Goal: Task Accomplishment & Management: Manage account settings

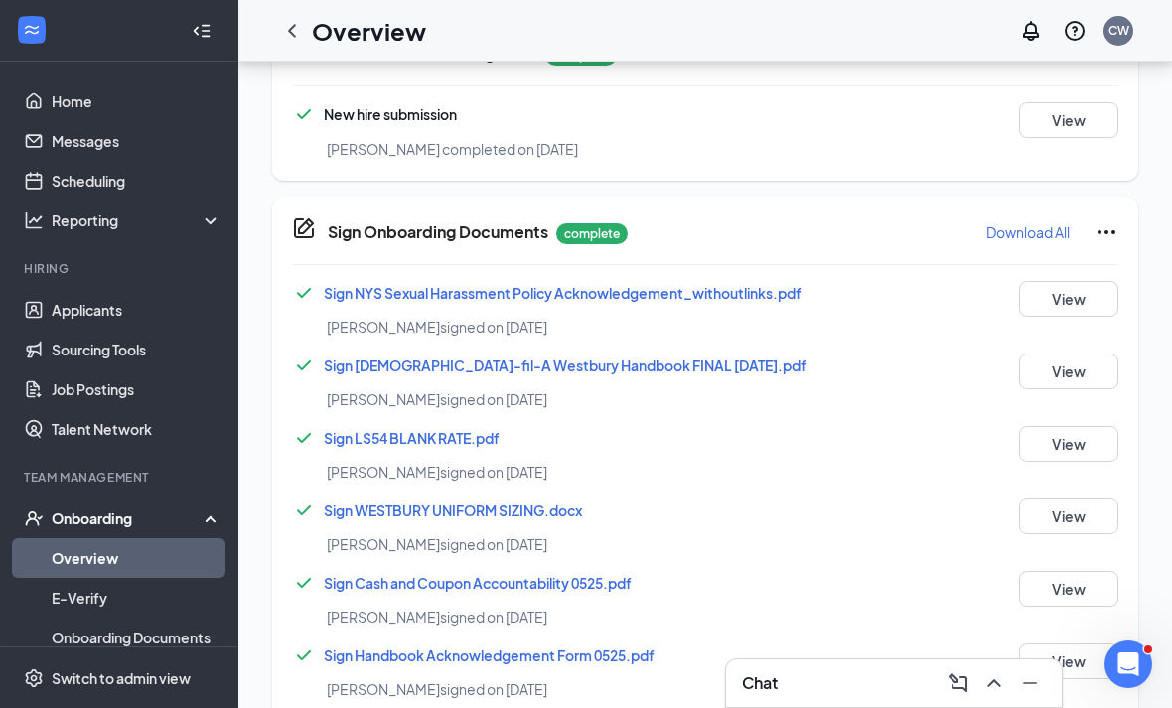
scroll to position [1930, 0]
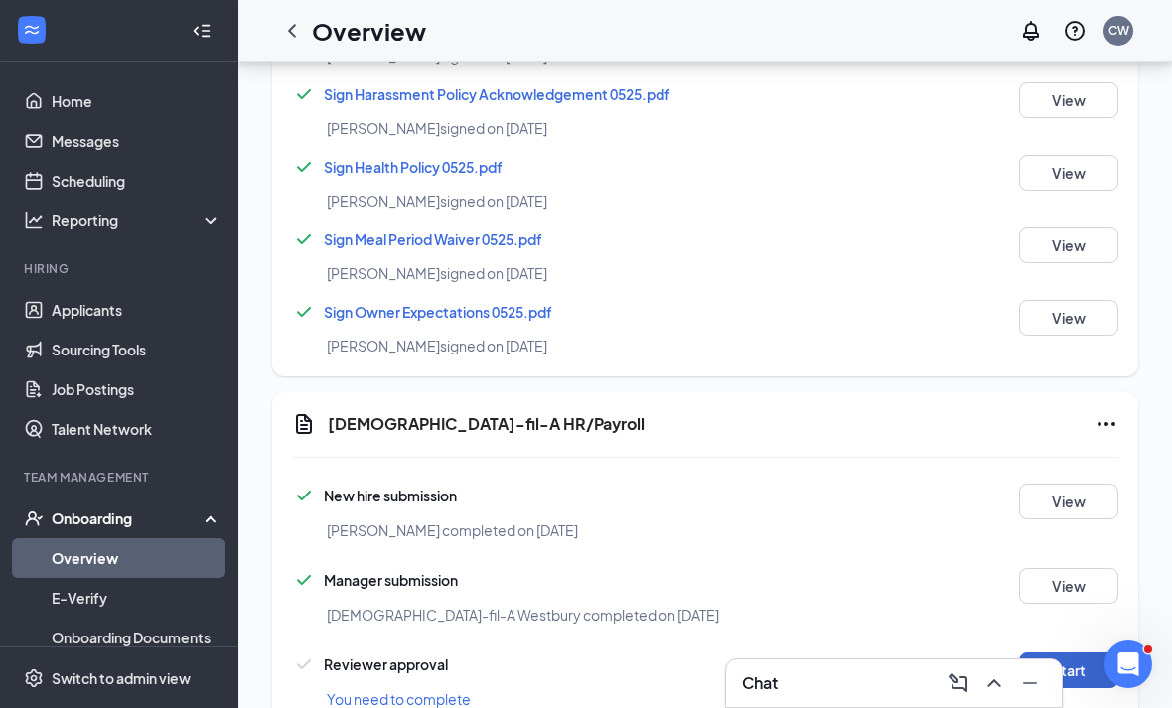
click at [1061, 677] on button "Start" at bounding box center [1068, 670] width 99 height 36
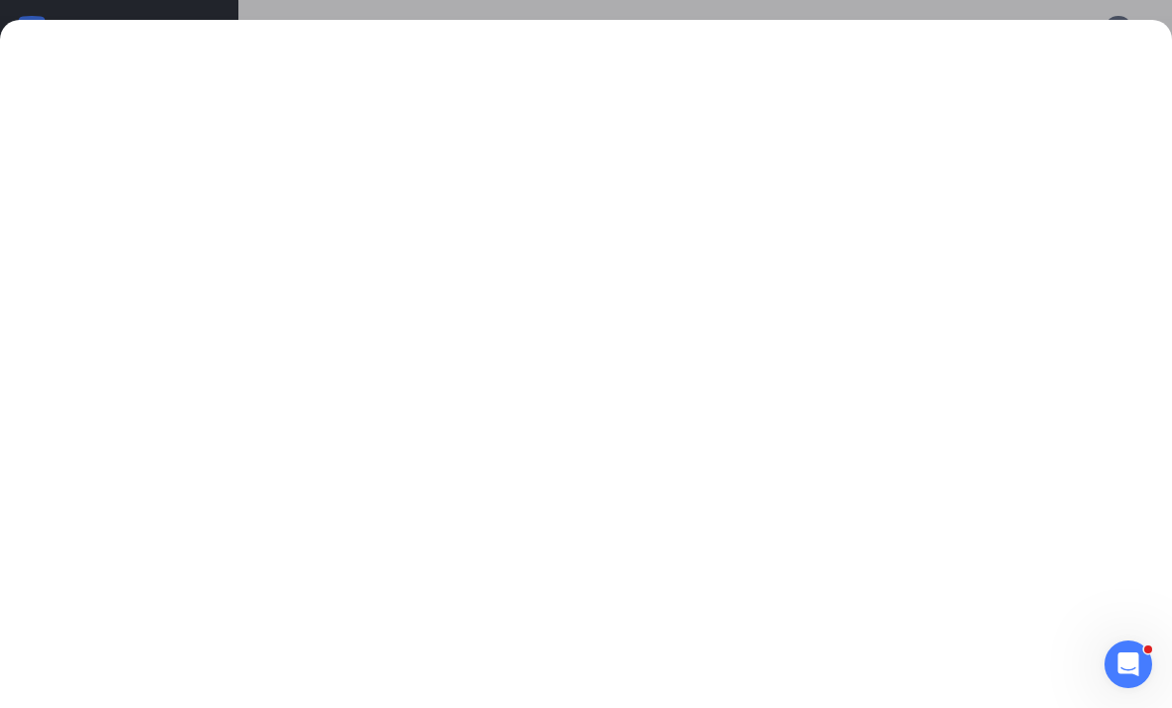
drag, startPoint x: 1061, startPoint y: 677, endPoint x: -1, endPoint y: -1931, distance: 2816.4
drag, startPoint x: 682, startPoint y: 6, endPoint x: -1, endPoint y: -1931, distance: 2054.0
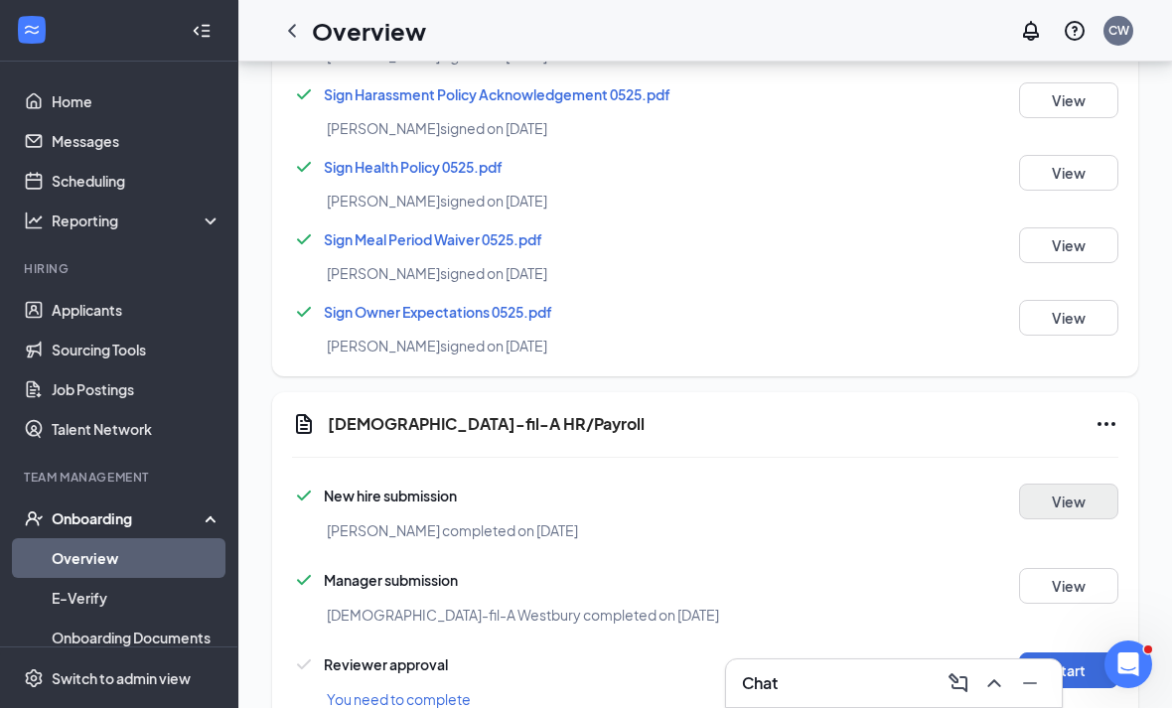
click at [1062, 506] on button "View" at bounding box center [1068, 502] width 99 height 36
click at [1065, 656] on button "Start" at bounding box center [1068, 670] width 99 height 36
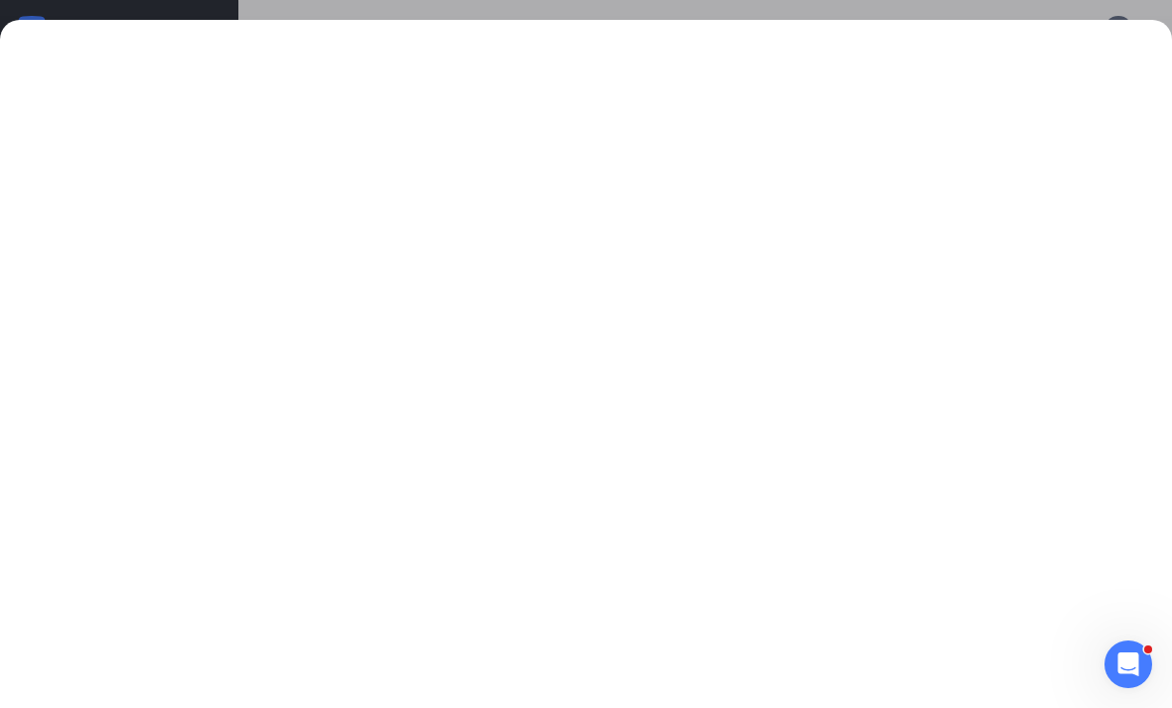
drag, startPoint x: 1065, startPoint y: 656, endPoint x: -1, endPoint y: -1931, distance: 2798.6
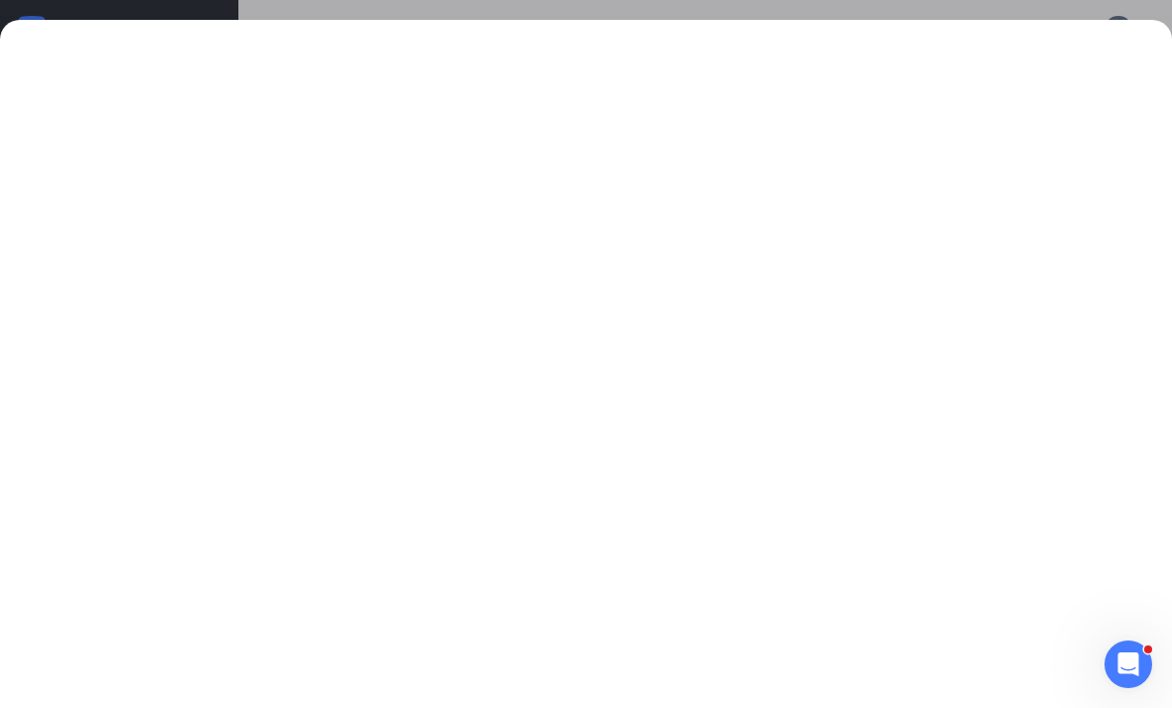
drag, startPoint x: 748, startPoint y: 27, endPoint x: -1, endPoint y: -1931, distance: 2096.2
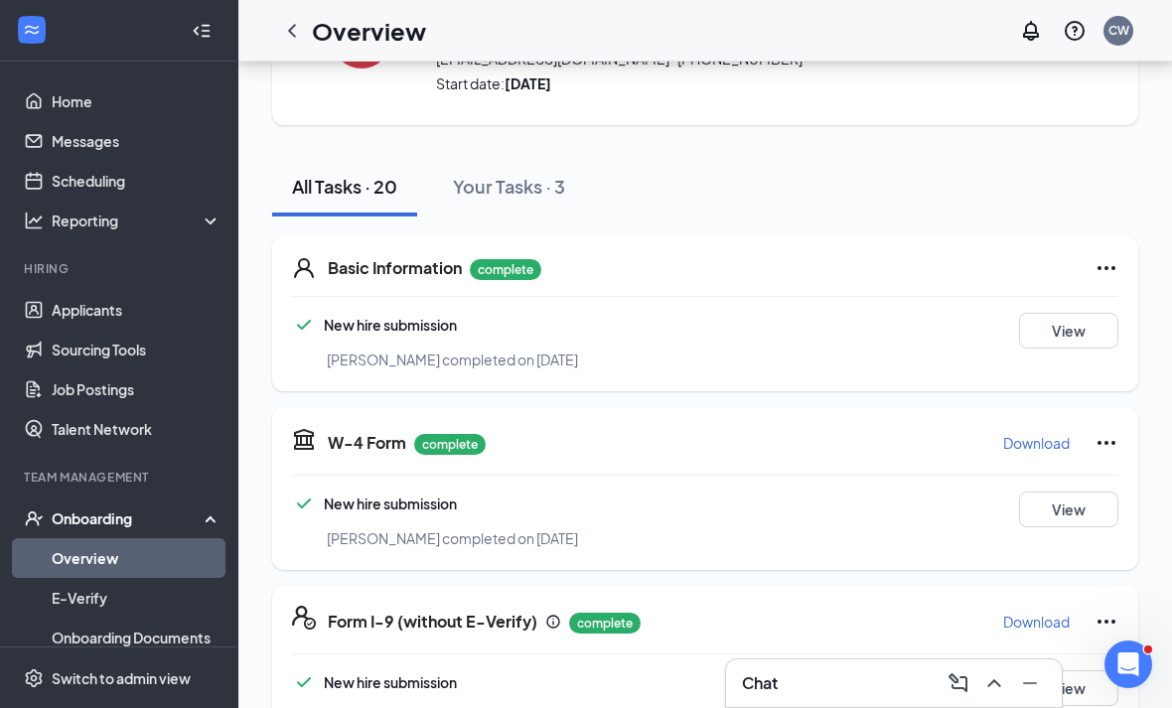
scroll to position [0, 0]
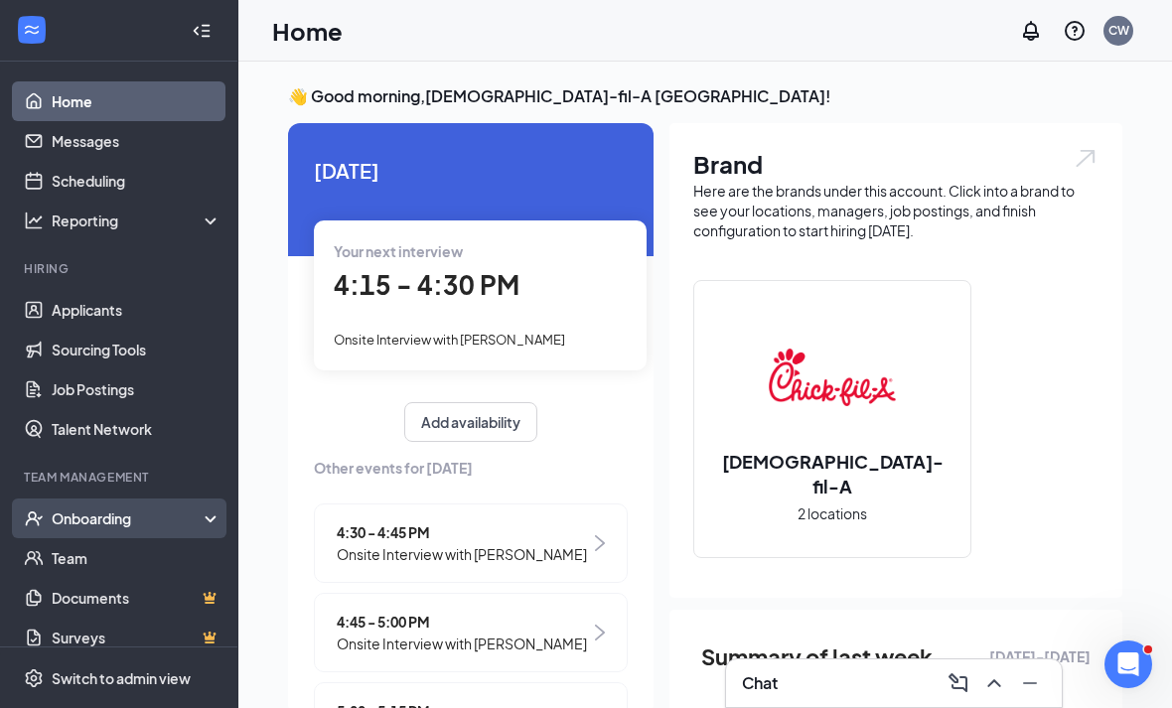
click at [118, 509] on div "Onboarding" at bounding box center [128, 518] width 153 height 20
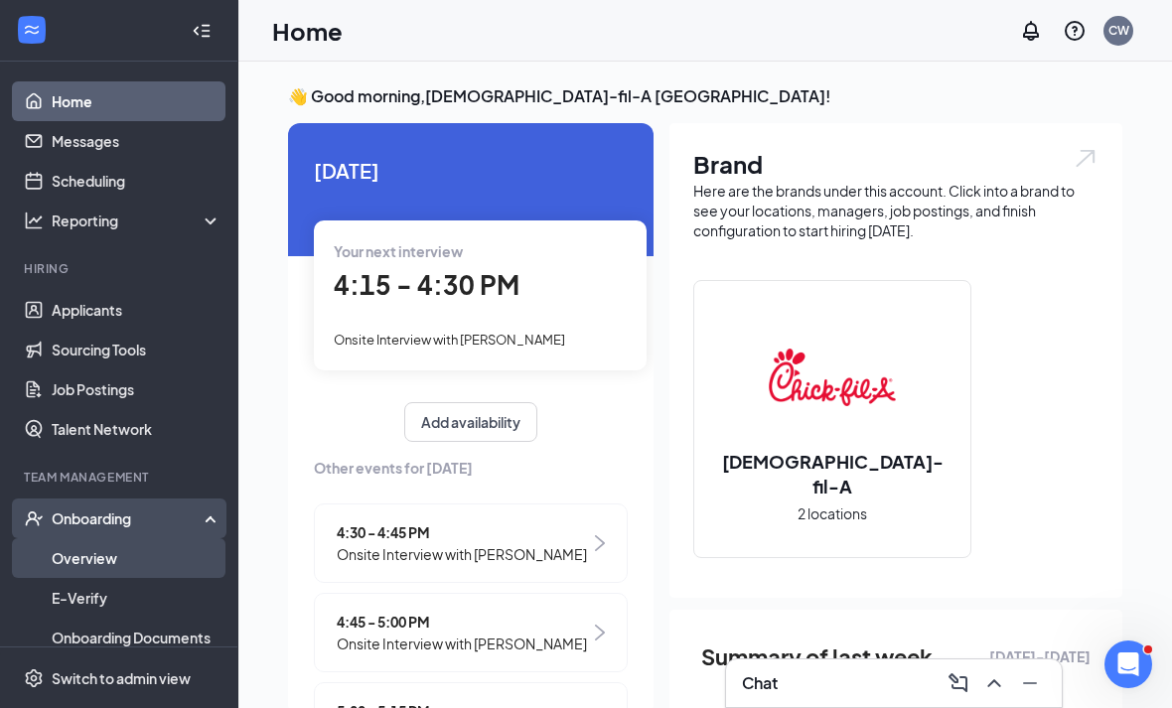
click at [128, 551] on link "Overview" at bounding box center [137, 558] width 170 height 40
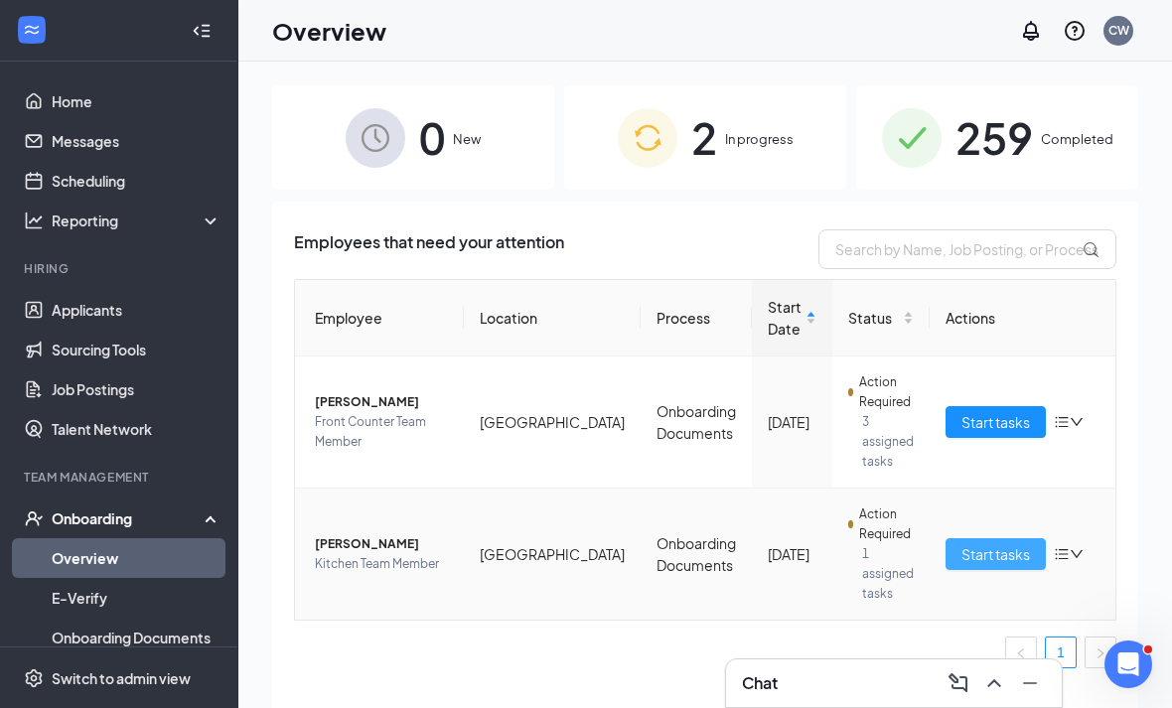
click at [992, 560] on span "Start tasks" at bounding box center [995, 554] width 69 height 22
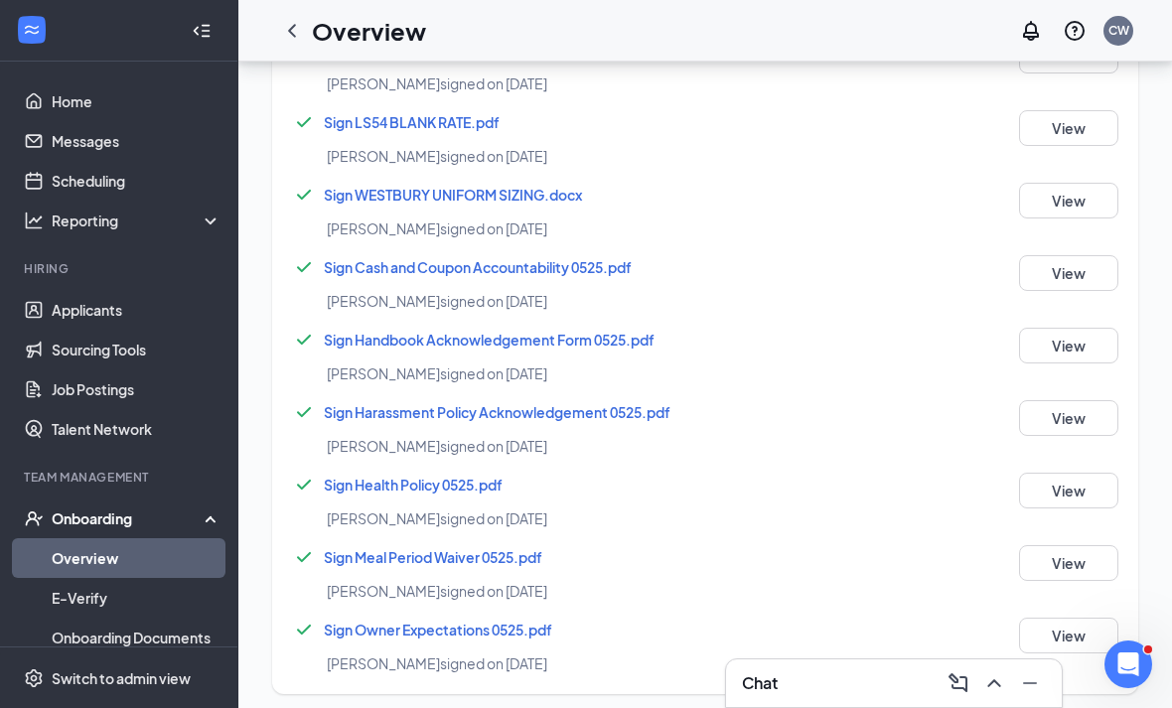
scroll to position [1930, 0]
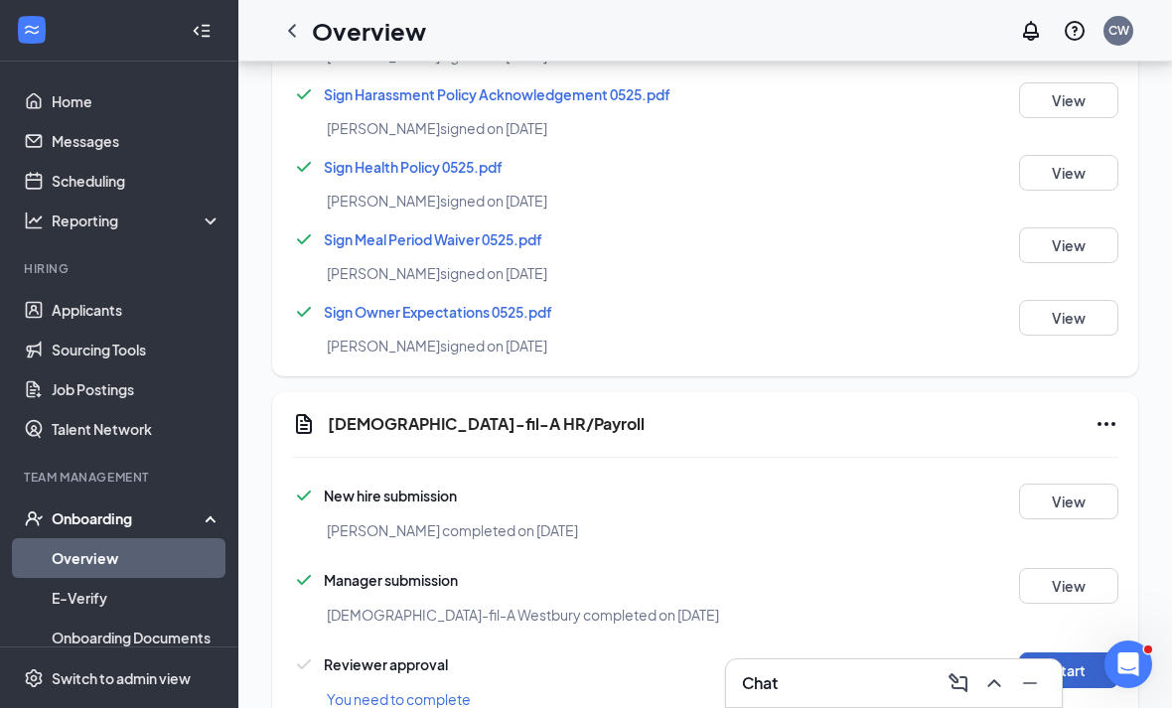
click at [1085, 668] on button "Start" at bounding box center [1068, 670] width 99 height 36
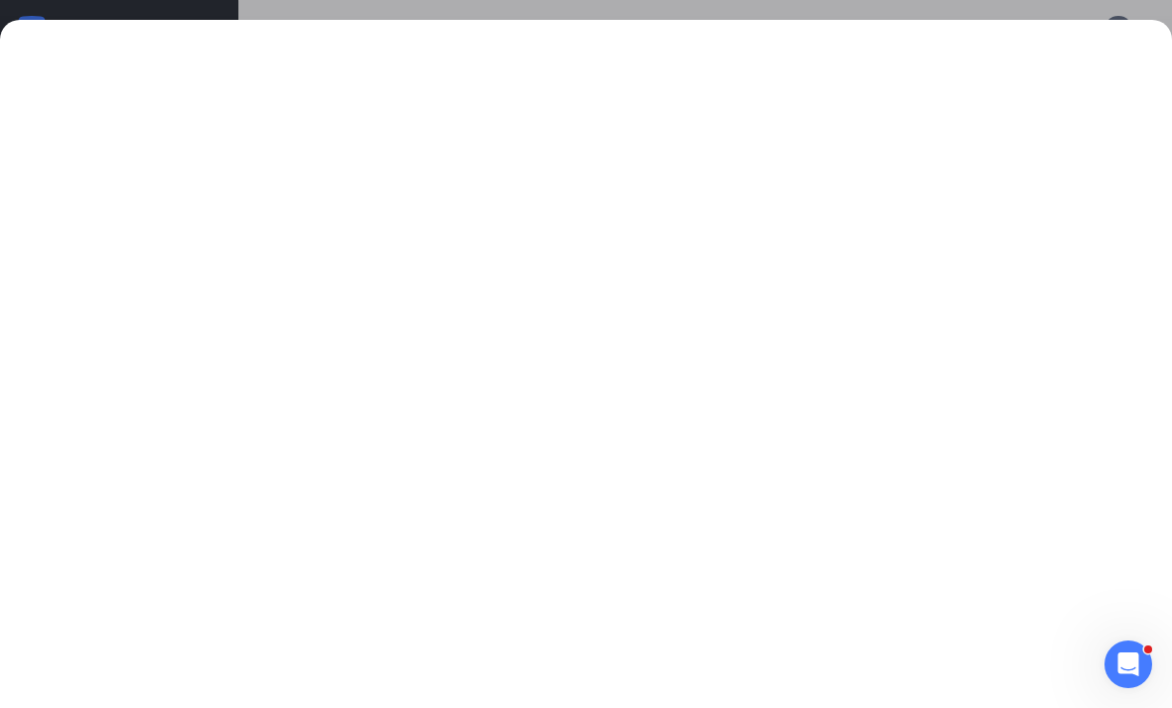
drag, startPoint x: 1085, startPoint y: 668, endPoint x: -1, endPoint y: -1931, distance: 2817.2
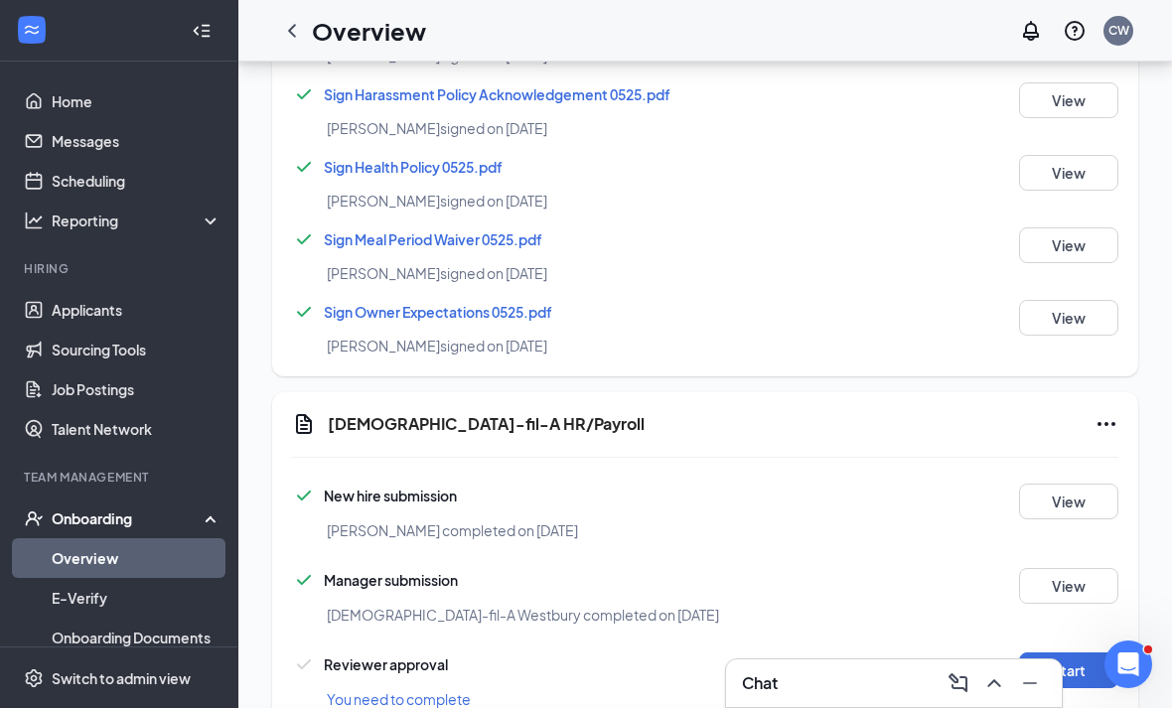
scroll to position [350, 0]
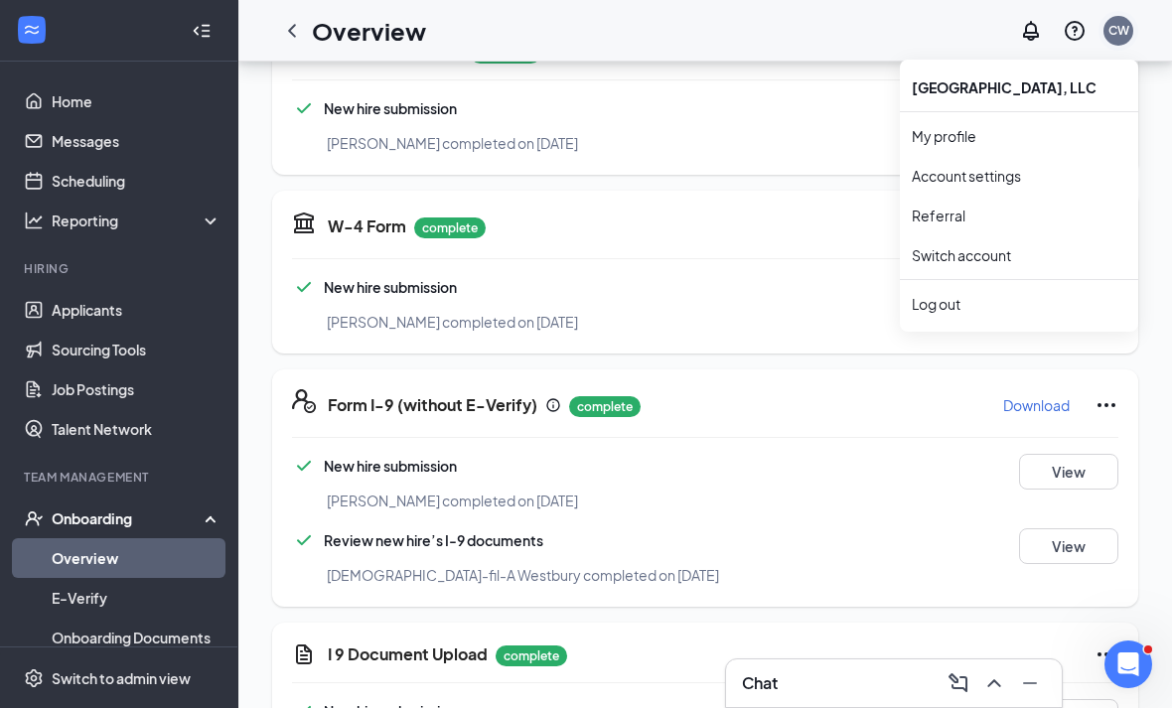
click at [1109, 35] on div "CW" at bounding box center [1118, 30] width 21 height 17
click at [955, 286] on li "Log out" at bounding box center [1019, 304] width 238 height 40
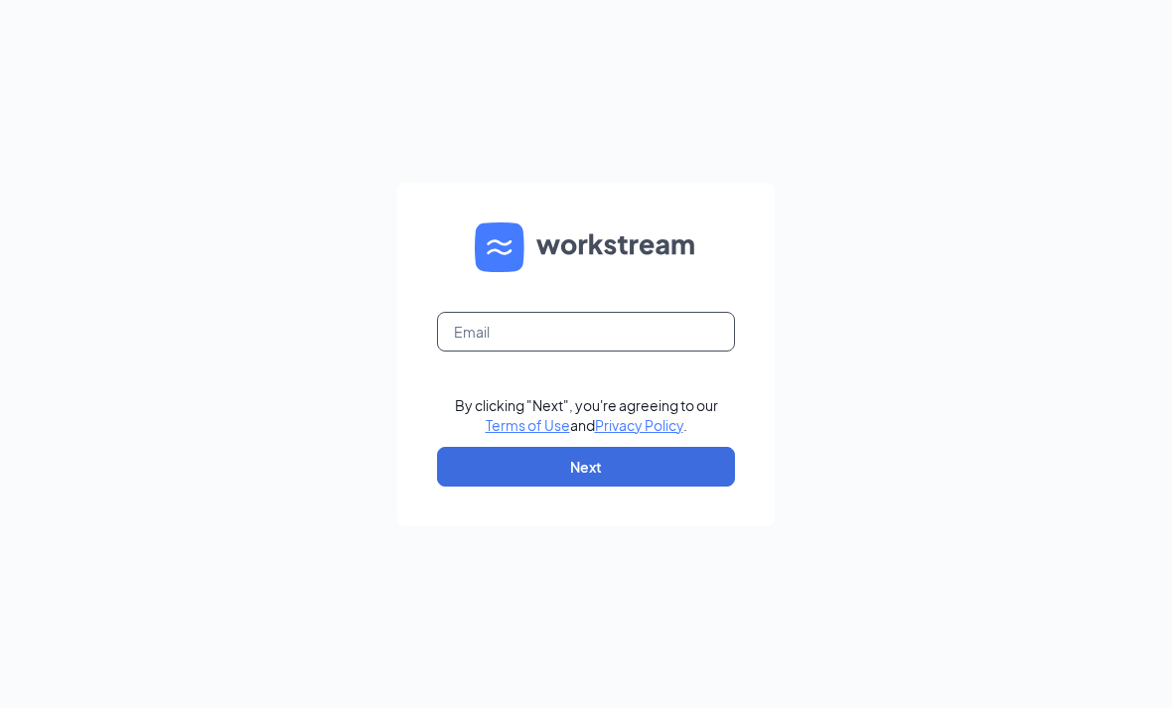
click at [556, 351] on input "text" at bounding box center [586, 332] width 298 height 40
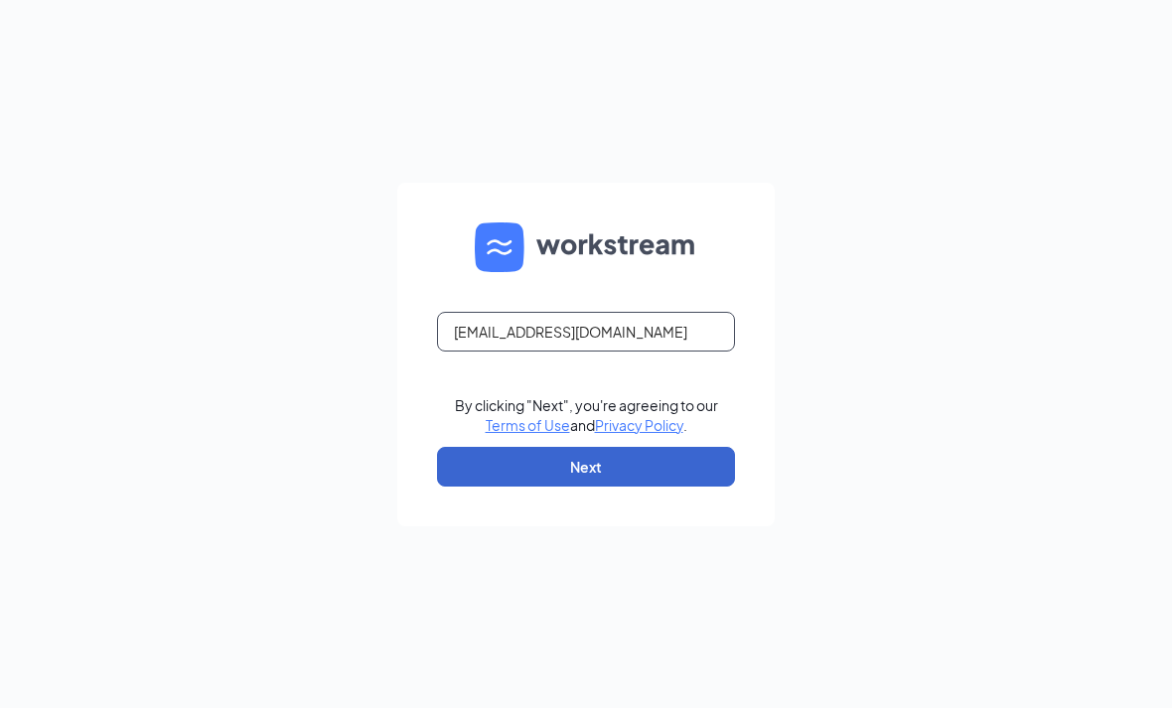
type input "Cfawestbury@gmail.com"
click at [616, 487] on button "Next" at bounding box center [586, 467] width 298 height 40
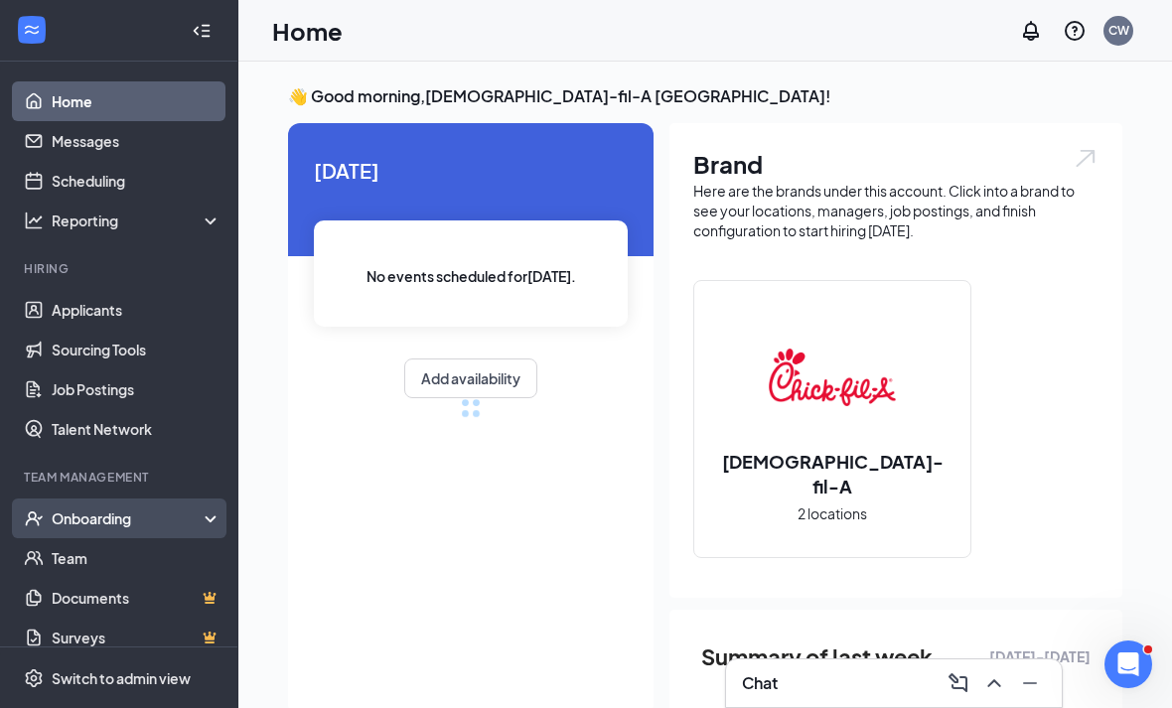
click at [106, 521] on div "Onboarding" at bounding box center [128, 518] width 153 height 20
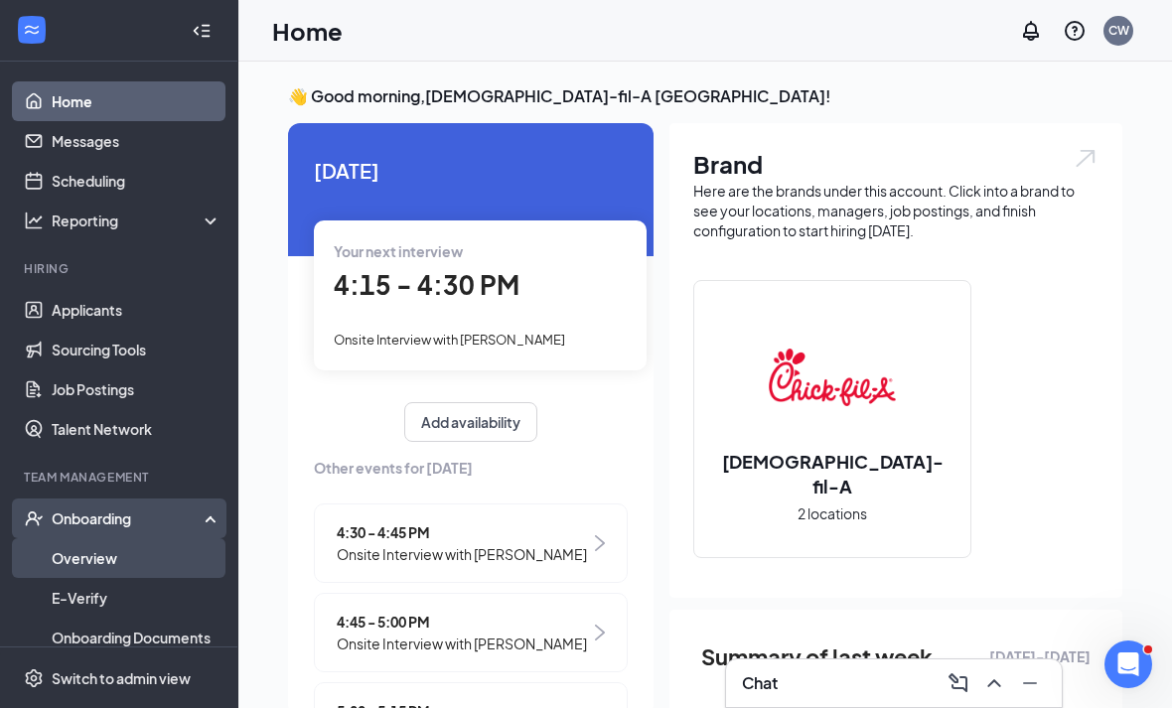
drag, startPoint x: 105, startPoint y: 581, endPoint x: 106, endPoint y: 567, distance: 13.9
click at [106, 567] on link "Overview" at bounding box center [137, 558] width 170 height 40
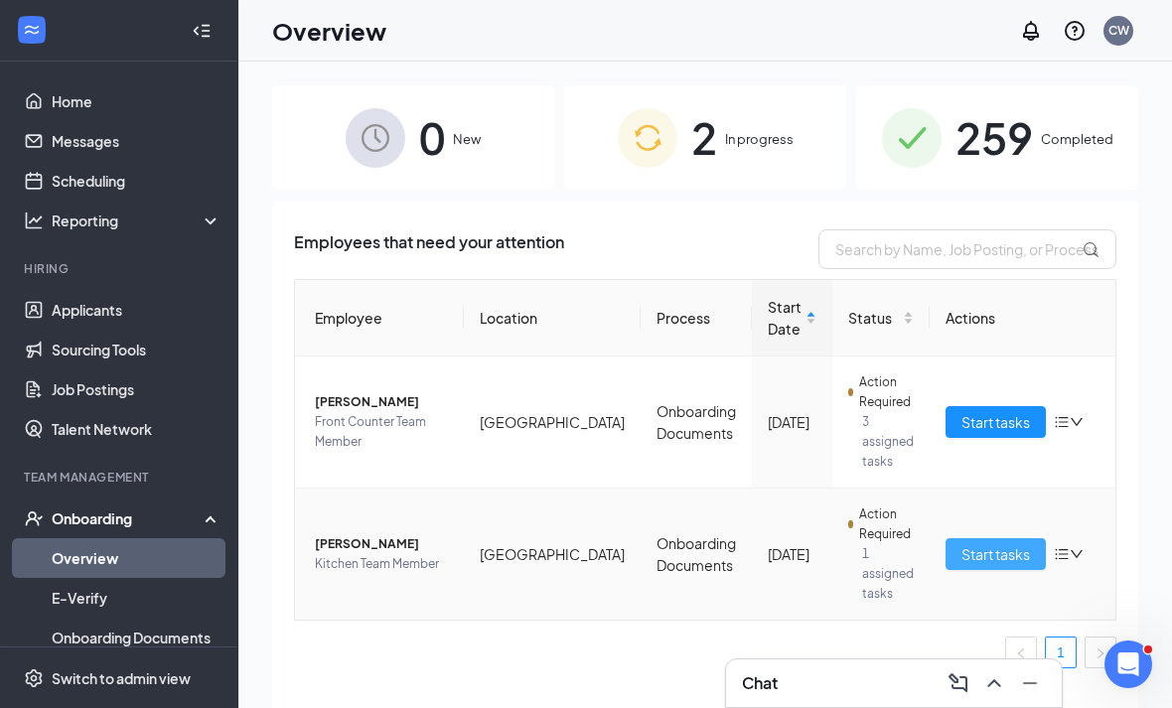
click at [961, 561] on span "Start tasks" at bounding box center [995, 554] width 69 height 22
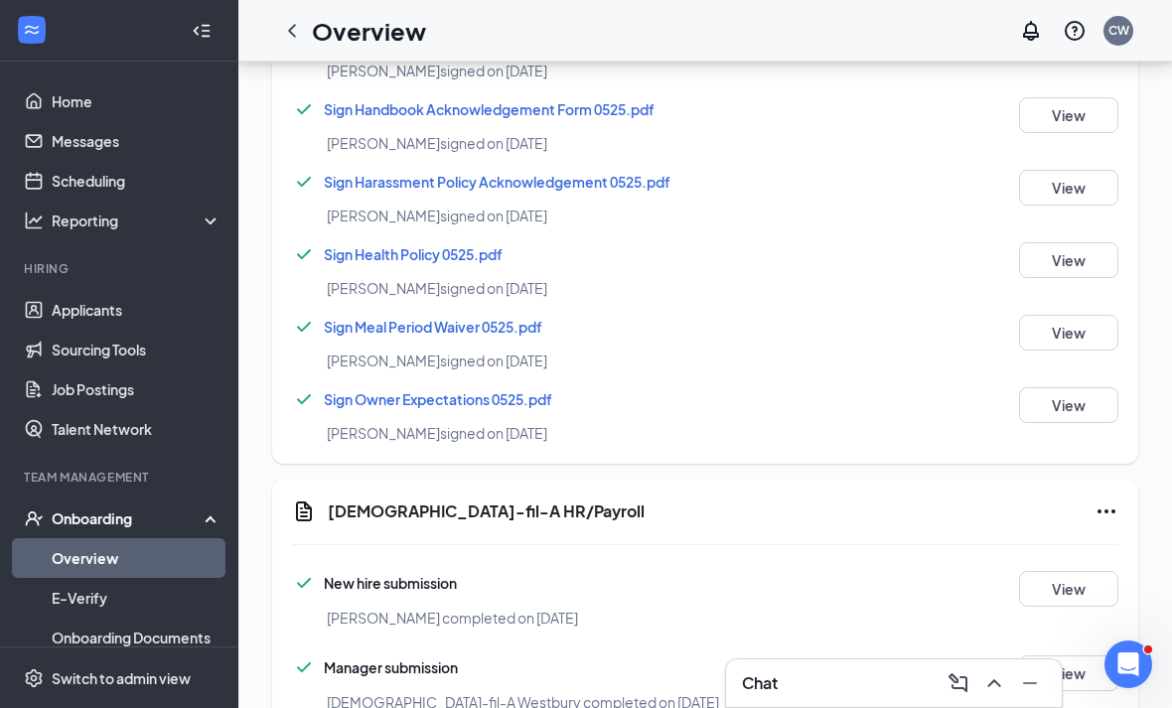
scroll to position [1930, 0]
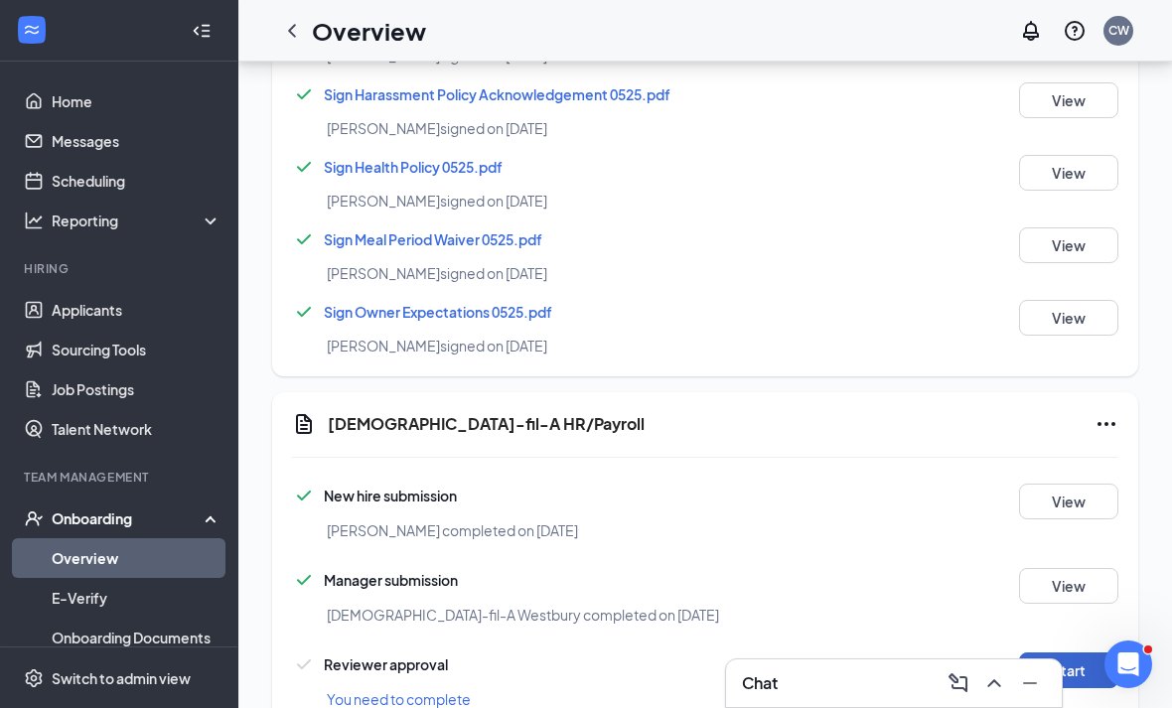
click at [1070, 670] on button "Start" at bounding box center [1068, 670] width 99 height 36
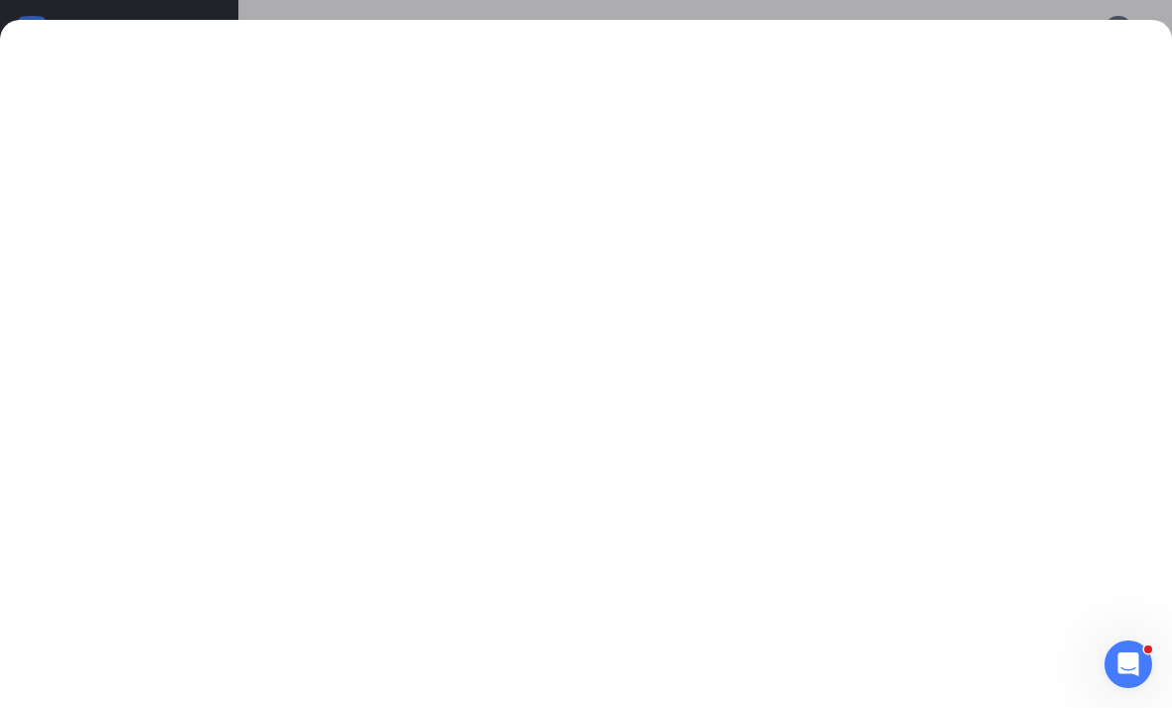
drag, startPoint x: 1070, startPoint y: 670, endPoint x: -1, endPoint y: -1931, distance: 2813.3
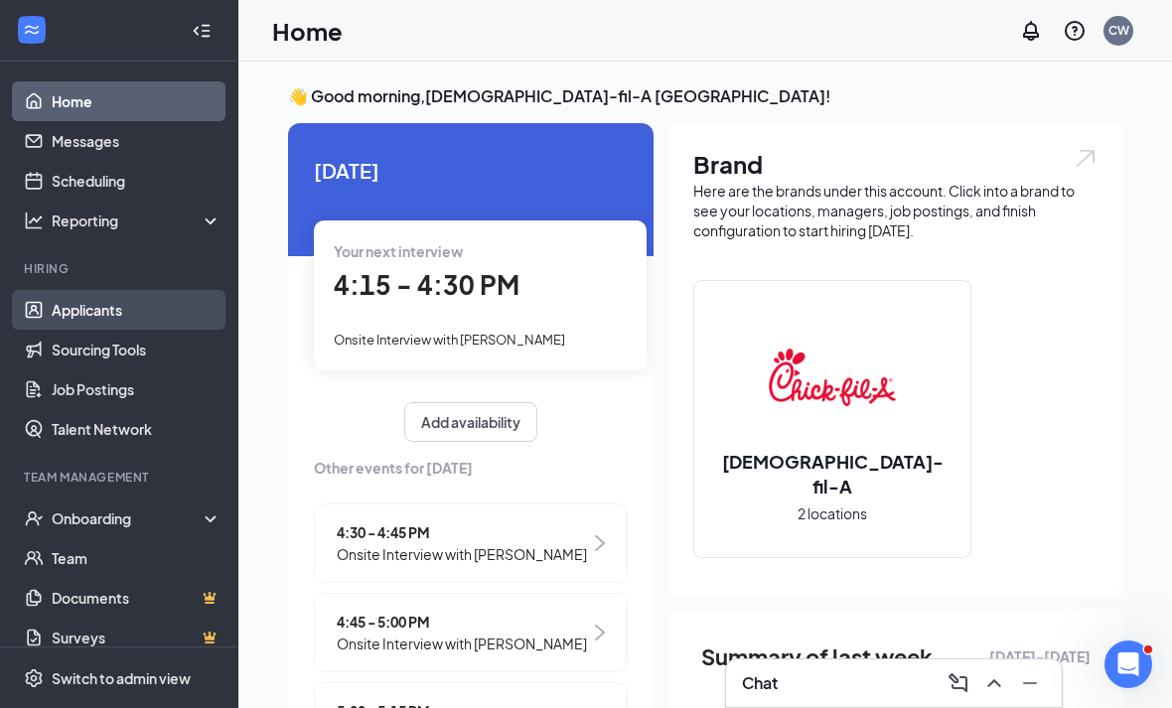
click at [152, 306] on link "Applicants" at bounding box center [137, 310] width 170 height 40
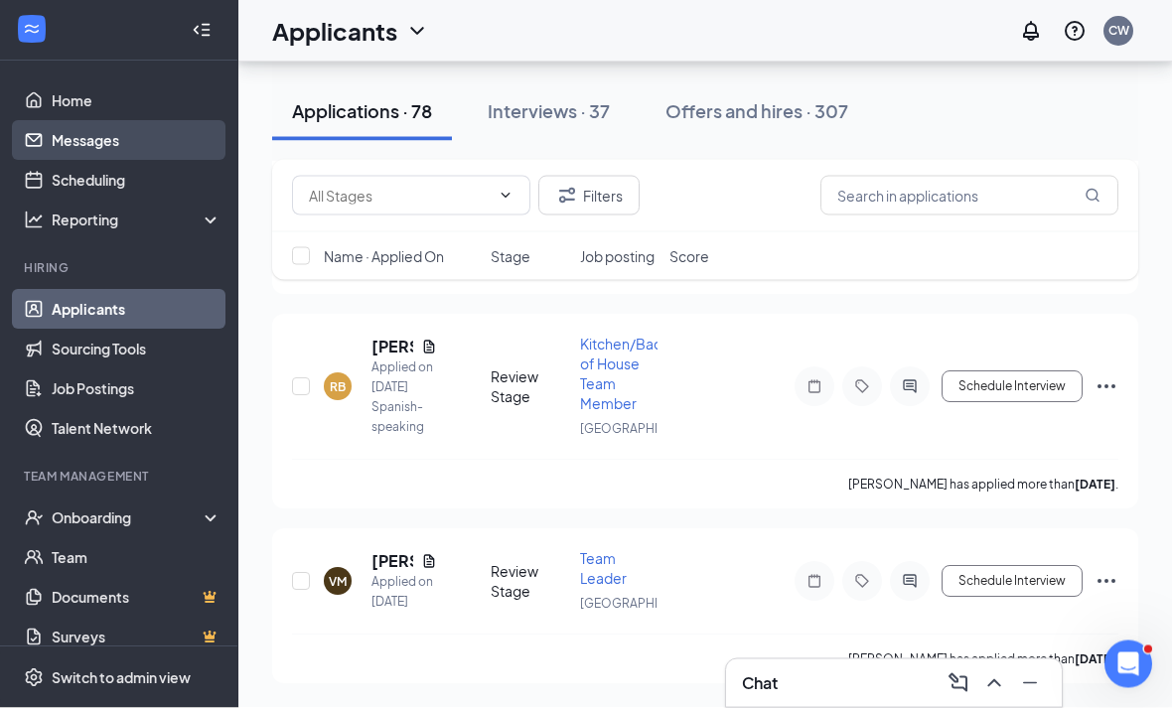
scroll to position [16502, 0]
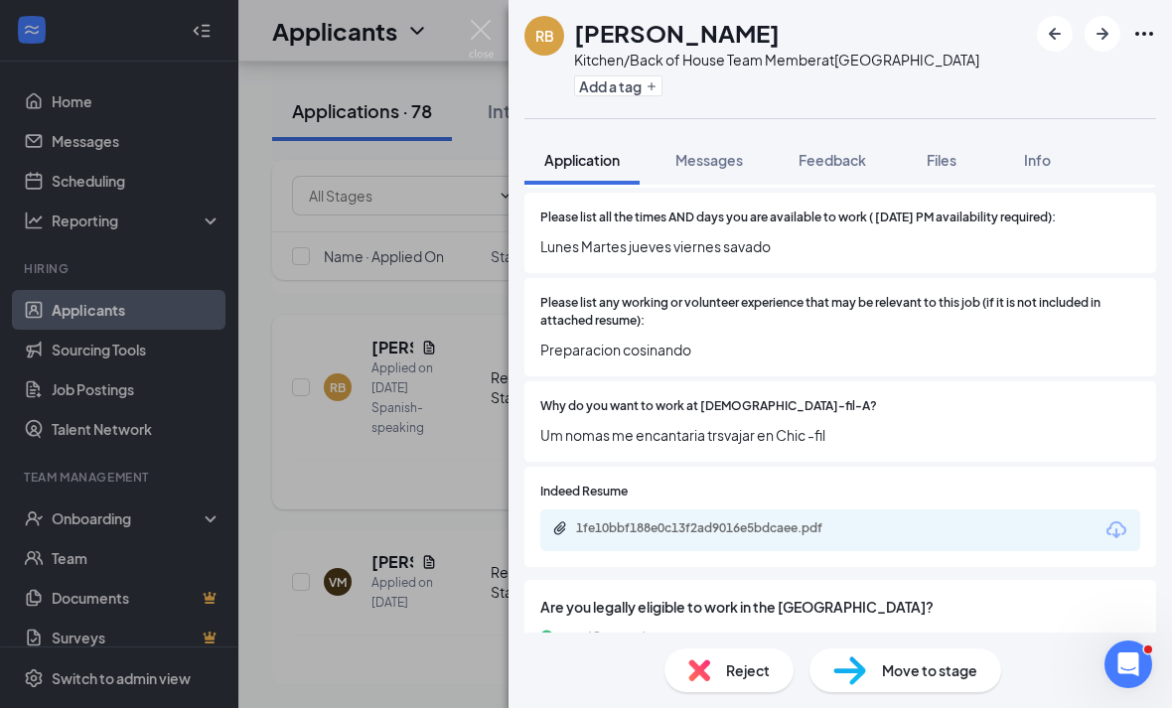
scroll to position [709, 0]
click at [840, 662] on img at bounding box center [849, 670] width 33 height 29
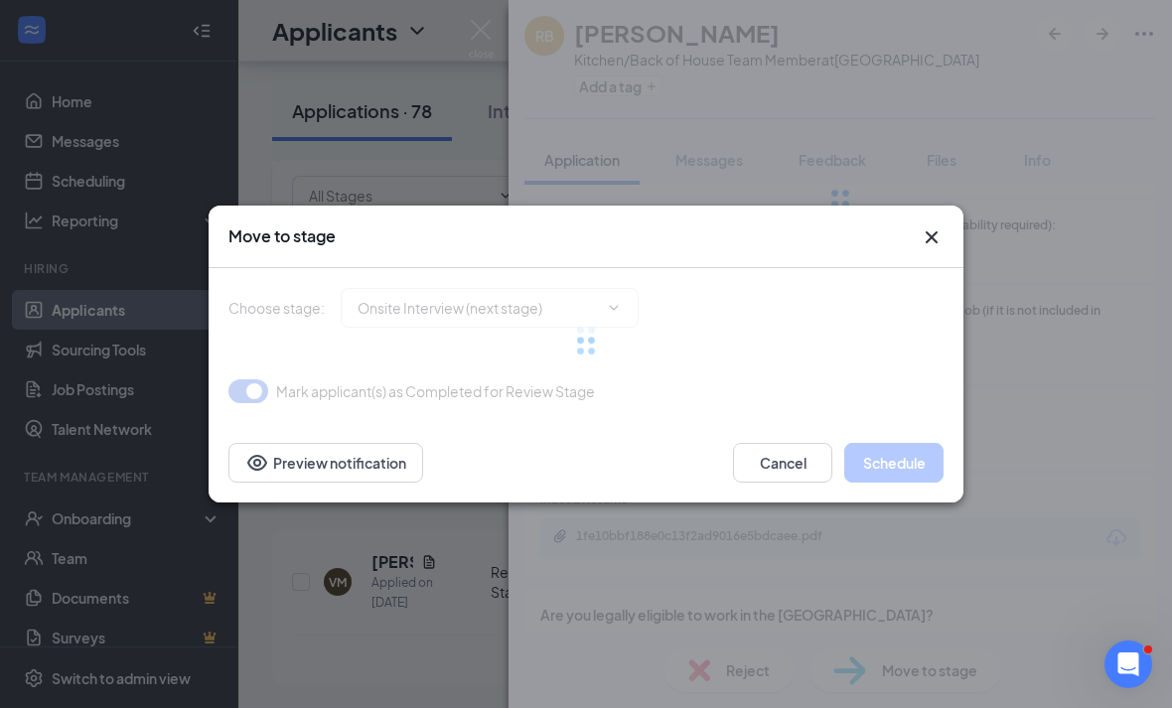
type input "Onsite Interview (next stage)"
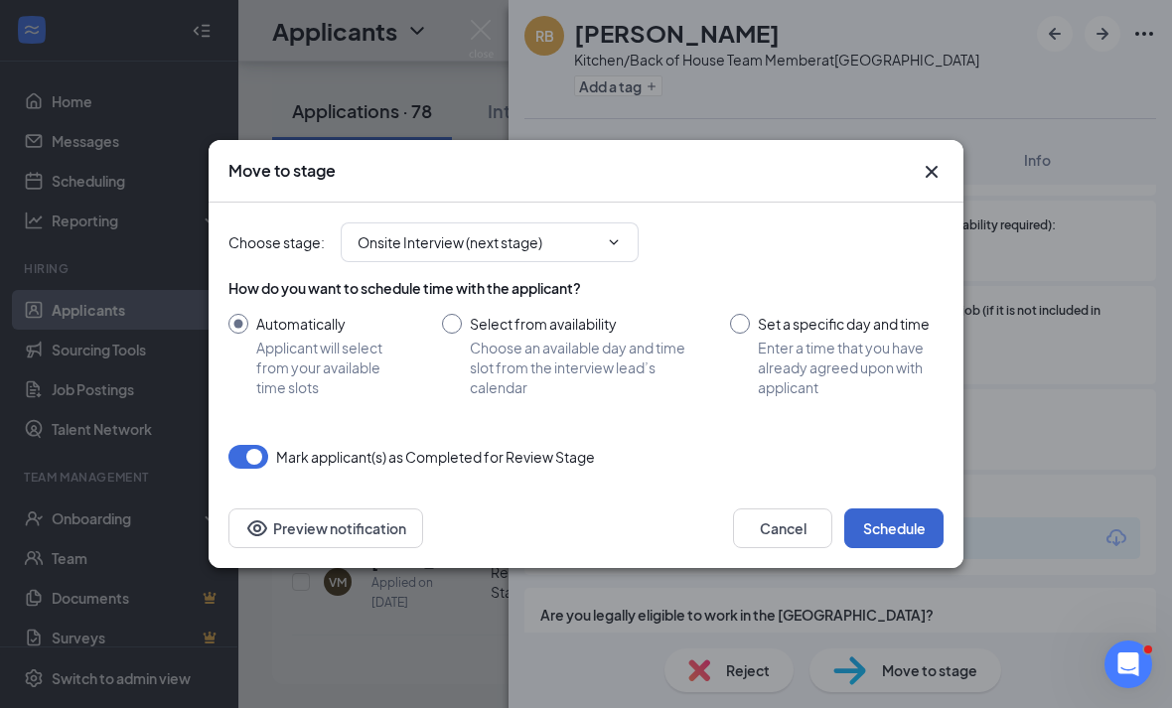
click at [876, 530] on button "Schedule" at bounding box center [893, 528] width 99 height 40
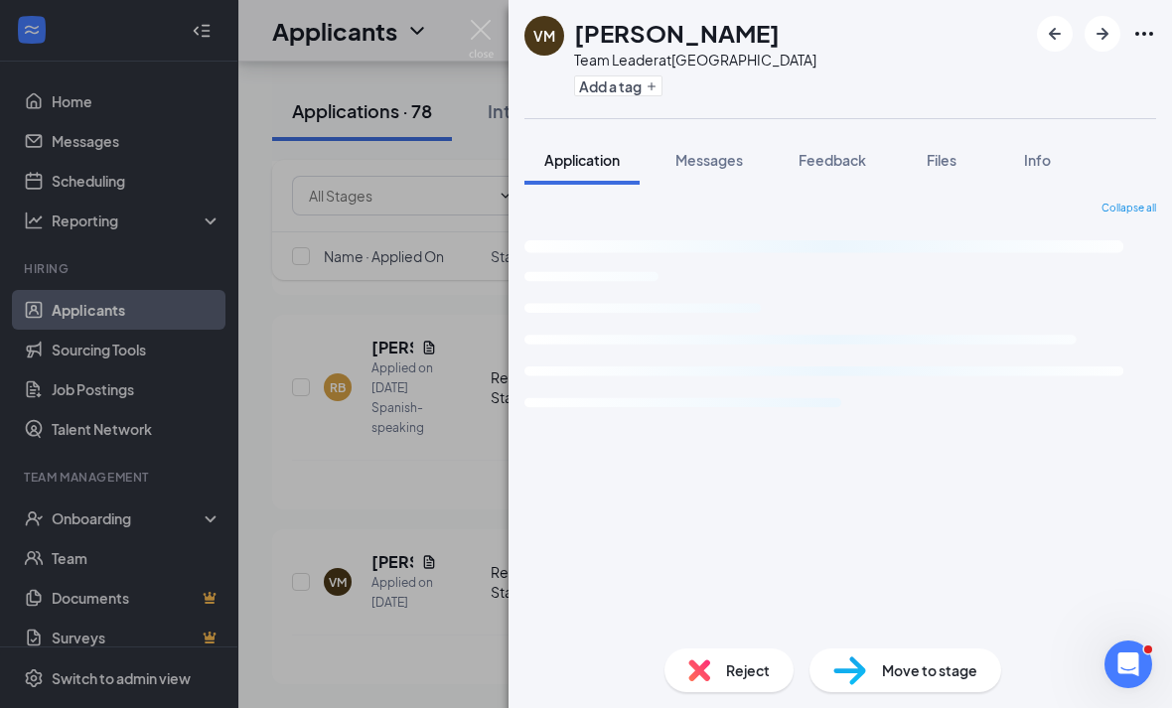
click at [374, 393] on div "VM Vincent Monastra Team Leader at Eisenhower Park Add a tag Application Messag…" at bounding box center [586, 354] width 1172 height 708
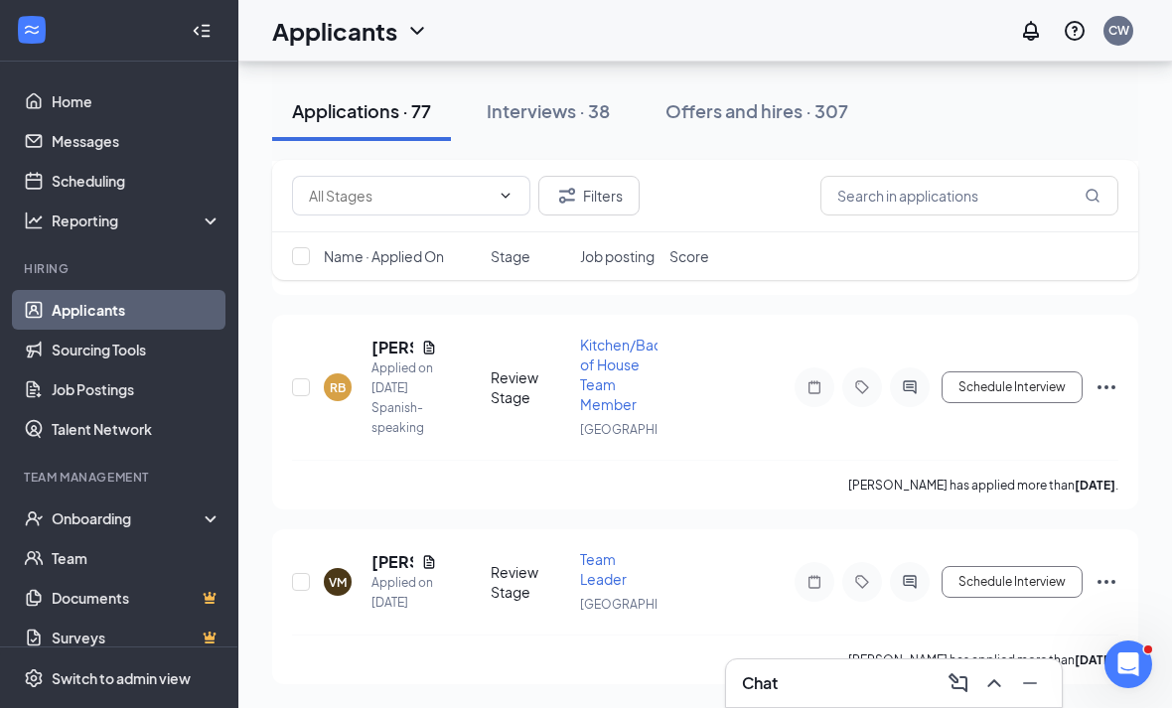
scroll to position [16249, 0]
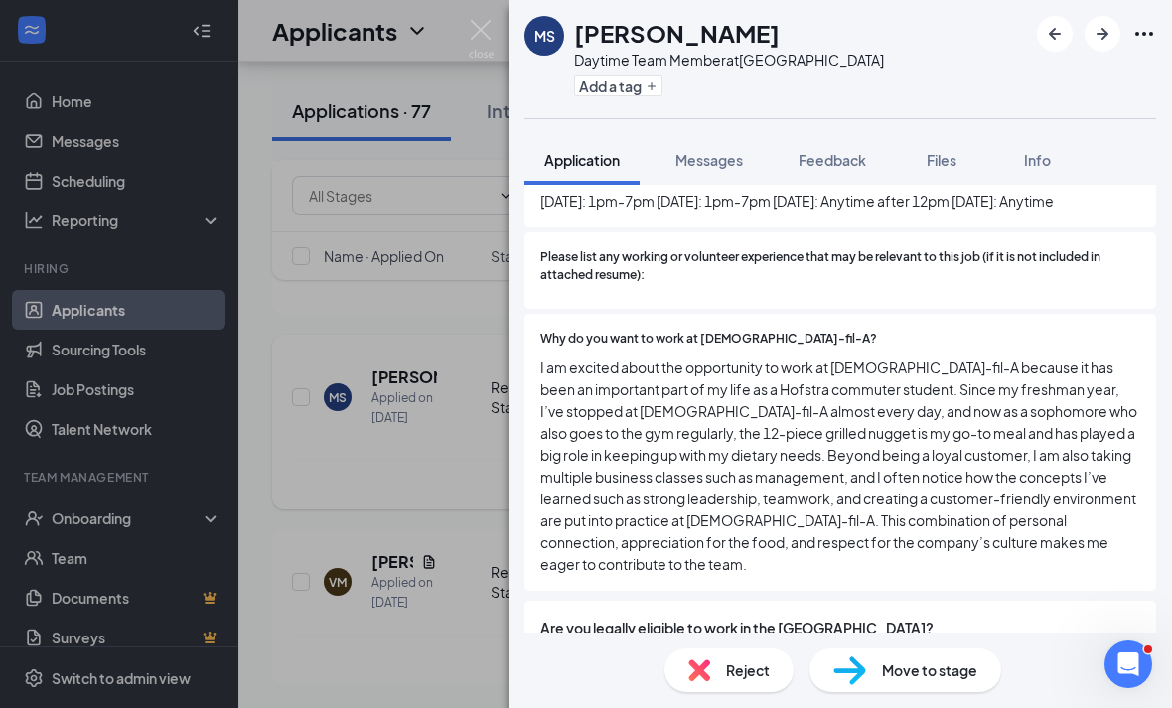
scroll to position [699, 0]
click at [370, 592] on div "[PERSON_NAME] Daytime Team Member at Westbury Add a tag Application Messages Fe…" at bounding box center [586, 354] width 1172 height 708
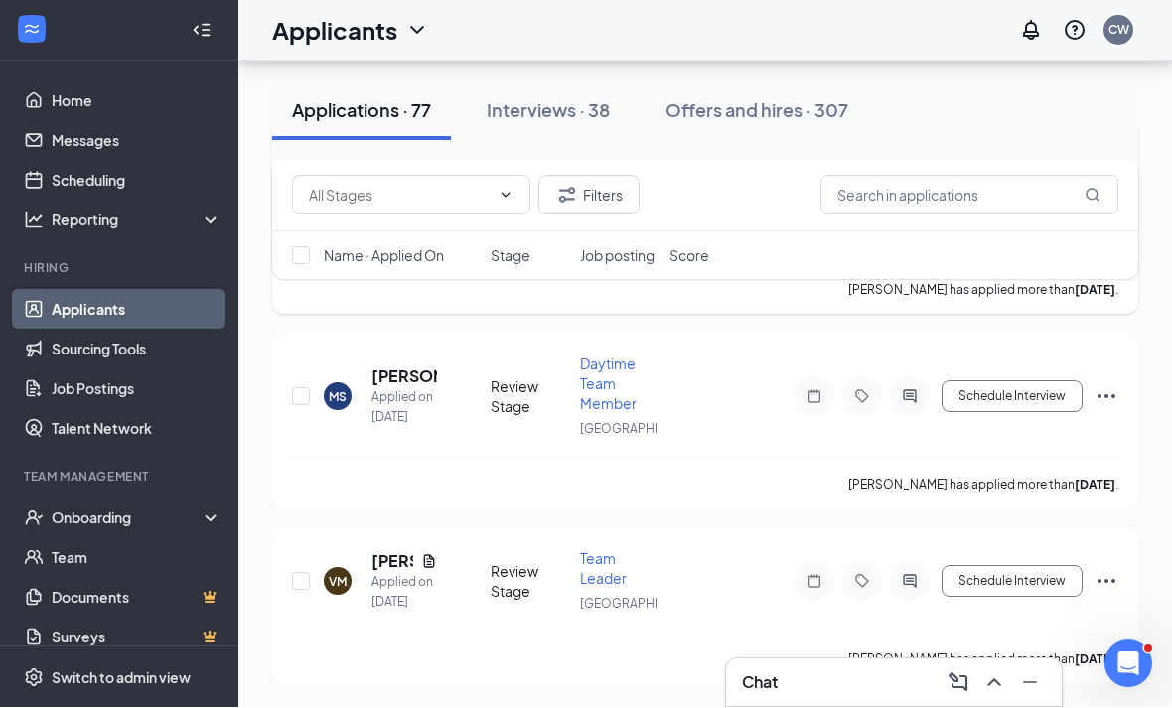
scroll to position [16061, 0]
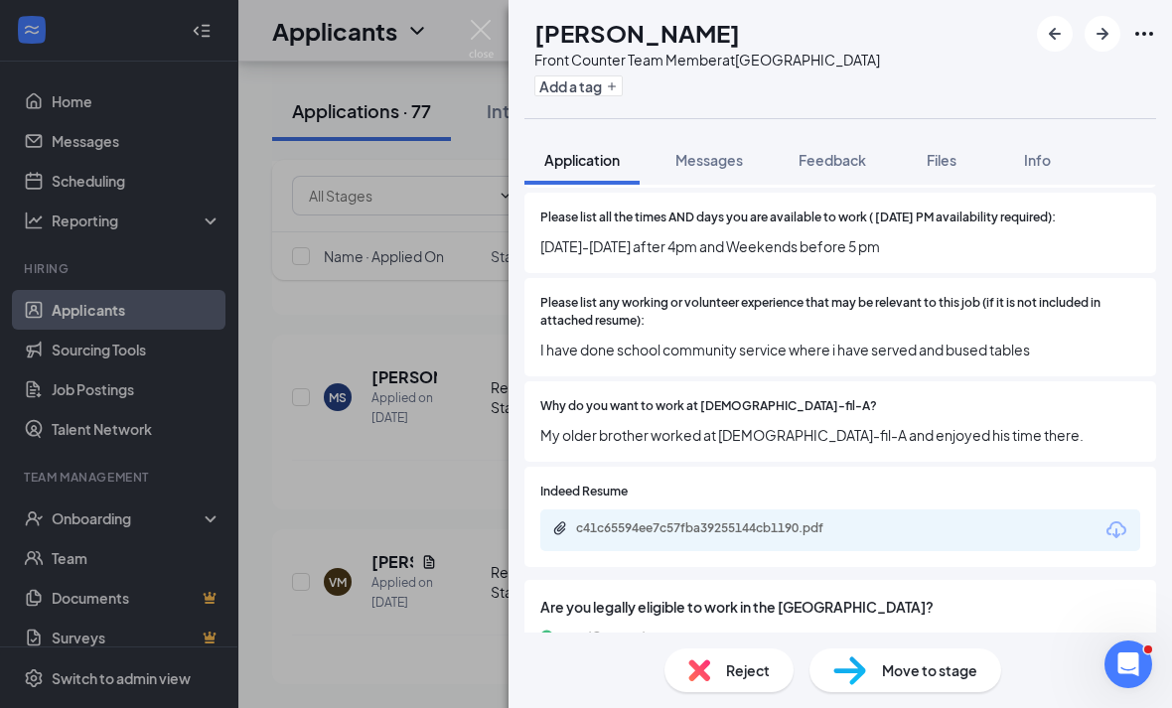
scroll to position [64, 0]
click at [760, 674] on span "Reject" at bounding box center [748, 670] width 44 height 22
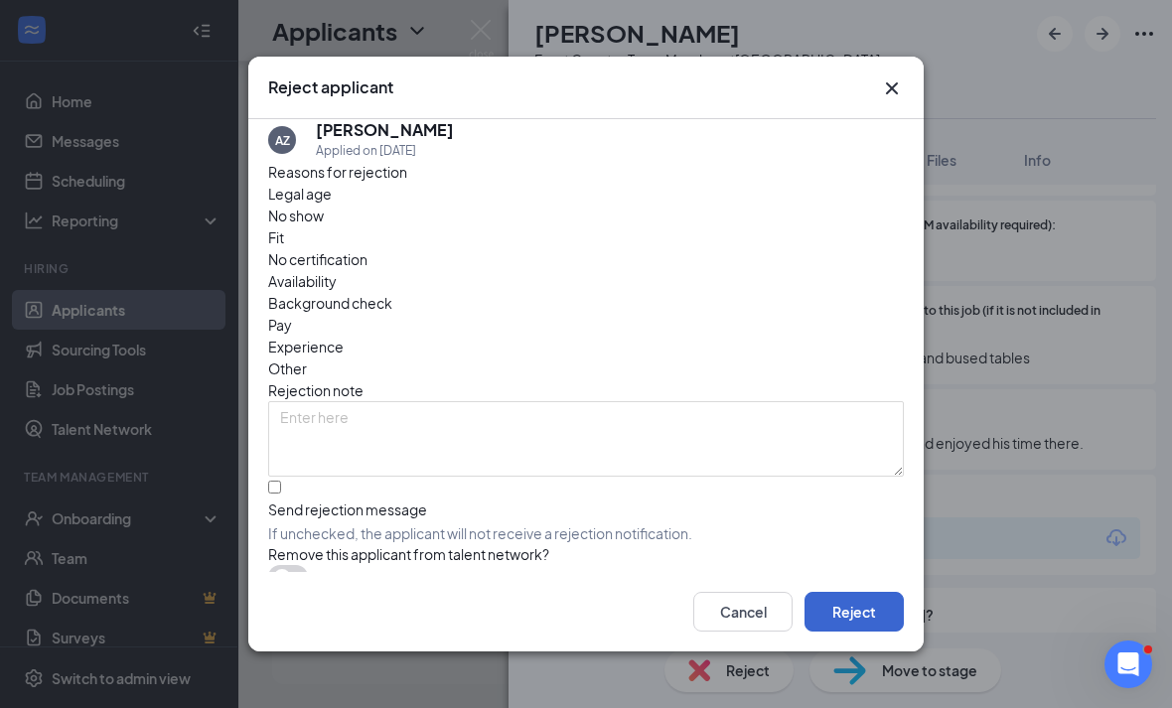
click at [883, 631] on button "Reject" at bounding box center [853, 612] width 99 height 40
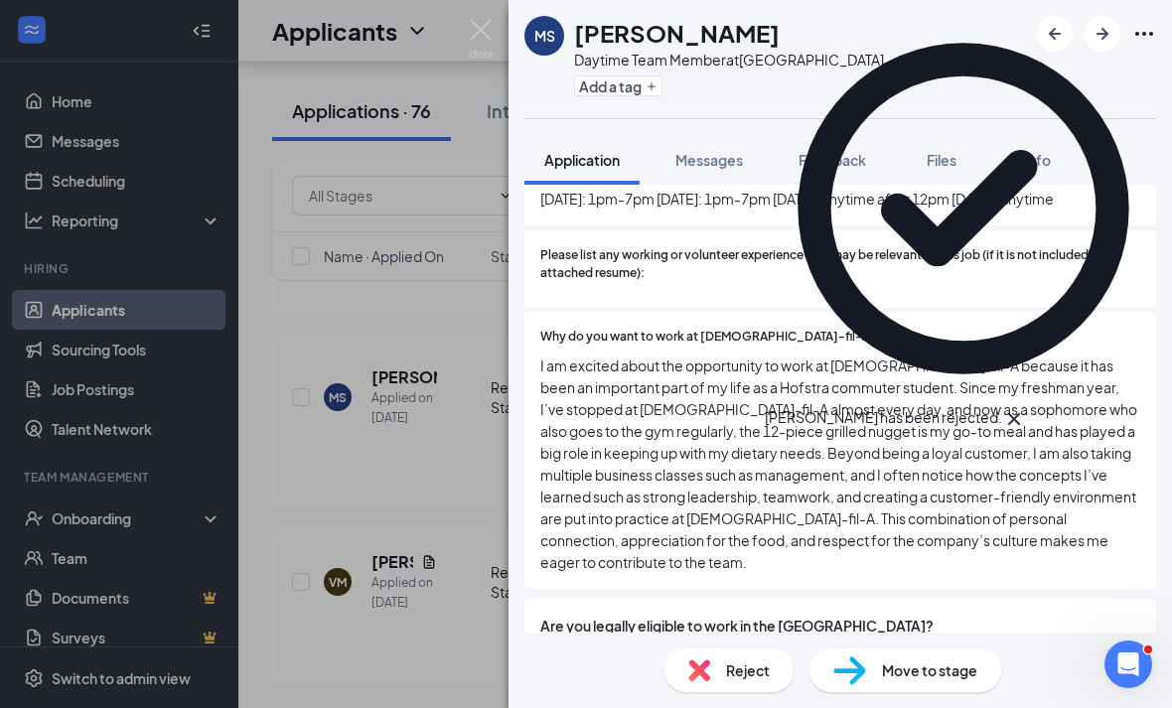
scroll to position [645, 0]
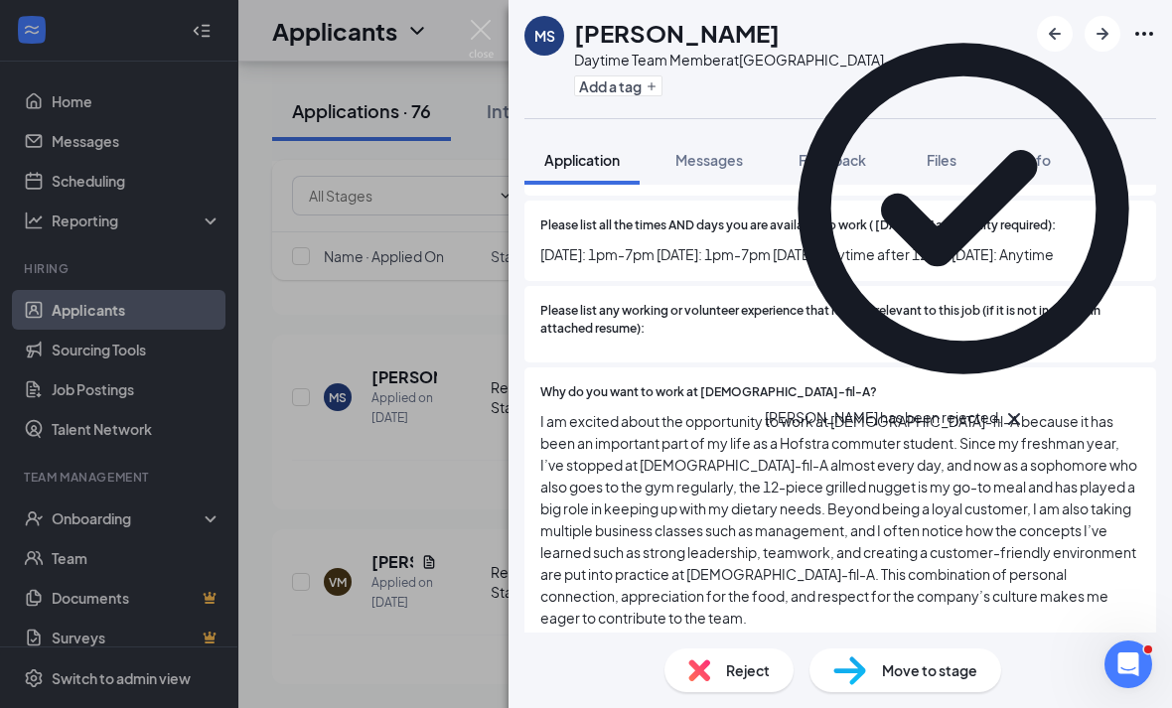
click at [376, 519] on div "MS Marco Sabbatino Daytime Team Member at Westbury Add a tag Application Messag…" at bounding box center [586, 354] width 1172 height 708
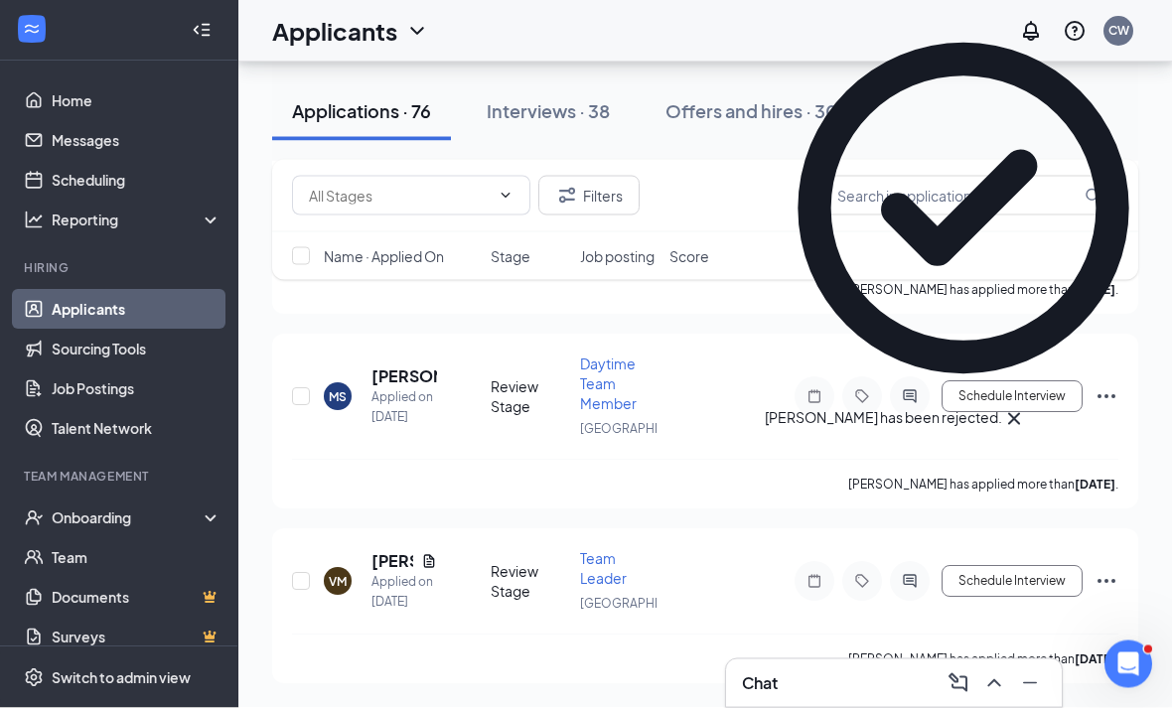
scroll to position [15813, 0]
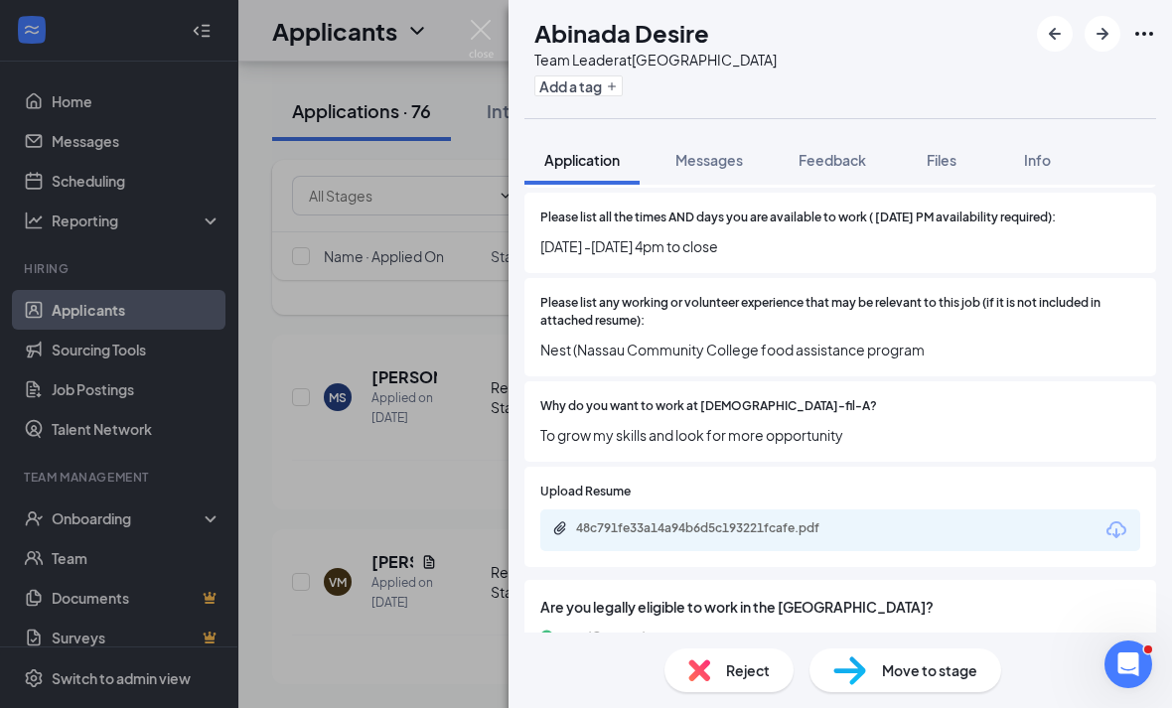
scroll to position [64, 0]
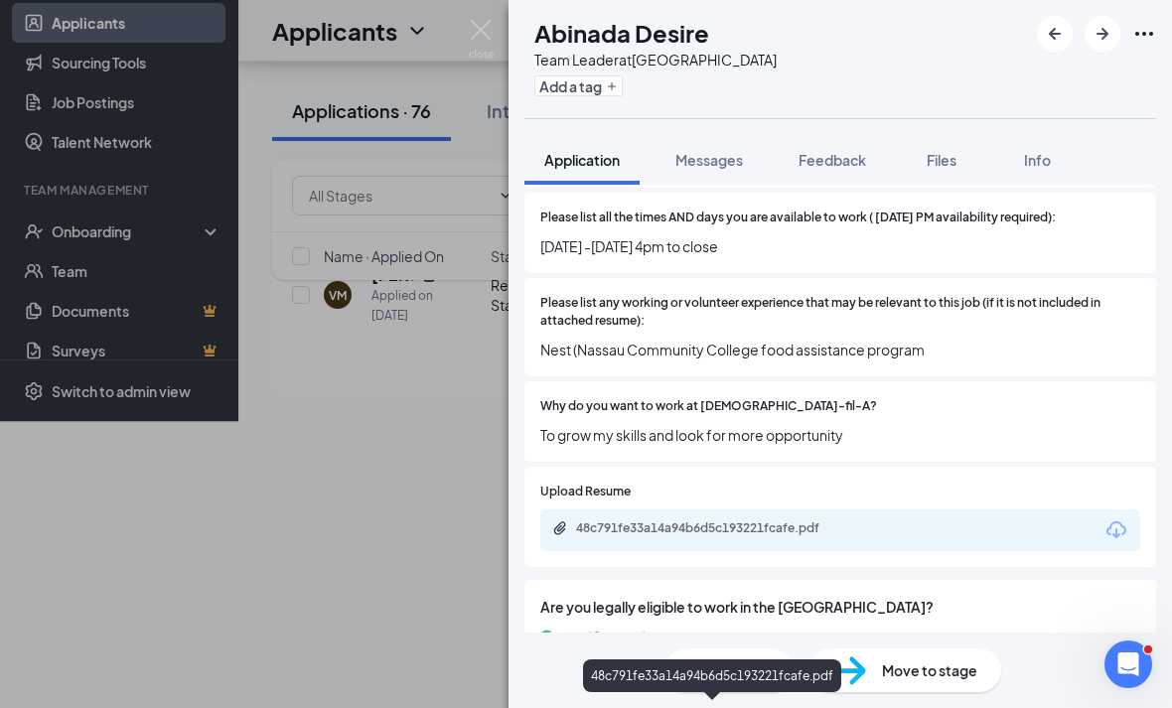
click at [727, 520] on div "48c791fe33a14a94b6d5c193221fcafe.pdf" at bounding box center [715, 528] width 278 height 16
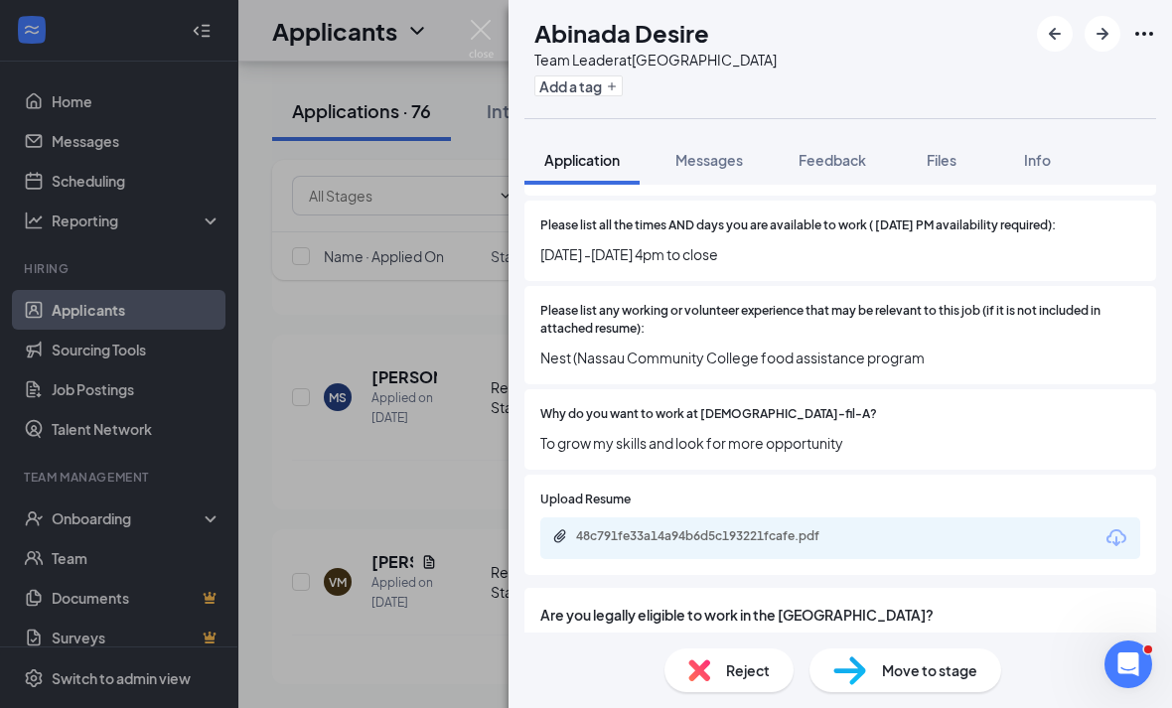
scroll to position [645, 0]
click at [750, 672] on span "Reject" at bounding box center [748, 670] width 44 height 22
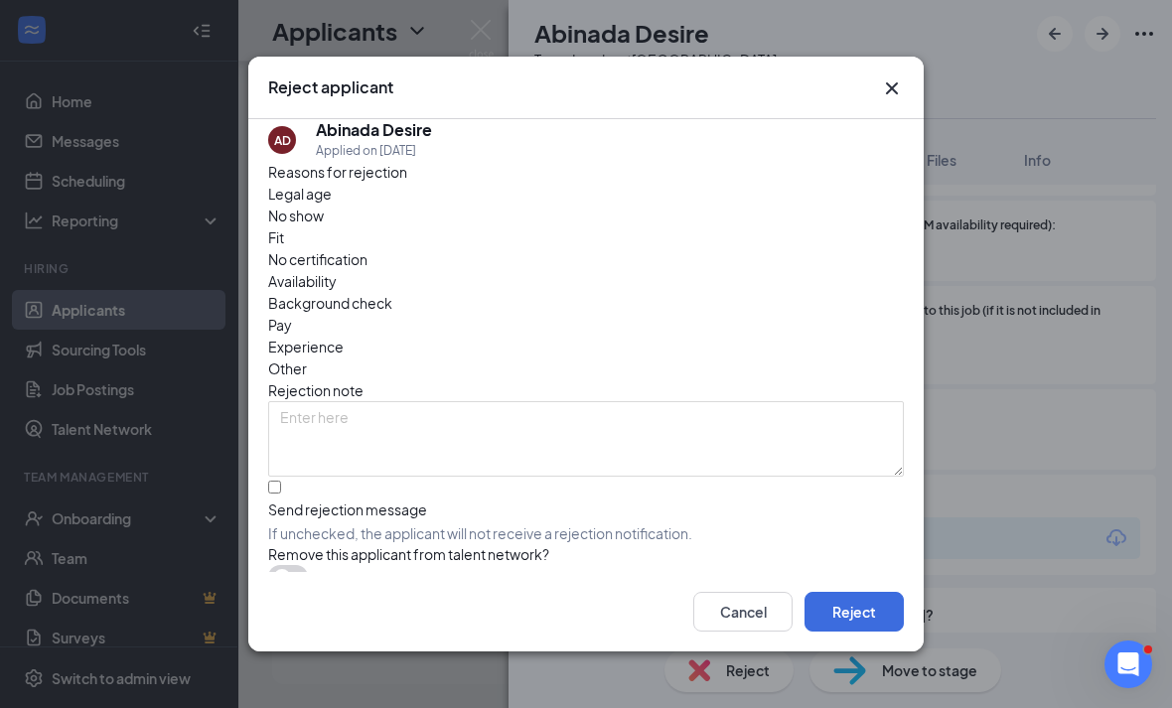
click at [393, 523] on span "If unchecked, the applicant will not receive a rejection notification." at bounding box center [585, 533] width 635 height 20
click at [281, 481] on input "Send rejection message If unchecked, the applicant will not receive a rejection…" at bounding box center [274, 487] width 13 height 13
checkbox input "true"
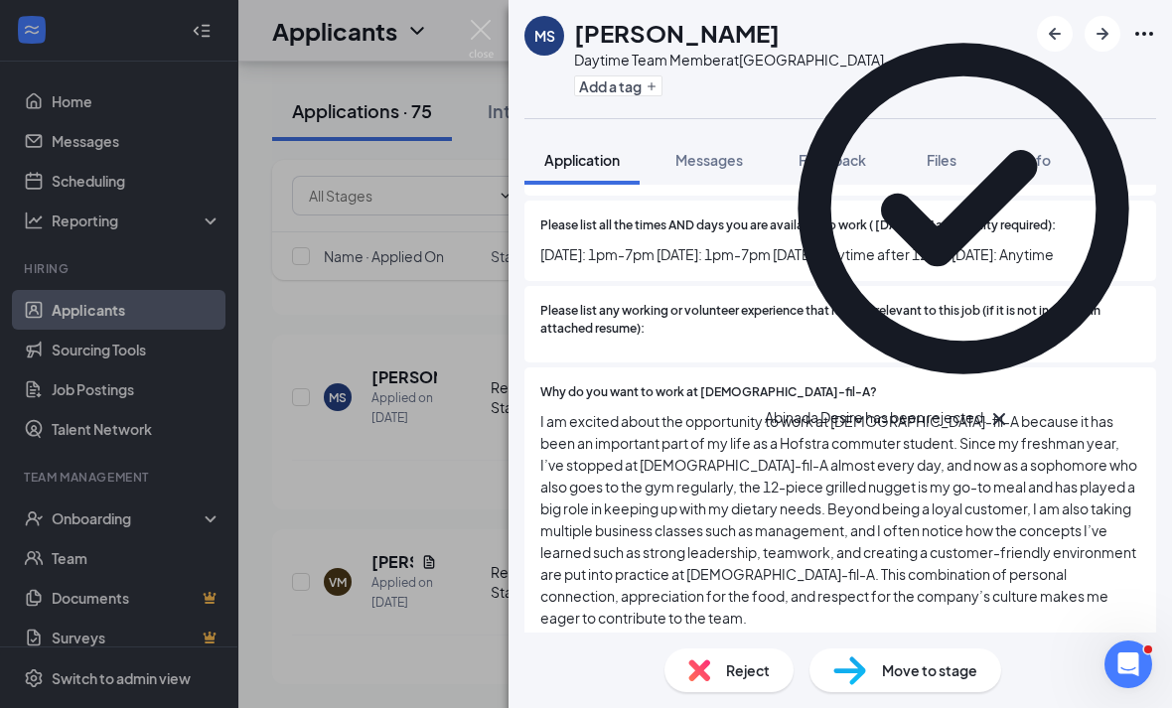
click at [397, 339] on div "MS Marco Sabbatino Daytime Team Member at Westbury Add a tag Application Messag…" at bounding box center [586, 354] width 1172 height 708
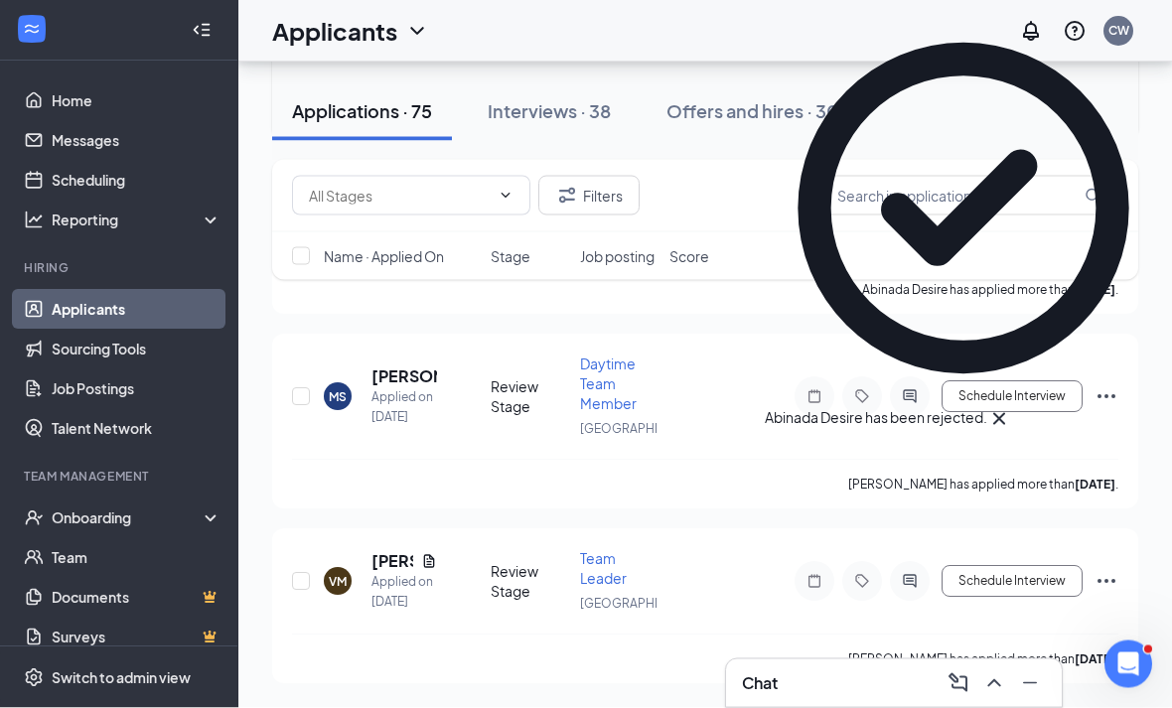
scroll to position [15612, 0]
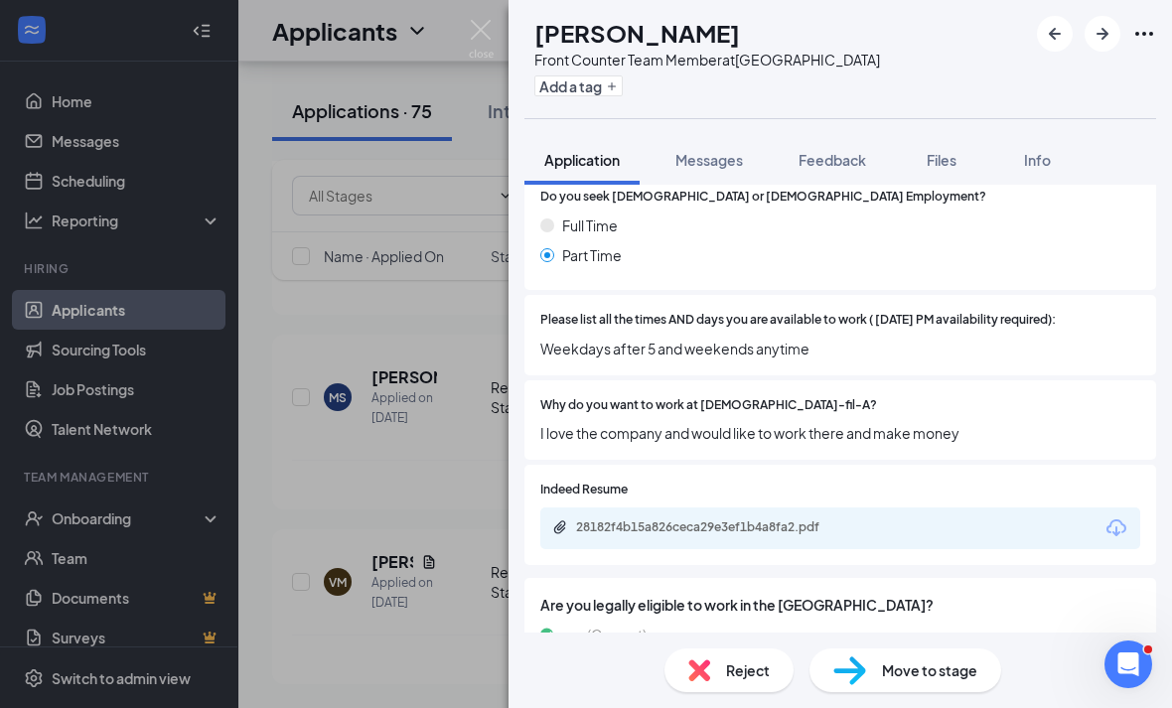
scroll to position [64, 0]
click at [689, 667] on img at bounding box center [699, 670] width 22 height 22
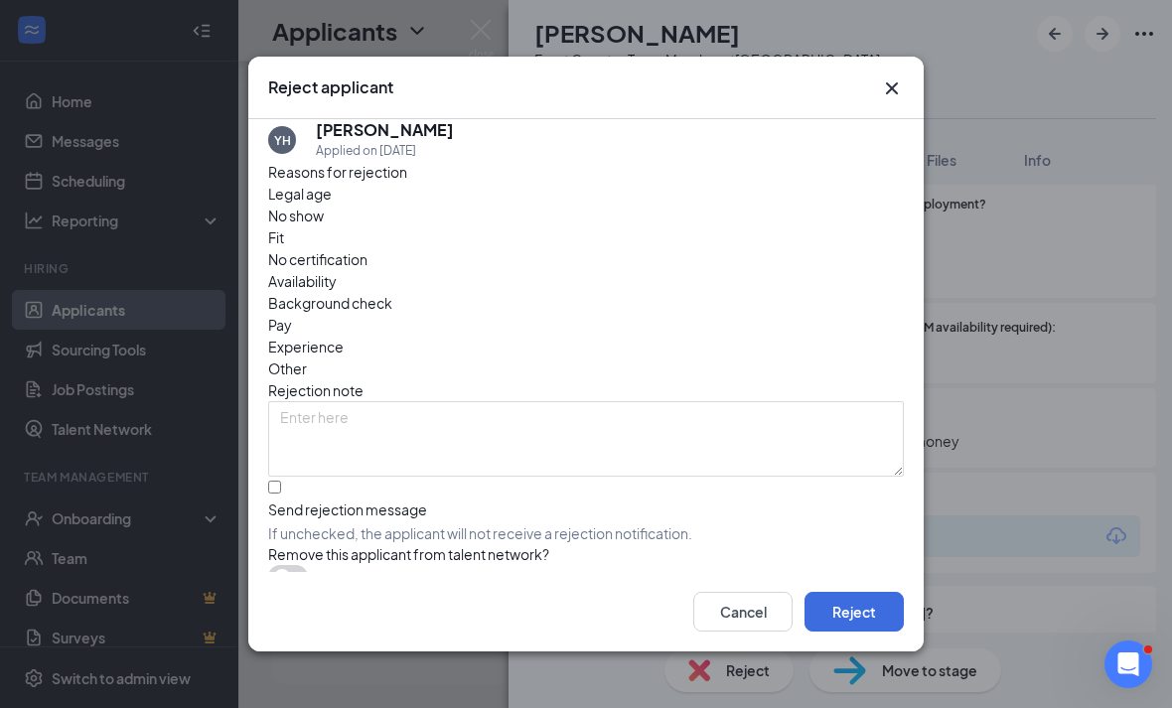
click at [541, 523] on span "If unchecked, the applicant will not receive a rejection notification." at bounding box center [585, 533] width 635 height 20
click at [281, 482] on input "Send rejection message If unchecked, the applicant will not receive a rejection…" at bounding box center [274, 487] width 13 height 13
checkbox input "true"
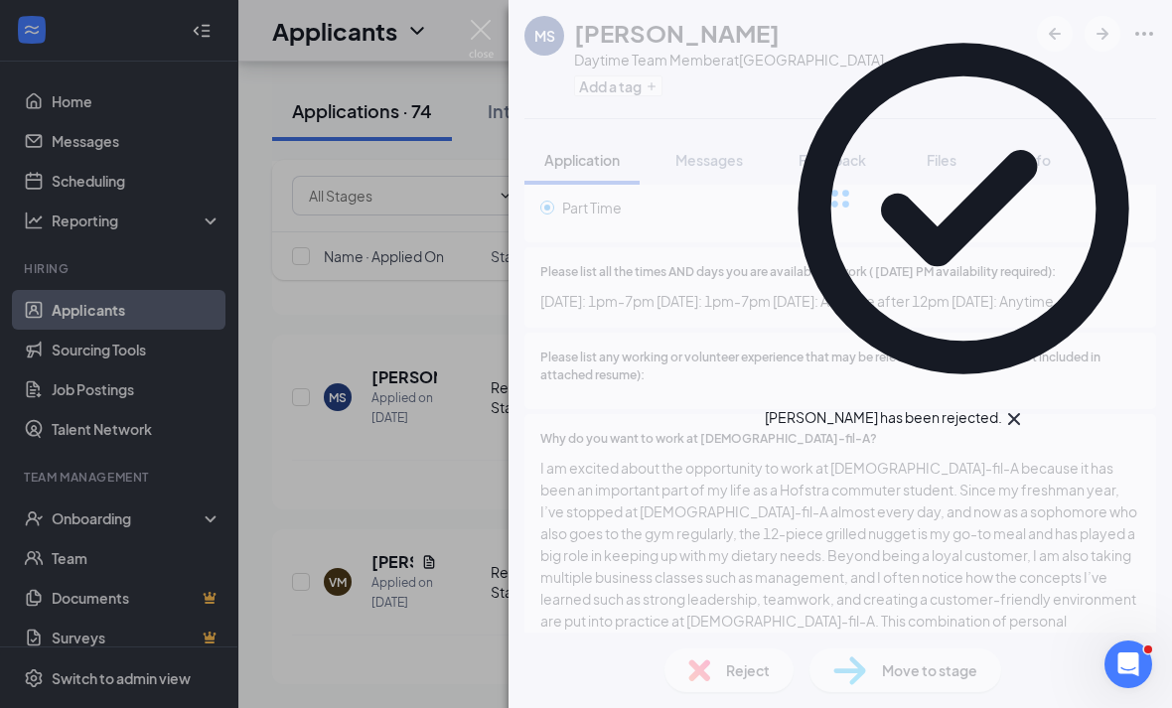
scroll to position [543, 0]
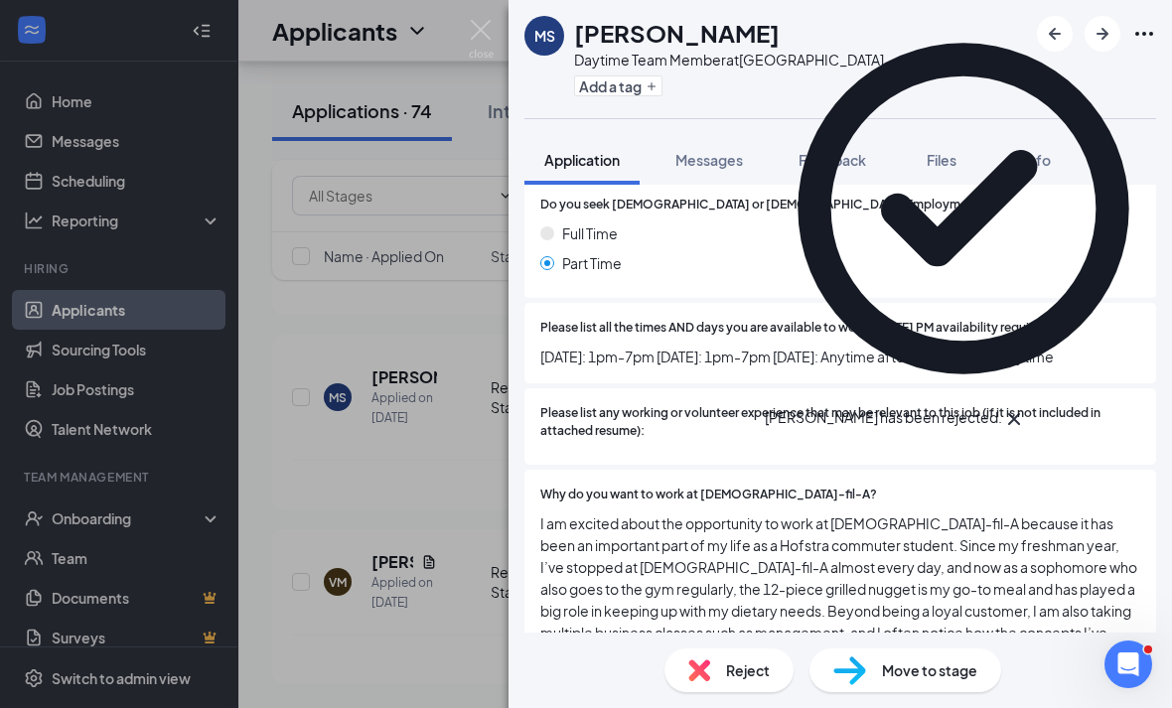
click at [409, 368] on div "MS Marco Sabbatino Daytime Team Member at Westbury Add a tag Application Messag…" at bounding box center [586, 354] width 1172 height 708
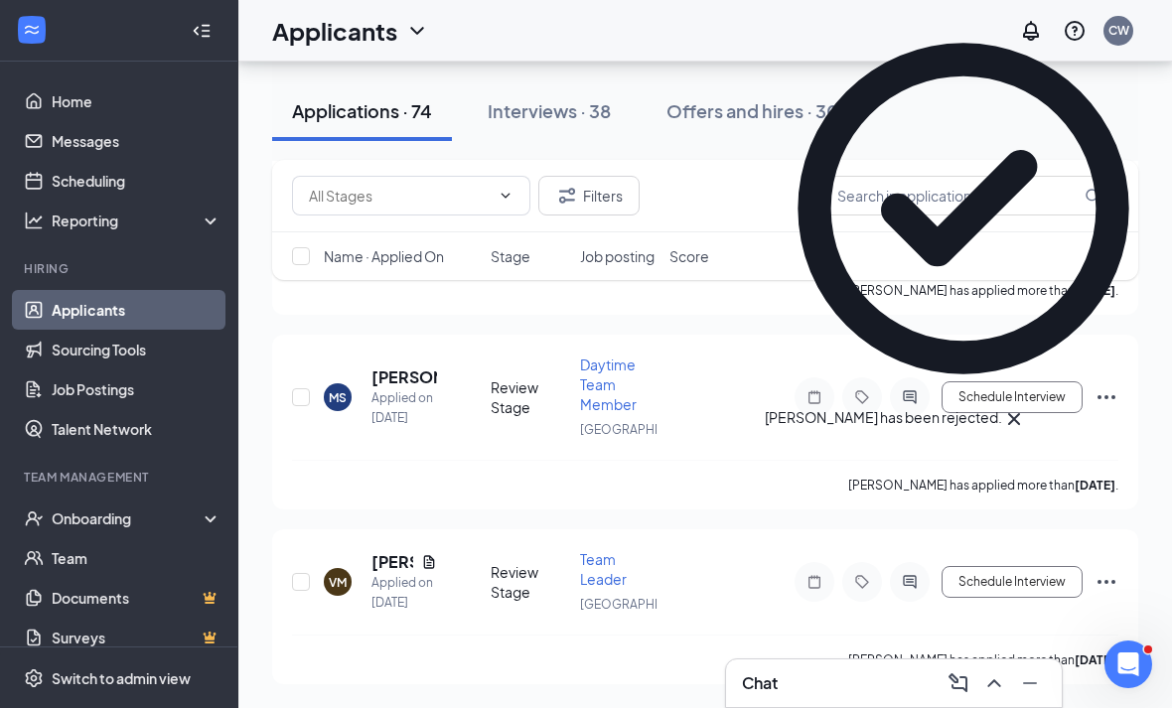
scroll to position [15455, 0]
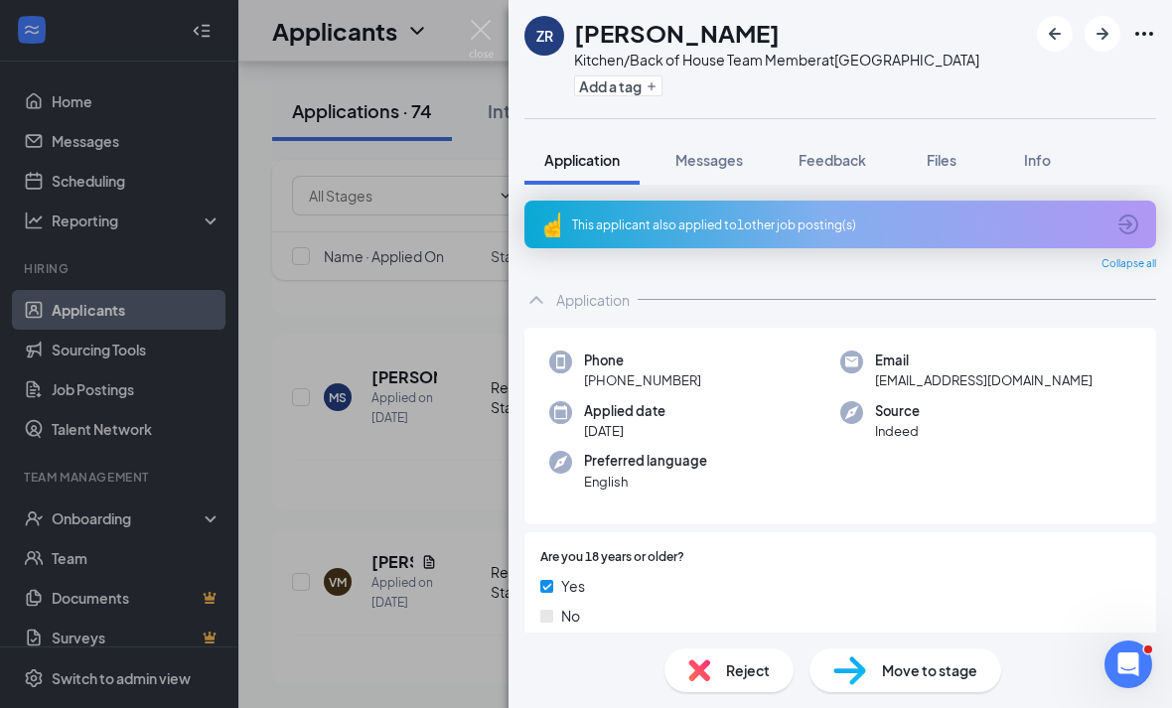
click at [1127, 212] on icon "ArrowCircle" at bounding box center [1128, 224] width 24 height 24
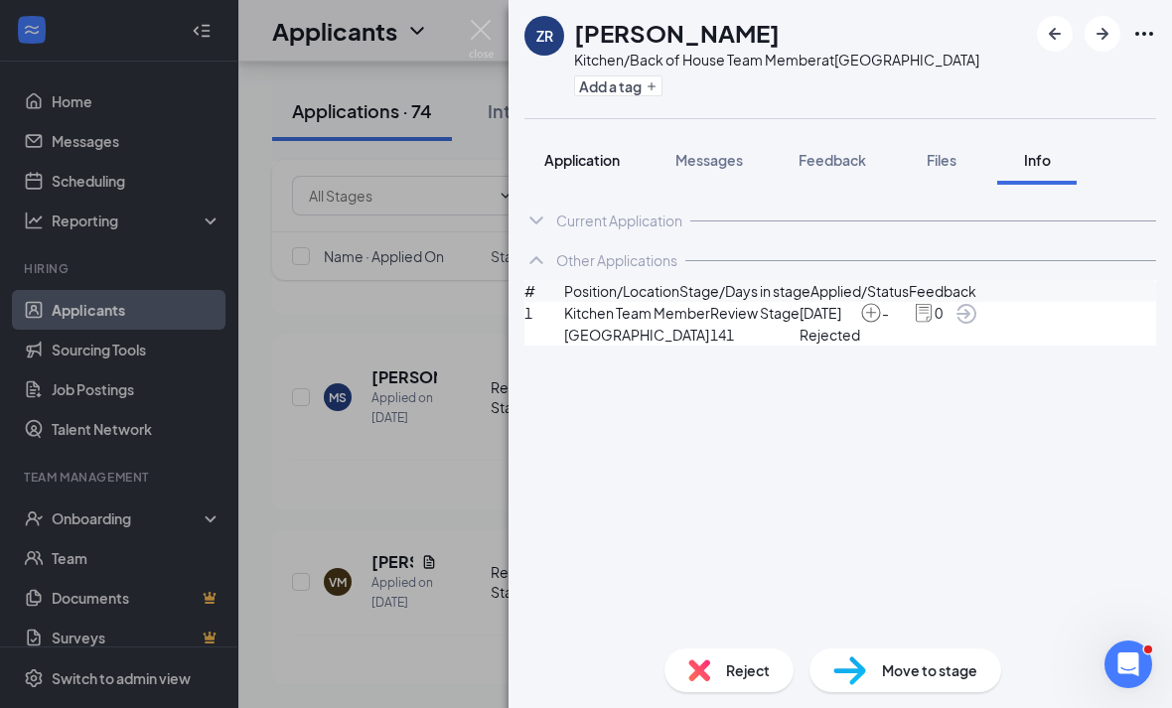
click at [564, 159] on span "Application" at bounding box center [581, 160] width 75 height 18
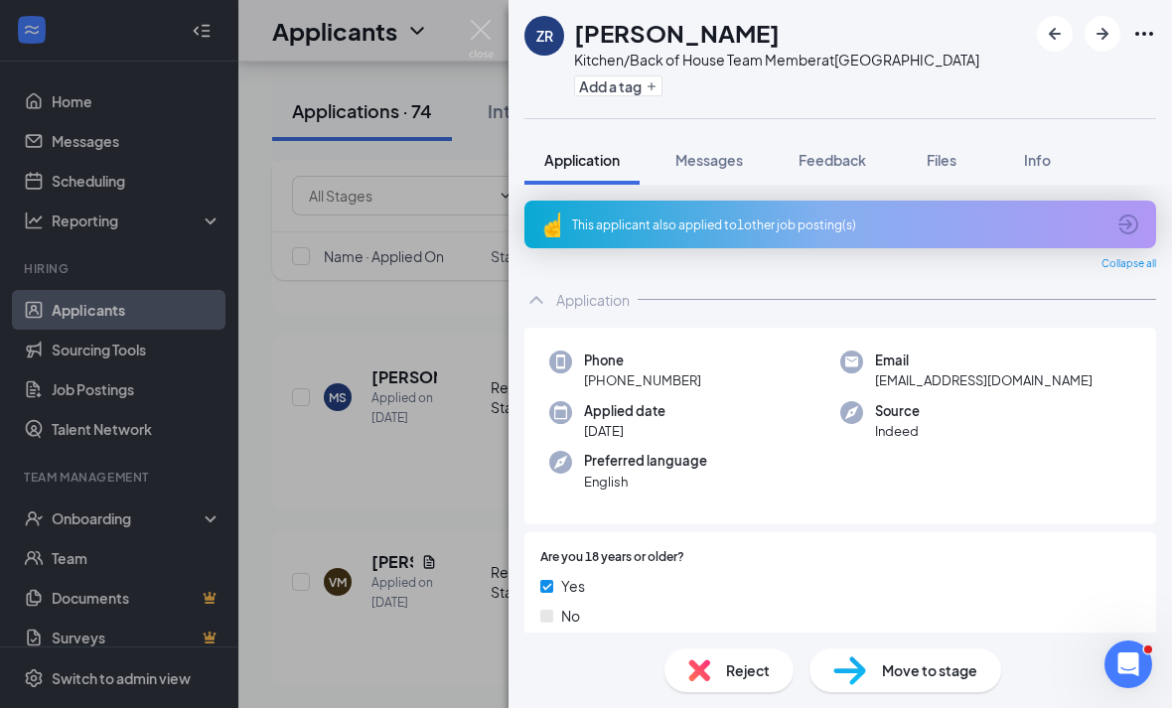
click at [1105, 222] on div "This applicant also applied to 1 other job posting(s)" at bounding box center [839, 225] width 631 height 48
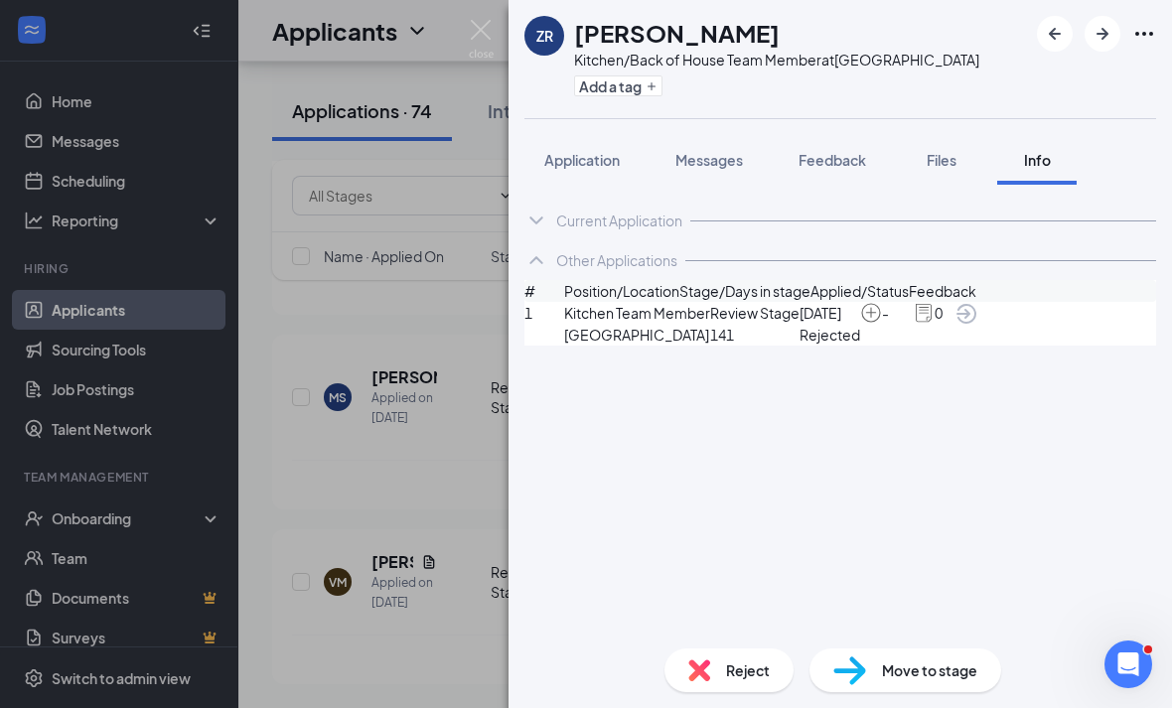
click at [976, 324] on icon "ArrowCircle" at bounding box center [966, 314] width 20 height 20
click at [495, 161] on div "ZR Zulma Ramos Kitchen/Back of House Team Member at Eisenhower Park Add a tag A…" at bounding box center [586, 354] width 1172 height 708
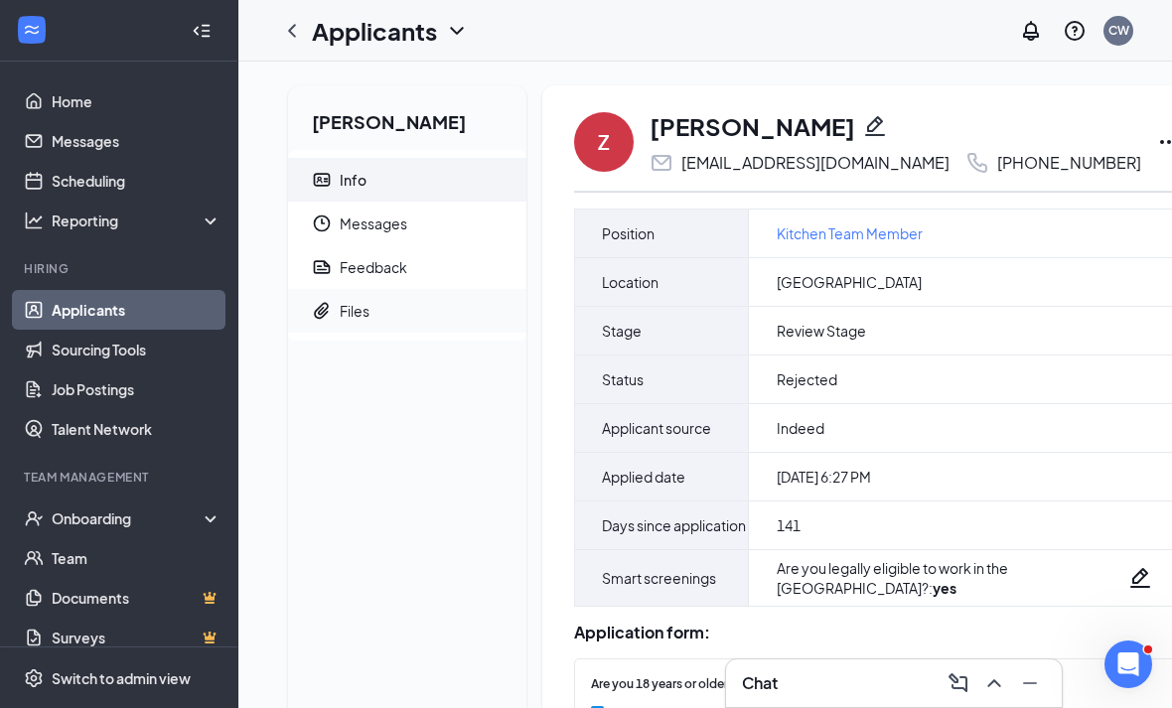
click at [410, 326] on span "Files" at bounding box center [425, 311] width 171 height 44
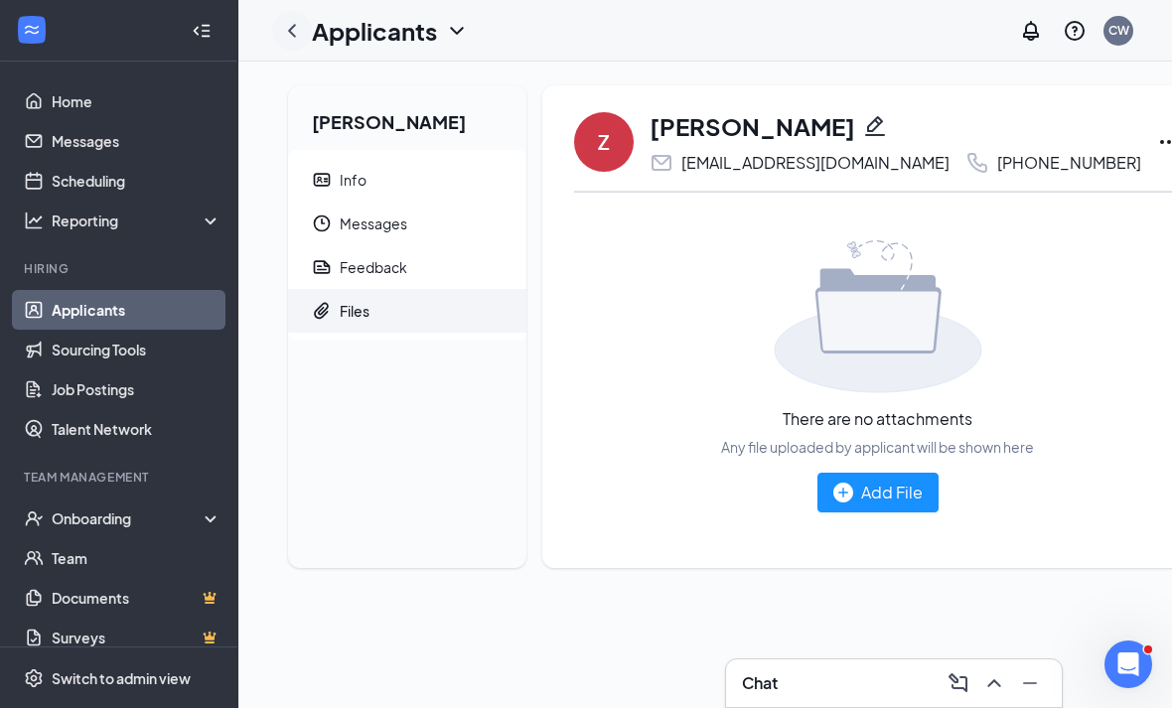
click at [281, 29] on icon "ChevronLeft" at bounding box center [292, 31] width 24 height 24
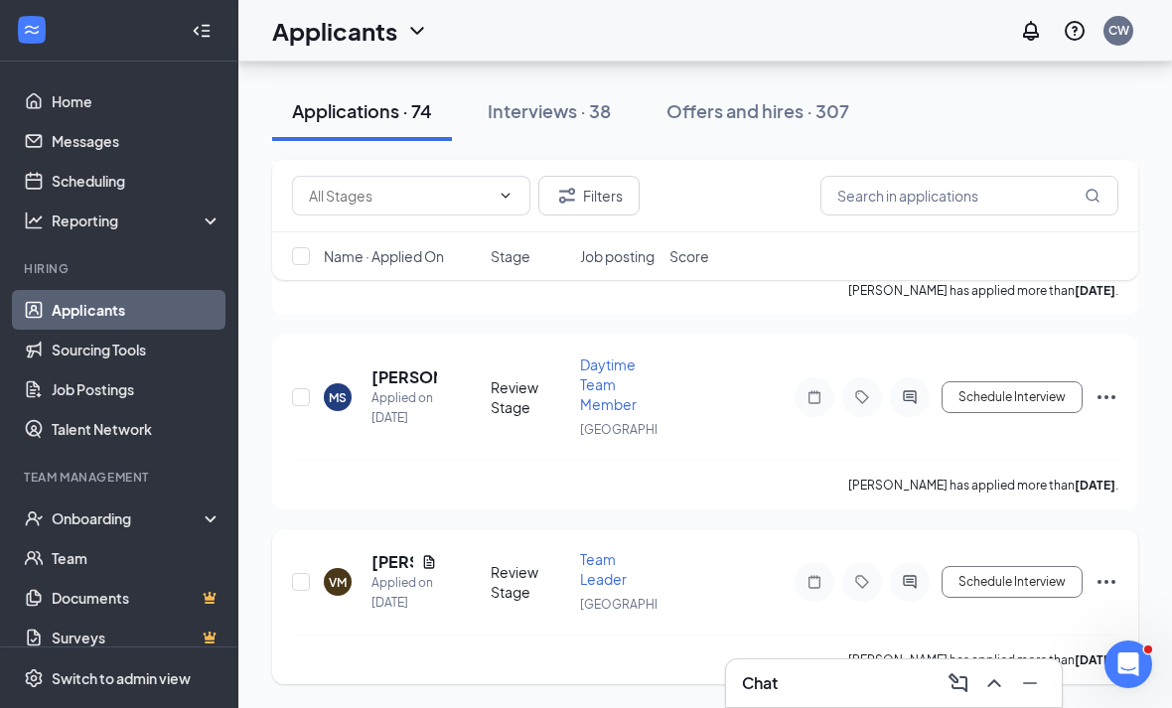
scroll to position [15473, 0]
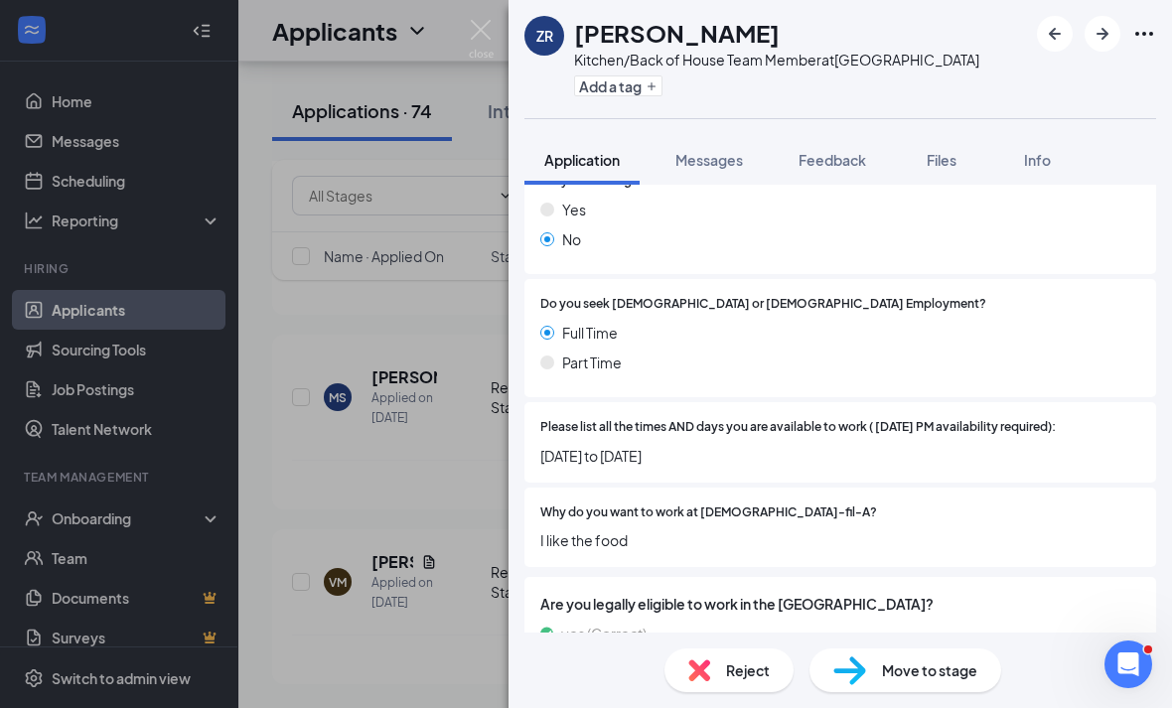
scroll to position [64, 0]
click at [858, 657] on img at bounding box center [849, 670] width 33 height 29
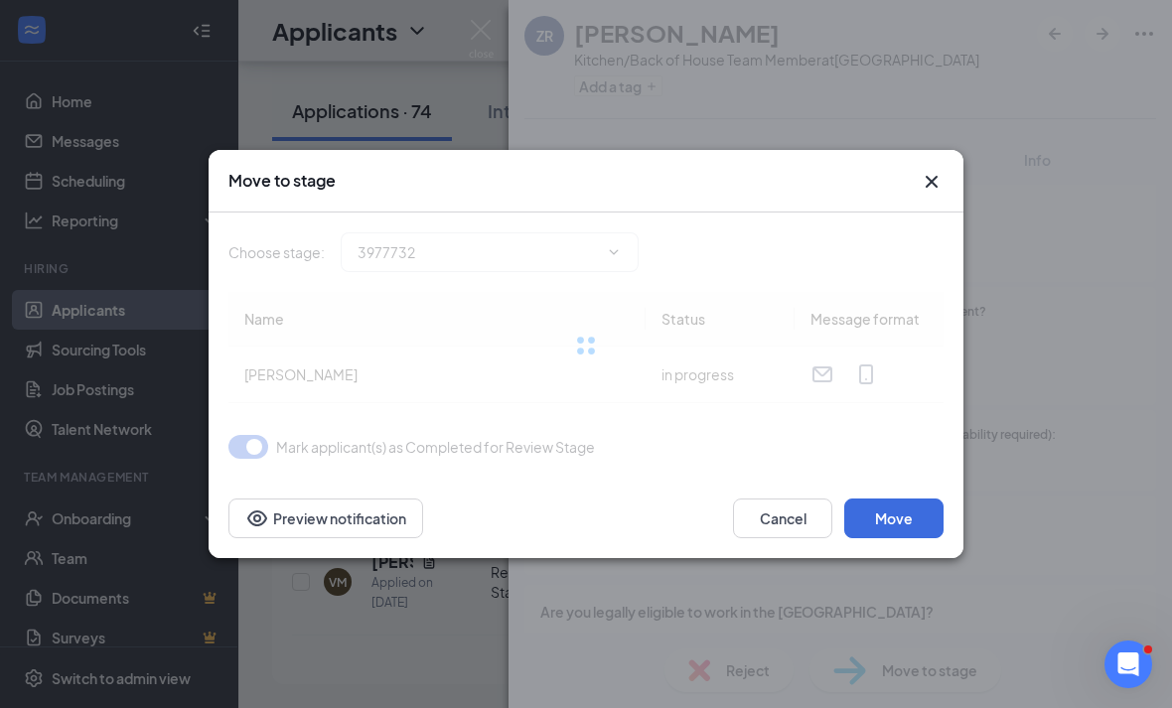
type input "Onsite Interview (next stage)"
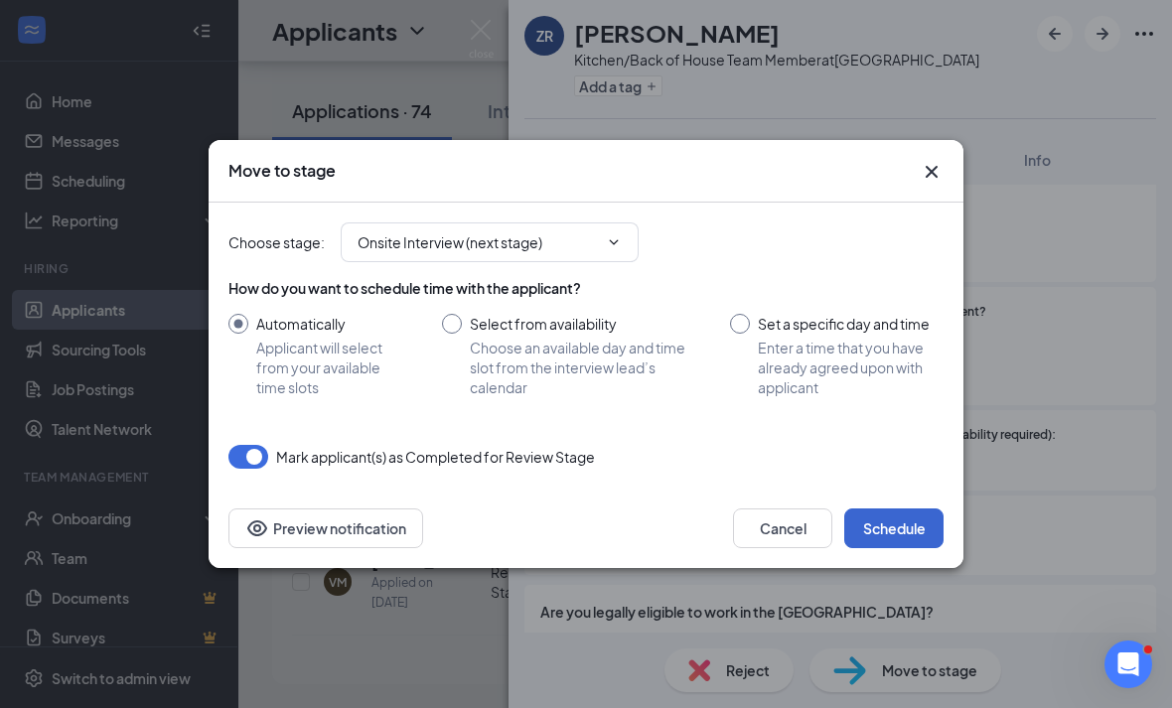
click at [893, 528] on button "Schedule" at bounding box center [893, 528] width 99 height 40
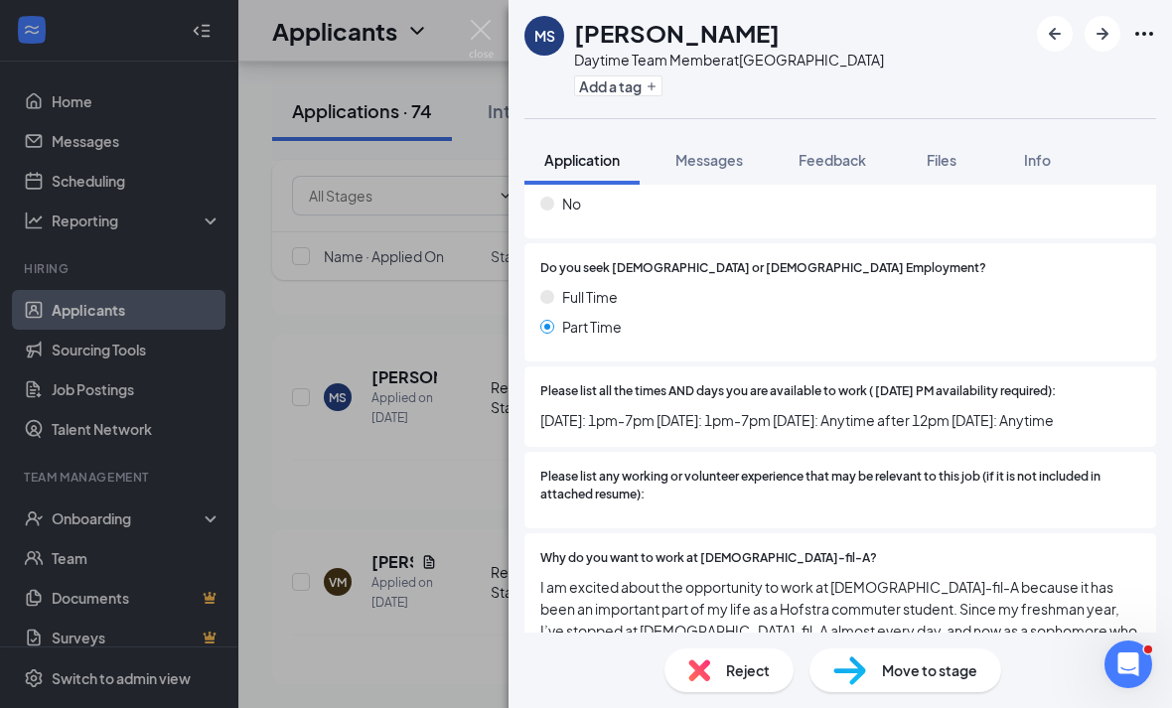
scroll to position [514, 0]
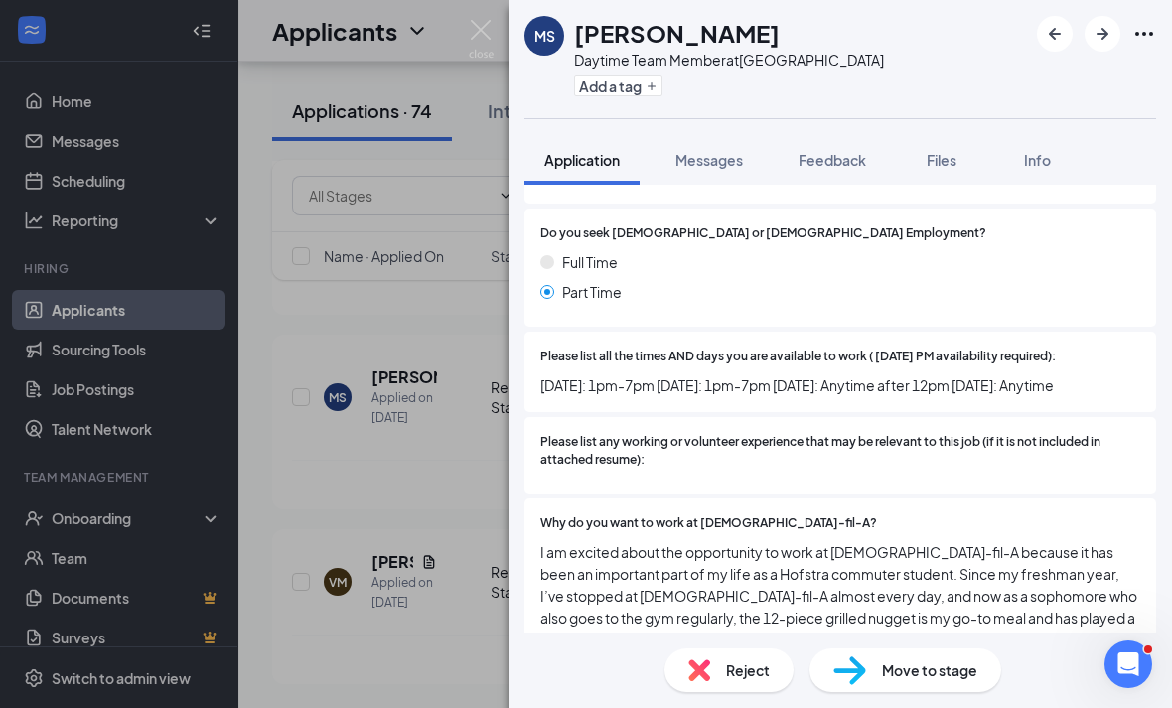
click at [451, 610] on div "[PERSON_NAME] Daytime Team Member at Westbury Add a tag Application Messages Fe…" at bounding box center [586, 354] width 1172 height 708
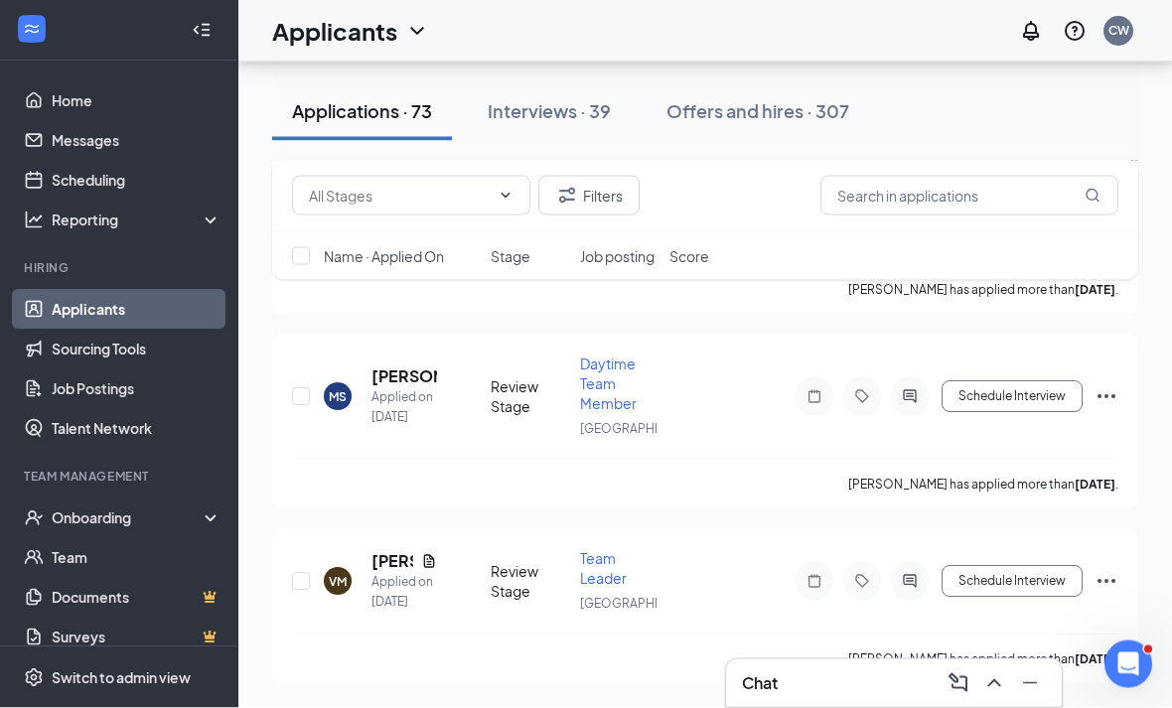
scroll to position [15055, 0]
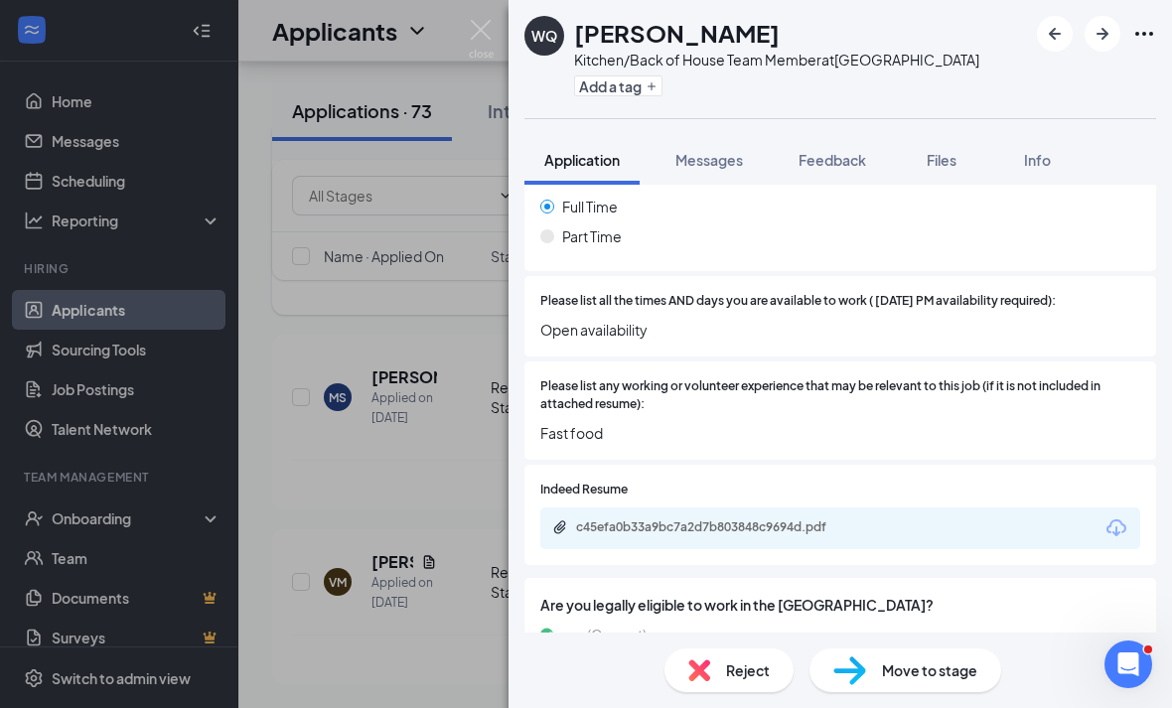
scroll to position [625, 0]
click at [501, 588] on div "WQ Wendy Quevedo Kitchen/Back of House Team Member at Eisenhower Park Add a tag…" at bounding box center [586, 354] width 1172 height 708
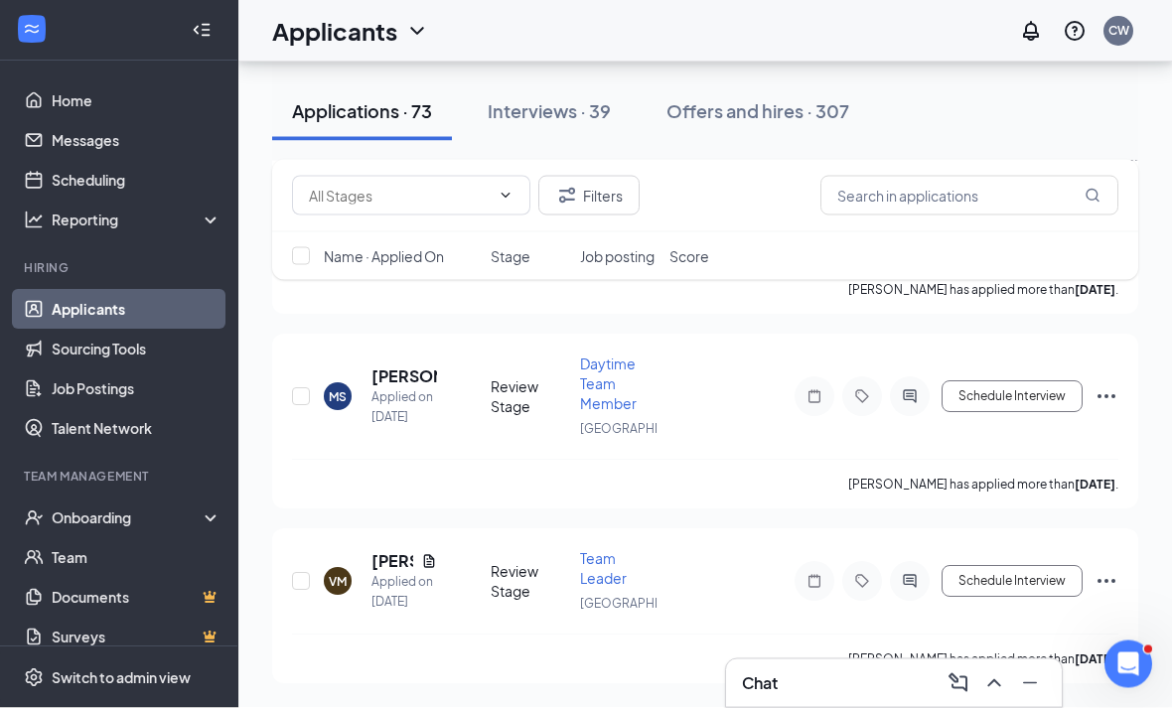
scroll to position [14833, 0]
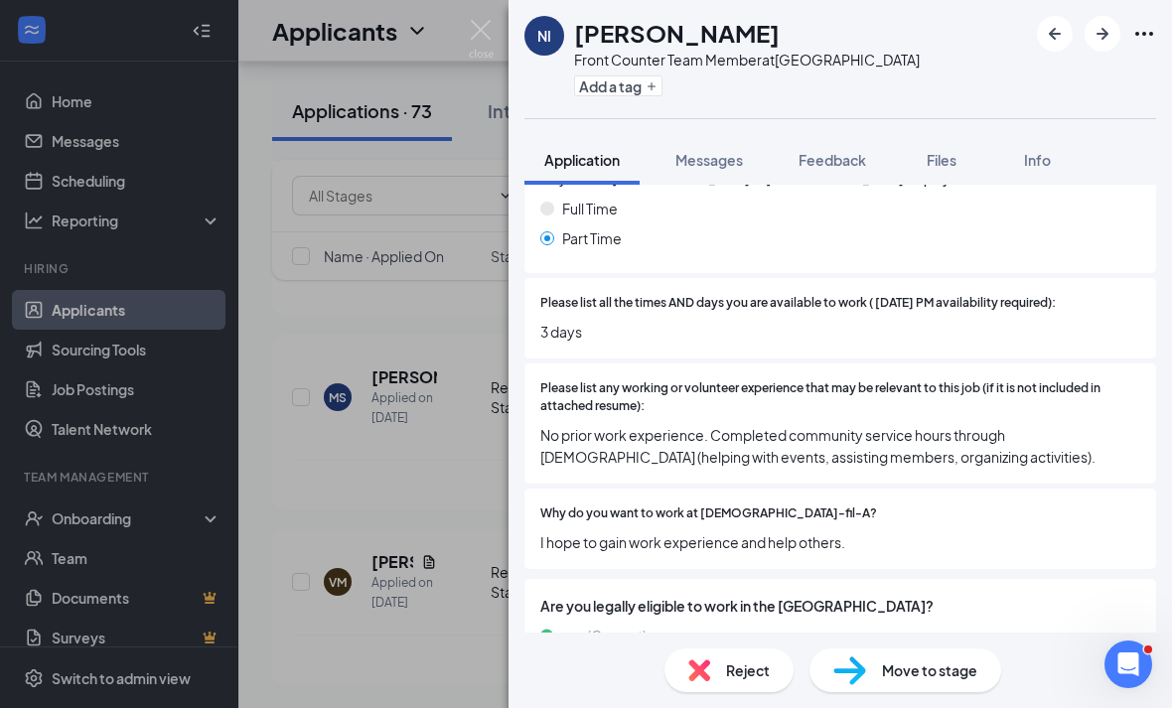
scroll to position [568, 0]
click at [475, 49] on img at bounding box center [481, 39] width 25 height 39
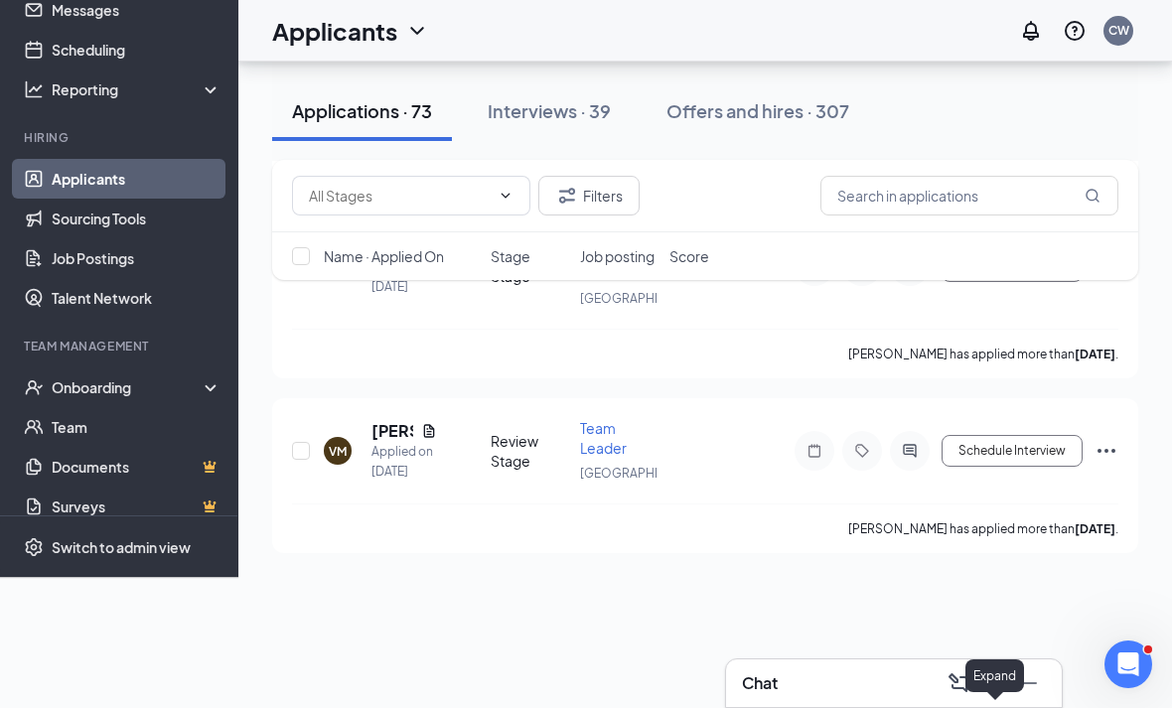
click at [996, 687] on icon "ChevronUp" at bounding box center [994, 683] width 24 height 24
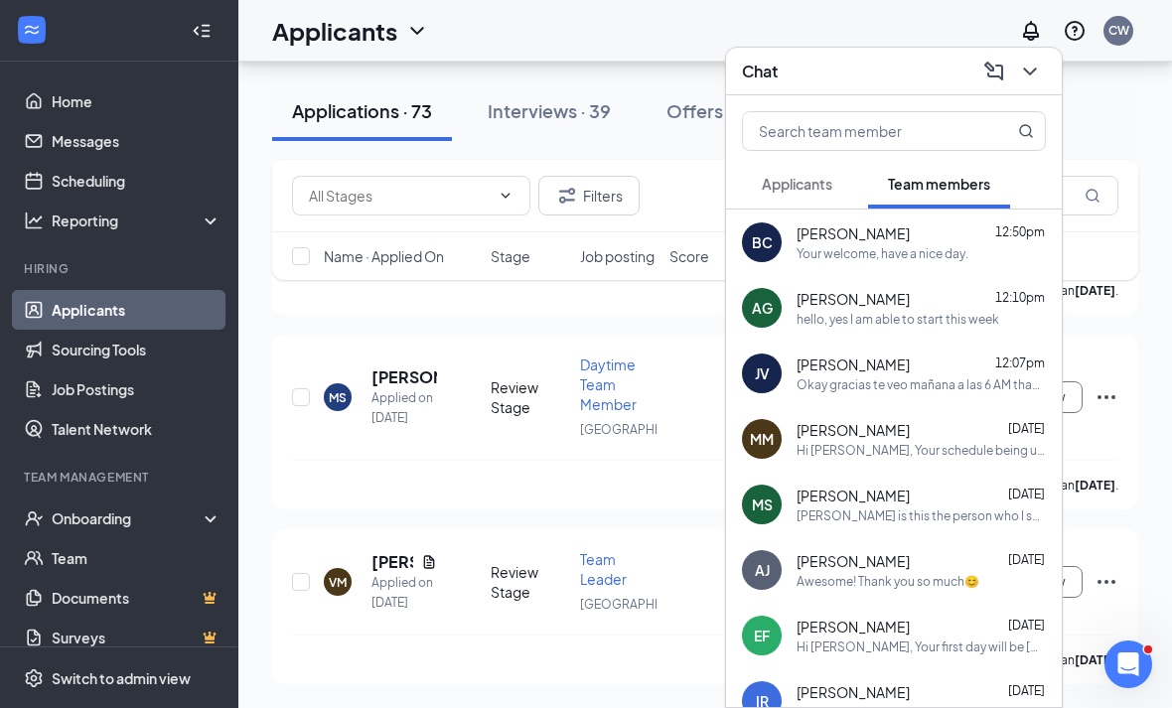
click at [911, 327] on div "hello, yes I am able to start this week" at bounding box center [897, 319] width 203 height 17
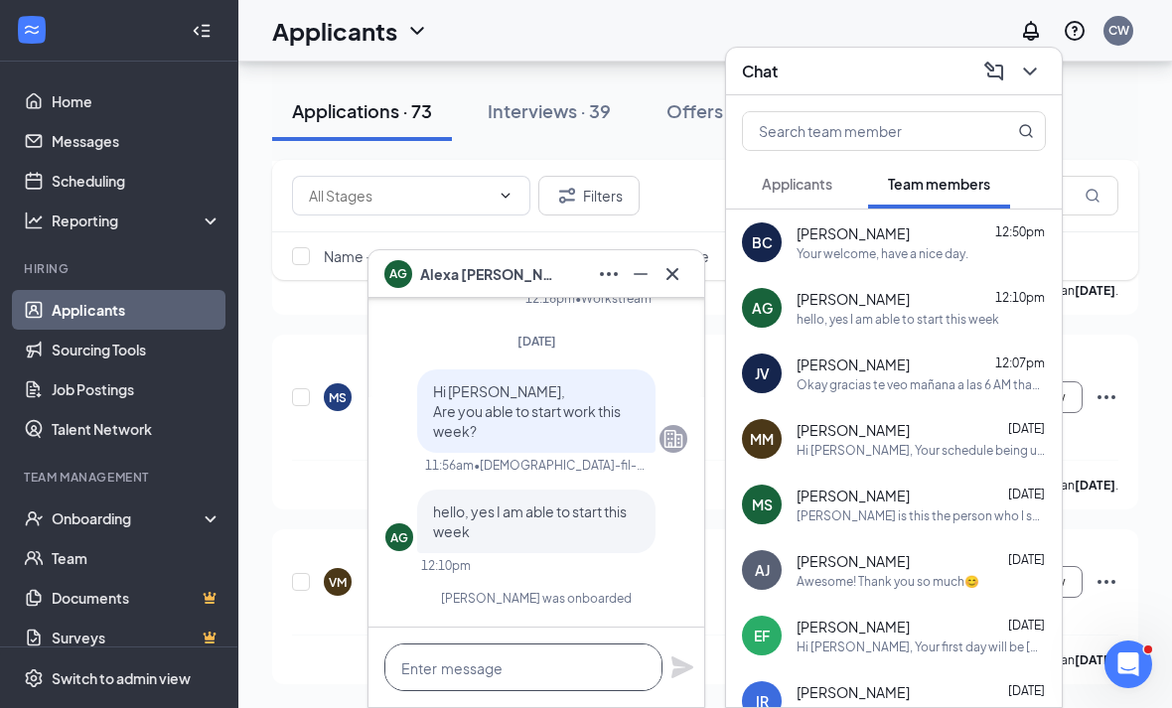
drag, startPoint x: 573, startPoint y: 653, endPoint x: 573, endPoint y: 1001, distance: 347.5
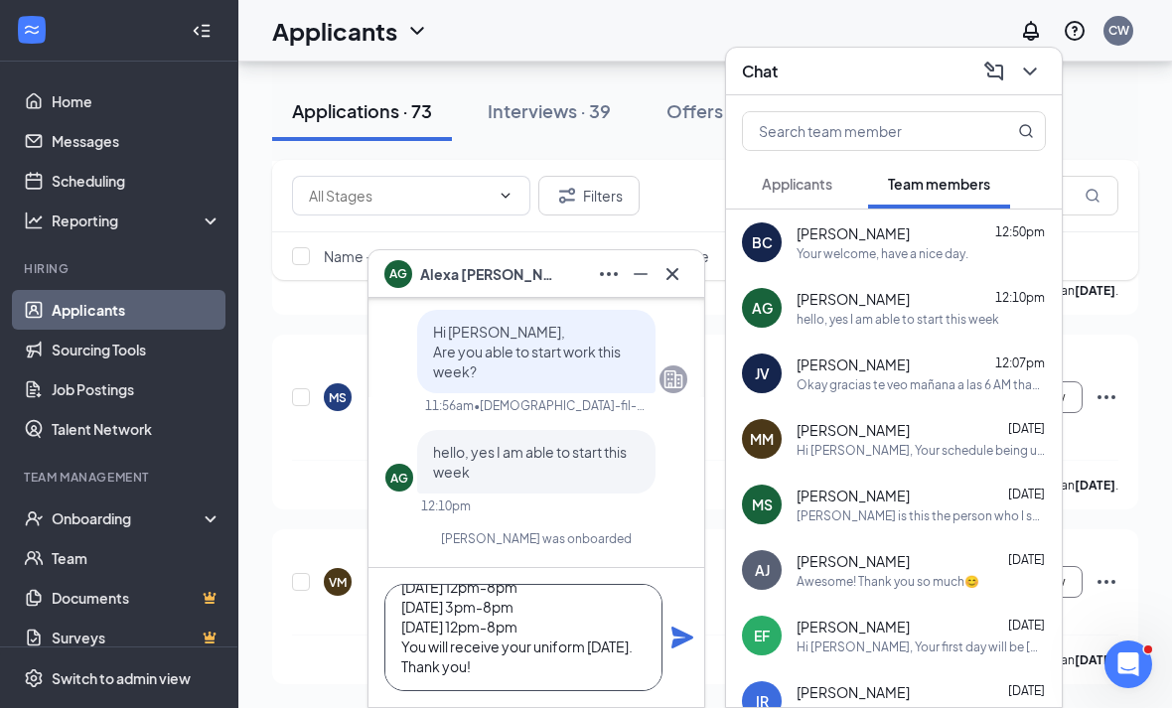
scroll to position [15429, 0]
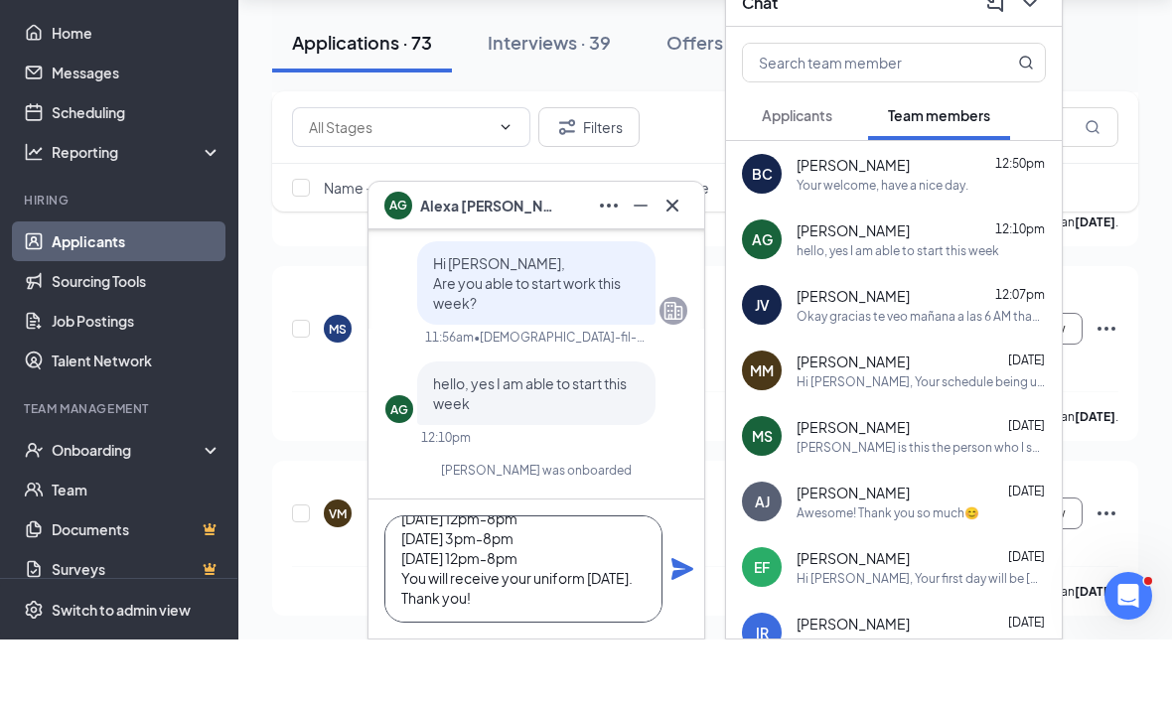
type textarea "Hi Alexa, Your first day will be tomorrow the 16th. Your schedule is the follow…"
click at [676, 627] on icon "Plane" at bounding box center [682, 638] width 22 height 22
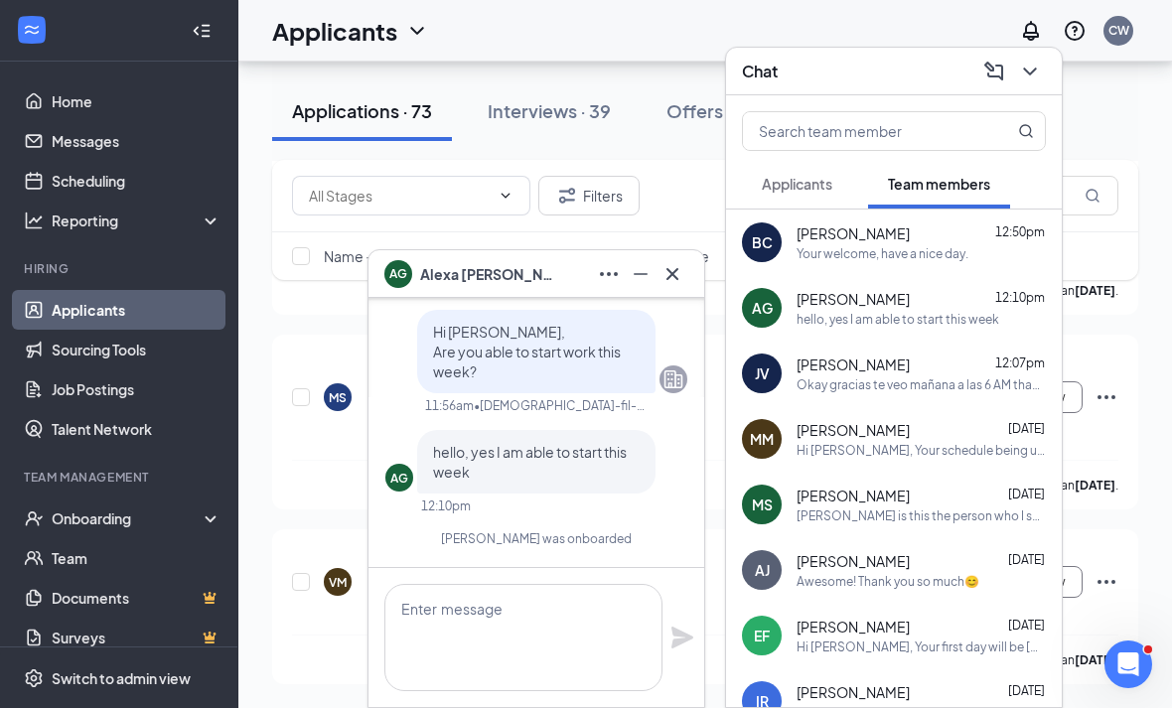
scroll to position [0, 0]
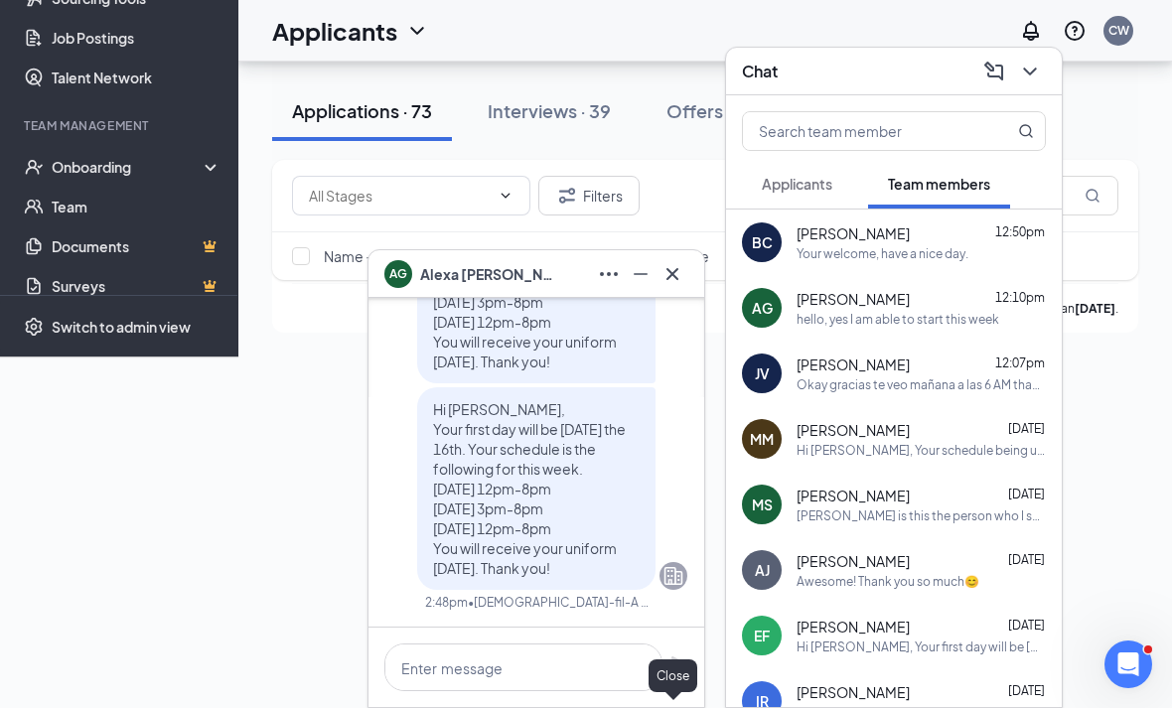
click at [672, 279] on icon "Cross" at bounding box center [672, 274] width 24 height 24
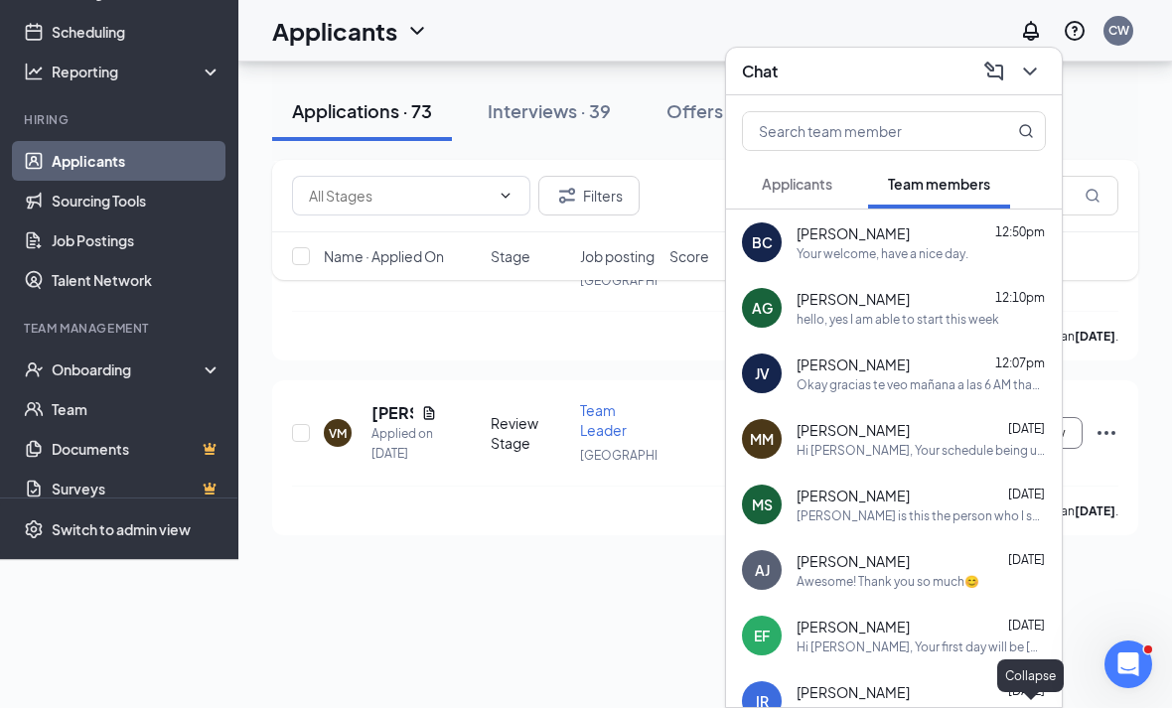
click at [1042, 79] on button at bounding box center [1030, 72] width 32 height 32
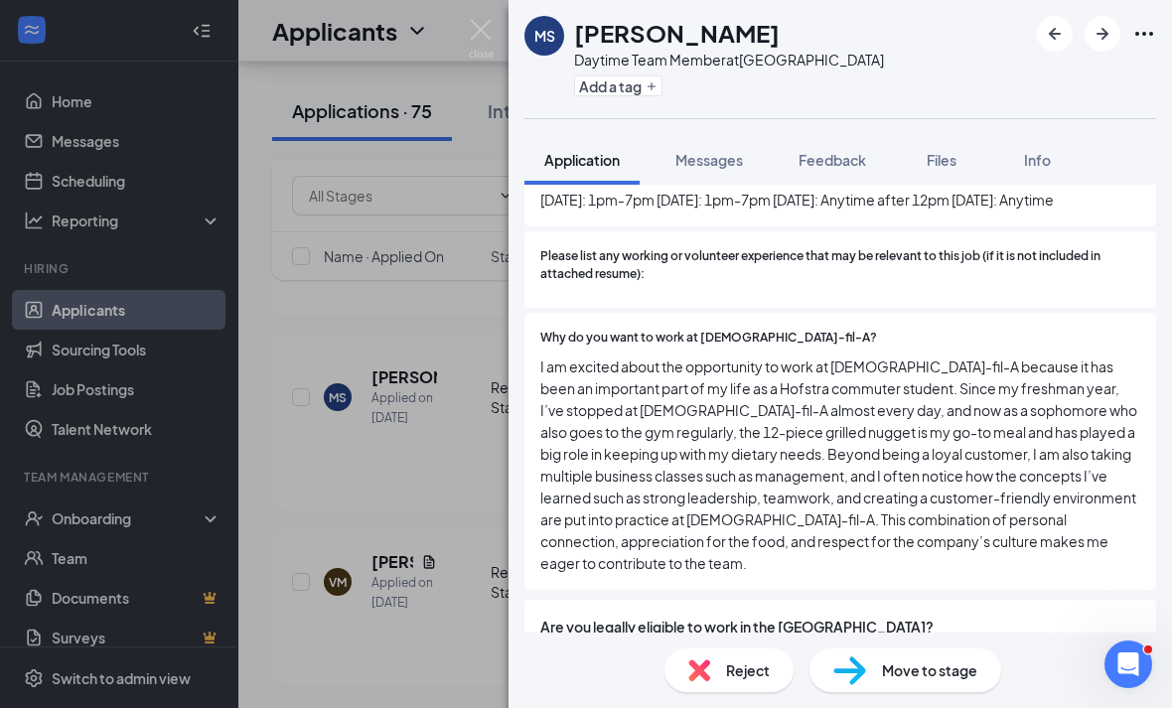
scroll to position [699, 0]
click at [384, 494] on div "[PERSON_NAME] Daytime Team Member at Westbury Add a tag Application Messages Fe…" at bounding box center [586, 354] width 1172 height 708
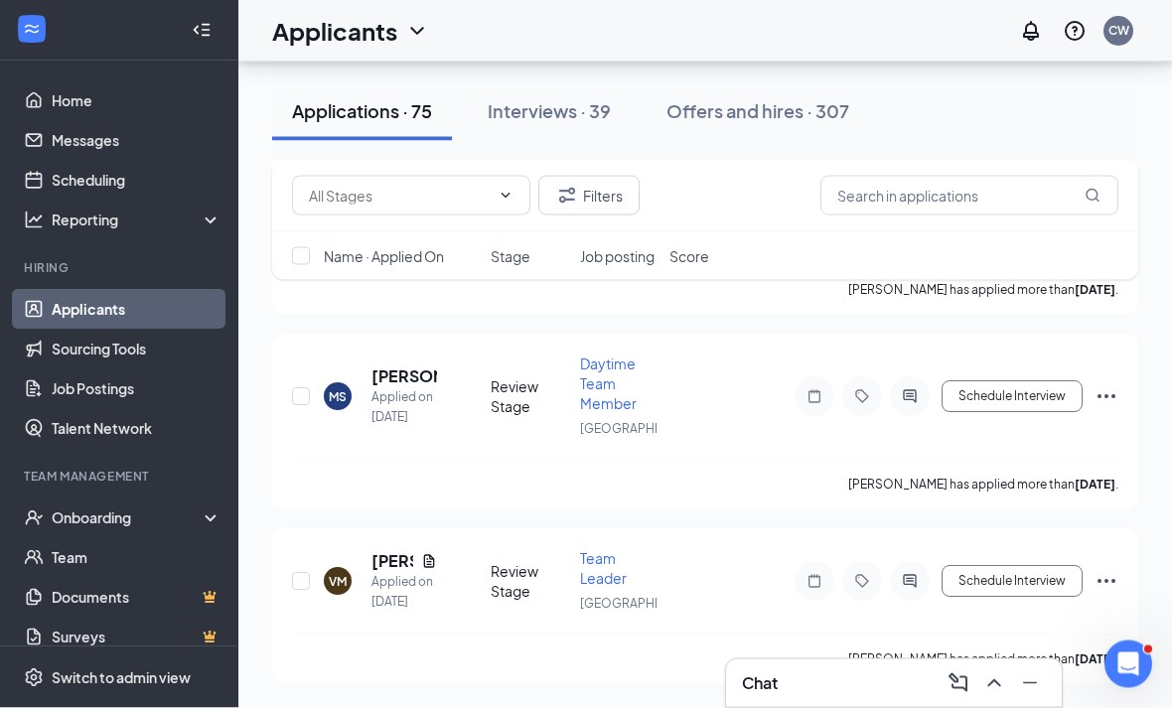
scroll to position [14912, 0]
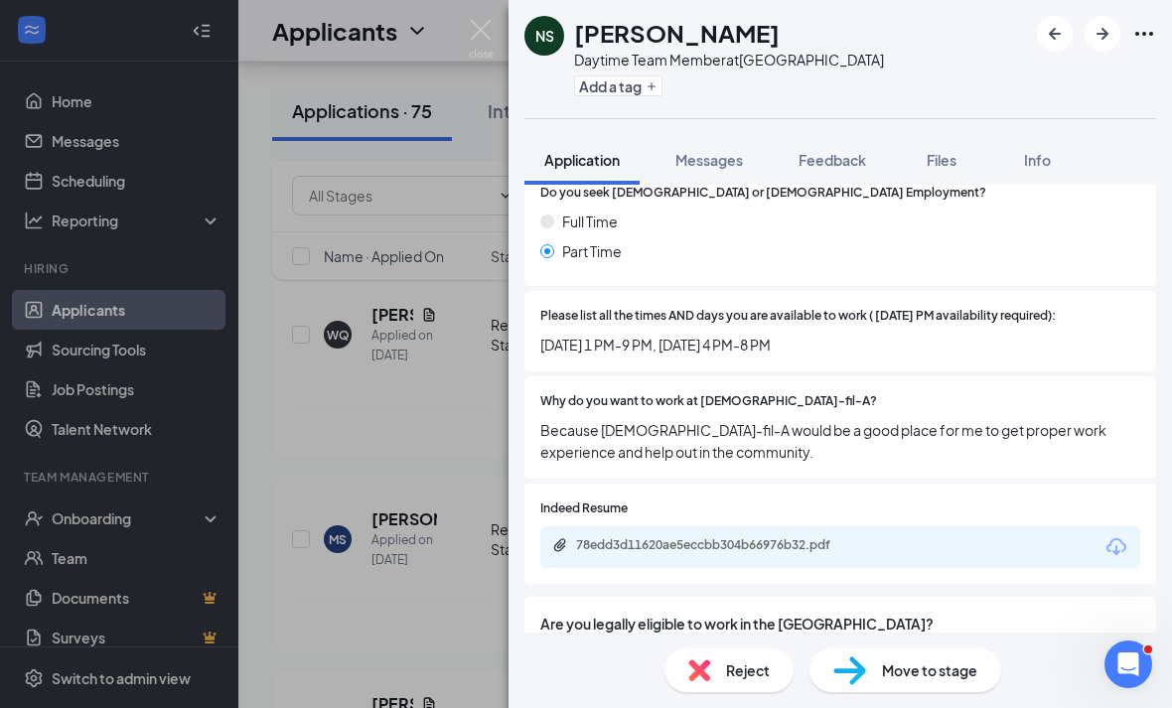
scroll to position [573, 0]
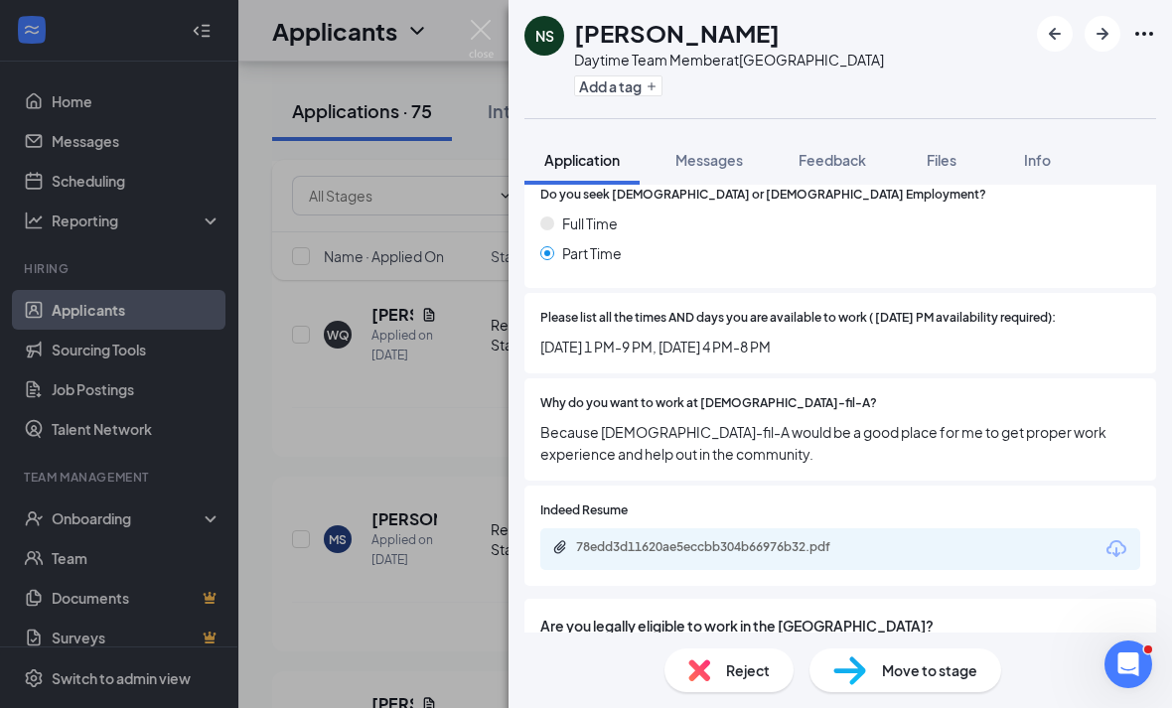
click at [746, 669] on span "Reject" at bounding box center [748, 670] width 44 height 22
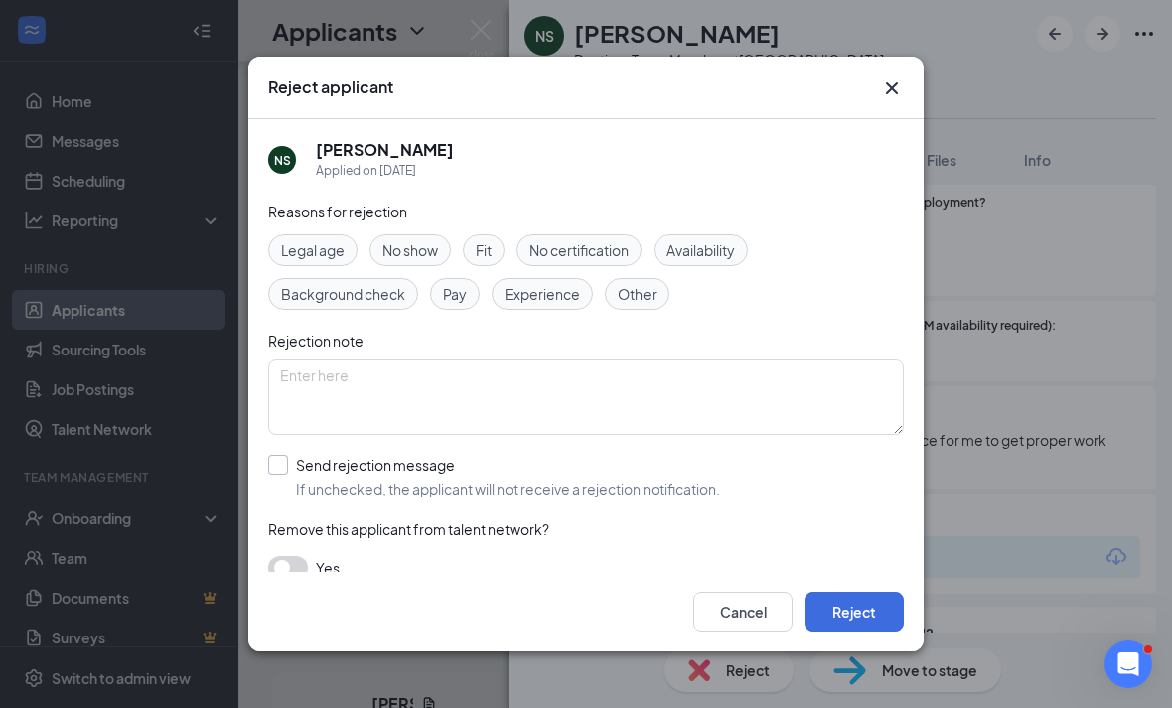
click at [523, 455] on div "Send rejection message" at bounding box center [508, 465] width 424 height 20
click at [523, 455] on input "Send rejection message If unchecked, the applicant will not receive a rejection…" at bounding box center [494, 477] width 452 height 44
checkbox input "true"
click at [868, 631] on button "Reject" at bounding box center [853, 612] width 99 height 40
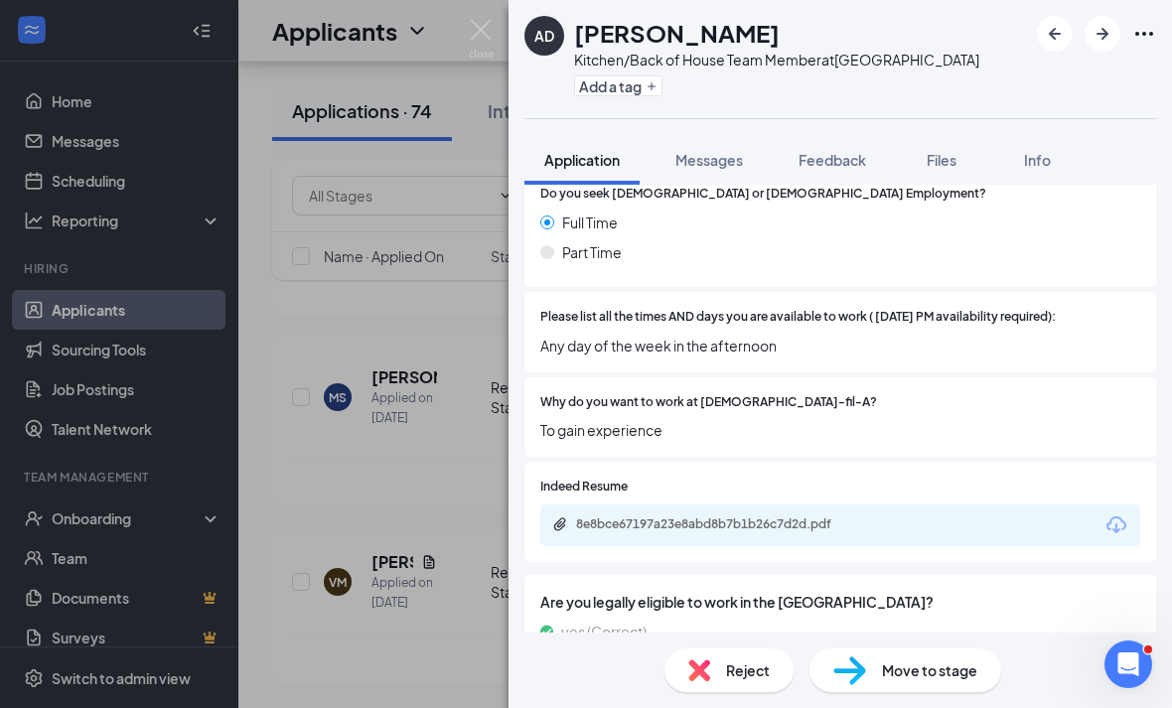
scroll to position [607, 0]
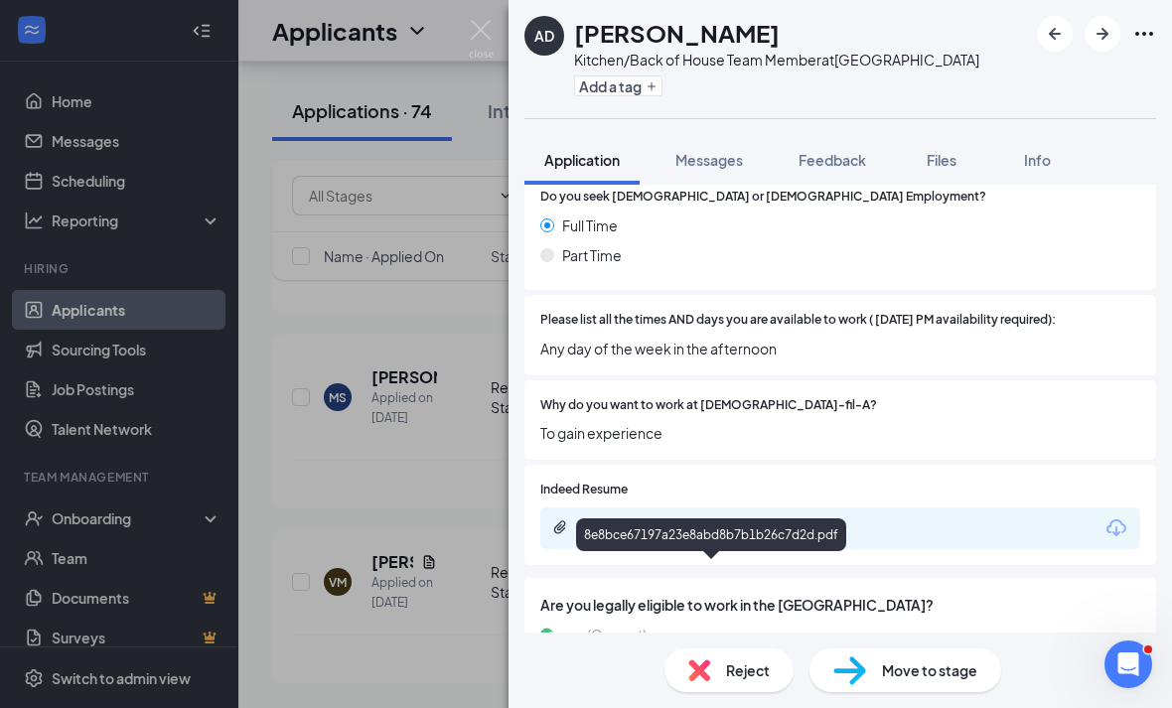
click at [604, 525] on div "8e8bce67197a23e8abd8b7b1b26c7d2d.pdf" at bounding box center [715, 527] width 278 height 16
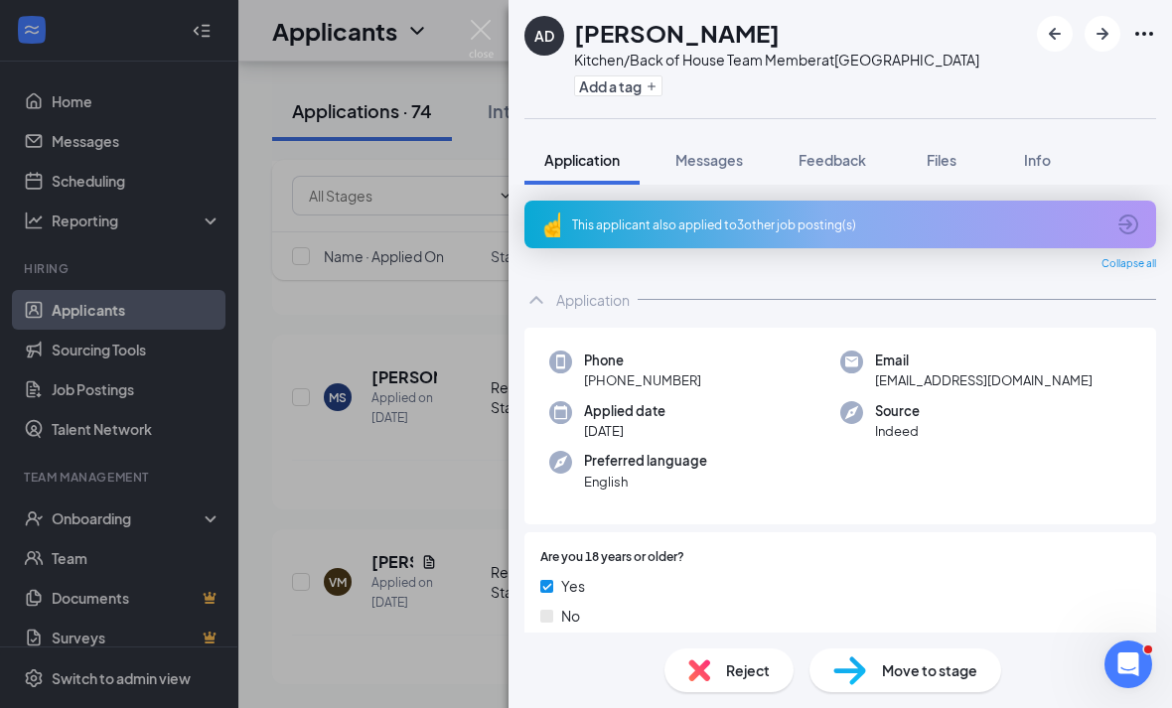
scroll to position [64, 0]
click at [721, 658] on div "Reject" at bounding box center [728, 670] width 129 height 44
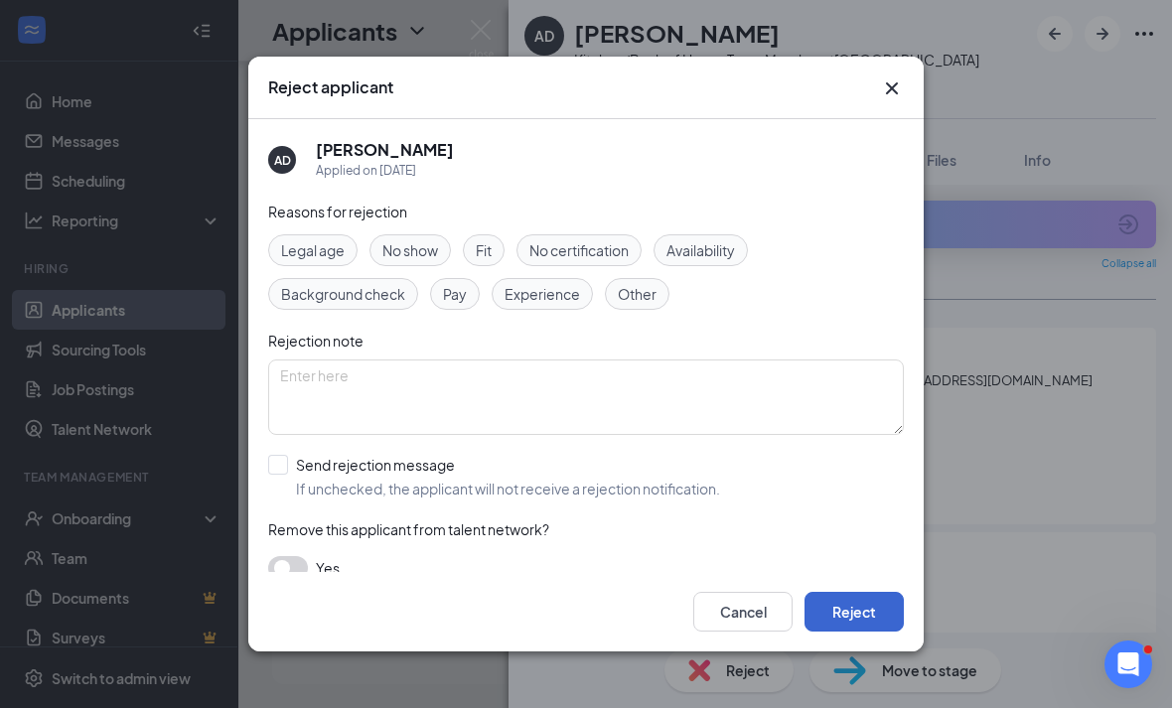
click at [886, 629] on button "Reject" at bounding box center [853, 612] width 99 height 40
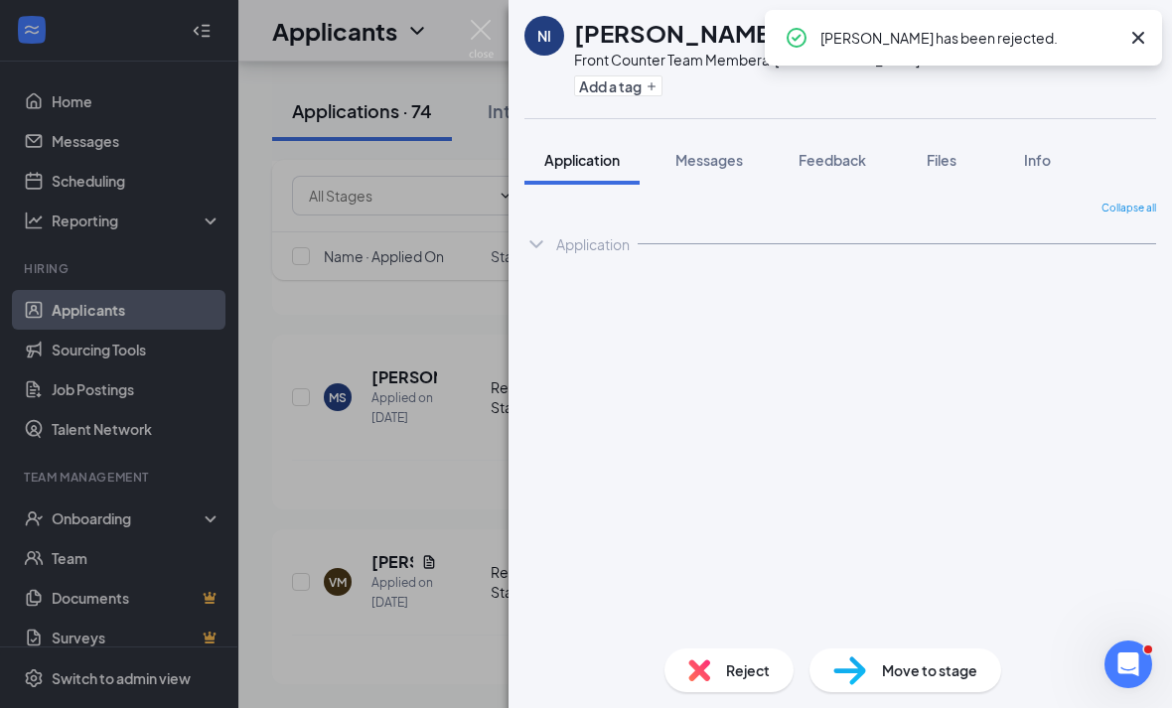
click at [454, 575] on div "NI Nicole Isidro Front Counter Team Member at Eisenhower Park Add a tag Applica…" at bounding box center [586, 354] width 1172 height 708
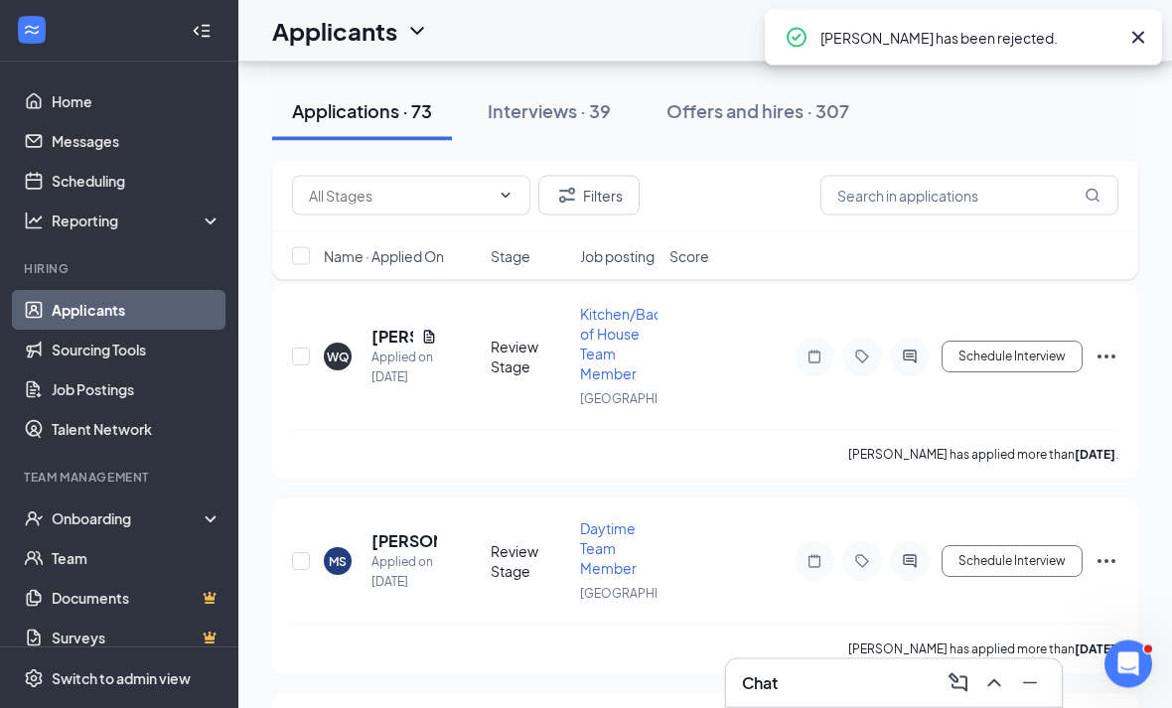
scroll to position [14696, 0]
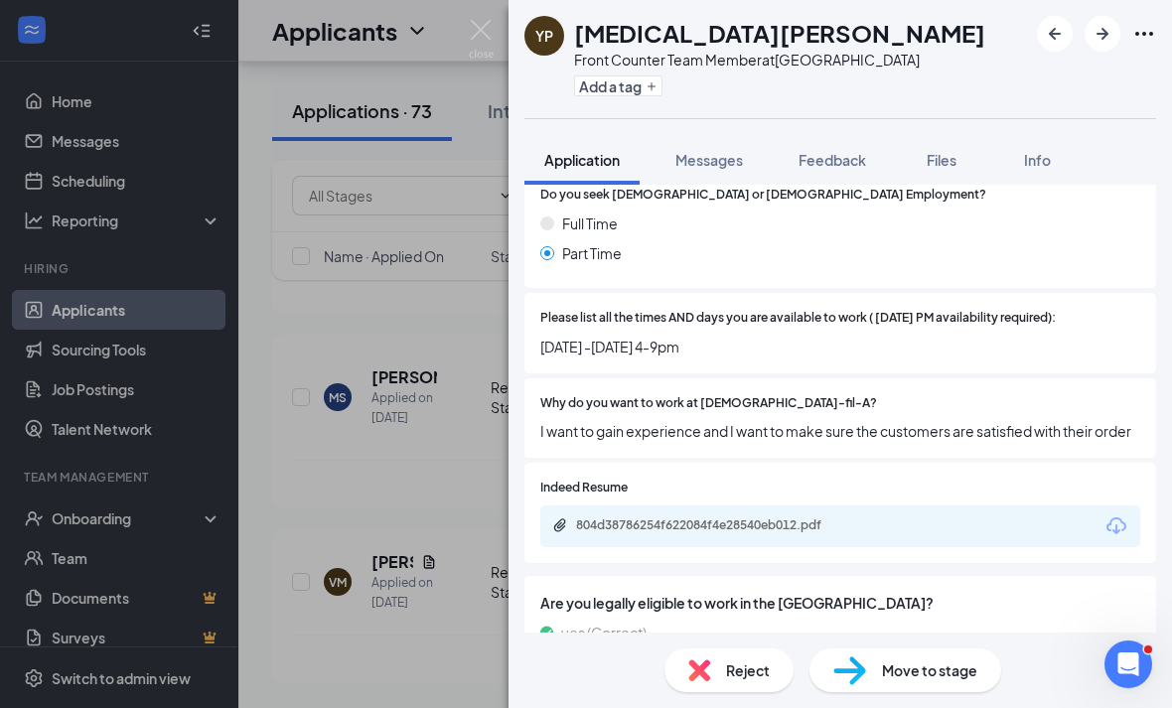
scroll to position [551, 0]
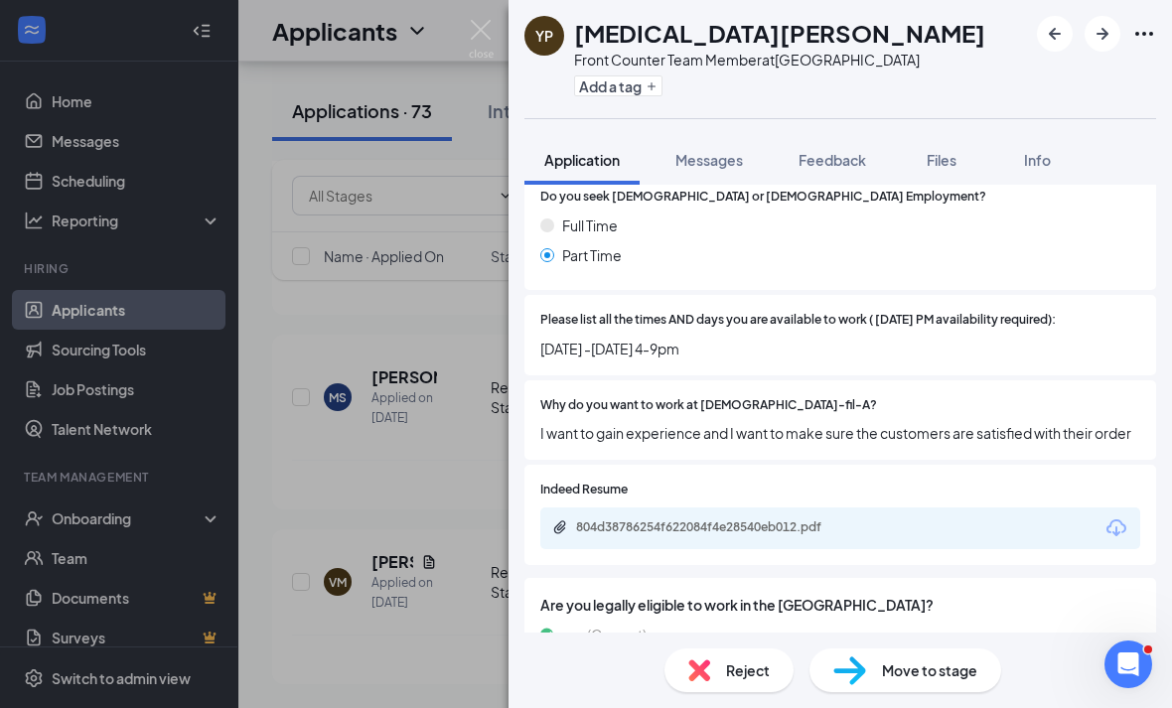
click at [761, 684] on div "Reject" at bounding box center [728, 670] width 129 height 44
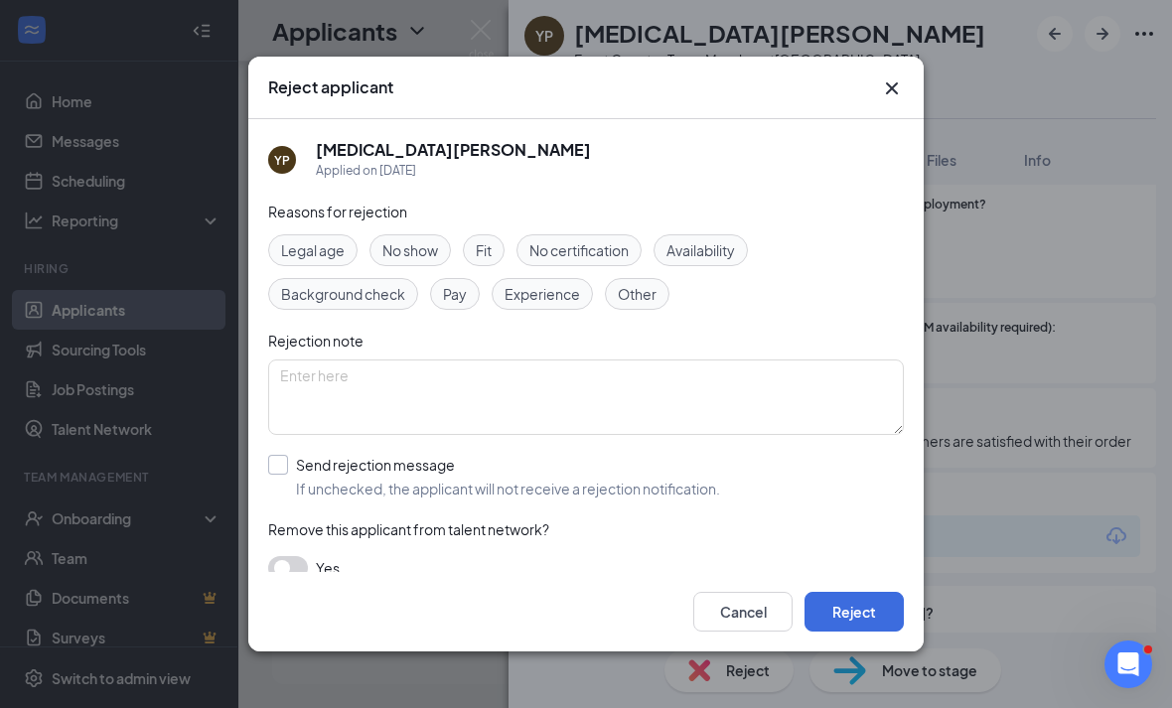
click at [564, 455] on div "Send rejection message" at bounding box center [508, 465] width 424 height 20
click at [564, 455] on input "Send rejection message If unchecked, the applicant will not receive a rejection…" at bounding box center [494, 477] width 452 height 44
checkbox input "true"
click at [838, 631] on button "Reject" at bounding box center [853, 612] width 99 height 40
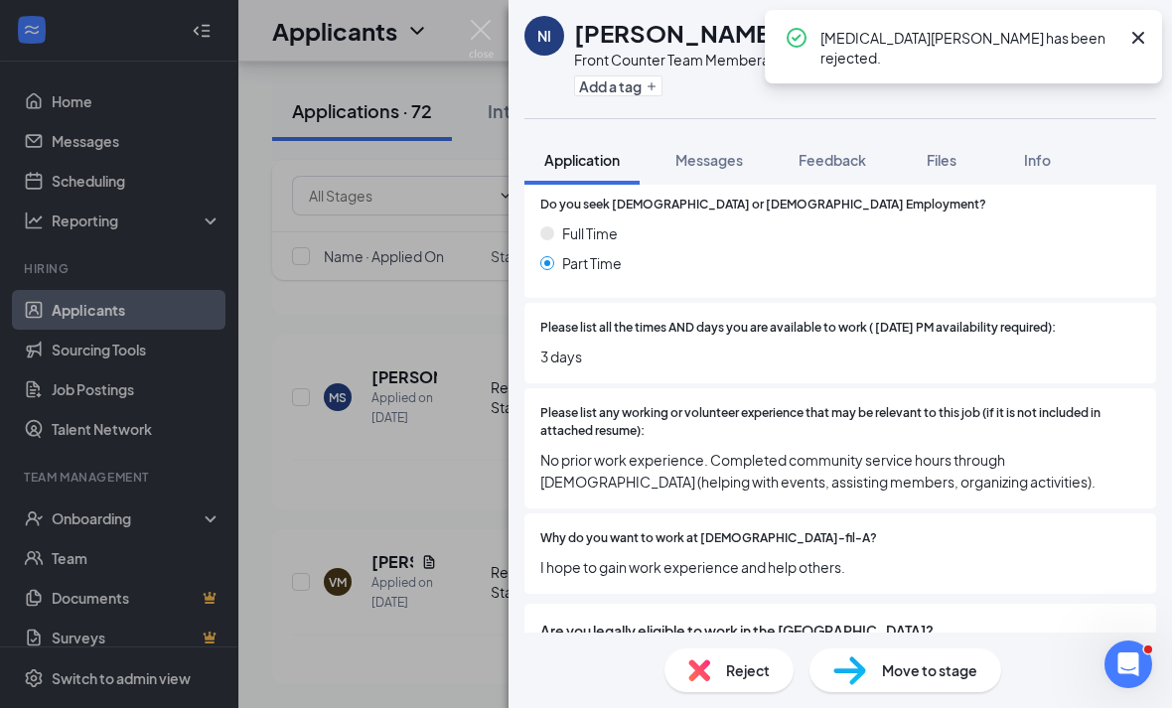
click at [372, 488] on div "NI Nicole Isidro Front Counter Team Member at Eisenhower Park Add a tag Applica…" at bounding box center [586, 354] width 1172 height 708
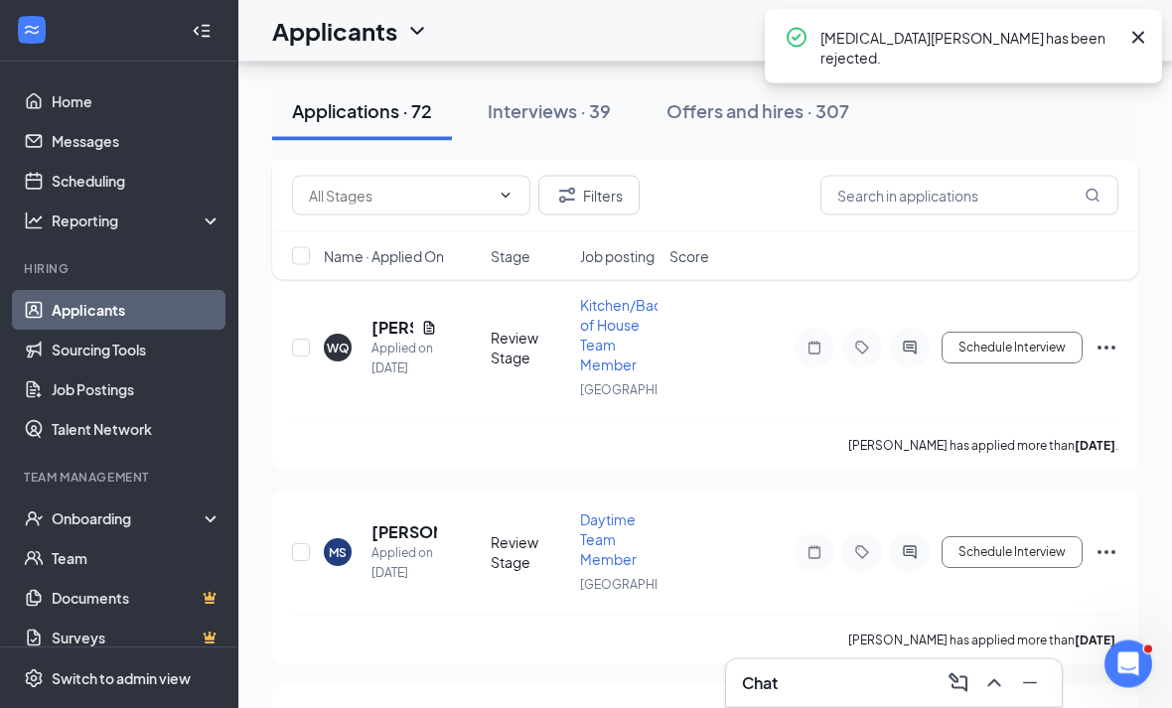
scroll to position [14427, 0]
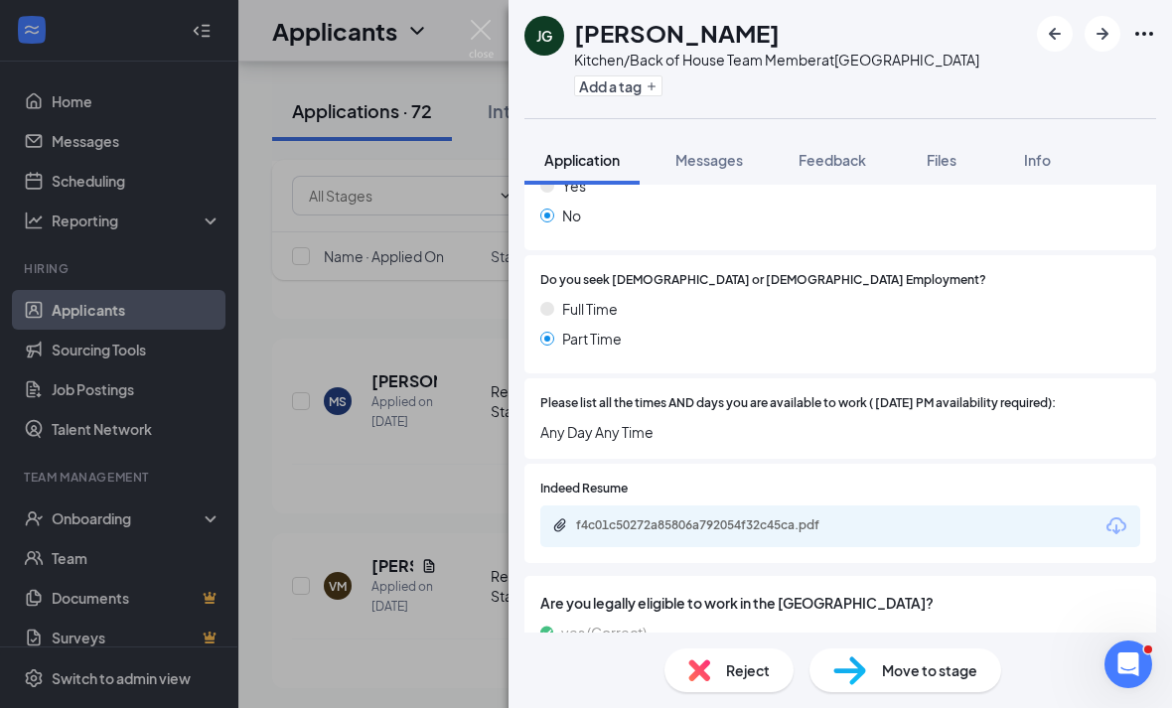
scroll to position [467, 0]
click at [634, 507] on div "f4c01c50272a85806a792054f32c45ca.pdf" at bounding box center [840, 527] width 600 height 42
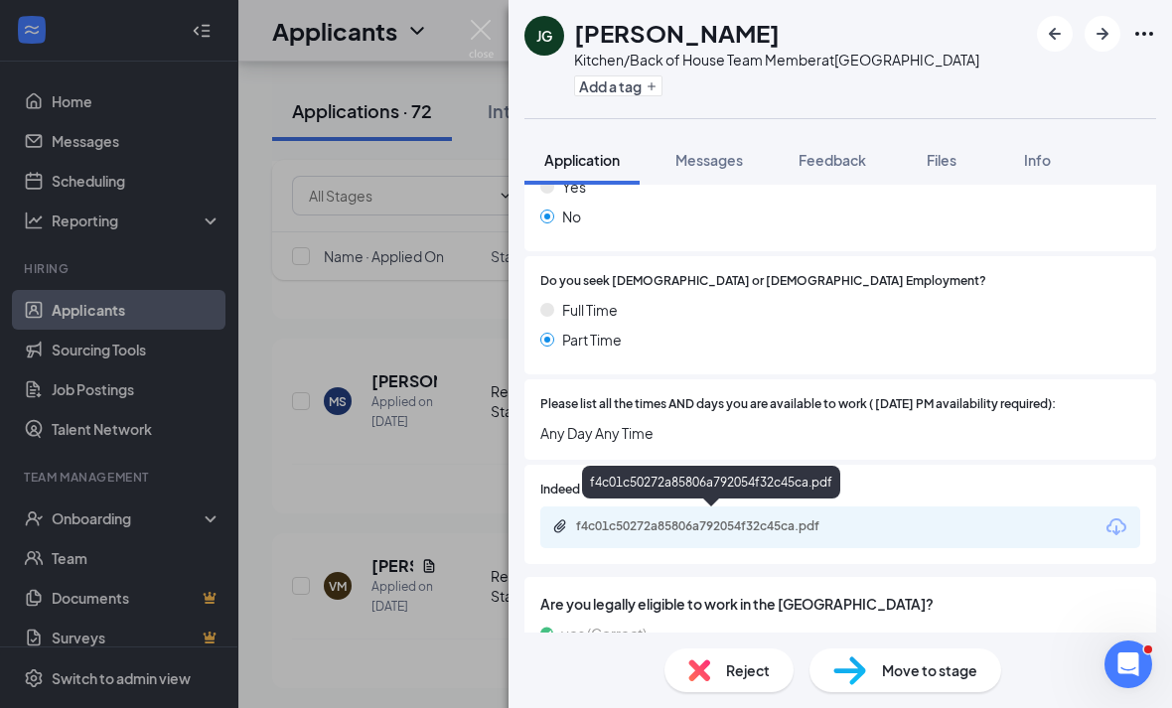
click at [630, 522] on div "f4c01c50272a85806a792054f32c45ca.pdf" at bounding box center [715, 526] width 278 height 16
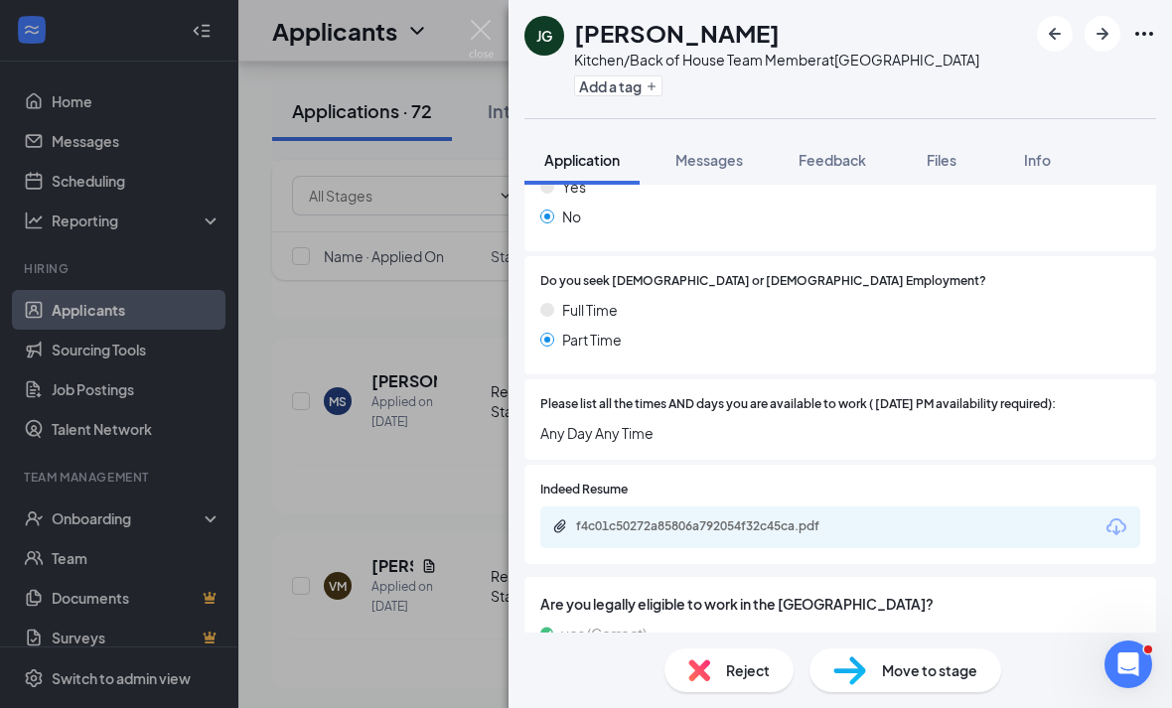
click at [655, 506] on div "f4c01c50272a85806a792054f32c45ca.pdf" at bounding box center [840, 527] width 600 height 42
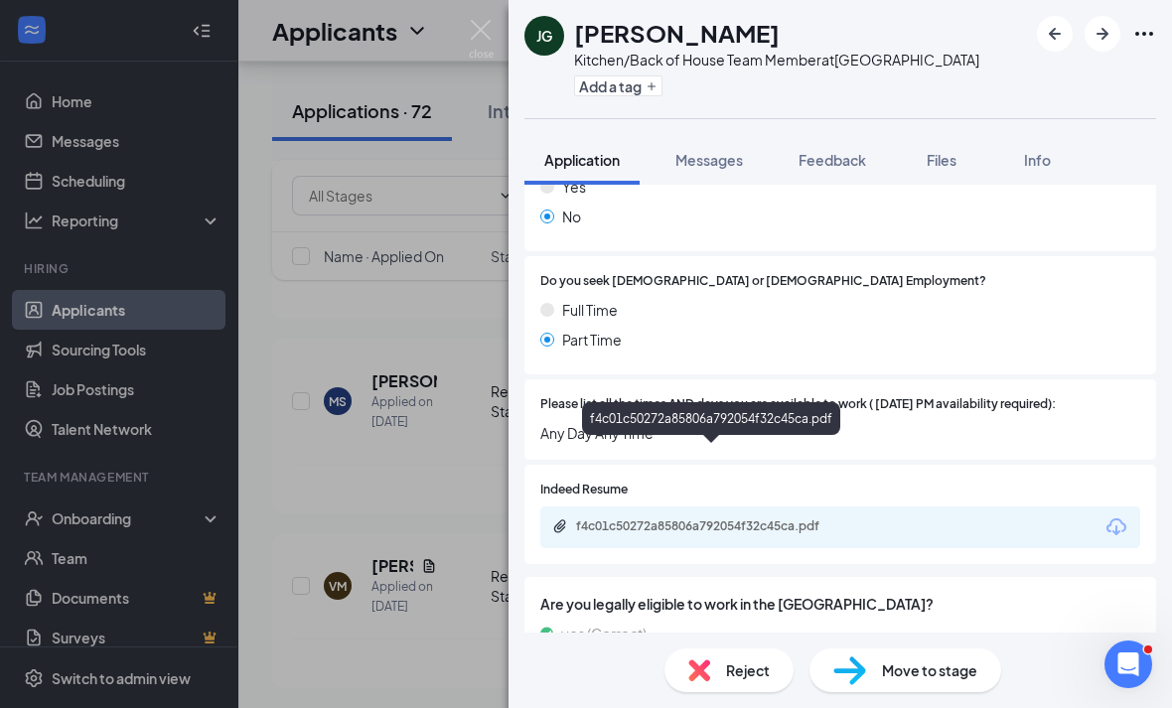
click at [649, 518] on div "f4c01c50272a85806a792054f32c45ca.pdf" at bounding box center [713, 527] width 322 height 19
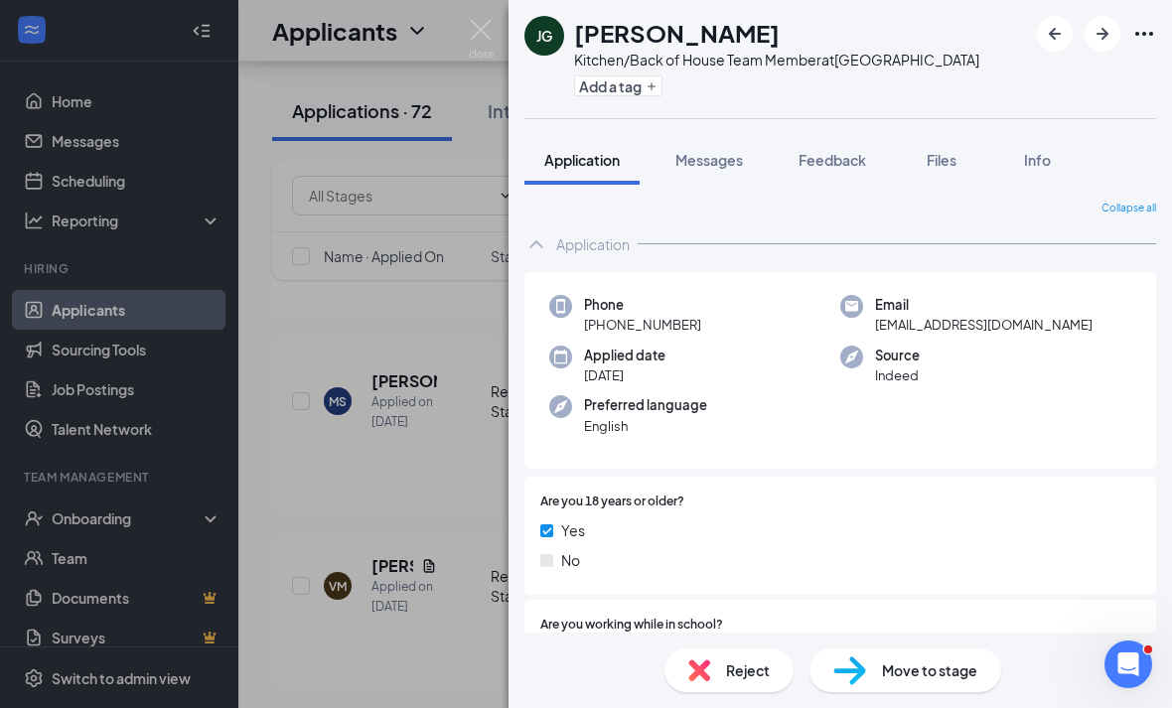
scroll to position [64, 0]
click at [901, 682] on div "Move to stage" at bounding box center [905, 670] width 192 height 44
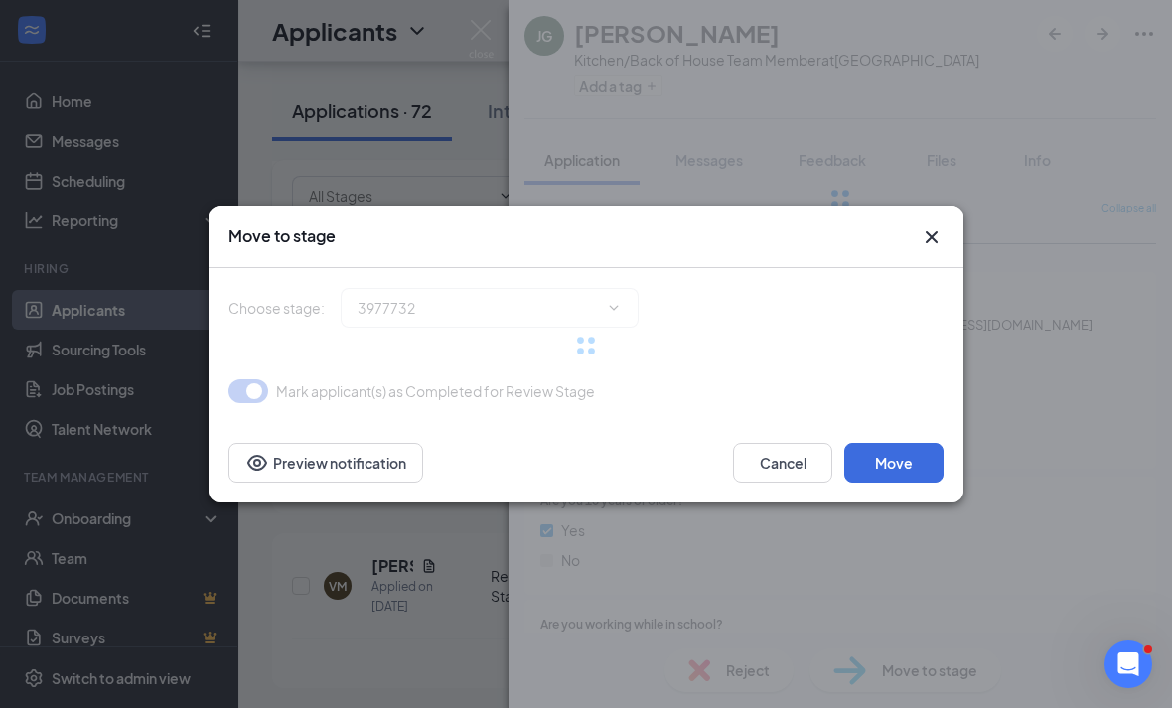
type input "Onsite Interview (next stage)"
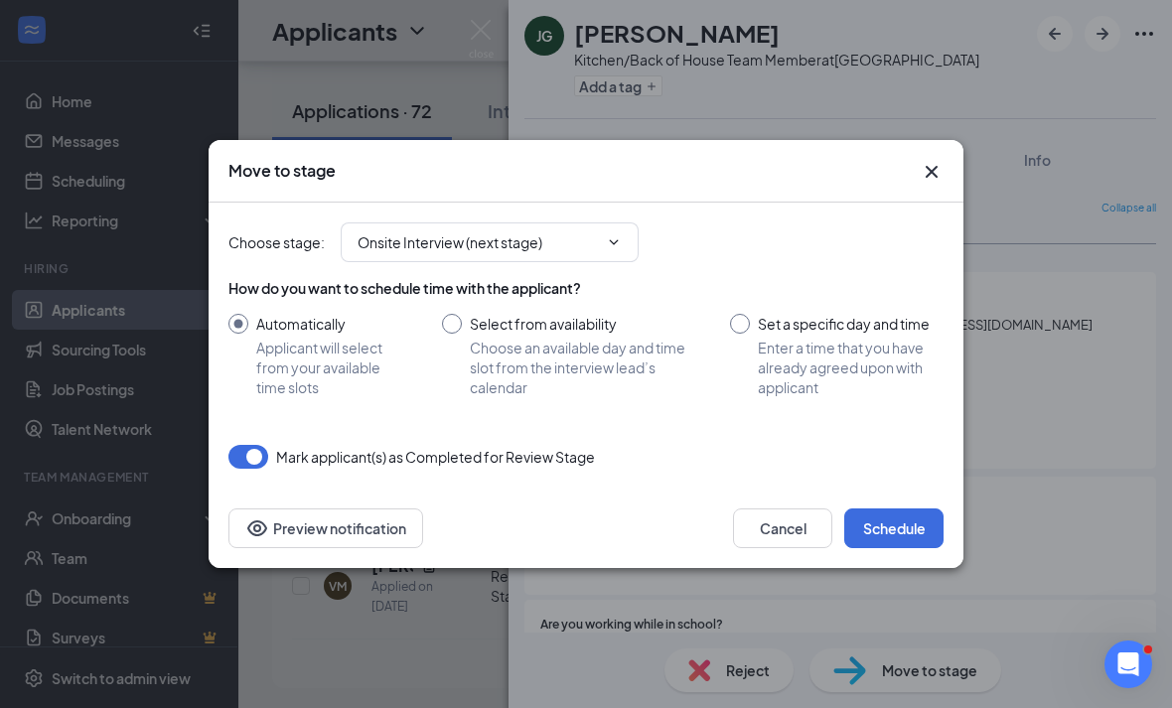
click at [906, 550] on div "Cancel Schedule Preview notification" at bounding box center [586, 527] width 755 height 79
click at [901, 540] on button "Schedule" at bounding box center [893, 528] width 99 height 40
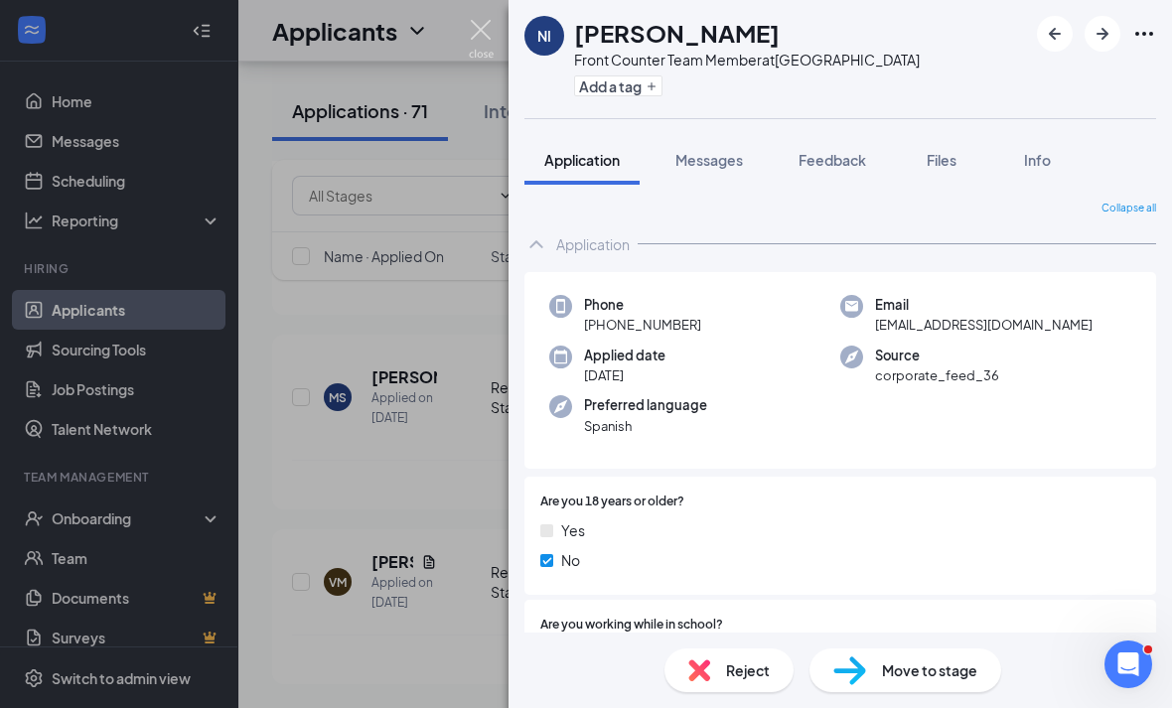
click at [474, 32] on img at bounding box center [481, 39] width 25 height 39
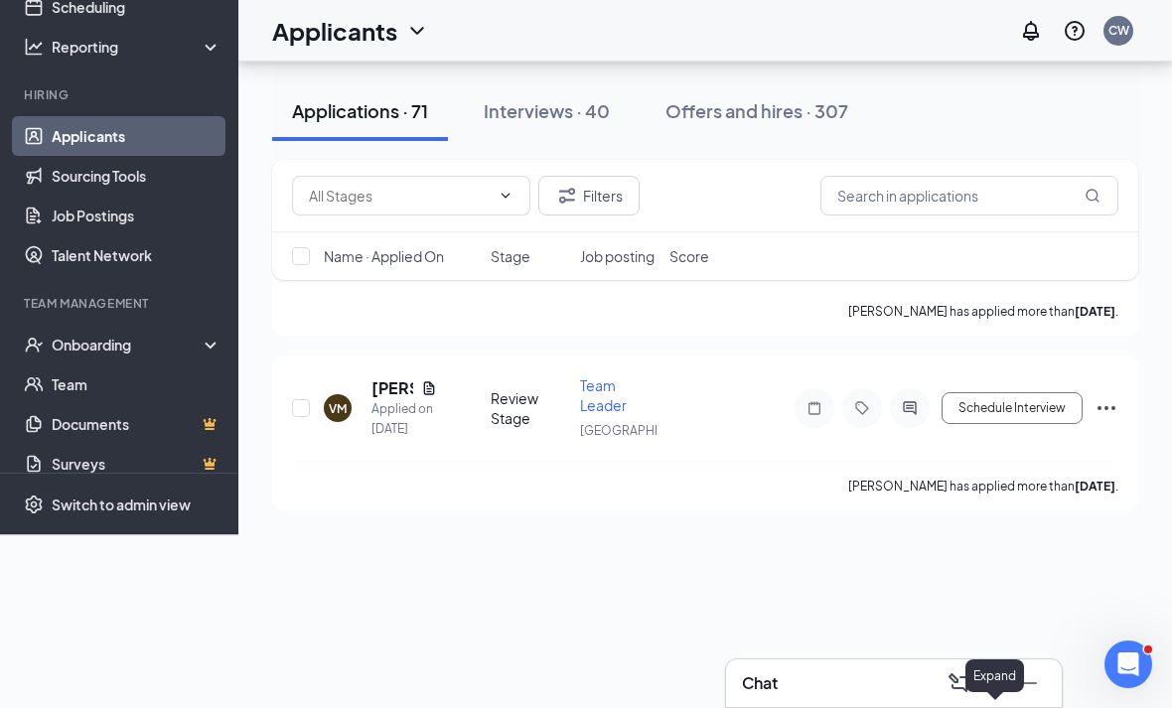
click at [997, 679] on icon "ChevronUp" at bounding box center [994, 683] width 24 height 24
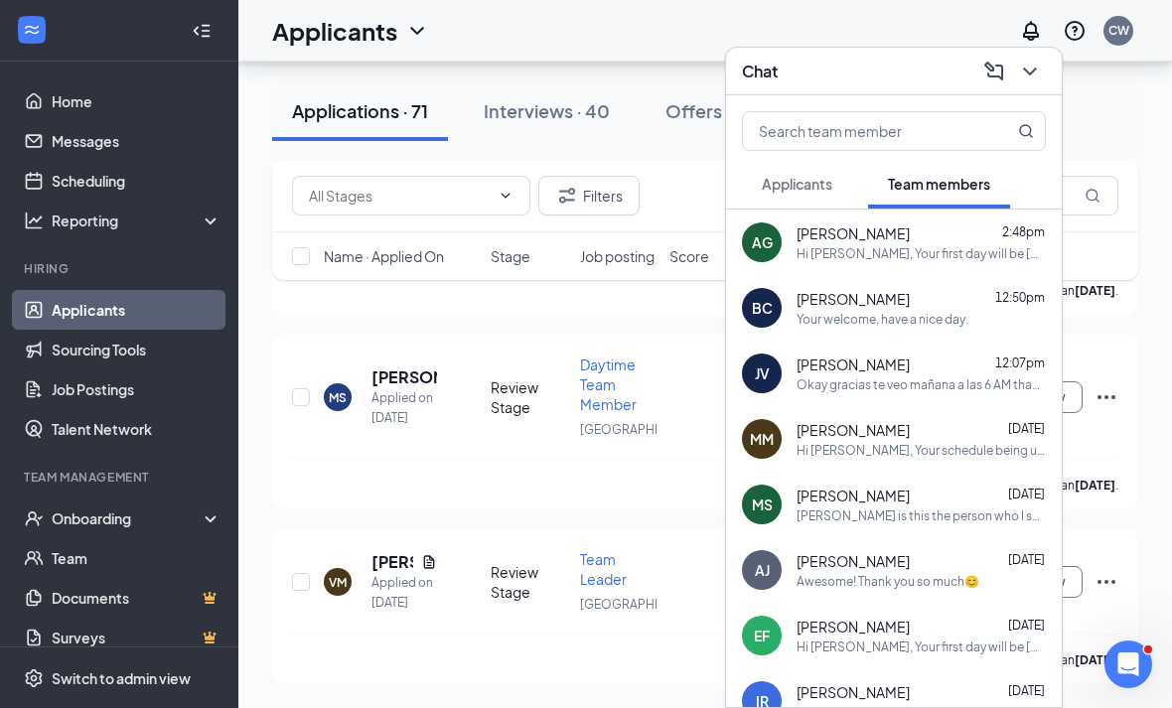
click at [869, 365] on span "José Villatoro" at bounding box center [852, 364] width 113 height 20
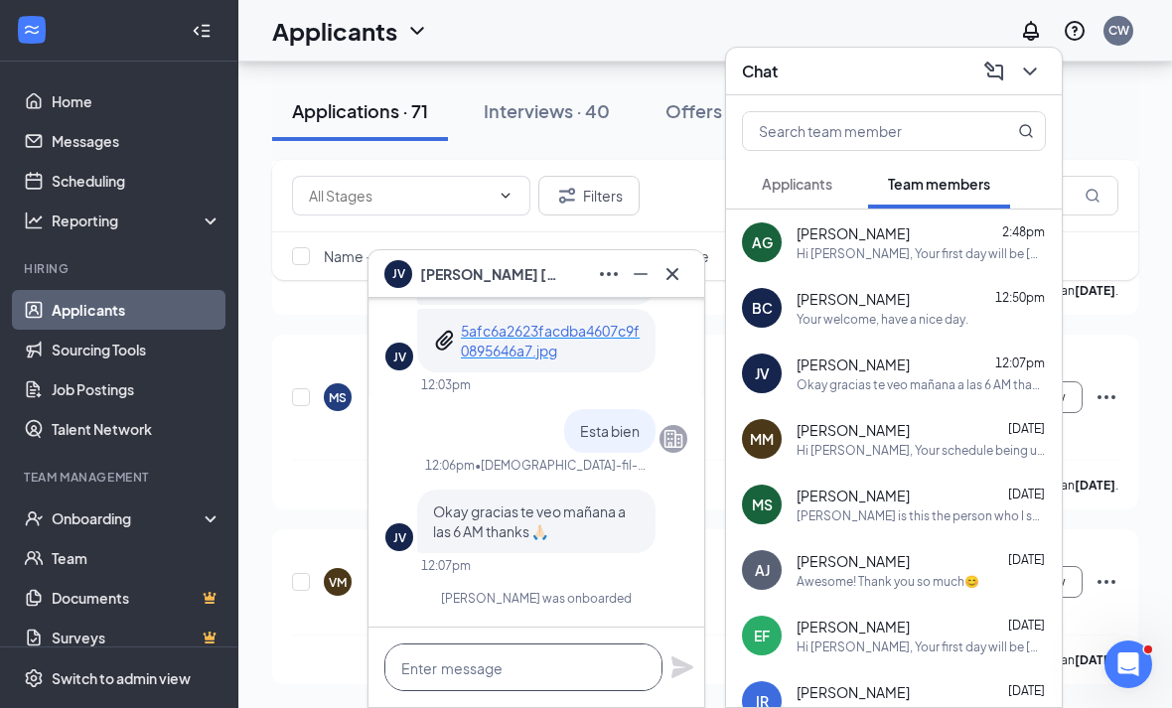
drag, startPoint x: 493, startPoint y: 655, endPoint x: 493, endPoint y: 1003, distance: 347.5
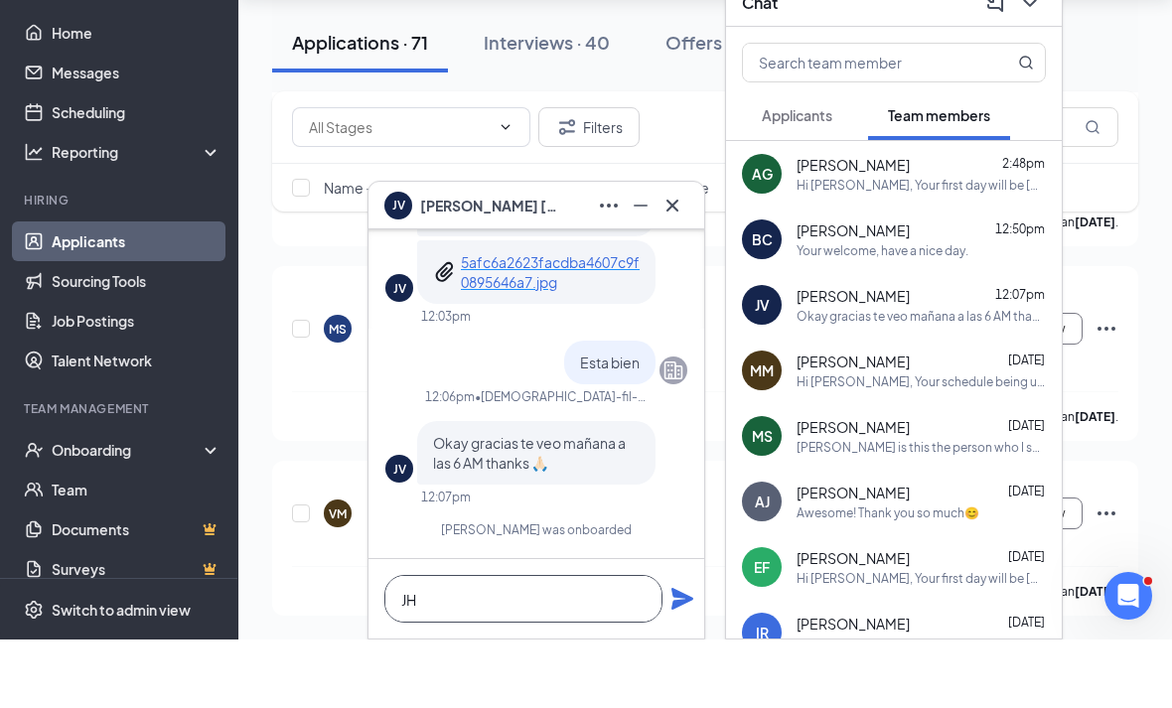
type textarea "J"
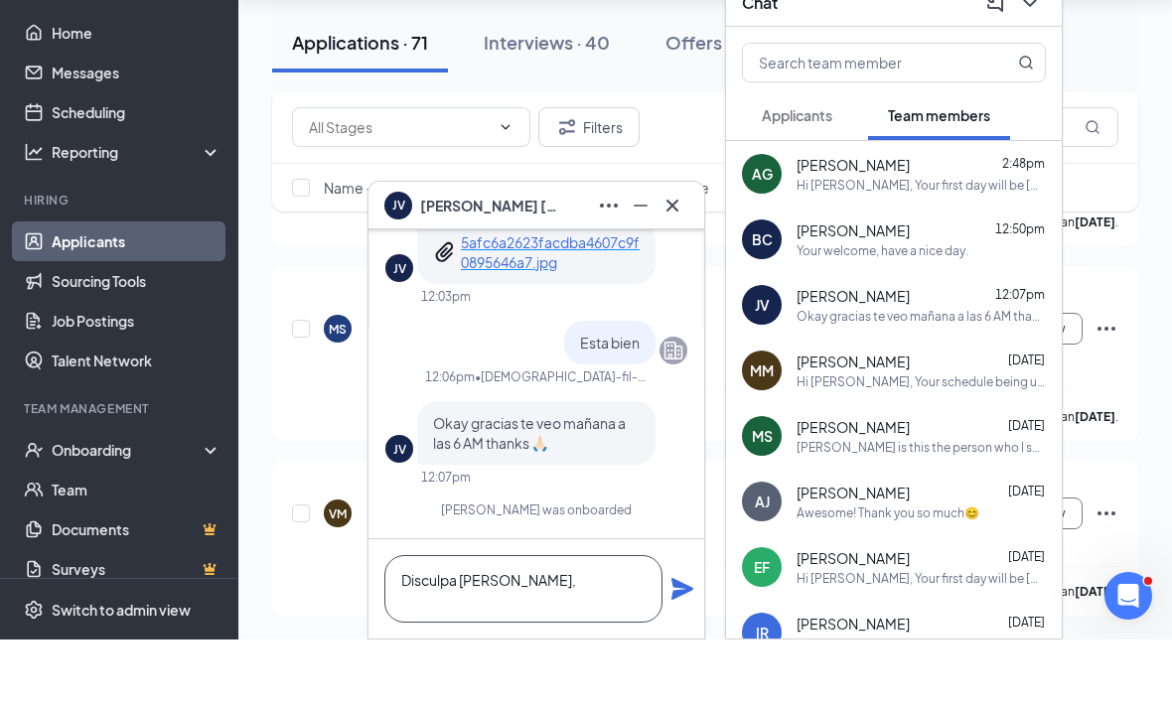
scroll to position [1, 0]
click at [466, 624] on textarea "Disculpa Jose, Para manana vas" at bounding box center [523, 658] width 278 height 68
click at [567, 624] on textarea "Disculpa Jose, Para mañana vas" at bounding box center [523, 658] width 278 height 68
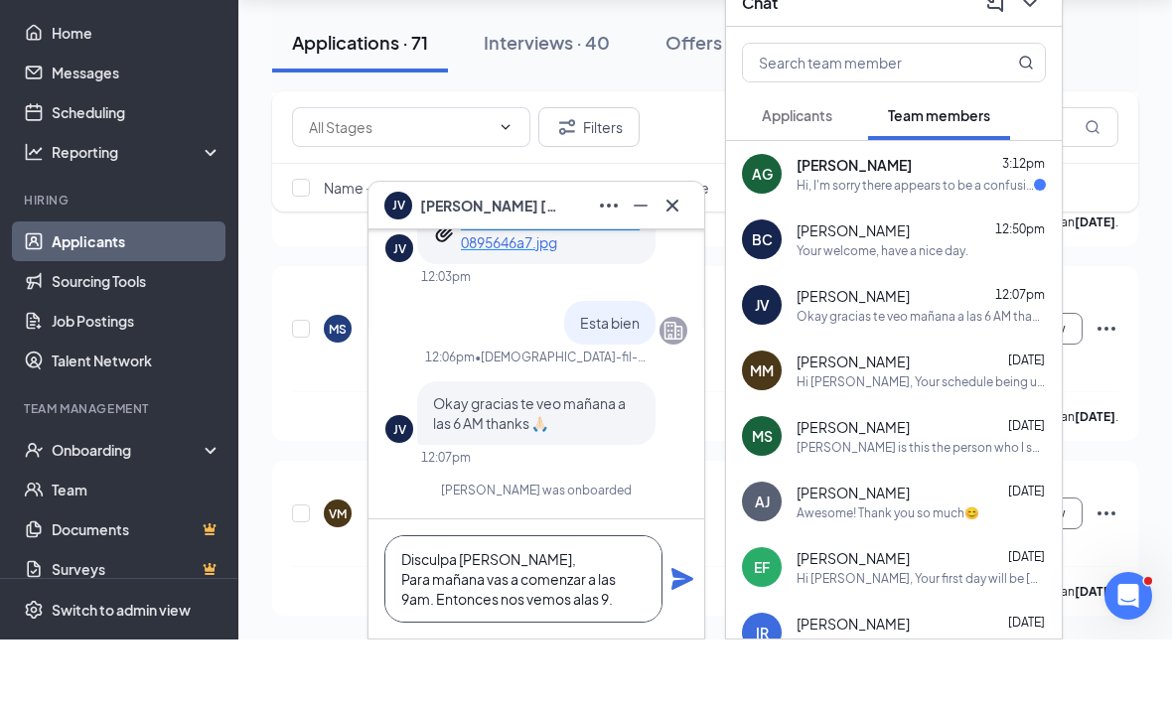
click at [585, 604] on textarea "Disculpa Jose, Para mañana vas a comenzar a las 9am. Entonces nos vemos alas 9." at bounding box center [523, 647] width 278 height 87
type textarea "Disculpa Jose, Para mañana vas a comenzar a las 9am. Entonces nos vemos a las 9."
click at [681, 636] on icon "Plane" at bounding box center [682, 647] width 22 height 22
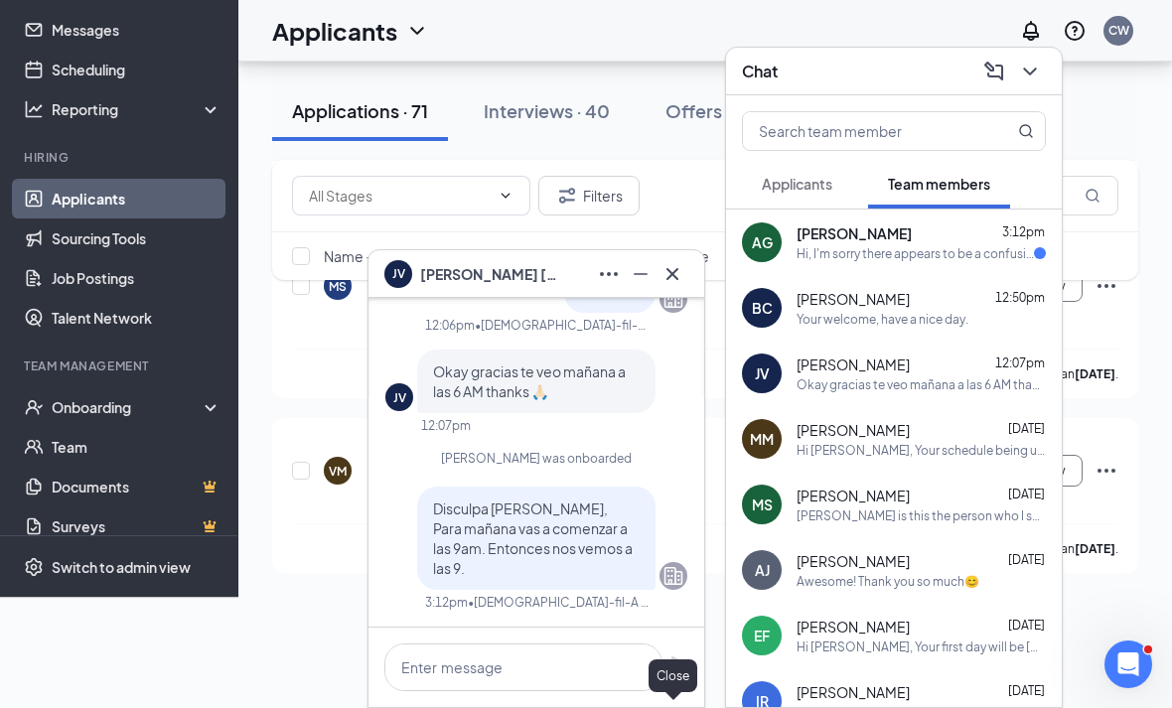
scroll to position [0, 0]
click at [670, 285] on icon "Cross" at bounding box center [672, 274] width 24 height 24
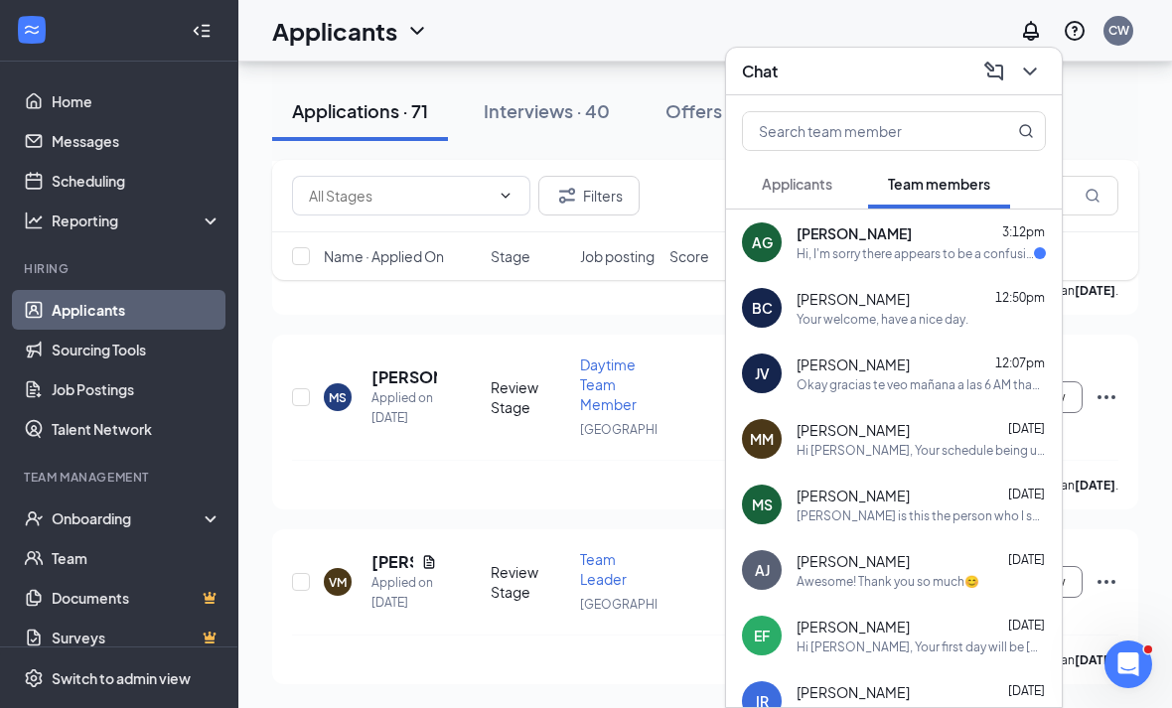
click at [824, 245] on div "Hi, I'm sorry there appears to be a confusion with my availability. On 9/17 and…" at bounding box center [914, 253] width 237 height 17
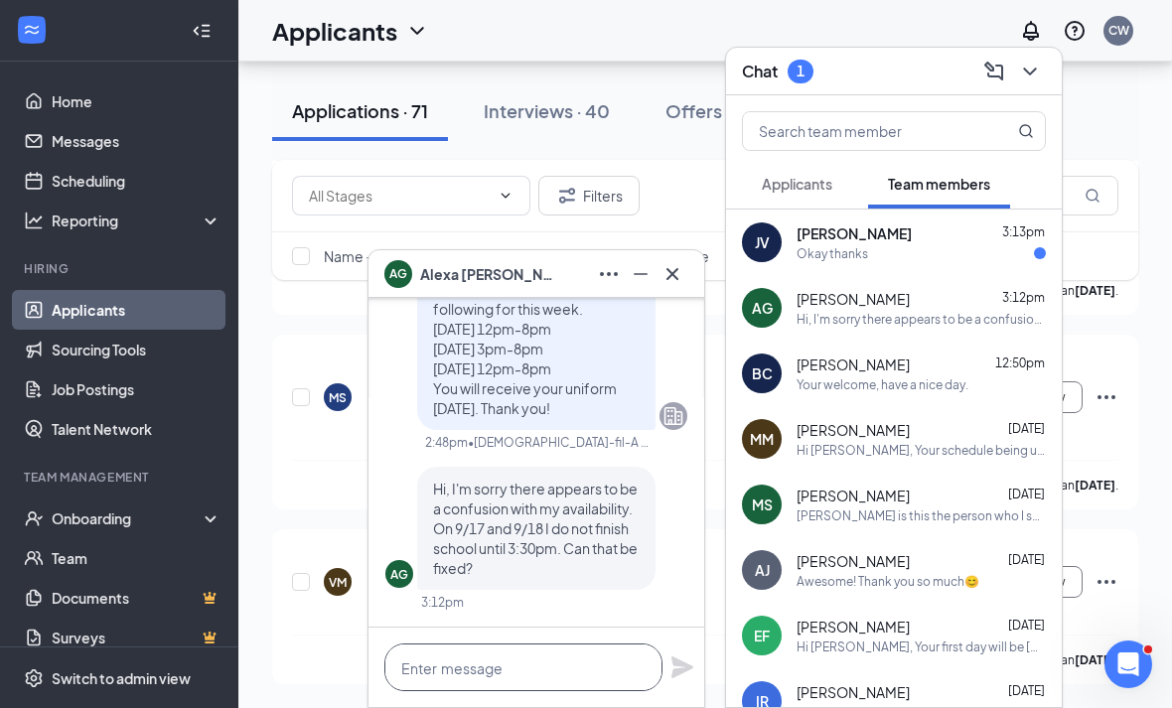
drag, startPoint x: 446, startPoint y: 652, endPoint x: 446, endPoint y: 1000, distance: 347.5
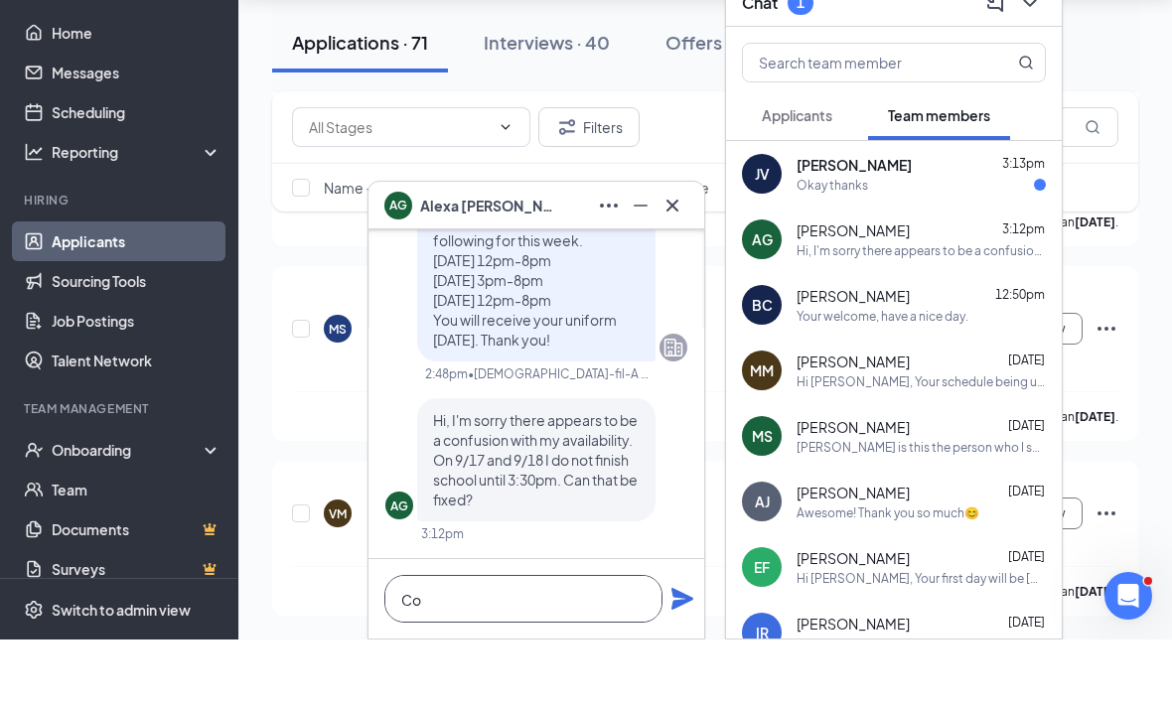
type textarea "C"
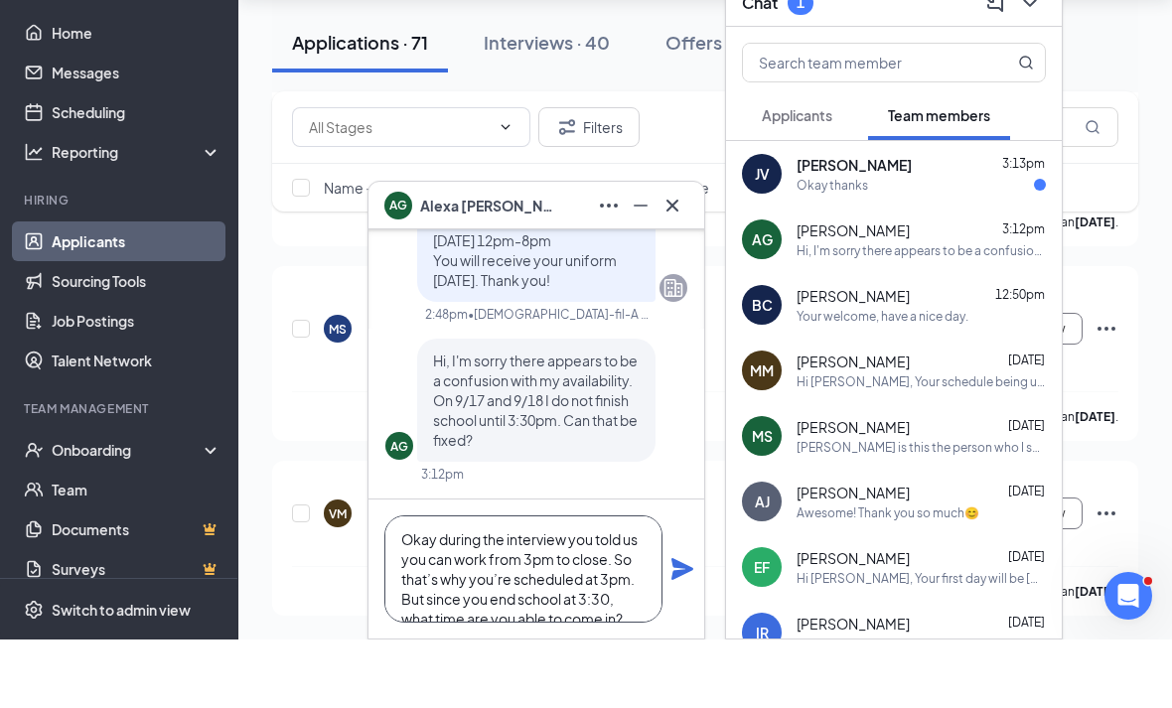
scroll to position [0, 0]
click at [440, 584] on textarea "Okay during the interview you told us you can work from 3pm to close. So that’s…" at bounding box center [523, 637] width 278 height 107
click at [618, 584] on textarea "I apologize for the confusion but during the interview you told us you can work…" at bounding box center [523, 637] width 278 height 107
click at [619, 596] on textarea "I apologize for the confusion but during the interview you told us you can work…" at bounding box center [523, 637] width 278 height 107
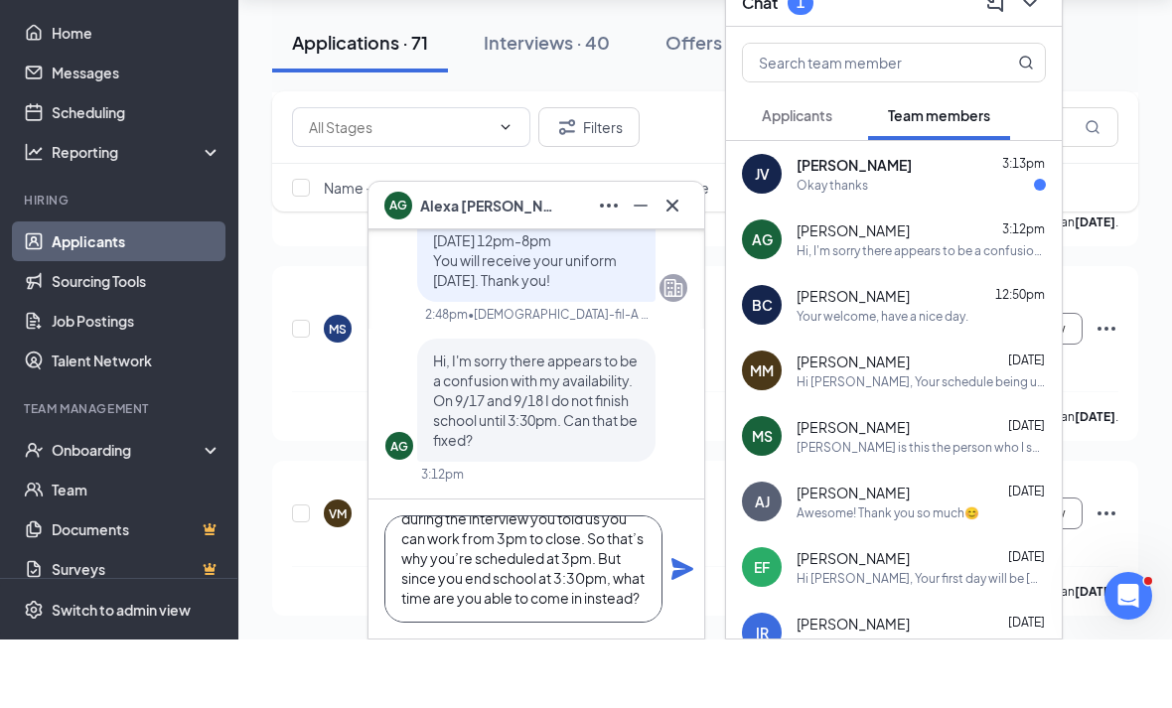
scroll to position [62, 0]
type textarea "I apologize for the confusion but during the interview you told us you can work…"
click at [680, 627] on icon "Plane" at bounding box center [682, 638] width 22 height 22
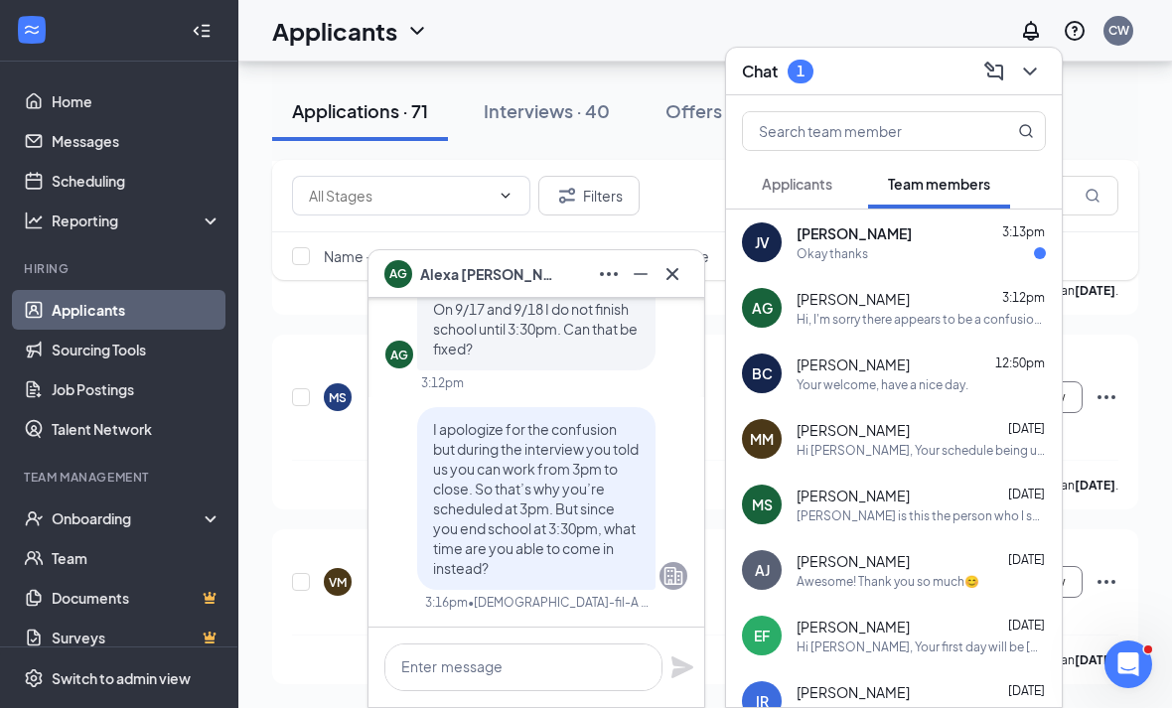
scroll to position [0, 0]
click at [814, 260] on div "Okay thanks" at bounding box center [831, 253] width 71 height 17
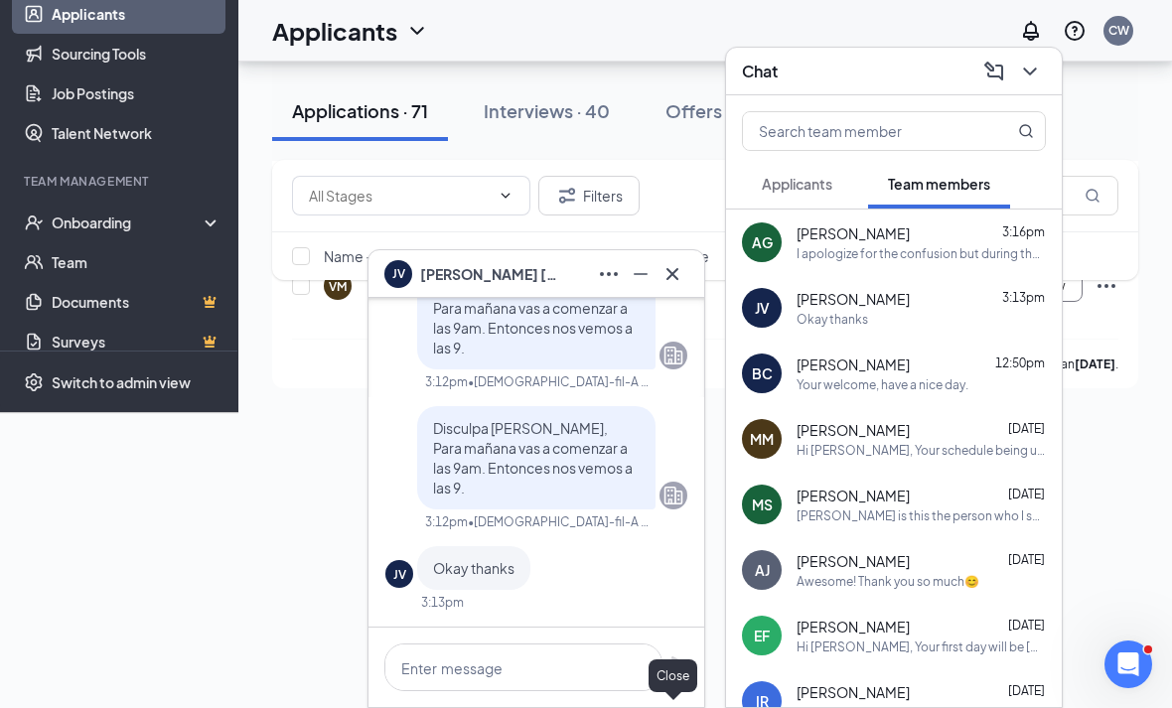
click at [675, 287] on button at bounding box center [672, 274] width 32 height 32
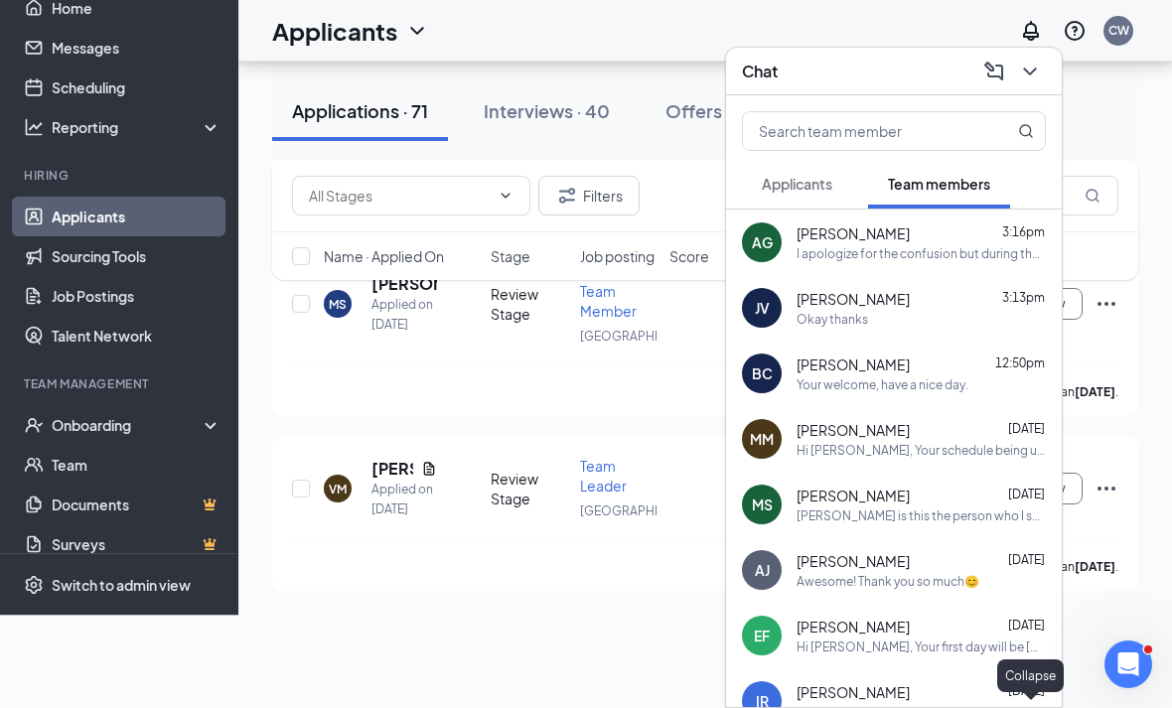
click at [1030, 70] on icon "ChevronDown" at bounding box center [1030, 72] width 24 height 24
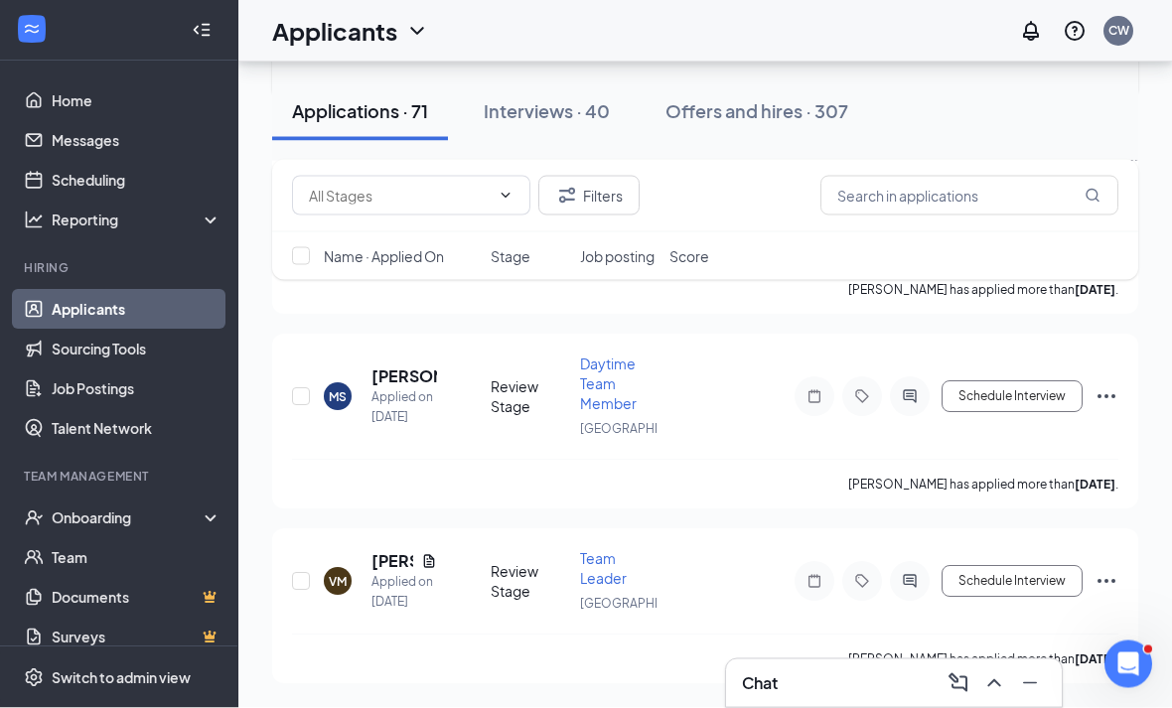
scroll to position [14243, 0]
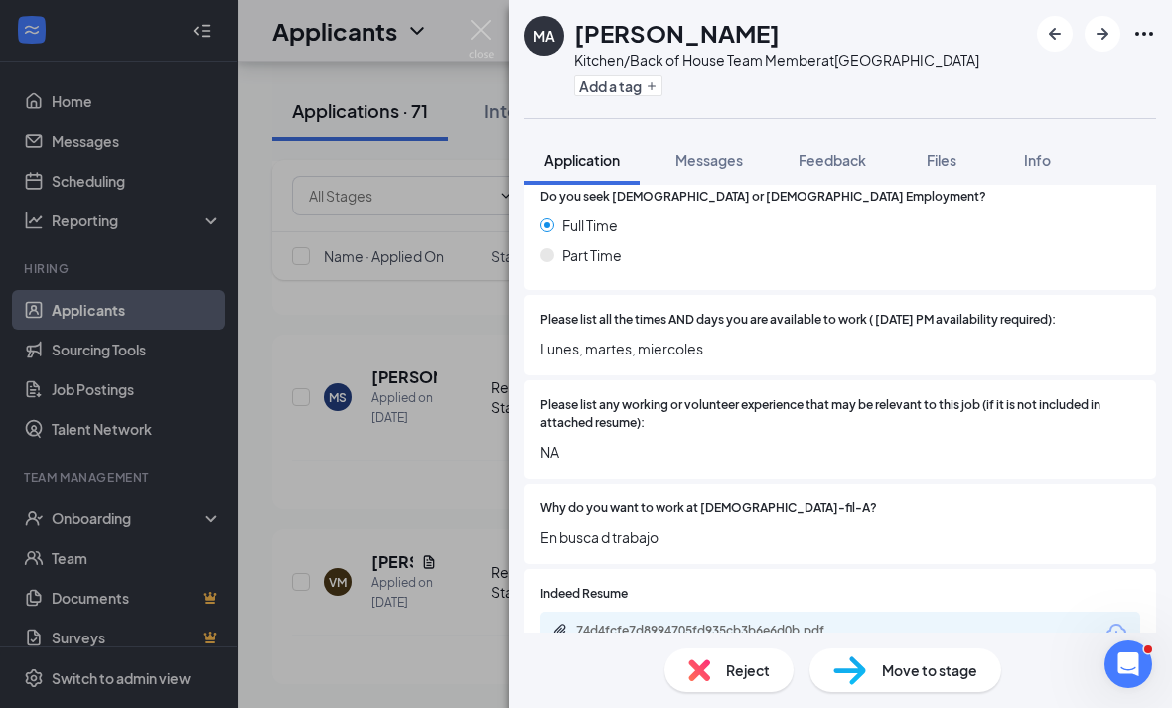
scroll to position [613, 0]
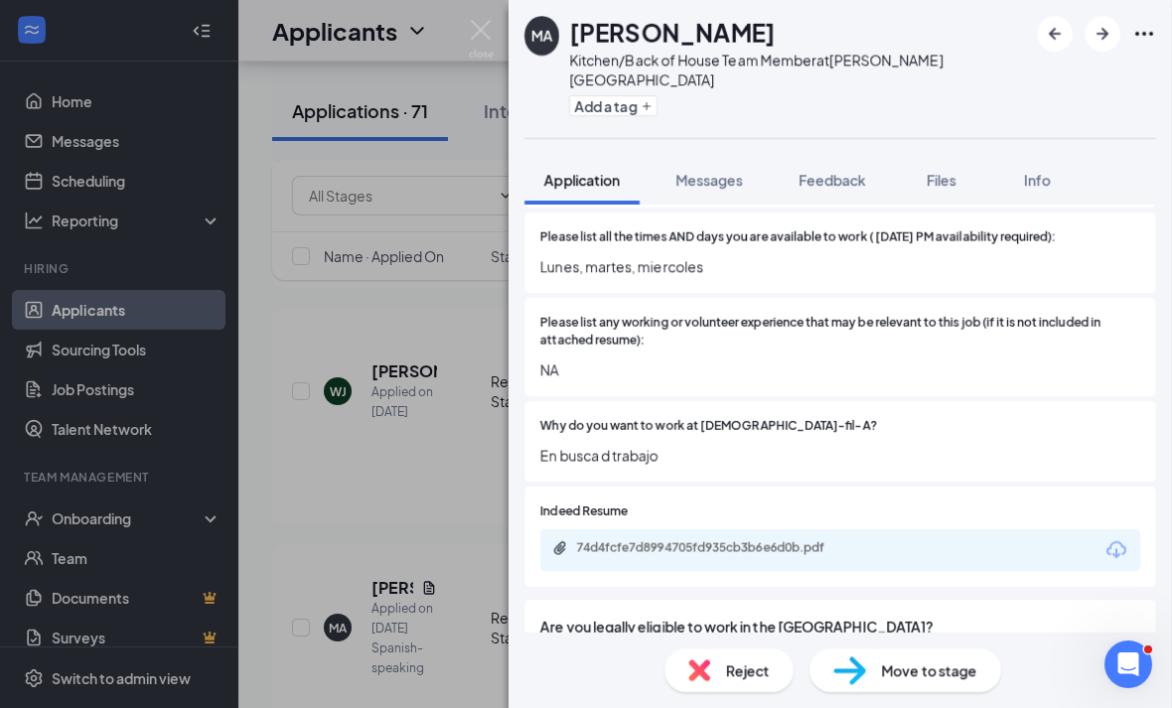
scroll to position [64, 0]
click at [748, 661] on span "Reject" at bounding box center [748, 670] width 44 height 22
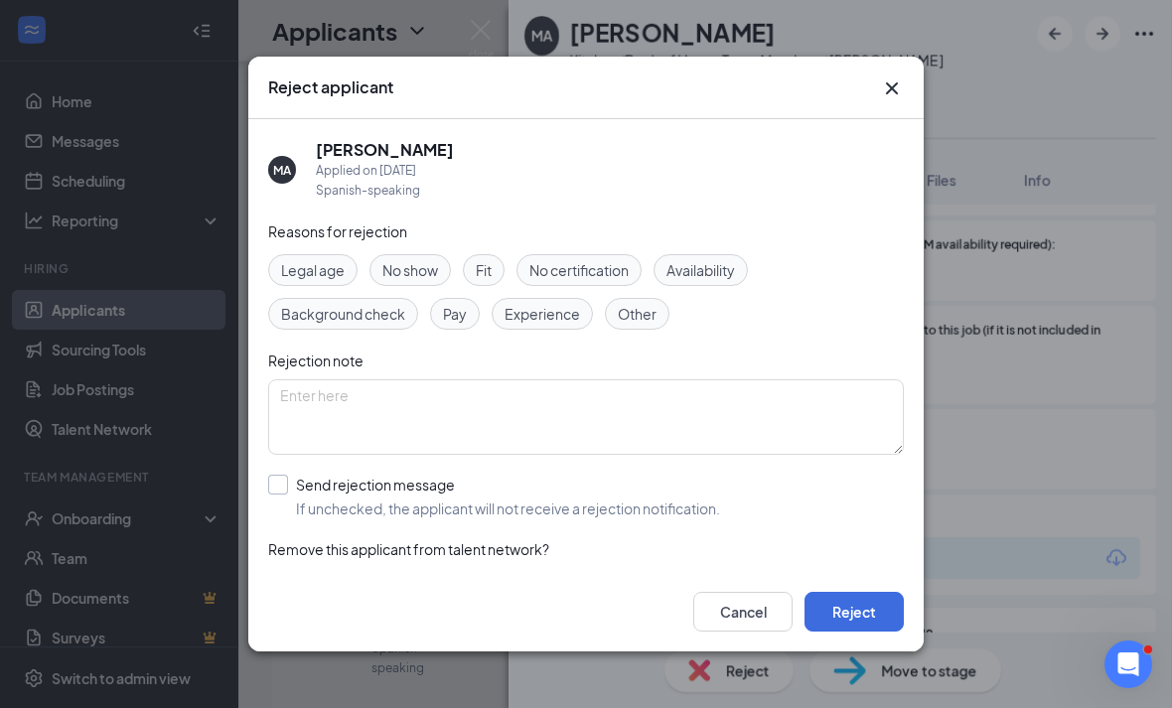
click at [549, 475] on div "Send rejection message If unchecked, the applicant will not receive a rejection…" at bounding box center [508, 497] width 424 height 44
click at [549, 475] on input "Send rejection message If unchecked, the applicant will not receive a rejection…" at bounding box center [494, 497] width 452 height 44
checkbox input "true"
click at [838, 631] on button "Reject" at bounding box center [853, 612] width 99 height 40
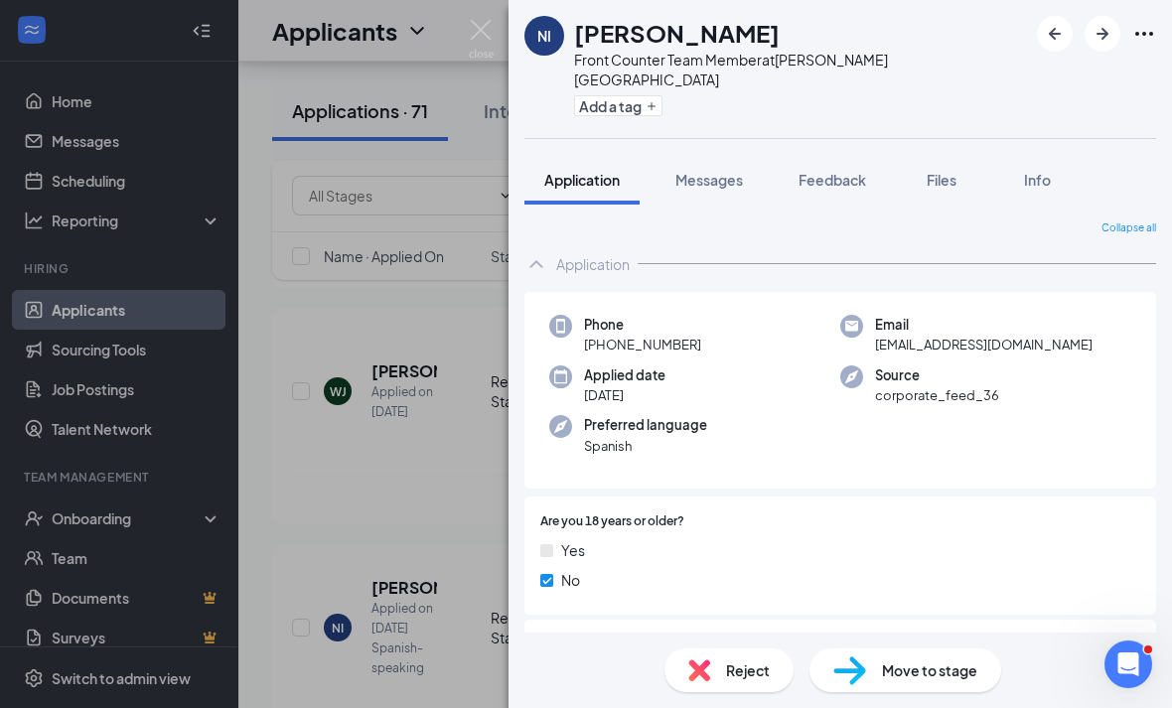
click at [448, 563] on div "NI Nicole Isidro Front Counter Team Member at Eisenhower Park Add a tag Applica…" at bounding box center [586, 354] width 1172 height 708
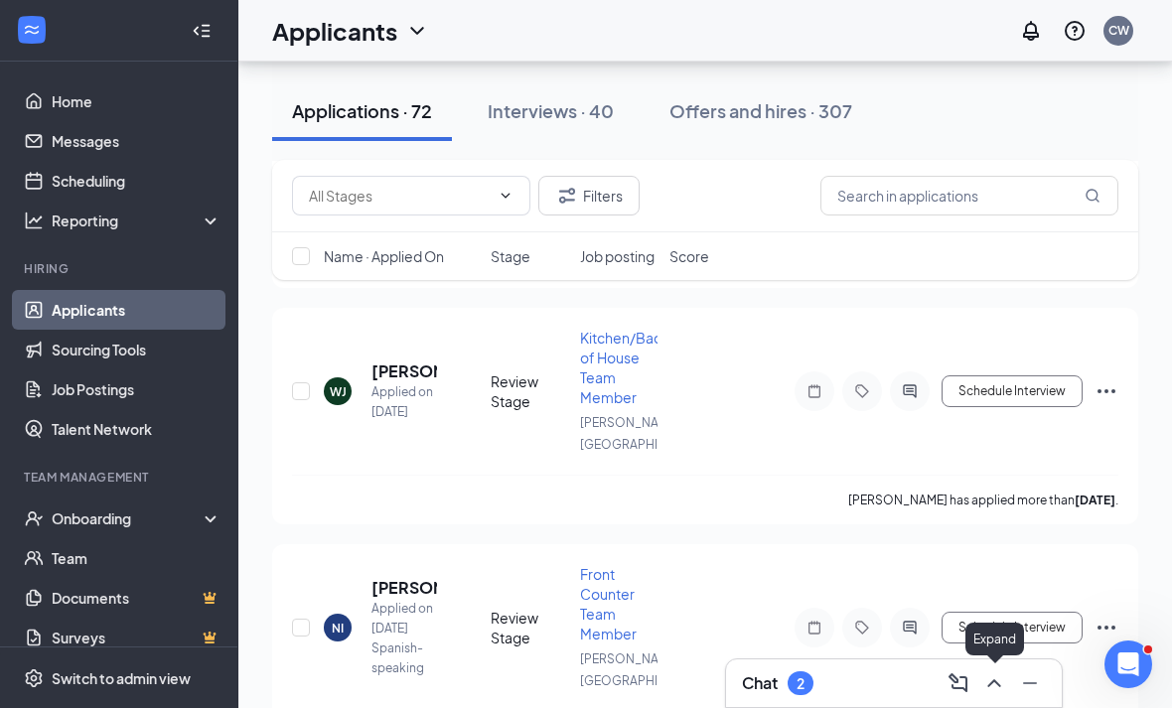
click at [995, 695] on button at bounding box center [994, 683] width 32 height 32
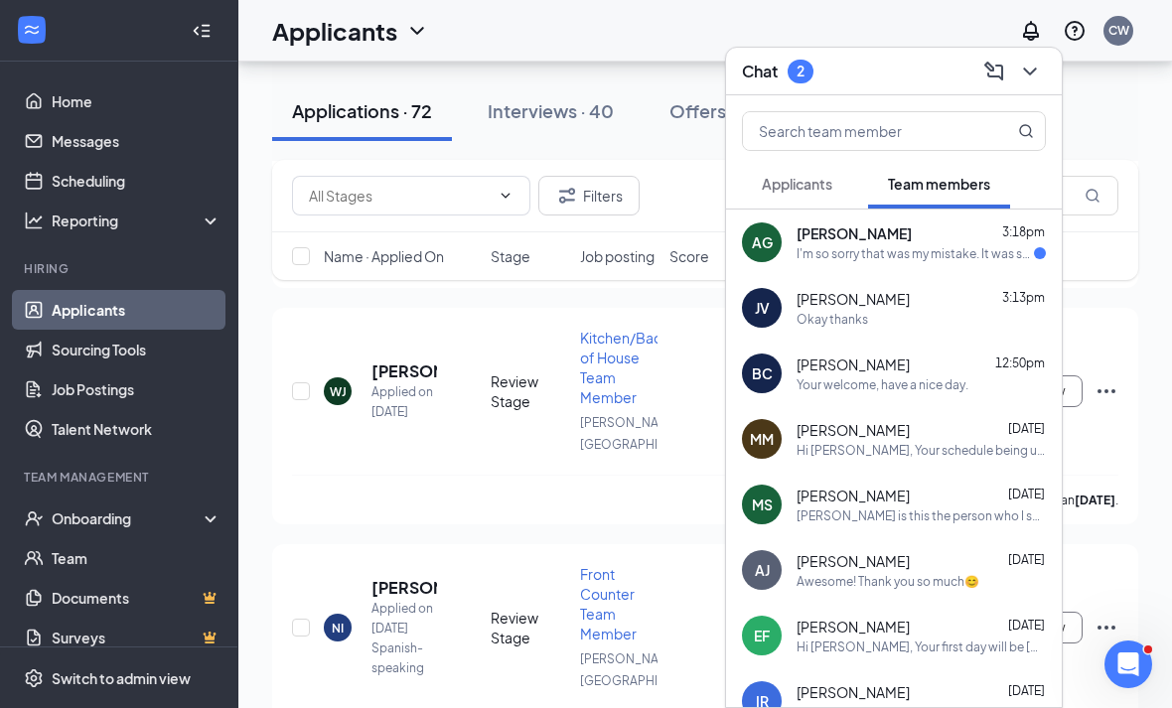
click at [809, 255] on div "I'm so sorry that was my mistake. It was supposed to be after 3. I am able to c…" at bounding box center [914, 253] width 237 height 17
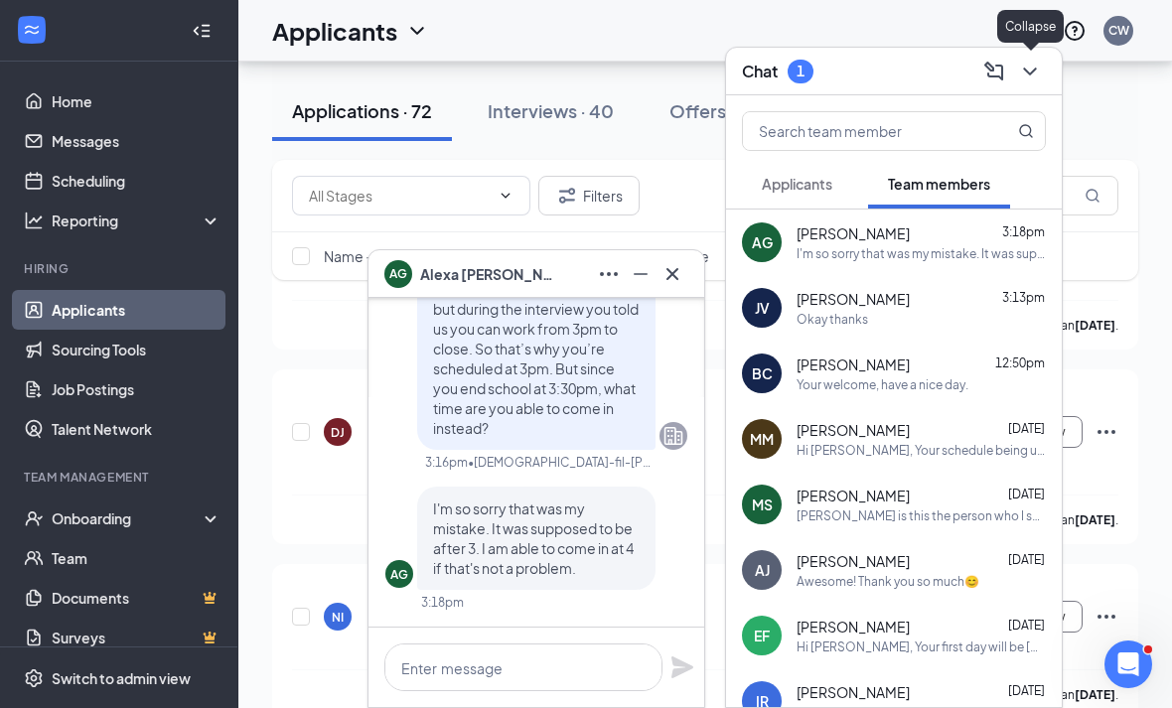
click at [1035, 75] on icon "ChevronDown" at bounding box center [1030, 72] width 24 height 24
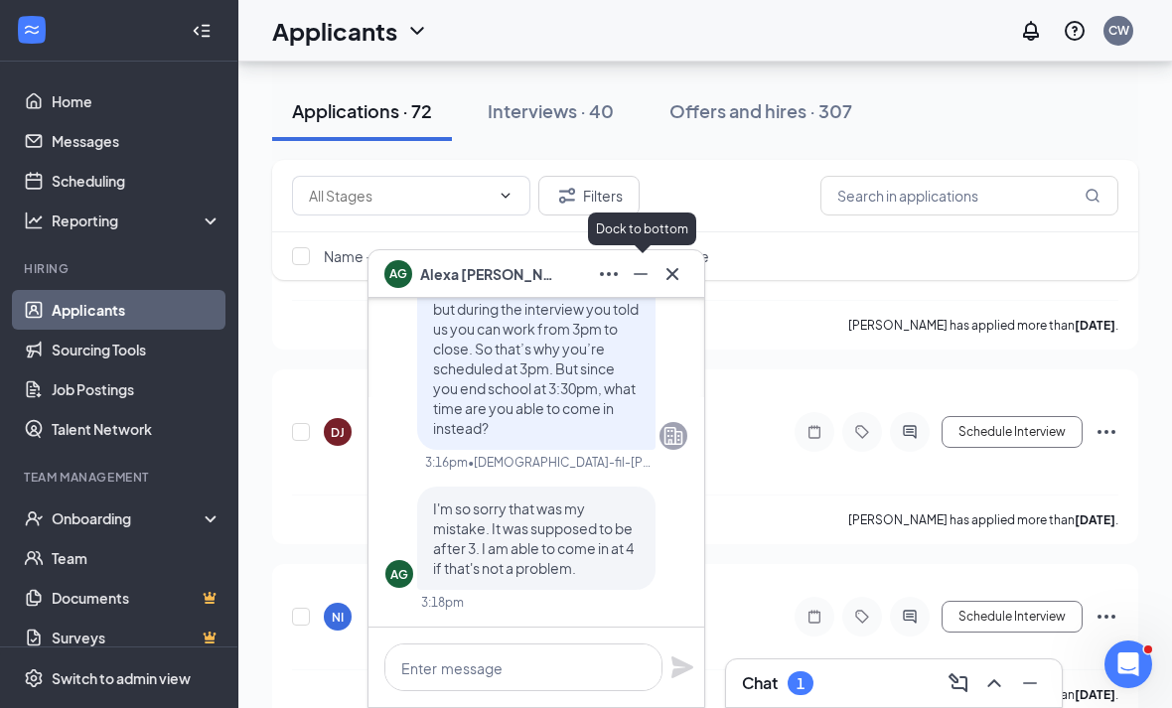
click at [646, 273] on icon "Minimize" at bounding box center [640, 274] width 14 height 2
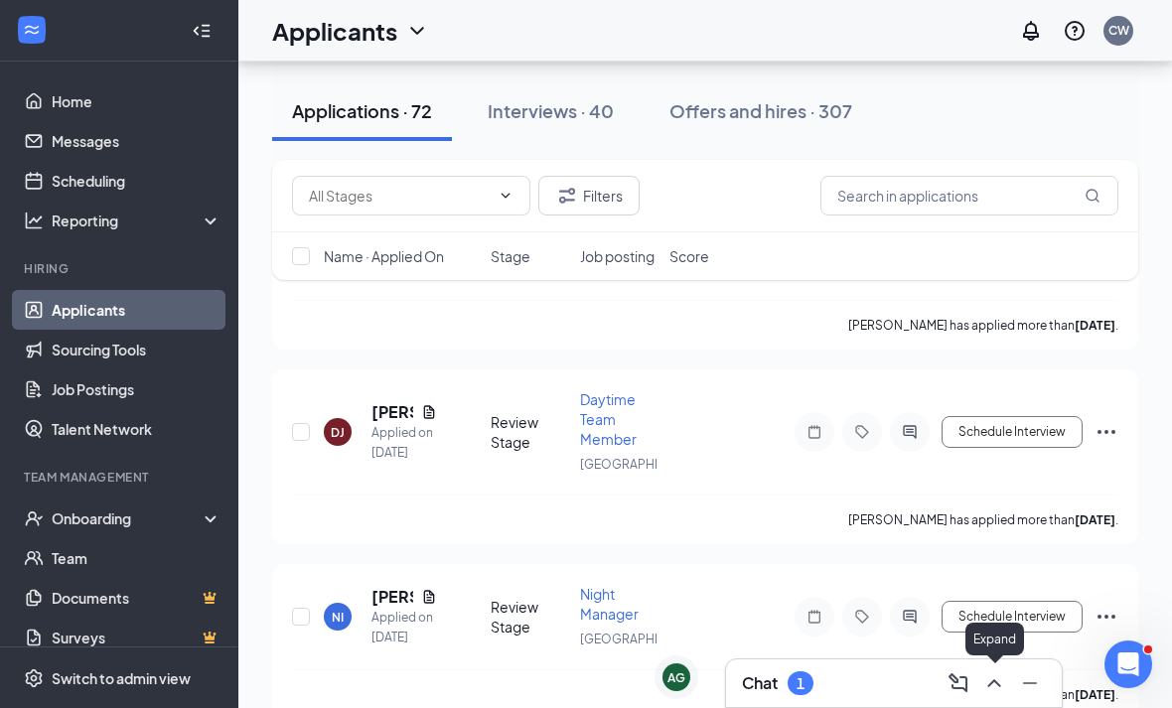
click at [1005, 685] on icon "ChevronUp" at bounding box center [994, 683] width 24 height 24
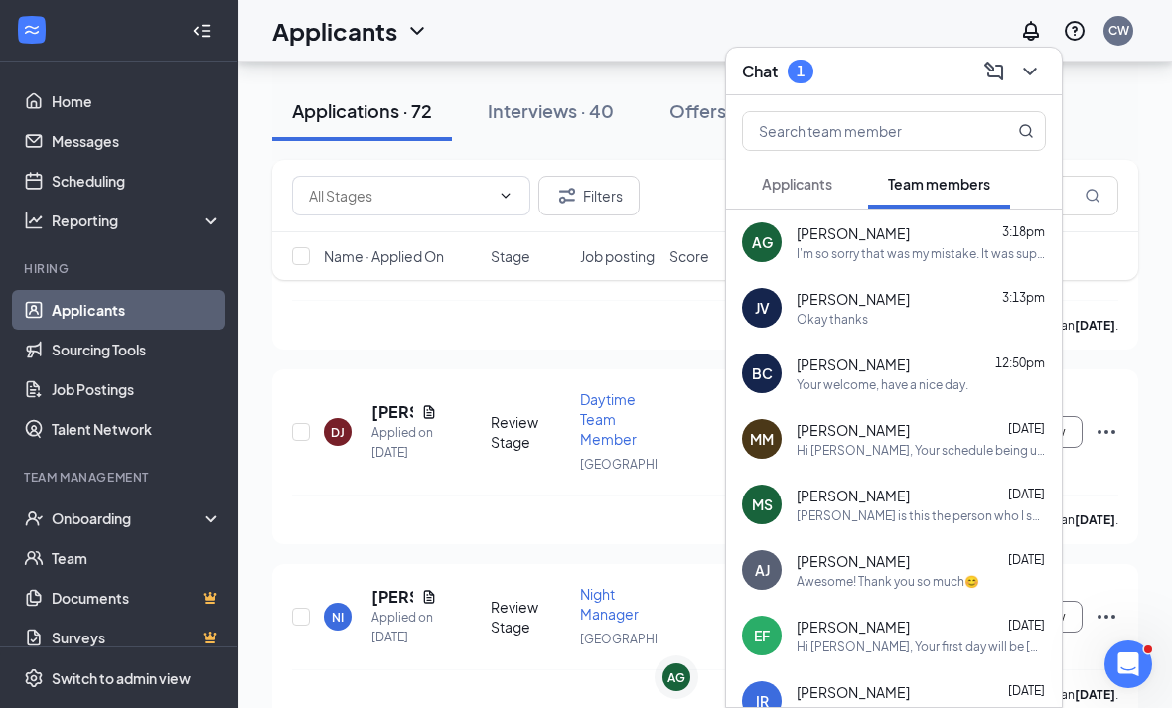
click at [802, 175] on span "Applicants" at bounding box center [797, 184] width 70 height 18
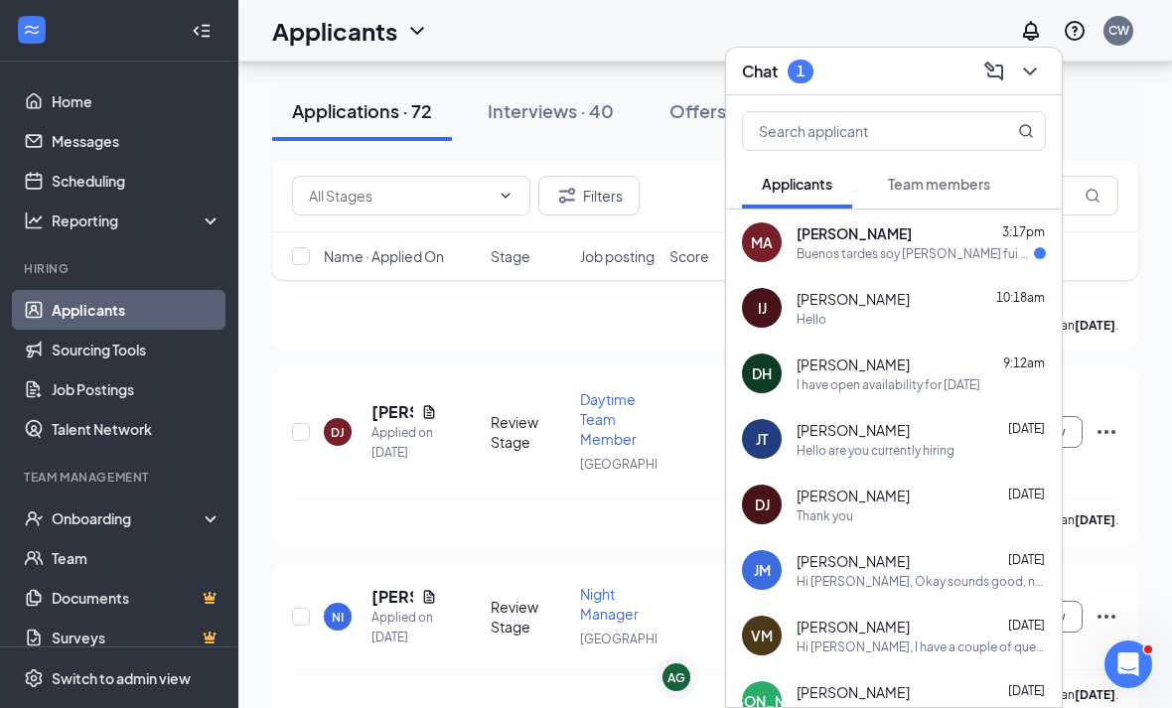
click at [835, 227] on span "Maria Alegría" at bounding box center [853, 233] width 115 height 20
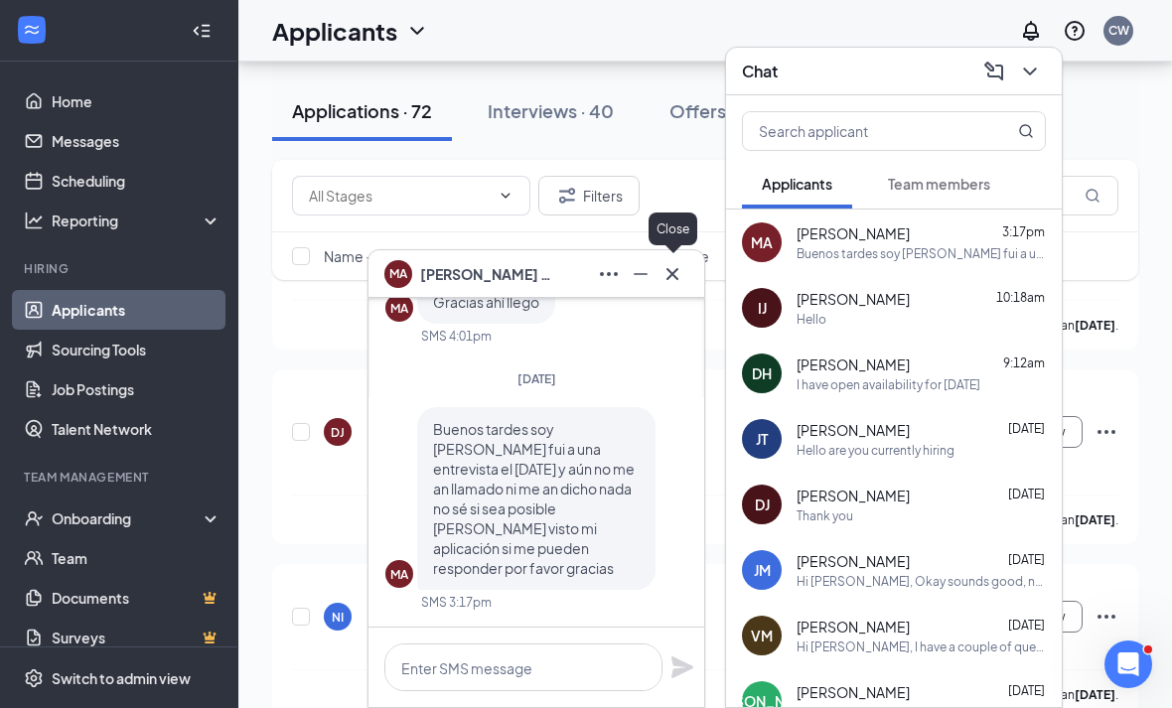
click at [684, 280] on button at bounding box center [672, 274] width 32 height 32
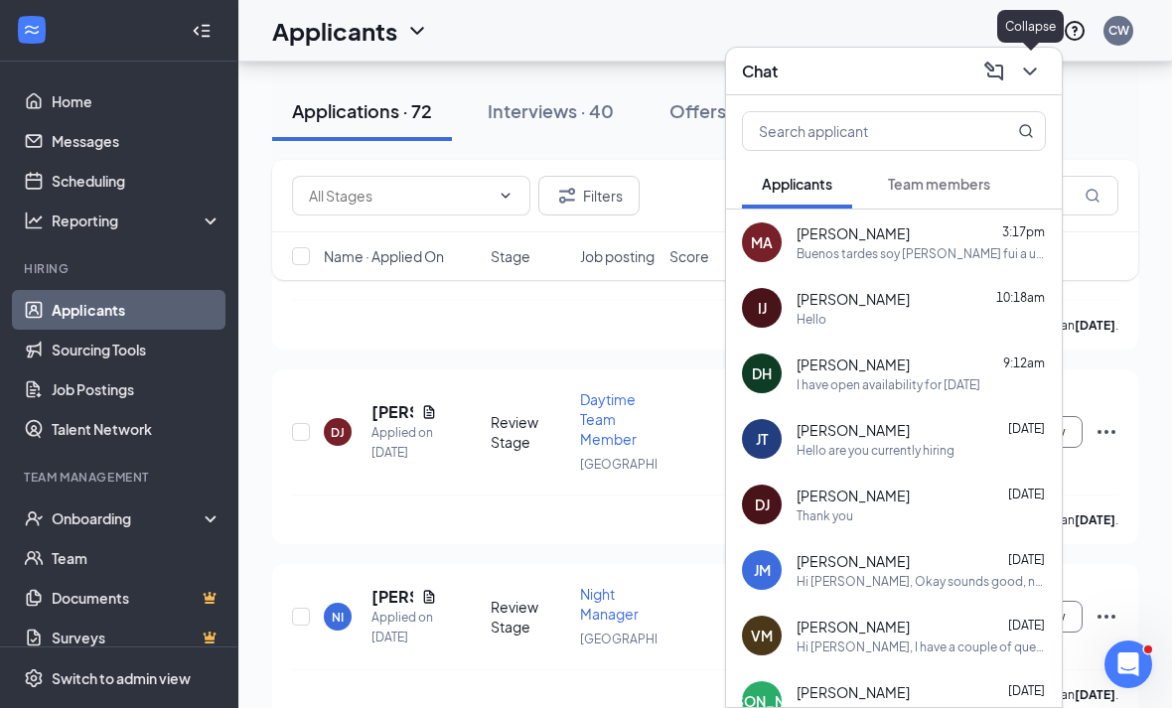
click at [1035, 76] on icon "ChevronDown" at bounding box center [1030, 72] width 24 height 24
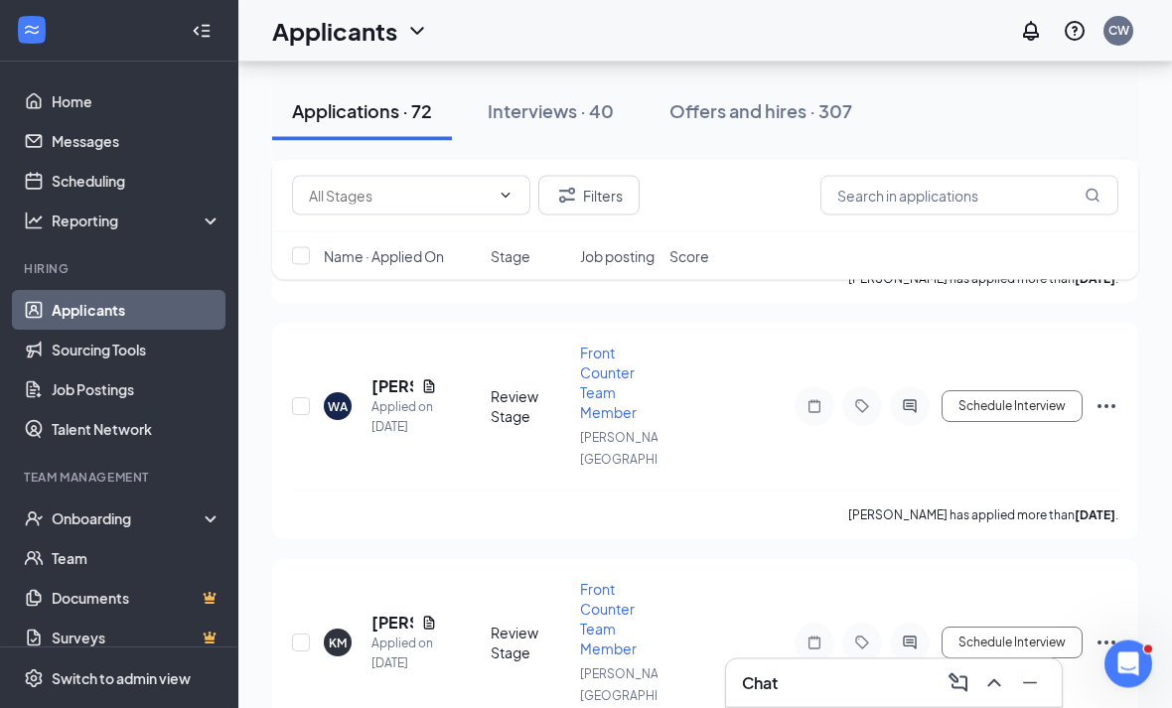
scroll to position [13606, 0]
click at [382, 612] on h5 "[PERSON_NAME]" at bounding box center [392, 623] width 42 height 22
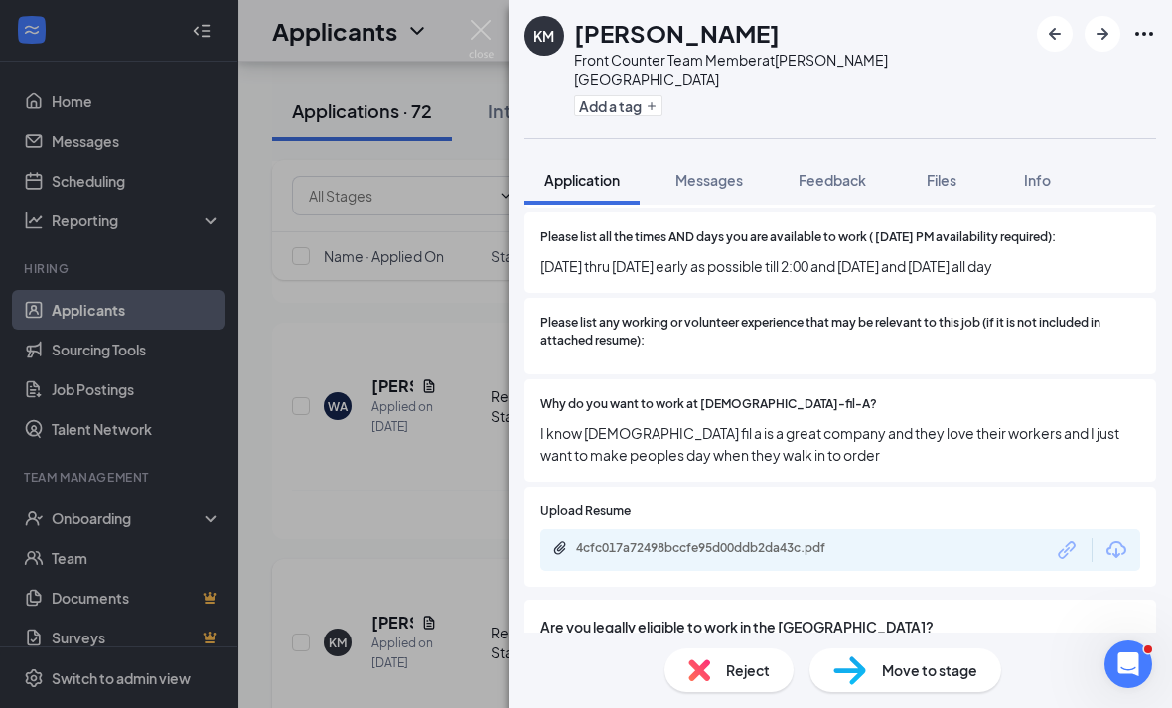
scroll to position [13, 0]
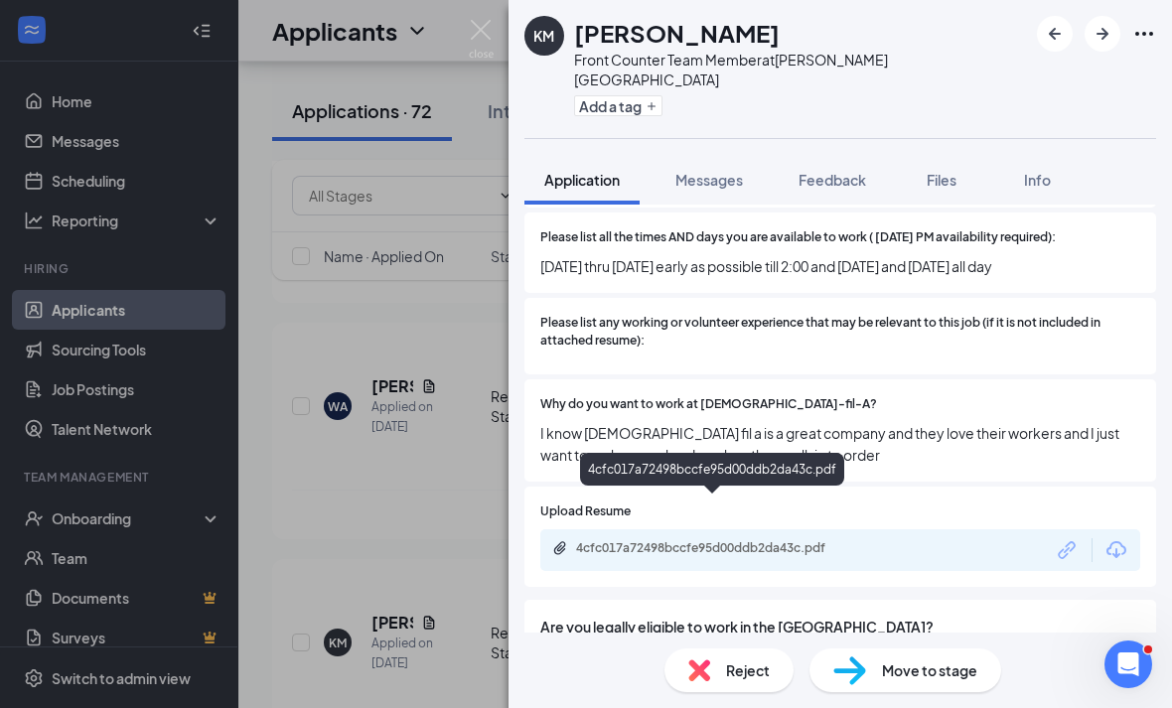
click at [636, 529] on div "4cfc017a72498bccfe95d00ddb2da43c.pdf" at bounding box center [840, 550] width 600 height 42
click at [643, 540] on div "4cfc017a72498bccfe95d00ddb2da43c.pdf" at bounding box center [715, 548] width 278 height 16
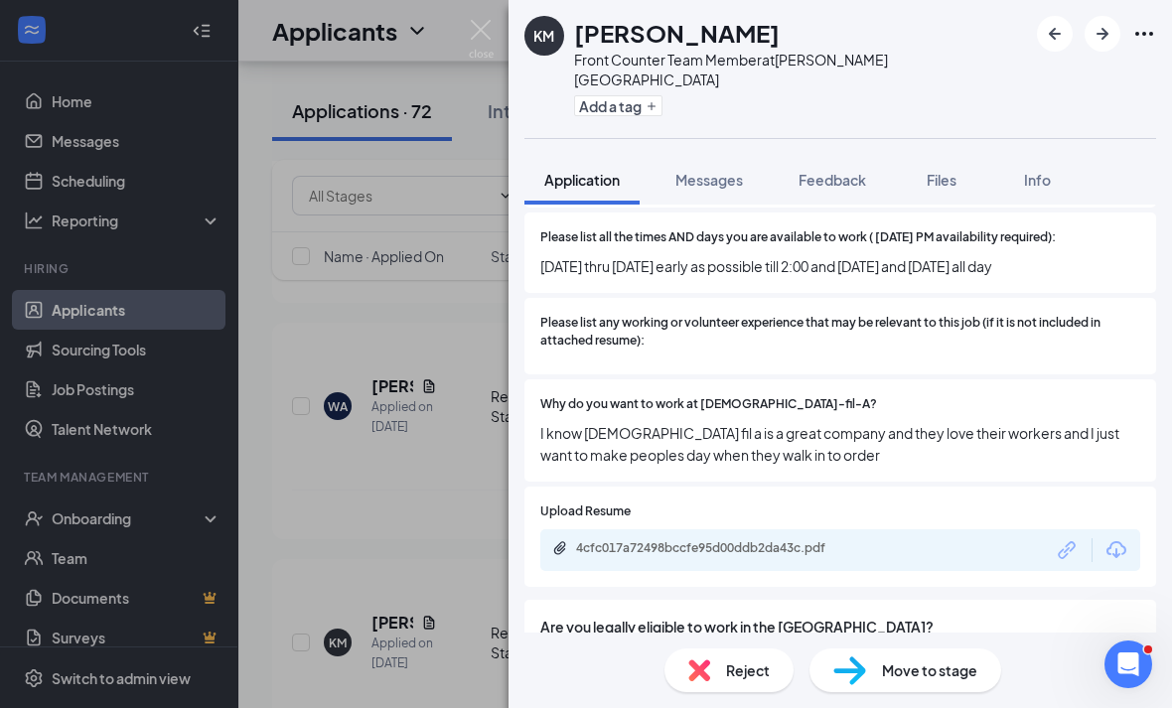
scroll to position [645, 0]
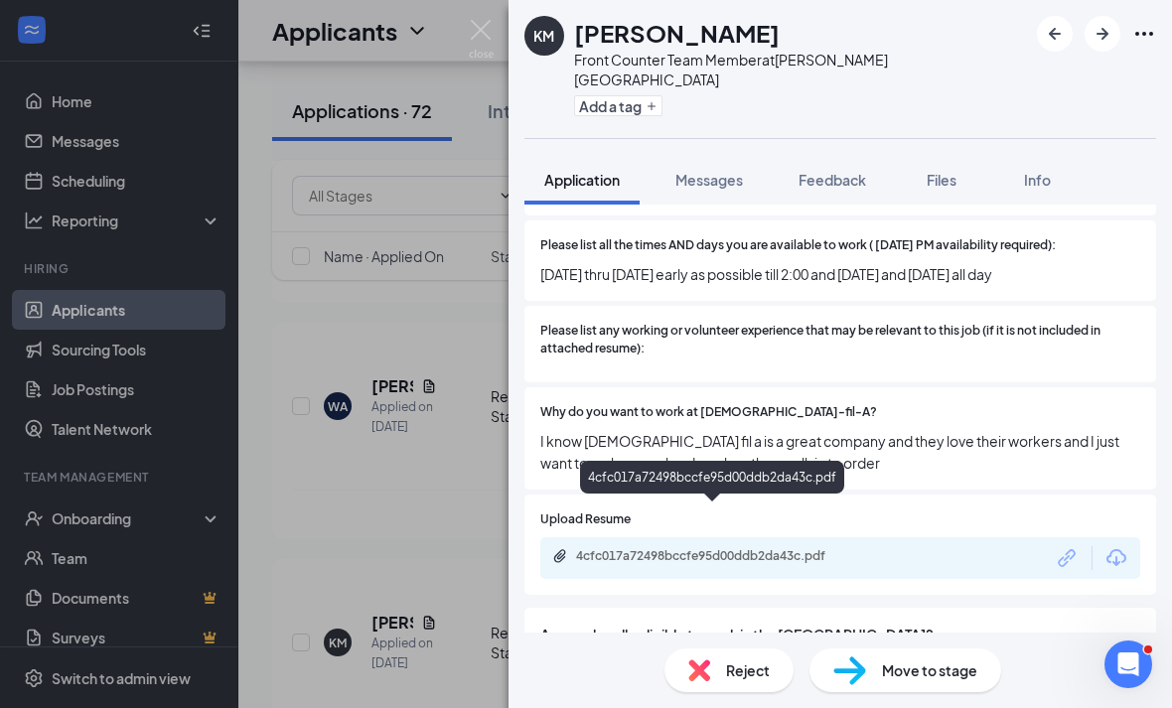
click at [776, 548] on div "4cfc017a72498bccfe95d00ddb2da43c.pdf" at bounding box center [715, 556] width 278 height 16
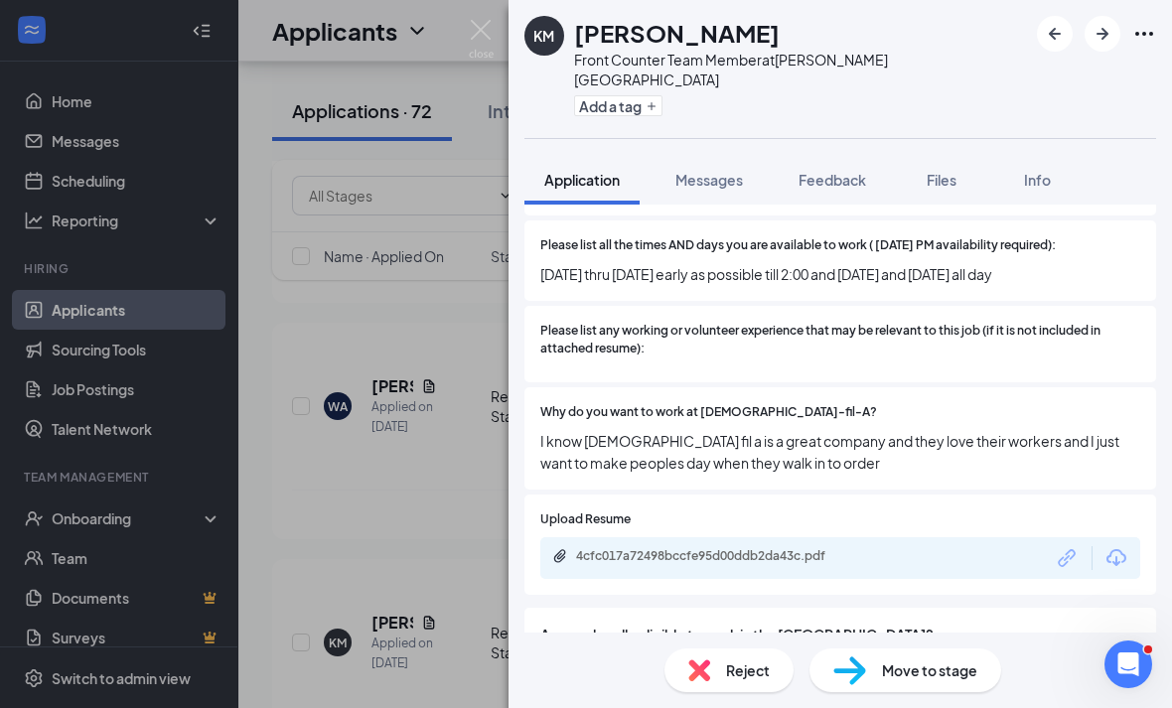
click at [446, 300] on div "KM Kylah McKenzie Front Counter Team Member at Eisenhower Park Add a tag Applic…" at bounding box center [586, 354] width 1172 height 708
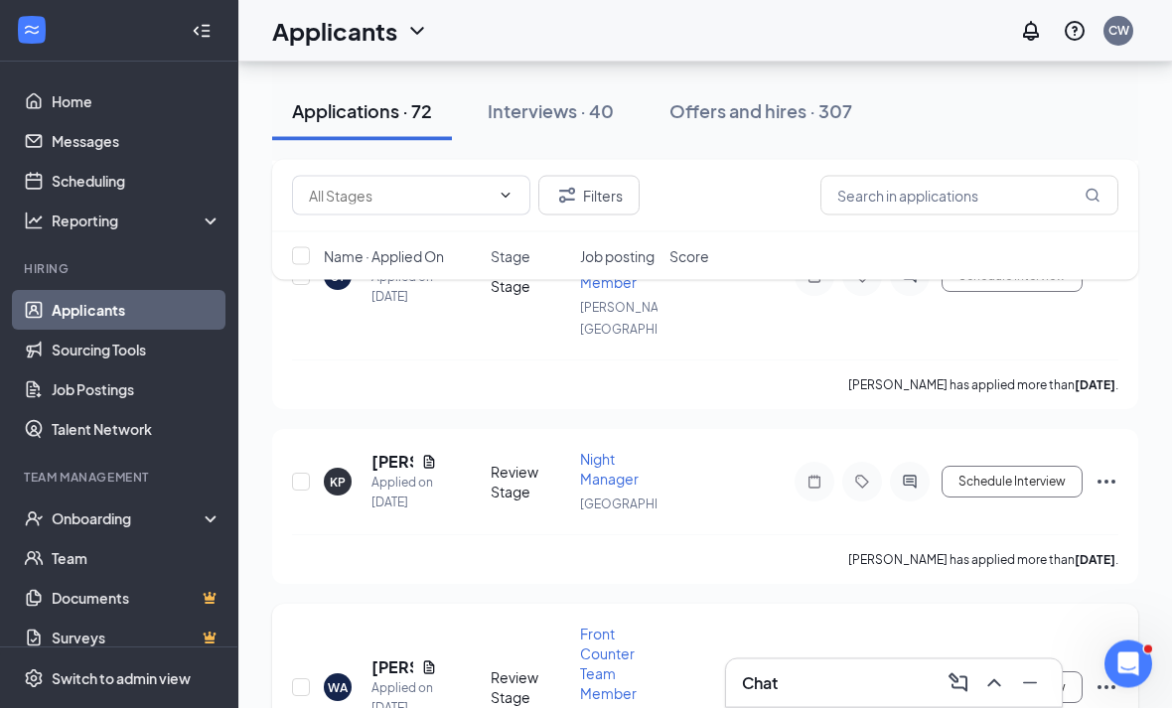
scroll to position [13326, 0]
click at [392, 656] on h5 "[PERSON_NAME]" at bounding box center [392, 667] width 42 height 22
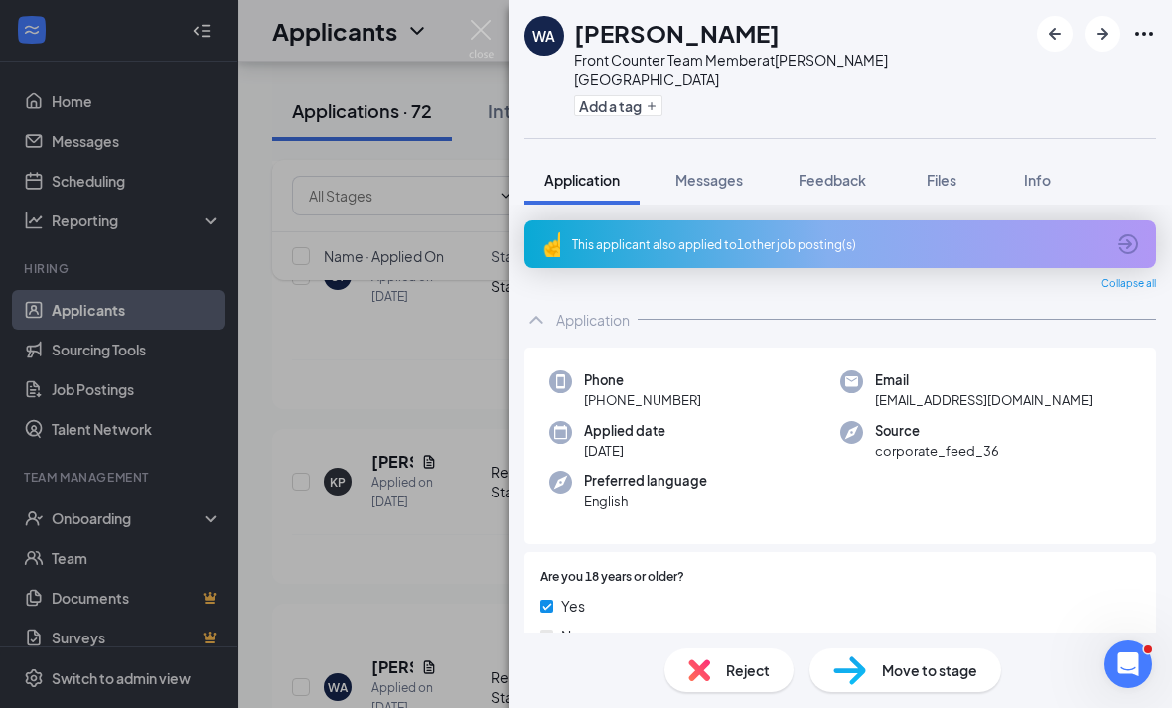
click at [1113, 230] on div "This applicant also applied to 1 other job posting(s)" at bounding box center [839, 244] width 631 height 48
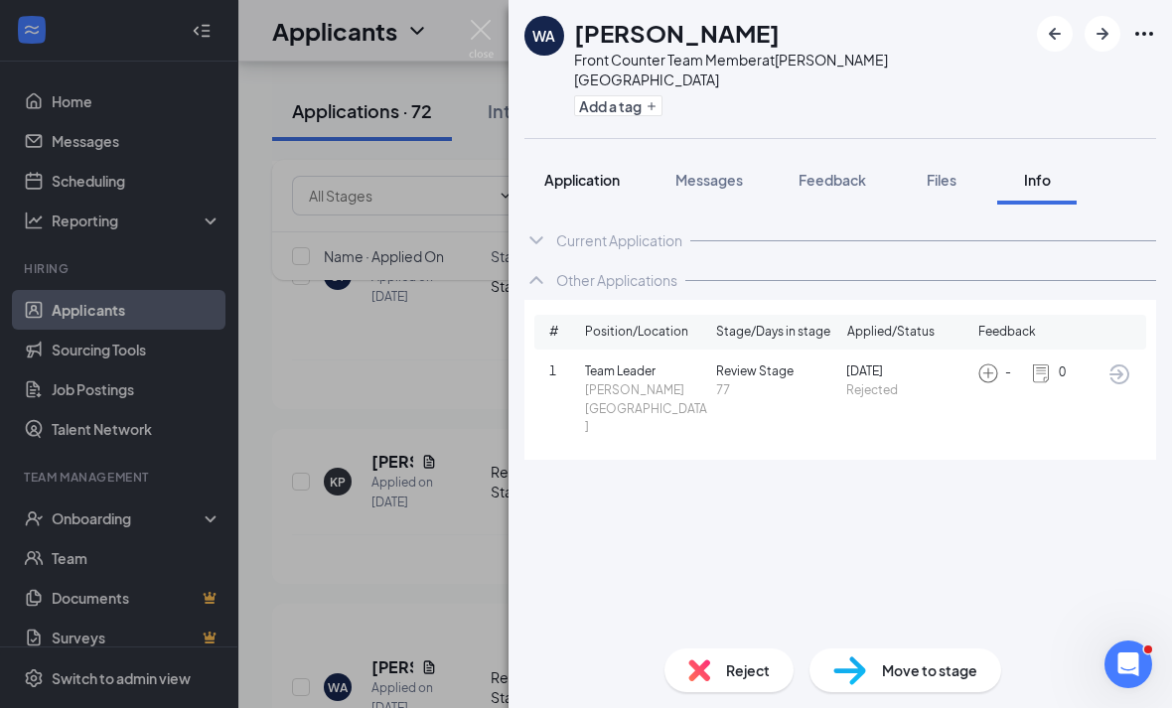
click at [576, 171] on button "Application" at bounding box center [581, 180] width 115 height 50
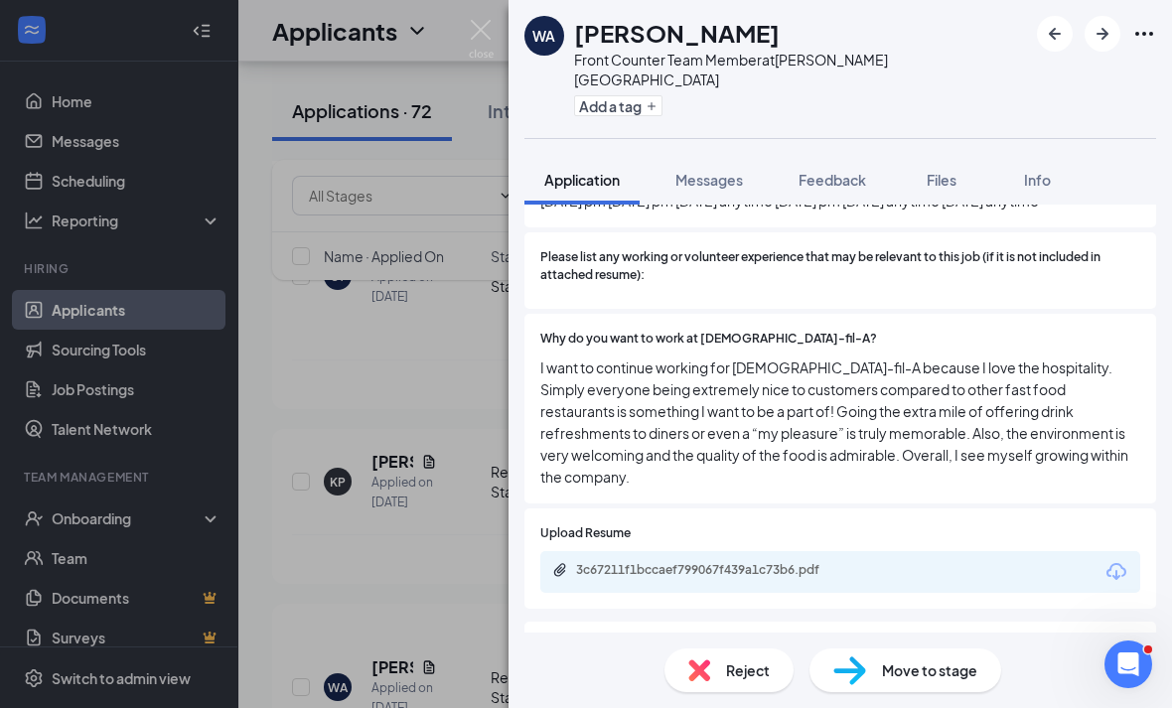
scroll to position [64, 0]
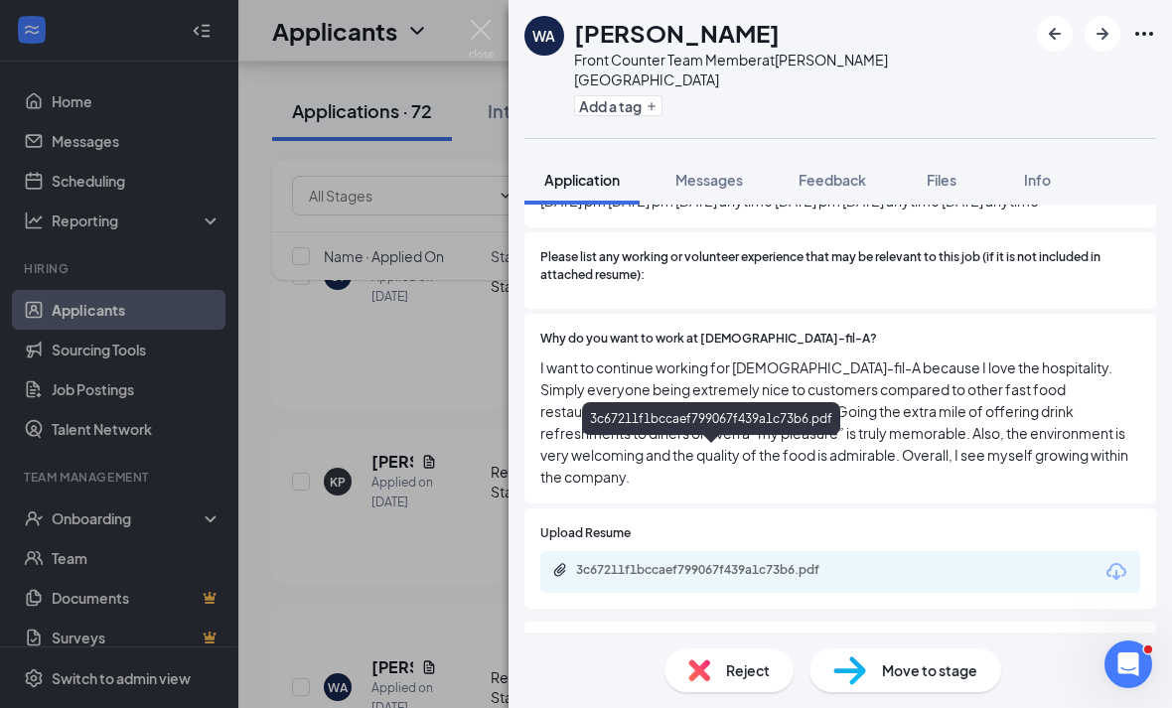
click at [831, 562] on div "3c67211f1bccaef799067f439a1c73b6.pdf" at bounding box center [715, 570] width 278 height 16
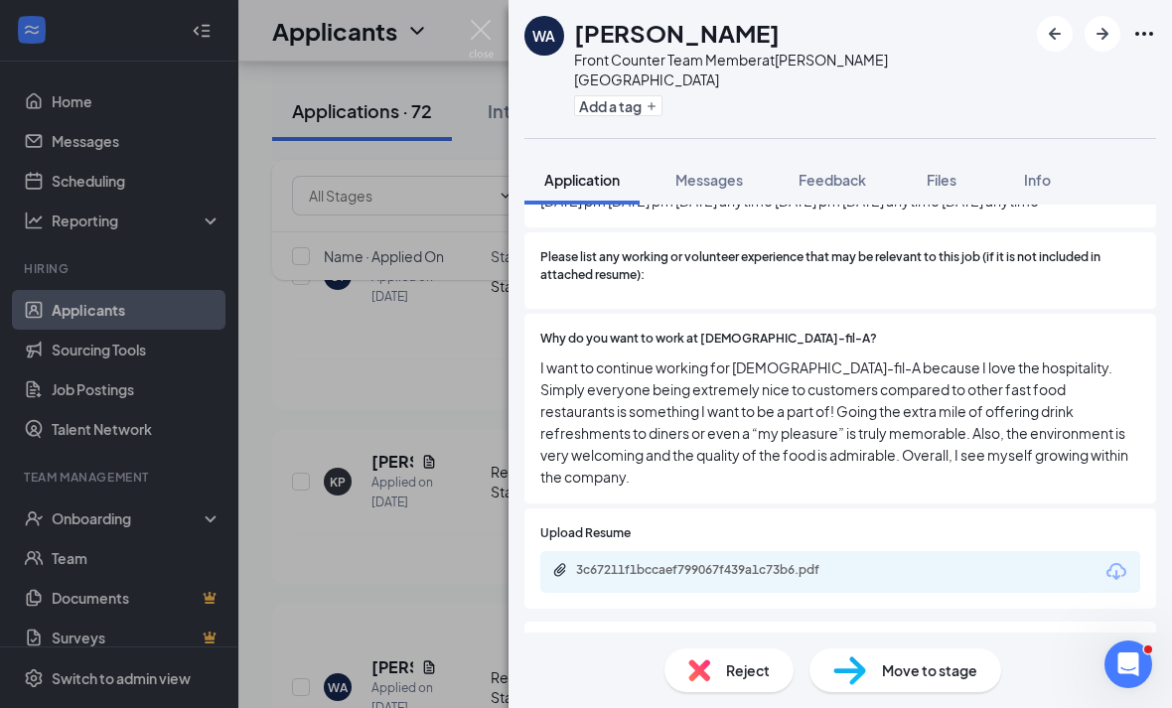
scroll to position [767, 0]
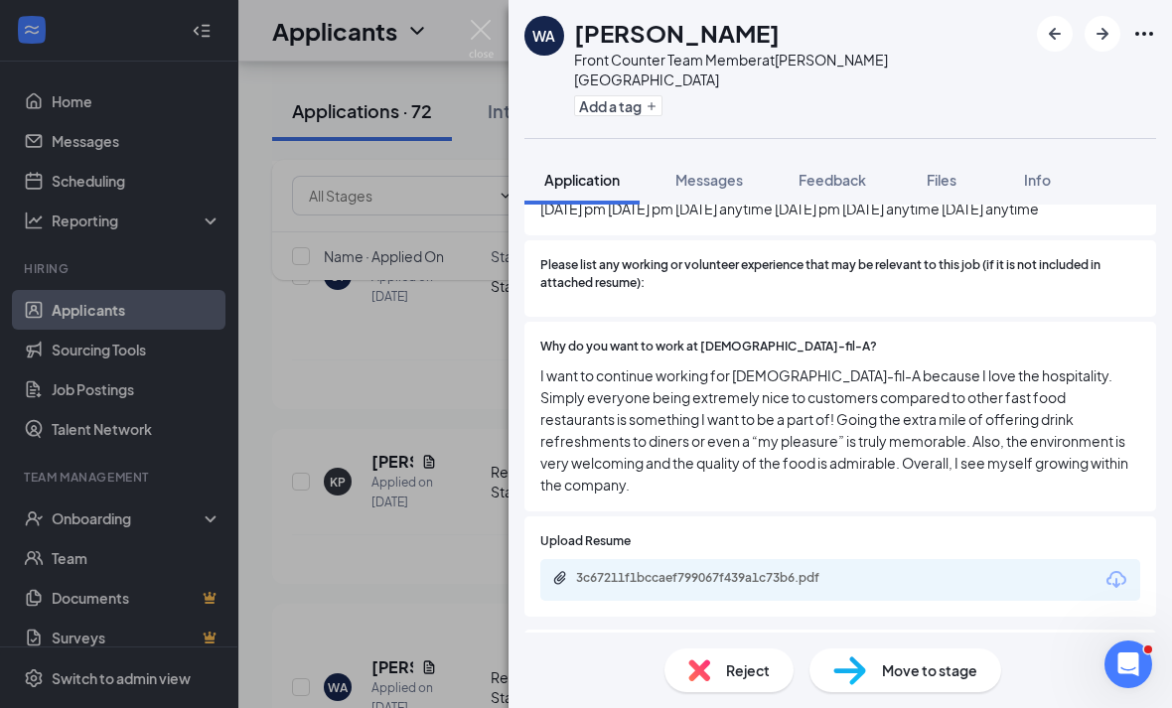
click at [748, 674] on span "Reject" at bounding box center [748, 670] width 44 height 22
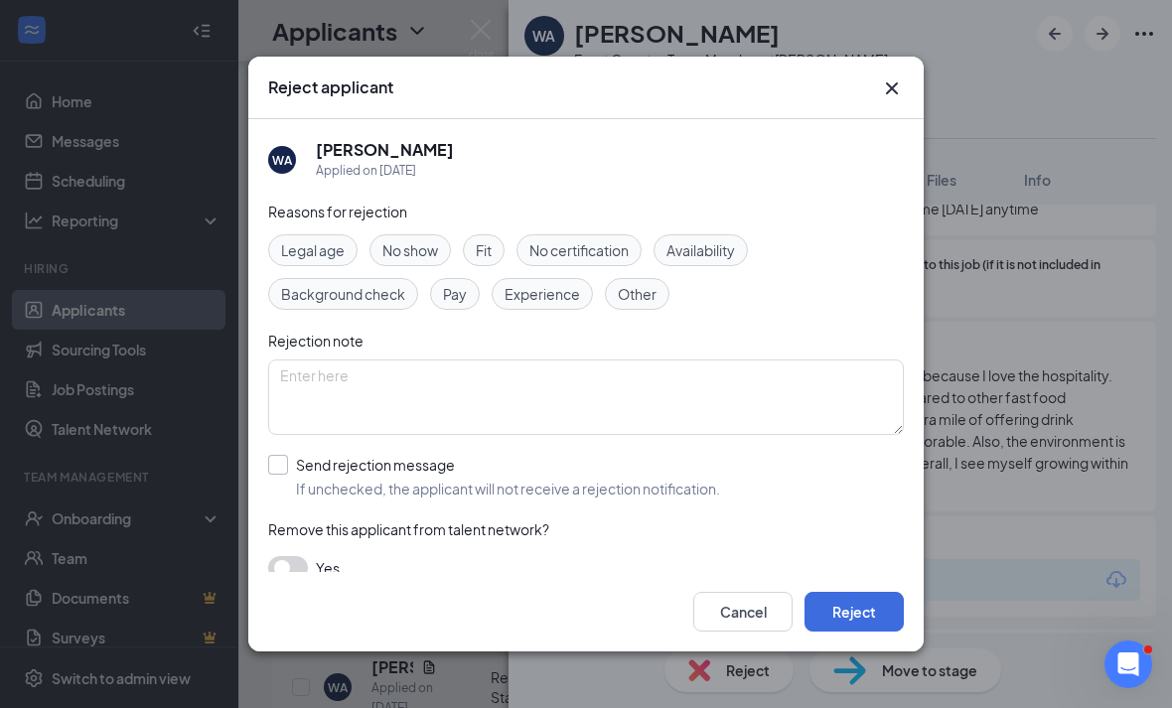
click at [495, 455] on div "Send rejection message" at bounding box center [508, 465] width 424 height 20
click at [495, 455] on input "Send rejection message If unchecked, the applicant will not receive a rejection…" at bounding box center [494, 477] width 452 height 44
checkbox input "true"
click at [836, 631] on button "Reject" at bounding box center [853, 612] width 99 height 40
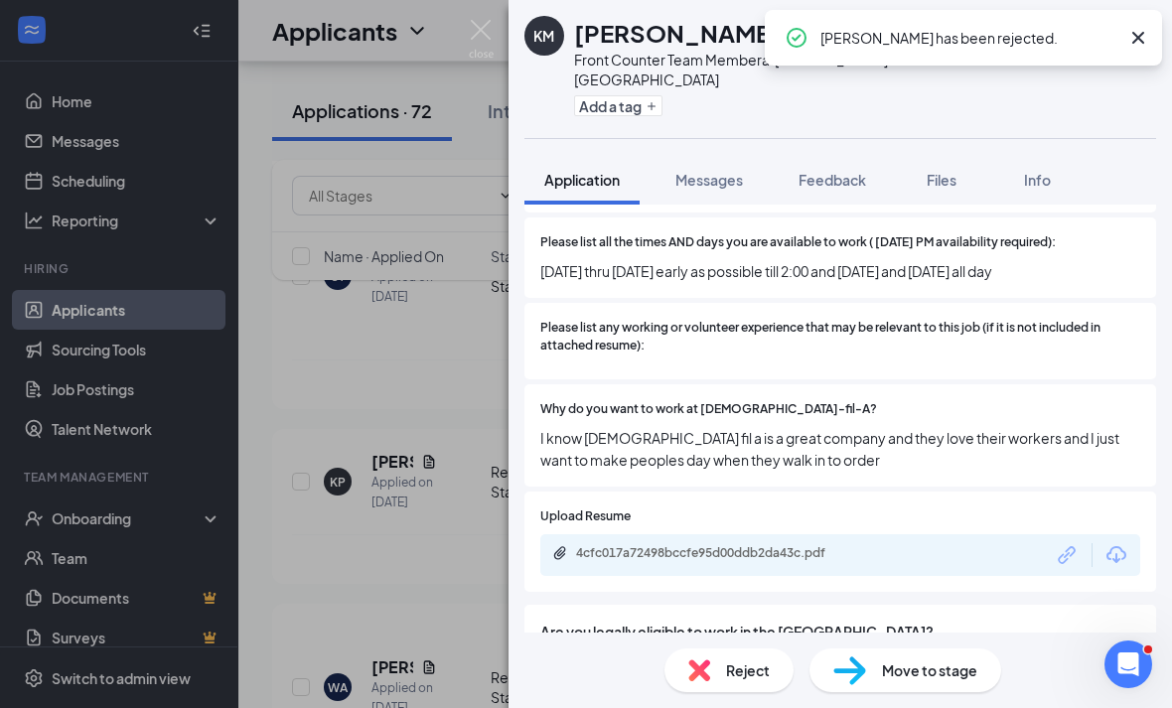
scroll to position [646, 0]
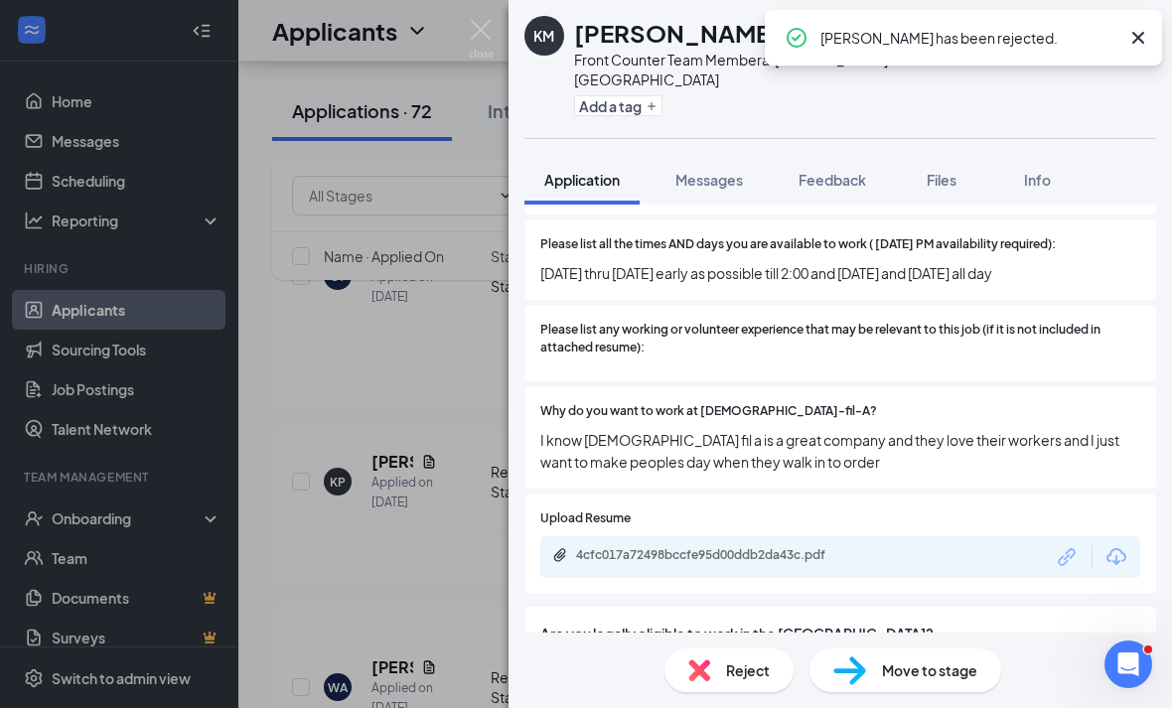
click at [393, 442] on div "KM Kylah McKenzie Front Counter Team Member at Eisenhower Park Add a tag Applic…" at bounding box center [586, 354] width 1172 height 708
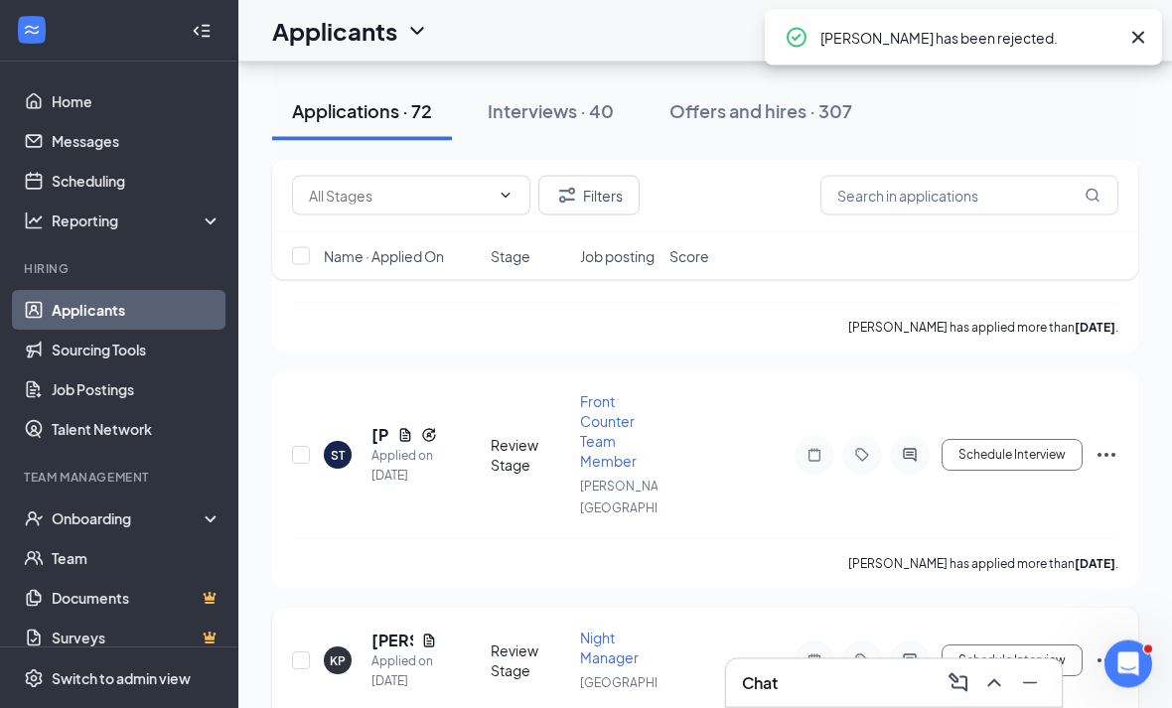
scroll to position [13147, 0]
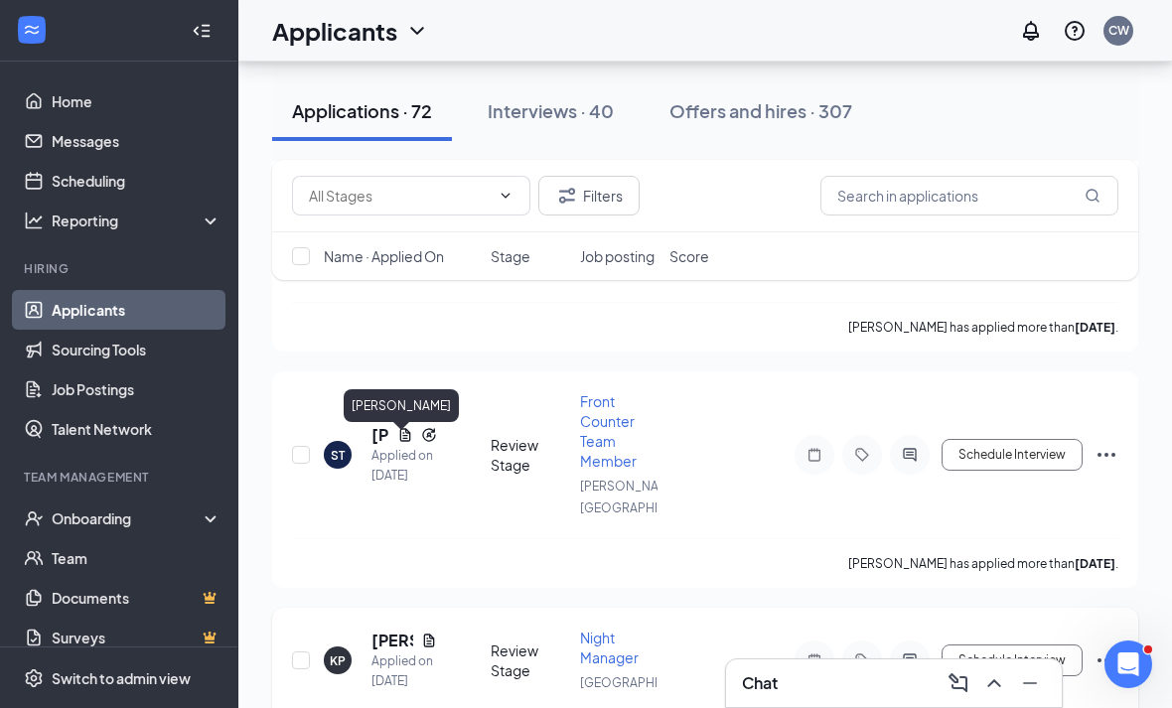
click at [394, 629] on h5 "[PERSON_NAME]" at bounding box center [392, 640] width 42 height 22
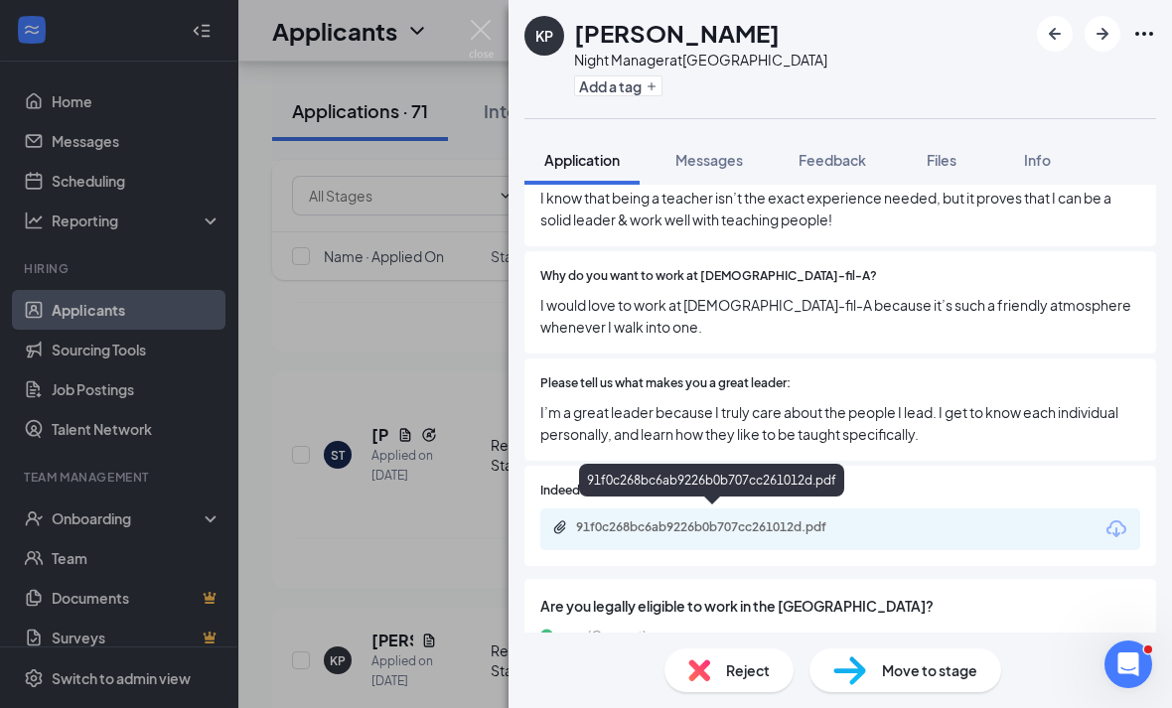
scroll to position [785, 0]
click at [774, 524] on div "91f0c268bc6ab9226b0b707cc261012d.pdf" at bounding box center [715, 528] width 278 height 16
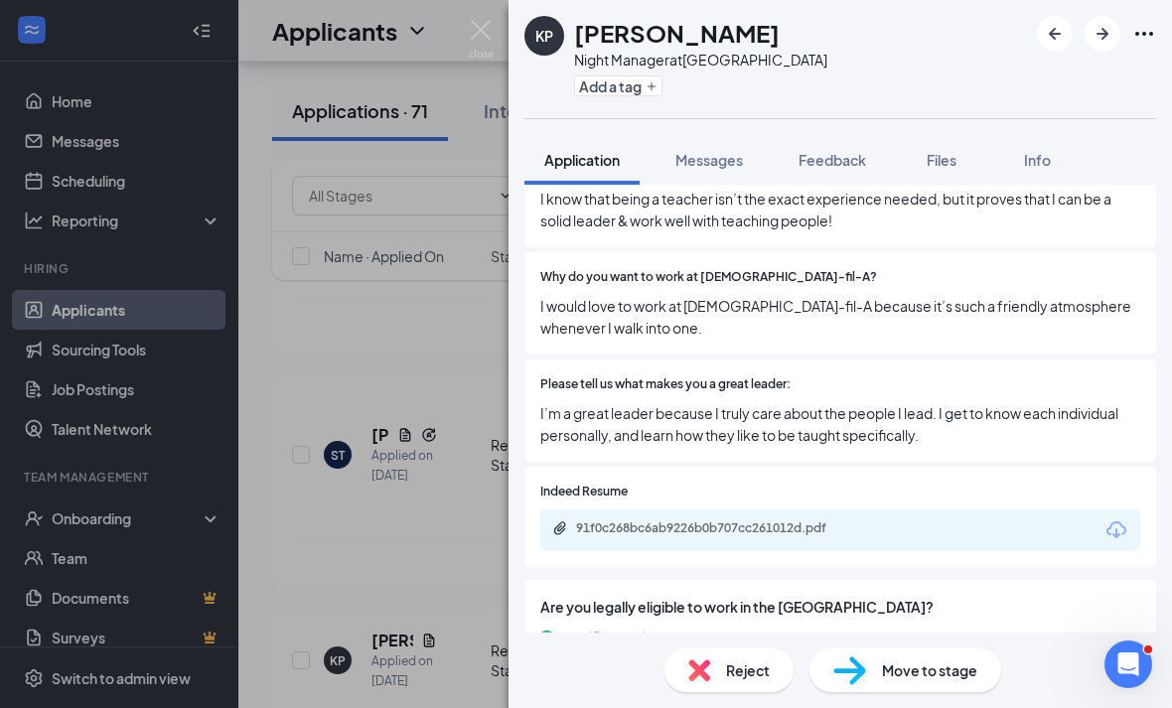
scroll to position [64, 0]
click at [763, 677] on span "Reject" at bounding box center [748, 670] width 44 height 22
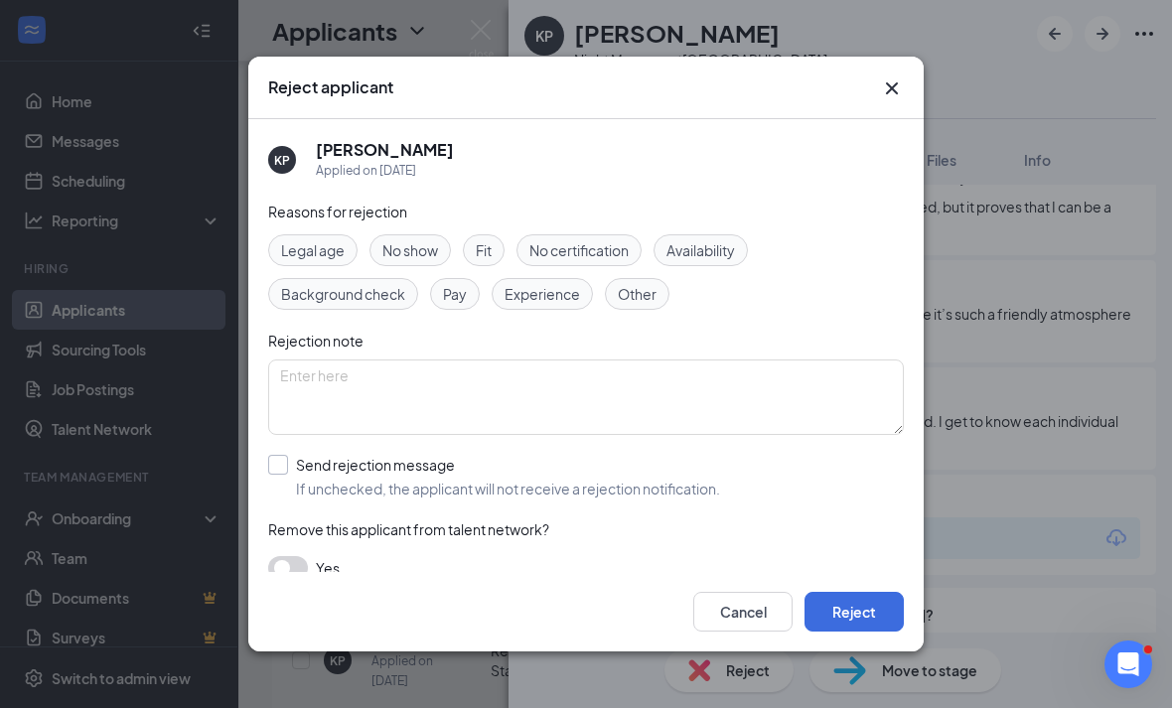
click at [476, 457] on div "Send rejection message" at bounding box center [508, 465] width 424 height 20
click at [476, 457] on input "Send rejection message If unchecked, the applicant will not receive a rejection…" at bounding box center [494, 477] width 452 height 44
checkbox input "true"
click at [866, 631] on button "Reject" at bounding box center [853, 612] width 99 height 40
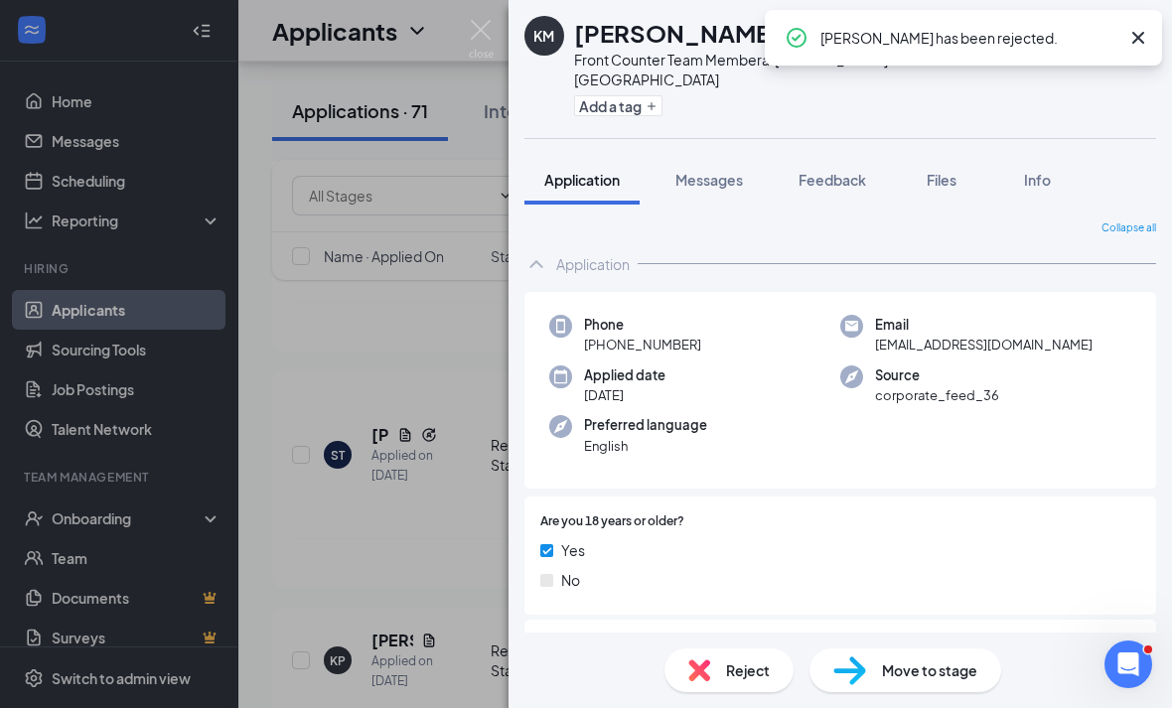
click at [481, 561] on div "KM Kylah McKenzie Front Counter Team Member at Eisenhower Park Add a tag Applic…" at bounding box center [586, 354] width 1172 height 708
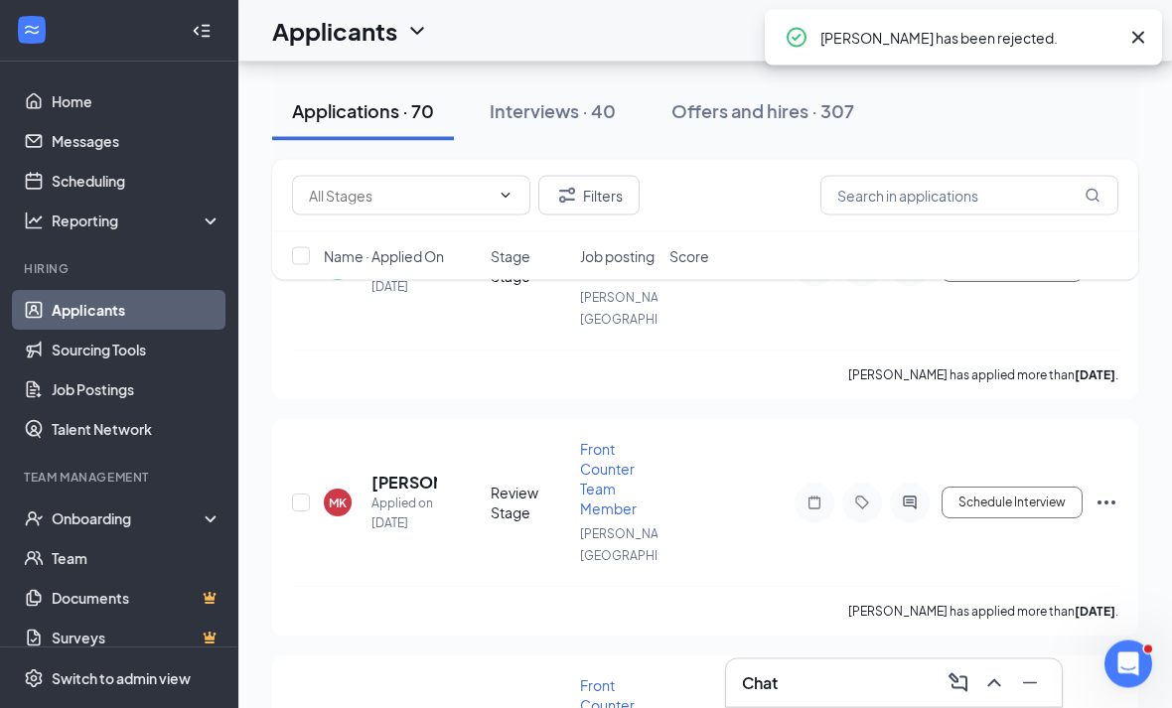
scroll to position [12863, 0]
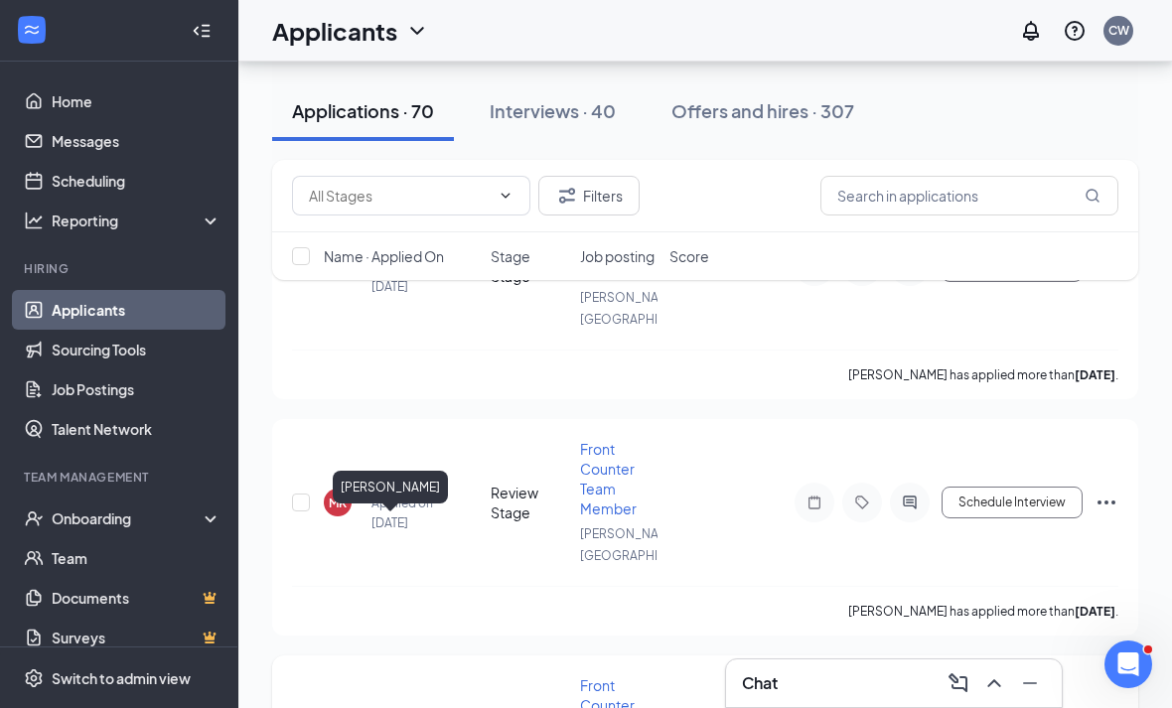
click at [375, 707] on h5 "[PERSON_NAME]" at bounding box center [380, 719] width 18 height 22
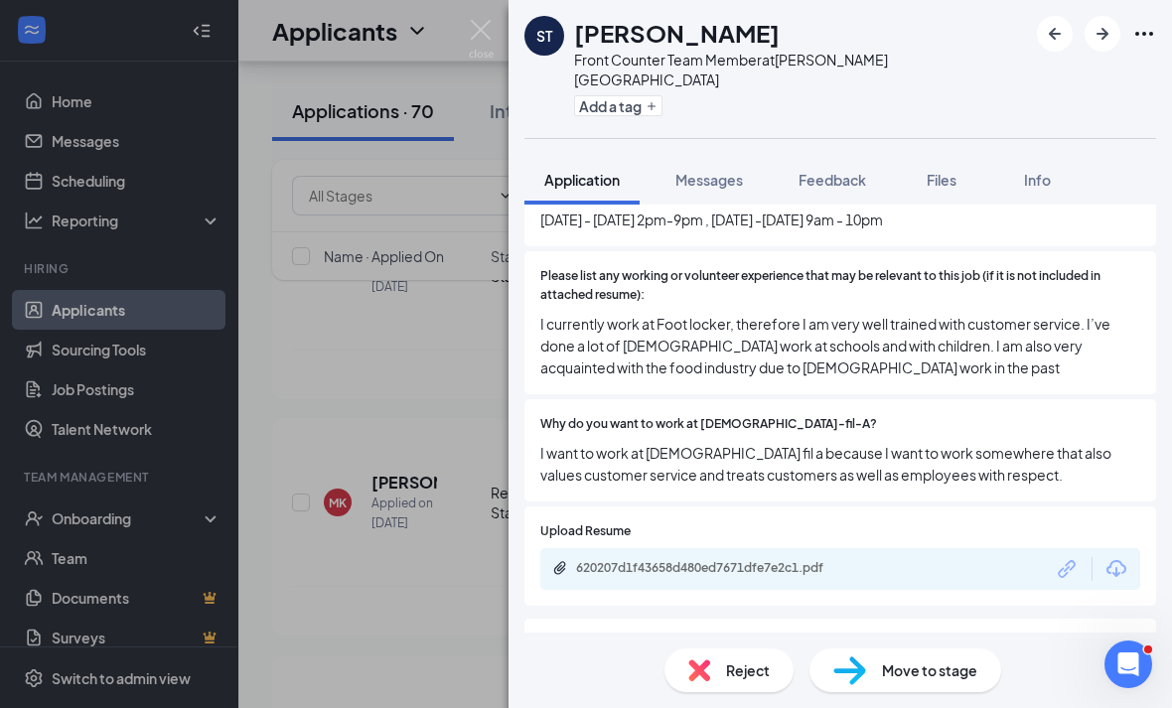
scroll to position [774, 0]
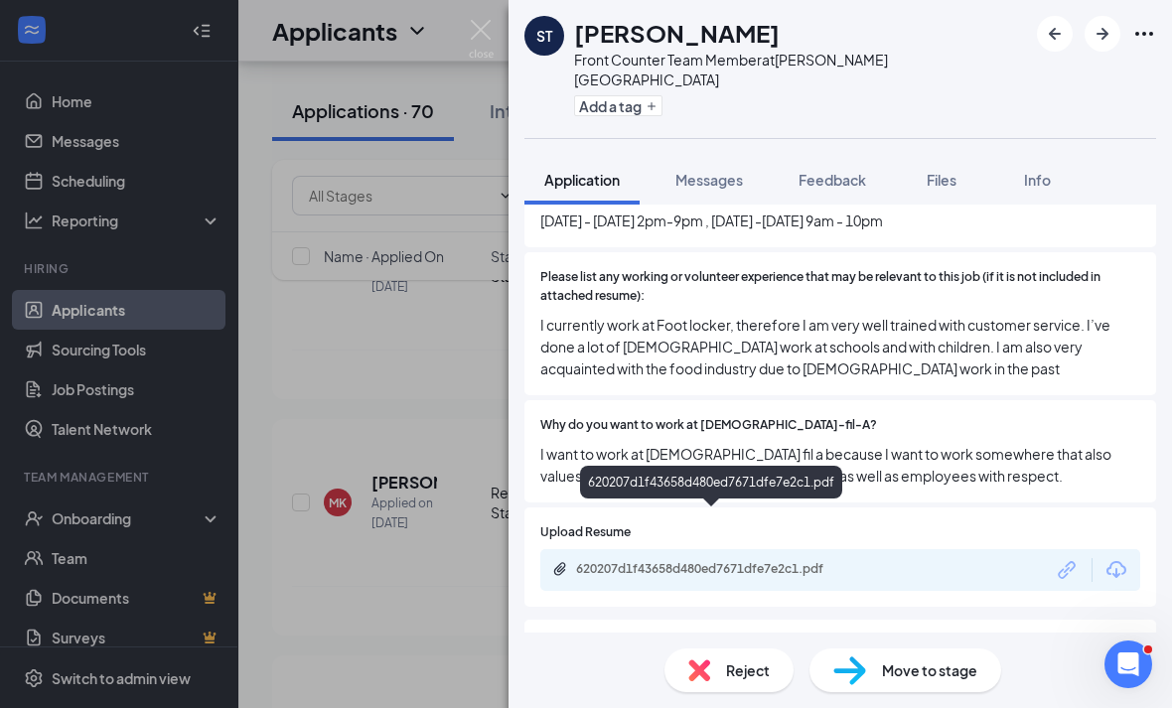
click at [614, 561] on div "620207d1f43658d480ed7671dfe7e2c1.pdf" at bounding box center [715, 569] width 278 height 16
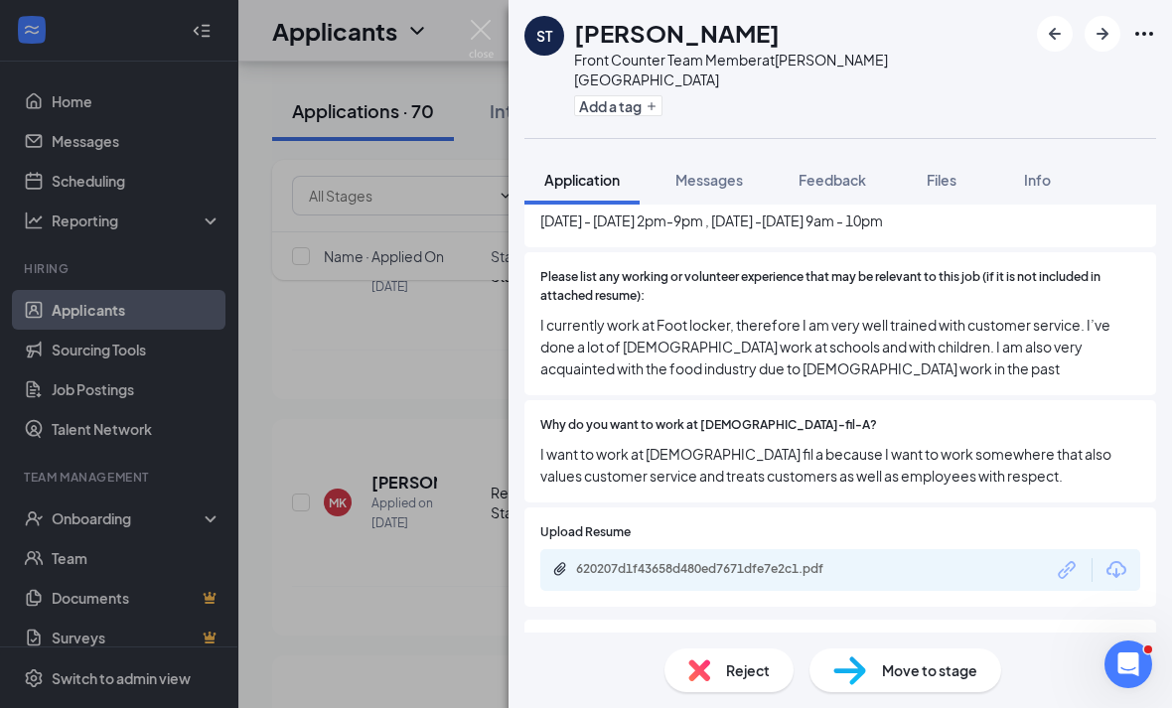
scroll to position [64, 0]
click at [730, 664] on span "Reject" at bounding box center [748, 670] width 44 height 22
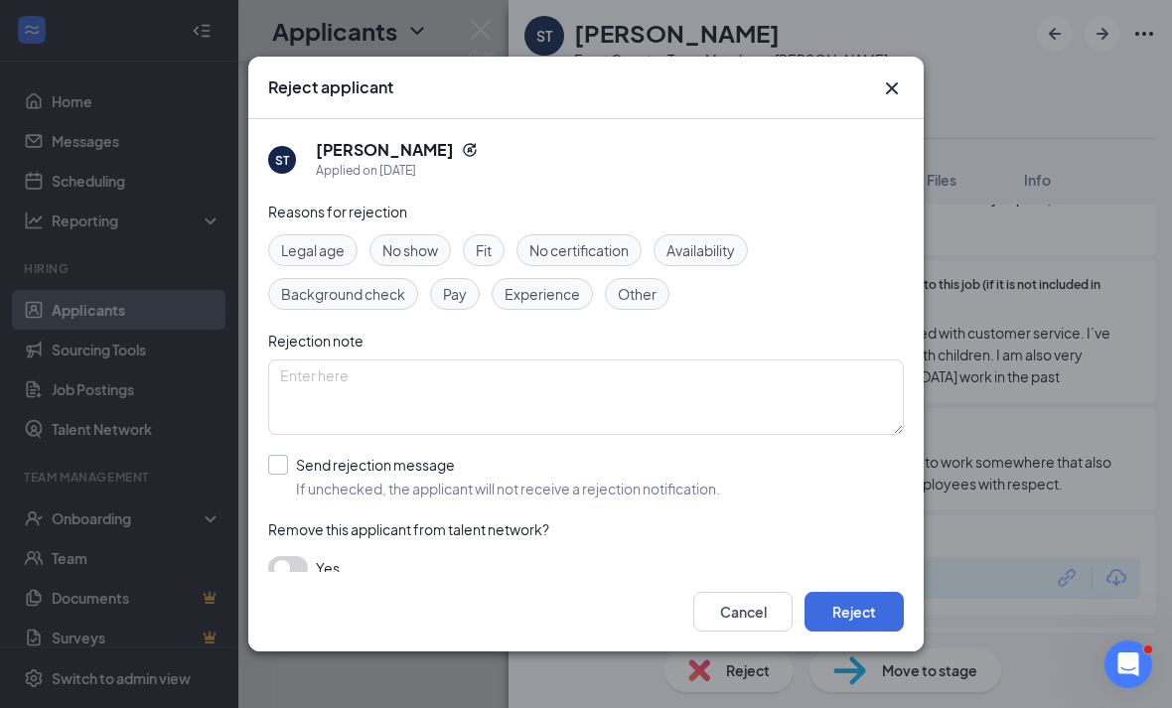
click at [542, 480] on span "If unchecked, the applicant will not receive a rejection notification." at bounding box center [508, 489] width 424 height 20
click at [542, 480] on input "Send rejection message If unchecked, the applicant will not receive a rejection…" at bounding box center [494, 477] width 452 height 44
checkbox input "true"
click at [841, 631] on button "Reject" at bounding box center [853, 612] width 99 height 40
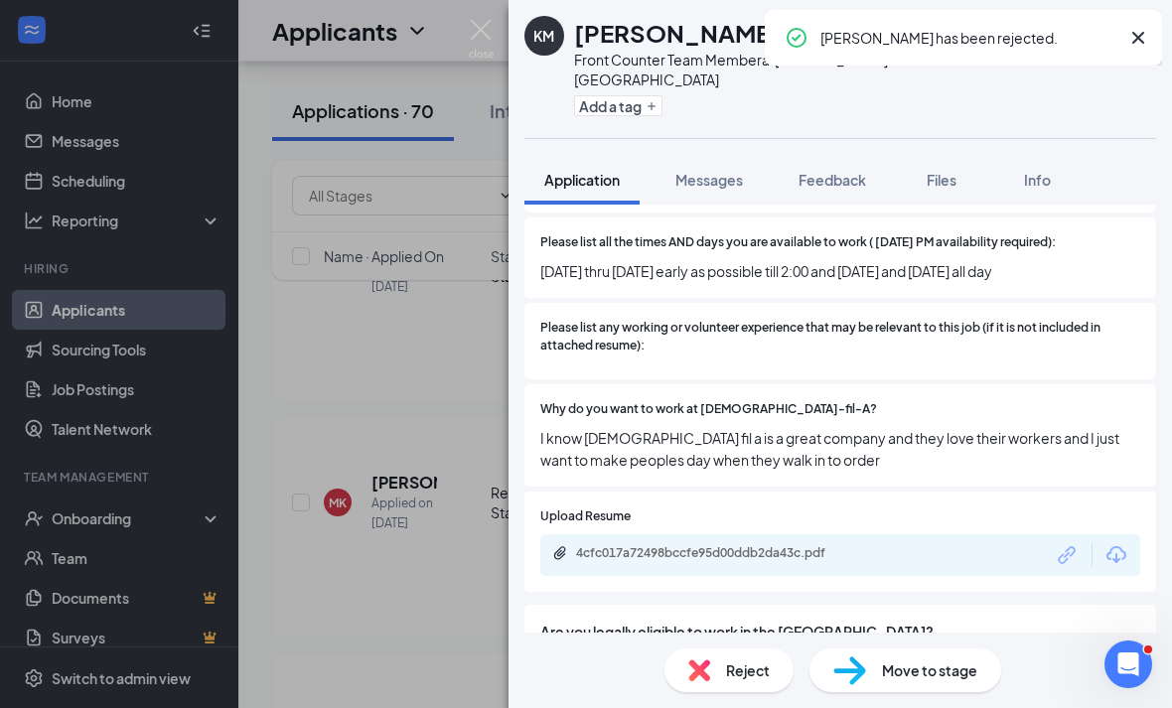
scroll to position [646, 0]
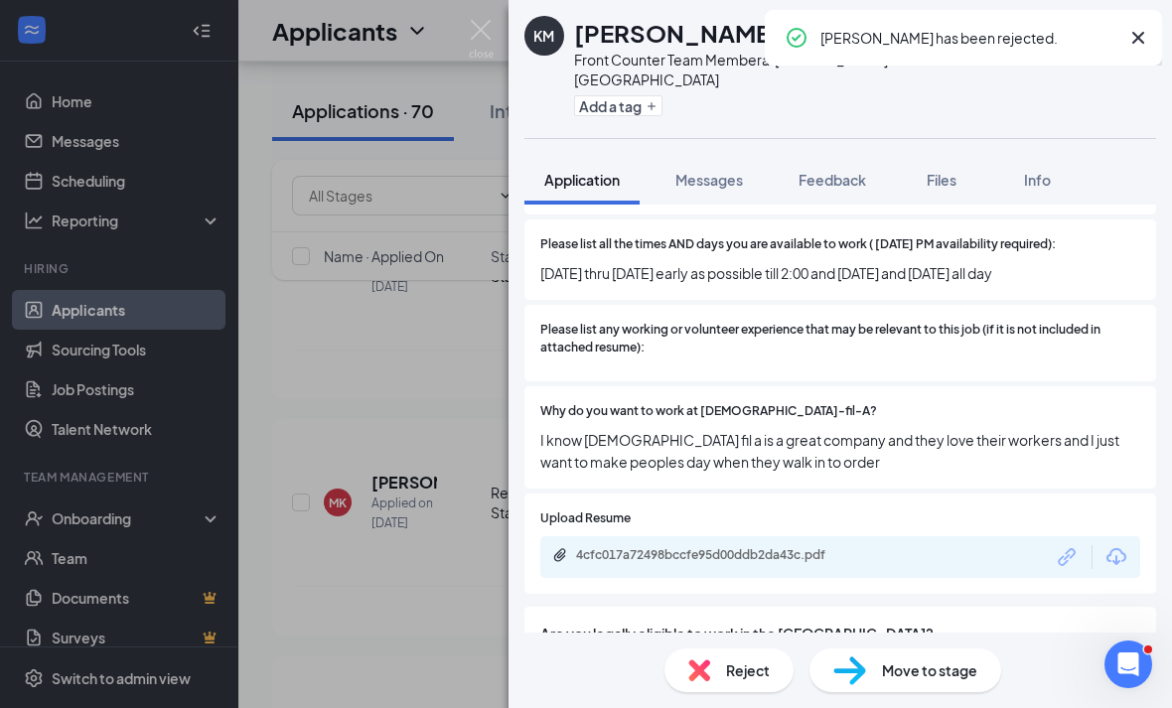
click at [387, 497] on div "KM Kylah McKenzie Front Counter Team Member at Eisenhower Park Add a tag Applic…" at bounding box center [586, 354] width 1172 height 708
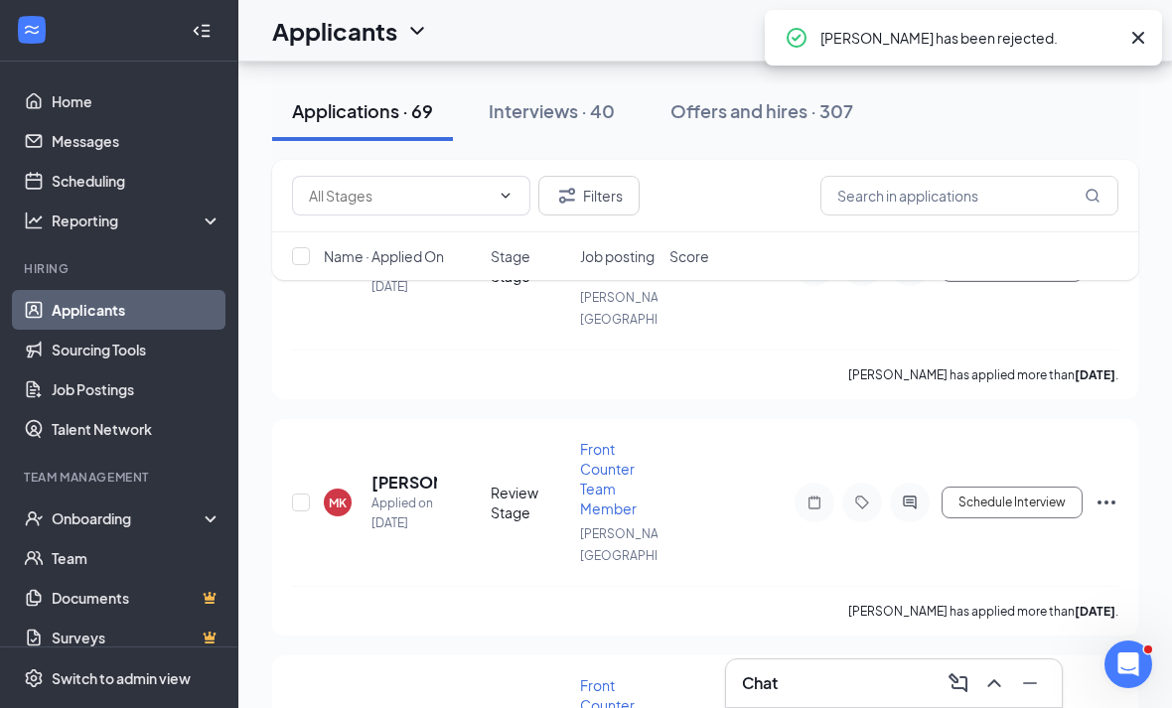
click at [399, 295] on div "Filters Name · Applied On Stage Job posting Score" at bounding box center [705, 230] width 866 height 140
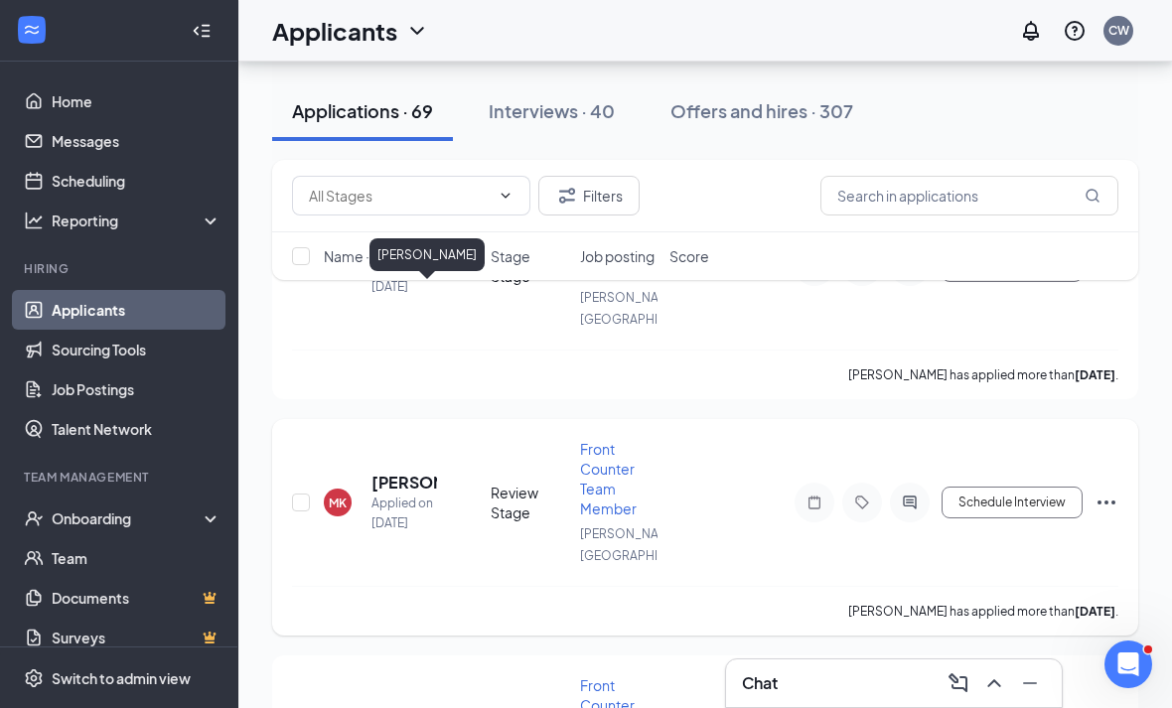
click at [386, 472] on h5 "[PERSON_NAME]" at bounding box center [404, 483] width 66 height 22
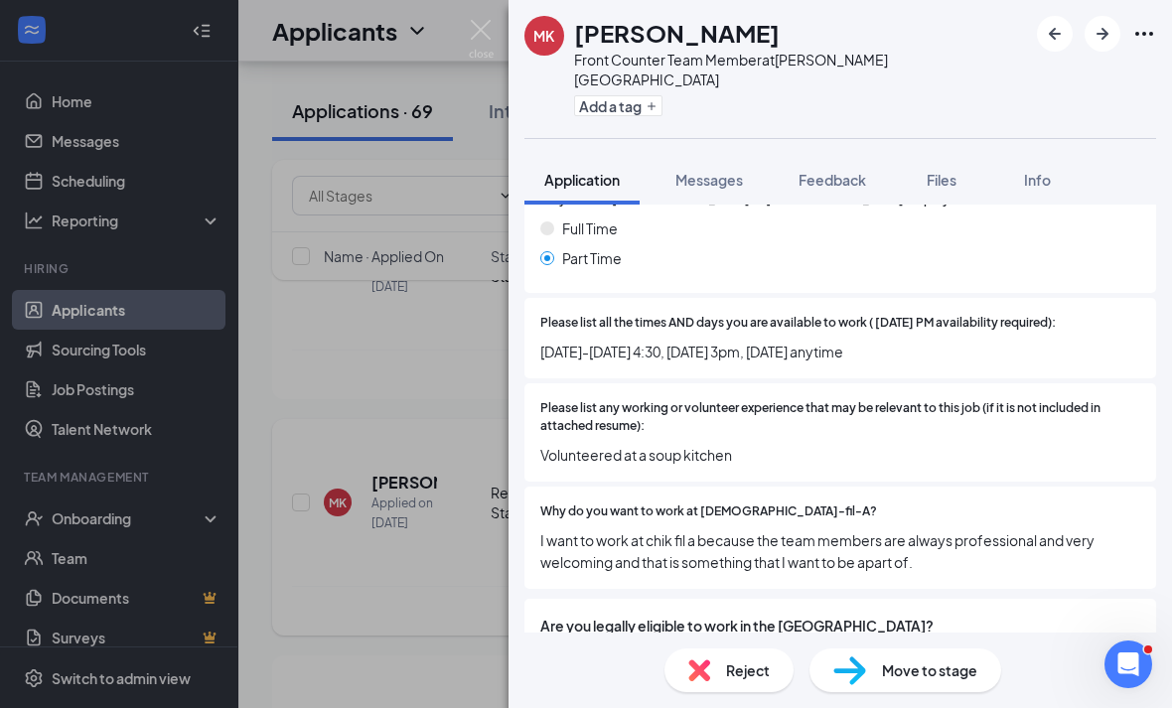
scroll to position [64, 0]
click at [761, 668] on span "Reject" at bounding box center [748, 670] width 44 height 22
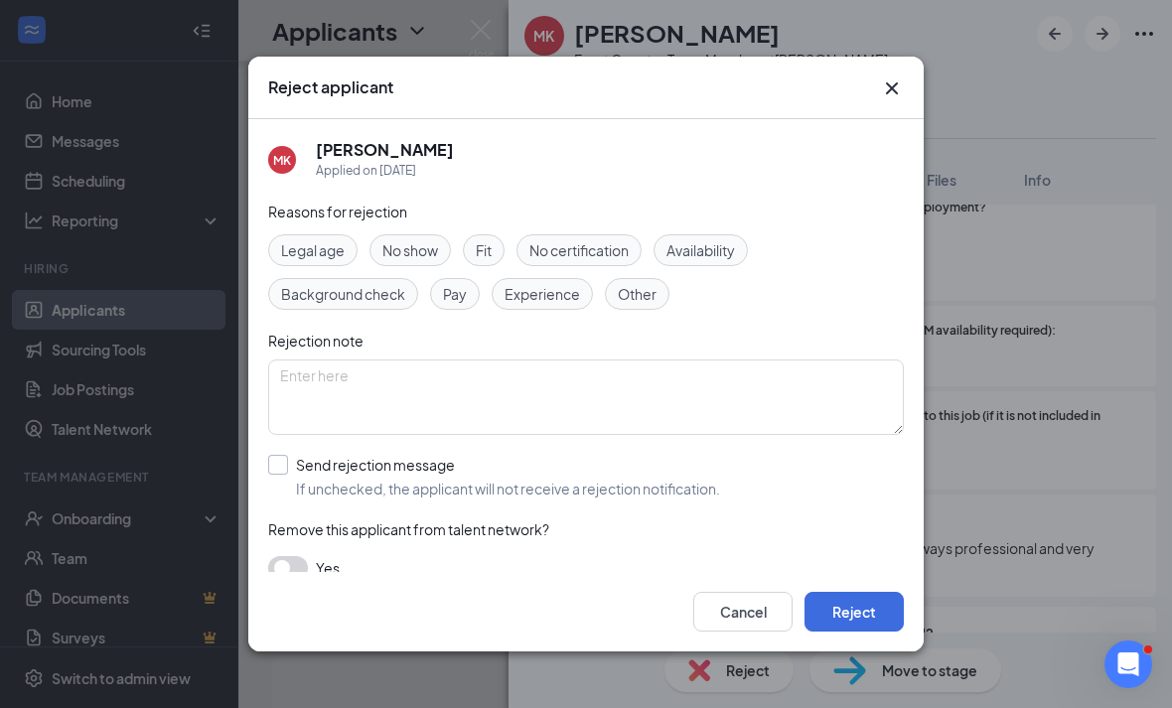
click at [363, 455] on div "Send rejection message" at bounding box center [508, 465] width 424 height 20
click at [363, 455] on input "Send rejection message If unchecked, the applicant will not receive a rejection…" at bounding box center [494, 477] width 452 height 44
checkbox input "true"
click at [846, 631] on button "Reject" at bounding box center [853, 612] width 99 height 40
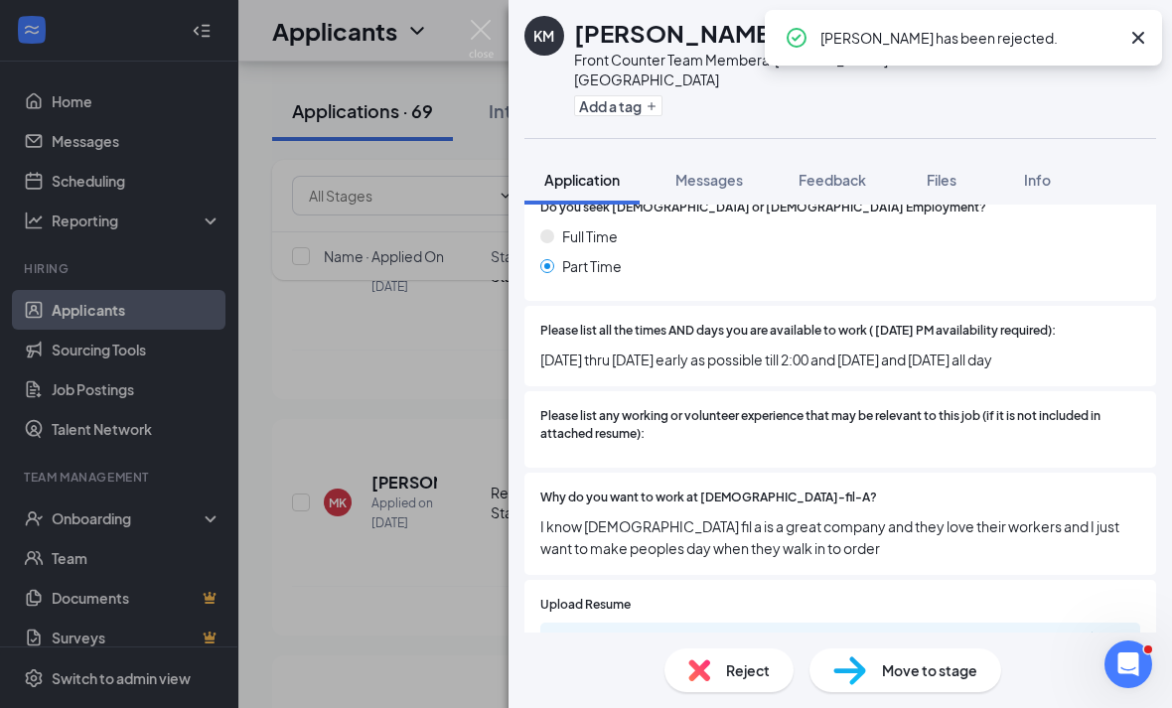
click at [444, 590] on div "KM Kylah McKenzie Front Counter Team Member at Eisenhower Park Add a tag Applic…" at bounding box center [586, 354] width 1172 height 708
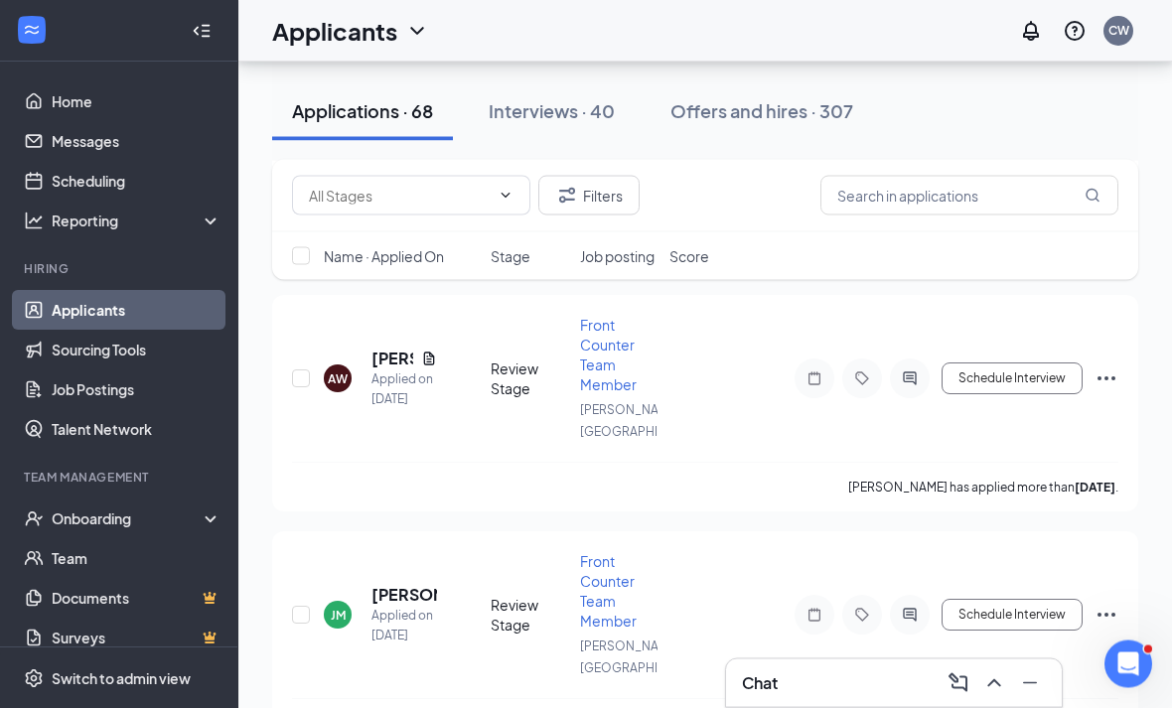
scroll to position [12509, 0]
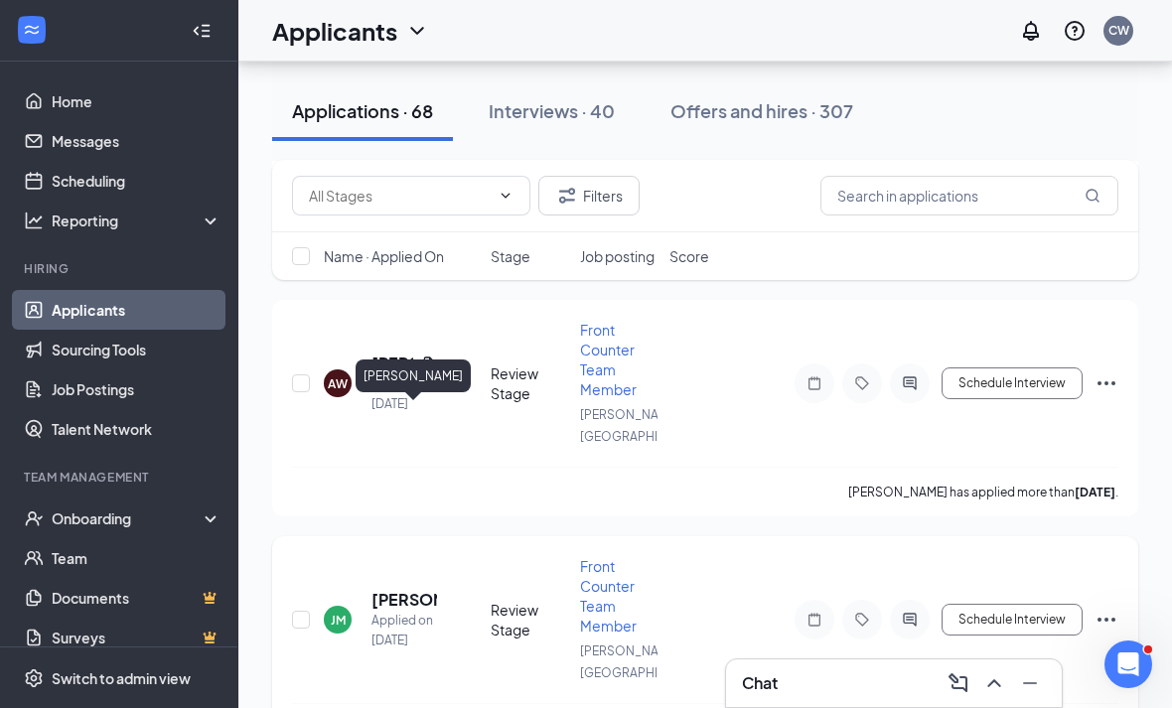
click at [412, 589] on h5 "[PERSON_NAME]" at bounding box center [404, 600] width 66 height 22
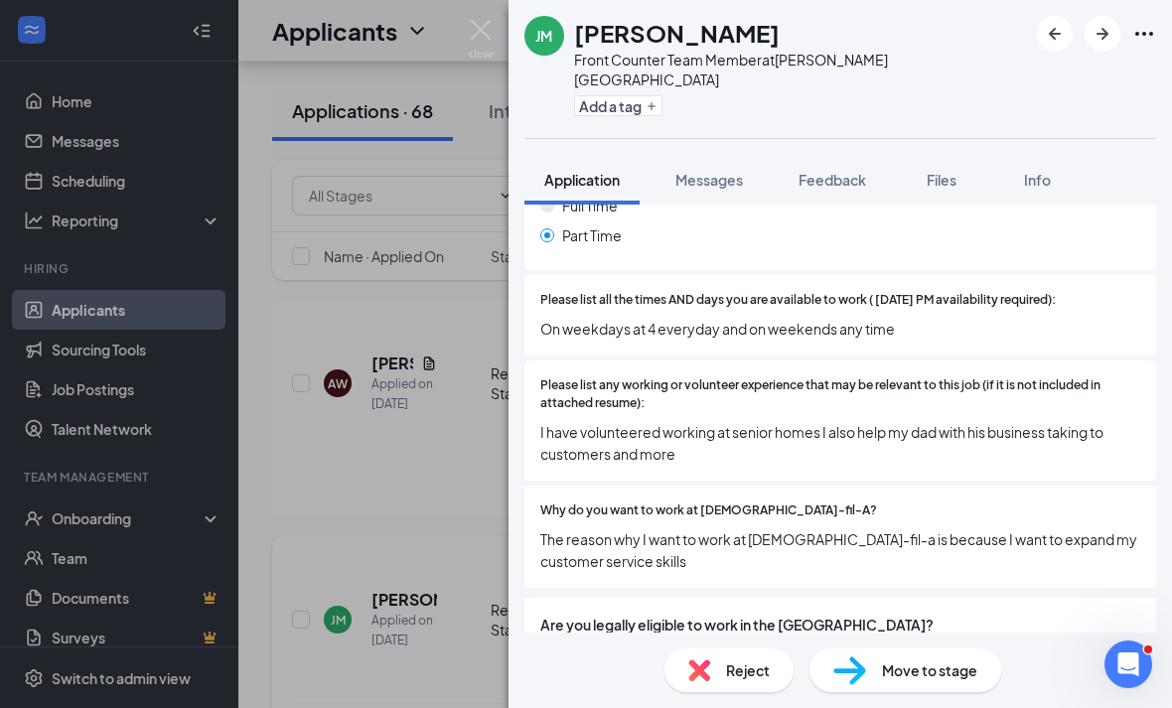
scroll to position [590, 0]
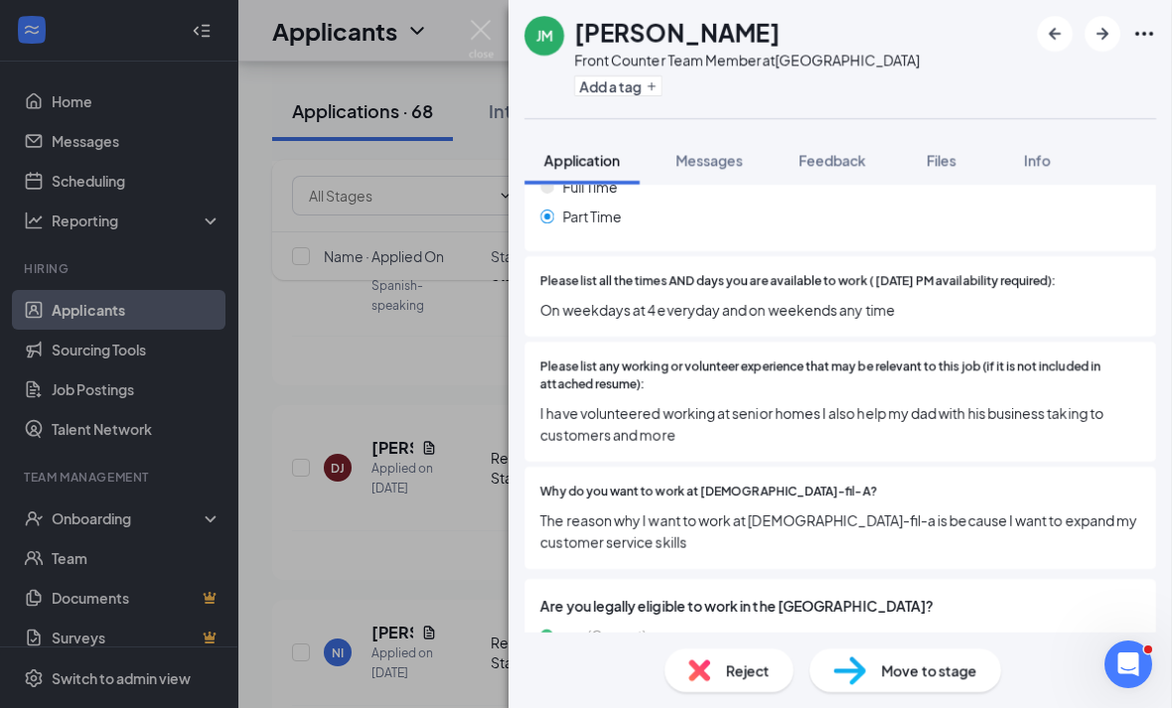
scroll to position [64, 0]
click at [755, 679] on span "Reject" at bounding box center [748, 670] width 44 height 22
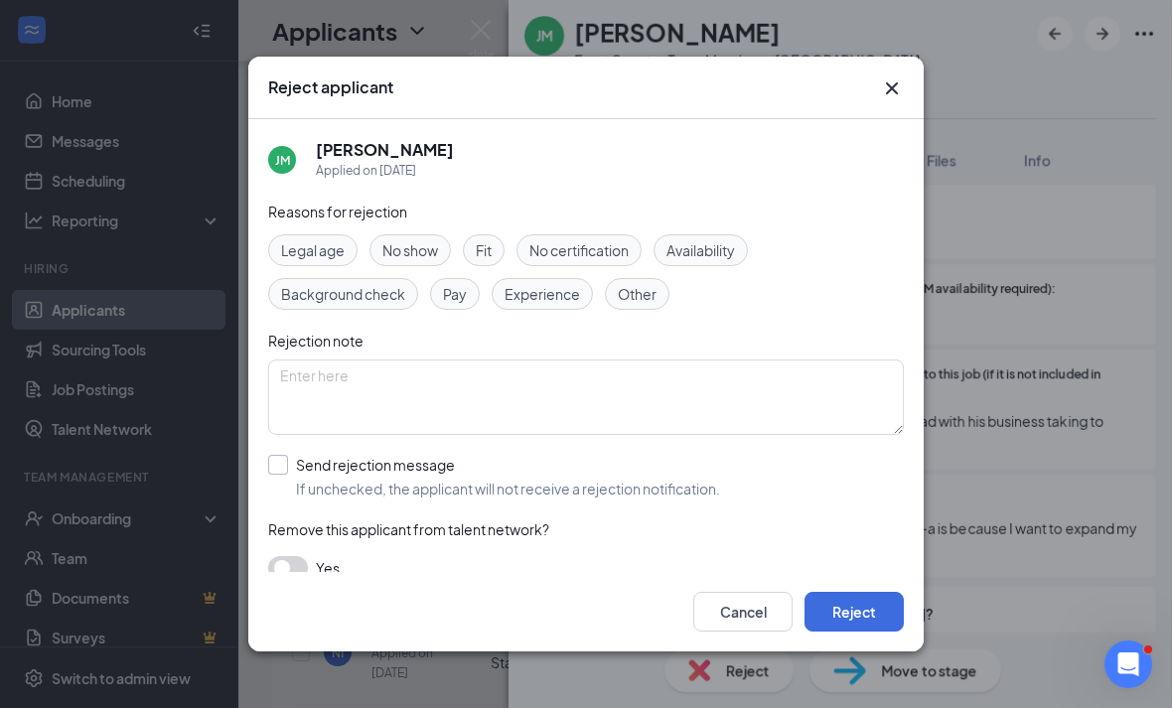
click at [483, 455] on div "Send rejection message" at bounding box center [508, 465] width 424 height 20
click at [483, 455] on input "Send rejection message If unchecked, the applicant will not receive a rejection…" at bounding box center [494, 477] width 452 height 44
checkbox input "true"
click at [859, 631] on button "Reject" at bounding box center [853, 612] width 99 height 40
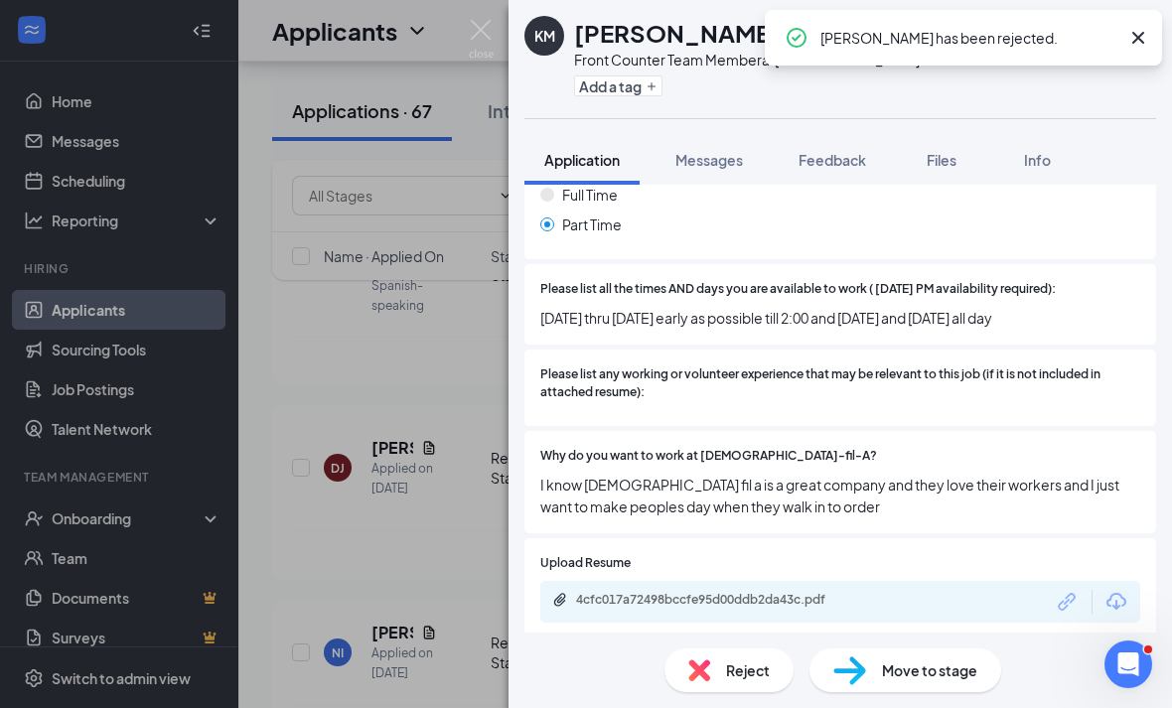
click at [408, 471] on div "KM Kylah McKenzie Front Counter Team Member at Eisenhower Park Add a tag Applic…" at bounding box center [586, 354] width 1172 height 708
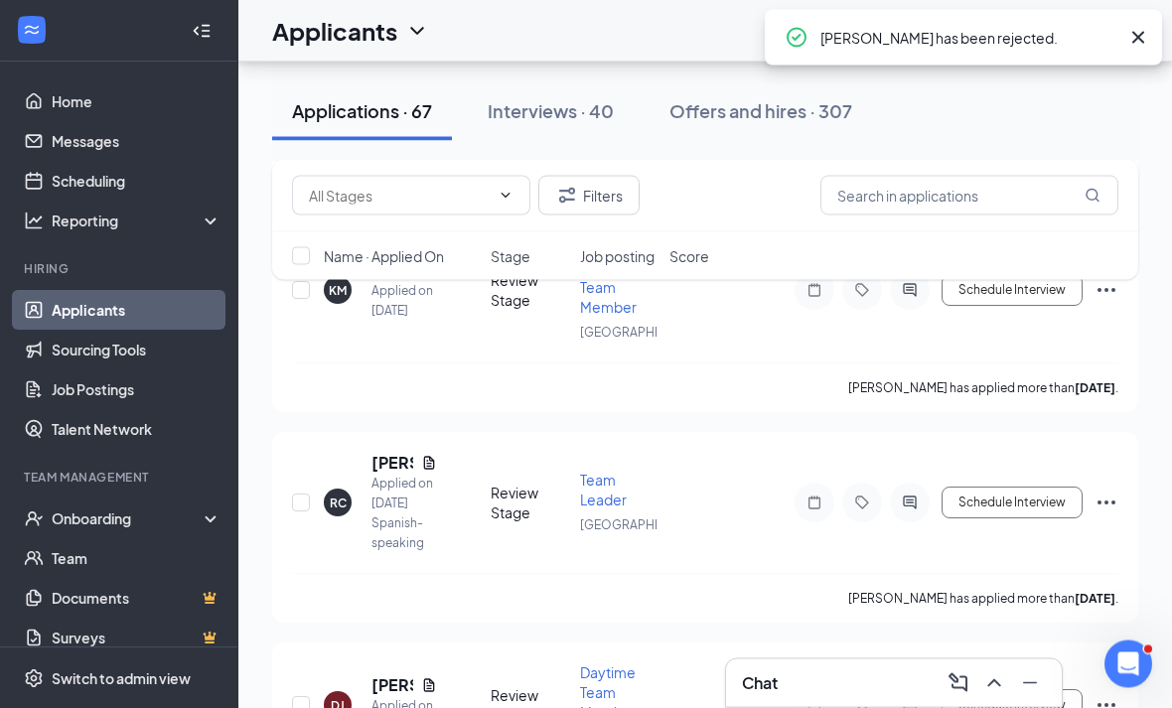
scroll to position [12272, 0]
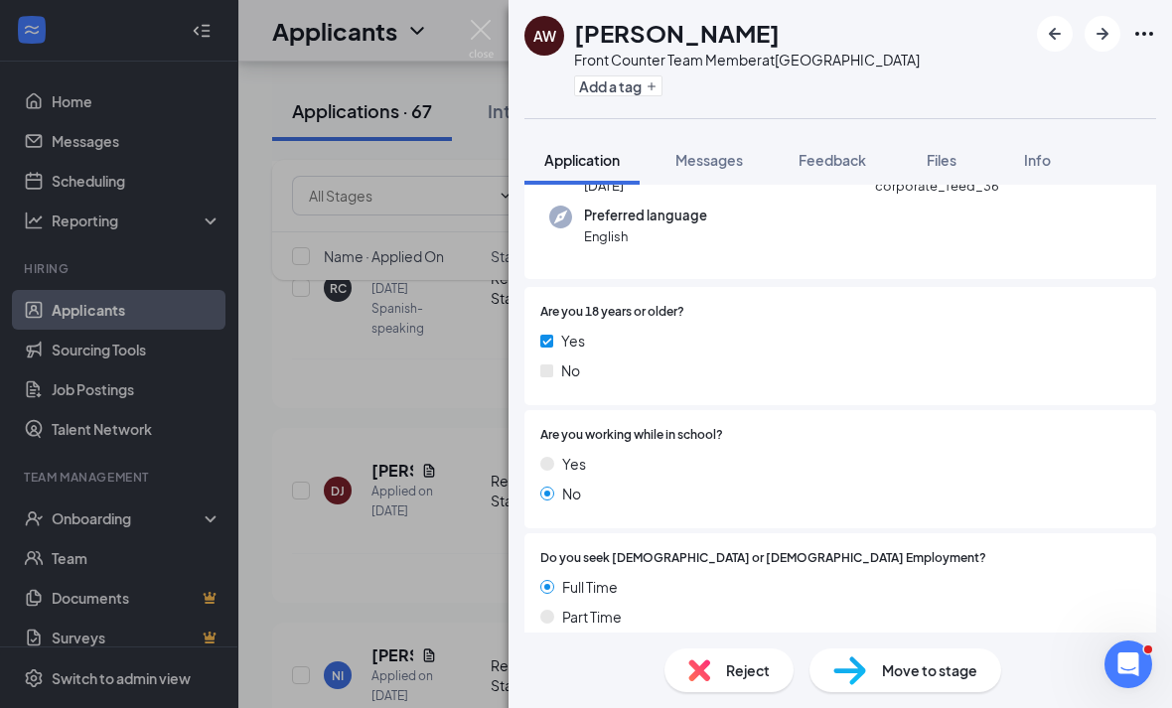
click at [1013, 701] on div "Reject Move to stage" at bounding box center [839, 669] width 663 height 75
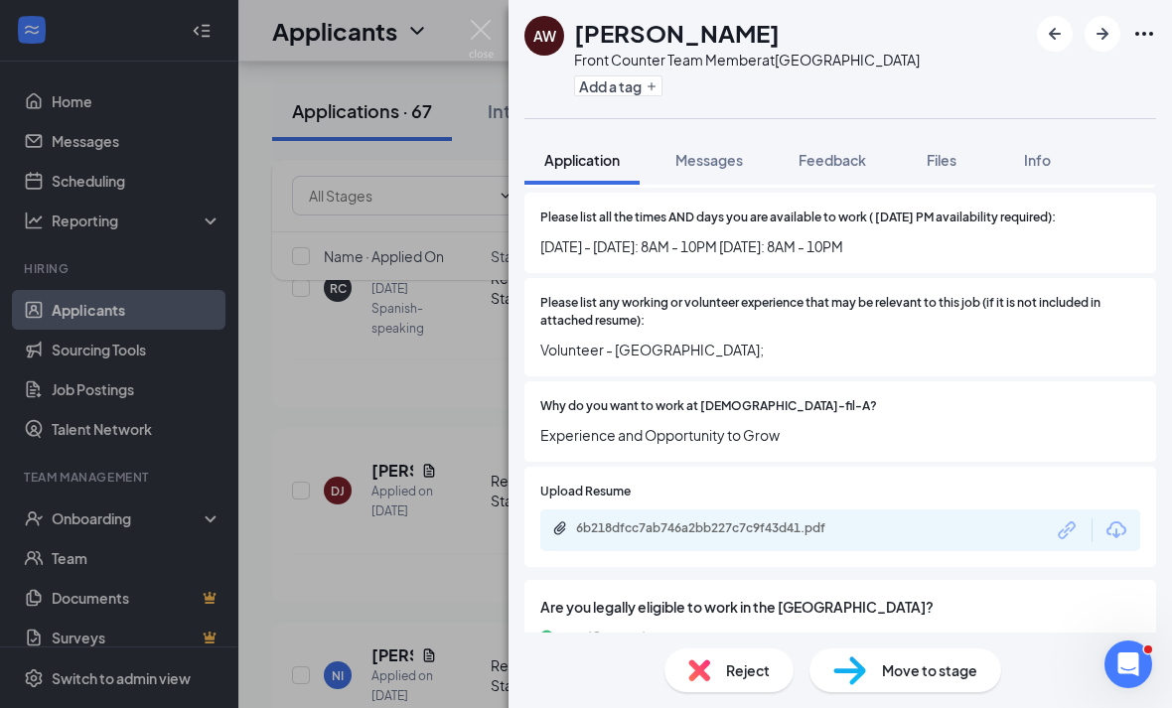
scroll to position [64, 0]
click at [738, 658] on div "Reject" at bounding box center [728, 670] width 129 height 44
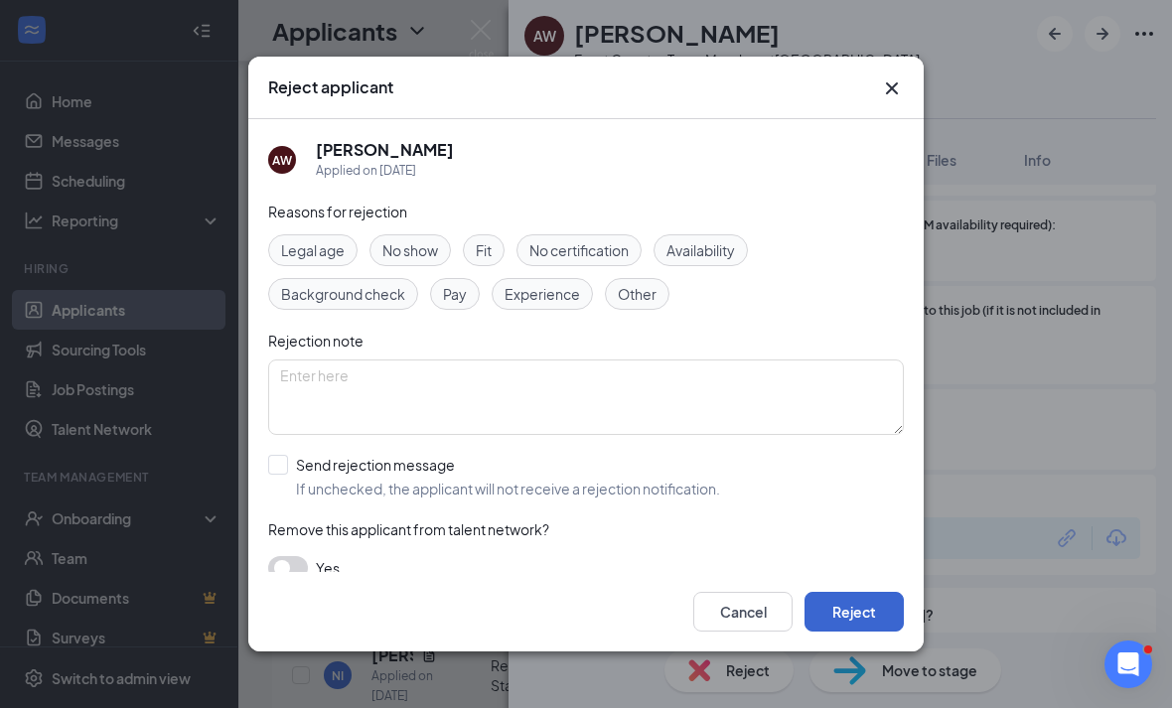
click at [869, 631] on button "Reject" at bounding box center [853, 612] width 99 height 40
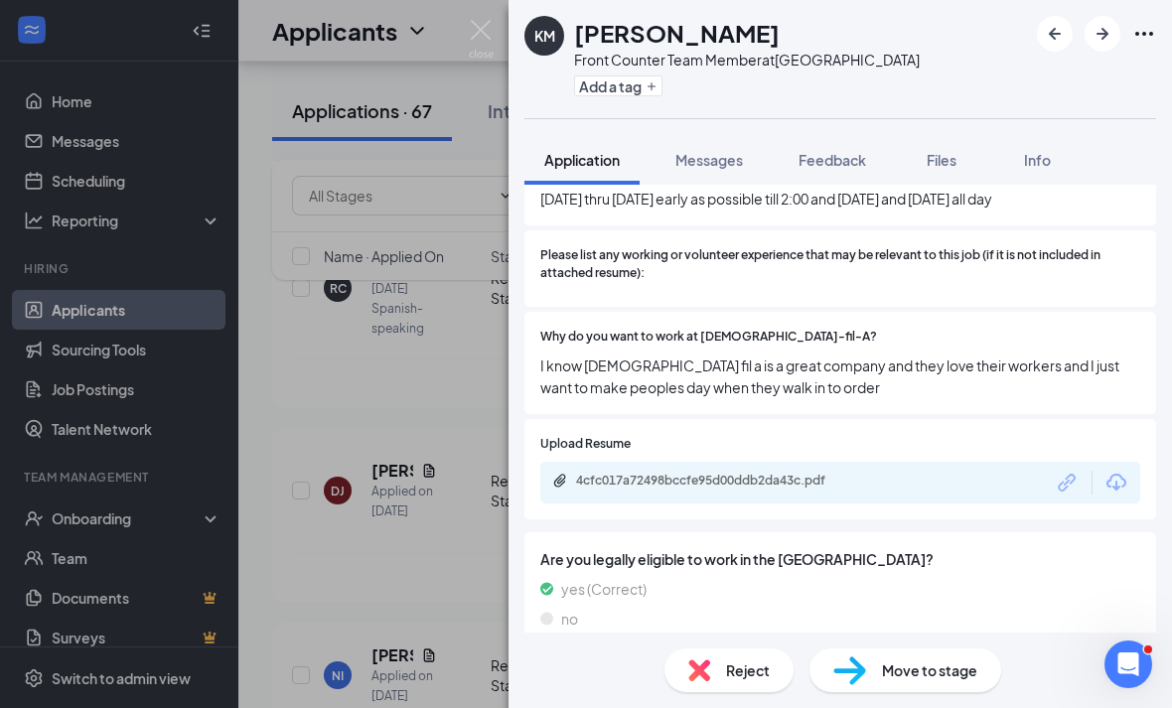
scroll to position [645, 0]
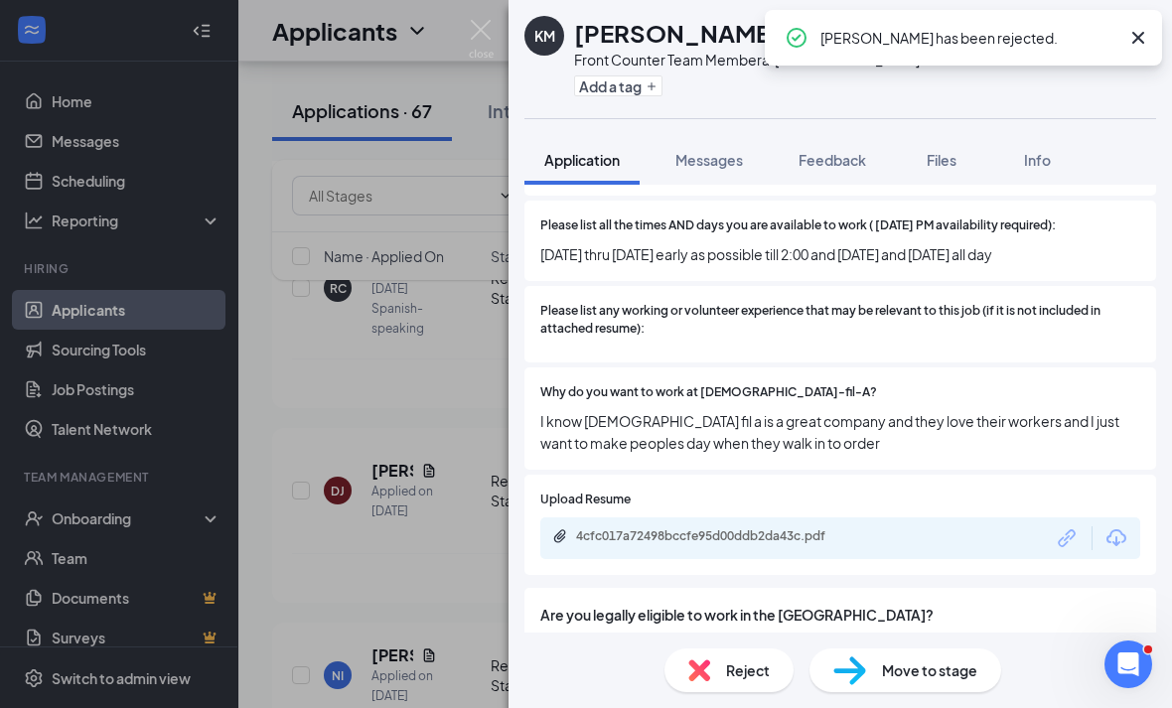
click at [385, 514] on div "KM [PERSON_NAME] Front Counter Team Member at [GEOGRAPHIC_DATA] Add a tag Appli…" at bounding box center [586, 354] width 1172 height 708
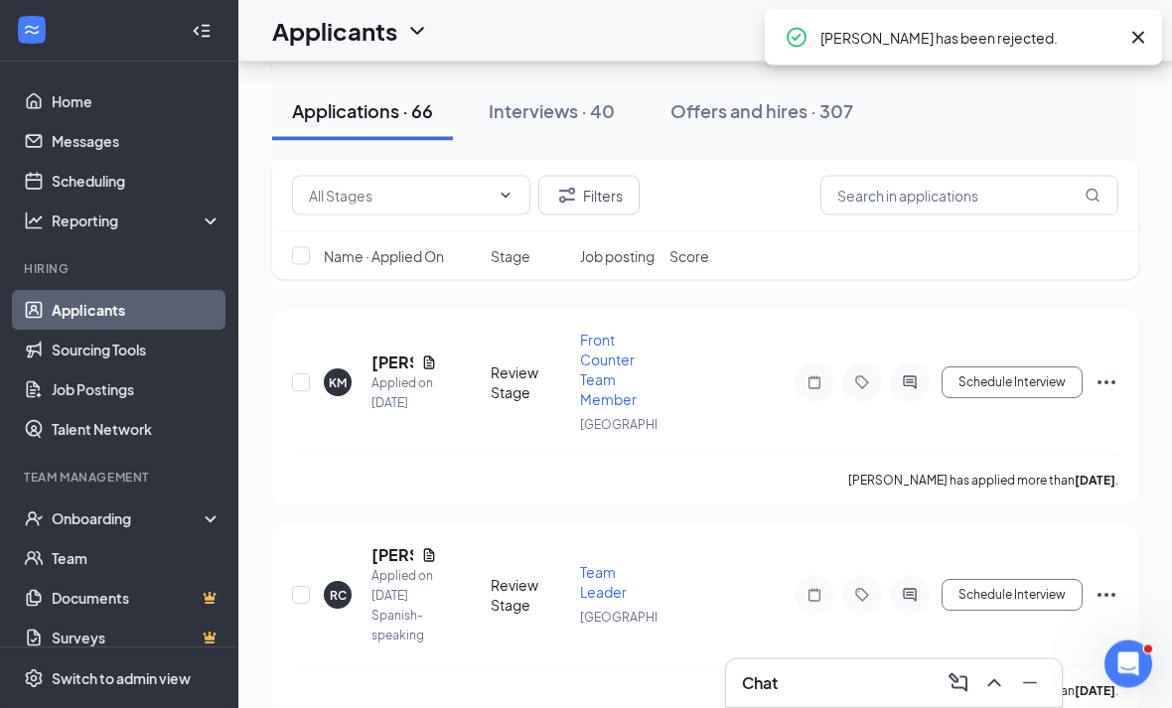
scroll to position [11965, 0]
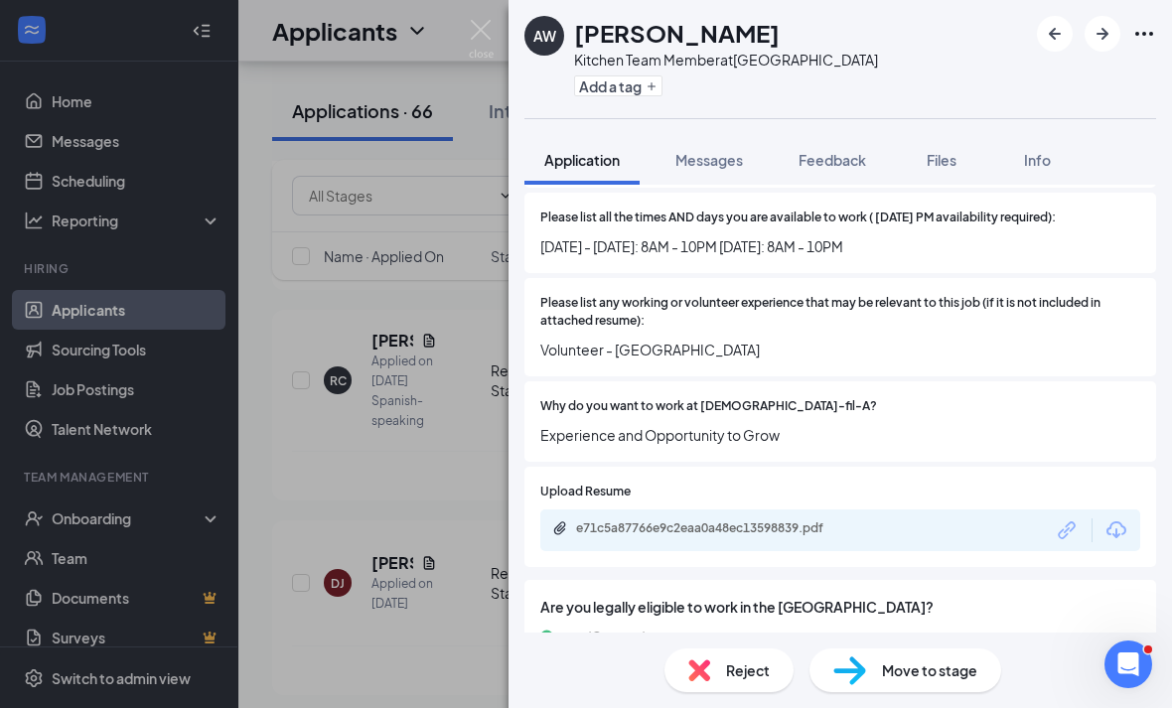
scroll to position [64, 0]
click at [687, 482] on div "Upload Resume e71c5a87766e9c2eaa0a48ec13598839.pdf" at bounding box center [839, 517] width 631 height 100
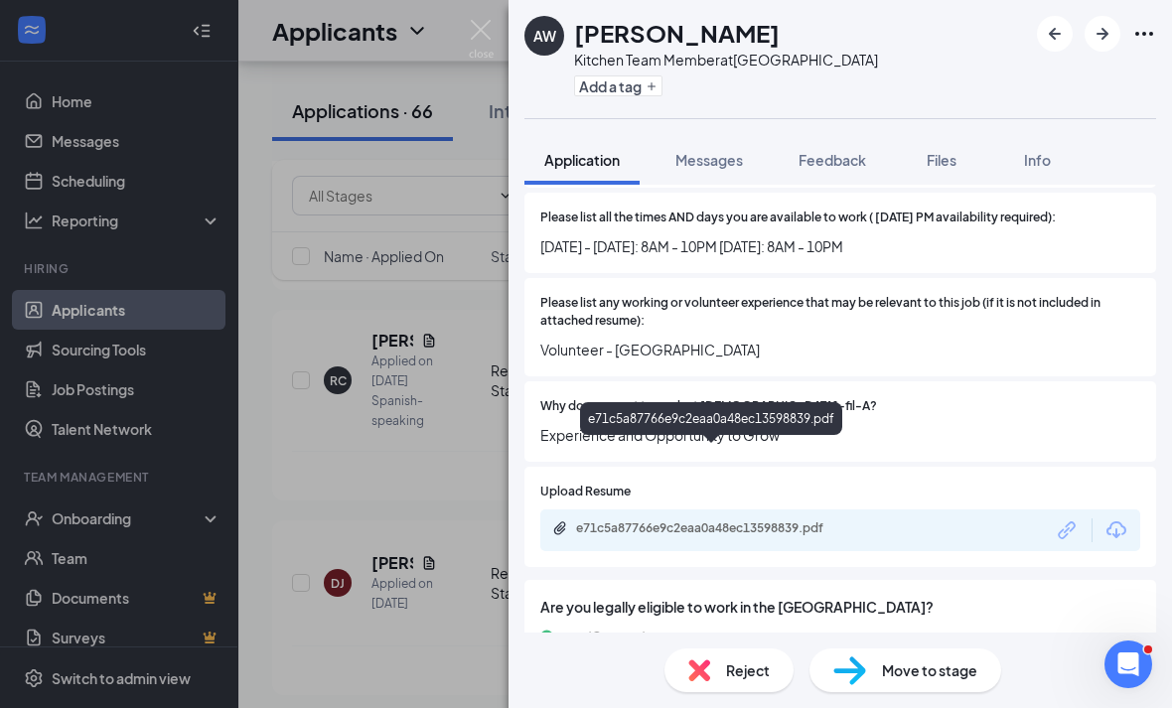
click at [680, 520] on div "e71c5a87766e9c2eaa0a48ec13598839.pdf" at bounding box center [715, 528] width 278 height 16
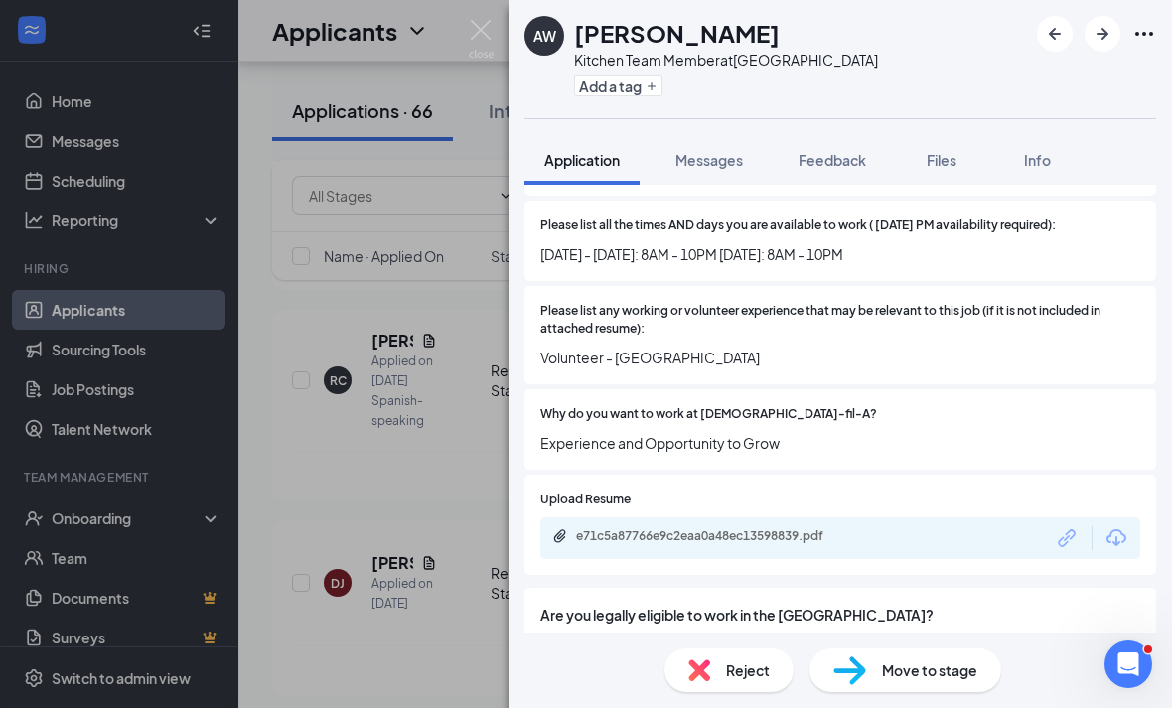
click at [727, 662] on span "Reject" at bounding box center [748, 670] width 44 height 22
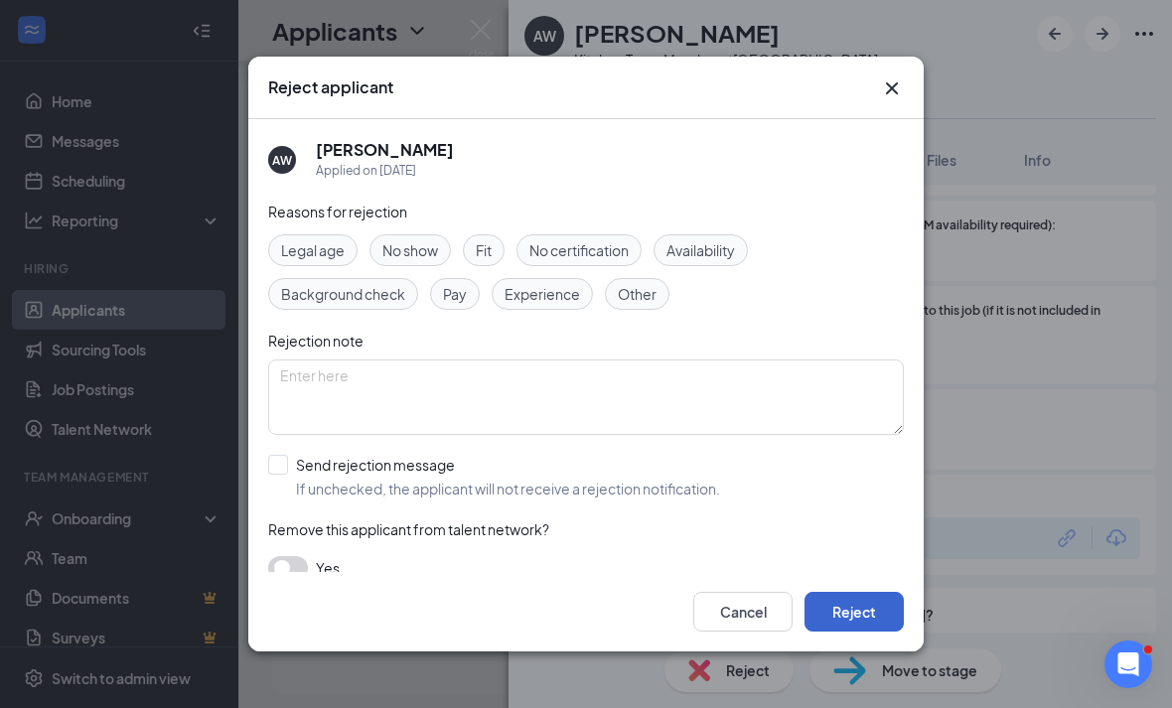
click at [853, 623] on button "Reject" at bounding box center [853, 612] width 99 height 40
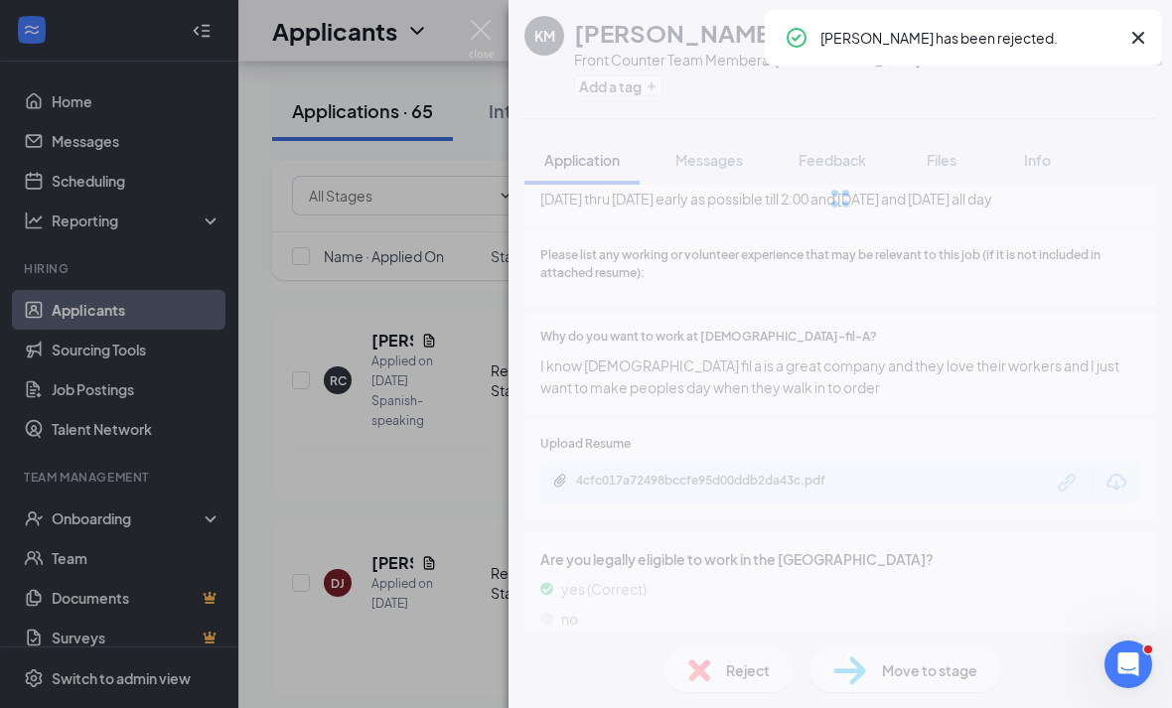
scroll to position [645, 0]
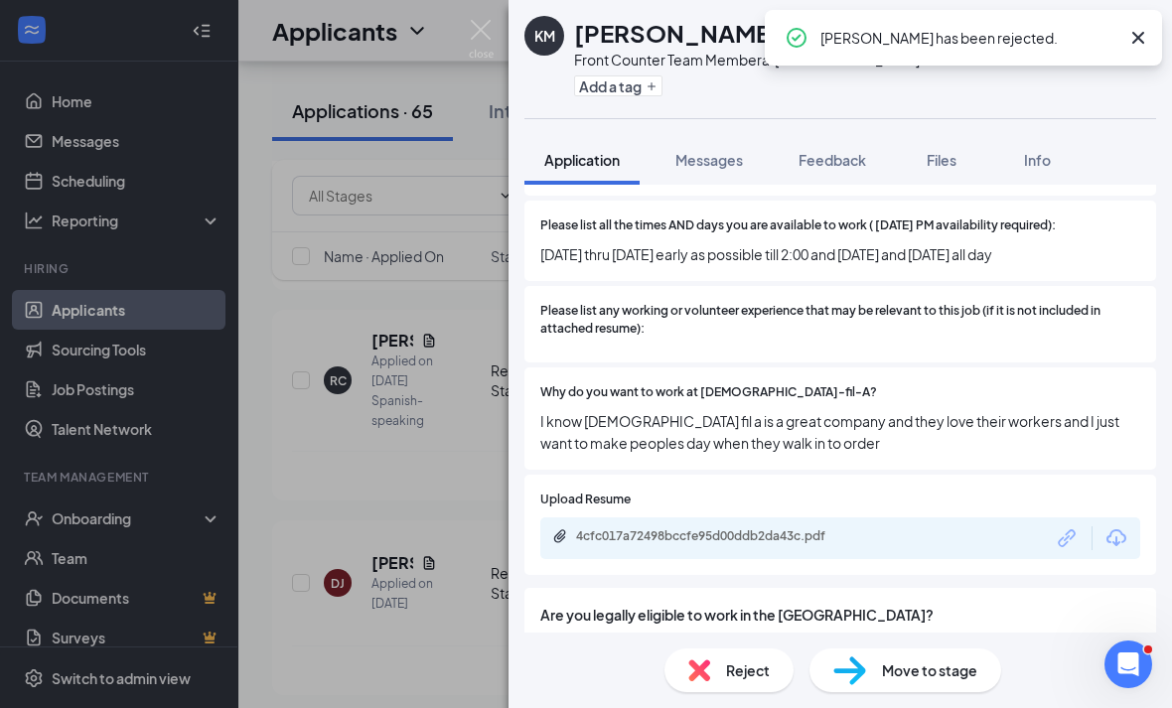
click at [288, 386] on div "KM [PERSON_NAME] Front Counter Team Member at [GEOGRAPHIC_DATA] Add a tag Appli…" at bounding box center [586, 354] width 1172 height 708
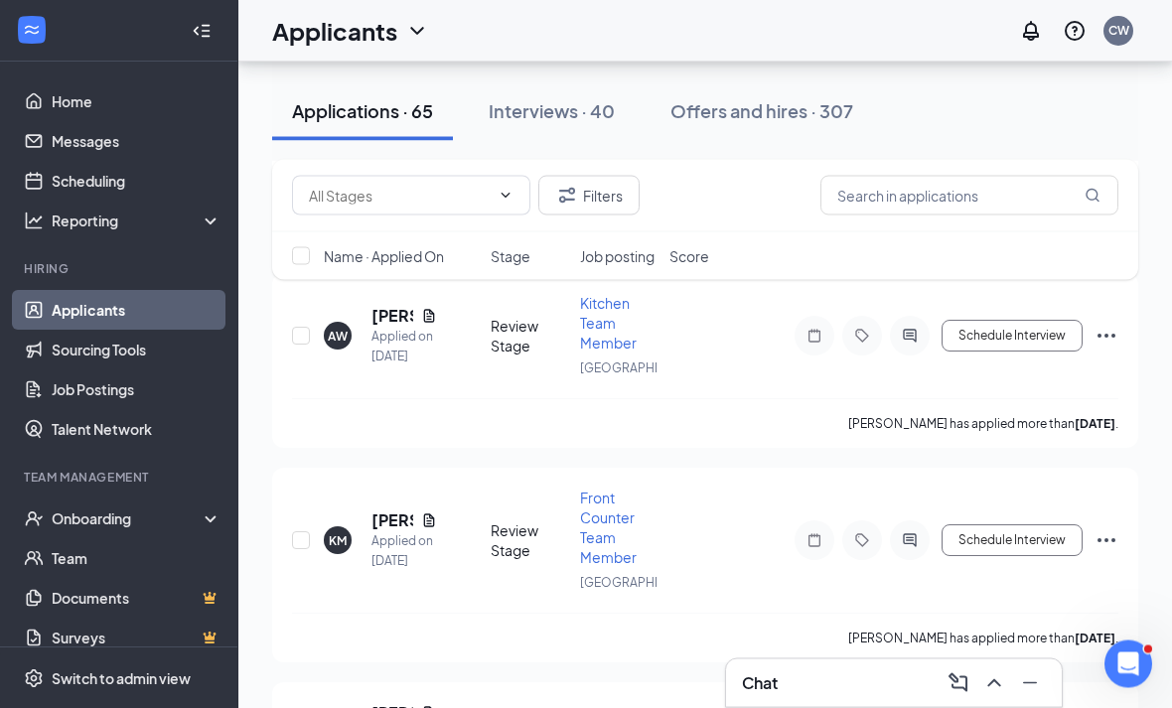
scroll to position [11594, 0]
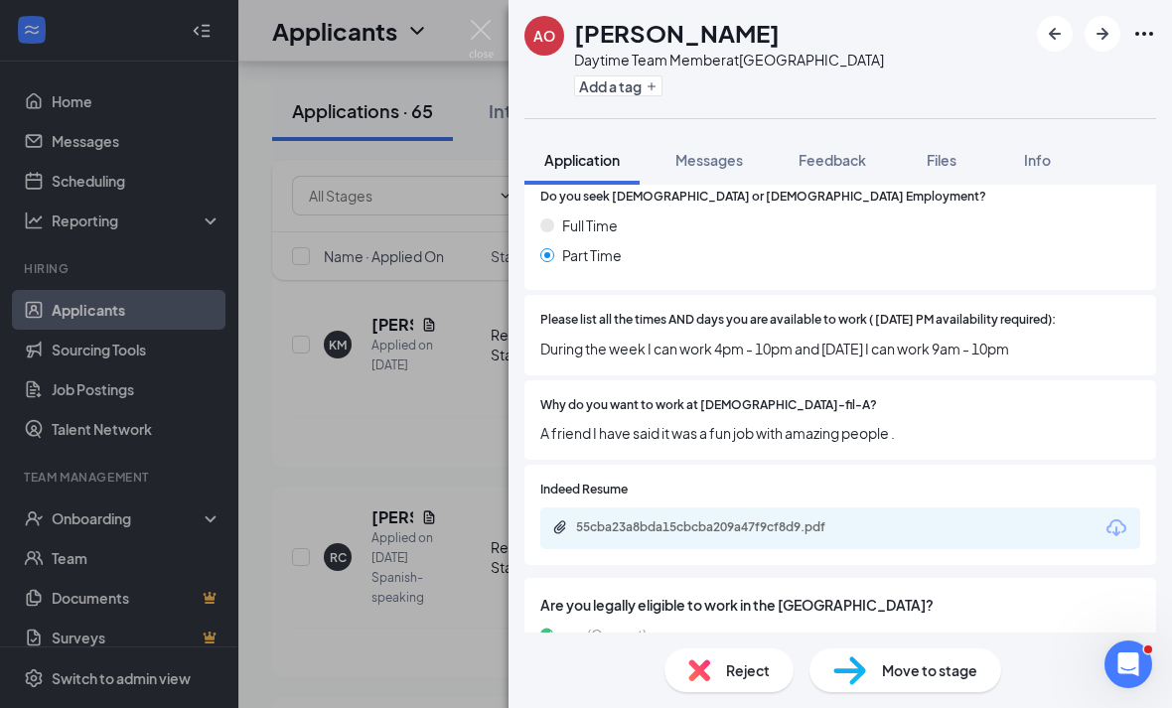
scroll to position [64, 0]
click at [723, 665] on div "Reject" at bounding box center [728, 670] width 129 height 44
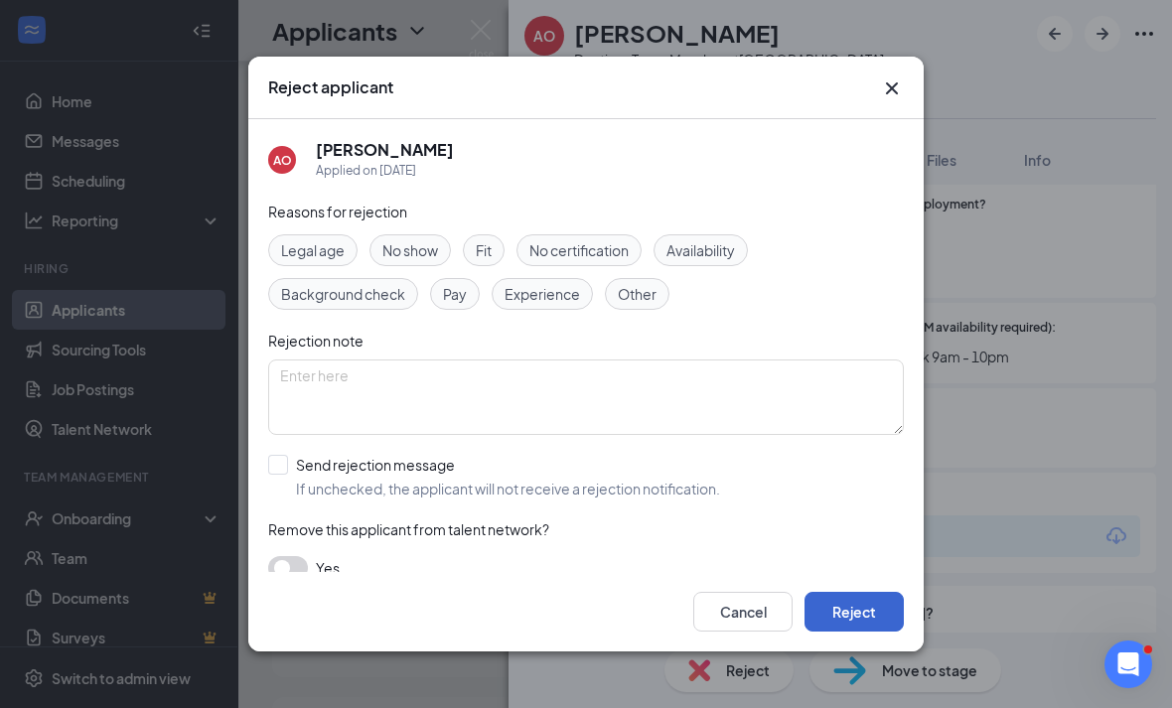
click at [856, 613] on button "Reject" at bounding box center [853, 612] width 99 height 40
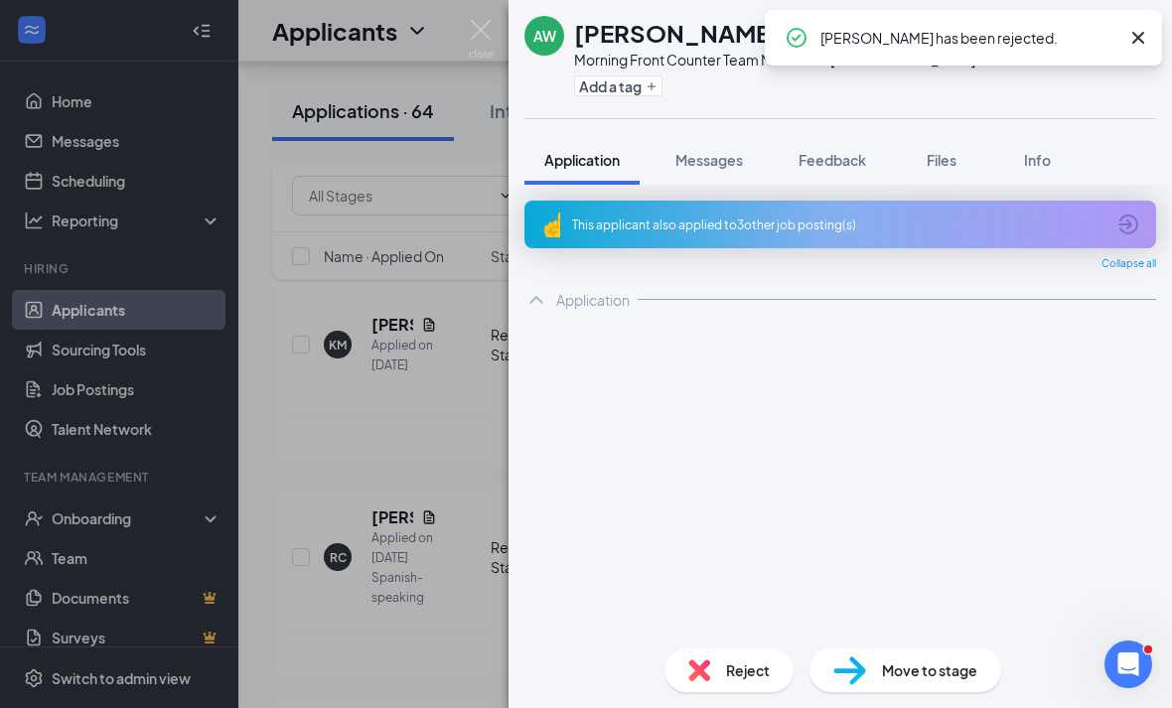
click at [422, 511] on div "AW Azariah Williams Morning Front Counter Team Member at Eisenhower Park Add a …" at bounding box center [586, 354] width 1172 height 708
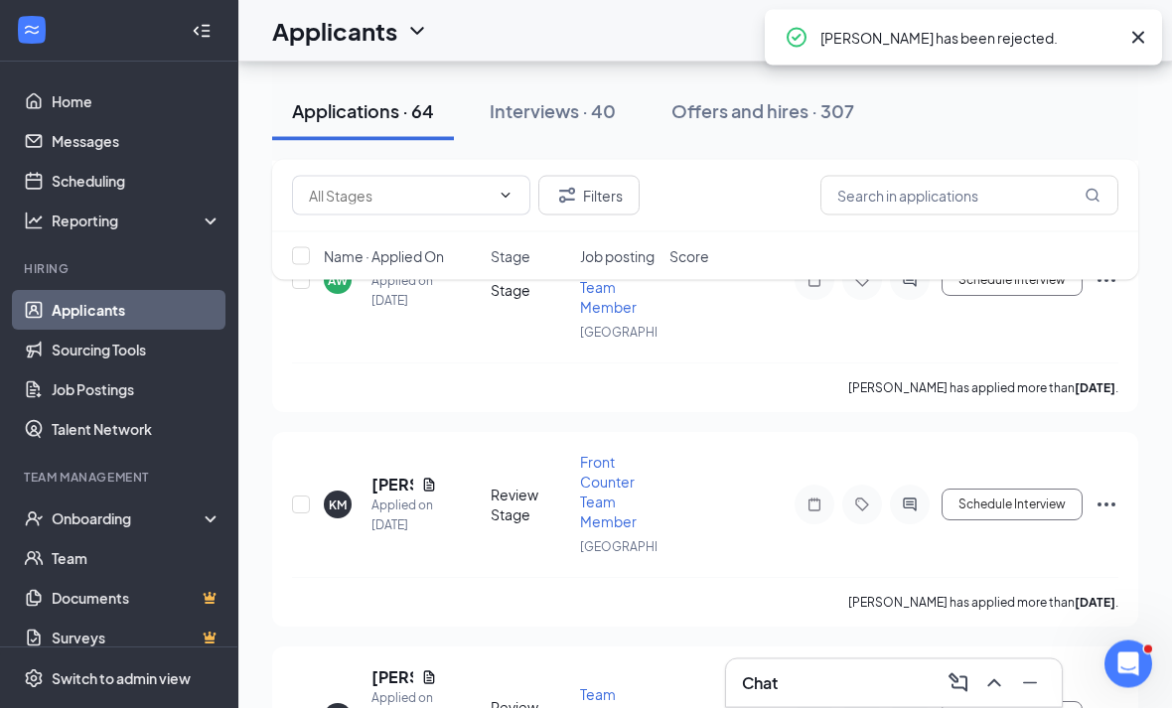
scroll to position [11433, 0]
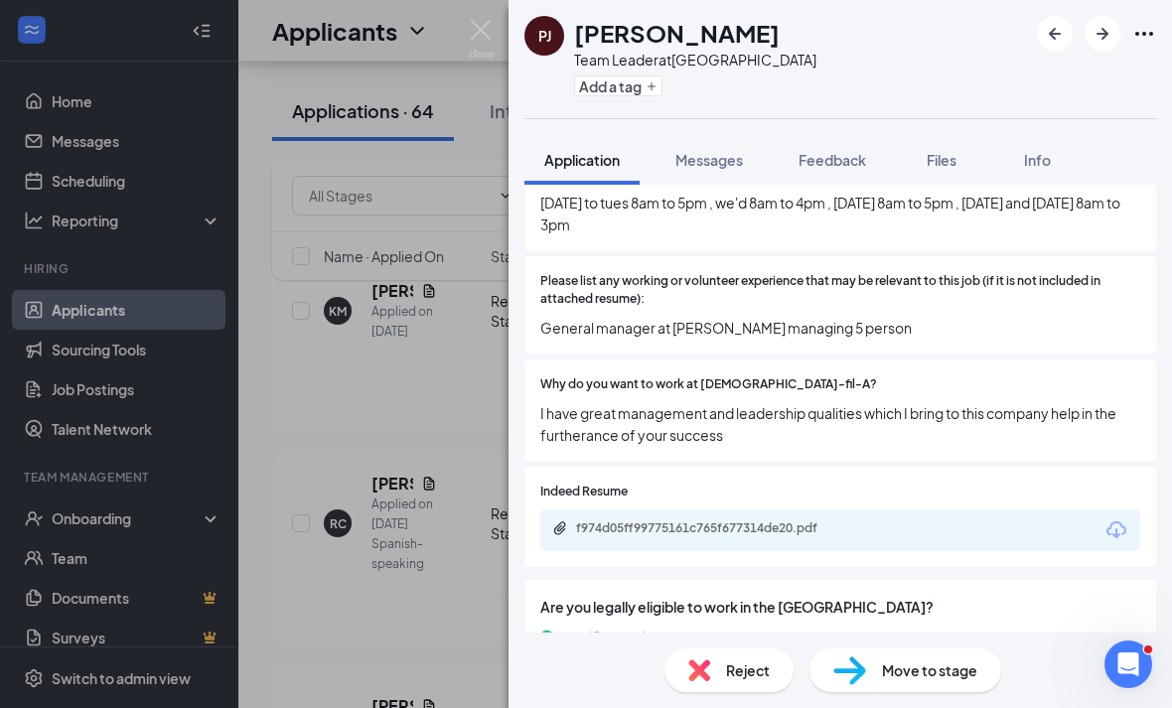
scroll to position [64, 0]
click at [693, 654] on div "Reject" at bounding box center [728, 670] width 129 height 44
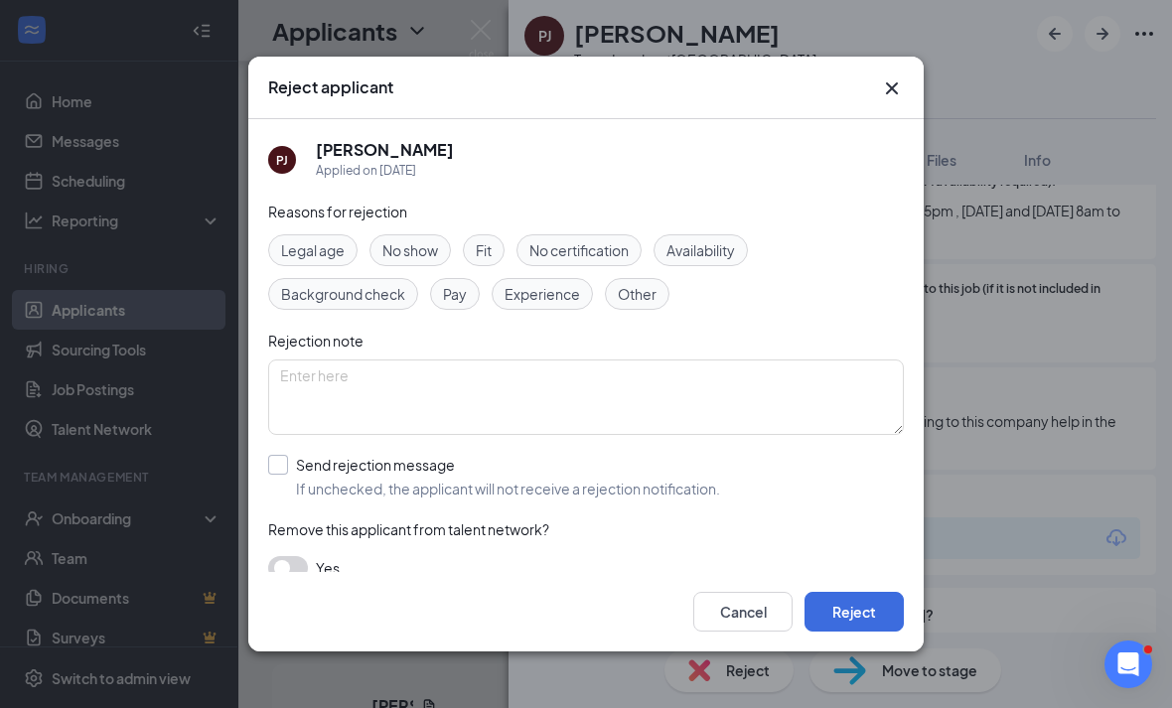
click at [431, 456] on div "Send rejection message" at bounding box center [508, 465] width 424 height 20
click at [431, 456] on input "Send rejection message If unchecked, the applicant will not receive a rejection…" at bounding box center [494, 477] width 452 height 44
checkbox input "true"
click at [861, 631] on button "Reject" at bounding box center [853, 612] width 99 height 40
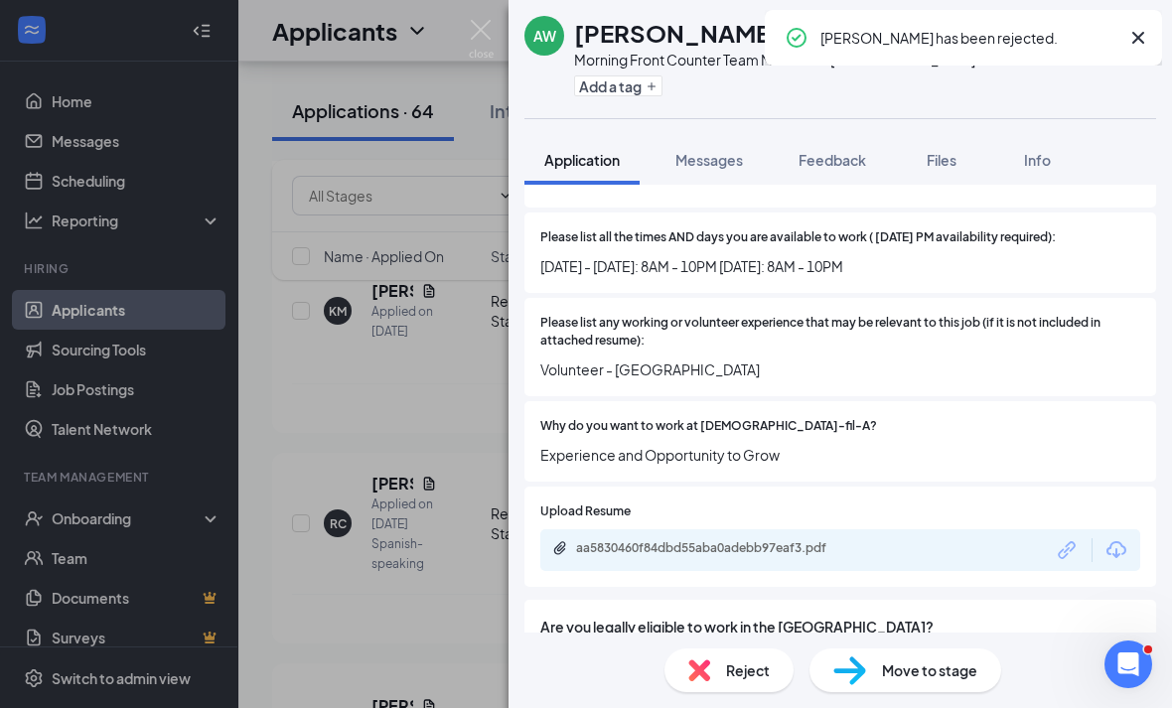
click at [366, 462] on div "AW Azariah Williams Morning Front Counter Team Member at Eisenhower Park Add a …" at bounding box center [586, 354] width 1172 height 708
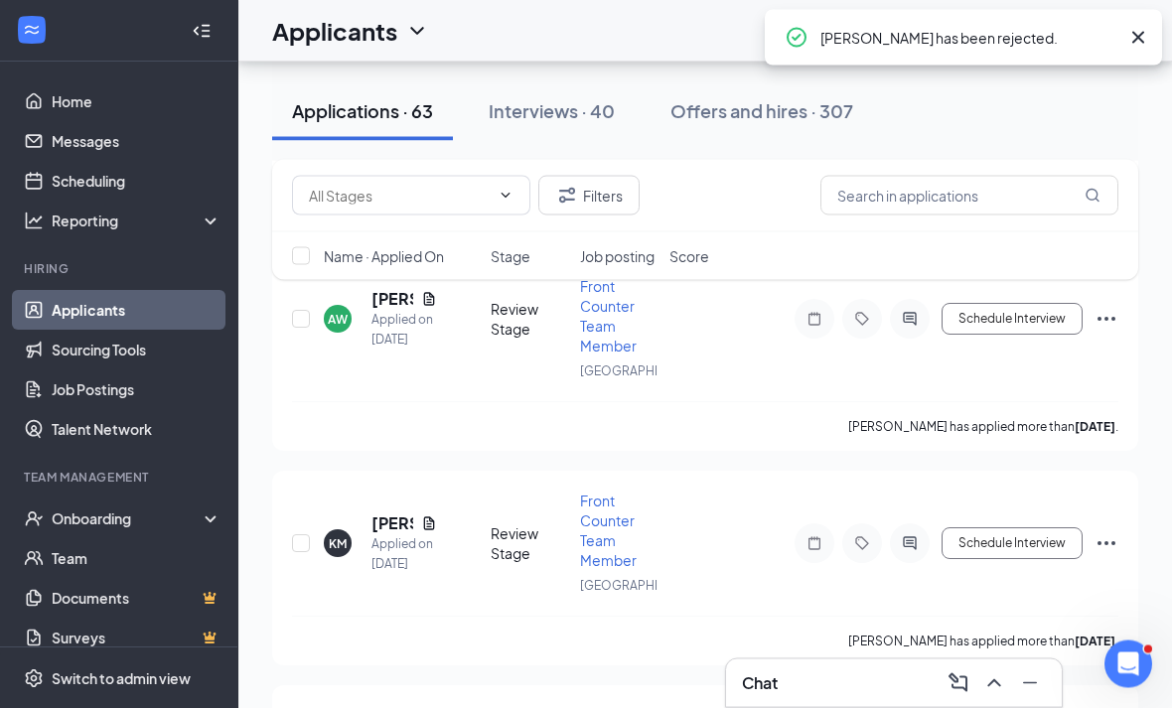
scroll to position [11201, 0]
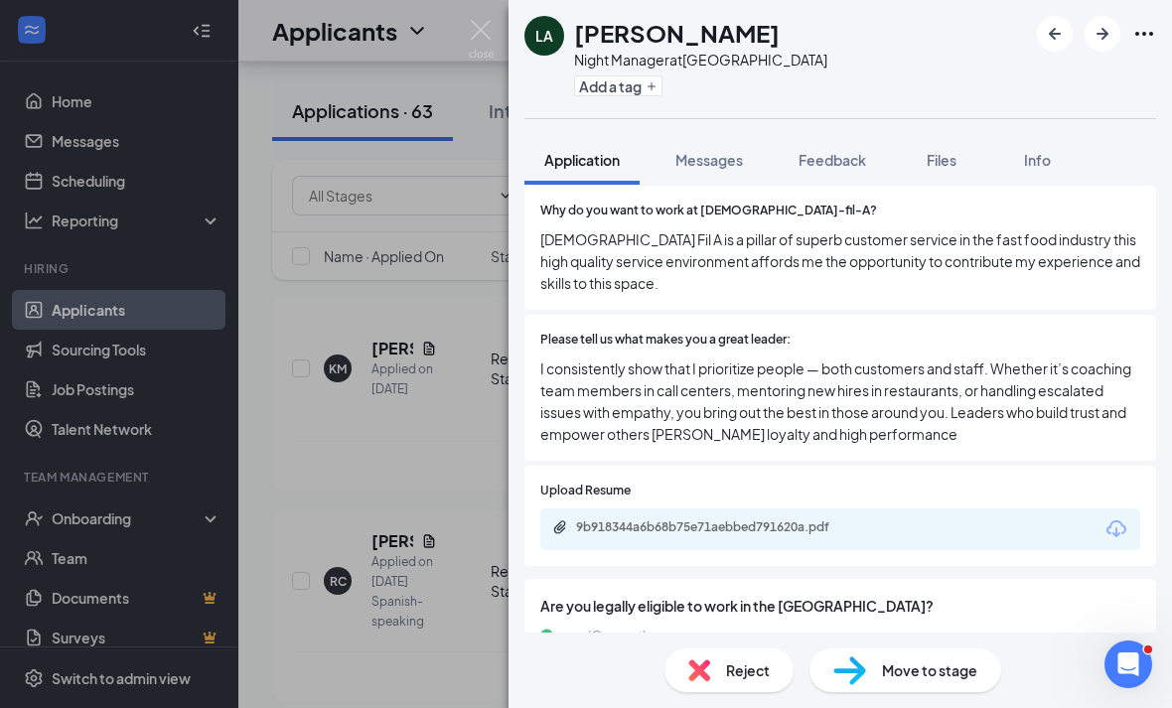
scroll to position [807, 0]
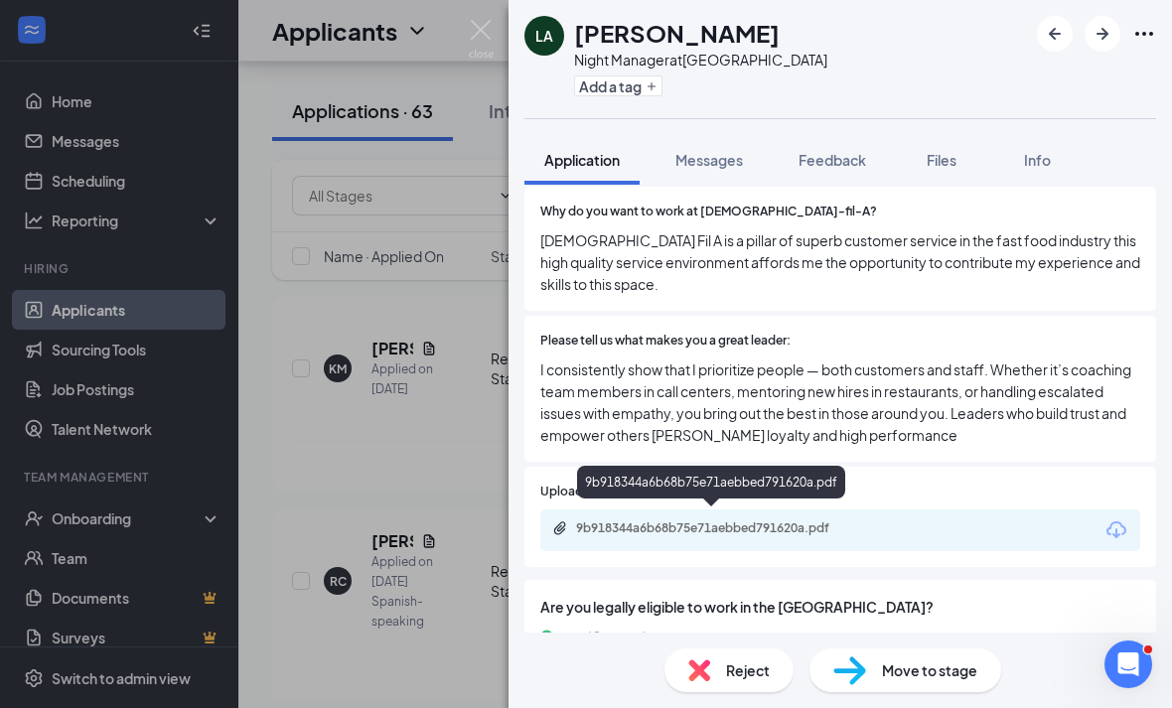
click at [669, 520] on div "9b918344a6b68b75e71aebbed791620a.pdf" at bounding box center [715, 528] width 278 height 16
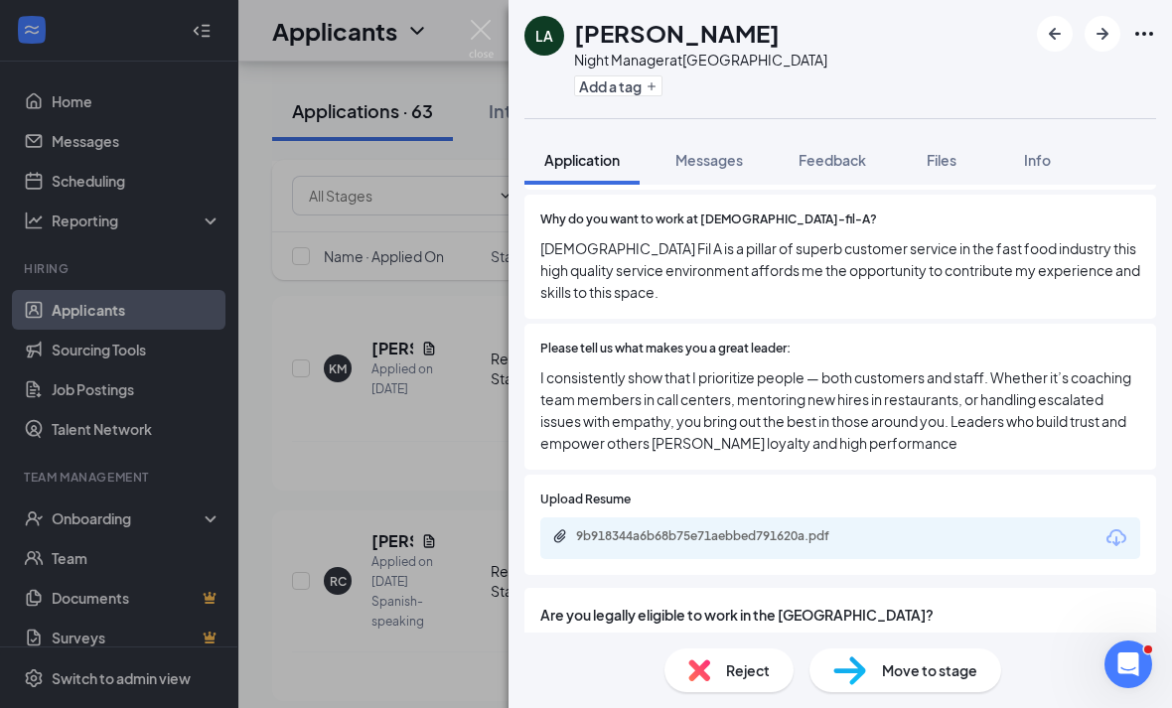
click at [467, 162] on div "LA LUTHER Anderson Night Manager at Westbury Add a tag Application Messages Fee…" at bounding box center [586, 354] width 1172 height 708
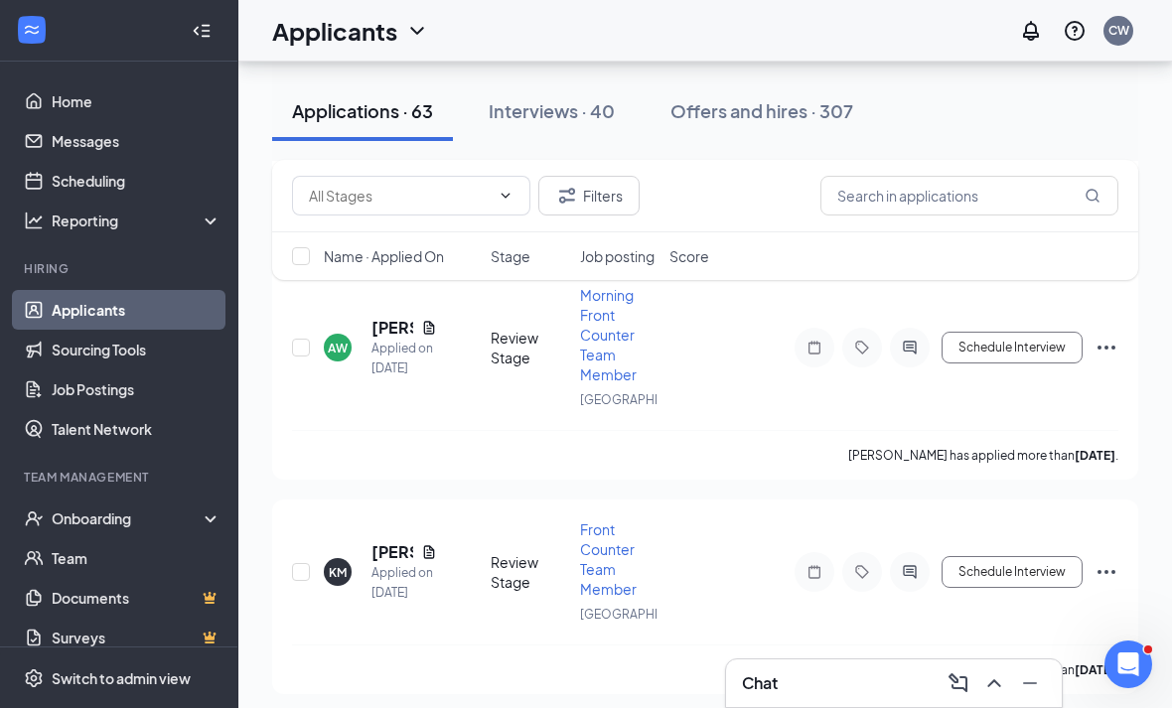
scroll to position [10996, 0]
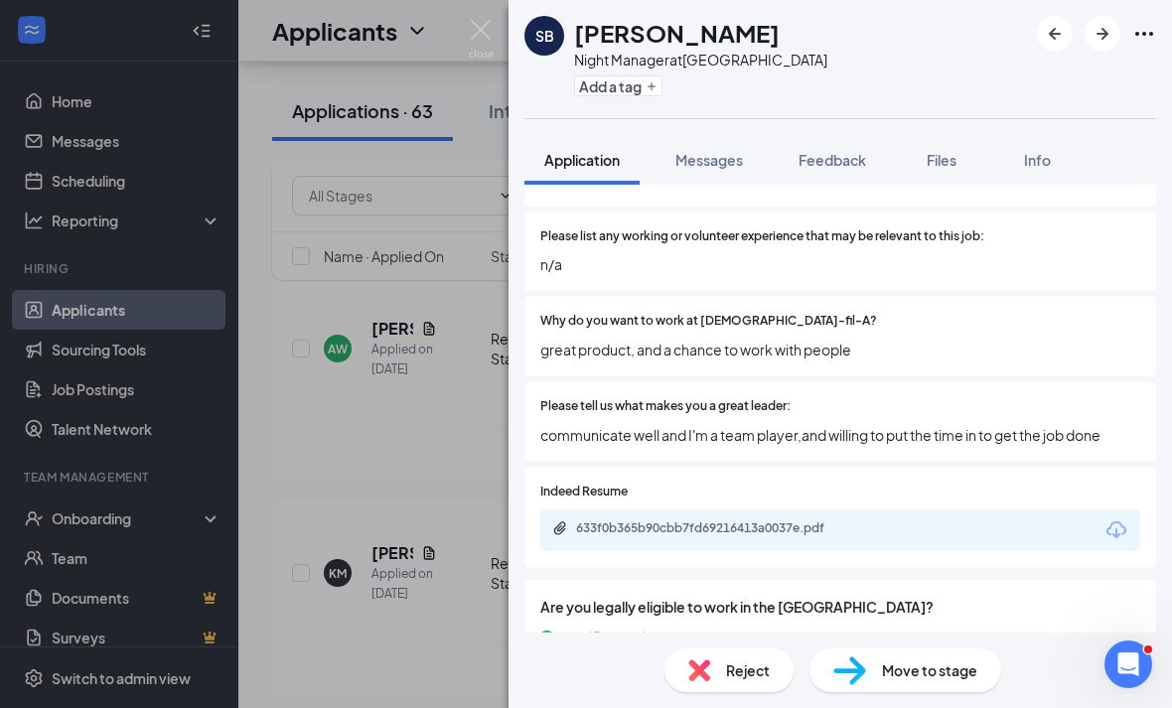
scroll to position [720, 0]
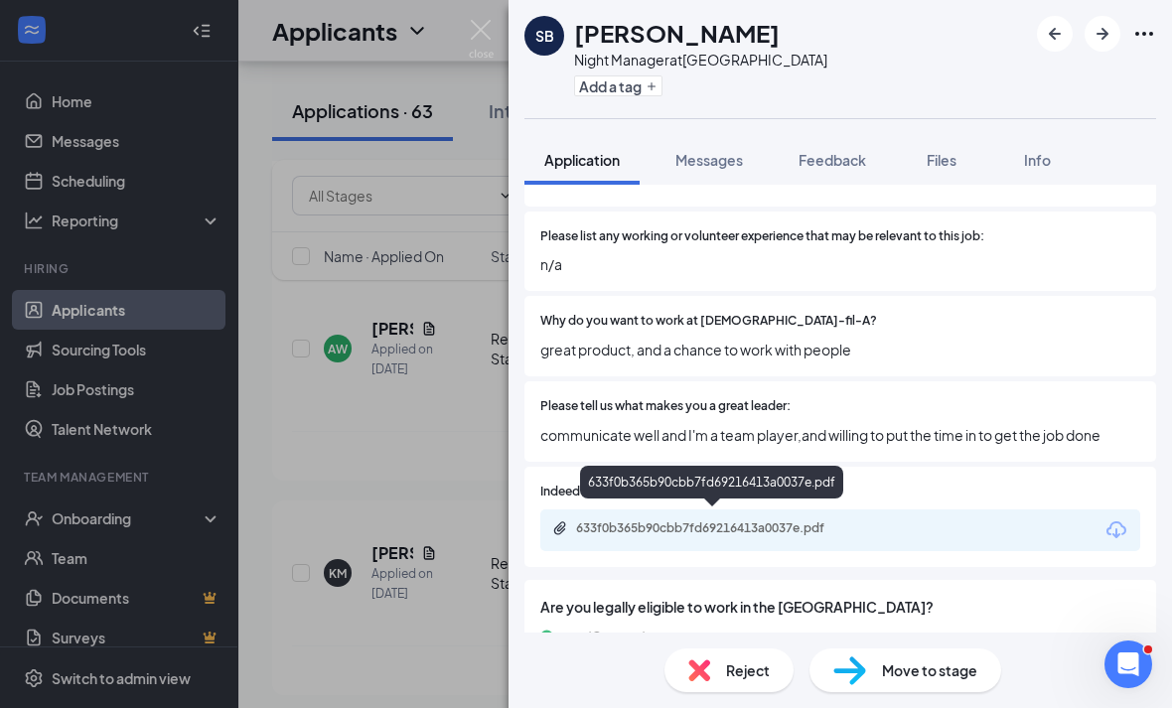
click at [679, 520] on div "633f0b365b90cbb7fd69216413a0037e.pdf" at bounding box center [715, 528] width 278 height 16
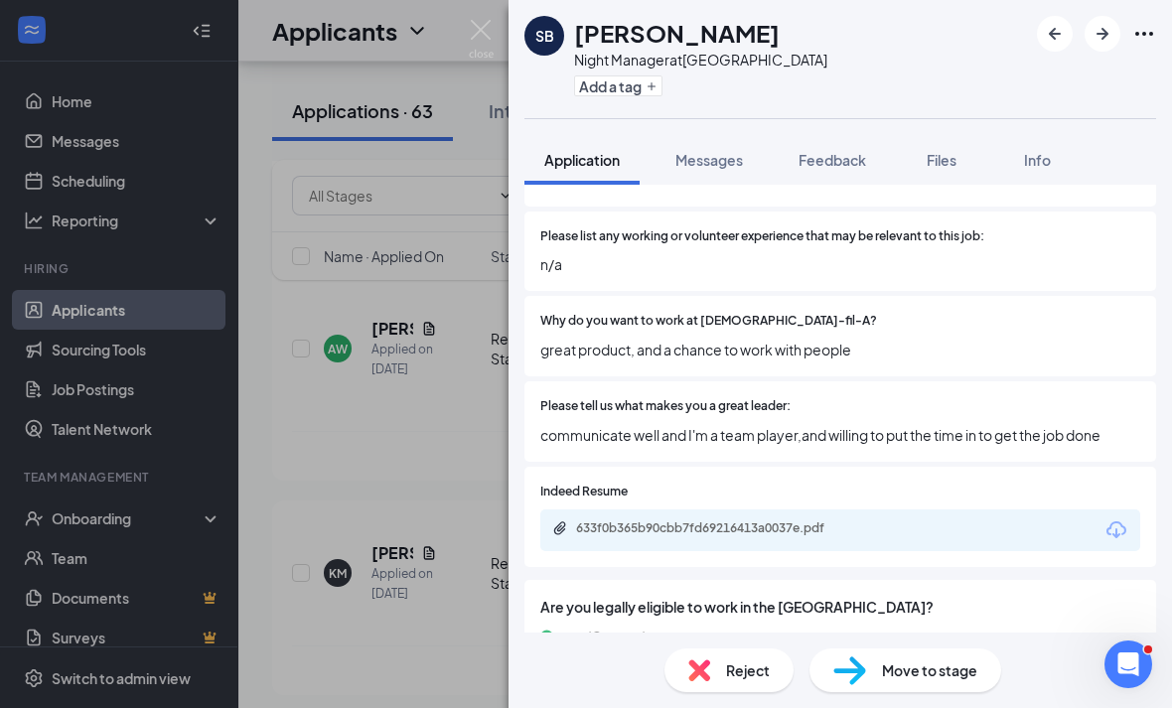
click at [950, 655] on div "no" at bounding box center [840, 666] width 600 height 22
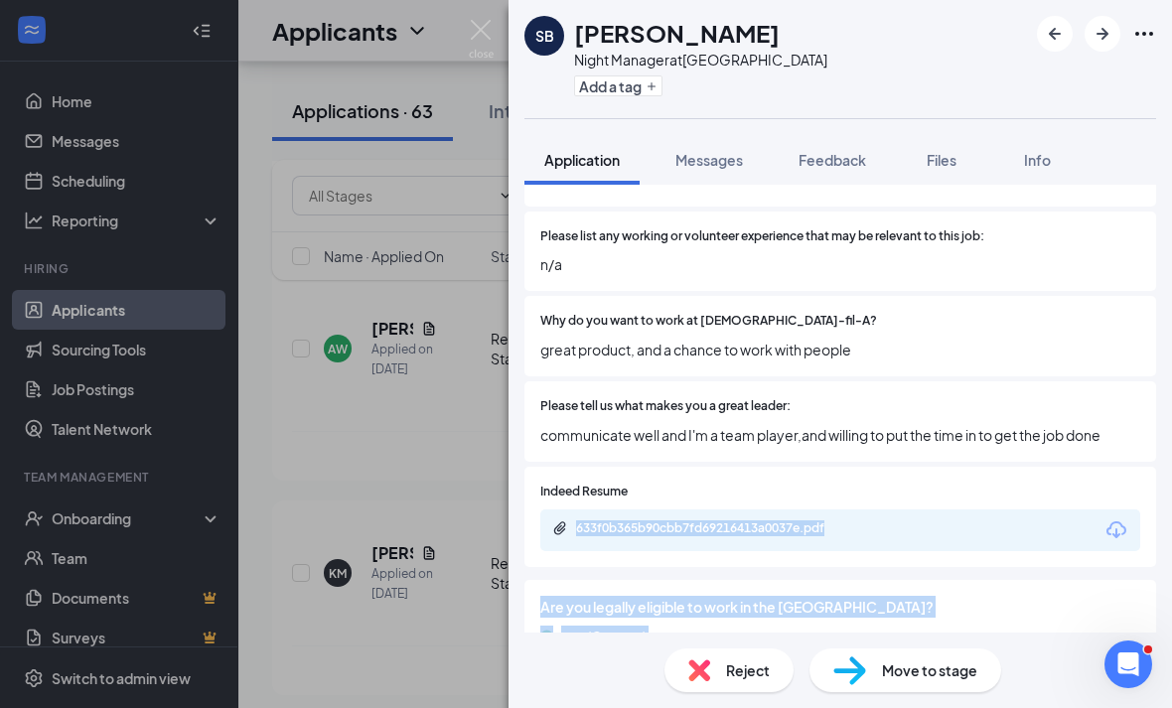
scroll to position [64, 0]
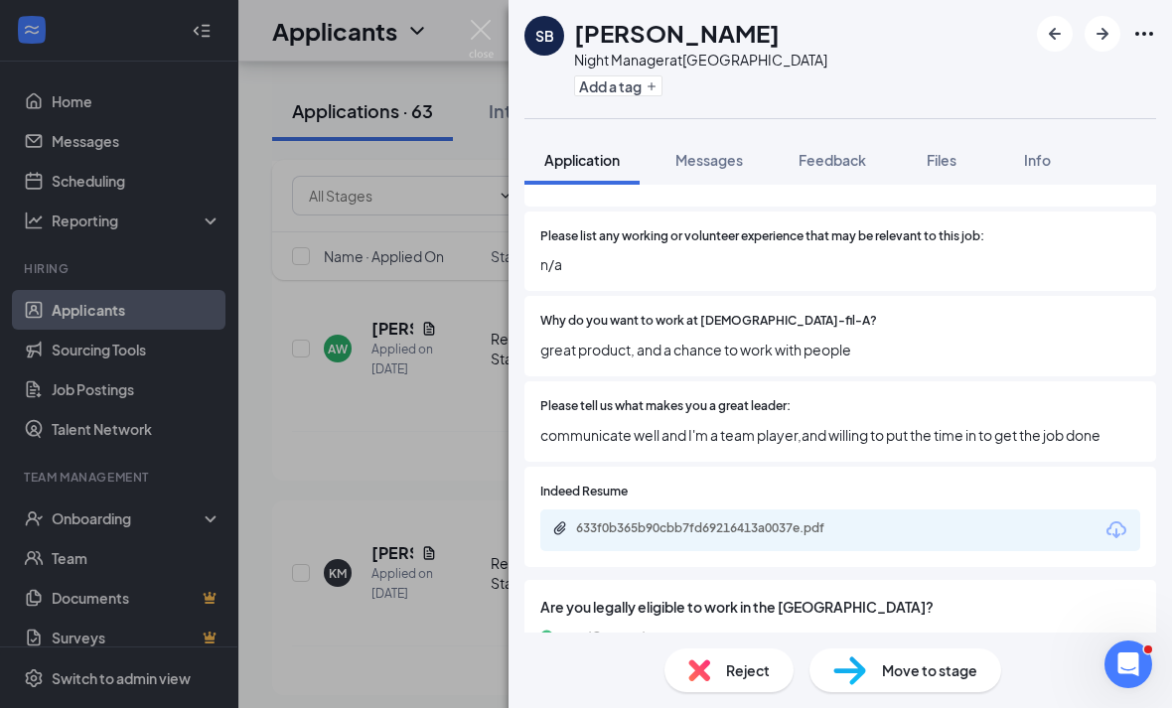
click at [749, 682] on div "Reject" at bounding box center [728, 670] width 129 height 44
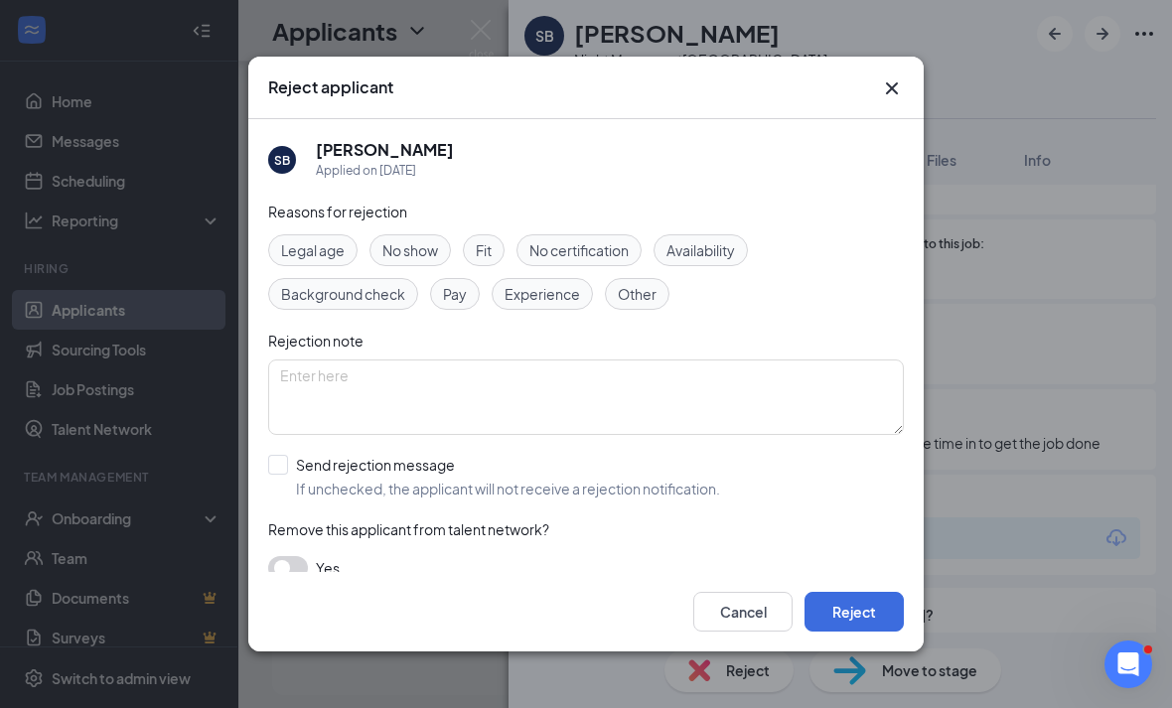
scroll to position [712, 0]
click at [608, 464] on div "Send rejection message If unchecked, the applicant will not receive a rejection…" at bounding box center [508, 477] width 424 height 44
click at [608, 464] on input "Send rejection message If unchecked, the applicant will not receive a rejection…" at bounding box center [494, 477] width 452 height 44
checkbox input "true"
click at [825, 631] on button "Reject" at bounding box center [853, 612] width 99 height 40
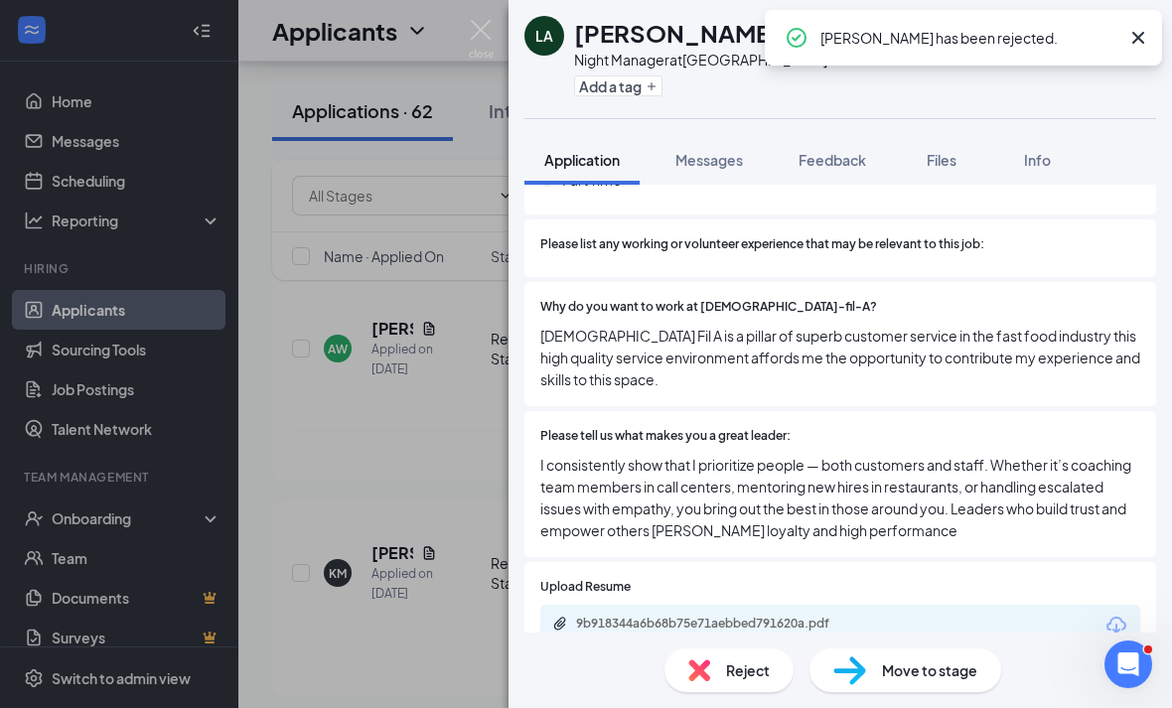
click at [376, 515] on div "LA LUTHER Anderson Night Manager at Westbury Add a tag Application Messages Fee…" at bounding box center [586, 354] width 1172 height 708
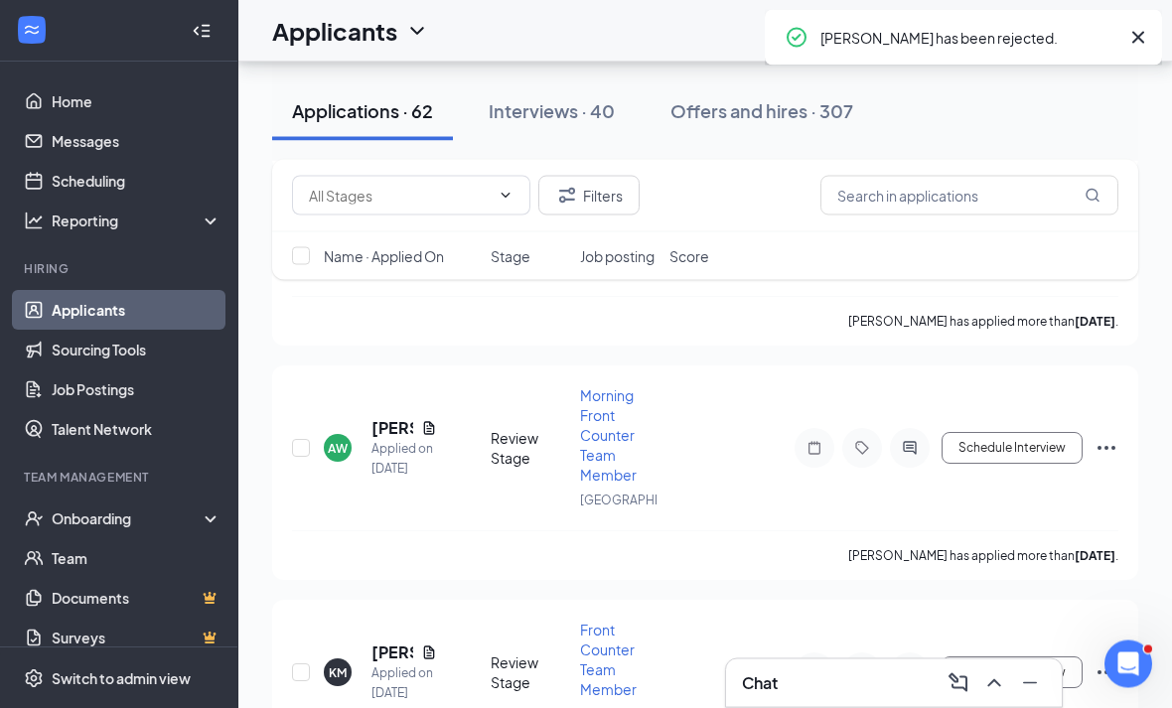
scroll to position [10897, 0]
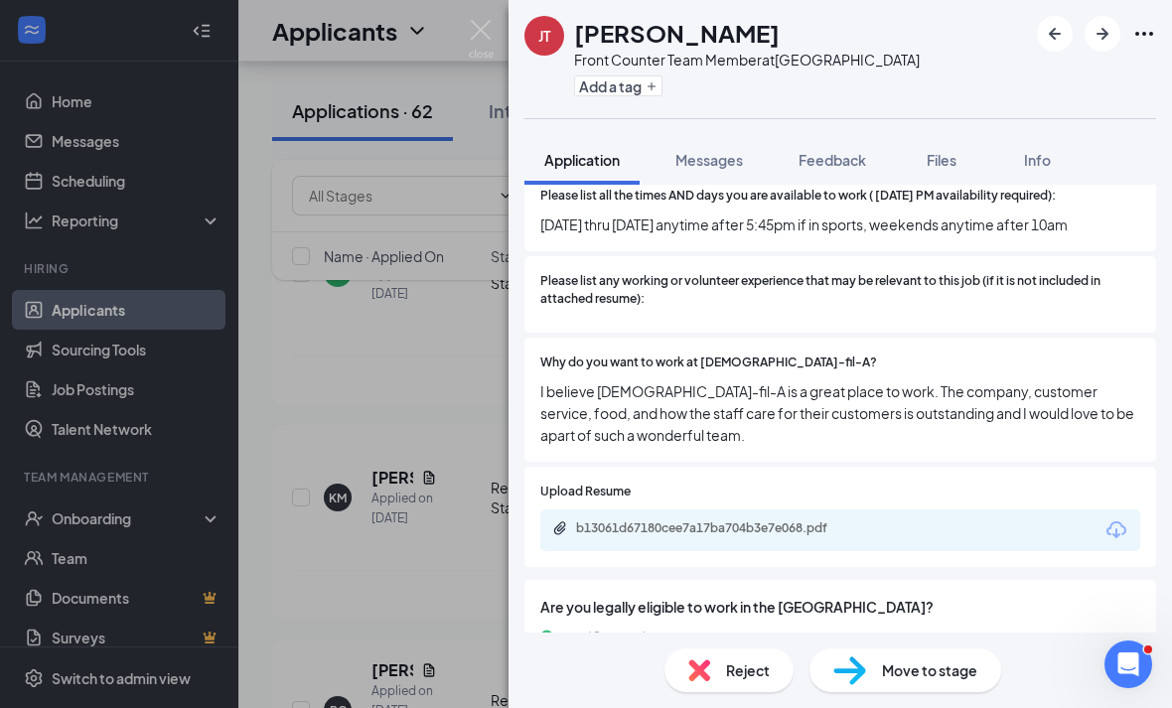
scroll to position [64, 0]
click at [726, 674] on span "Reject" at bounding box center [748, 670] width 44 height 22
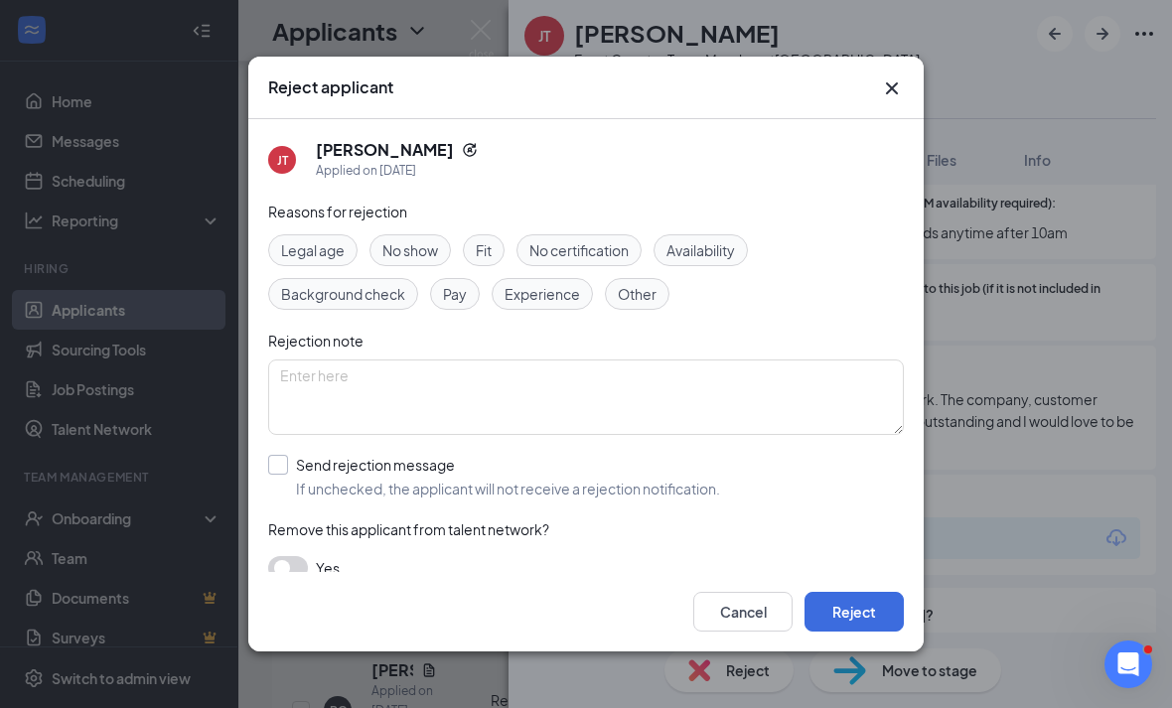
click at [485, 479] on span "If unchecked, the applicant will not receive a rejection notification." at bounding box center [508, 489] width 424 height 20
click at [485, 477] on input "Send rejection message If unchecked, the applicant will not receive a rejection…" at bounding box center [494, 477] width 452 height 44
checkbox input "true"
click at [841, 631] on button "Reject" at bounding box center [853, 612] width 99 height 40
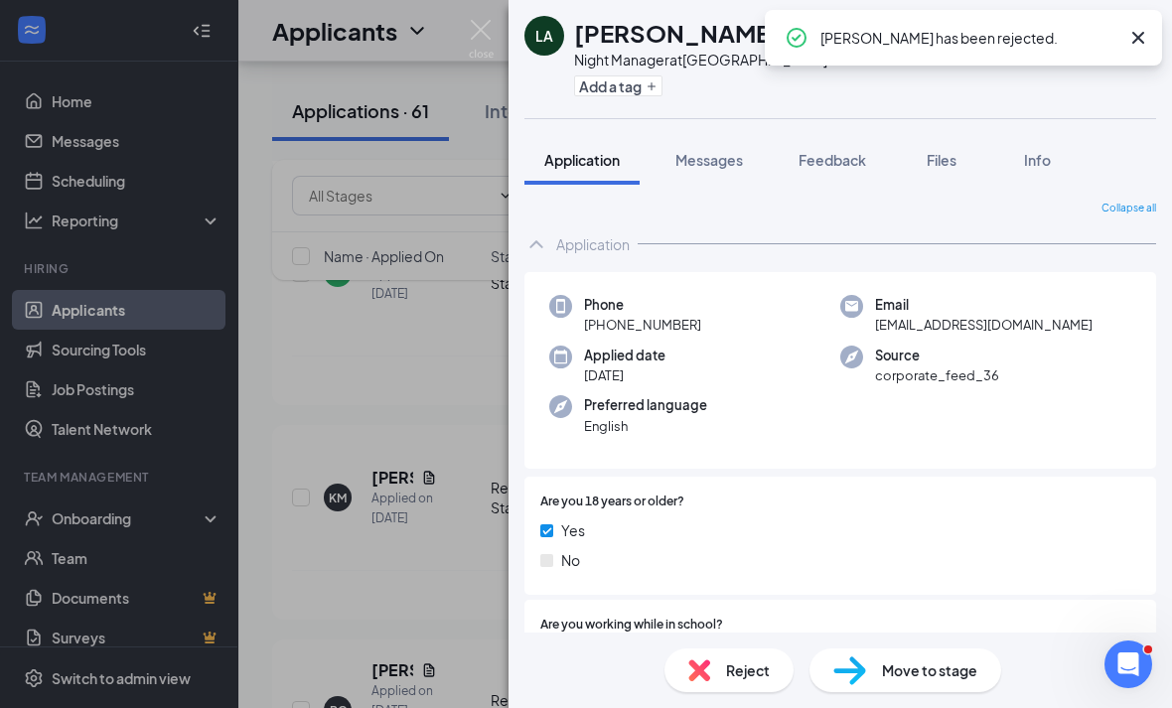
click at [409, 487] on div "LA LUTHER Anderson Night Manager at Westbury Add a tag Application Messages Fee…" at bounding box center [586, 354] width 1172 height 708
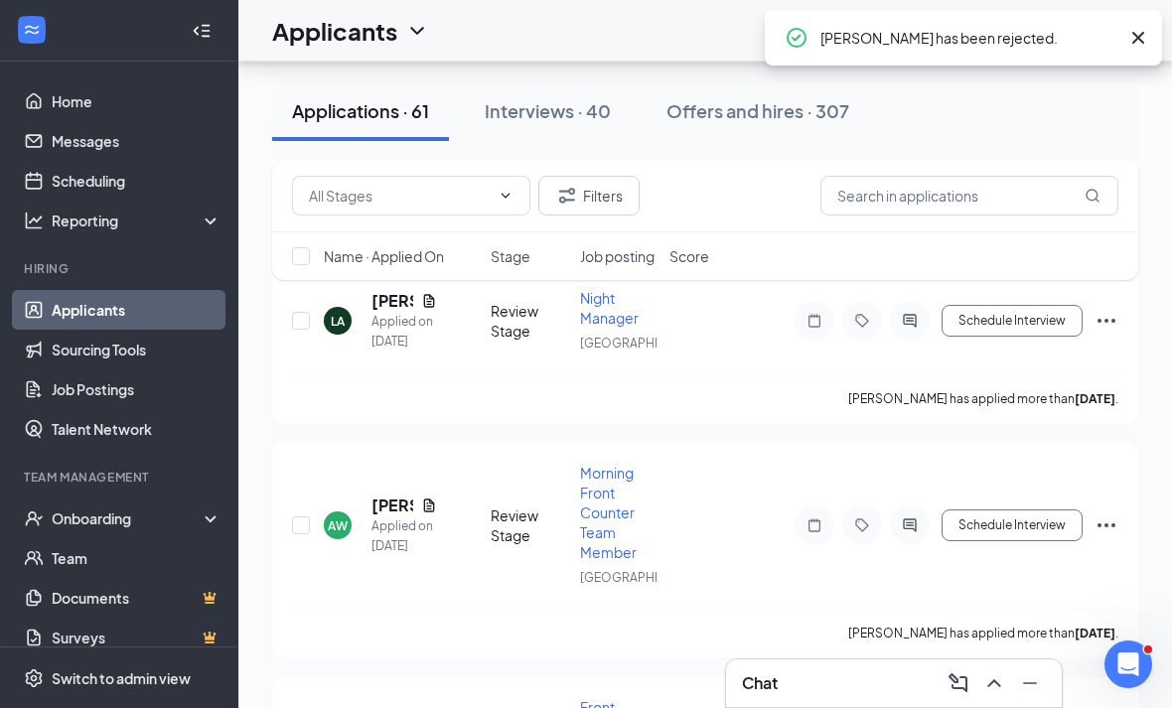
scroll to position [10634, 0]
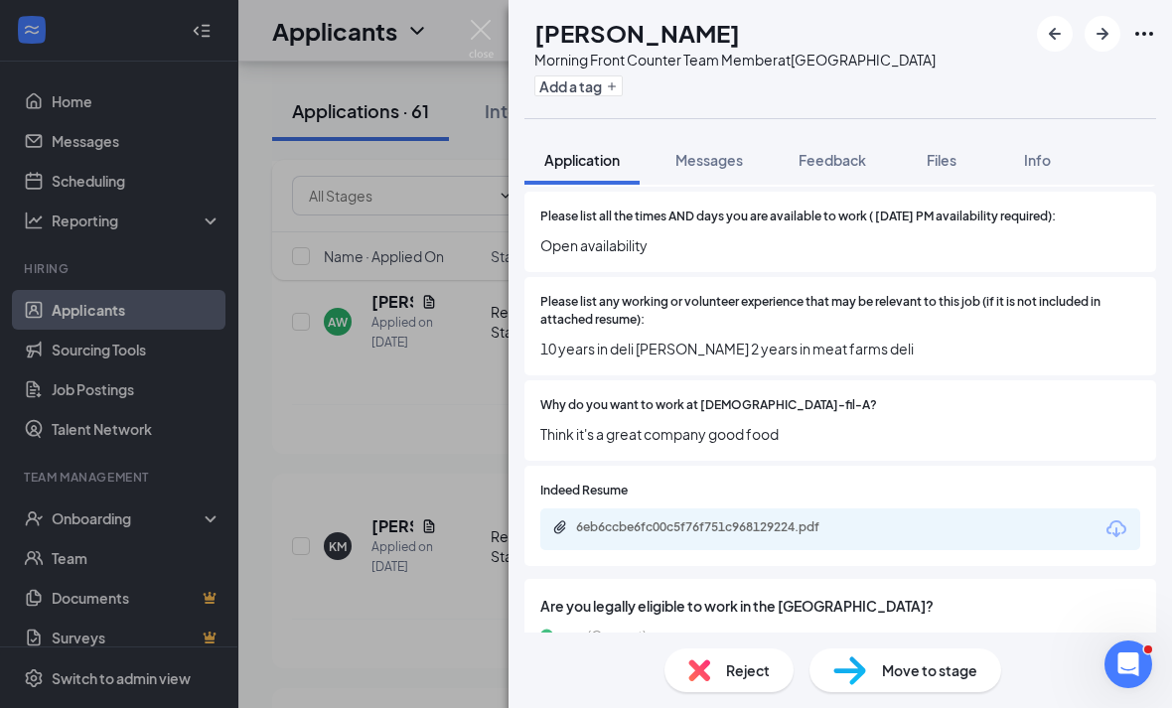
scroll to position [653, 0]
click at [992, 527] on div "6eb6ccbe6fc00c5f76f751c968129224.pdf" at bounding box center [840, 530] width 600 height 42
click at [981, 528] on div "6eb6ccbe6fc00c5f76f751c968129224.pdf" at bounding box center [840, 530] width 600 height 42
click at [760, 483] on div at bounding box center [884, 492] width 512 height 19
click at [740, 544] on div "Indeed Resume 6eb6ccbe6fc00c5f76f751c968129224.pdf" at bounding box center [839, 517] width 631 height 100
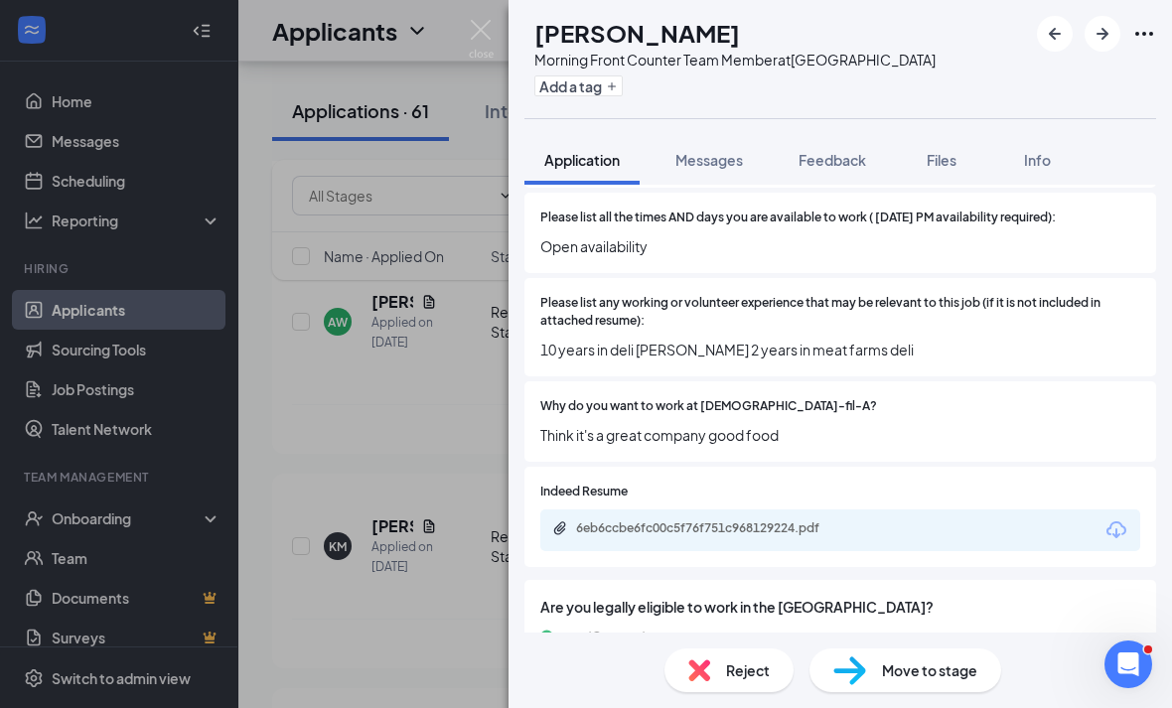
click at [756, 521] on div "6eb6ccbe6fc00c5f76f751c968129224.pdf" at bounding box center [715, 528] width 278 height 16
click at [730, 674] on span "Reject" at bounding box center [748, 670] width 44 height 22
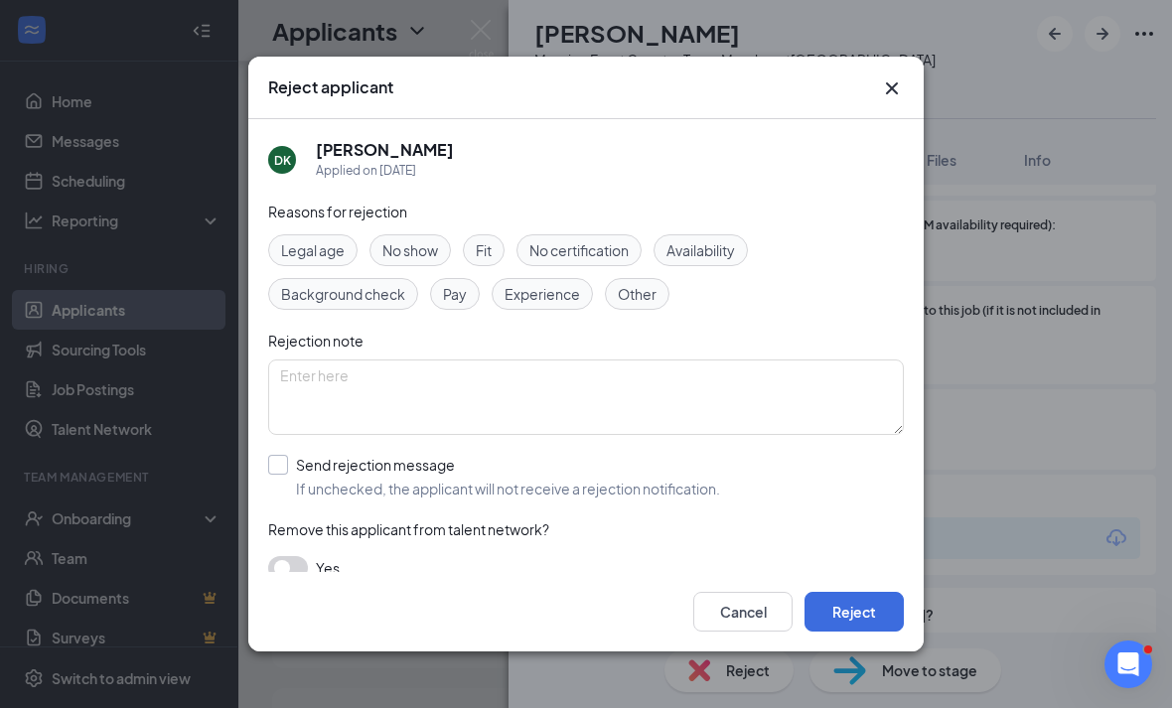
click at [458, 455] on div "Send rejection message" at bounding box center [508, 465] width 424 height 20
click at [458, 455] on input "Send rejection message If unchecked, the applicant will not receive a rejection…" at bounding box center [494, 477] width 452 height 44
checkbox input "true"
click at [876, 631] on button "Reject" at bounding box center [853, 612] width 99 height 40
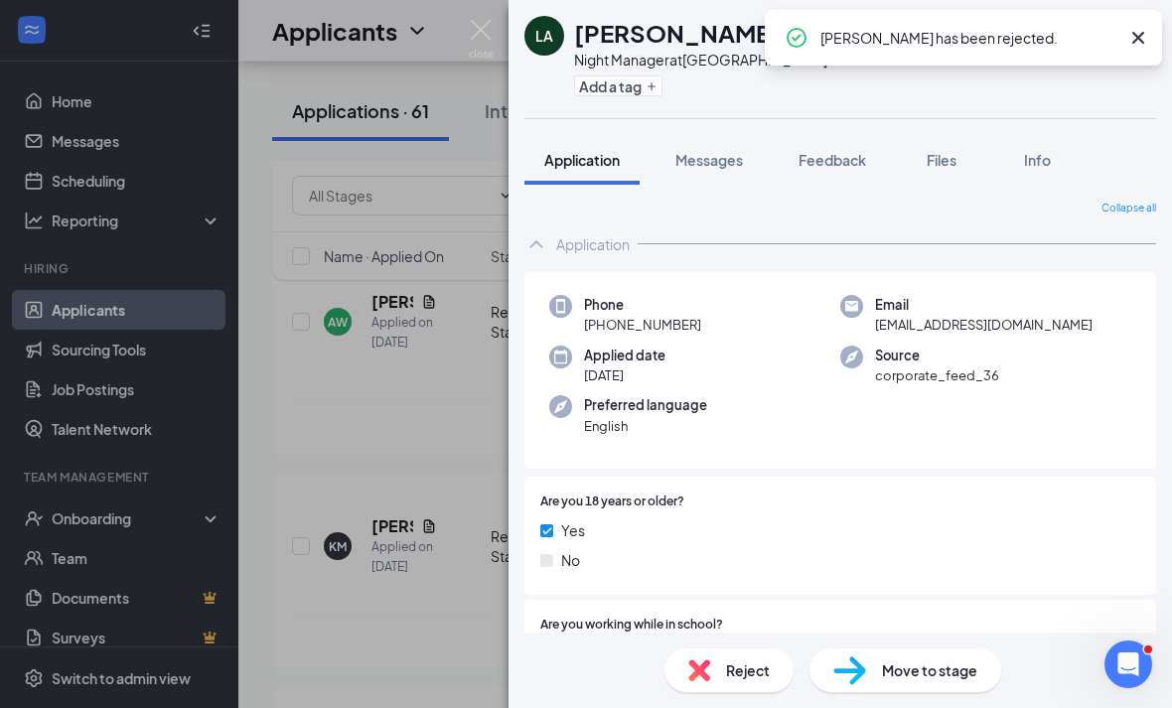
click at [391, 563] on div "LA LUTHER Anderson Night Manager at Westbury Add a tag Application Messages Fee…" at bounding box center [586, 354] width 1172 height 708
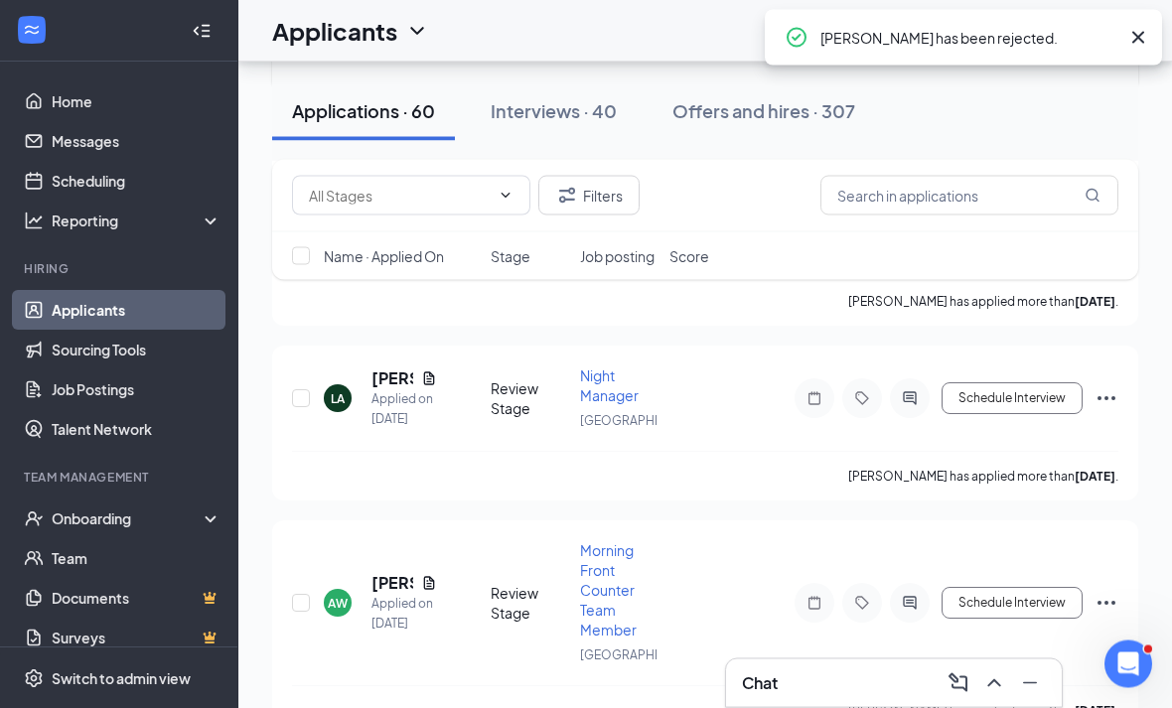
scroll to position [10353, 0]
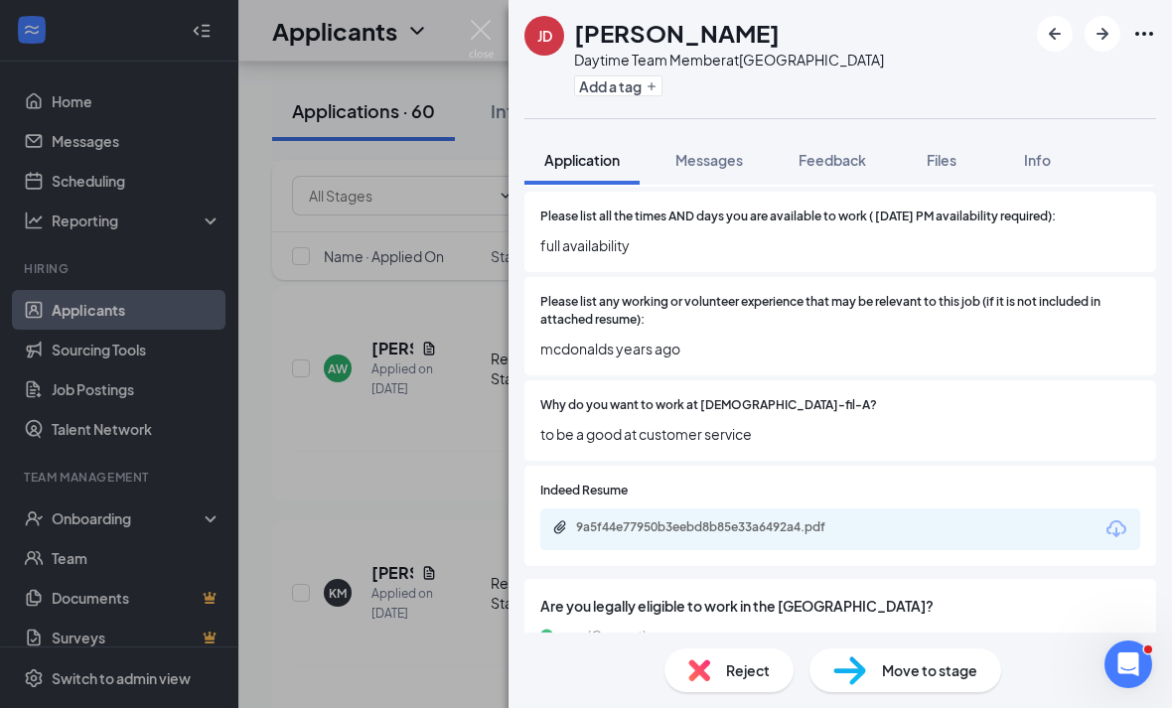
scroll to position [653, 0]
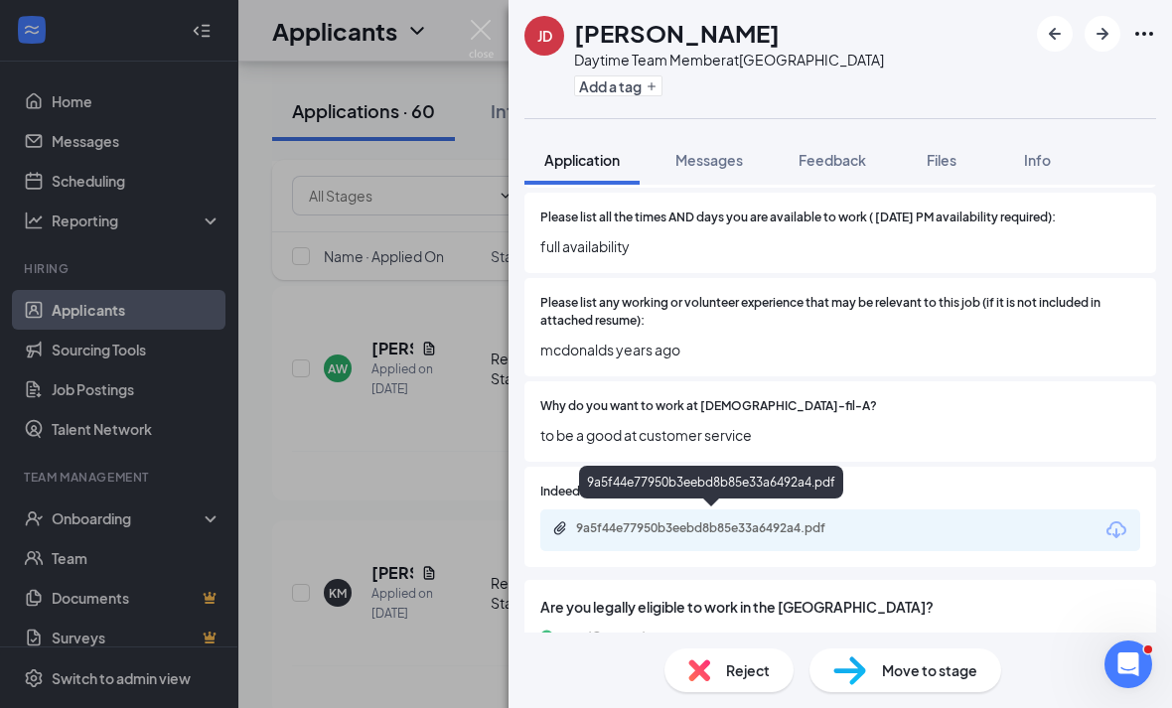
click at [752, 520] on div "9a5f44e77950b3eebd8b85e33a6492a4.pdf" at bounding box center [715, 528] width 278 height 16
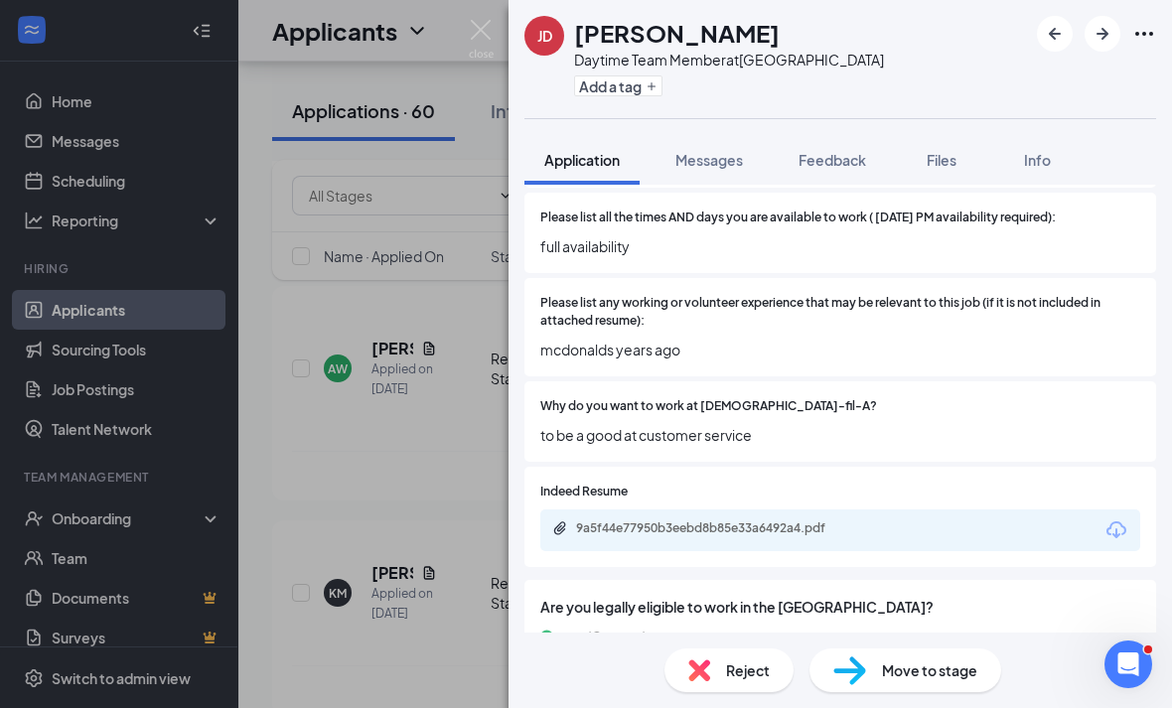
scroll to position [64, 0]
click at [755, 668] on span "Reject" at bounding box center [748, 670] width 44 height 22
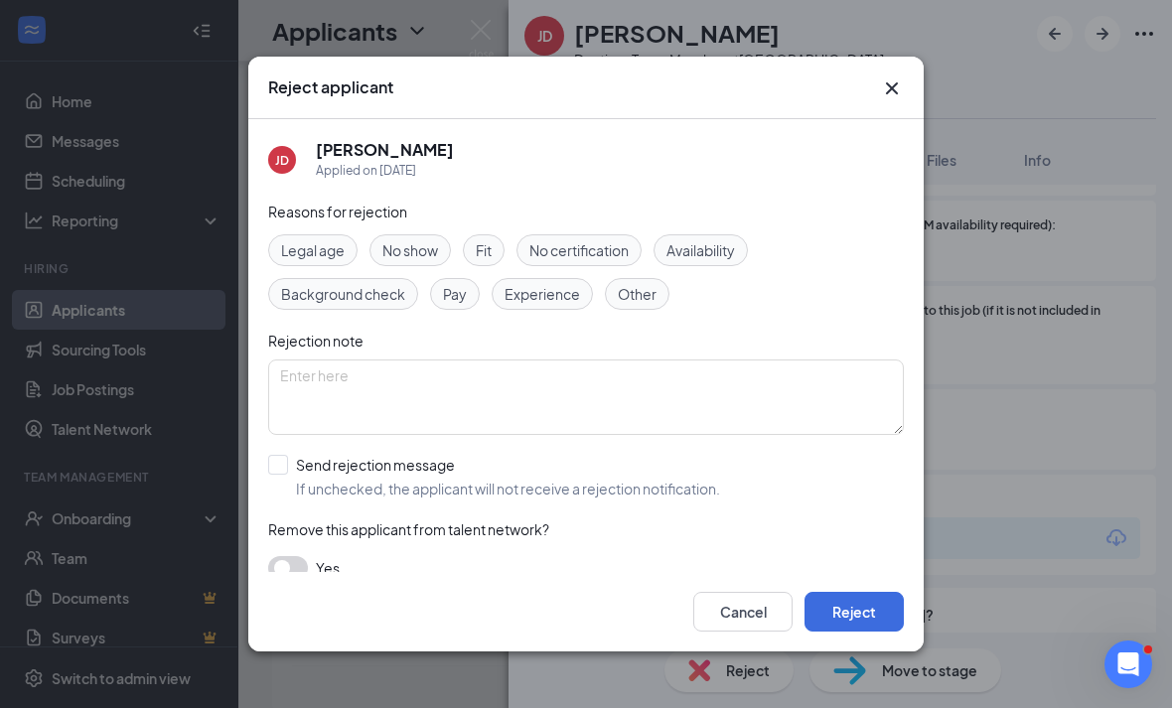
click at [493, 479] on span "If unchecked, the applicant will not receive a rejection notification." at bounding box center [508, 489] width 424 height 20
click at [493, 477] on input "Send rejection message If unchecked, the applicant will not receive a rejection…" at bounding box center [494, 477] width 452 height 44
checkbox input "true"
click at [877, 631] on button "Reject" at bounding box center [853, 612] width 99 height 40
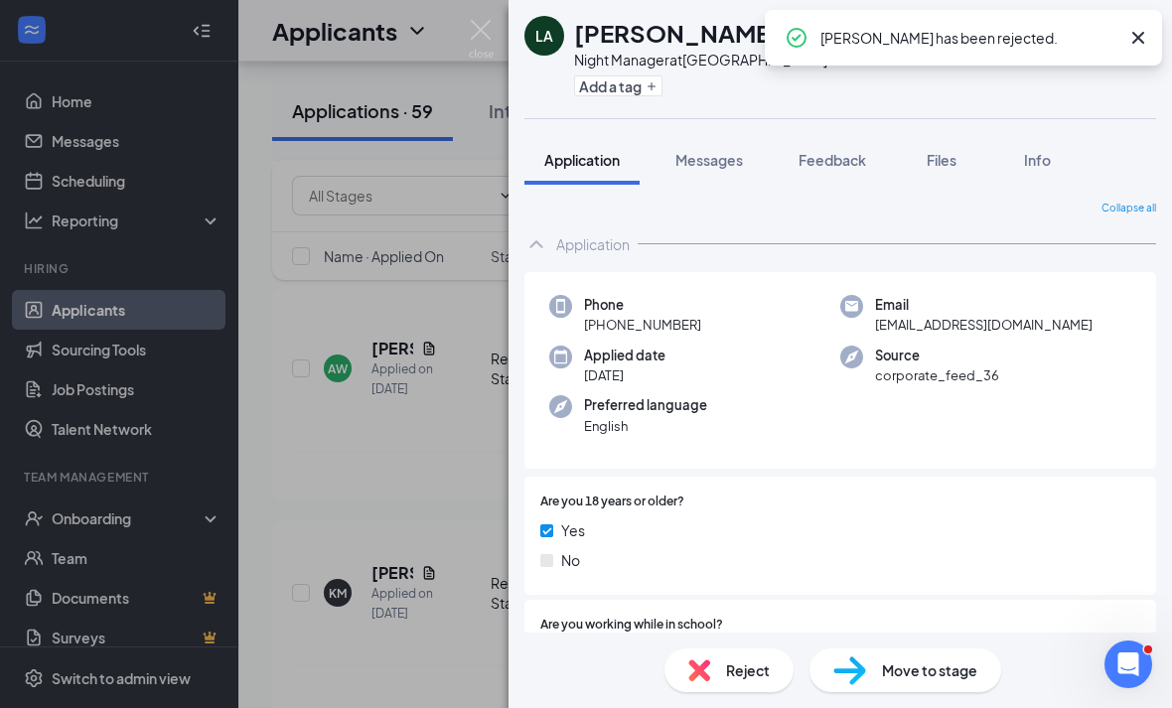
click at [415, 501] on div "LA LUTHER Anderson Night Manager at Westbury Add a tag Application Messages Fee…" at bounding box center [586, 354] width 1172 height 708
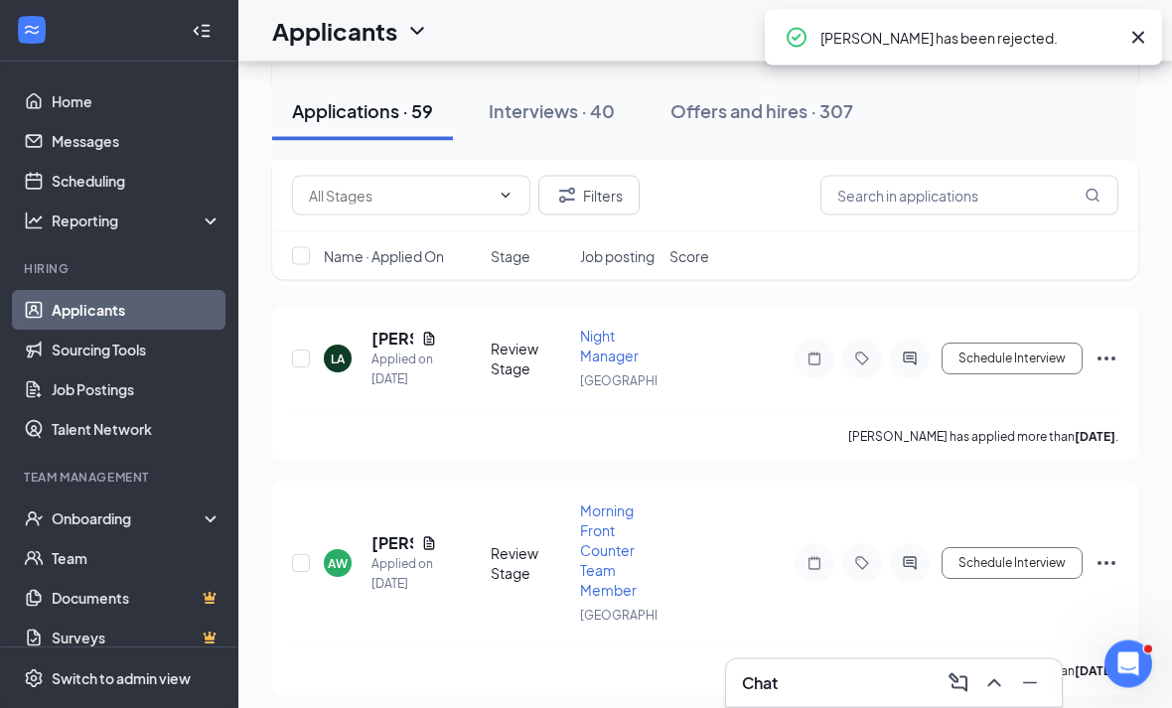
scroll to position [10158, 0]
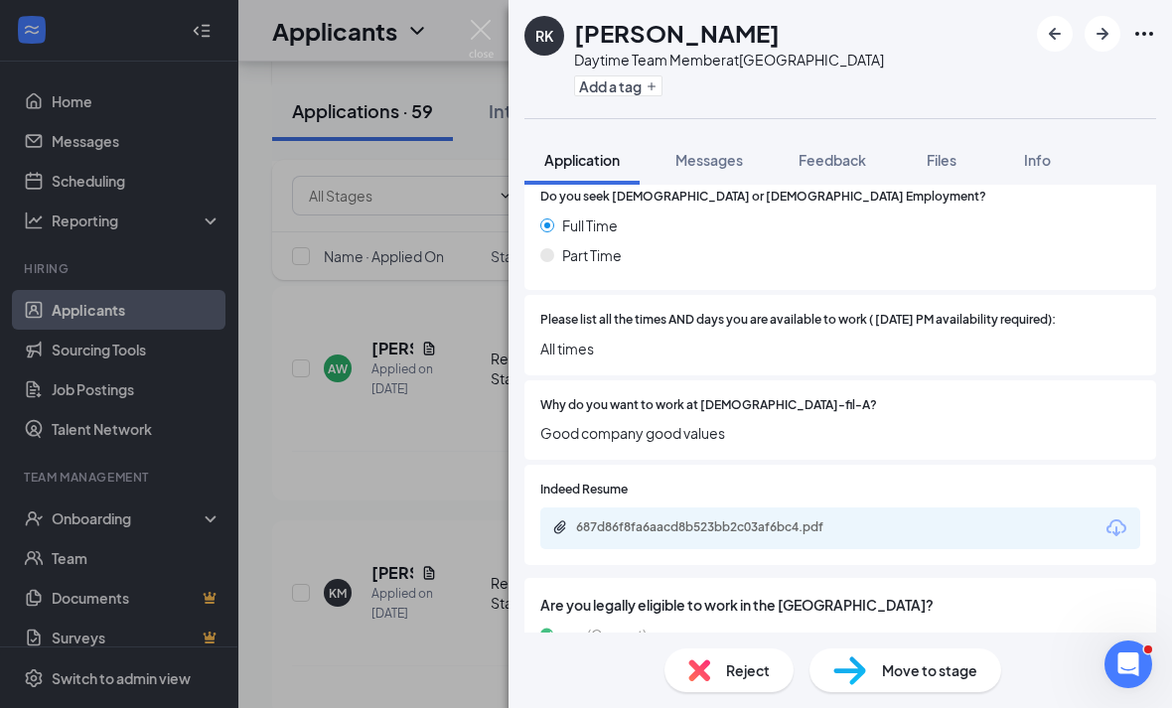
scroll to position [551, 0]
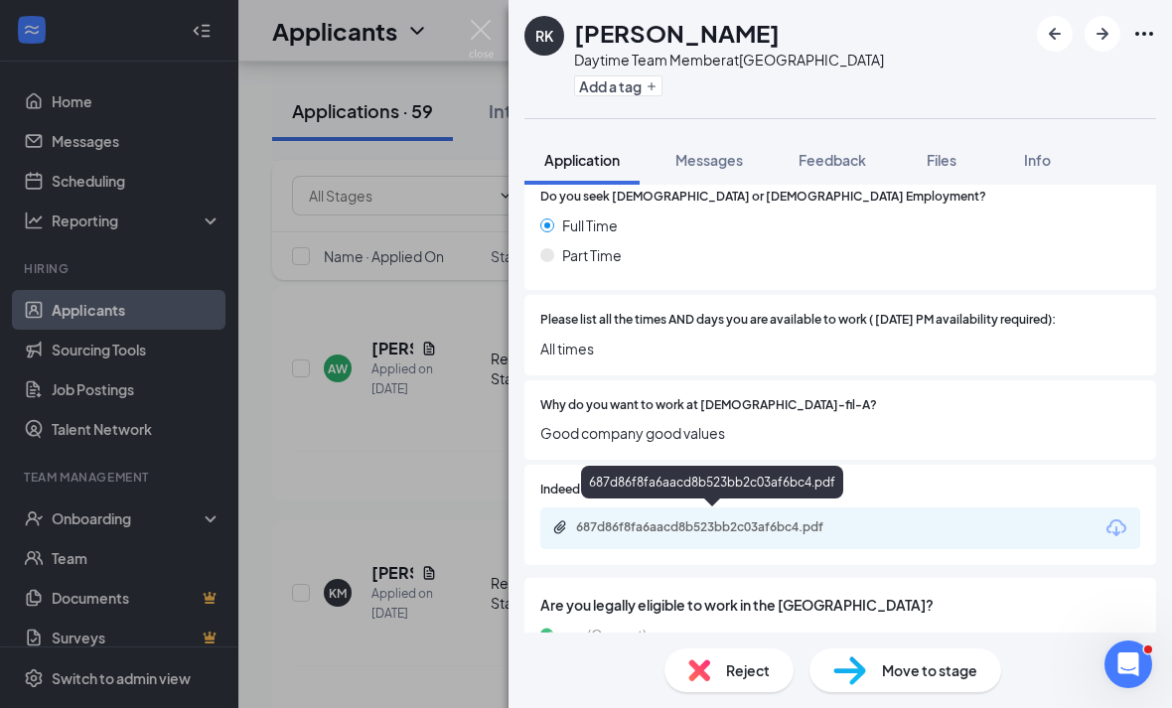
click at [689, 523] on div "687d86f8fa6aacd8b523bb2c03af6bc4.pdf" at bounding box center [715, 527] width 278 height 16
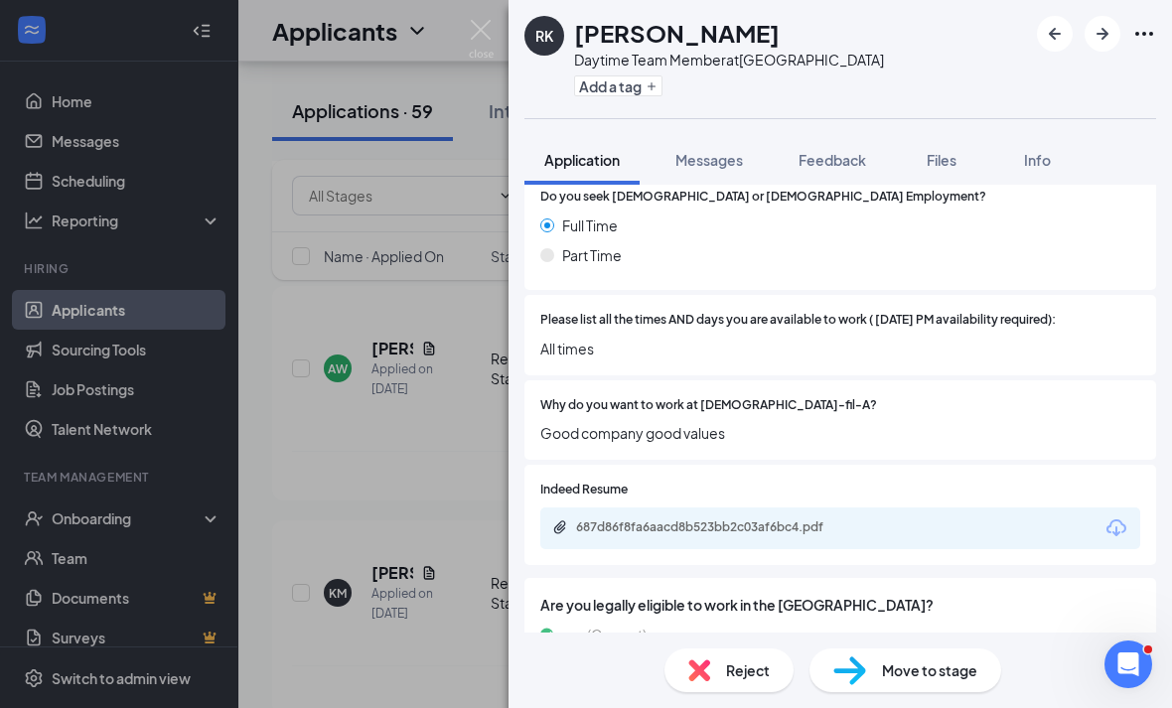
scroll to position [64, 0]
click at [783, 678] on div "Reject" at bounding box center [728, 670] width 129 height 44
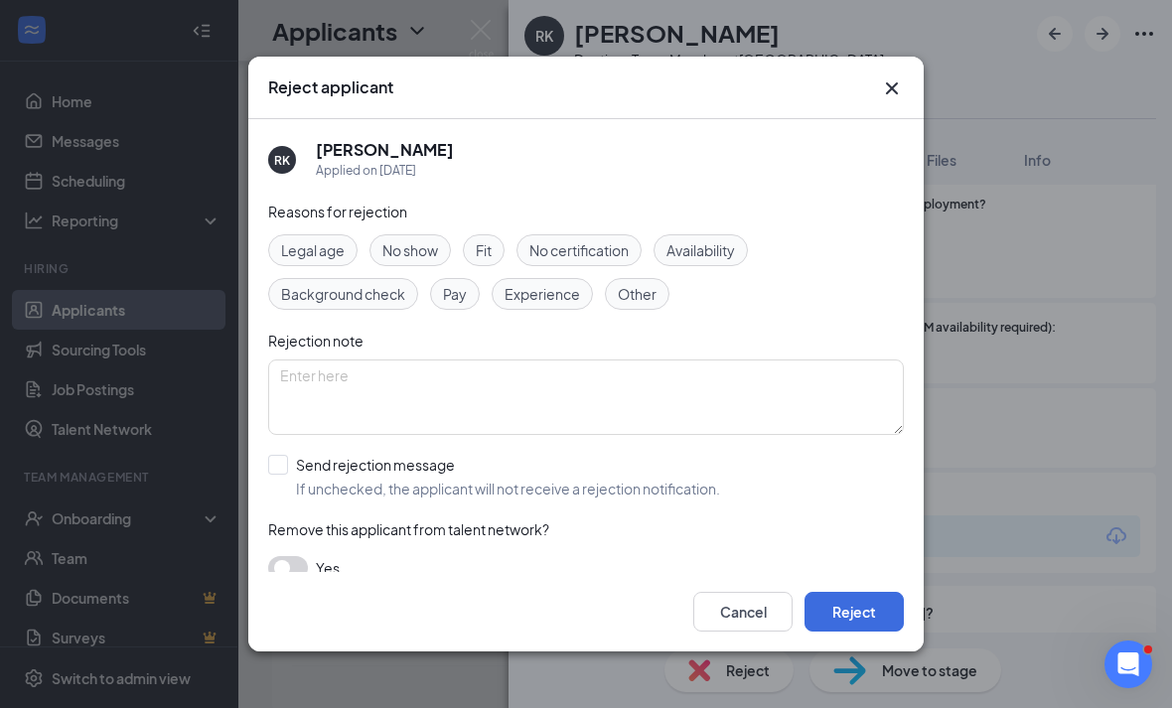
click at [429, 439] on div "Reasons for rejection Legal age No show Fit No certification Availability Backg…" at bounding box center [585, 400] width 635 height 399
click at [430, 459] on div "Send rejection message" at bounding box center [508, 465] width 424 height 20
click at [430, 459] on input "Send rejection message If unchecked, the applicant will not receive a rejection…" at bounding box center [494, 477] width 452 height 44
checkbox input "true"
click at [837, 631] on button "Reject" at bounding box center [853, 612] width 99 height 40
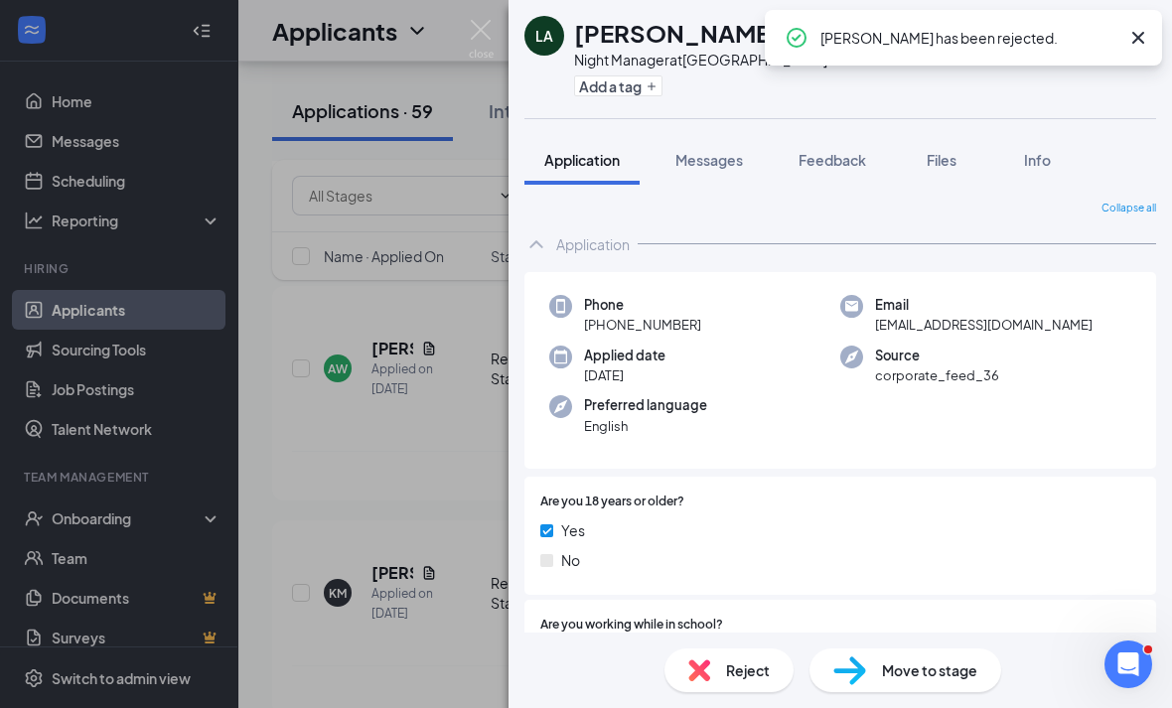
click at [402, 441] on div "LA LUTHER Anderson Night Manager at Westbury Add a tag Application Messages Fee…" at bounding box center [586, 354] width 1172 height 708
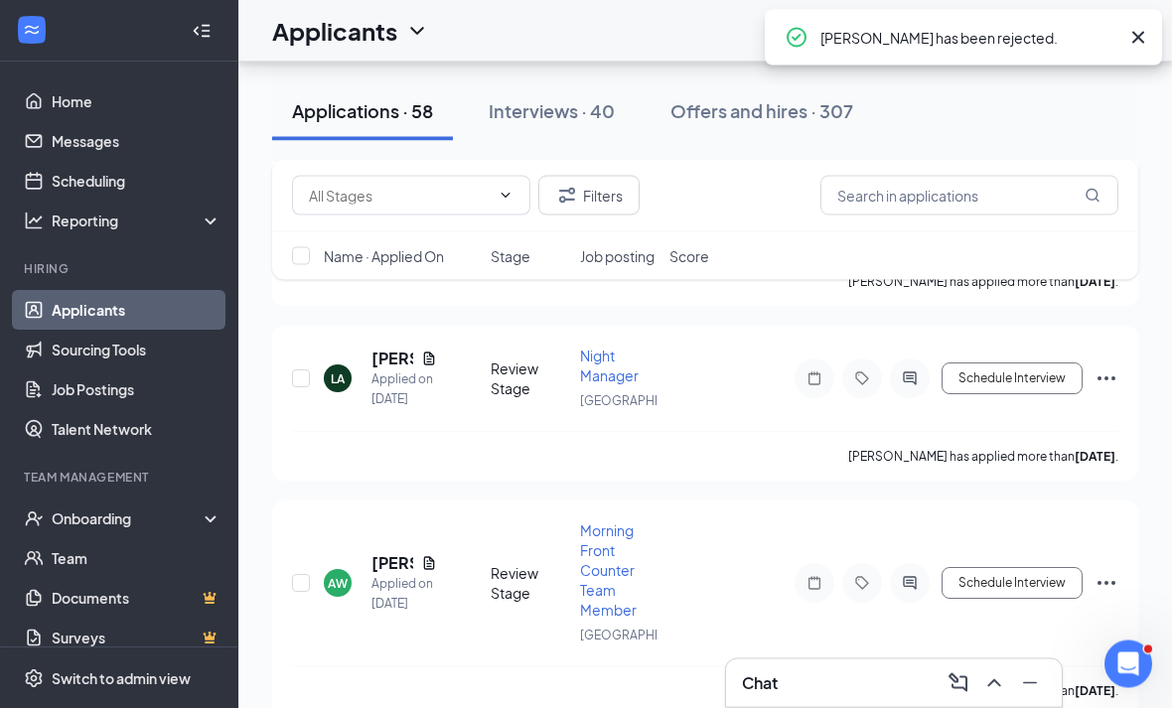
scroll to position [9932, 0]
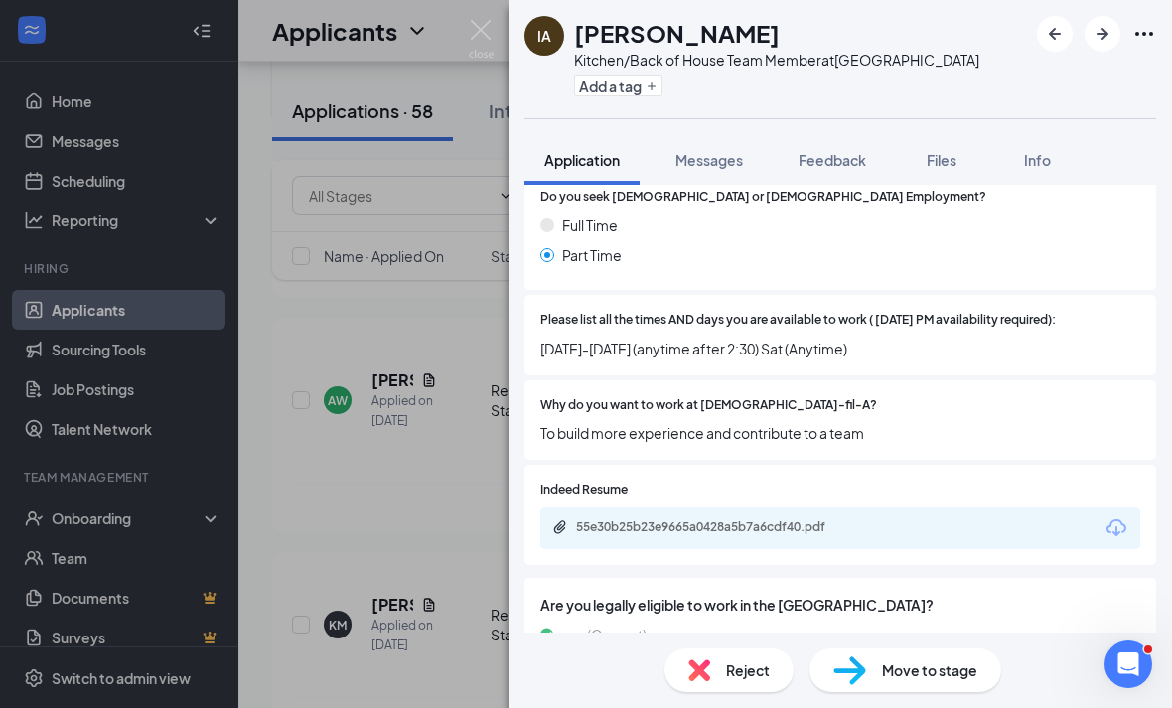
scroll to position [64, 0]
click at [936, 507] on div "55e30b25b23e9665a0428a5b7a6cdf40.pdf" at bounding box center [840, 528] width 600 height 42
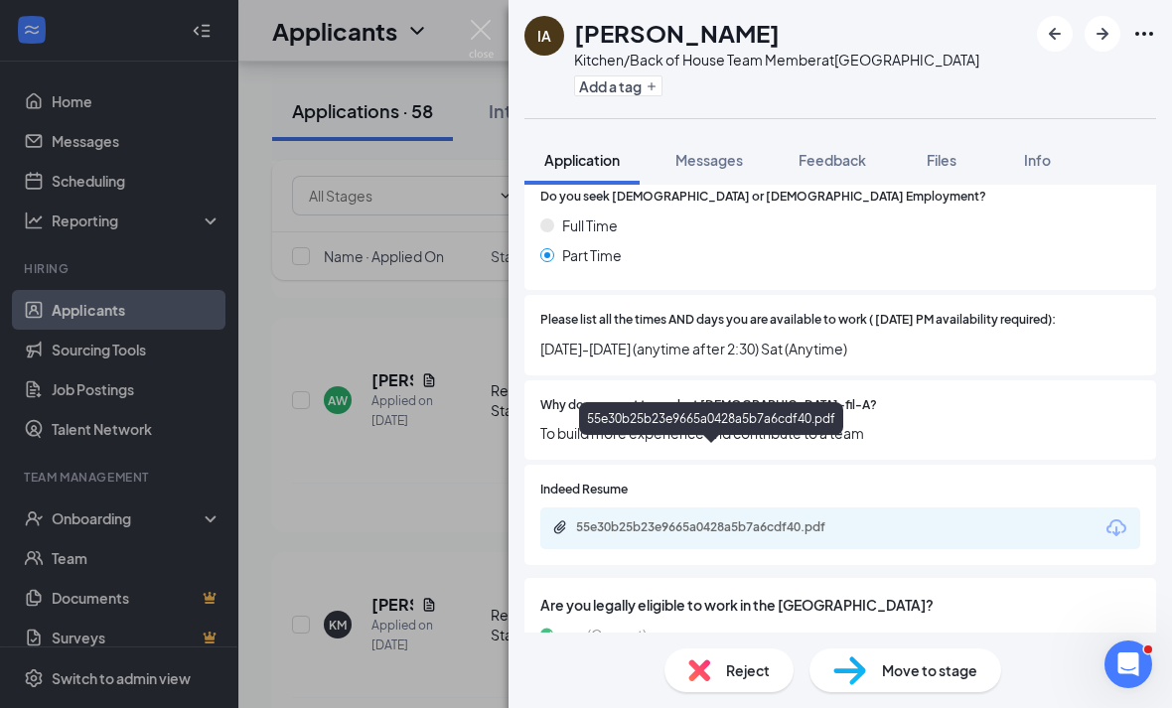
click at [703, 519] on div "55e30b25b23e9665a0428a5b7a6cdf40.pdf" at bounding box center [715, 527] width 278 height 16
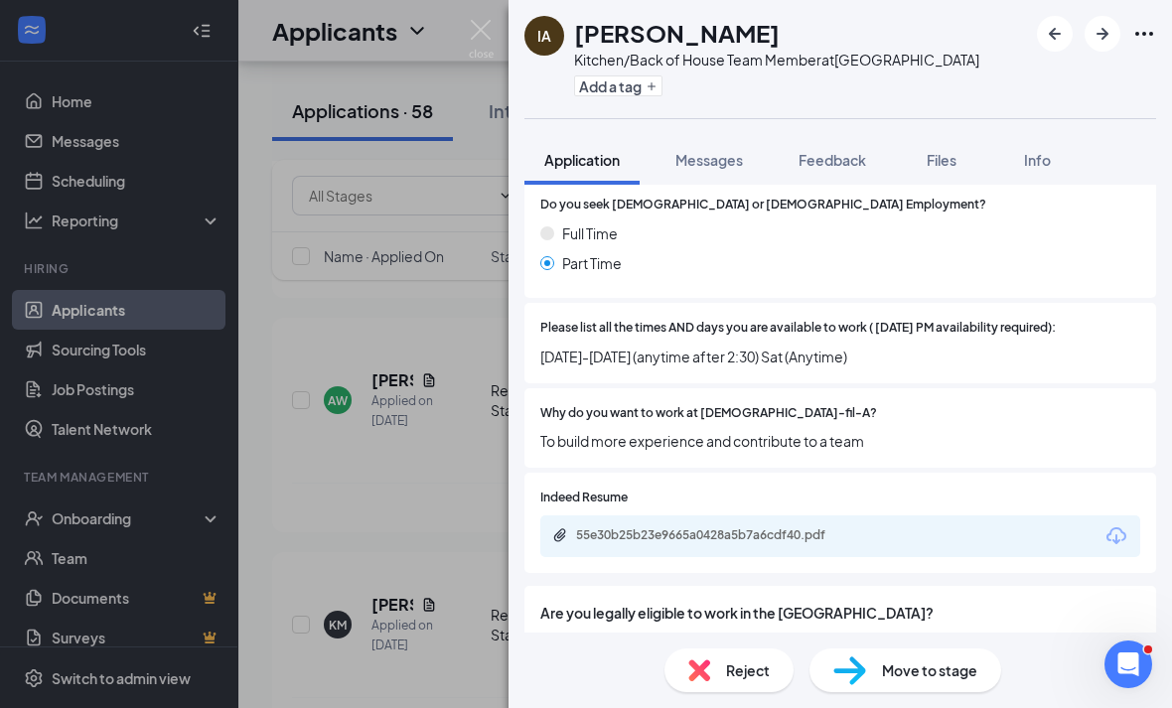
click at [744, 654] on div "Reject" at bounding box center [728, 670] width 129 height 44
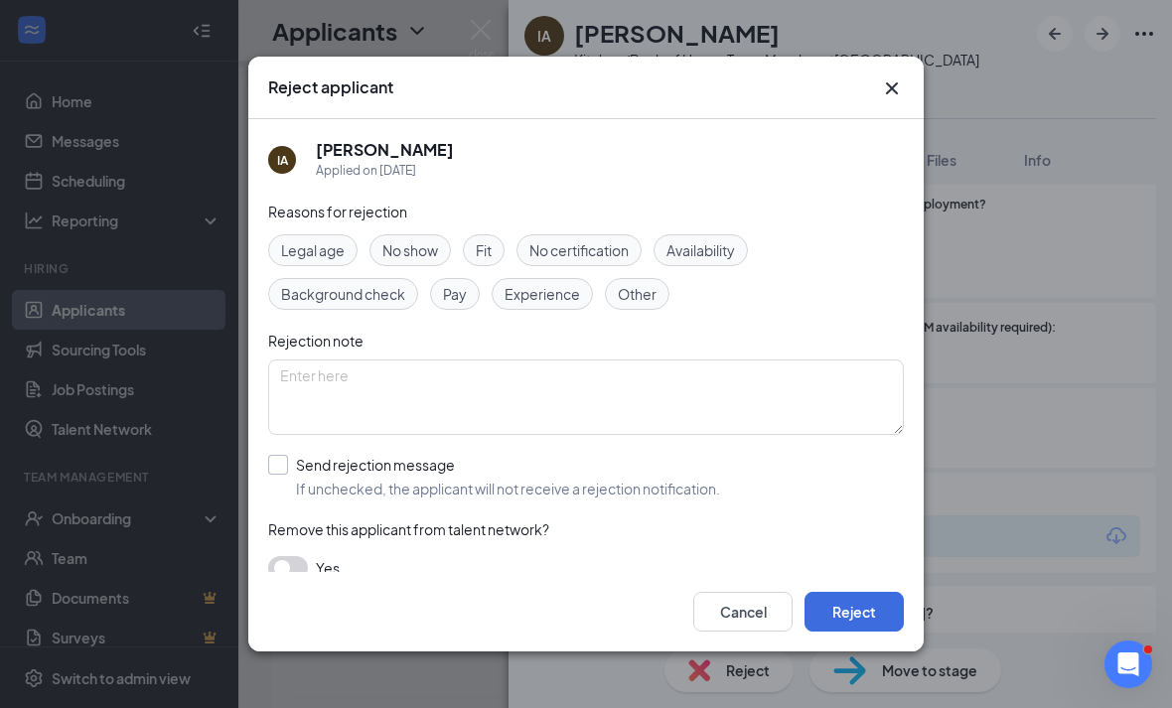
click at [669, 479] on span "If unchecked, the applicant will not receive a rejection notification." at bounding box center [508, 489] width 424 height 20
click at [669, 475] on input "Send rejection message If unchecked, the applicant will not receive a rejection…" at bounding box center [494, 477] width 452 height 44
checkbox input "true"
click at [848, 622] on button "Reject" at bounding box center [853, 612] width 99 height 40
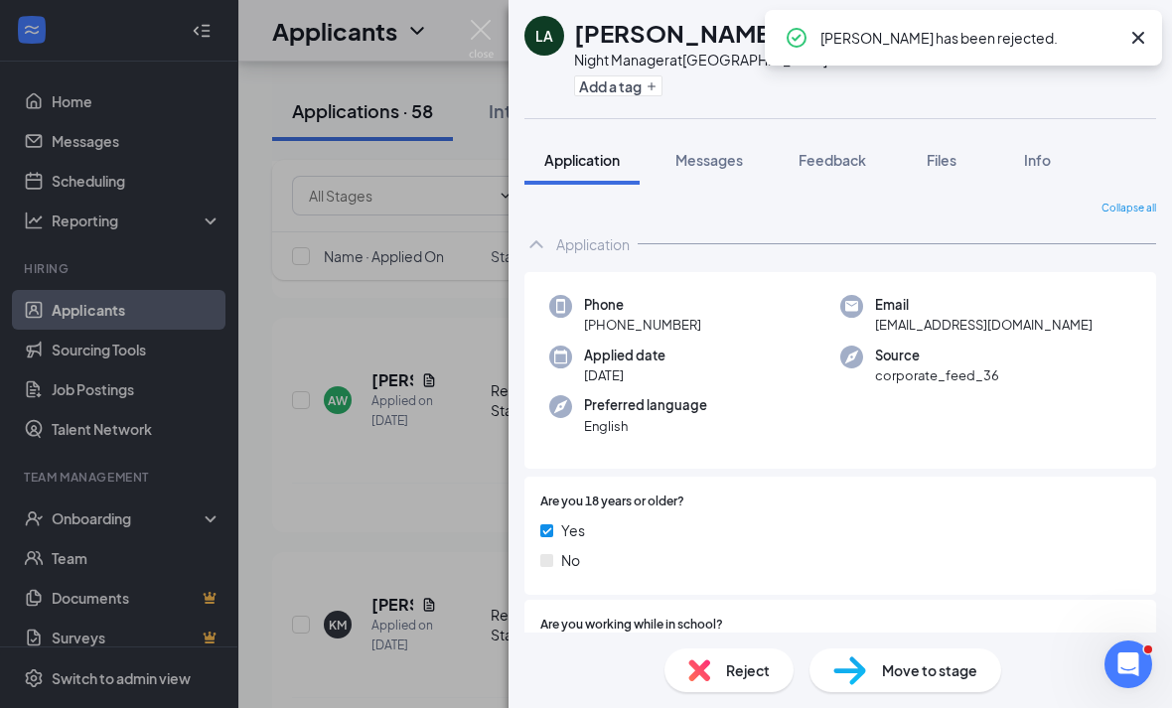
click at [443, 620] on div "LA LUTHER Anderson Night Manager at Westbury Add a tag Application Messages Fee…" at bounding box center [586, 354] width 1172 height 708
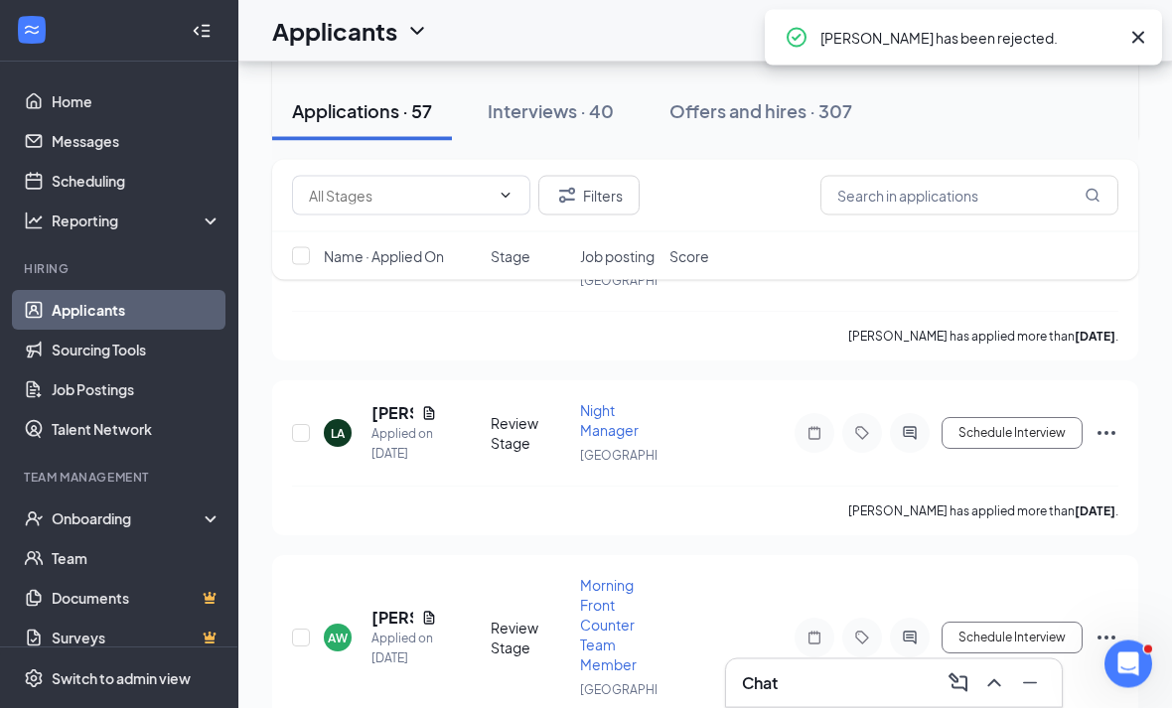
scroll to position [9695, 0]
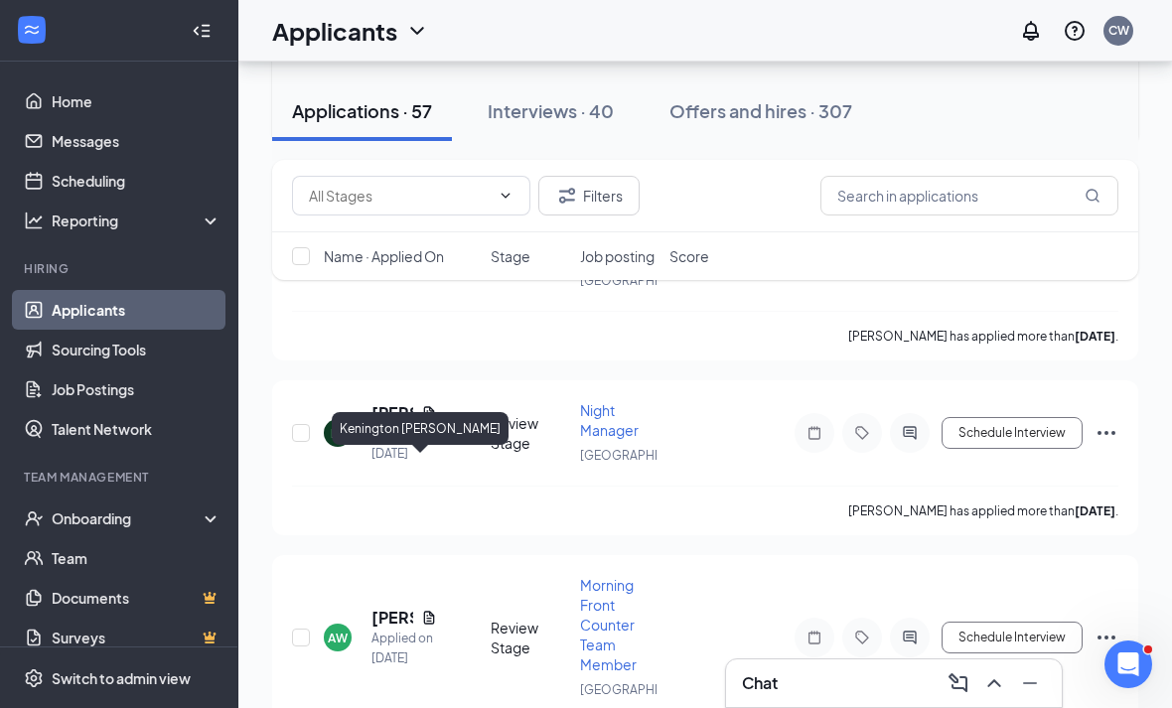
click at [390, 15] on h5 "Kenington Dorante" at bounding box center [392, 4] width 42 height 22
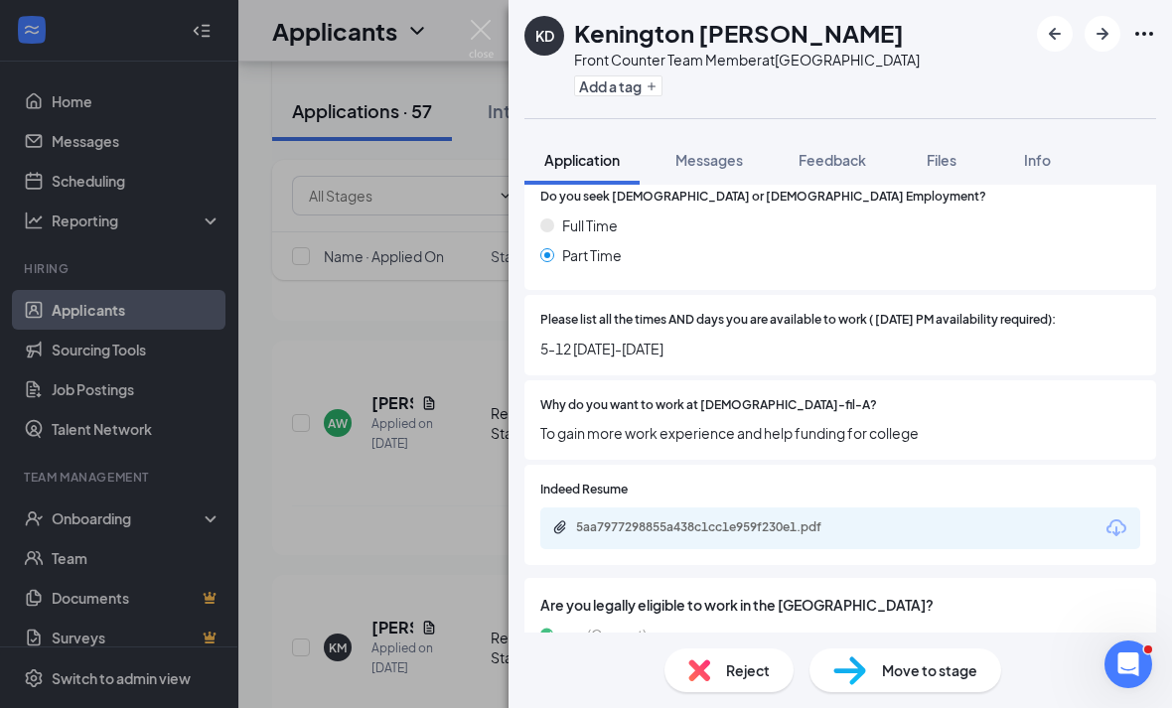
scroll to position [64, 0]
click at [742, 657] on div "Reject" at bounding box center [728, 670] width 129 height 44
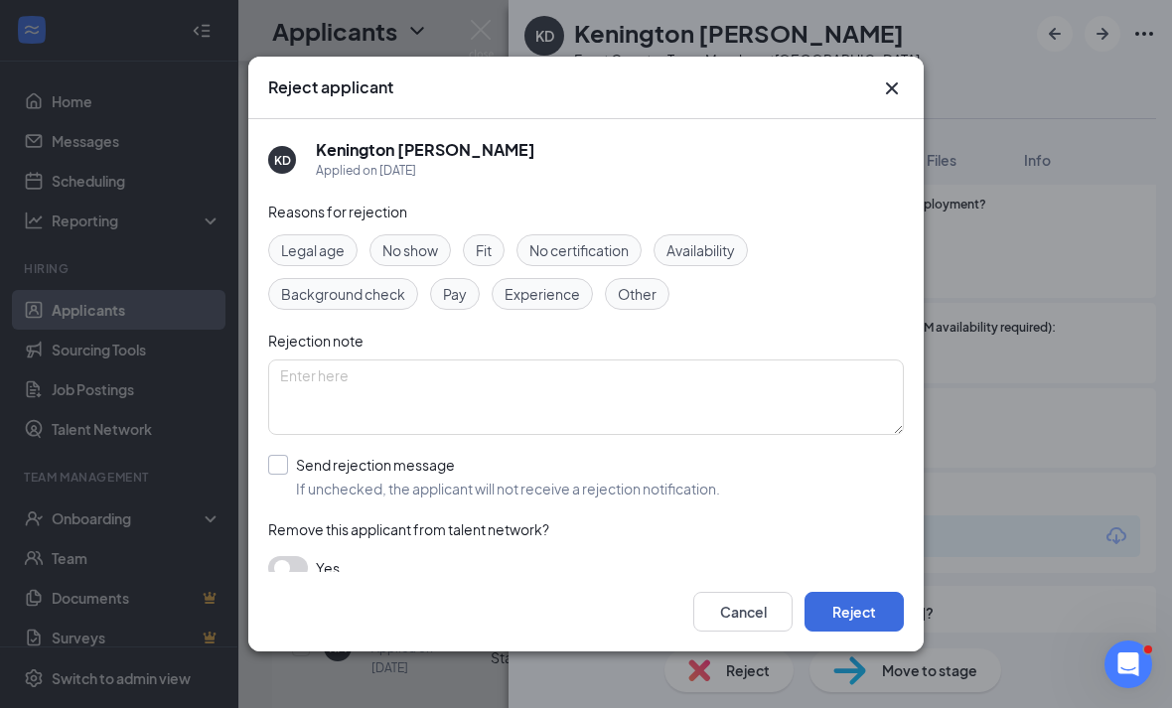
click at [590, 459] on div "Send rejection message" at bounding box center [508, 465] width 424 height 20
click at [590, 459] on input "Send rejection message If unchecked, the applicant will not receive a rejection…" at bounding box center [494, 477] width 452 height 44
checkbox input "true"
click at [855, 631] on button "Reject" at bounding box center [853, 612] width 99 height 40
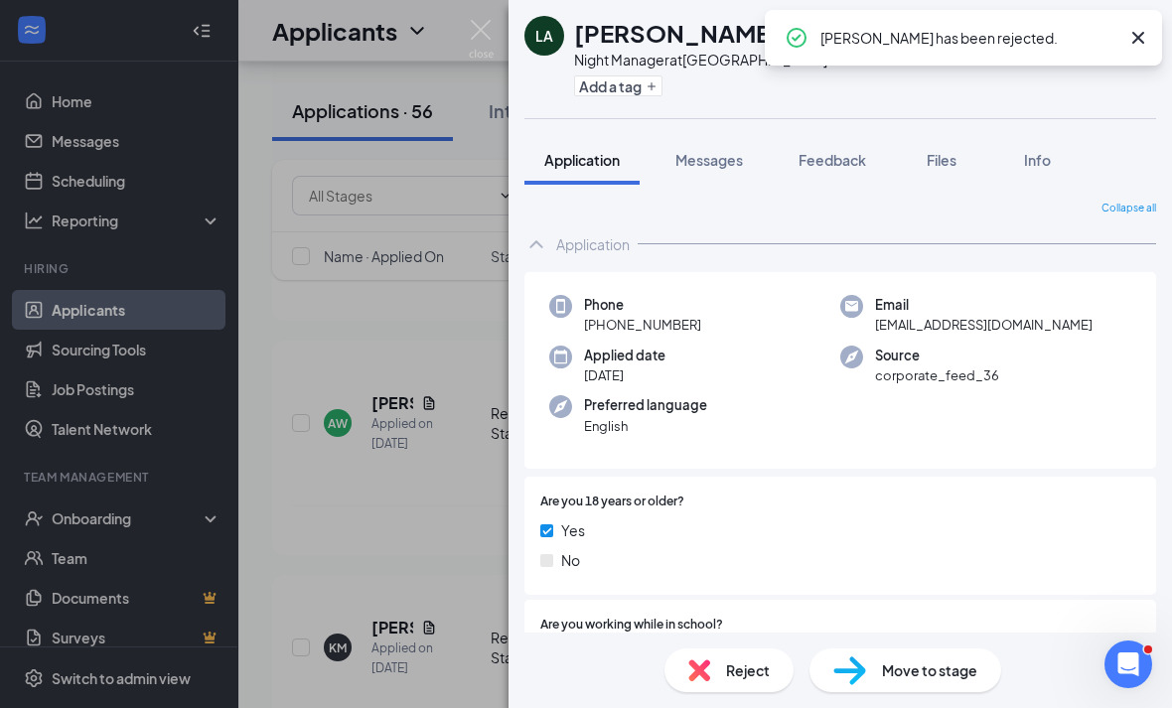
click at [441, 603] on div "LA LUTHER Anderson Night Manager at Westbury Add a tag Application Messages Fee…" at bounding box center [586, 354] width 1172 height 708
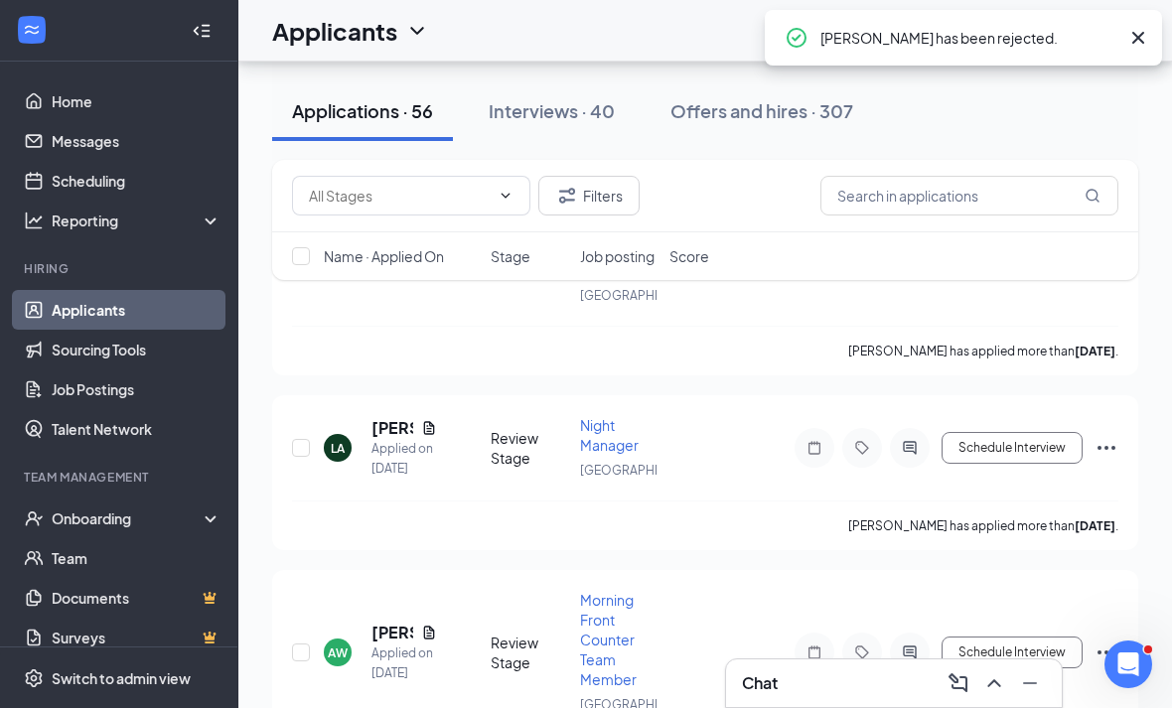
scroll to position [9446, 0]
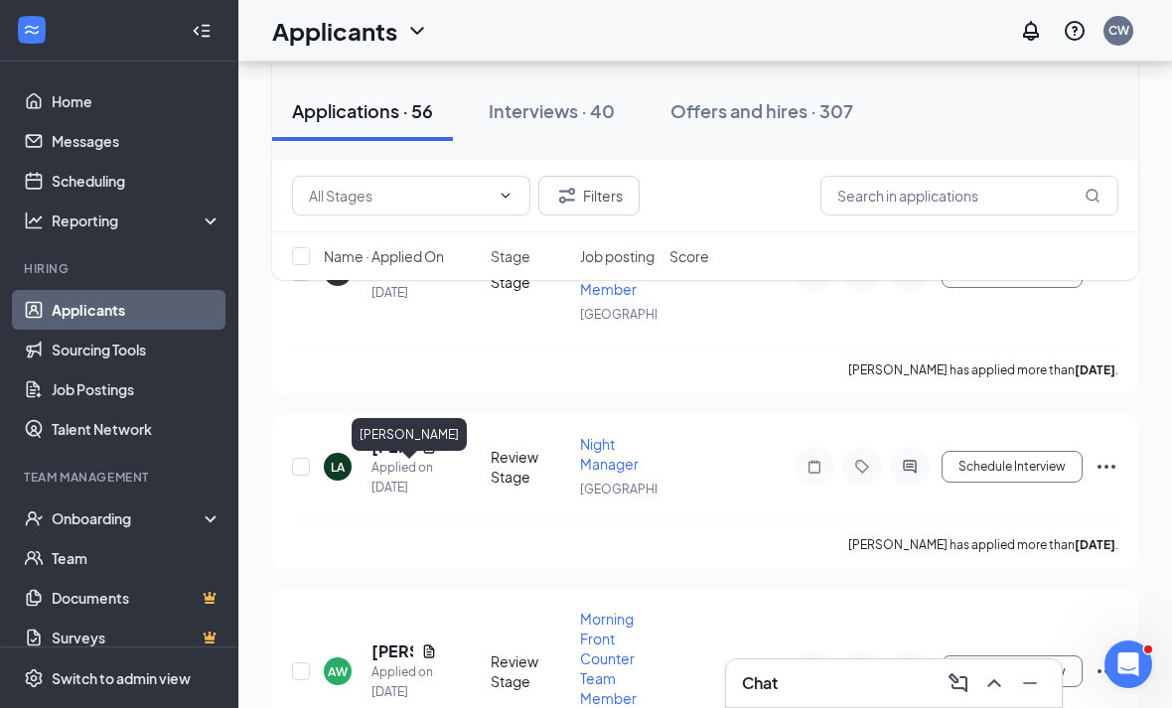
click at [412, 31] on h5 "Yosselyn Aguilar" at bounding box center [404, 20] width 66 height 22
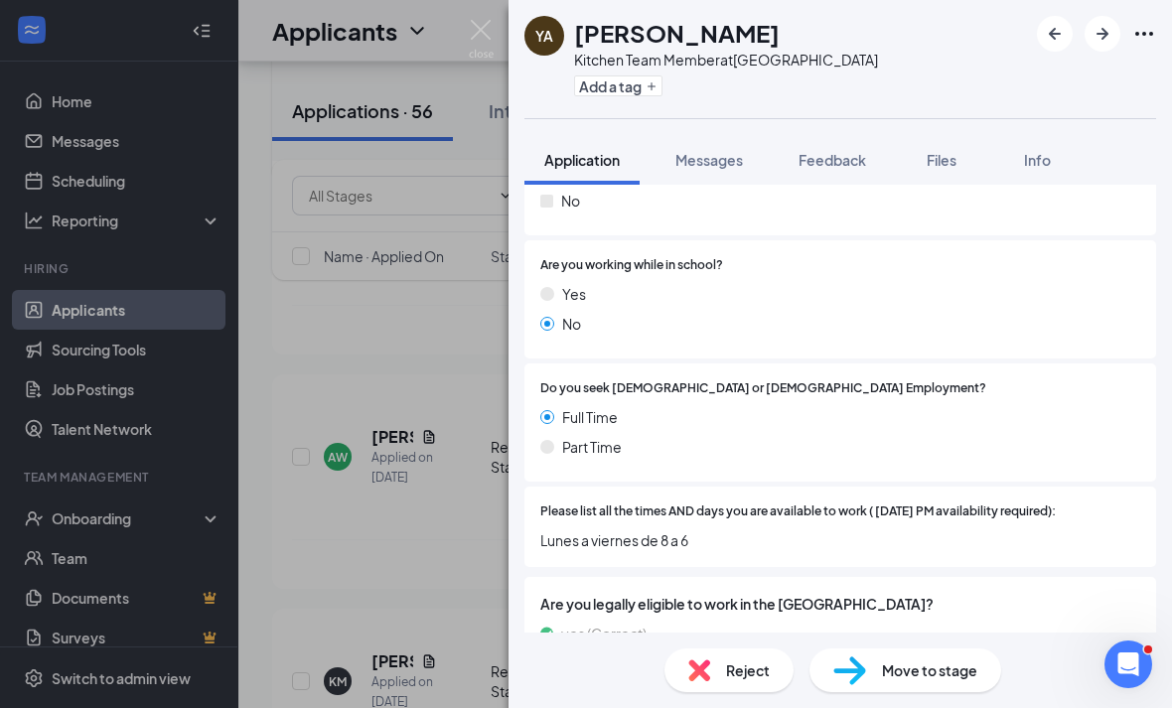
scroll to position [64, 0]
click at [769, 665] on div "Reject" at bounding box center [728, 670] width 129 height 44
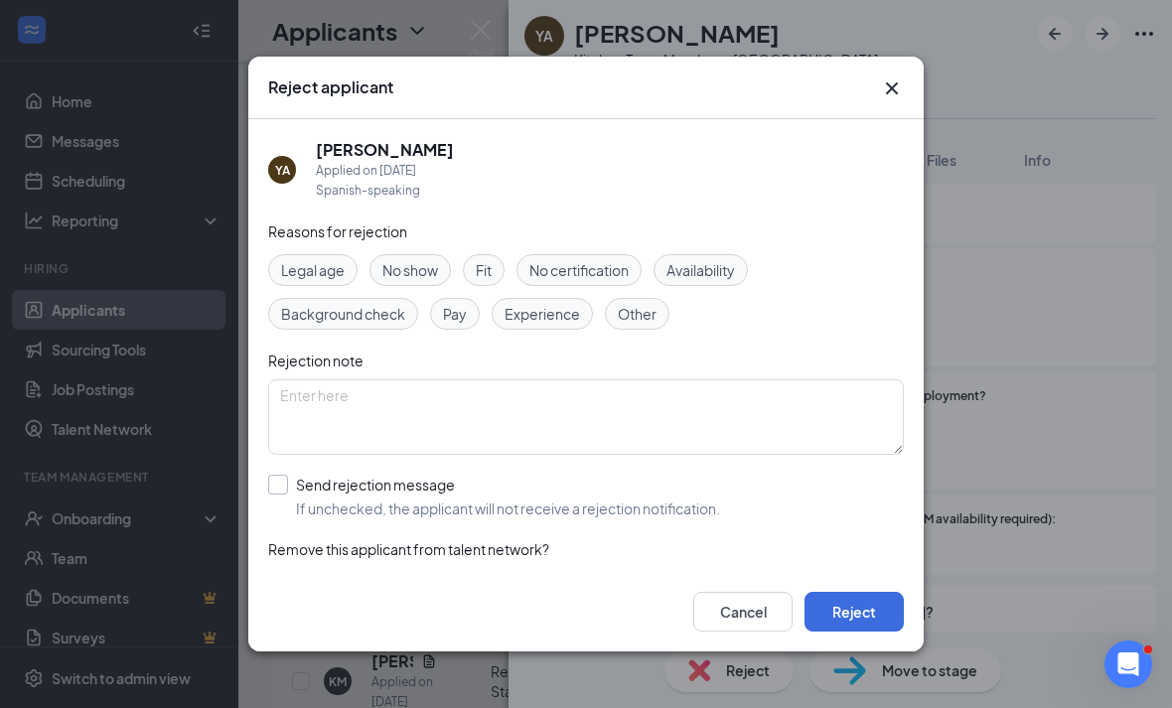
click at [603, 498] on span "If unchecked, the applicant will not receive a rejection notification." at bounding box center [508, 508] width 424 height 20
click at [603, 477] on input "Send rejection message If unchecked, the applicant will not receive a rejection…" at bounding box center [494, 497] width 452 height 44
checkbox input "true"
click at [862, 651] on div "Cancel Reject" at bounding box center [585, 611] width 675 height 79
click at [838, 631] on button "Reject" at bounding box center [853, 612] width 99 height 40
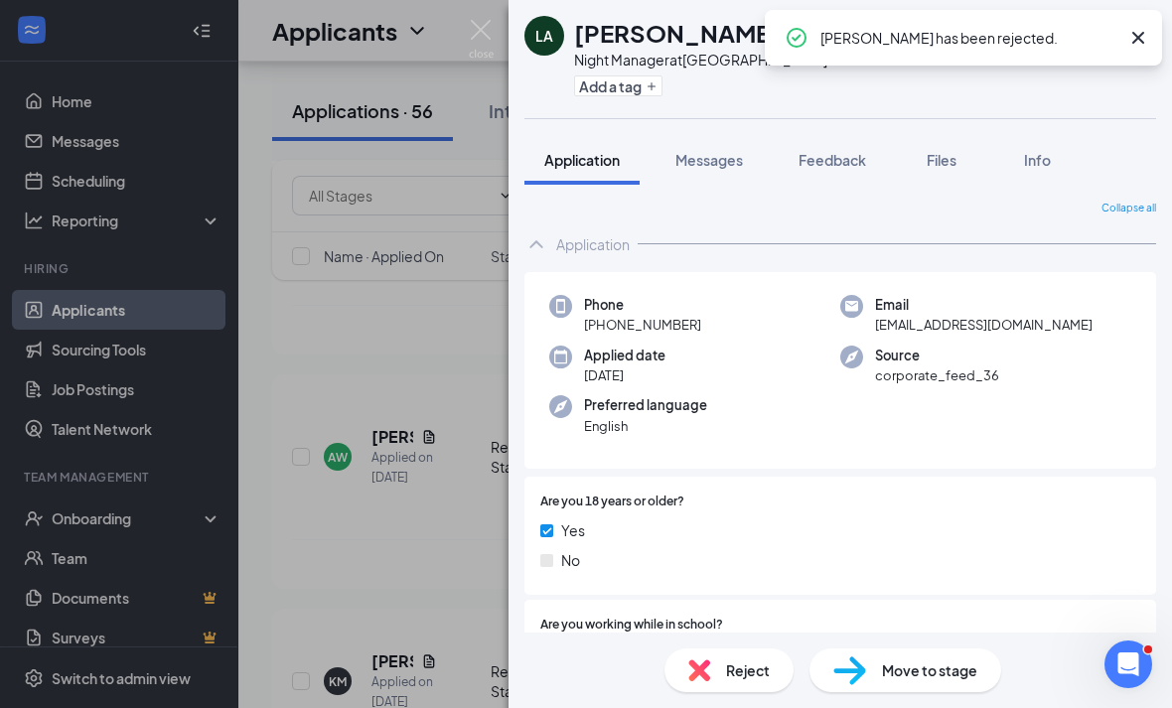
click at [465, 618] on div "LA LUTHER Anderson Night Manager at Westbury Add a tag Application Messages Fee…" at bounding box center [586, 354] width 1172 height 708
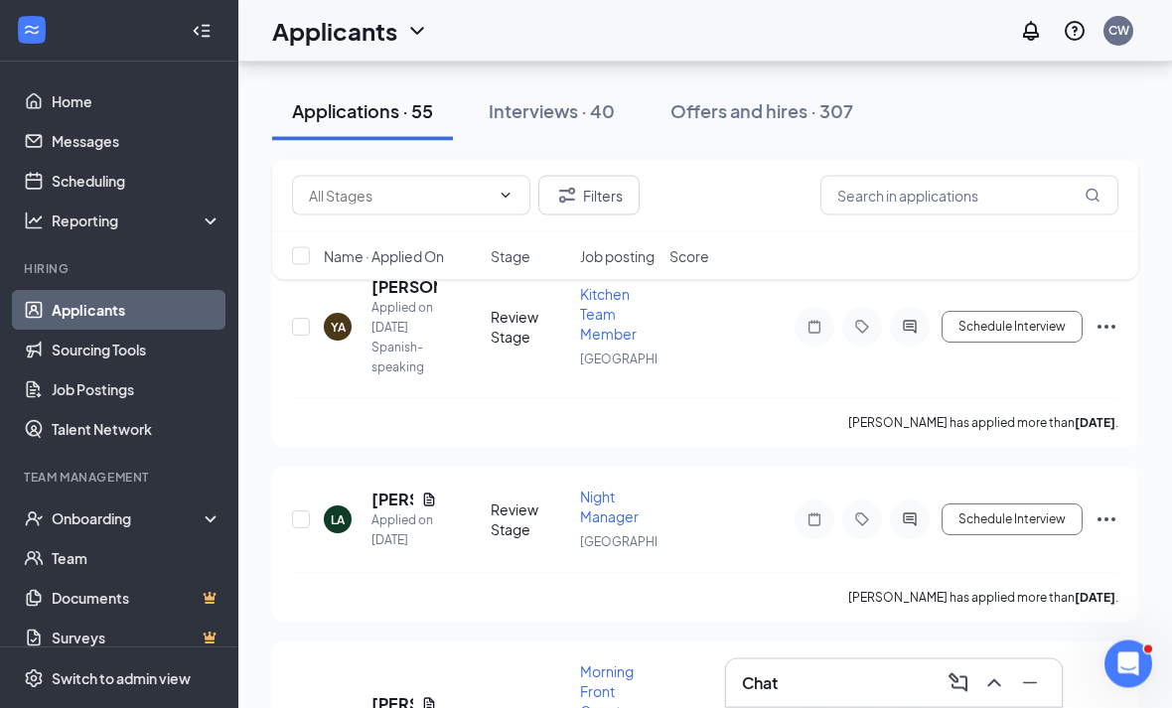
scroll to position [9177, 0]
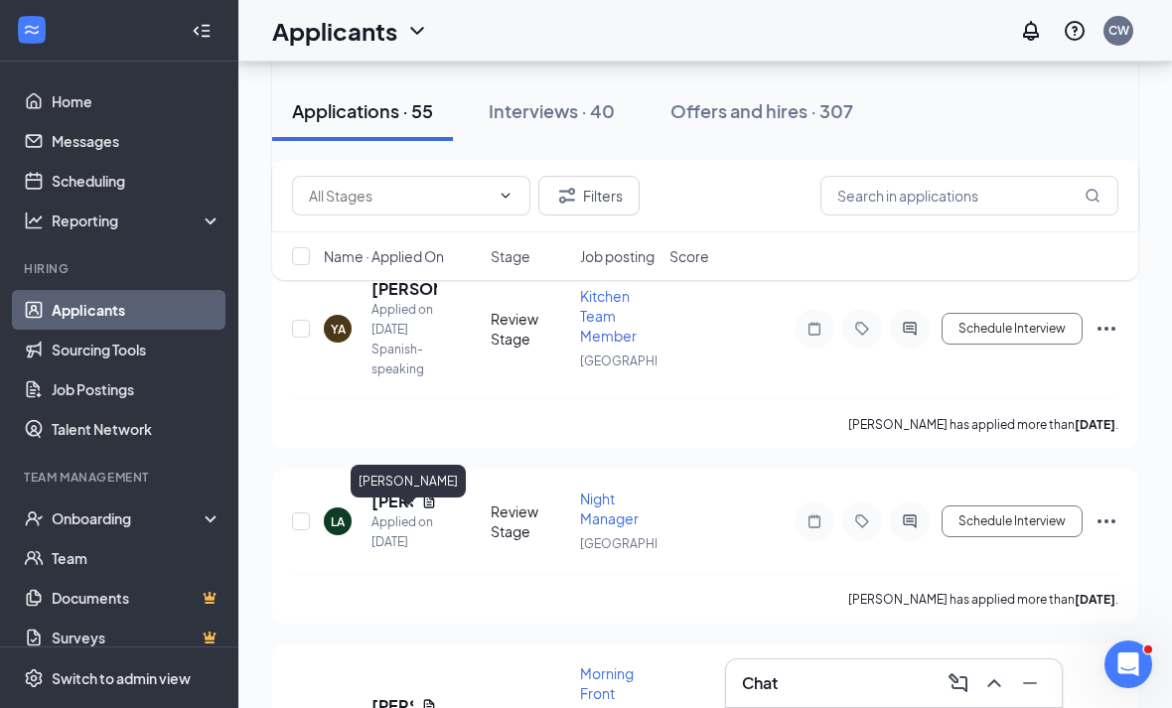
click at [396, 87] on h5 "Melvin Rojas" at bounding box center [392, 77] width 42 height 22
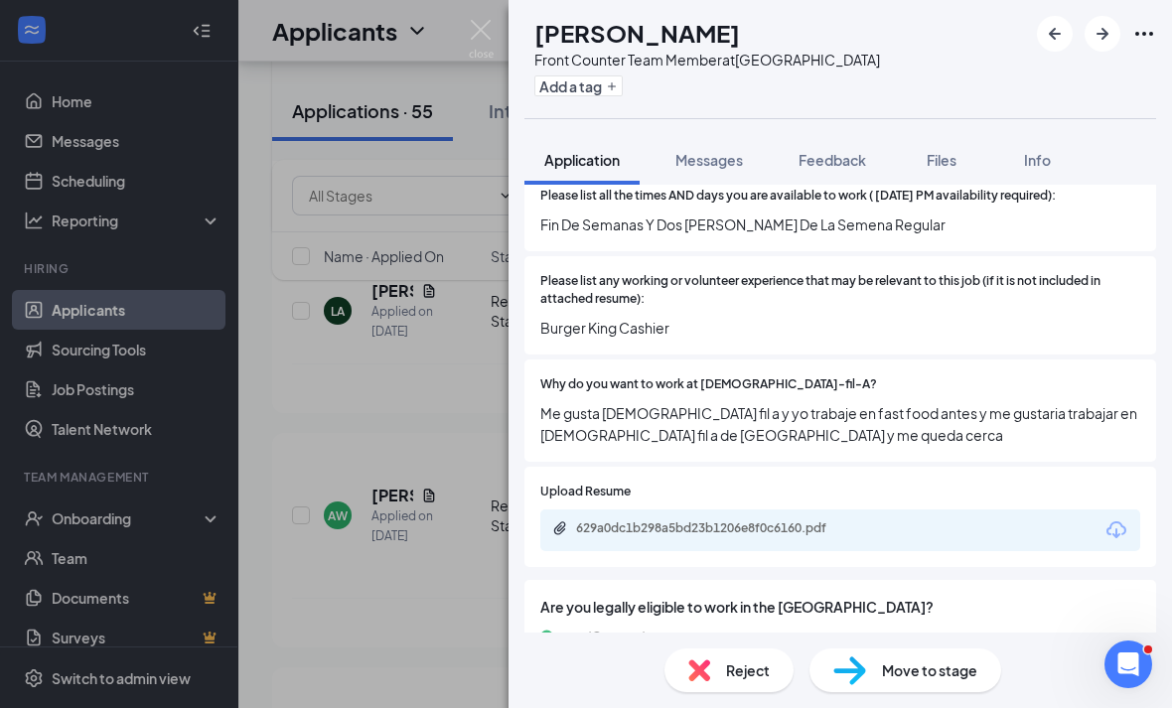
scroll to position [59, 0]
click at [762, 667] on span "Reject" at bounding box center [748, 670] width 44 height 22
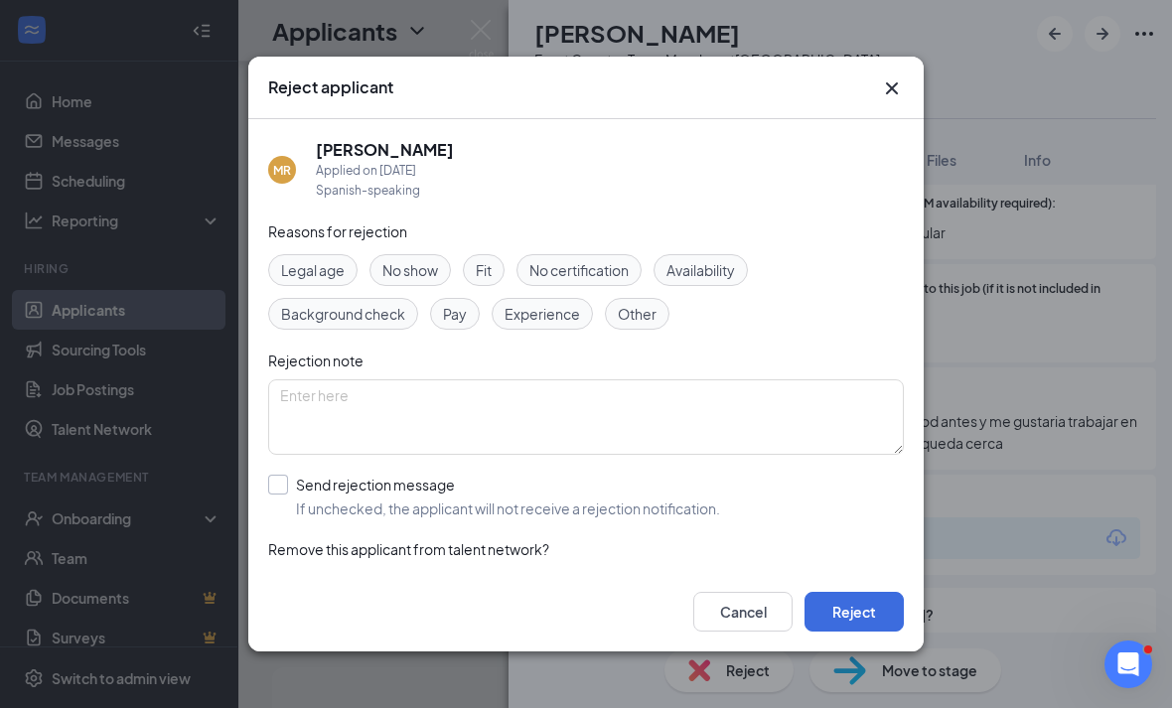
click at [574, 475] on div "Send rejection message" at bounding box center [508, 485] width 424 height 20
click at [574, 475] on input "Send rejection message If unchecked, the applicant will not receive a rejection…" at bounding box center [494, 497] width 452 height 44
checkbox input "true"
click at [874, 631] on button "Reject" at bounding box center [853, 612] width 99 height 40
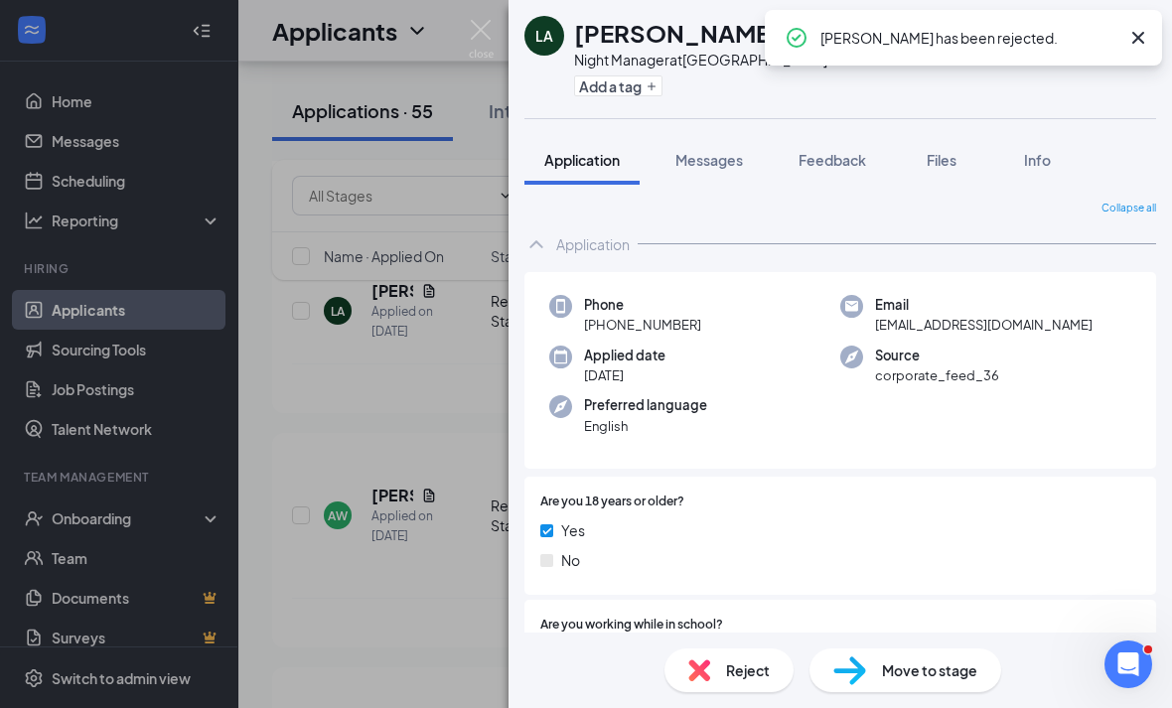
click at [475, 590] on div "LA LUTHER Anderson Night Manager at Westbury Add a tag Application Messages Fee…" at bounding box center [586, 354] width 1172 height 708
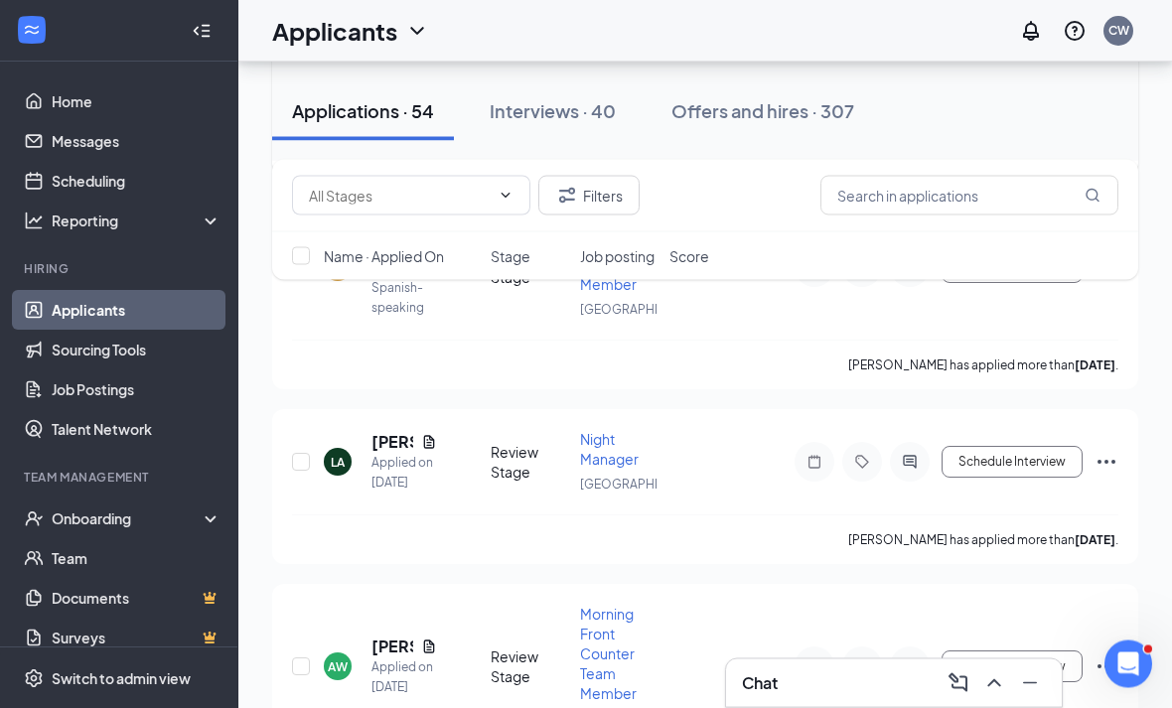
scroll to position [9026, 0]
click at [416, 54] on h5 "Jonathan Brown" at bounding box center [404, 43] width 66 height 22
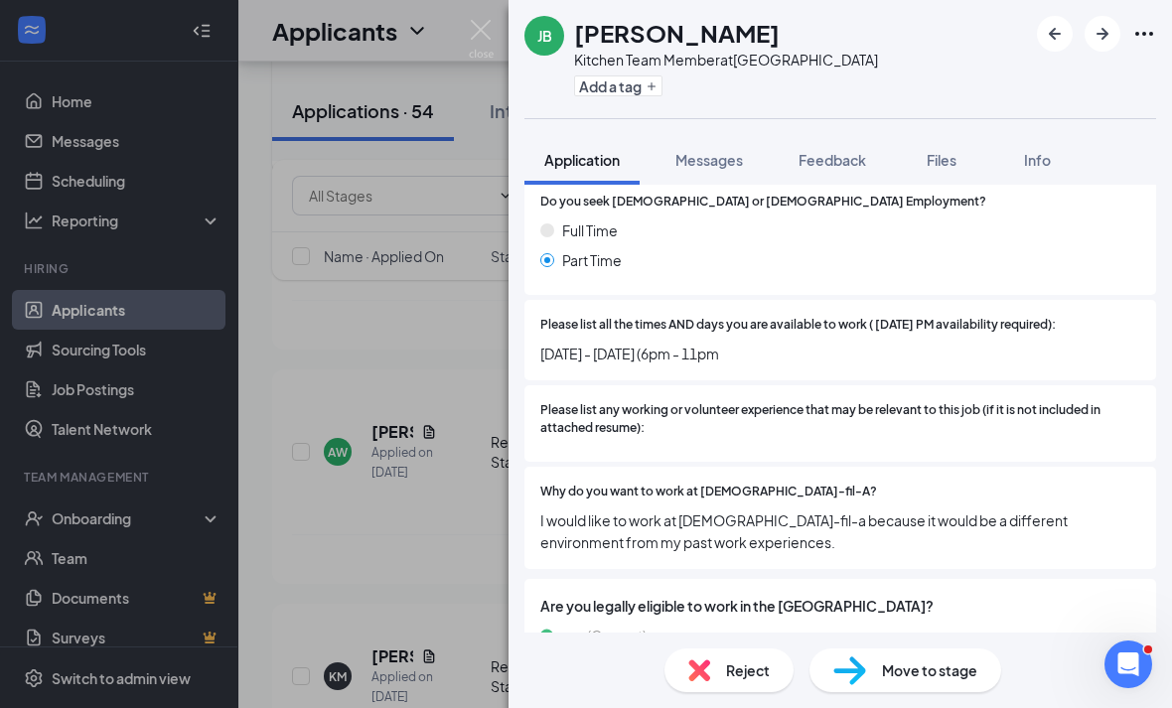
scroll to position [64, 0]
click at [769, 667] on div "Reject" at bounding box center [728, 670] width 129 height 44
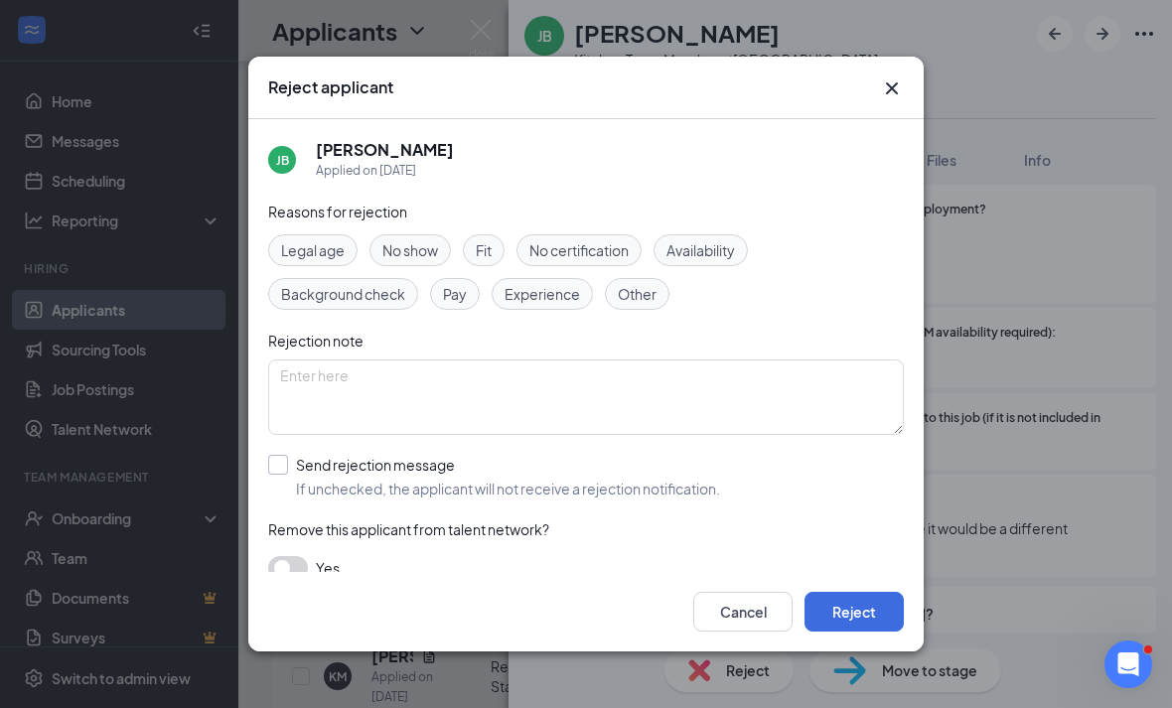
click at [642, 458] on div "Send rejection message" at bounding box center [508, 465] width 424 height 20
click at [642, 458] on input "Send rejection message If unchecked, the applicant will not receive a rejection…" at bounding box center [494, 477] width 452 height 44
checkbox input "true"
click at [843, 631] on button "Reject" at bounding box center [853, 612] width 99 height 40
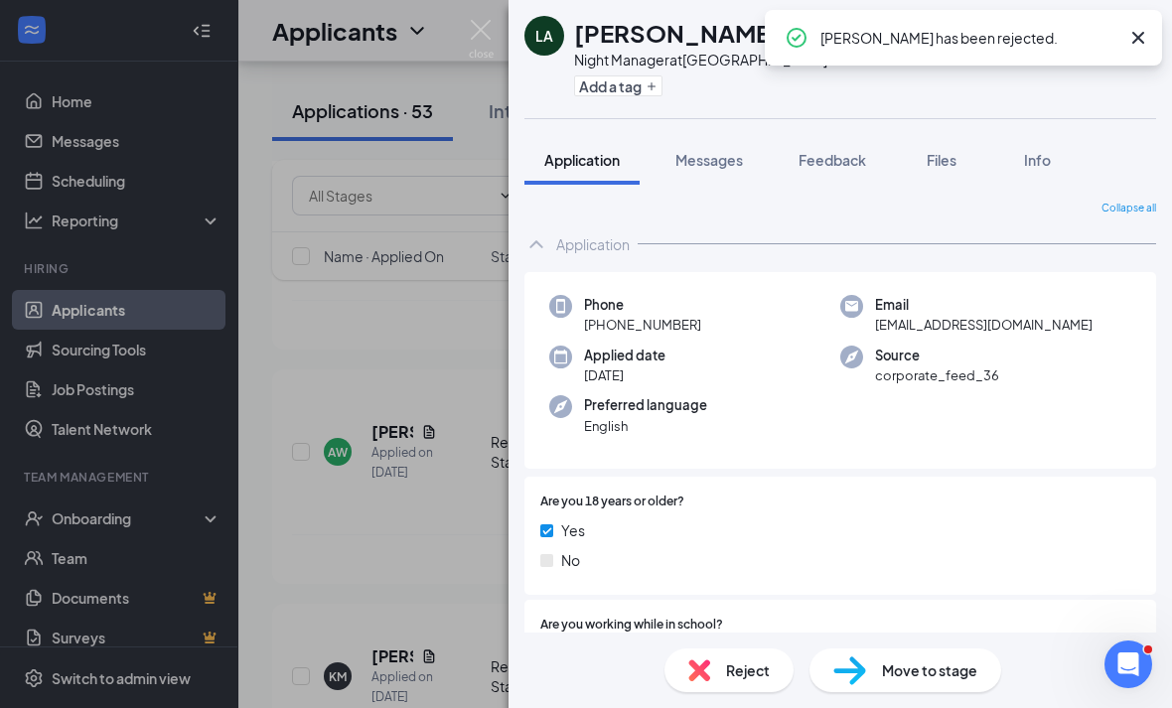
click at [458, 597] on div "LA LUTHER Anderson Night Manager at Westbury Add a tag Application Messages Fee…" at bounding box center [586, 354] width 1172 height 708
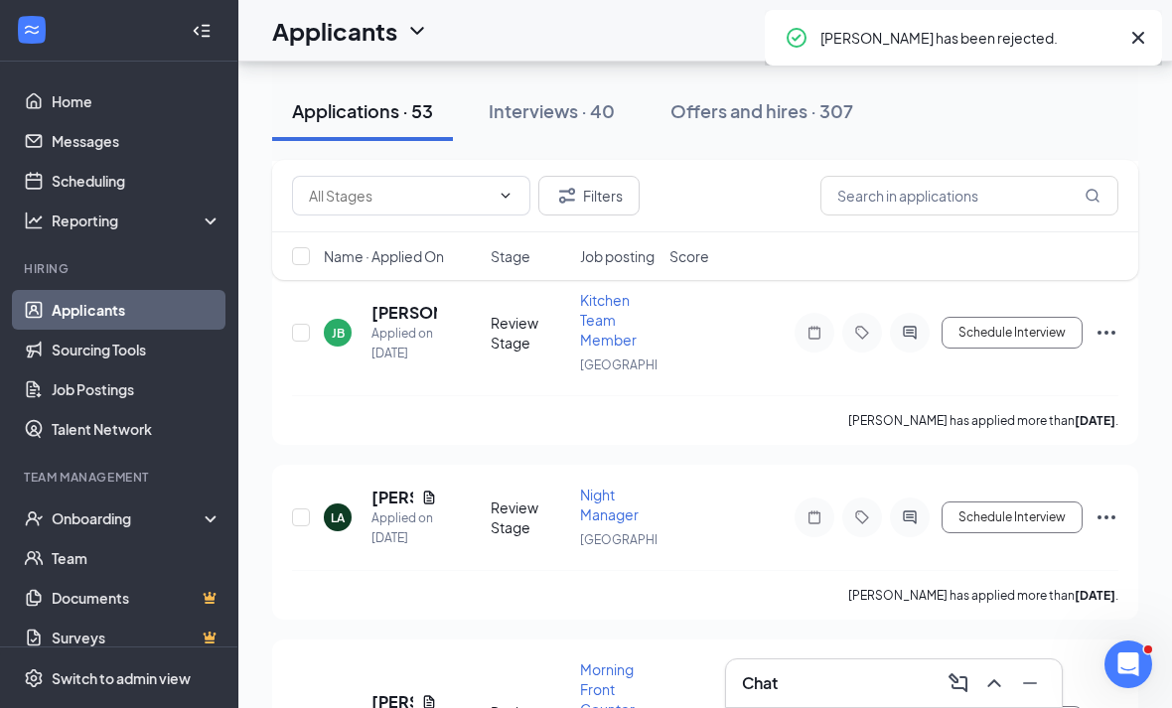
scroll to position [8753, 0]
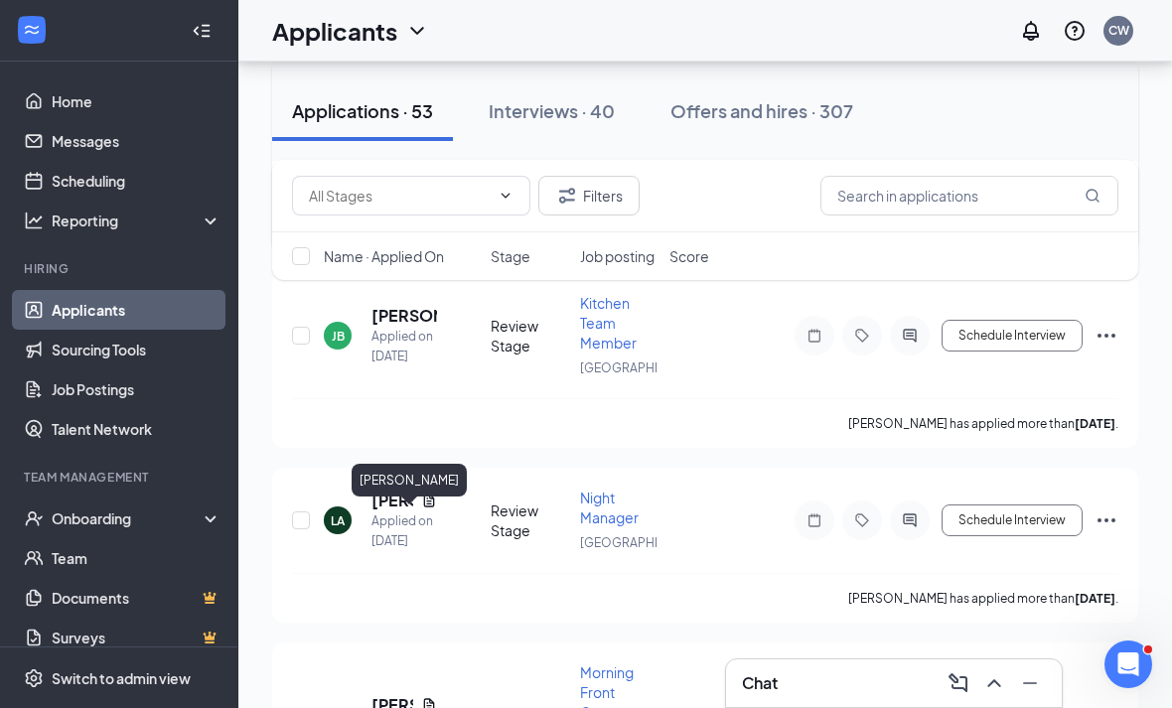
click at [404, 122] on h5 "Ashlee Solis" at bounding box center [392, 111] width 42 height 22
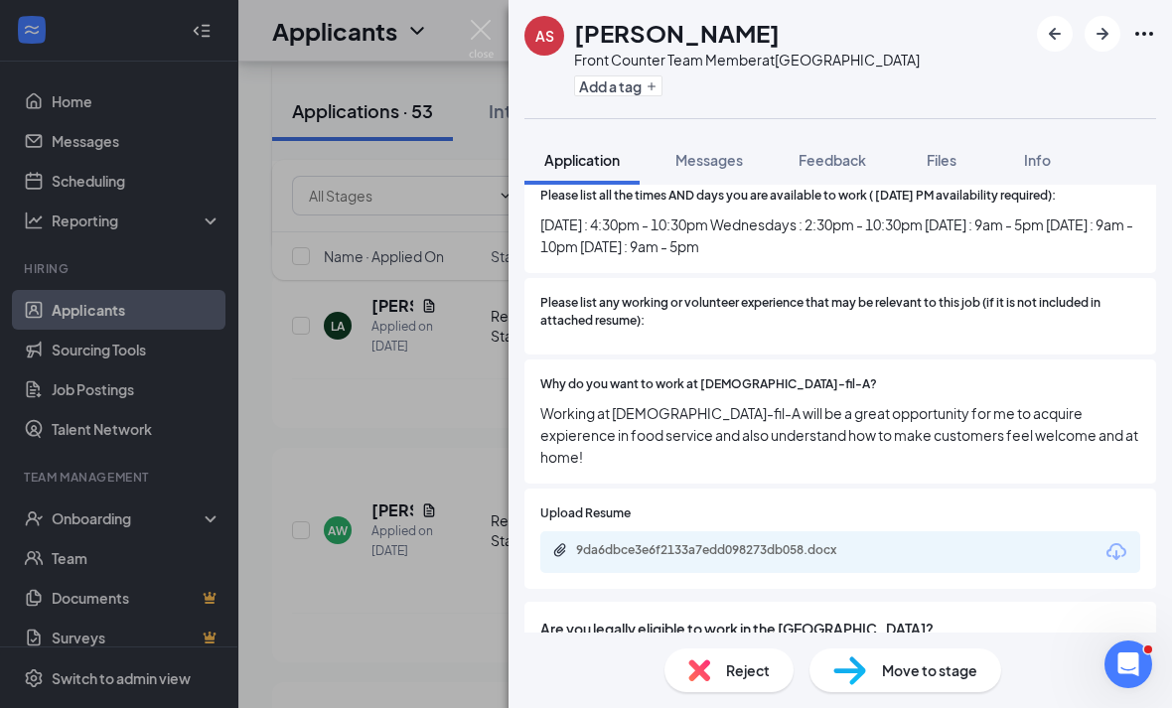
scroll to position [64, 0]
click at [760, 542] on div "9da6dbce3e6f2133a7edd098273db058.docx" at bounding box center [715, 550] width 278 height 16
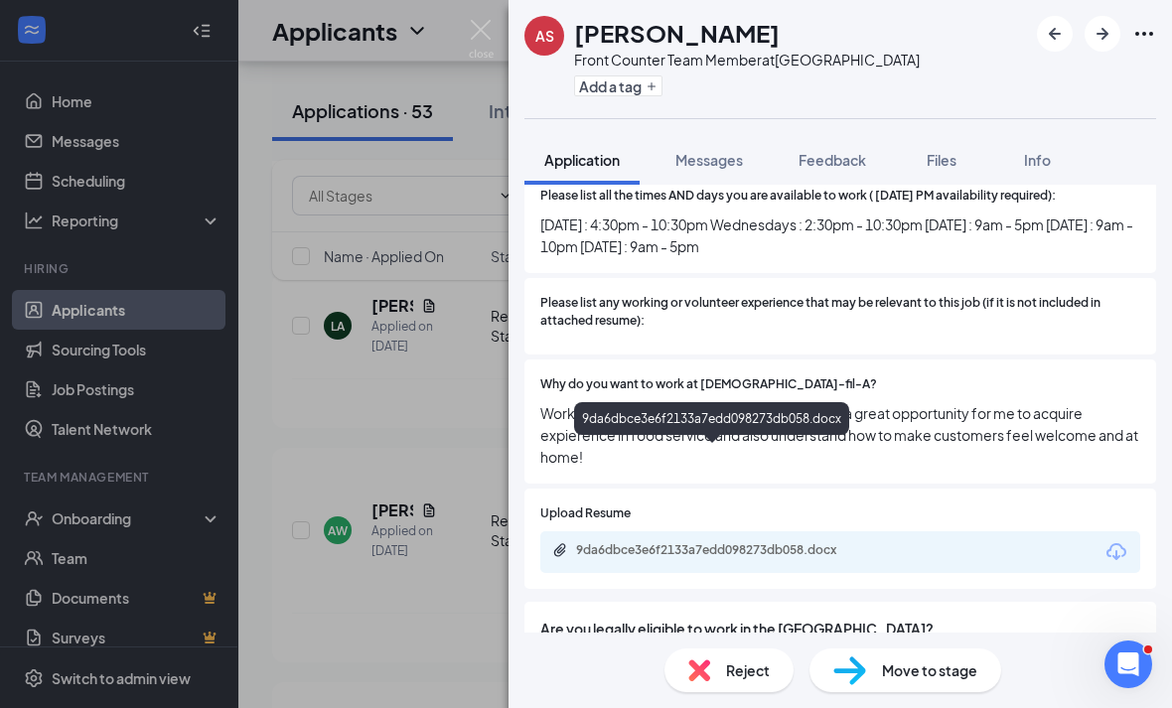
scroll to position [667, 0]
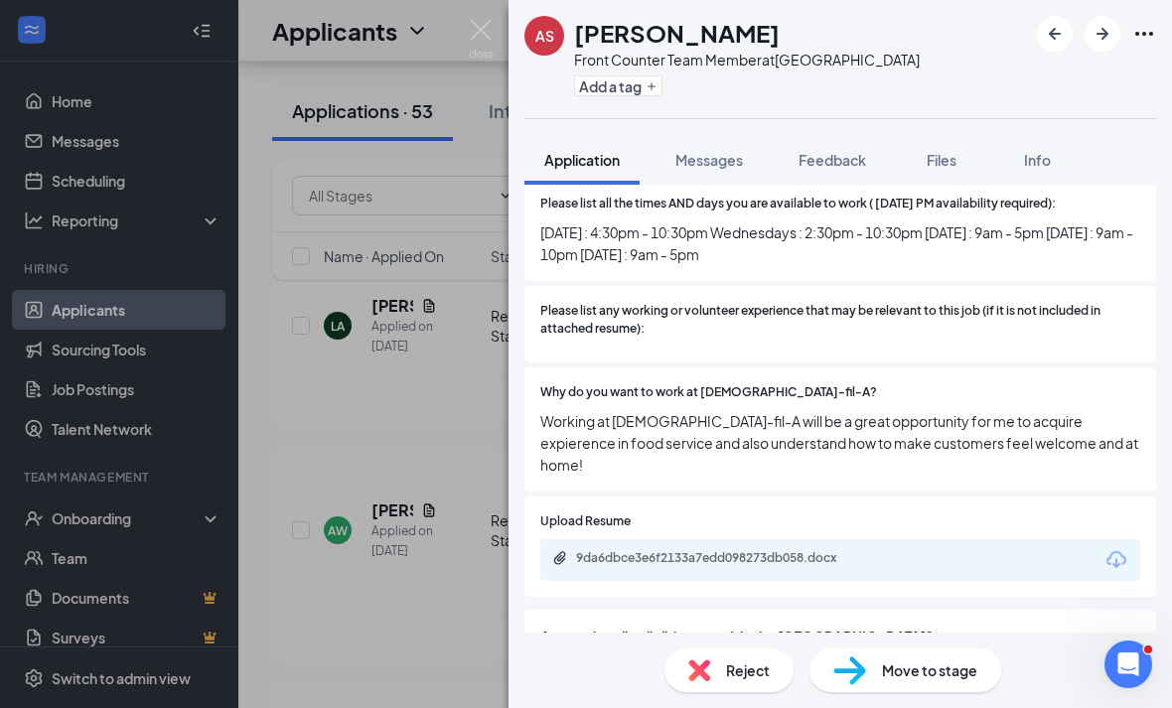
click at [737, 672] on span "Reject" at bounding box center [748, 670] width 44 height 22
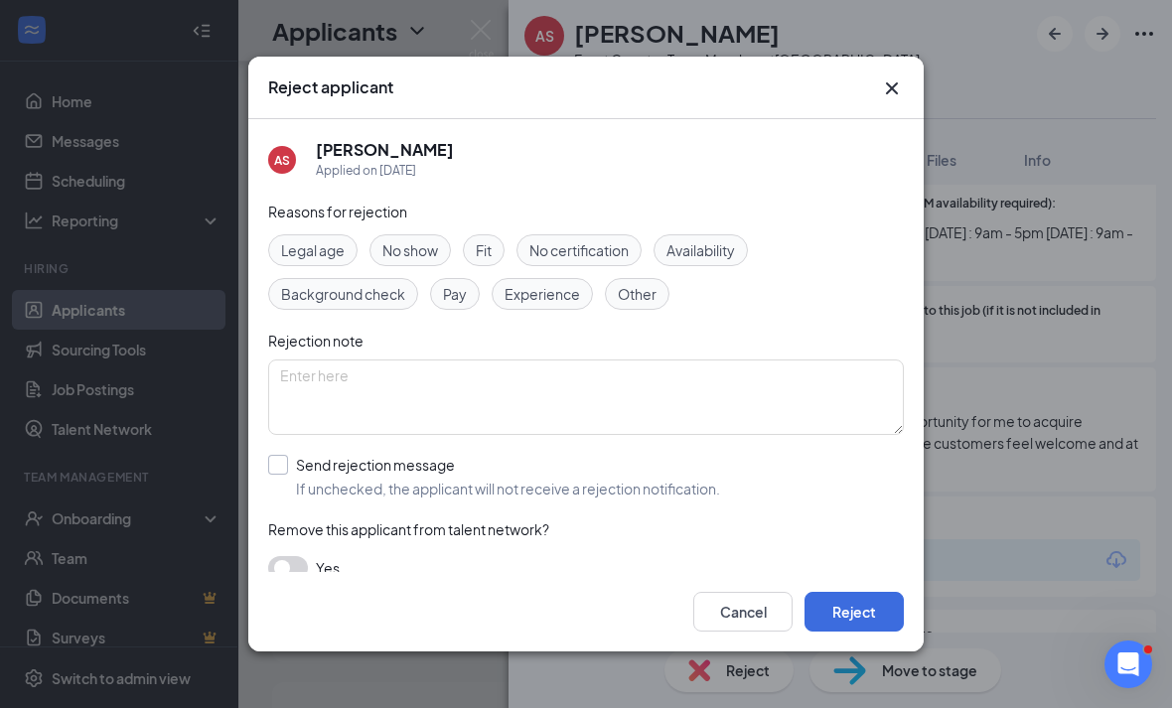
click at [691, 455] on div "Send rejection message" at bounding box center [508, 465] width 424 height 20
click at [691, 455] on input "Send rejection message If unchecked, the applicant will not receive a rejection…" at bounding box center [494, 477] width 452 height 44
click at [729, 455] on div "Send rejection message If unchecked, the applicant will not receive a rejection…" at bounding box center [585, 477] width 635 height 44
click at [706, 479] on span "If unchecked, the applicant will not receive a rejection notification." at bounding box center [508, 489] width 424 height 20
click at [706, 468] on input "Send rejection message If unchecked, the applicant will not receive a rejection…" at bounding box center [494, 477] width 452 height 44
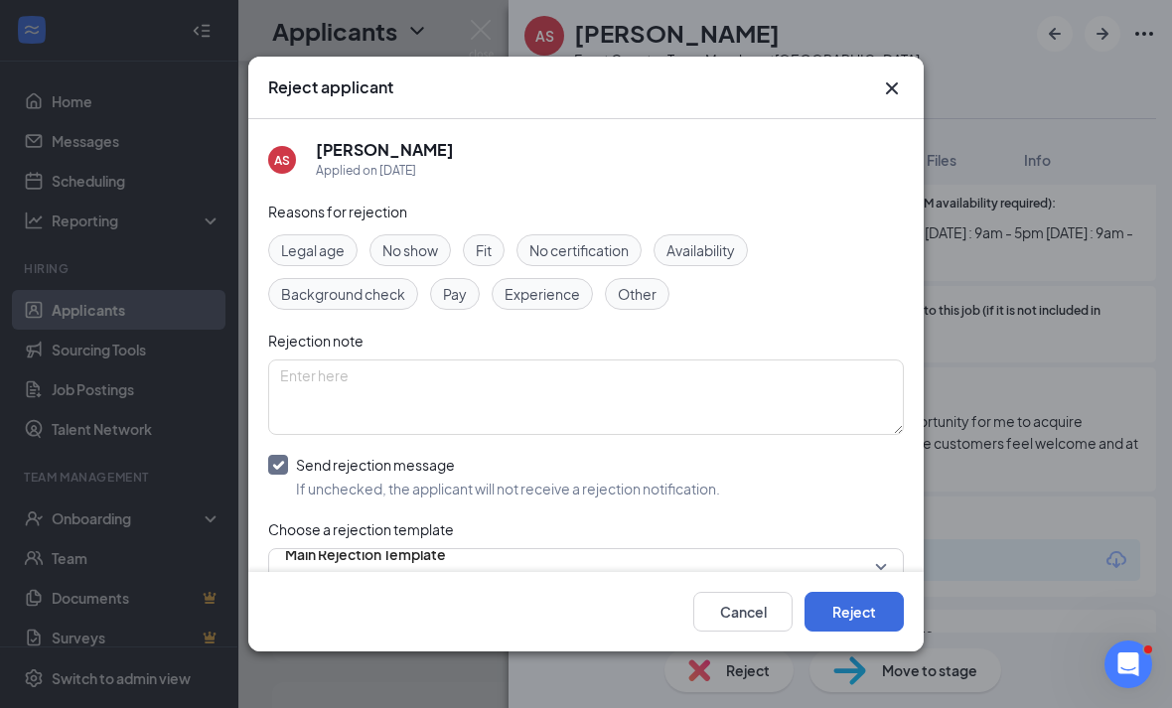
checkbox input "false"
click at [877, 86] on div "Reject applicant" at bounding box center [585, 88] width 675 height 63
click at [902, 85] on icon "Cross" at bounding box center [892, 88] width 24 height 24
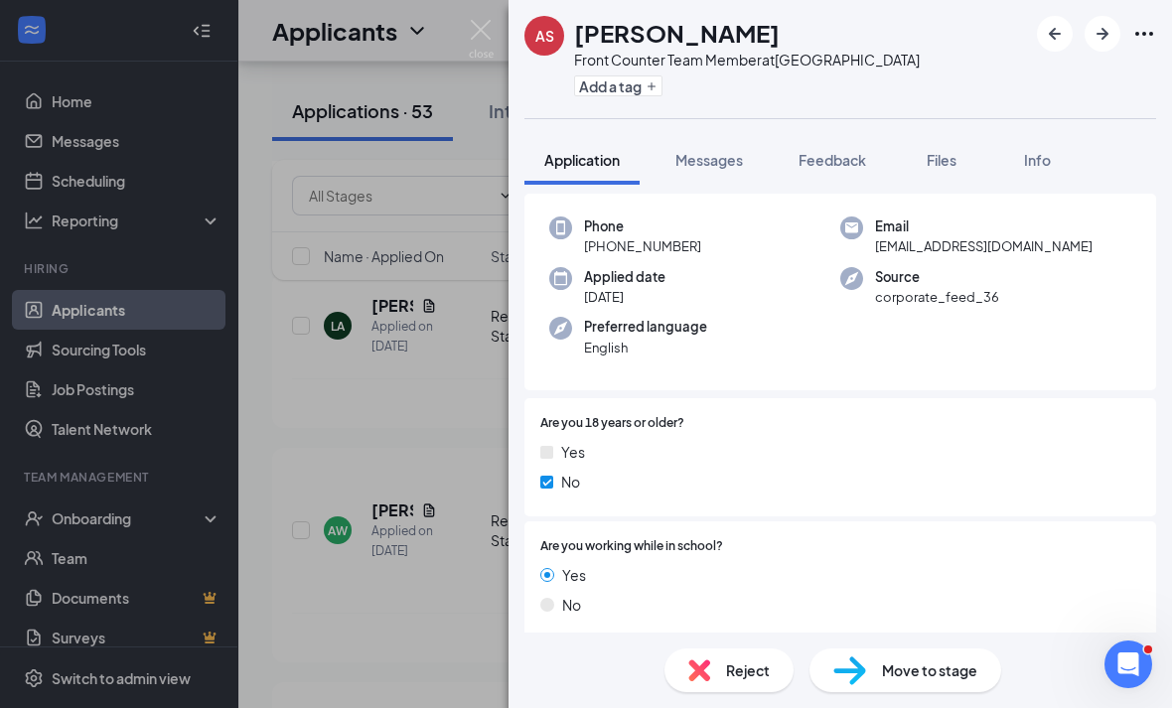
scroll to position [0, 0]
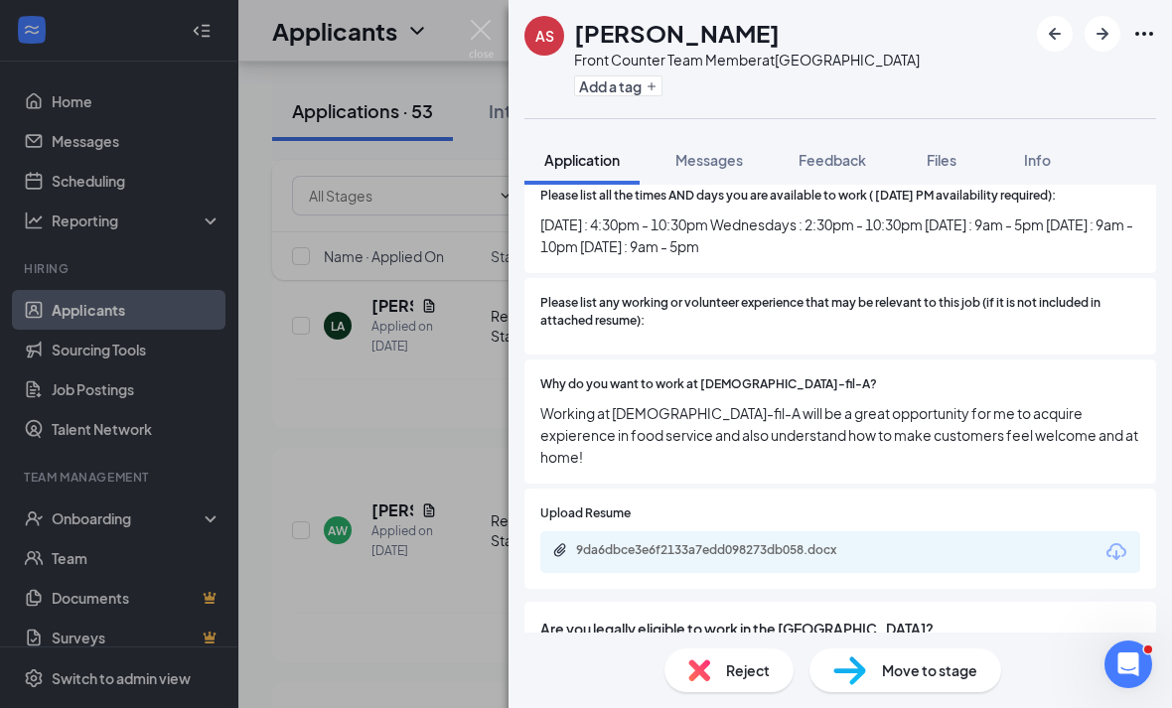
click at [767, 662] on span "Reject" at bounding box center [748, 670] width 44 height 22
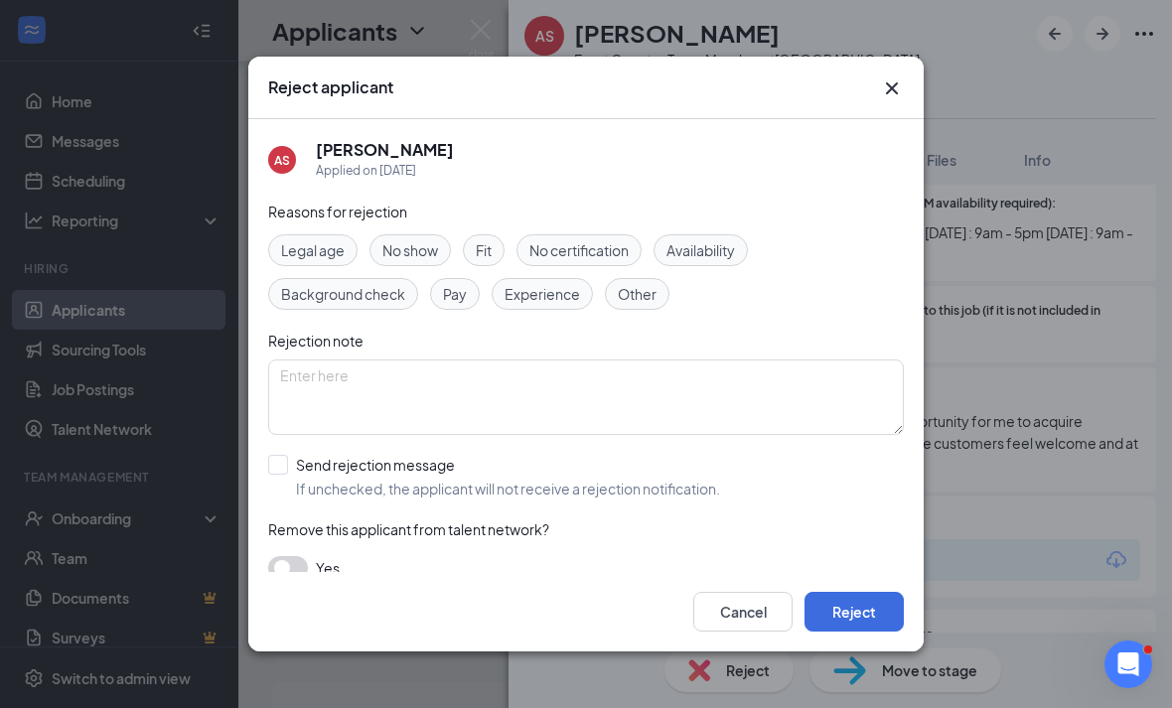
click at [900, 86] on div "Reject applicant" at bounding box center [585, 88] width 675 height 63
click at [880, 76] on icon "Cross" at bounding box center [892, 88] width 24 height 24
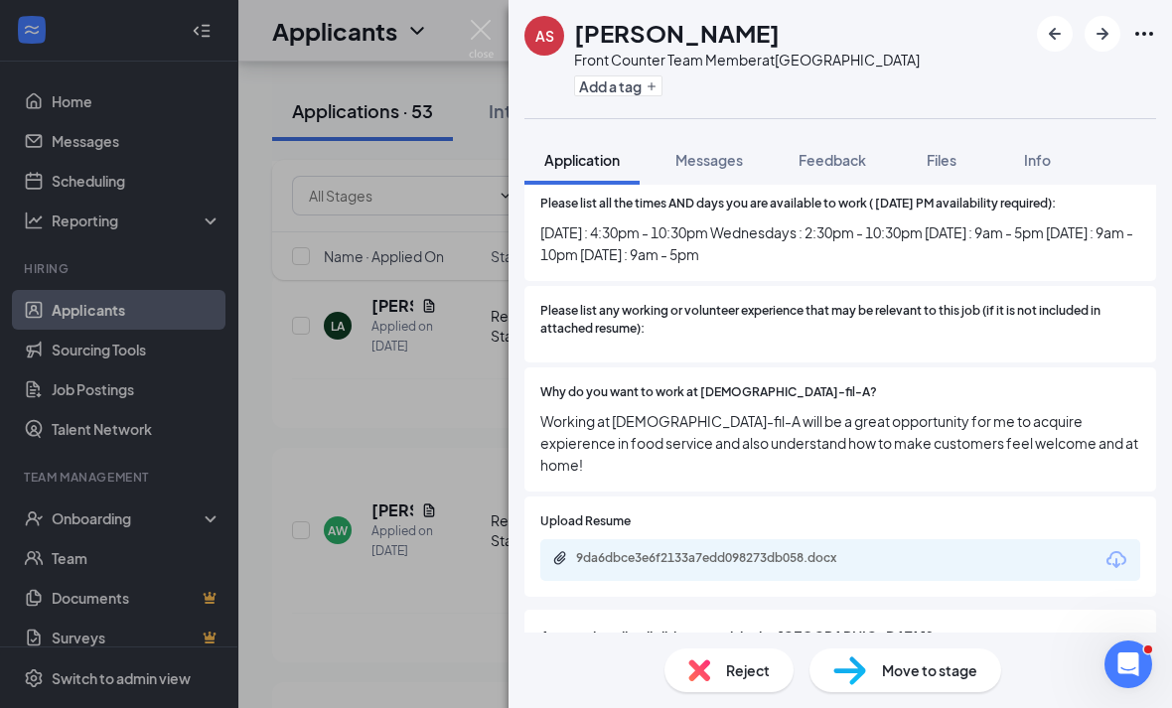
click at [876, 60] on div "AS Ashlee Solis Front Counter Team Member at Eisenhower Park Add a tag Applicat…" at bounding box center [839, 354] width 663 height 708
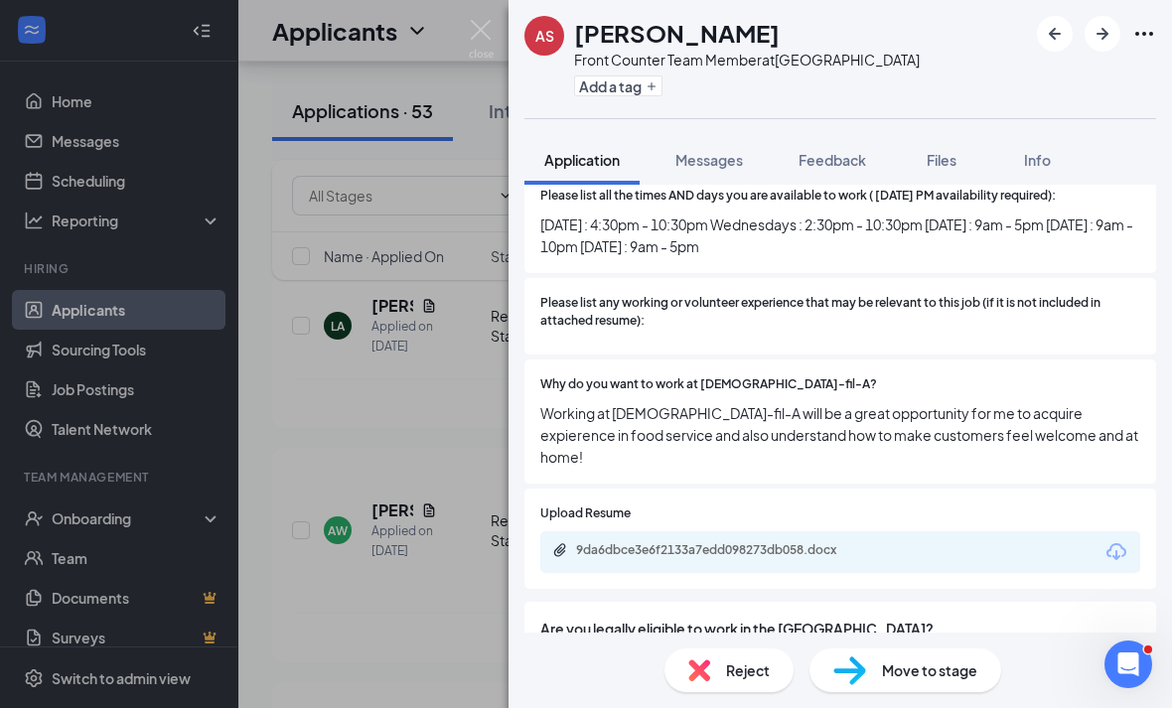
scroll to position [64, 0]
click at [758, 678] on span "Reject" at bounding box center [748, 670] width 44 height 22
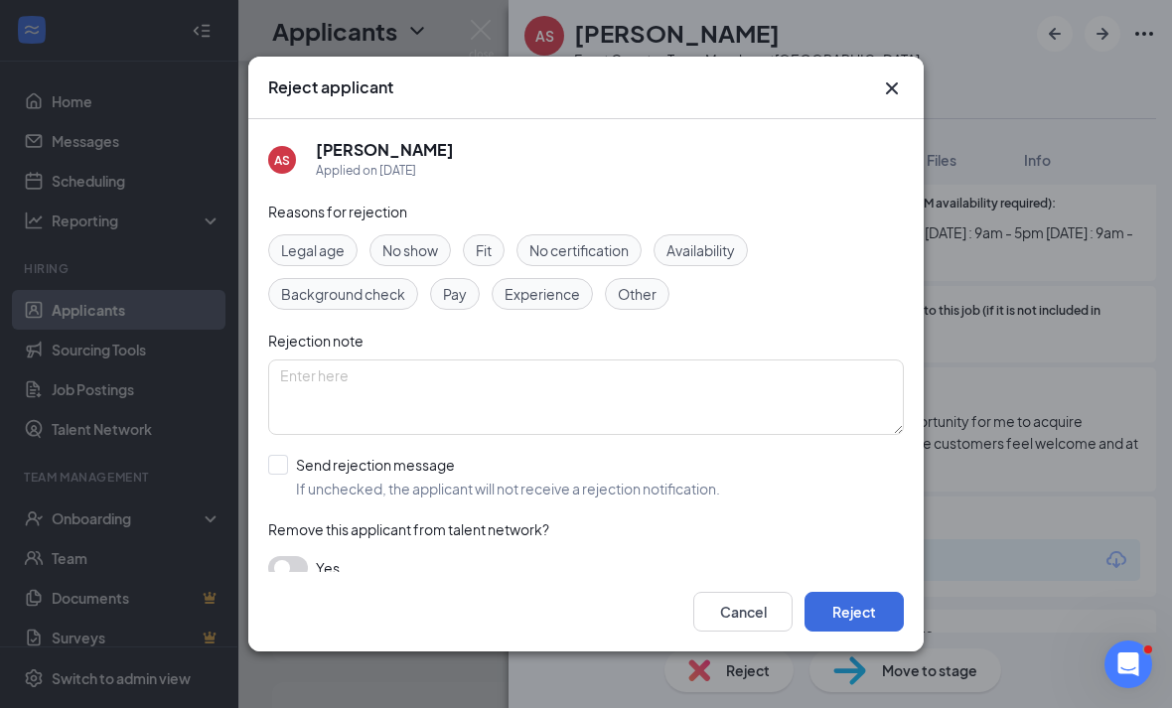
click at [868, 651] on div "Cancel Reject" at bounding box center [585, 611] width 675 height 79
click at [872, 631] on button "Reject" at bounding box center [853, 612] width 99 height 40
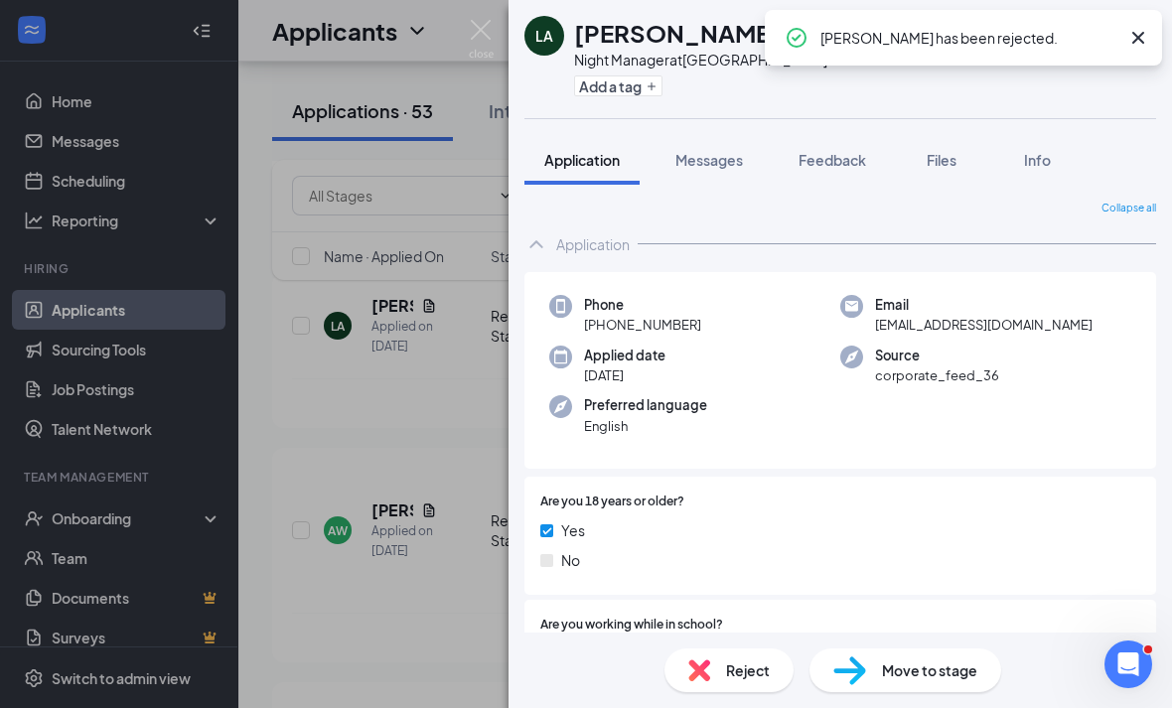
click at [433, 608] on div "LA LUTHER Anderson Night Manager at Westbury Add a tag Application Messages Fee…" at bounding box center [586, 354] width 1172 height 708
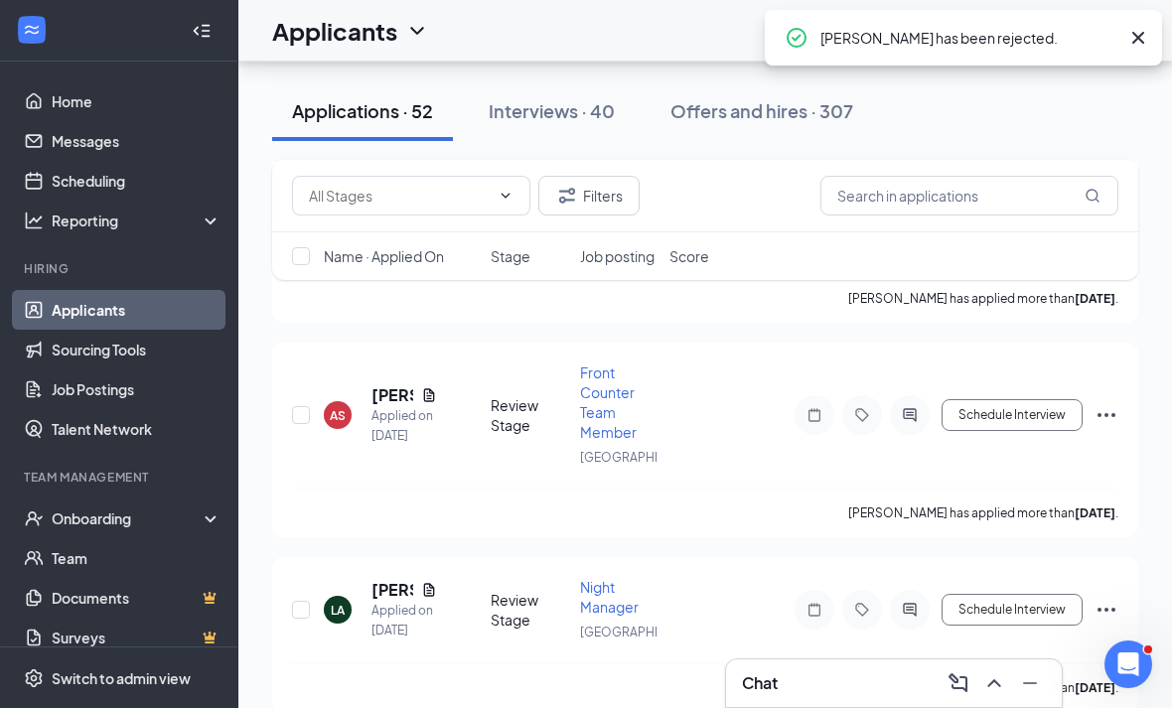
scroll to position [8465, 0]
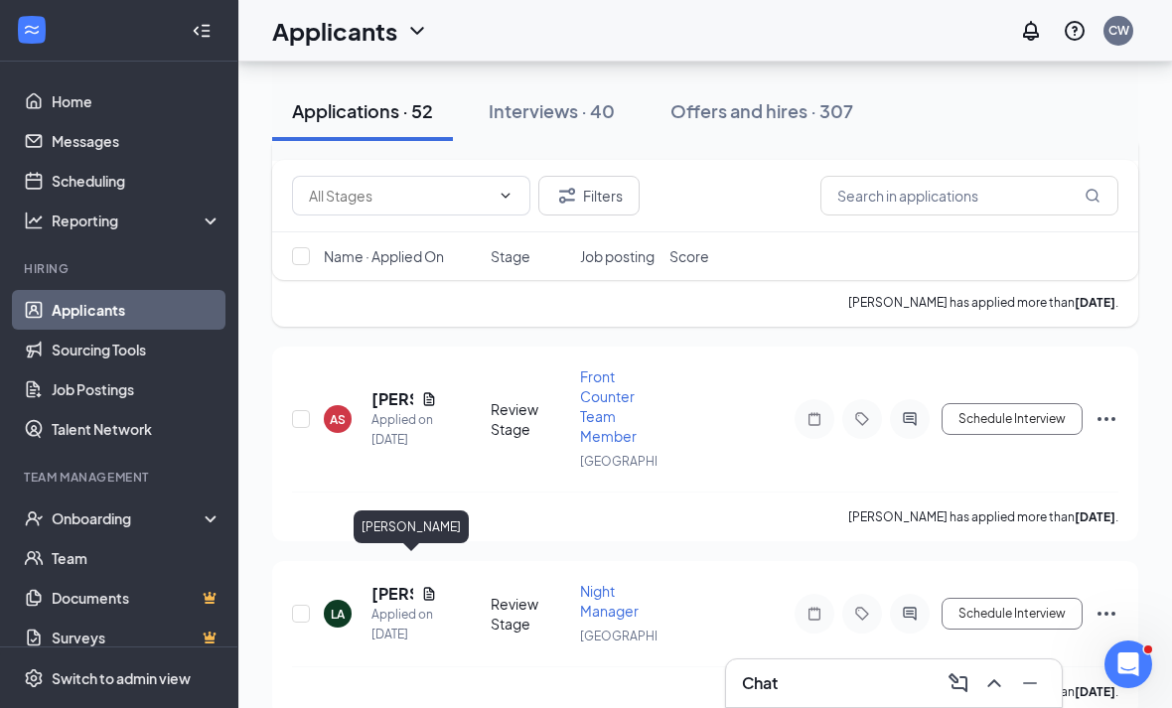
click at [391, 178] on h5 "Jhon Albert" at bounding box center [392, 167] width 42 height 22
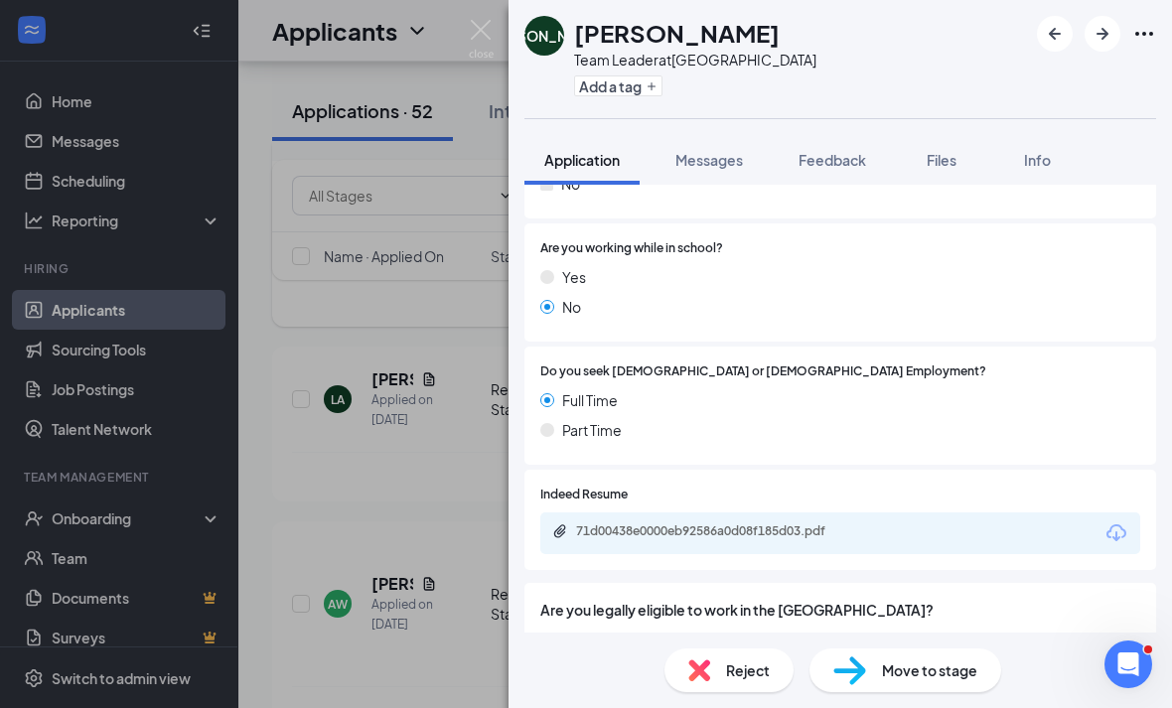
scroll to position [375, 0]
click at [891, 537] on div "71d00438e0000eb92586a0d08f185d03.pdf" at bounding box center [840, 534] width 600 height 42
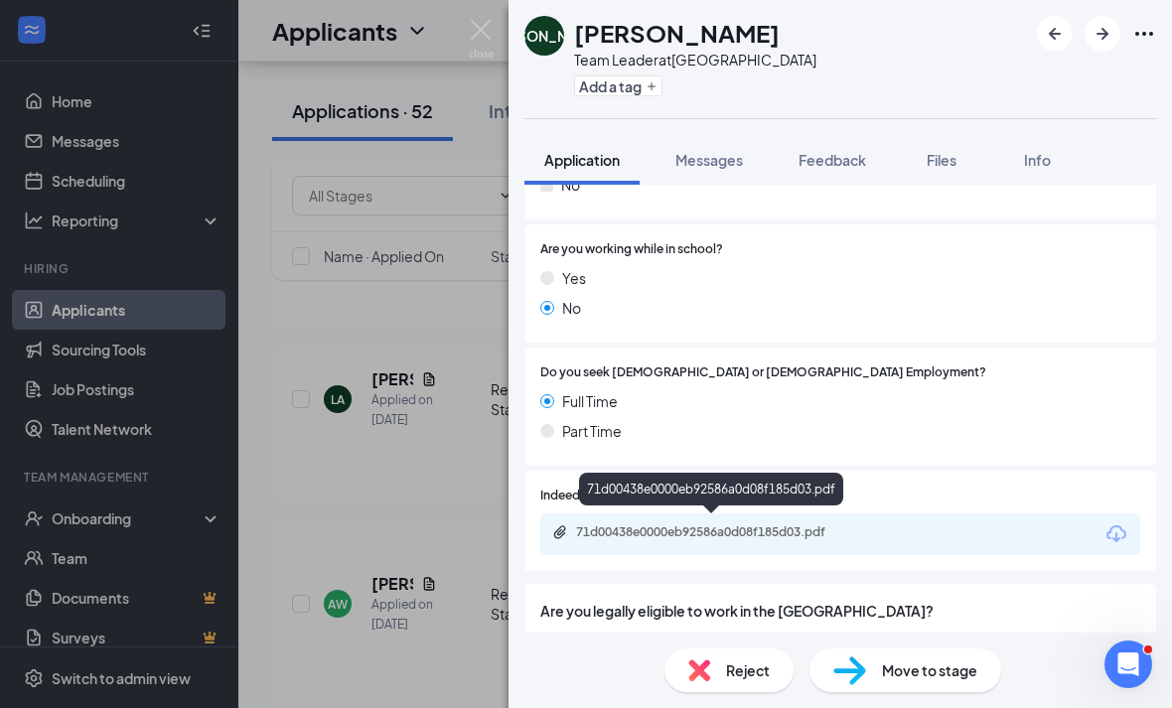
click at [691, 524] on div "71d00438e0000eb92586a0d08f185d03.pdf" at bounding box center [715, 532] width 278 height 16
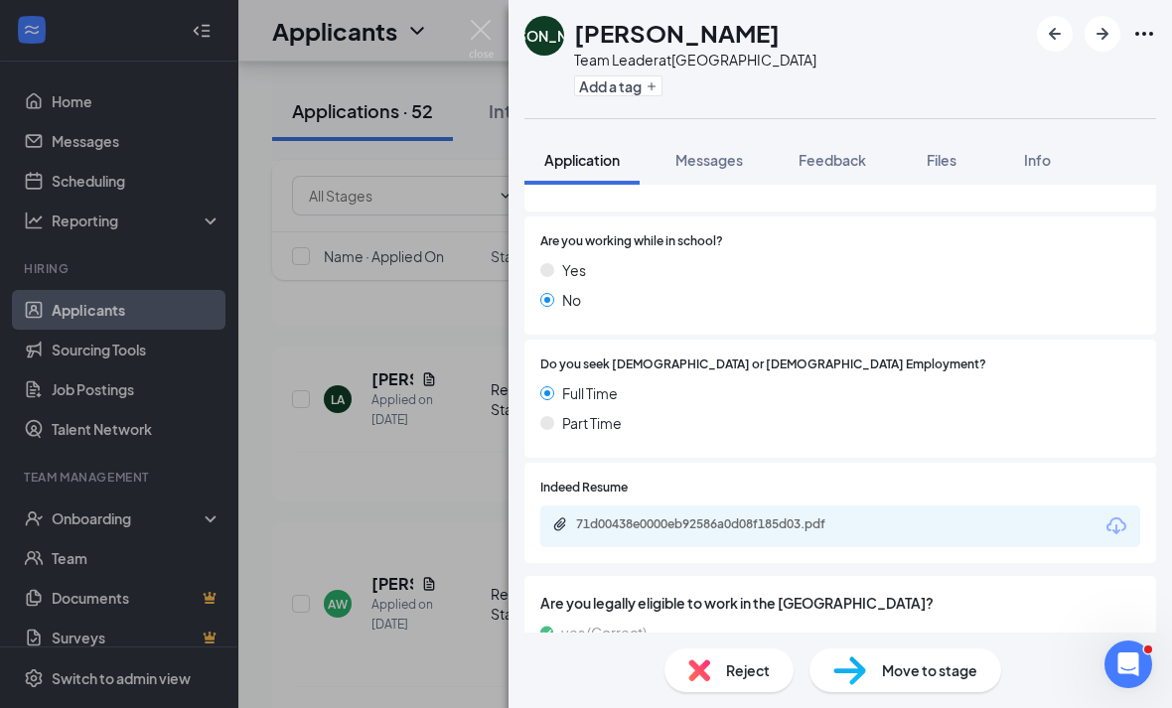
scroll to position [382, 0]
click at [898, 507] on div "71d00438e0000eb92586a0d08f185d03.pdf" at bounding box center [840, 527] width 600 height 42
click at [898, 506] on div "71d00438e0000eb92586a0d08f185d03.pdf" at bounding box center [840, 527] width 600 height 42
click at [670, 520] on div "71d00438e0000eb92586a0d08f185d03.pdf" at bounding box center [715, 525] width 278 height 16
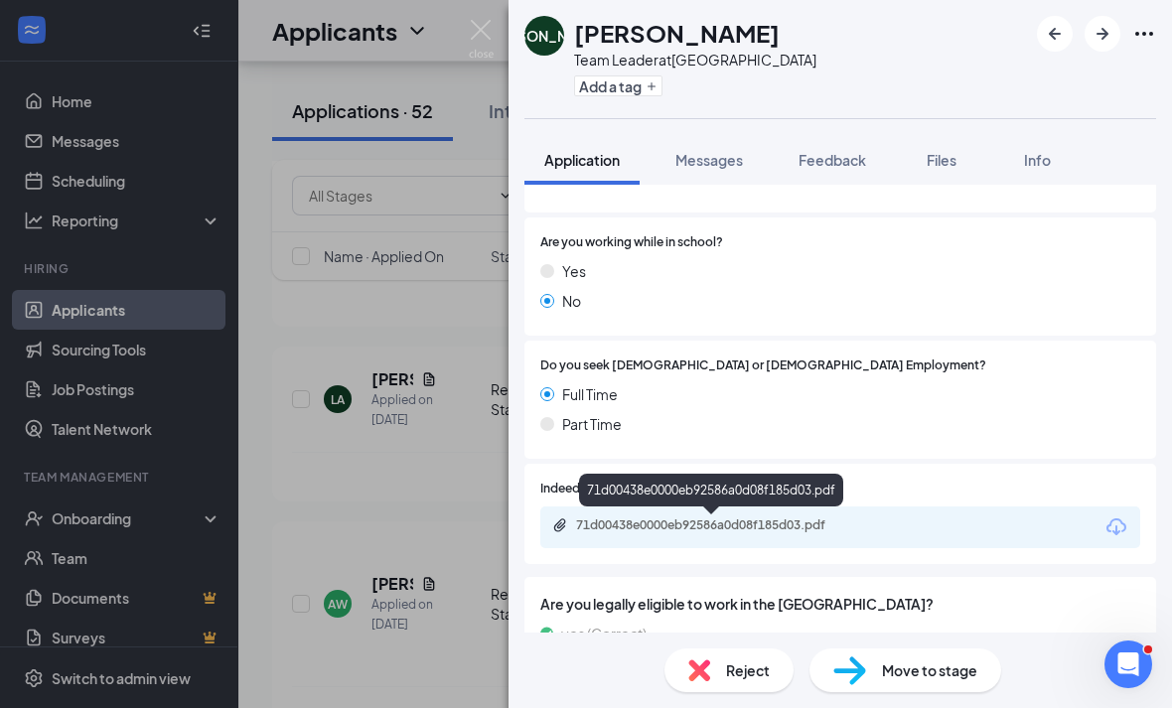
scroll to position [374, 0]
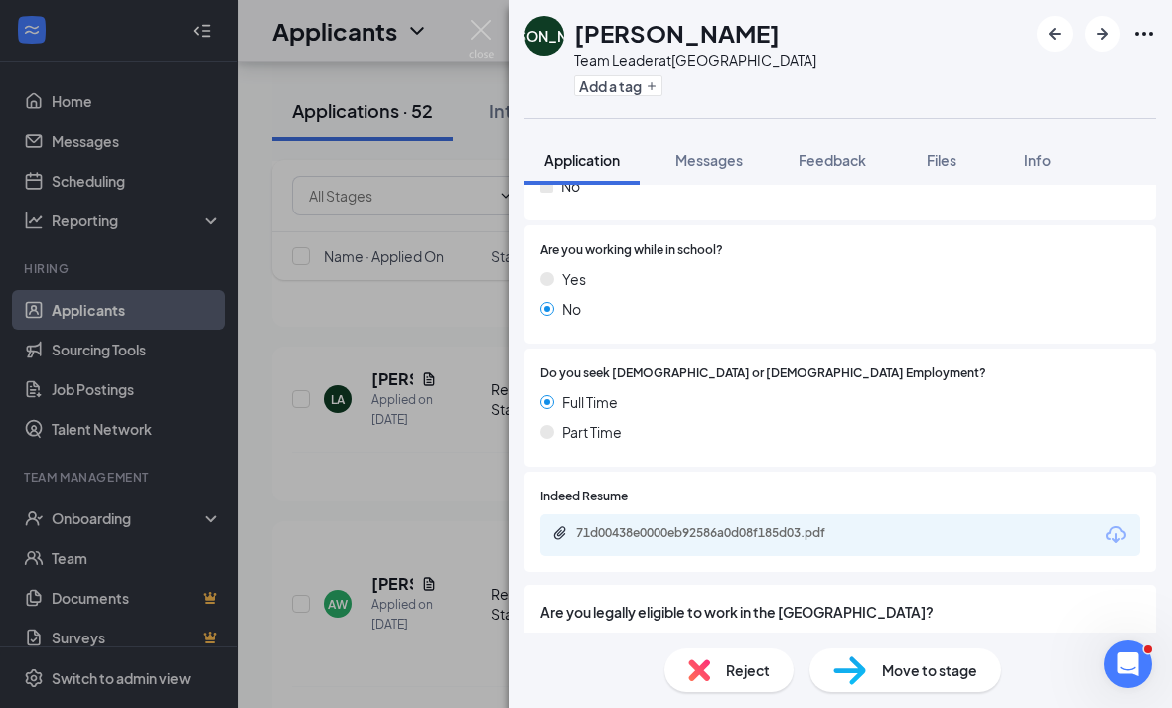
click at [1168, 25] on div "JA Jhon Albert Team Leader at Eisenhower Park Add a tag" at bounding box center [839, 59] width 663 height 118
click at [1152, 28] on icon "Ellipses" at bounding box center [1144, 34] width 24 height 24
click at [1081, 70] on link "View full application" at bounding box center [1036, 80] width 214 height 20
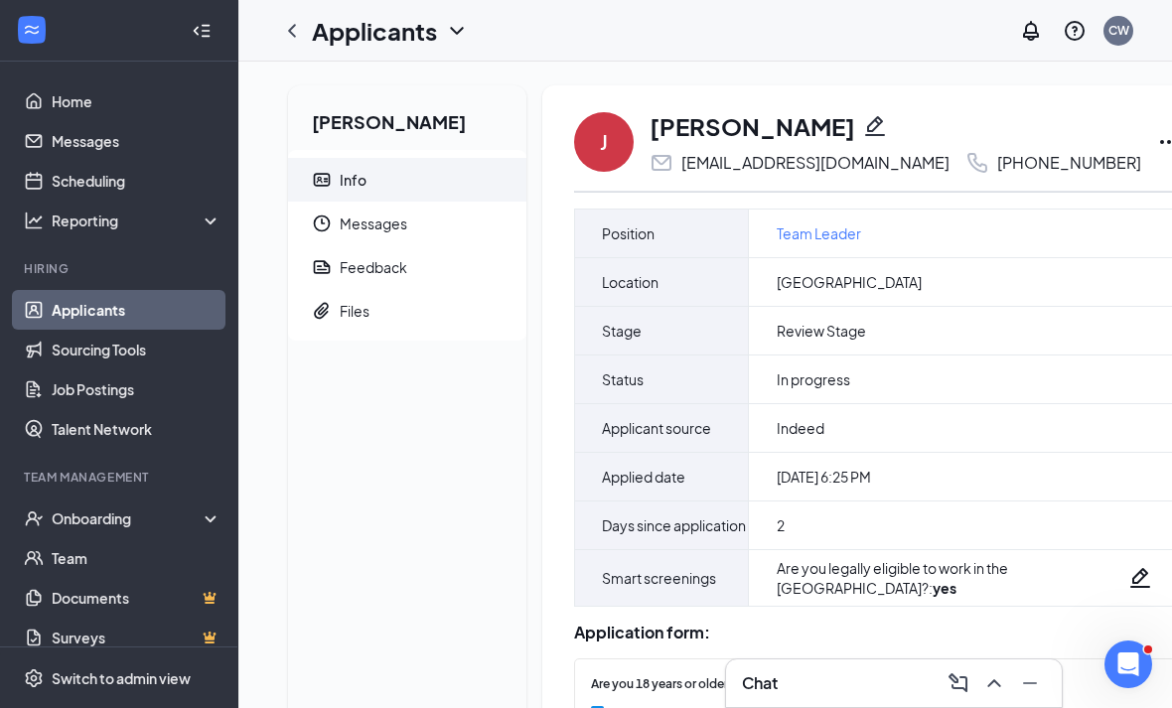
click at [1157, 130] on icon "Ellipses" at bounding box center [1169, 142] width 24 height 24
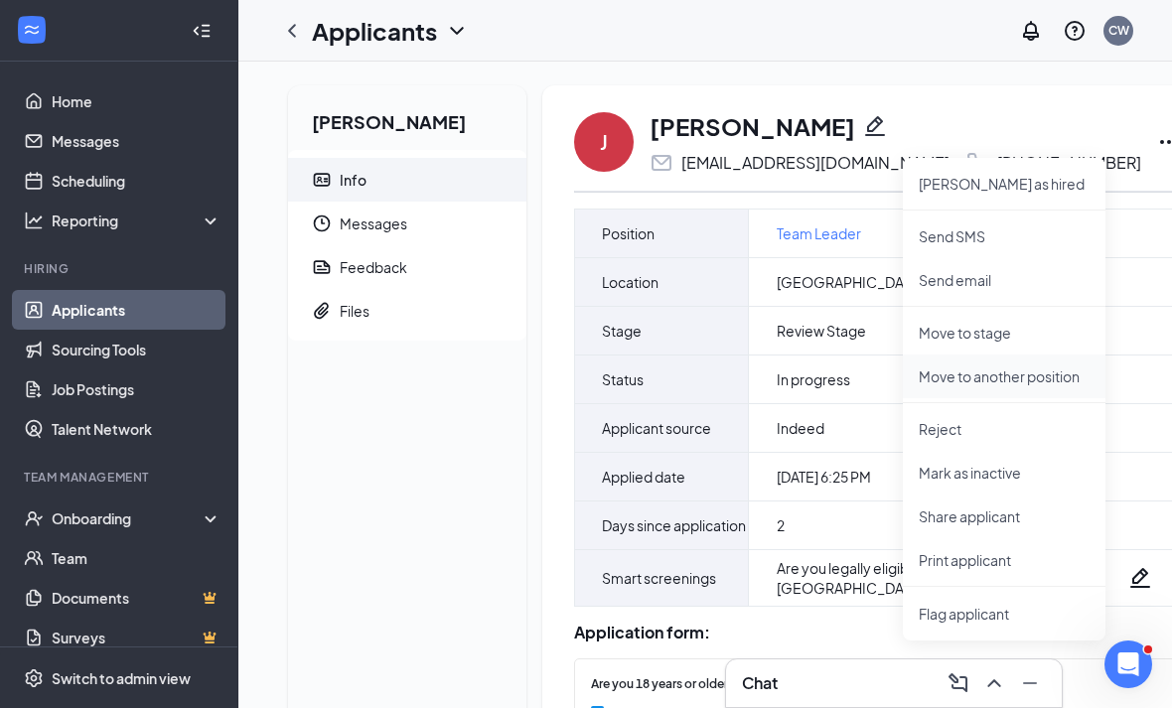
click at [1047, 385] on p "Move to another position" at bounding box center [1003, 376] width 171 height 20
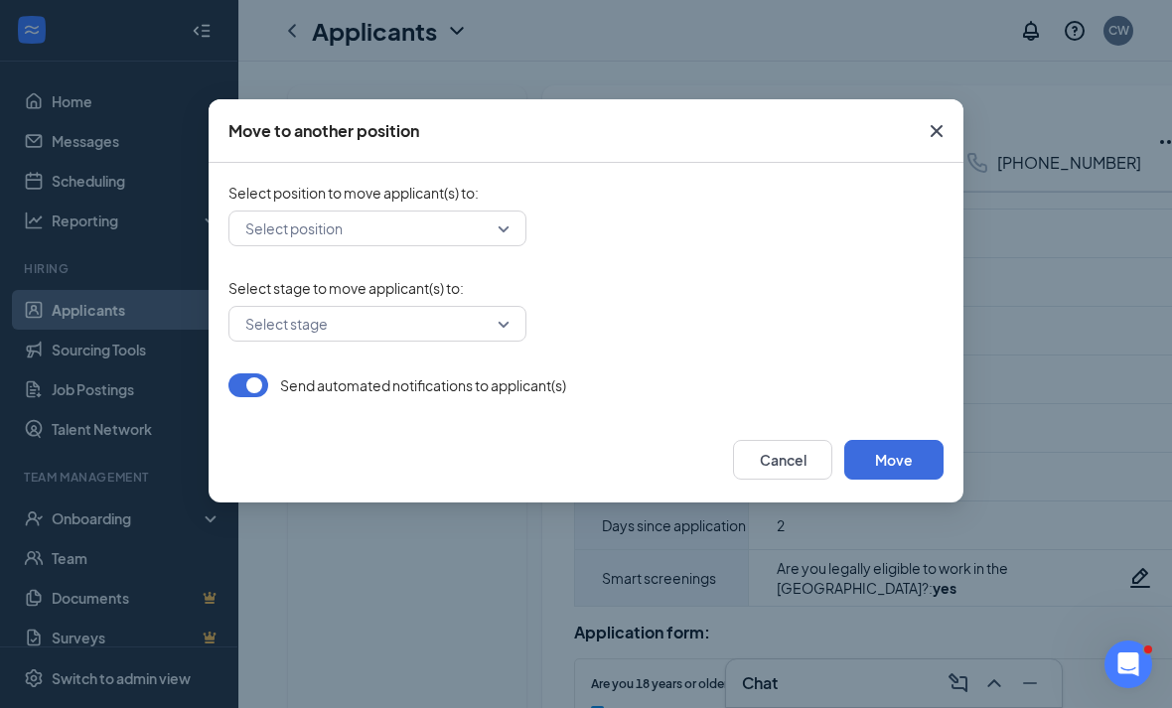
click at [512, 228] on div "Select position" at bounding box center [377, 228] width 298 height 36
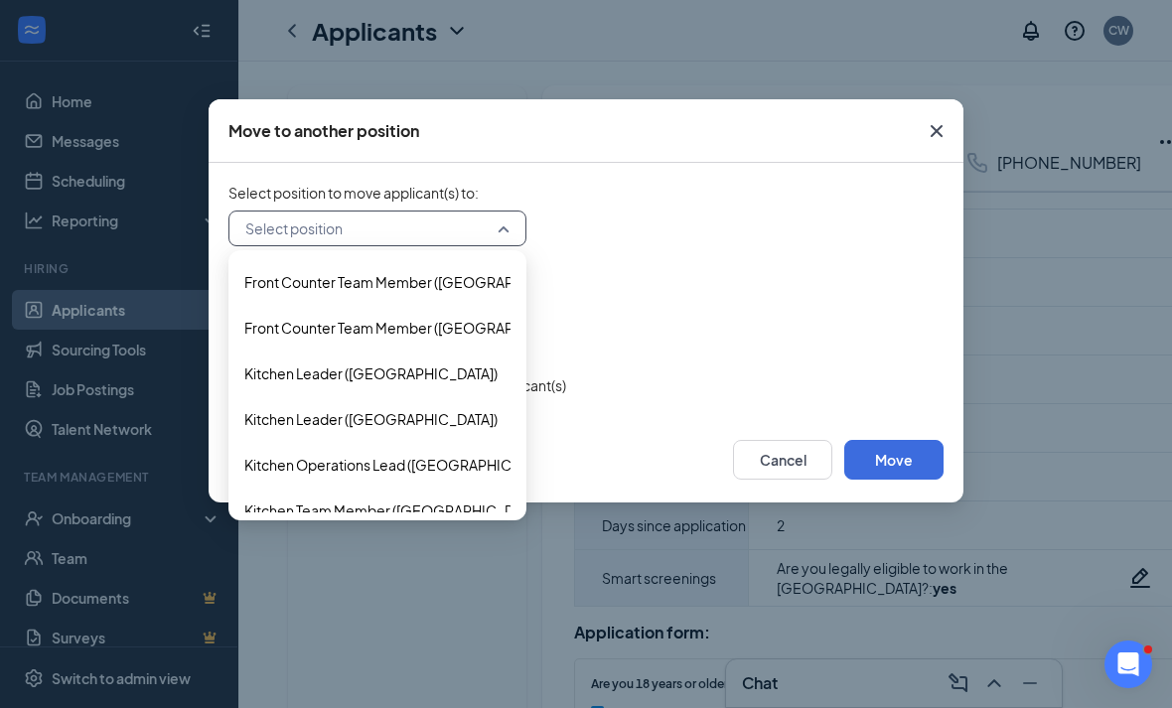
scroll to position [140, 0]
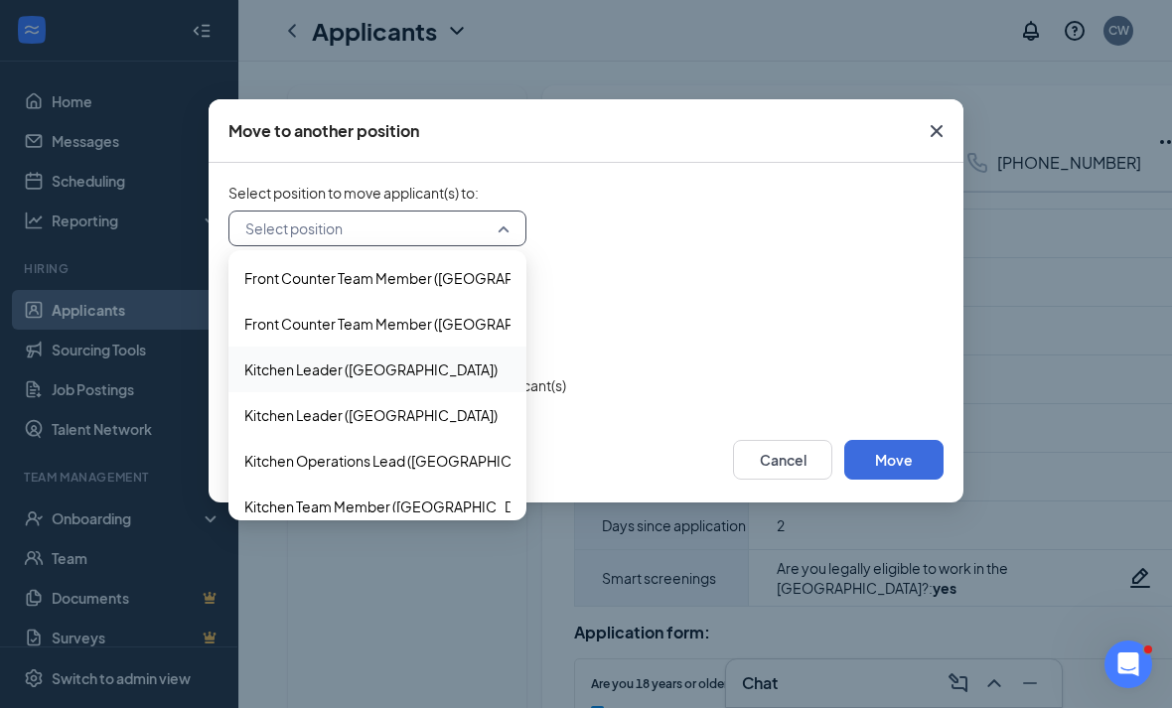
click at [516, 368] on div "Kitchen Leader ([GEOGRAPHIC_DATA])" at bounding box center [377, 370] width 298 height 46
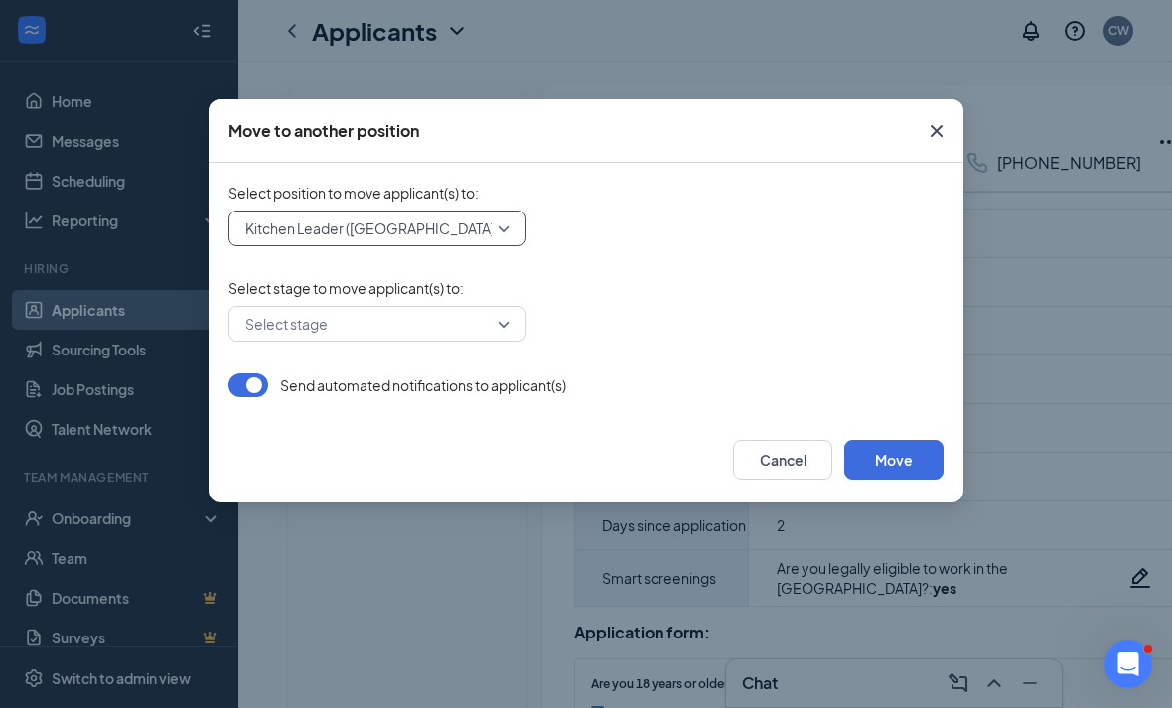
click at [489, 335] on input "search" at bounding box center [370, 324] width 260 height 34
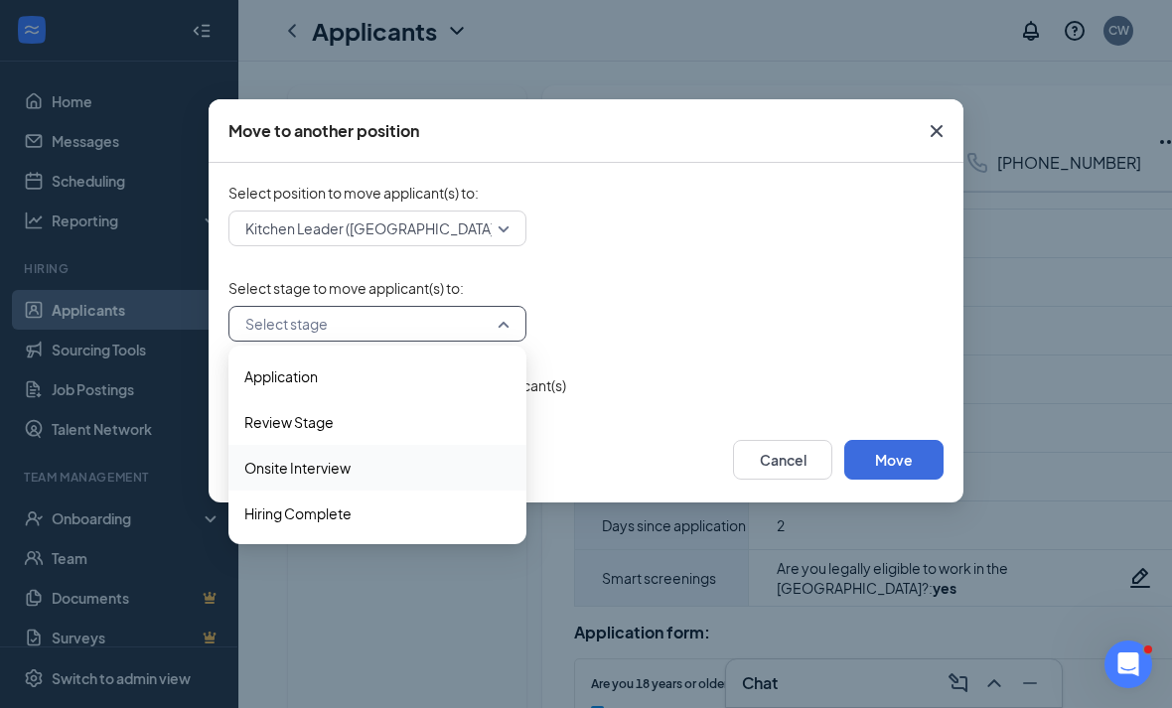
click at [478, 466] on span "Onsite Interview" at bounding box center [377, 468] width 266 height 22
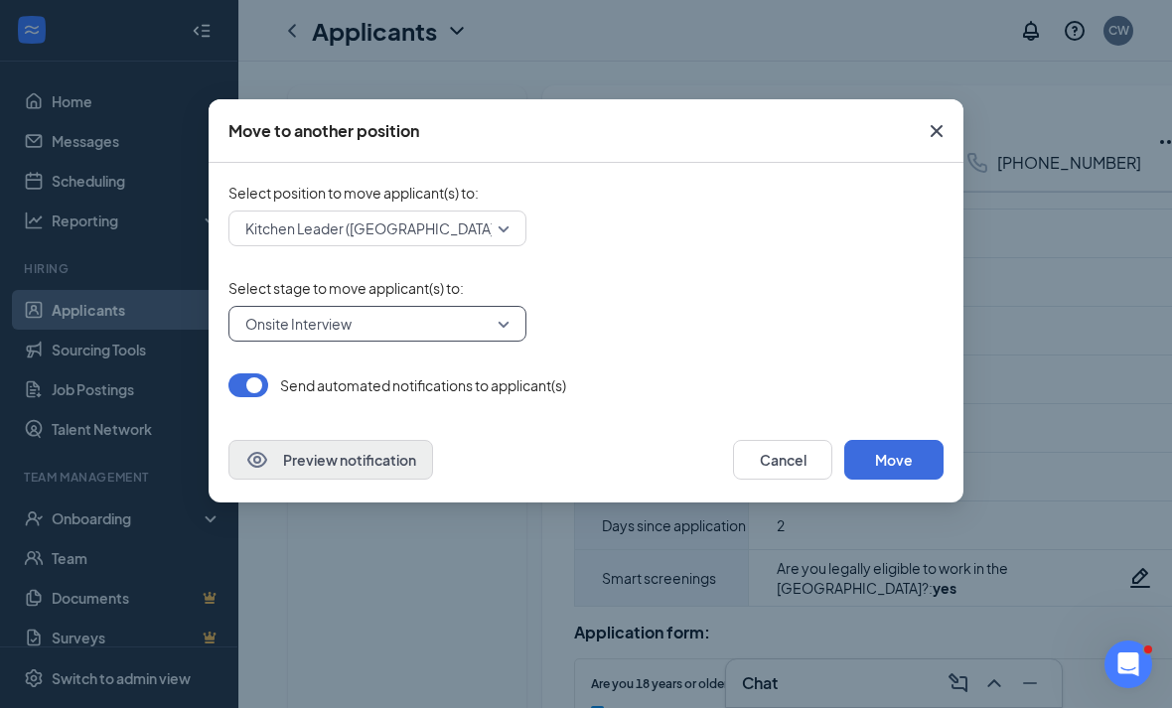
click at [403, 464] on button "Preview notification" at bounding box center [330, 460] width 205 height 40
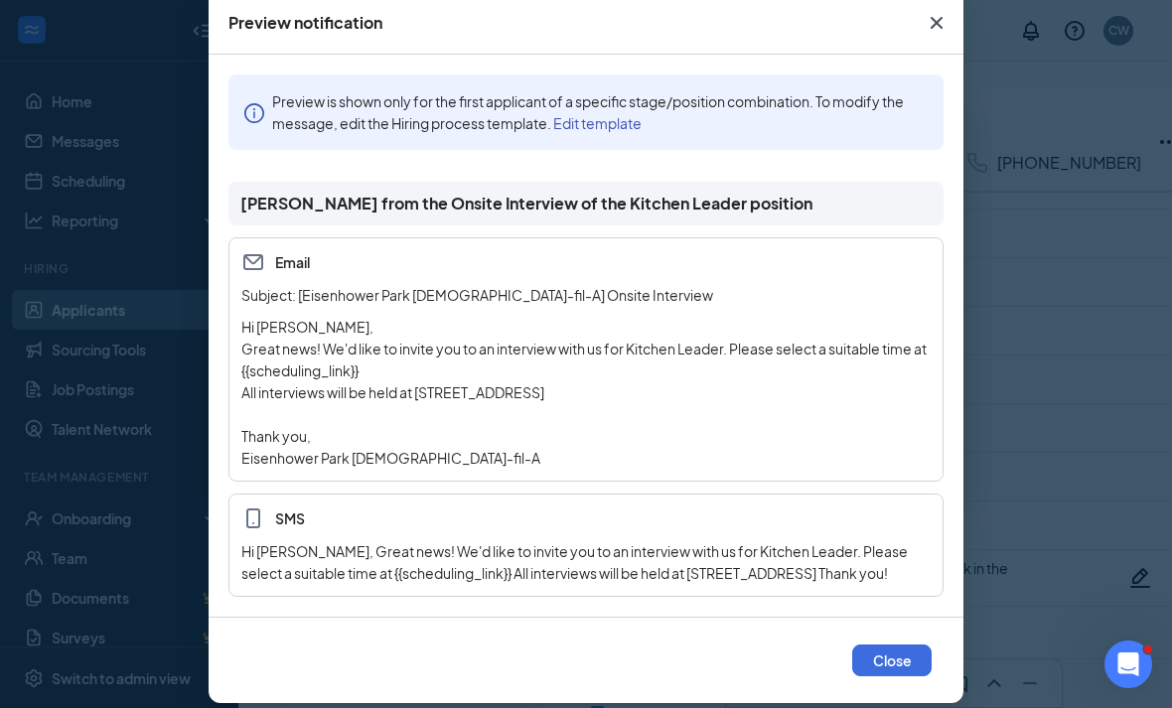
scroll to position [110, 0]
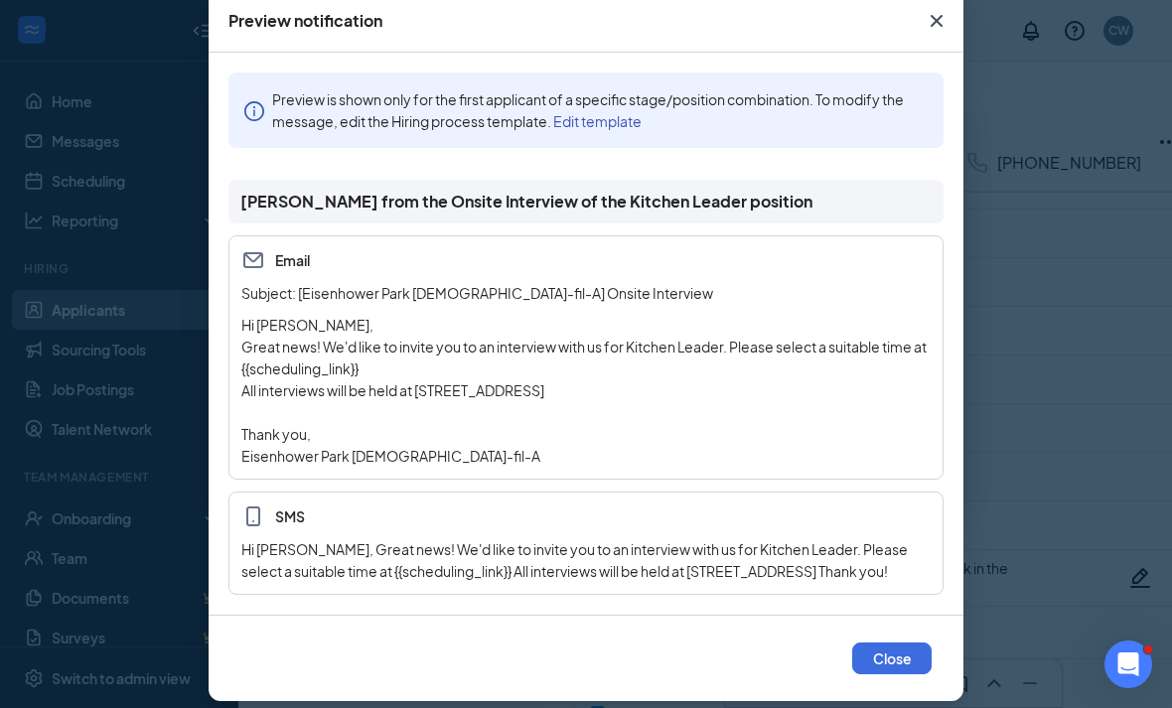
click at [935, 31] on icon "Cross" at bounding box center [936, 21] width 24 height 24
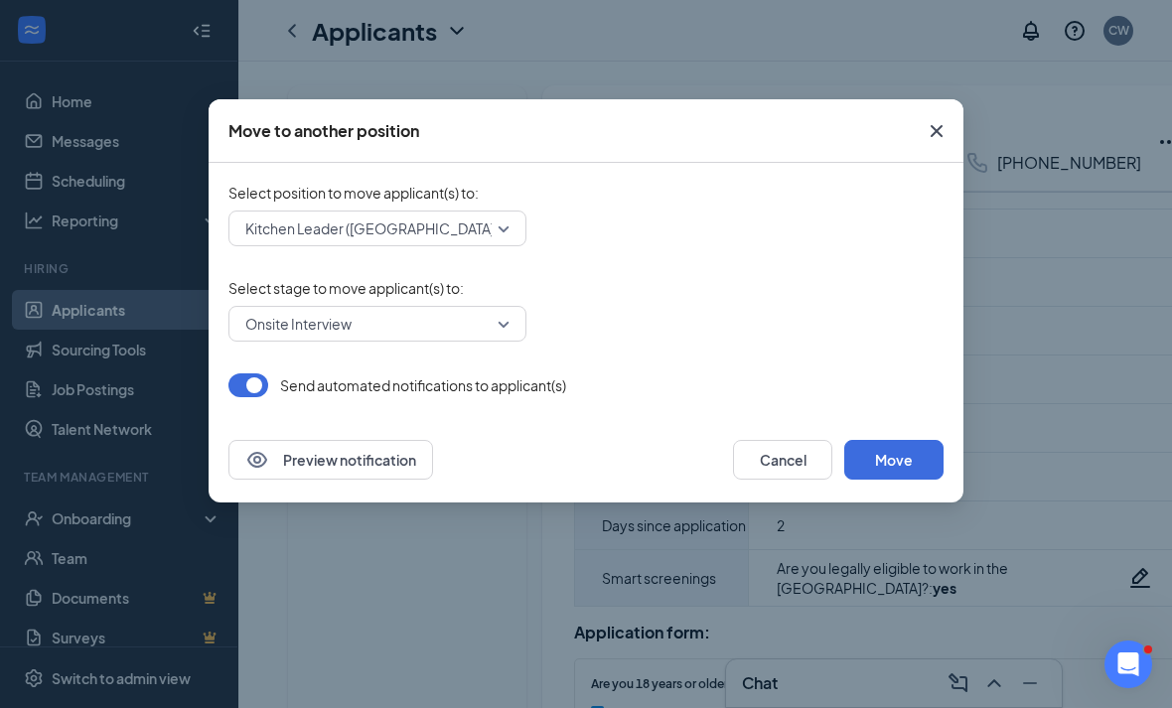
click at [958, 101] on button "Close" at bounding box center [936, 131] width 54 height 64
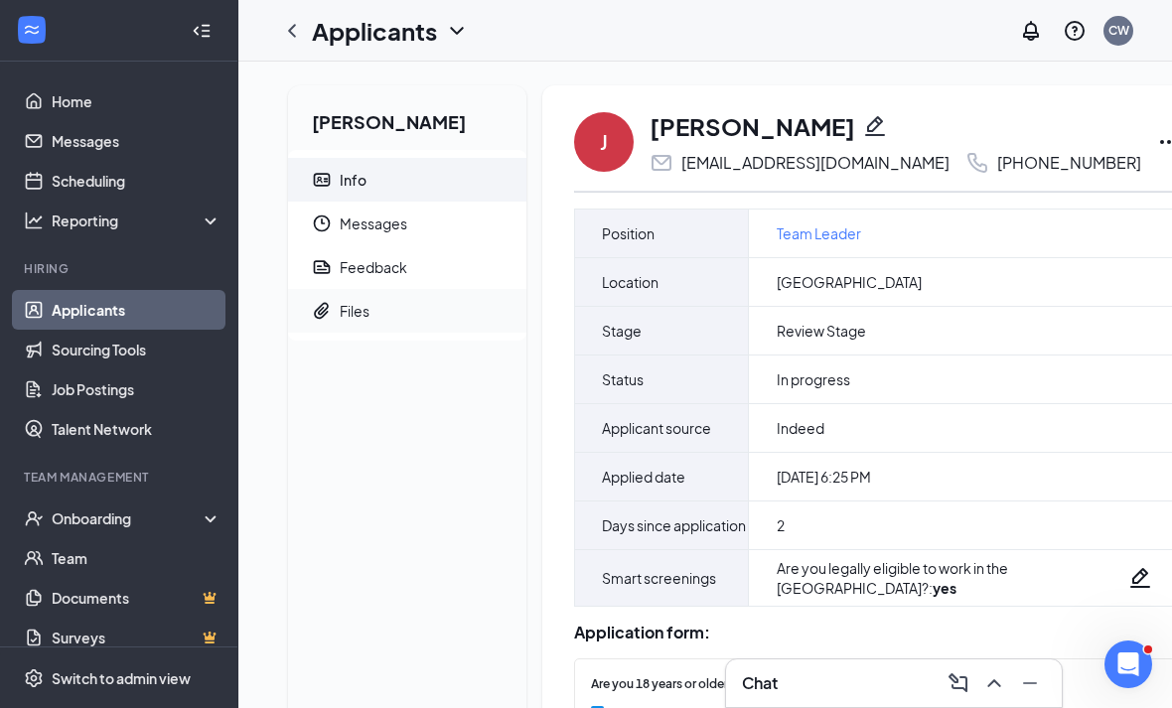
click at [485, 312] on span "Files" at bounding box center [425, 311] width 171 height 44
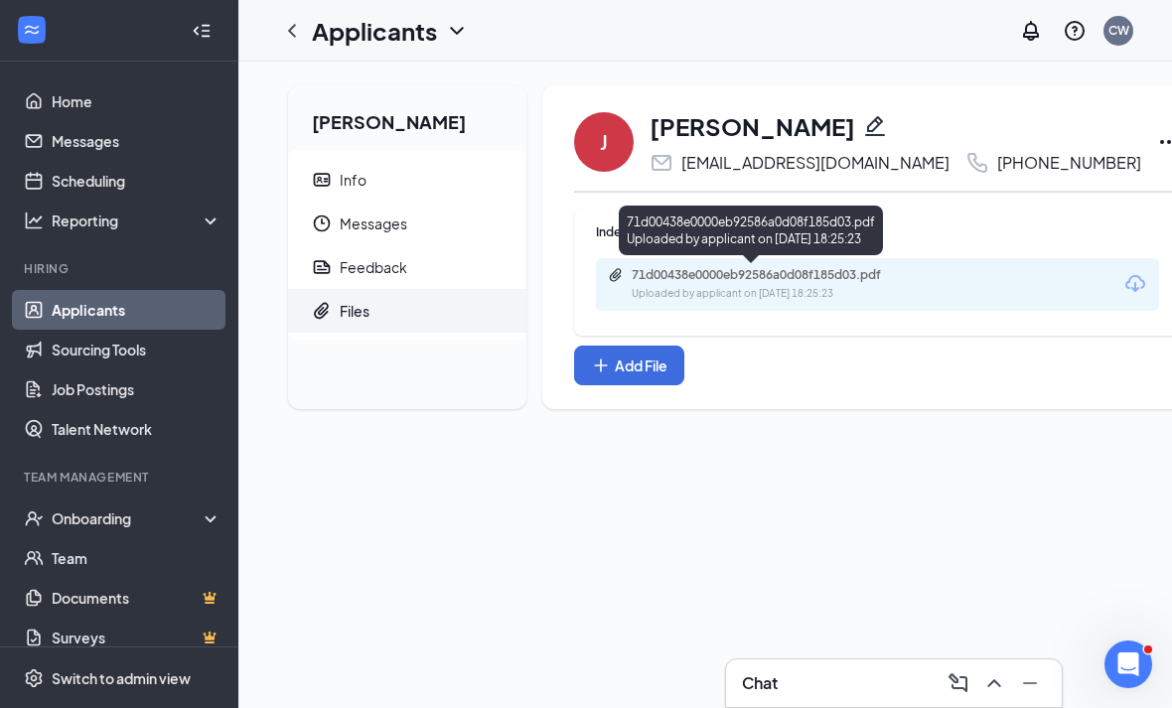
click at [787, 282] on div "71d00438e0000eb92586a0d08f185d03.pdf" at bounding box center [770, 275] width 278 height 16
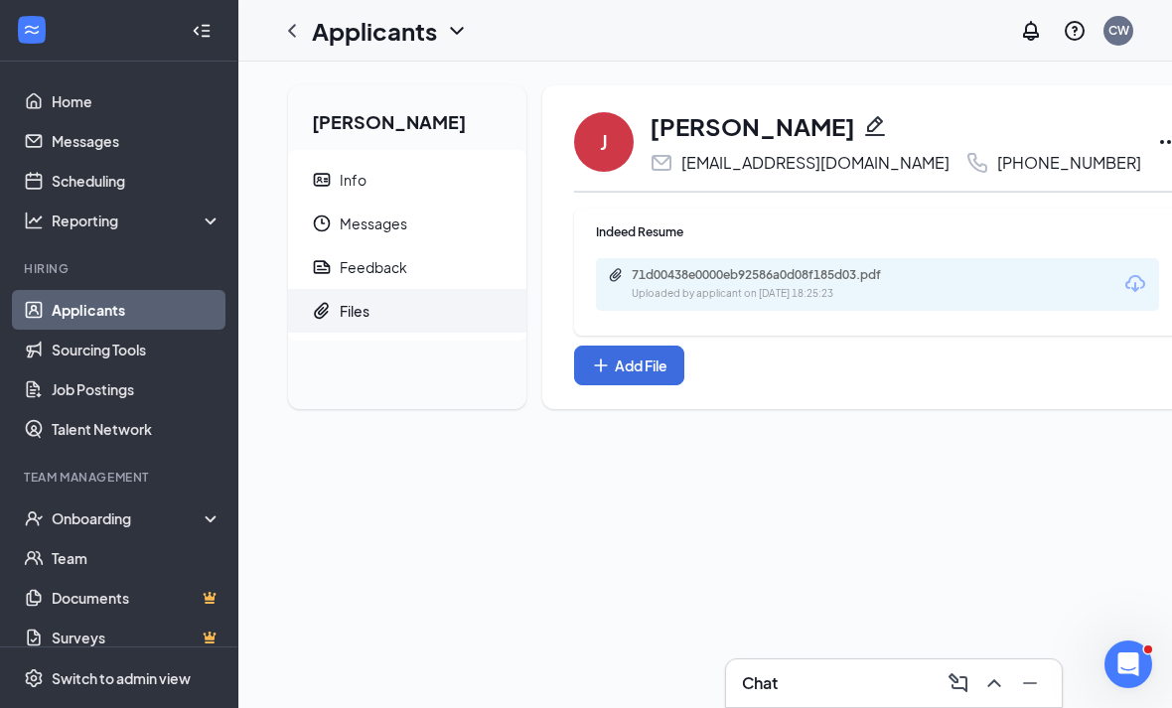
click at [295, 33] on icon "ChevronLeft" at bounding box center [292, 31] width 24 height 24
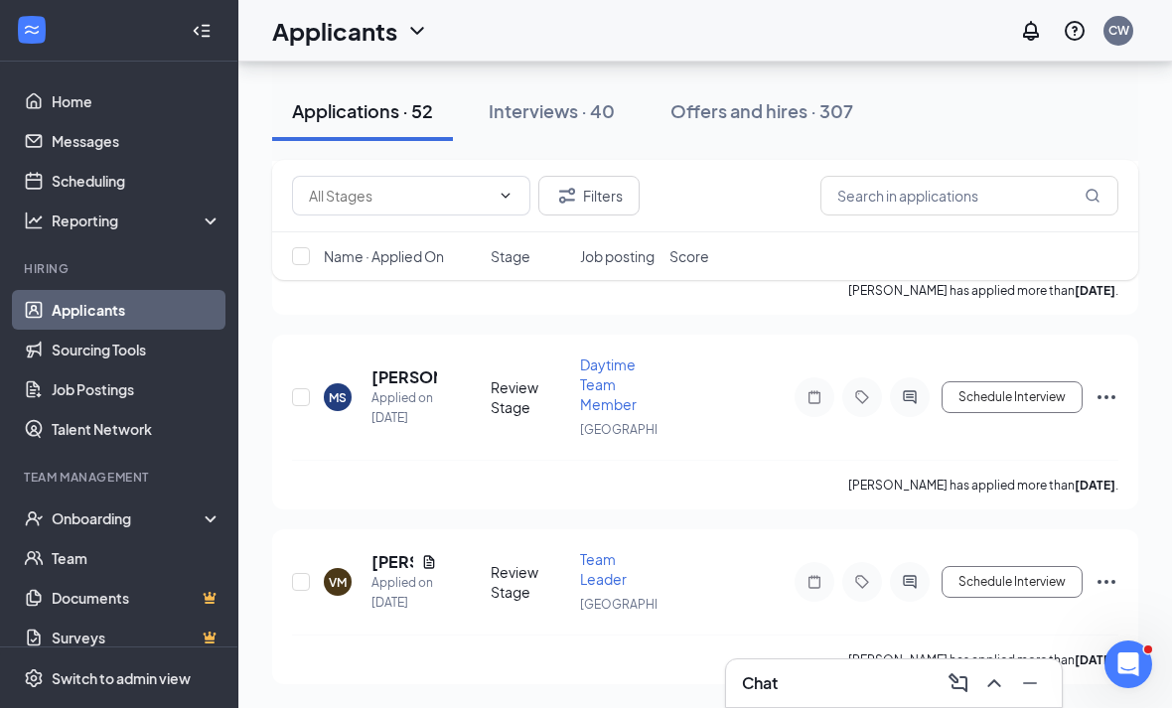
scroll to position [10575, 0]
click at [1105, 195] on icon "Ellipses" at bounding box center [1106, 193] width 18 height 4
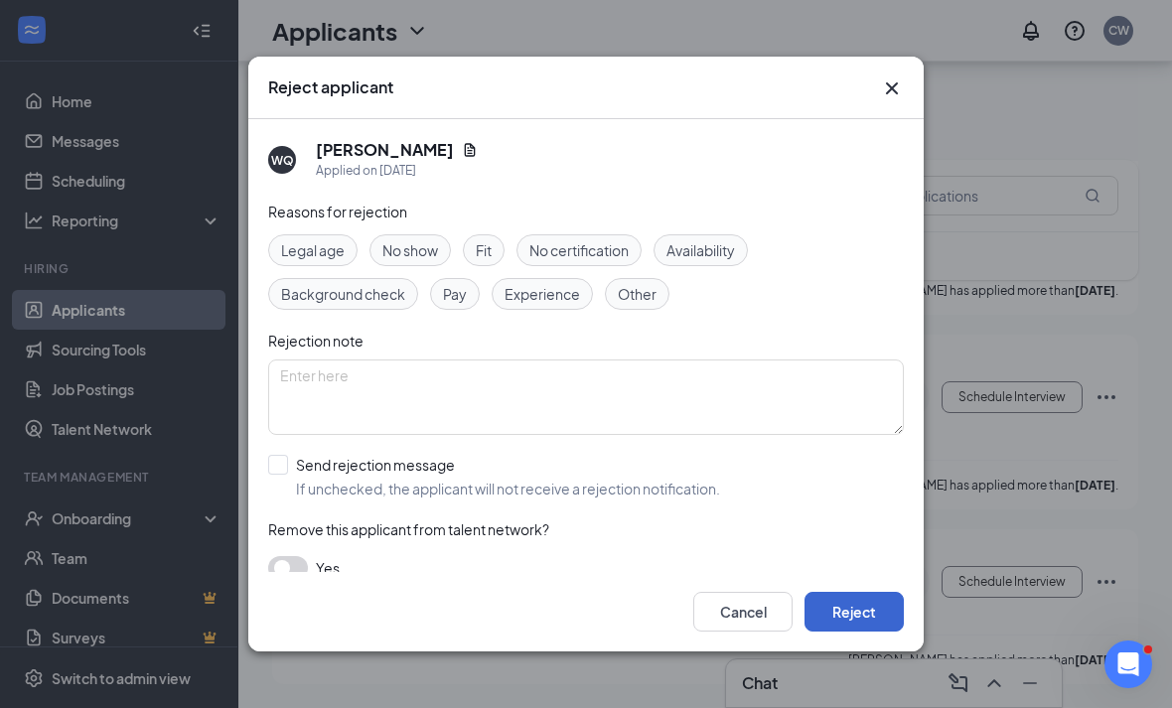
click at [892, 631] on button "Reject" at bounding box center [853, 612] width 99 height 40
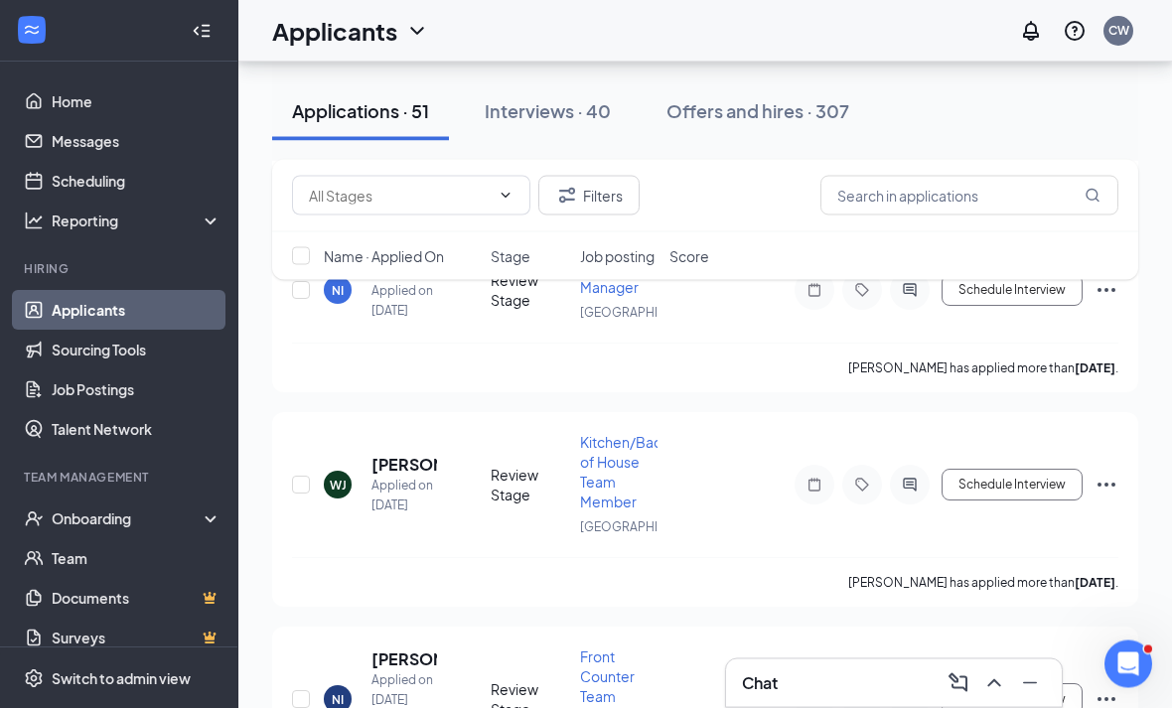
scroll to position [9585, 0]
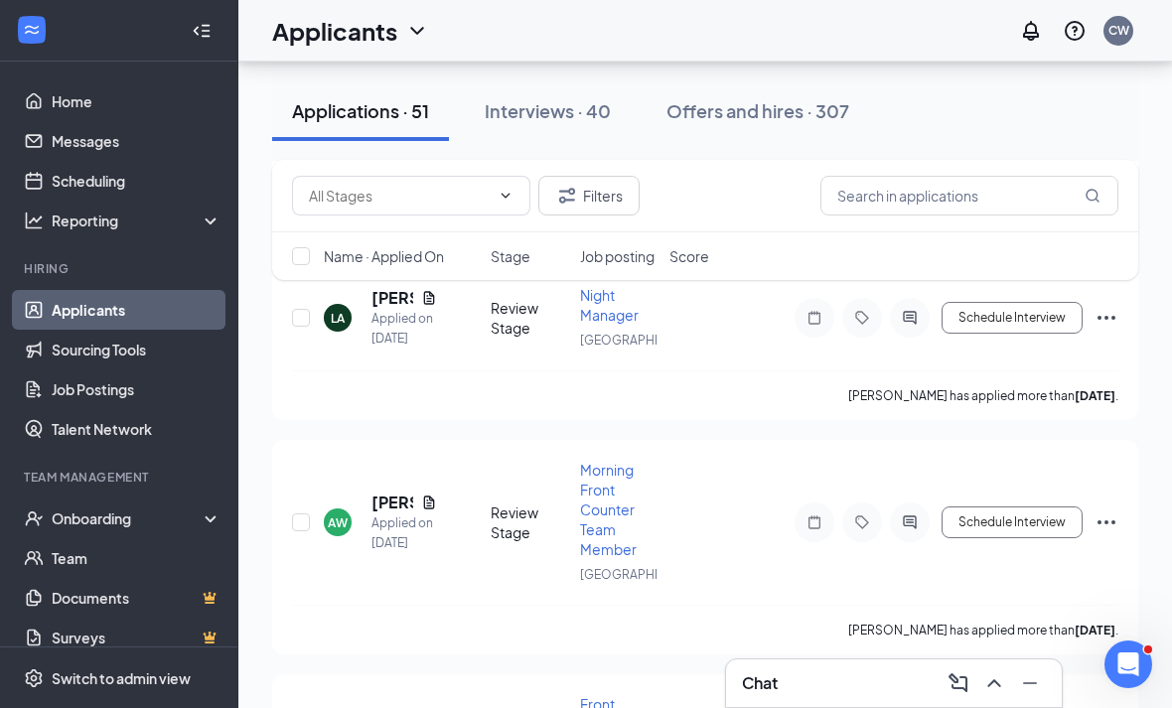
scroll to position [8546, 0]
click at [390, 97] on h5 "[PERSON_NAME]" at bounding box center [392, 86] width 42 height 22
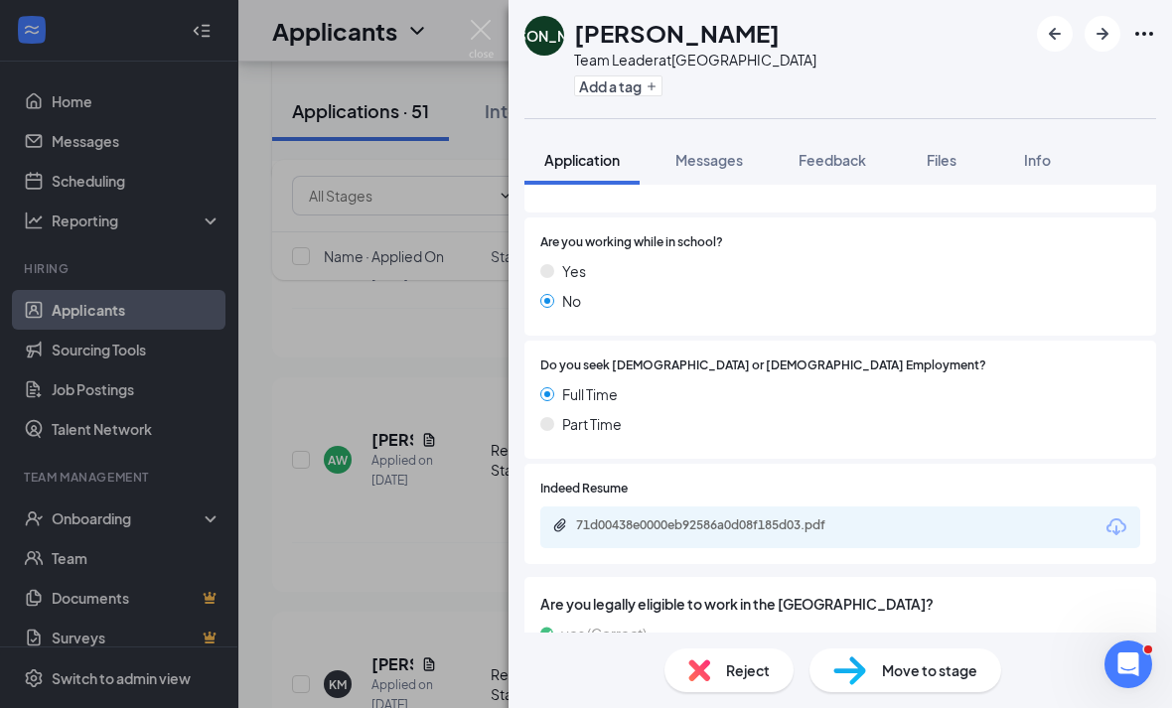
scroll to position [64, 0]
click at [850, 667] on img at bounding box center [849, 670] width 33 height 29
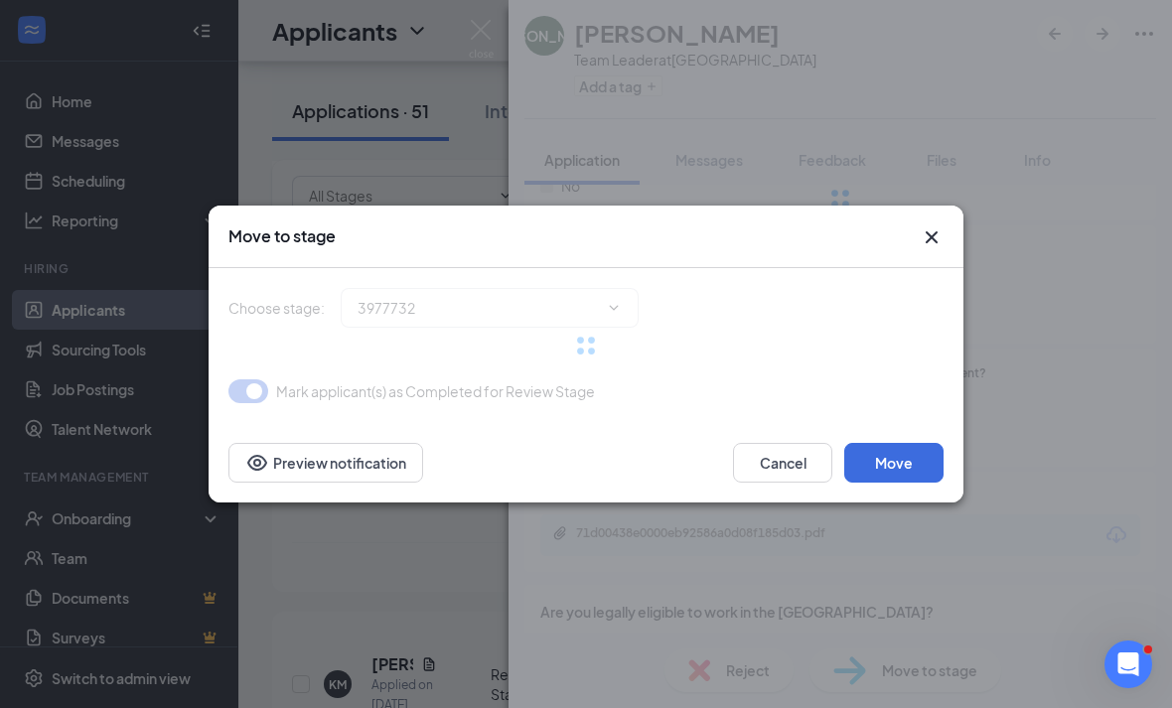
type input "Onsite Interview (next stage)"
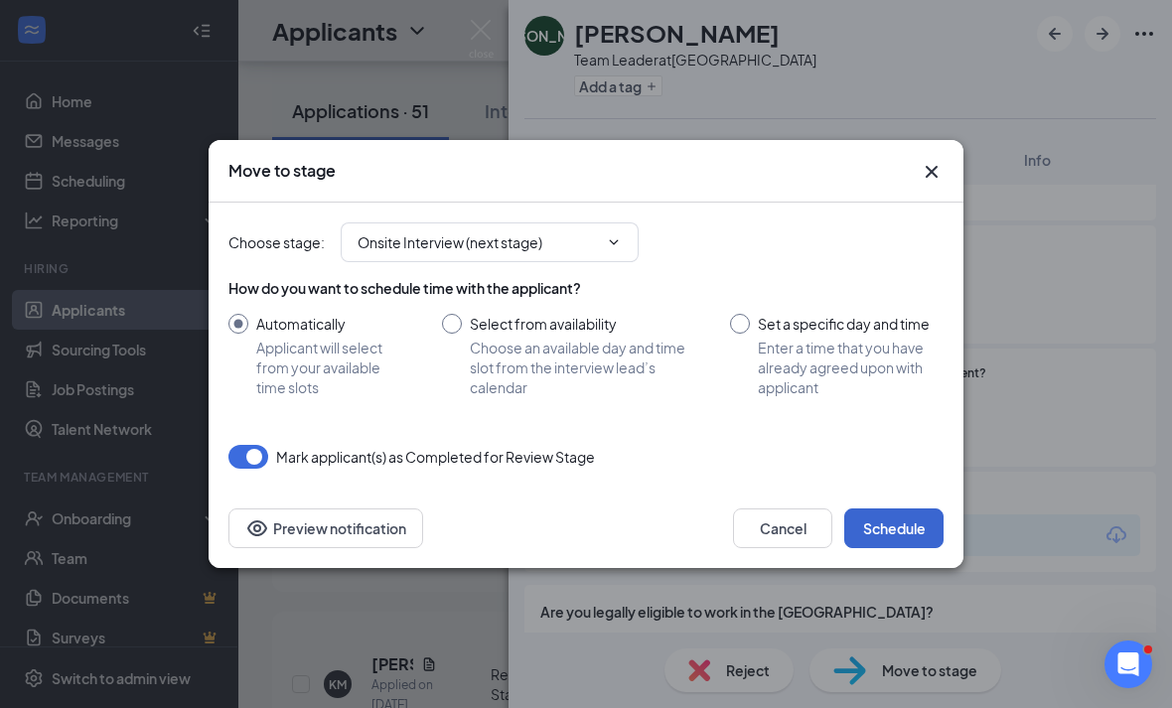
click at [920, 536] on button "Schedule" at bounding box center [893, 528] width 99 height 40
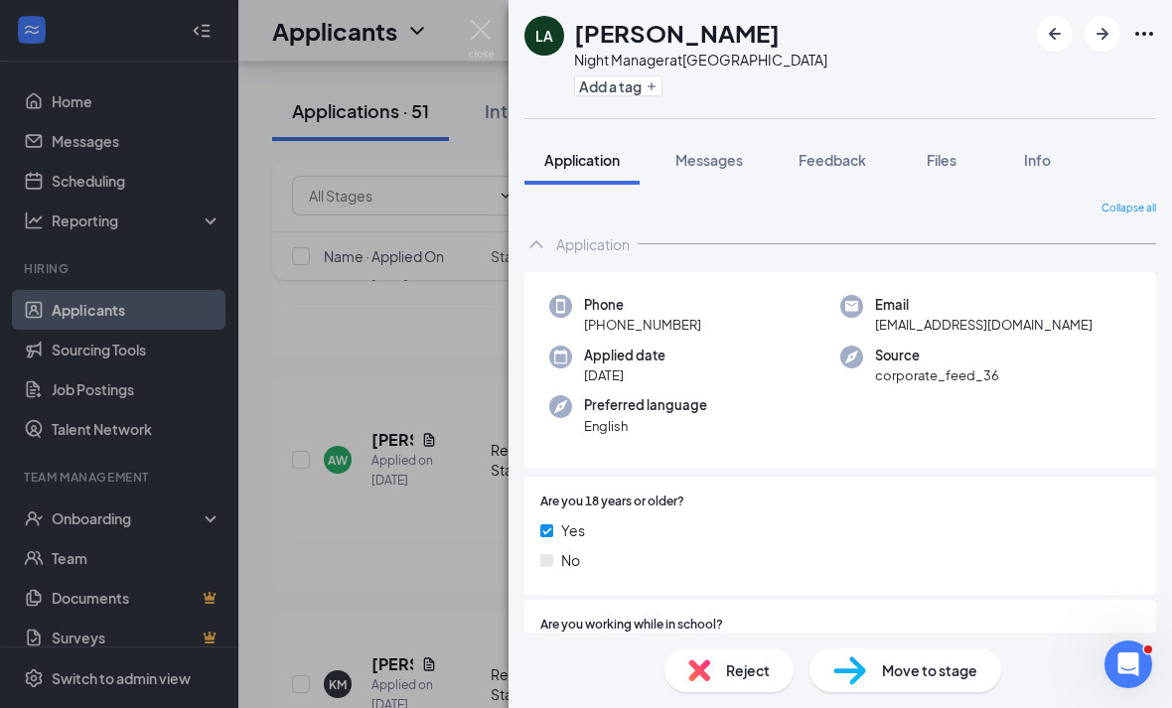
click at [471, 613] on div "LA [PERSON_NAME] Night Manager at [GEOGRAPHIC_DATA] Add a tag Application Messa…" at bounding box center [586, 354] width 1172 height 708
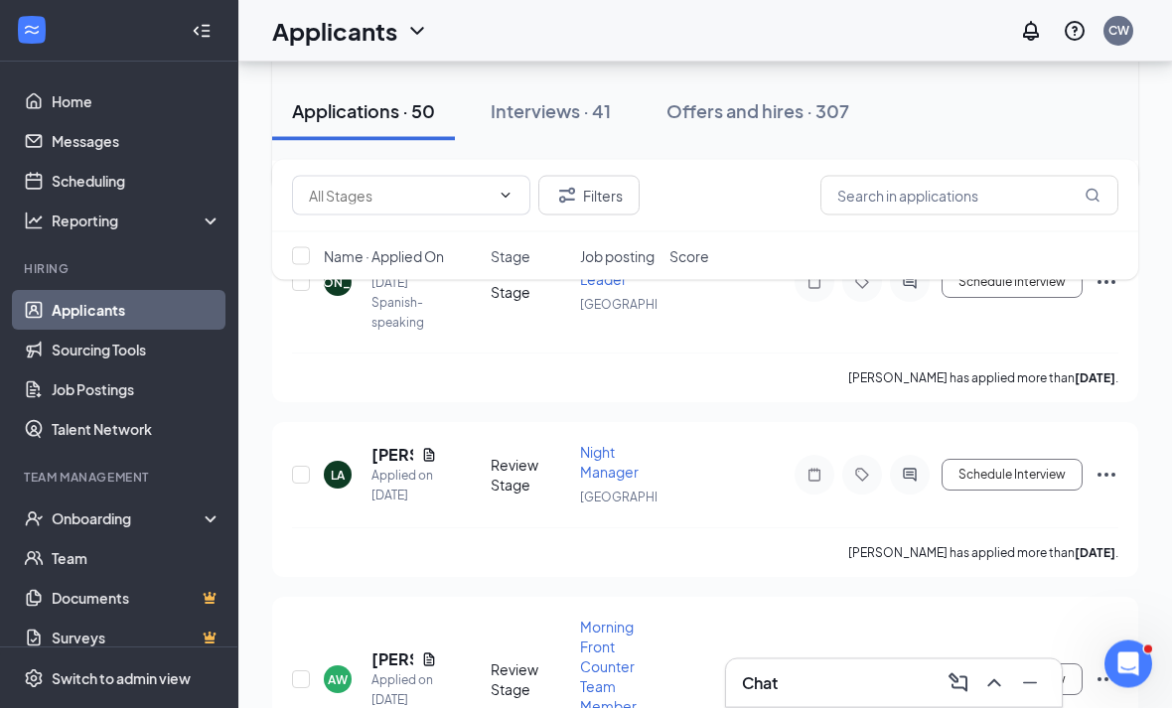
scroll to position [8390, 0]
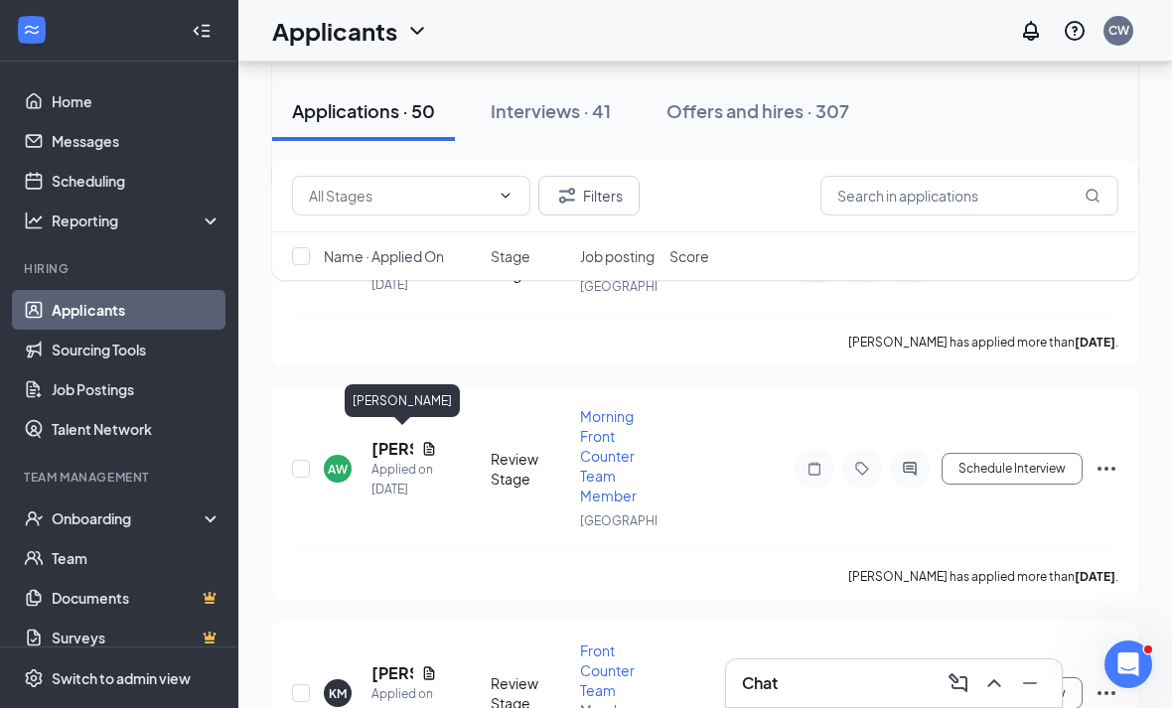
click at [385, 61] on h5 "[PERSON_NAME]" at bounding box center [392, 50] width 42 height 22
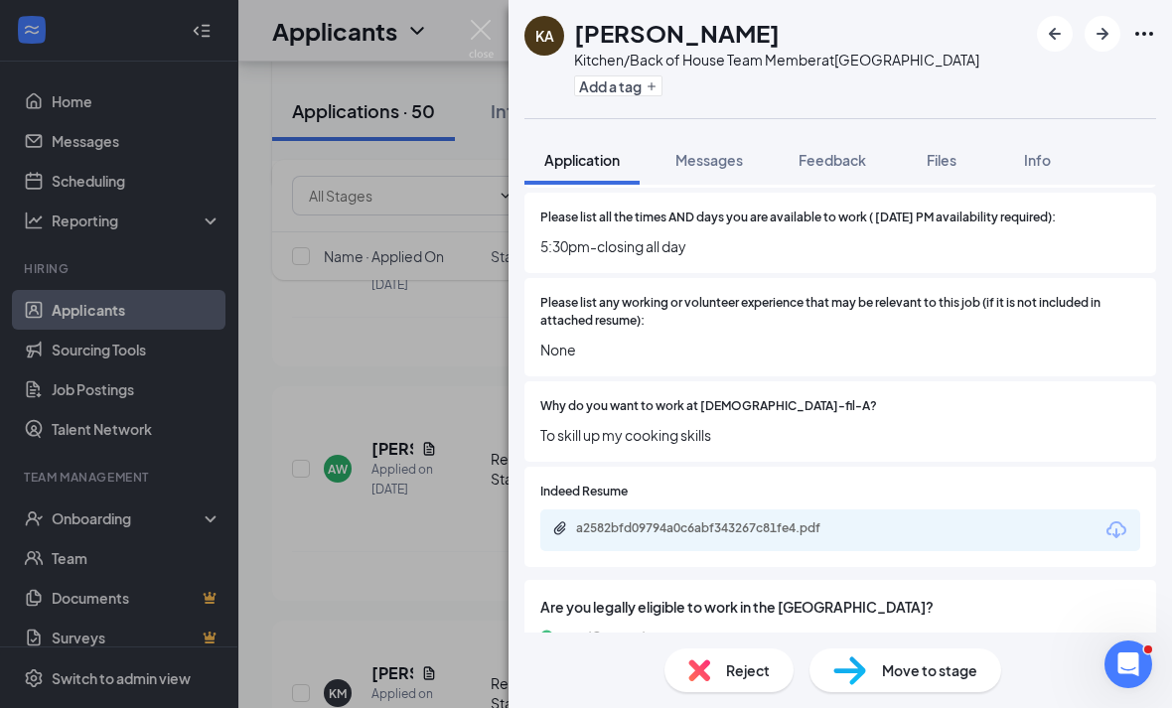
scroll to position [64, 0]
click at [964, 483] on div "Indeed Resume a2582bfd09794a0c6abf343267c81fe4.pdf" at bounding box center [840, 517] width 600 height 69
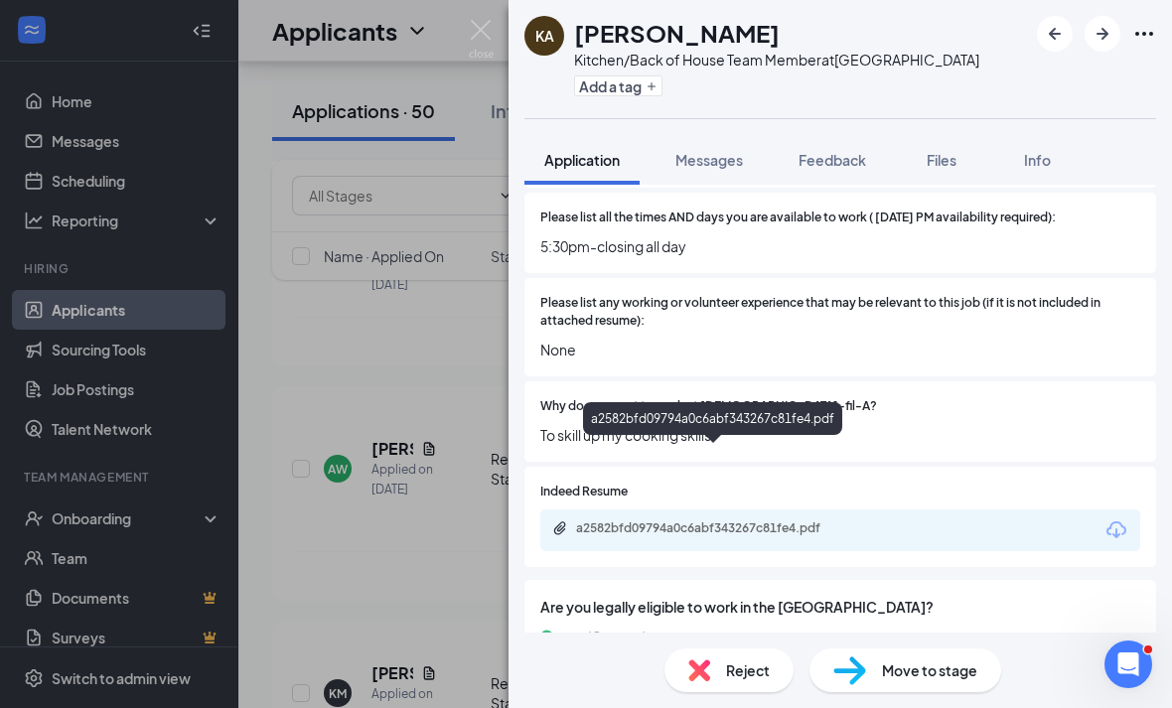
click at [669, 509] on div "a2582bfd09794a0c6abf343267c81fe4.pdf" at bounding box center [840, 530] width 600 height 42
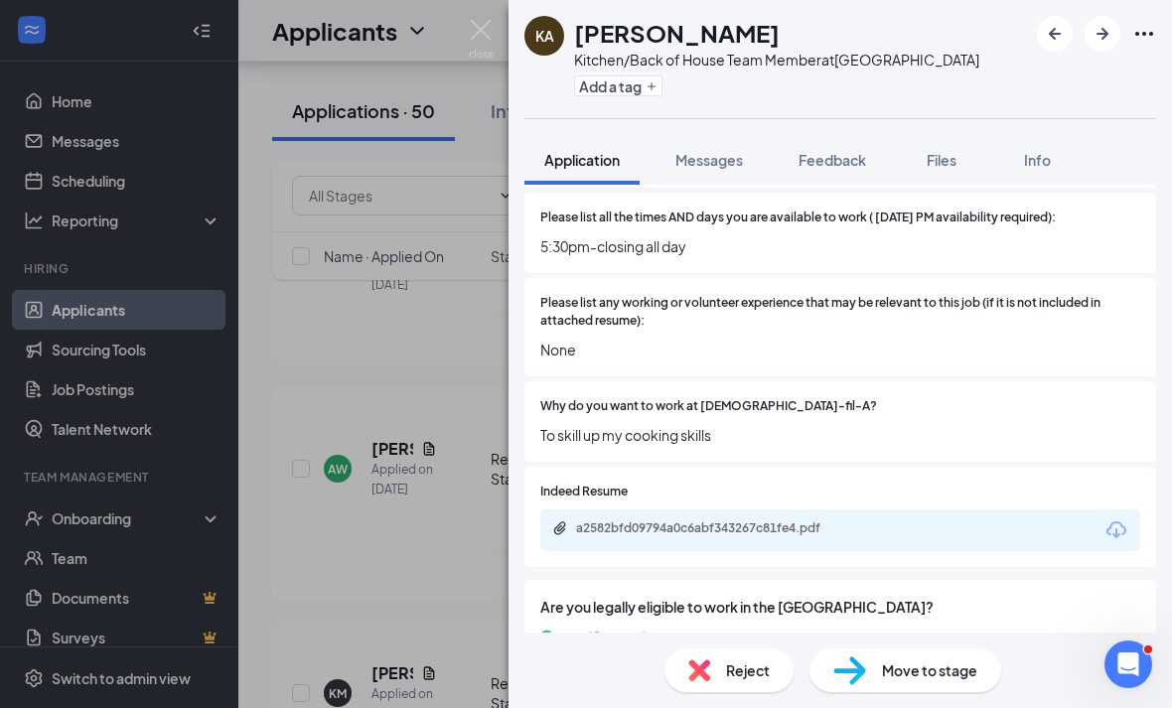
click at [702, 478] on div "Indeed Resume a2582bfd09794a0c6abf343267c81fe4.pdf" at bounding box center [839, 517] width 631 height 100
click at [698, 662] on img at bounding box center [699, 670] width 22 height 22
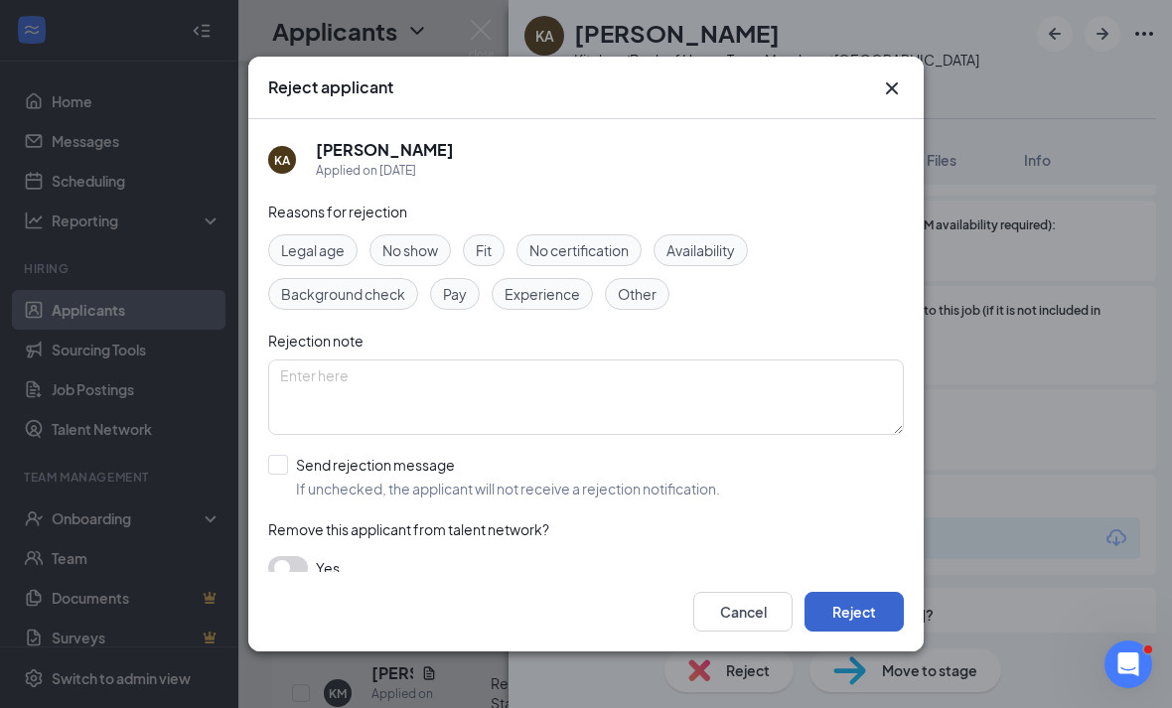
click at [851, 631] on button "Reject" at bounding box center [853, 612] width 99 height 40
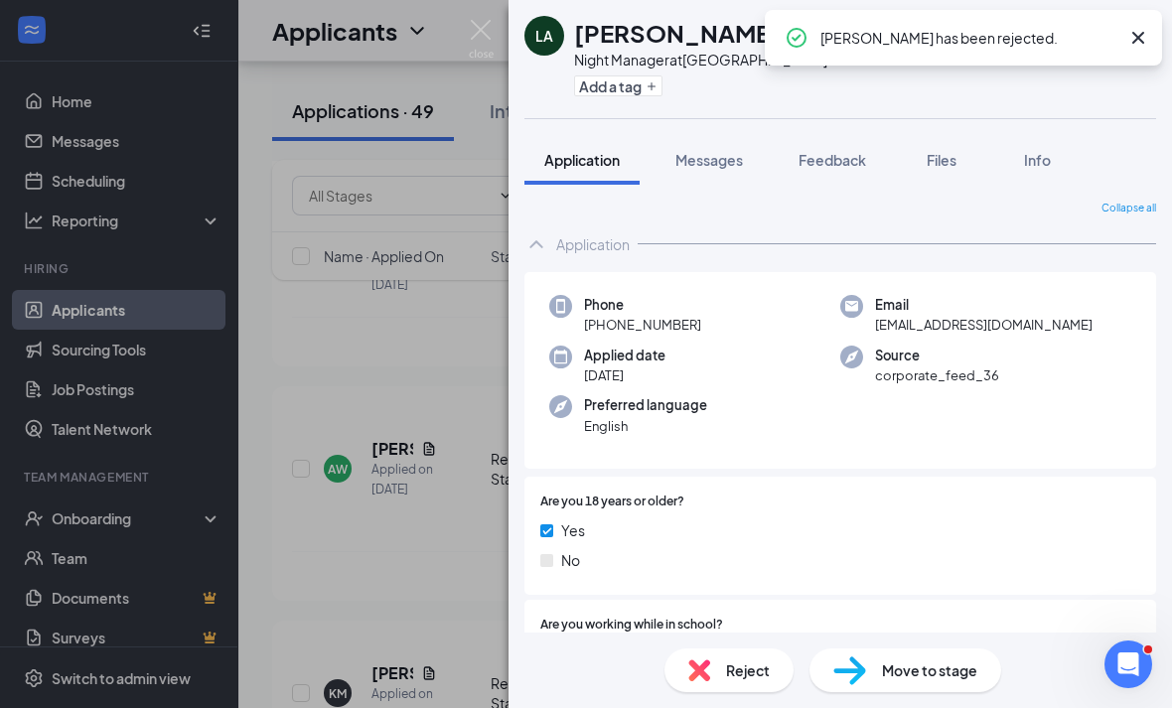
click at [480, 604] on div "LA [PERSON_NAME] Night Manager at [GEOGRAPHIC_DATA] Add a tag Application Messa…" at bounding box center [586, 354] width 1172 height 708
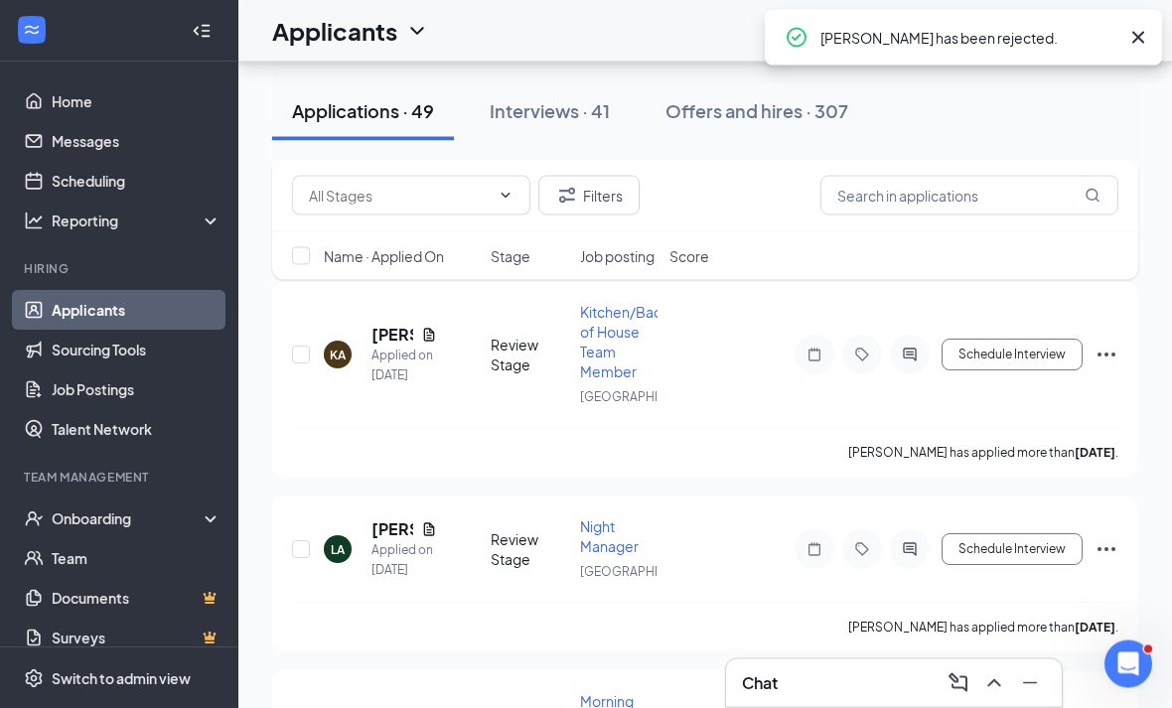
scroll to position [8105, 0]
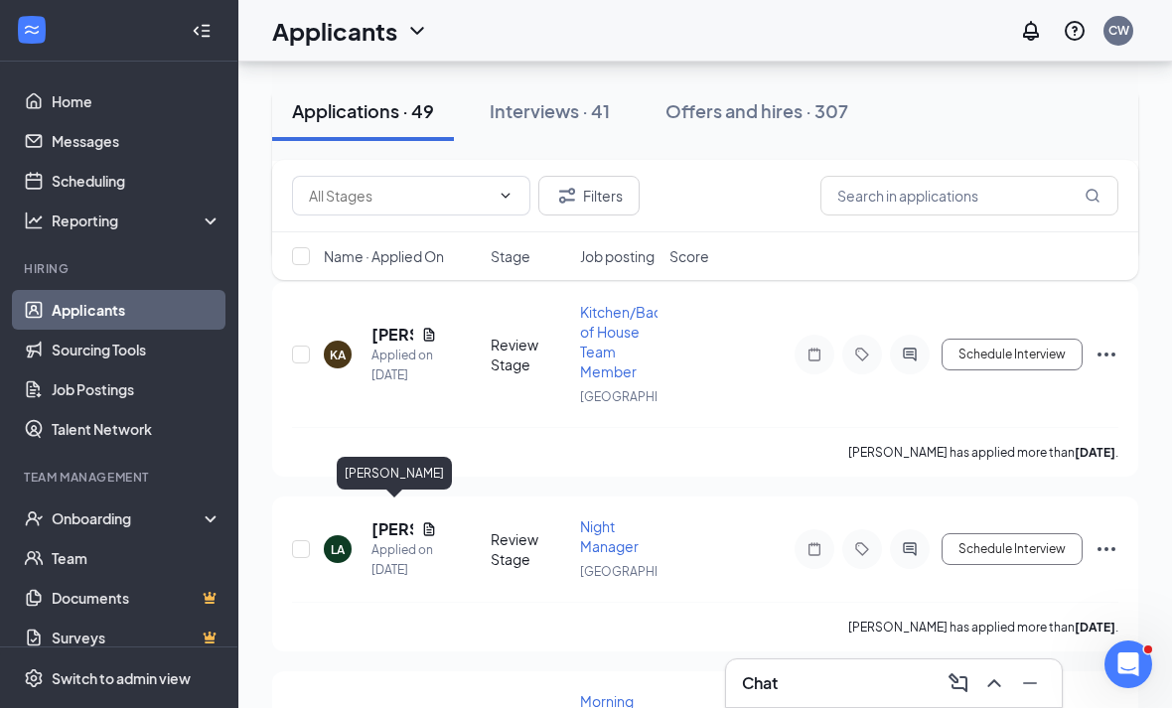
click at [390, 141] on h5 "Douglas jennings" at bounding box center [392, 130] width 42 height 22
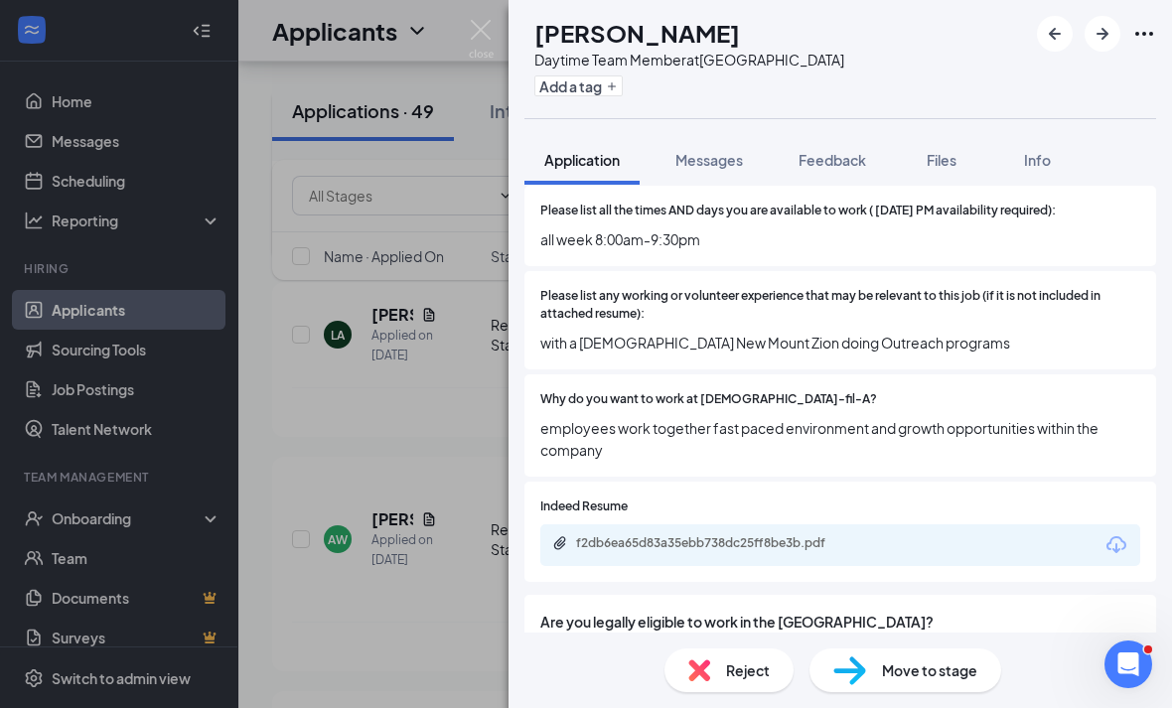
scroll to position [665, 0]
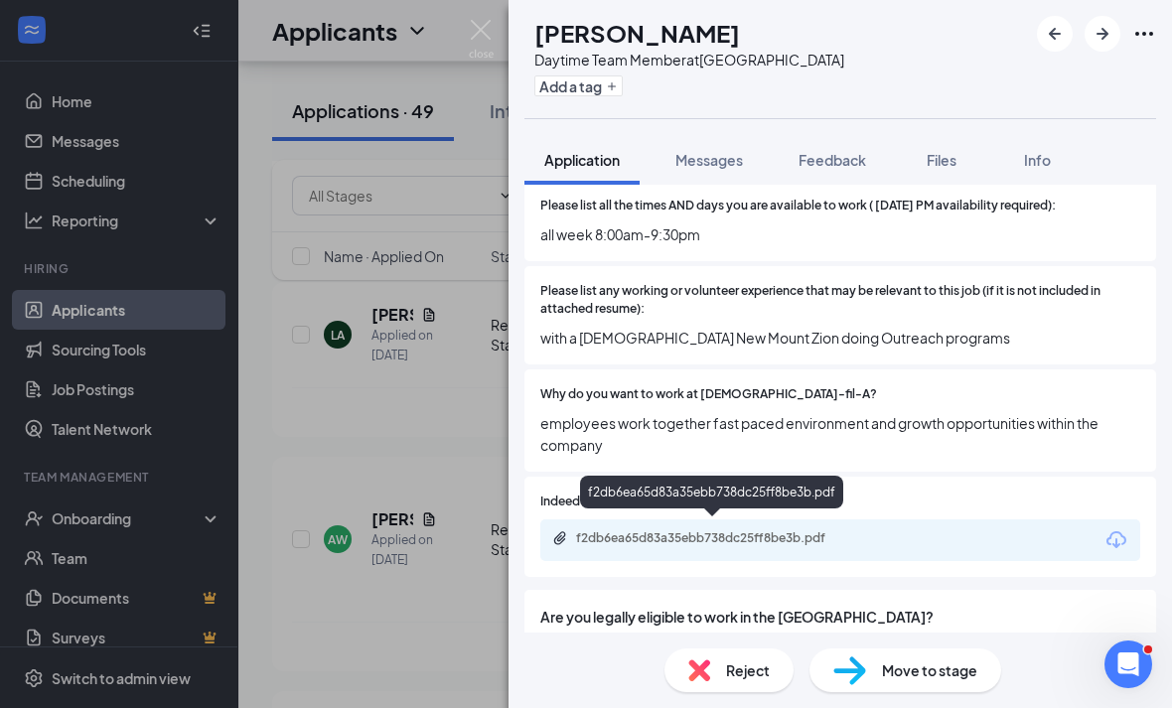
click at [648, 530] on div "f2db6ea65d83a35ebb738dc25ff8be3b.pdf" at bounding box center [715, 538] width 278 height 16
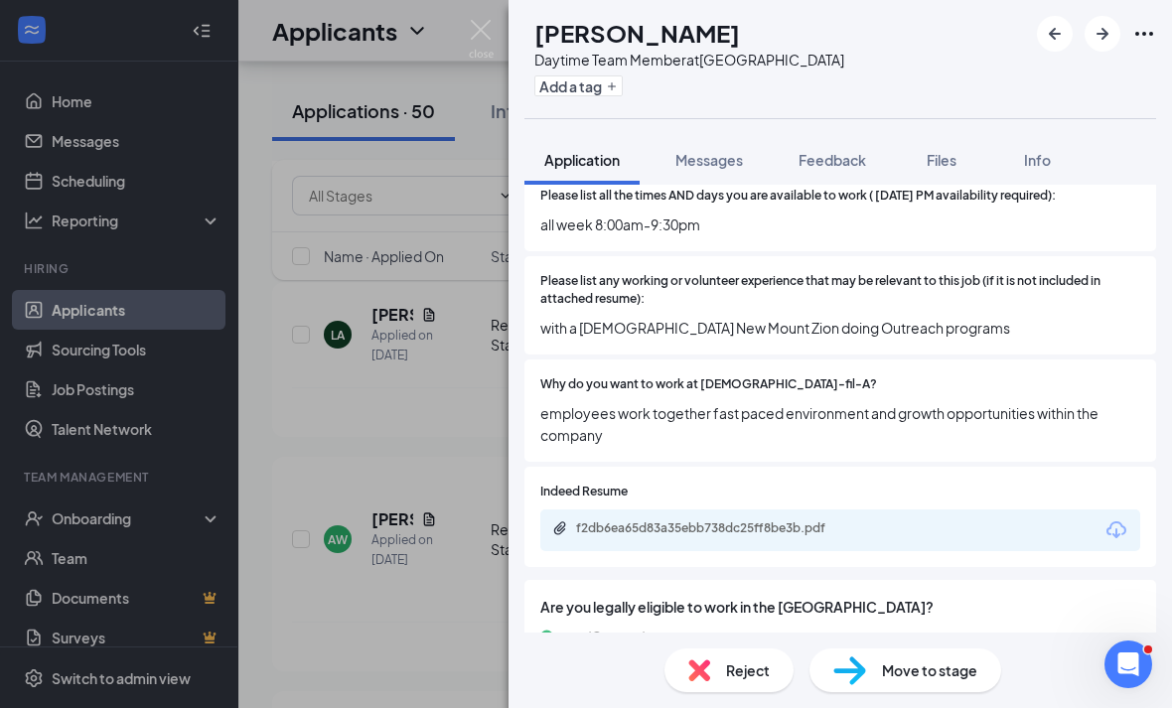
scroll to position [64, 0]
click at [774, 650] on div "Reject" at bounding box center [728, 670] width 129 height 44
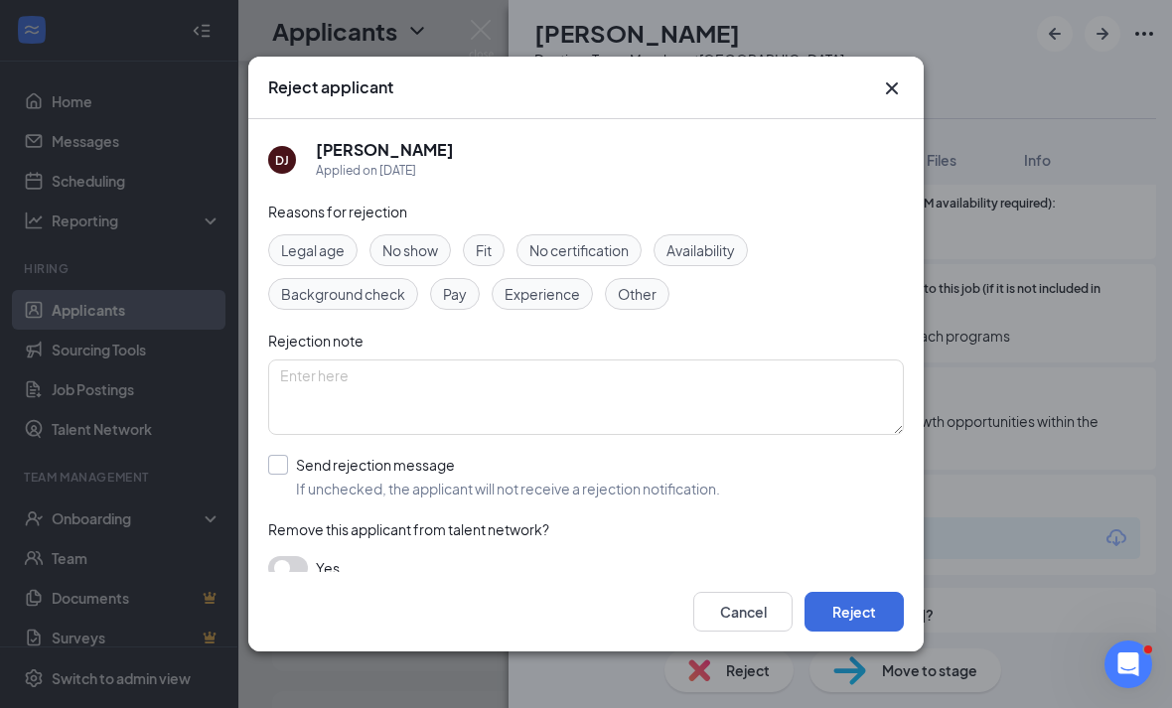
click at [720, 479] on span "If unchecked, the applicant will not receive a rejection notification." at bounding box center [508, 489] width 424 height 20
click at [720, 468] on input "Send rejection message If unchecked, the applicant will not receive a rejection…" at bounding box center [494, 477] width 452 height 44
checkbox input "true"
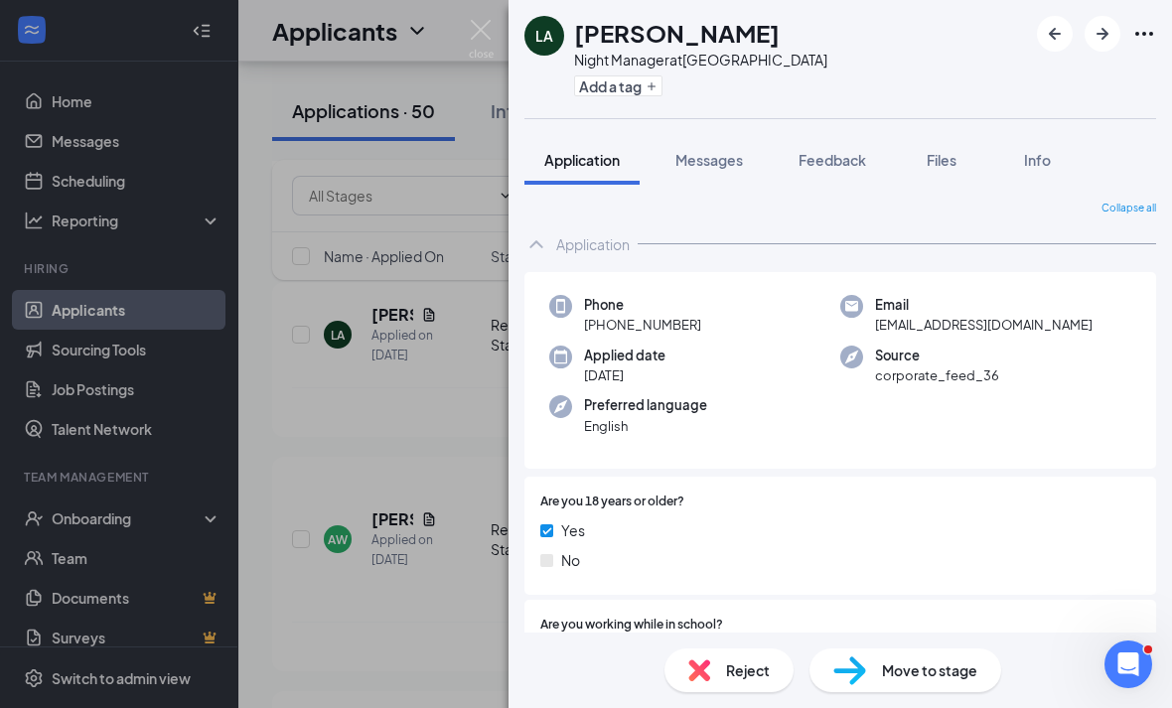
scroll to position [20, 0]
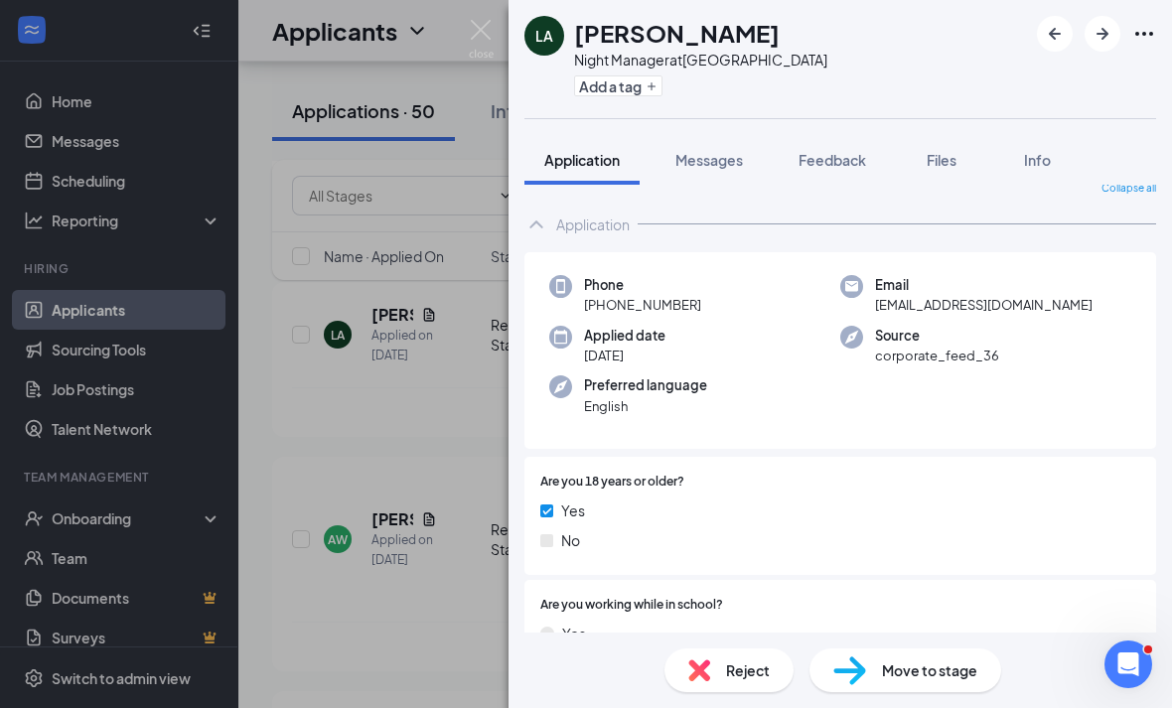
click at [393, 532] on div "LA [PERSON_NAME] Night Manager at [GEOGRAPHIC_DATA] Add a tag Application Messa…" at bounding box center [586, 354] width 1172 height 708
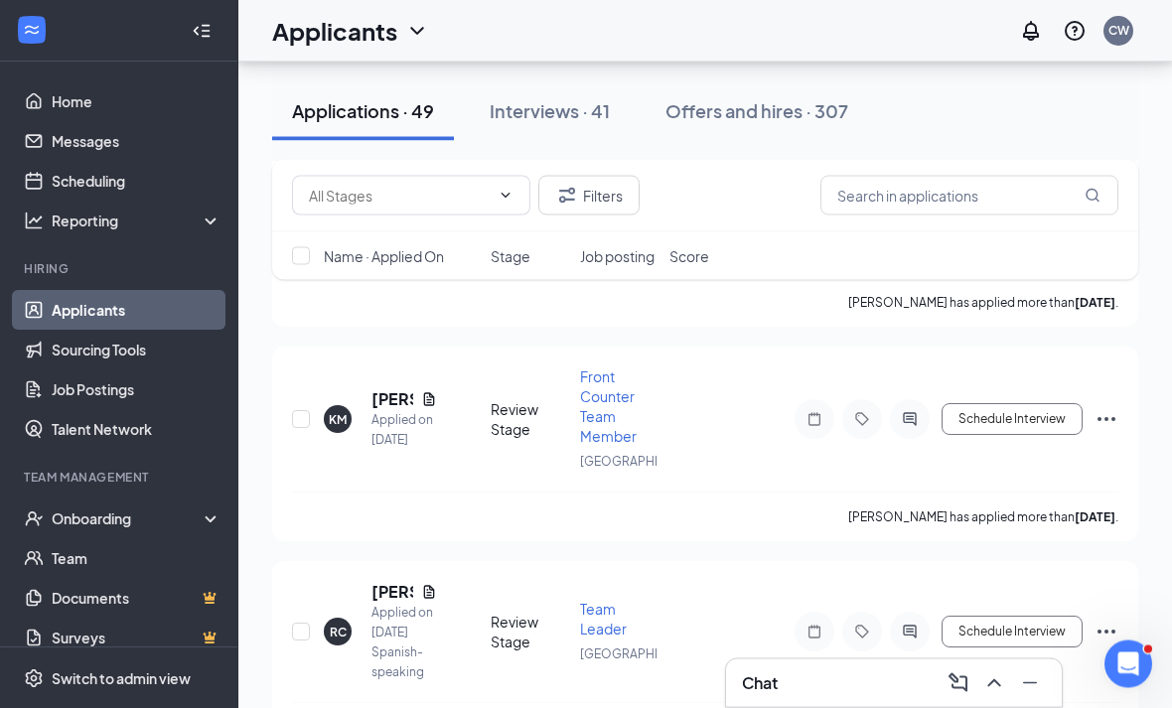
scroll to position [8503, 0]
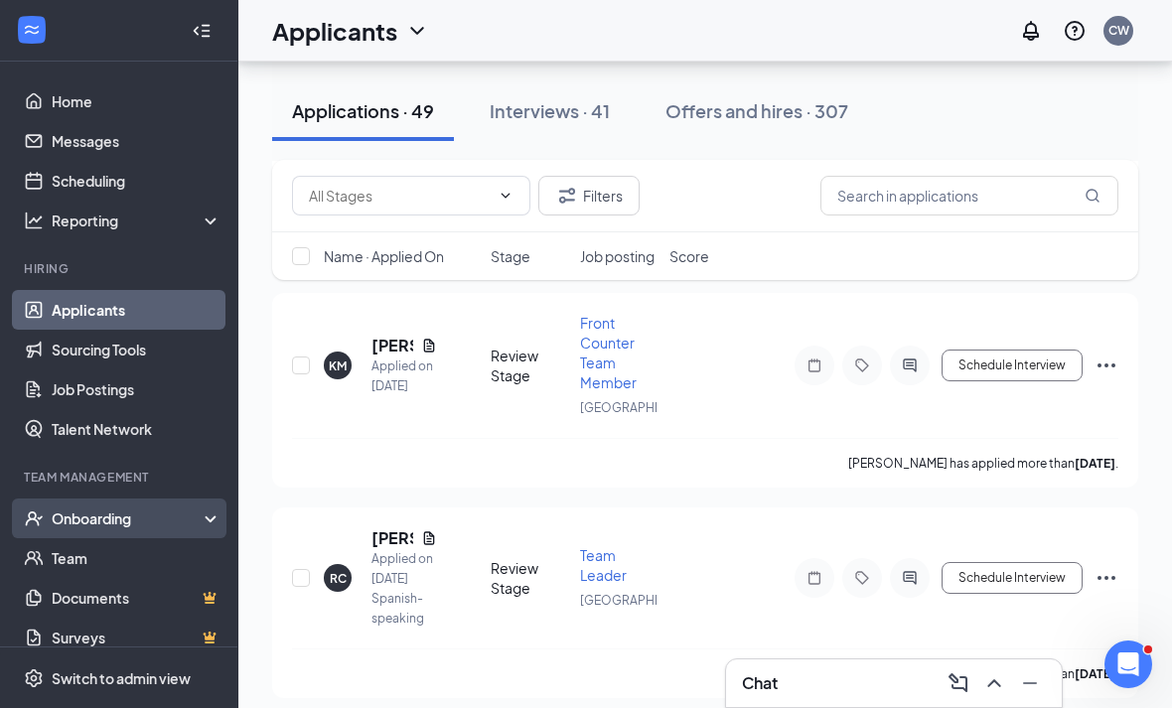
click at [134, 518] on div "Onboarding" at bounding box center [128, 518] width 153 height 20
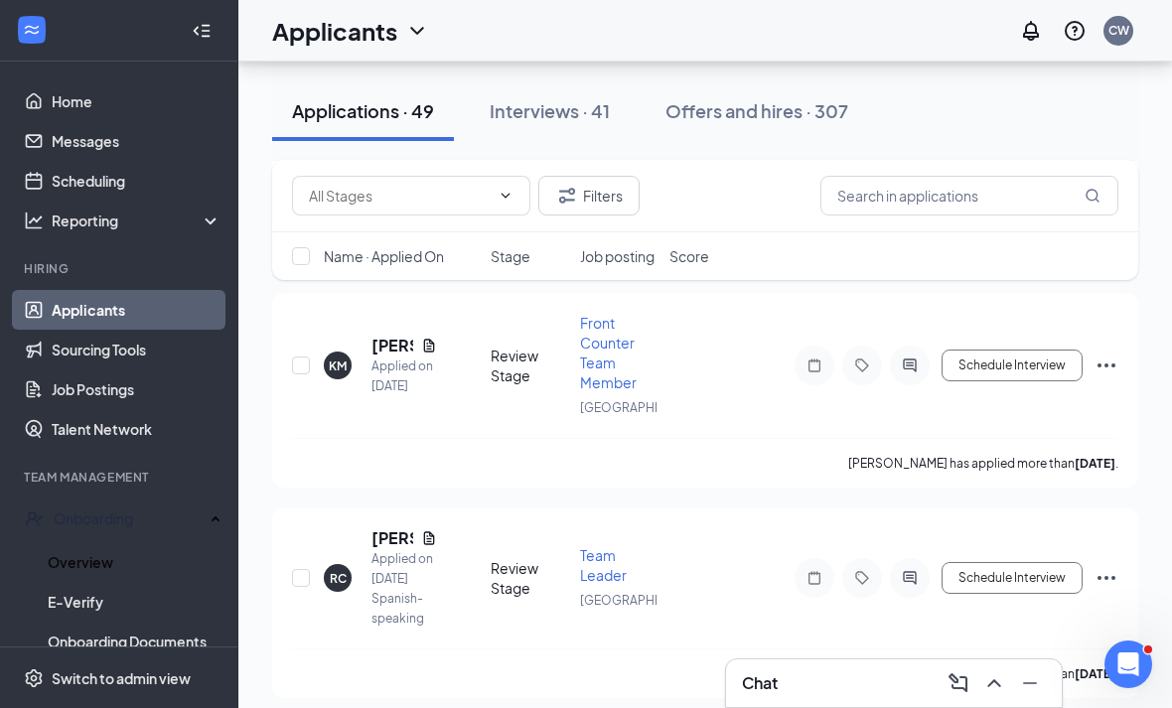
drag, startPoint x: 128, startPoint y: 552, endPoint x: 128, endPoint y: 491, distance: 60.6
click at [128, 552] on link "Overview" at bounding box center [135, 562] width 174 height 40
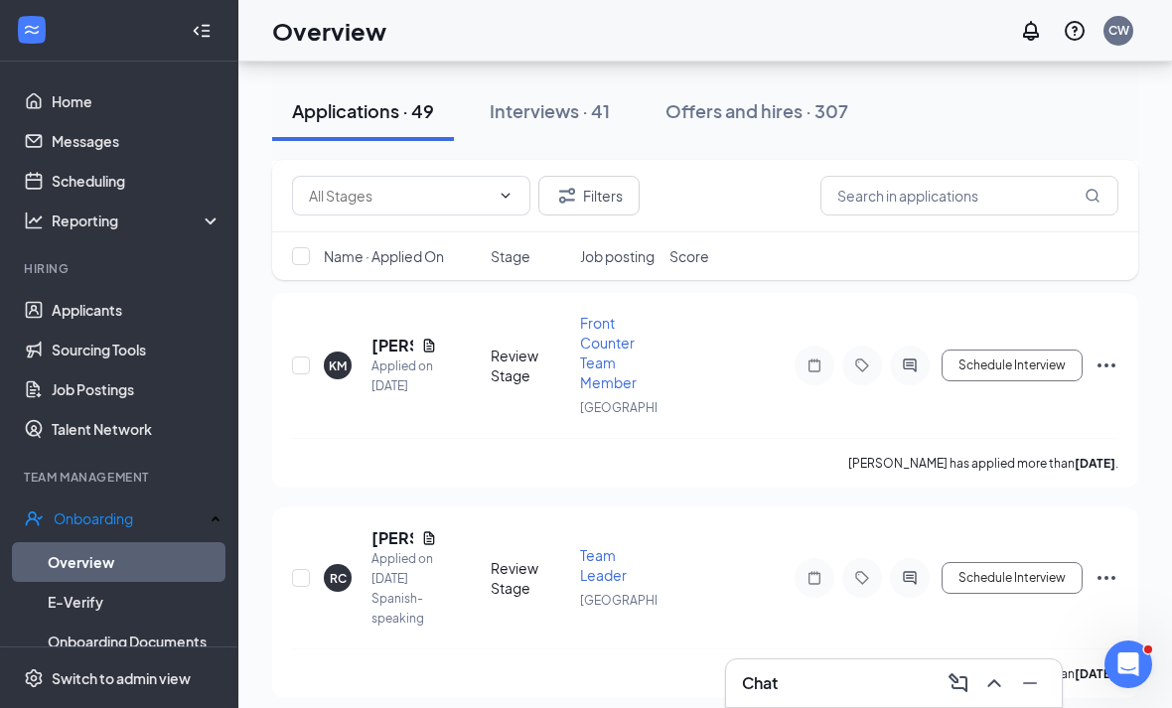
scroll to position [64, 0]
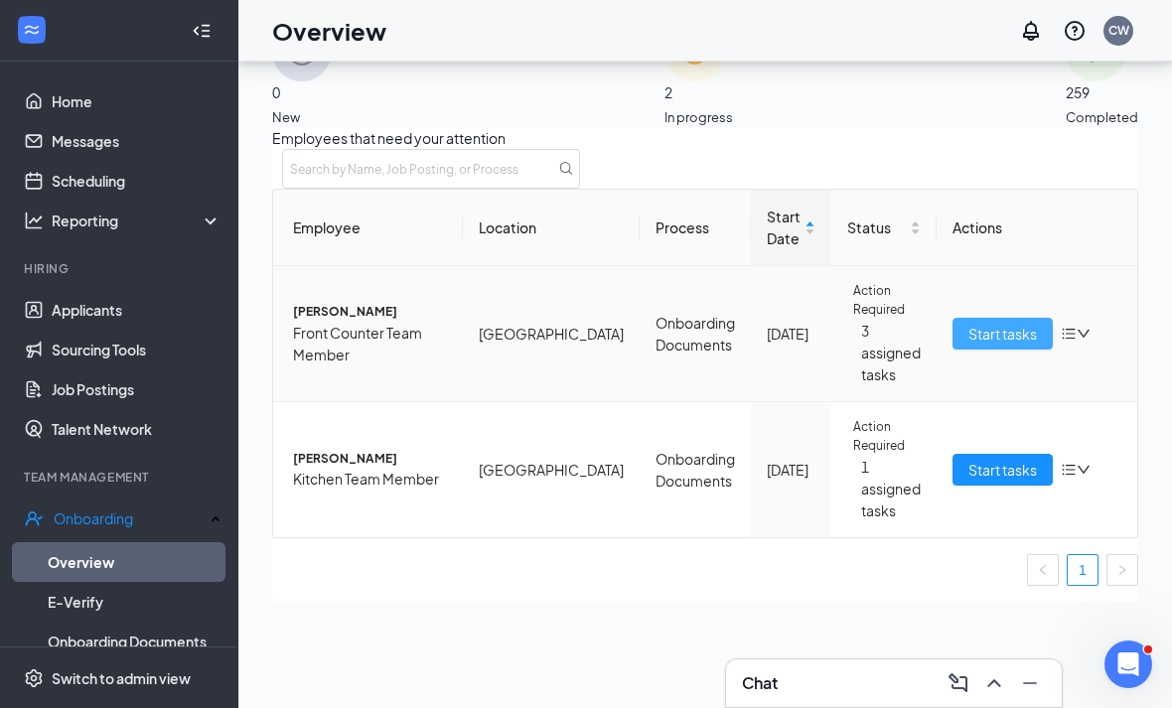
click at [968, 345] on span "Start tasks" at bounding box center [1002, 334] width 69 height 22
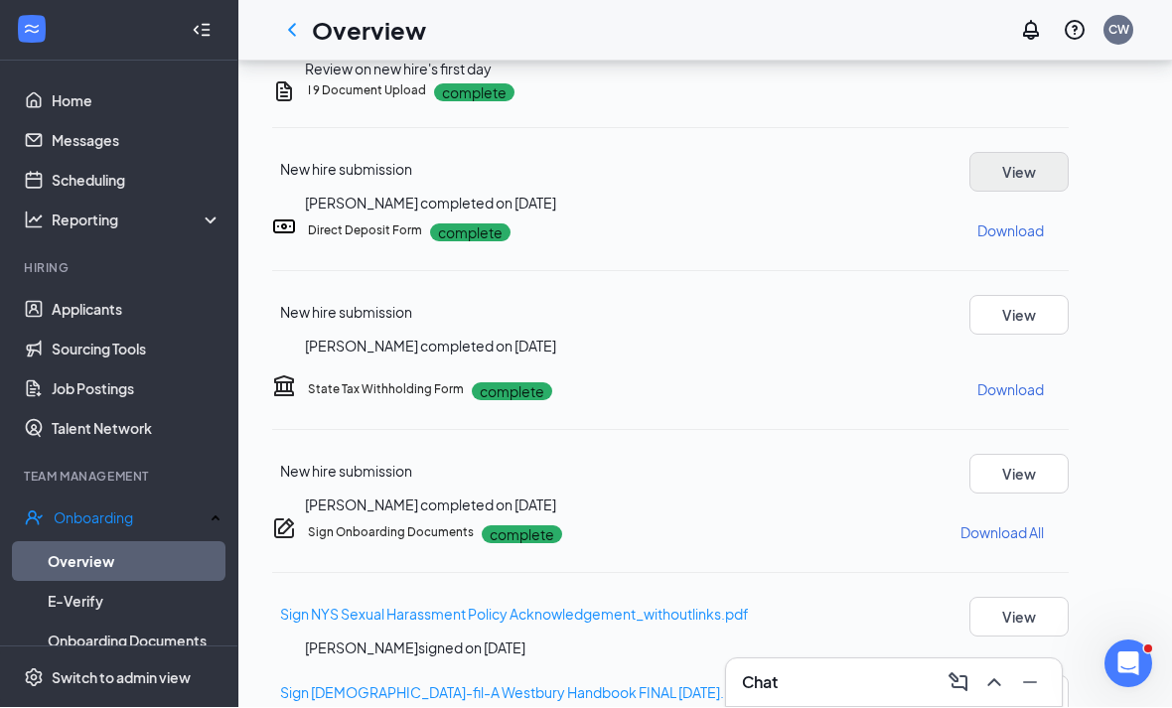
click at [1068, 193] on button "View" at bounding box center [1018, 173] width 99 height 40
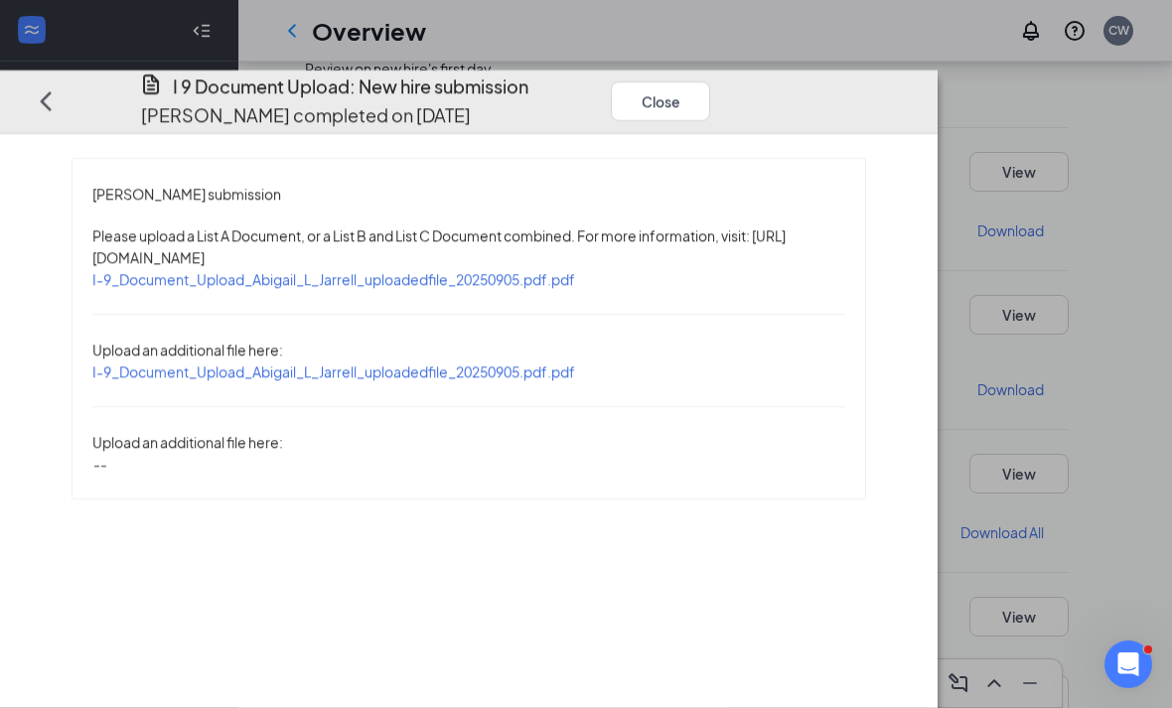
click at [338, 270] on span "I-9_Document_Upload_Abigail_L_Jarrell_uploadedfile_20250905.pdf.pdf" at bounding box center [333, 279] width 483 height 18
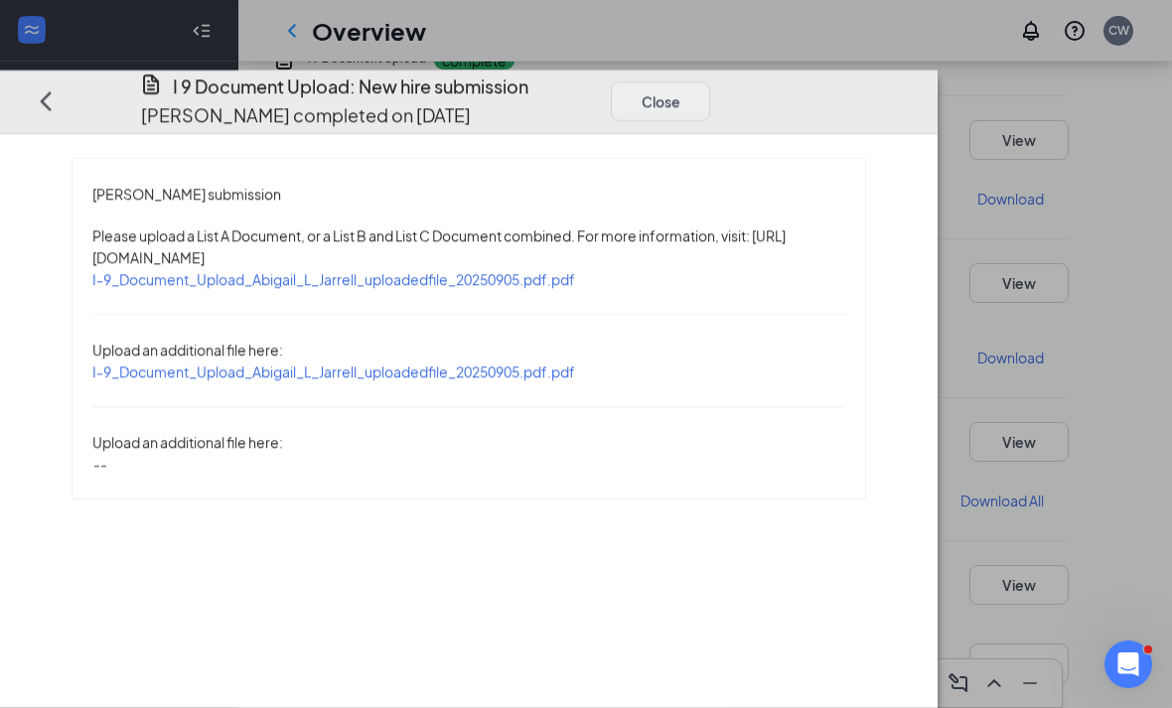
click at [710, 81] on button "Close" at bounding box center [660, 101] width 99 height 40
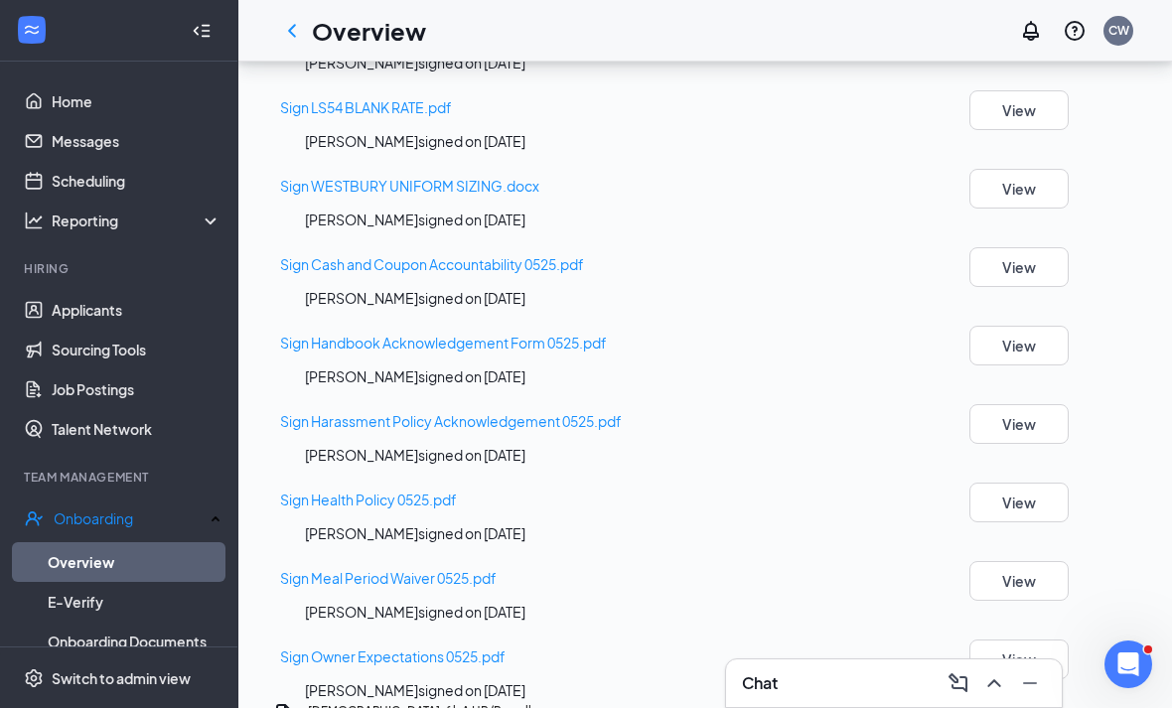
scroll to position [1336, 0]
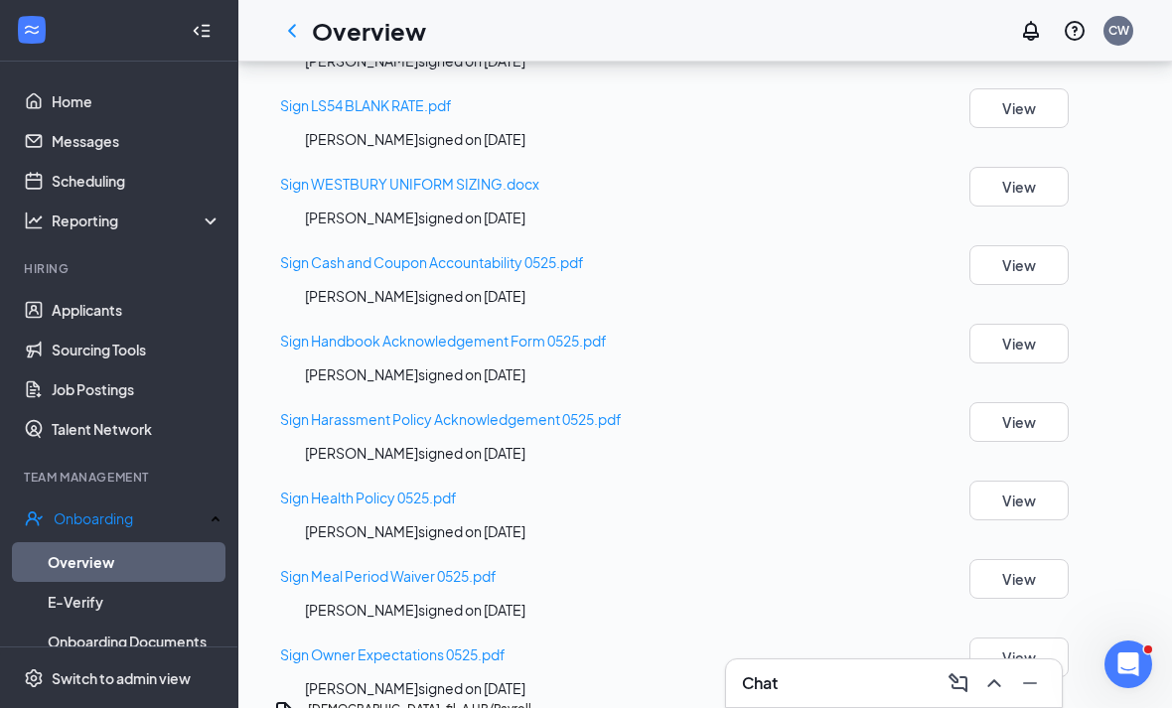
click at [1068, 50] on button "View" at bounding box center [1018, 30] width 99 height 40
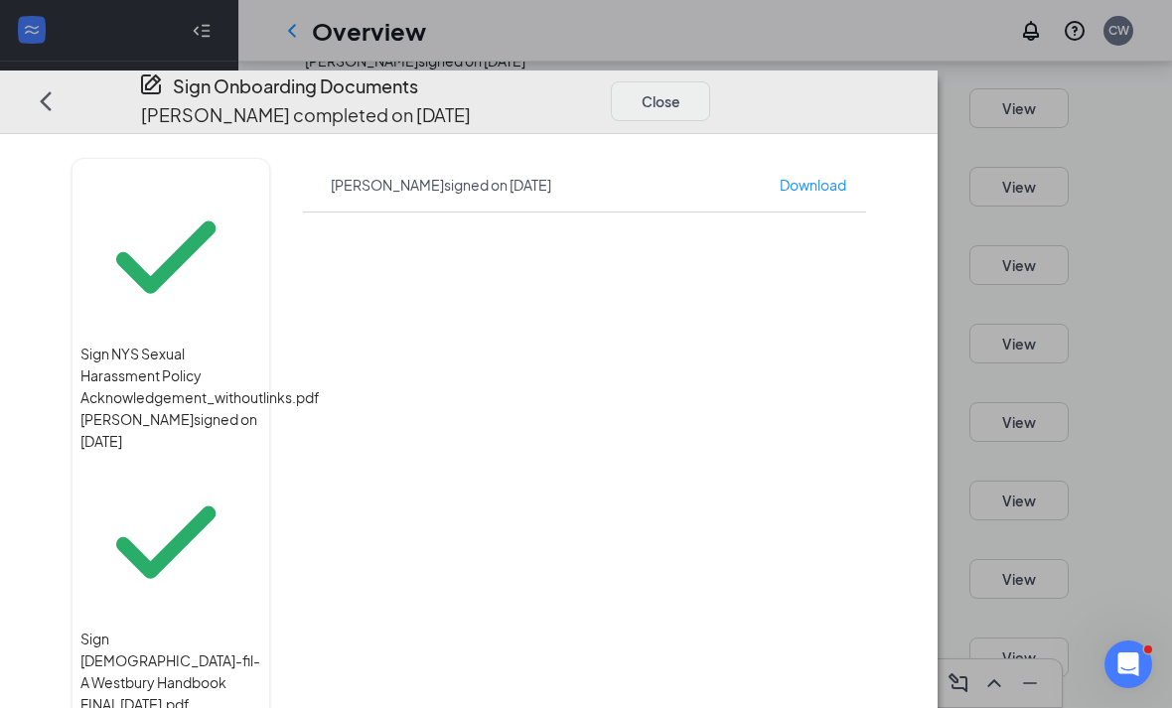
click at [710, 81] on button "Close" at bounding box center [660, 101] width 99 height 40
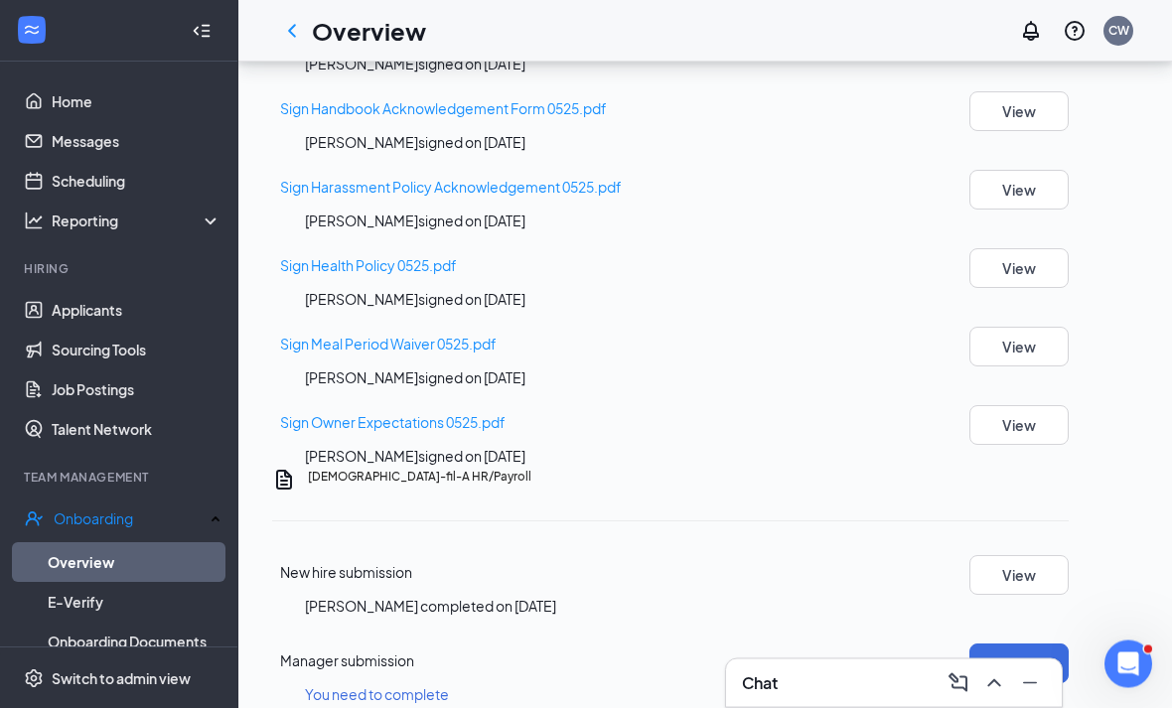
scroll to position [1571, 0]
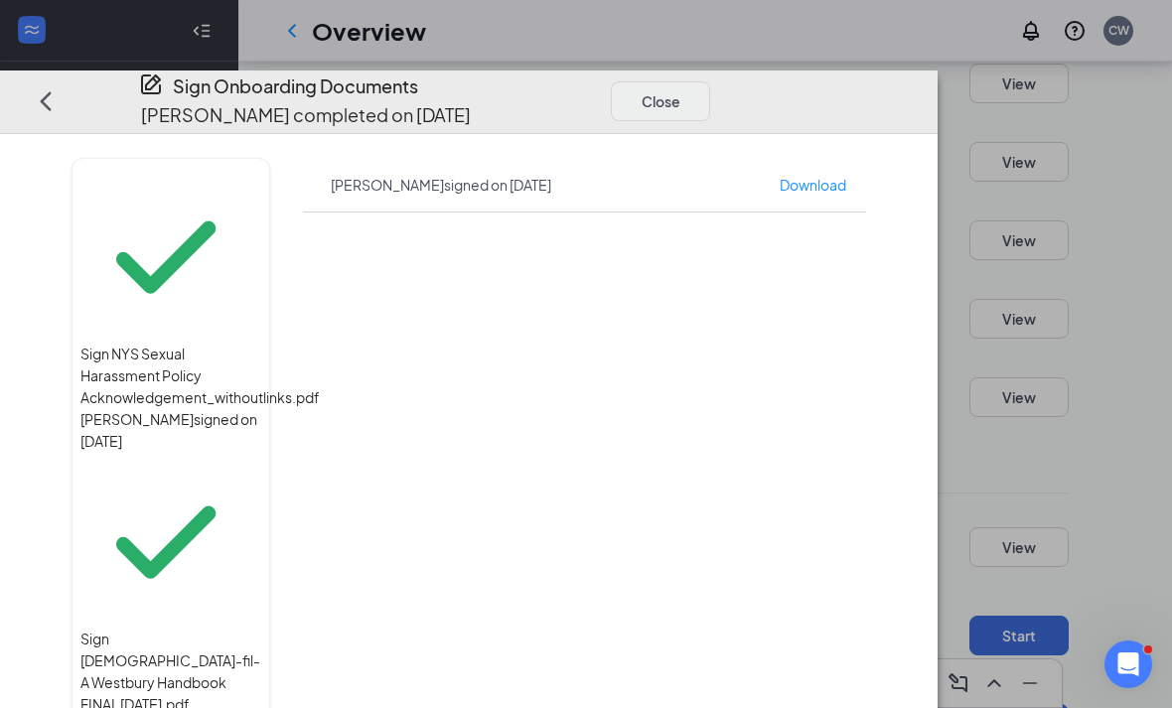
click at [710, 81] on button "Close" at bounding box center [660, 101] width 99 height 40
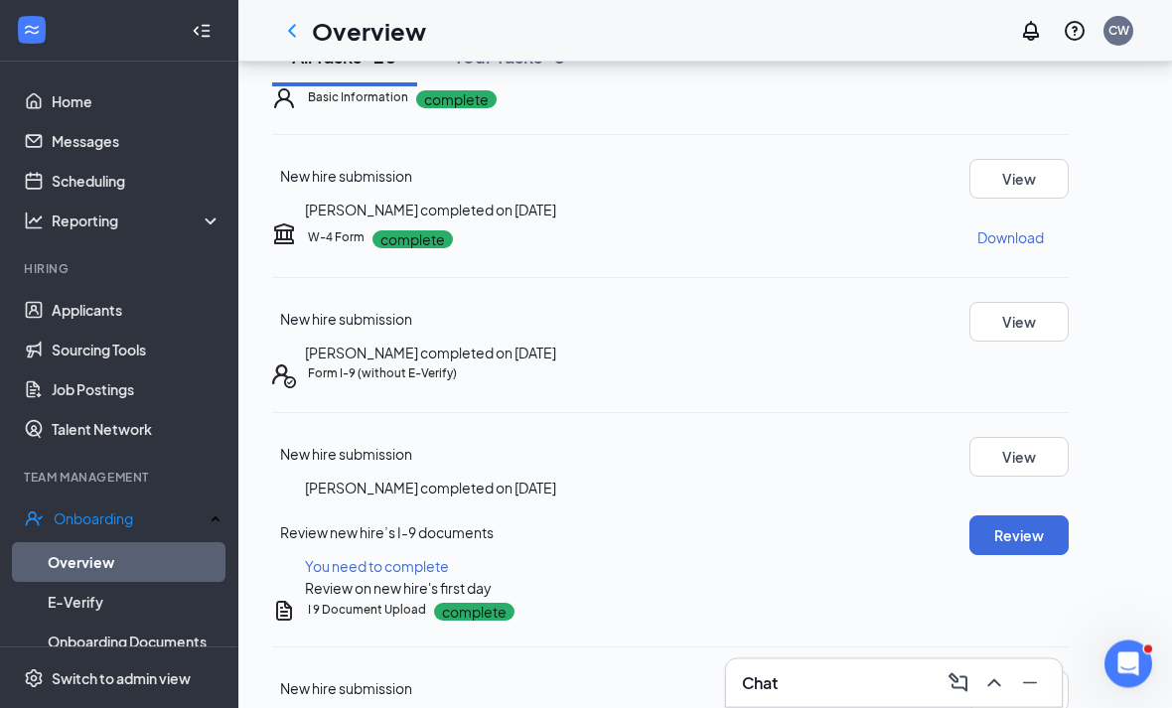
scroll to position [0, 0]
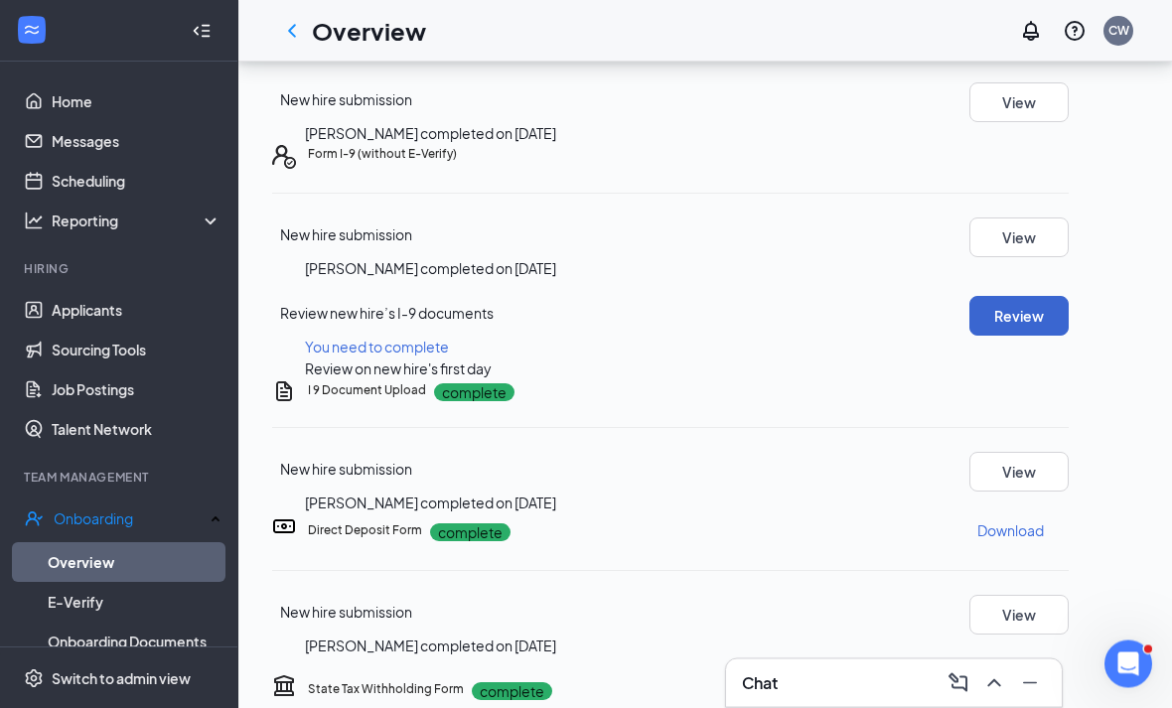
click at [1068, 337] on button "Review" at bounding box center [1018, 317] width 99 height 40
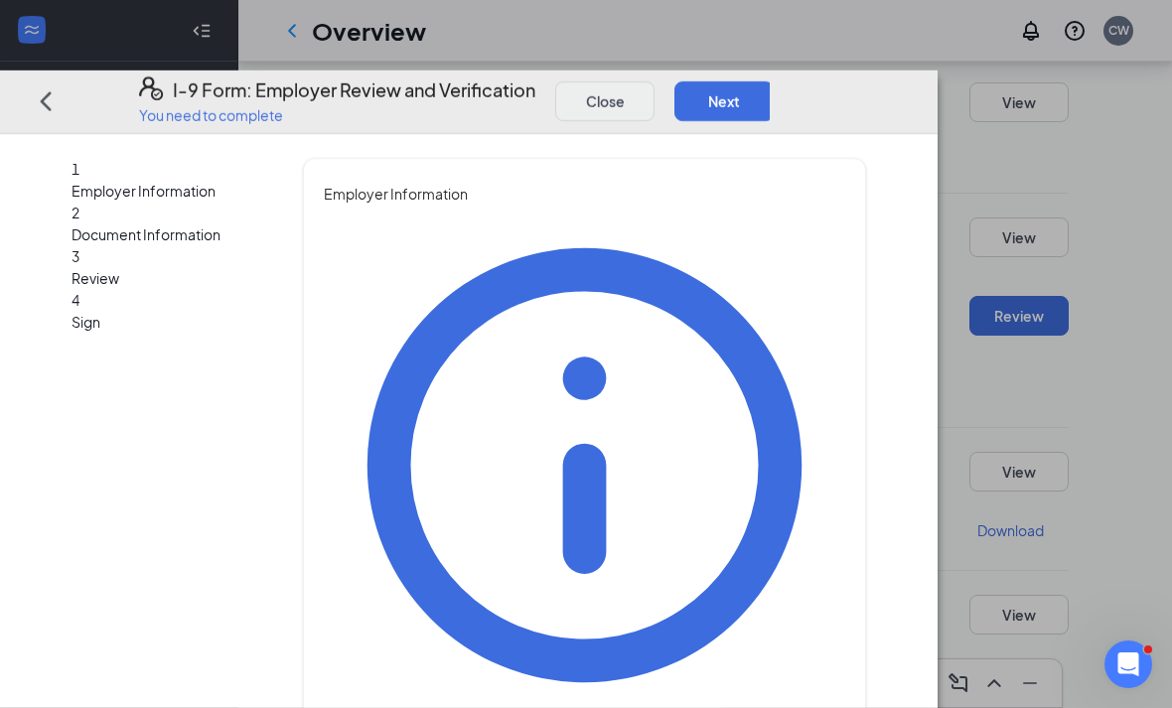
click at [654, 81] on button "Close" at bounding box center [604, 101] width 99 height 40
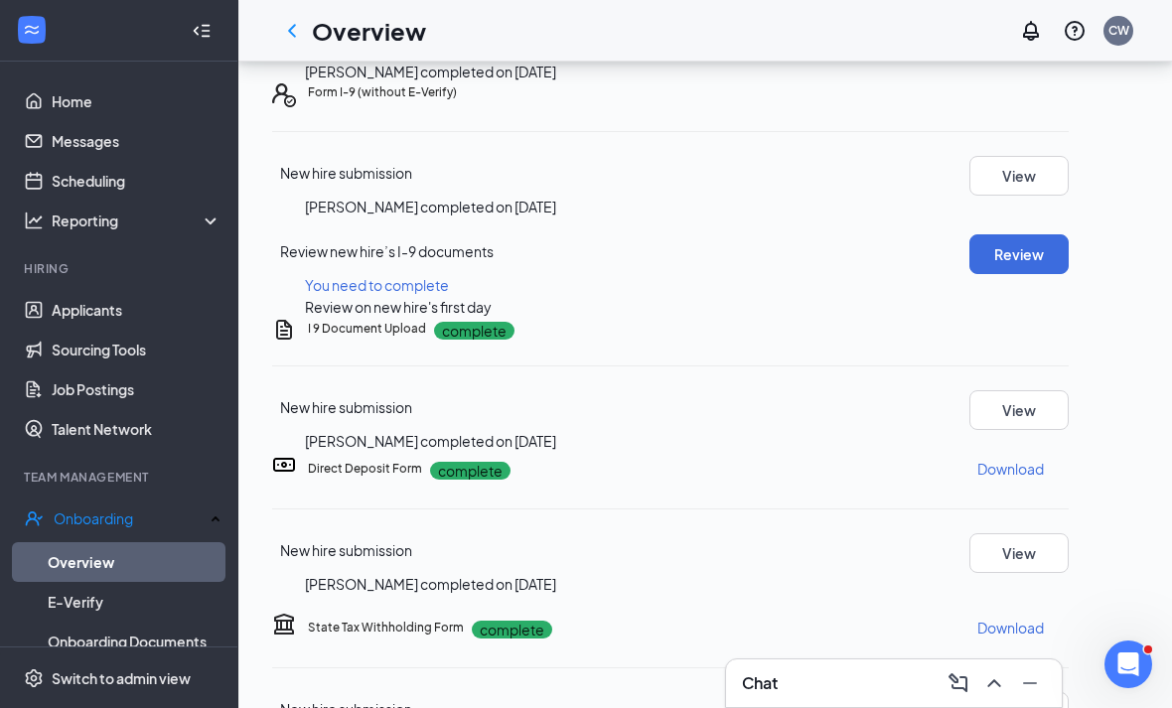
scroll to position [760, 0]
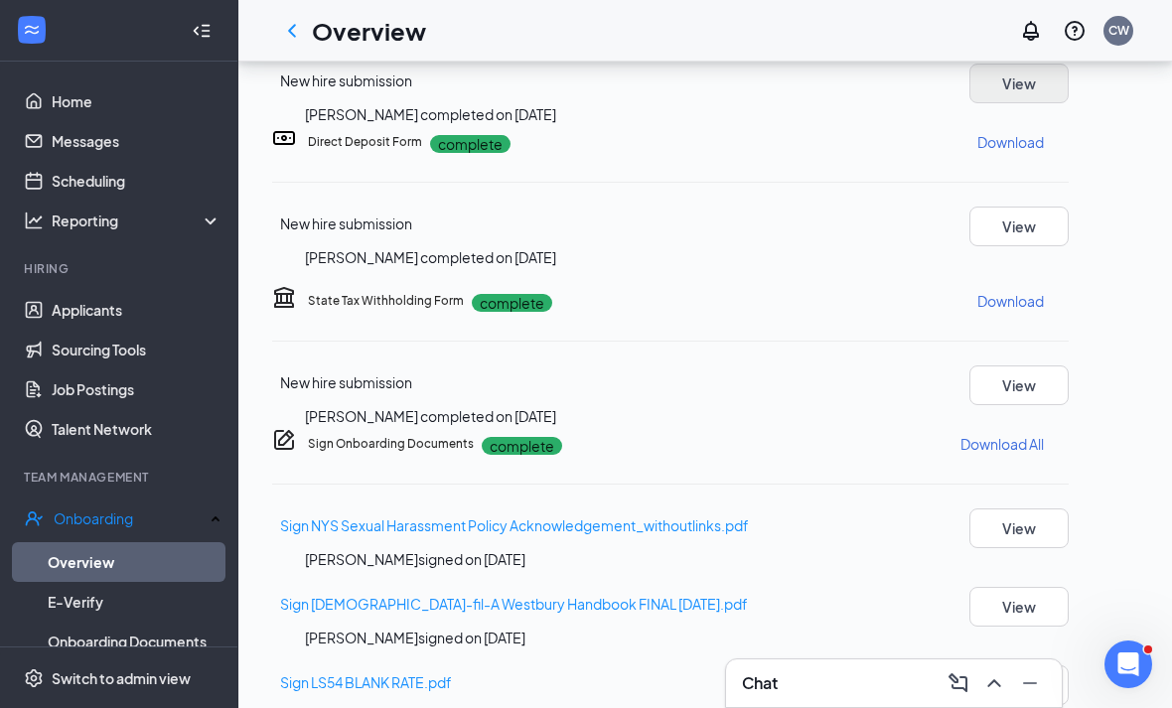
click at [1068, 103] on button "View" at bounding box center [1018, 84] width 99 height 40
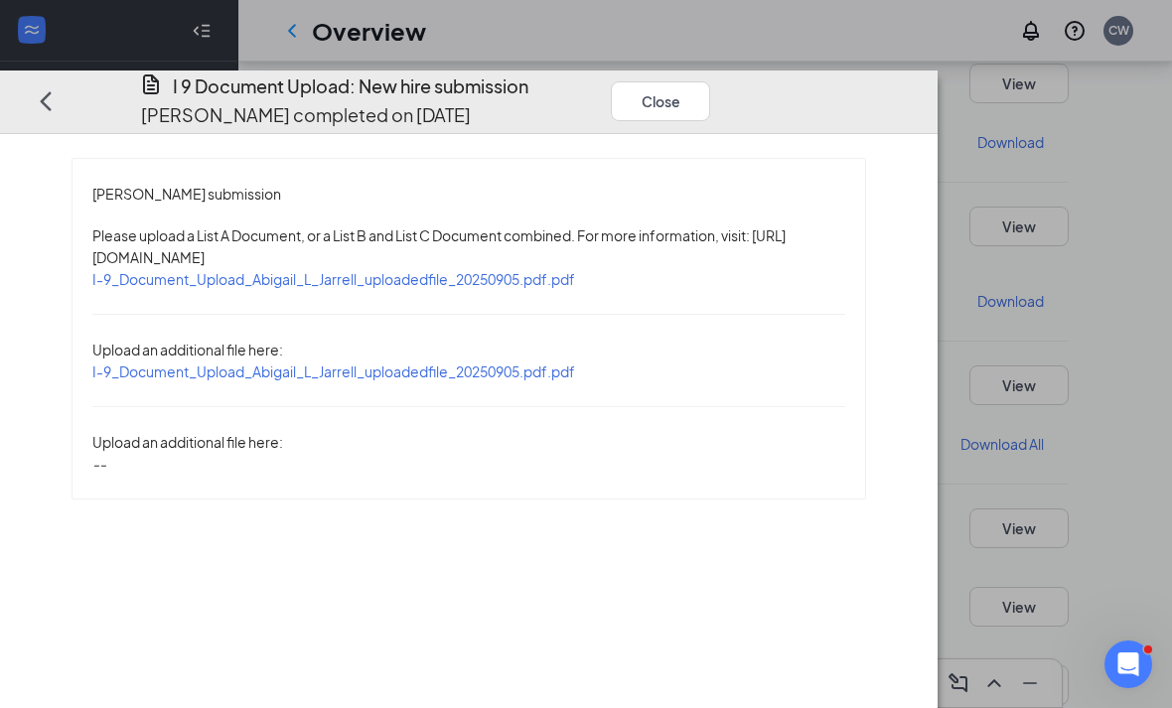
click at [575, 362] on span "I-9_Document_Upload_Abigail_L_Jarrell_uploadedfile_20250905.pdf.pdf" at bounding box center [333, 371] width 483 height 18
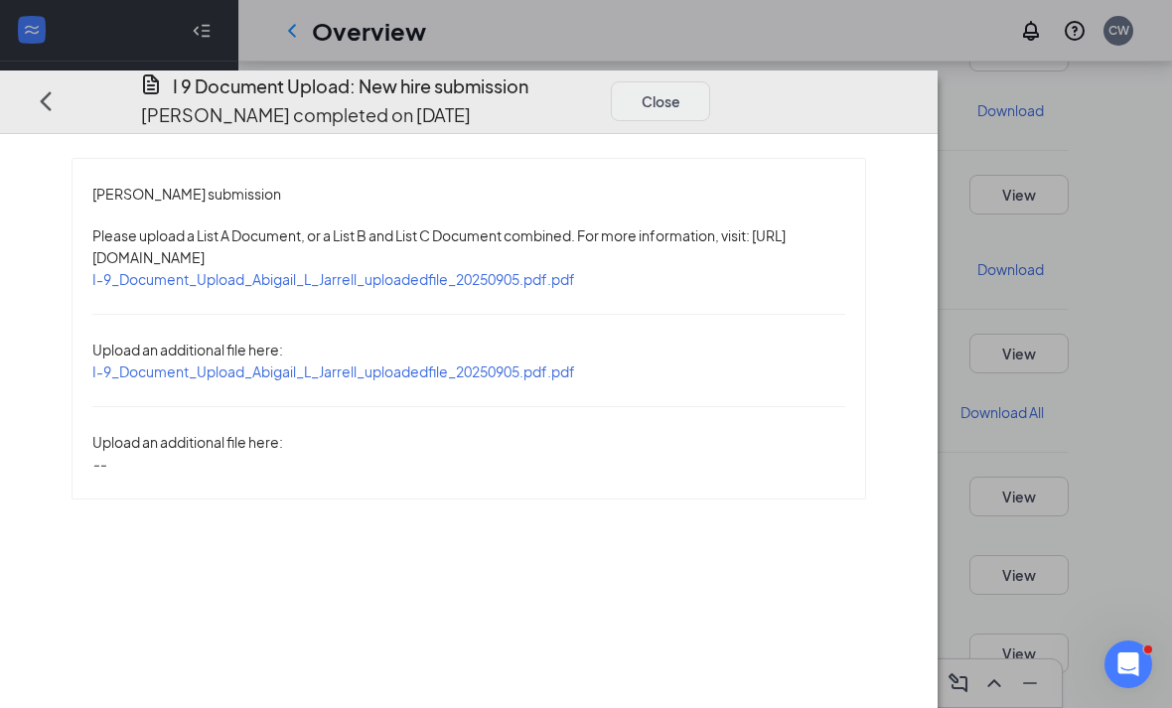
click at [710, 81] on button "Close" at bounding box center [660, 101] width 99 height 40
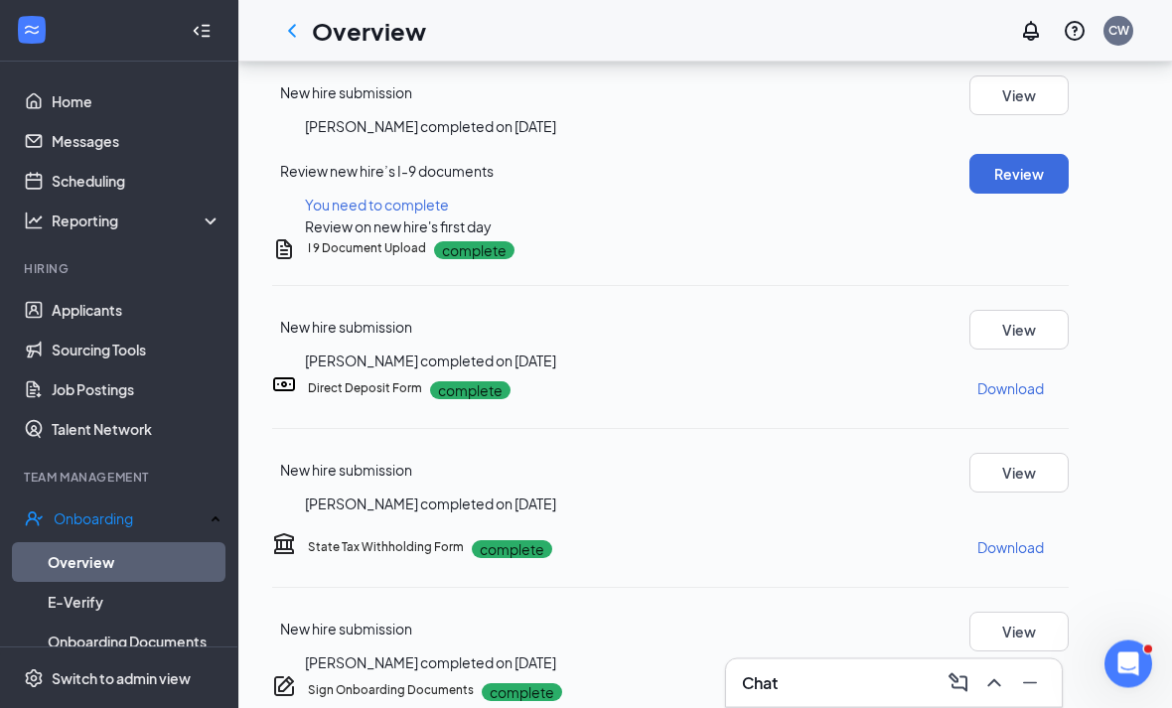
scroll to position [510, 0]
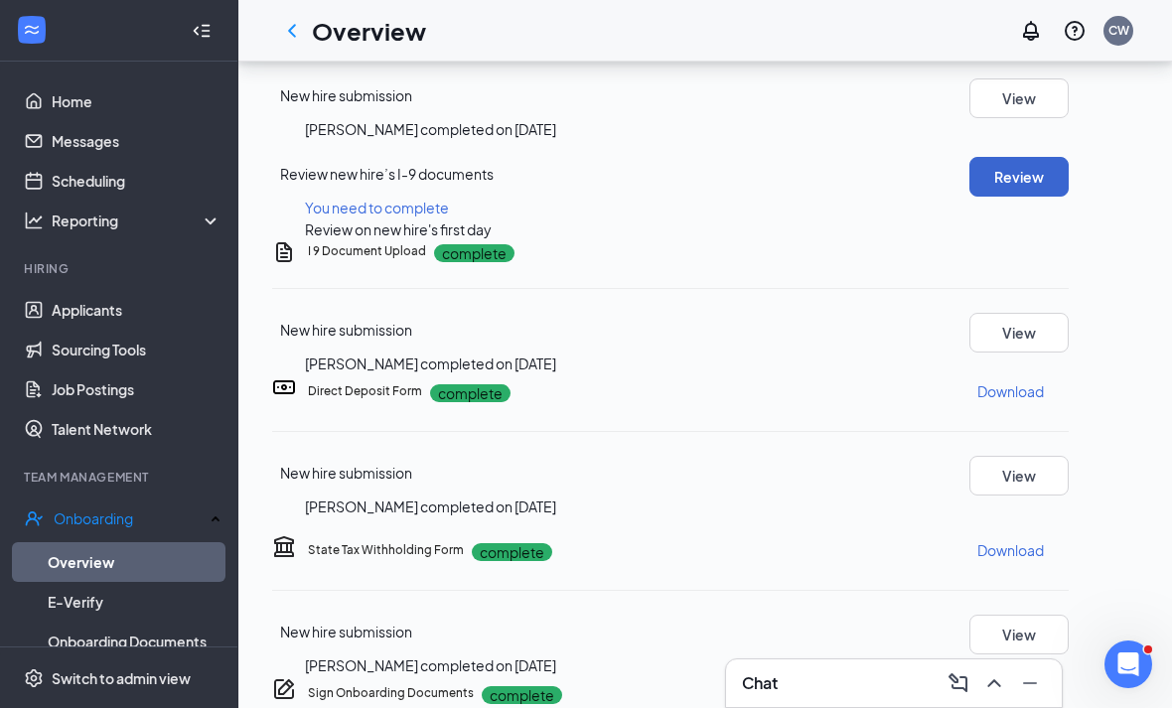
click at [1031, 197] on button "Review" at bounding box center [1018, 177] width 99 height 40
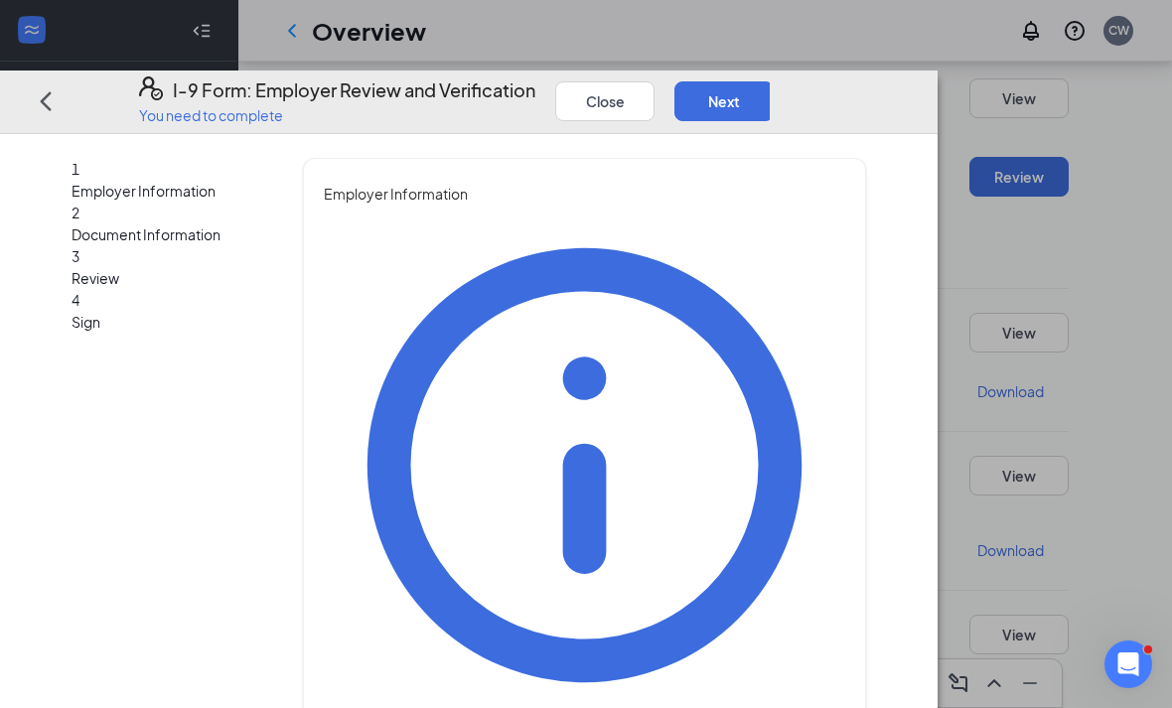
type input "Lyset"
type input "Sanchez"
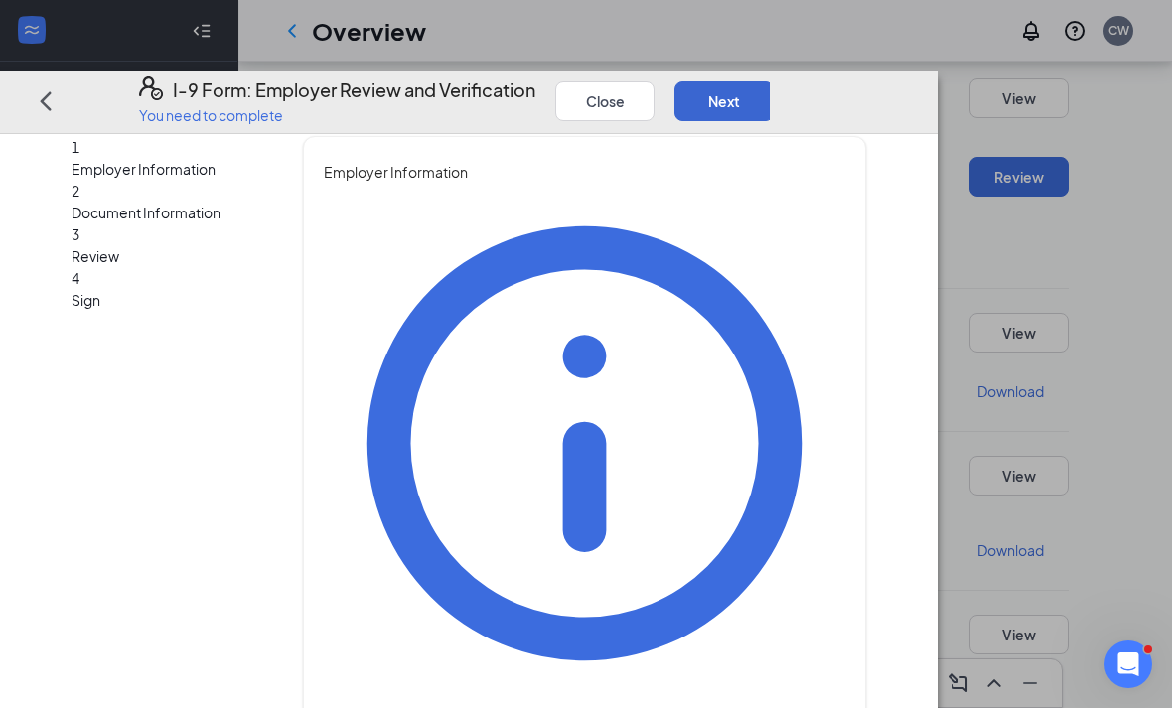
scroll to position [21, 0]
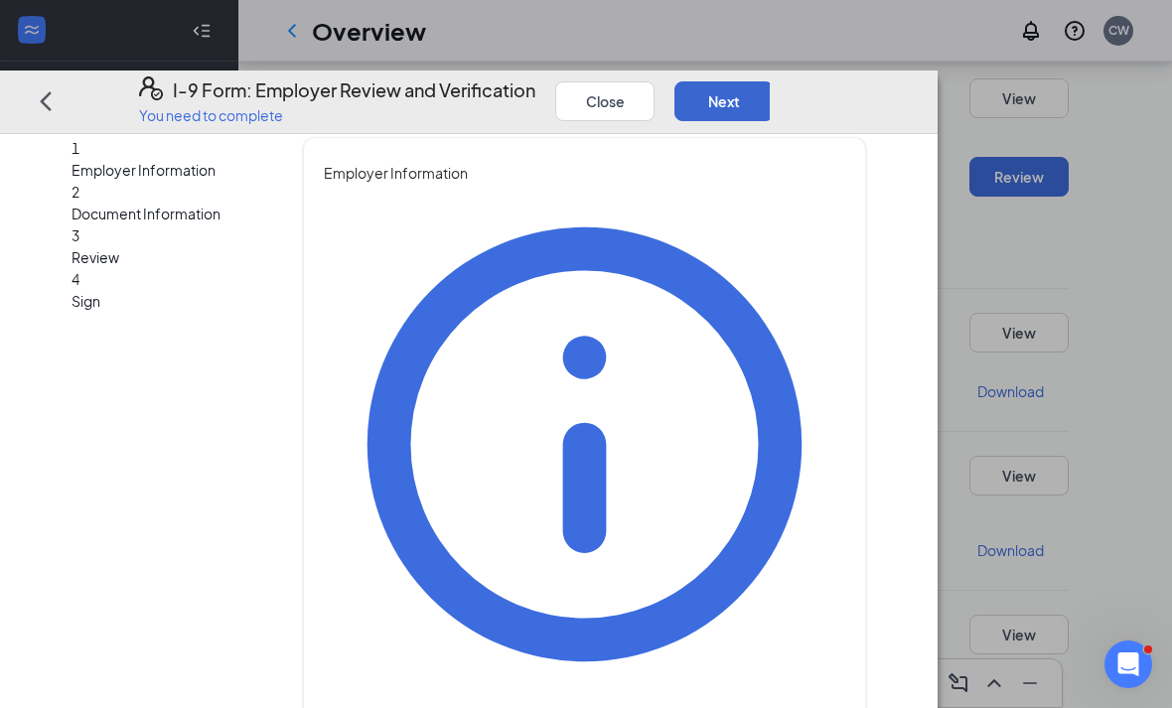
type input "Assistant Director of Training"
click at [773, 81] on button "Next" at bounding box center [723, 101] width 99 height 40
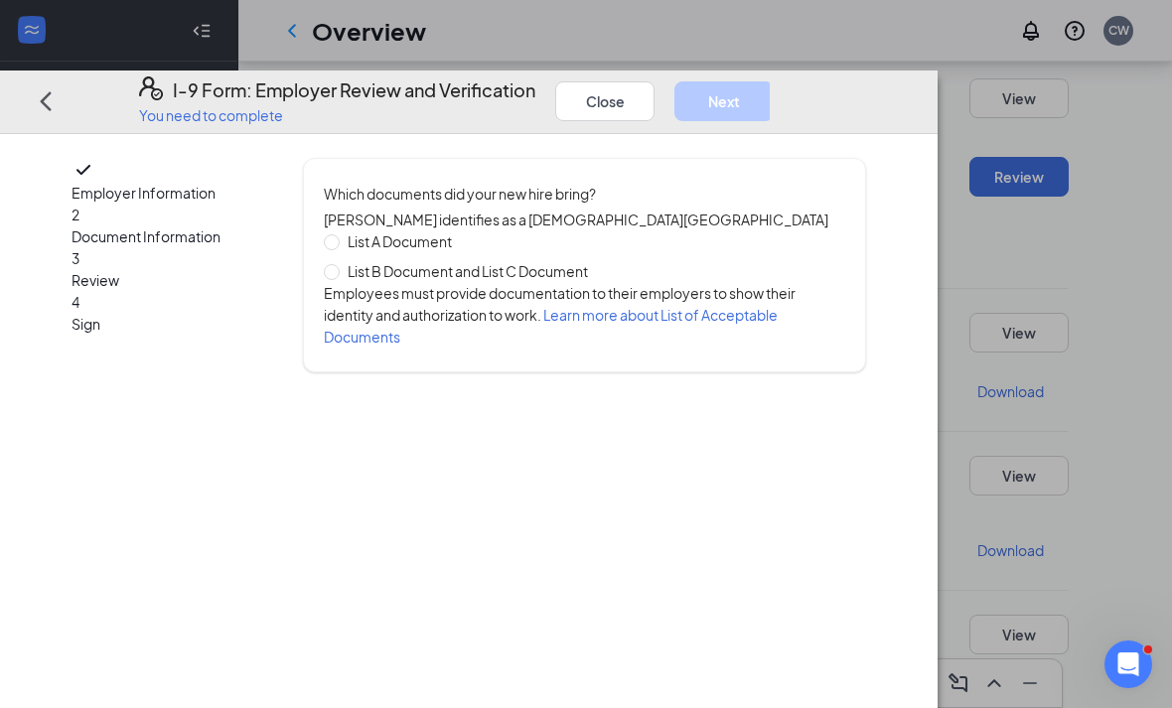
scroll to position [0, 0]
click at [544, 275] on div "List A Document List B Document and List C Document Employees must provide docu…" at bounding box center [584, 288] width 521 height 117
click at [515, 267] on span "List B Document and List C Document" at bounding box center [468, 271] width 256 height 22
click at [338, 267] on input "List B Document and List C Document" at bounding box center [331, 271] width 14 height 14
radio input "true"
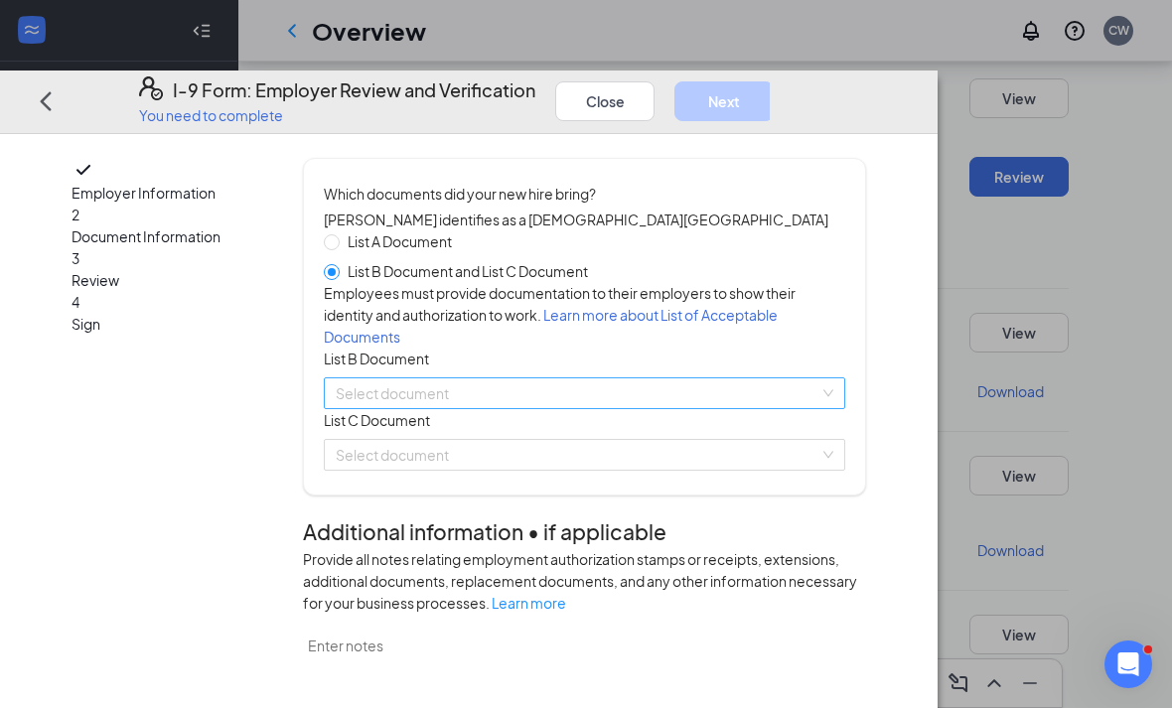
click at [504, 409] on div "Select document" at bounding box center [584, 393] width 521 height 32
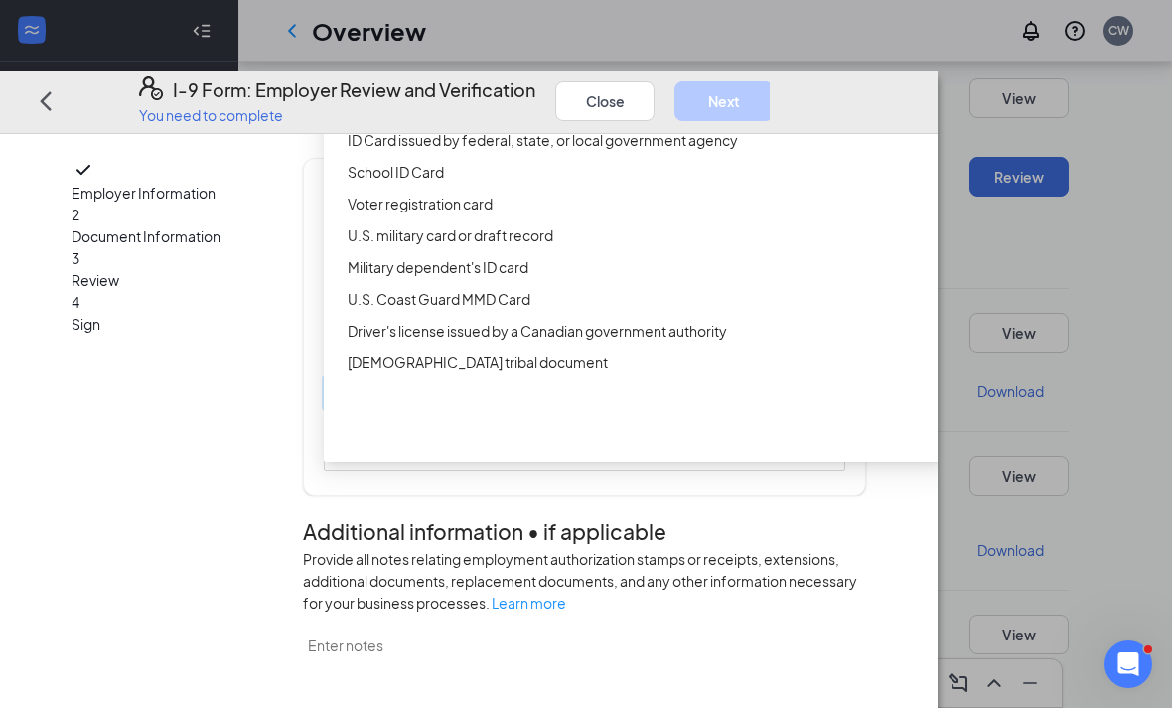
click at [467, 124] on div "Driver’s License issued by U.S State or outlying US possession" at bounding box center [635, 108] width 623 height 32
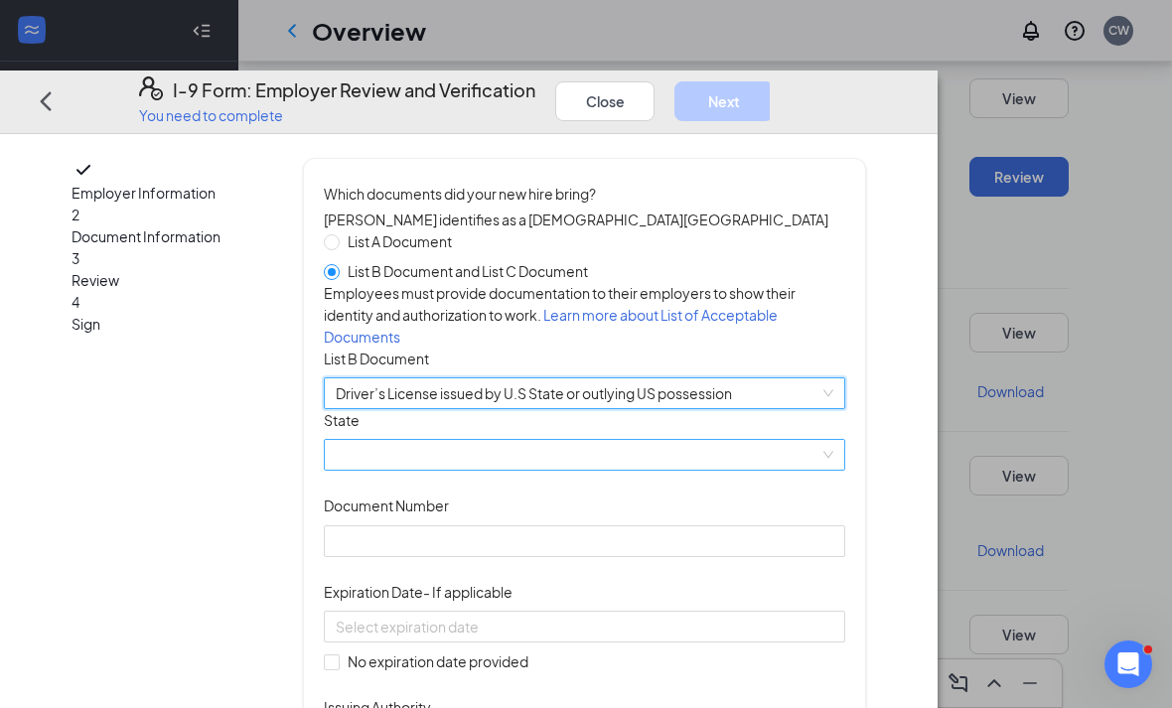
click at [469, 471] on span at bounding box center [584, 456] width 497 height 30
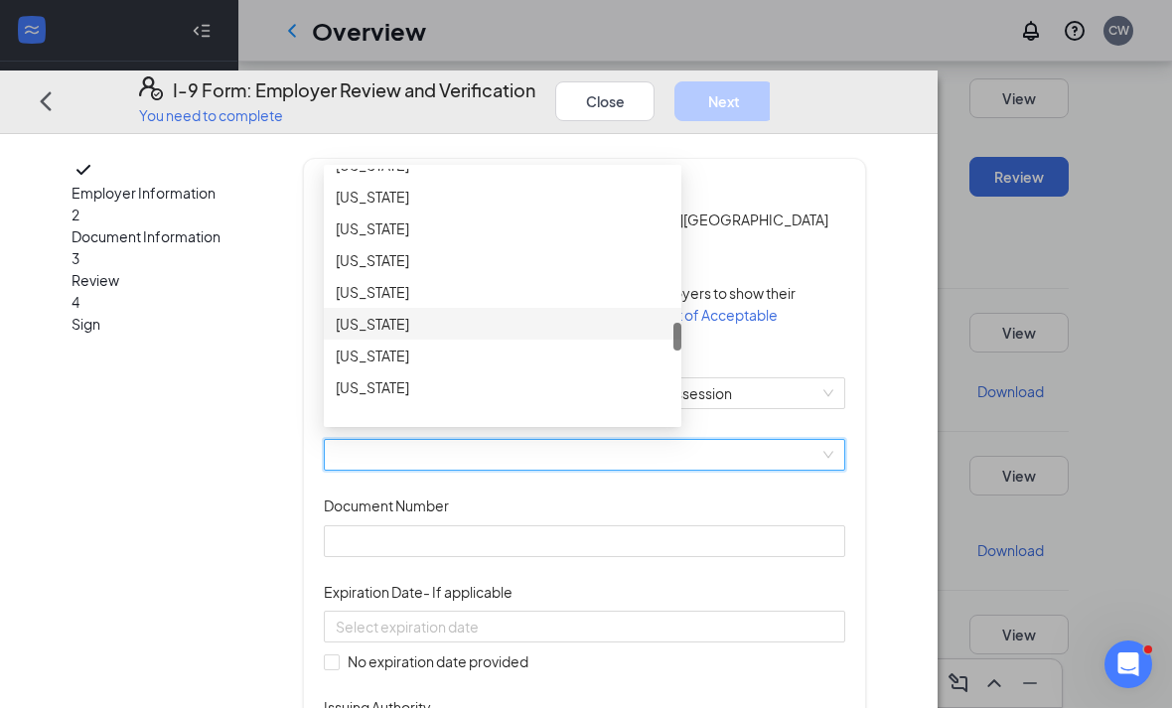
scroll to position [1436, 0]
click at [471, 277] on div "New York" at bounding box center [502, 261] width 357 height 32
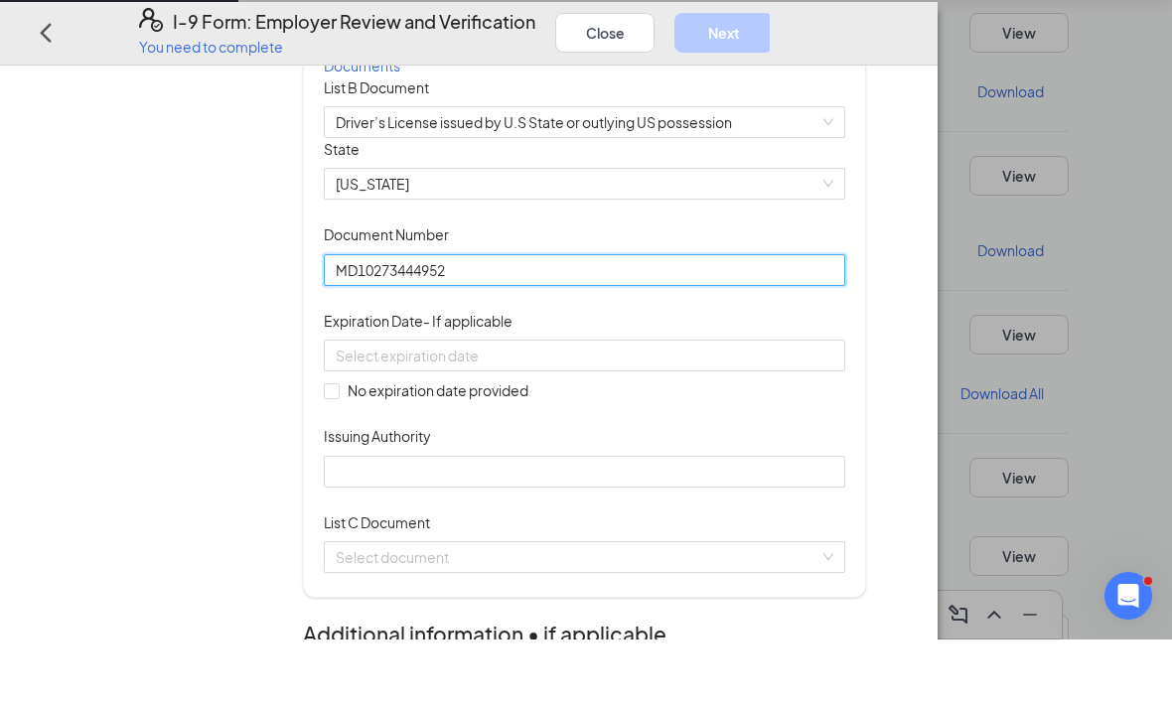
scroll to position [177, 0]
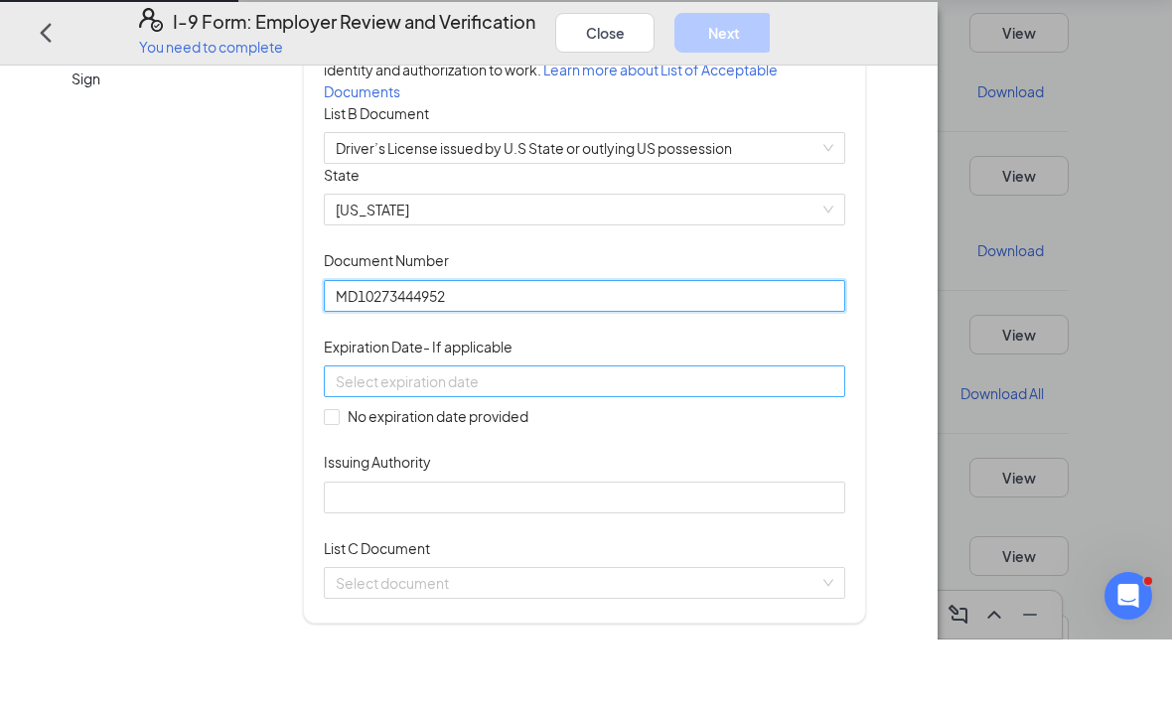
type input "MD10273444952"
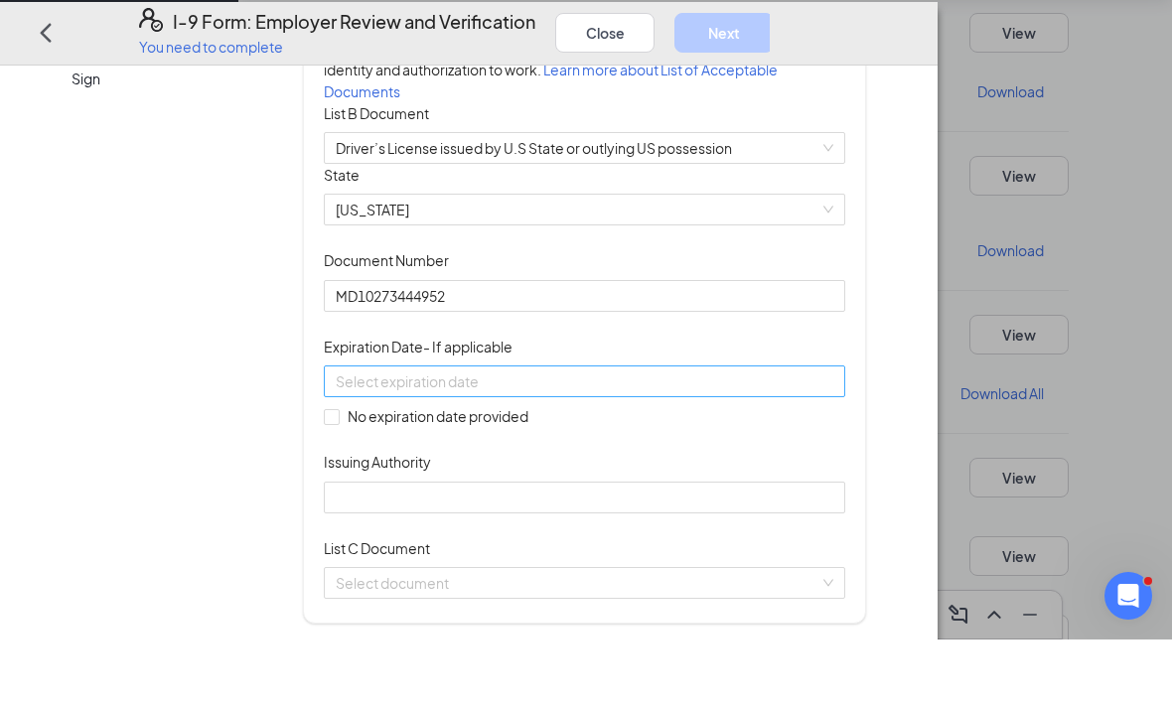
click at [755, 462] on div at bounding box center [584, 451] width 497 height 22
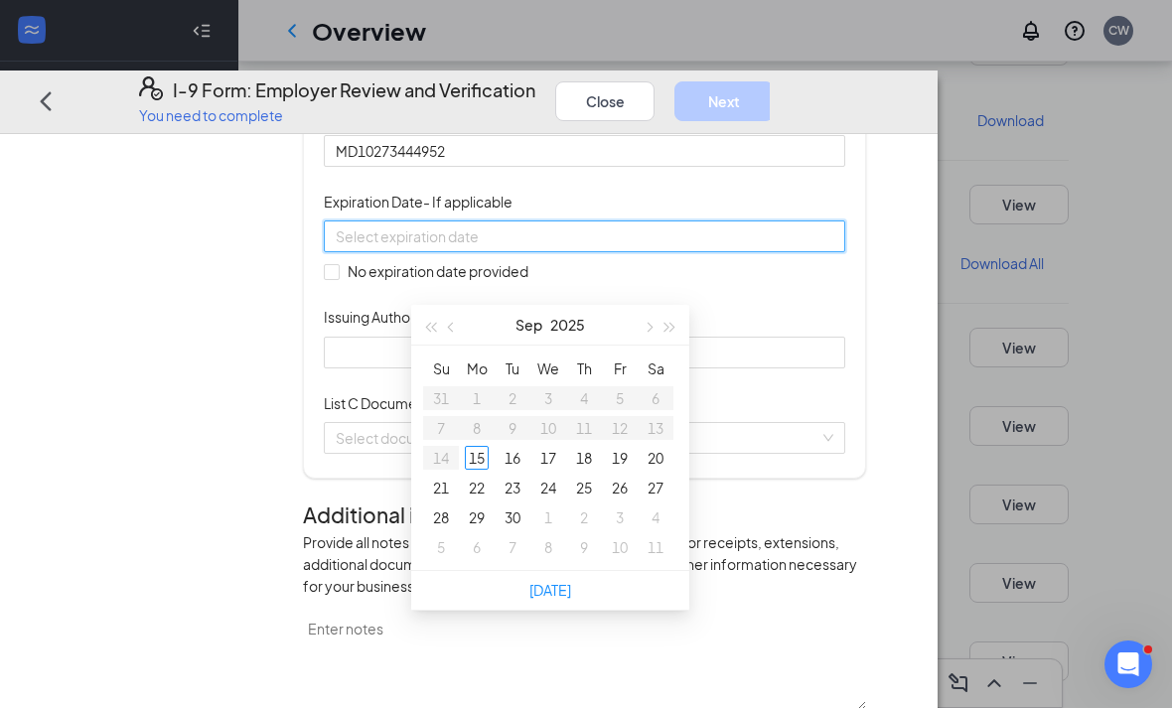
scroll to position [997, 0]
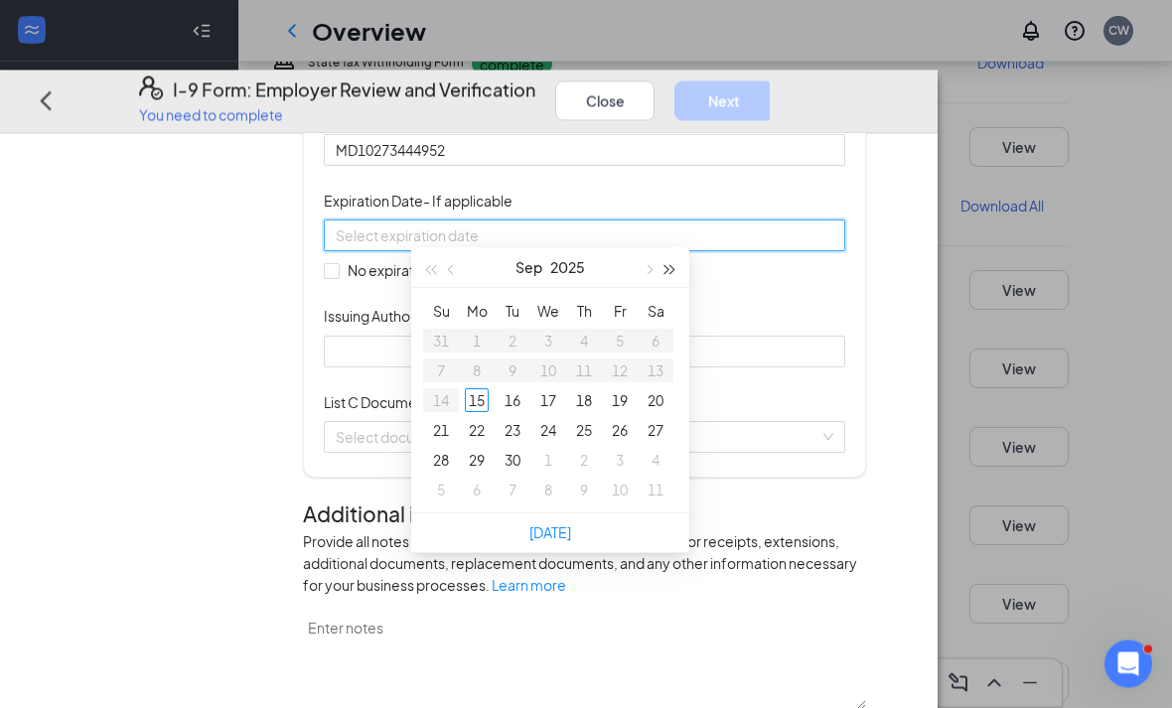
click at [676, 266] on button "button" at bounding box center [670, 268] width 22 height 40
click at [654, 266] on button "button" at bounding box center [647, 267] width 22 height 40
type input "10/03/2026"
type input "09/27/2026"
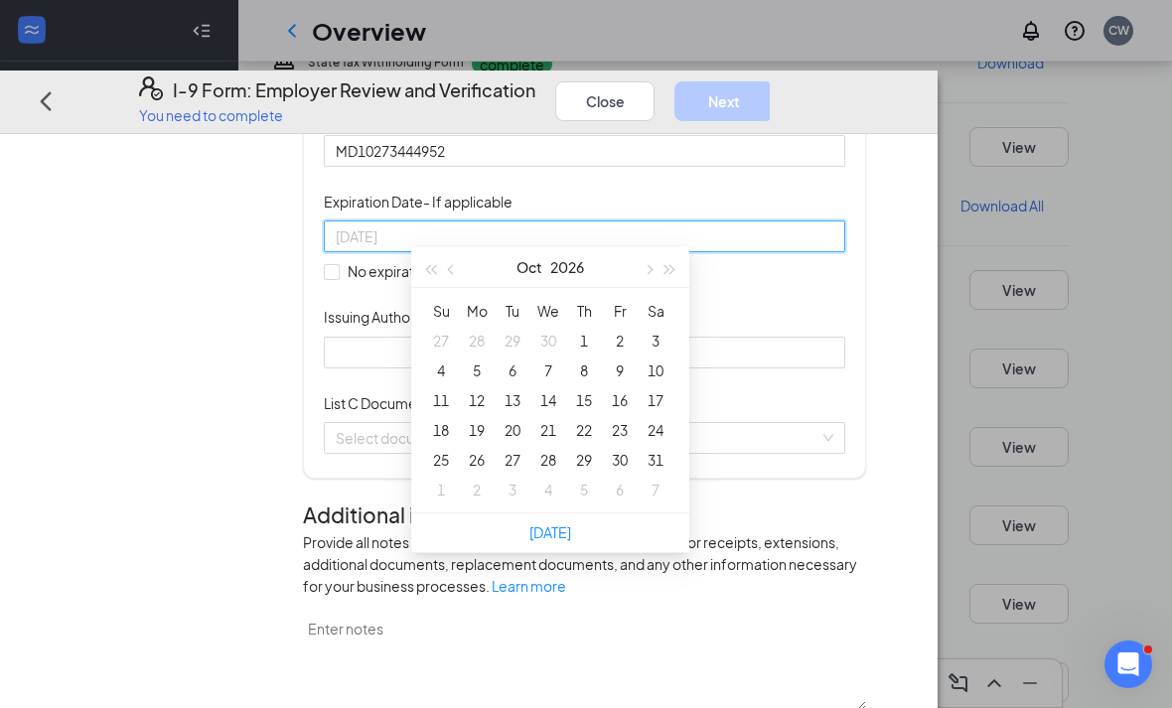
type input "11/03/2026"
type input "11/05/2026"
type input "11/02/2026"
click at [535, 418] on td "21" at bounding box center [548, 430] width 36 height 30
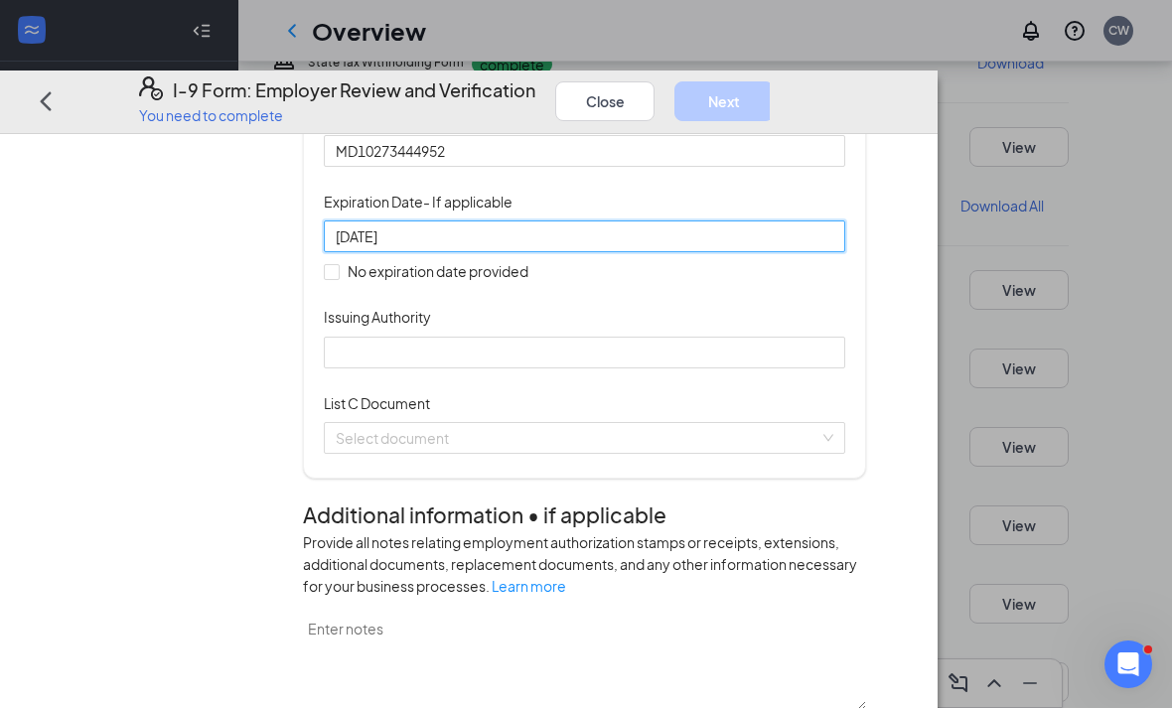
click at [760, 220] on div "Expiration Date - If applicable" at bounding box center [584, 206] width 521 height 30
click at [757, 253] on div "10/21/2026" at bounding box center [584, 237] width 521 height 32
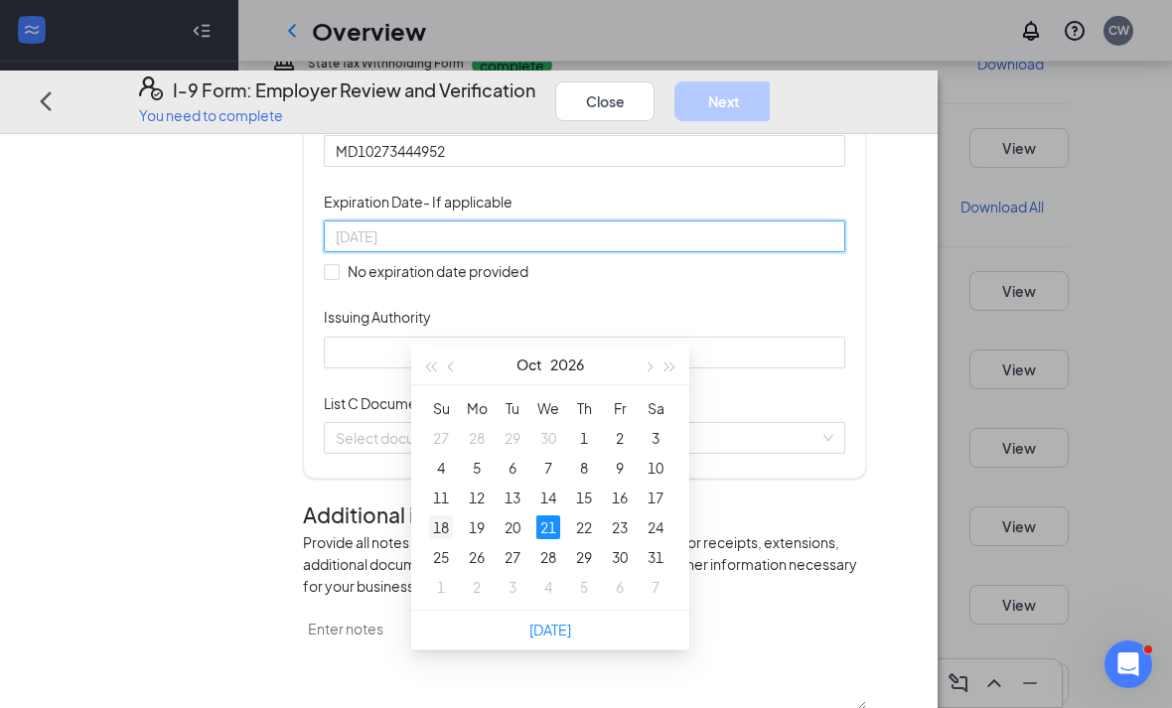
type input "10/18/2026"
click at [450, 531] on div "18" at bounding box center [441, 527] width 24 height 24
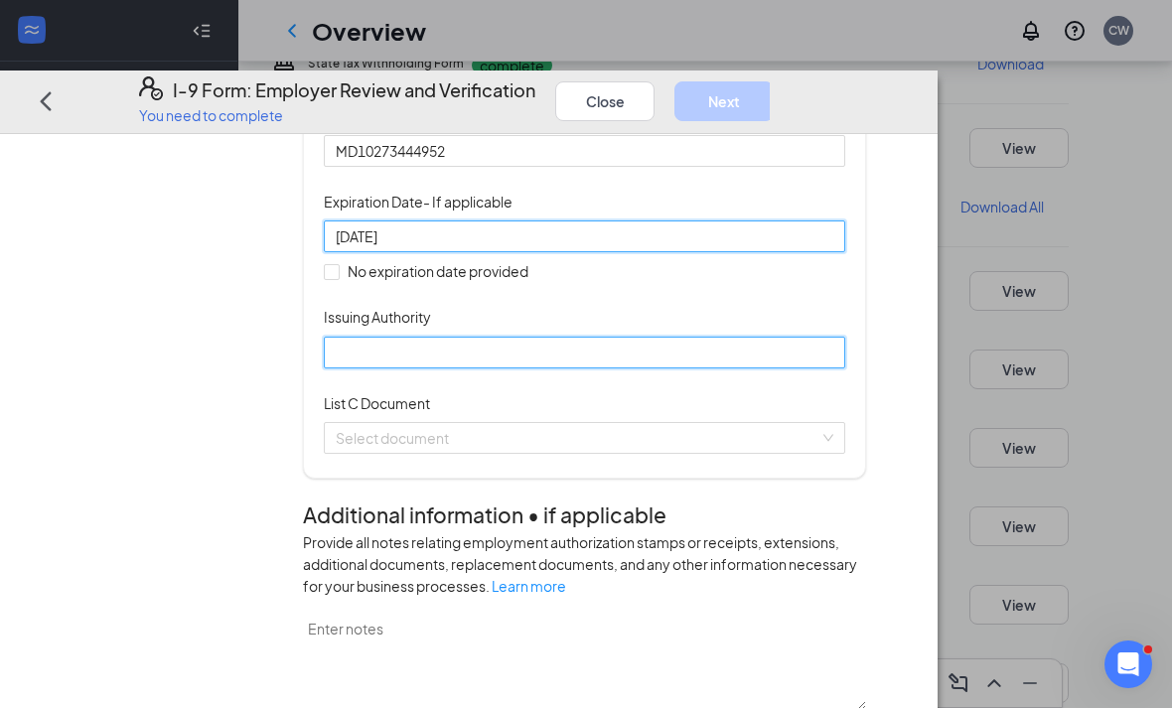
click at [538, 368] on input "Issuing Authority" at bounding box center [584, 353] width 521 height 32
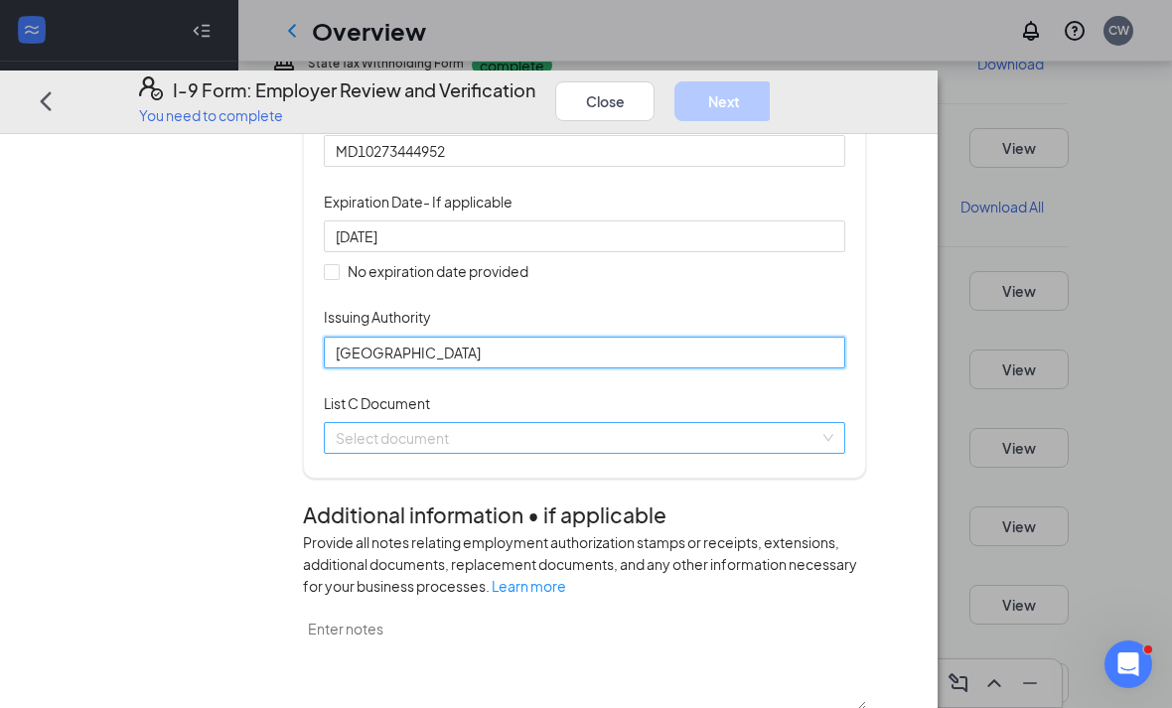
type input "USA"
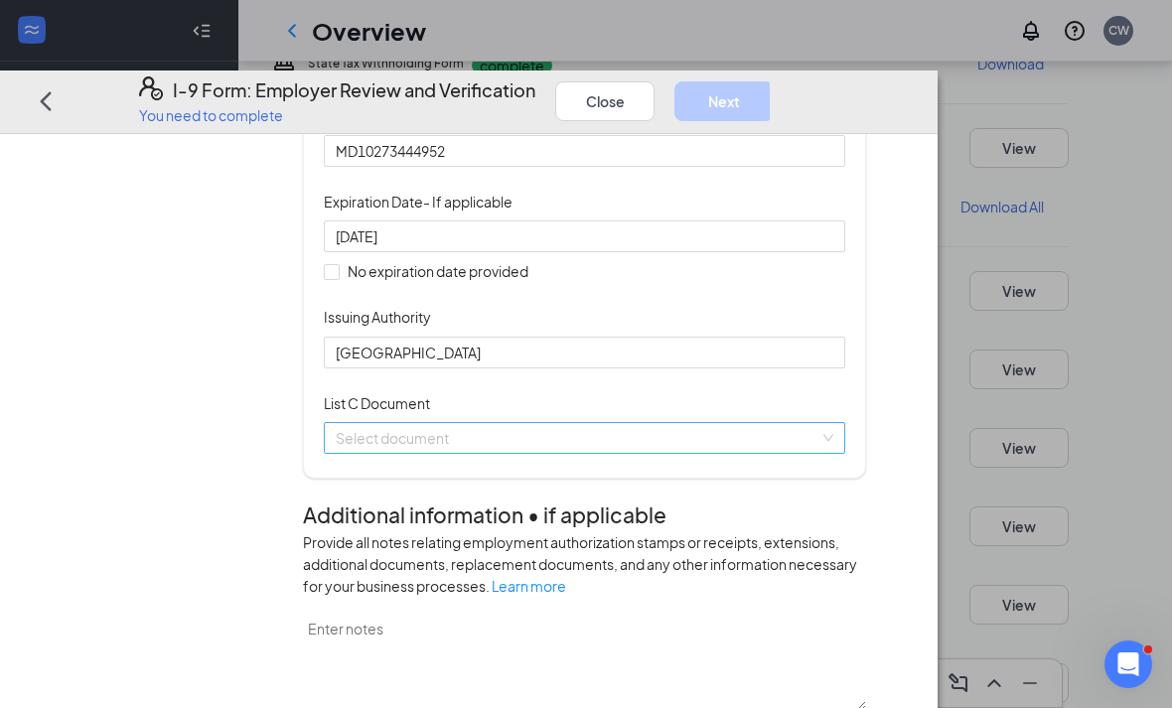
click at [529, 453] on input "search" at bounding box center [578, 438] width 484 height 30
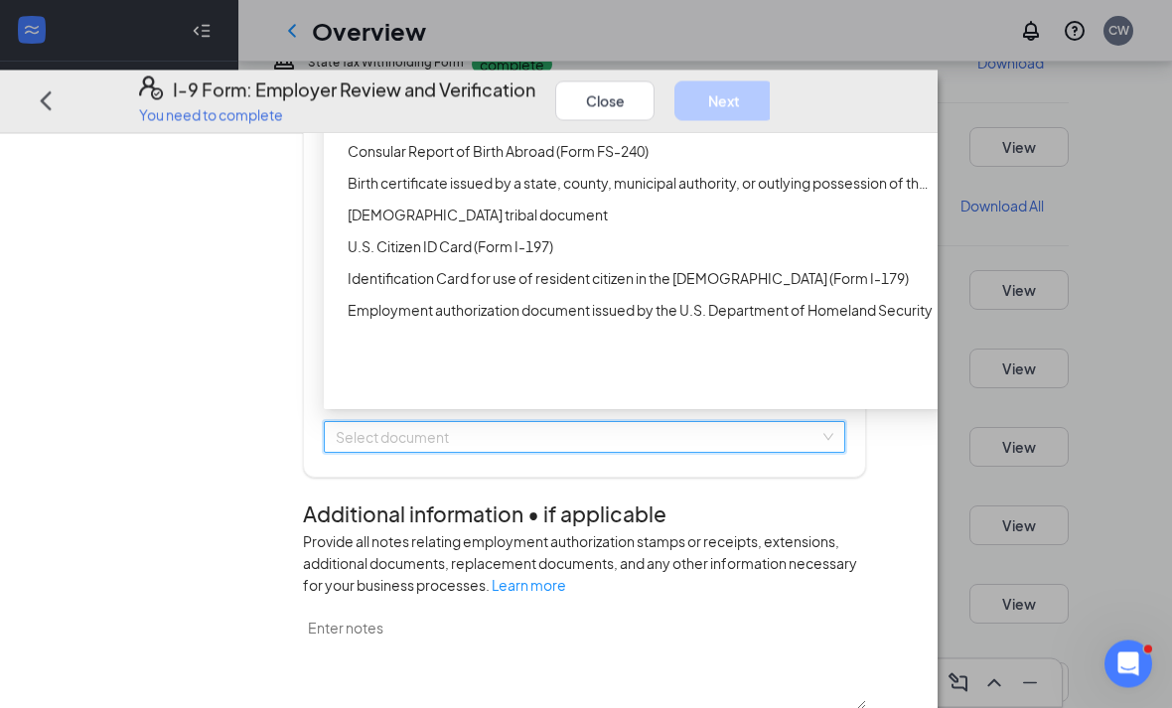
click at [503, 68] on div "Unrestricted Social Security Card" at bounding box center [641, 57] width 587 height 22
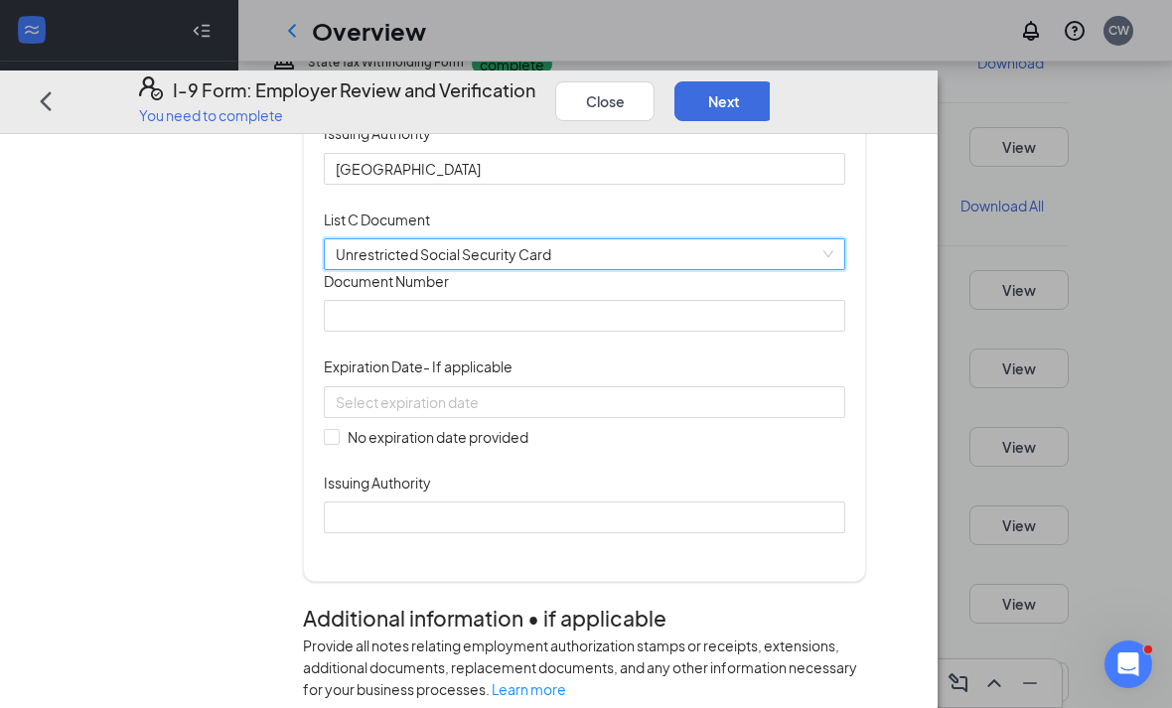
scroll to position [575, 0]
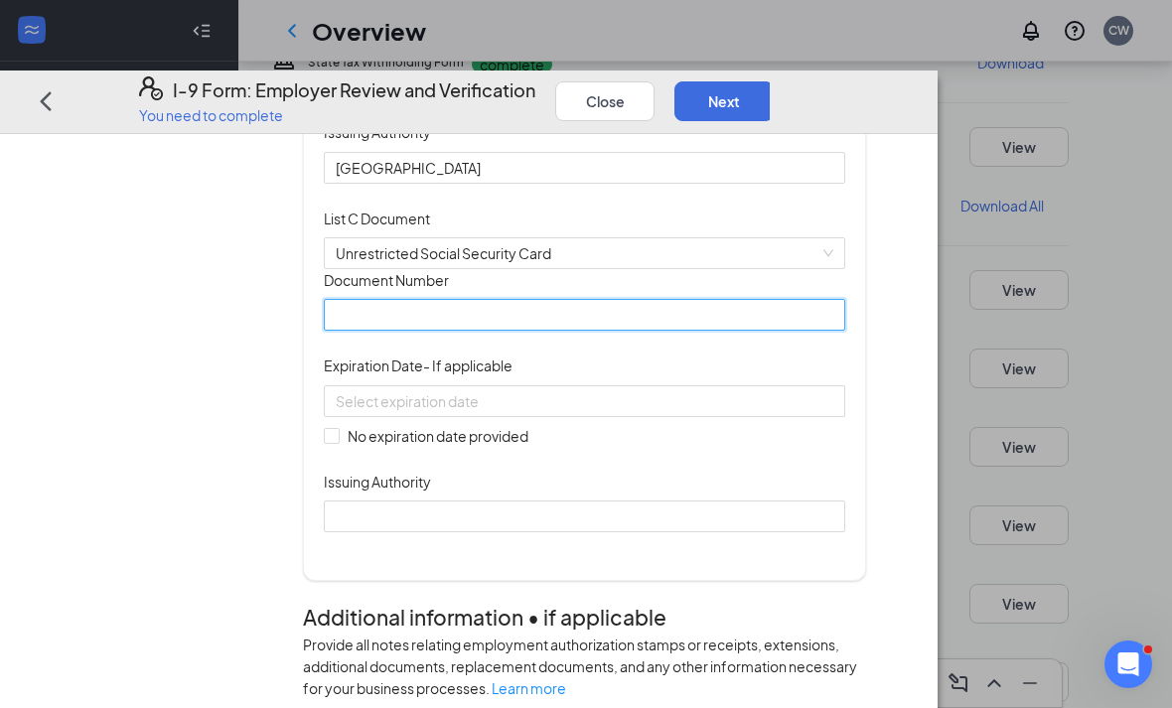
click at [488, 331] on input "Document Number" at bounding box center [584, 315] width 521 height 32
type input "216734165"
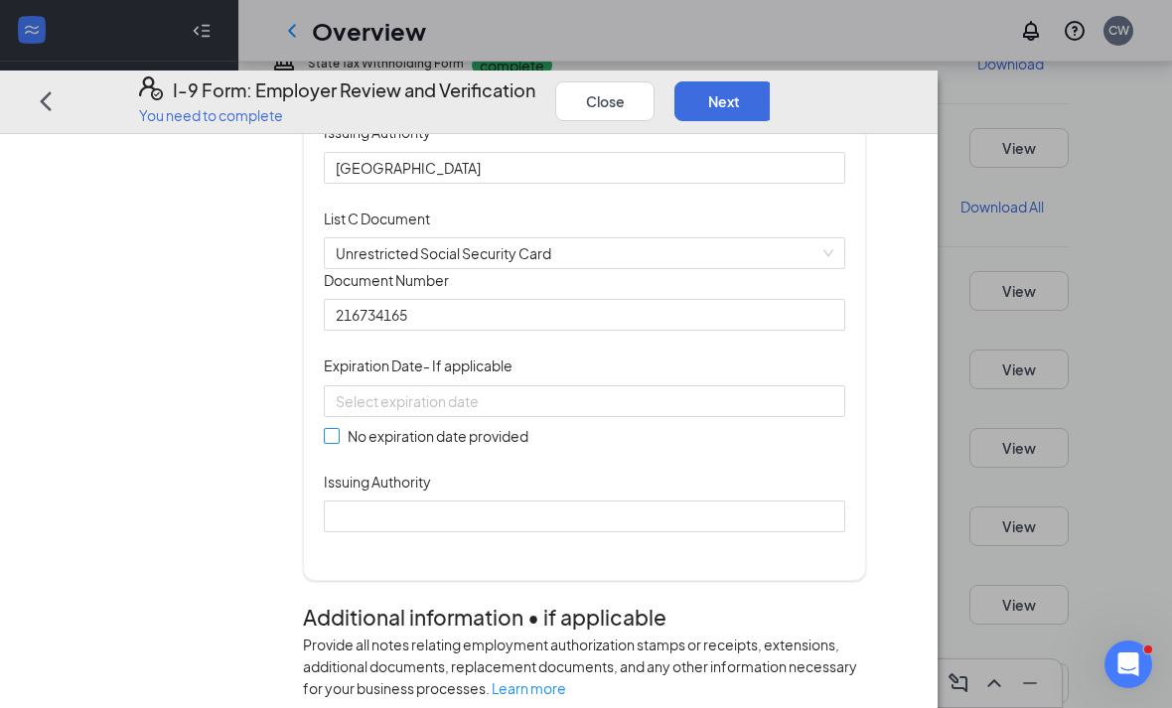
click at [338, 443] on input "No expiration date provided" at bounding box center [331, 436] width 14 height 14
checkbox input "true"
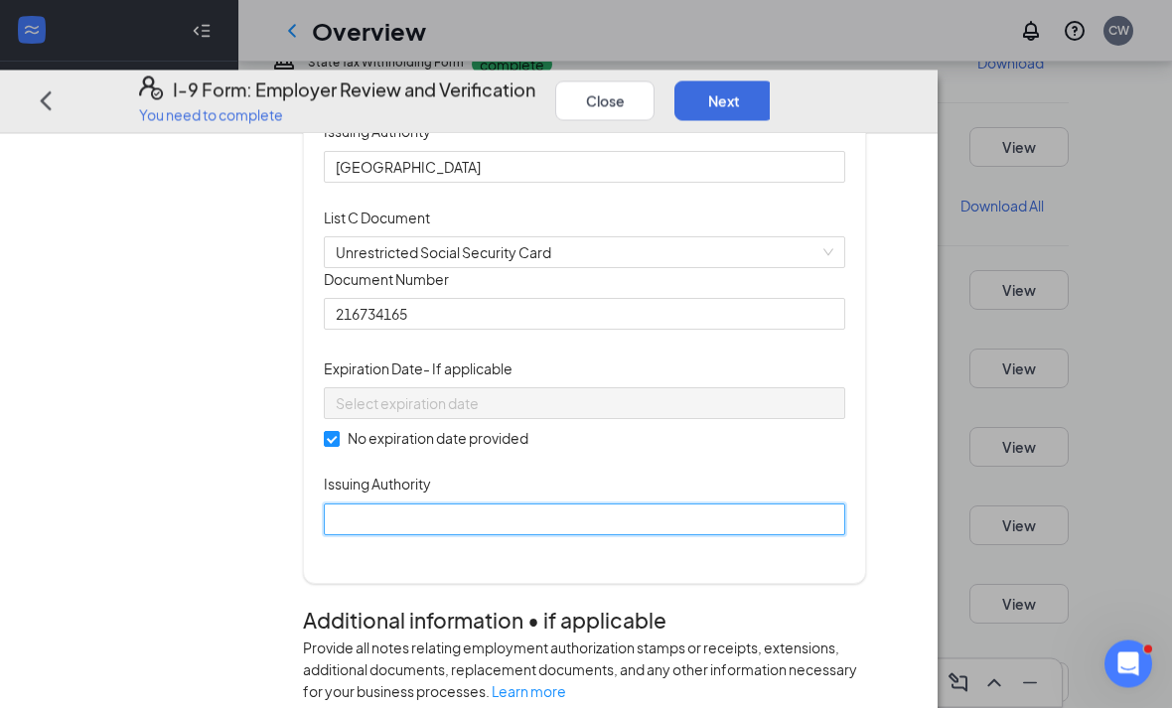
drag, startPoint x: 475, startPoint y: 673, endPoint x: 475, endPoint y: 1006, distance: 332.6
click at [475, 585] on div "Which documents did your new hire bring? Abigail L Jarrell identifies as a citi…" at bounding box center [584, 84] width 563 height 1002
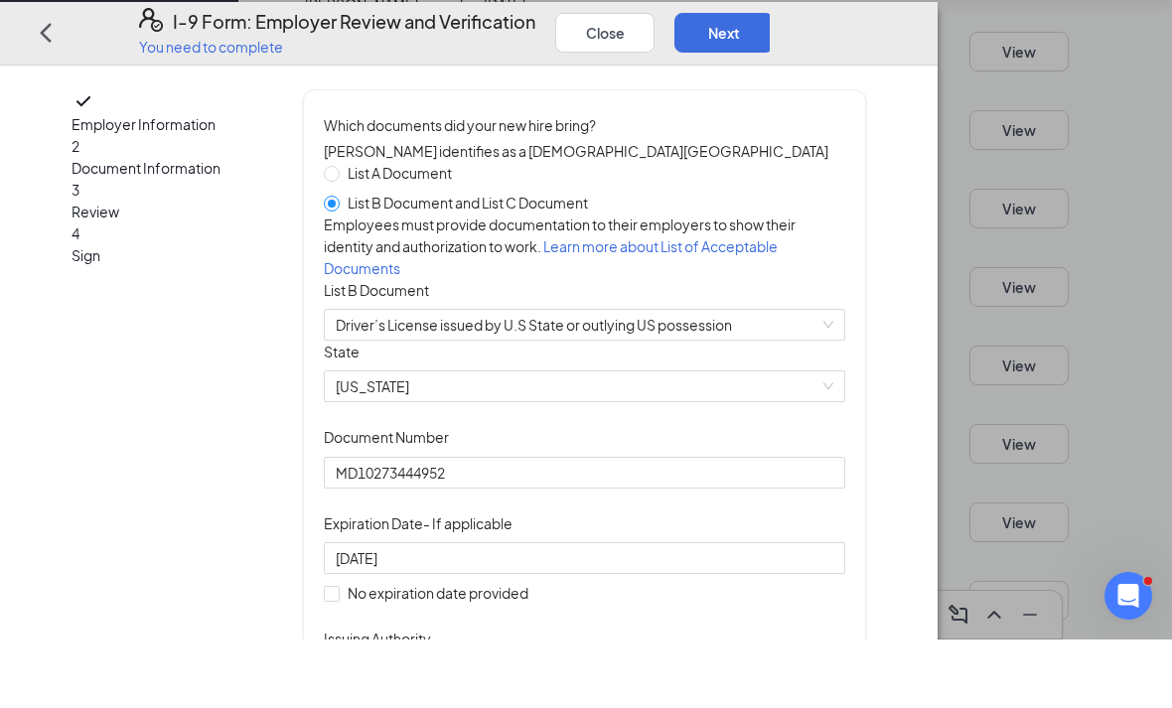
scroll to position [1325, 0]
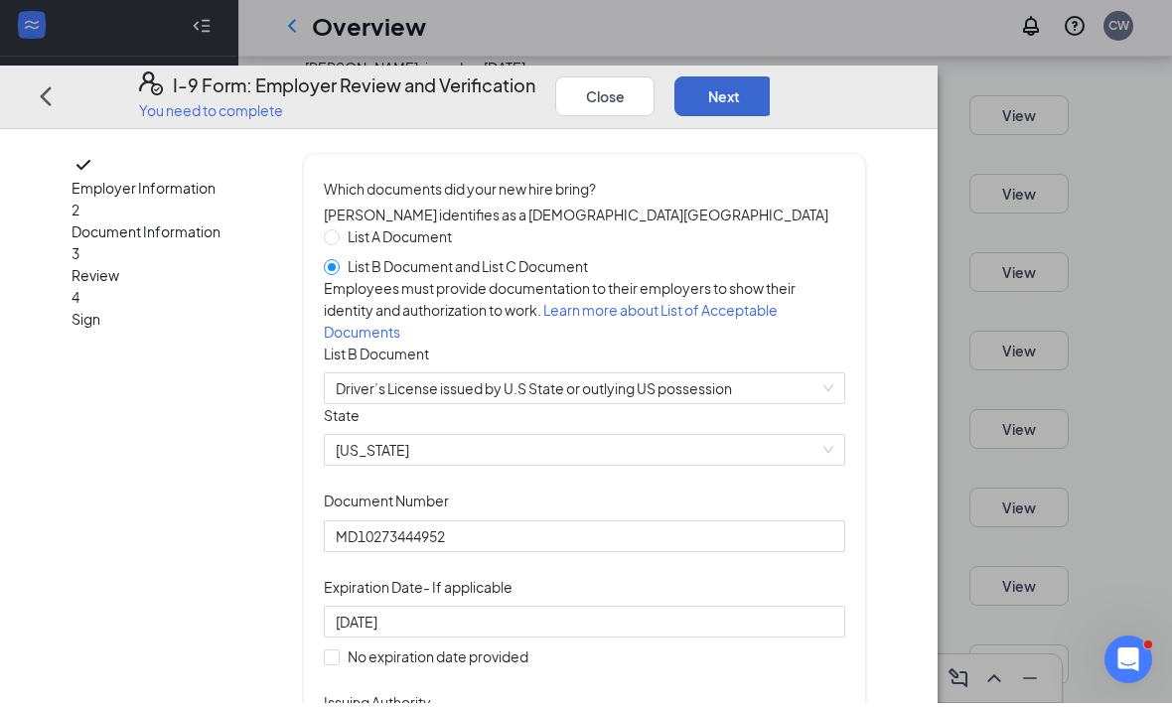
type input "USA"
click at [773, 81] on button "Next" at bounding box center [723, 101] width 99 height 40
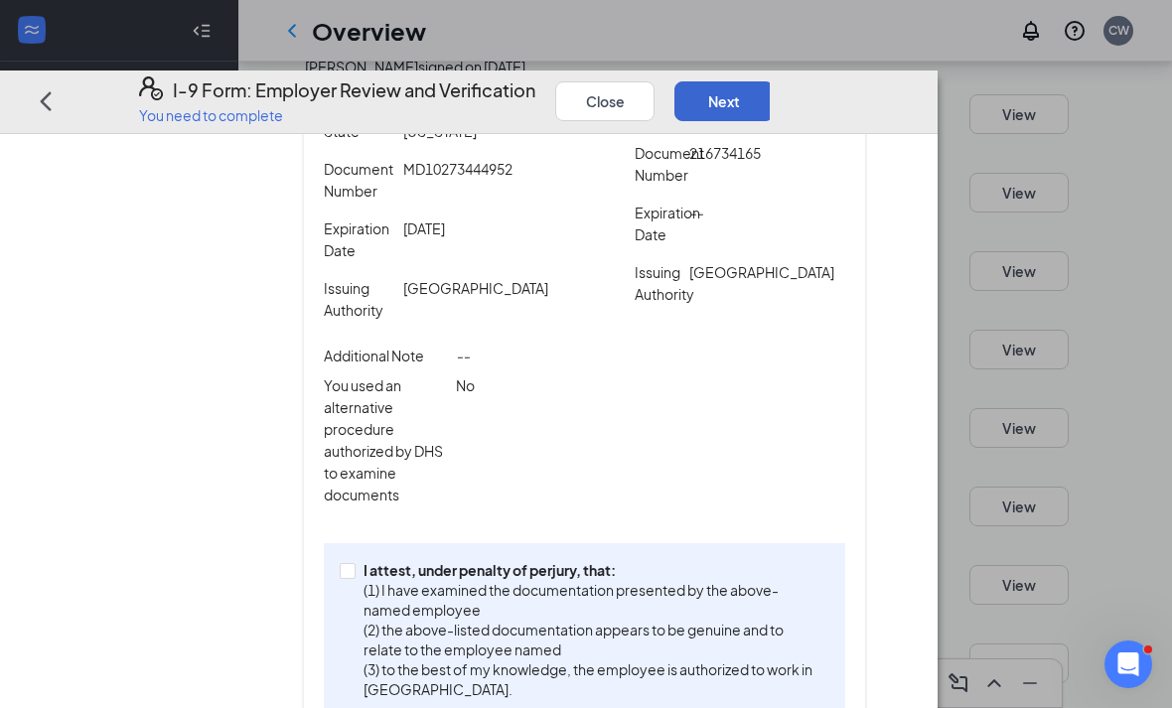
scroll to position [449, 0]
click at [424, 601] on div "I attest, under penalty of perjury, that: (1) I have examined the documentation…" at bounding box center [584, 630] width 521 height 172
click at [459, 620] on p "(1) I have examined the documentation presented by the above-named employee" at bounding box center [592, 601] width 458 height 40
click at [353, 578] on input "I attest, under penalty of perjury, that: (1) I have examined the documentation…" at bounding box center [347, 571] width 14 height 14
checkbox input "true"
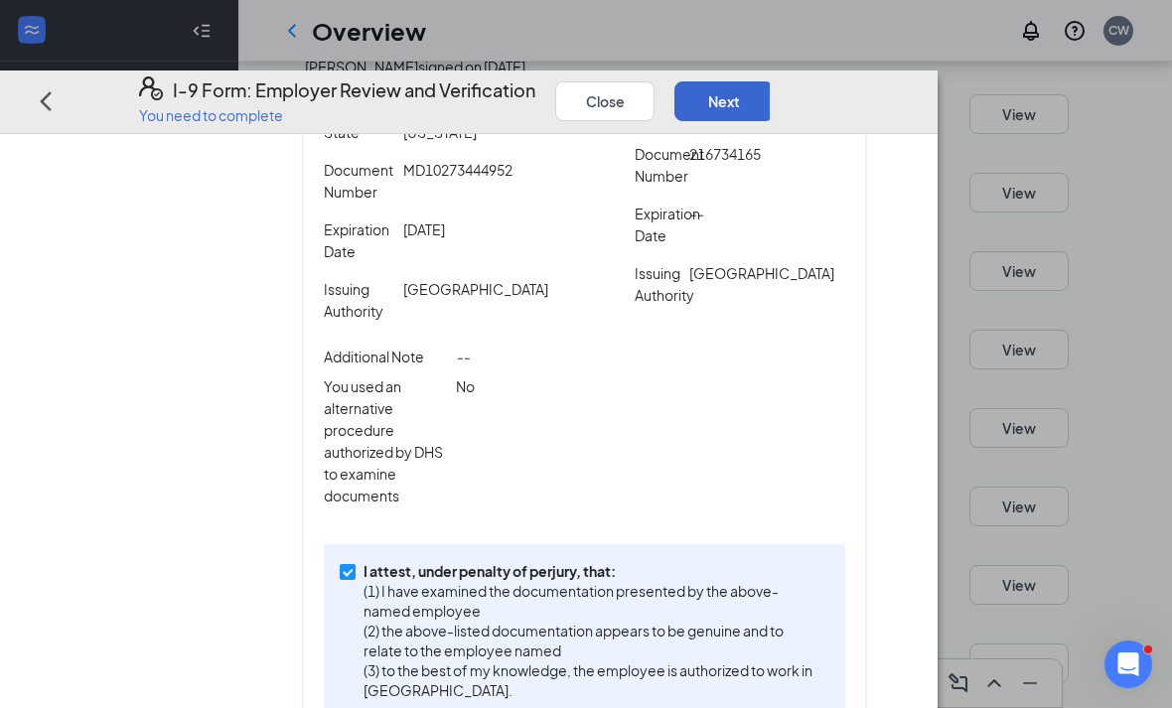
click at [773, 81] on button "Next" at bounding box center [723, 101] width 99 height 40
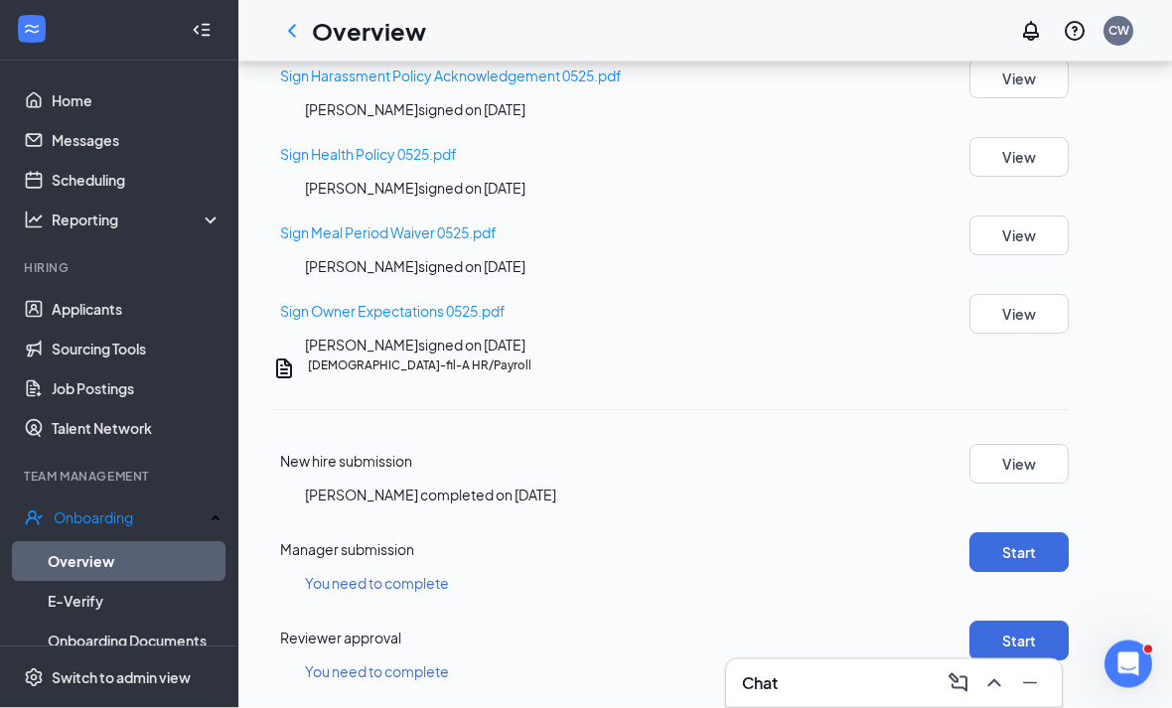
scroll to position [1946, 0]
click at [1051, 573] on button "Start" at bounding box center [1018, 553] width 99 height 40
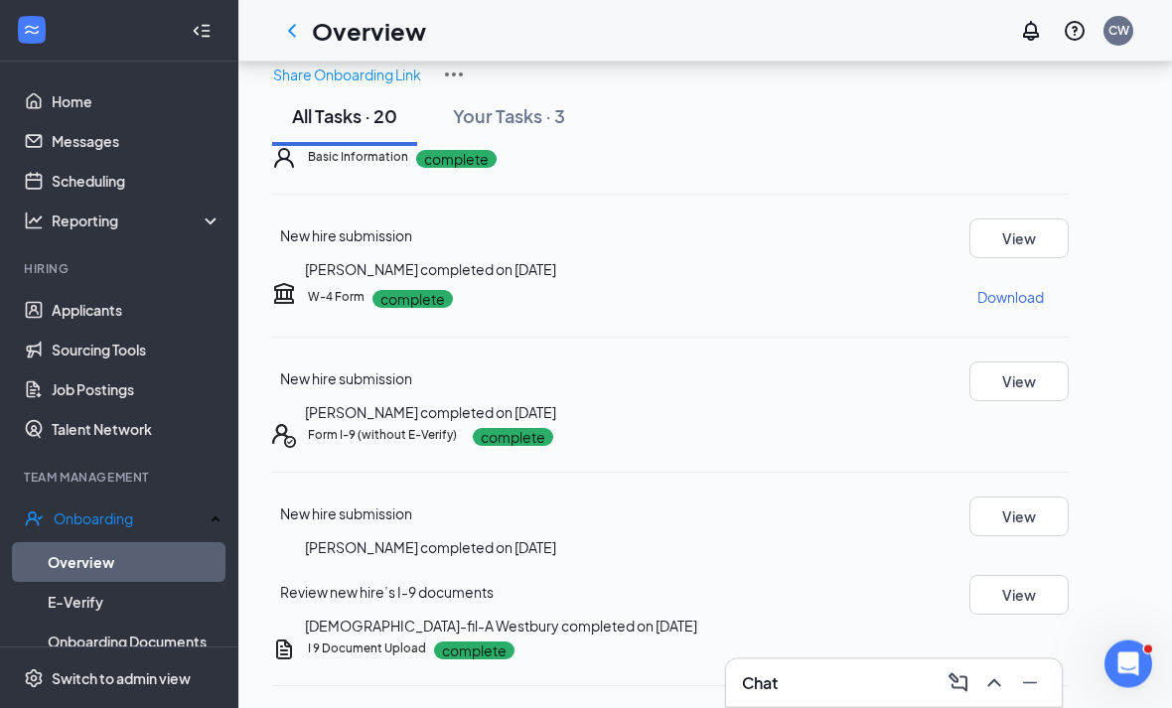
scroll to position [0, 0]
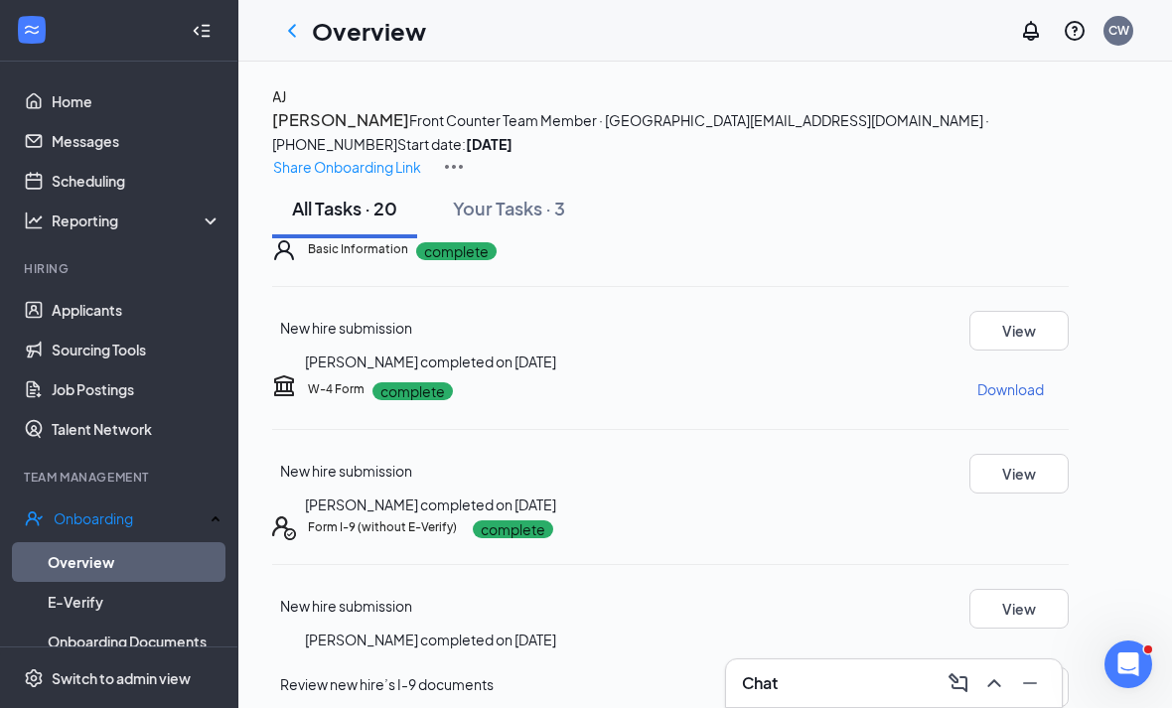
click at [285, 59] on div "Overview CW" at bounding box center [704, 31] width 933 height 62
click at [287, 26] on icon "ChevronLeft" at bounding box center [292, 31] width 24 height 24
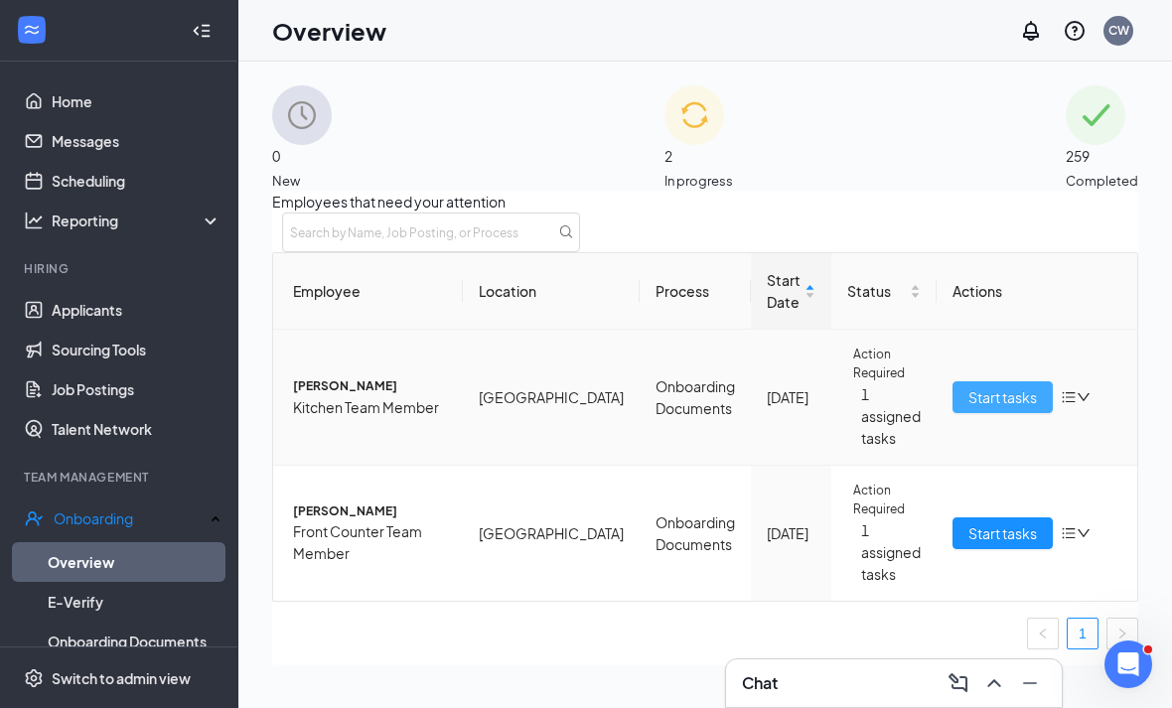
click at [968, 408] on span "Start tasks" at bounding box center [1002, 397] width 69 height 22
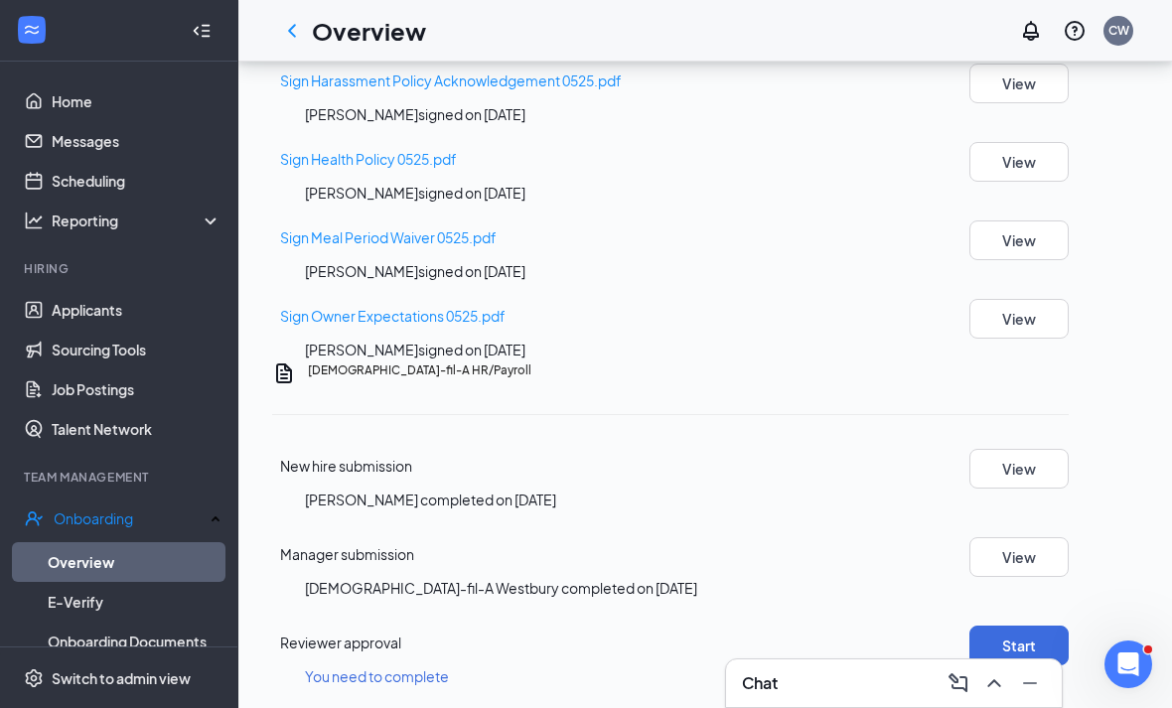
scroll to position [1930, 0]
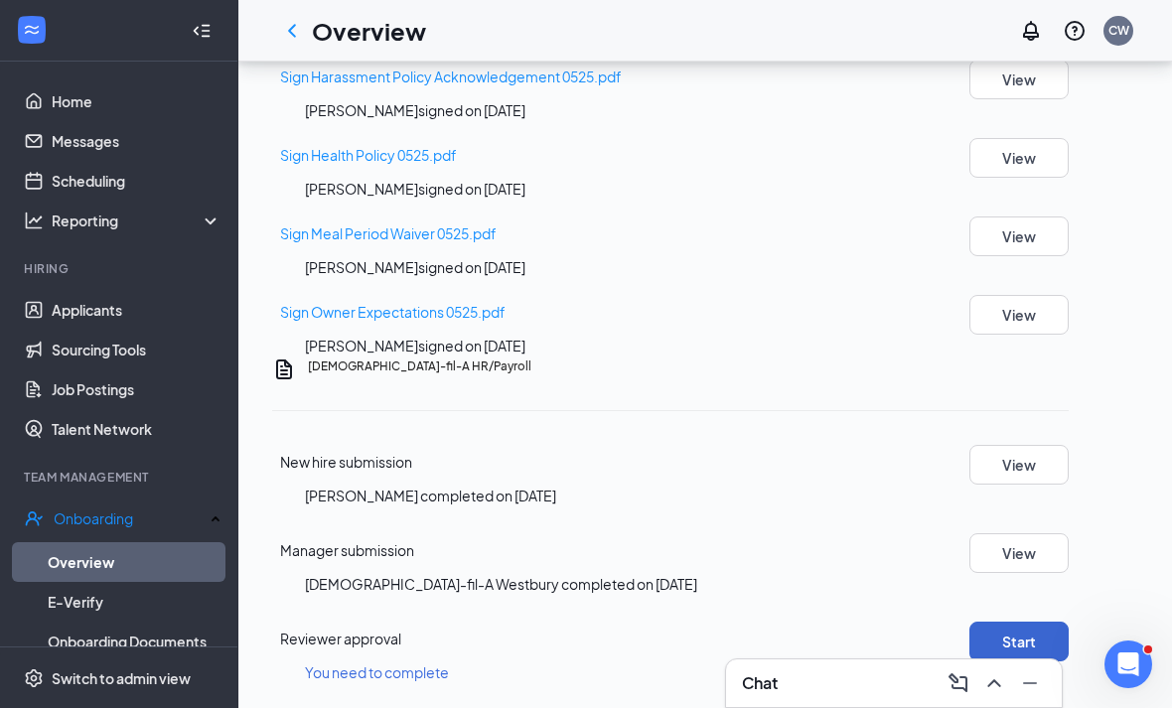
click at [1063, 661] on button "Start" at bounding box center [1018, 642] width 99 height 40
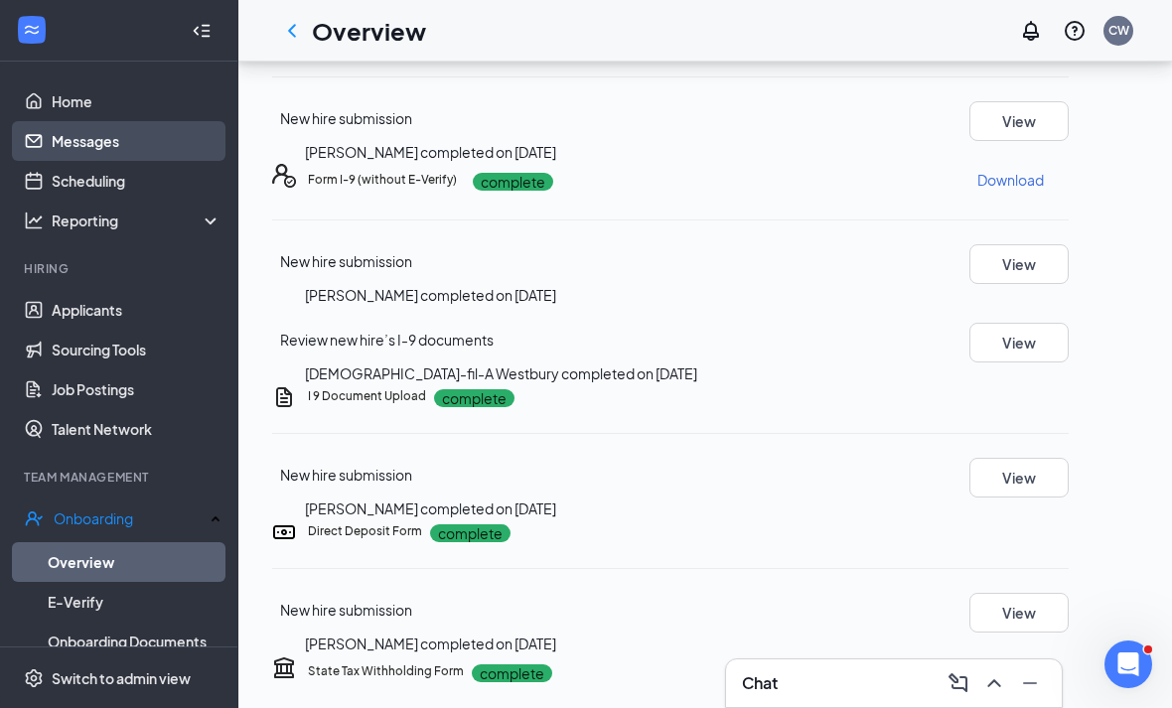
scroll to position [350, 0]
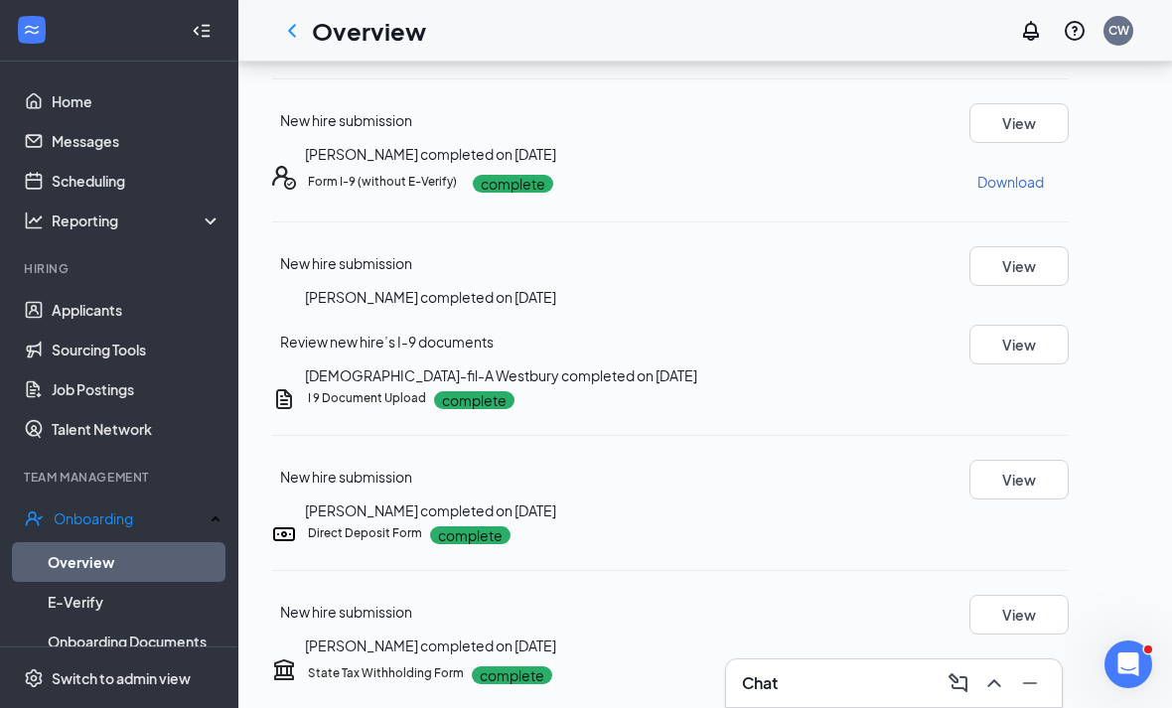
click at [295, 38] on icon "ChevronLeft" at bounding box center [292, 31] width 24 height 24
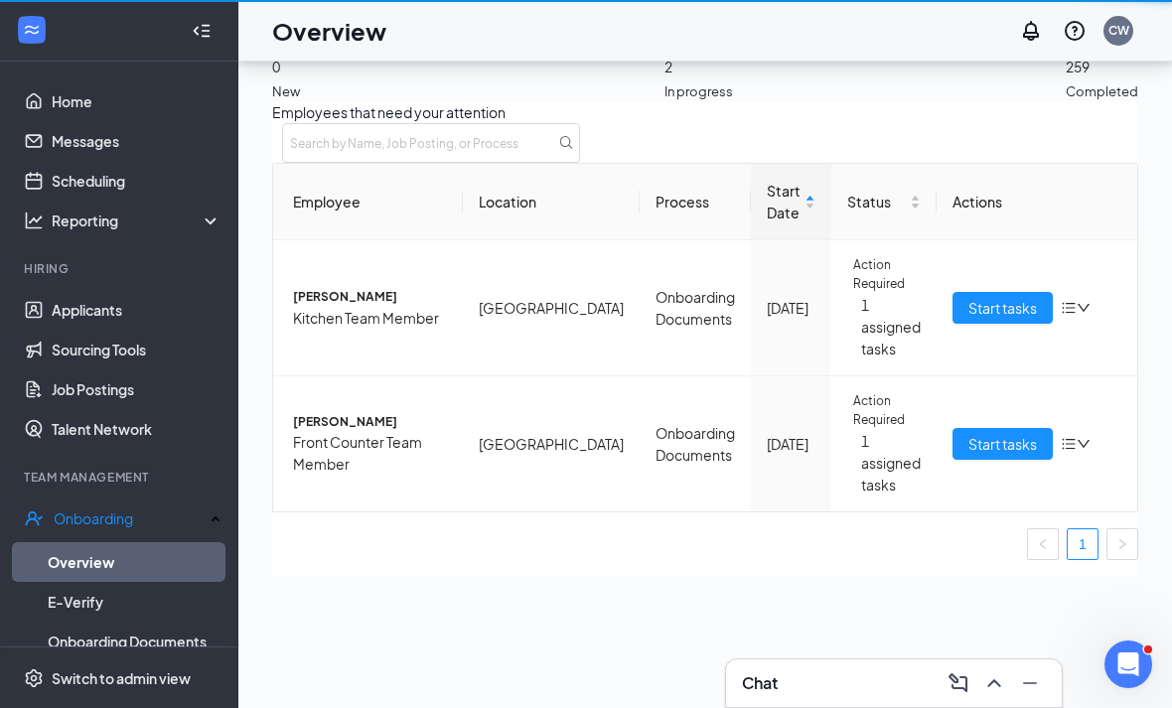
scroll to position [107, 0]
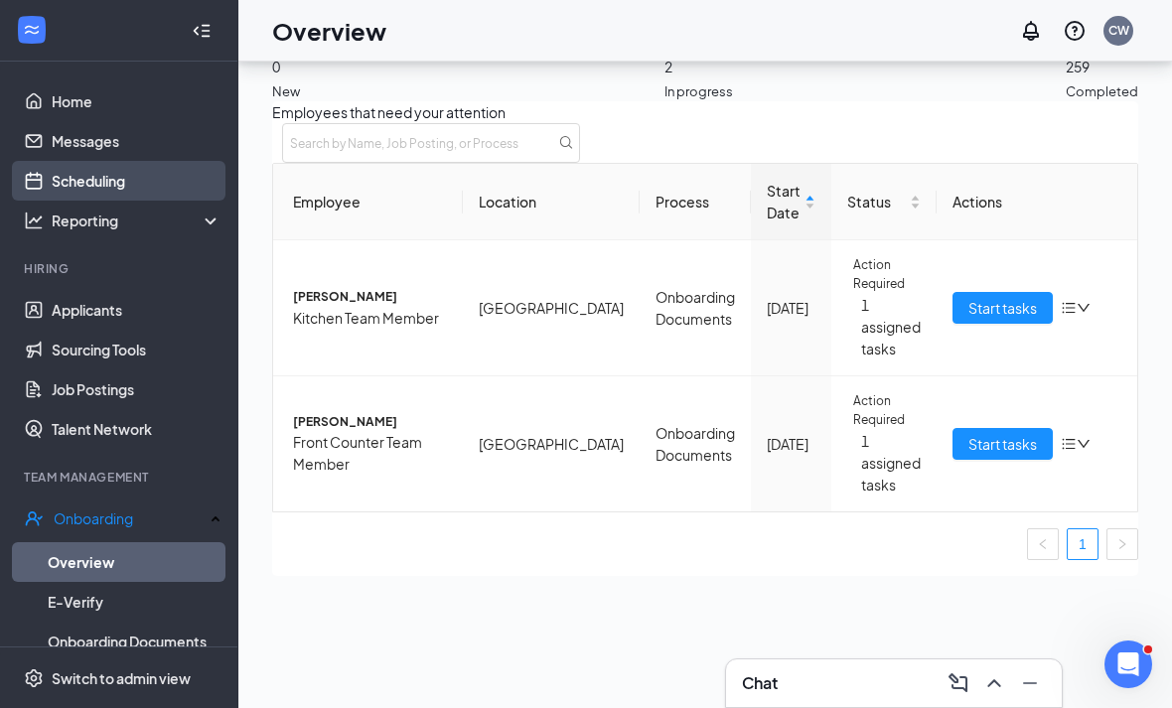
click at [136, 167] on link "Scheduling" at bounding box center [137, 181] width 170 height 40
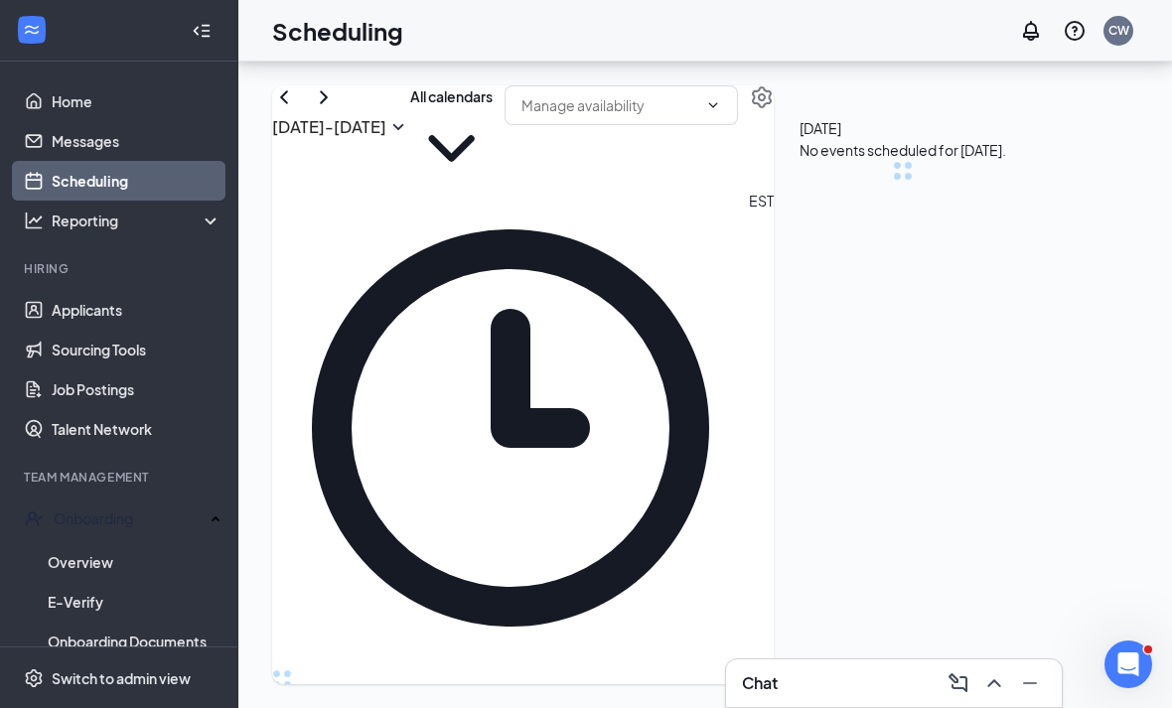
scroll to position [976, 0]
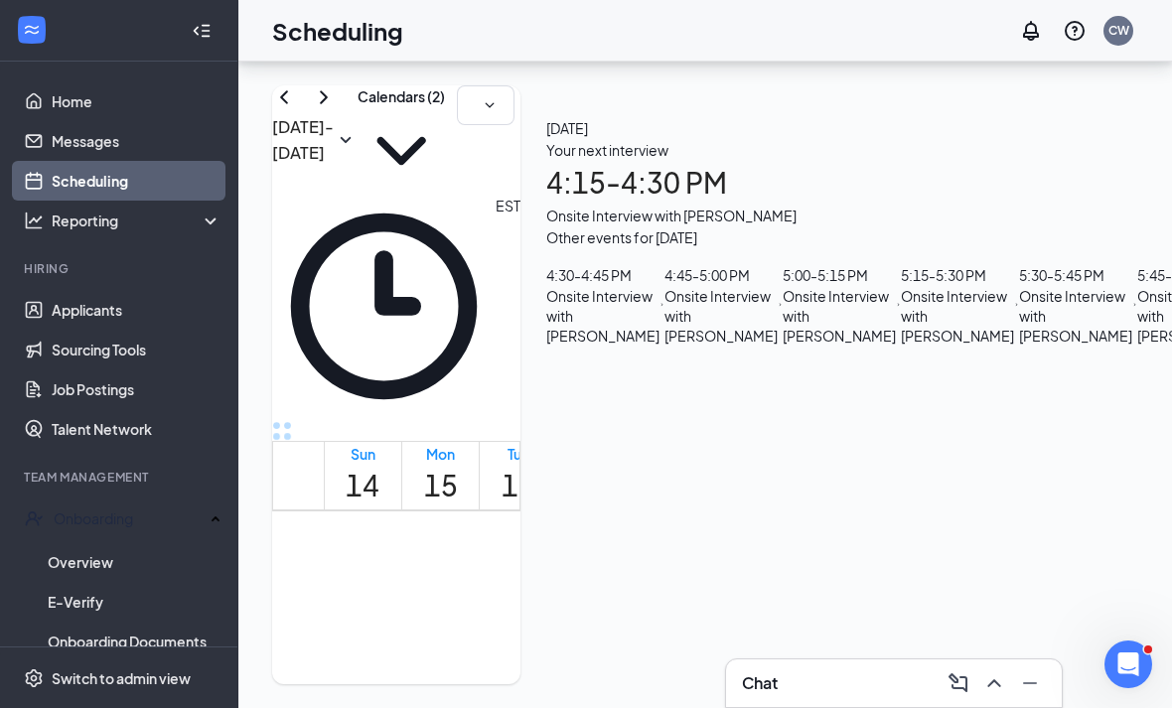
click at [1120, 213] on div "Your next interview 4:15 - 4:30 PM Onsite Interview with Shelby McDaniel" at bounding box center [900, 182] width 709 height 87
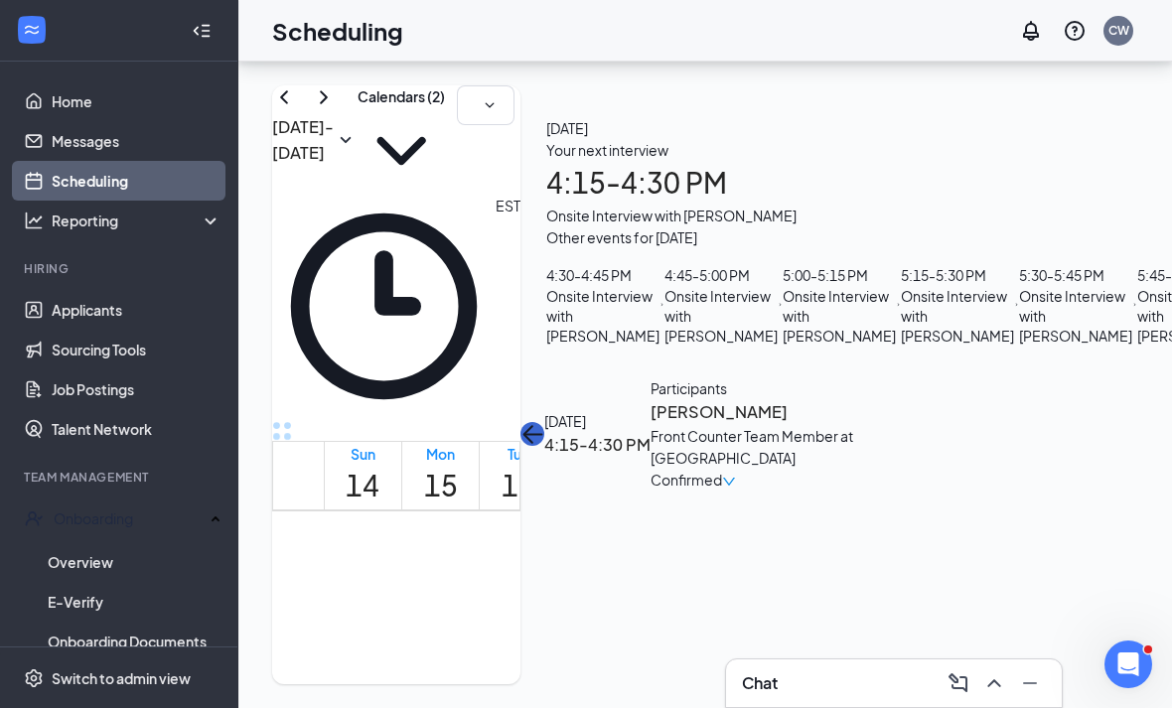
click at [544, 422] on button "back-button" at bounding box center [532, 434] width 24 height 24
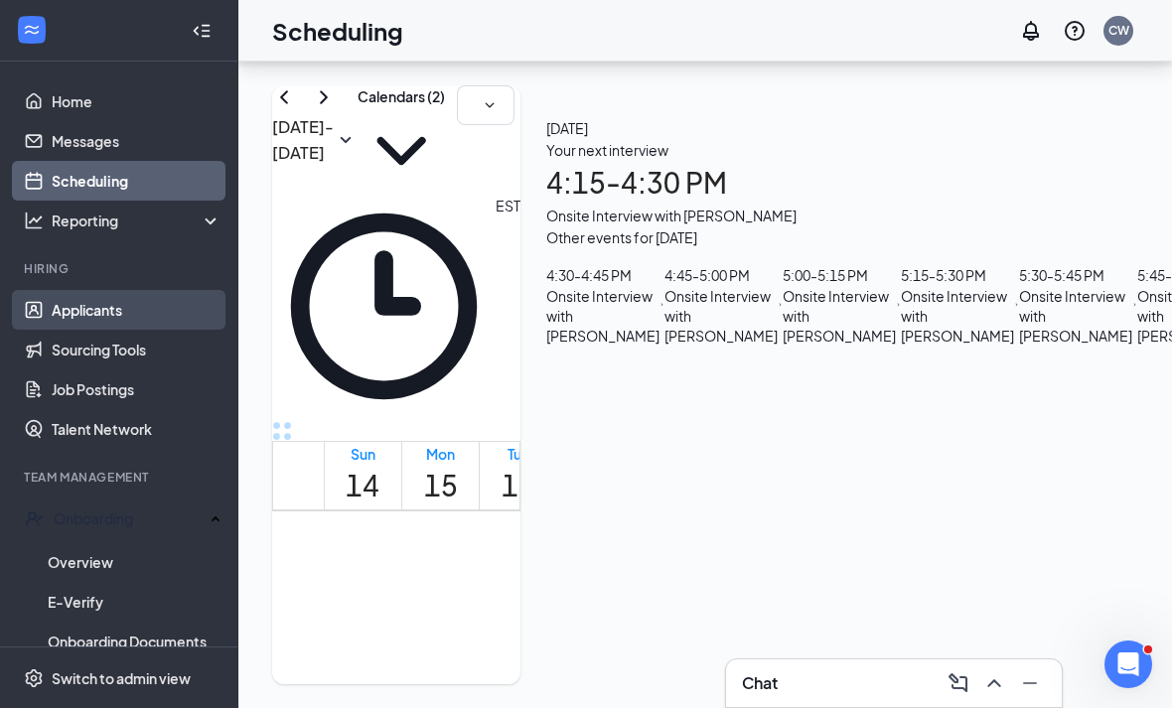
click at [160, 290] on link "Applicants" at bounding box center [137, 310] width 170 height 40
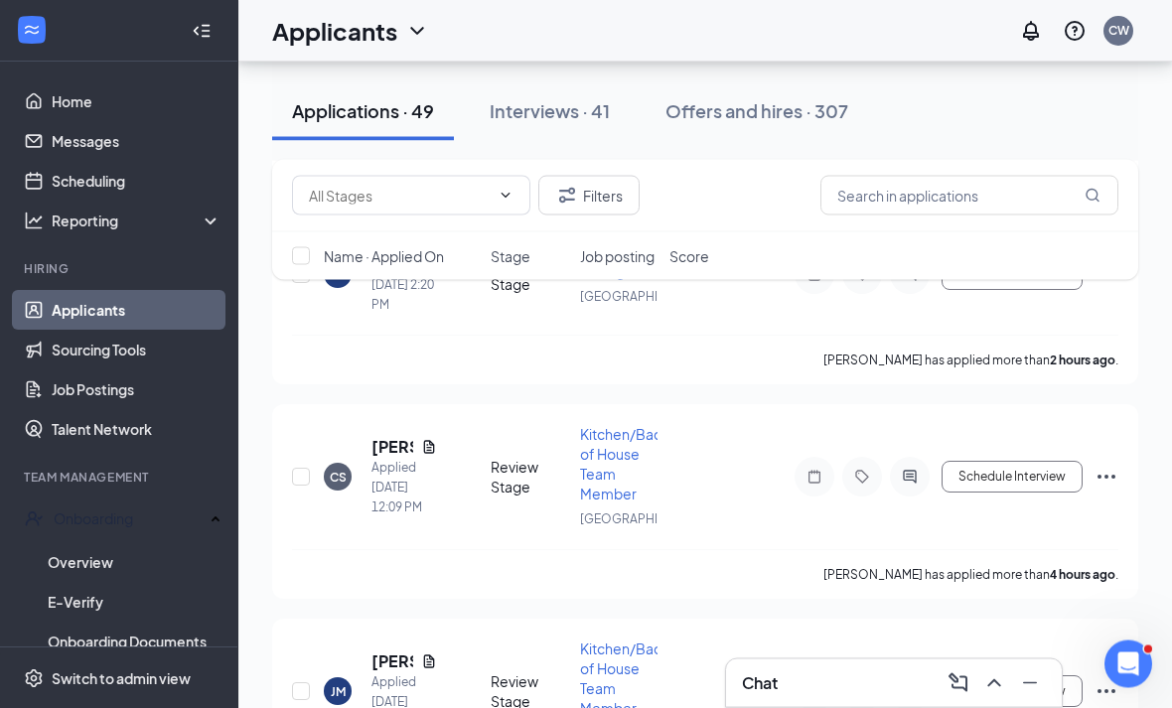
scroll to position [1559, 0]
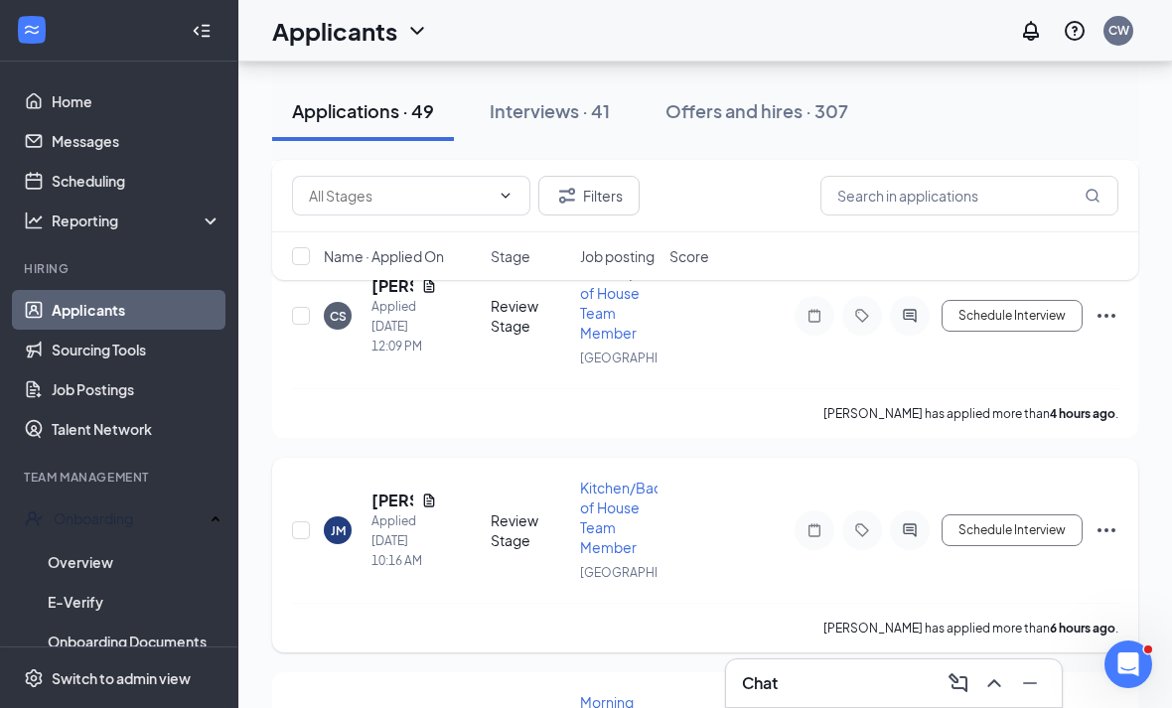
click at [369, 559] on div "JM Jamaiya McDougal Applied Today 10:16 AM" at bounding box center [401, 529] width 155 height 81
drag, startPoint x: 380, startPoint y: 560, endPoint x: 380, endPoint y: 511, distance: 48.7
click at [380, 511] on h5 "Jamaiya McDougal" at bounding box center [392, 500] width 42 height 22
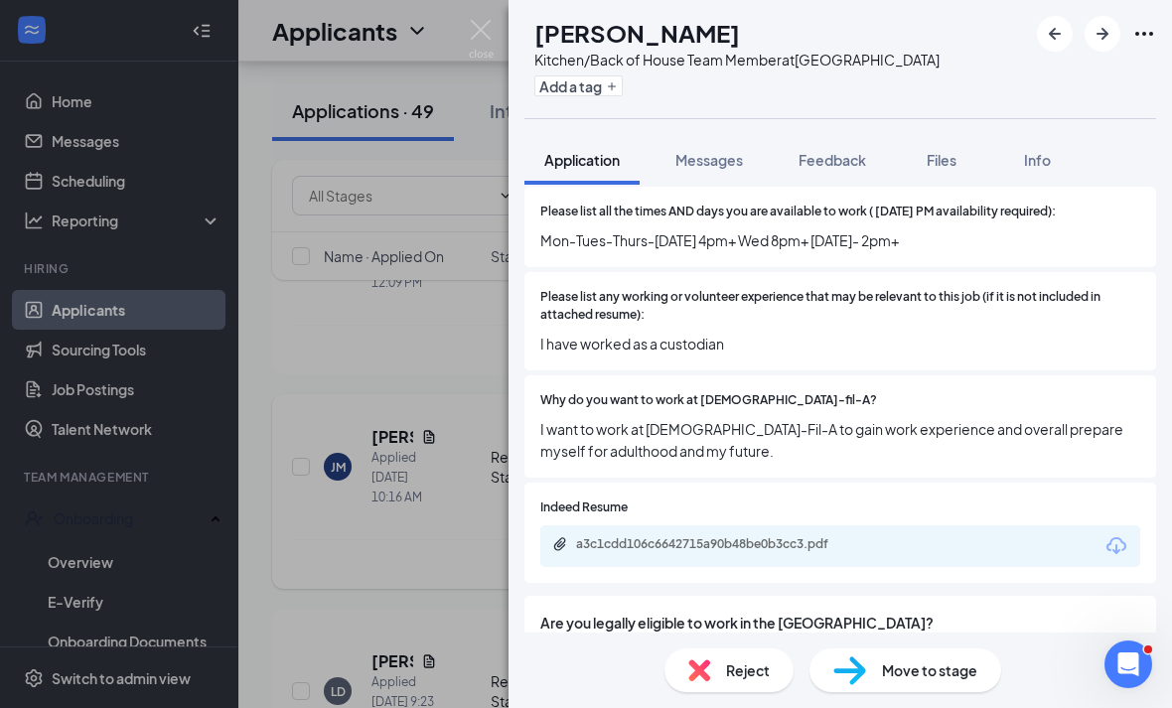
scroll to position [64, 0]
click at [980, 525] on div "a3c1cdd106c6642715a90b48be0b3cc3.pdf" at bounding box center [840, 546] width 600 height 42
click at [979, 525] on div "a3c1cdd106c6642715a90b48be0b3cc3.pdf" at bounding box center [840, 546] width 600 height 42
click at [586, 483] on div "Indeed Resume a3c1cdd106c6642715a90b48be0b3cc3.pdf" at bounding box center [839, 533] width 631 height 100
click at [586, 525] on div "a3c1cdd106c6642715a90b48be0b3cc3.pdf" at bounding box center [840, 546] width 600 height 42
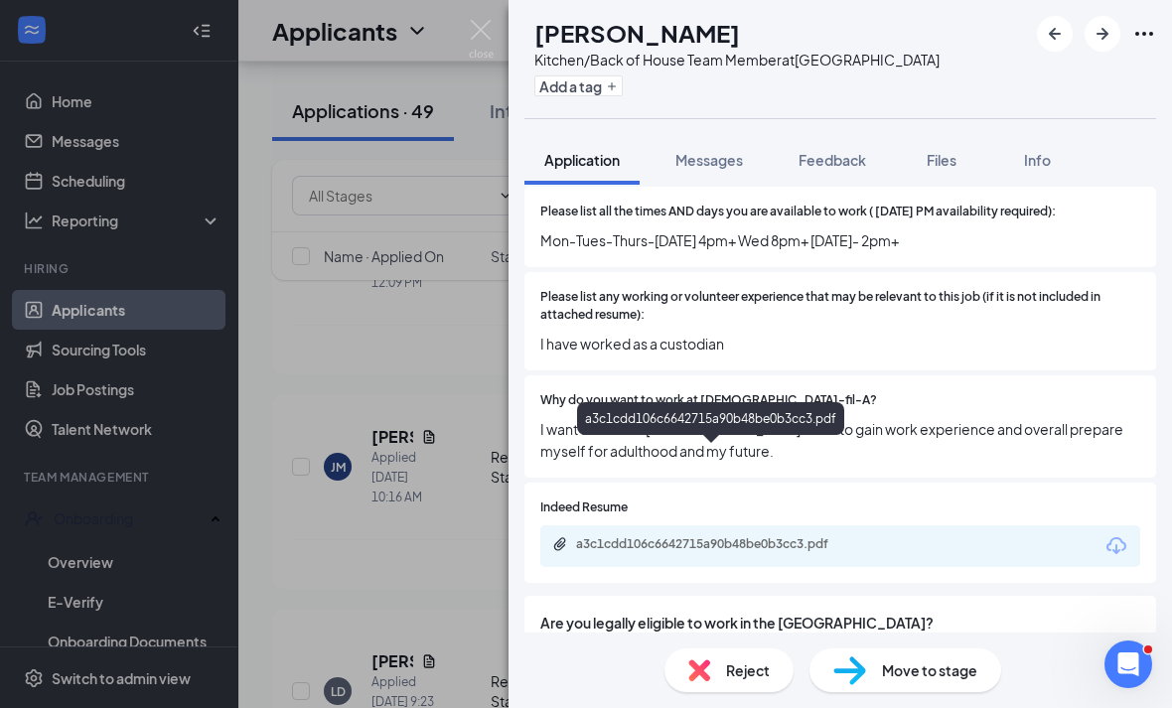
click at [582, 536] on div "a3c1cdd106c6642715a90b48be0b3cc3.pdf" at bounding box center [715, 544] width 278 height 16
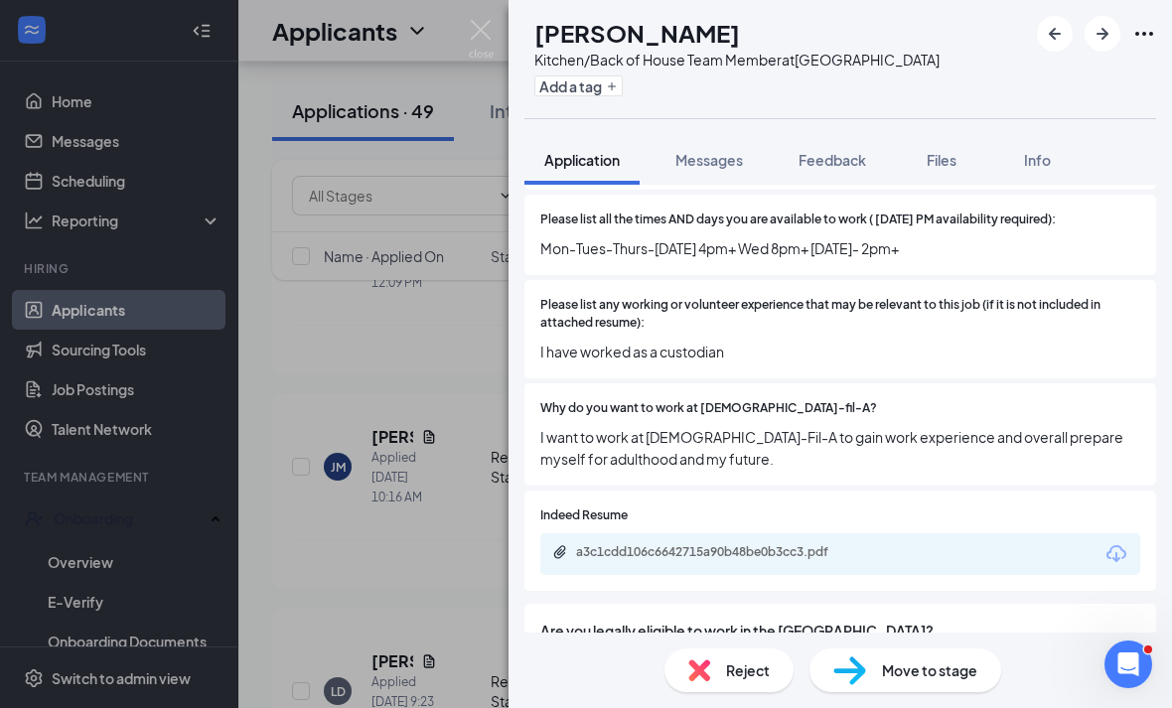
click at [760, 671] on span "Reject" at bounding box center [748, 670] width 44 height 22
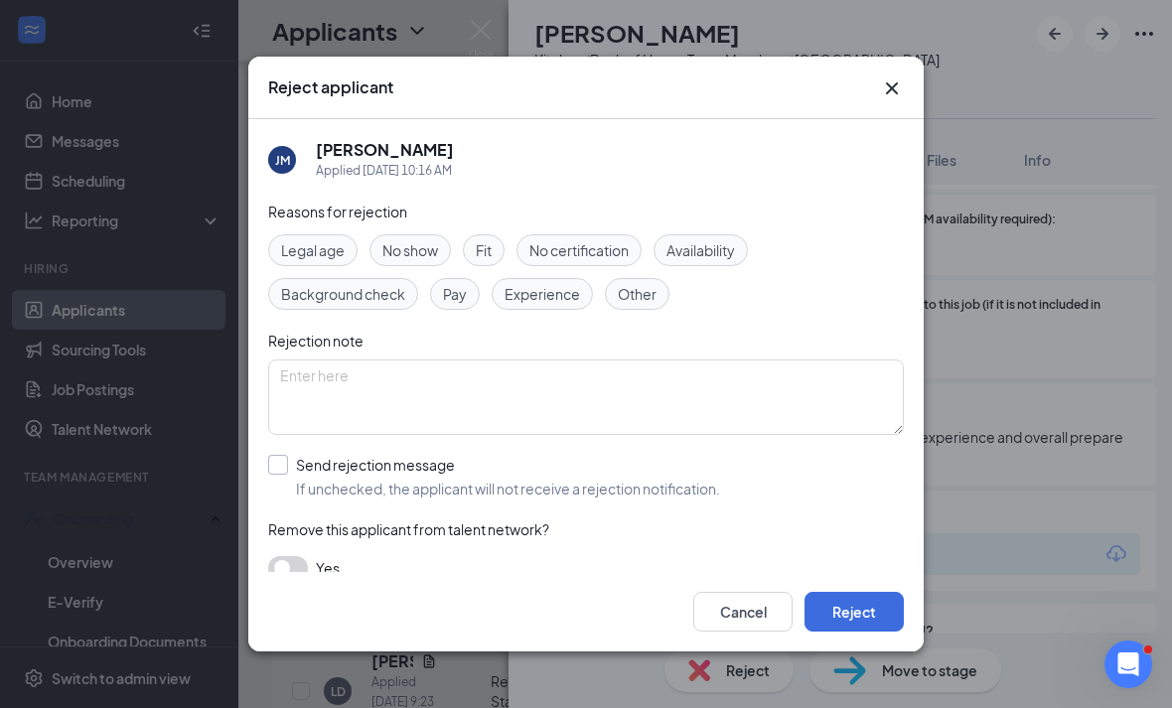
click at [390, 463] on div "Send rejection message If unchecked, the applicant will not receive a rejection…" at bounding box center [508, 477] width 424 height 44
click at [390, 463] on input "Send rejection message If unchecked, the applicant will not receive a rejection…" at bounding box center [494, 477] width 452 height 44
checkbox input "true"
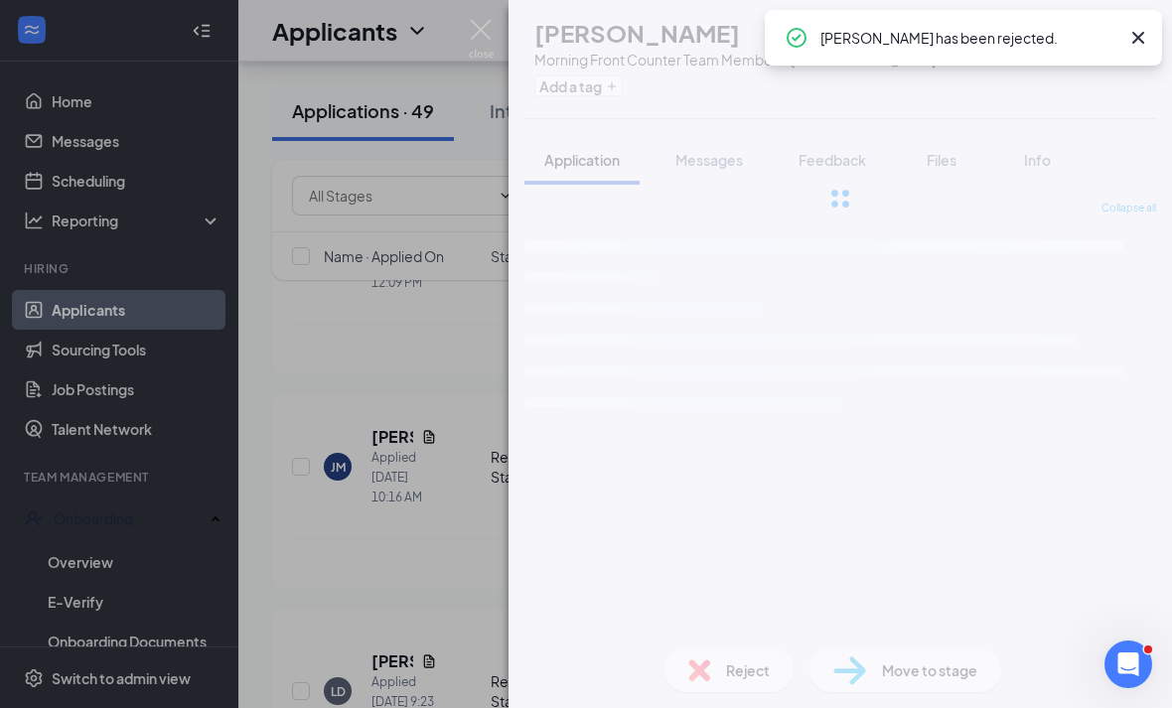
click at [446, 449] on div "LD Leandro diaz Morning Front Counter Team Member at Eisenhower Park Add a tag …" at bounding box center [586, 354] width 1172 height 708
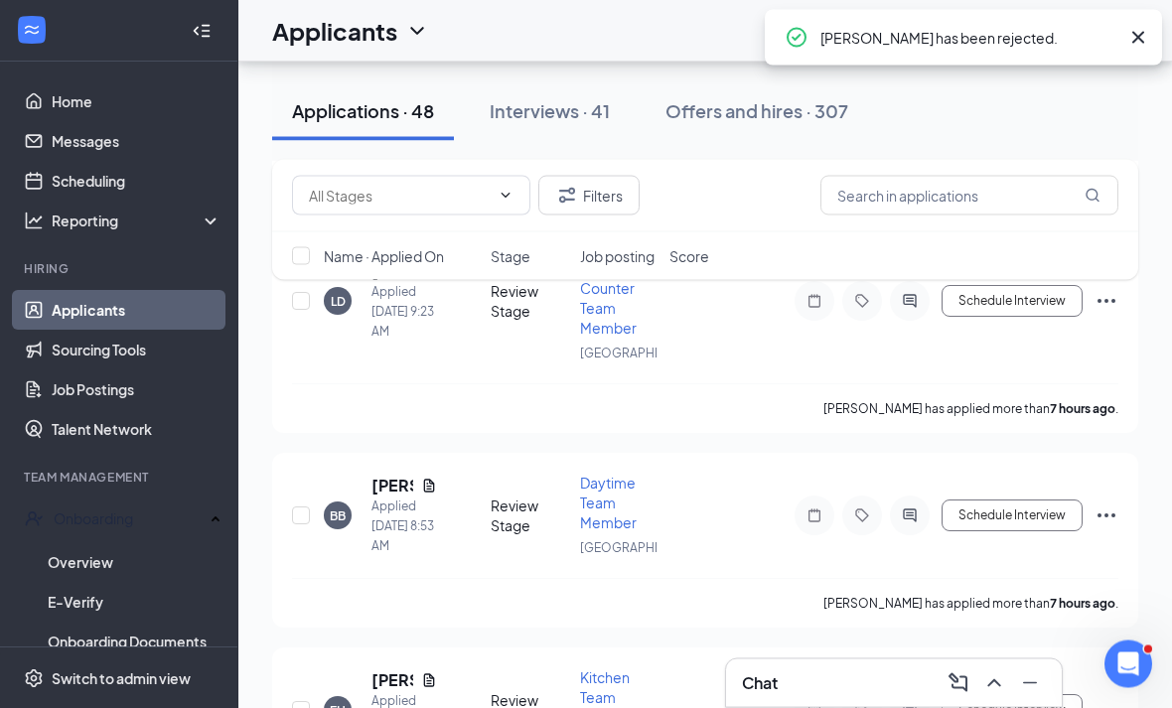
scroll to position [1798, 0]
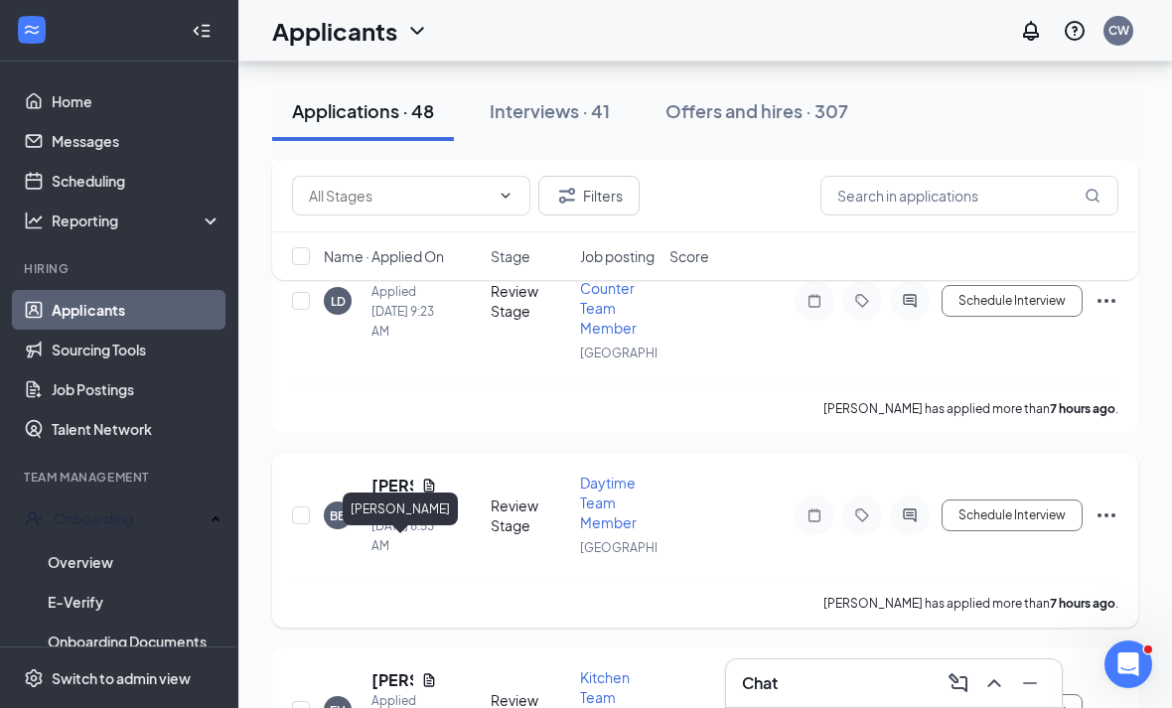
click at [380, 496] on h5 "Brianna Bowen" at bounding box center [392, 486] width 42 height 22
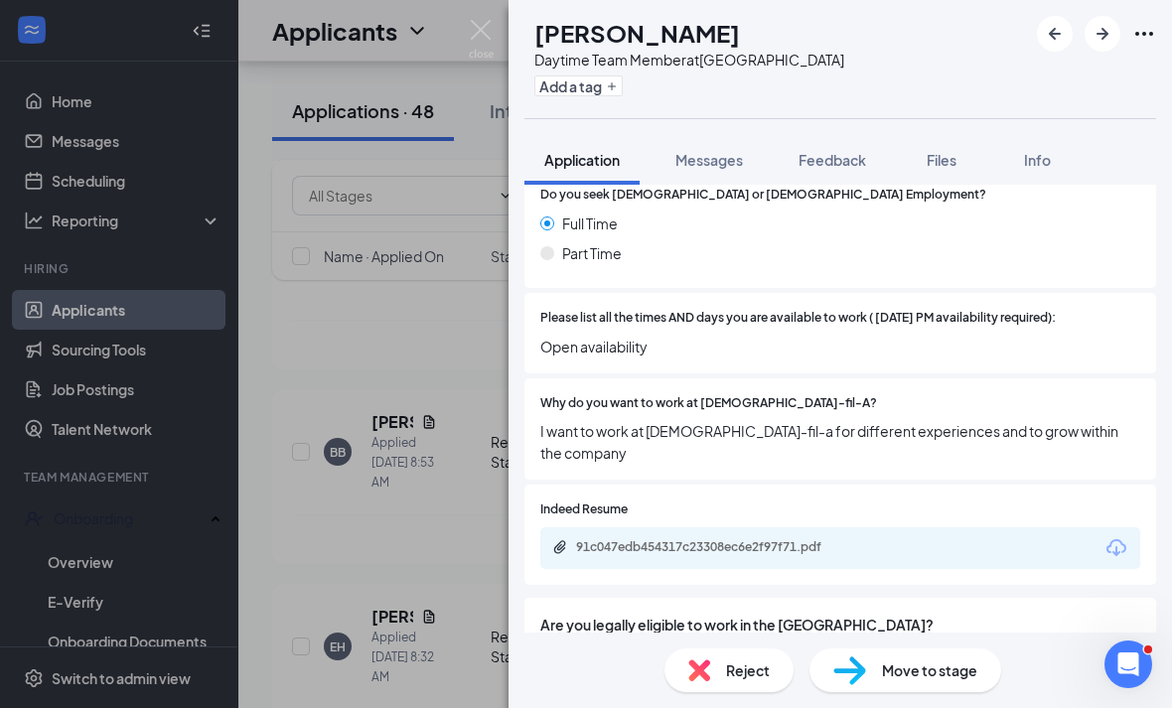
scroll to position [551, 0]
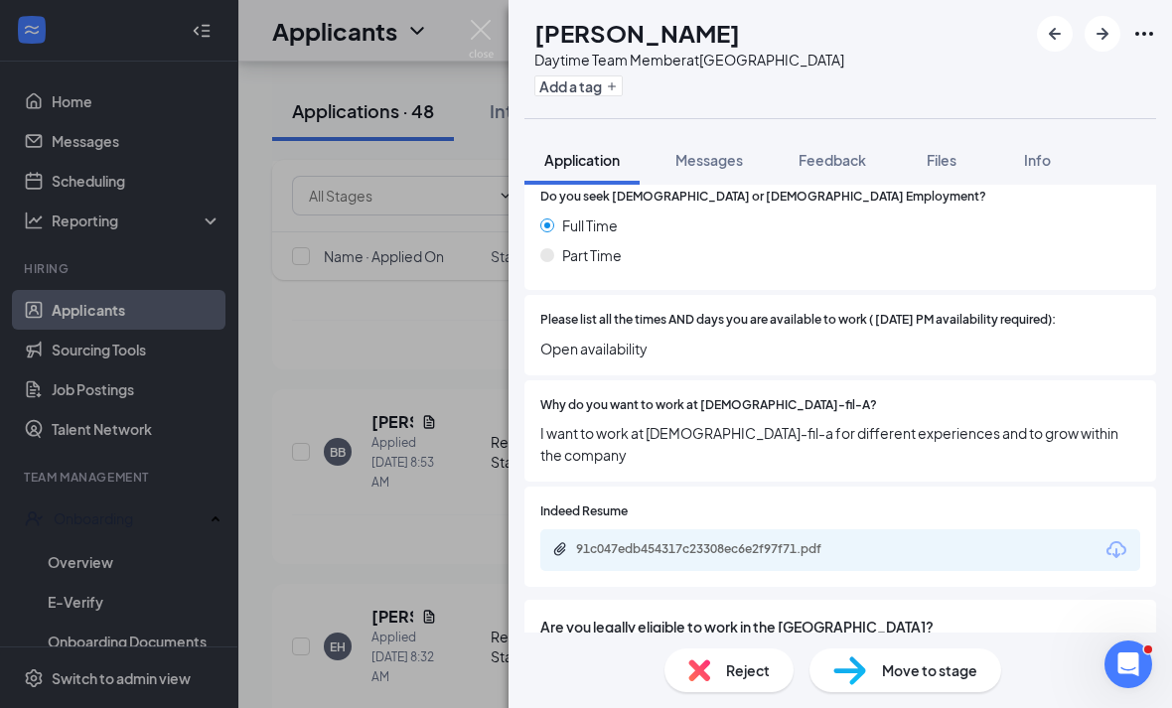
click at [580, 487] on div "Indeed Resume 91c047edb454317c23308ec6e2f97f71.pdf" at bounding box center [839, 537] width 631 height 100
click at [667, 487] on div "Indeed Resume 91c047edb454317c23308ec6e2f97f71.pdf" at bounding box center [839, 537] width 631 height 100
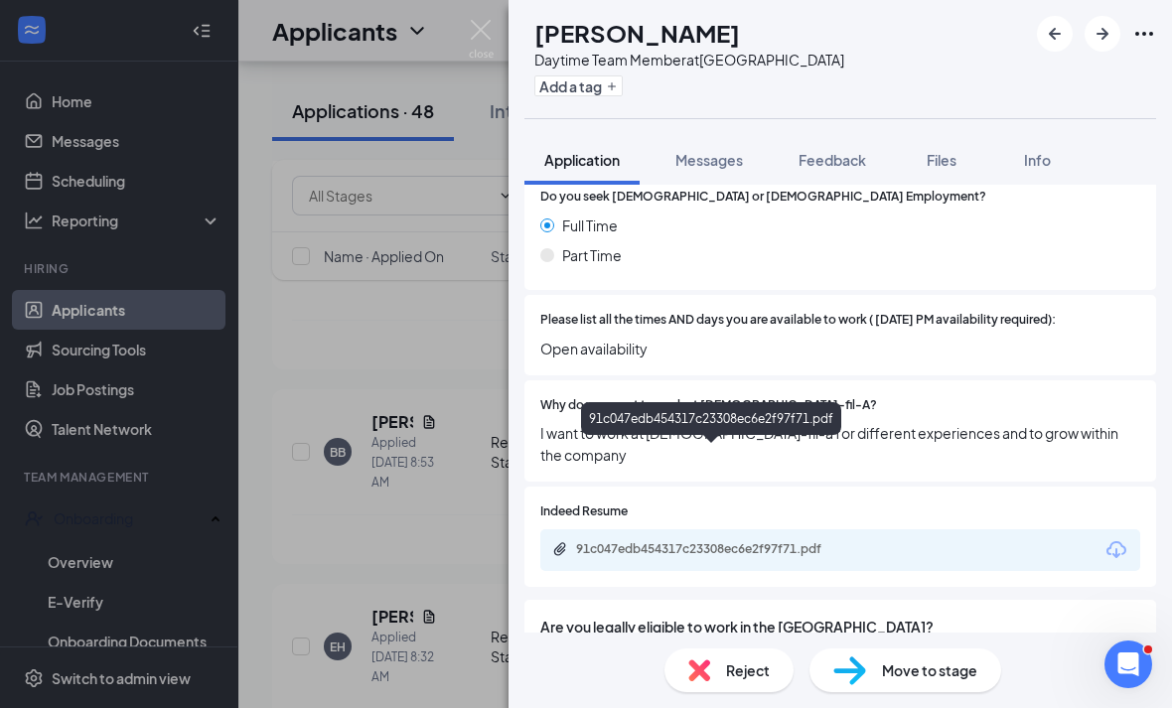
click at [666, 541] on div "91c047edb454317c23308ec6e2f97f71.pdf" at bounding box center [715, 549] width 278 height 16
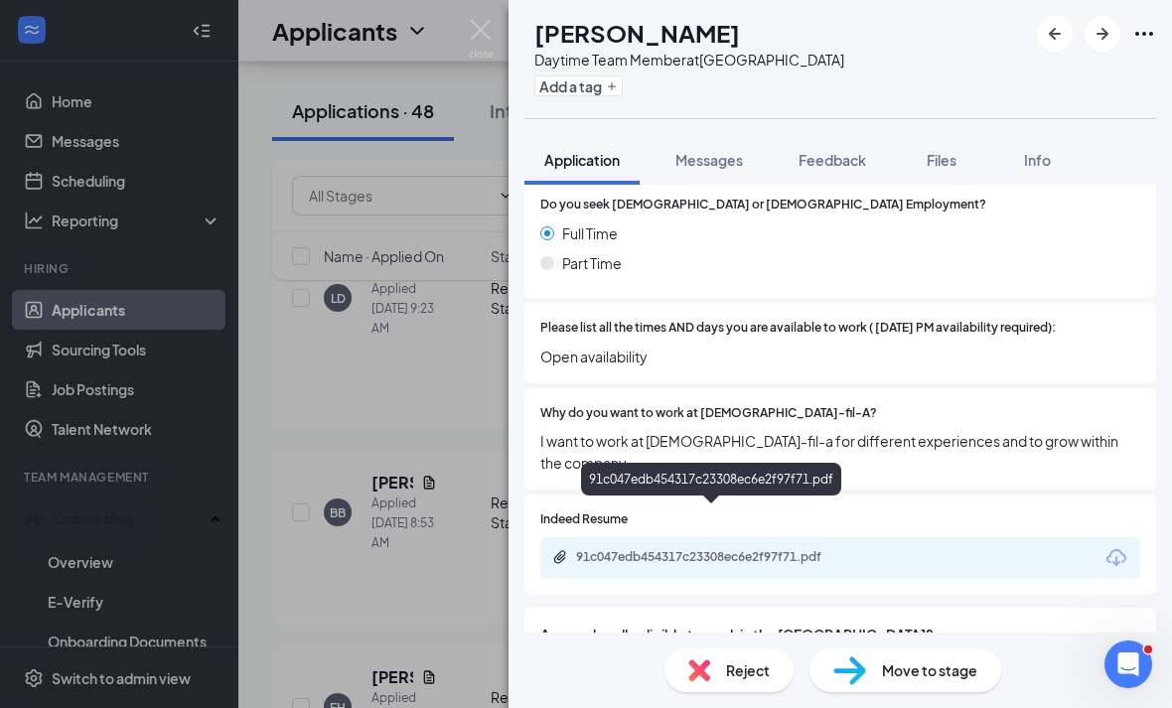
scroll to position [0, 0]
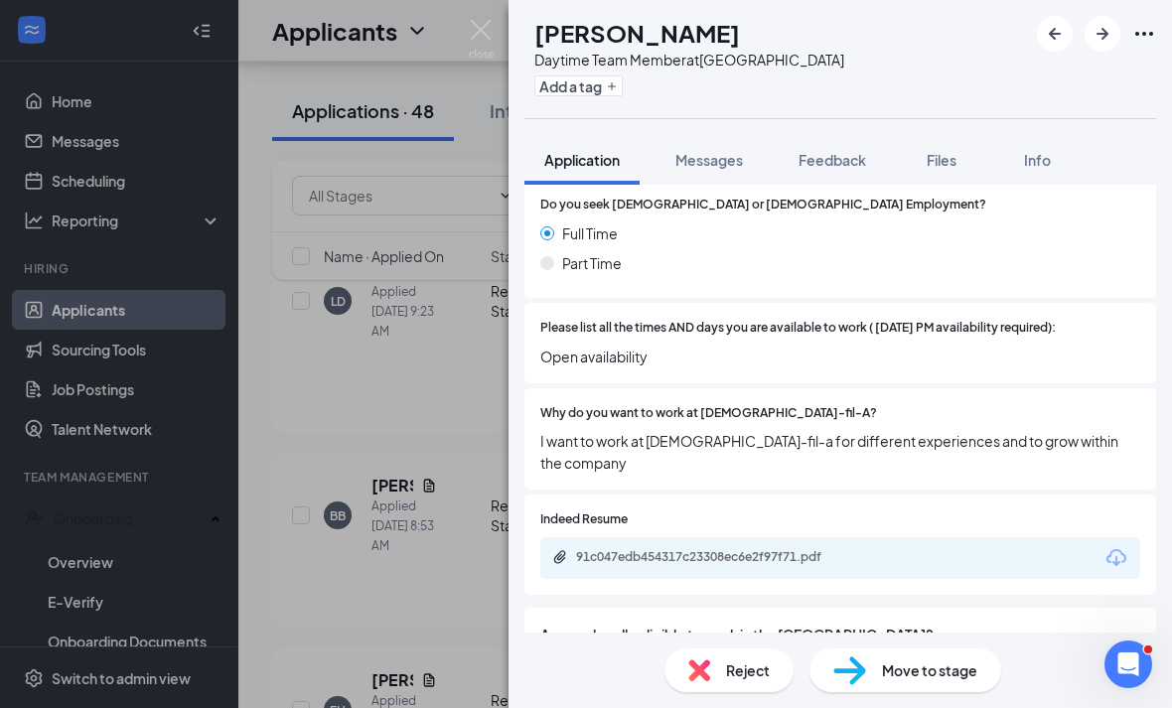
click at [735, 681] on span "Reject" at bounding box center [748, 670] width 44 height 22
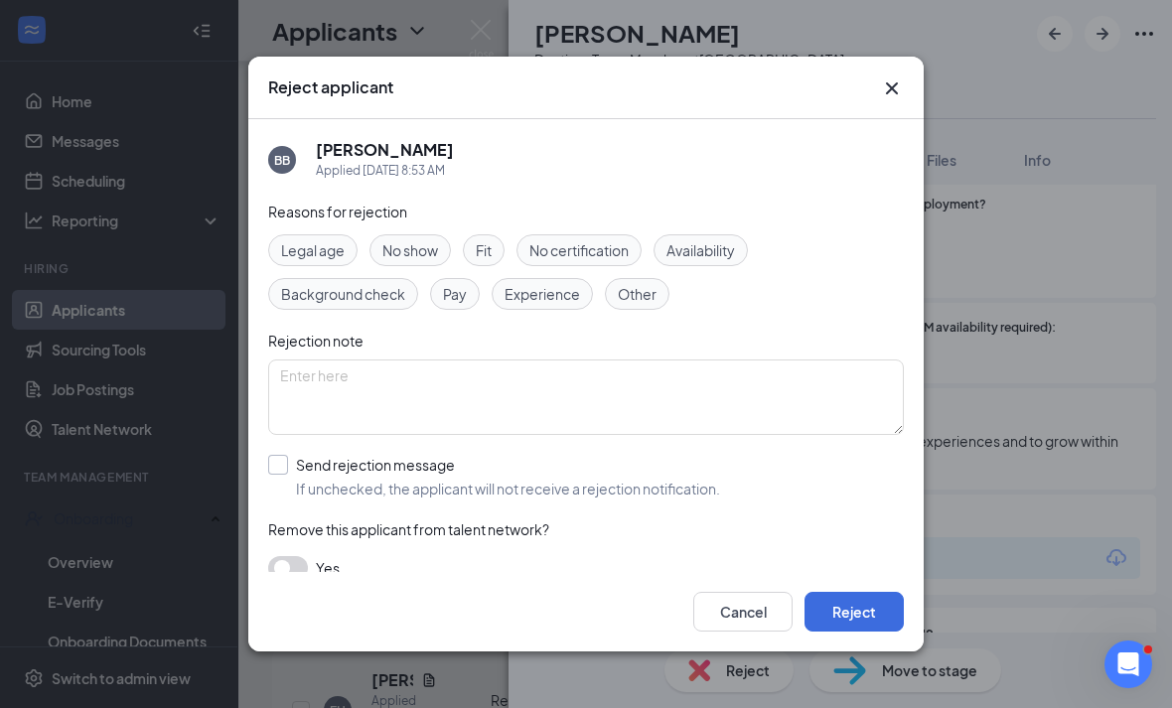
click at [417, 498] on span "If unchecked, the applicant will not receive a rejection notification." at bounding box center [508, 489] width 424 height 20
click at [417, 498] on input "Send rejection message If unchecked, the applicant will not receive a rejection…" at bounding box center [494, 477] width 452 height 44
checkbox input "true"
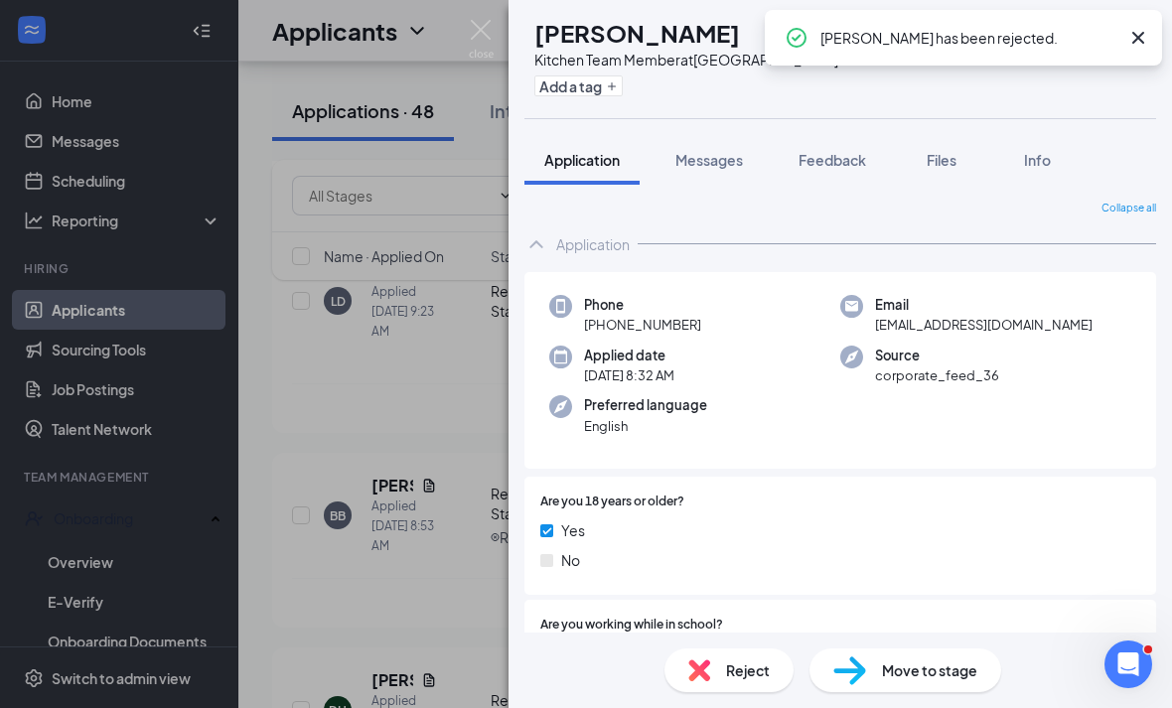
click at [466, 59] on div "EH Ezequiel Hernandez Kitchen Team Member at Eisenhower Park Add a tag Applicat…" at bounding box center [586, 354] width 1172 height 708
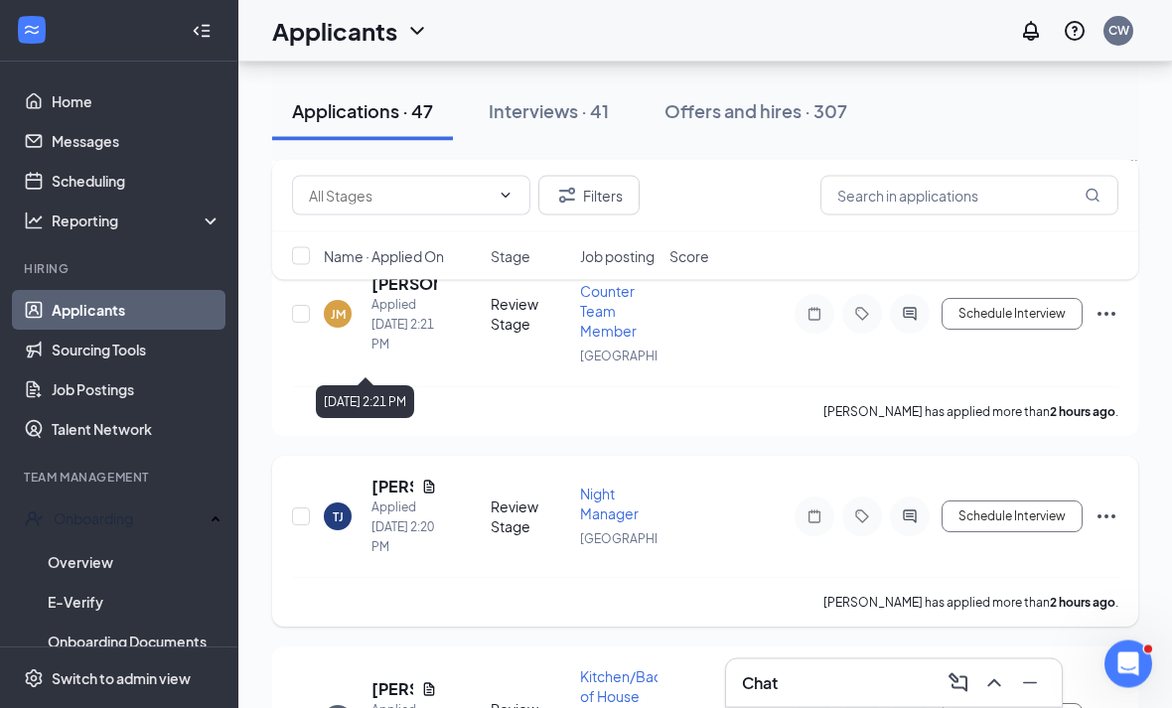
scroll to position [1156, 0]
click at [369, 512] on div "TJ TROY JERIDEAU Applied Today 2:20 PM" at bounding box center [401, 516] width 155 height 81
click at [383, 497] on h5 "TROY JERIDEAU" at bounding box center [392, 487] width 42 height 22
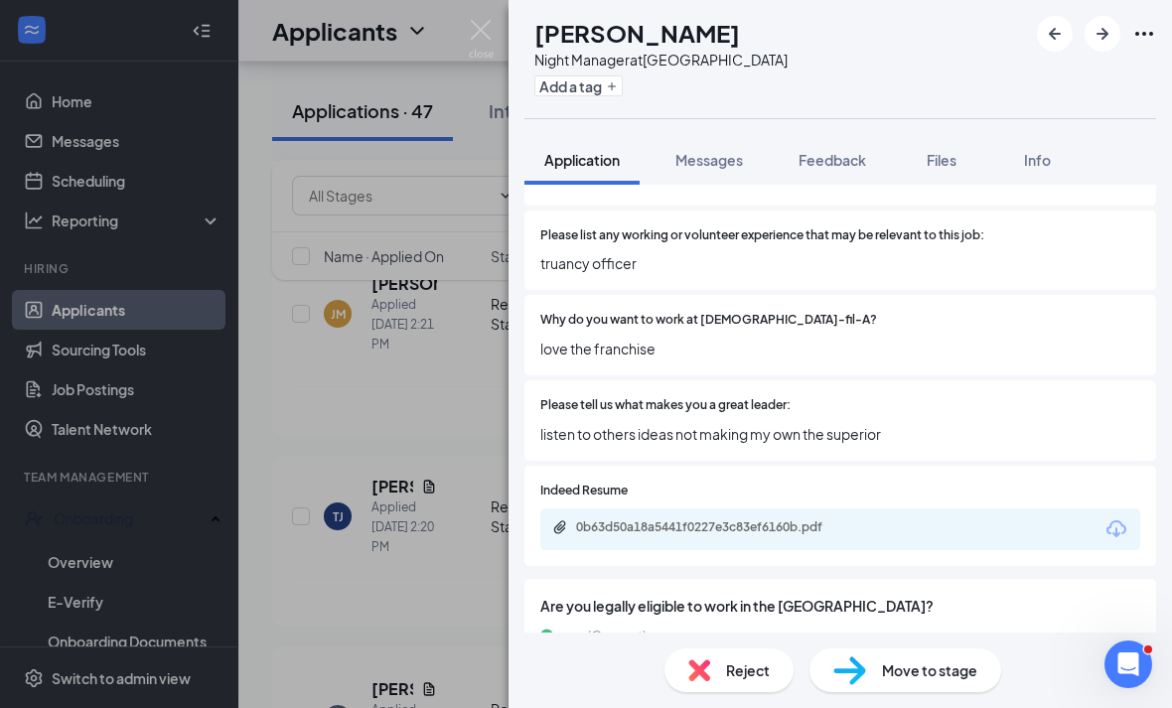
scroll to position [720, 0]
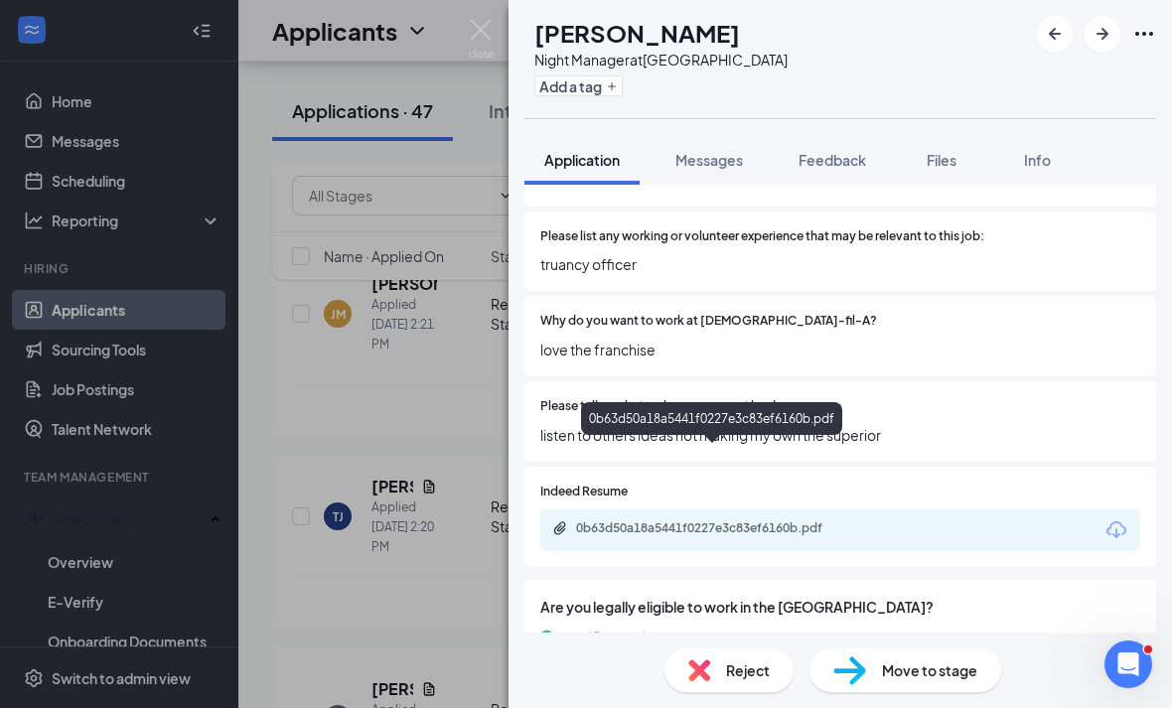
click at [710, 520] on div "0b63d50a18a5441f0227e3c83ef6160b.pdf" at bounding box center [713, 529] width 322 height 19
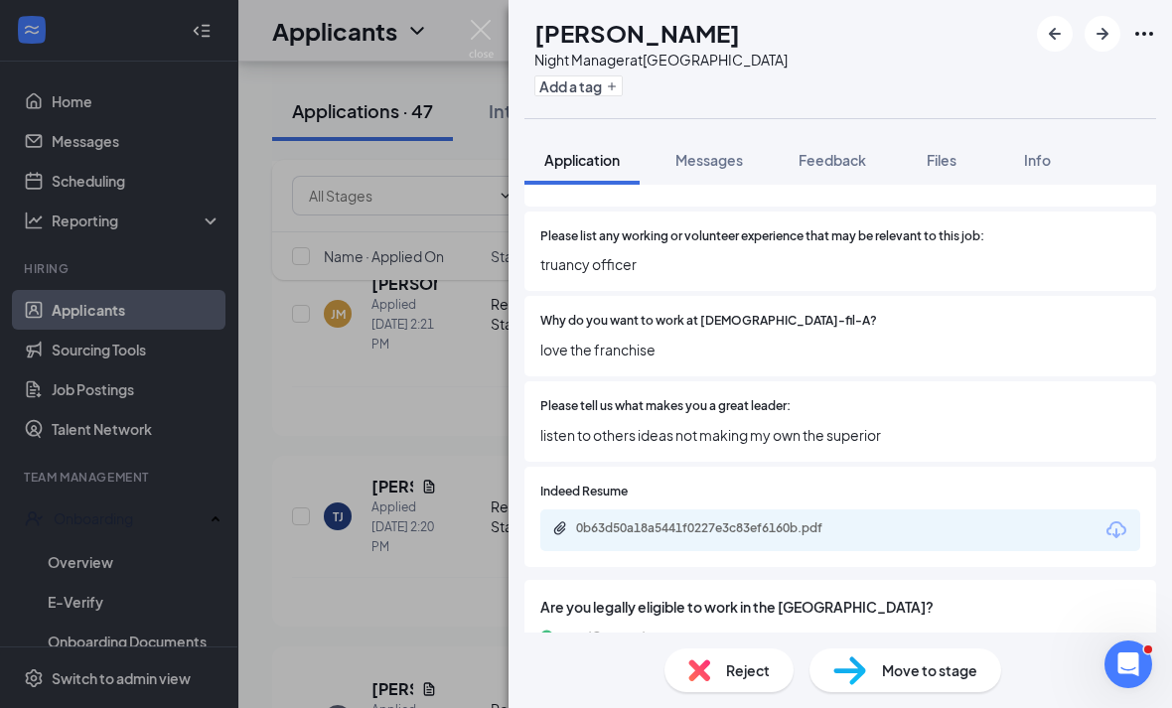
scroll to position [712, 0]
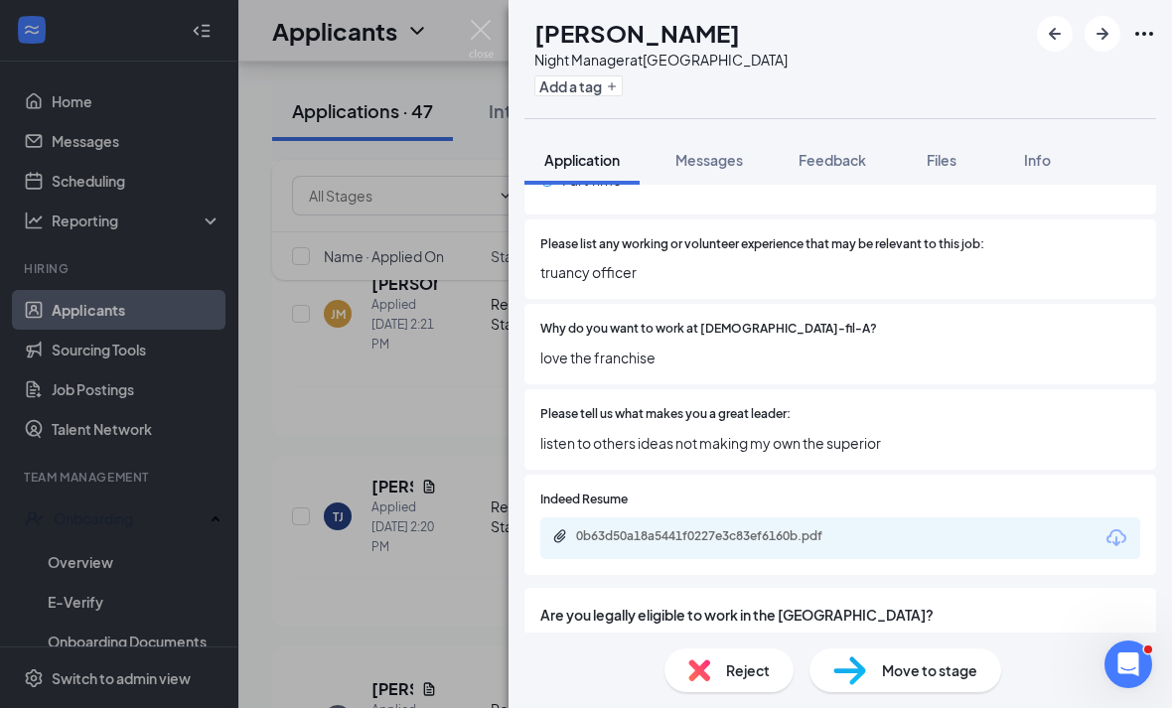
click at [770, 678] on div "Reject" at bounding box center [728, 670] width 129 height 44
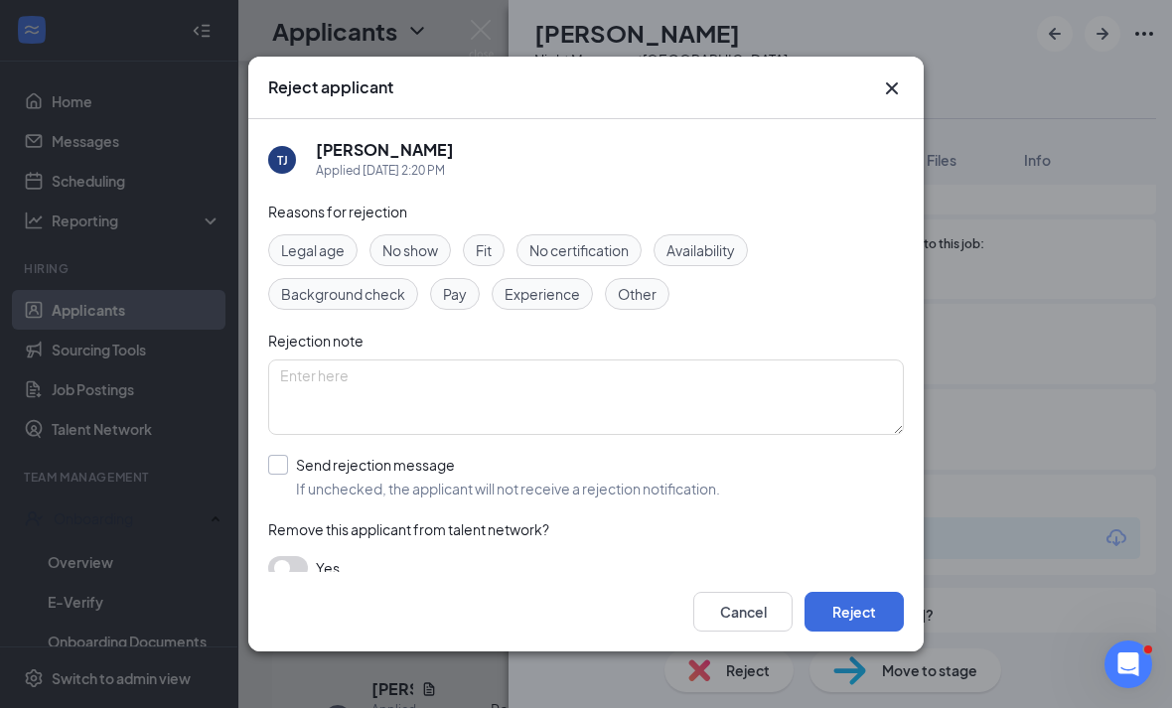
click at [568, 455] on div "Send rejection message" at bounding box center [508, 465] width 424 height 20
click at [568, 455] on input "Send rejection message If unchecked, the applicant will not receive a rejection…" at bounding box center [494, 477] width 452 height 44
checkbox input "true"
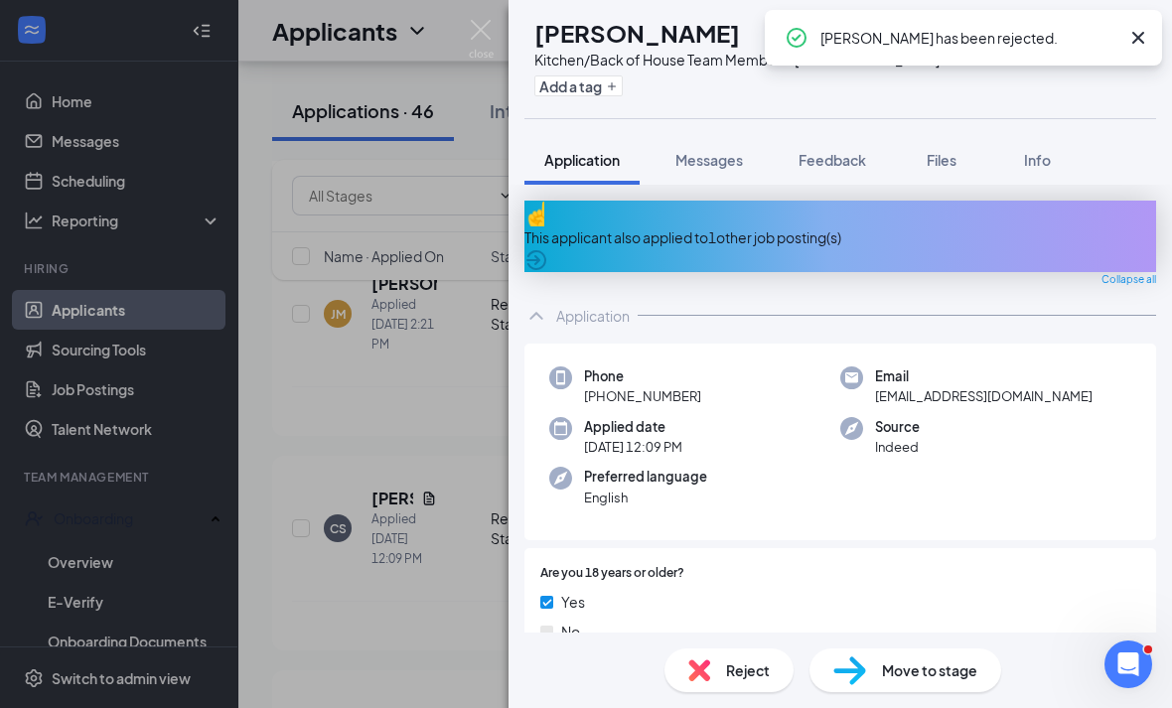
click at [475, 19] on div "CS Carlos Sorto Kitchen/Back of House Team Member at Eisenhower Park Add a tag …" at bounding box center [586, 354] width 1172 height 708
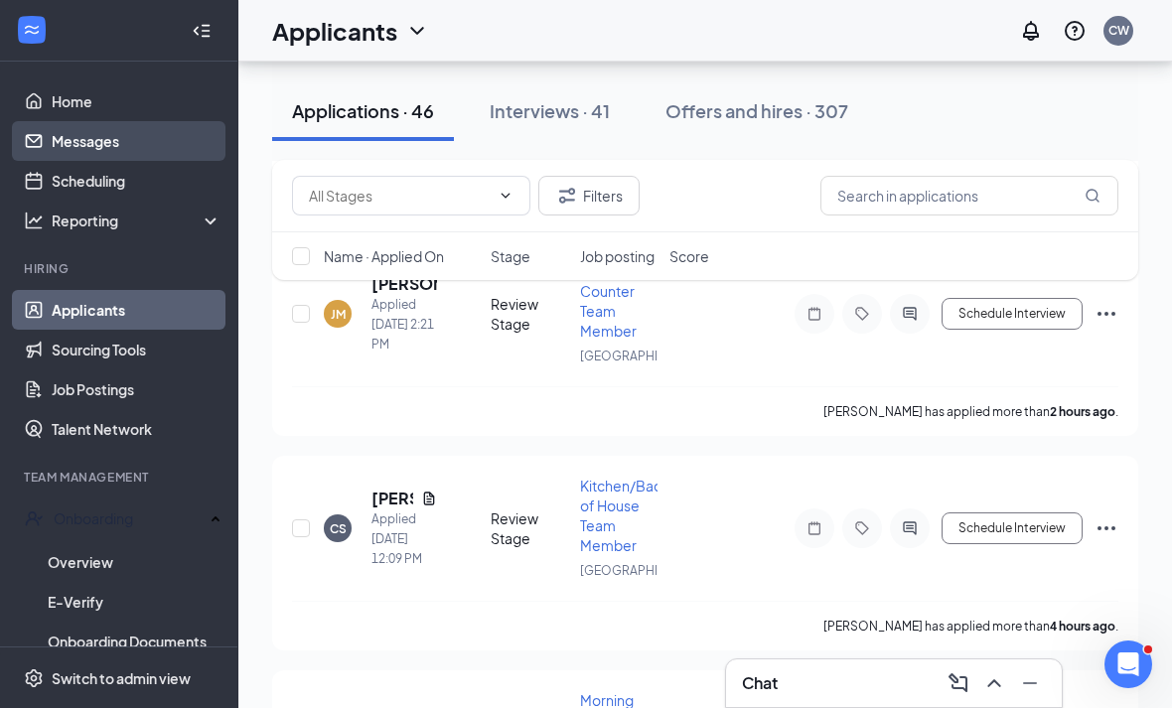
click at [120, 159] on link "Messages" at bounding box center [137, 141] width 170 height 40
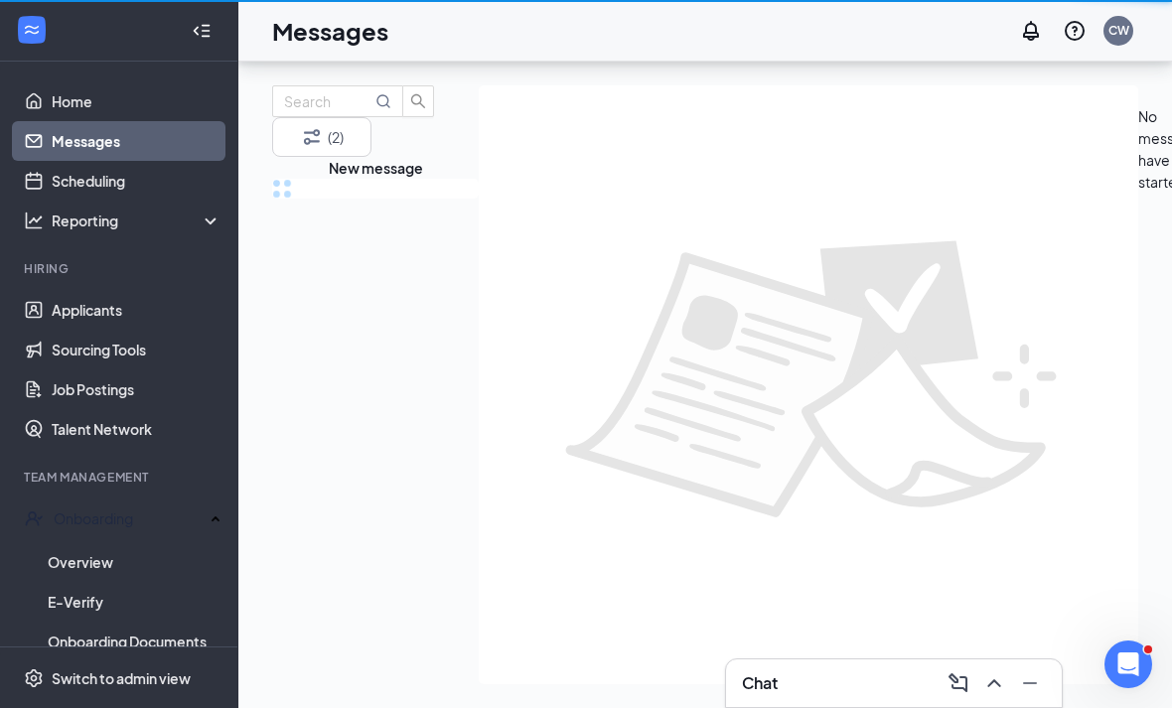
scroll to position [64, 0]
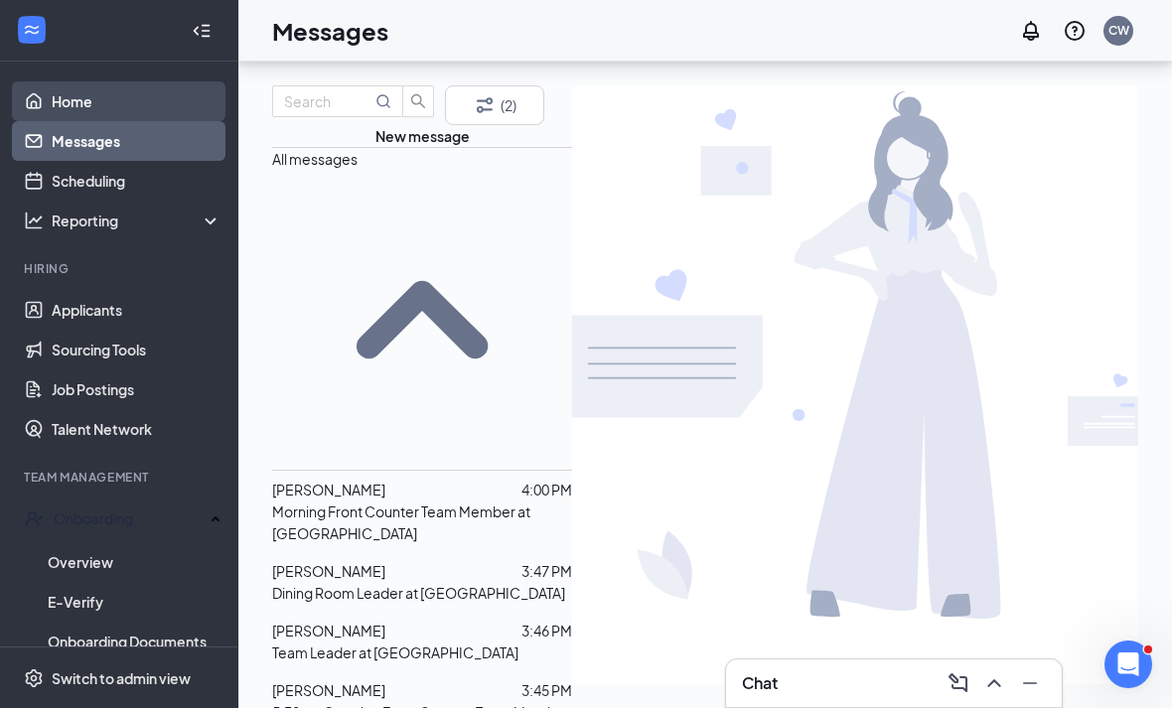
click at [145, 81] on link "Home" at bounding box center [137, 101] width 170 height 40
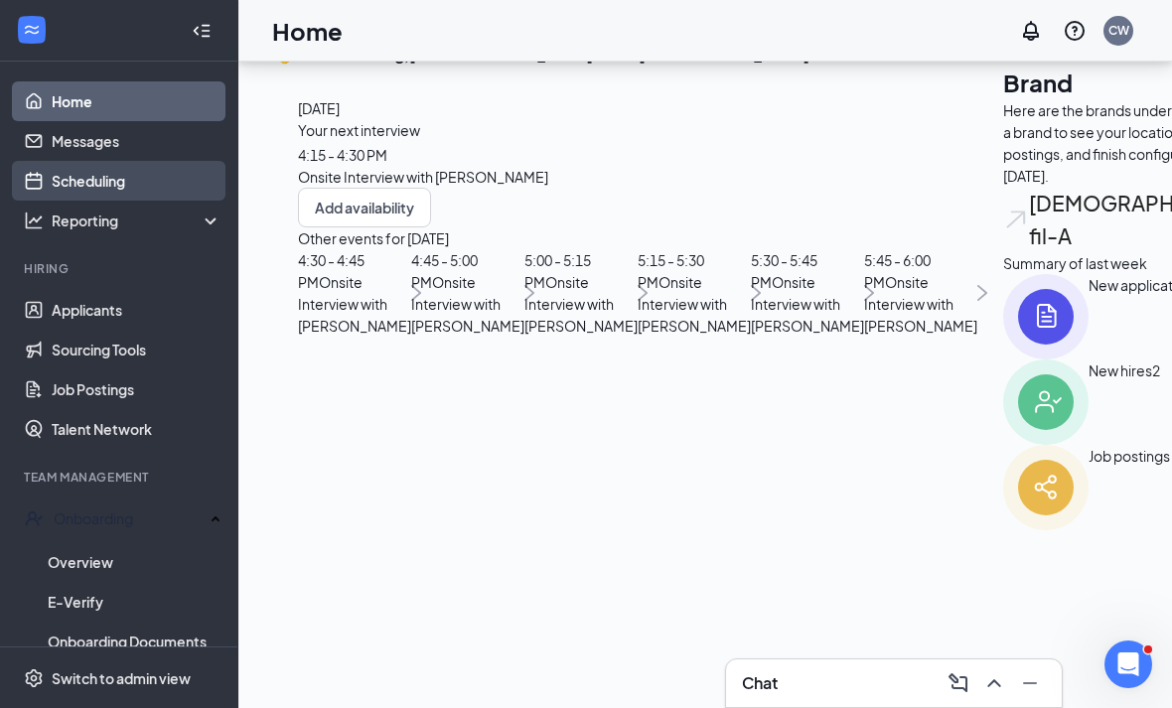
click at [104, 163] on link "Scheduling" at bounding box center [137, 181] width 170 height 40
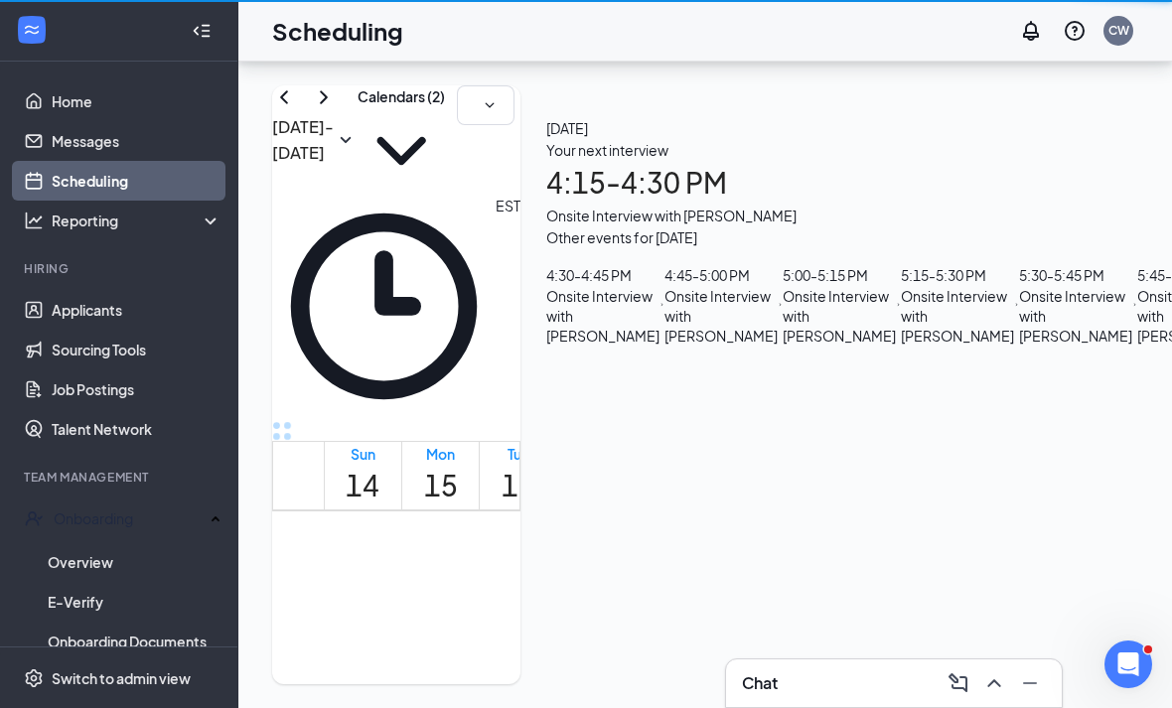
scroll to position [976, 0]
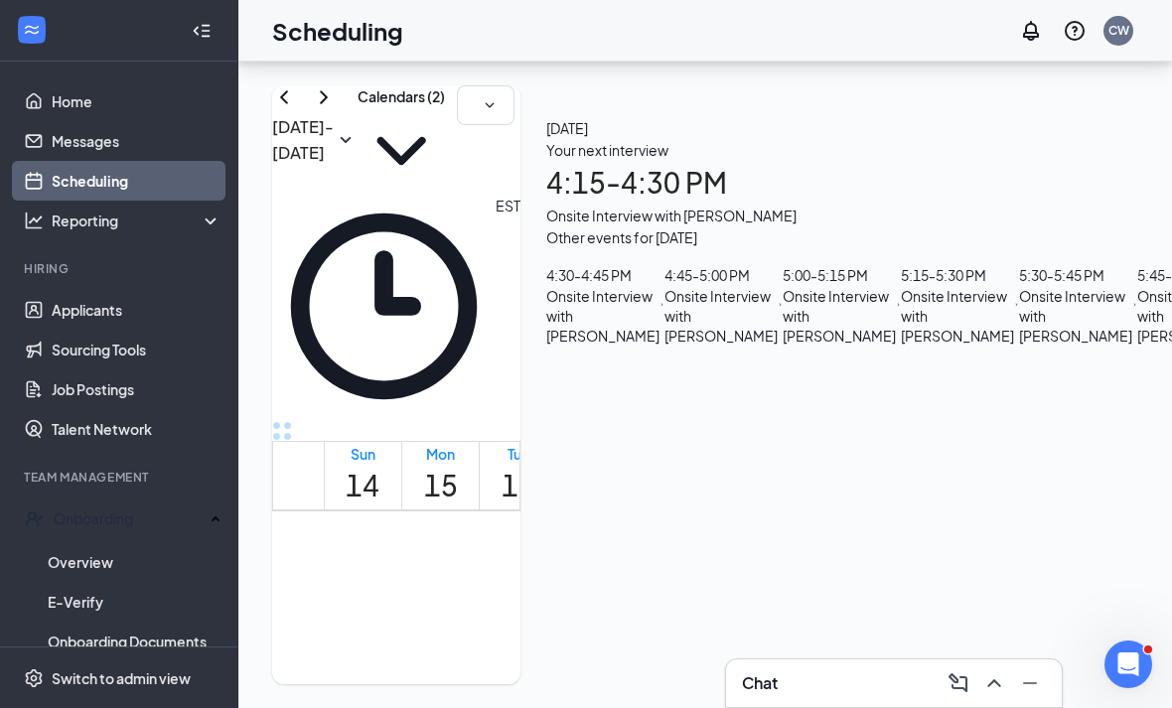
drag, startPoint x: 804, startPoint y: 7, endPoint x: -1, endPoint y: -65, distance: 808.4
click at [0, 0] on html "Home Messages Scheduling Reporting Hiring Applicants Sourcing Tools Job Posting…" at bounding box center [586, 354] width 1172 height 708
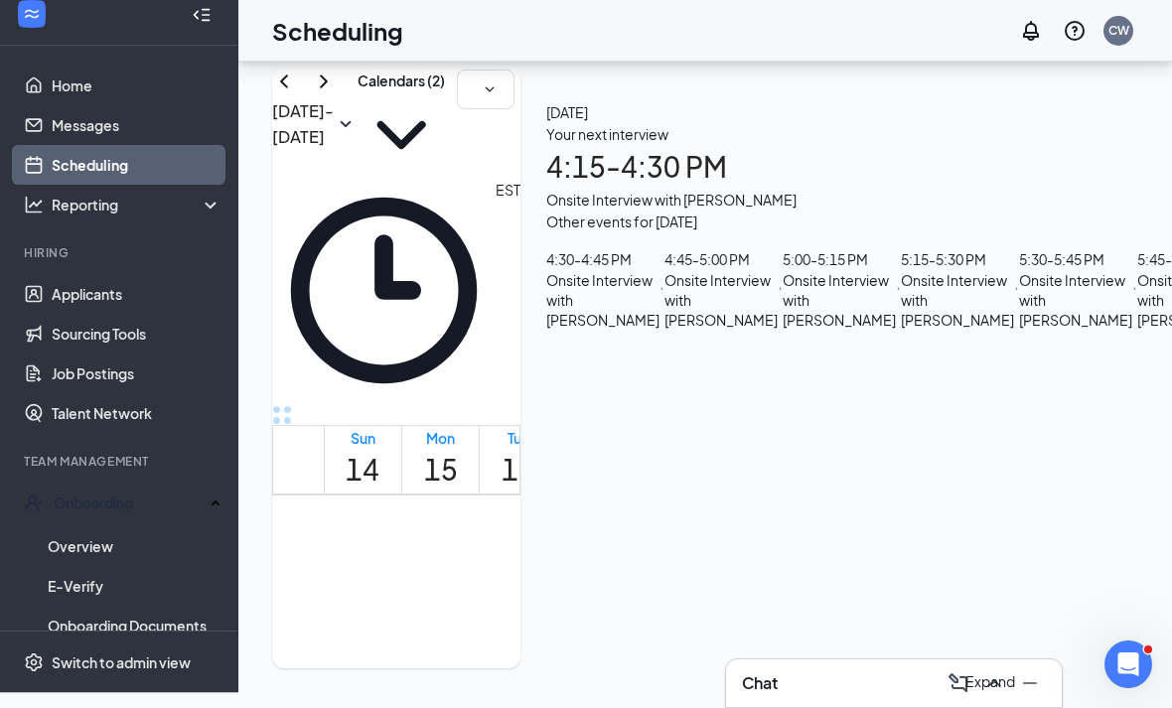
click at [993, 686] on icon "ChevronUp" at bounding box center [994, 683] width 24 height 24
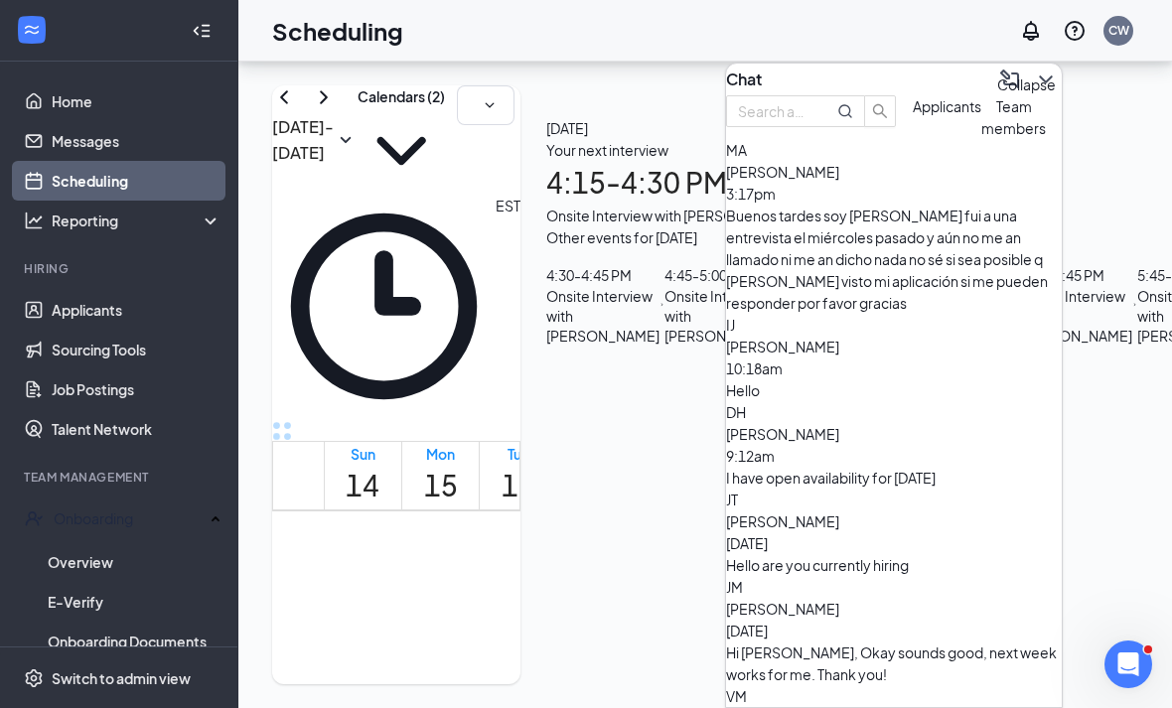
click at [1034, 72] on icon "ChevronDown" at bounding box center [1046, 80] width 24 height 24
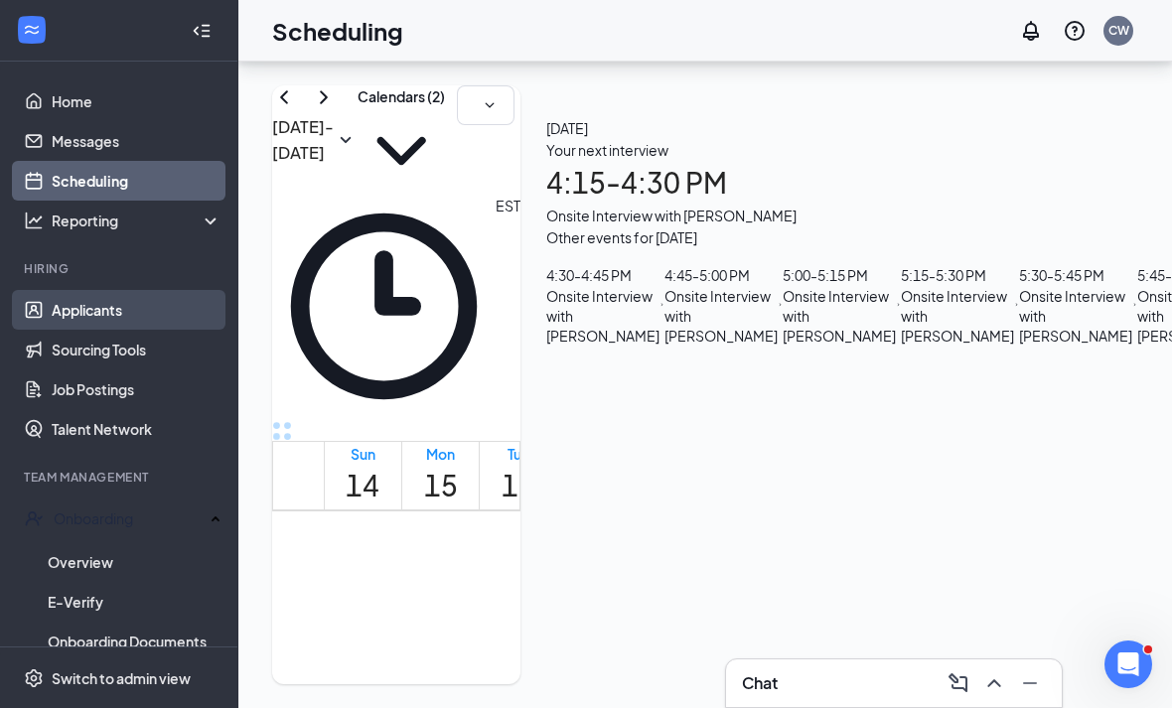
click at [153, 290] on link "Applicants" at bounding box center [137, 310] width 170 height 40
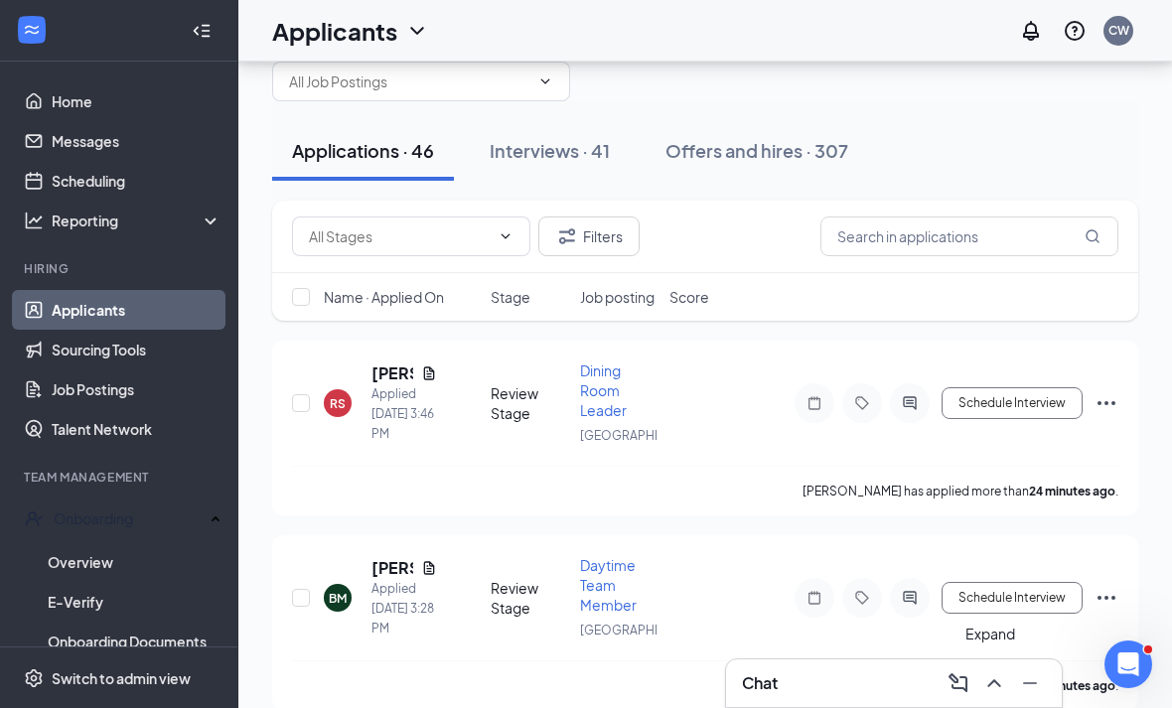
click at [992, 693] on icon "ChevronUp" at bounding box center [994, 683] width 24 height 24
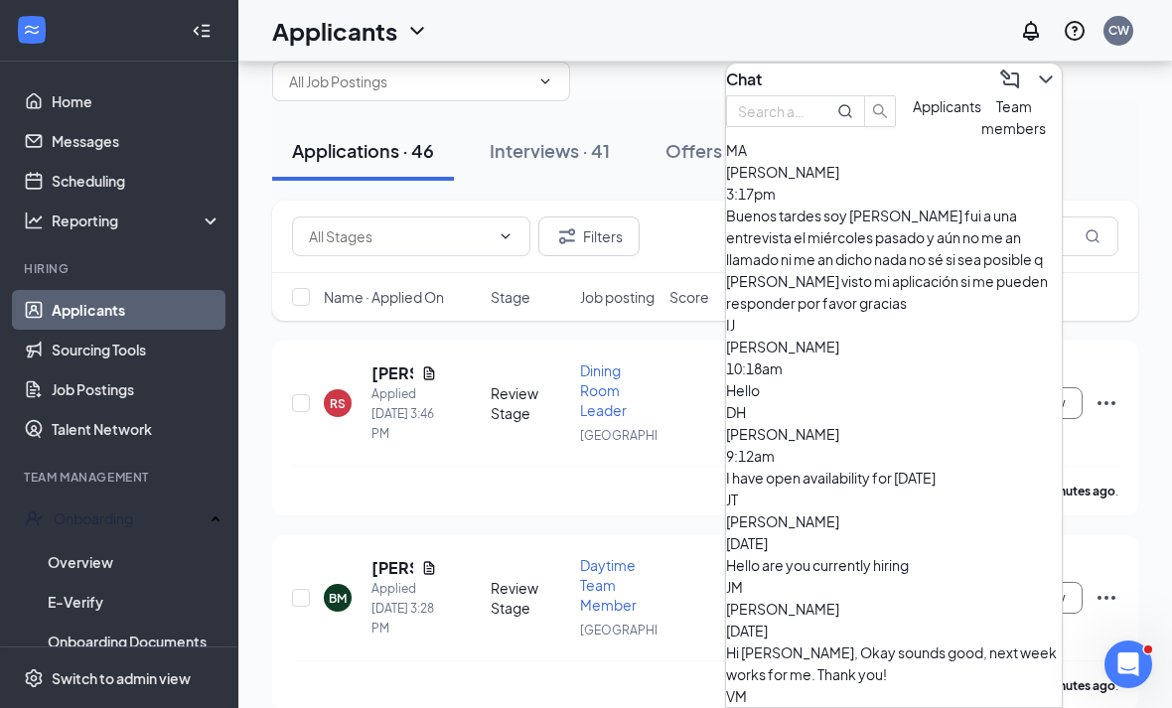
click at [981, 137] on span "Team members" at bounding box center [1013, 117] width 65 height 40
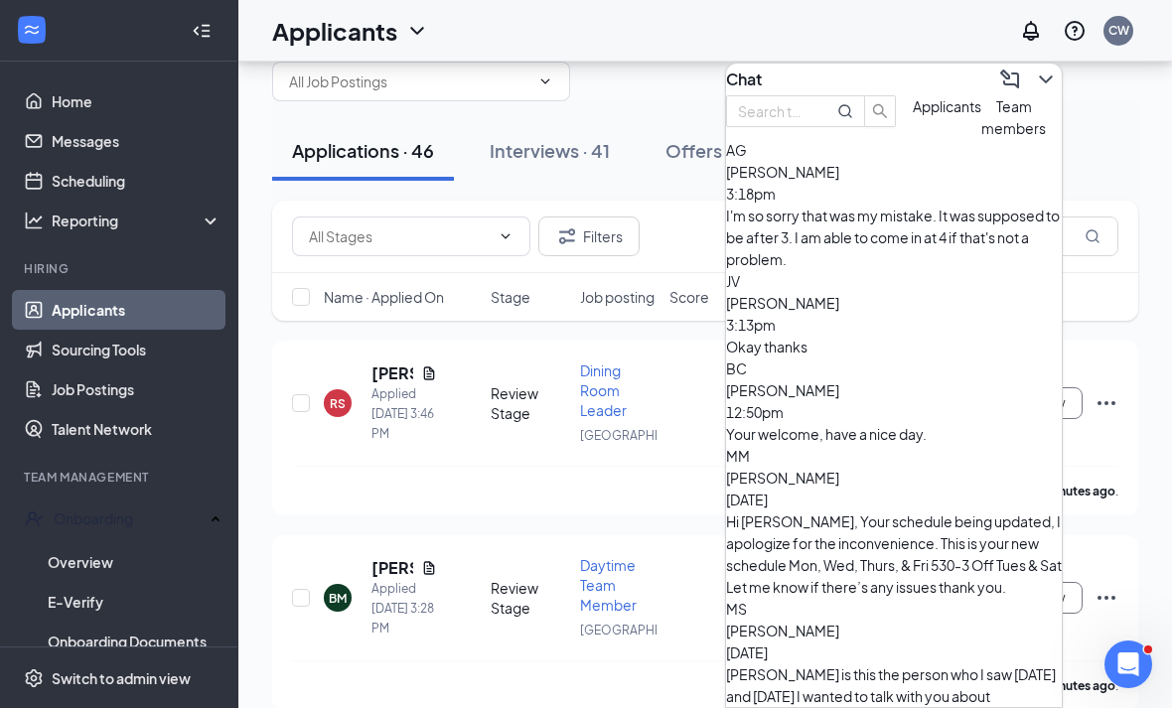
click at [856, 336] on div "Okay thanks" at bounding box center [894, 347] width 336 height 22
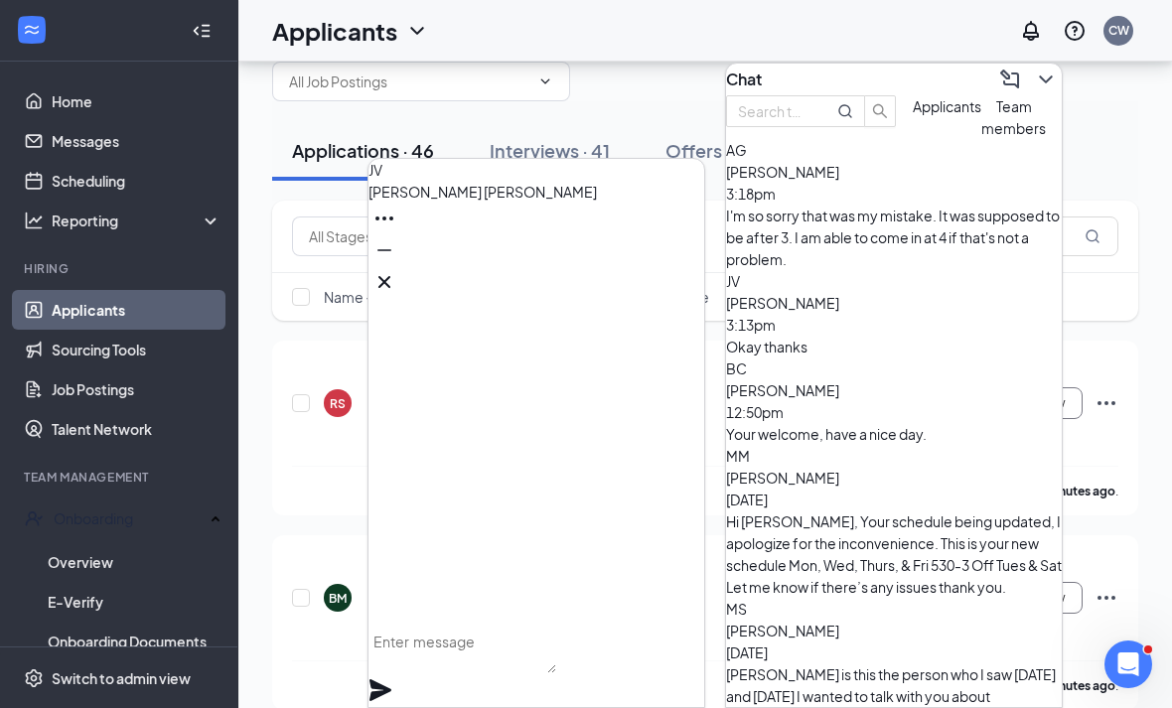
click at [831, 181] on span "Alexa Grullon" at bounding box center [782, 172] width 113 height 18
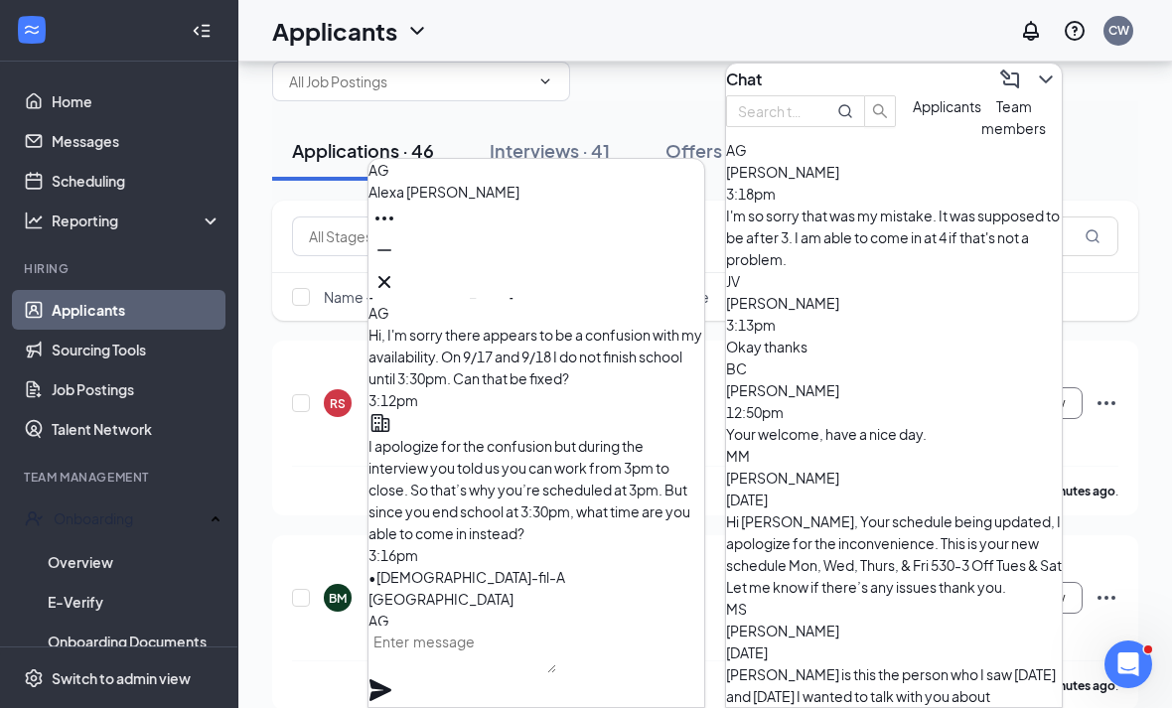
scroll to position [-95, 0]
click at [805, 336] on div "Okay thanks" at bounding box center [894, 347] width 336 height 22
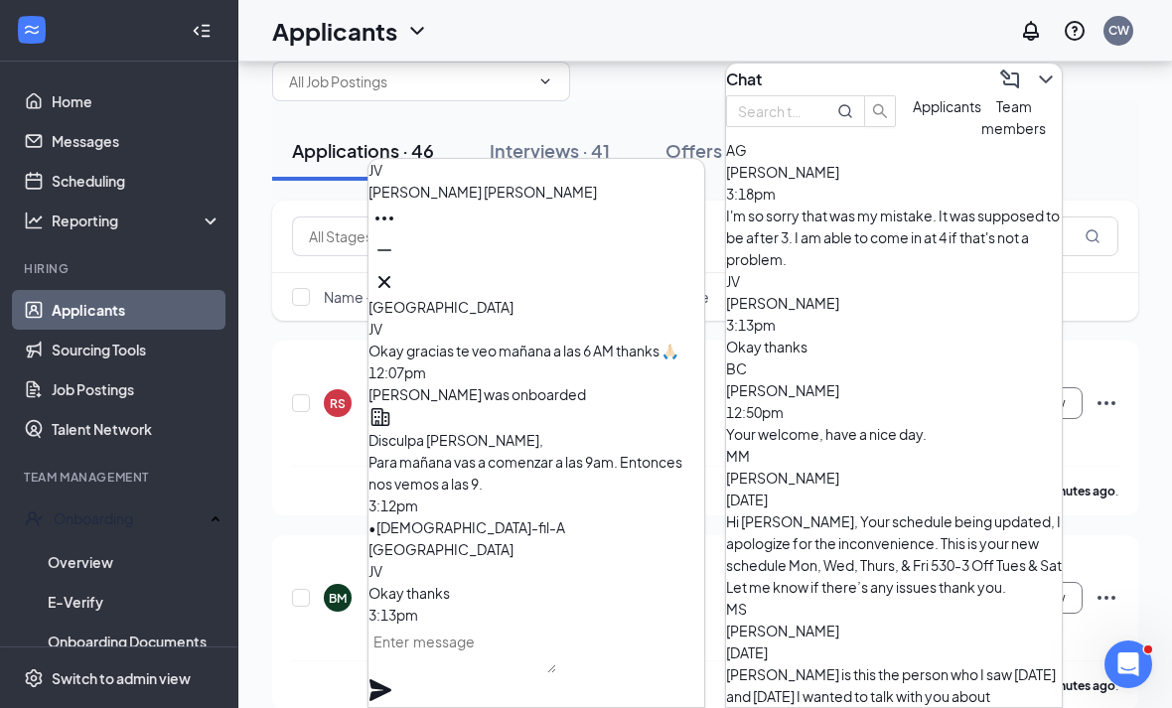
scroll to position [0, 0]
click at [400, 277] on button at bounding box center [384, 282] width 32 height 32
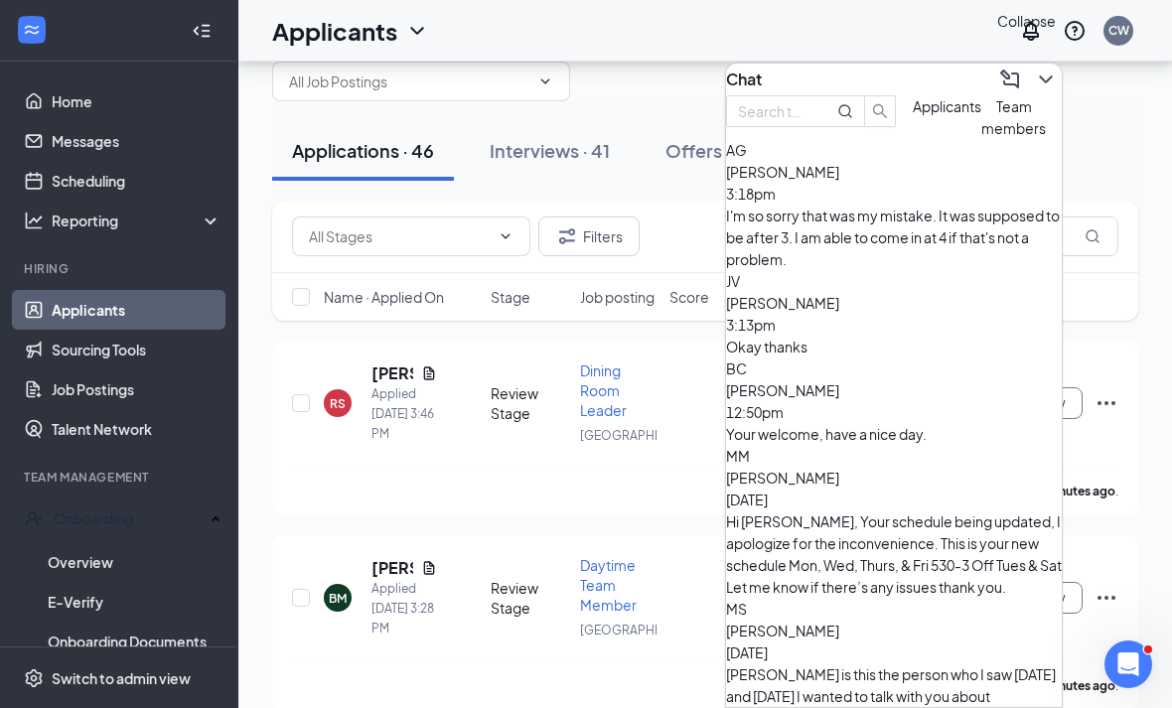
click at [1034, 79] on icon "ChevronDown" at bounding box center [1046, 80] width 24 height 24
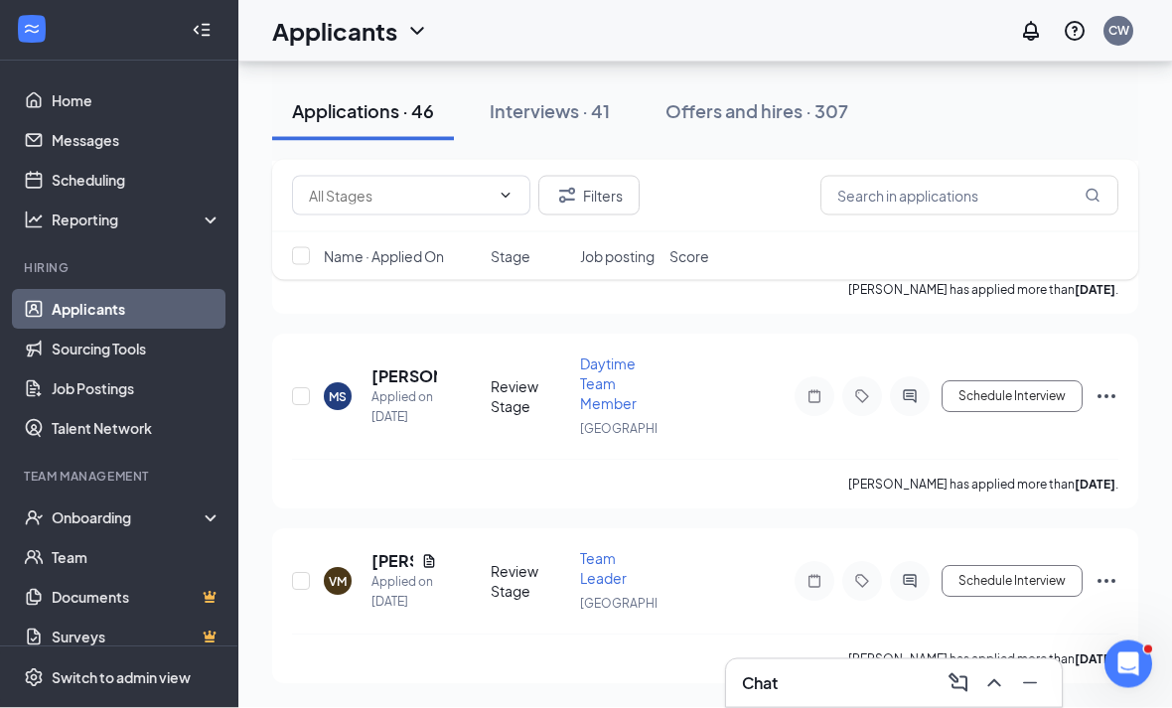
scroll to position [9468, 0]
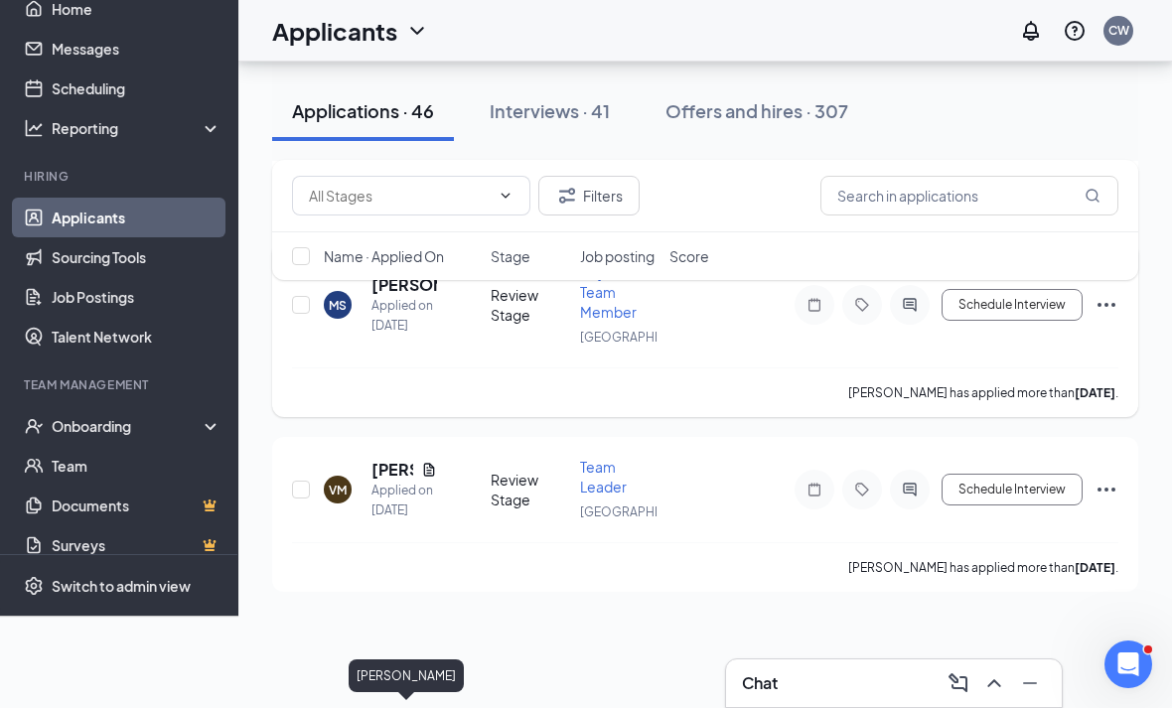
drag, startPoint x: 419, startPoint y: 426, endPoint x: 419, endPoint y: 372, distance: 53.6
click at [419, 296] on h5 "[PERSON_NAME]" at bounding box center [404, 285] width 66 height 22
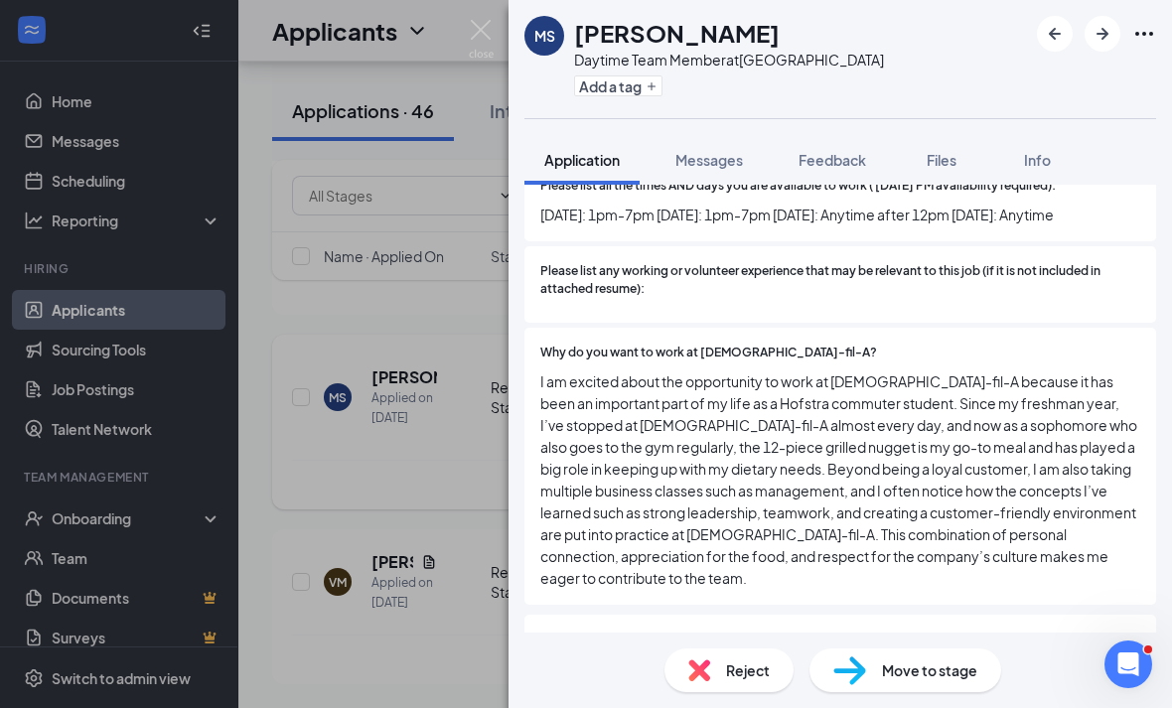
scroll to position [689, 0]
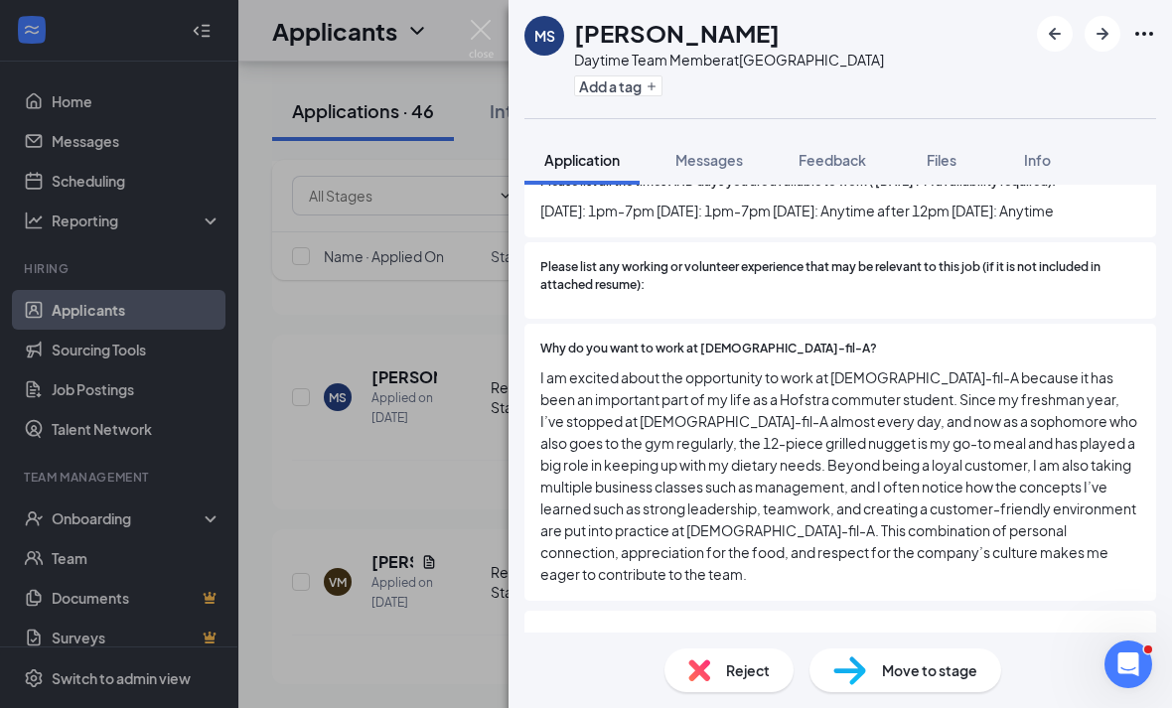
click at [390, 513] on div "[PERSON_NAME] Daytime Team Member at Westbury Add a tag Application Messages Fe…" at bounding box center [586, 354] width 1172 height 708
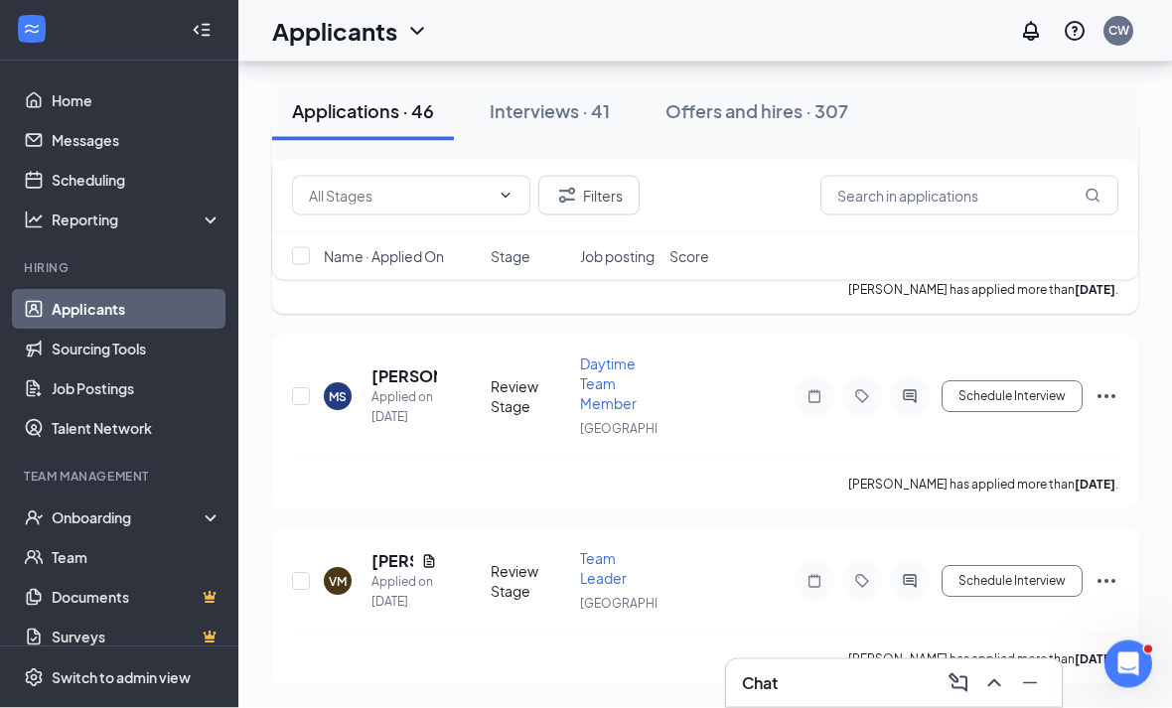
scroll to position [9319, 0]
click at [393, 164] on h5 "[PERSON_NAME]" at bounding box center [404, 153] width 66 height 22
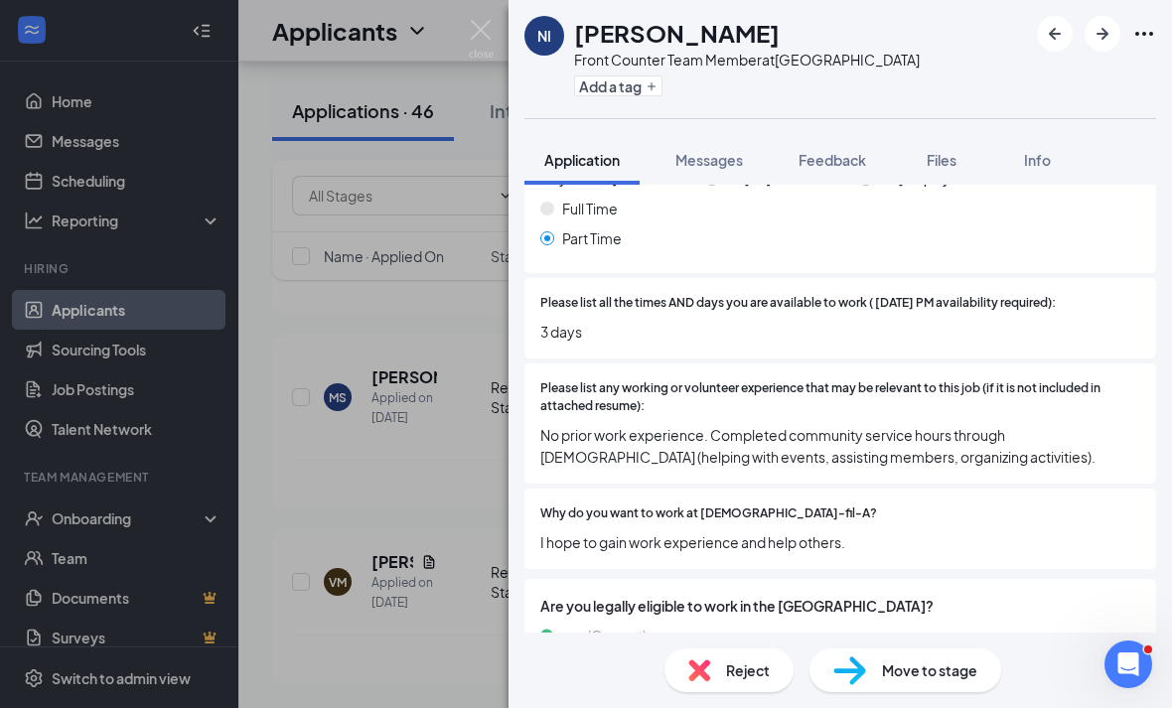
scroll to position [64, 0]
click at [740, 656] on div "Reject" at bounding box center [728, 670] width 129 height 44
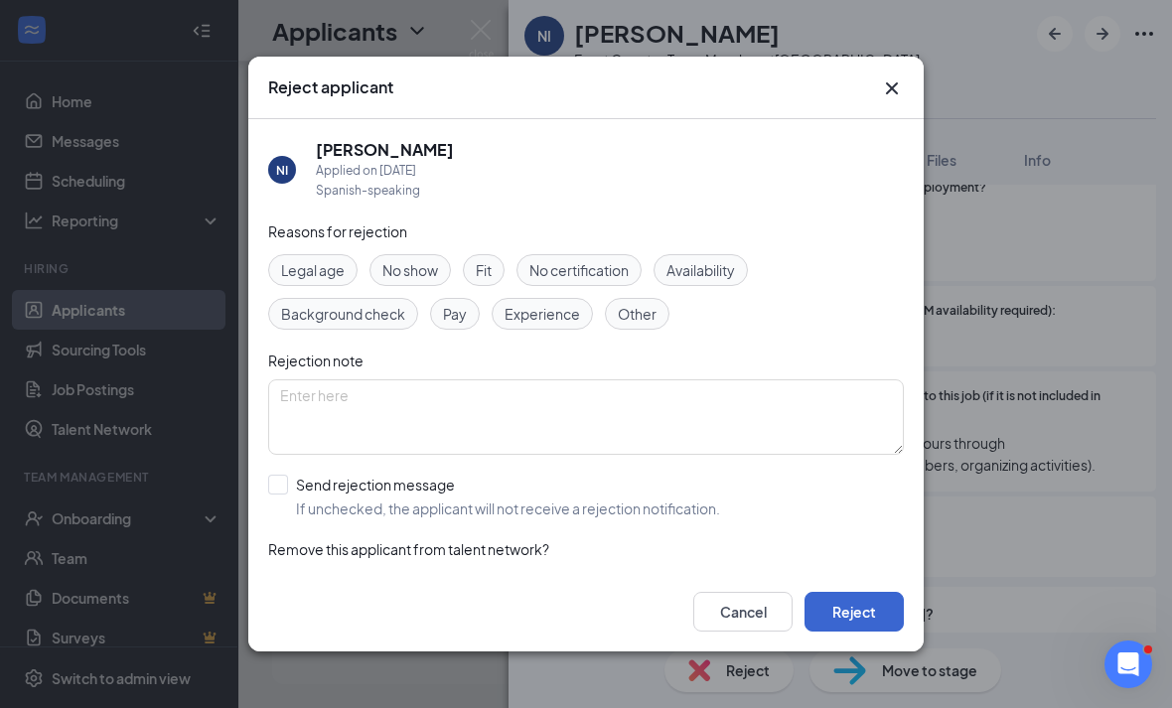
click at [839, 628] on button "Reject" at bounding box center [853, 612] width 99 height 40
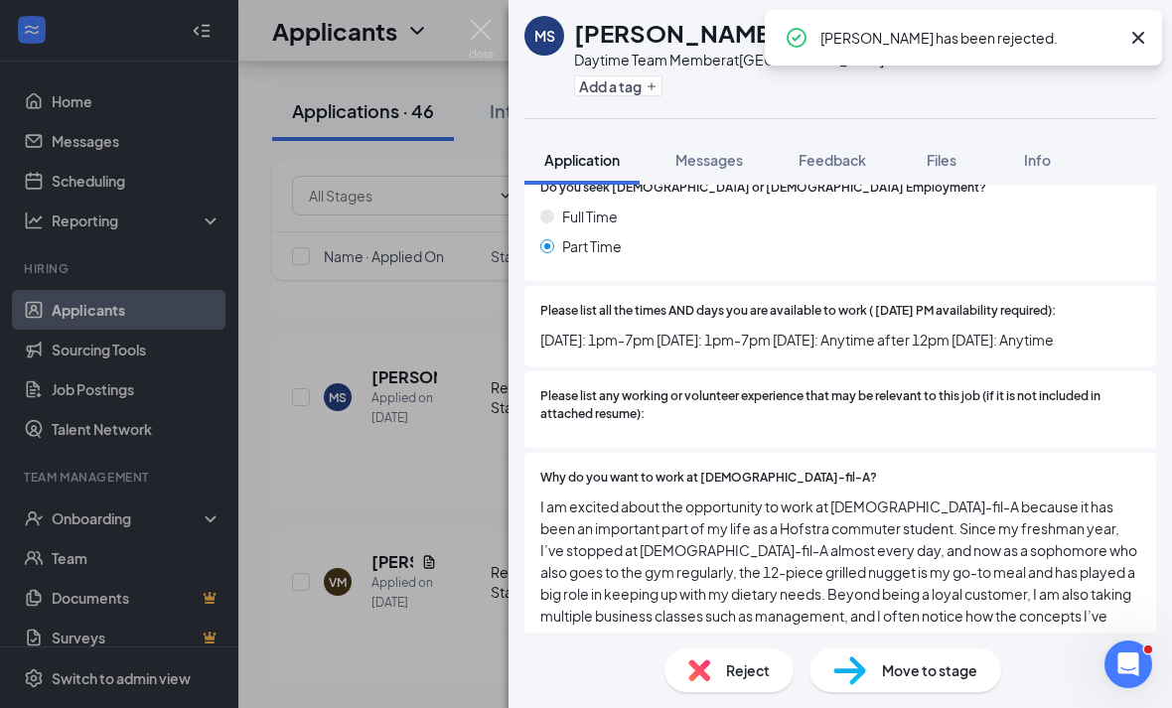
click at [442, 404] on div "[PERSON_NAME] Daytime Team Member at Westbury Add a tag Application Messages Fe…" at bounding box center [586, 354] width 1172 height 708
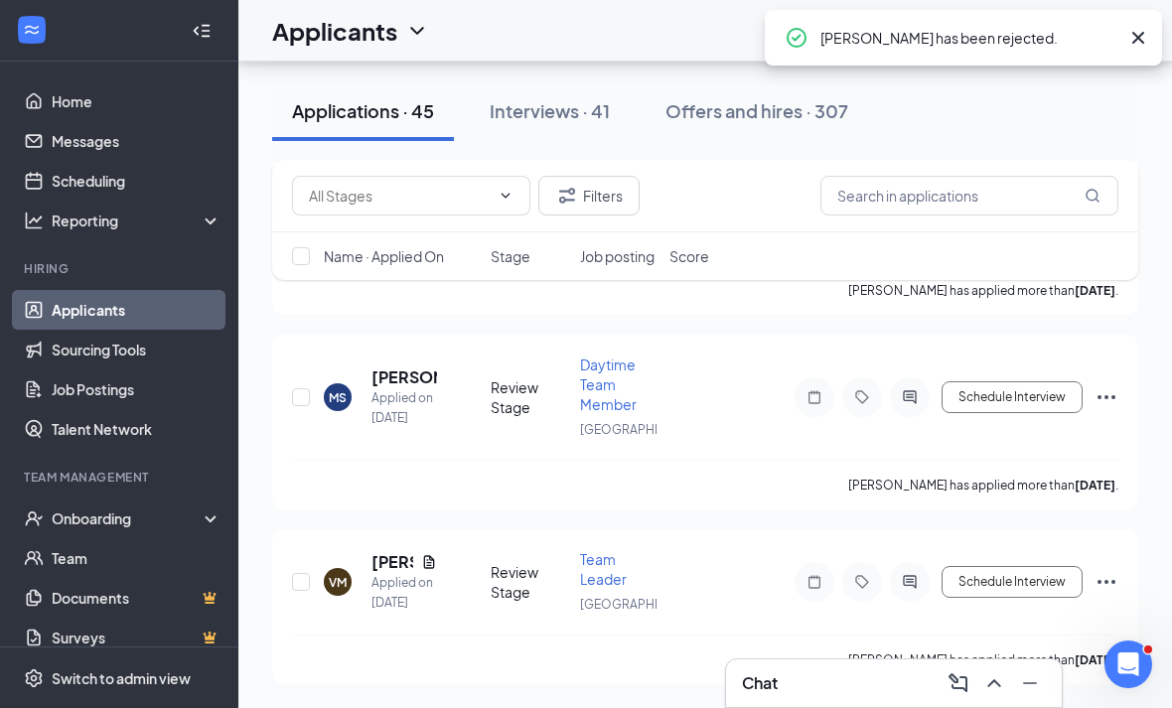
scroll to position [9050, 0]
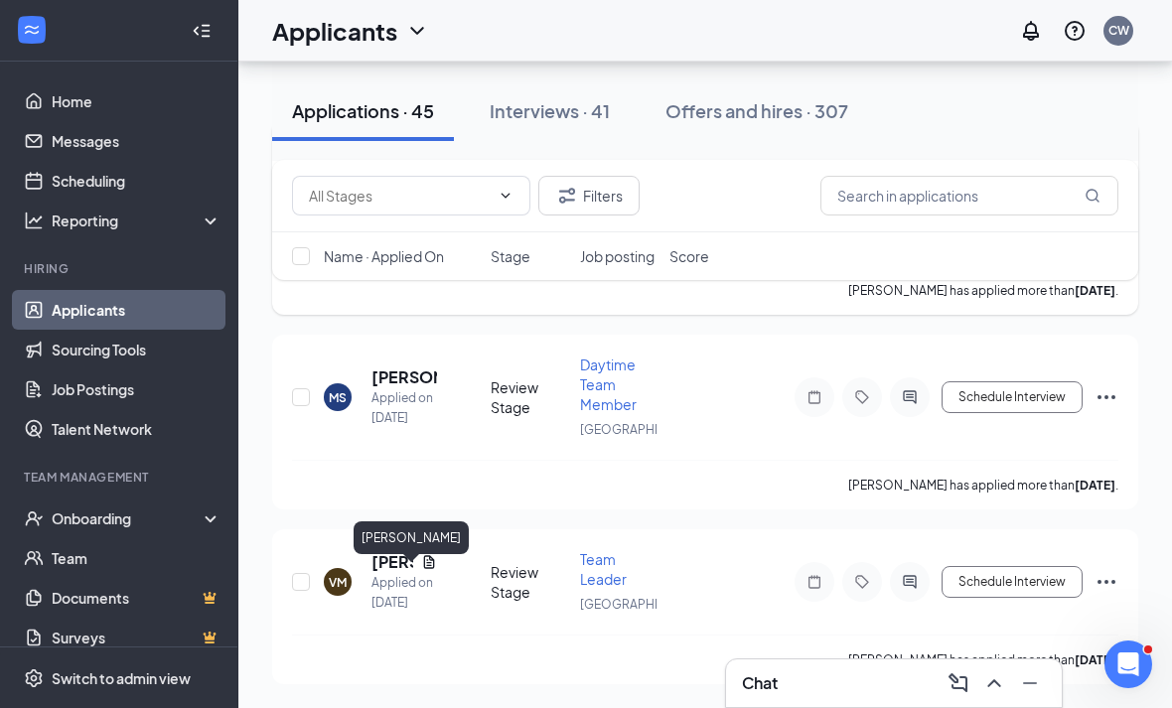
click at [406, 184] on h5 "[PERSON_NAME]" at bounding box center [404, 173] width 66 height 22
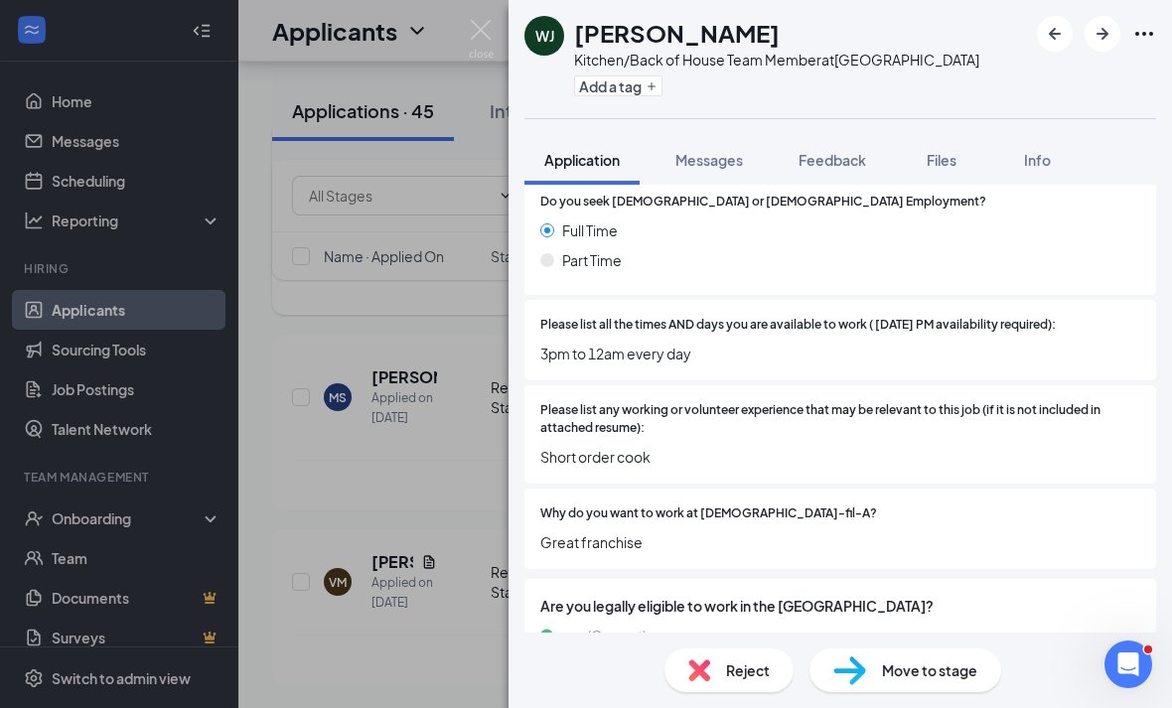
scroll to position [64, 0]
click at [729, 673] on span "Reject" at bounding box center [748, 670] width 44 height 22
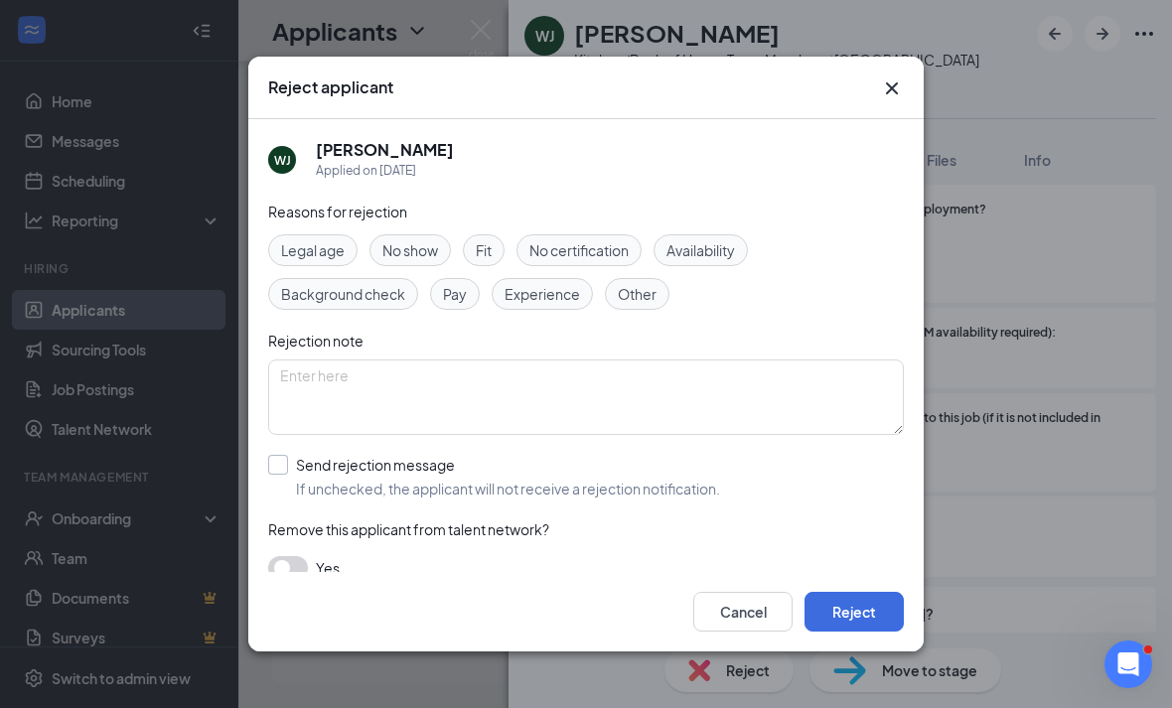
click at [518, 479] on span "If unchecked, the applicant will not receive a rejection notification." at bounding box center [508, 489] width 424 height 20
click at [518, 473] on input "Send rejection message If unchecked, the applicant will not receive a rejection…" at bounding box center [494, 477] width 452 height 44
checkbox input "true"
click at [889, 631] on button "Reject" at bounding box center [853, 612] width 99 height 40
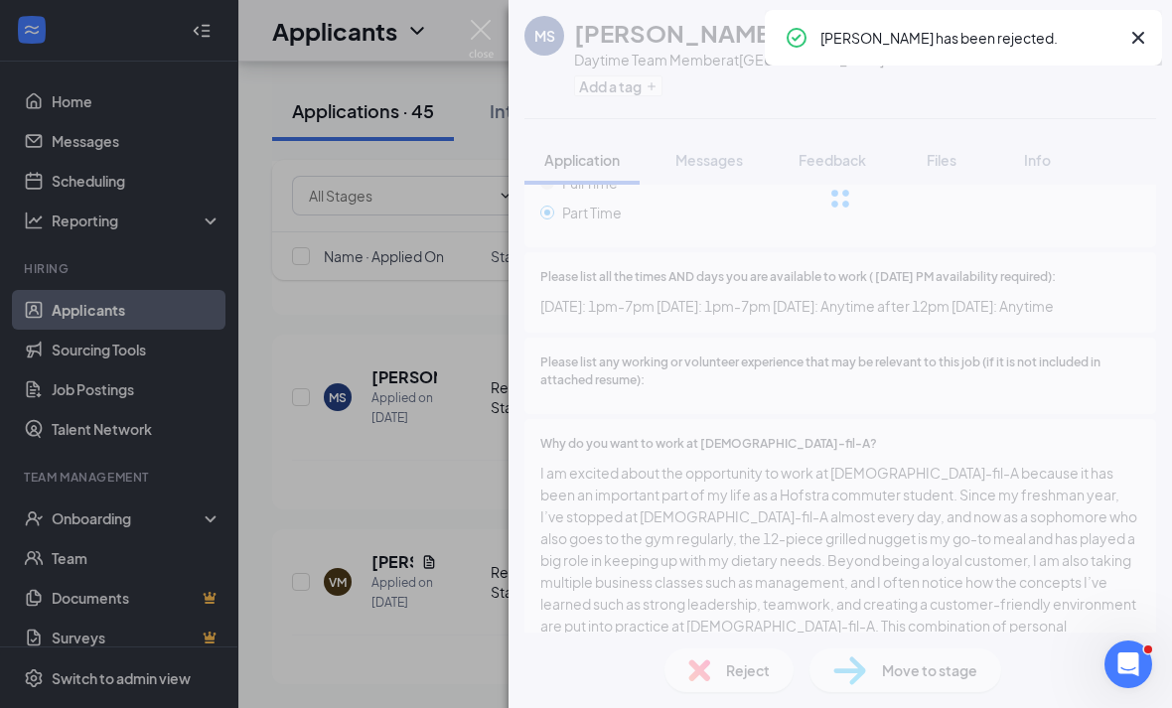
scroll to position [538, 0]
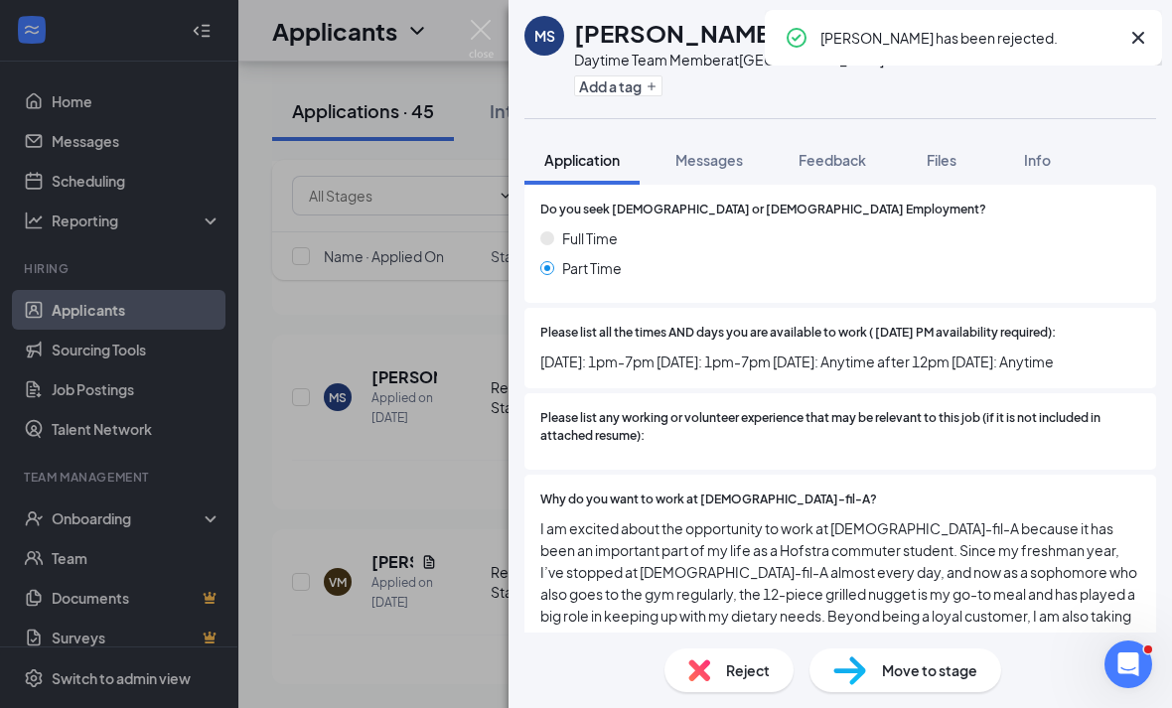
click at [431, 497] on div "[PERSON_NAME] Daytime Team Member at Westbury Add a tag Application Messages Fe…" at bounding box center [586, 354] width 1172 height 708
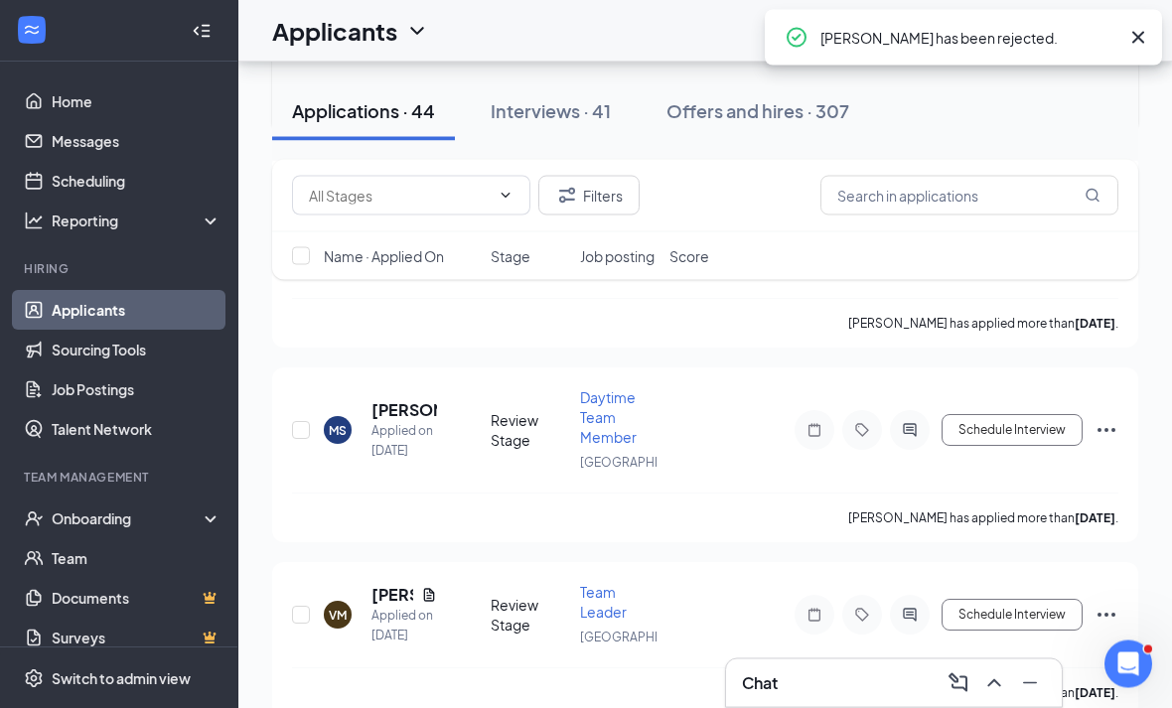
scroll to position [8838, 0]
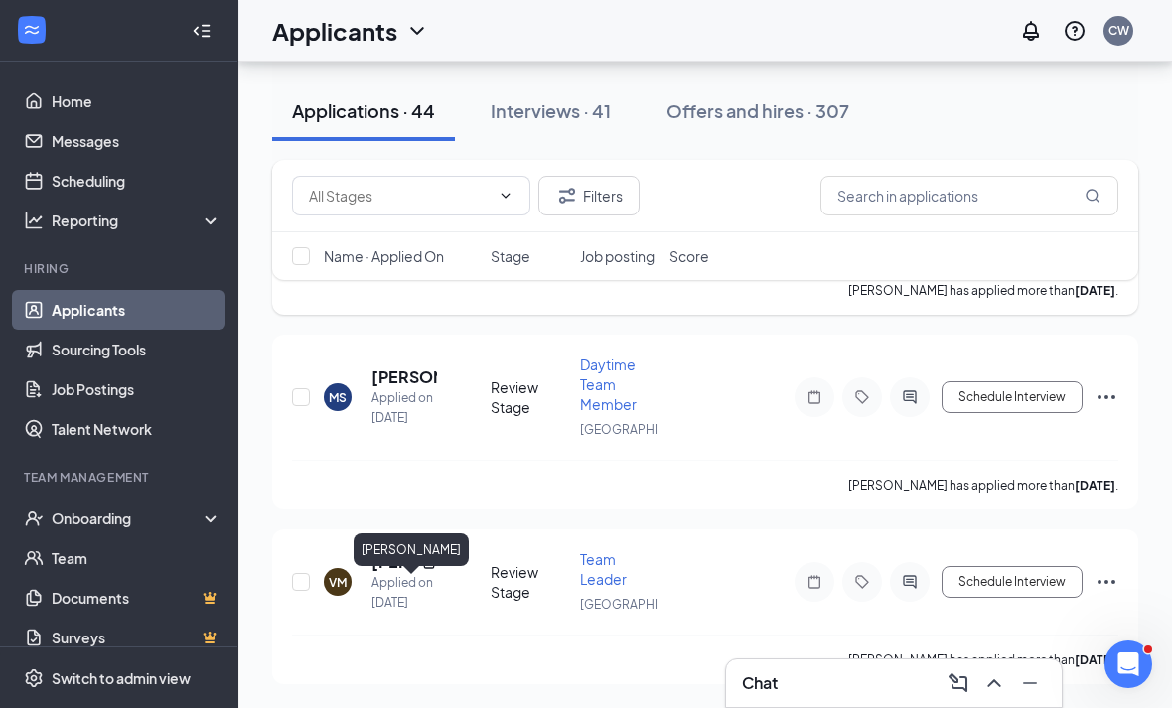
click at [380, 204] on h5 "[PERSON_NAME]" at bounding box center [392, 193] width 42 height 22
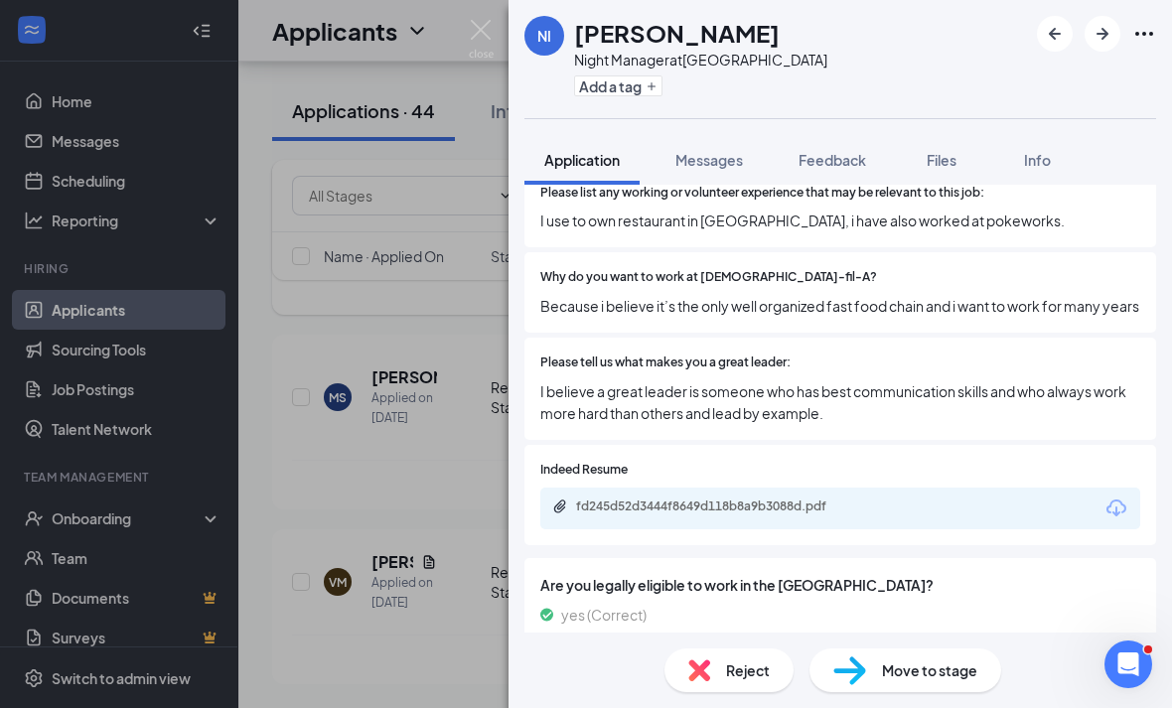
scroll to position [39, 0]
click at [625, 491] on div "fd245d52d3444f8649d118b8a9b3088d.pdf" at bounding box center [840, 509] width 600 height 42
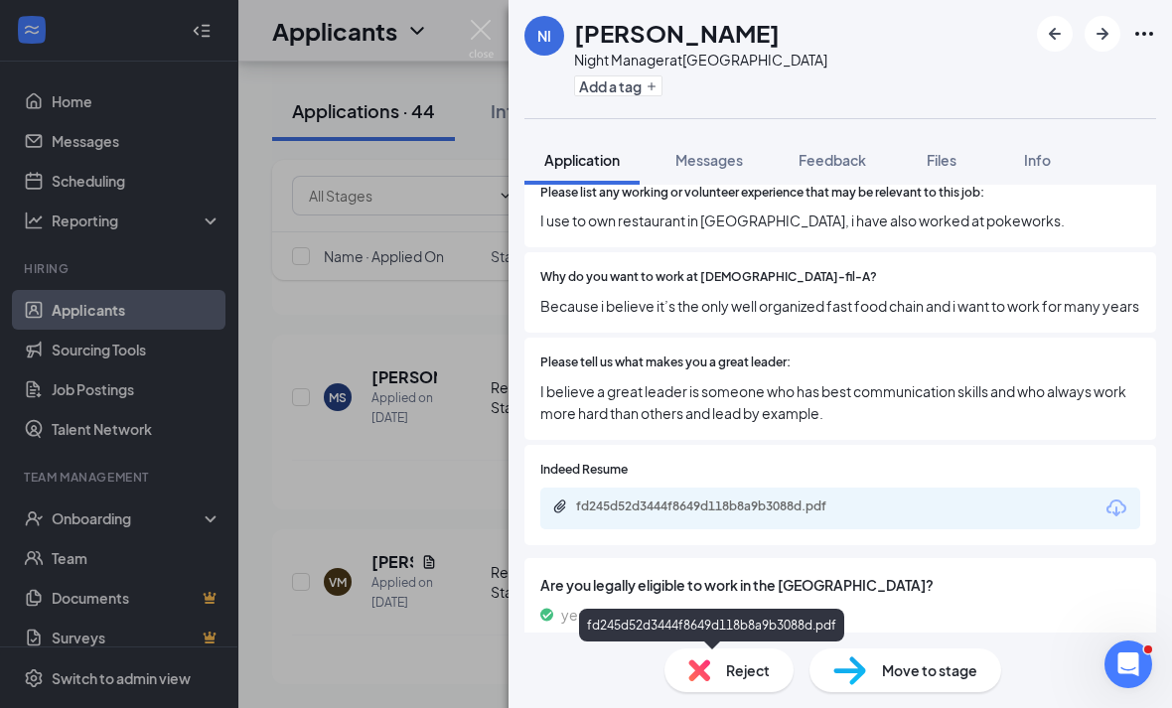
click at [670, 498] on div "fd245d52d3444f8649d118b8a9b3088d.pdf" at bounding box center [715, 506] width 278 height 16
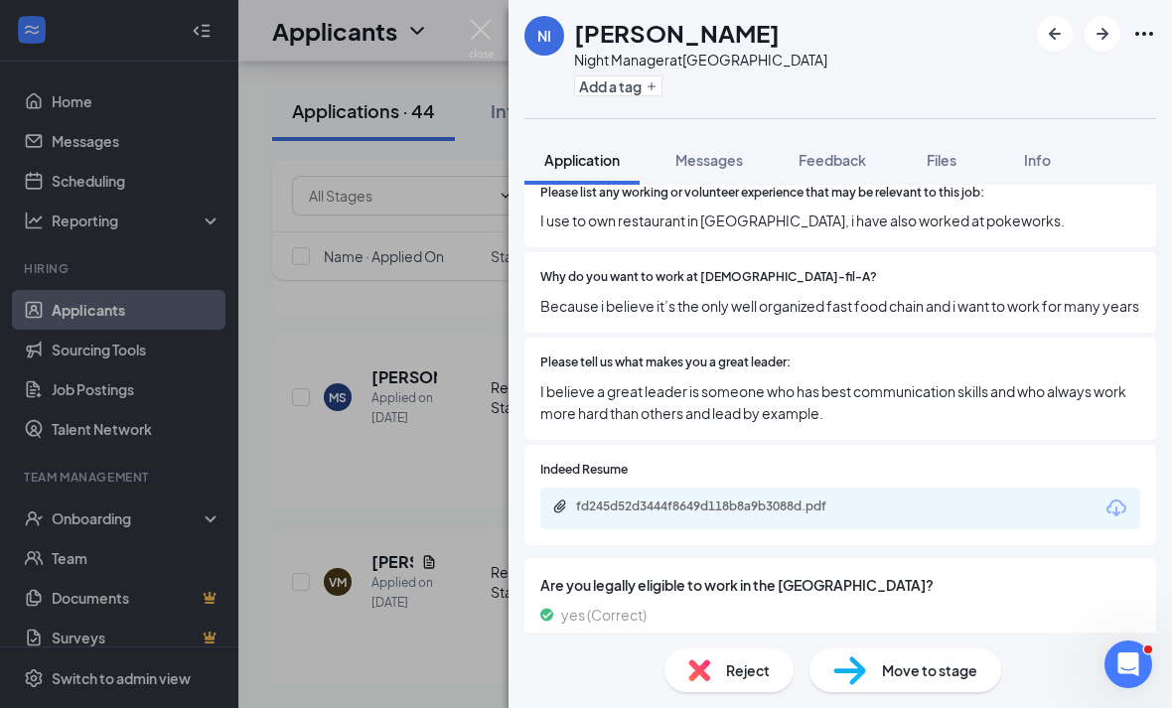
scroll to position [756, 0]
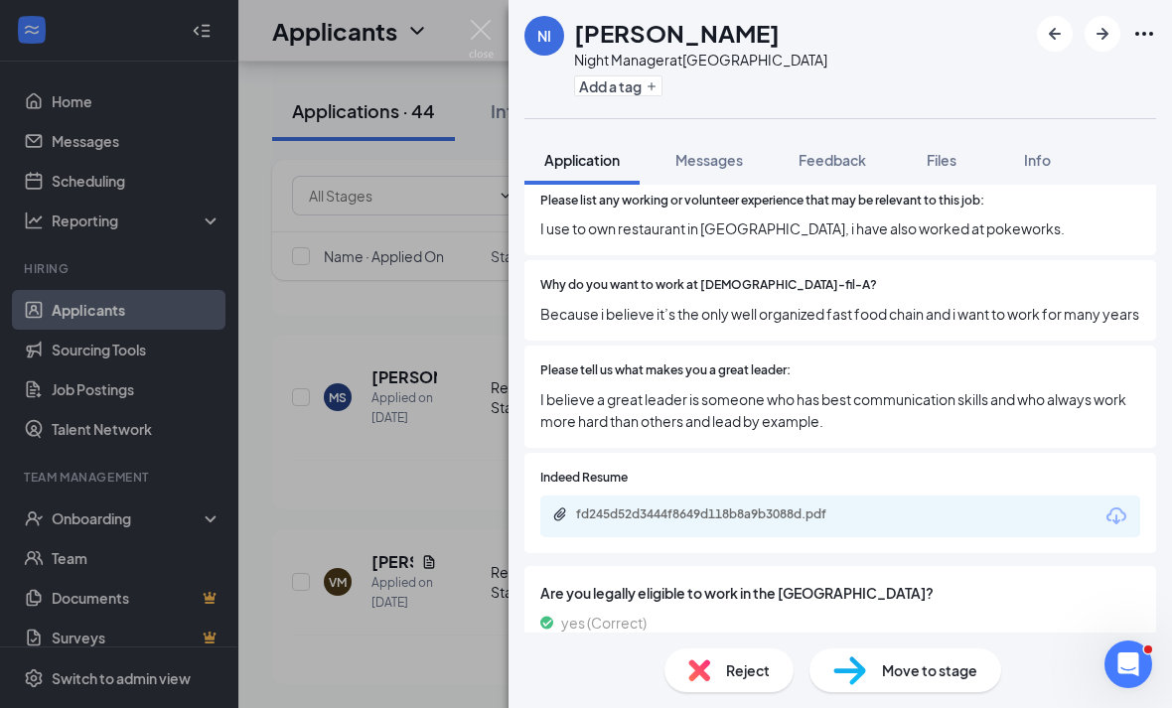
click at [775, 684] on div "Reject" at bounding box center [728, 670] width 129 height 44
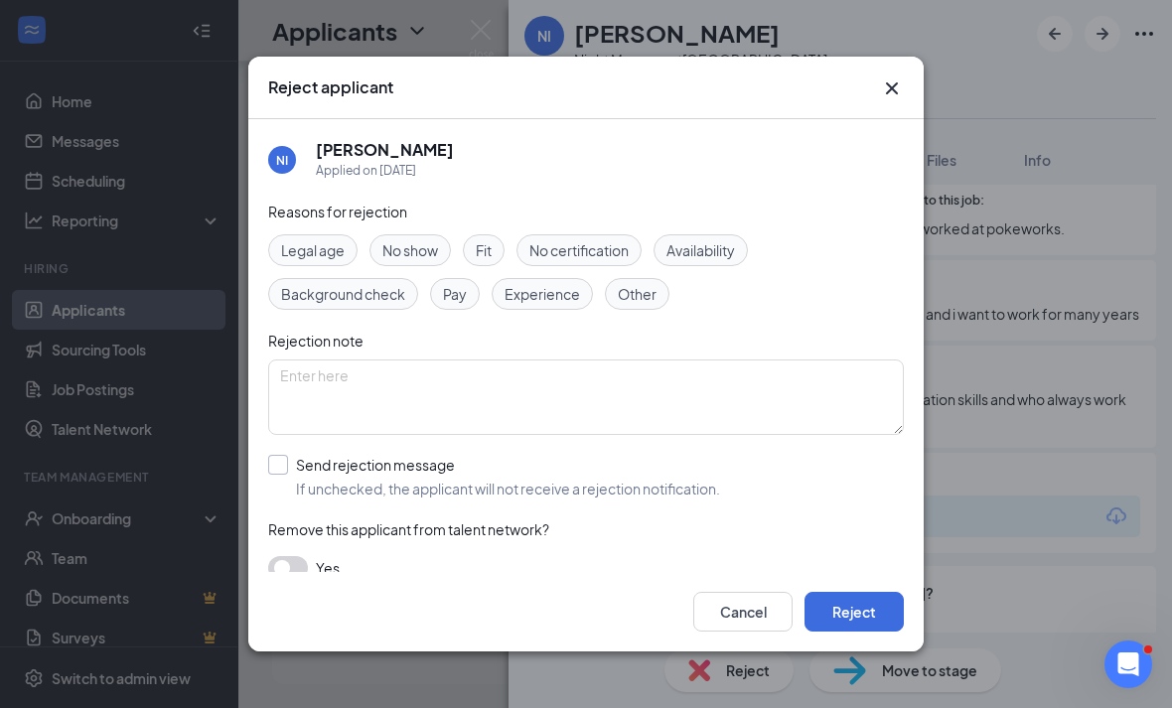
click at [516, 479] on span "If unchecked, the applicant will not receive a rejection notification." at bounding box center [508, 489] width 424 height 20
click at [516, 477] on input "Send rejection message If unchecked, the applicant will not receive a rejection…" at bounding box center [494, 477] width 452 height 44
checkbox input "true"
click at [819, 631] on button "Reject" at bounding box center [853, 612] width 99 height 40
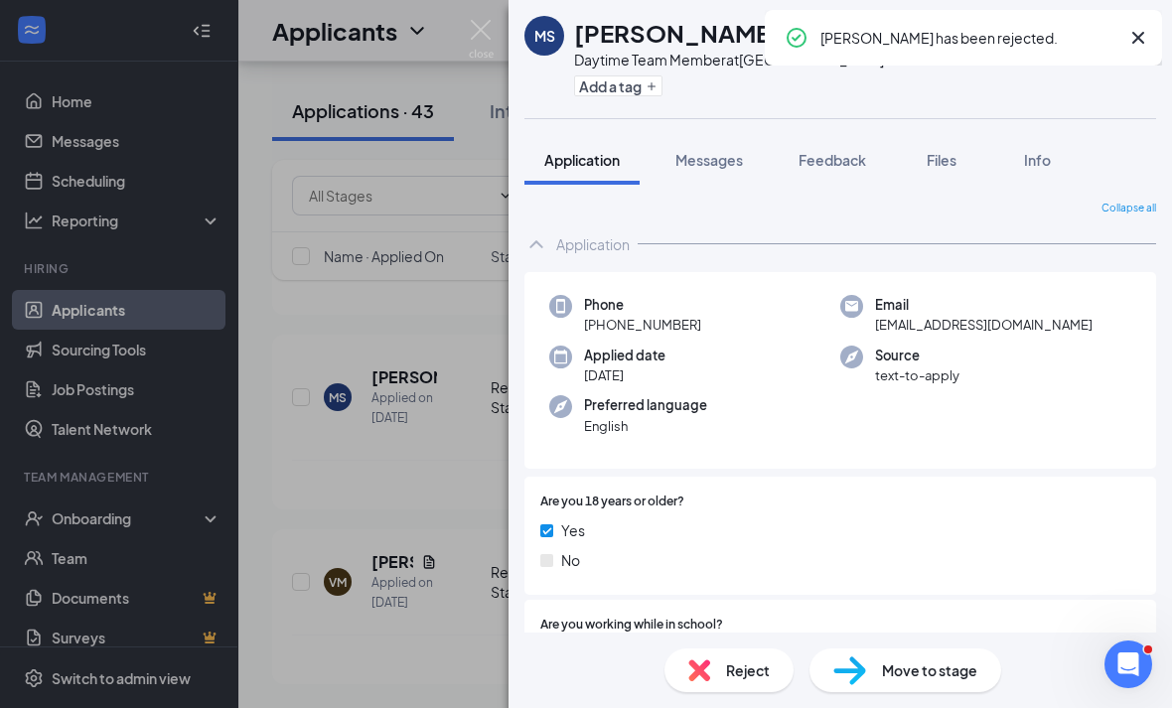
click at [460, 460] on div "[PERSON_NAME] Daytime Team Member at Westbury Add a tag Application Messages Fe…" at bounding box center [586, 354] width 1172 height 708
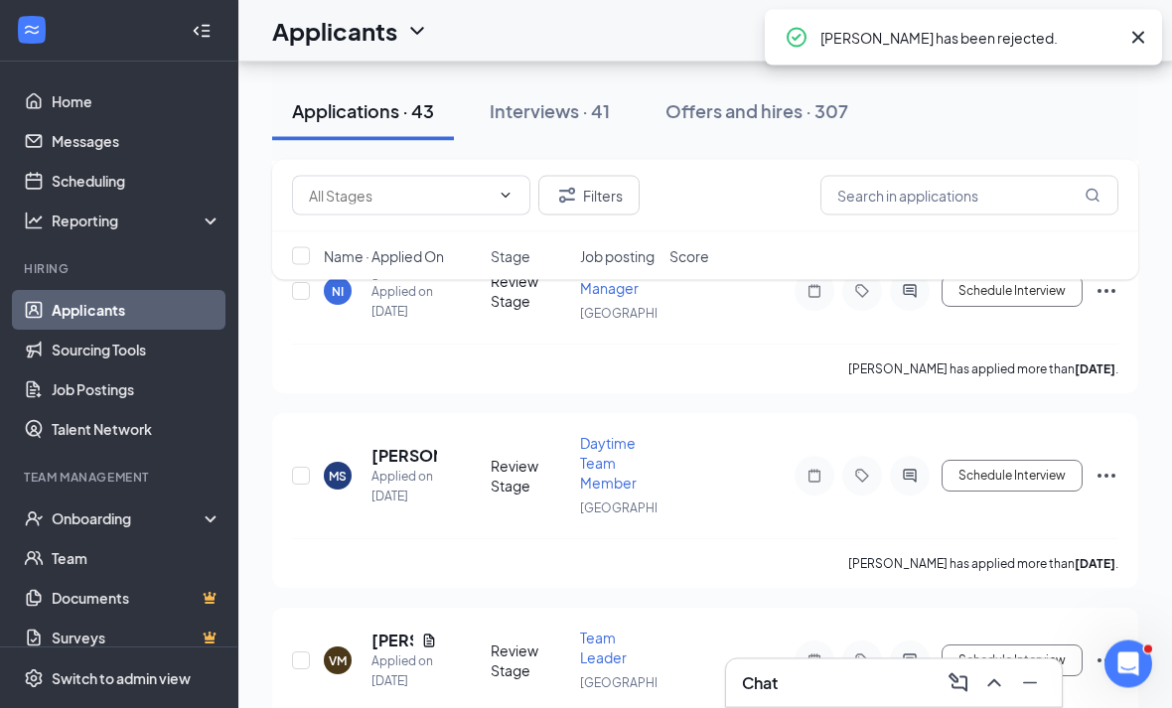
scroll to position [8578, 0]
click at [394, 97] on h5 "[PERSON_NAME]" at bounding box center [392, 86] width 42 height 22
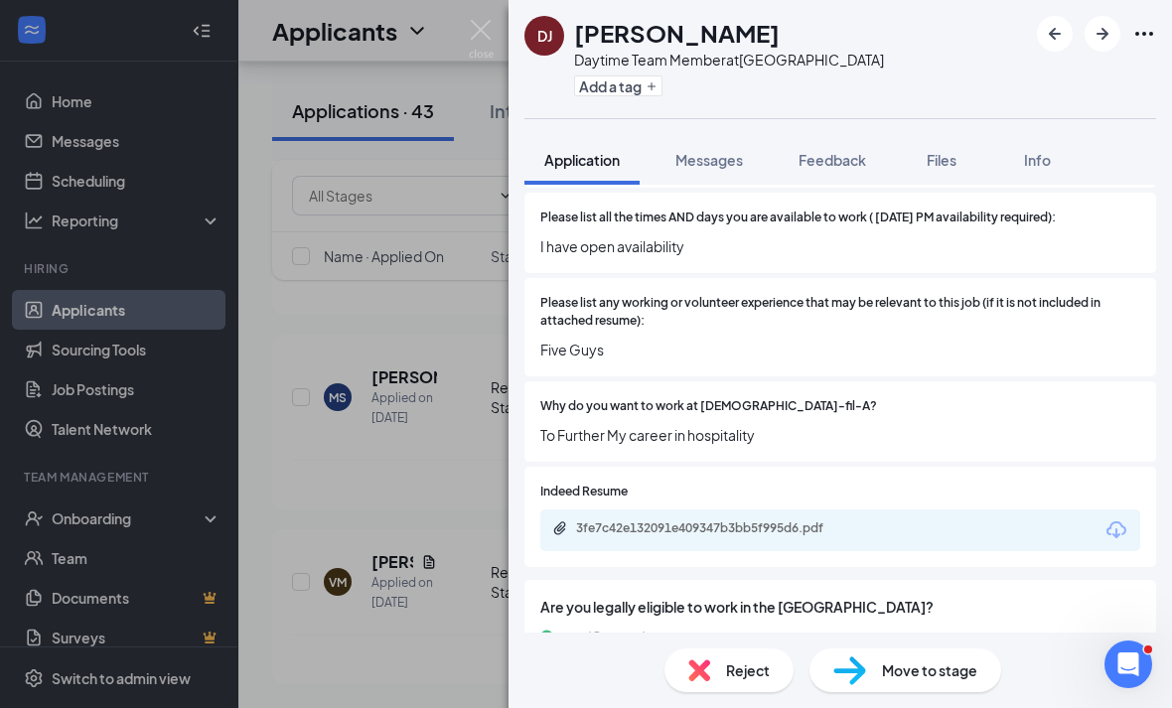
scroll to position [49, 0]
click at [617, 509] on div "3fe7c42e132091e409347b3bb5f995d6.pdf" at bounding box center [840, 530] width 600 height 42
click at [611, 520] on div "3fe7c42e132091e409347b3bb5f995d6.pdf" at bounding box center [715, 528] width 278 height 16
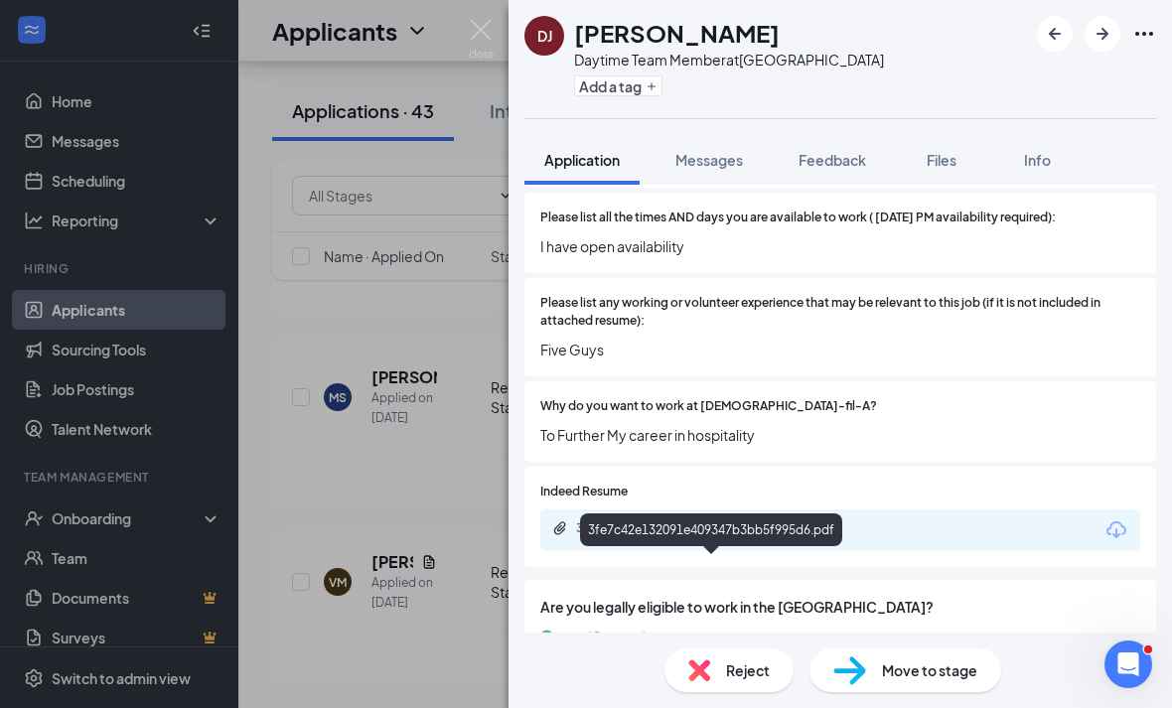
scroll to position [645, 0]
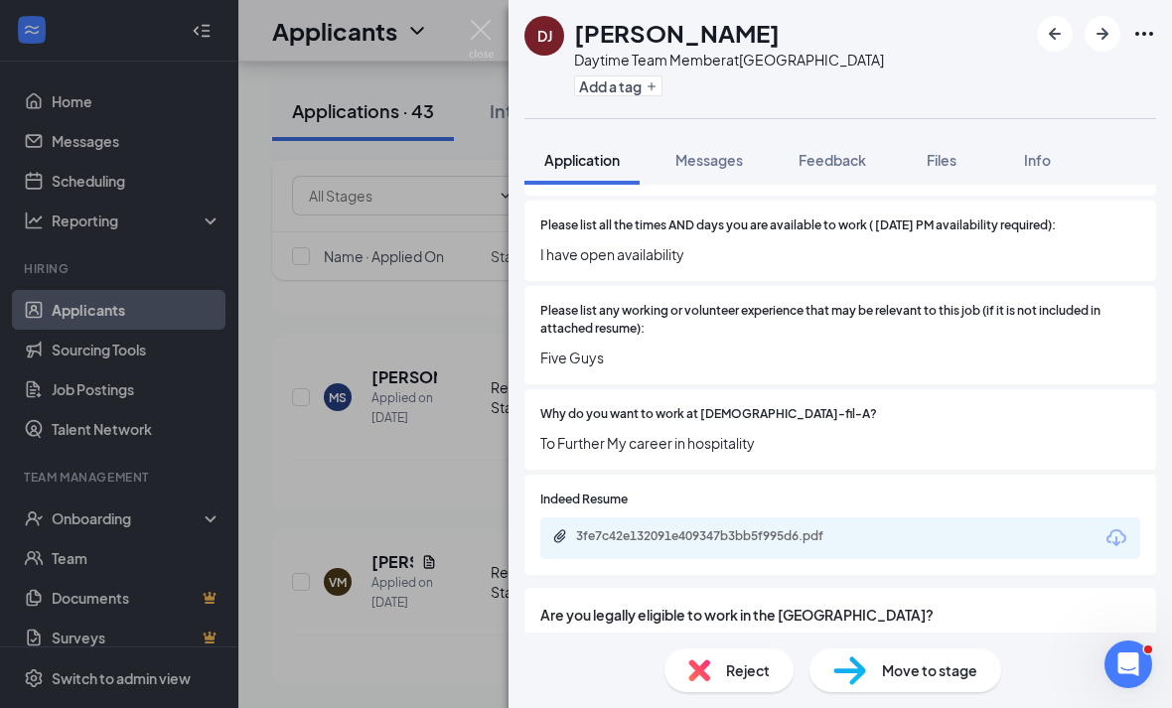
click at [773, 682] on div "Reject" at bounding box center [728, 670] width 129 height 44
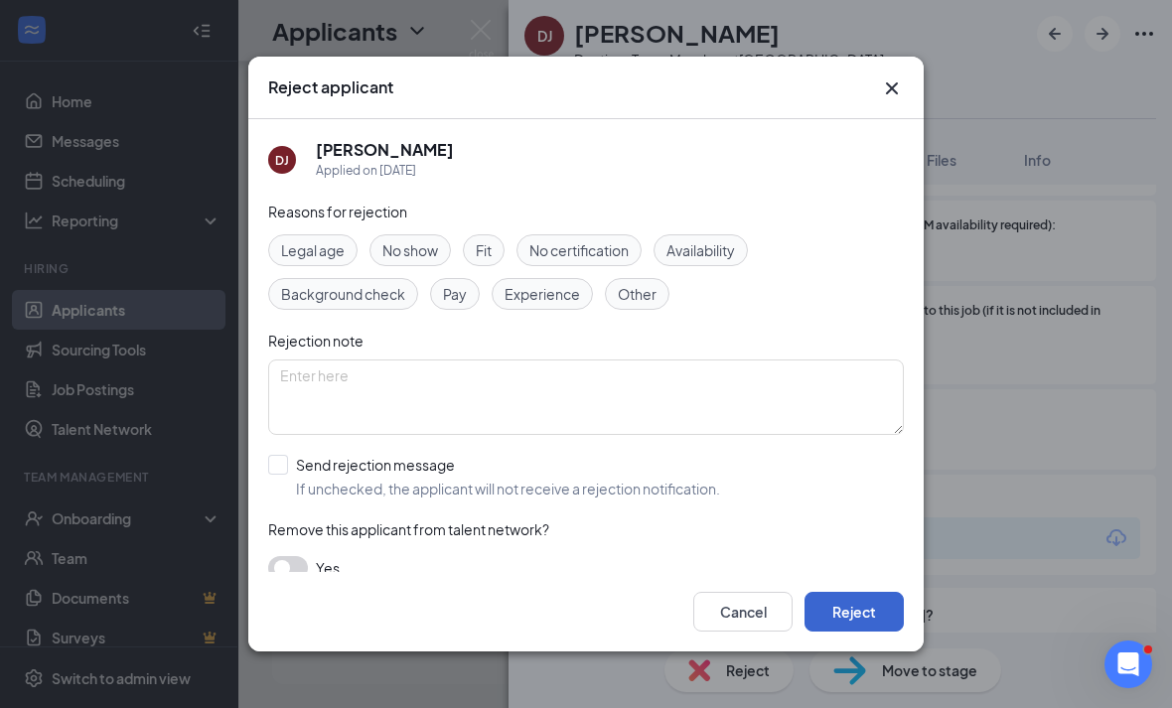
click at [816, 631] on button "Reject" at bounding box center [853, 612] width 99 height 40
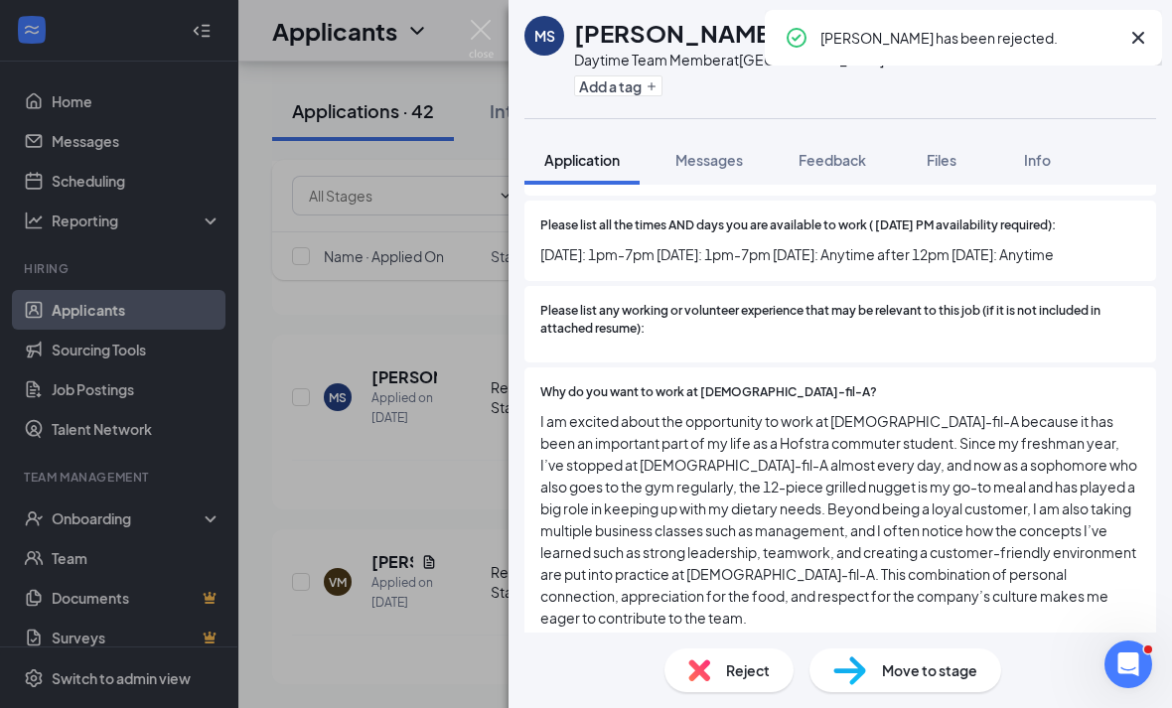
click at [458, 508] on div "[PERSON_NAME] Daytime Team Member at Westbury Add a tag Application Messages Fe…" at bounding box center [586, 354] width 1172 height 708
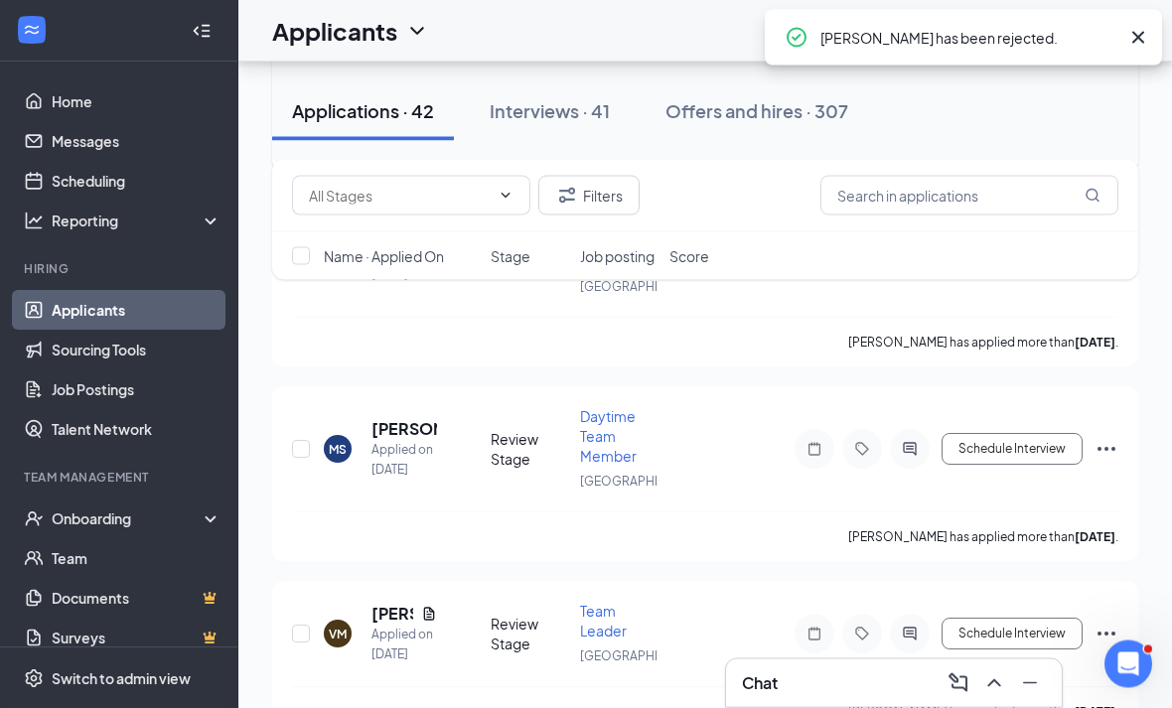
scroll to position [8430, 0]
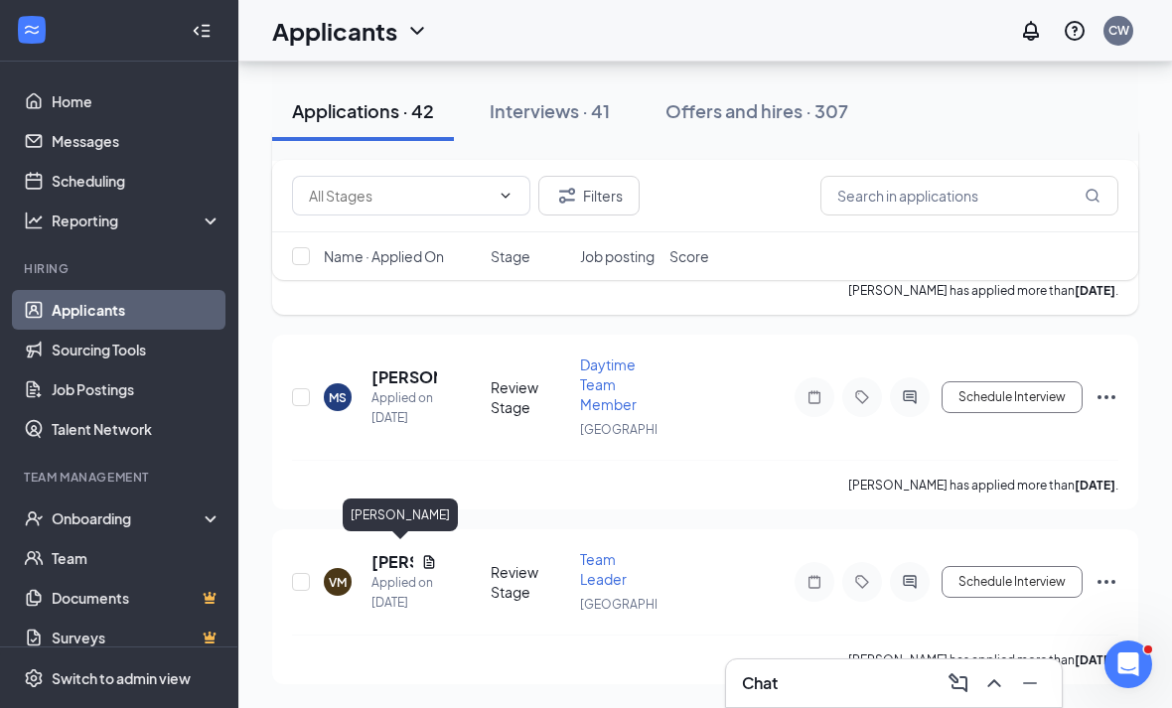
click at [388, 166] on h5 "[PERSON_NAME]" at bounding box center [392, 155] width 42 height 22
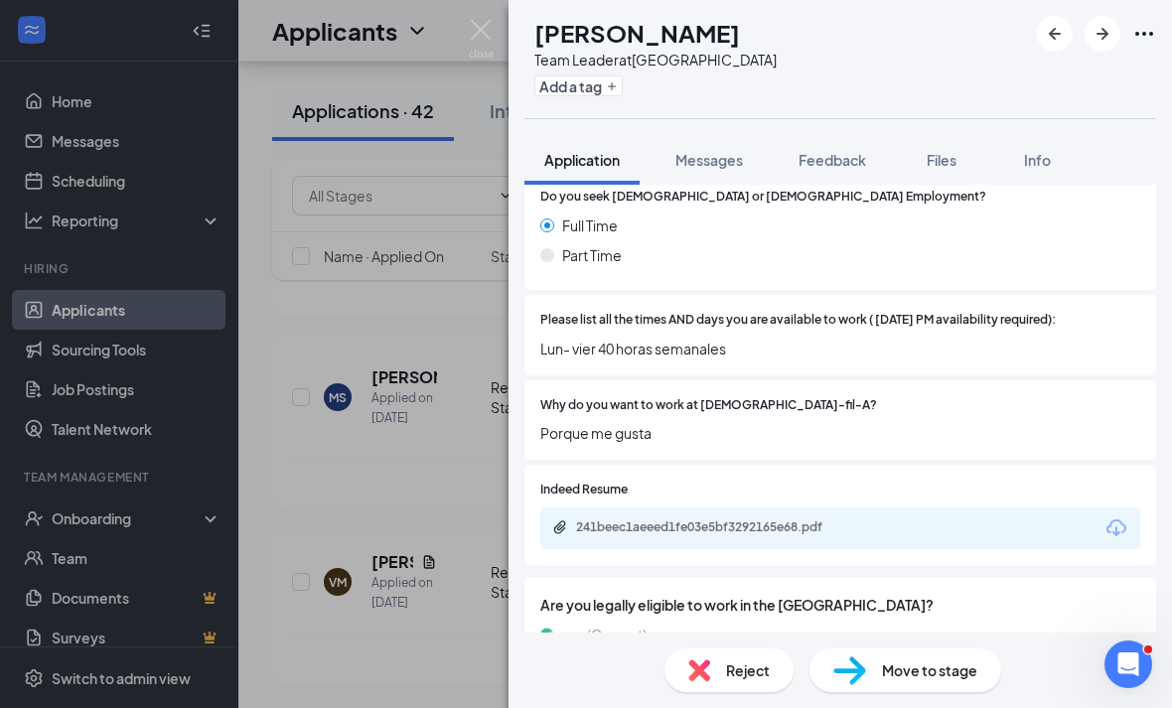
scroll to position [64, 0]
click at [741, 672] on span "Reject" at bounding box center [748, 670] width 44 height 22
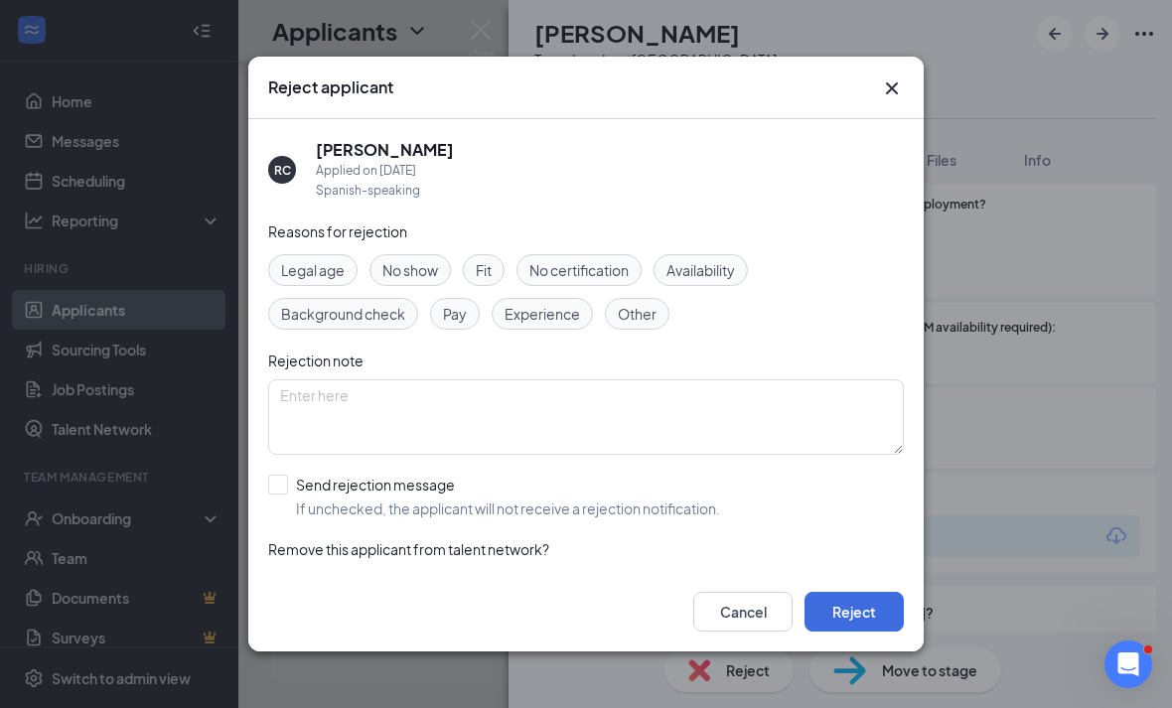
click at [519, 449] on div "Reasons for rejection Legal age No show Fit No certification Availability Backg…" at bounding box center [585, 419] width 635 height 399
click at [450, 475] on div "Send rejection message" at bounding box center [508, 485] width 424 height 20
click at [450, 475] on input "Send rejection message If unchecked, the applicant will not receive a rejection…" at bounding box center [494, 497] width 452 height 44
checkbox input "true"
click at [869, 631] on button "Reject" at bounding box center [853, 612] width 99 height 40
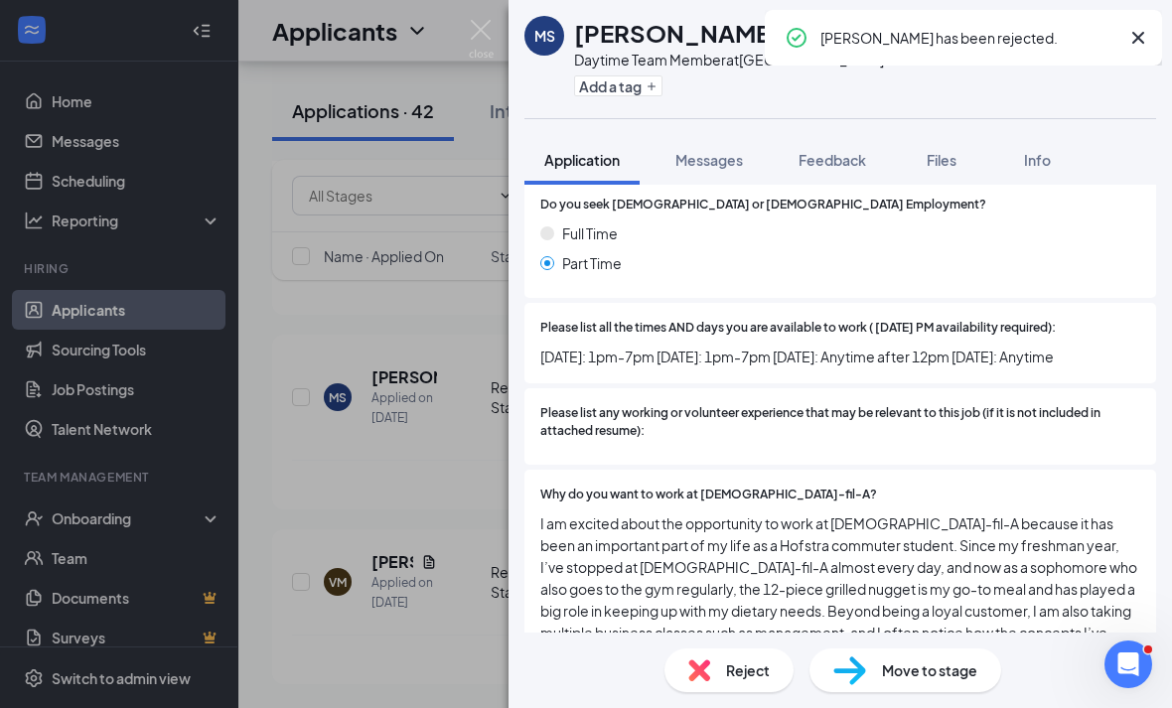
click at [414, 369] on div "[PERSON_NAME] Daytime Team Member at Westbury Add a tag Application Messages Fe…" at bounding box center [586, 354] width 1172 height 708
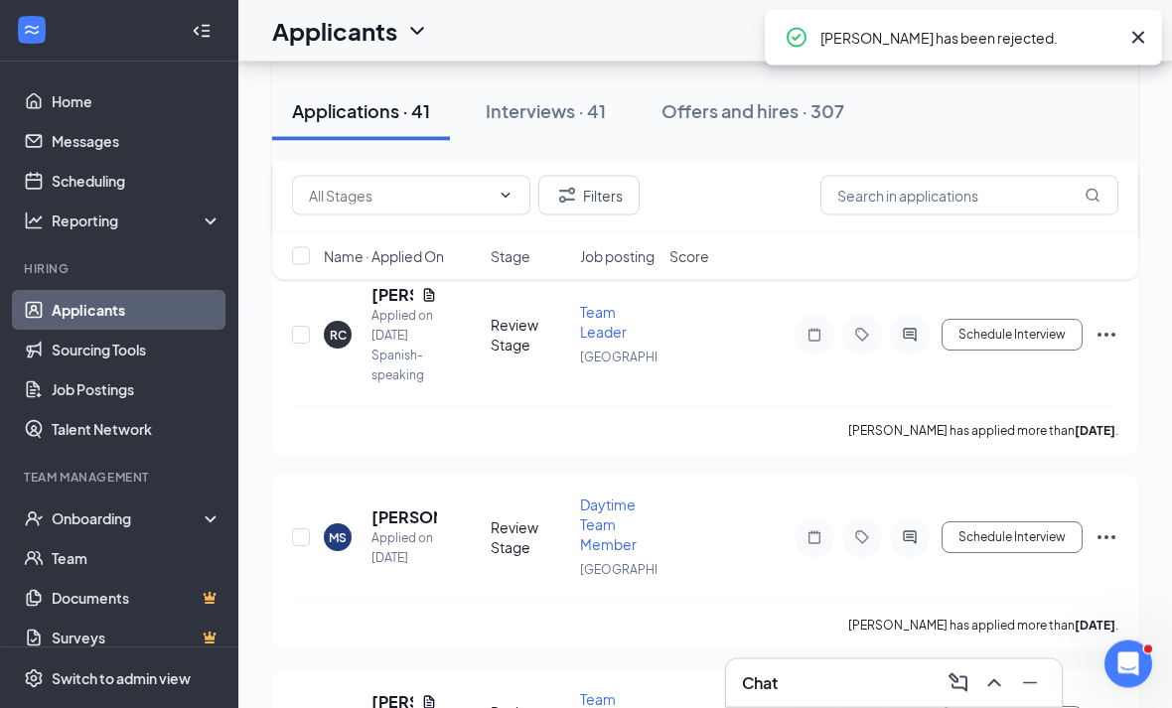
scroll to position [8147, 0]
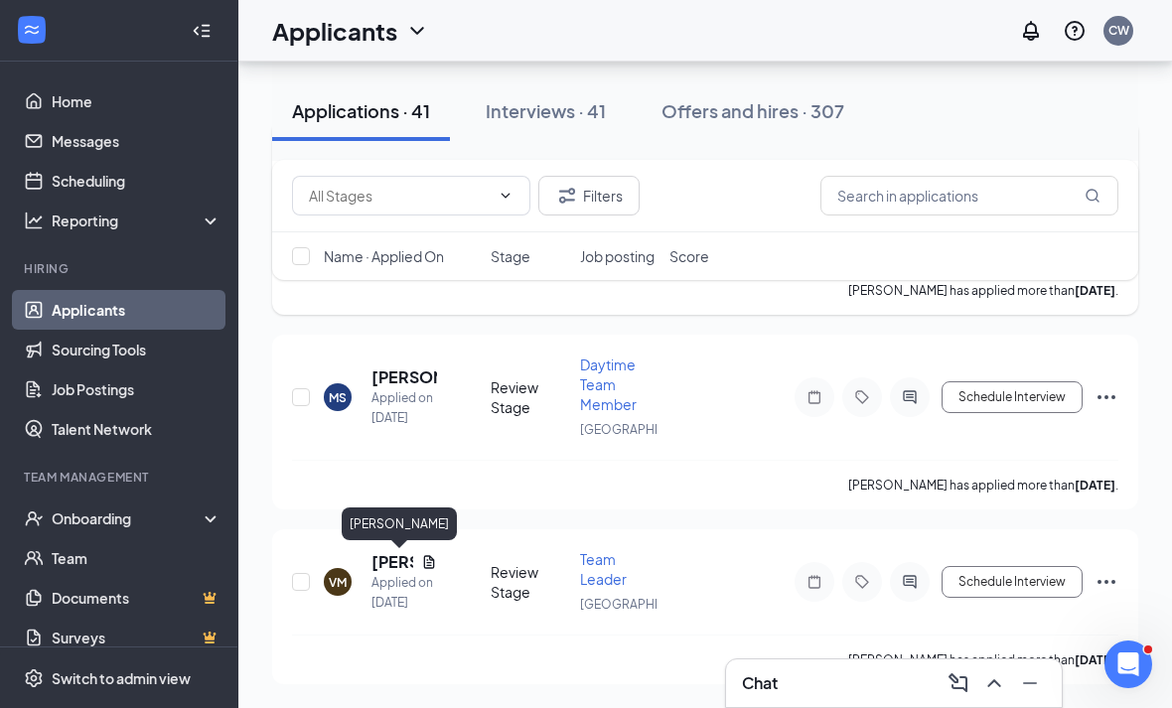
click at [377, 184] on h5 "[PERSON_NAME]" at bounding box center [392, 173] width 42 height 22
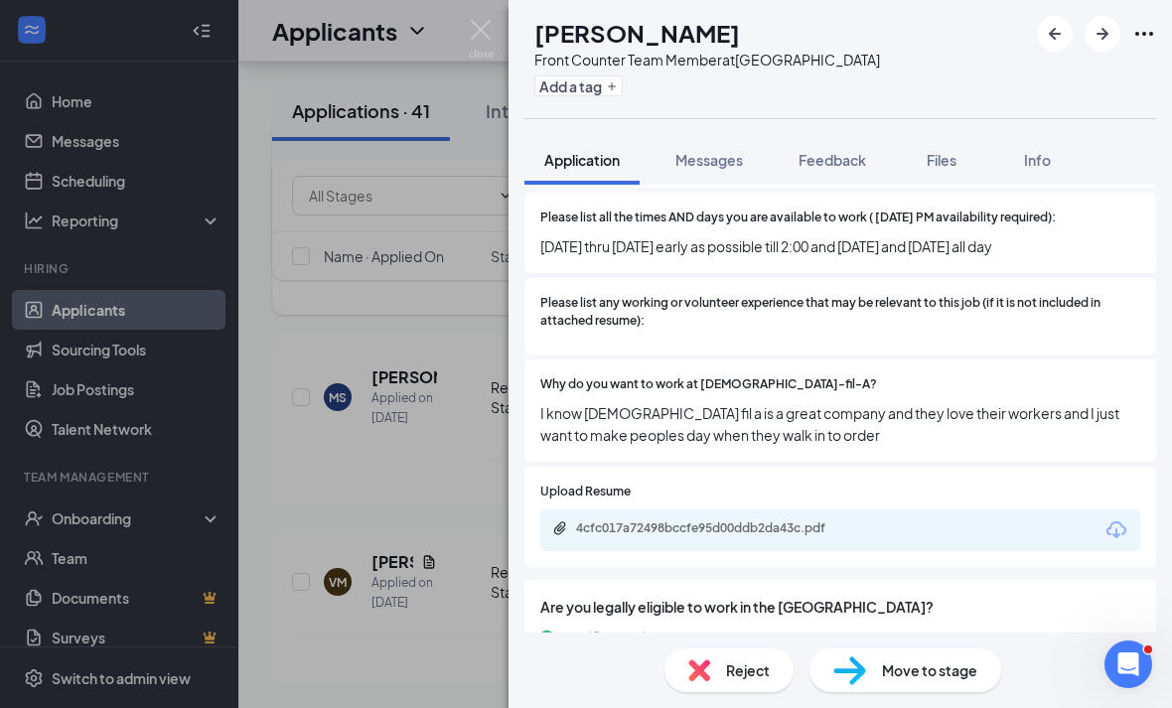
scroll to position [653, 0]
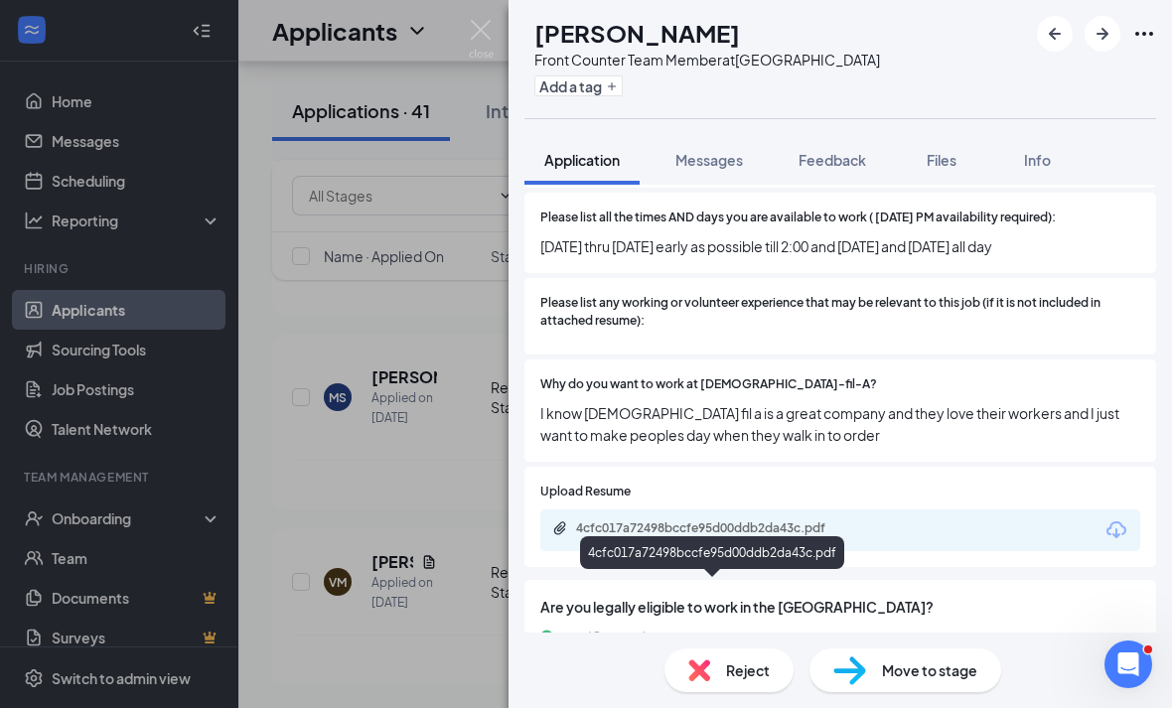
click at [680, 520] on div "4cfc017a72498bccfe95d00ddb2da43c.pdf" at bounding box center [715, 528] width 278 height 16
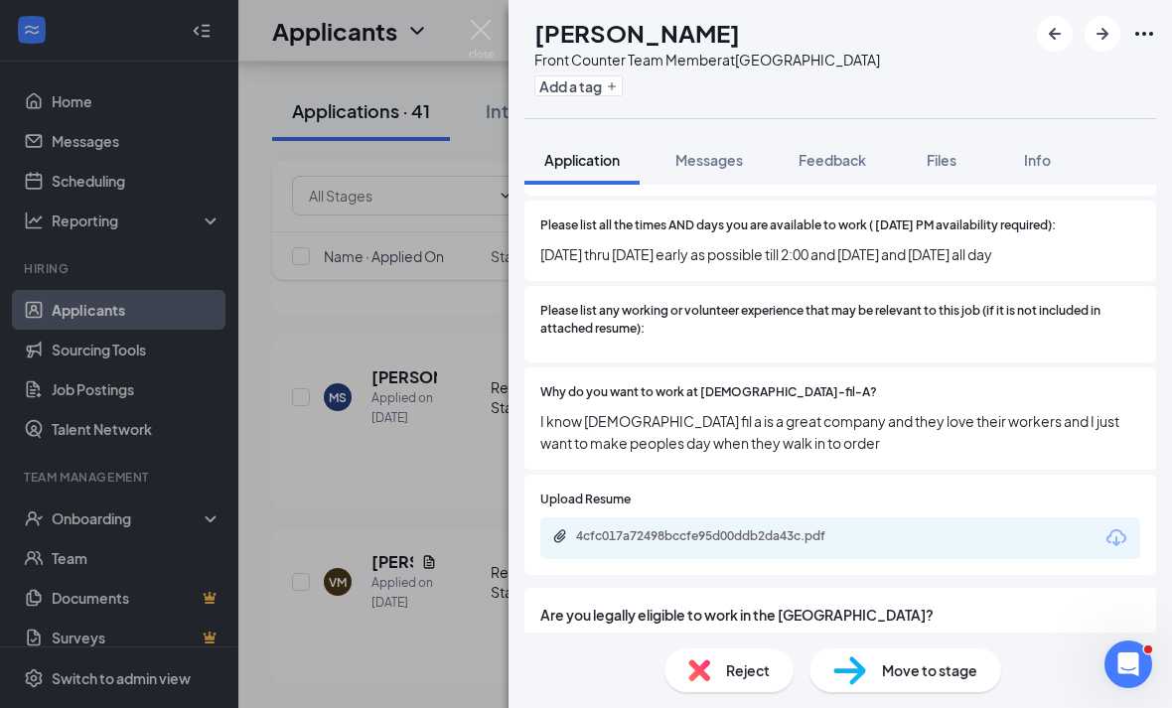
click at [466, 40] on div "KM [PERSON_NAME] Front Counter Team Member at [GEOGRAPHIC_DATA] Add a tag Appli…" at bounding box center [586, 354] width 1172 height 708
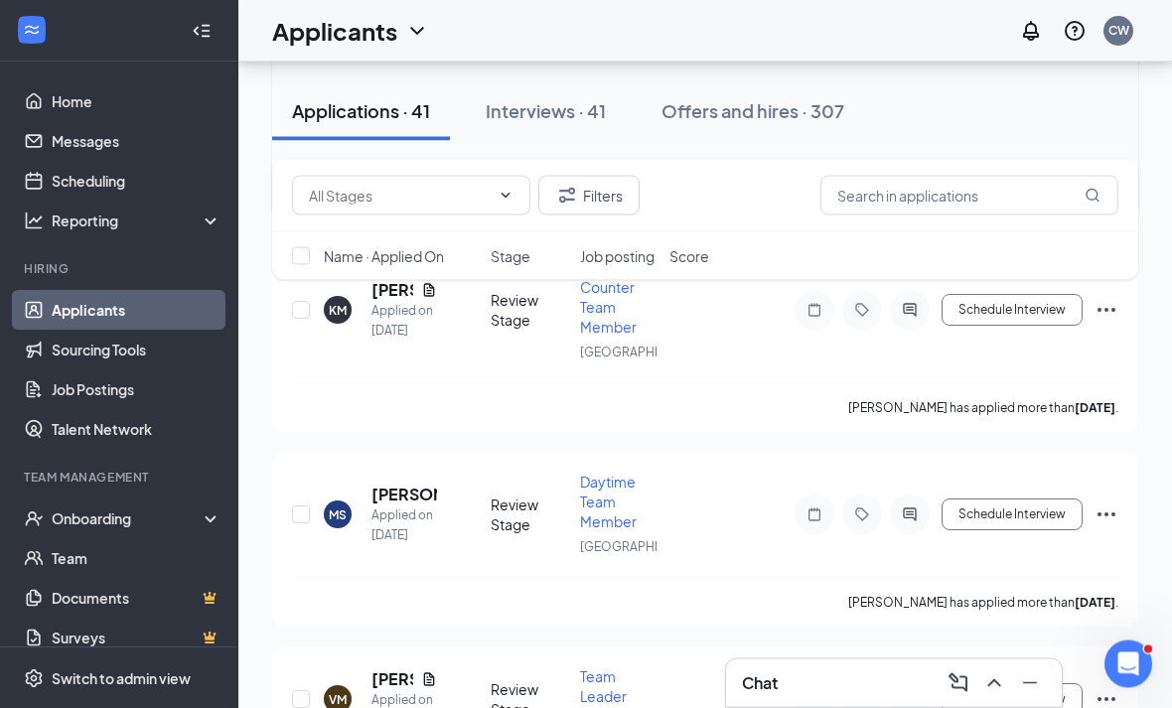
scroll to position [7959, 0]
click at [380, 76] on h5 "[PERSON_NAME]" at bounding box center [392, 66] width 42 height 22
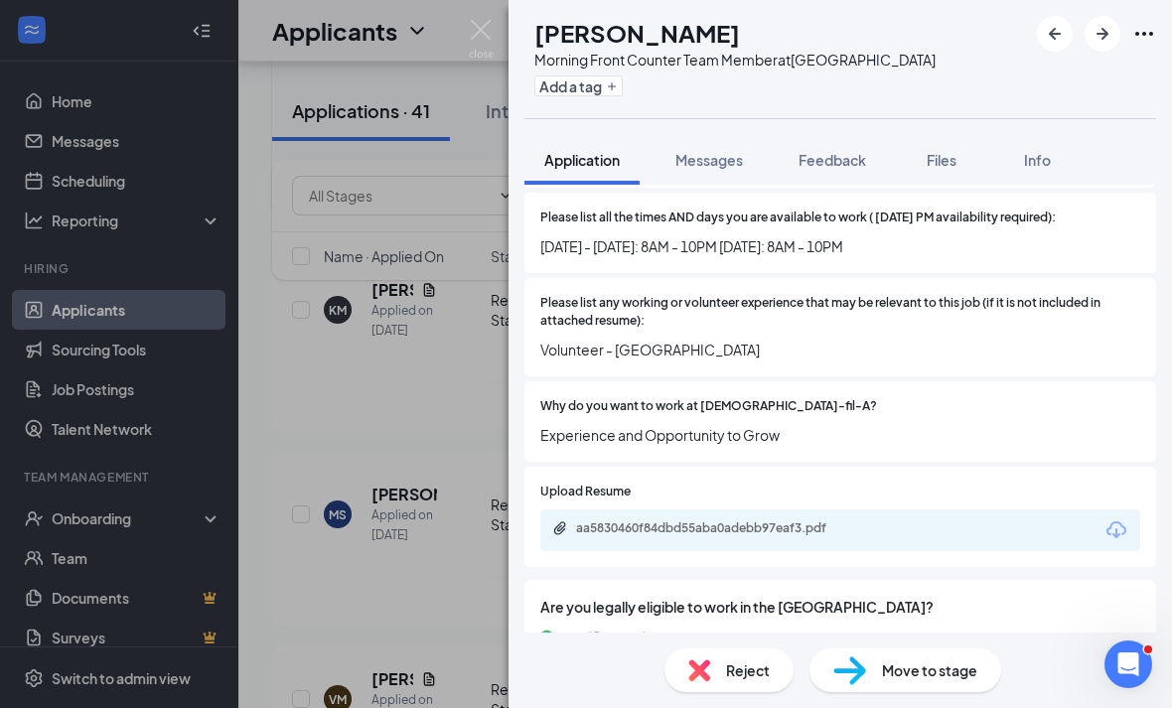
scroll to position [48, 0]
click at [753, 667] on div "Reject" at bounding box center [728, 670] width 129 height 44
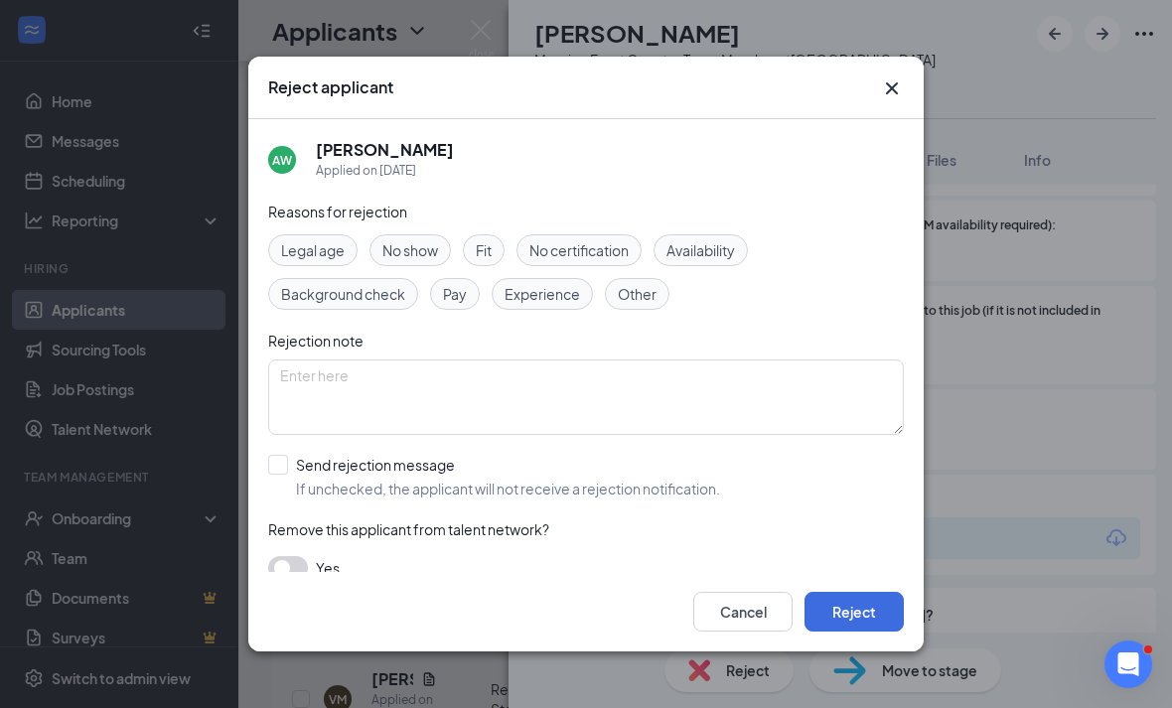
click at [490, 495] on div "Reasons for rejection Legal age No show Fit No certification Availability Backg…" at bounding box center [585, 400] width 635 height 399
click at [491, 479] on span "If unchecked, the applicant will not receive a rejection notification." at bounding box center [508, 489] width 424 height 20
click at [491, 473] on input "Send rejection message If unchecked, the applicant will not receive a rejection…" at bounding box center [494, 477] width 452 height 44
checkbox input "true"
click at [872, 631] on button "Reject" at bounding box center [853, 612] width 99 height 40
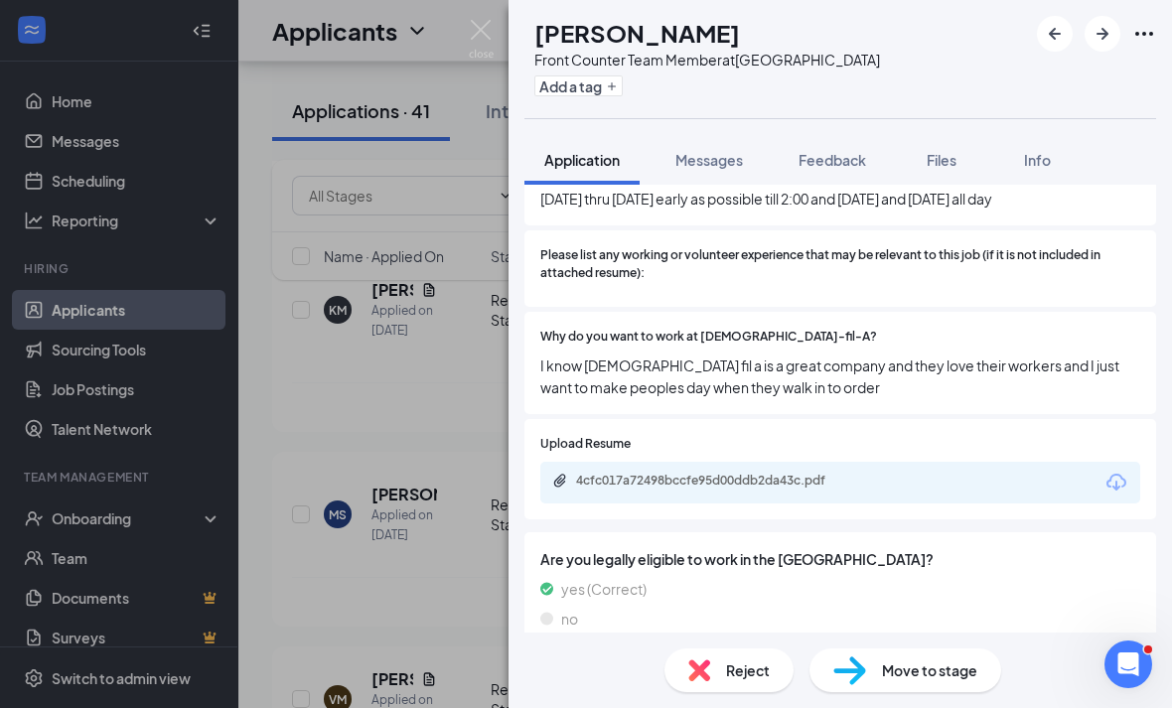
scroll to position [645, 0]
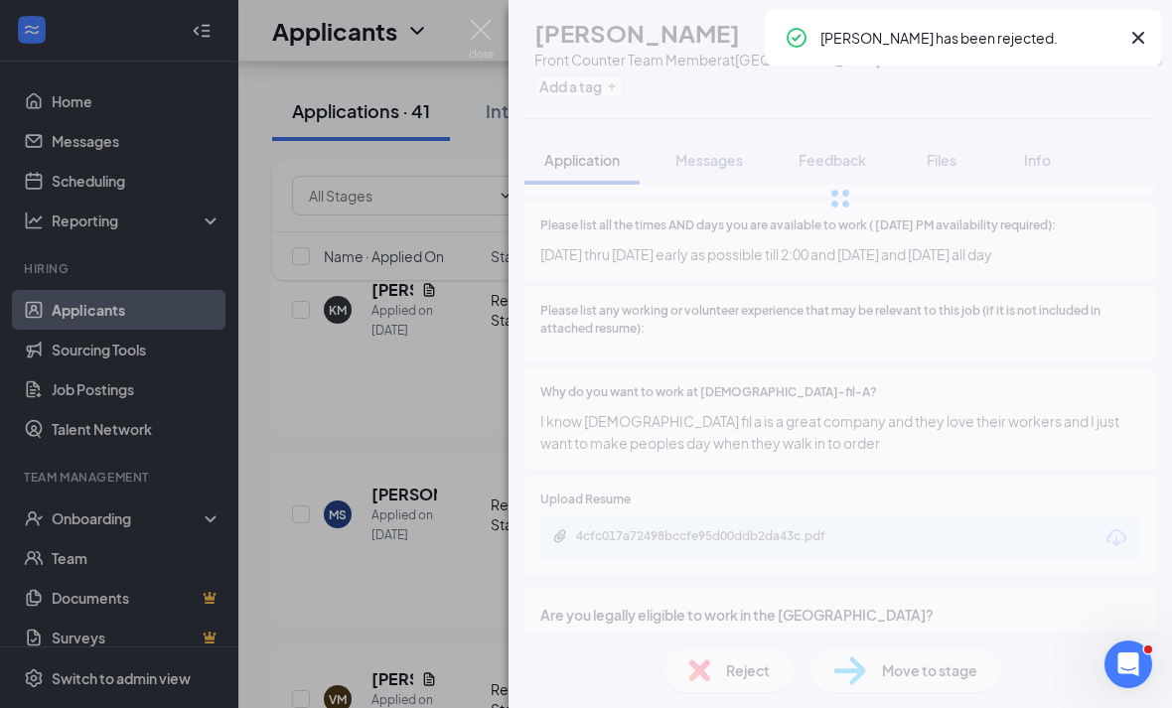
click at [408, 489] on div "KM [PERSON_NAME] Front Counter Team Member at [GEOGRAPHIC_DATA] Add a tag Appli…" at bounding box center [586, 354] width 1172 height 708
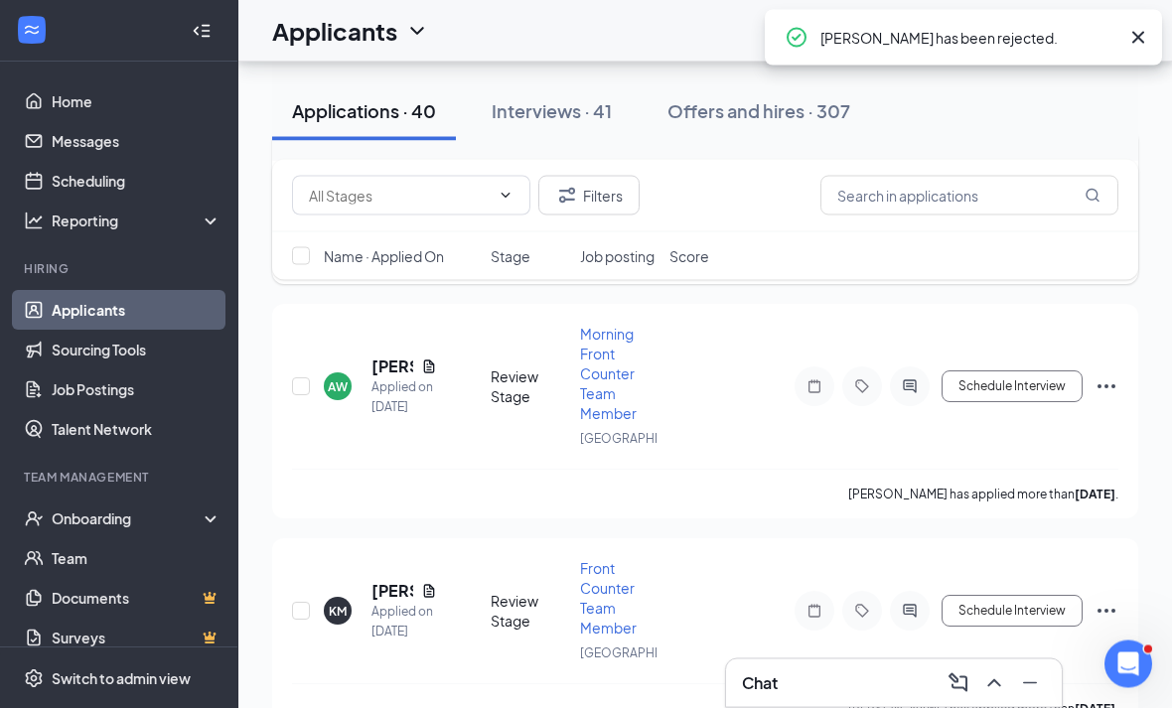
scroll to position [7658, 0]
click at [387, 173] on h5 "[PERSON_NAME]" at bounding box center [392, 162] width 42 height 22
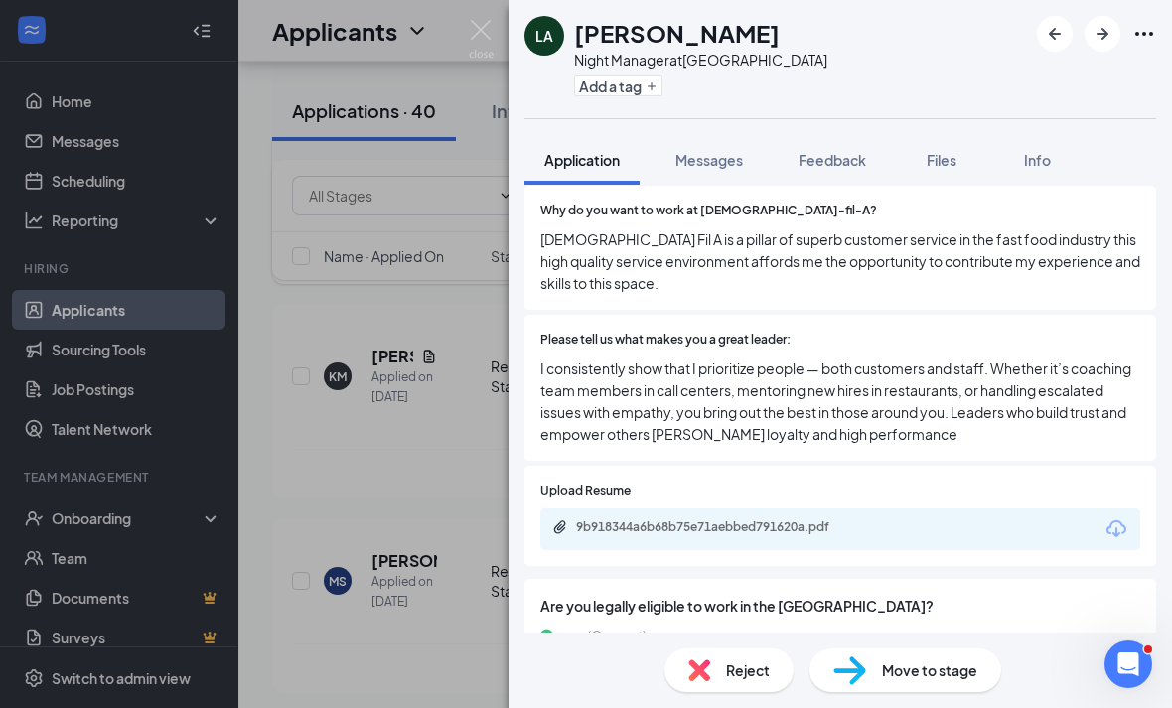
scroll to position [807, 0]
click at [439, 574] on div "LA [PERSON_NAME] Night Manager at [GEOGRAPHIC_DATA] Add a tag Application Messa…" at bounding box center [586, 354] width 1172 height 708
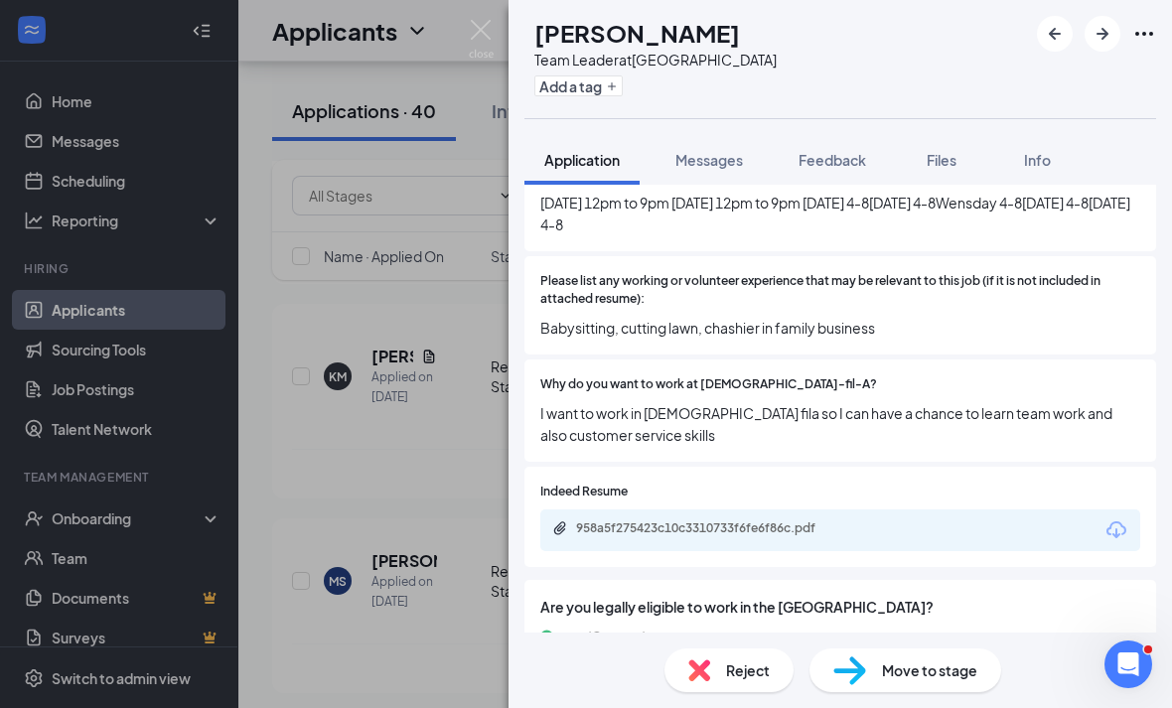
scroll to position [64, 0]
click at [746, 509] on div "958a5f275423c10c3310733f6fe6f86c.pdf" at bounding box center [840, 530] width 600 height 42
click at [739, 509] on div "958a5f275423c10c3310733f6fe6f86c.pdf" at bounding box center [840, 530] width 600 height 42
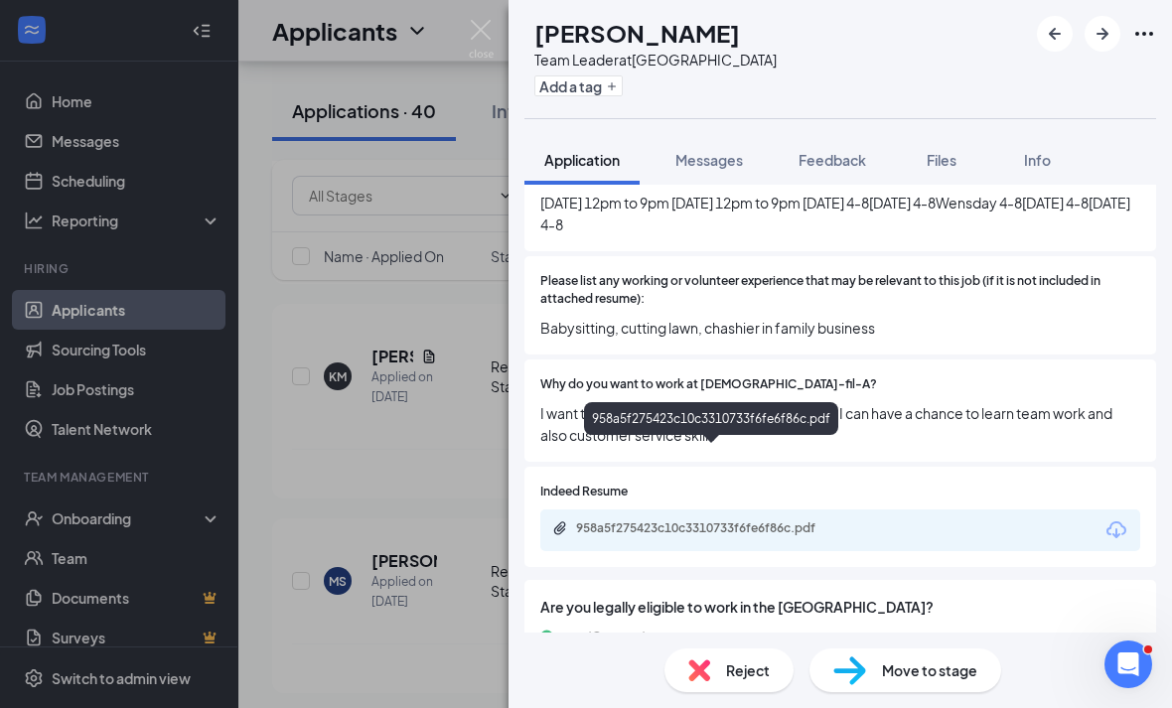
click at [707, 520] on div "958a5f275423c10c3310733f6fe6f86c.pdf" at bounding box center [715, 528] width 278 height 16
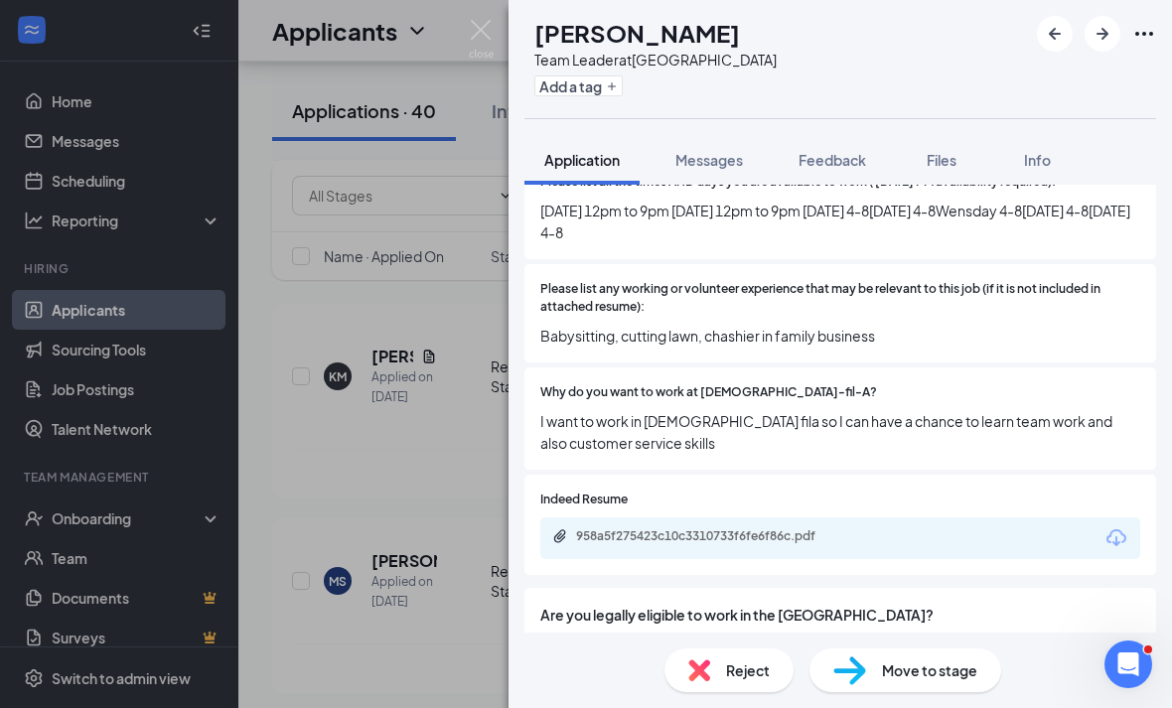
click at [762, 679] on span "Reject" at bounding box center [748, 670] width 44 height 22
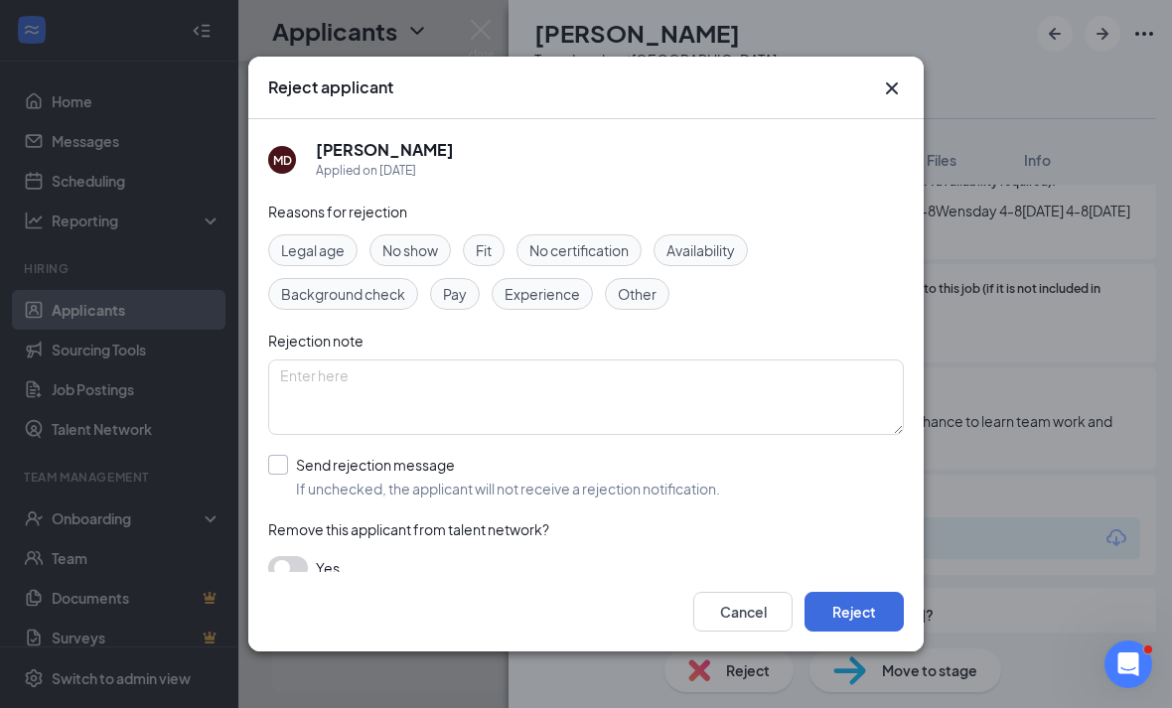
click at [481, 479] on span "If unchecked, the applicant will not receive a rejection notification." at bounding box center [508, 489] width 424 height 20
click at [481, 472] on input "Send rejection message If unchecked, the applicant will not receive a rejection…" at bounding box center [494, 477] width 452 height 44
checkbox input "true"
click at [824, 631] on button "Reject" at bounding box center [853, 612] width 99 height 40
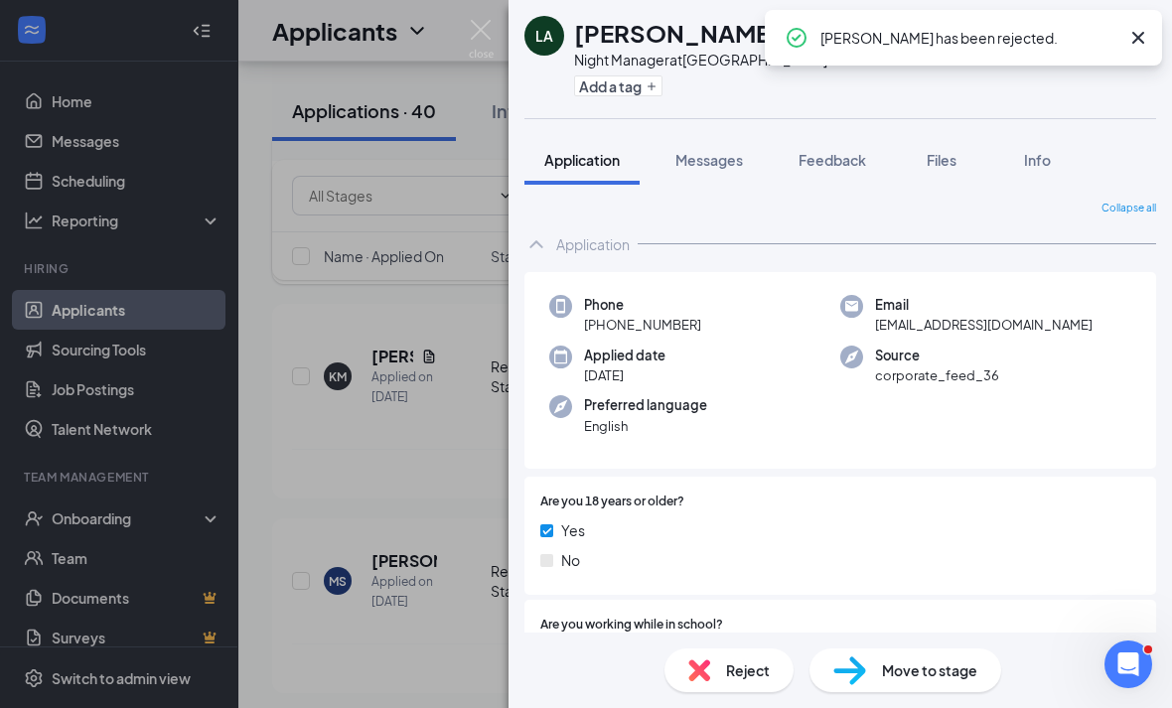
click at [366, 575] on div "LA [PERSON_NAME] Night Manager at [GEOGRAPHIC_DATA] Add a tag Application Messa…" at bounding box center [586, 354] width 1172 height 708
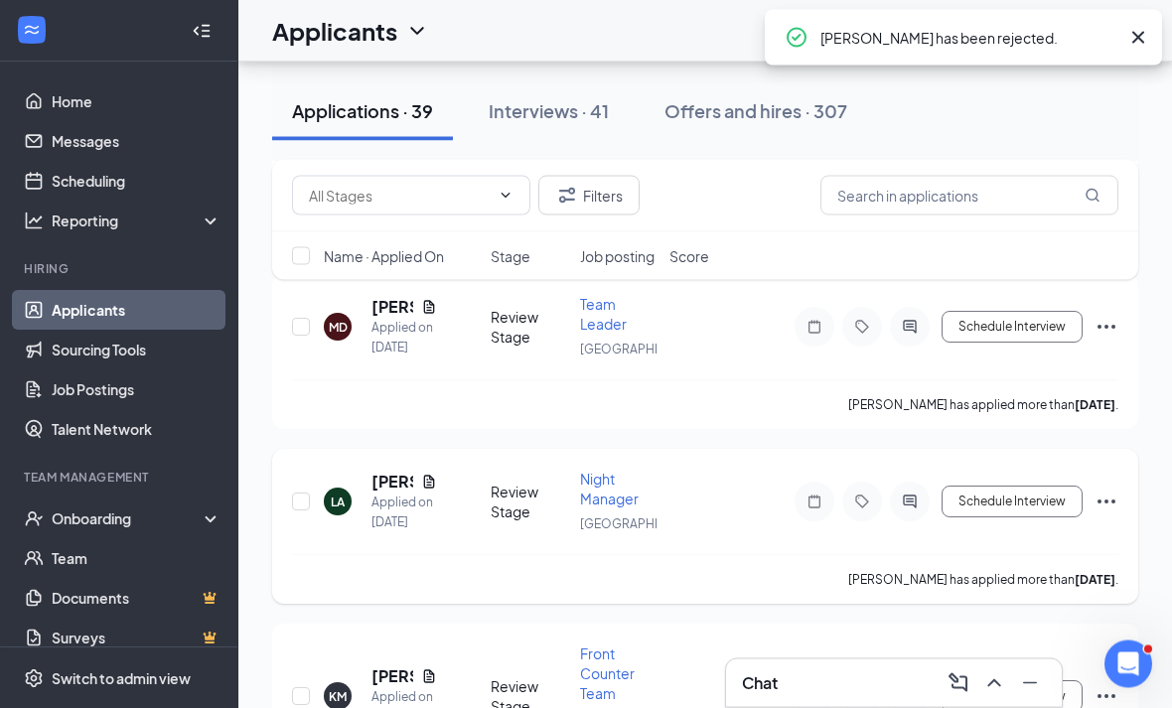
scroll to position [7338, 0]
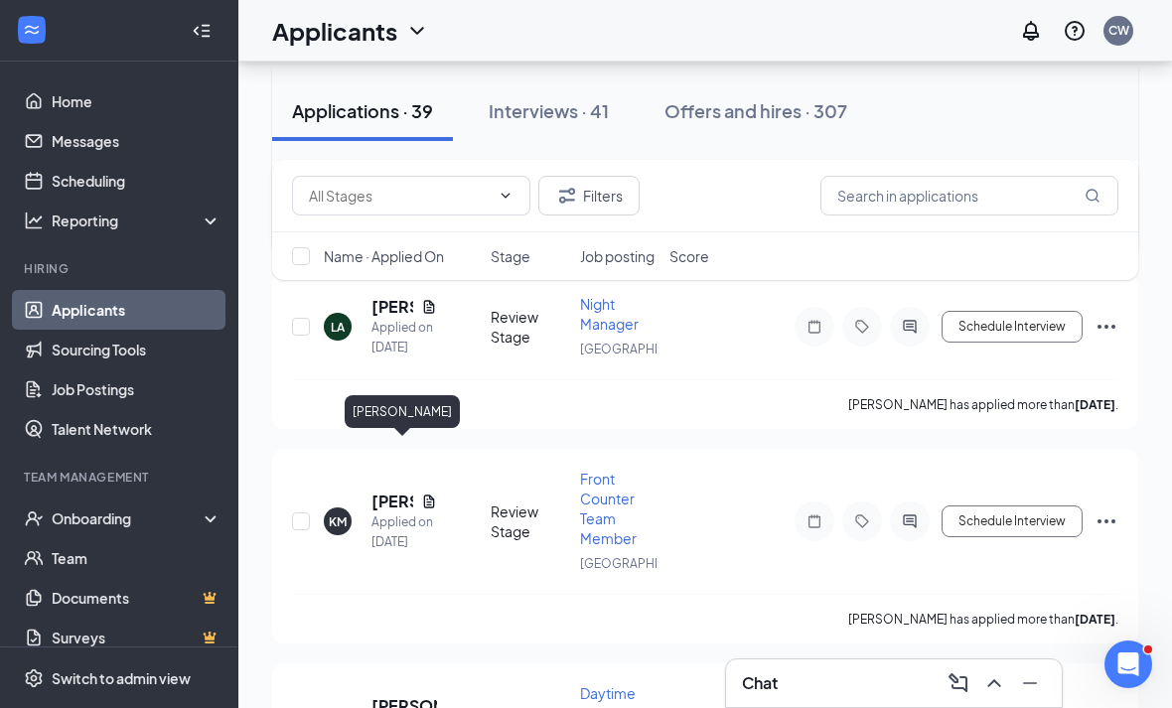
click at [377, 123] on h5 "[PERSON_NAME]" at bounding box center [392, 112] width 42 height 22
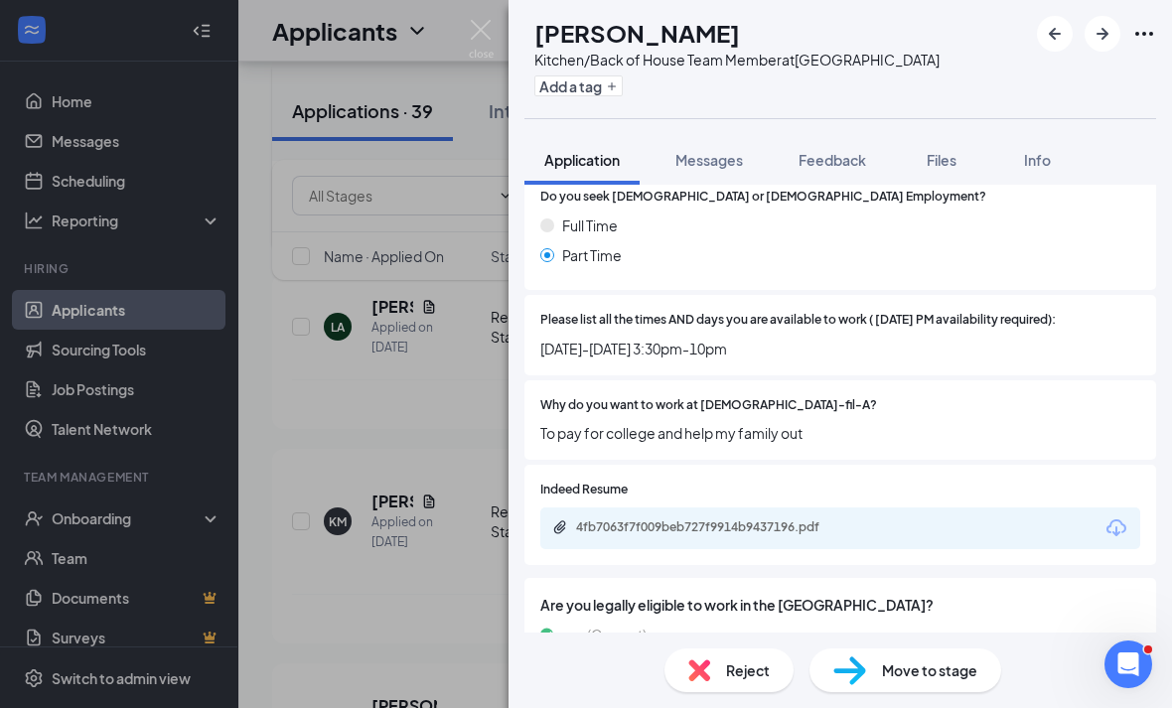
scroll to position [64, 0]
click at [732, 665] on span "Reject" at bounding box center [748, 670] width 44 height 22
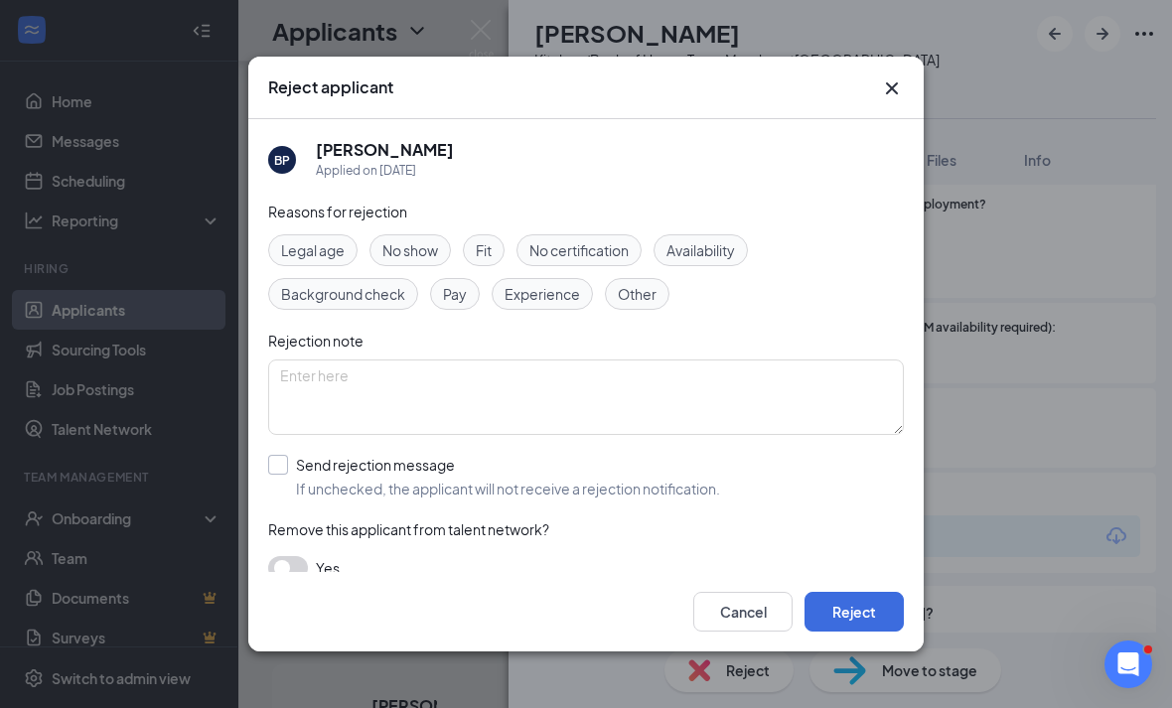
click at [611, 479] on span "If unchecked, the applicant will not receive a rejection notification." at bounding box center [508, 489] width 424 height 20
click at [611, 477] on input "Send rejection message If unchecked, the applicant will not receive a rejection…" at bounding box center [494, 477] width 452 height 44
checkbox input "true"
click at [872, 631] on button "Reject" at bounding box center [853, 612] width 99 height 40
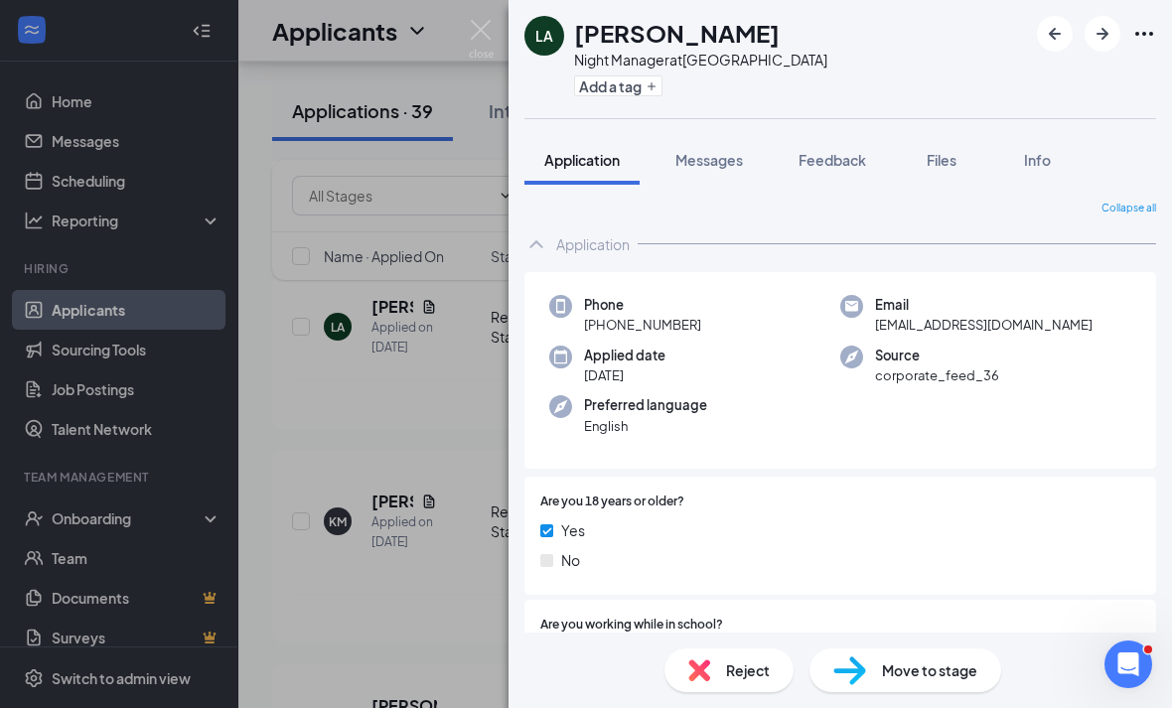
click at [490, 259] on div "LA [PERSON_NAME] Night Manager at [GEOGRAPHIC_DATA] Add a tag Application Messa…" at bounding box center [586, 354] width 1172 height 708
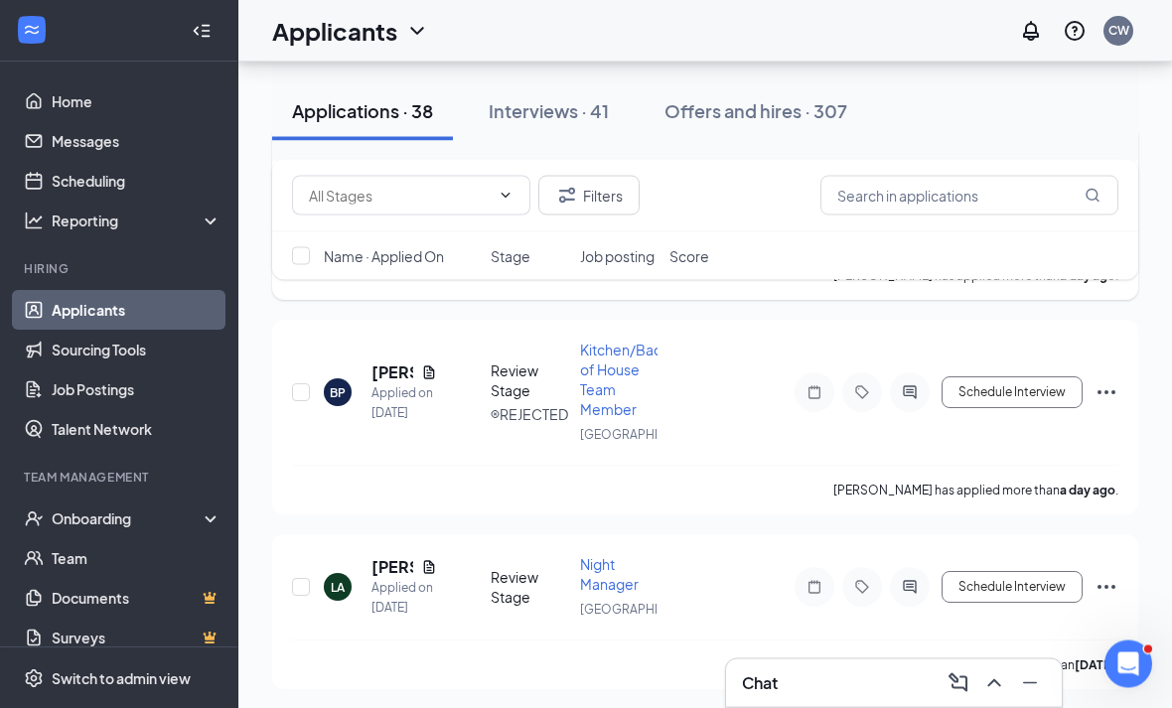
scroll to position [7078, 0]
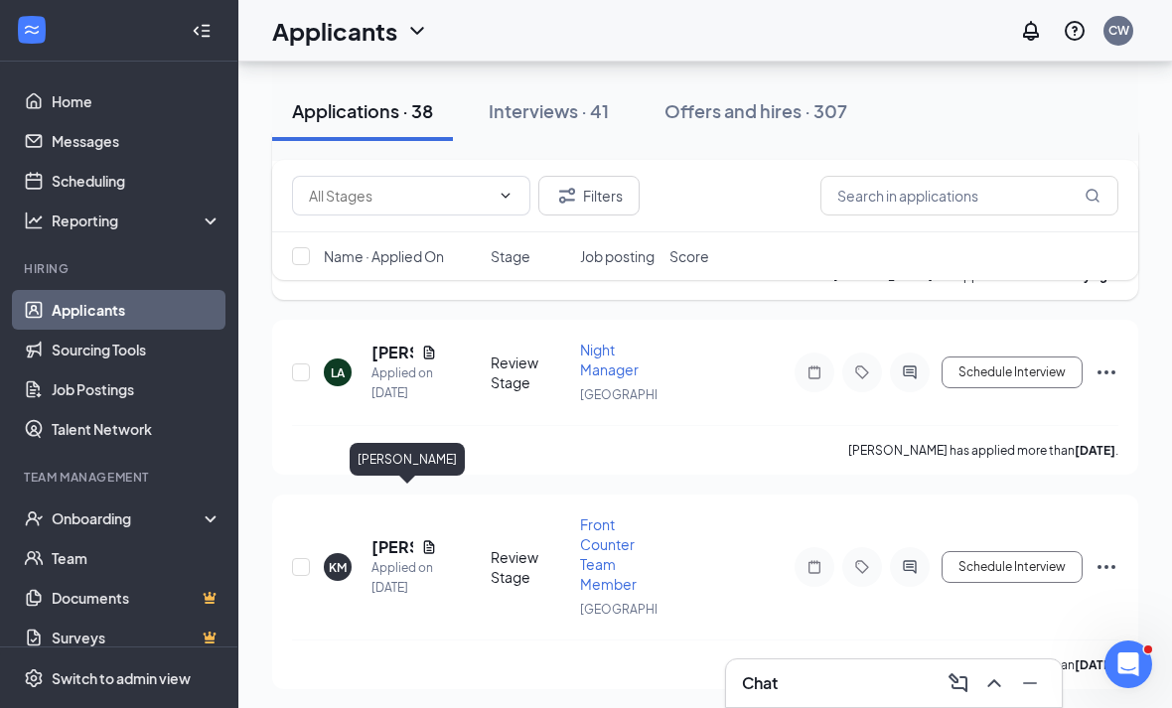
click at [379, 179] on h5 "[PERSON_NAME]" at bounding box center [392, 168] width 42 height 22
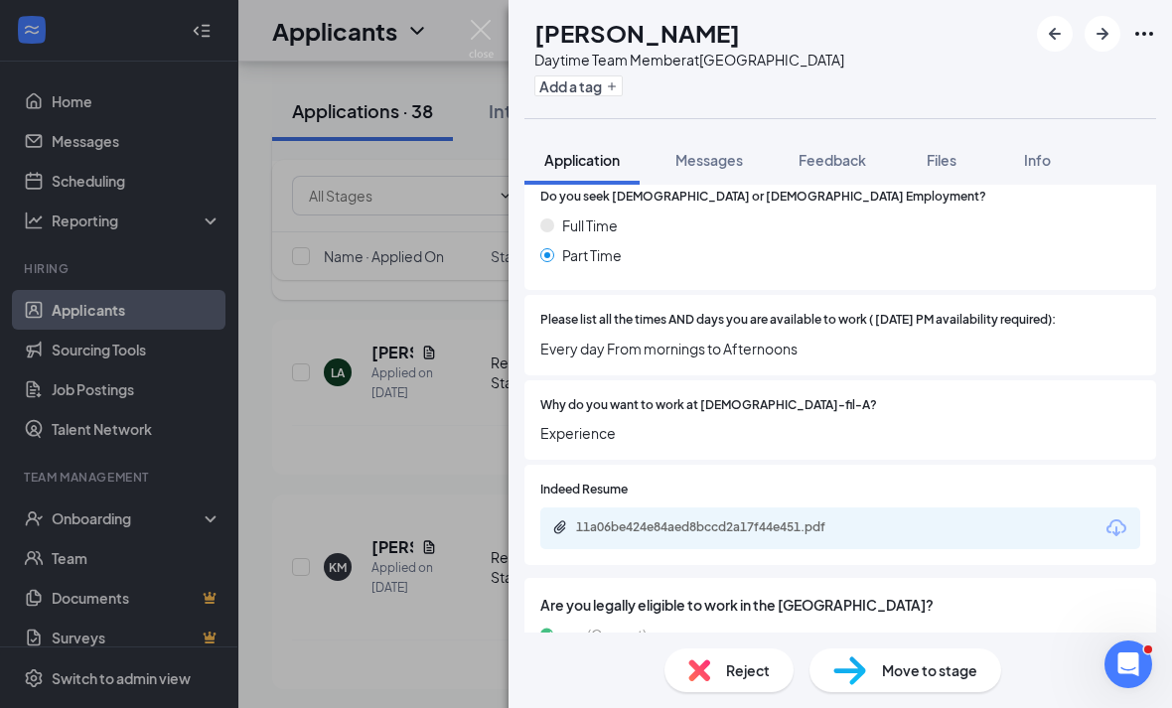
scroll to position [64, 0]
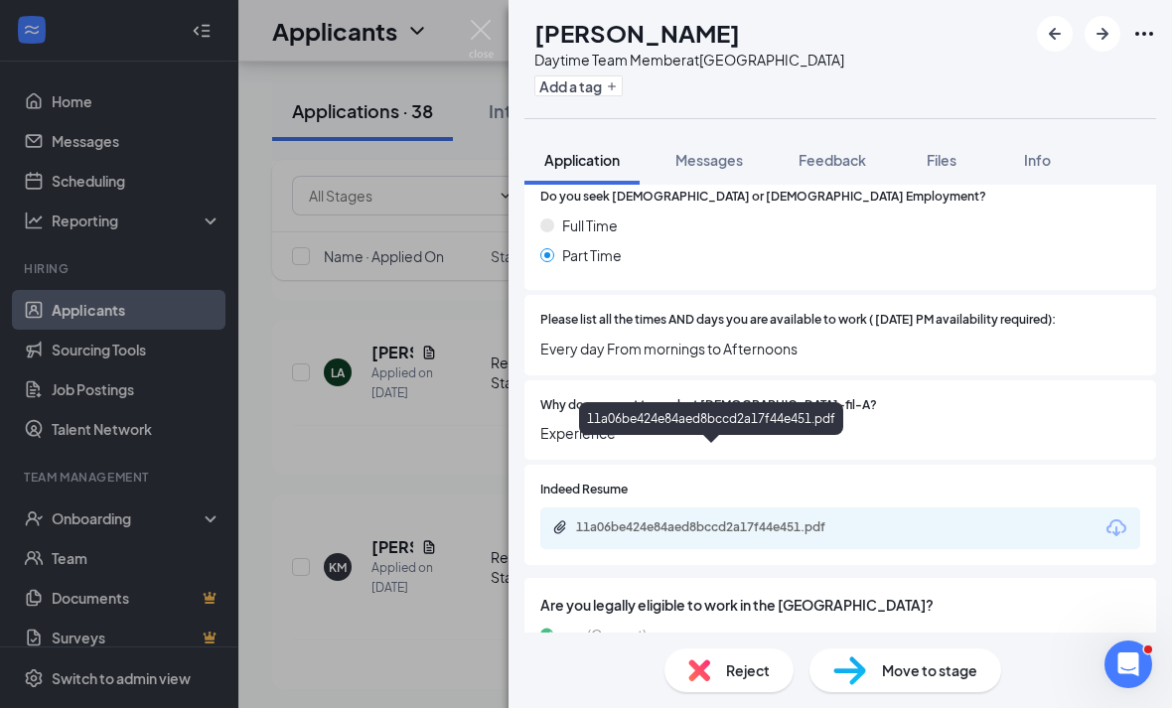
click at [801, 519] on div "11a06be424e84aed8bccd2a17f44e451.pdf" at bounding box center [713, 528] width 322 height 19
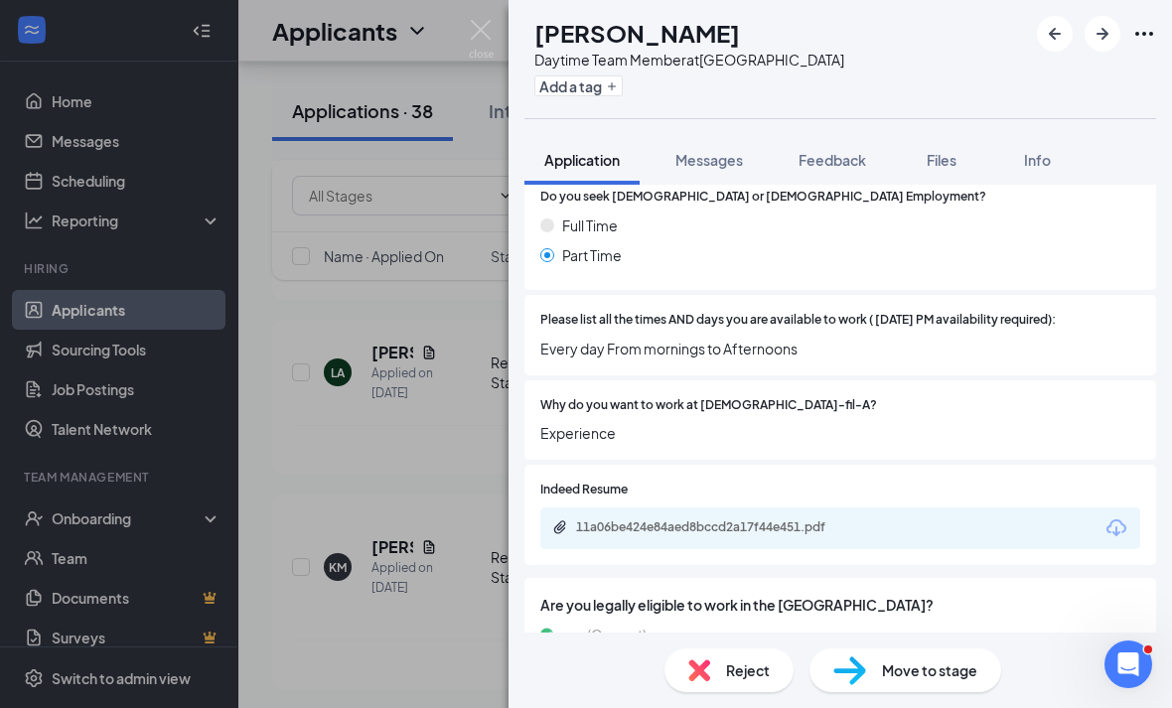
click at [761, 668] on span "Reject" at bounding box center [748, 670] width 44 height 22
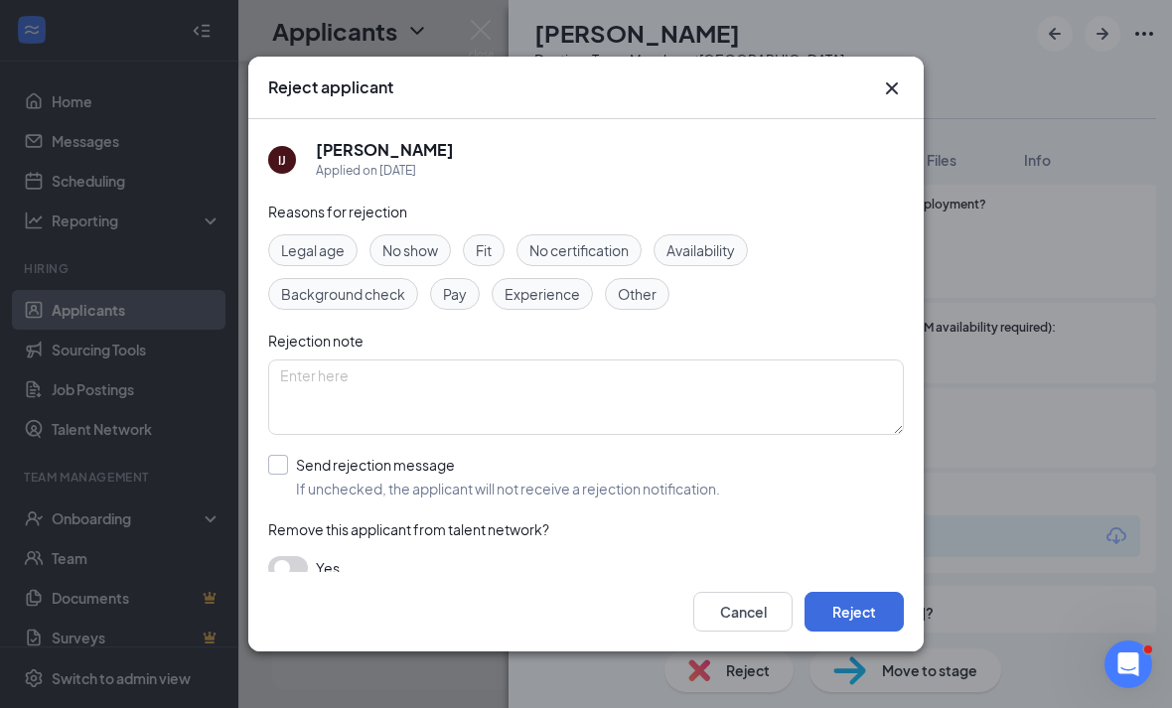
click at [720, 484] on span "If unchecked, the applicant will not receive a rejection notification." at bounding box center [508, 489] width 424 height 20
click at [720, 484] on input "Send rejection message If unchecked, the applicant will not receive a rejection…" at bounding box center [494, 477] width 452 height 44
click at [768, 421] on div "Reasons for rejection Legal age No show Fit No certification Availability Backg…" at bounding box center [585, 456] width 635 height 511
click at [765, 466] on div "Send rejection message If unchecked, the applicant will not receive a rejection…" at bounding box center [585, 477] width 635 height 44
click at [289, 460] on label "Send rejection message If unchecked, the applicant will not receive a rejection…" at bounding box center [494, 477] width 452 height 44
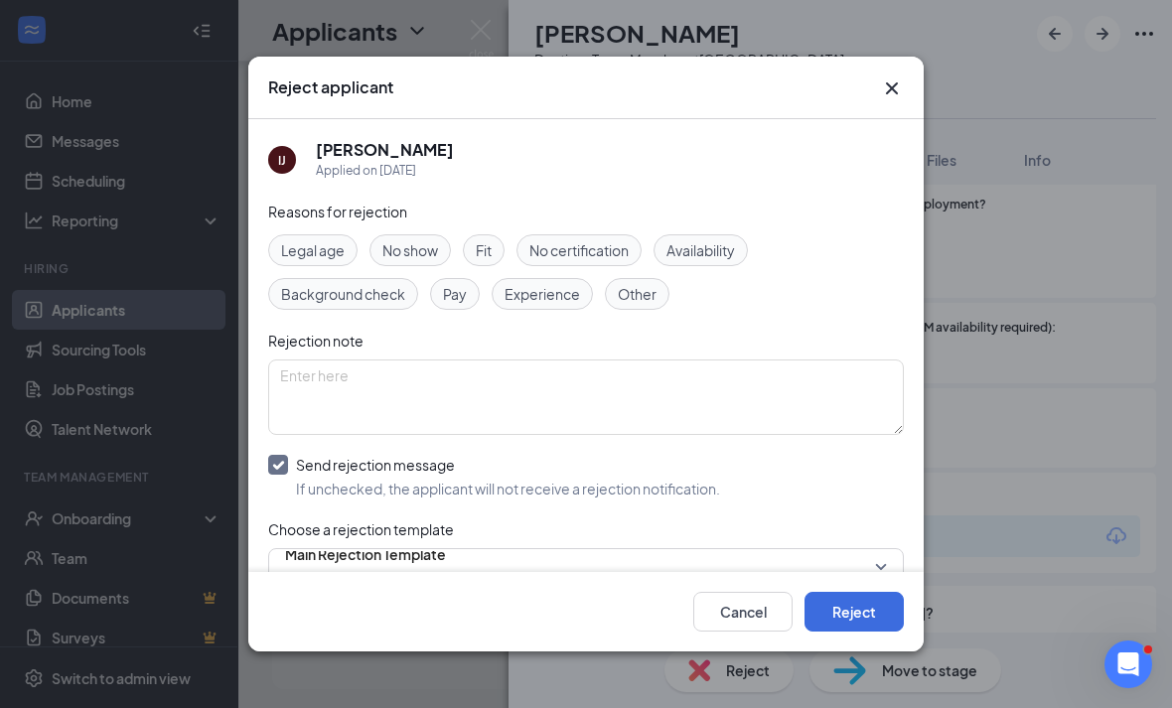
click at [289, 460] on input "Send rejection message If unchecked, the applicant will not receive a rejection…" at bounding box center [494, 477] width 452 height 44
checkbox input "false"
click at [862, 630] on button "Reject" at bounding box center [853, 612] width 99 height 40
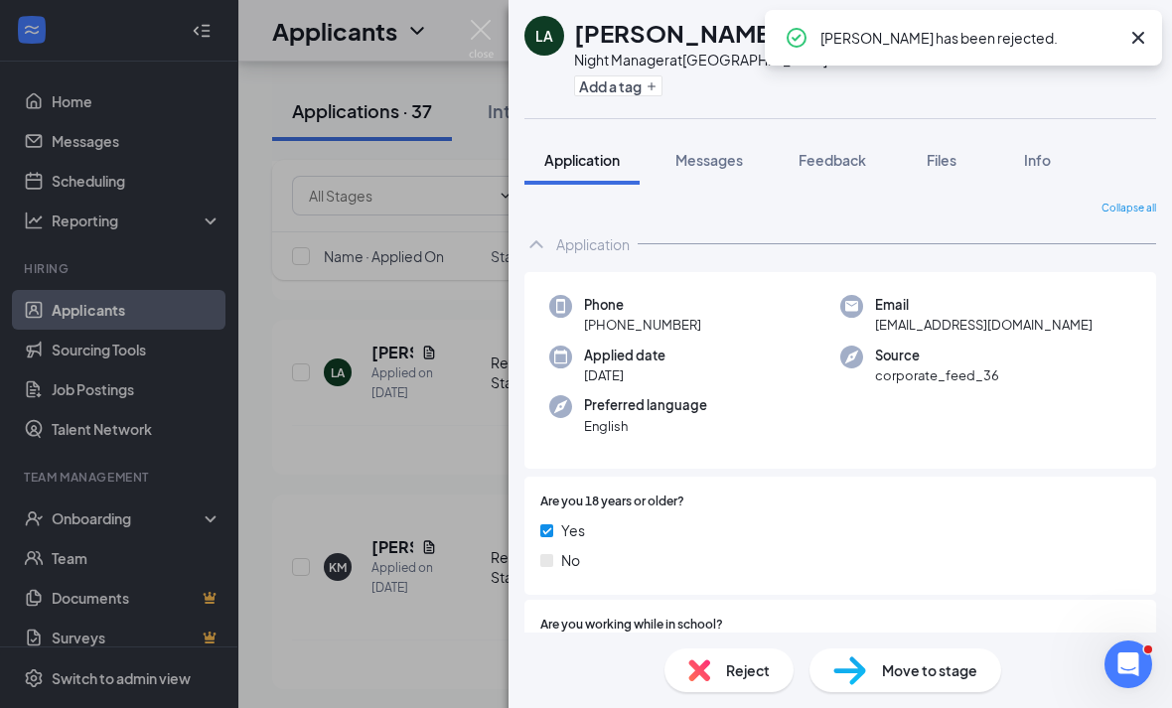
click at [450, 607] on div "LA [PERSON_NAME] Night Manager at [GEOGRAPHIC_DATA] Add a tag Application Messa…" at bounding box center [586, 354] width 1172 height 708
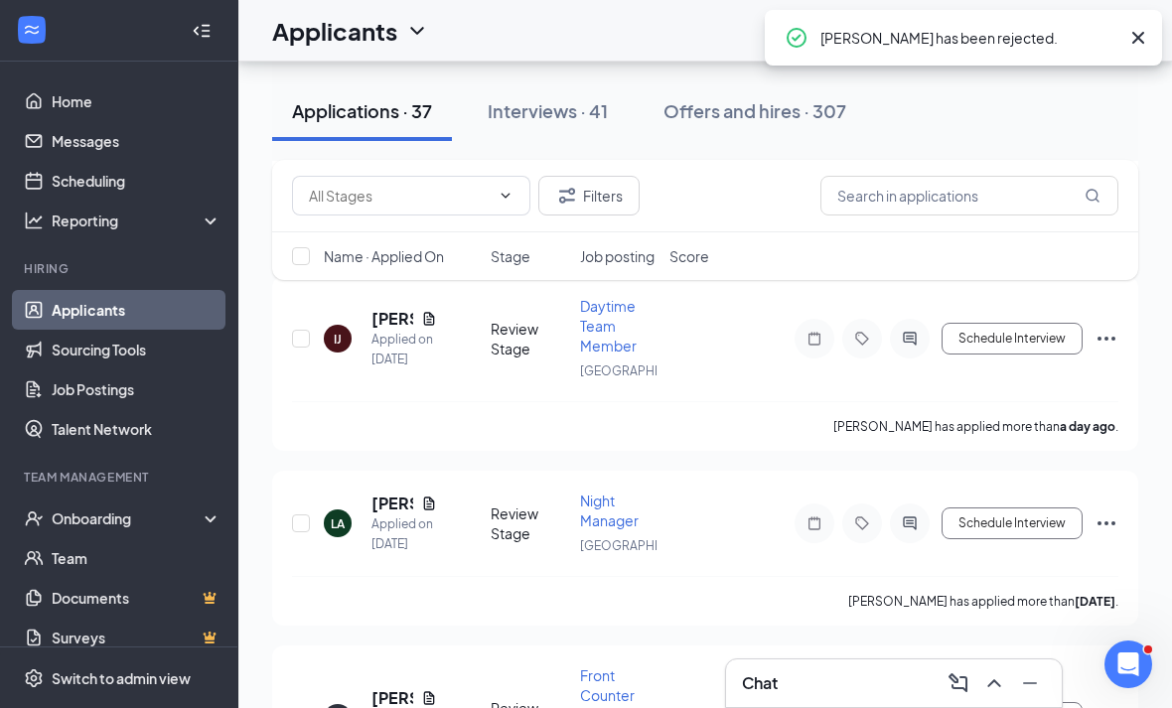
scroll to position [6895, 0]
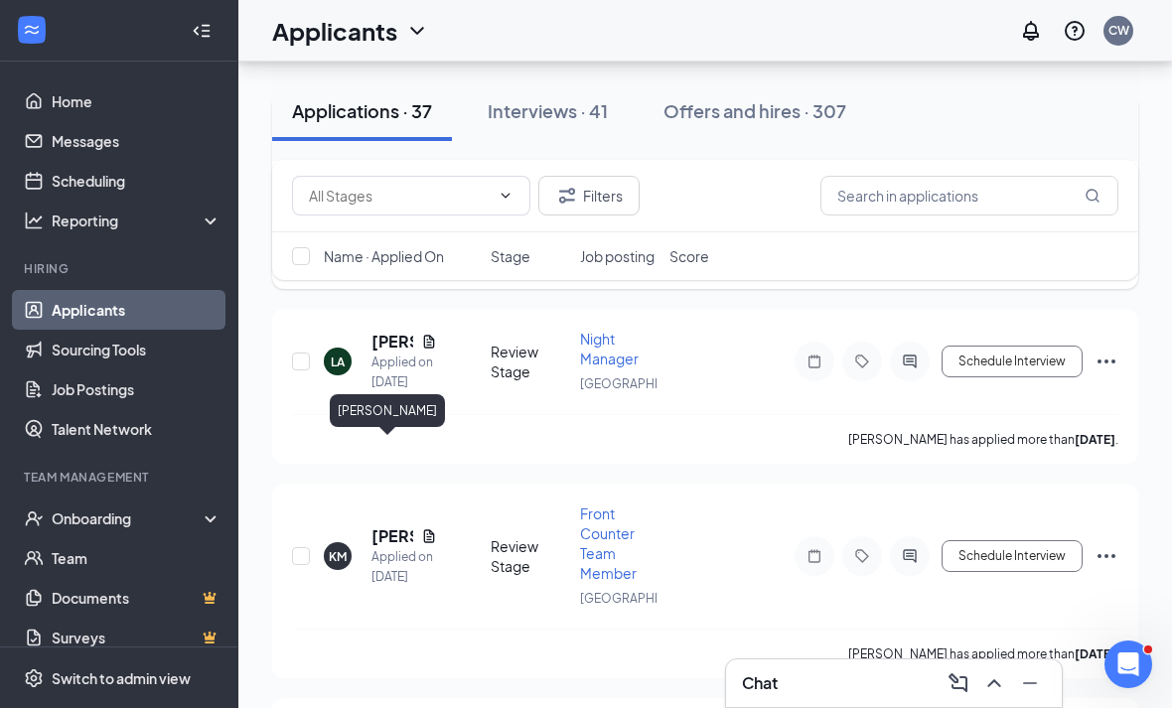
click at [376, 138] on h5 "[PERSON_NAME]" at bounding box center [392, 127] width 42 height 22
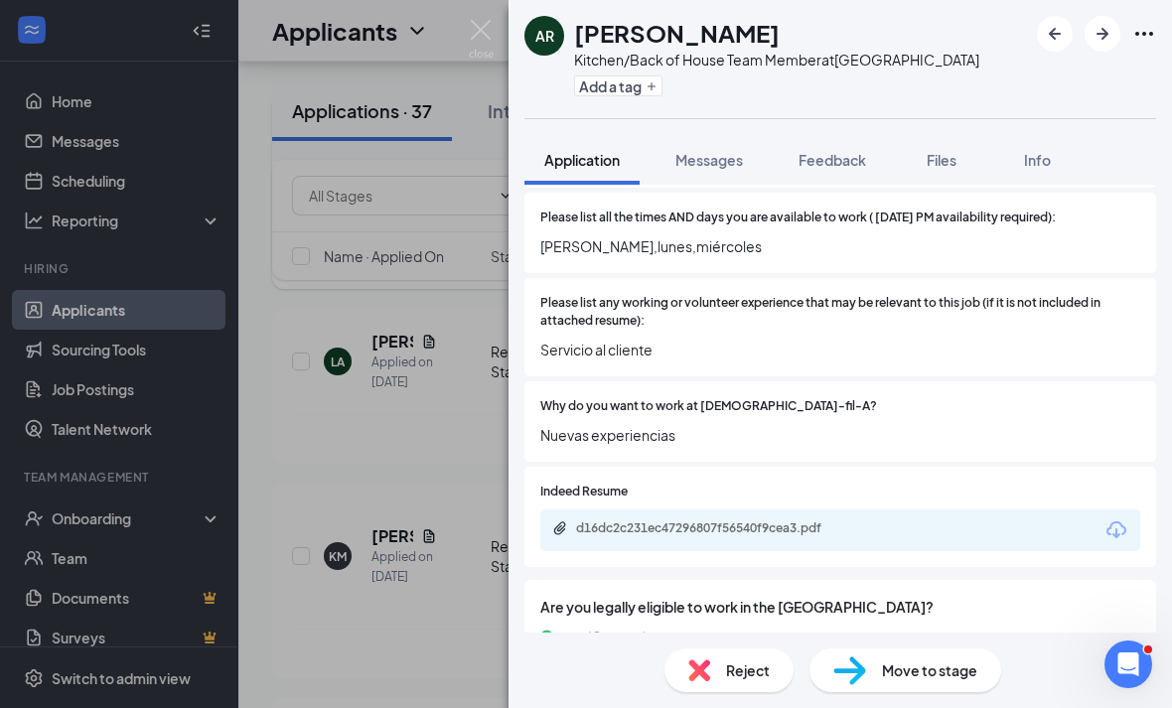
scroll to position [64, 0]
click at [754, 658] on div "Reject" at bounding box center [728, 670] width 129 height 44
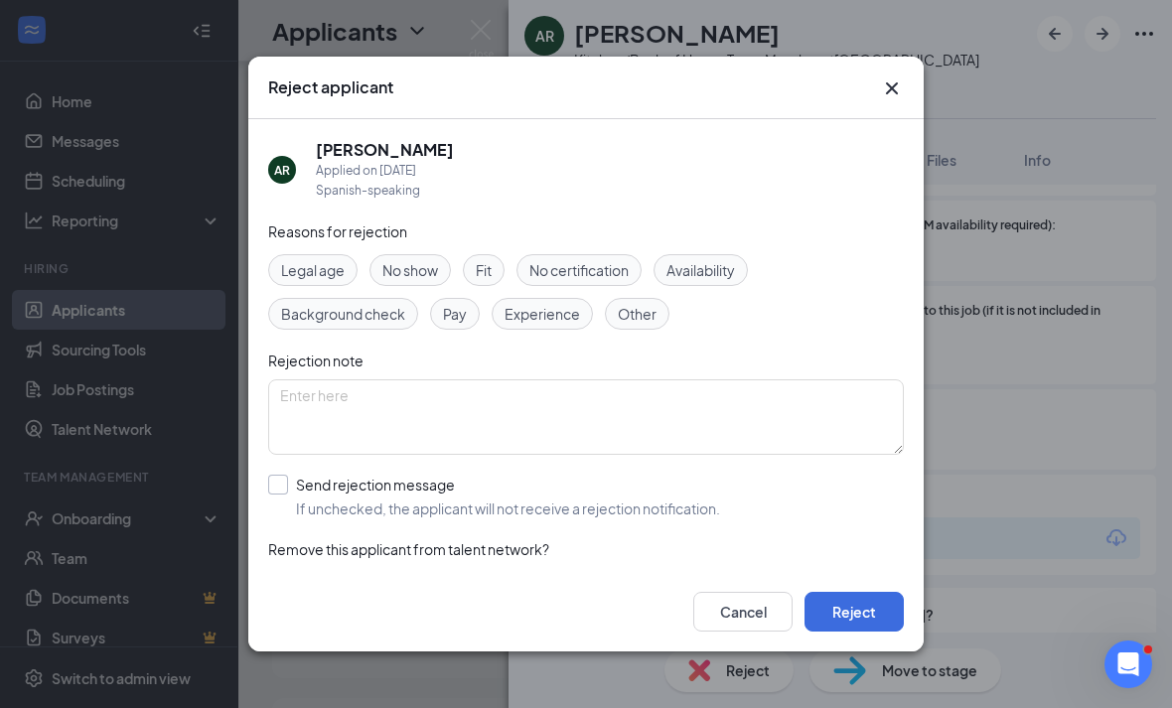
click at [653, 498] on span "If unchecked, the applicant will not receive a rejection notification." at bounding box center [508, 508] width 424 height 20
click at [653, 477] on input "Send rejection message If unchecked, the applicant will not receive a rejection…" at bounding box center [494, 497] width 452 height 44
checkbox input "true"
click at [871, 631] on button "Reject" at bounding box center [853, 612] width 99 height 40
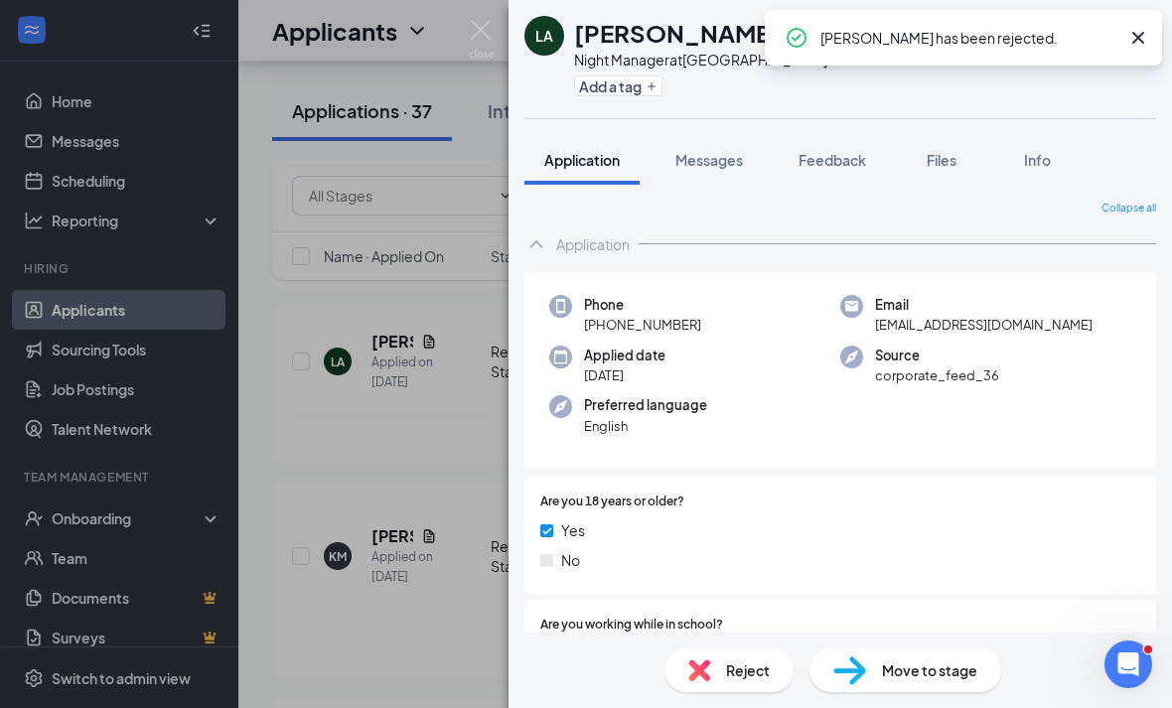
click at [405, 600] on div "LA [PERSON_NAME] Night Manager at [GEOGRAPHIC_DATA] Add a tag Application Messa…" at bounding box center [586, 354] width 1172 height 708
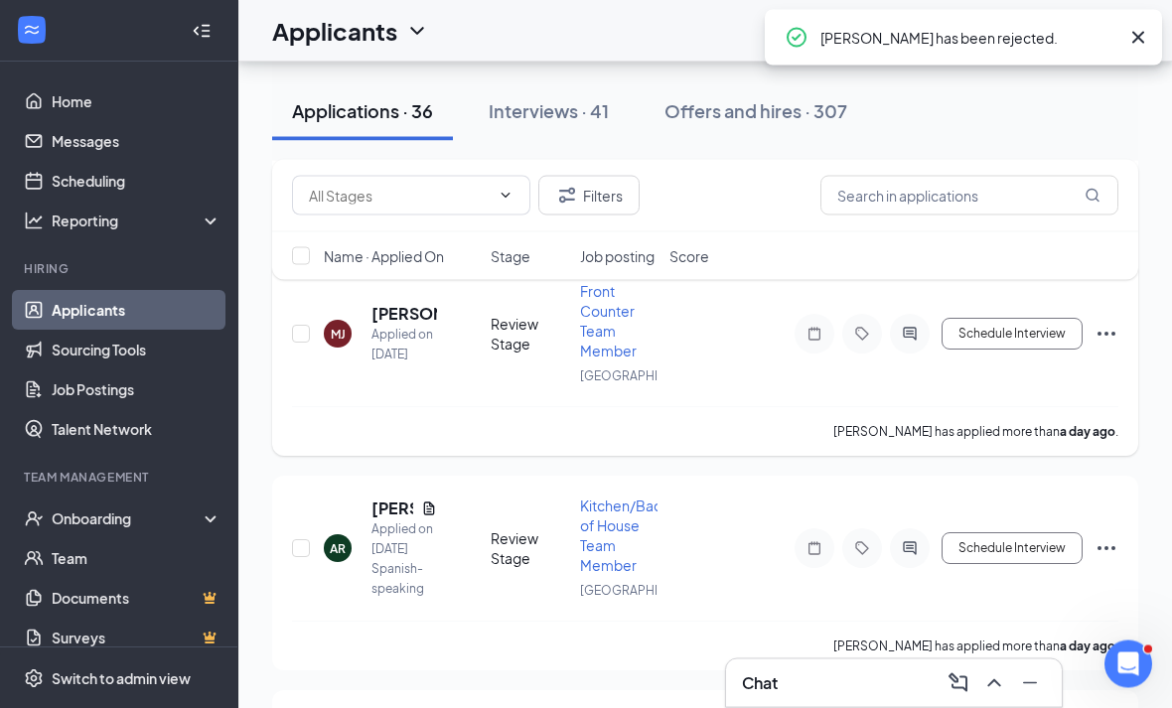
scroll to position [6513, 0]
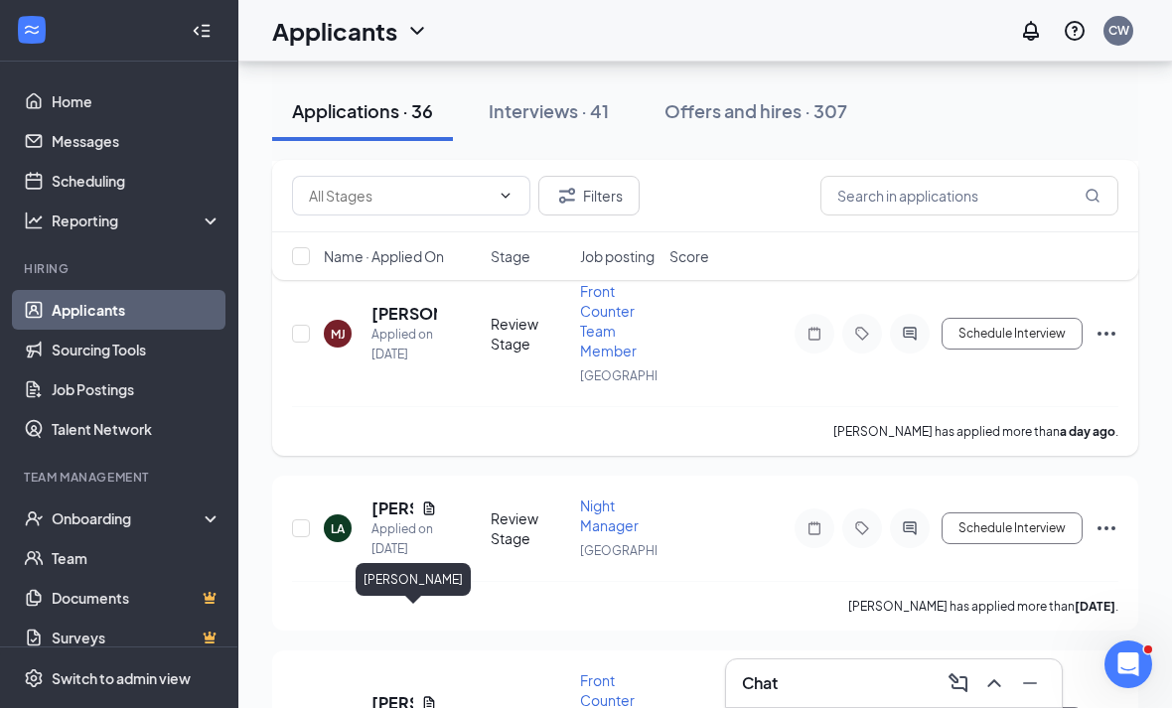
click at [409, 325] on h5 "[PERSON_NAME]" at bounding box center [404, 314] width 66 height 22
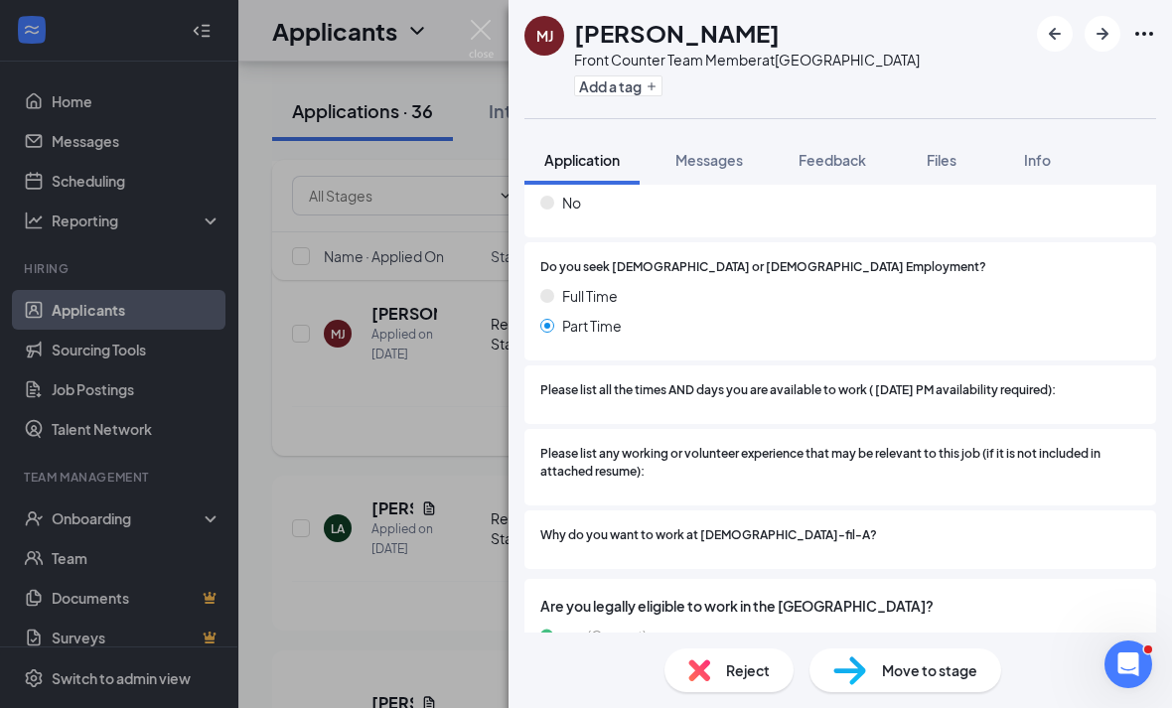
scroll to position [64, 0]
click at [756, 659] on span "Reject" at bounding box center [748, 670] width 44 height 22
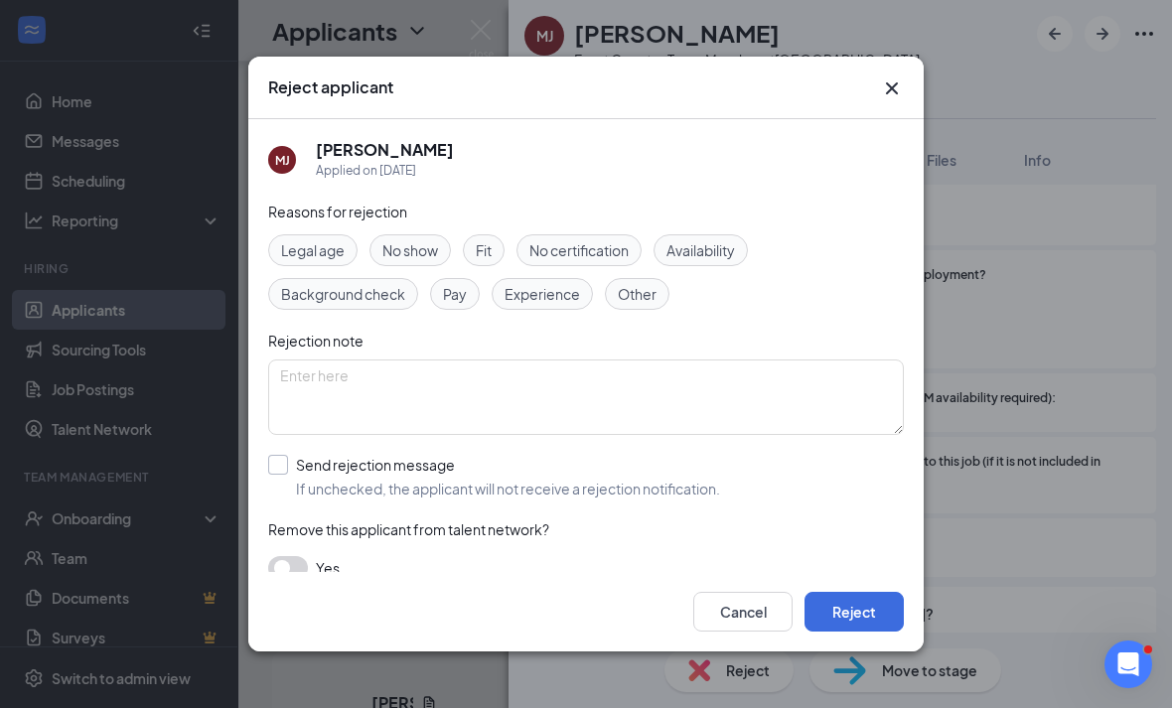
click at [622, 459] on div "Send rejection message" at bounding box center [508, 465] width 424 height 20
click at [622, 459] on input "Send rejection message If unchecked, the applicant will not receive a rejection…" at bounding box center [494, 477] width 452 height 44
checkbox input "true"
click at [853, 631] on button "Reject" at bounding box center [853, 612] width 99 height 40
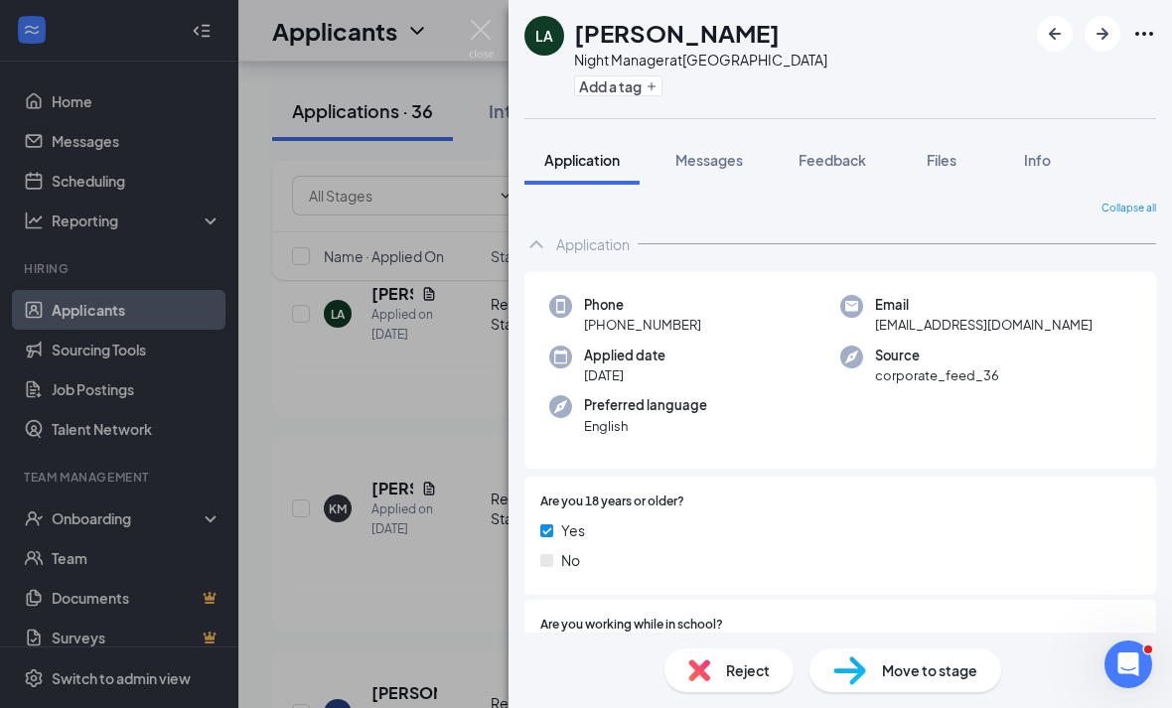
click at [463, 530] on div "LA [PERSON_NAME] Night Manager at [GEOGRAPHIC_DATA] Add a tag Application Messa…" at bounding box center [586, 354] width 1172 height 708
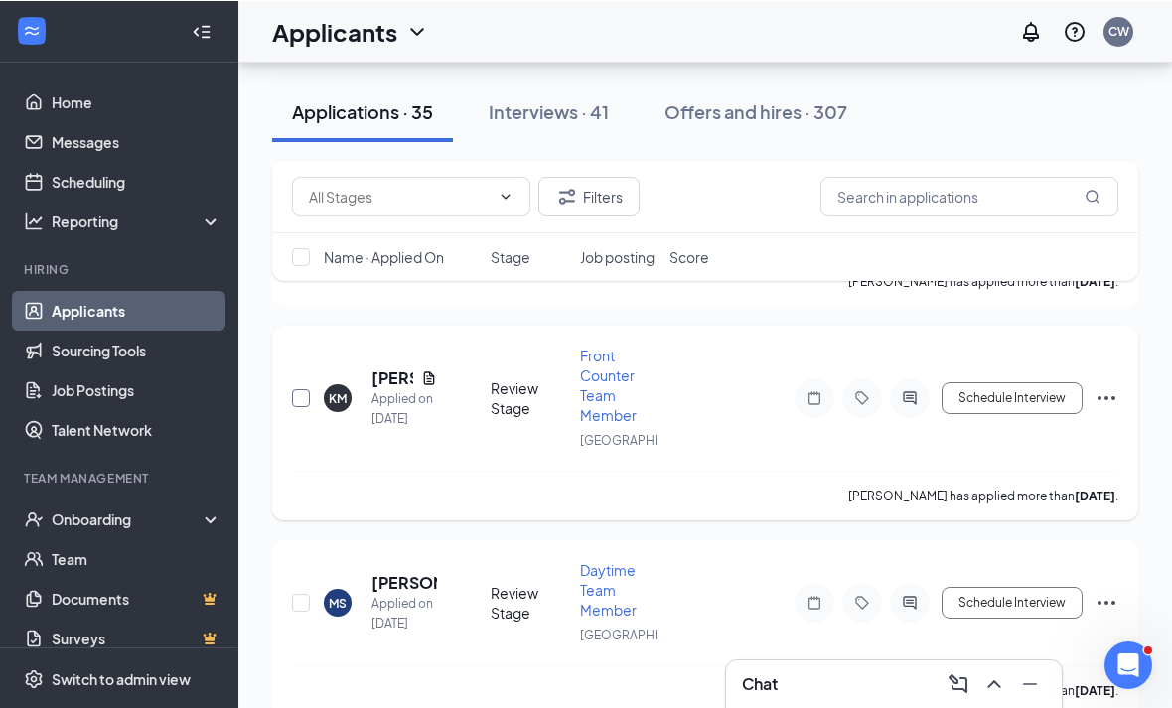
scroll to position [6624, 0]
click at [387, 195] on h5 "[PERSON_NAME]" at bounding box center [392, 184] width 42 height 22
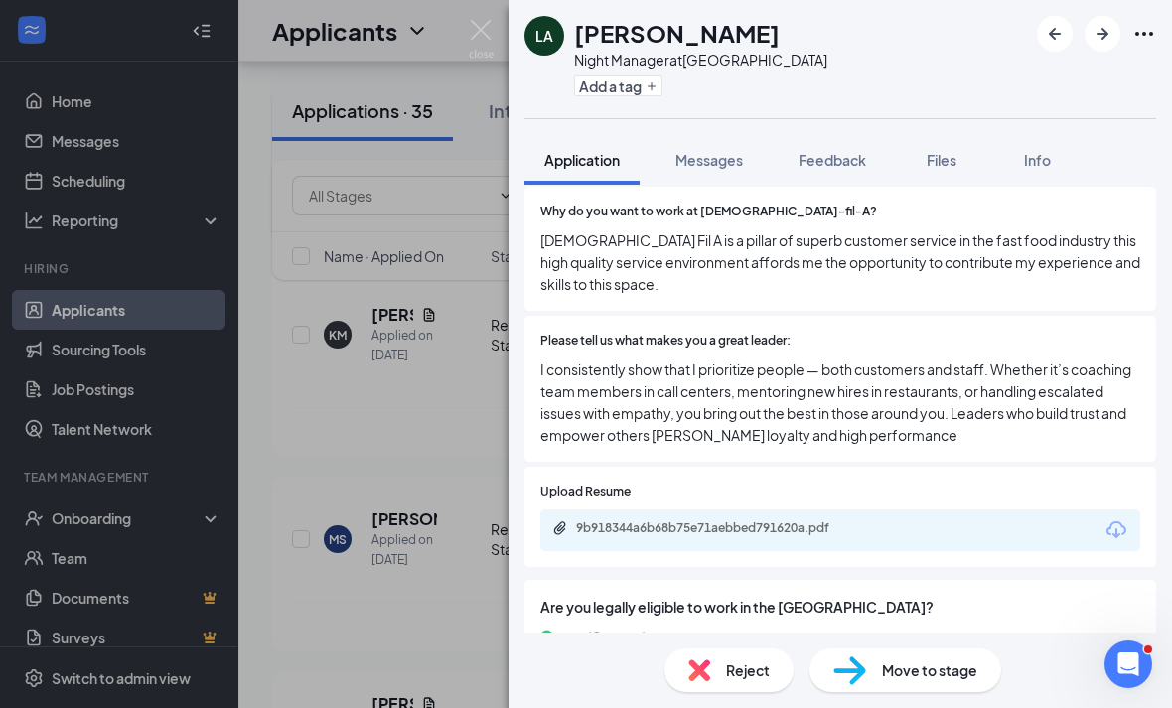
scroll to position [64, 0]
click at [854, 509] on div "9b918344a6b68b75e71aebbed791620a.pdf" at bounding box center [840, 530] width 600 height 42
click at [865, 520] on div "9b918344a6b68b75e71aebbed791620a.pdf" at bounding box center [713, 529] width 322 height 19
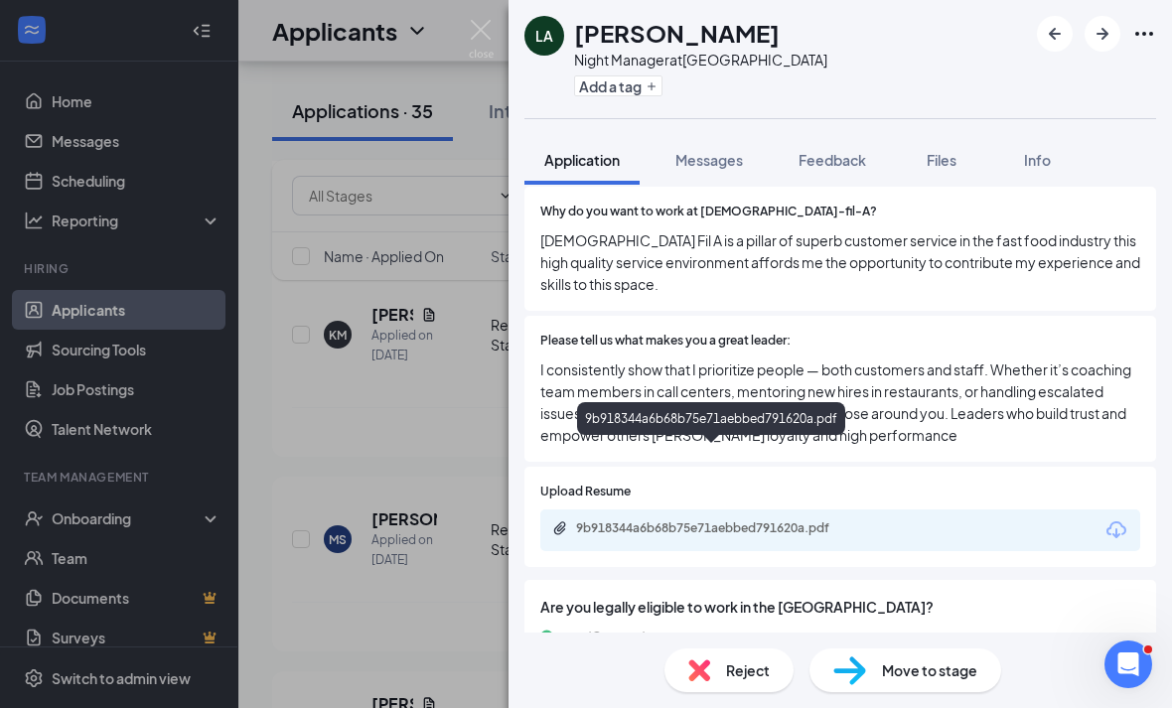
scroll to position [799, 0]
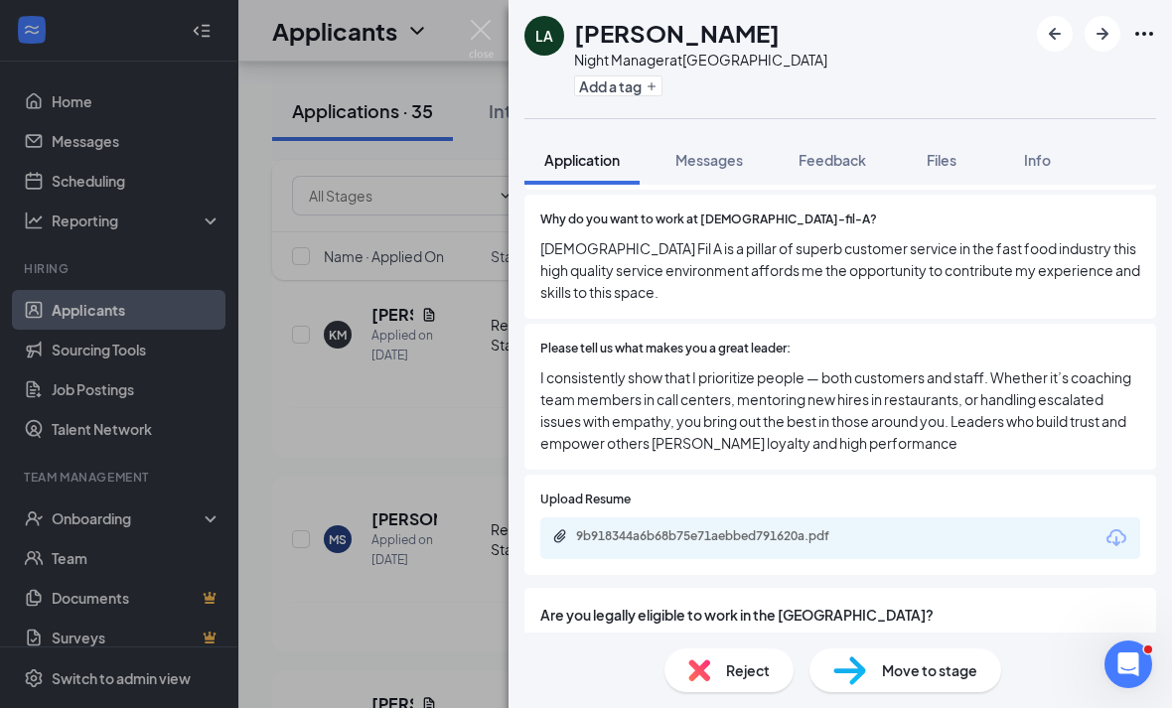
click at [768, 666] on span "Reject" at bounding box center [748, 670] width 44 height 22
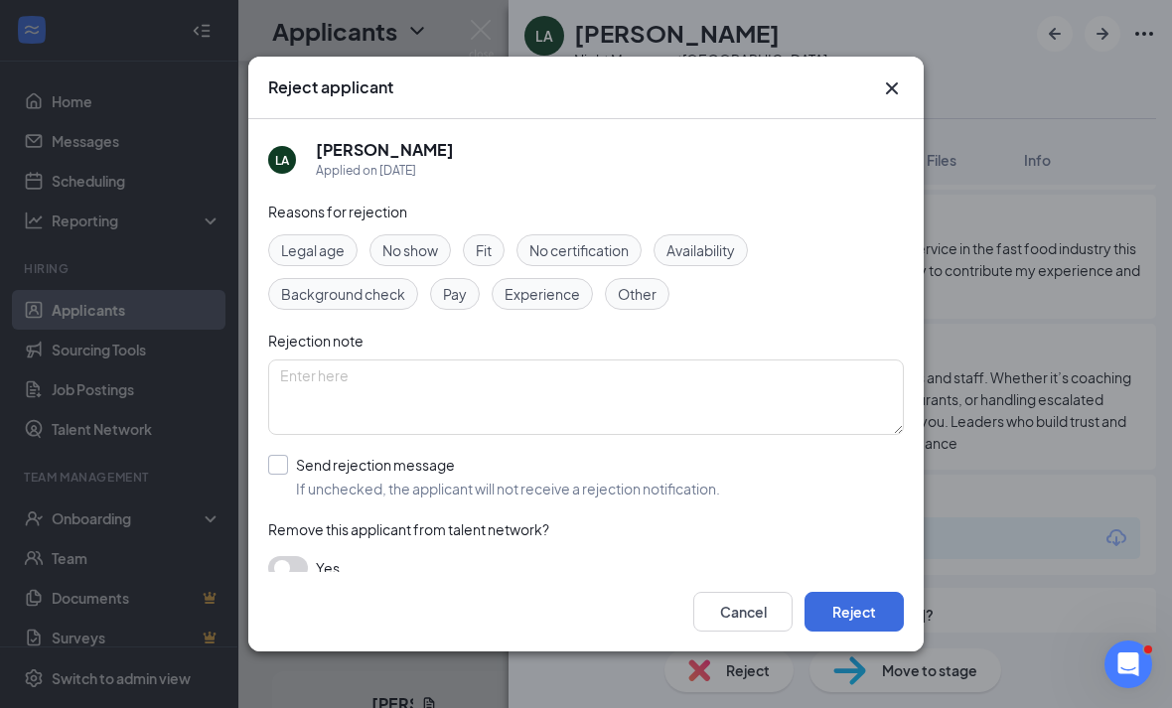
click at [720, 455] on div "Send rejection message" at bounding box center [508, 465] width 424 height 20
click at [720, 455] on input "Send rejection message If unchecked, the applicant will not receive a rejection…" at bounding box center [494, 477] width 452 height 44
checkbox input "true"
click at [761, 455] on div "Send rejection message If unchecked, the applicant will not receive a rejection…" at bounding box center [585, 477] width 635 height 44
click at [852, 631] on button "Reject" at bounding box center [853, 612] width 99 height 40
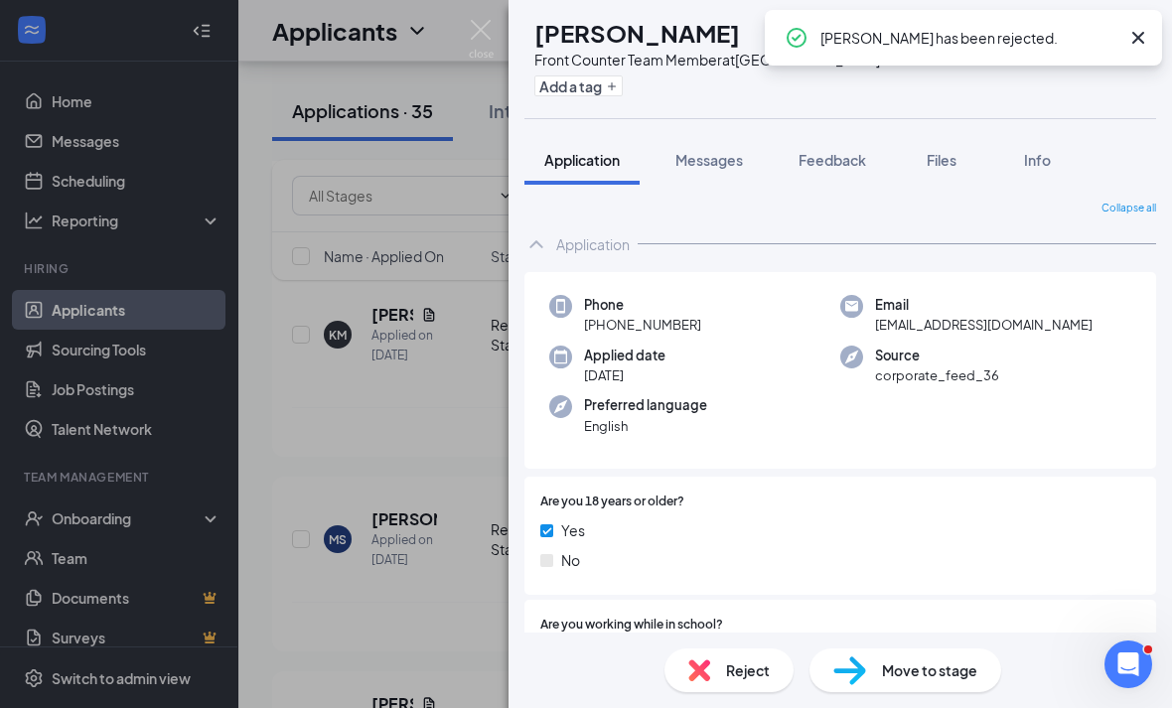
click at [444, 562] on div "KM [PERSON_NAME] Front Counter Team Member at [GEOGRAPHIC_DATA] Add a tag Appli…" at bounding box center [586, 354] width 1172 height 708
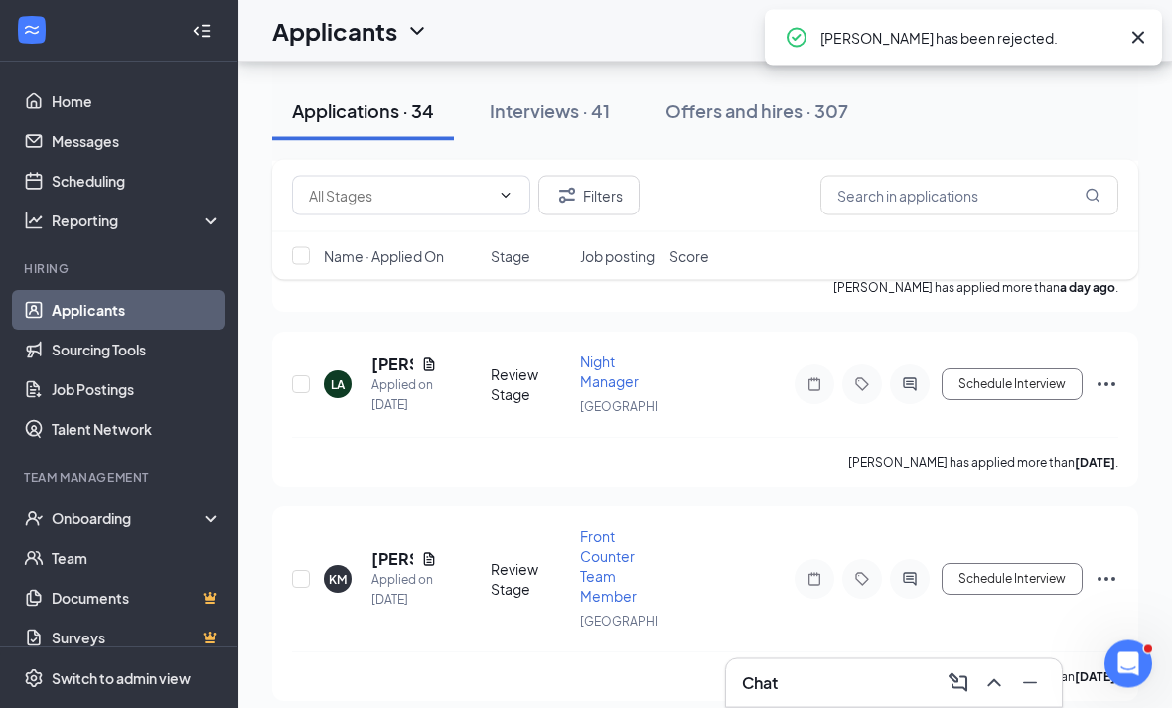
scroll to position [6429, 0]
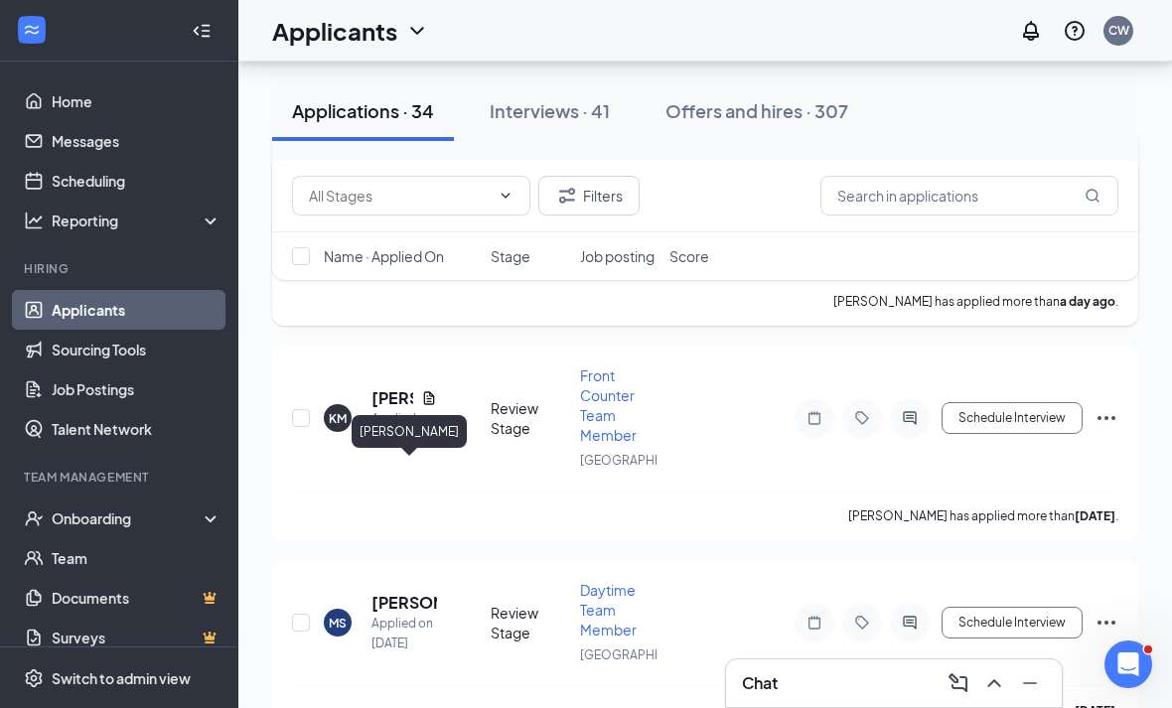
click at [391, 195] on h5 "[PERSON_NAME]" at bounding box center [392, 184] width 42 height 22
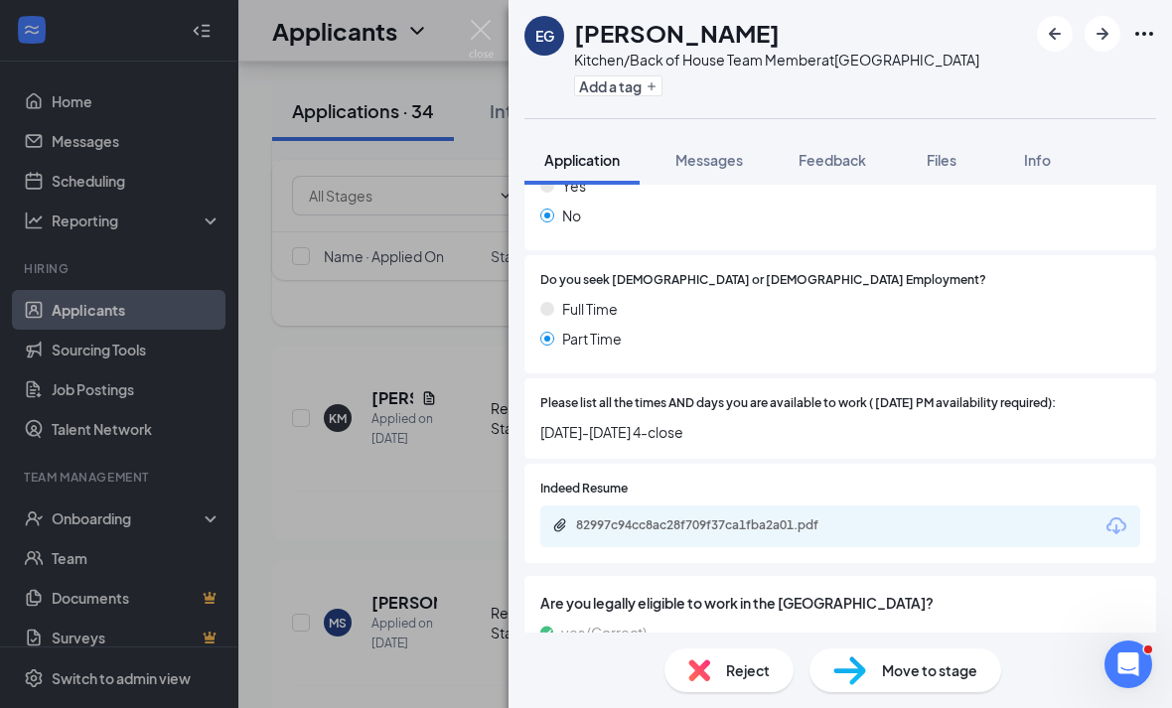
scroll to position [522, 0]
click at [884, 517] on div "82997c94cc8ac28f709f37ca1fba2a01.pdf" at bounding box center [840, 527] width 600 height 42
click at [883, 517] on div "82997c94cc8ac28f709f37ca1fba2a01.pdf" at bounding box center [840, 527] width 600 height 42
click at [893, 530] on div "82997c94cc8ac28f709f37ca1fba2a01.pdf" at bounding box center [840, 527] width 600 height 42
click at [893, 529] on div "82997c94cc8ac28f709f37ca1fba2a01.pdf" at bounding box center [840, 527] width 600 height 42
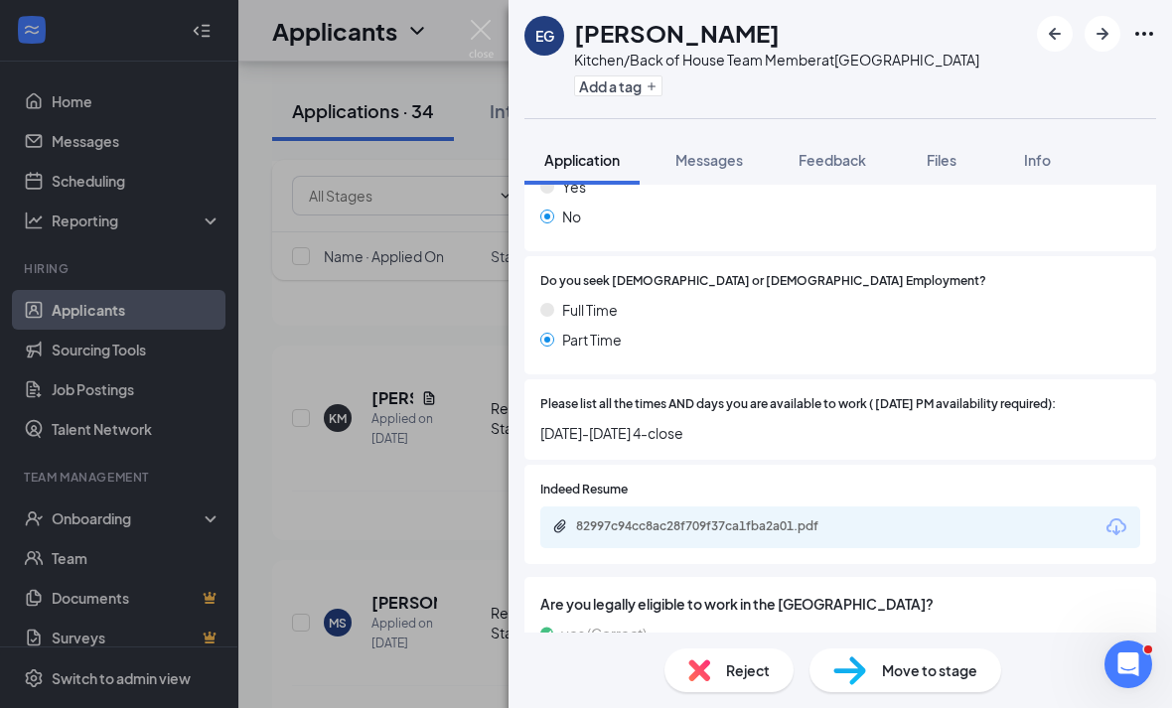
click at [889, 515] on div "82997c94cc8ac28f709f37ca1fba2a01.pdf" at bounding box center [840, 527] width 600 height 42
click at [815, 509] on div "82997c94cc8ac28f709f37ca1fba2a01.pdf" at bounding box center [840, 527] width 600 height 42
click at [835, 518] on div "82997c94cc8ac28f709f37ca1fba2a01.pdf" at bounding box center [715, 526] width 278 height 16
click at [766, 658] on div "Reject" at bounding box center [728, 670] width 129 height 44
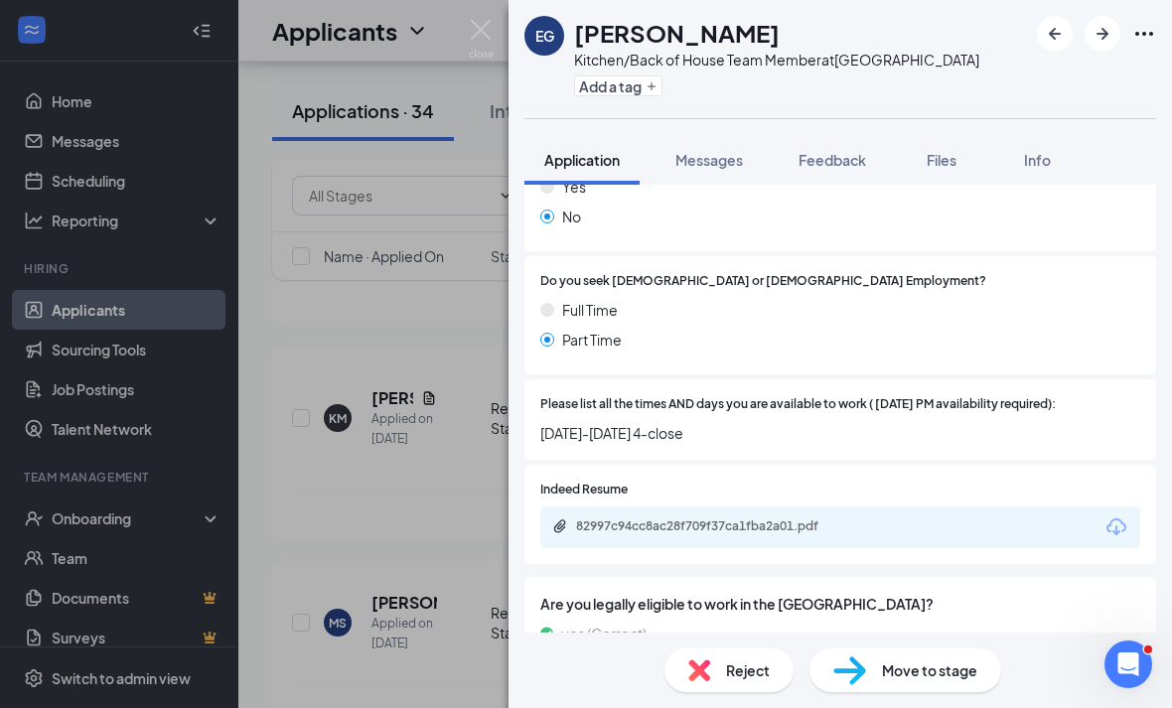
scroll to position [514, 0]
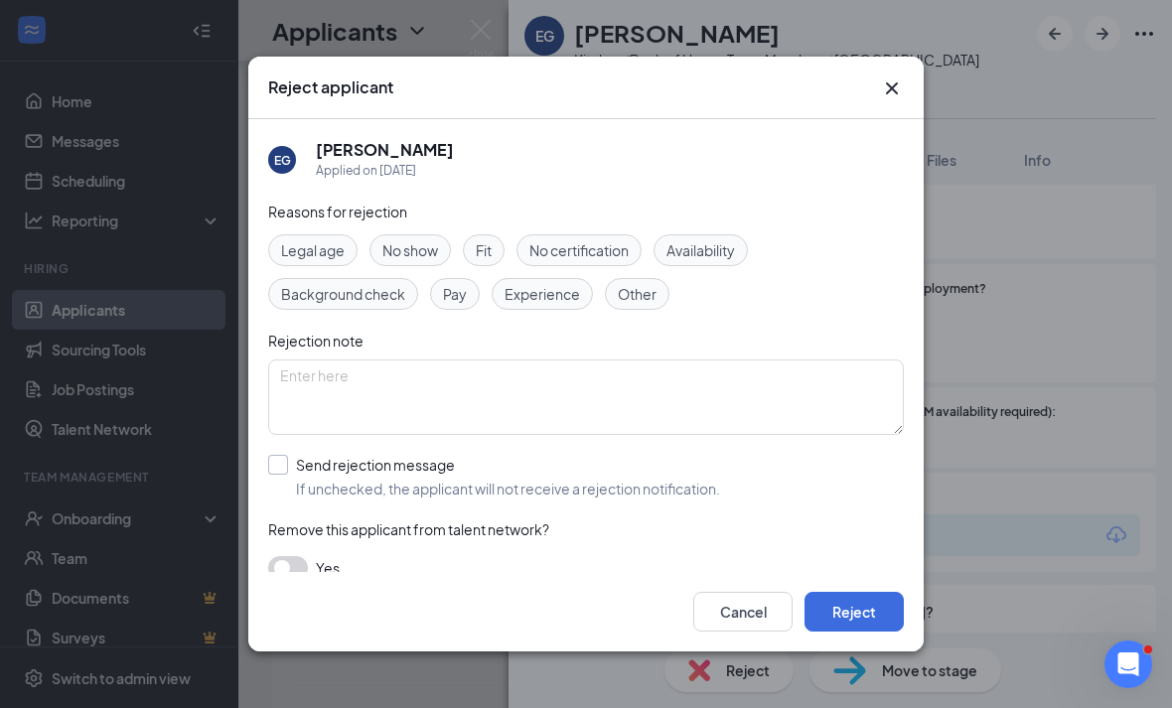
click at [616, 479] on span "If unchecked, the applicant will not receive a rejection notification." at bounding box center [508, 489] width 424 height 20
click at [616, 473] on input "Send rejection message If unchecked, the applicant will not receive a rejection…" at bounding box center [494, 477] width 452 height 44
click at [676, 479] on span "If unchecked, the applicant will not receive a rejection notification." at bounding box center [508, 489] width 424 height 20
click at [676, 470] on input "Send rejection message If unchecked, the applicant will not receive a rejection…" at bounding box center [494, 477] width 452 height 44
checkbox input "false"
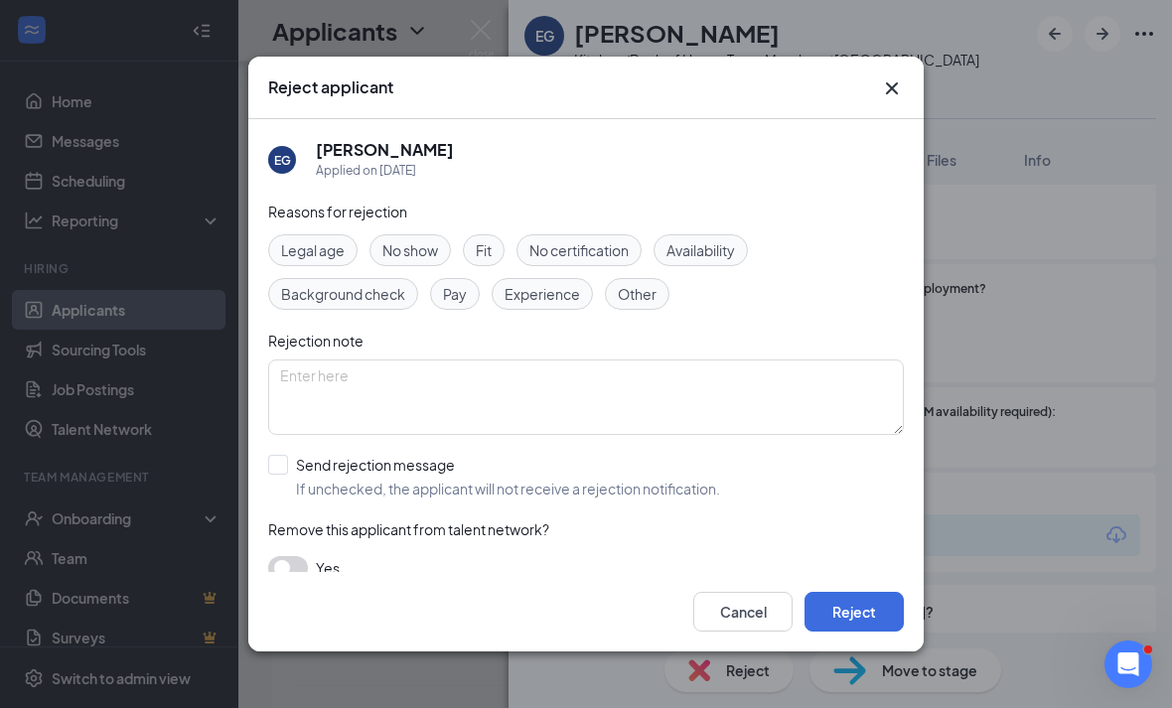
click at [907, 59] on div "Reject applicant" at bounding box center [585, 88] width 675 height 63
click at [891, 76] on icon "Cross" at bounding box center [892, 88] width 24 height 24
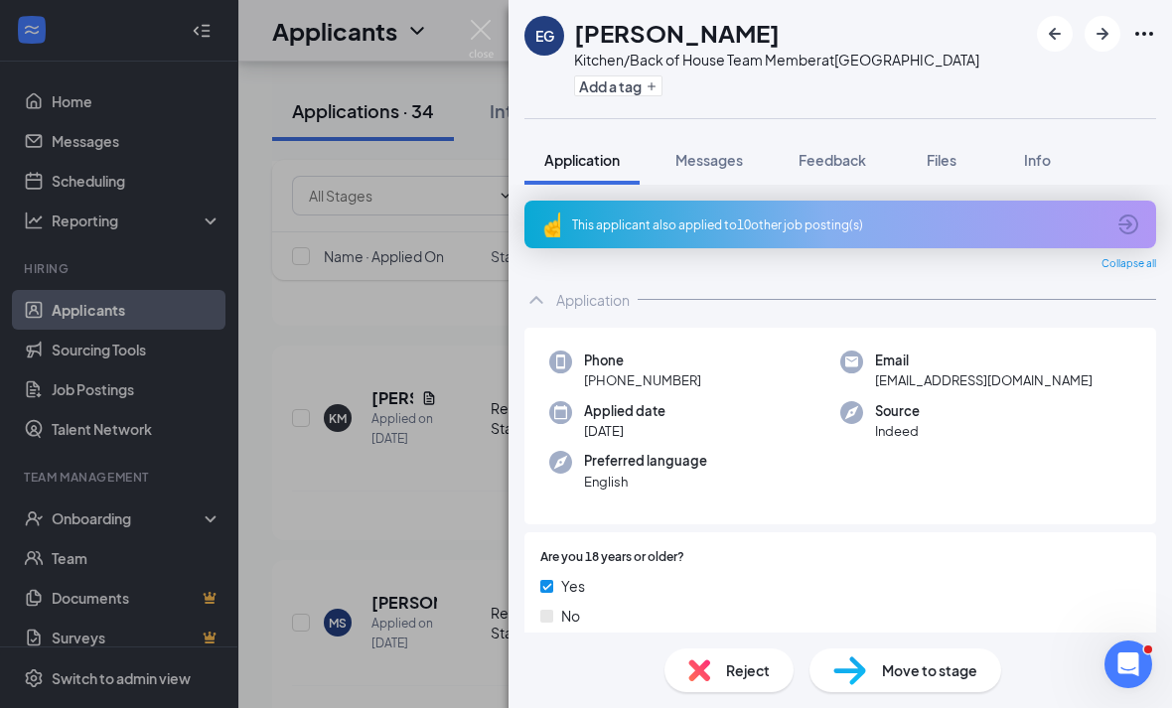
scroll to position [0, 0]
click at [1090, 216] on div "This applicant also applied to 10 other job posting(s)" at bounding box center [838, 224] width 532 height 17
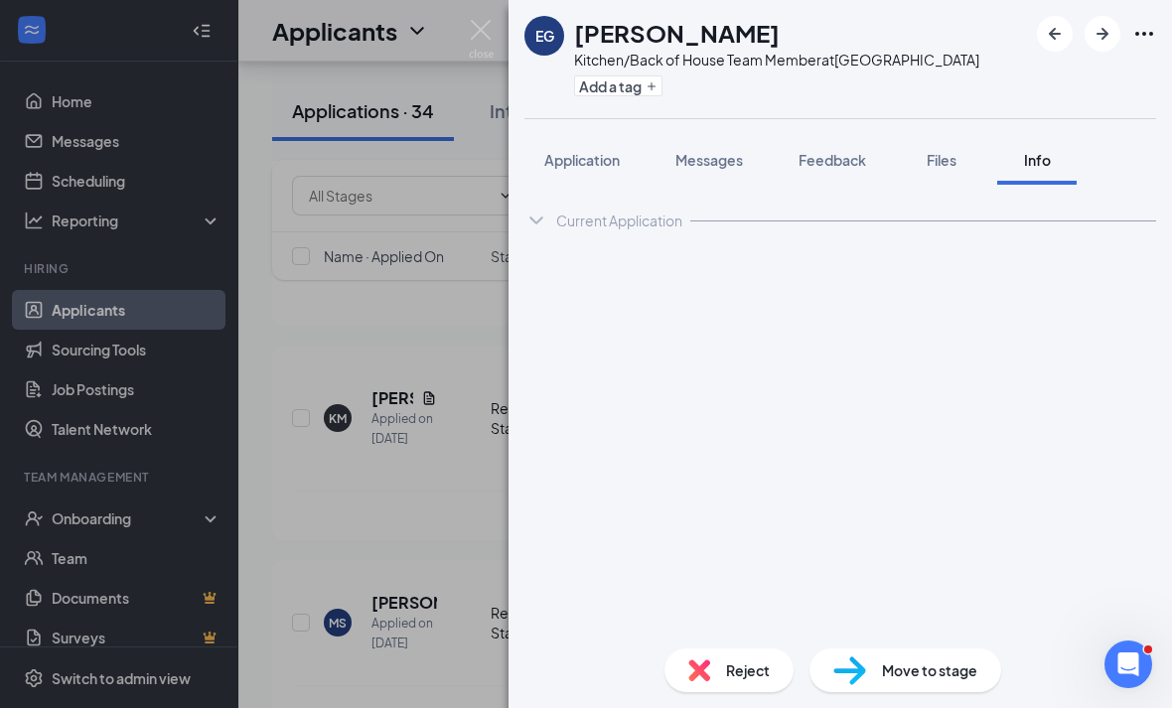
click at [1124, 201] on div "Current Application" at bounding box center [839, 221] width 631 height 40
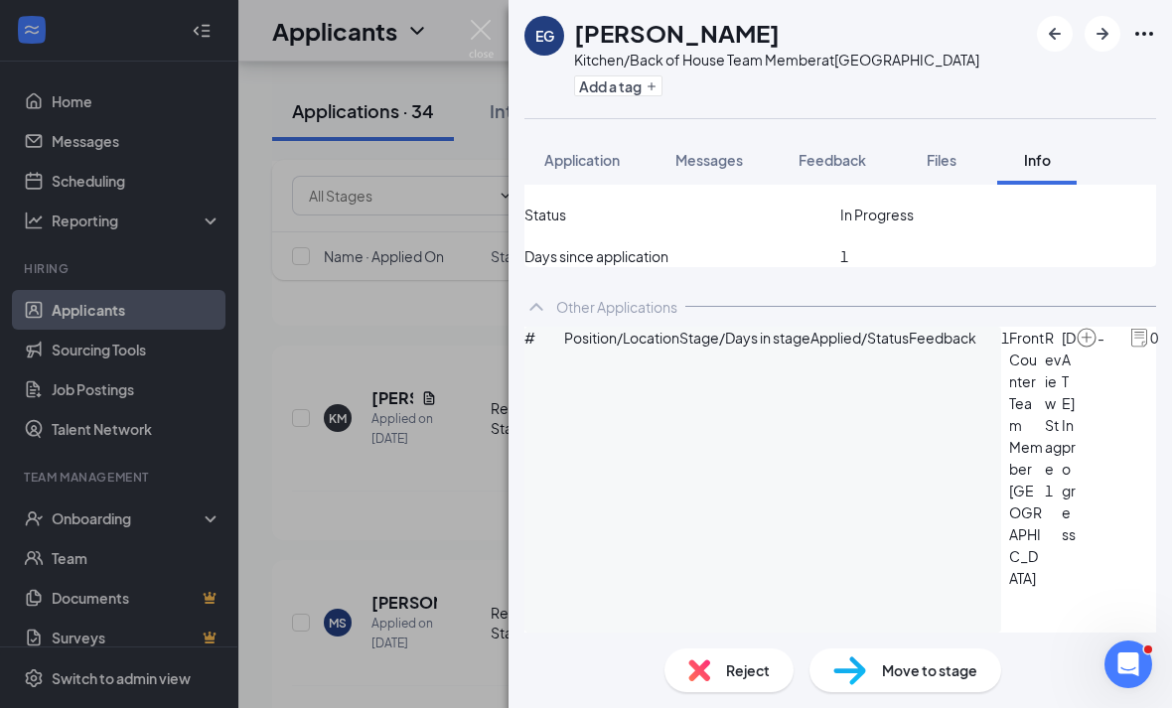
scroll to position [521, 0]
click at [770, 667] on div "Reject" at bounding box center [728, 670] width 129 height 44
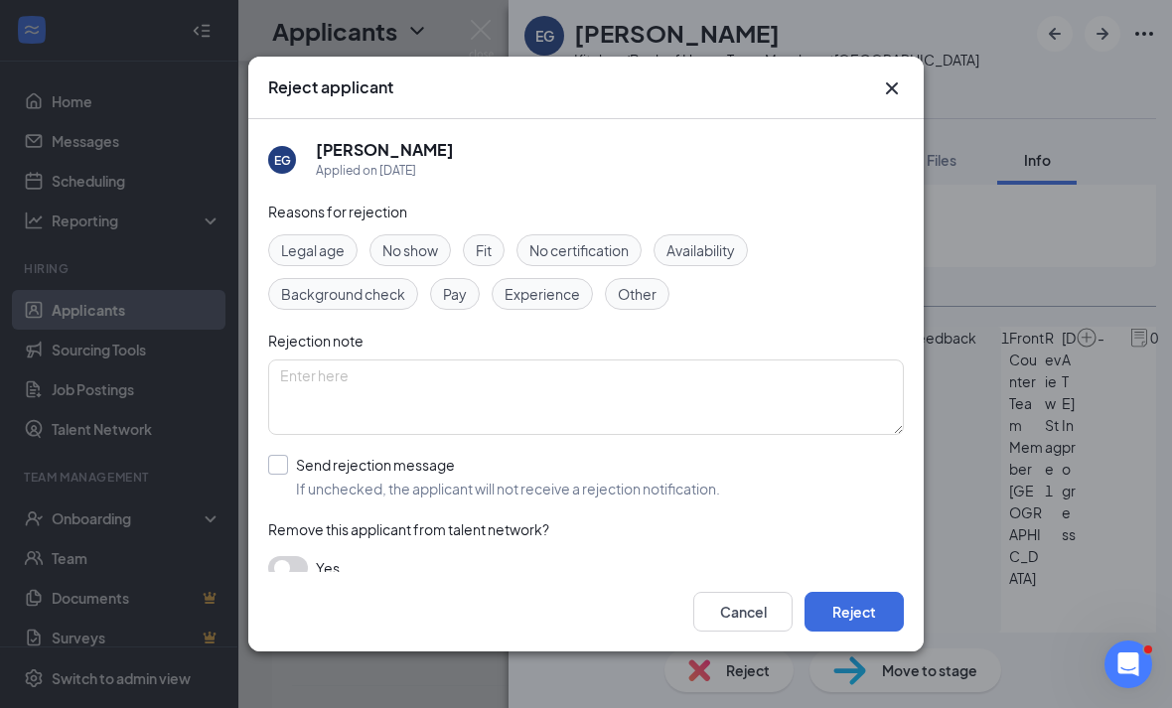
click at [640, 479] on span "If unchecked, the applicant will not receive a rejection notification." at bounding box center [508, 489] width 424 height 20
click at [640, 472] on input "Send rejection message If unchecked, the applicant will not receive a rejection…" at bounding box center [494, 477] width 452 height 44
checkbox input "true"
click at [860, 631] on button "Reject" at bounding box center [853, 612] width 99 height 40
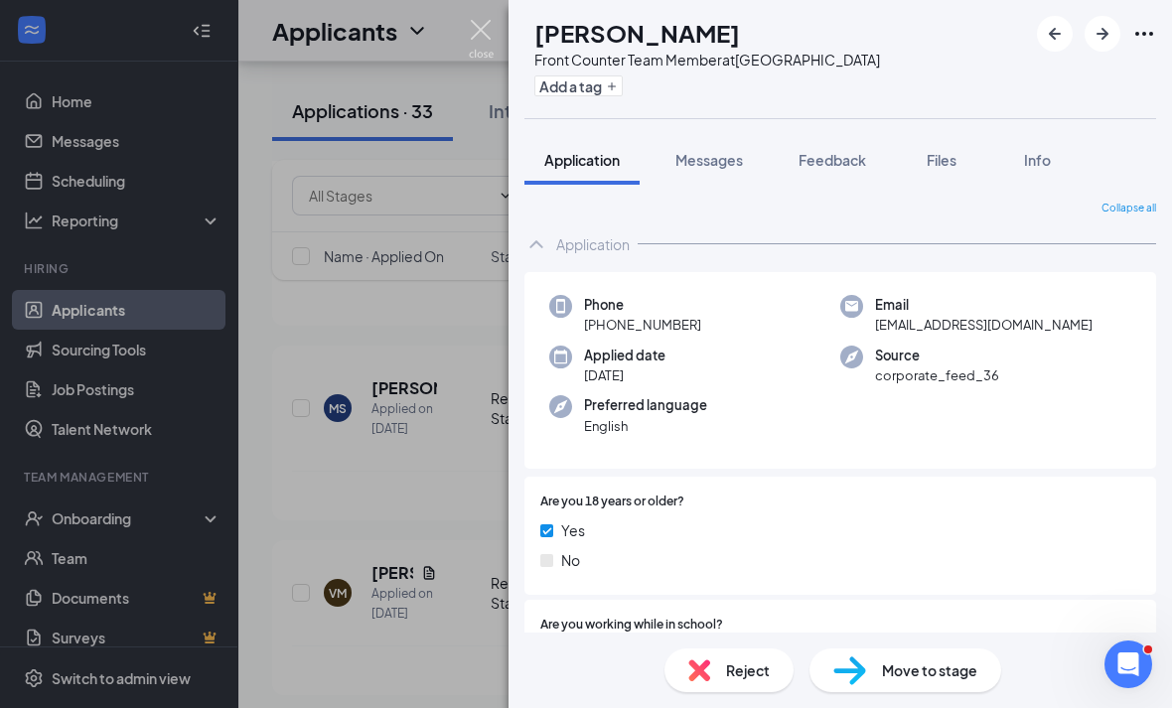
click at [484, 27] on img at bounding box center [481, 39] width 25 height 39
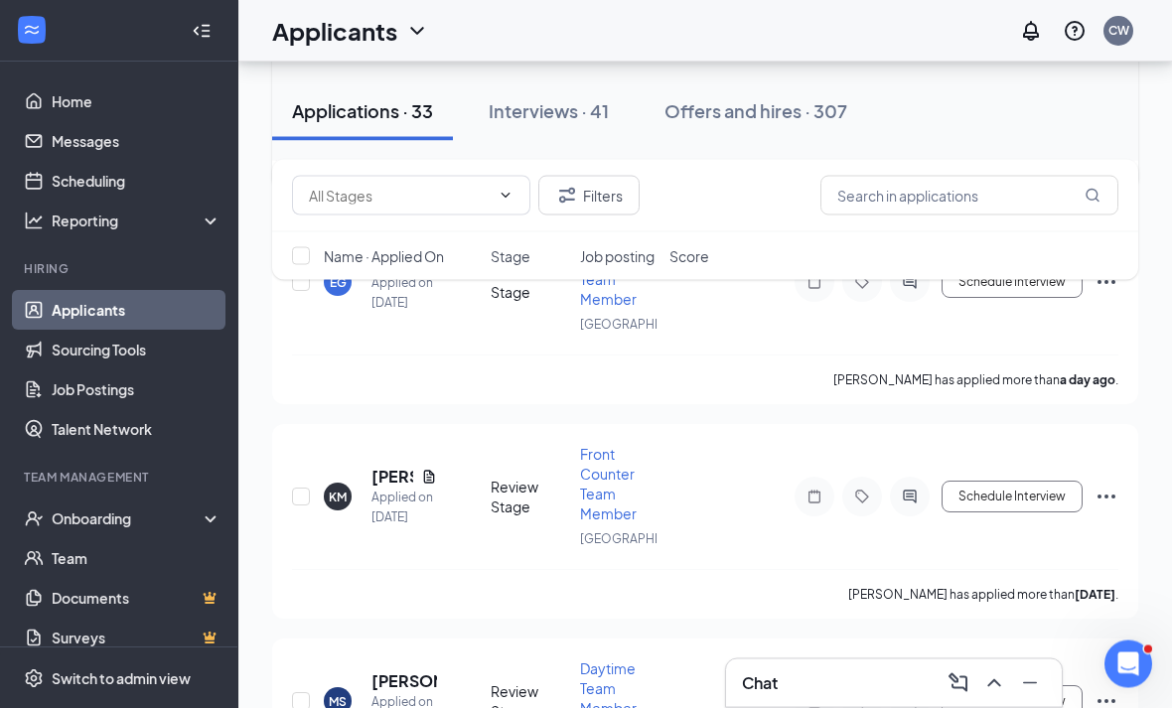
scroll to position [6136, 0]
click at [406, 59] on h5 "Christian Alvarado" at bounding box center [392, 48] width 42 height 22
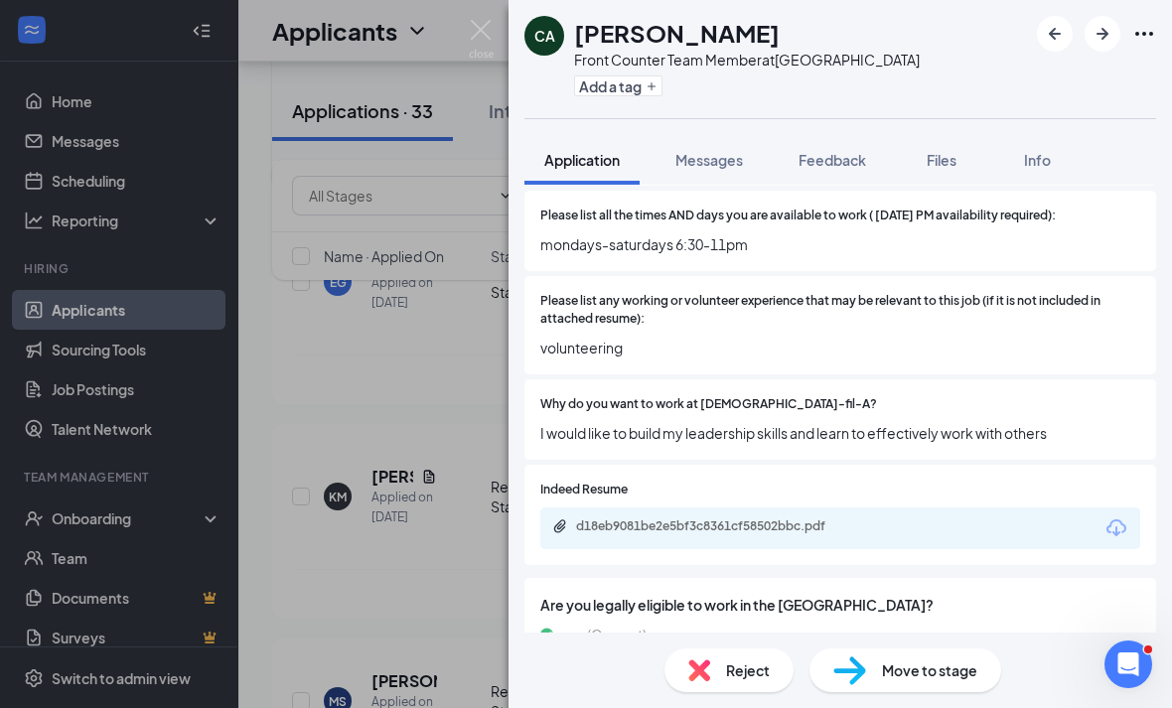
scroll to position [653, 0]
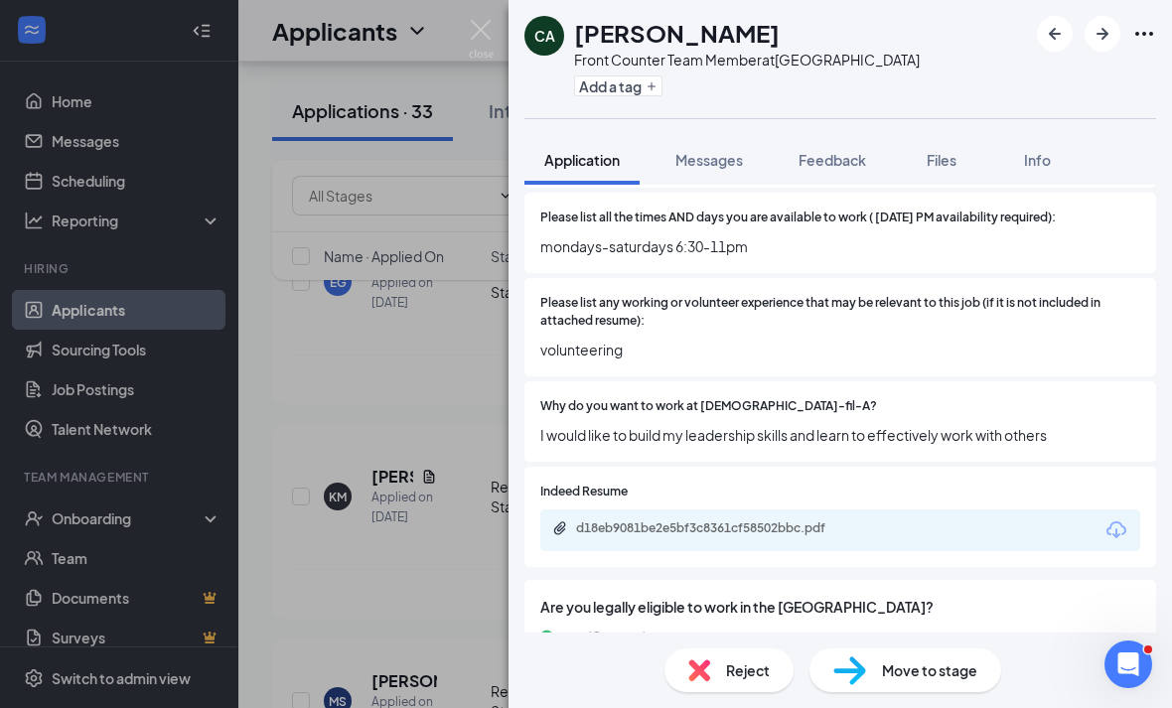
click at [916, 527] on div "d18eb9081be2e5bf3c8361cf58502bbc.pdf" at bounding box center [840, 530] width 600 height 42
click at [915, 526] on div "d18eb9081be2e5bf3c8361cf58502bbc.pdf" at bounding box center [840, 530] width 600 height 42
click at [917, 523] on div "d18eb9081be2e5bf3c8361cf58502bbc.pdf" at bounding box center [840, 530] width 600 height 42
click at [917, 522] on div "d18eb9081be2e5bf3c8361cf58502bbc.pdf" at bounding box center [840, 530] width 600 height 42
click at [916, 518] on div "d18eb9081be2e5bf3c8361cf58502bbc.pdf" at bounding box center [840, 530] width 600 height 42
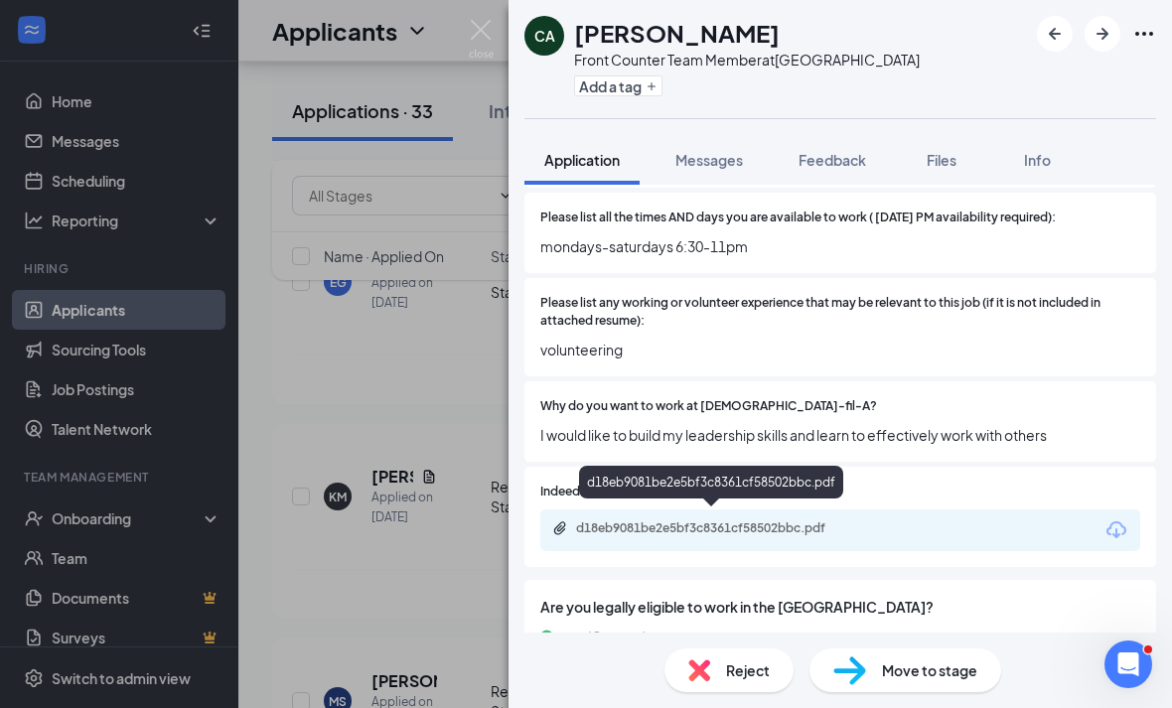
click at [647, 523] on div "d18eb9081be2e5bf3c8361cf58502bbc.pdf" at bounding box center [715, 528] width 278 height 16
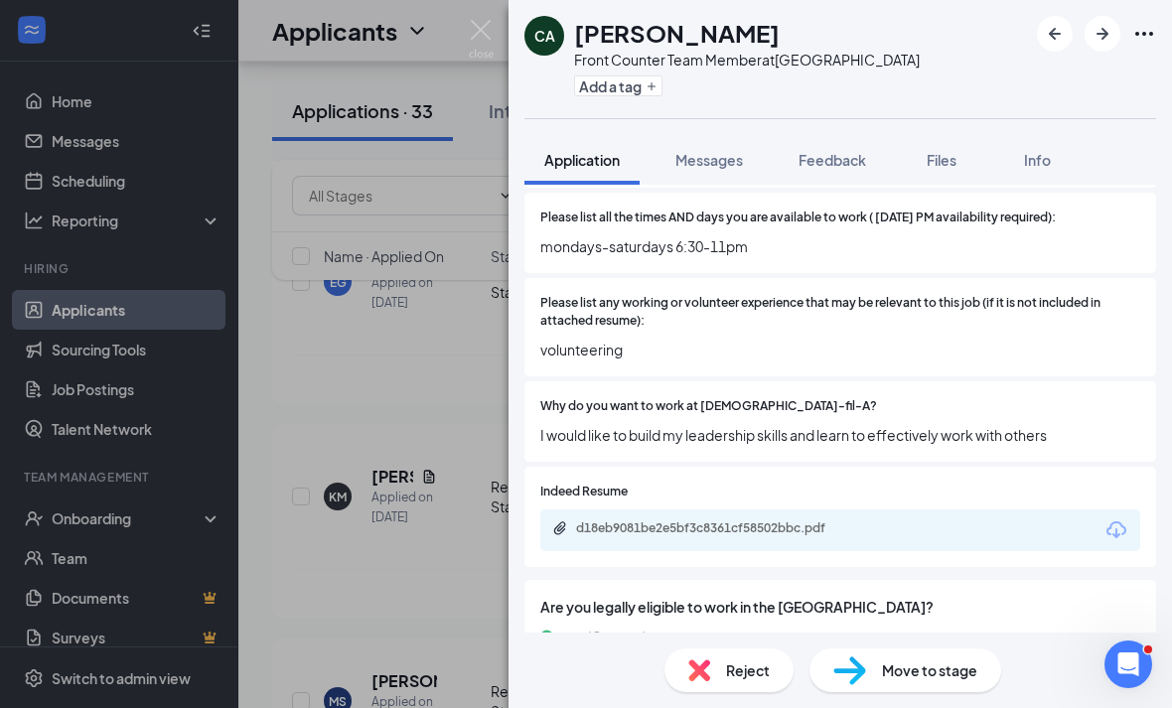
click at [491, 396] on div "CA Christian Alvarado Front Counter Team Member at Eisenhower Park Add a tag Ap…" at bounding box center [586, 354] width 1172 height 708
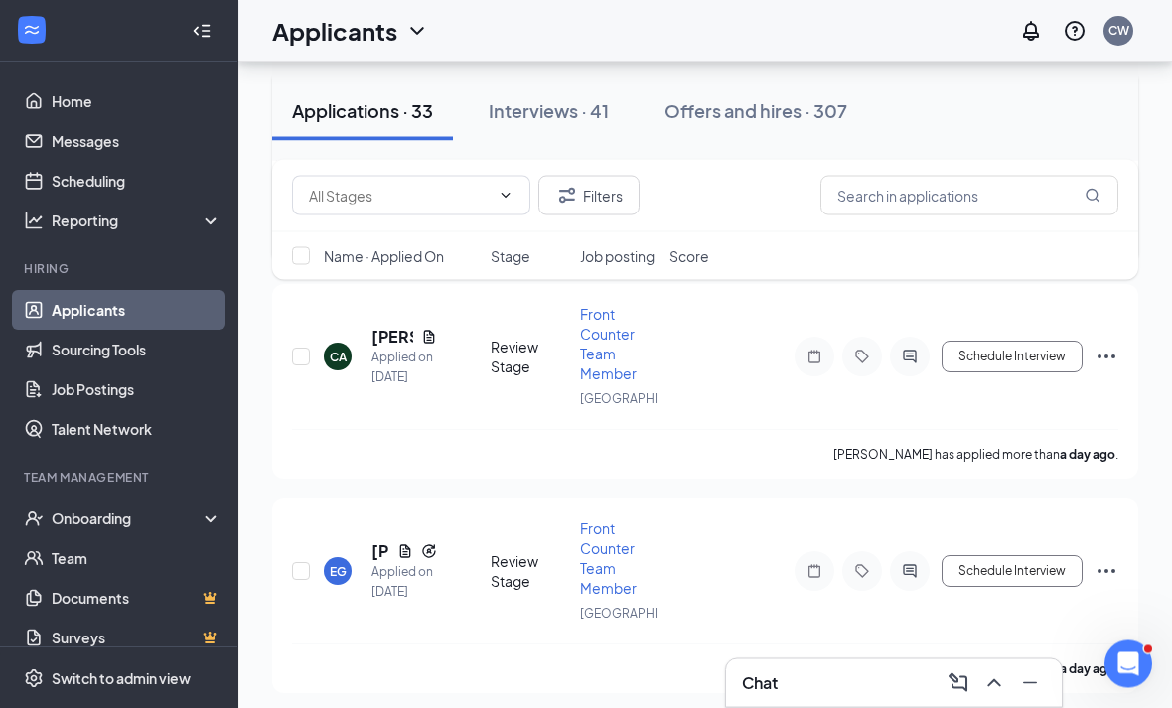
scroll to position [5847, 0]
click at [371, 133] on h5 "Jeanelle Taylor" at bounding box center [380, 122] width 18 height 22
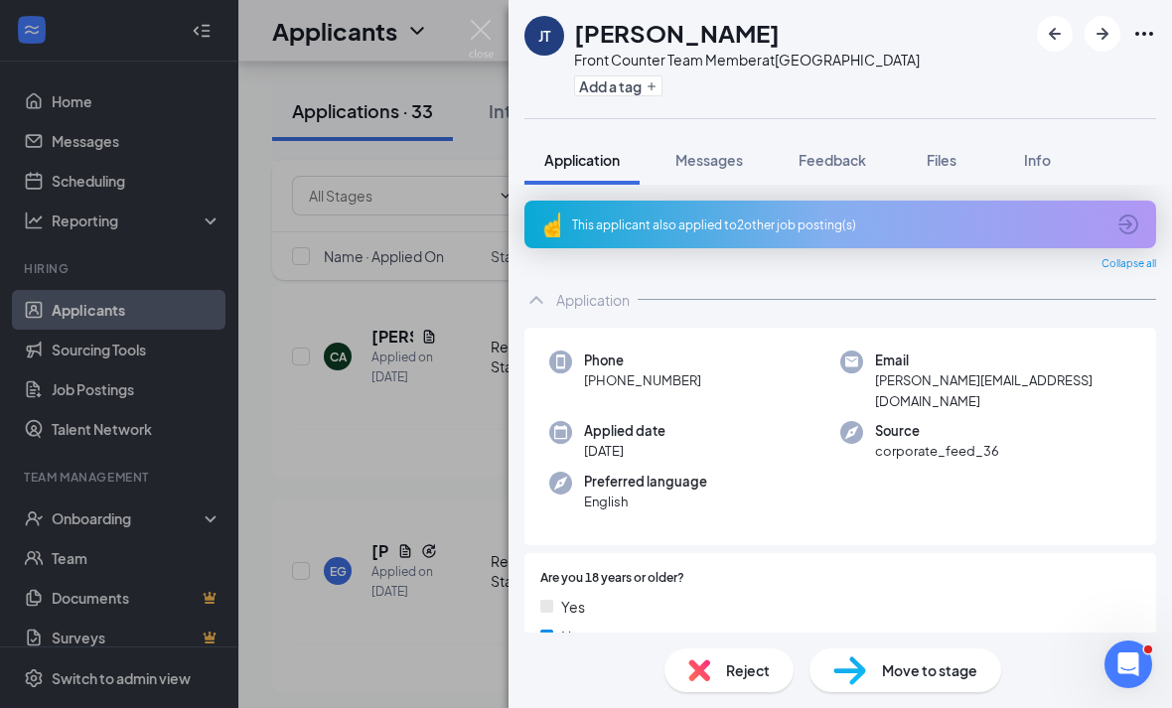
click at [1114, 241] on div "This applicant also applied to 2 other job posting(s)" at bounding box center [839, 225] width 631 height 48
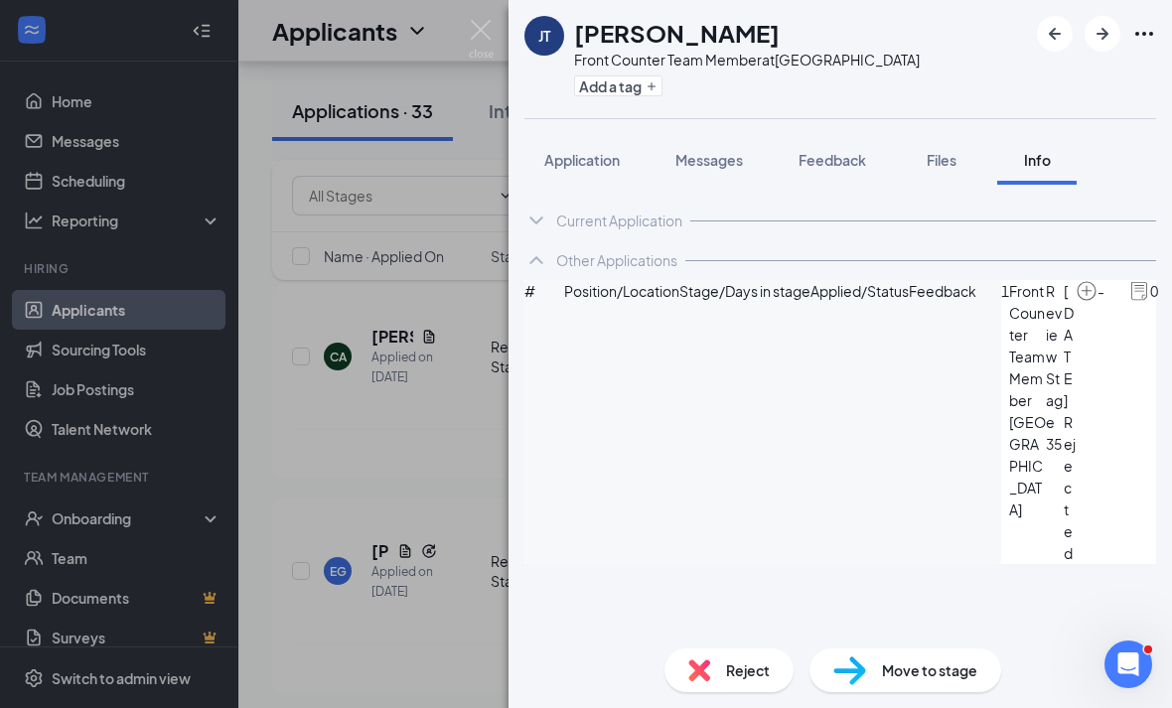
click at [553, 131] on div "JT Jeanelle Taylor Front Counter Team Member at Eisenhower Park Add a tag Appli…" at bounding box center [839, 354] width 663 height 708
click at [563, 169] on div "Application" at bounding box center [581, 160] width 75 height 20
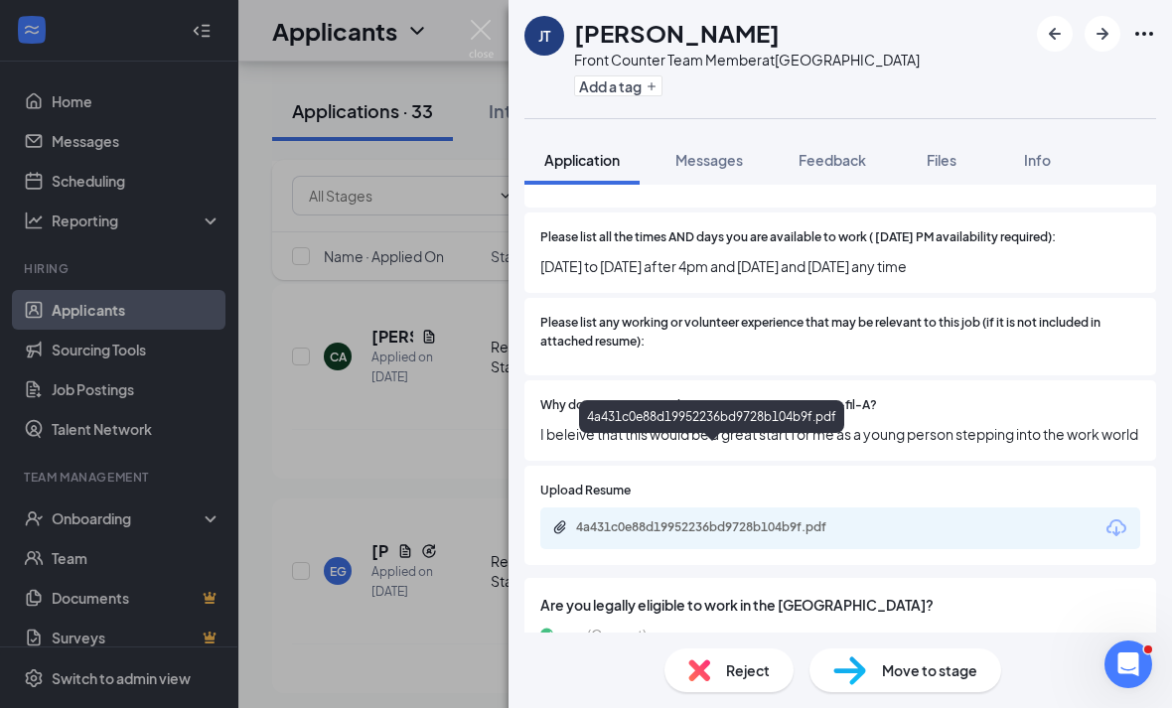
scroll to position [64, 0]
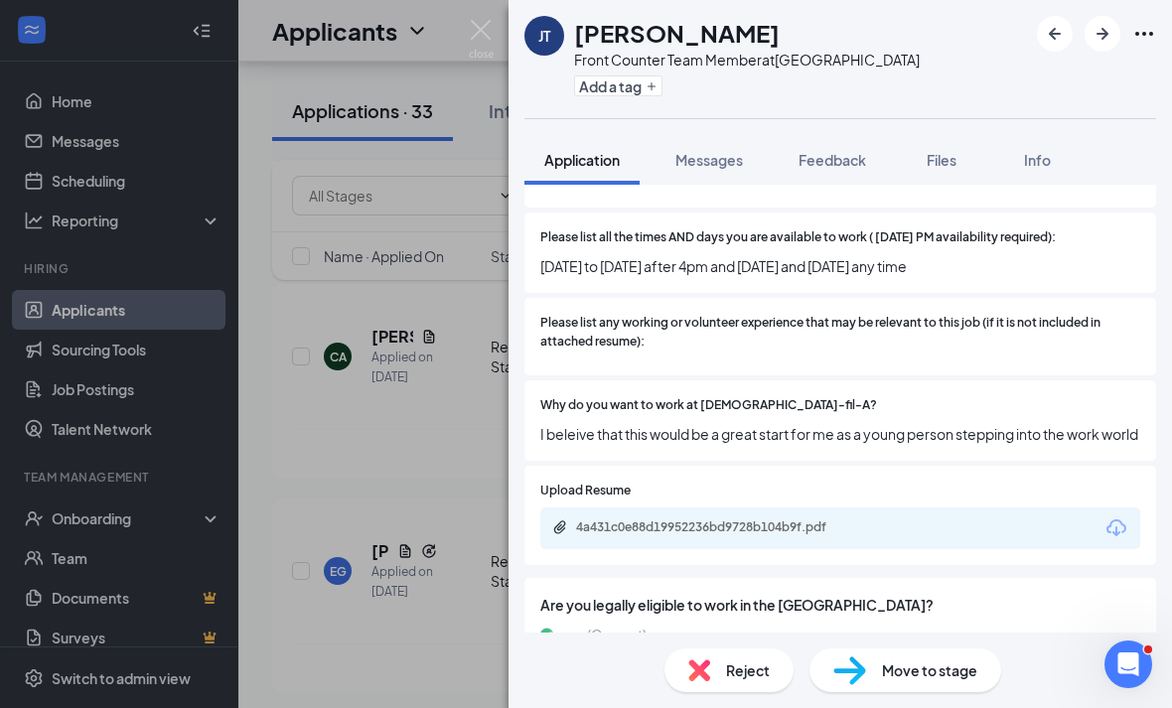
click at [770, 655] on div "Reject" at bounding box center [728, 670] width 129 height 44
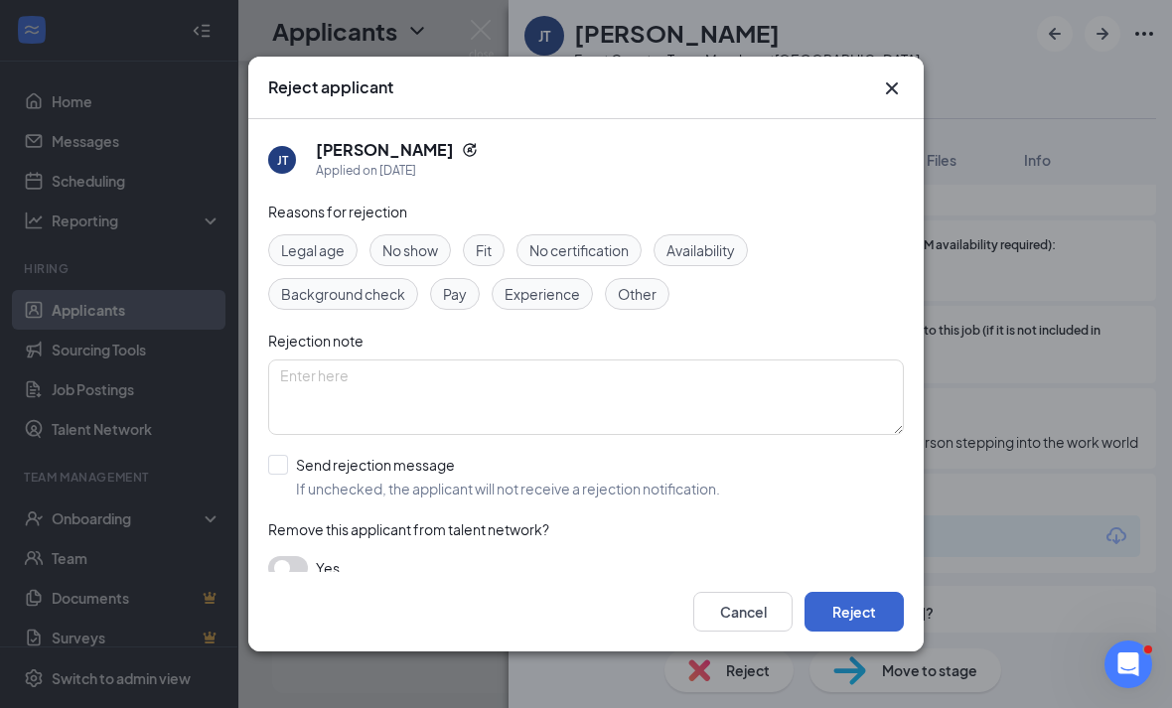
click at [850, 628] on button "Reject" at bounding box center [853, 612] width 99 height 40
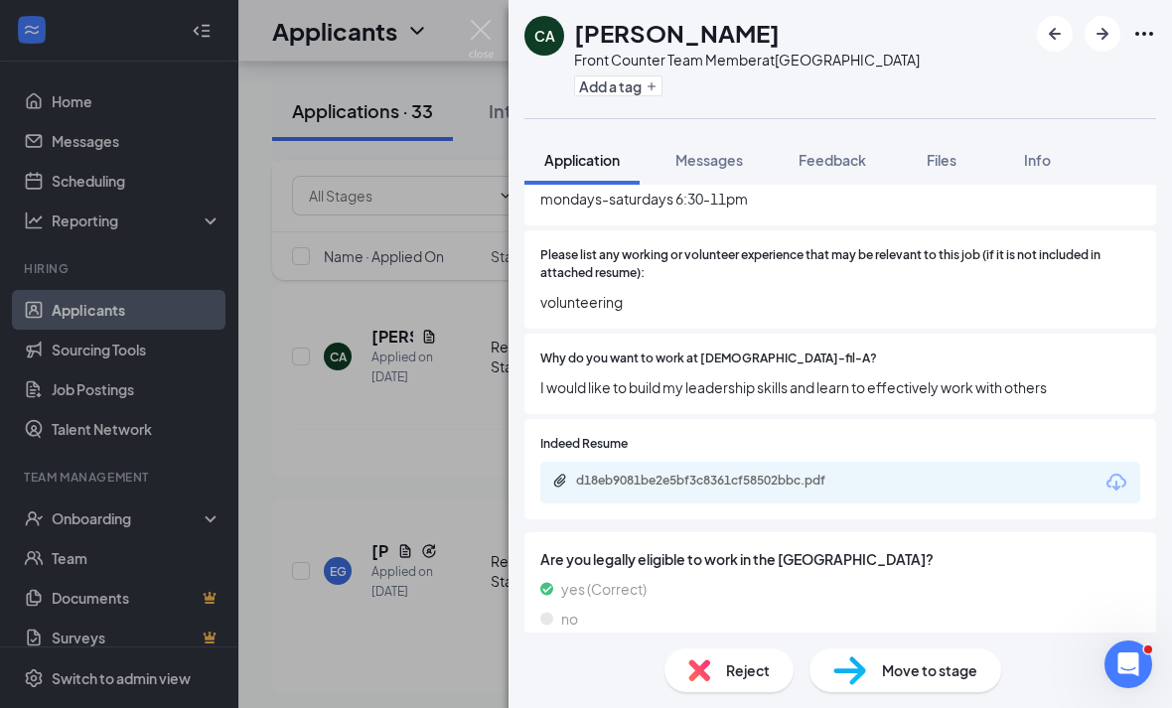
scroll to position [645, 0]
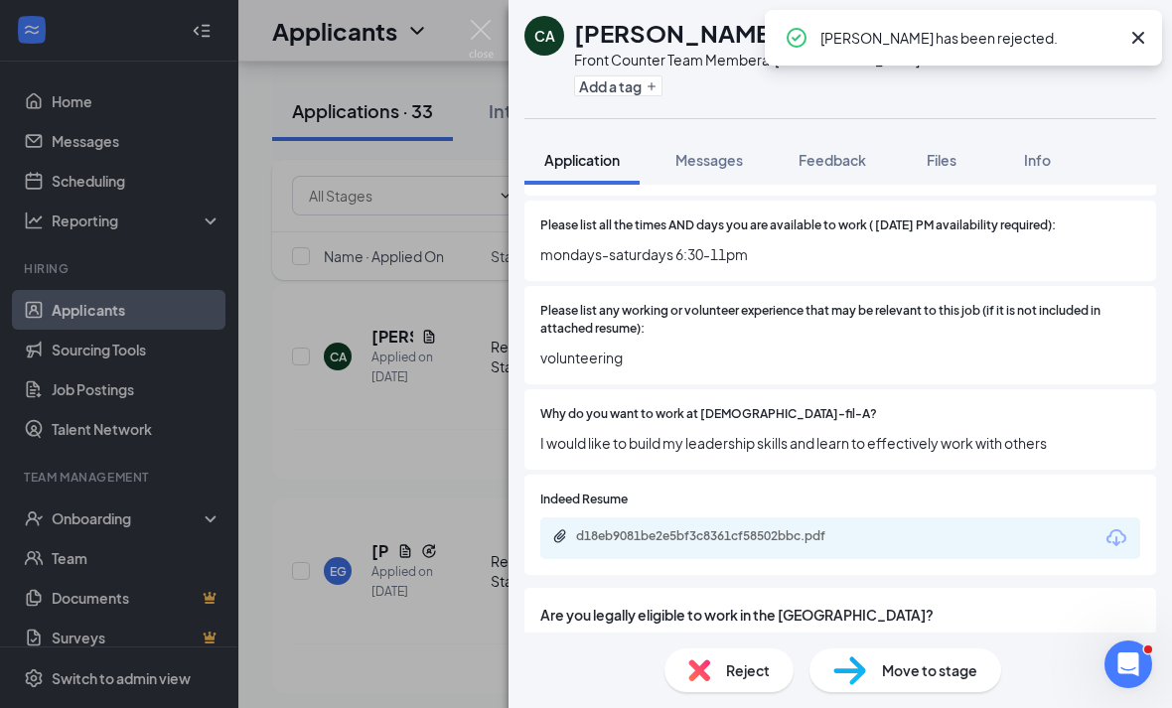
click at [467, 501] on div "CA Christian Alvarado Front Counter Team Member at Eisenhower Park Add a tag Ap…" at bounding box center [586, 354] width 1172 height 708
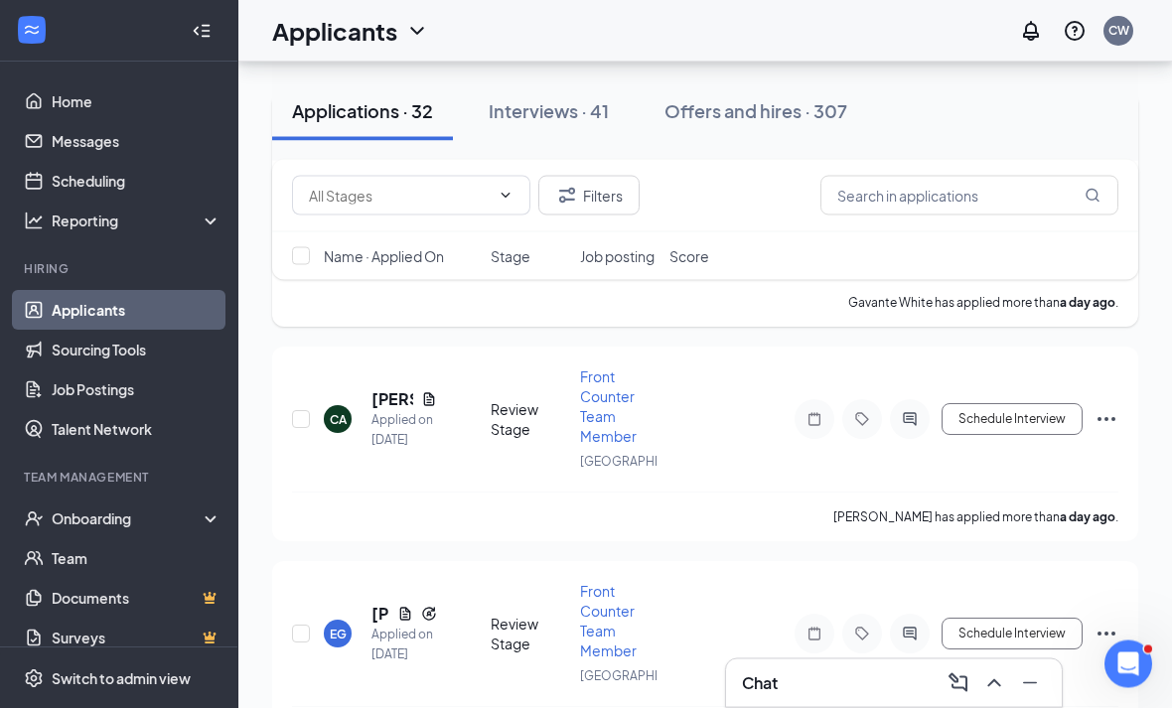
scroll to position [5566, 0]
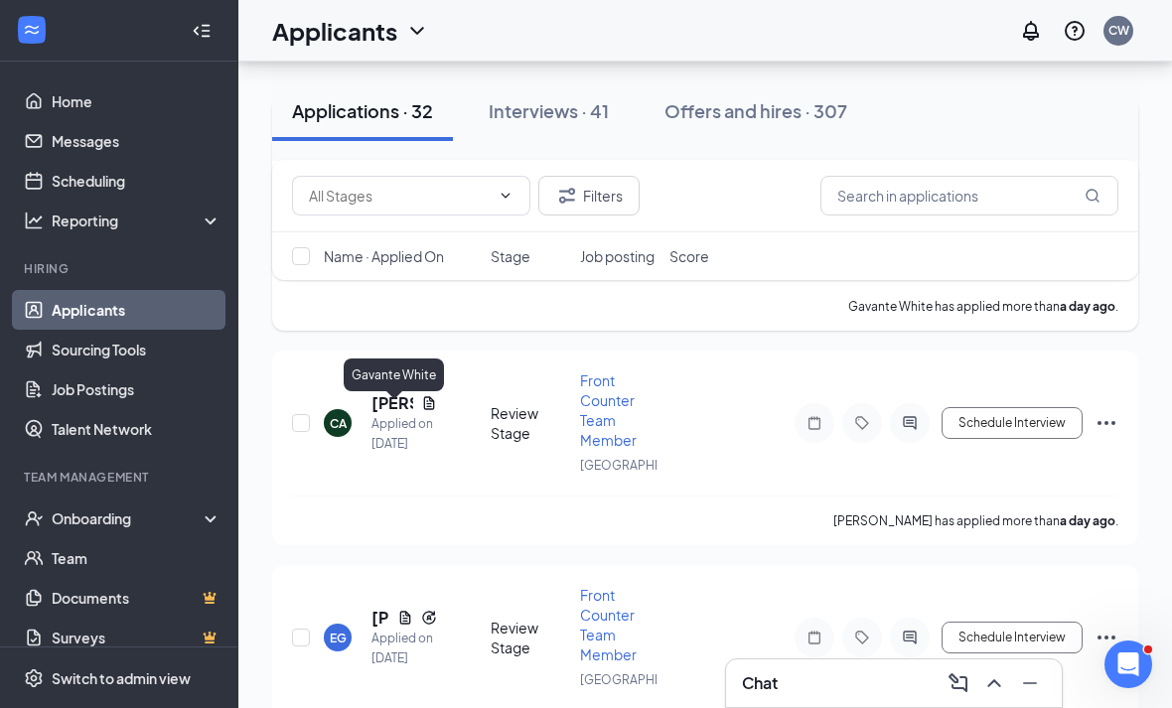
click at [387, 180] on h5 "Gavante White" at bounding box center [392, 169] width 42 height 22
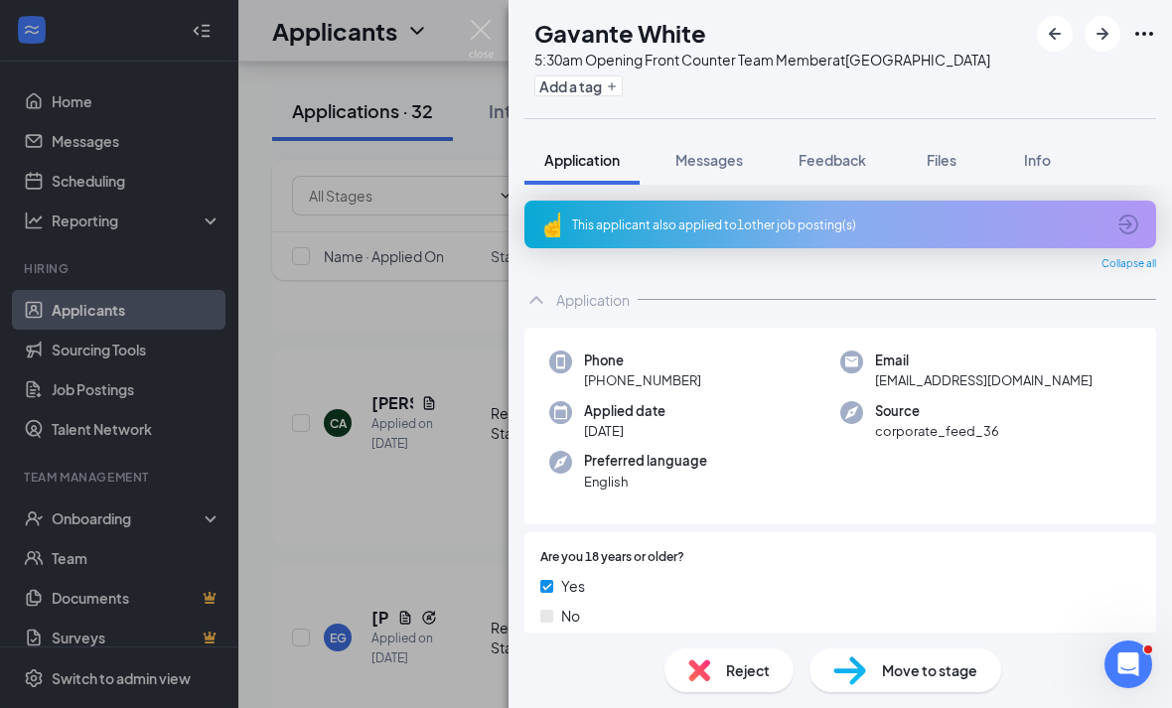
scroll to position [64, 0]
click at [1099, 216] on div "This applicant also applied to 1 other job posting(s)" at bounding box center [838, 224] width 532 height 17
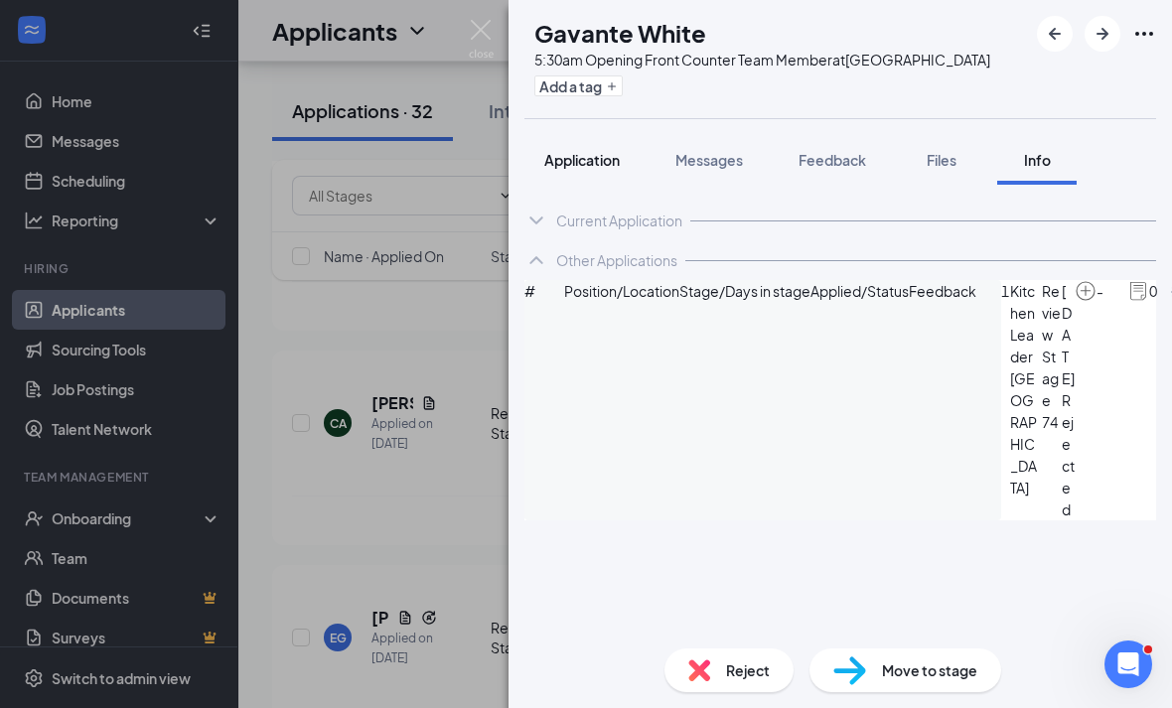
click at [592, 135] on button "Application" at bounding box center [581, 160] width 115 height 50
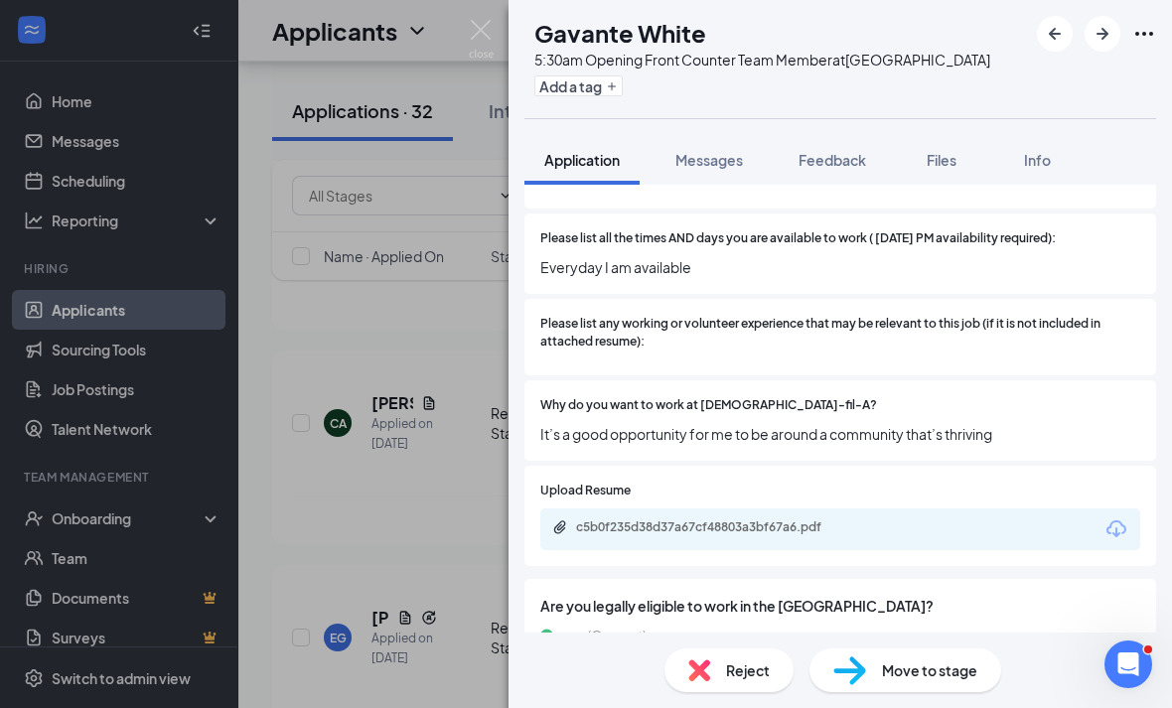
scroll to position [687, 0]
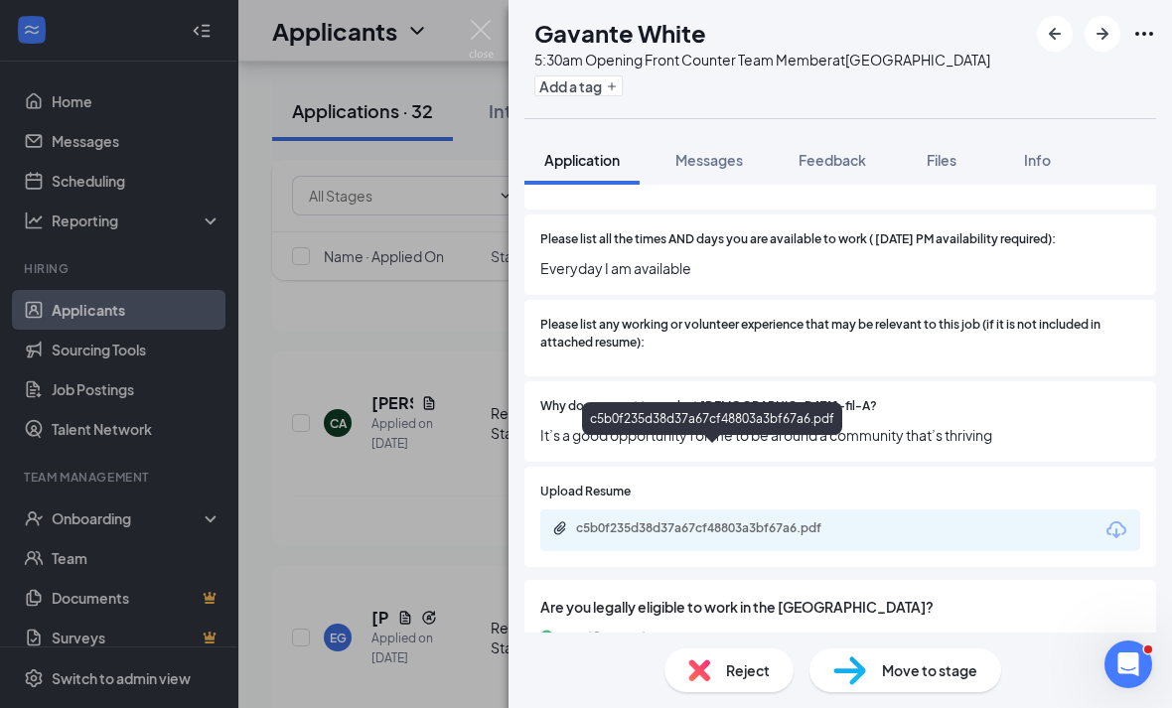
click at [840, 520] on div "c5b0f235d38d37a67cf48803a3bf67a6.pdf" at bounding box center [715, 528] width 278 height 16
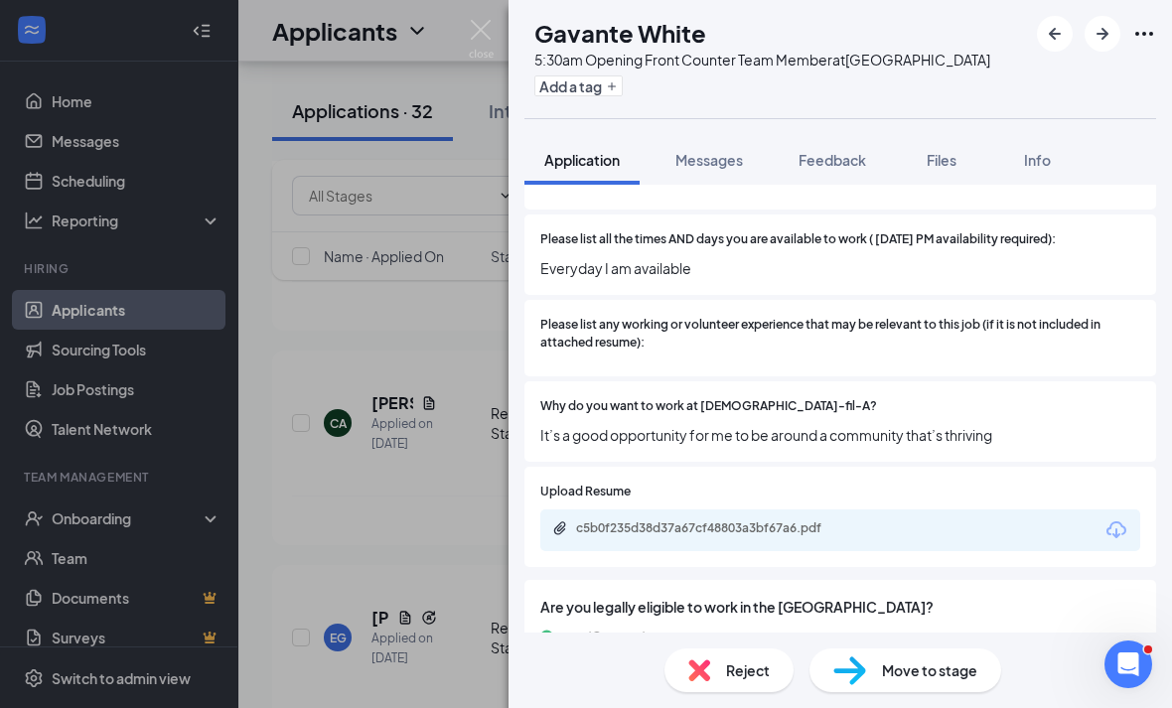
scroll to position [679, 0]
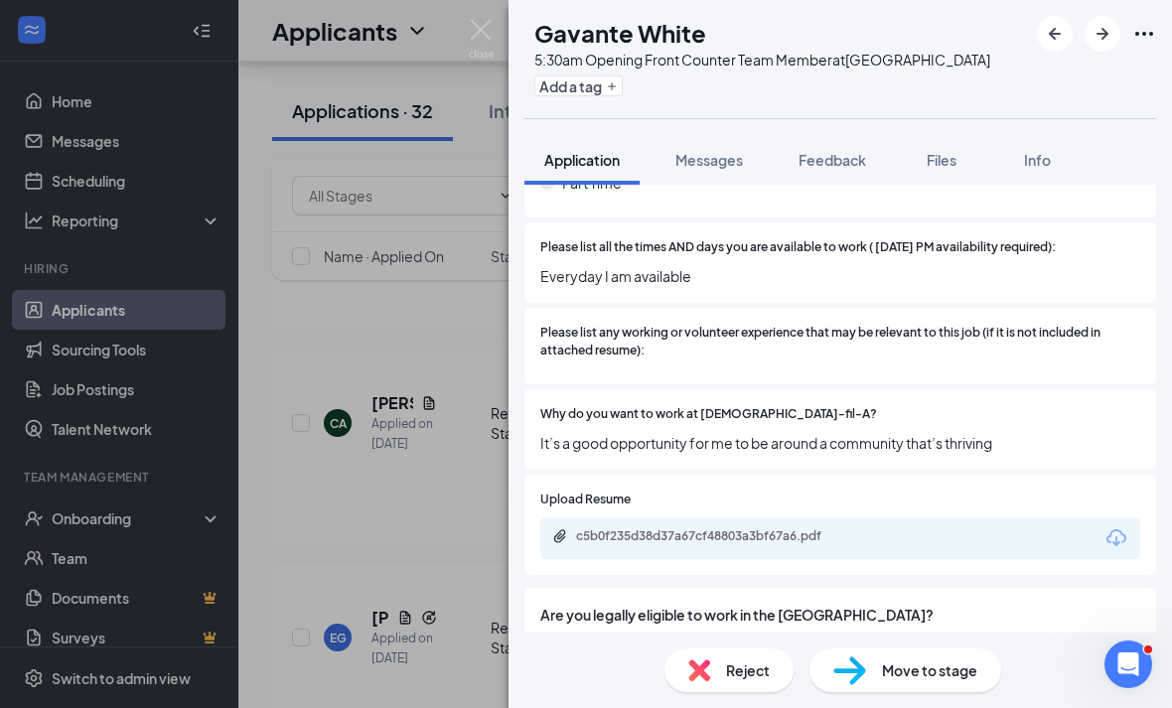
click at [757, 651] on div "Reject" at bounding box center [728, 670] width 129 height 44
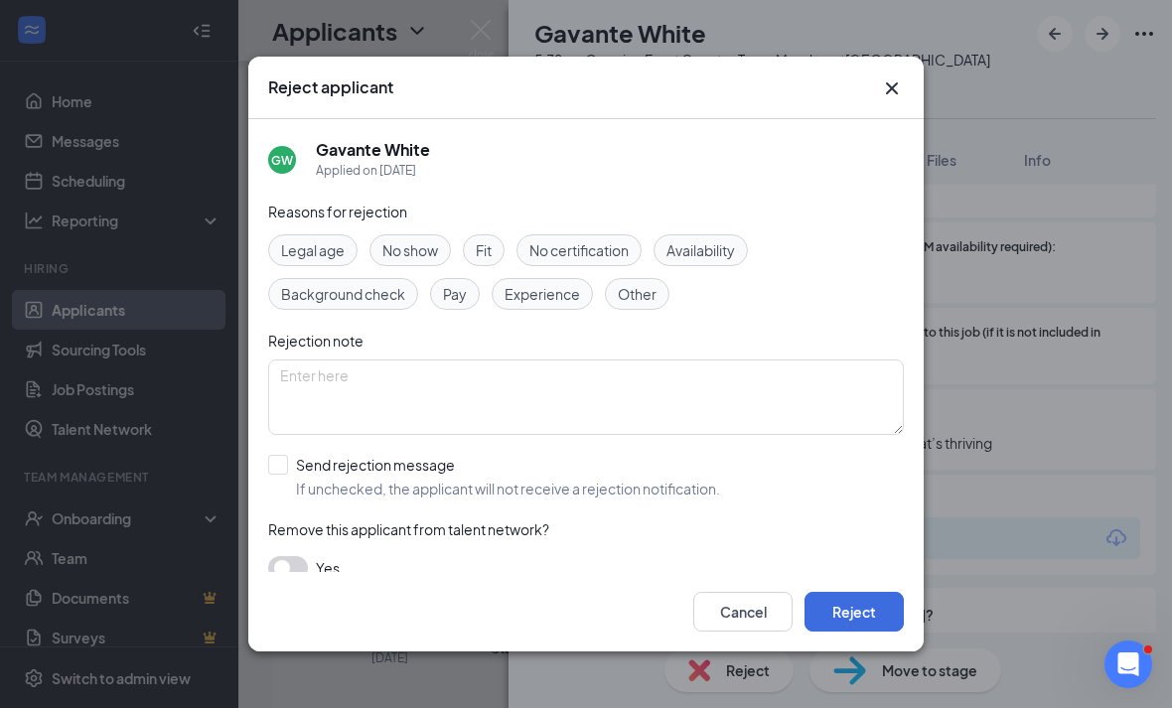
click at [854, 651] on div "Cancel Reject" at bounding box center [585, 611] width 675 height 79
click at [847, 630] on button "Reject" at bounding box center [853, 612] width 99 height 40
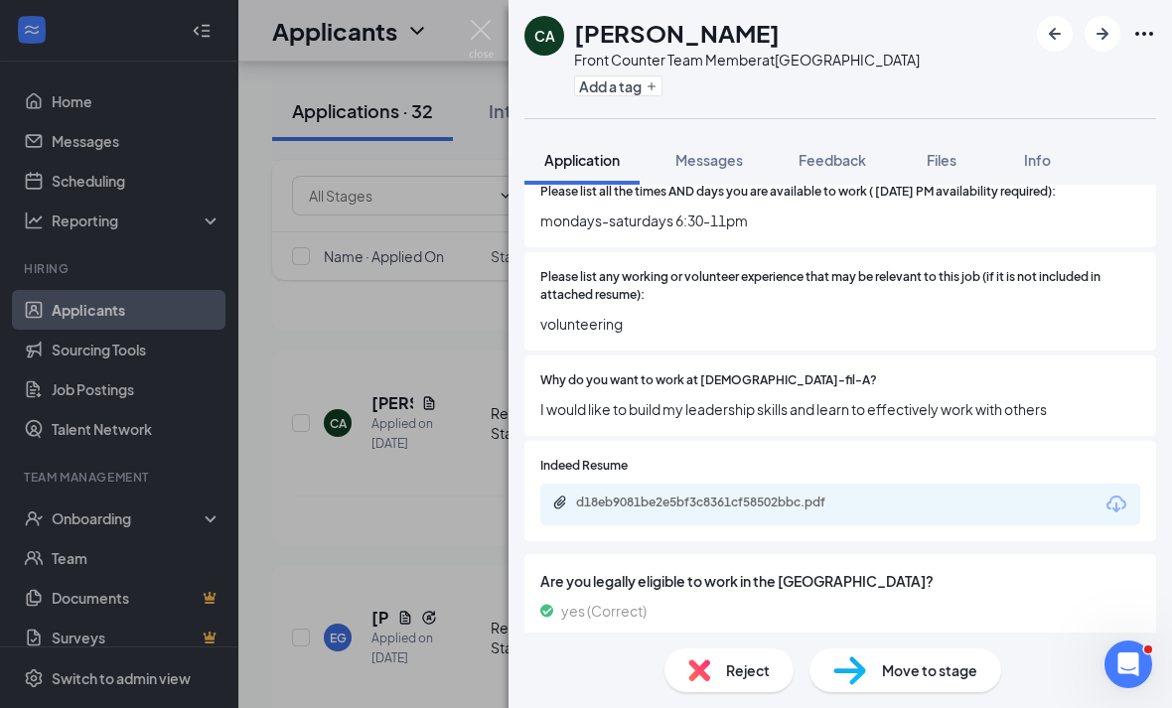
scroll to position [624, 0]
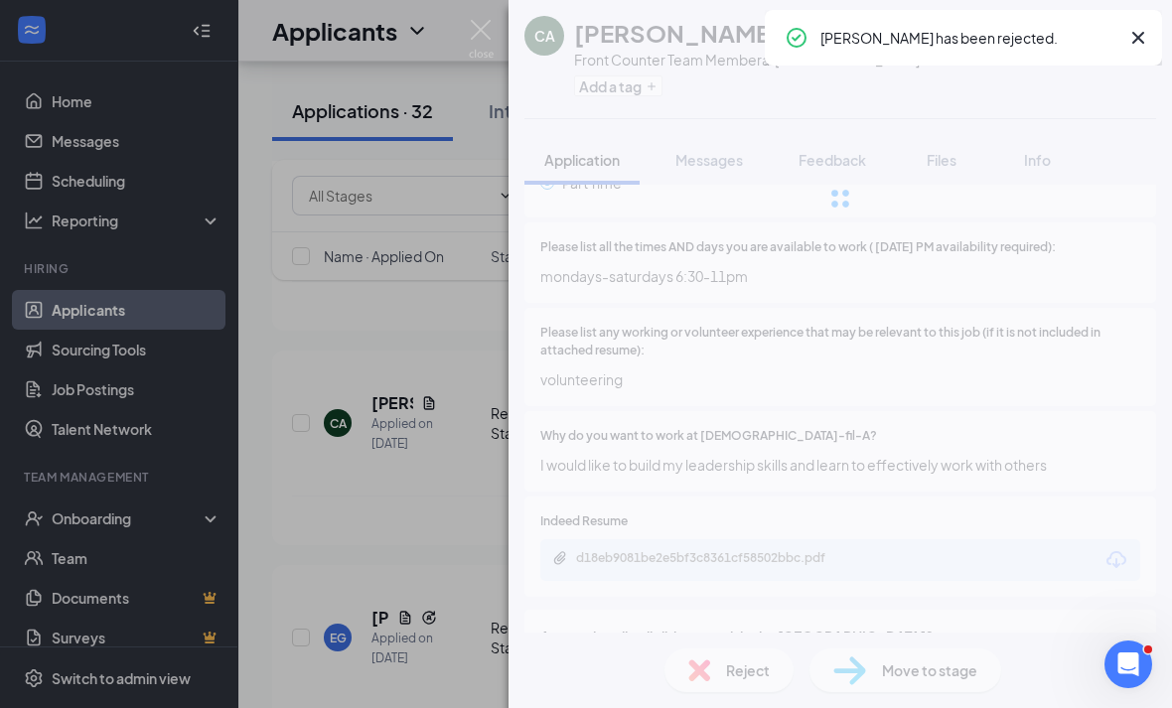
click at [421, 501] on div "CA Christian Alvarado Front Counter Team Member at Eisenhower Park Add a tag Ap…" at bounding box center [586, 354] width 1172 height 708
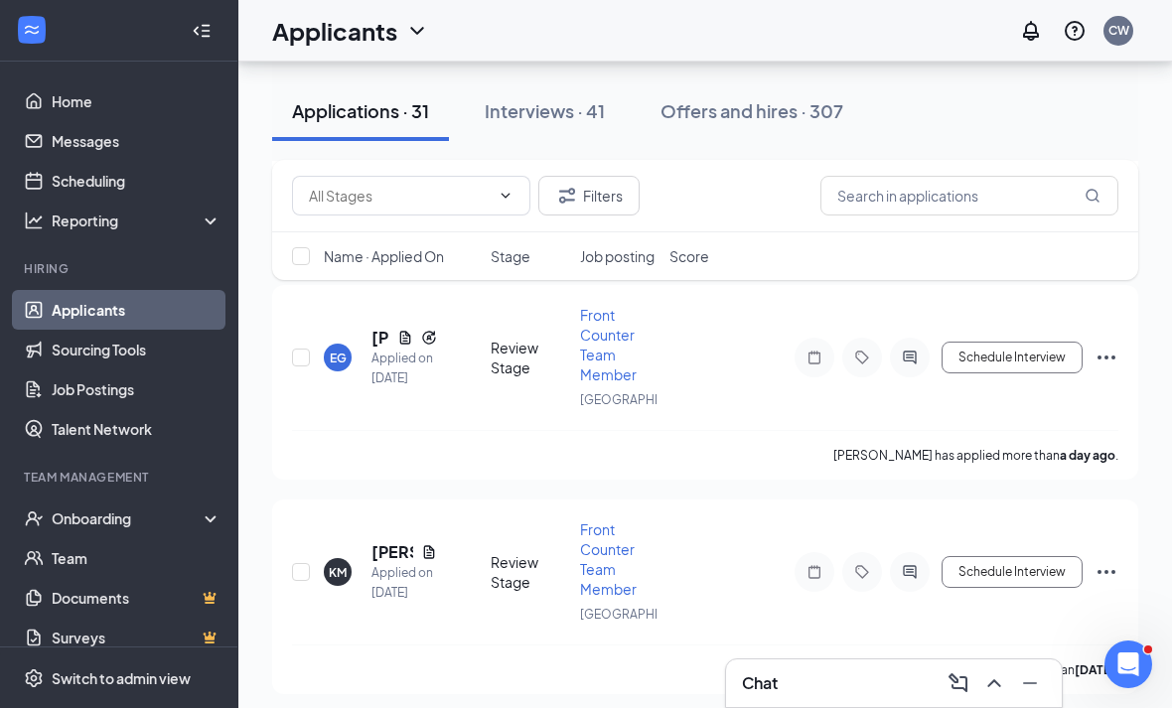
scroll to position [5589, 0]
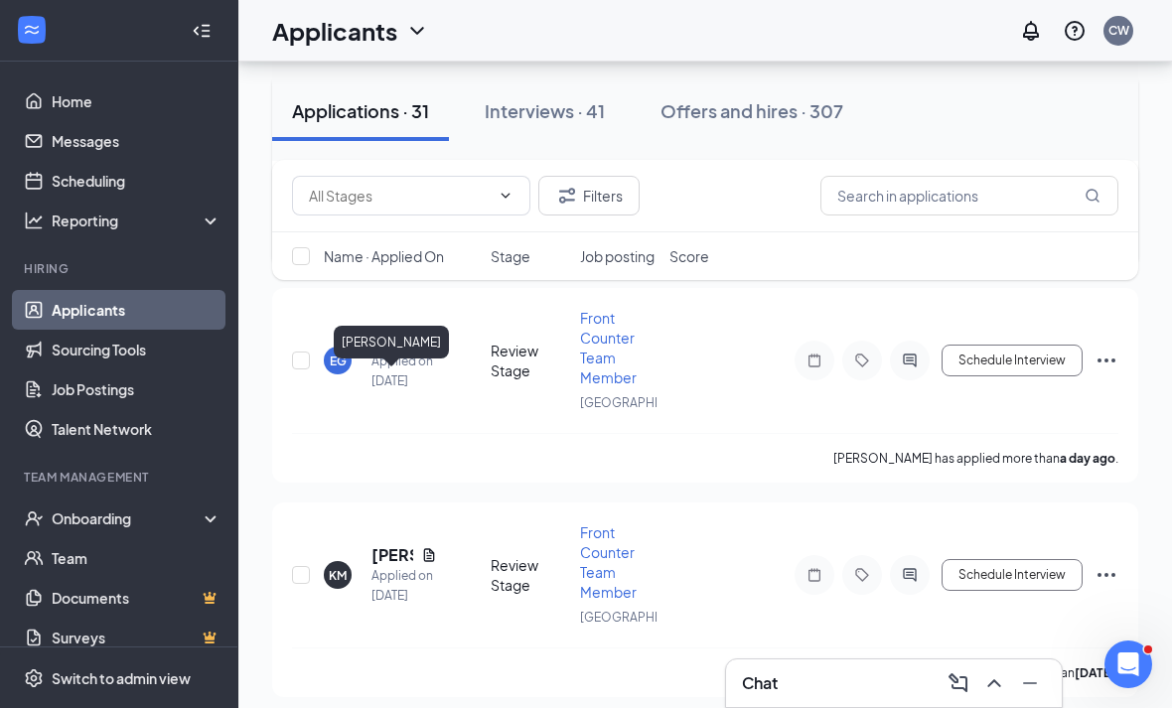
click at [389, 137] on h5 "Christian Alvarado" at bounding box center [392, 126] width 42 height 22
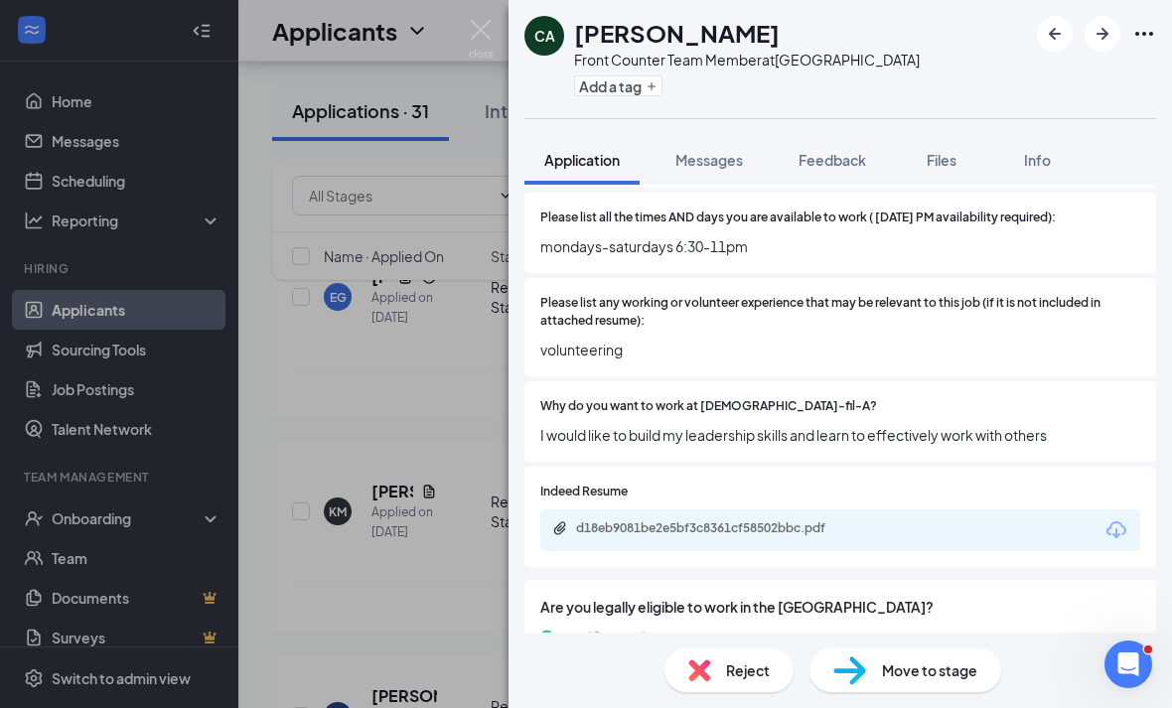
scroll to position [64, 0]
click at [666, 509] on div "d18eb9081be2e5bf3c8361cf58502bbc.pdf" at bounding box center [840, 530] width 600 height 42
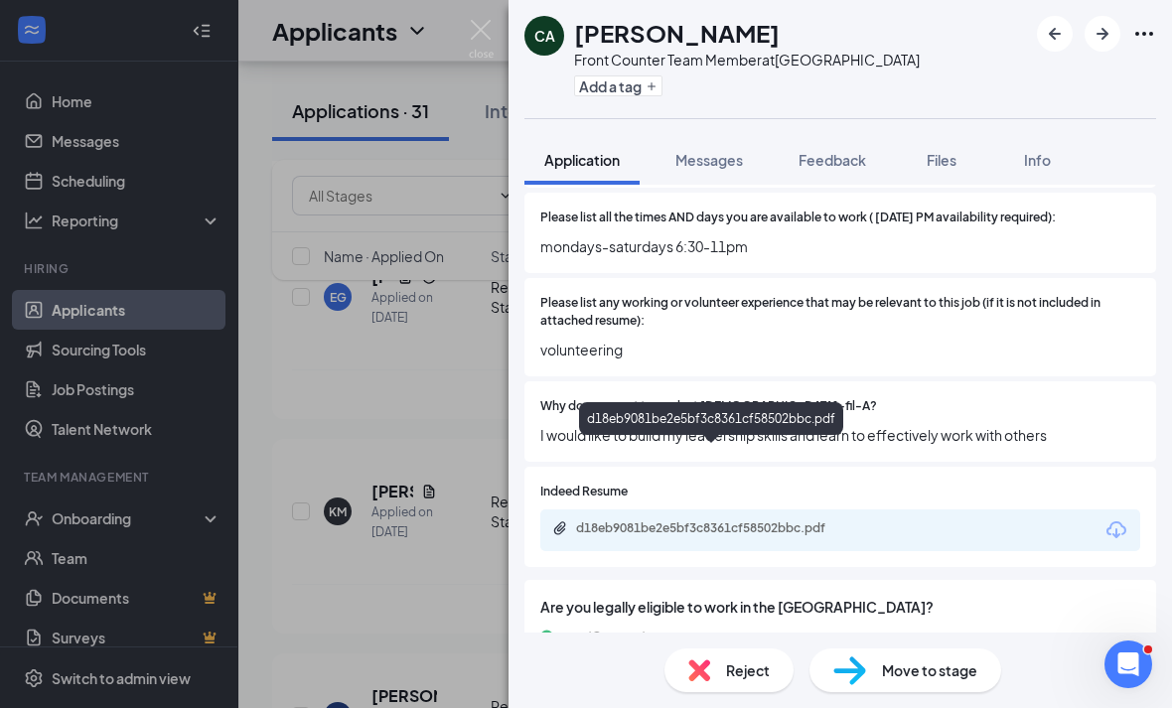
click at [667, 520] on div "d18eb9081be2e5bf3c8361cf58502bbc.pdf" at bounding box center [715, 528] width 278 height 16
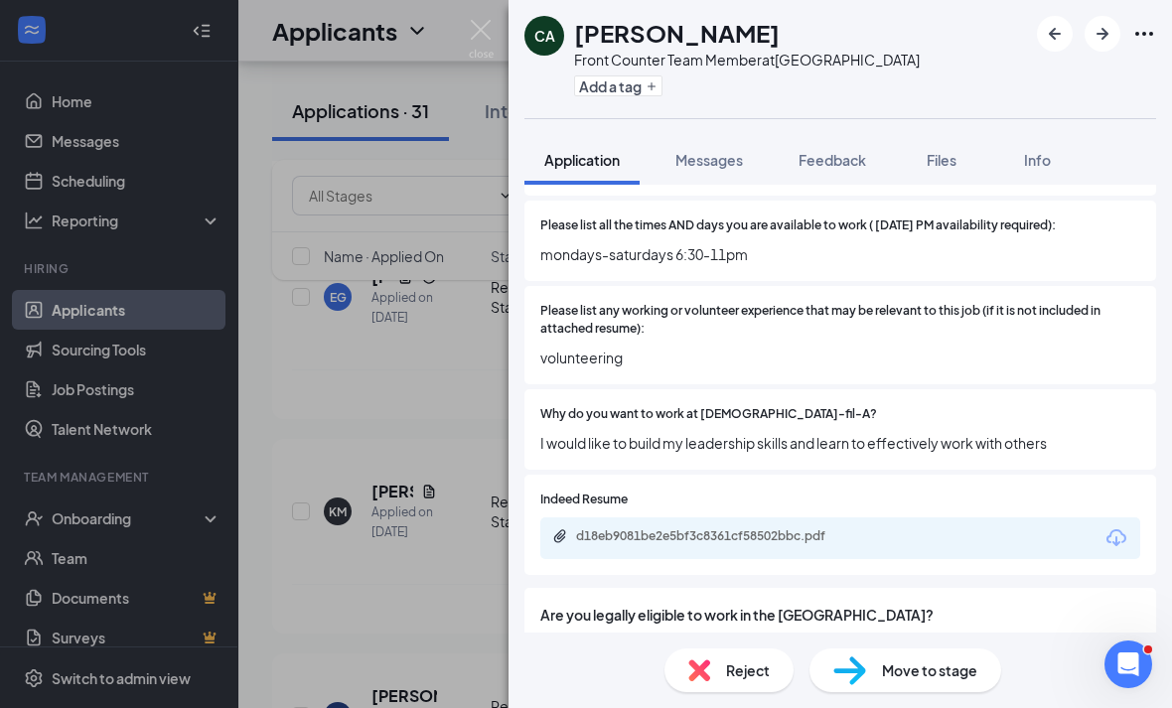
click at [904, 649] on div "Move to stage" at bounding box center [905, 670] width 192 height 44
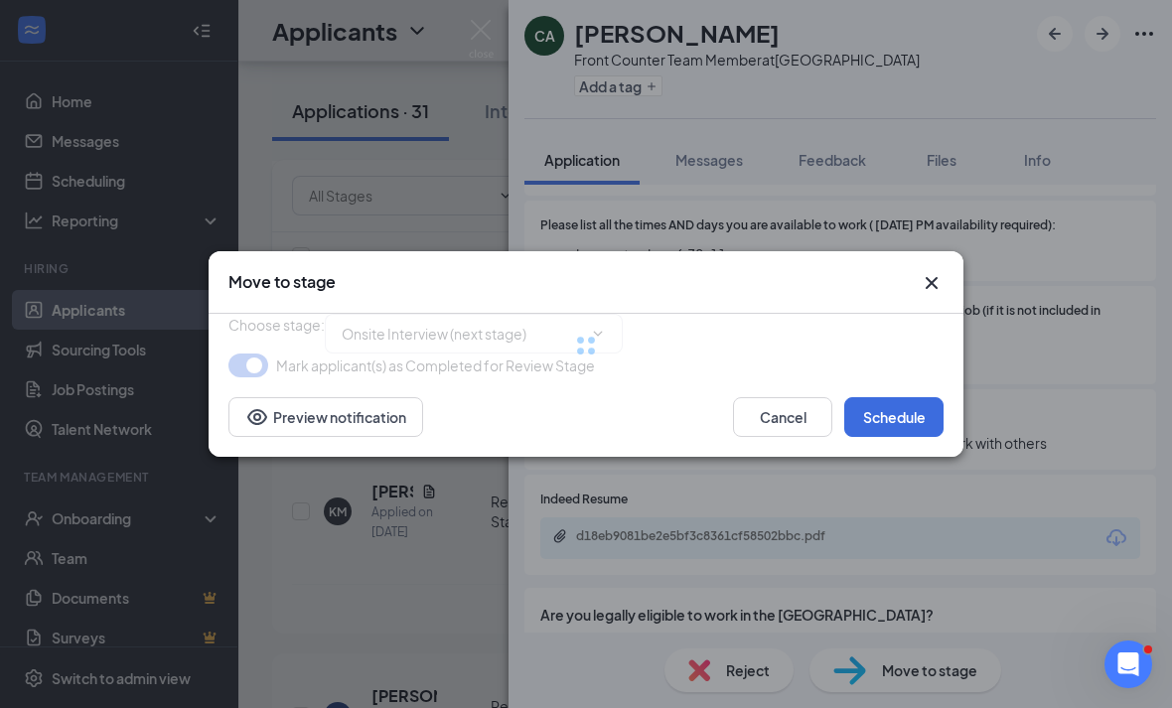
type input "Onsite Interview (next stage)"
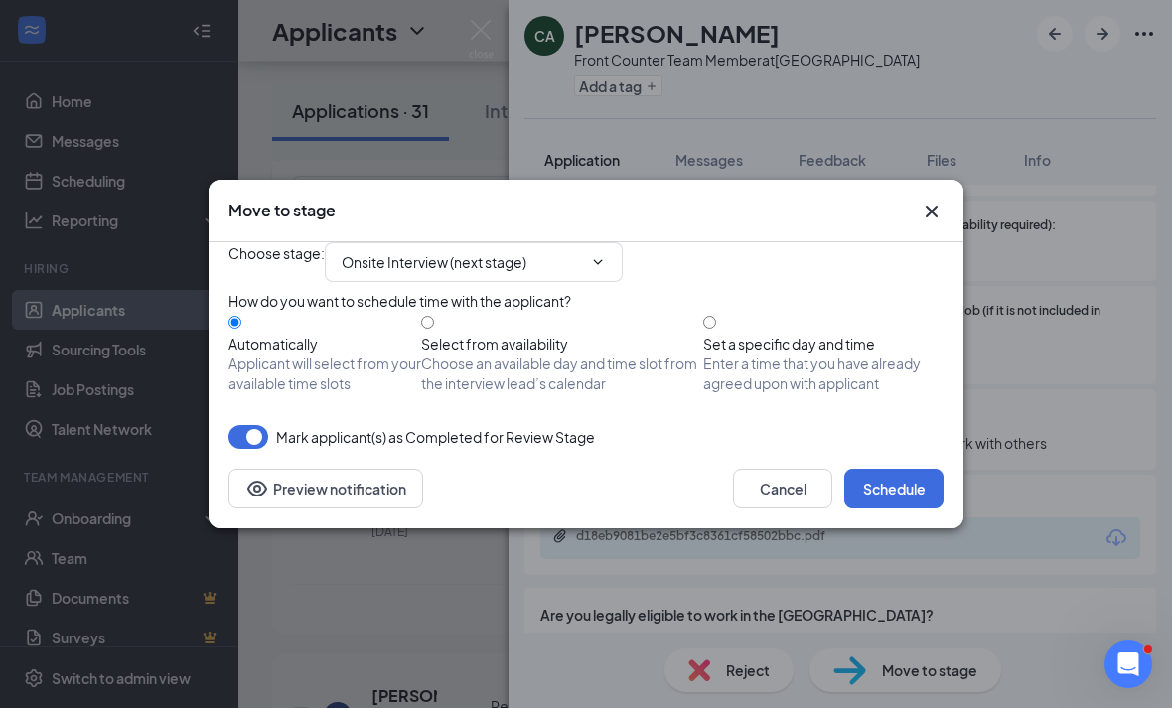
click at [923, 200] on icon "Cross" at bounding box center [931, 212] width 24 height 24
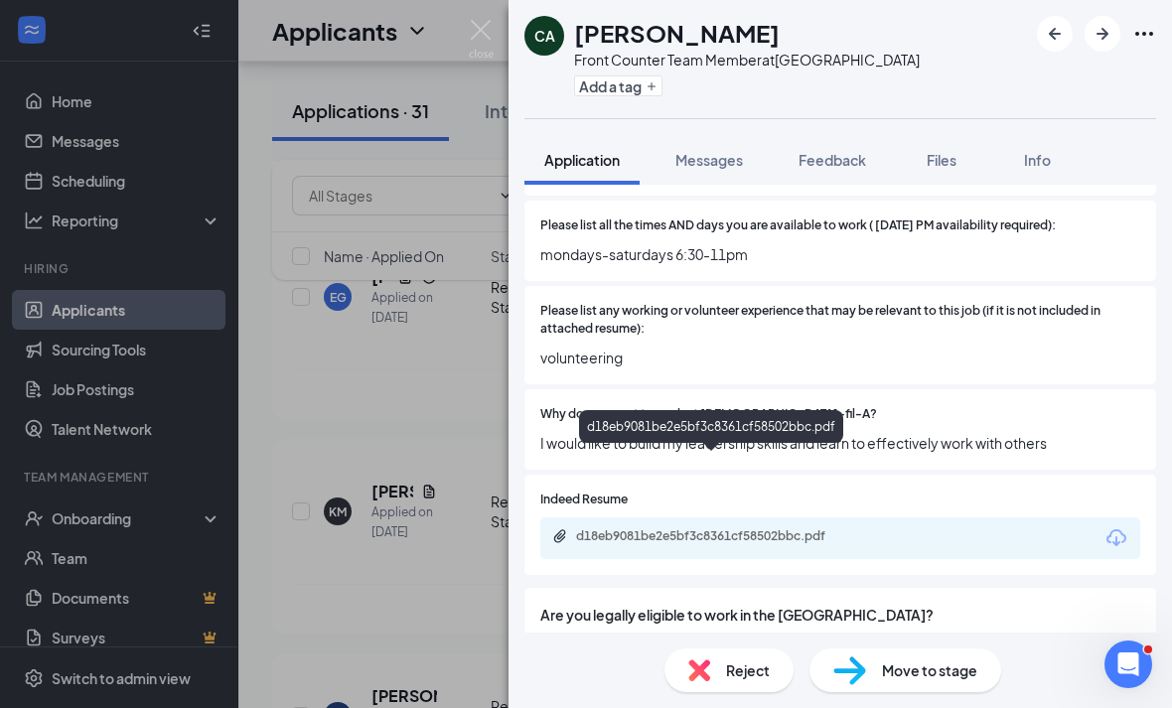
click at [742, 528] on div "d18eb9081be2e5bf3c8361cf58502bbc.pdf" at bounding box center [715, 536] width 278 height 16
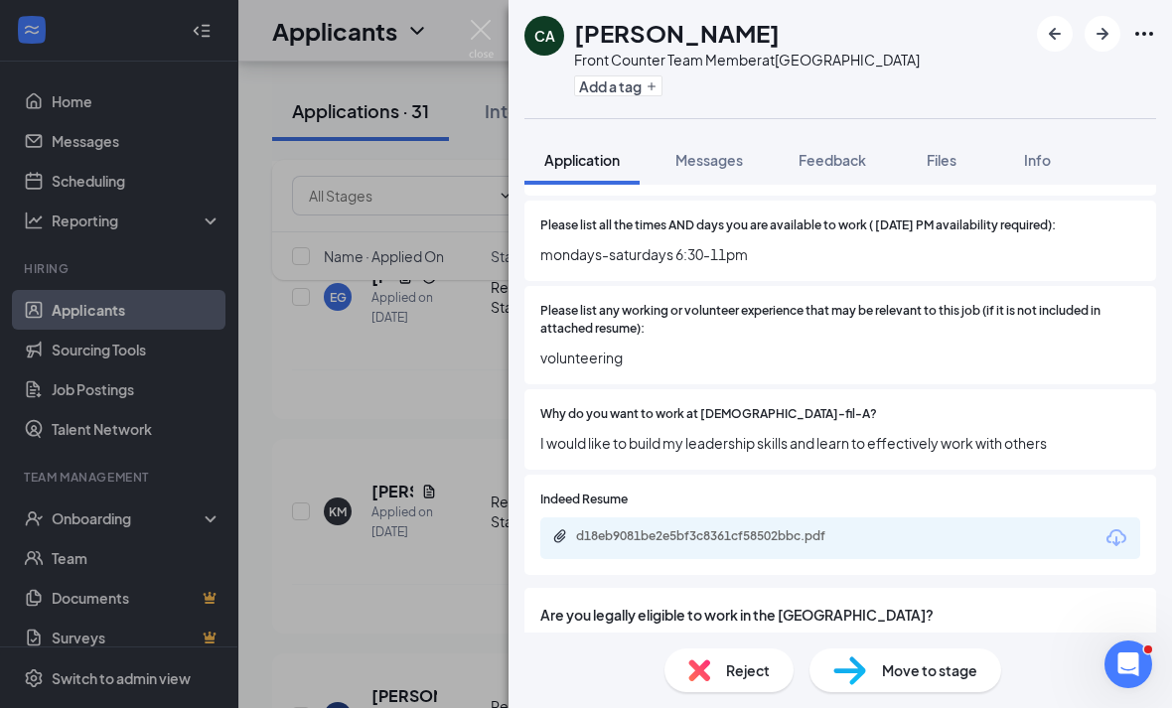
click at [923, 665] on span "Move to stage" at bounding box center [929, 670] width 95 height 22
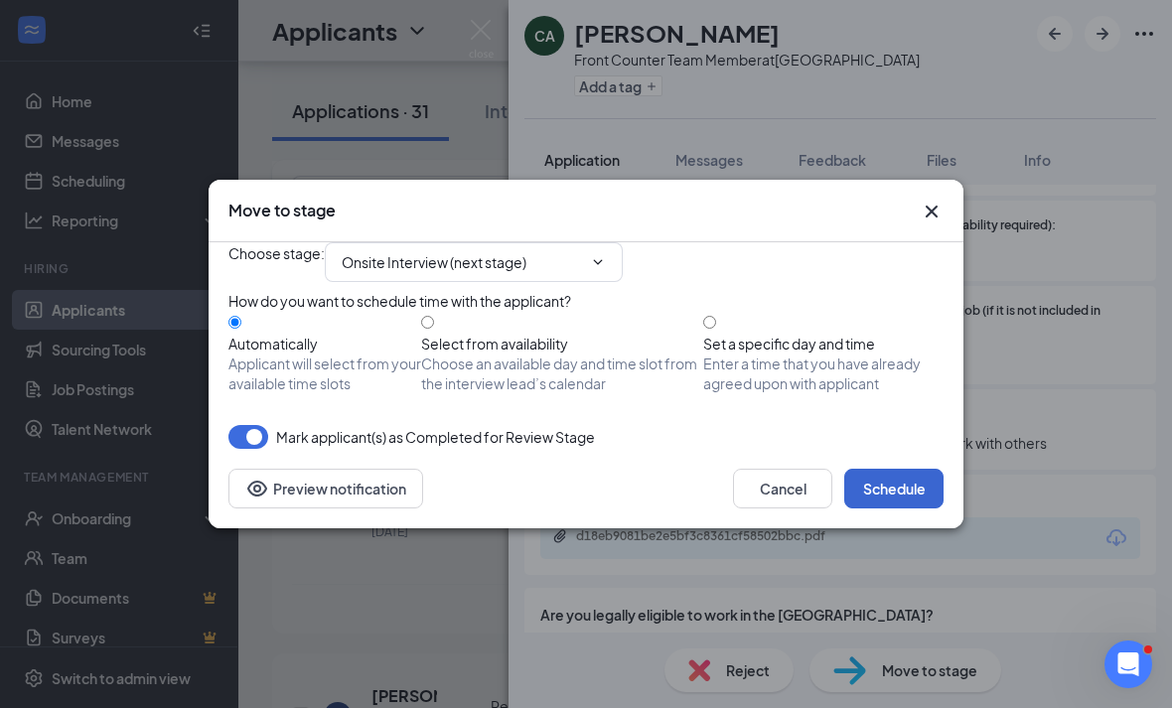
click at [852, 508] on button "Schedule" at bounding box center [893, 489] width 99 height 40
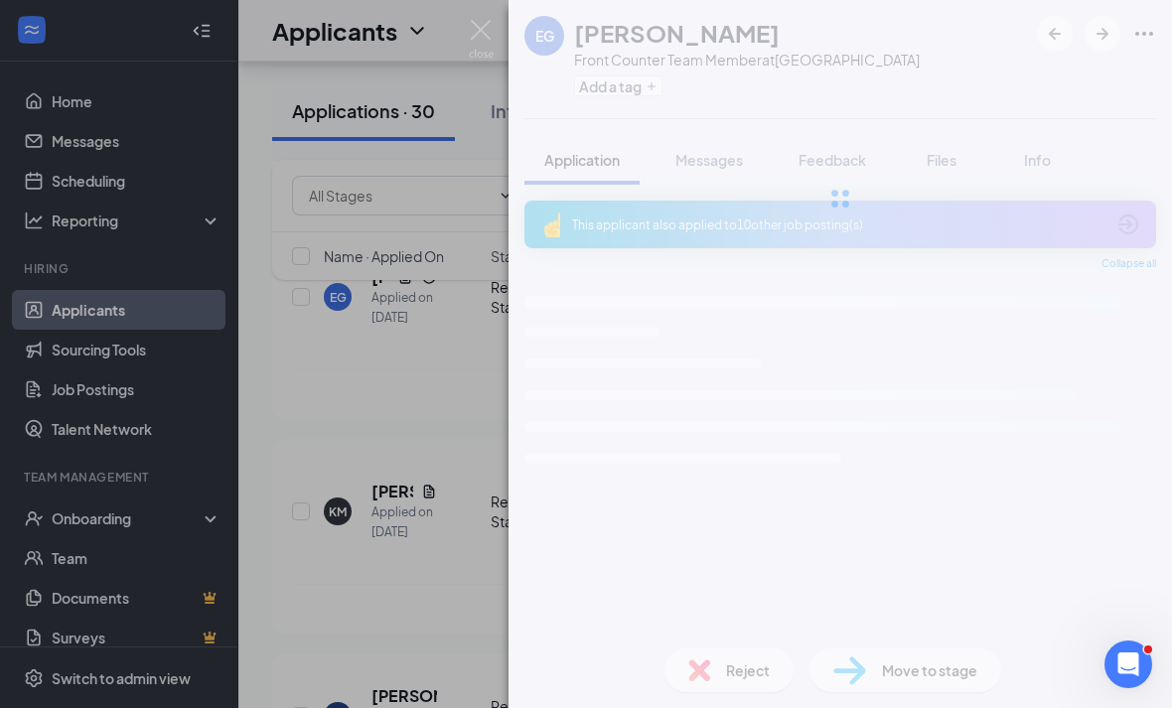
click at [389, 405] on div "EG Erika Garcia Front Counter Team Member at Westbury Add a tag Application Mes…" at bounding box center [586, 354] width 1172 height 708
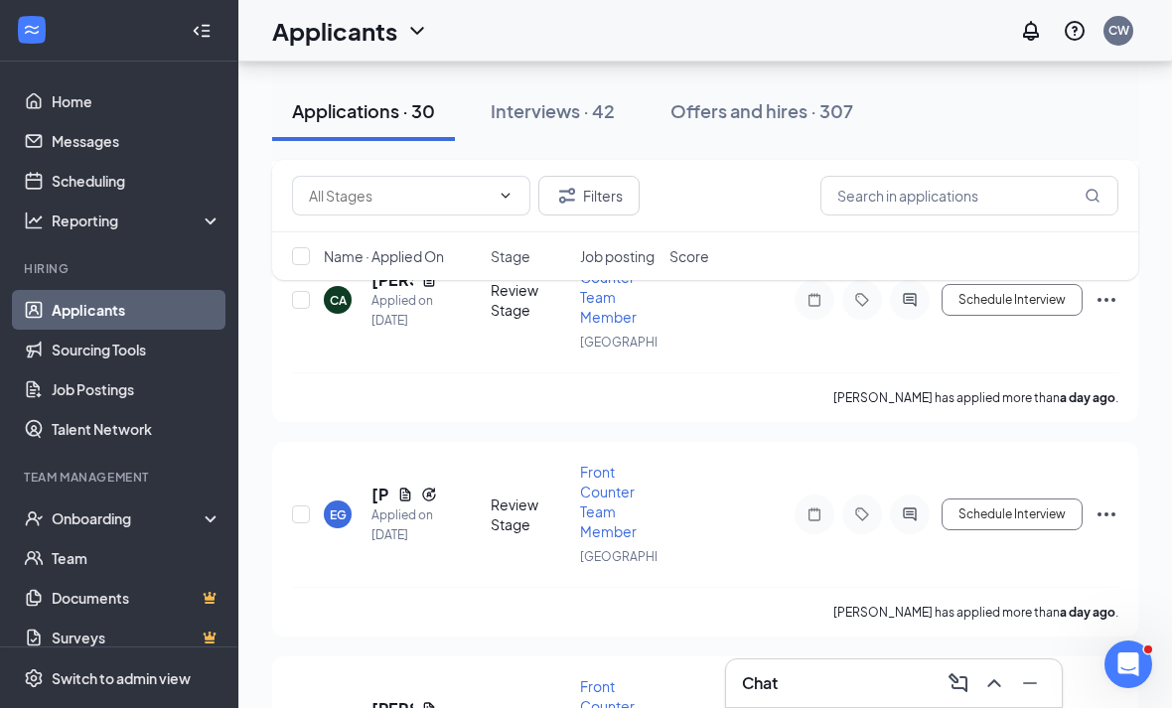
scroll to position [5369, 0]
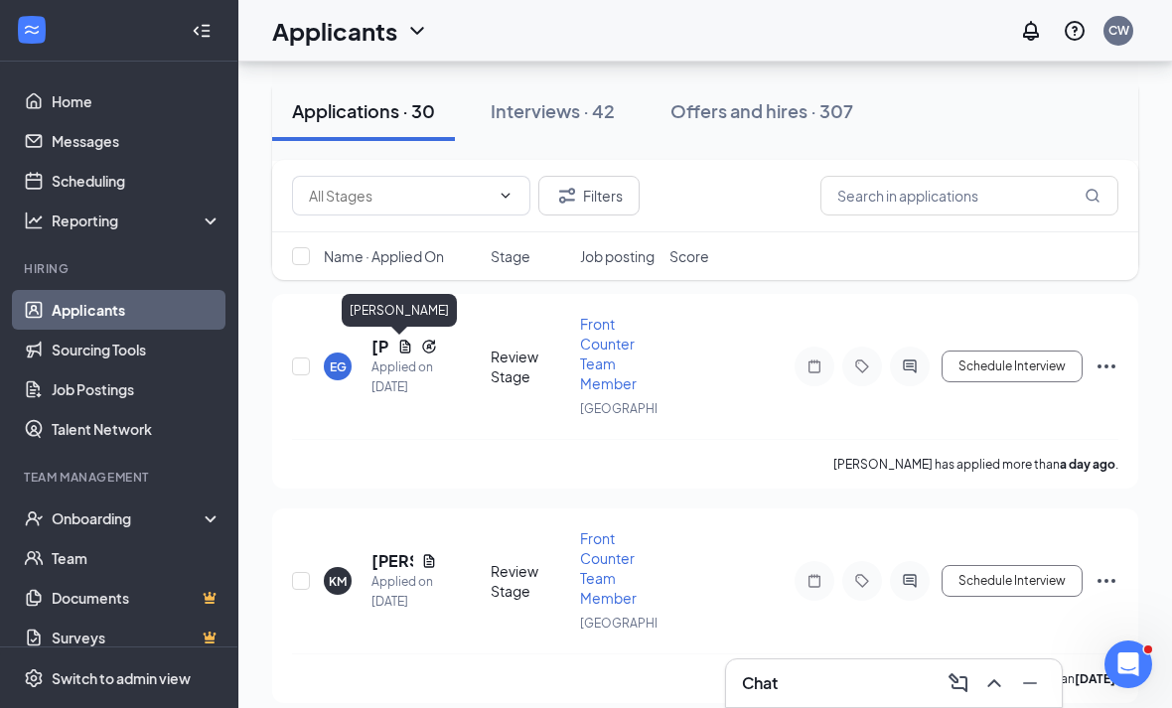
click at [378, 123] on h5 "[PERSON_NAME]" at bounding box center [392, 112] width 42 height 22
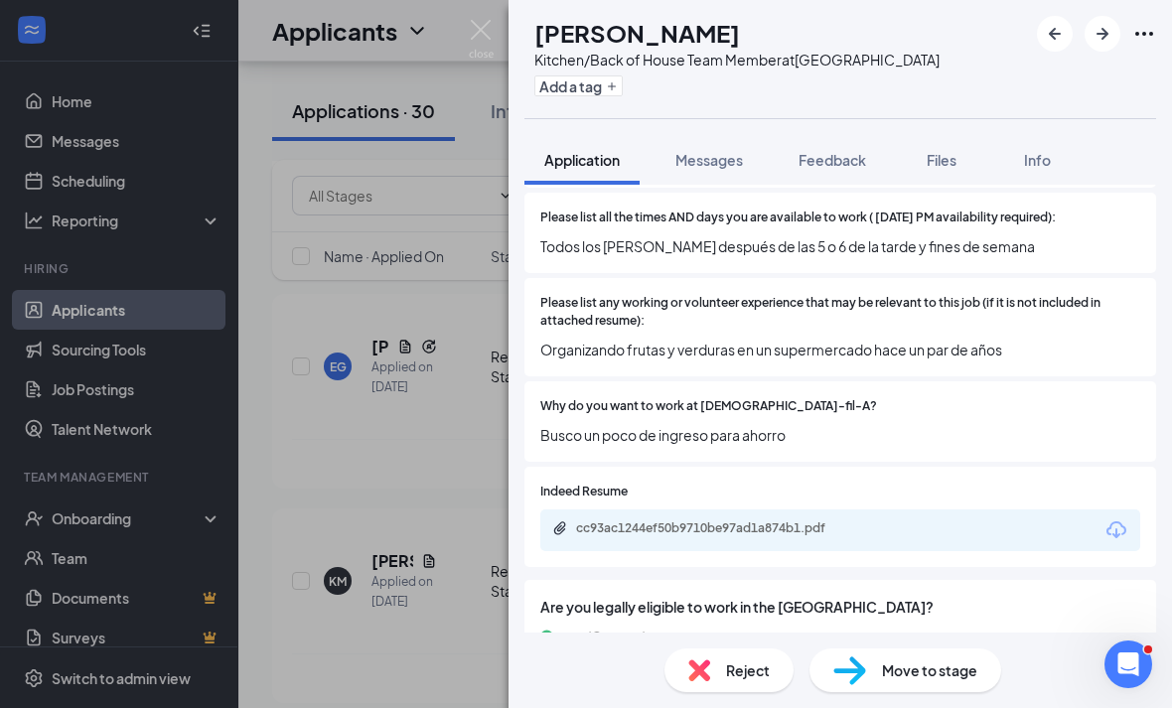
scroll to position [64, 0]
click at [305, 379] on div "OM [PERSON_NAME] Kitchen/Back of House Team Member at [GEOGRAPHIC_DATA] Add a t…" at bounding box center [586, 354] width 1172 height 708
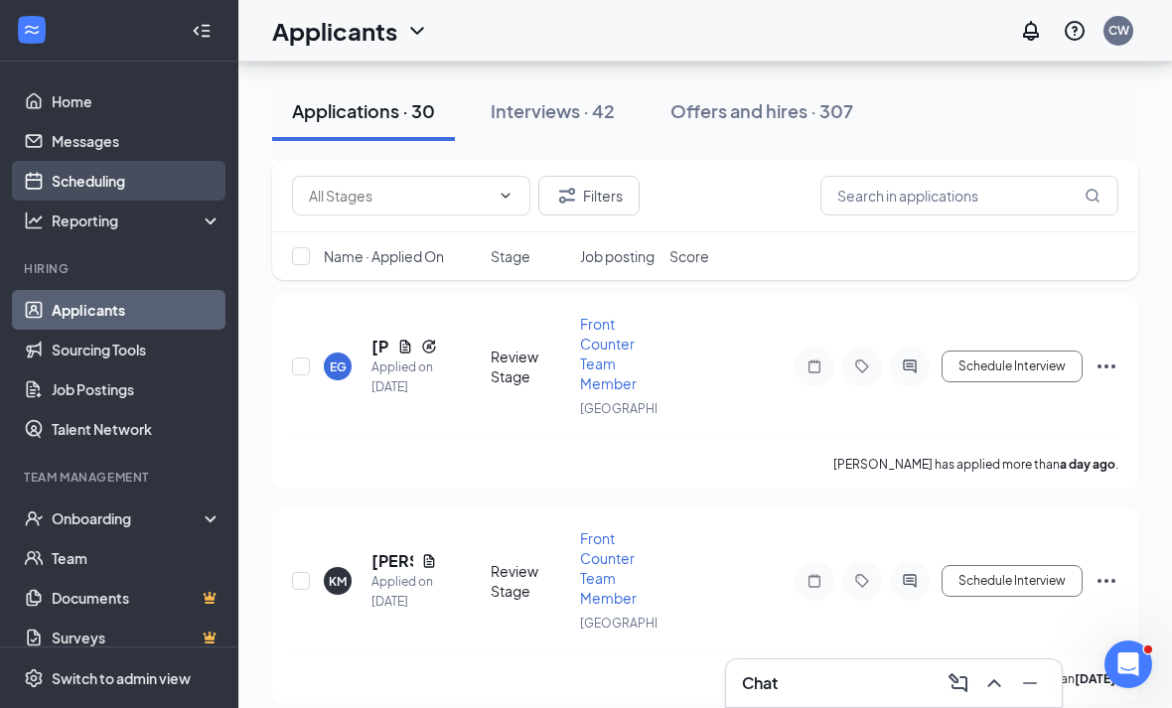
click at [124, 189] on link "Scheduling" at bounding box center [137, 181] width 170 height 40
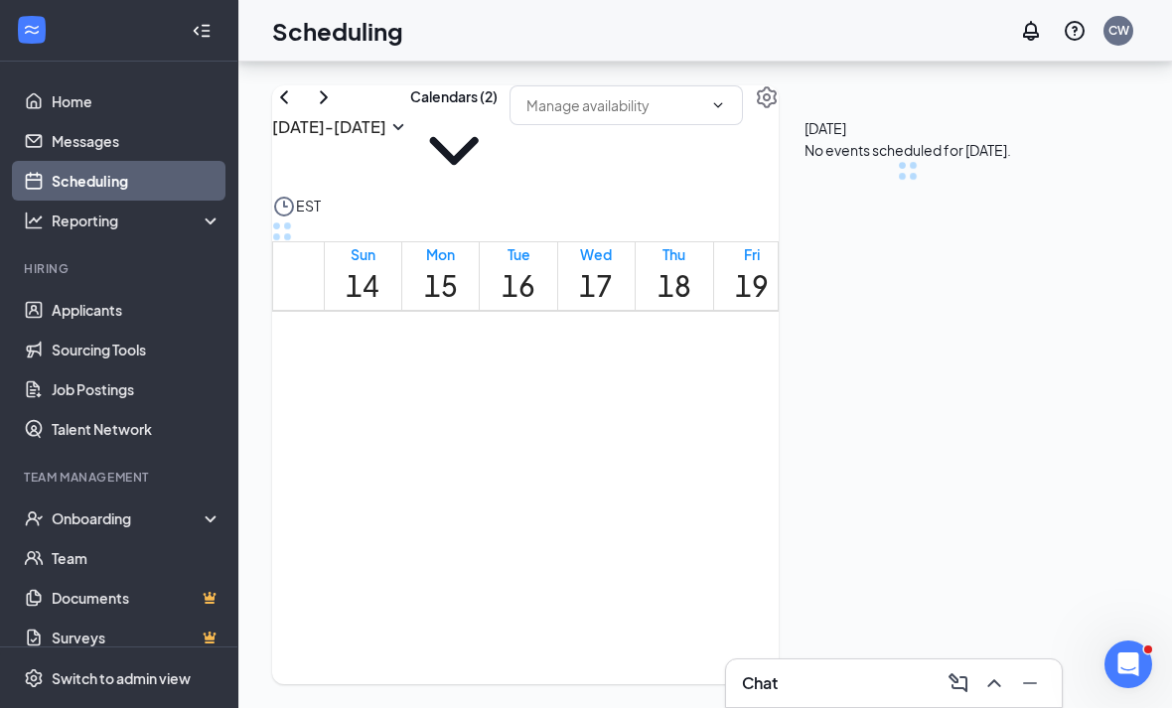
scroll to position [976, 0]
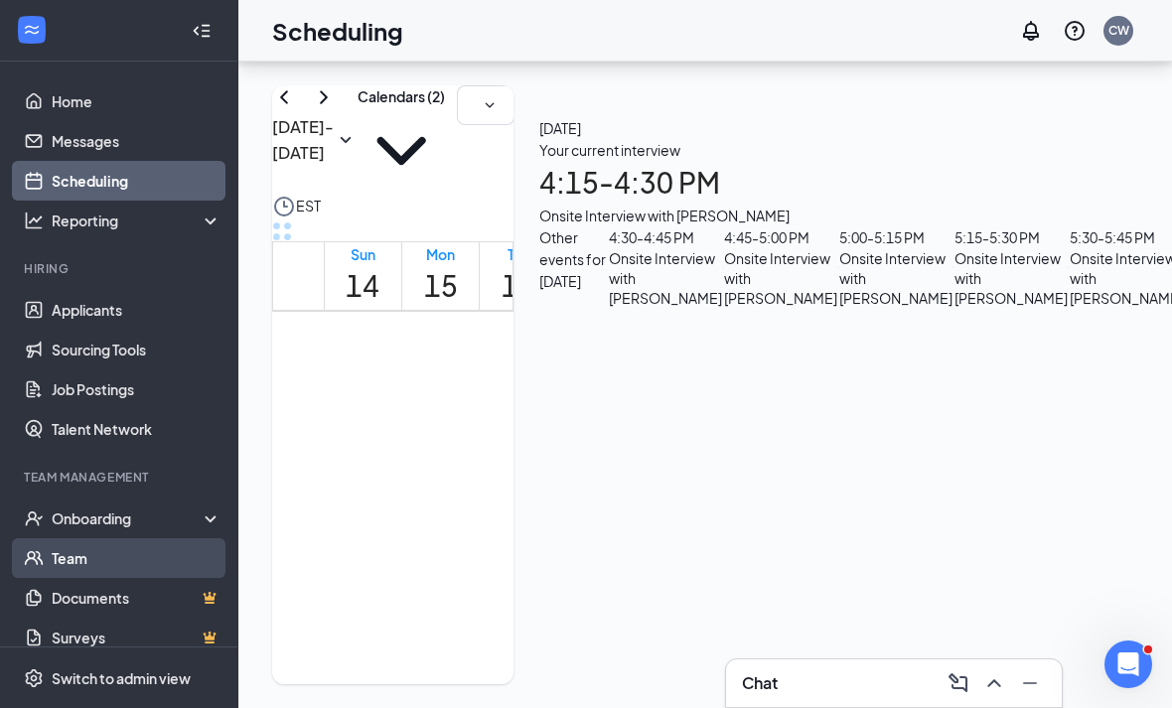
click at [104, 538] on link "Team" at bounding box center [137, 558] width 170 height 40
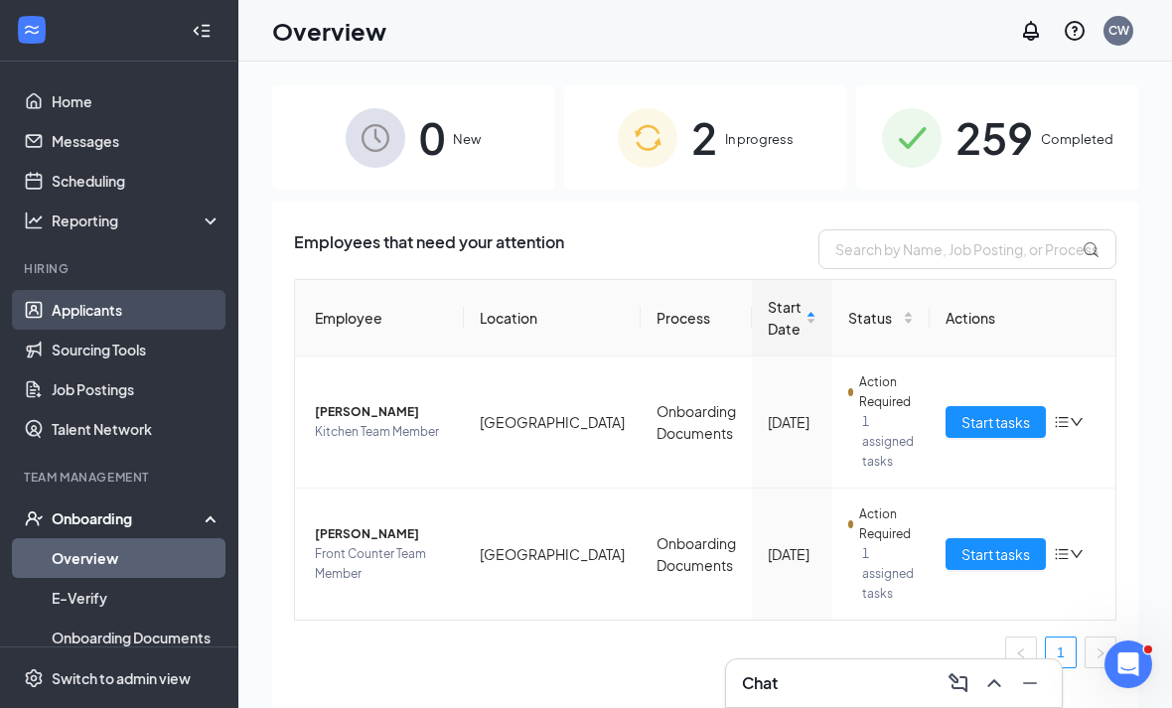
click at [150, 311] on link "Applicants" at bounding box center [137, 310] width 170 height 40
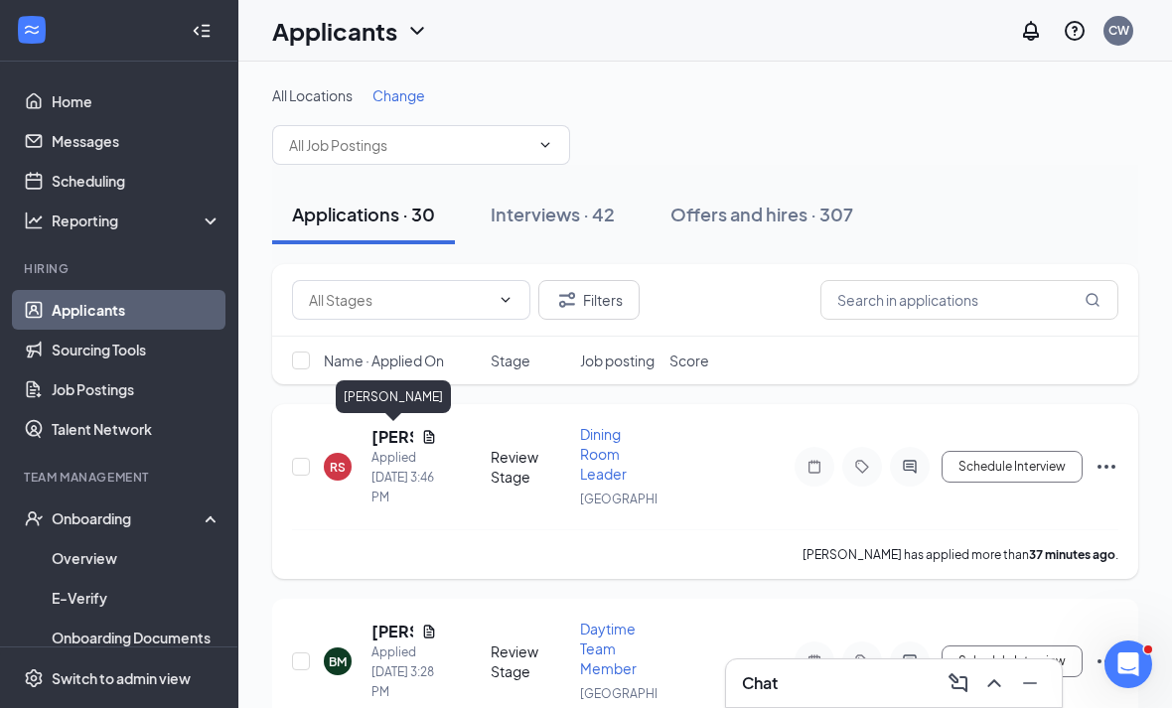
click at [374, 444] on h5 "[PERSON_NAME]" at bounding box center [392, 437] width 42 height 22
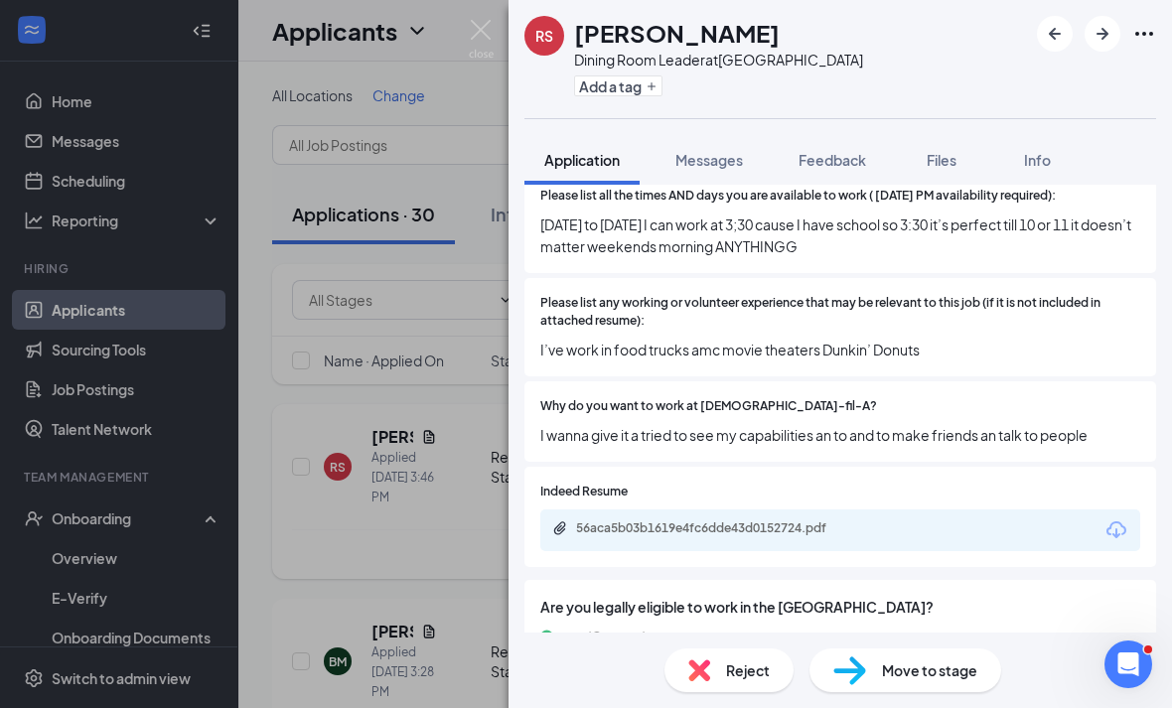
scroll to position [64, 0]
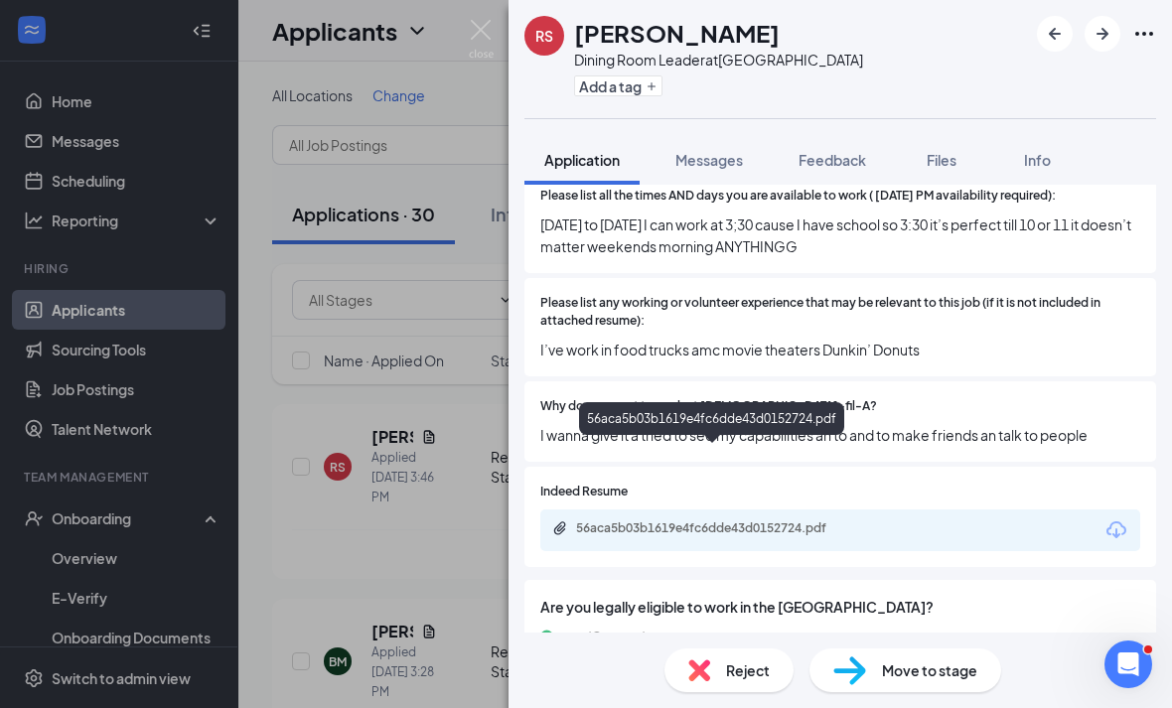
click at [747, 520] on div "56aca5b03b1619e4fc6dde43d0152724.pdf" at bounding box center [715, 528] width 278 height 16
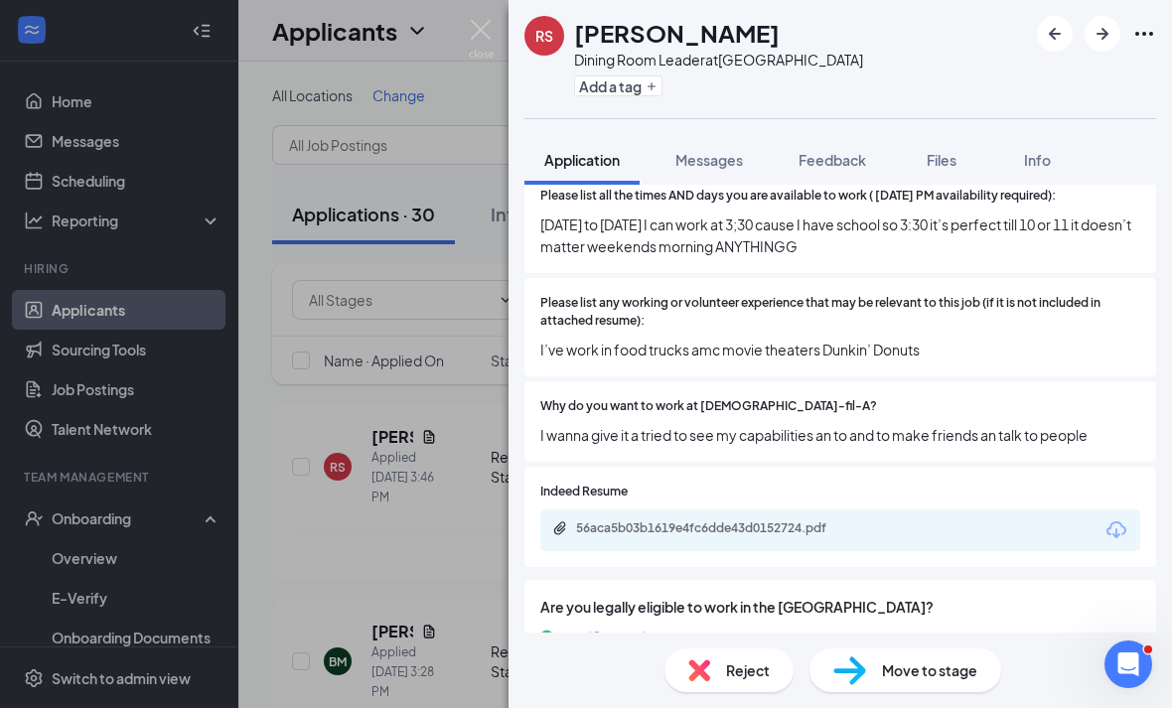
scroll to position [723, 0]
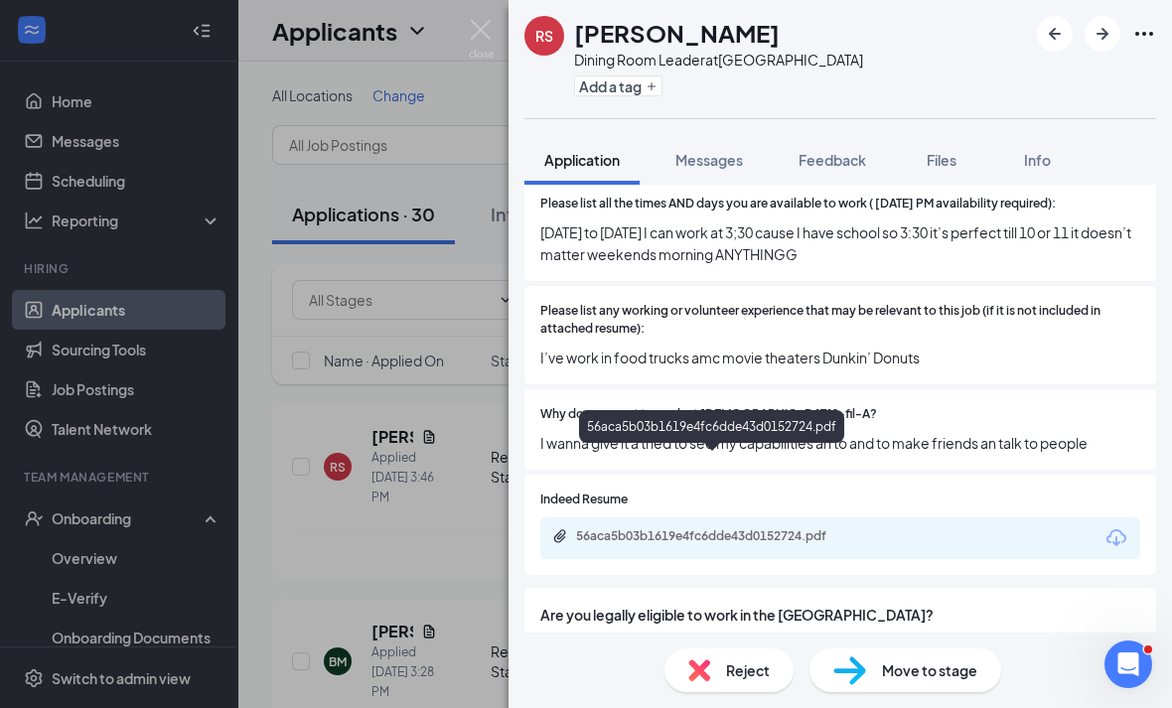
click at [807, 528] on div "56aca5b03b1619e4fc6dde43d0152724.pdf" at bounding box center [715, 536] width 278 height 16
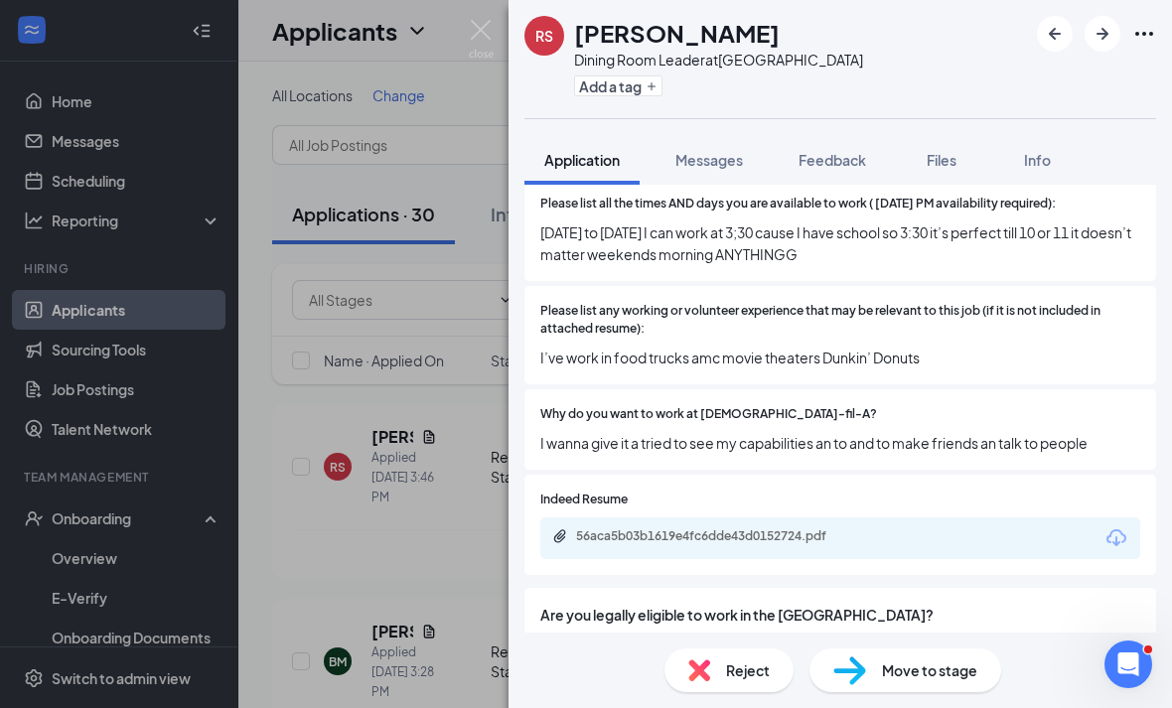
click at [408, 440] on div "RS [PERSON_NAME] Dining Room Leader at [GEOGRAPHIC_DATA] Add a tag Application …" at bounding box center [586, 354] width 1172 height 708
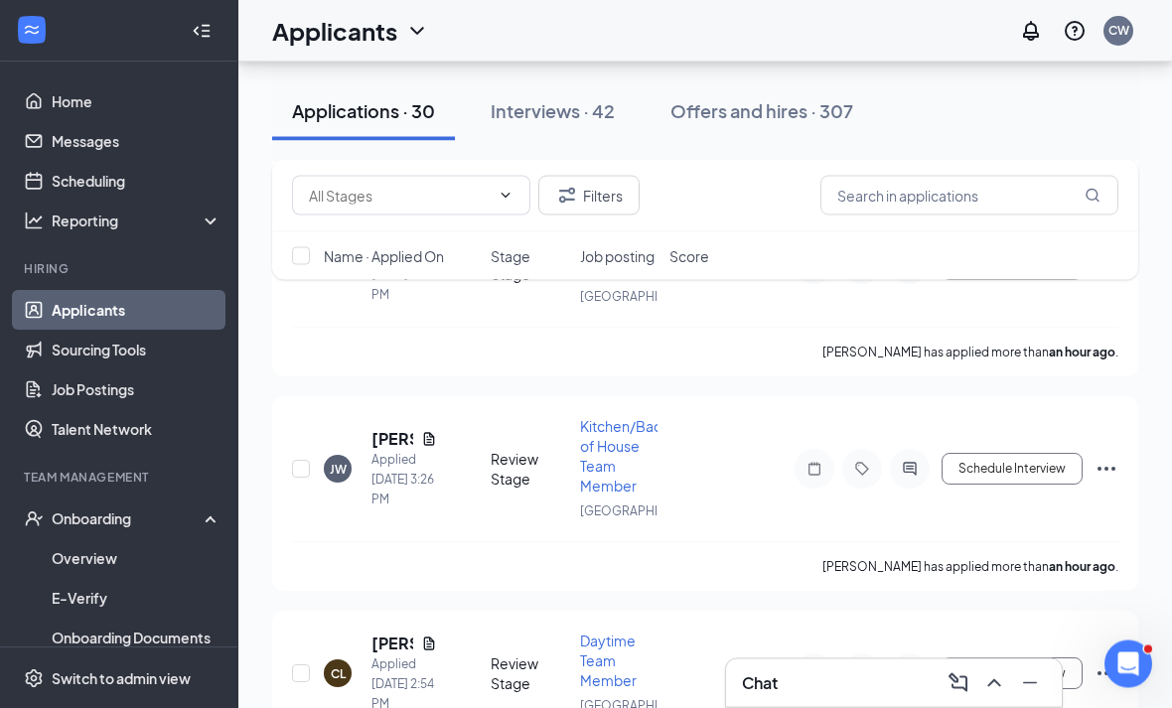
scroll to position [397, 0]
click at [391, 450] on h5 "[PERSON_NAME]" at bounding box center [392, 439] width 42 height 22
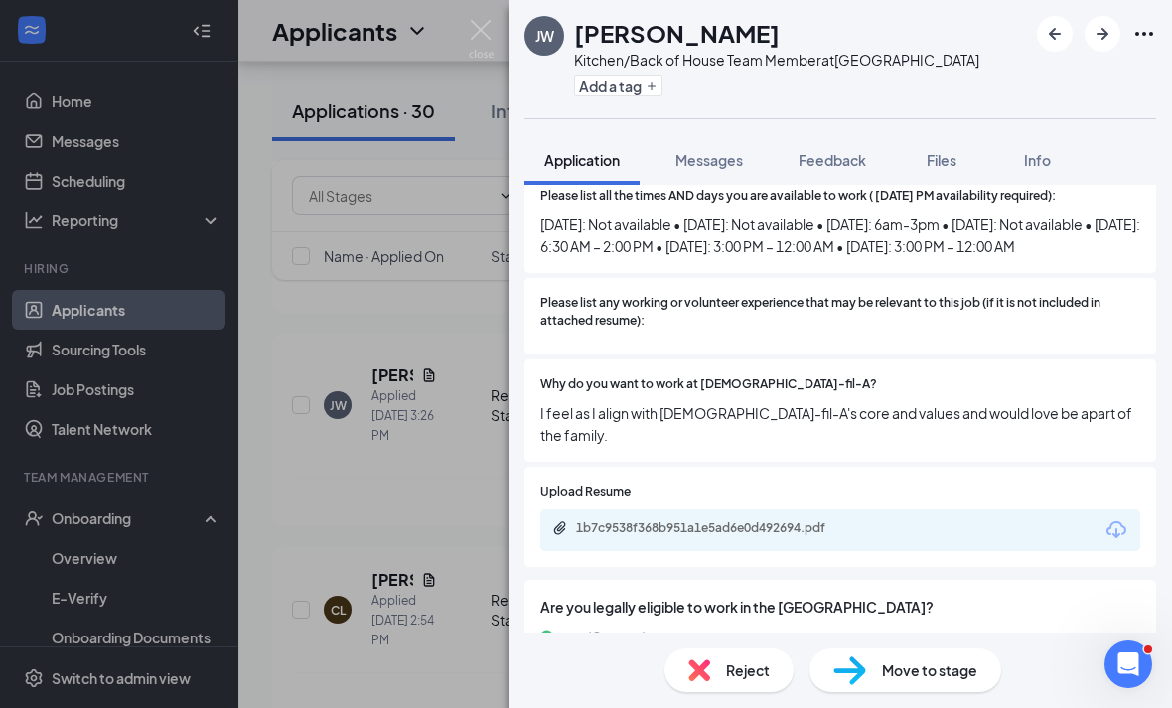
scroll to position [64, 0]
click at [721, 667] on div "Reject" at bounding box center [728, 670] width 129 height 44
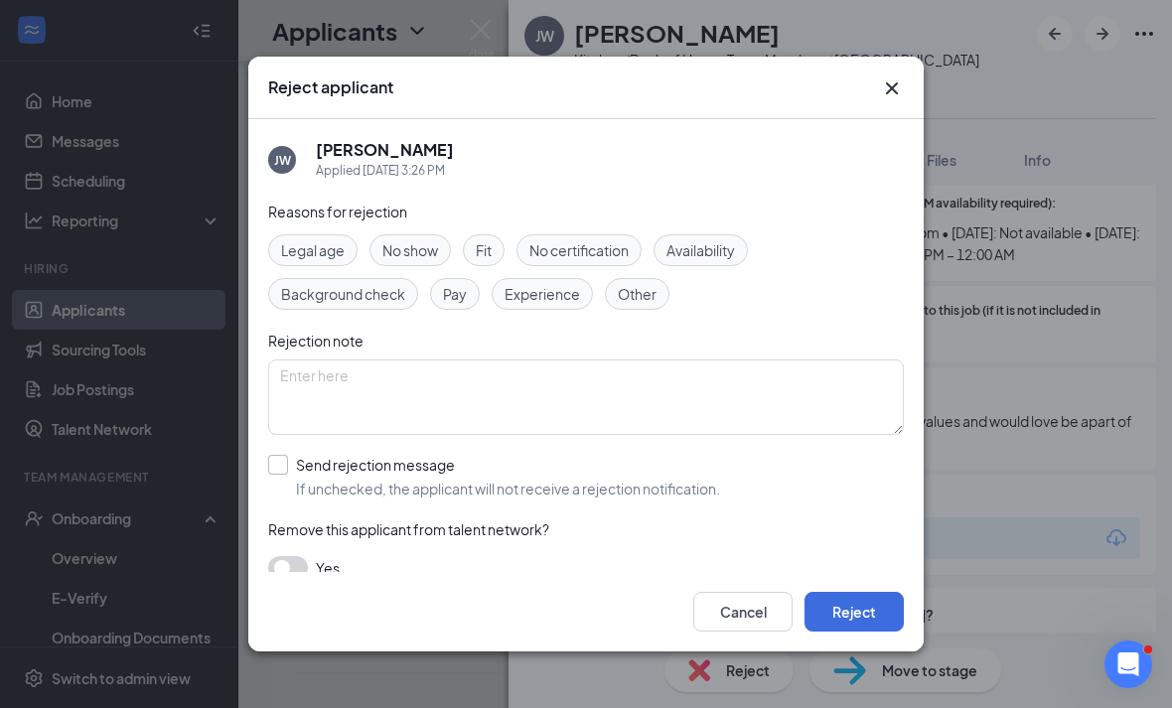
click at [403, 455] on div "Send rejection message" at bounding box center [508, 465] width 424 height 20
click at [403, 455] on input "Send rejection message If unchecked, the applicant will not receive a rejection…" at bounding box center [494, 477] width 452 height 44
checkbox input "true"
click at [928, 639] on div "Reject applicant [PERSON_NAME] Applied [DATE] 3:26 PM Reasons for rejection Leg…" at bounding box center [586, 354] width 1172 height 708
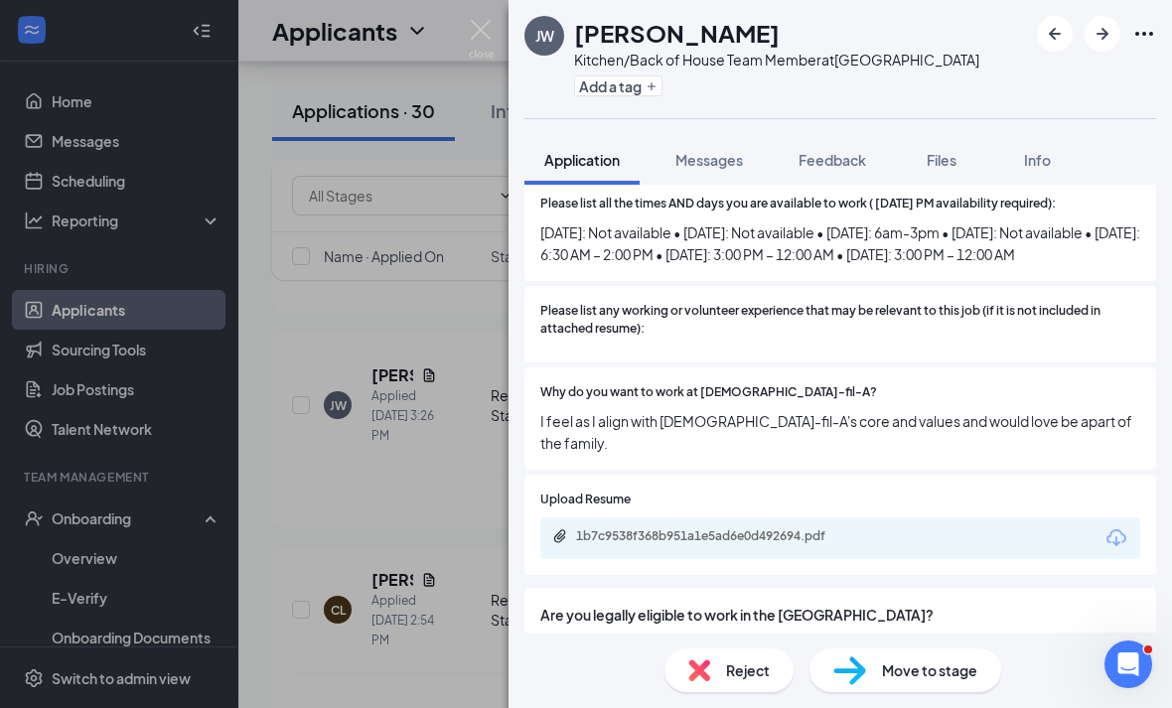
click at [361, 507] on div "JW Jazarha Wali Kitchen/Back of House Team Member at Eisenhower Park Add a tag …" at bounding box center [586, 354] width 1172 height 708
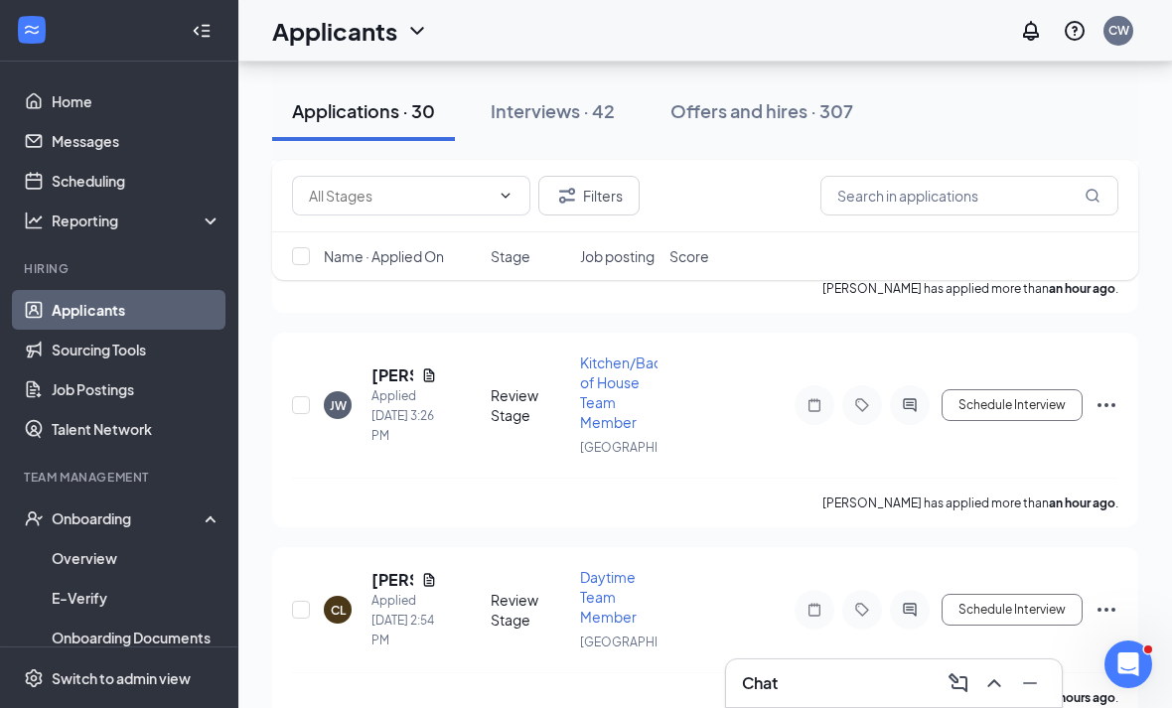
scroll to position [487, 0]
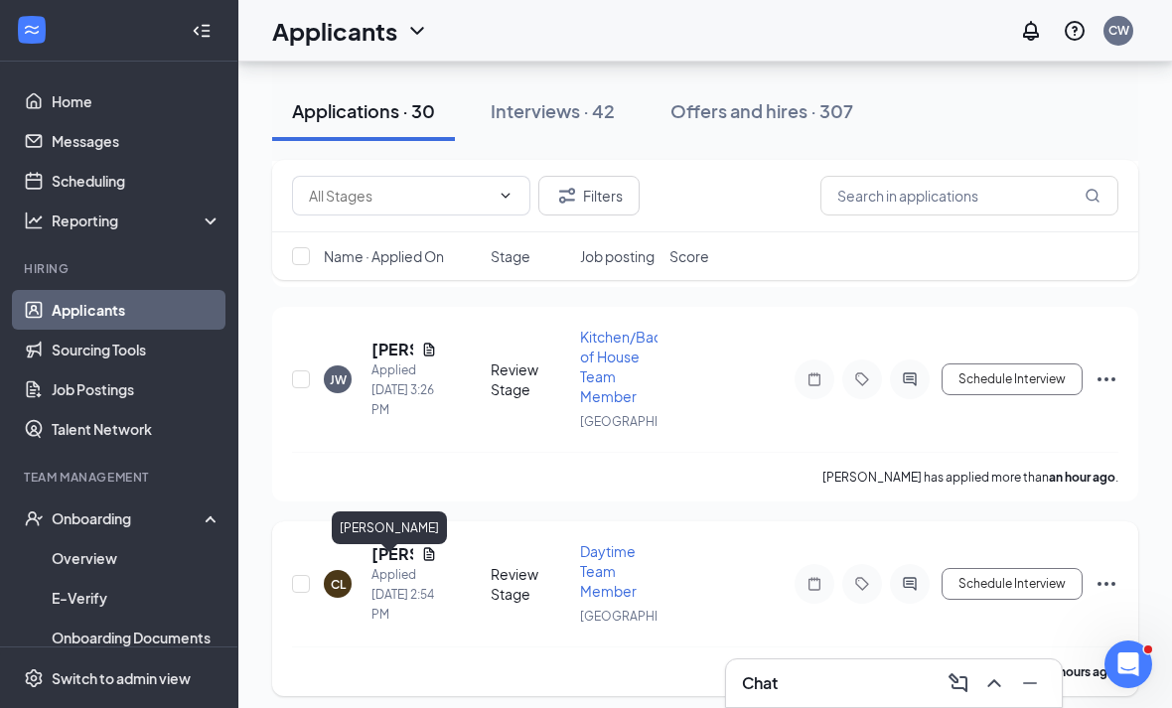
drag, startPoint x: 387, startPoint y: 571, endPoint x: 387, endPoint y: 540, distance: 30.8
click at [387, 565] on h5 "Cassandre Loiseau" at bounding box center [392, 554] width 42 height 22
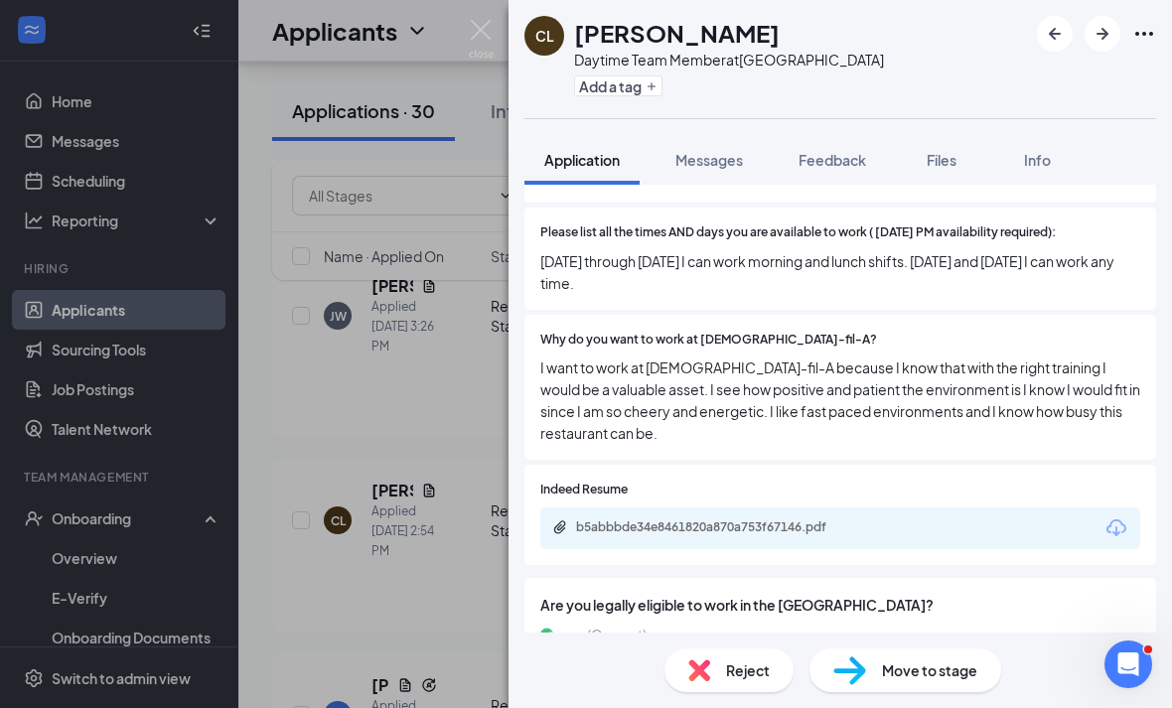
scroll to position [64, 0]
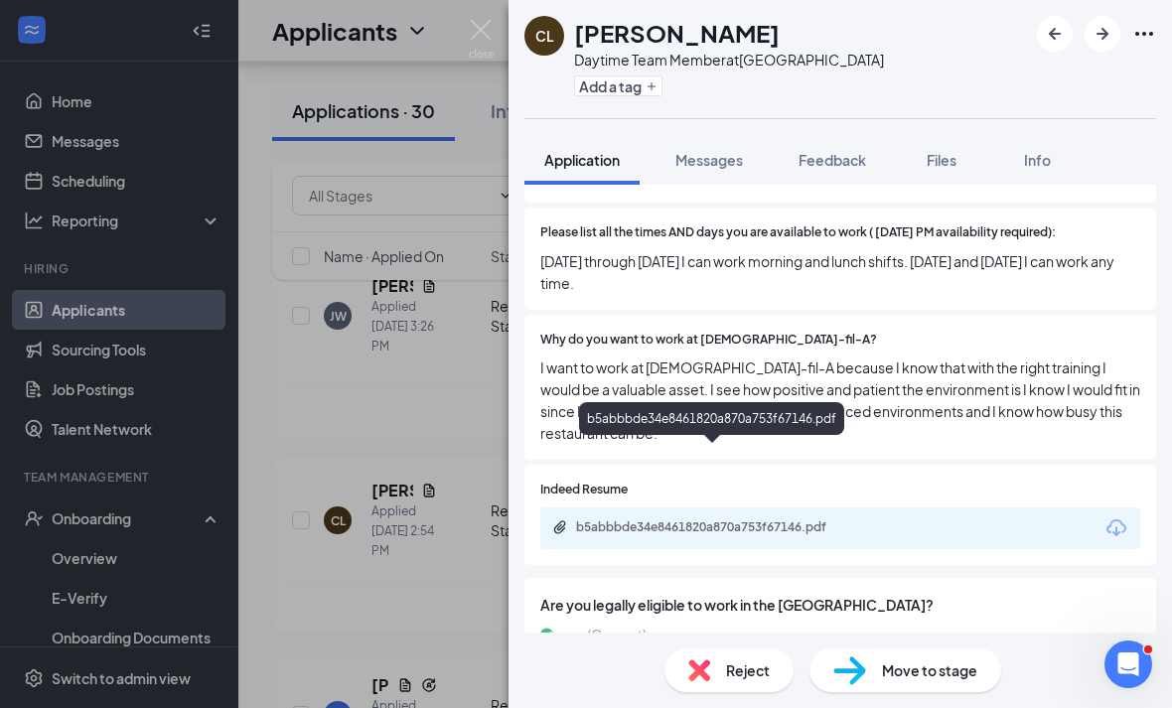
click at [660, 519] on div "b5abbbde34e8461820a870a753f67146.pdf" at bounding box center [715, 527] width 278 height 16
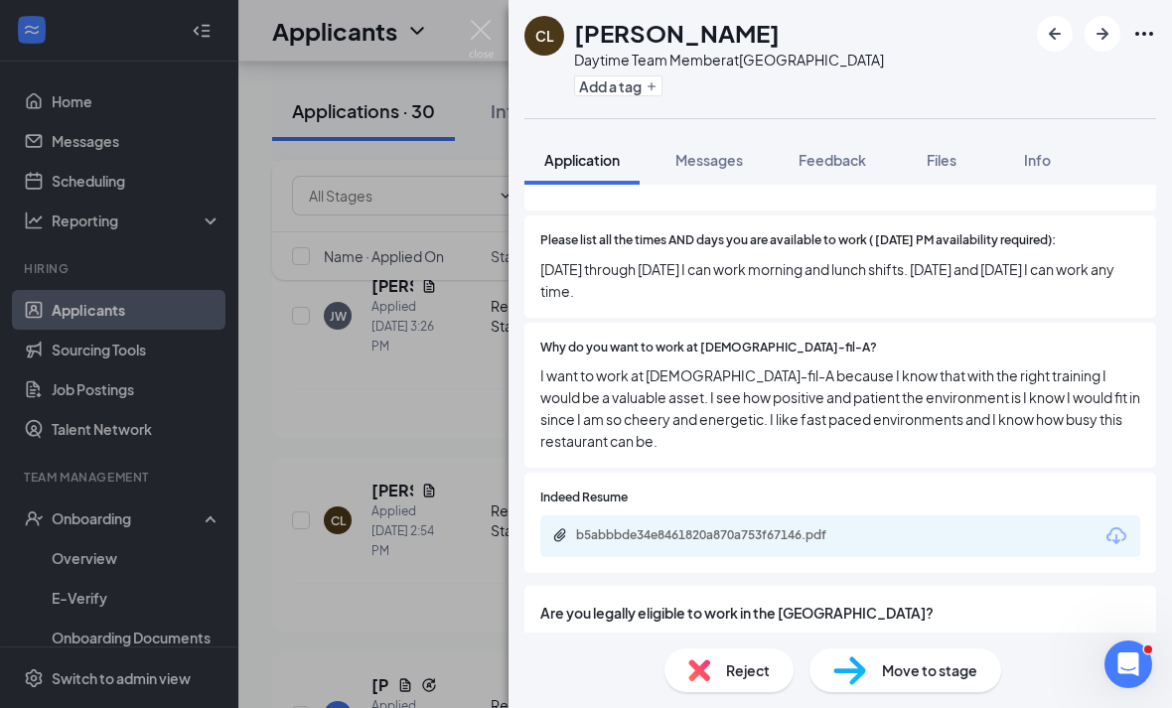
click at [759, 648] on div "Reject" at bounding box center [728, 670] width 129 height 44
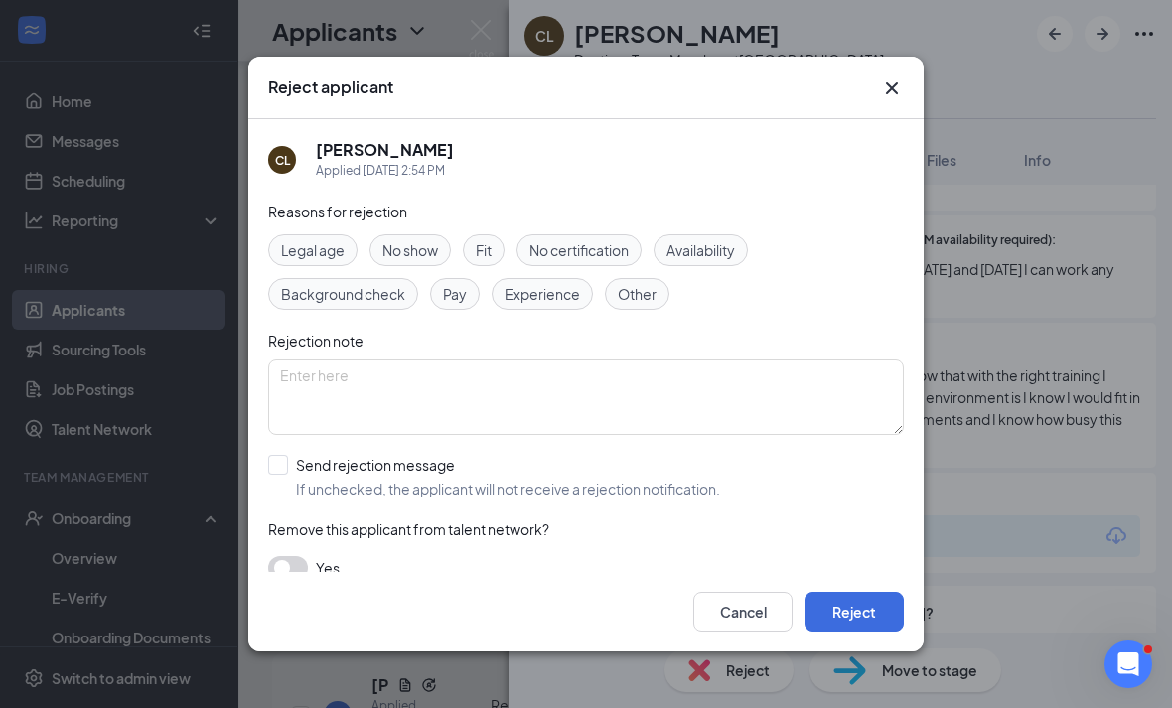
click at [905, 84] on div "Reject applicant" at bounding box center [585, 88] width 675 height 63
click at [903, 78] on icon "Cross" at bounding box center [892, 88] width 24 height 24
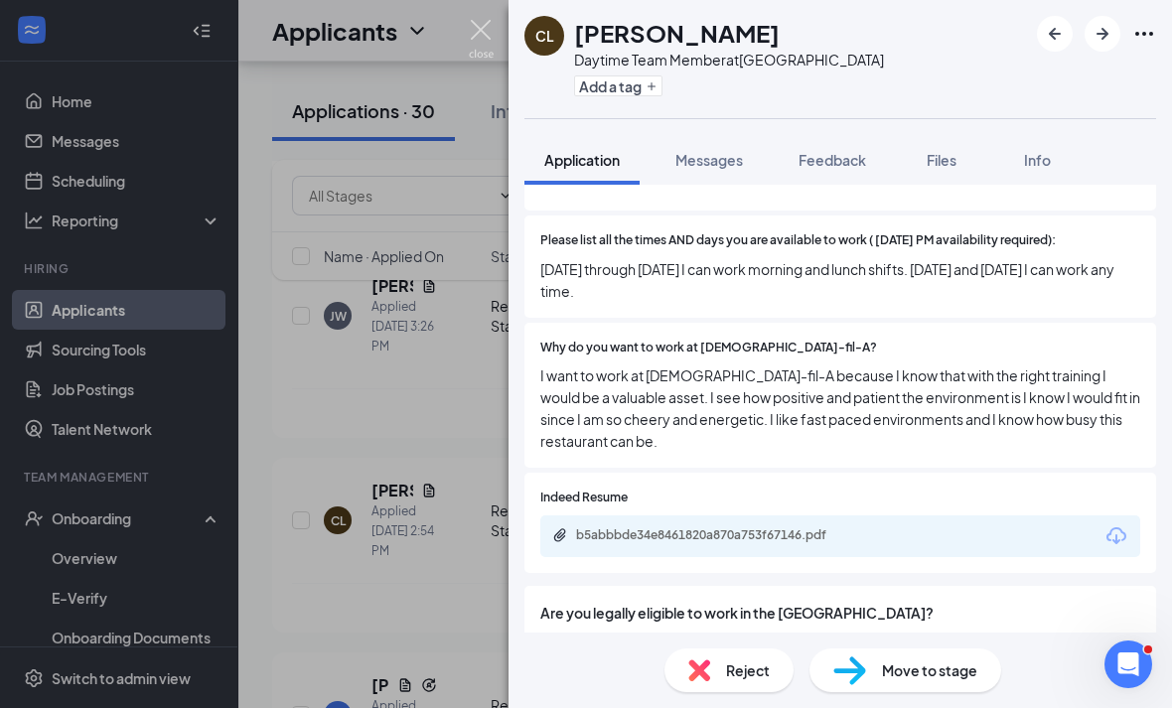
click at [479, 29] on img at bounding box center [481, 39] width 25 height 39
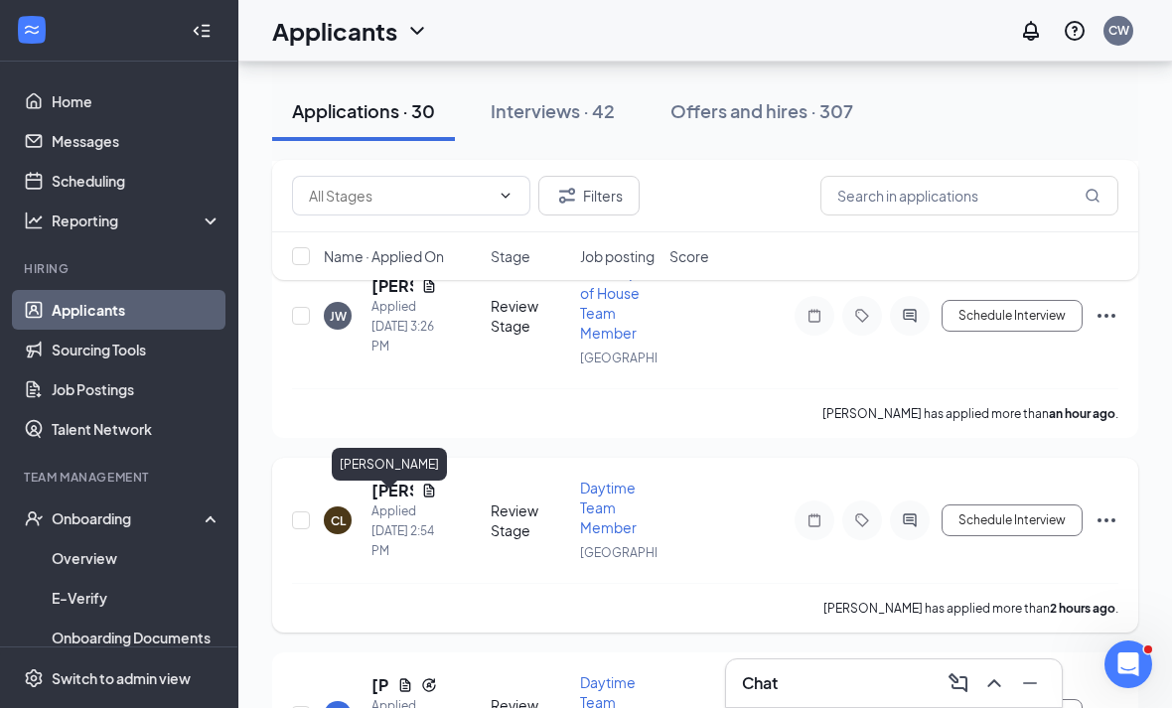
click at [381, 501] on h5 "Cassandre Loiseau" at bounding box center [392, 491] width 42 height 22
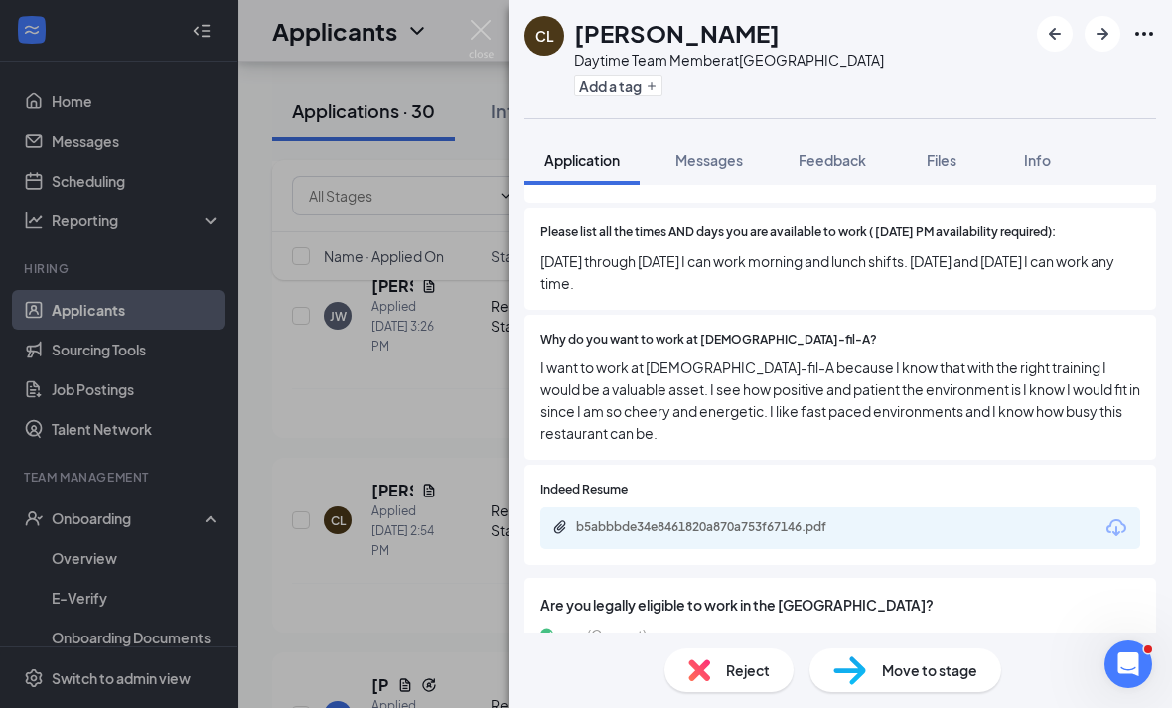
scroll to position [64, 0]
click at [432, 505] on div "CL Cassandre Loiseau Daytime Team Member at Westbury Add a tag Application Mess…" at bounding box center [586, 354] width 1172 height 708
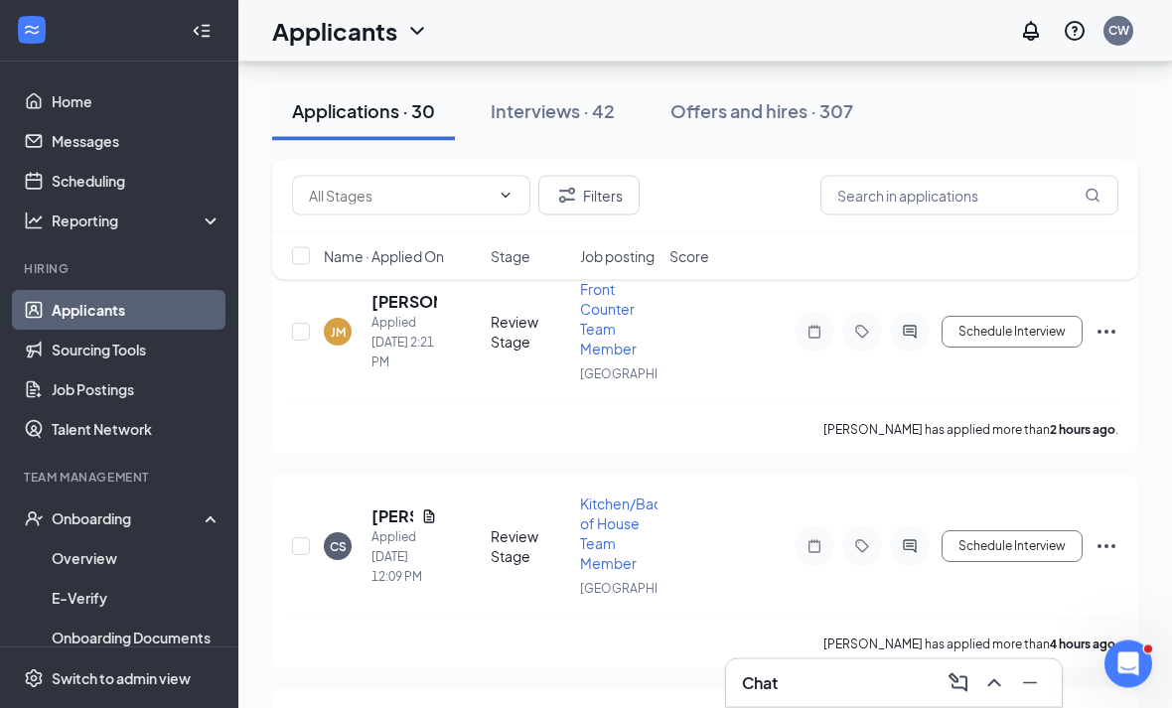
scroll to position [1248, 0]
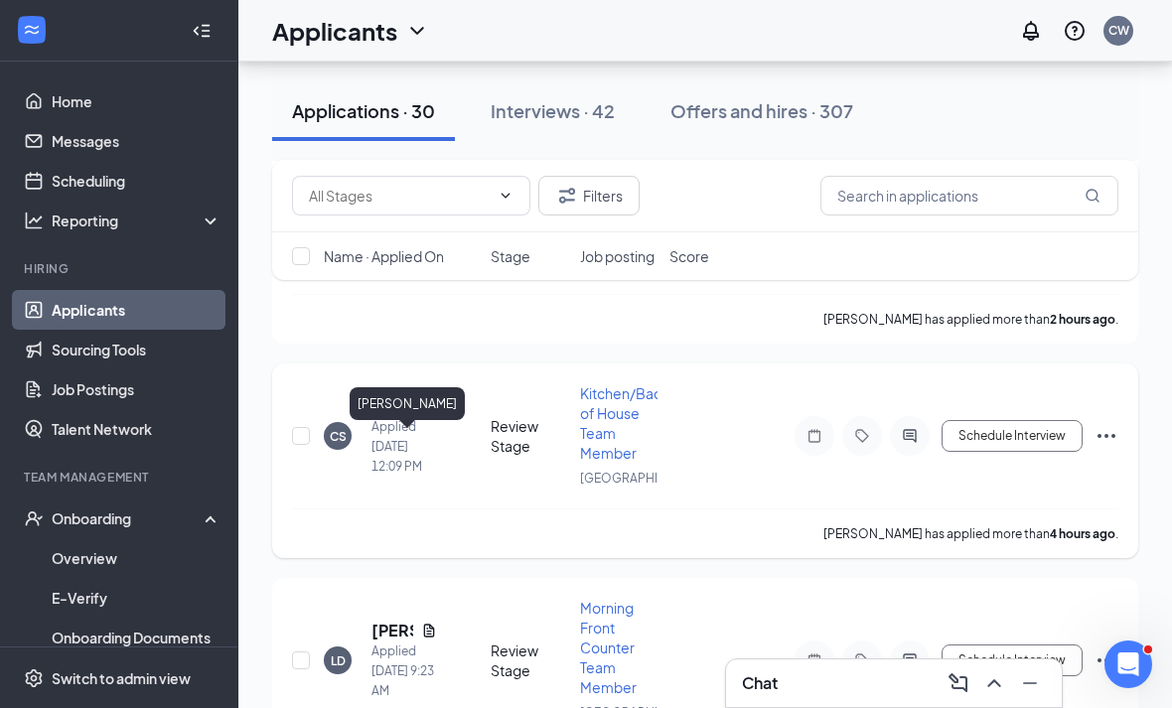
drag, startPoint x: 386, startPoint y: 450, endPoint x: 386, endPoint y: 408, distance: 41.7
click at [386, 417] on h5 "Carlos Sorto" at bounding box center [392, 406] width 42 height 22
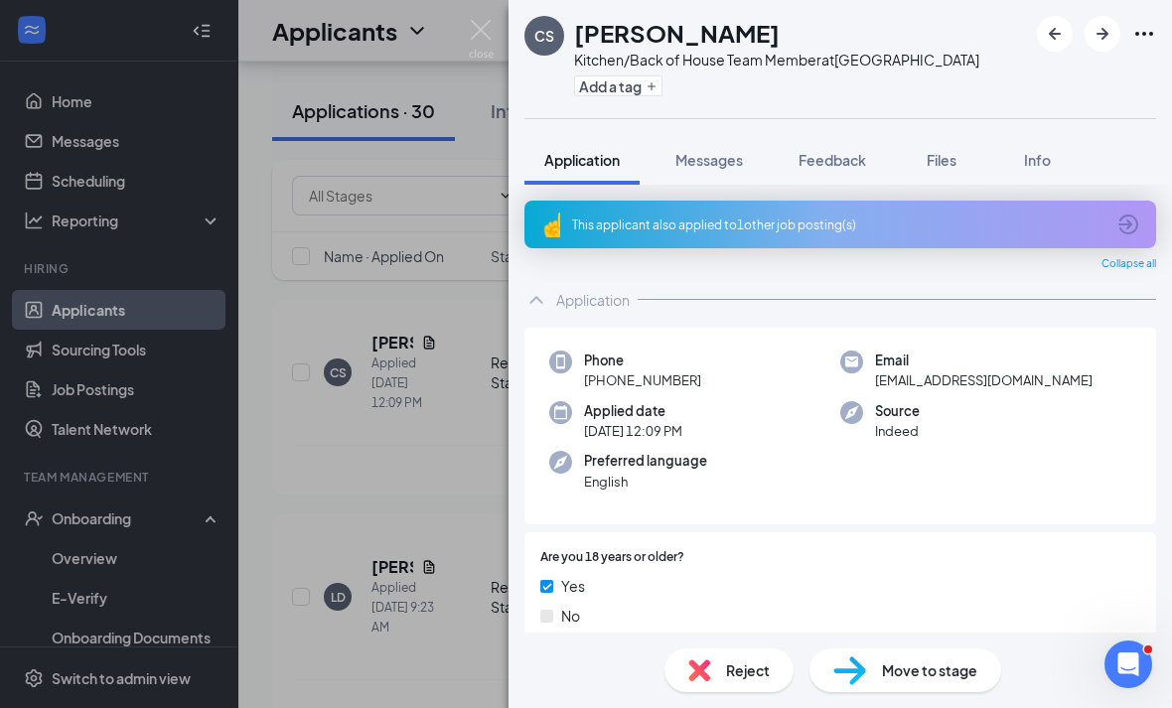
scroll to position [39, 0]
click at [1137, 212] on icon "ArrowCircle" at bounding box center [1128, 224] width 24 height 24
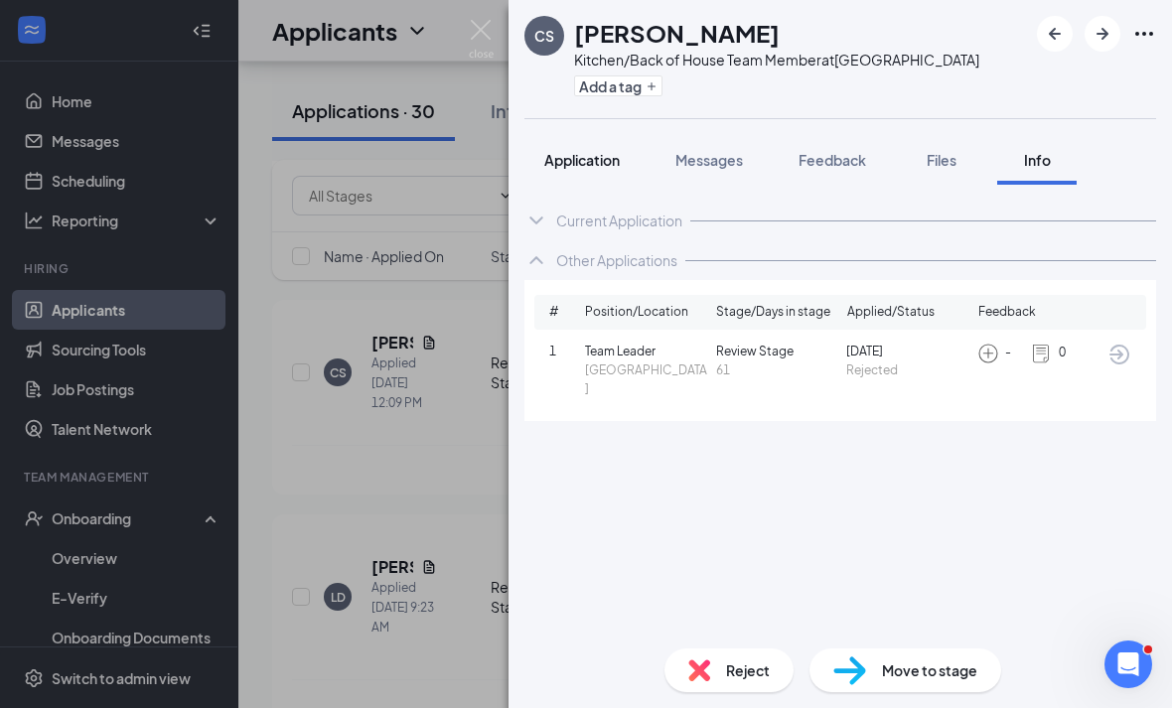
click at [604, 151] on span "Application" at bounding box center [581, 160] width 75 height 18
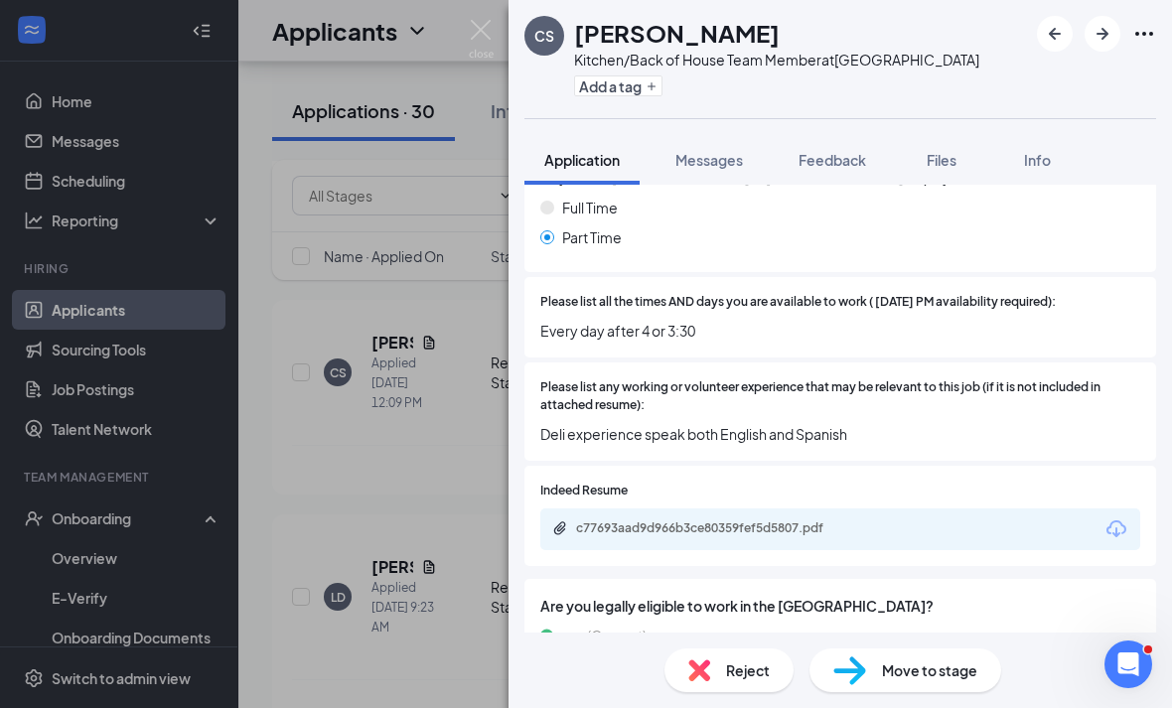
scroll to position [64, 0]
click at [813, 482] on div "Indeed Resume c77693aad9d966b3ce80359fef5d5807.pdf" at bounding box center [840, 516] width 600 height 69
click at [813, 508] on div "c77693aad9d966b3ce80359fef5d5807.pdf" at bounding box center [840, 529] width 600 height 42
click at [692, 508] on div "c77693aad9d966b3ce80359fef5d5807.pdf" at bounding box center [840, 529] width 600 height 42
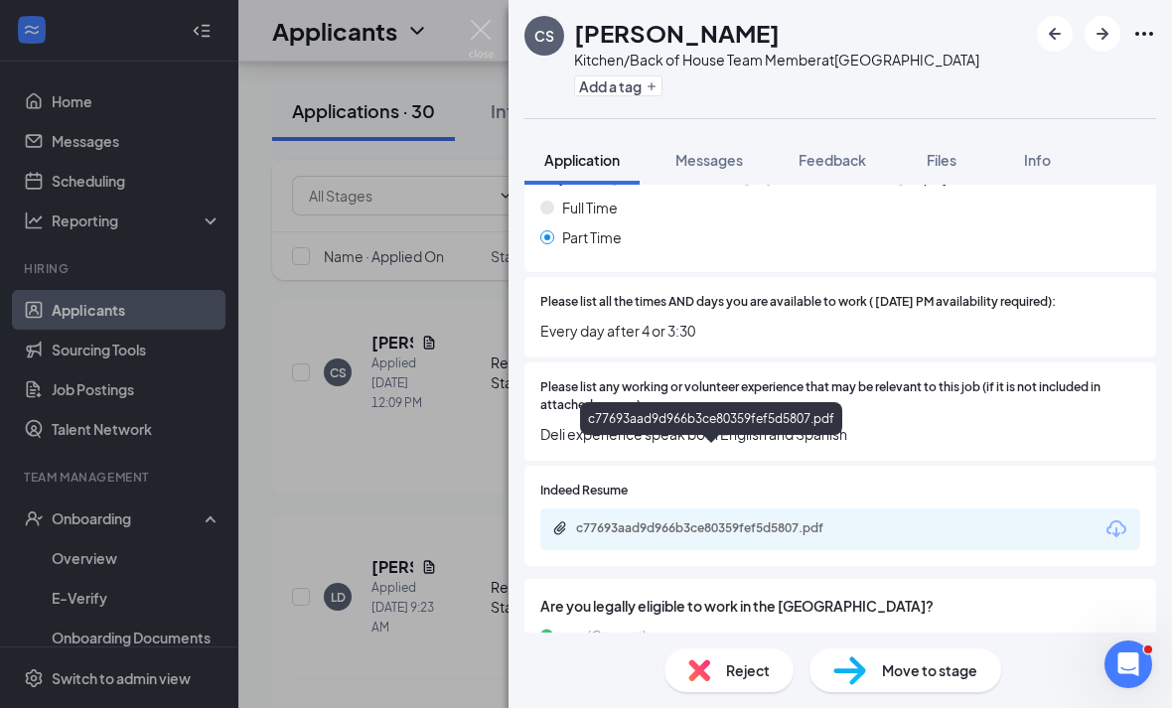
click at [676, 520] on div "c77693aad9d966b3ce80359fef5d5807.pdf" at bounding box center [715, 528] width 278 height 16
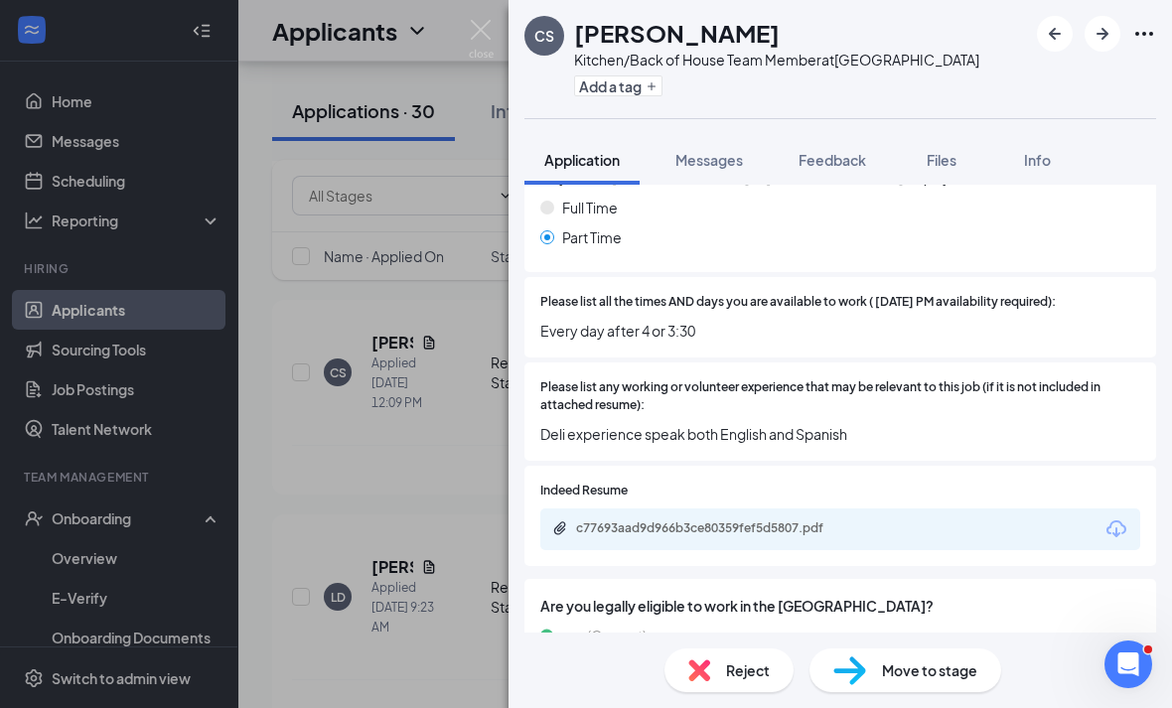
scroll to position [617, 0]
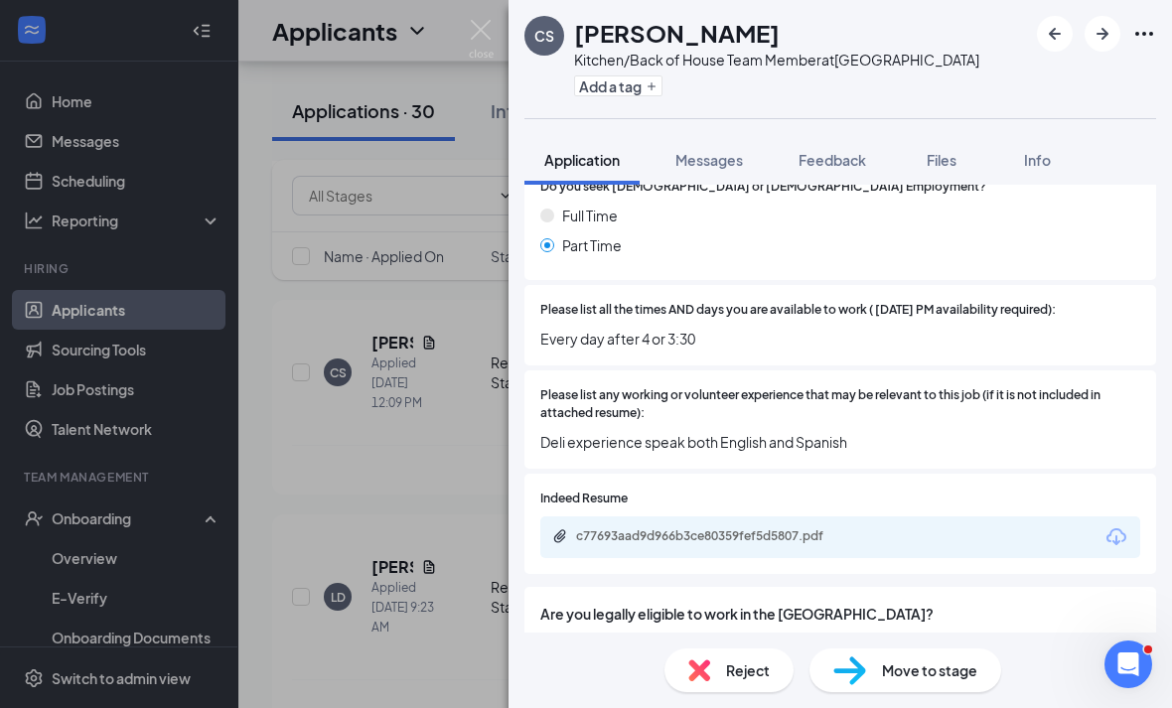
click at [909, 661] on span "Move to stage" at bounding box center [929, 670] width 95 height 22
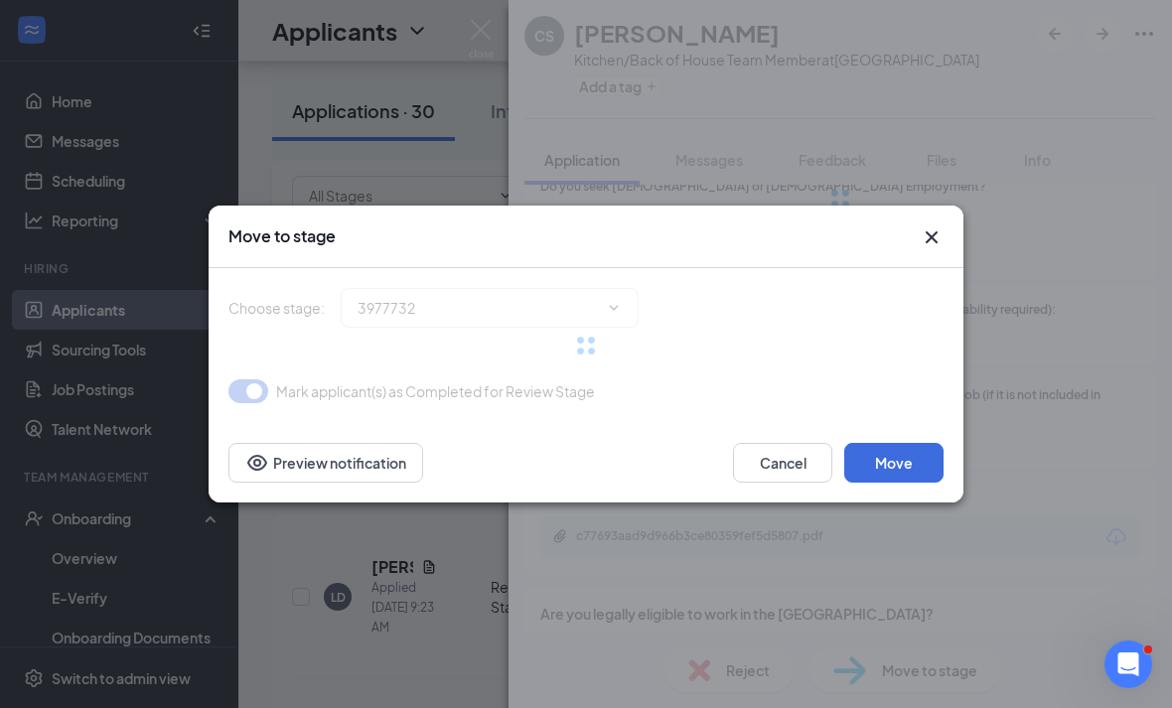
type input "Onsite Interview (next stage)"
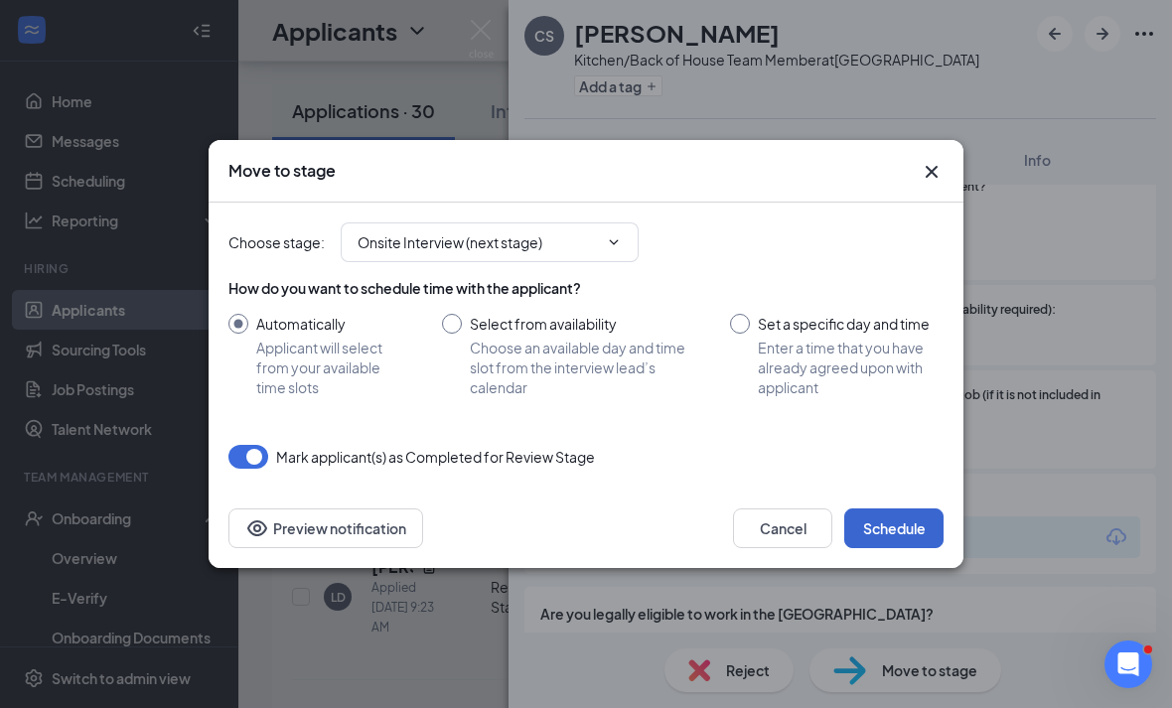
click at [887, 528] on button "Schedule" at bounding box center [893, 528] width 99 height 40
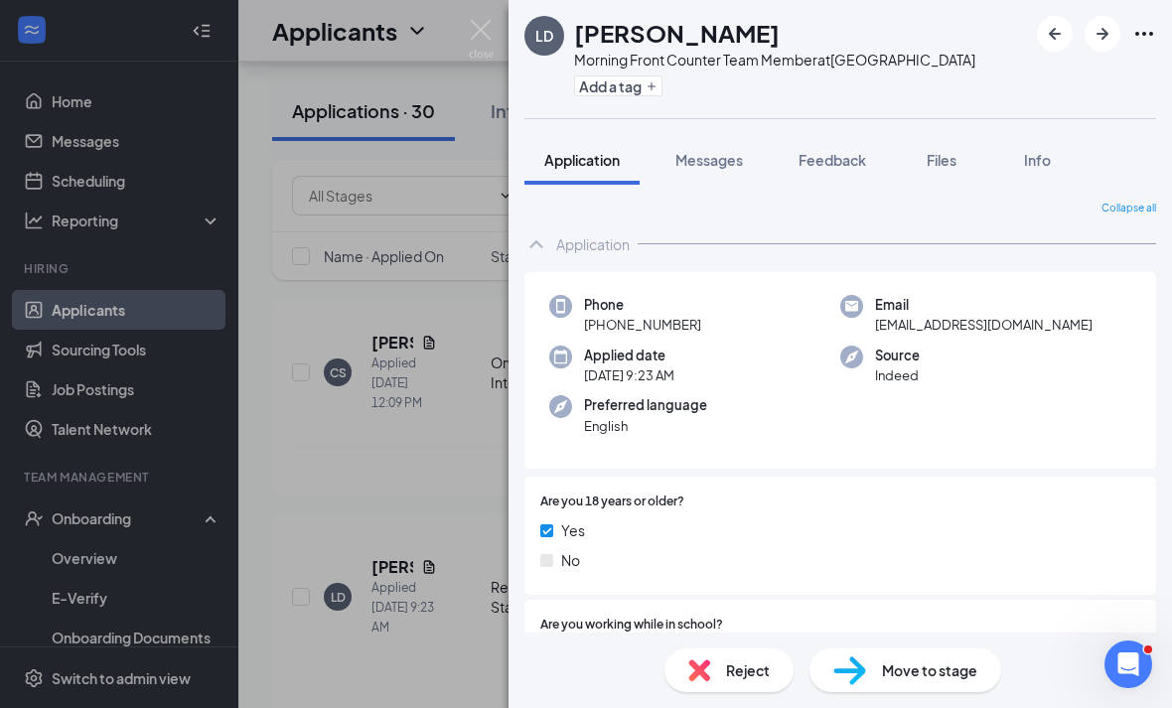
click at [456, 439] on div "LD Leandro diaz Morning Front Counter Team Member at Eisenhower Park Add a tag …" at bounding box center [586, 354] width 1172 height 708
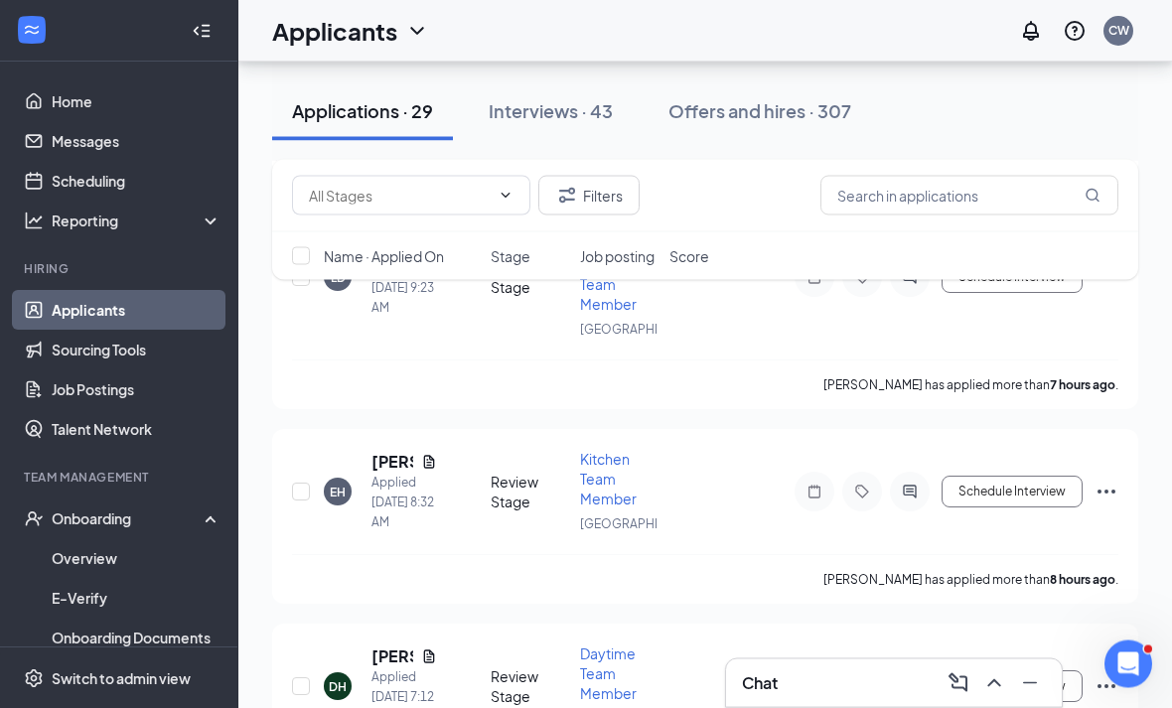
scroll to position [1631, 0]
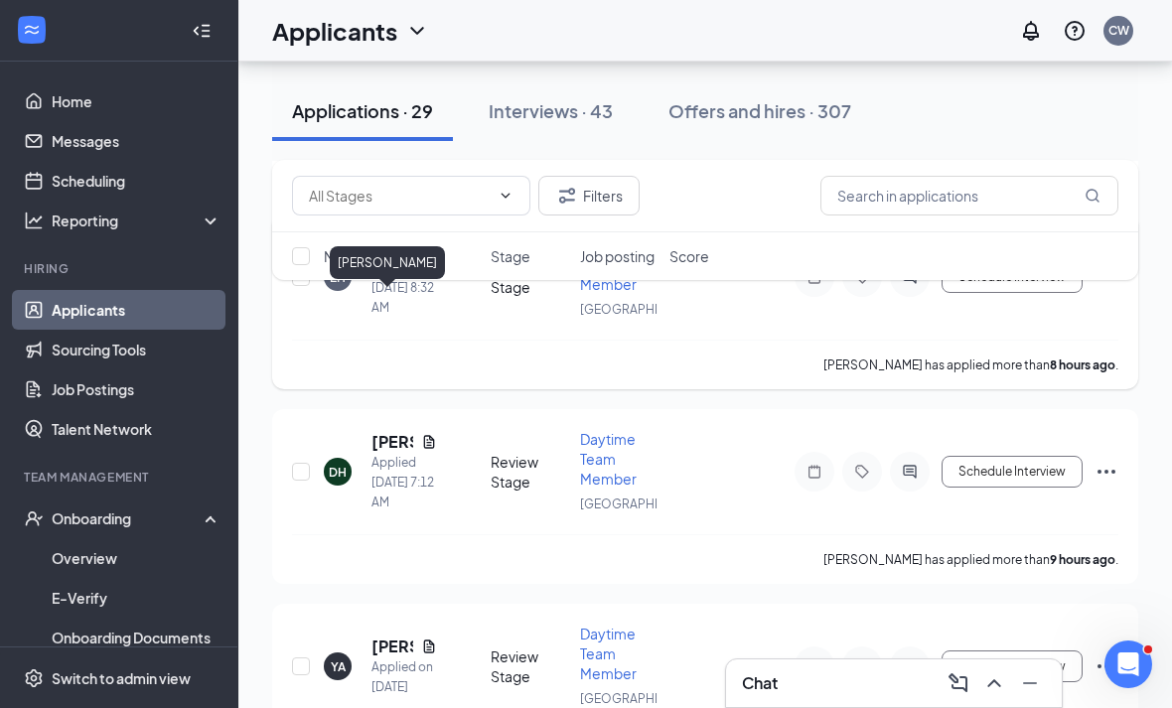
click at [391, 258] on h5 "Ezequiel Hernandez" at bounding box center [392, 247] width 42 height 22
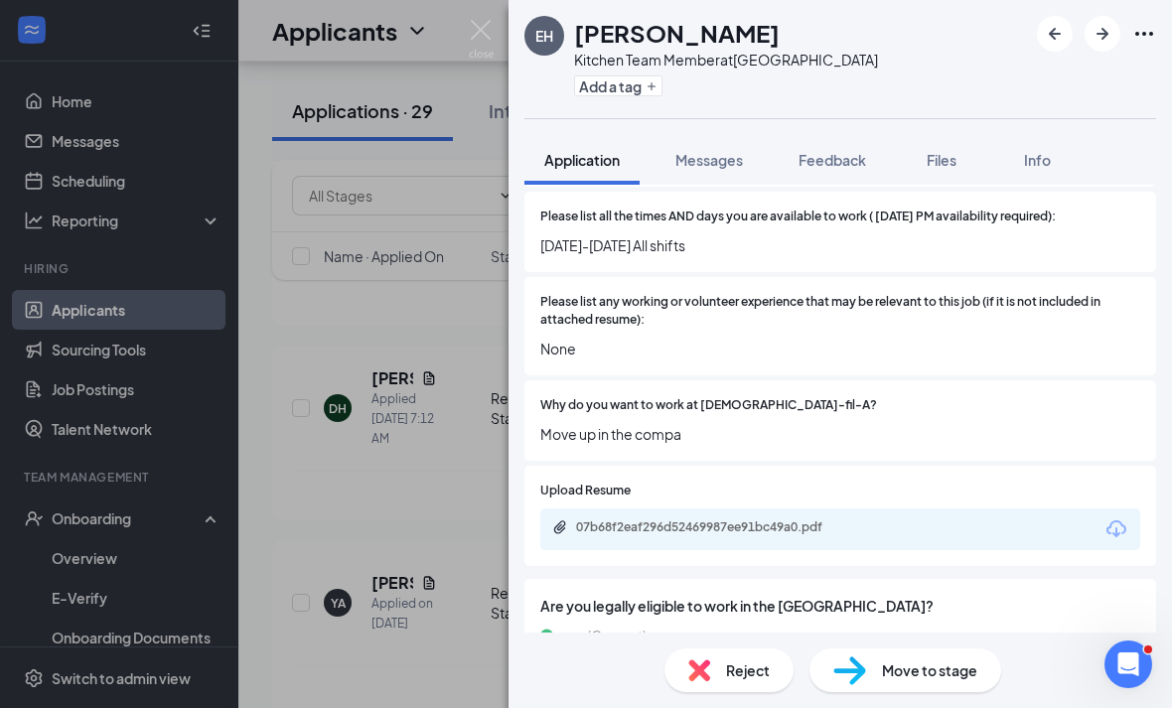
scroll to position [653, 0]
click at [906, 539] on div "07b68f2eaf296d52469987ee91bc49a0.pdf" at bounding box center [840, 530] width 600 height 42
click at [906, 538] on div "07b68f2eaf296d52469987ee91bc49a0.pdf" at bounding box center [840, 530] width 600 height 42
click at [900, 533] on div "07b68f2eaf296d52469987ee91bc49a0.pdf" at bounding box center [840, 530] width 600 height 42
click at [899, 533] on div "07b68f2eaf296d52469987ee91bc49a0.pdf" at bounding box center [840, 530] width 600 height 42
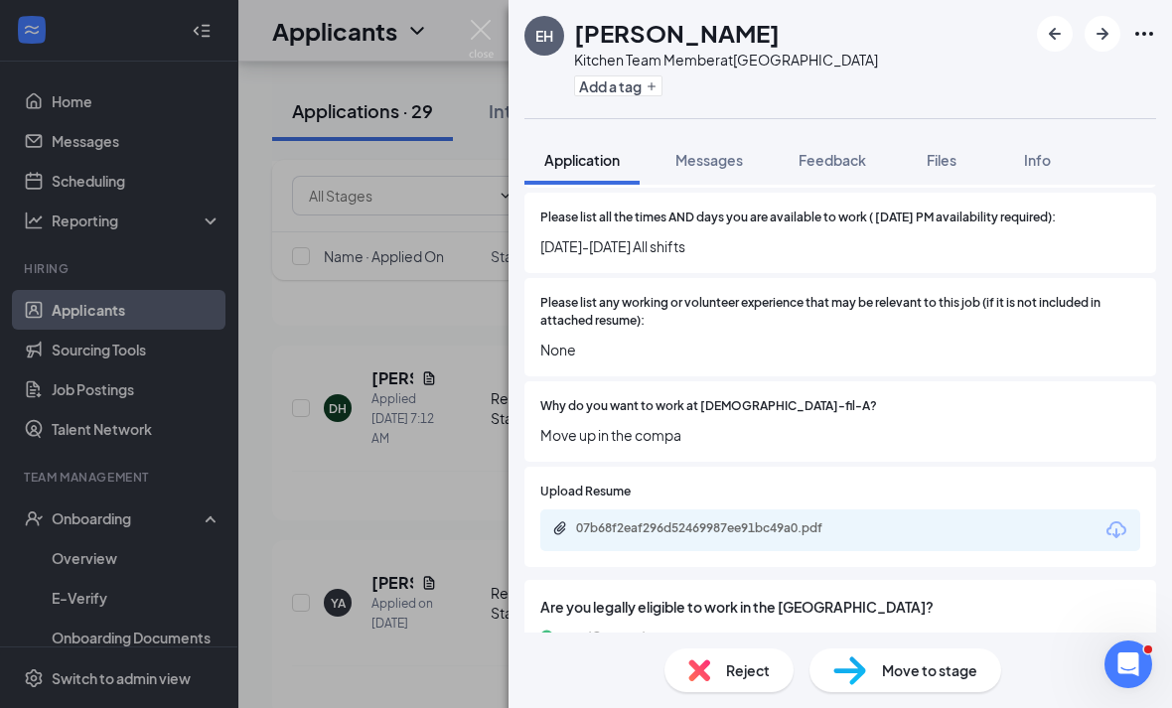
click at [912, 528] on div "07b68f2eaf296d52469987ee91bc49a0.pdf" at bounding box center [840, 530] width 600 height 42
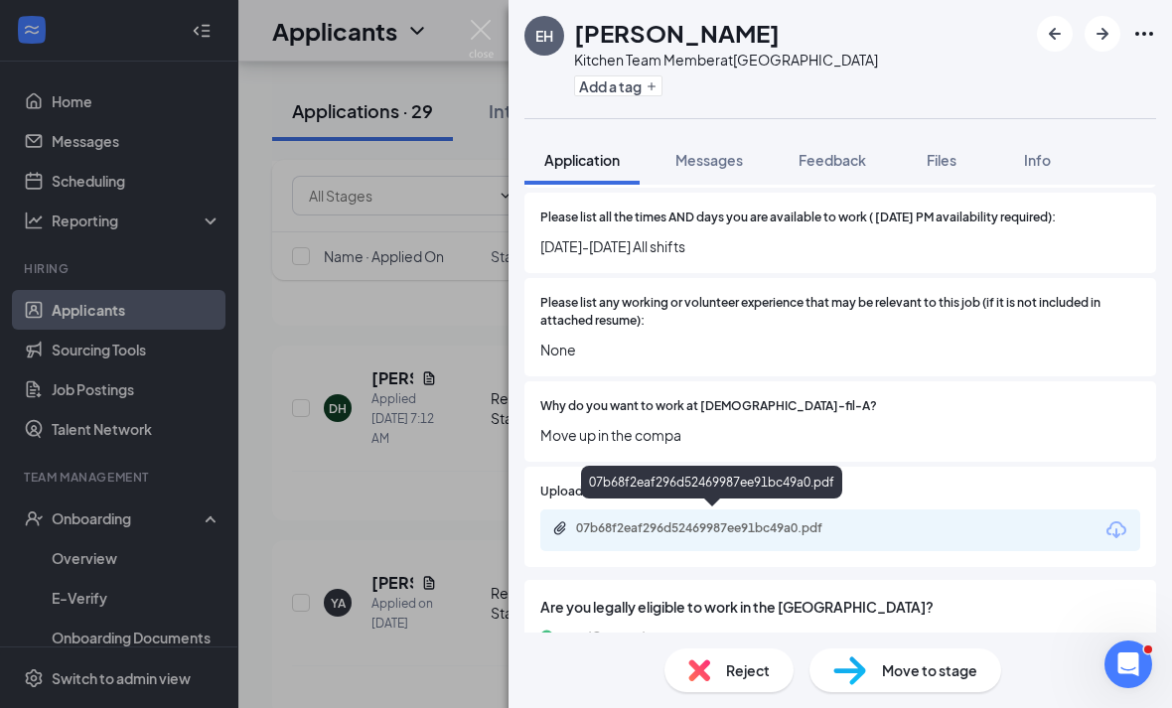
click at [868, 536] on div "07b68f2eaf296d52469987ee91bc49a0.pdf" at bounding box center [840, 530] width 600 height 42
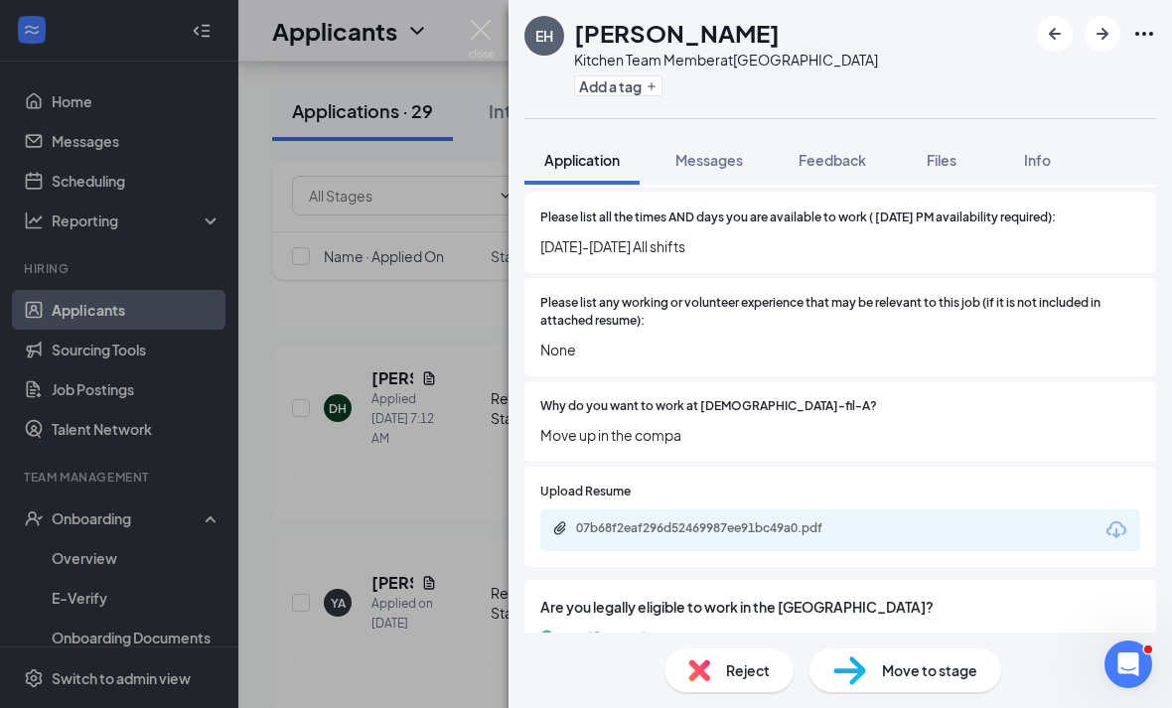
click at [870, 520] on div "07b68f2eaf296d52469987ee91bc49a0.pdf" at bounding box center [713, 528] width 322 height 16
click at [726, 655] on div "Reject" at bounding box center [728, 670] width 129 height 44
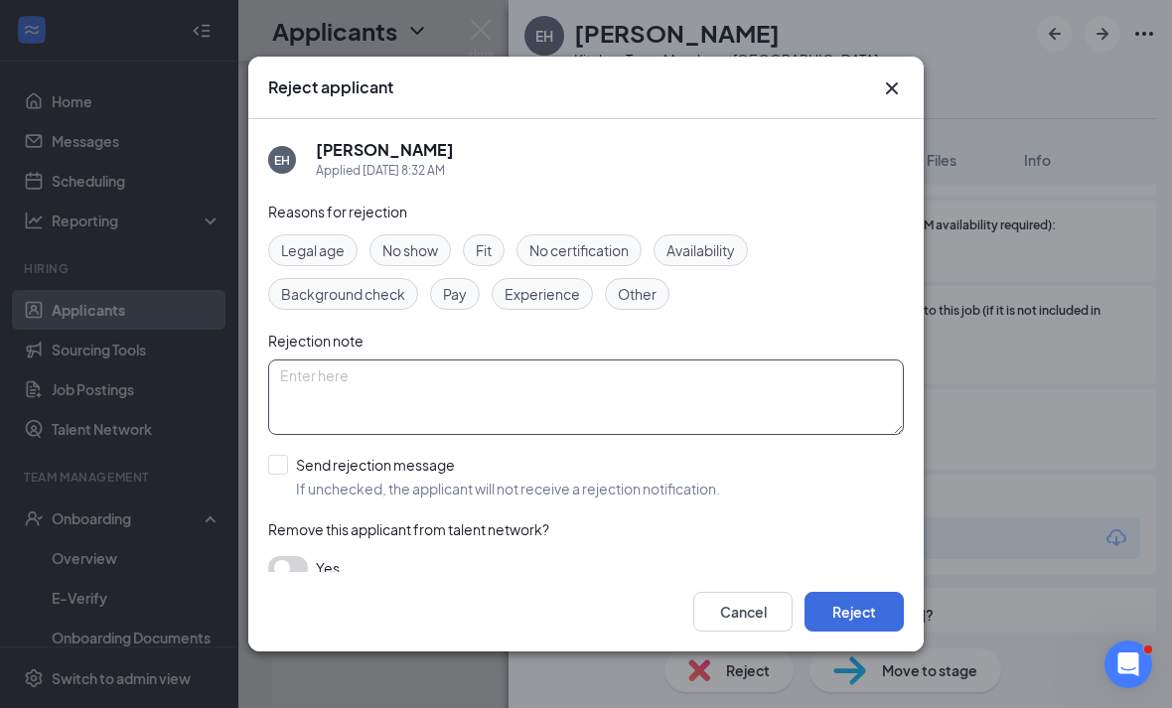
click at [350, 419] on textarea at bounding box center [585, 396] width 635 height 75
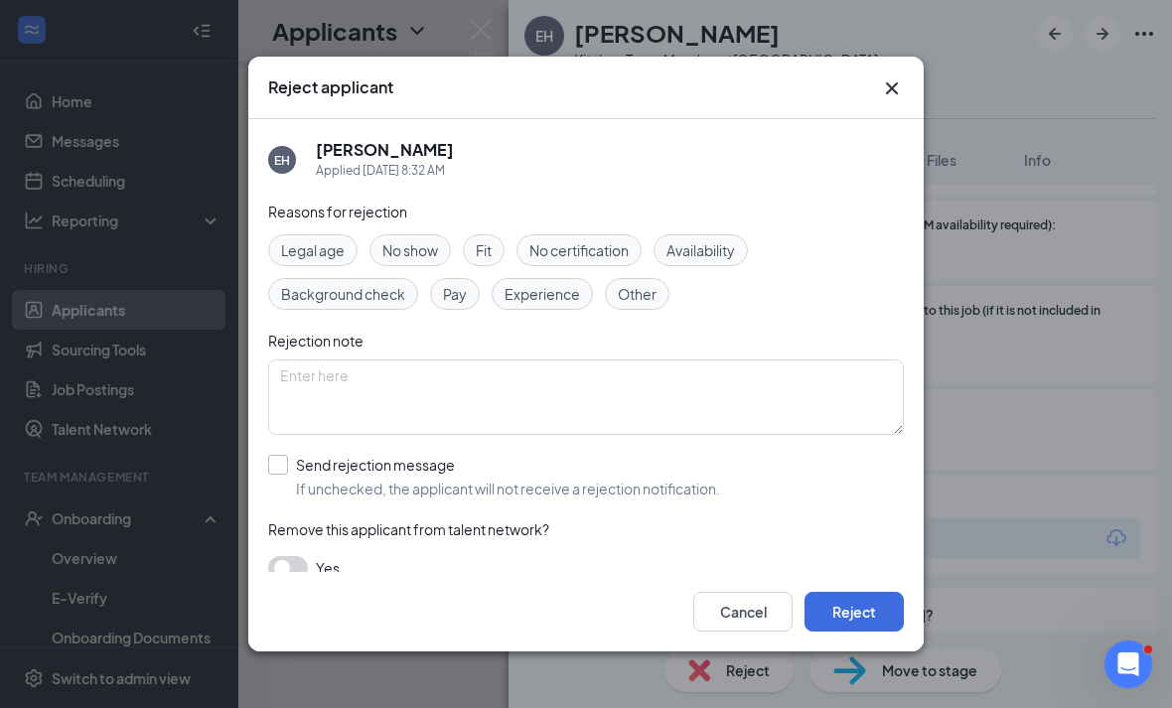
click at [312, 455] on div "Send rejection message" at bounding box center [508, 465] width 424 height 20
click at [312, 455] on input "Send rejection message If unchecked, the applicant will not receive a rejection…" at bounding box center [494, 477] width 452 height 44
checkbox input "true"
click at [883, 631] on button "Reject" at bounding box center [853, 612] width 99 height 40
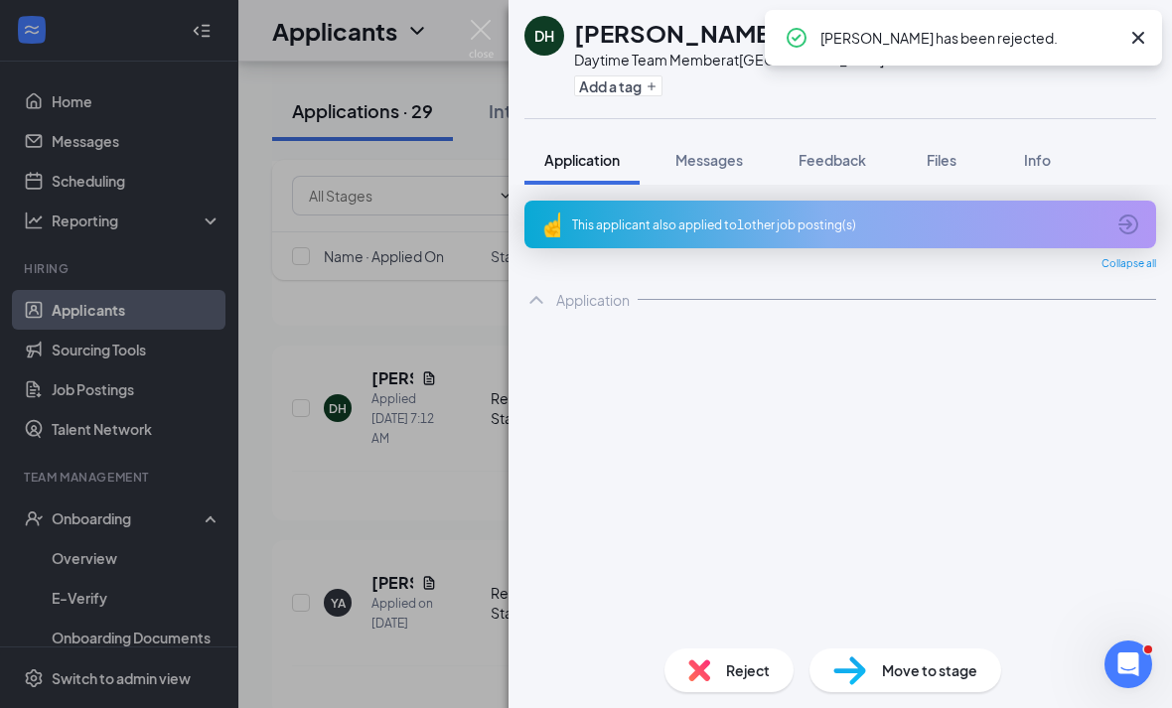
click at [364, 120] on div "DH Dominique Holland Daytime Team Member at Westbury Add a tag Application Mess…" at bounding box center [586, 354] width 1172 height 708
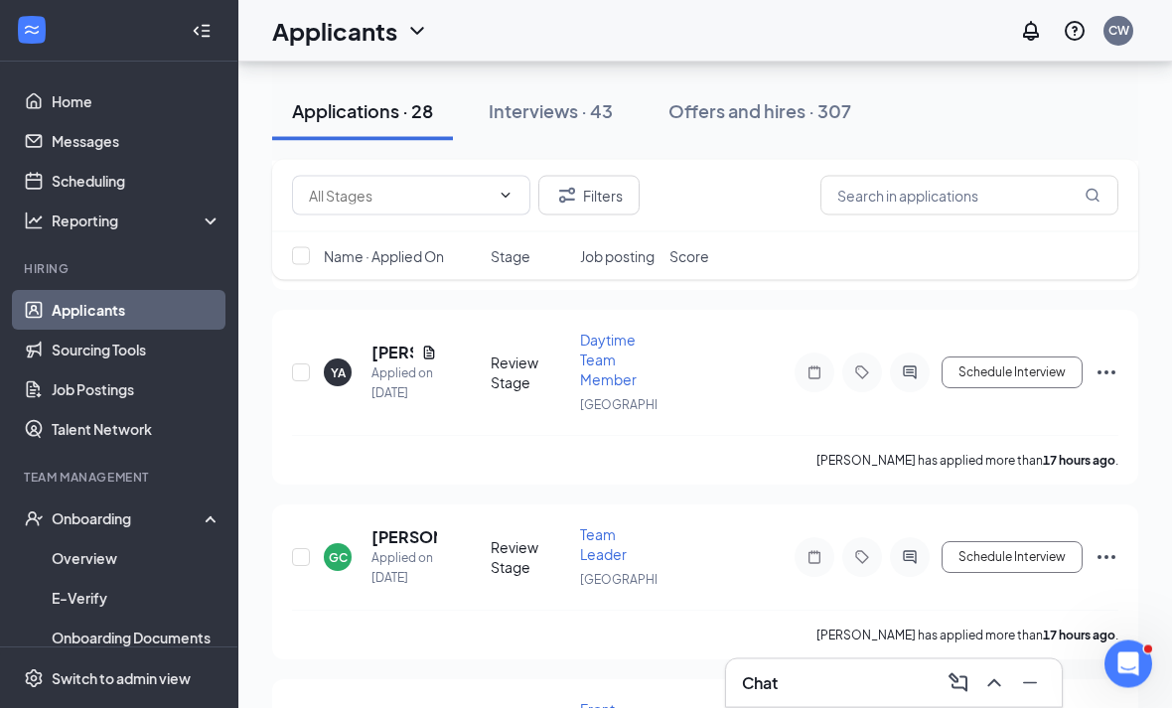
scroll to position [1730, 0]
click at [398, 364] on h5 "Yaniris Aviles" at bounding box center [392, 354] width 42 height 22
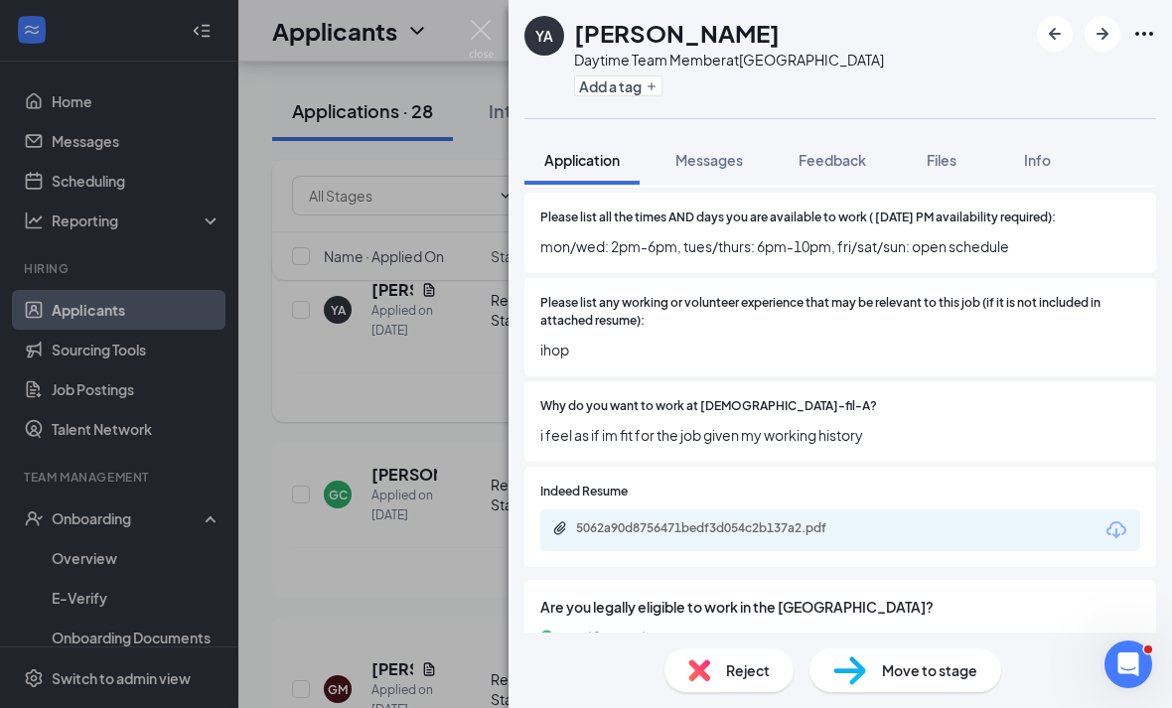
scroll to position [51, 0]
click at [865, 520] on div "5062a90d8756471bedf3d054c2b137a2.pdf" at bounding box center [713, 529] width 322 height 19
click at [735, 659] on span "Reject" at bounding box center [748, 670] width 44 height 22
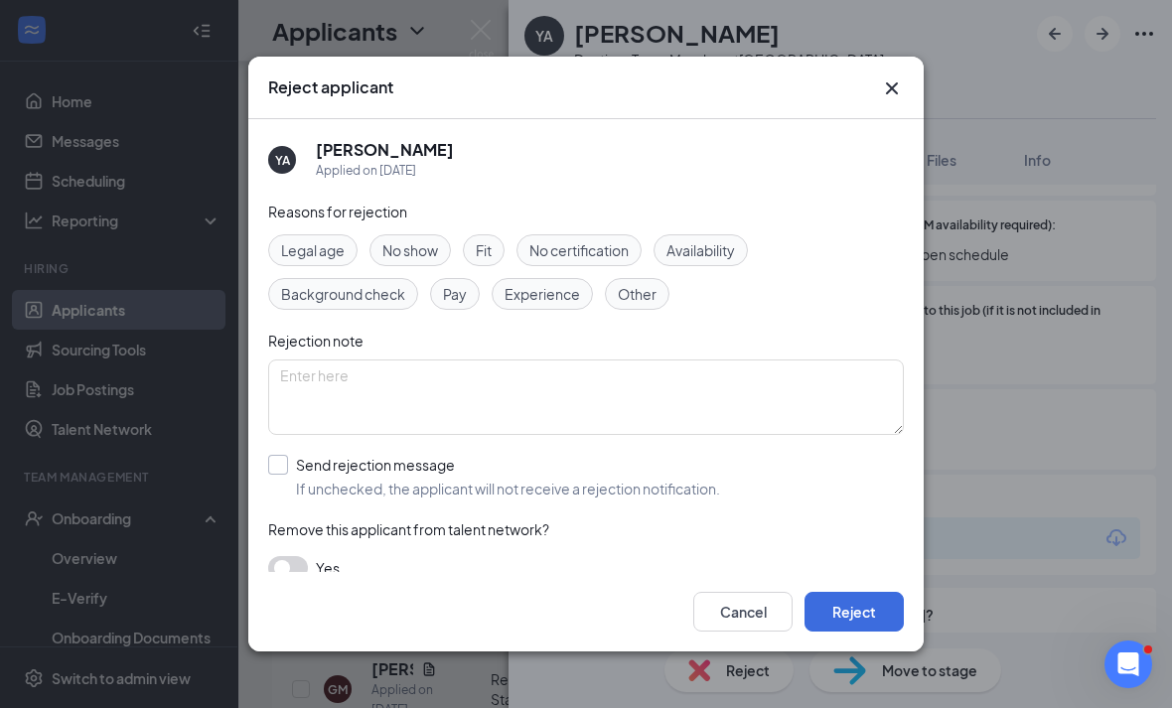
click at [479, 461] on div "Send rejection message If unchecked, the applicant will not receive a rejection…" at bounding box center [508, 477] width 424 height 44
click at [479, 461] on input "Send rejection message If unchecked, the applicant will not receive a rejection…" at bounding box center [494, 477] width 452 height 44
checkbox input "true"
click at [820, 631] on button "Reject" at bounding box center [853, 612] width 99 height 40
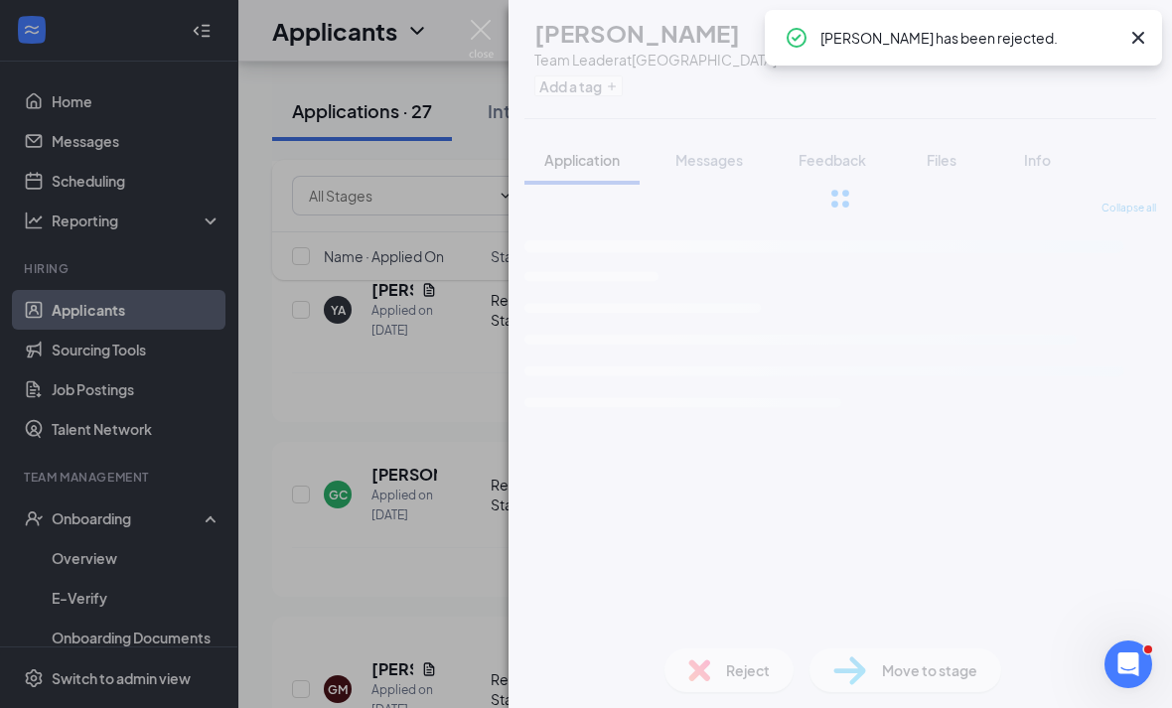
click at [452, 479] on div "GC Gianna Cruzado Team Leader at Eisenhower Park Add a tag Application Messages…" at bounding box center [586, 354] width 1172 height 708
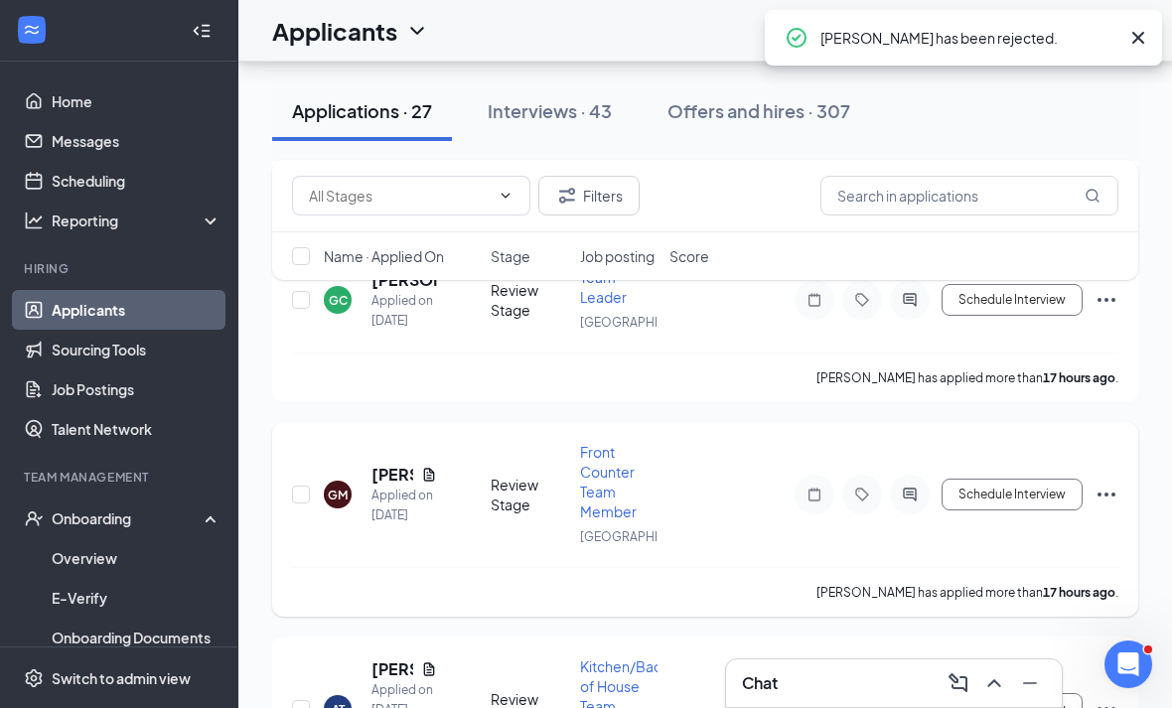
click at [381, 486] on h5 "Gabriel Martinez" at bounding box center [392, 475] width 42 height 22
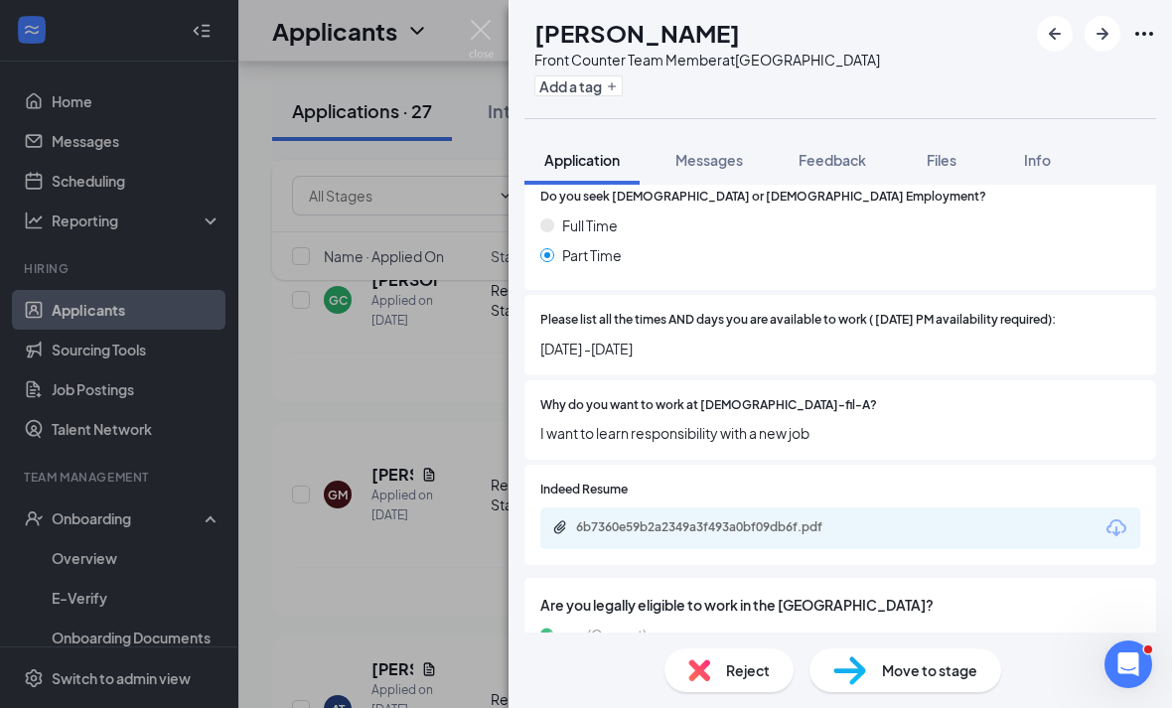
scroll to position [64, 0]
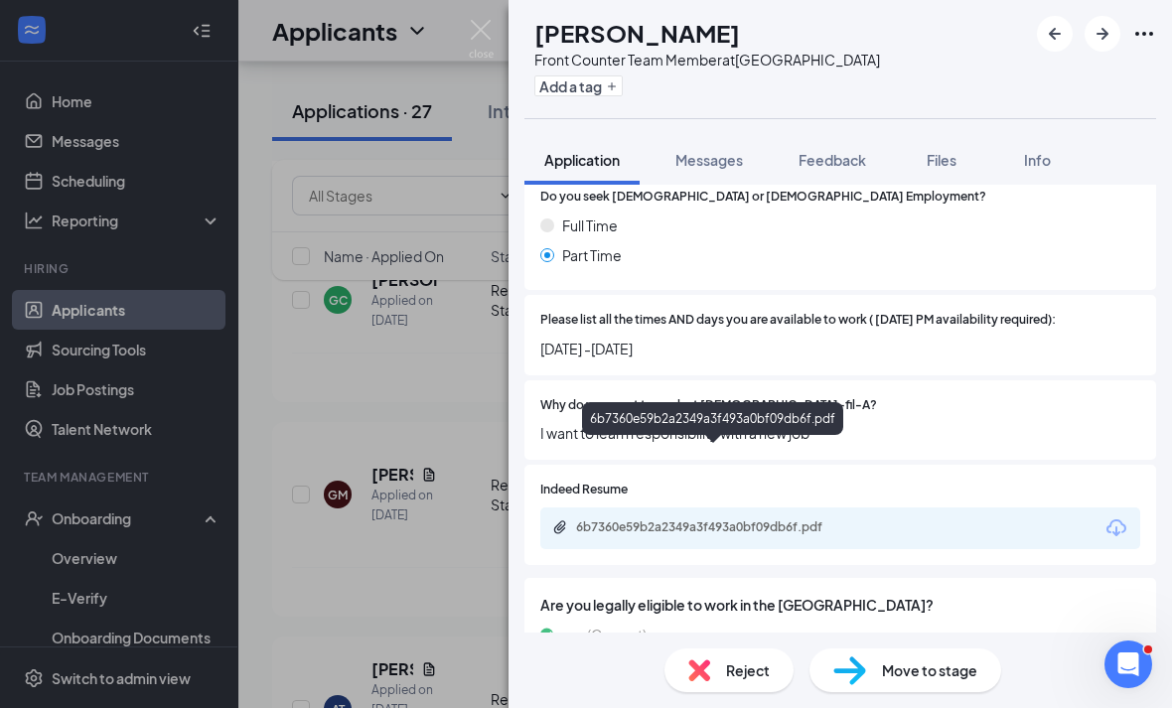
click at [624, 519] on div "6b7360e59b2a2349a3f493a0bf09db6f.pdf" at bounding box center [715, 527] width 278 height 16
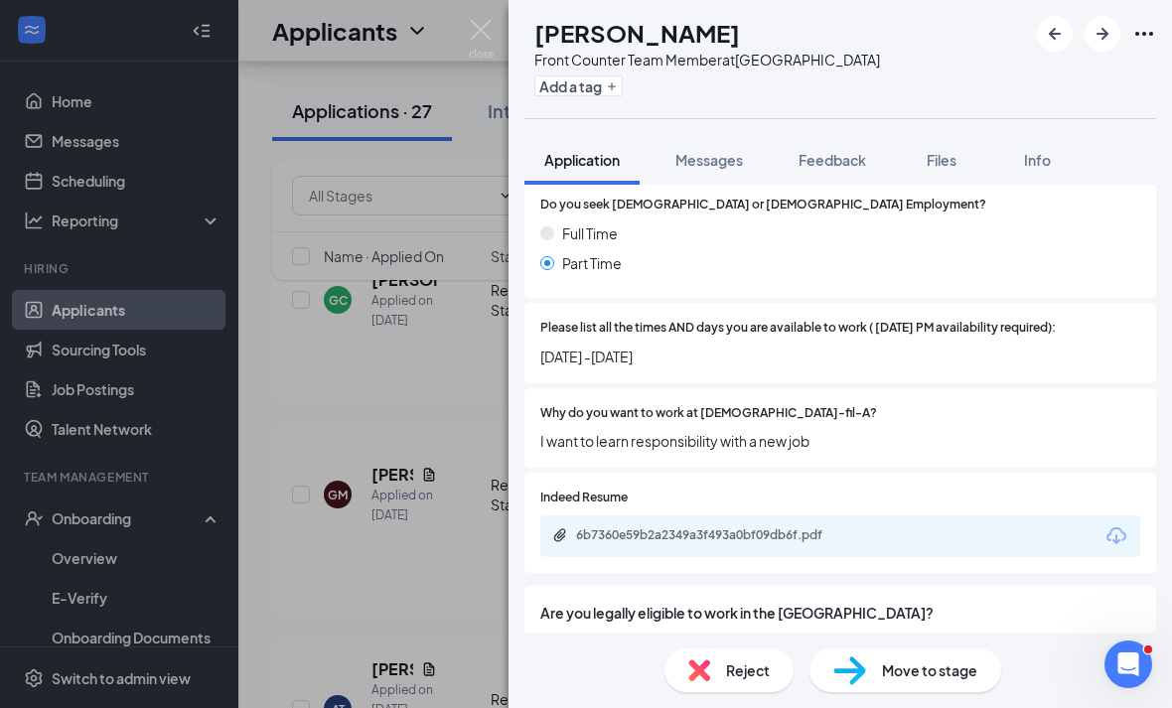
click at [727, 670] on span "Reject" at bounding box center [748, 670] width 44 height 22
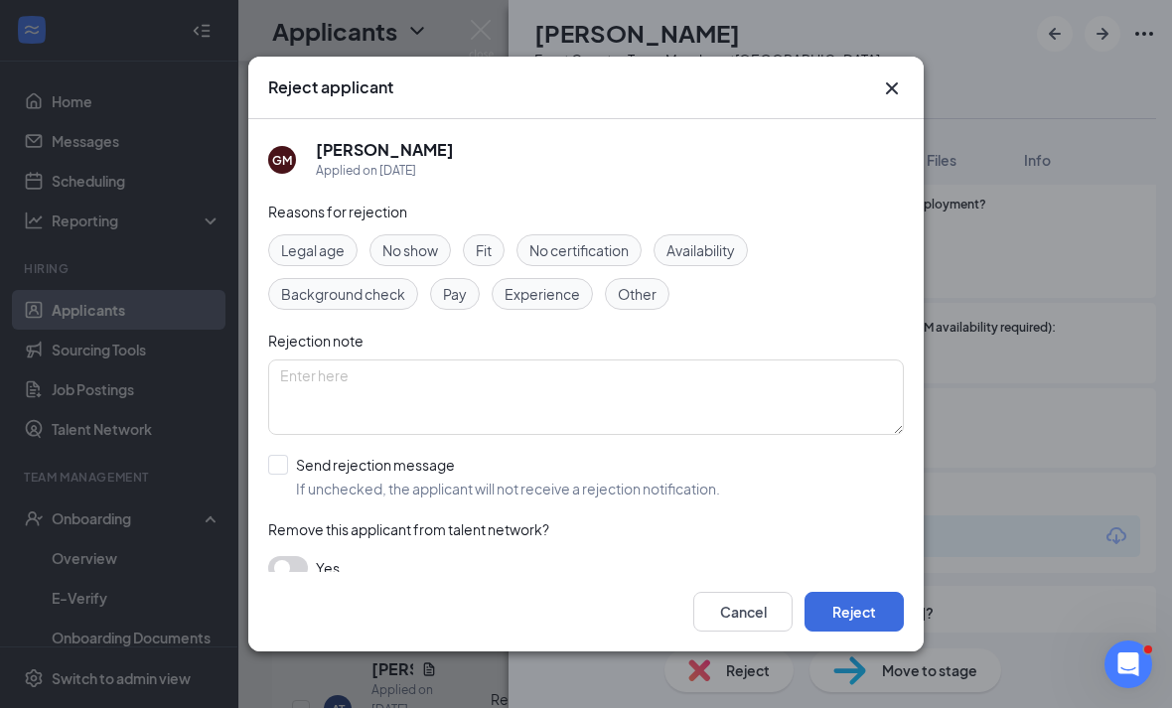
click at [362, 482] on span "If unchecked, the applicant will not receive a rejection notification." at bounding box center [508, 489] width 424 height 20
click at [362, 482] on input "Send rejection message If unchecked, the applicant will not receive a rejection…" at bounding box center [494, 477] width 452 height 44
checkbox input "true"
click at [854, 631] on button "Reject" at bounding box center [853, 612] width 99 height 40
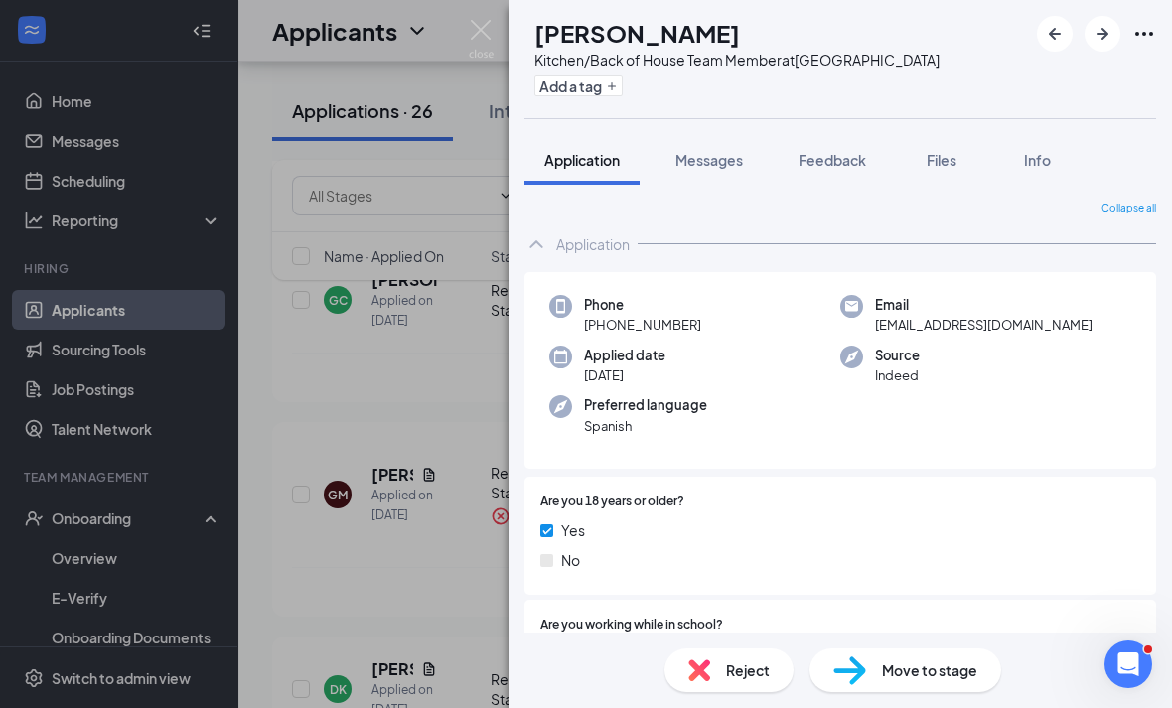
click at [916, 477] on div "Are you 18 years or older? Yes No" at bounding box center [839, 536] width 631 height 118
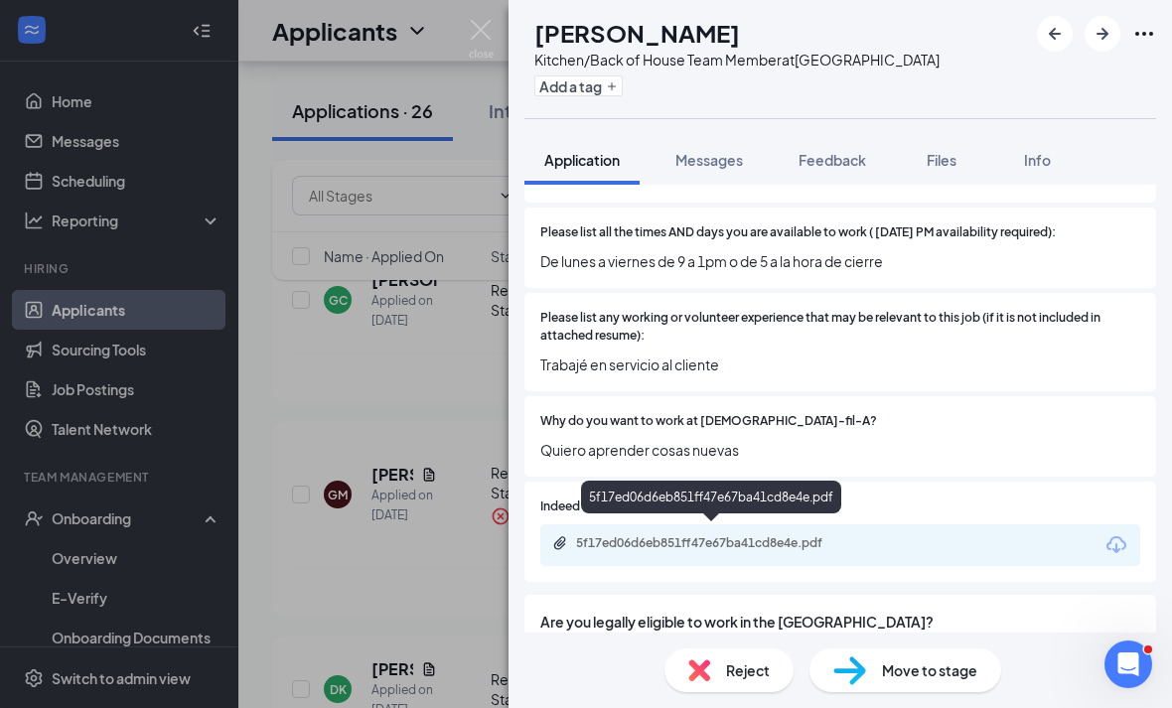
click at [661, 535] on div "5f17ed06d6eb851ff47e67ba41cd8e4e.pdf" at bounding box center [715, 543] width 278 height 16
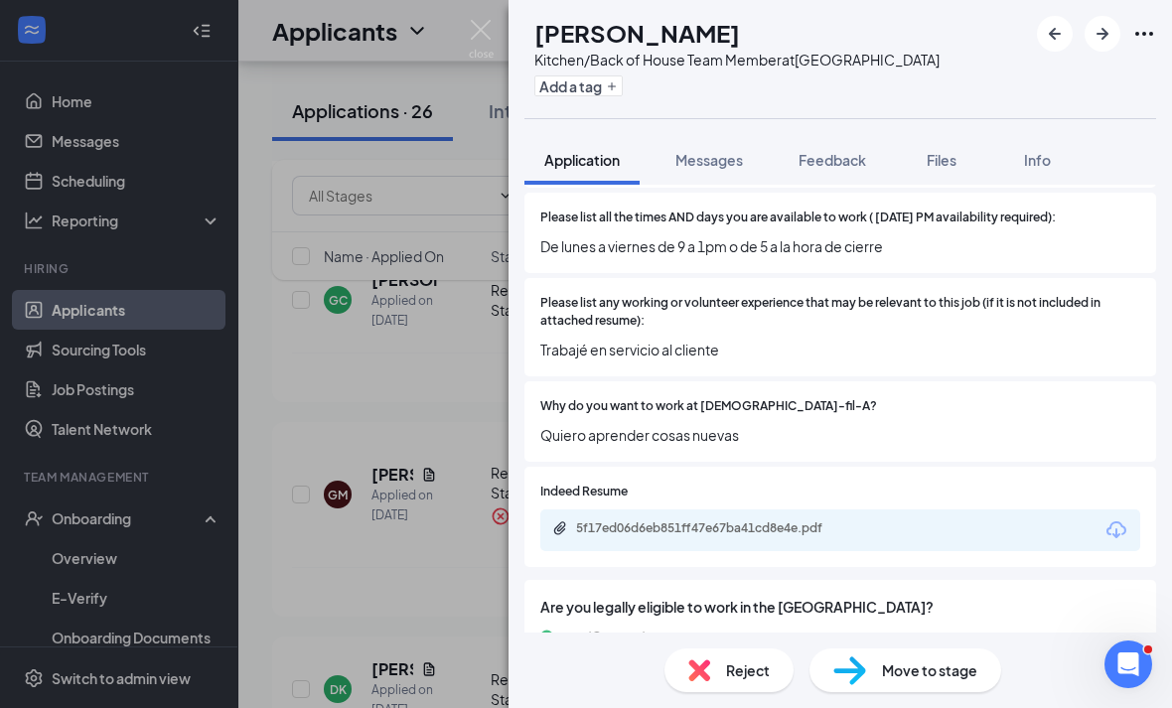
scroll to position [64, 0]
click at [708, 669] on img at bounding box center [699, 670] width 22 height 22
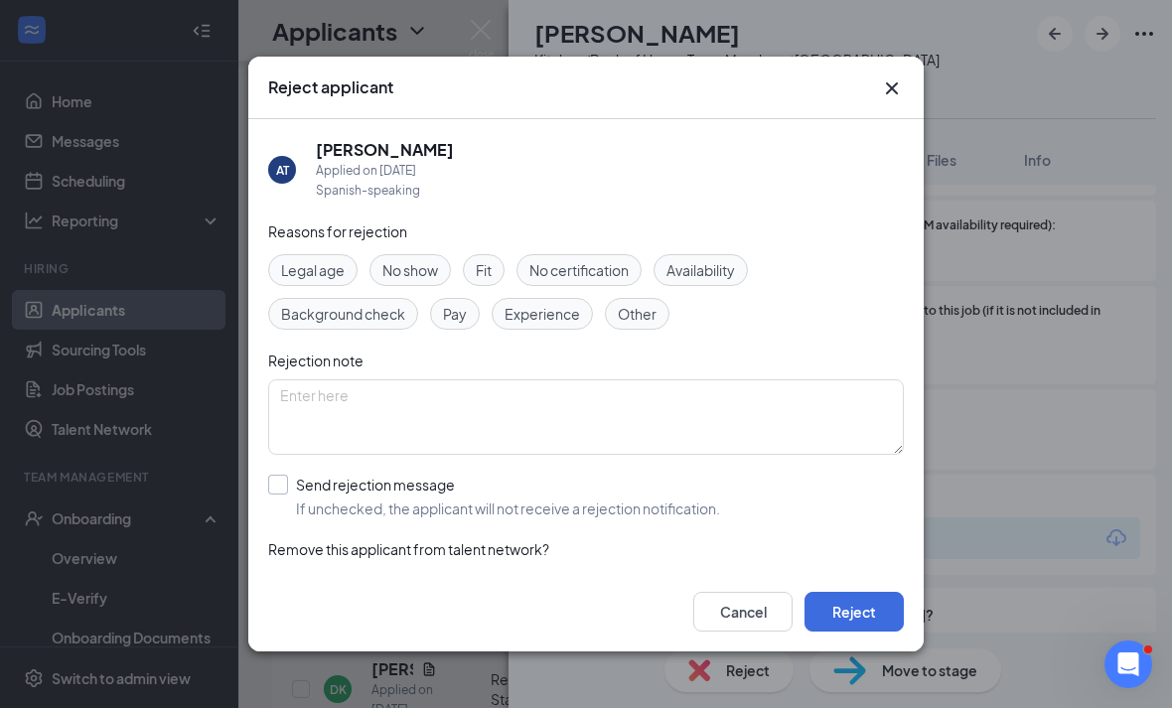
click at [396, 475] on div "Send rejection message" at bounding box center [508, 485] width 424 height 20
click at [396, 475] on input "Send rejection message If unchecked, the applicant will not receive a rejection…" at bounding box center [494, 497] width 452 height 44
checkbox input "true"
click at [848, 631] on button "Reject" at bounding box center [853, 612] width 99 height 40
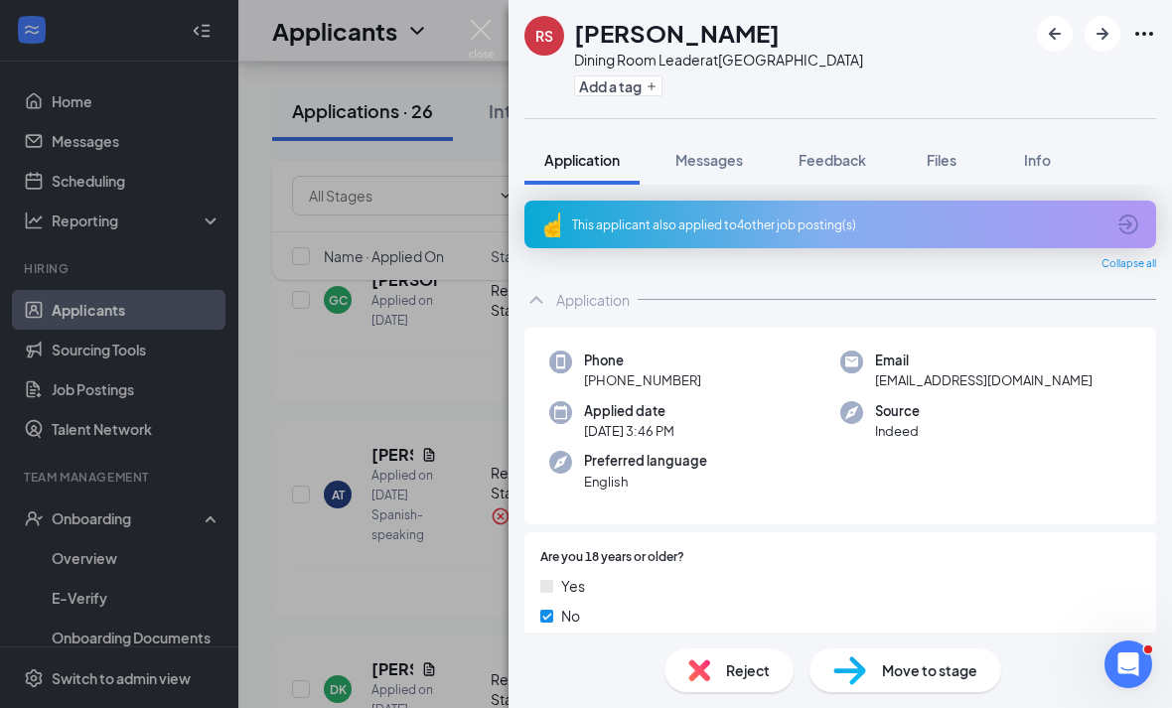
scroll to position [64, 0]
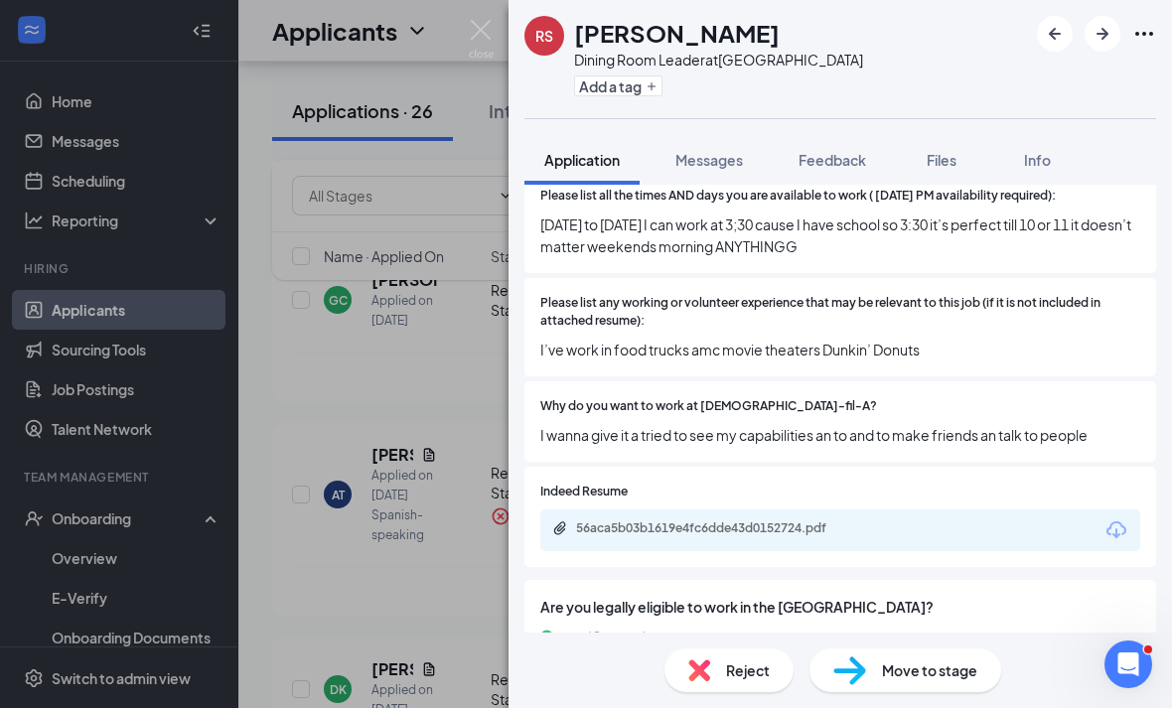
click at [733, 688] on div "Reject" at bounding box center [728, 670] width 129 height 44
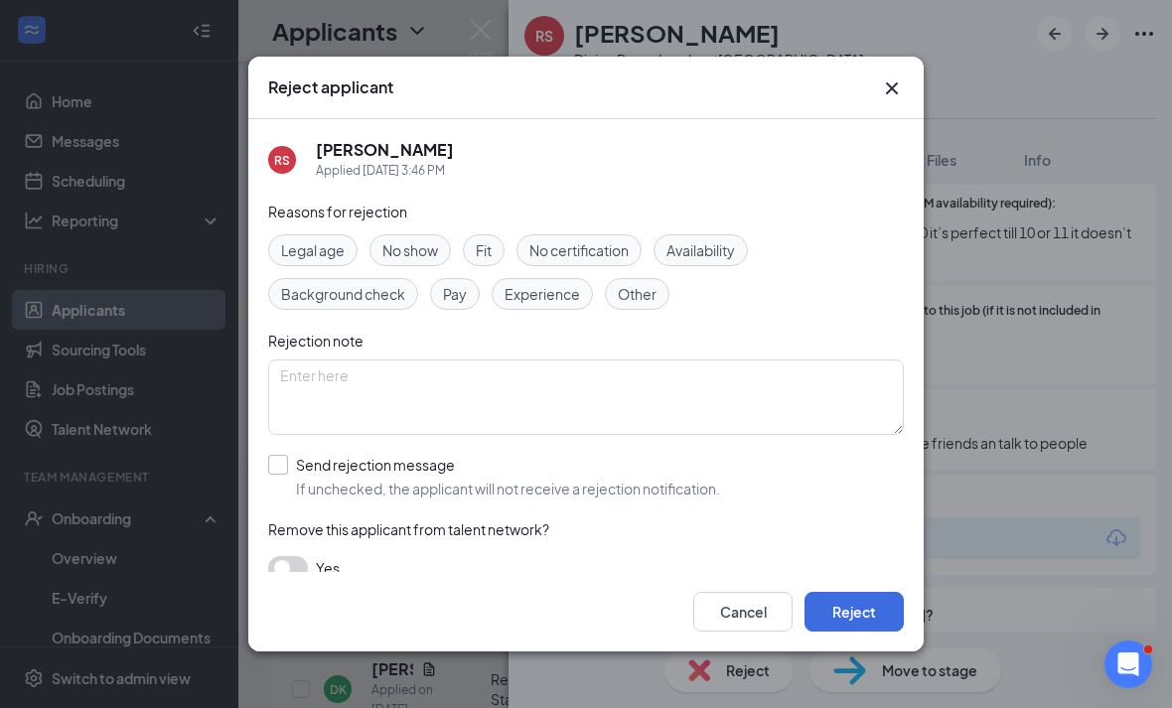
click at [713, 455] on div "Send rejection message" at bounding box center [508, 465] width 424 height 20
click at [713, 455] on input "Send rejection message If unchecked, the applicant will not receive a rejection…" at bounding box center [494, 477] width 452 height 44
checkbox input "true"
click at [902, 76] on icon "Cross" at bounding box center [892, 88] width 24 height 24
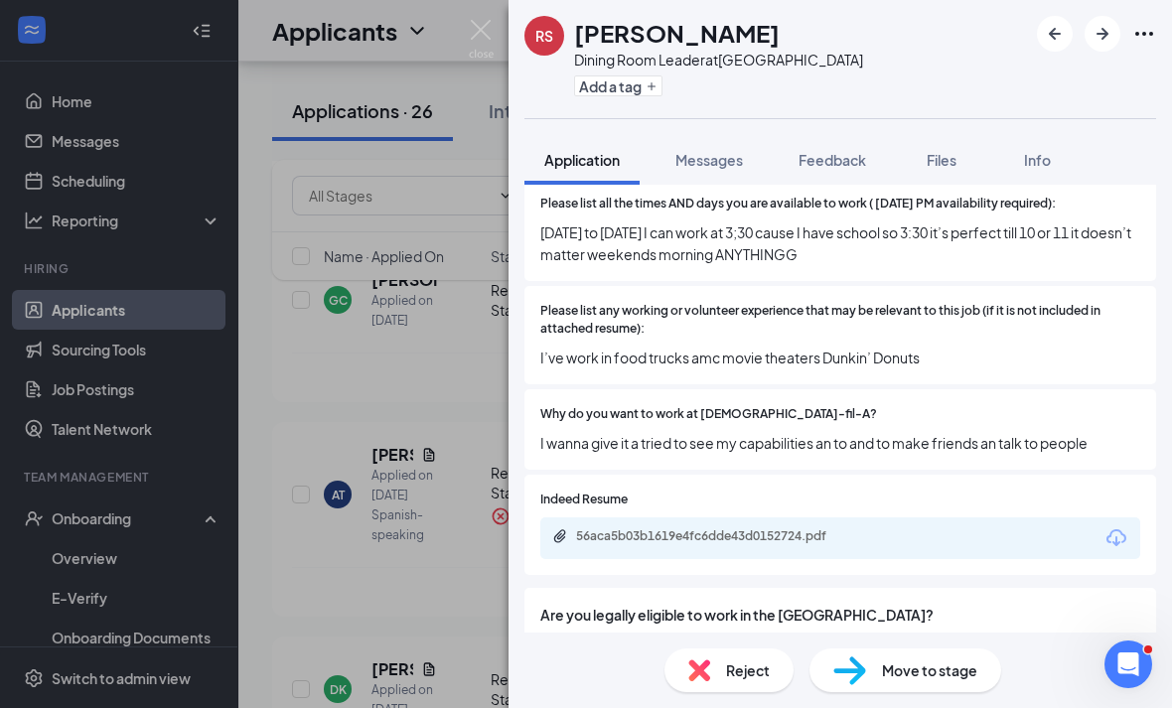
click at [436, 419] on div "RS [PERSON_NAME] Dining Room Leader at [GEOGRAPHIC_DATA] Add a tag Application …" at bounding box center [586, 354] width 1172 height 708
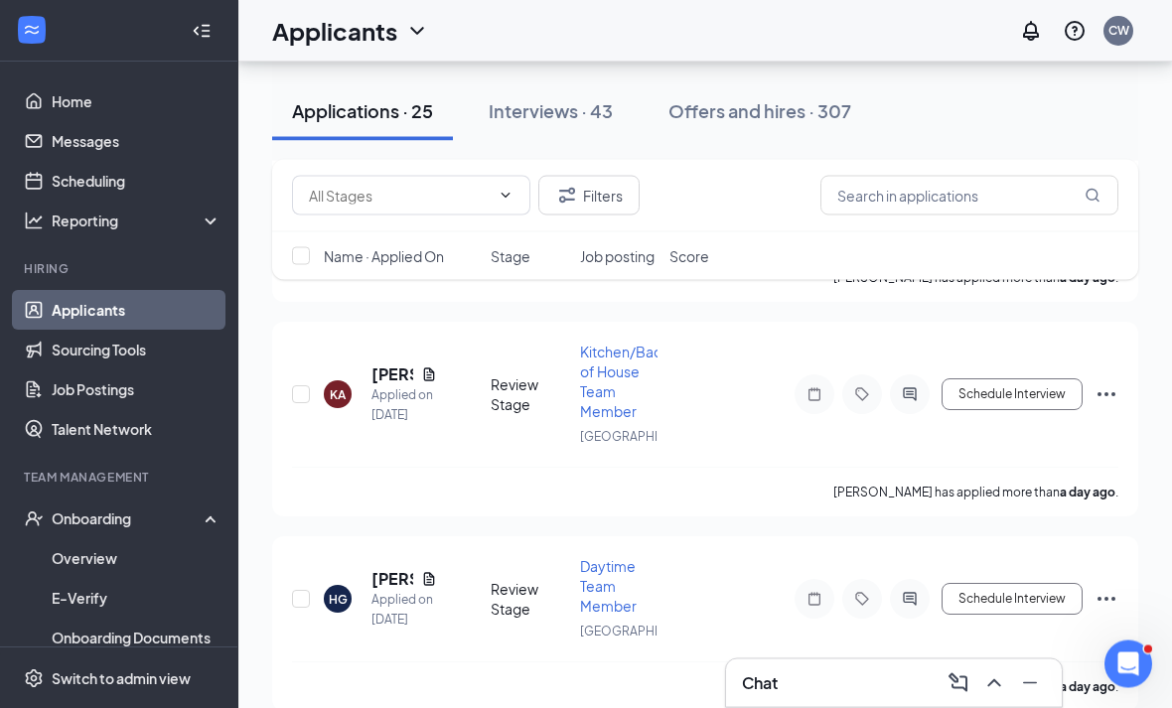
scroll to position [3101, 0]
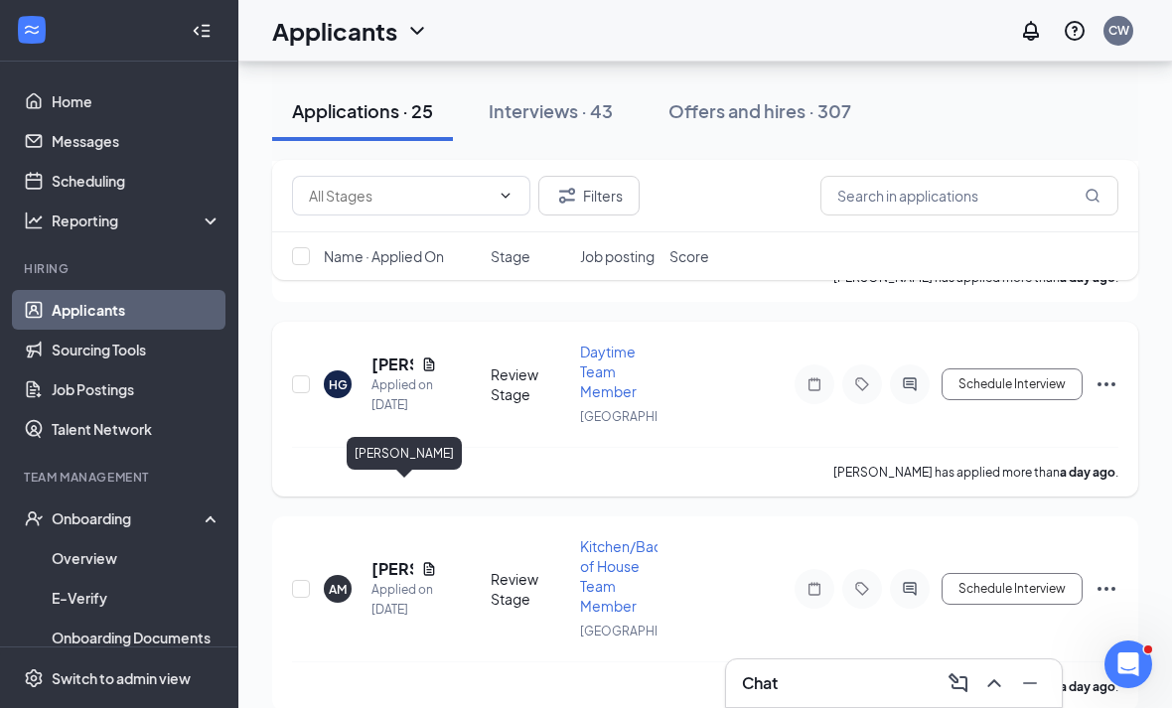
click at [390, 375] on h5 "Harley Goulet" at bounding box center [392, 364] width 42 height 22
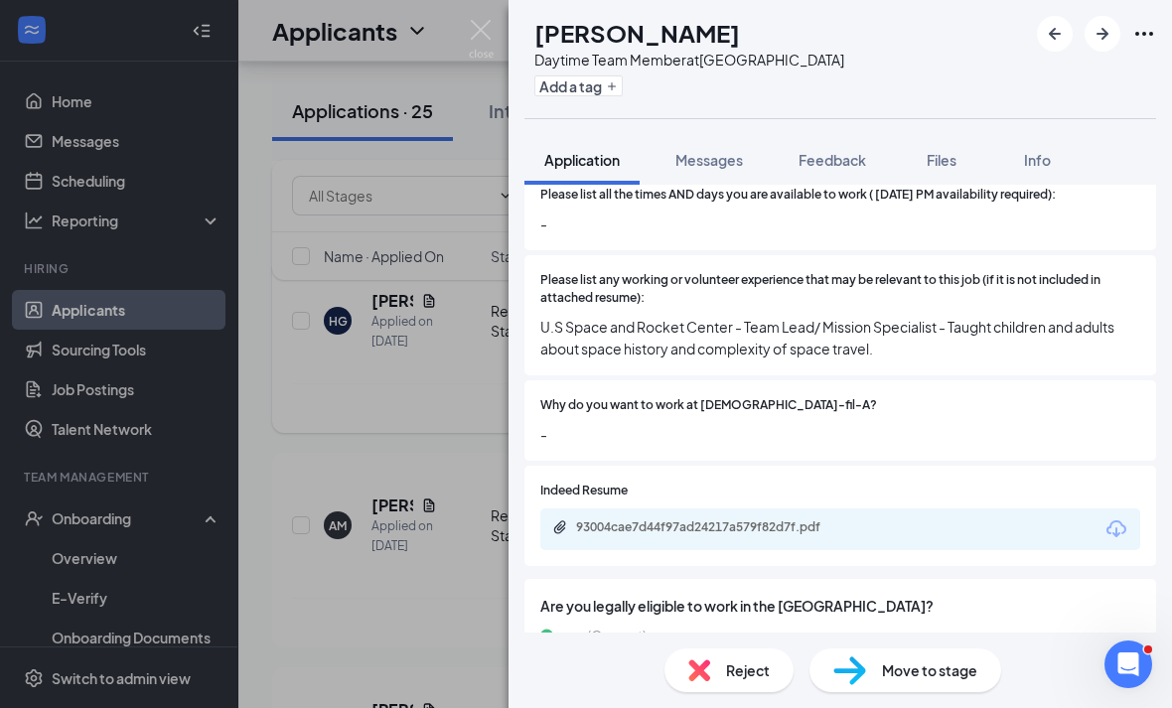
scroll to position [675, 0]
click at [807, 509] on div "93004cae7d44f97ad24217a579f82d7f.pdf" at bounding box center [840, 530] width 600 height 42
click at [812, 509] on div "93004cae7d44f97ad24217a579f82d7f.pdf" at bounding box center [840, 530] width 600 height 42
click at [805, 529] on div "93004cae7d44f97ad24217a579f82d7f.pdf" at bounding box center [713, 529] width 322 height 19
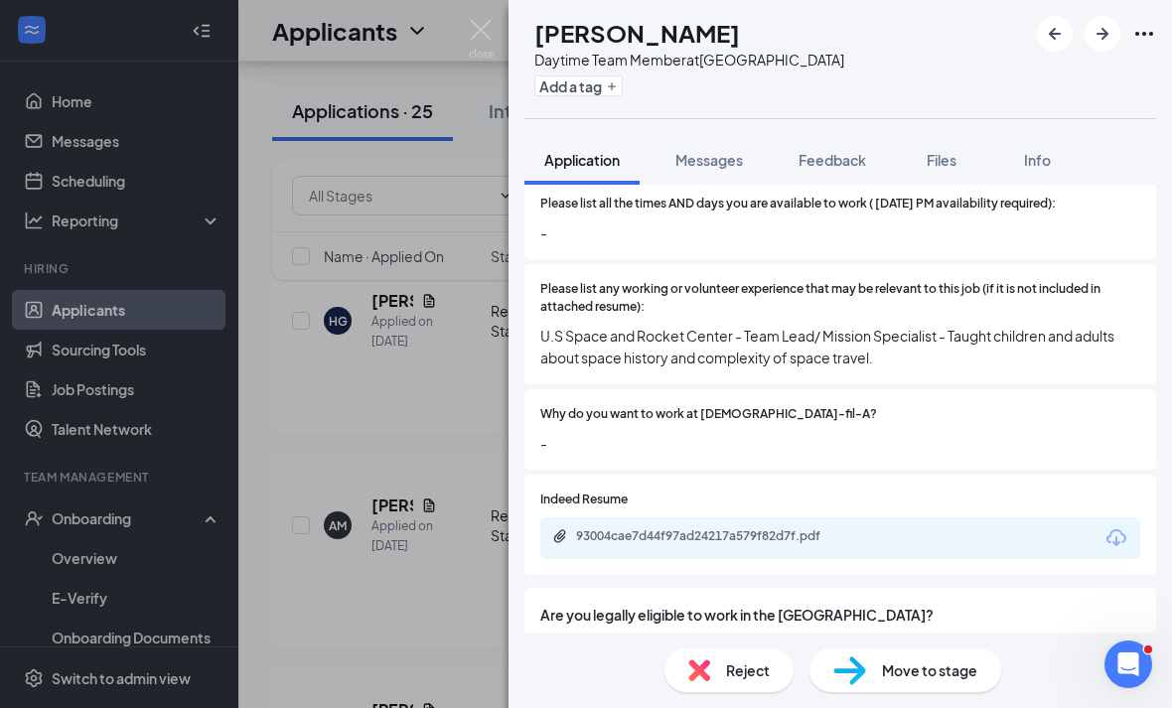
scroll to position [64, 0]
click at [755, 673] on span "Reject" at bounding box center [748, 670] width 44 height 22
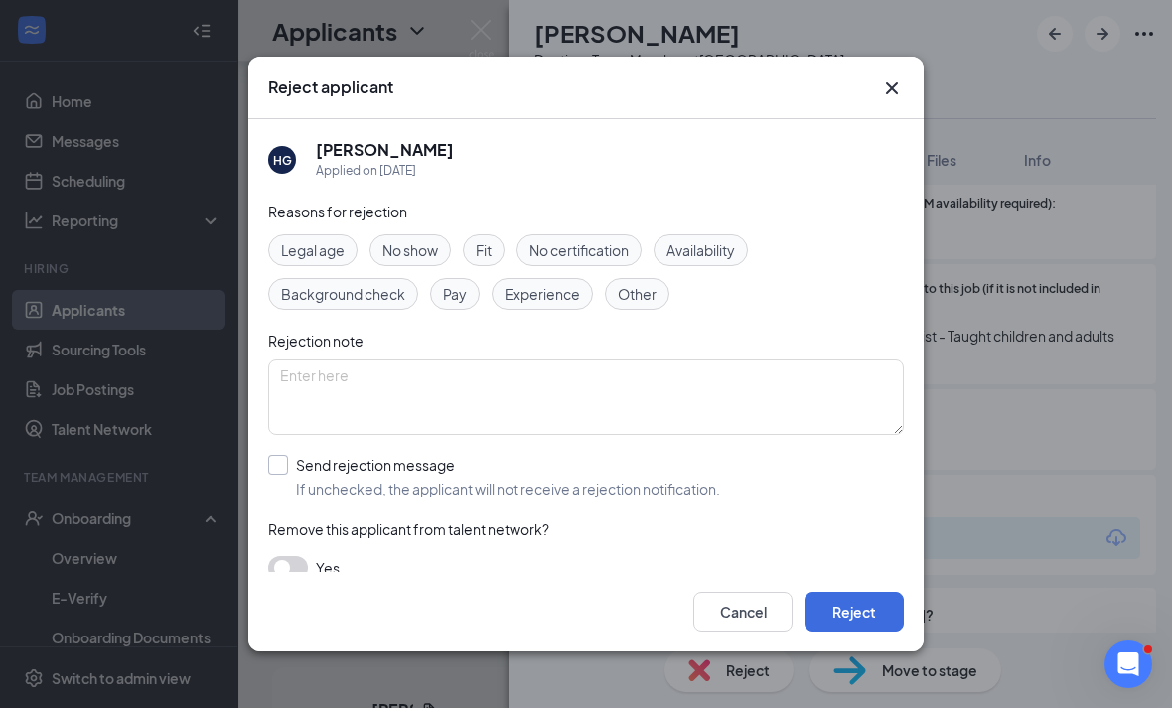
click at [720, 480] on span "If unchecked, the applicant will not receive a rejection notification." at bounding box center [508, 489] width 424 height 20
click at [720, 480] on input "Send rejection message If unchecked, the applicant will not receive a rejection…" at bounding box center [494, 477] width 452 height 44
checkbox input "true"
click at [856, 631] on button "Reject" at bounding box center [853, 612] width 99 height 40
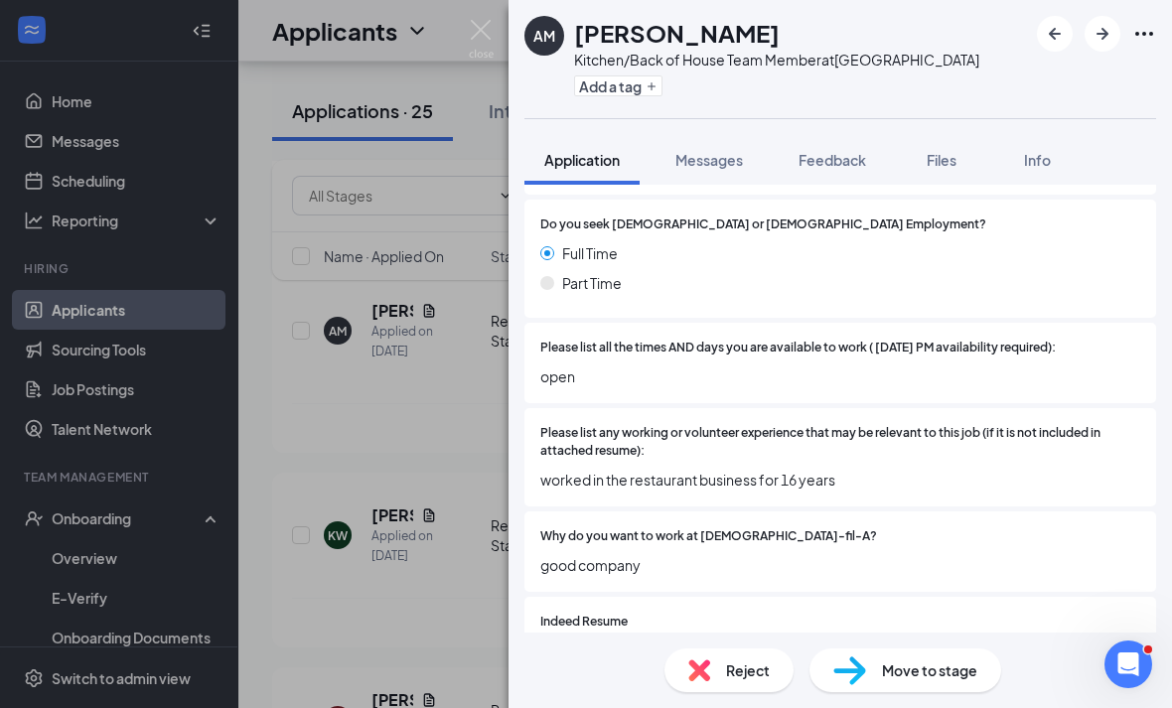
scroll to position [611, 0]
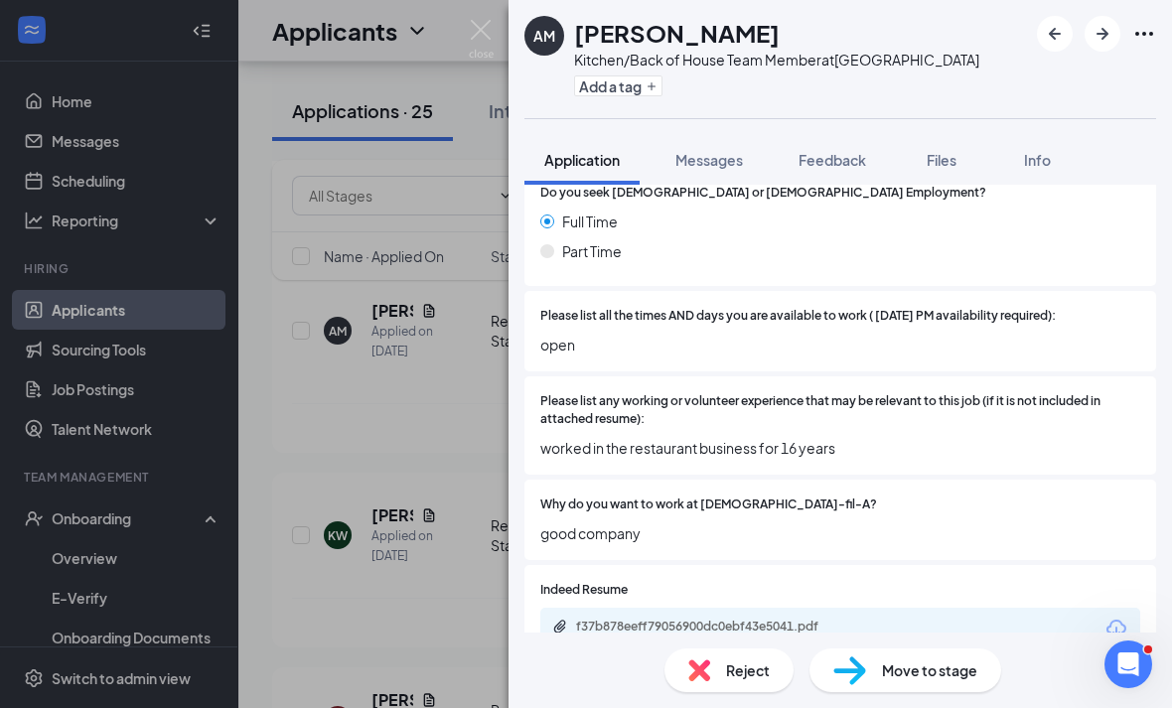
click at [905, 611] on div "f37b878eeff79056900dc0ebf43e5041.pdf" at bounding box center [840, 629] width 600 height 42
click at [905, 610] on div "f37b878eeff79056900dc0ebf43e5041.pdf" at bounding box center [840, 629] width 600 height 42
click at [921, 613] on div "f37b878eeff79056900dc0ebf43e5041.pdf" at bounding box center [840, 629] width 600 height 42
click at [920, 612] on div "f37b878eeff79056900dc0ebf43e5041.pdf" at bounding box center [840, 629] width 600 height 42
click at [932, 618] on div "f37b878eeff79056900dc0ebf43e5041.pdf" at bounding box center [840, 629] width 600 height 42
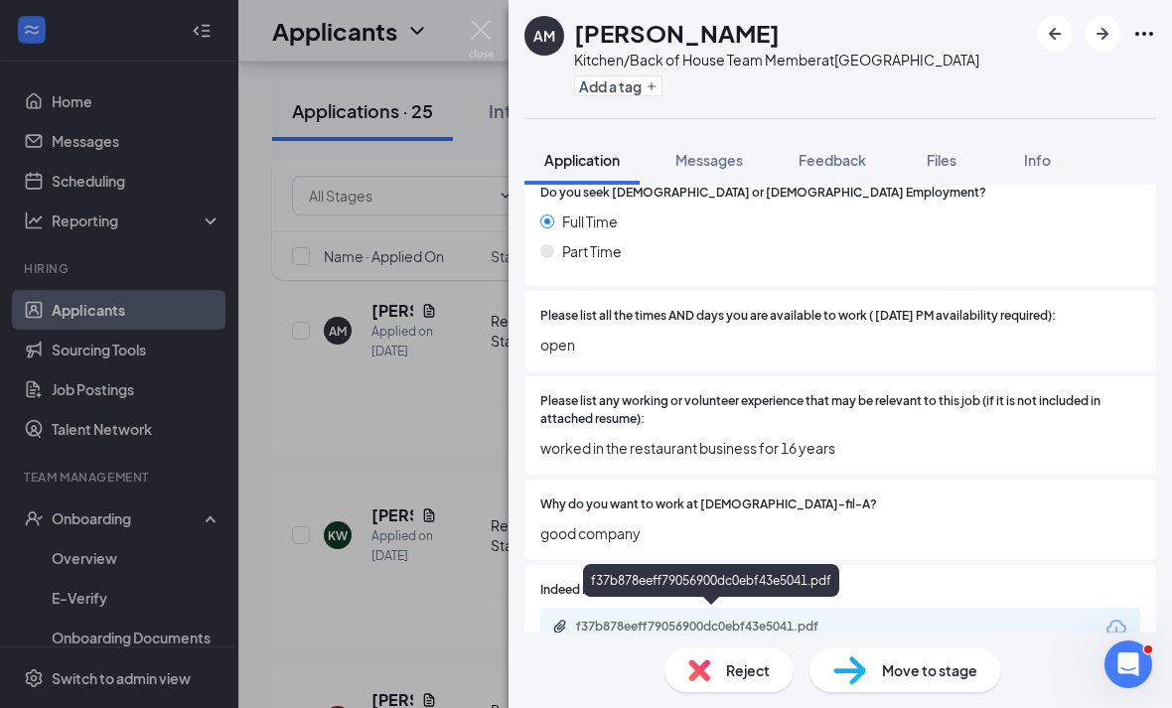
click at [743, 619] on div "f37b878eeff79056900dc0ebf43e5041.pdf" at bounding box center [715, 627] width 278 height 16
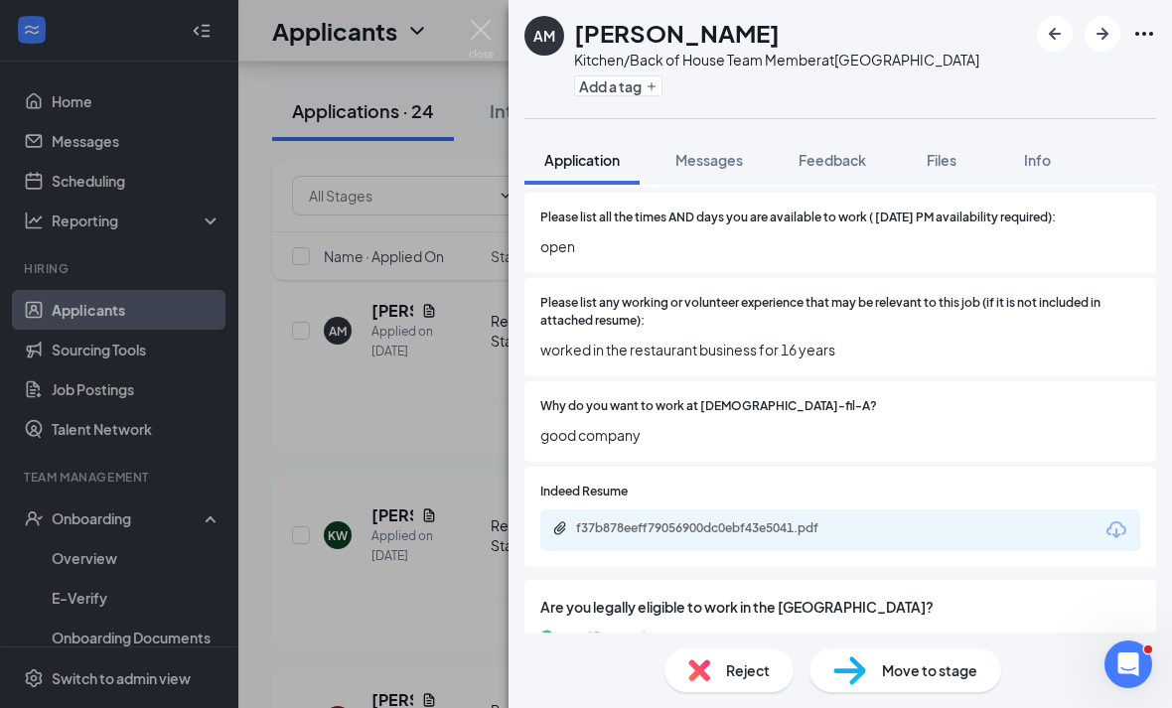
scroll to position [64, 0]
click at [755, 674] on span "Reject" at bounding box center [748, 670] width 44 height 22
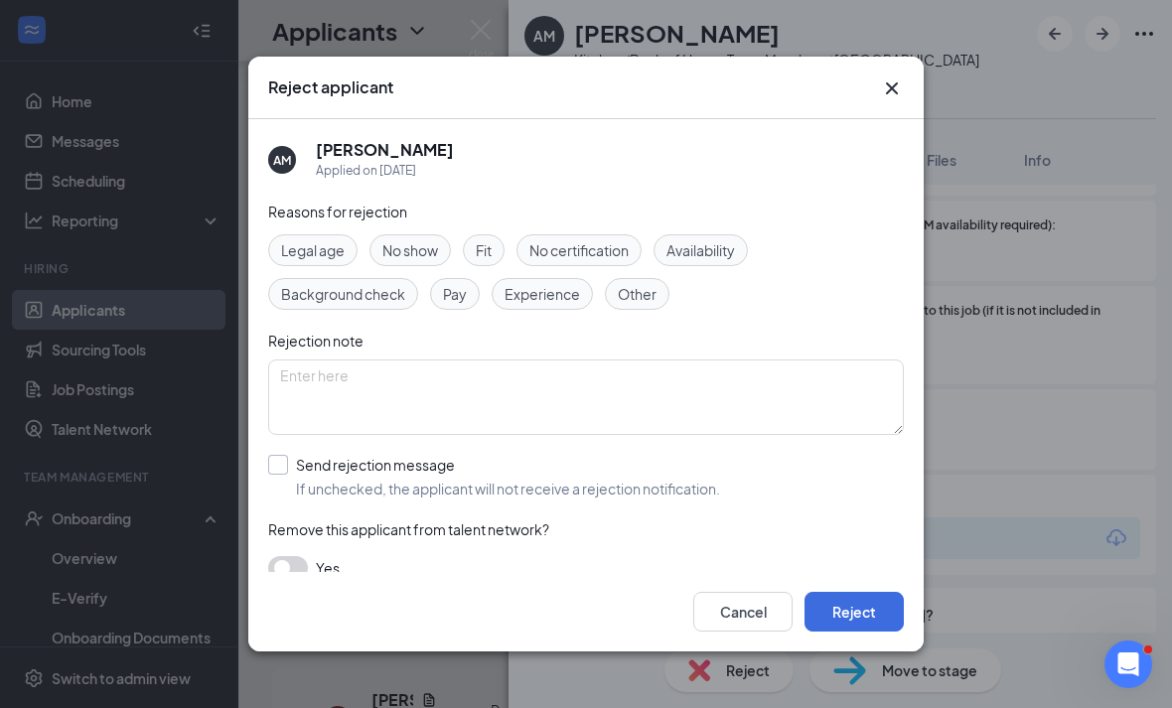
click at [665, 479] on span "If unchecked, the applicant will not receive a rejection notification." at bounding box center [508, 489] width 424 height 20
click at [665, 477] on input "Send rejection message If unchecked, the applicant will not receive a rejection…" at bounding box center [494, 477] width 452 height 44
checkbox input "true"
click at [848, 625] on button "Reject" at bounding box center [853, 612] width 99 height 40
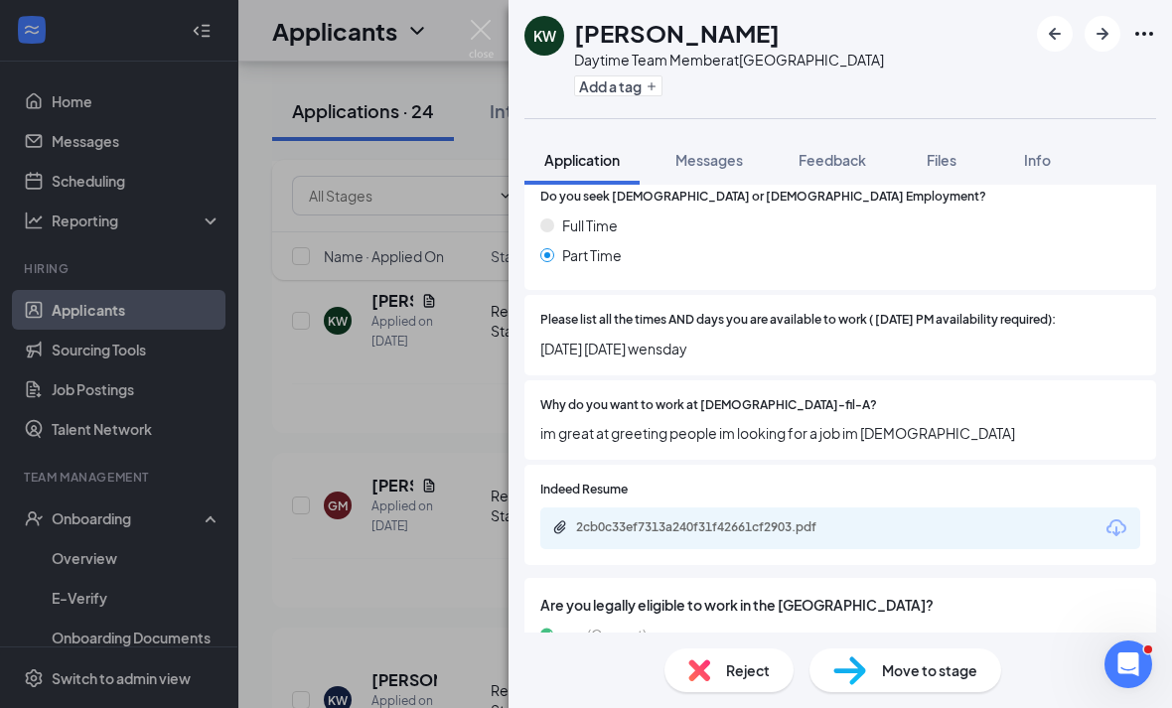
scroll to position [64, 0]
click at [759, 667] on span "Reject" at bounding box center [748, 670] width 44 height 22
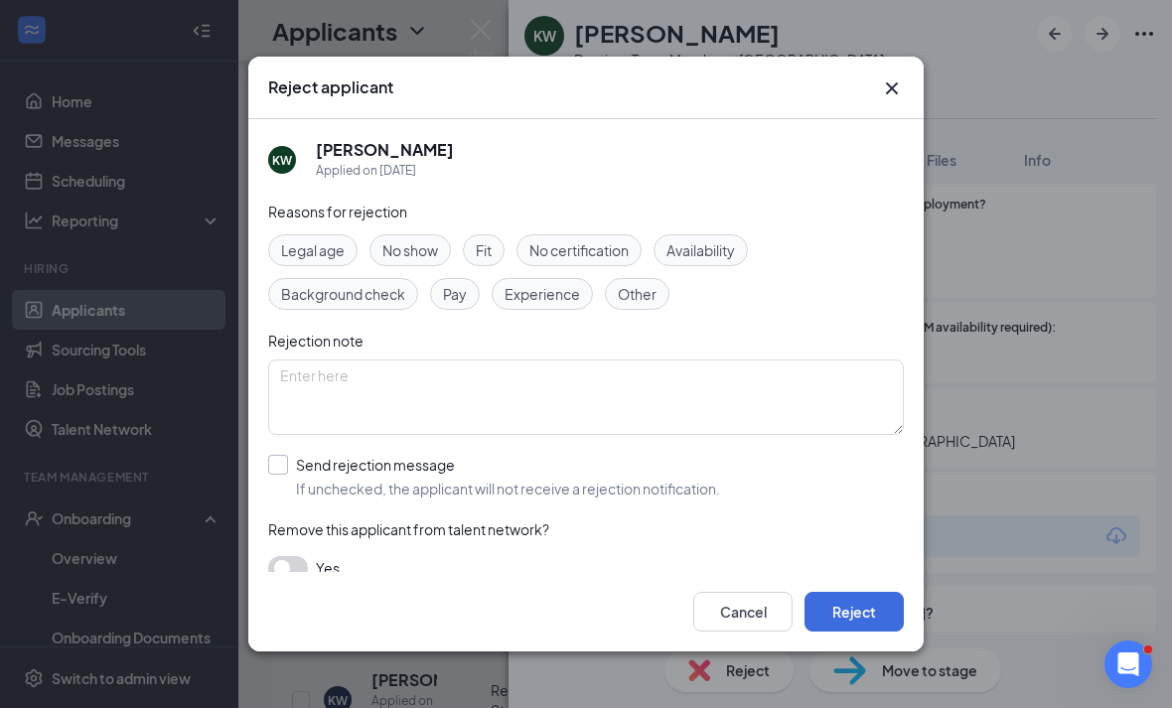
click at [676, 481] on span "If unchecked, the applicant will not receive a rejection notification." at bounding box center [508, 489] width 424 height 20
click at [676, 481] on input "Send rejection message If unchecked, the applicant will not receive a rejection…" at bounding box center [494, 477] width 452 height 44
checkbox input "true"
click at [853, 631] on button "Reject" at bounding box center [853, 612] width 99 height 40
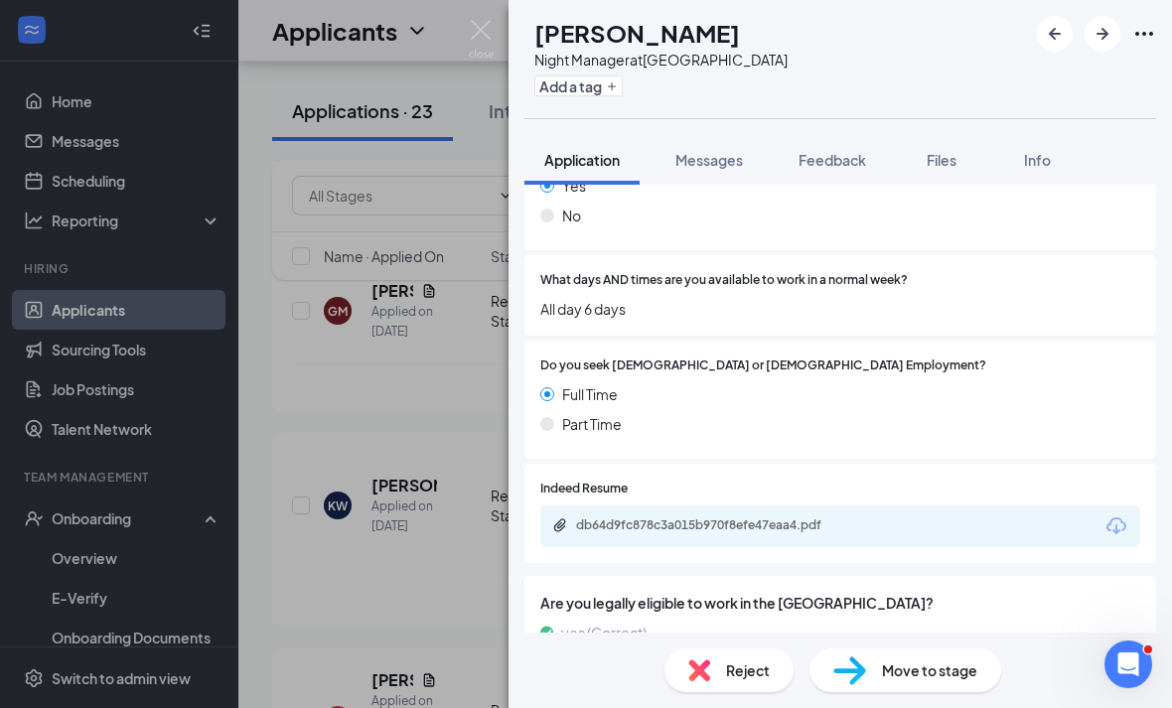
scroll to position [467, 0]
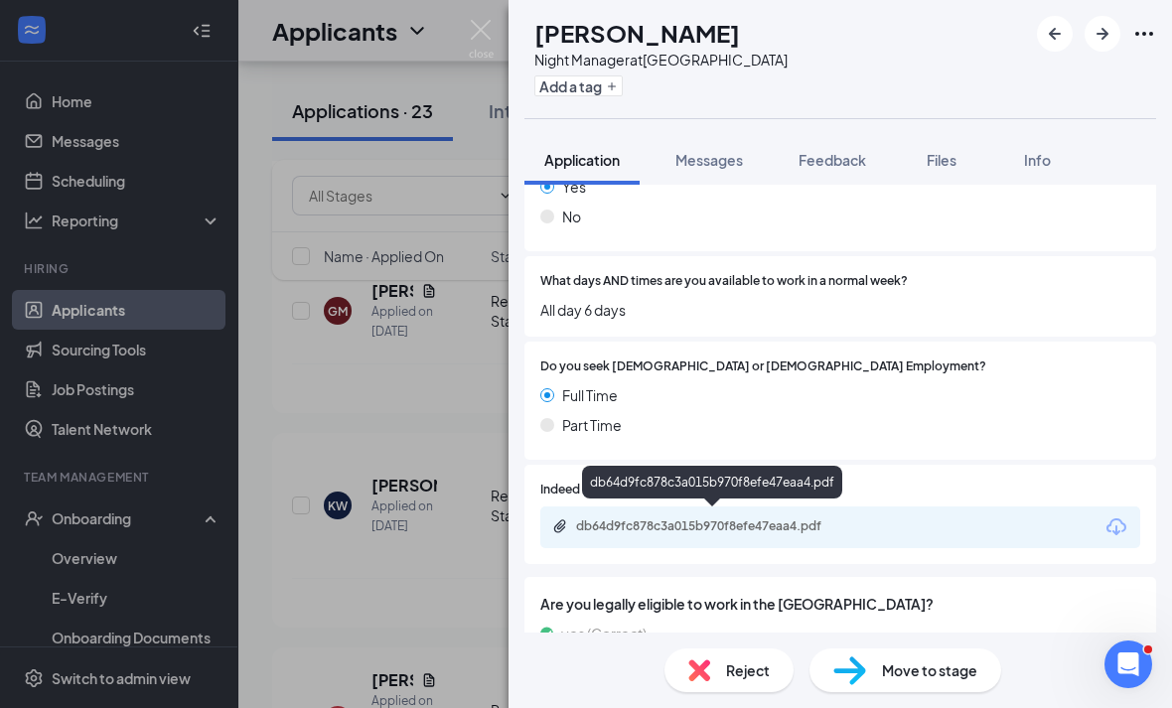
click at [817, 524] on div "db64d9fc878c3a015b970f8efe47eaa4.pdf" at bounding box center [715, 526] width 278 height 16
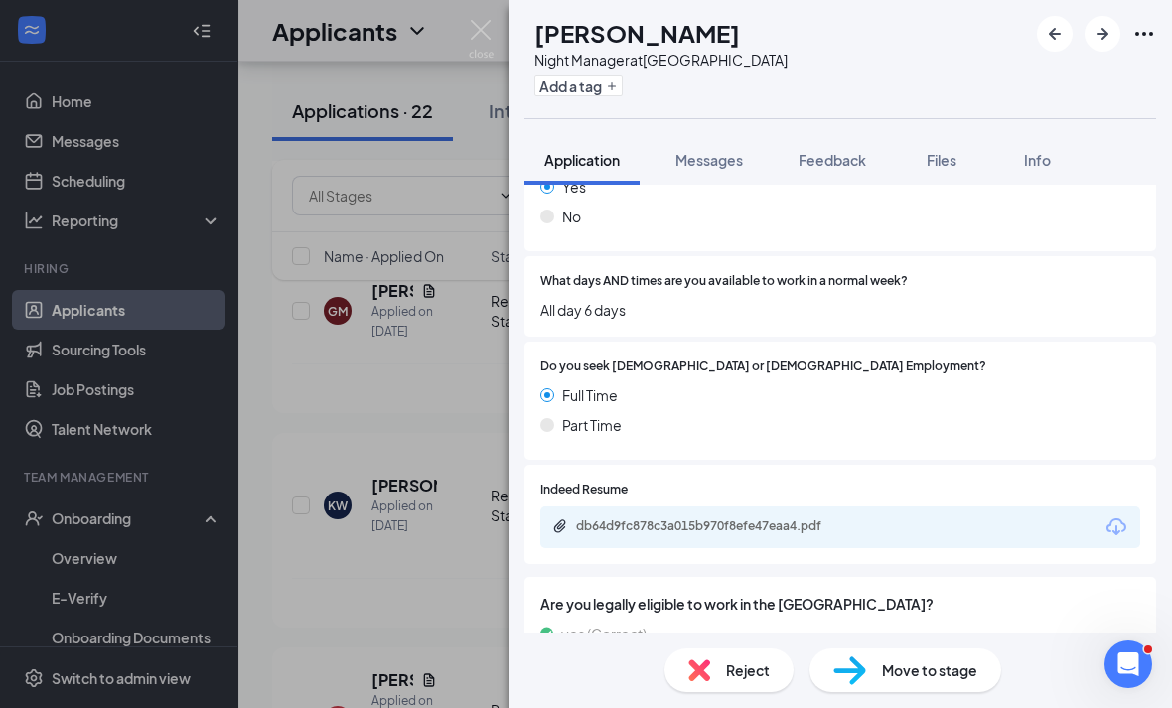
click at [674, 529] on div "db64d9fc878c3a015b970f8efe47eaa4.pdf" at bounding box center [715, 526] width 278 height 16
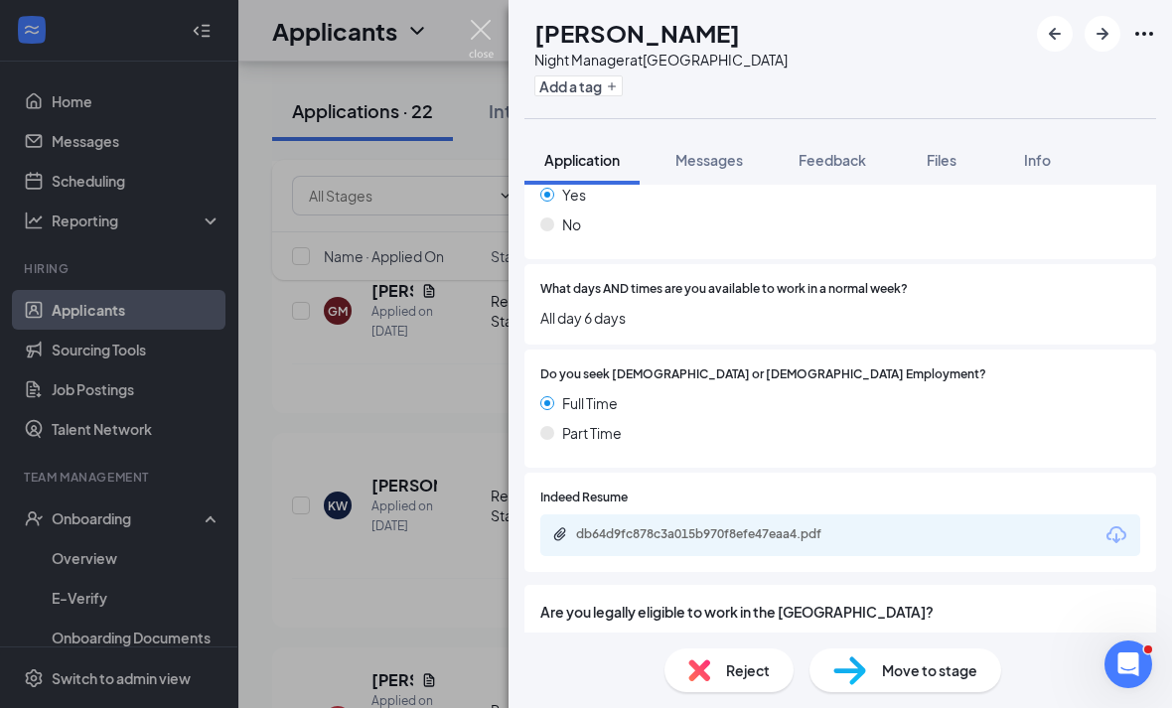
click at [475, 49] on img at bounding box center [481, 39] width 25 height 39
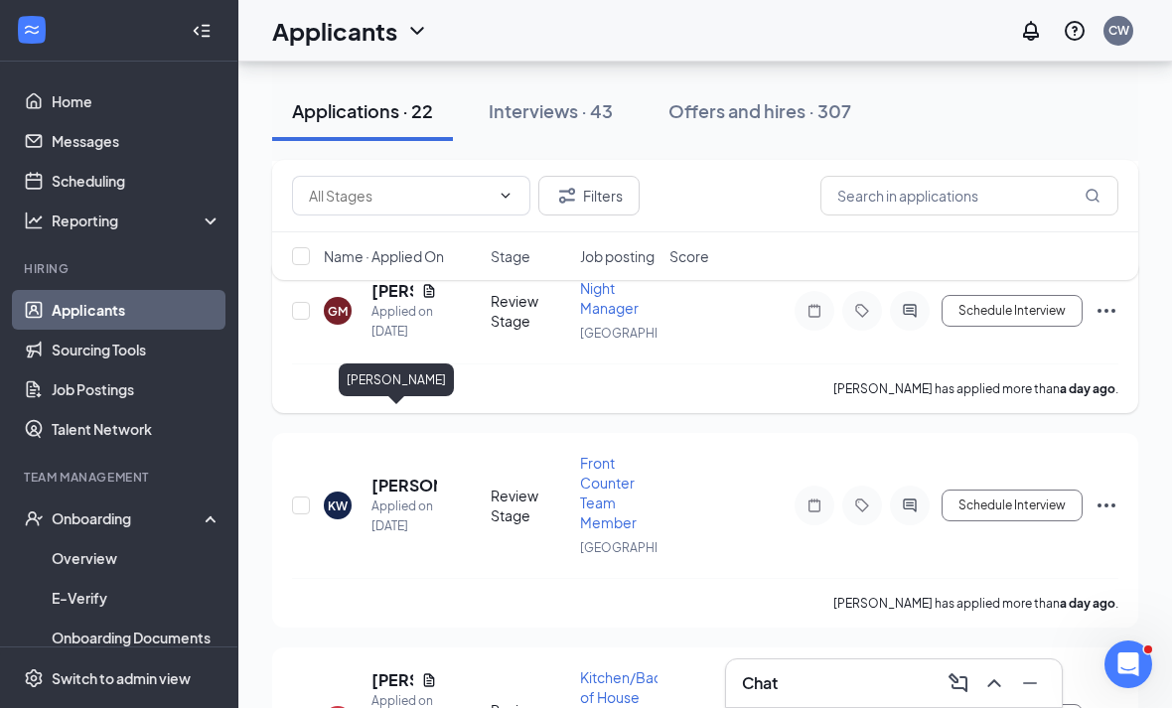
click at [382, 302] on h5 "[PERSON_NAME]" at bounding box center [392, 291] width 42 height 22
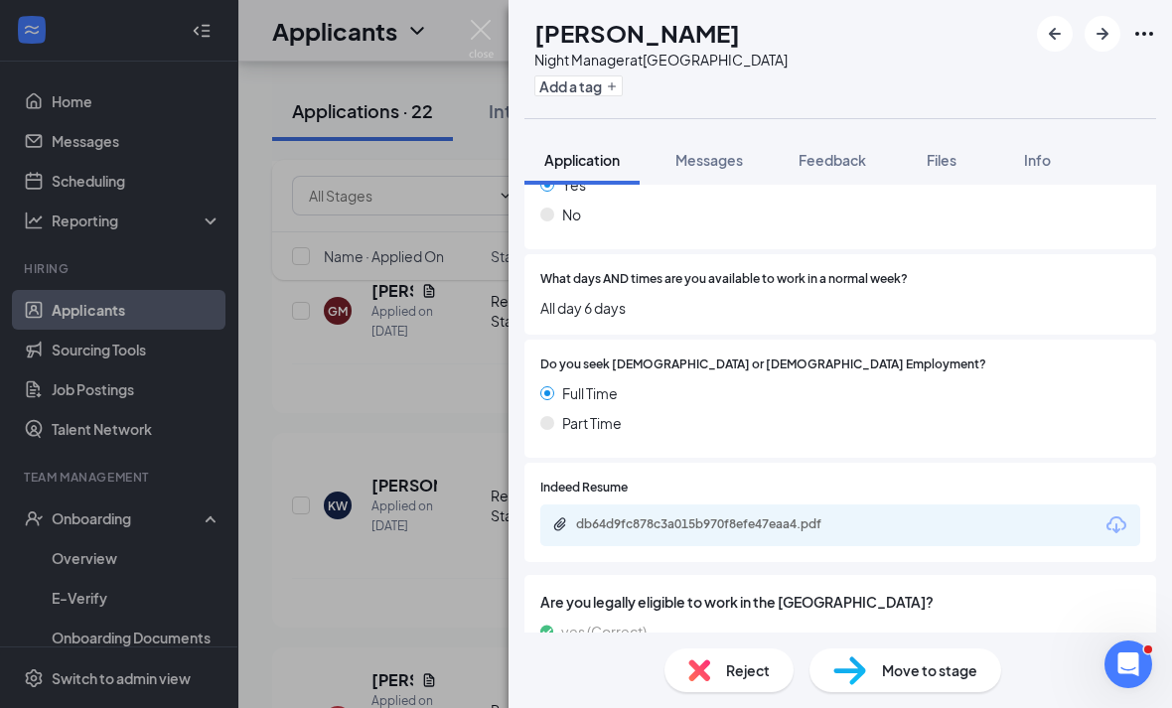
scroll to position [467, 0]
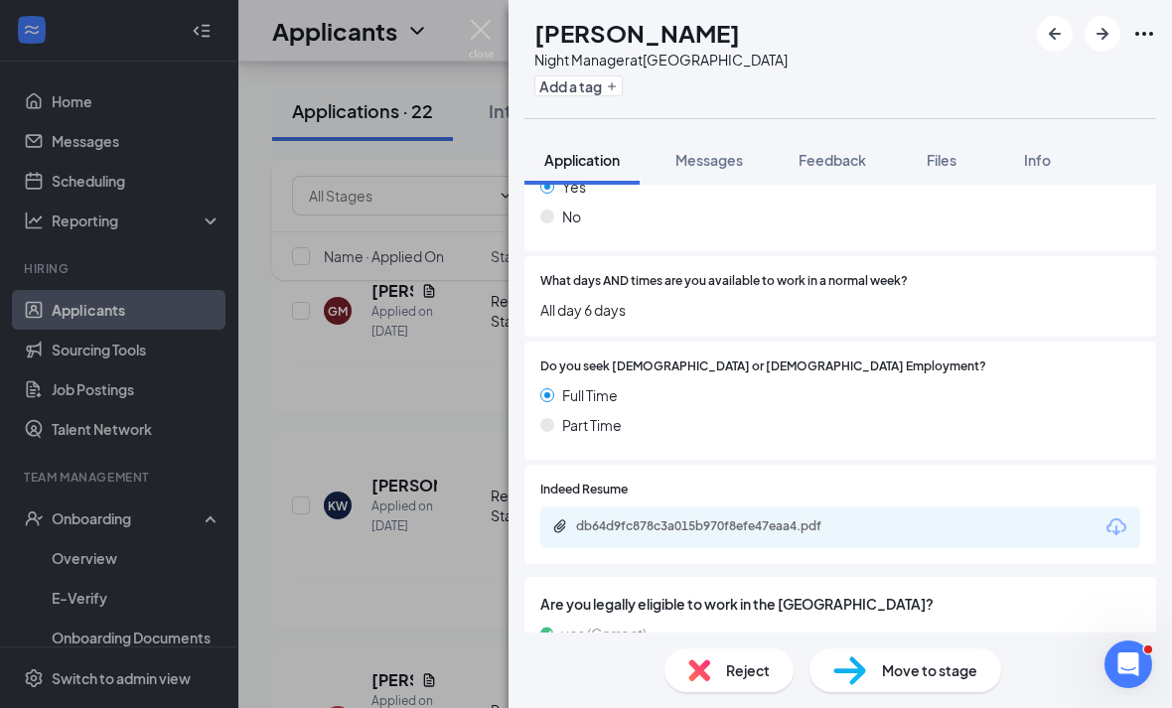
click at [654, 509] on div "db64d9fc878c3a015b970f8efe47eaa4.pdf" at bounding box center [840, 527] width 600 height 42
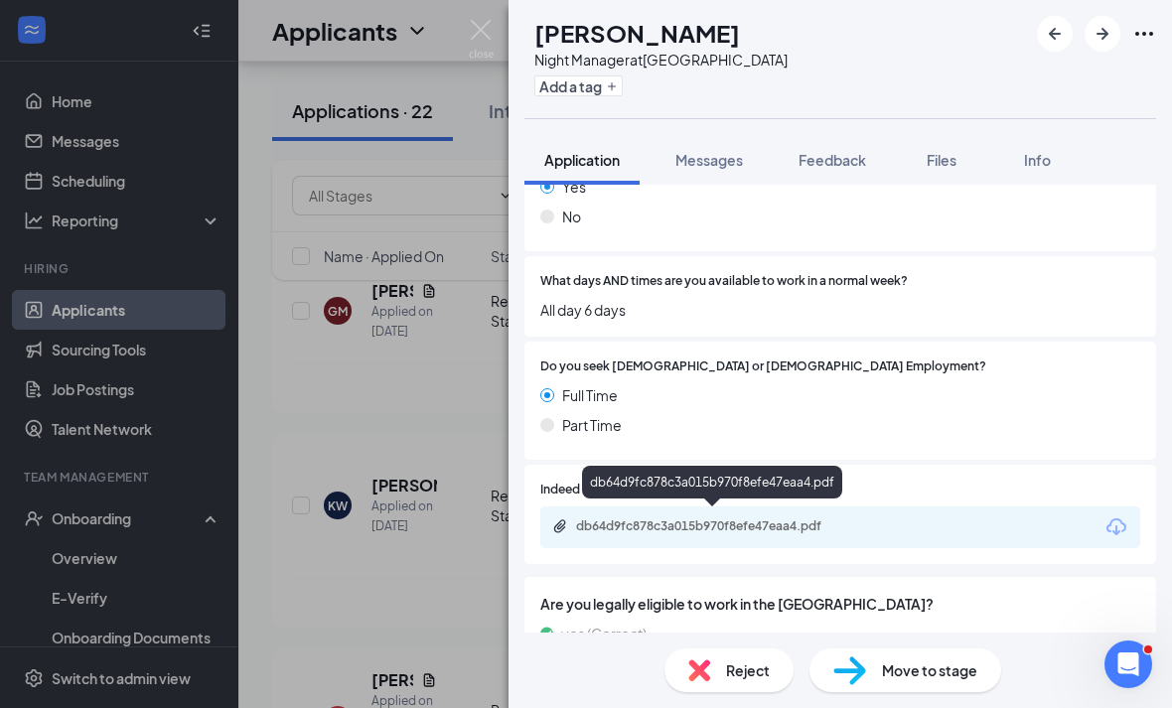
click at [651, 518] on div "db64d9fc878c3a015b970f8efe47eaa4.pdf" at bounding box center [715, 526] width 278 height 16
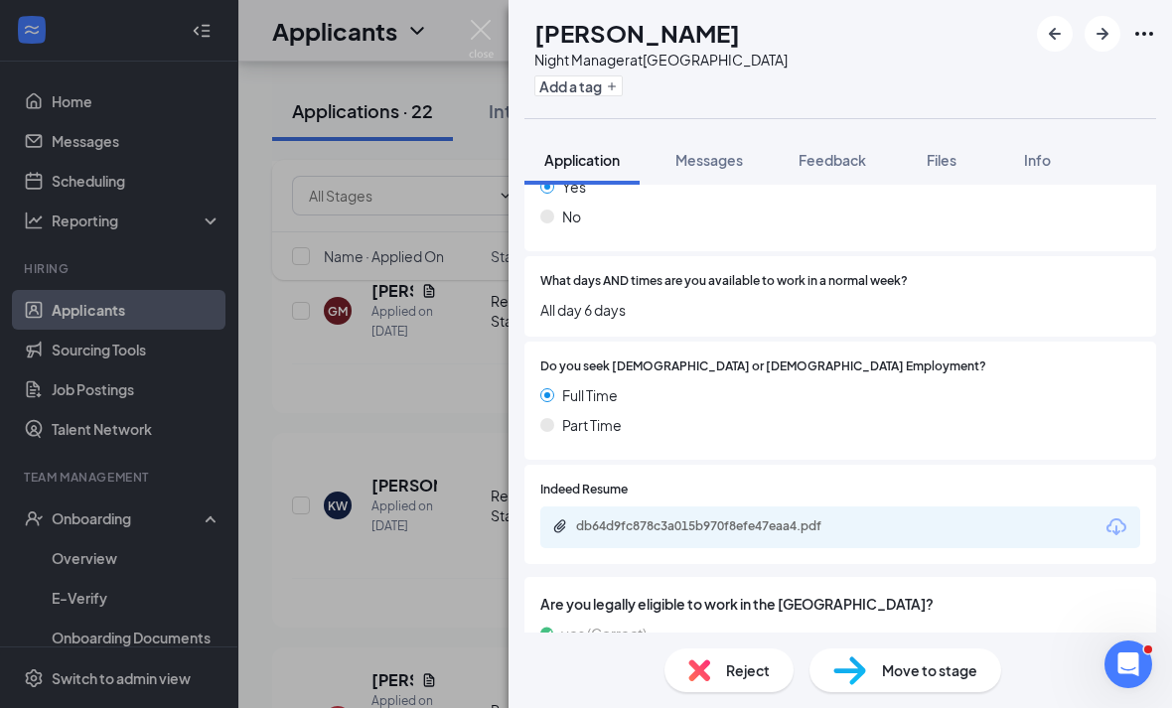
scroll to position [459, 0]
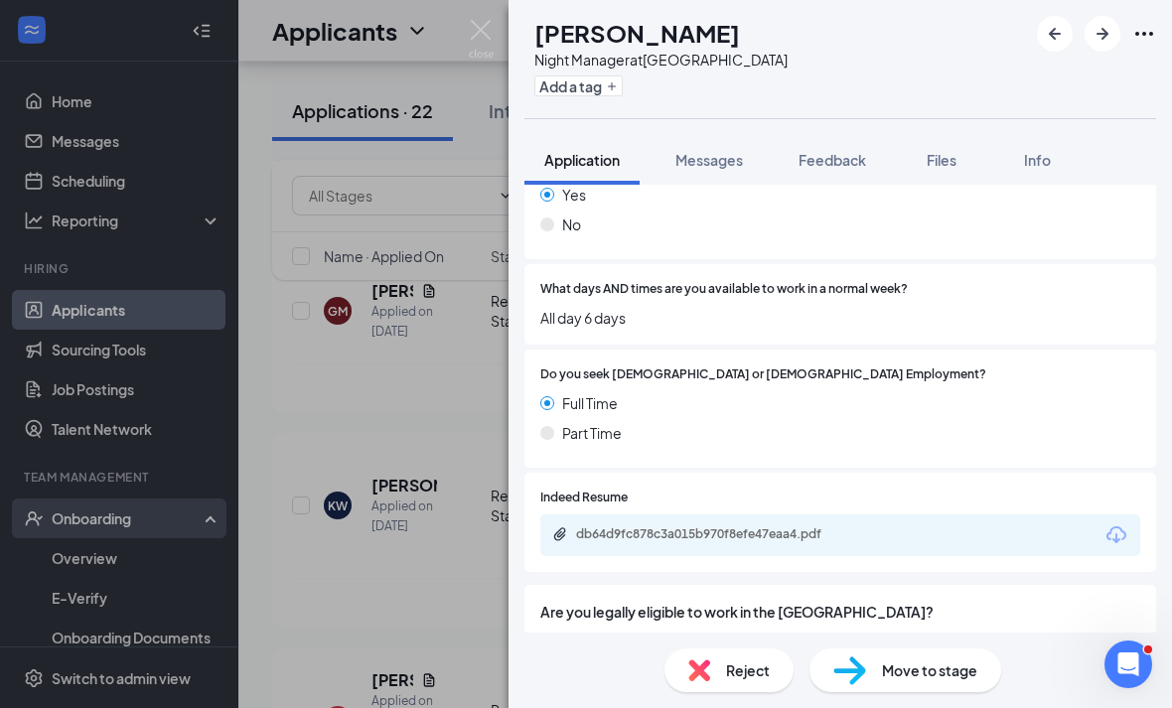
click at [231, 502] on div "GM Gennesis Mojica Night Manager at Westbury Add a tag Application Messages Fee…" at bounding box center [586, 354] width 1172 height 708
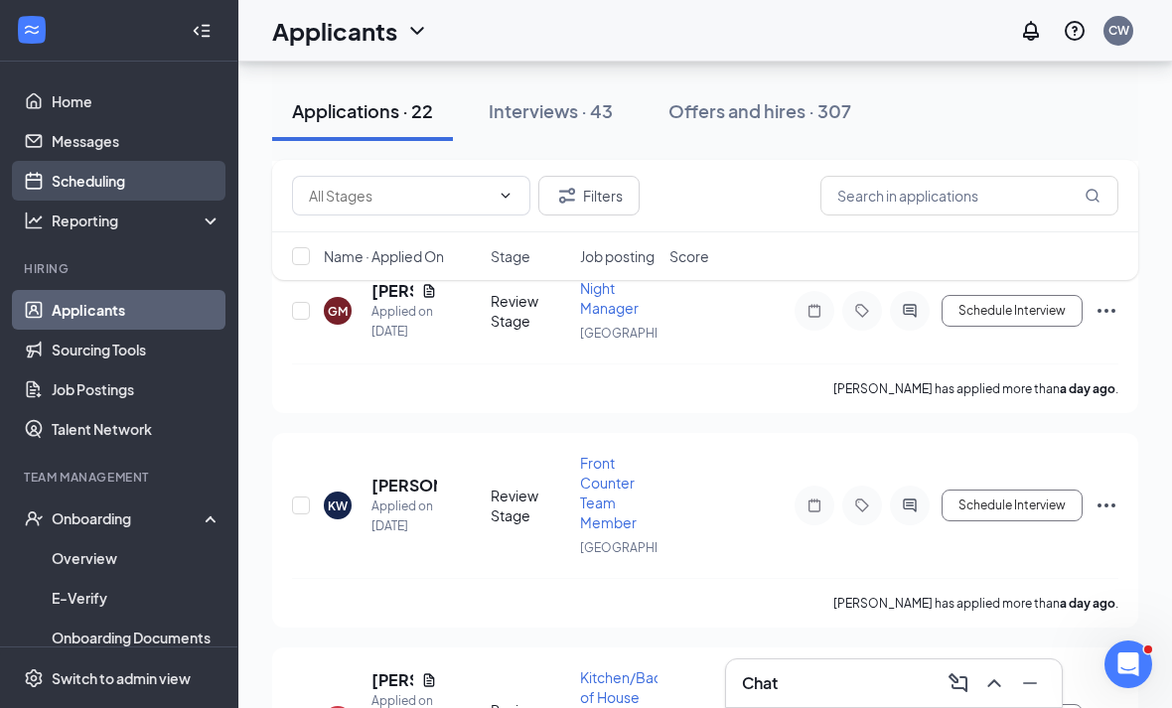
click at [146, 167] on link "Scheduling" at bounding box center [137, 181] width 170 height 40
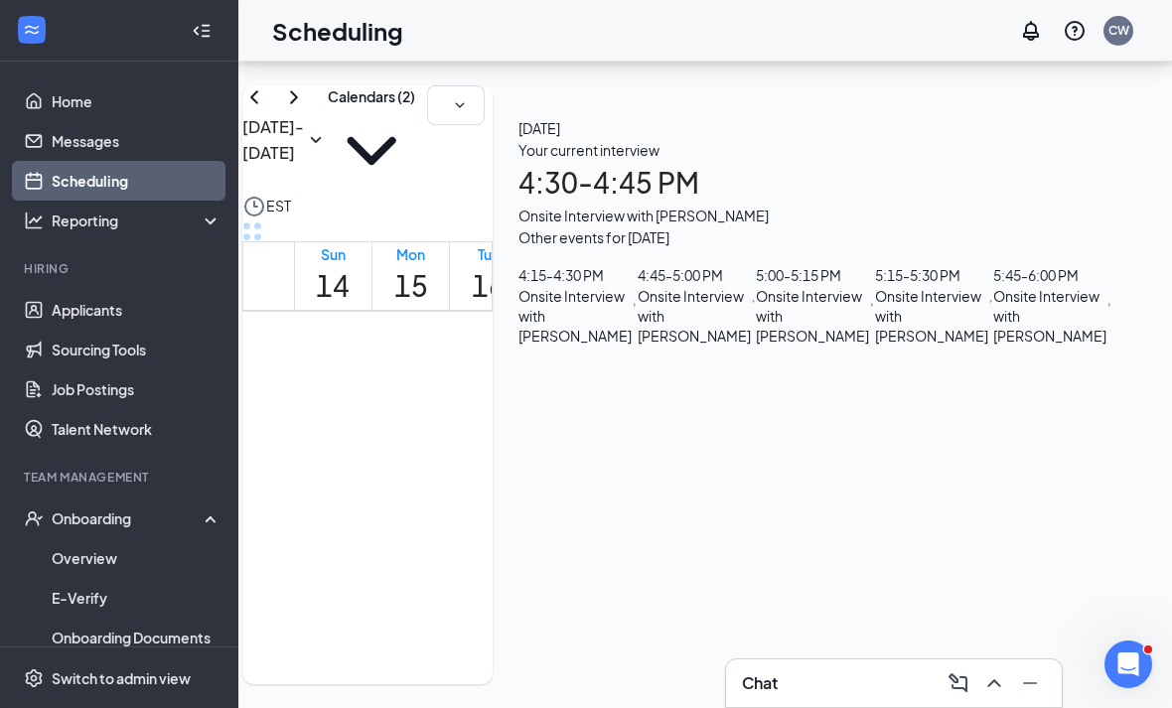
click at [631, 346] on div "Onsite Interview with [PERSON_NAME]" at bounding box center [574, 316] width 113 height 60
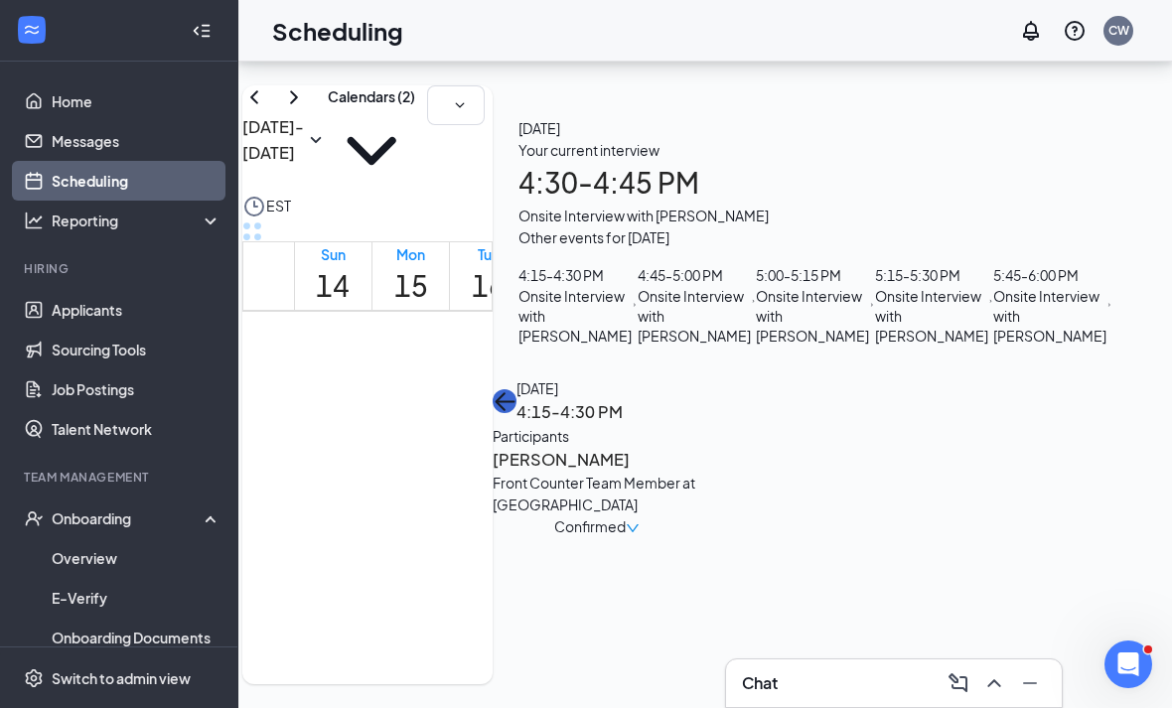
click at [516, 389] on button "back-button" at bounding box center [504, 401] width 24 height 24
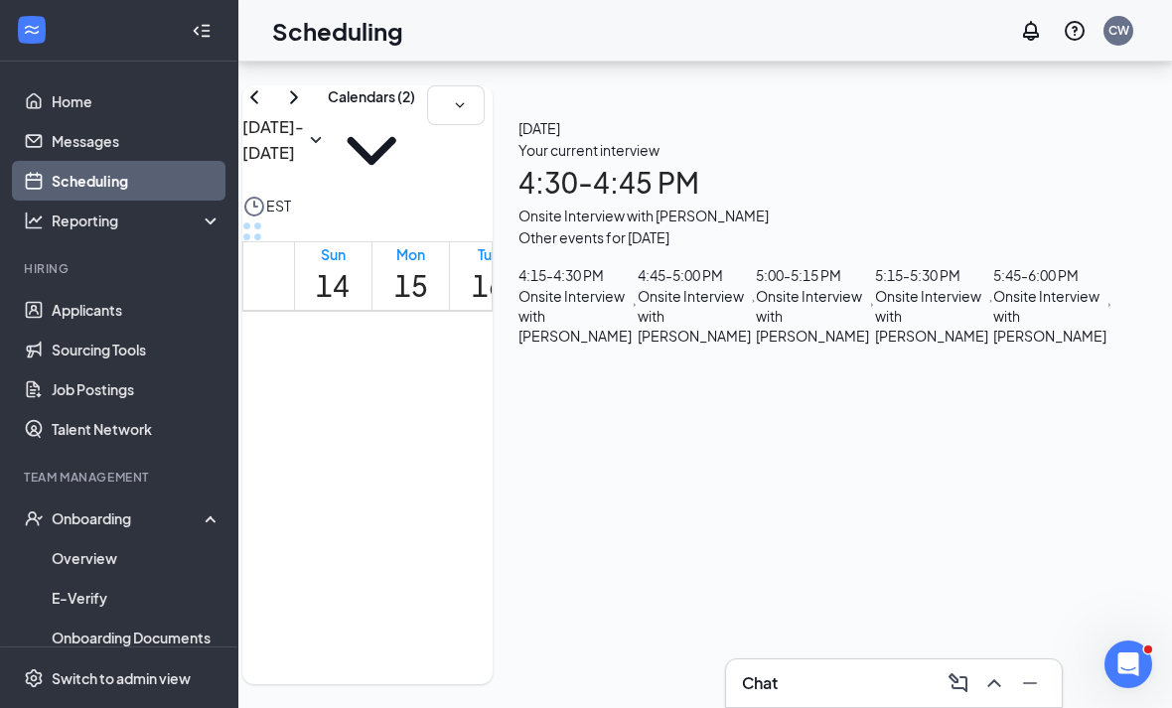
click at [1067, 226] on div "Onsite Interview with [PERSON_NAME]" at bounding box center [815, 216] width 594 height 22
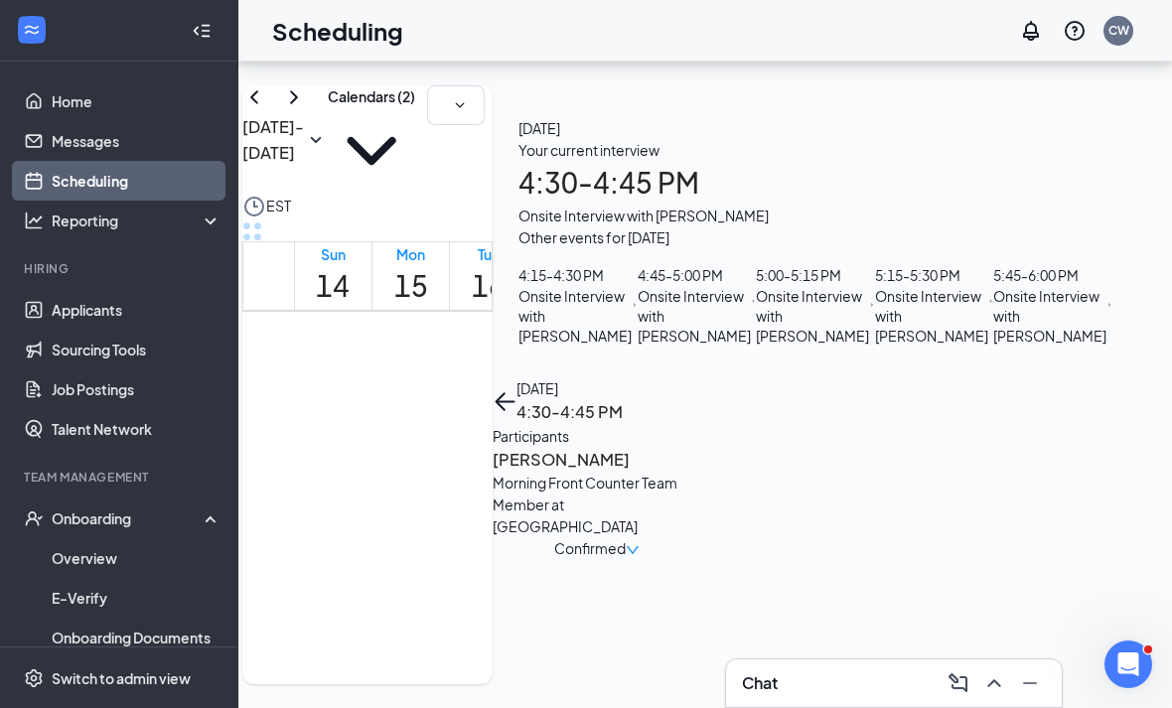
click at [701, 377] on div "Monday, Sep 15 4:30-4:45 PM Participants Sammy Jones Morning Front Counter Team…" at bounding box center [596, 468] width 209 height 182
click at [516, 389] on icon "ArrowLeft" at bounding box center [504, 401] width 24 height 24
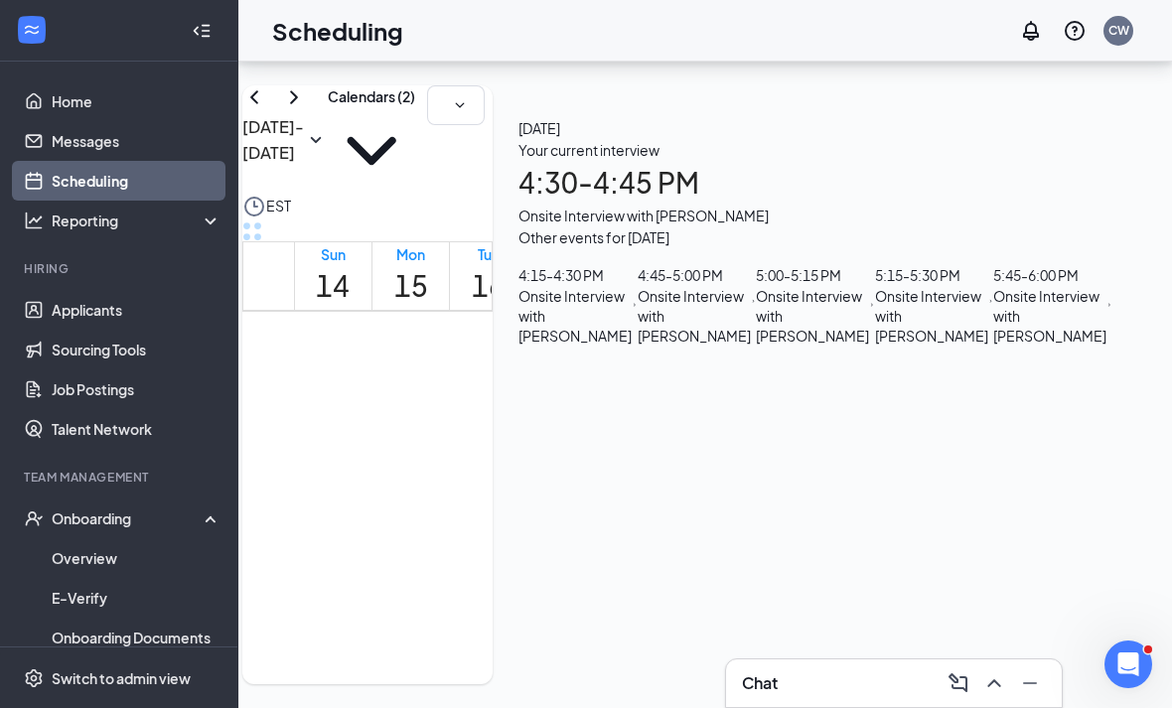
scroll to position [110, 0]
click at [751, 346] on div "Onsite Interview with [PERSON_NAME]" at bounding box center [693, 316] width 113 height 60
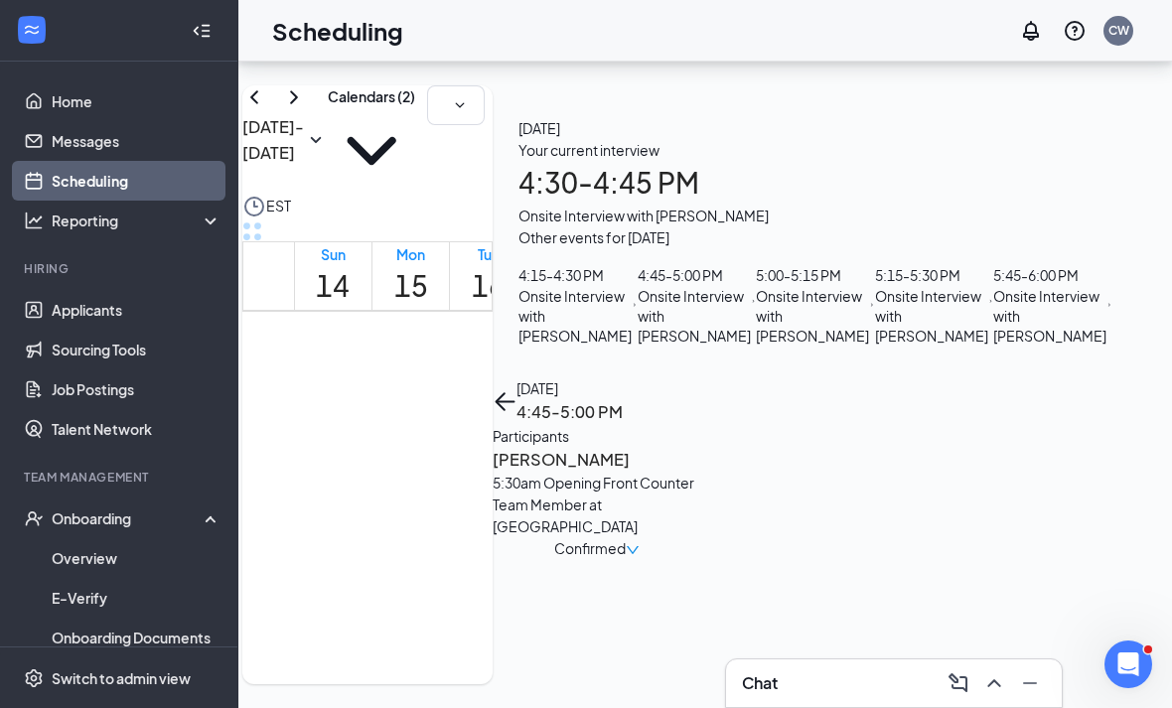
click at [701, 377] on div "Monday, Sep 15 4:45-5:00 PM Participants Moises Osorio 5:30am Opening Front Cou…" at bounding box center [596, 468] width 209 height 182
click at [515, 400] on icon "ArrowLeft" at bounding box center [505, 401] width 19 height 2
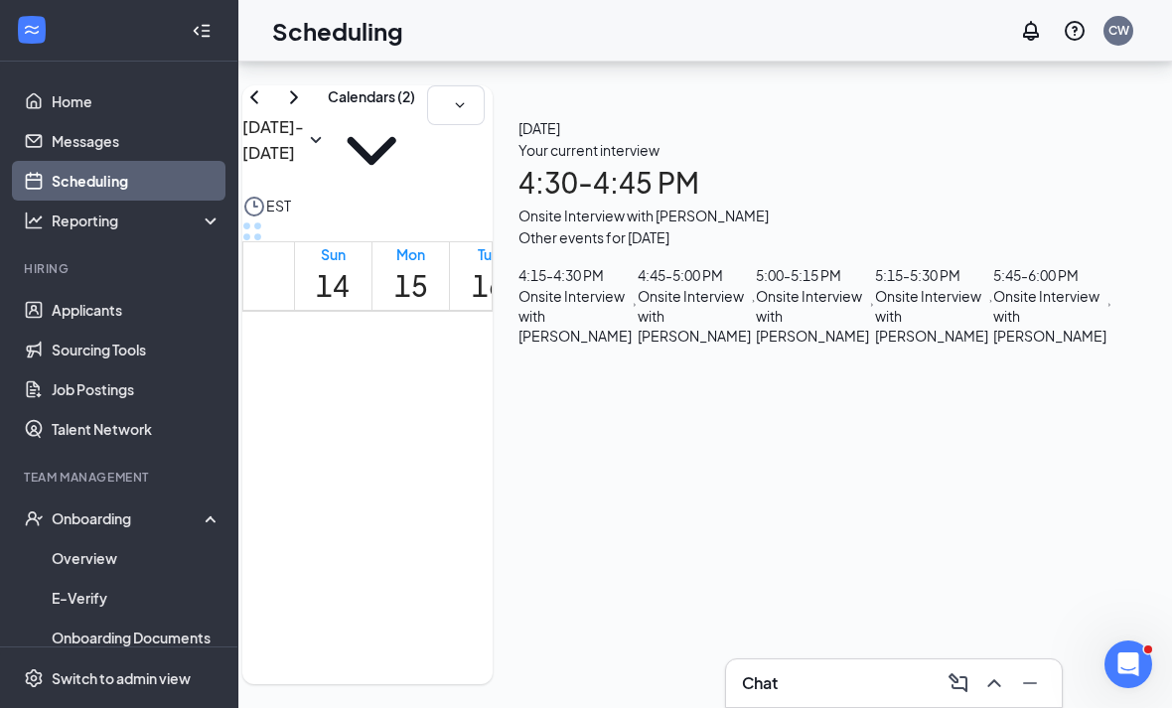
scroll to position [198, 0]
click at [875, 346] on div "5:00 - 5:15 PM Onsite Interview with Jacob Rivas" at bounding box center [815, 304] width 119 height 81
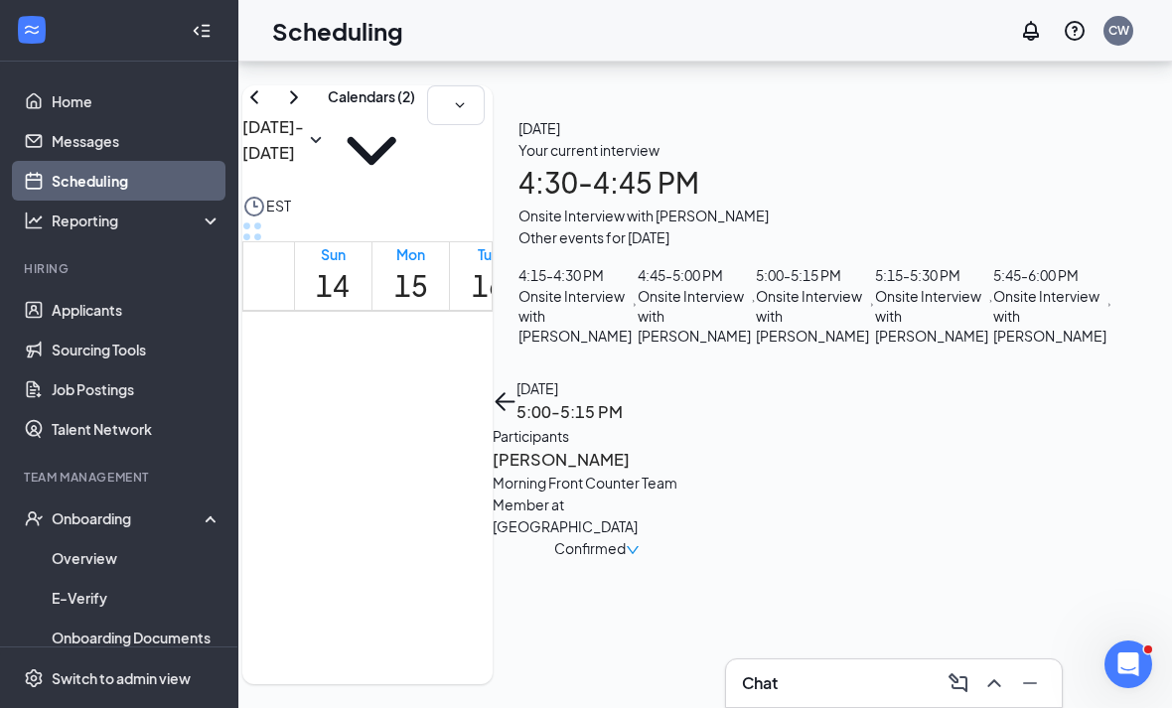
click at [701, 377] on div "Monday, Sep 15 5:00-5:15 PM Participants Jacob Rivas Morning Front Counter Team…" at bounding box center [596, 468] width 209 height 182
click at [516, 389] on button "back-button" at bounding box center [504, 401] width 24 height 24
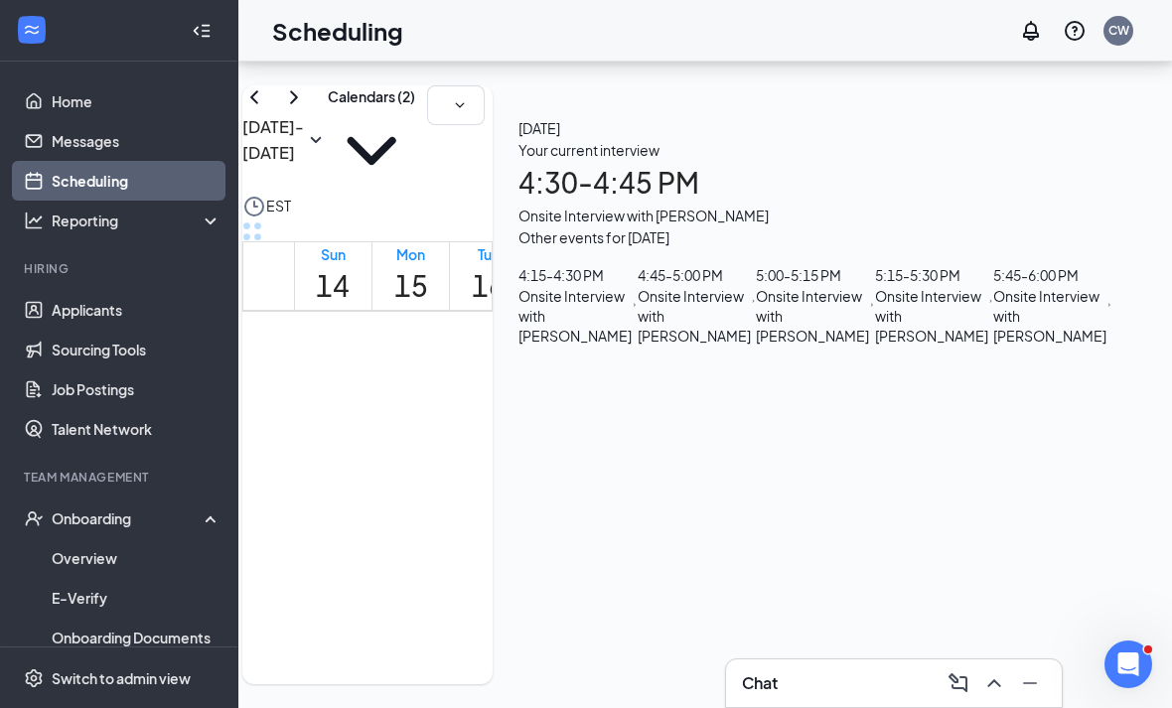
scroll to position [198, 0]
click at [994, 346] on div "5:15 - 5:30 PM Onsite Interview with Cándida Miranda" at bounding box center [934, 304] width 119 height 81
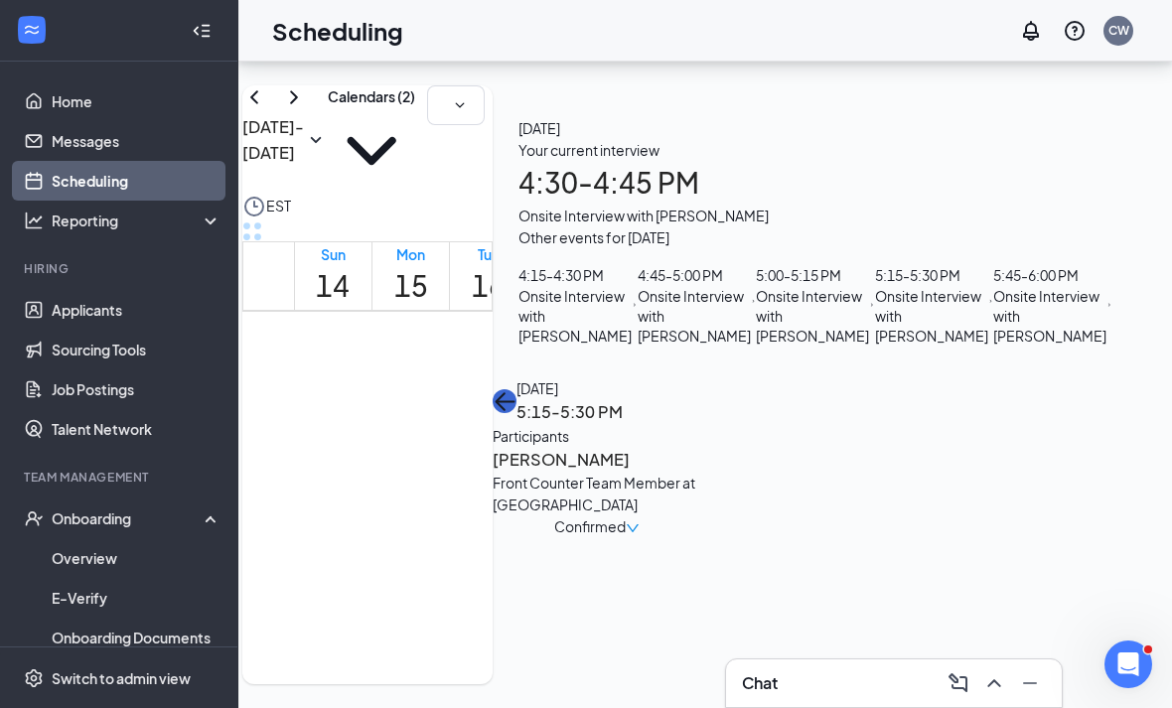
click at [516, 389] on button "back-button" at bounding box center [504, 401] width 24 height 24
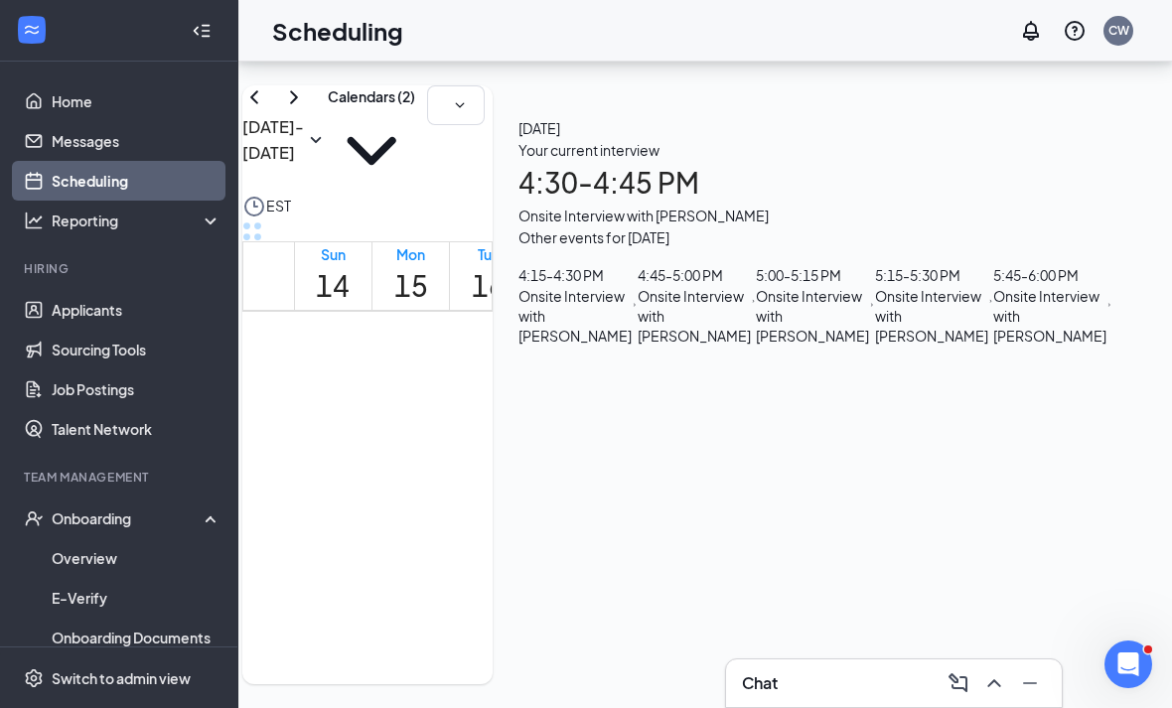
scroll to position [1882, 0]
click at [993, 346] on div "Onsite Interview with [PERSON_NAME]" at bounding box center [1049, 316] width 113 height 60
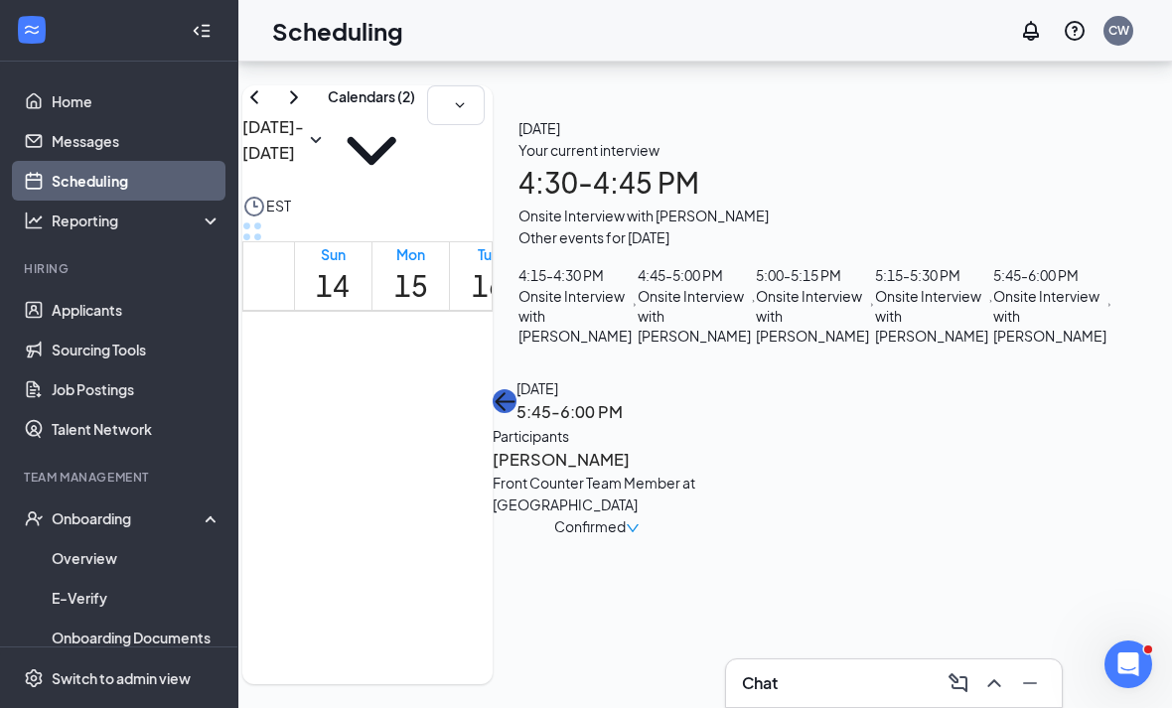
click at [516, 389] on icon "ArrowLeft" at bounding box center [504, 401] width 24 height 24
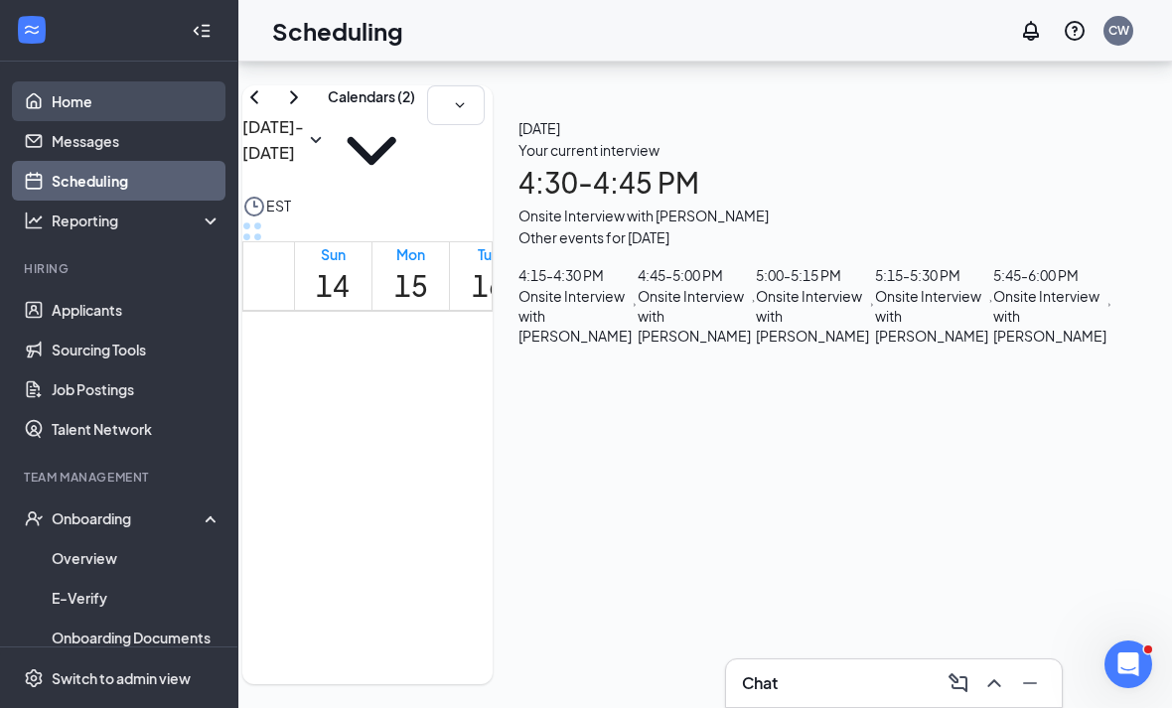
click at [65, 81] on link "Home" at bounding box center [137, 101] width 170 height 40
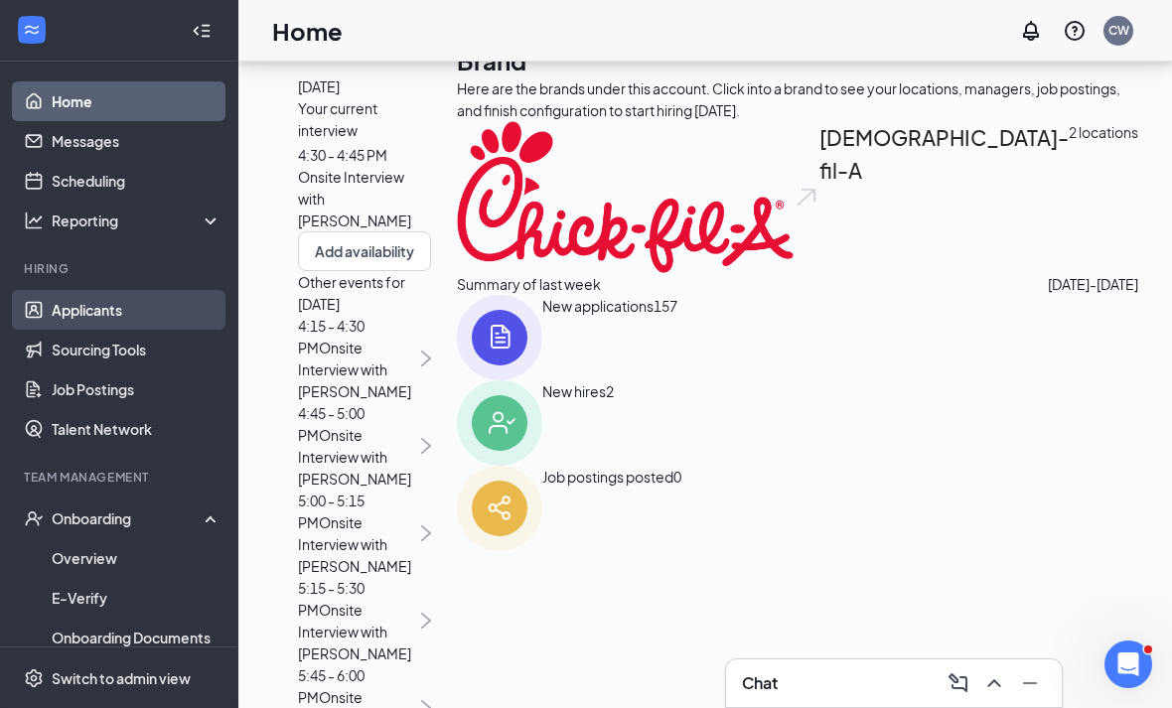
click at [142, 300] on link "Applicants" at bounding box center [137, 310] width 170 height 40
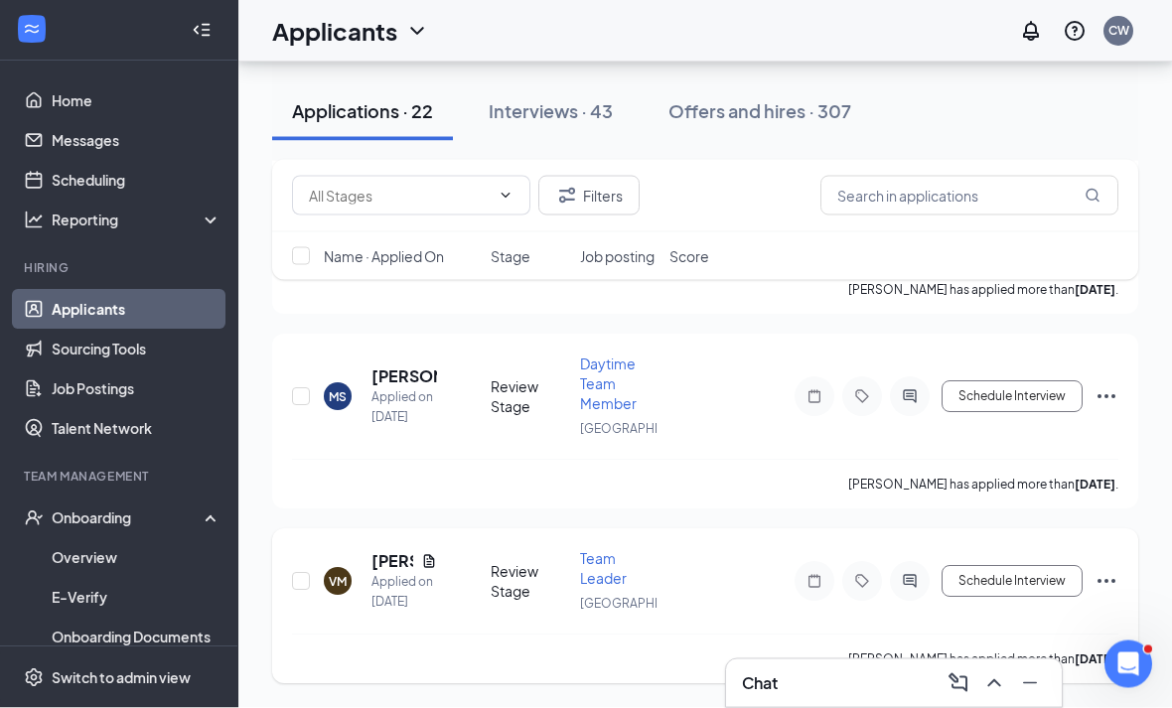
scroll to position [4187, 0]
drag, startPoint x: 380, startPoint y: 488, endPoint x: 380, endPoint y: 448, distance: 40.7
click at [380, 388] on h5 "[PERSON_NAME]" at bounding box center [404, 377] width 66 height 22
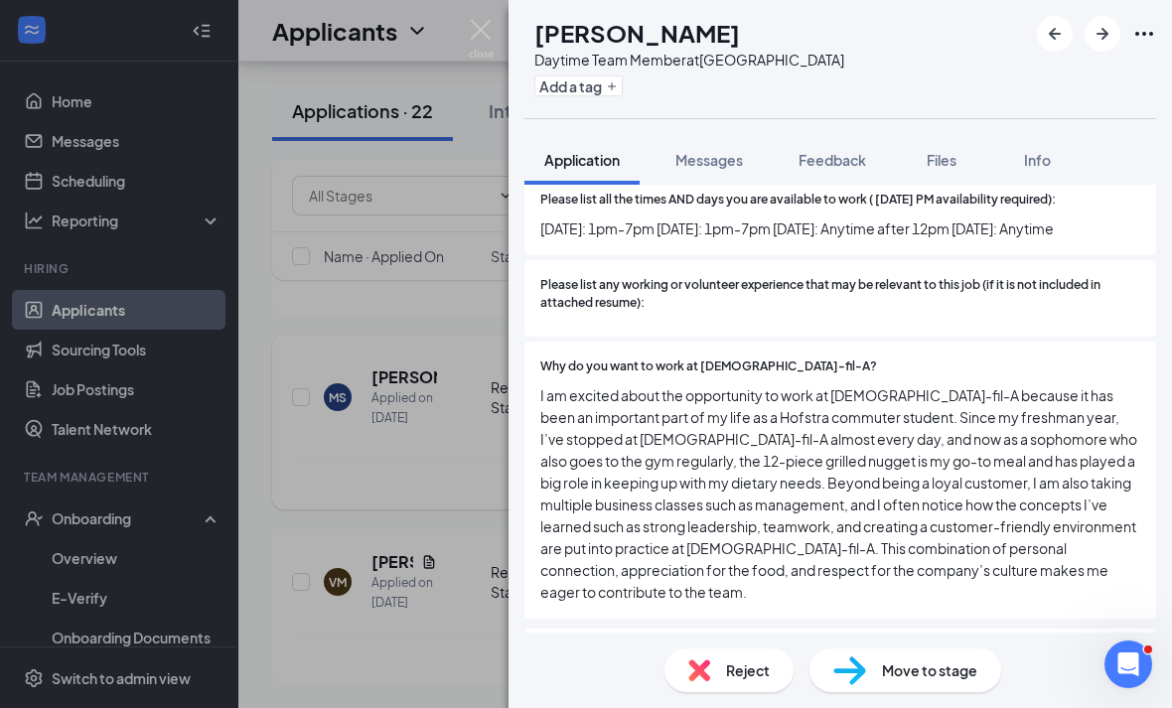
scroll to position [673, 0]
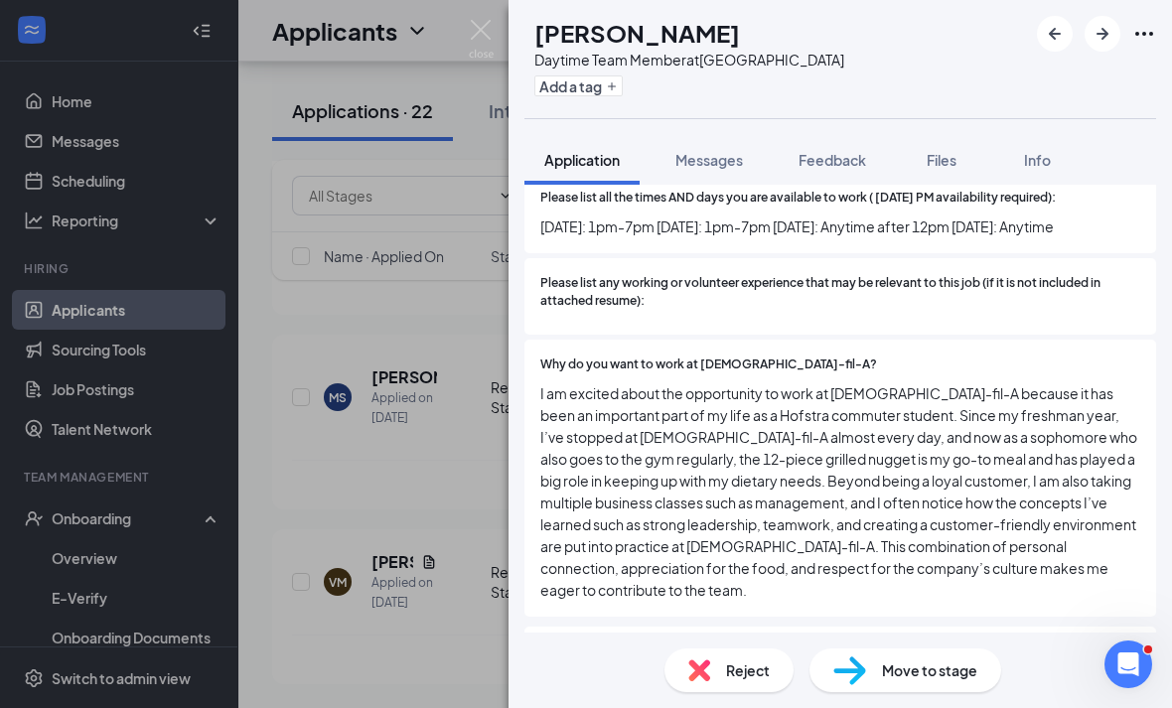
click at [471, 612] on div "MS Marco Sabbatino Daytime Team Member at Westbury Add a tag Application Messag…" at bounding box center [586, 354] width 1172 height 708
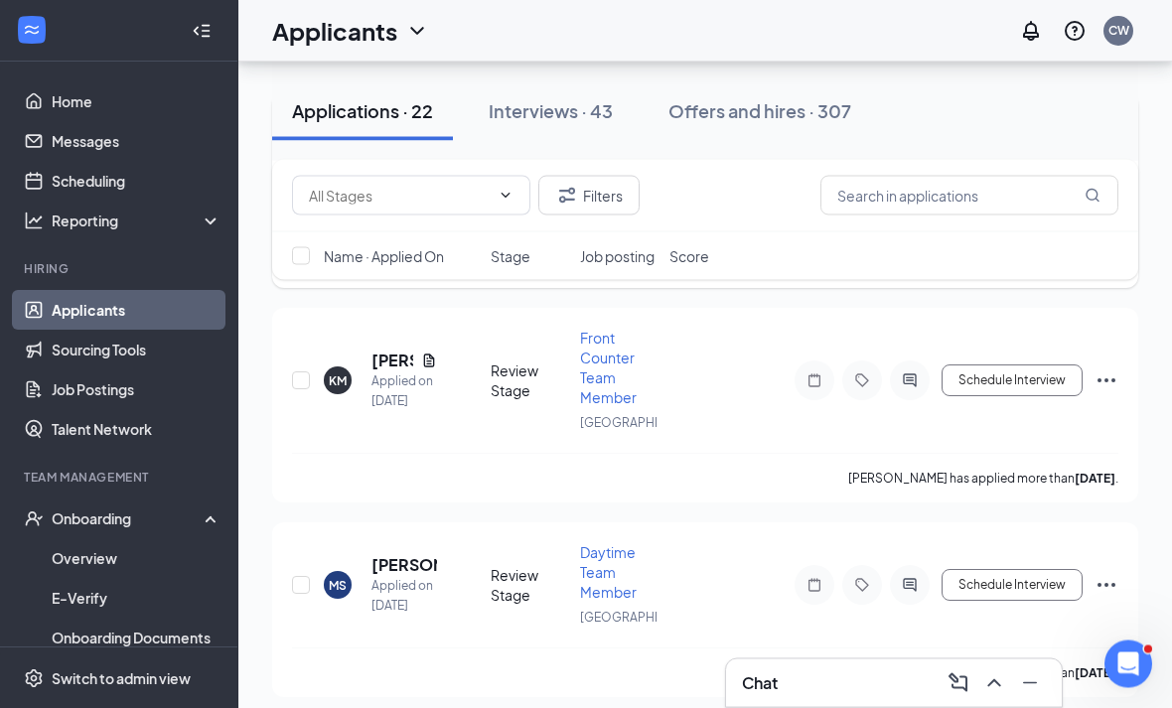
scroll to position [3931, 0]
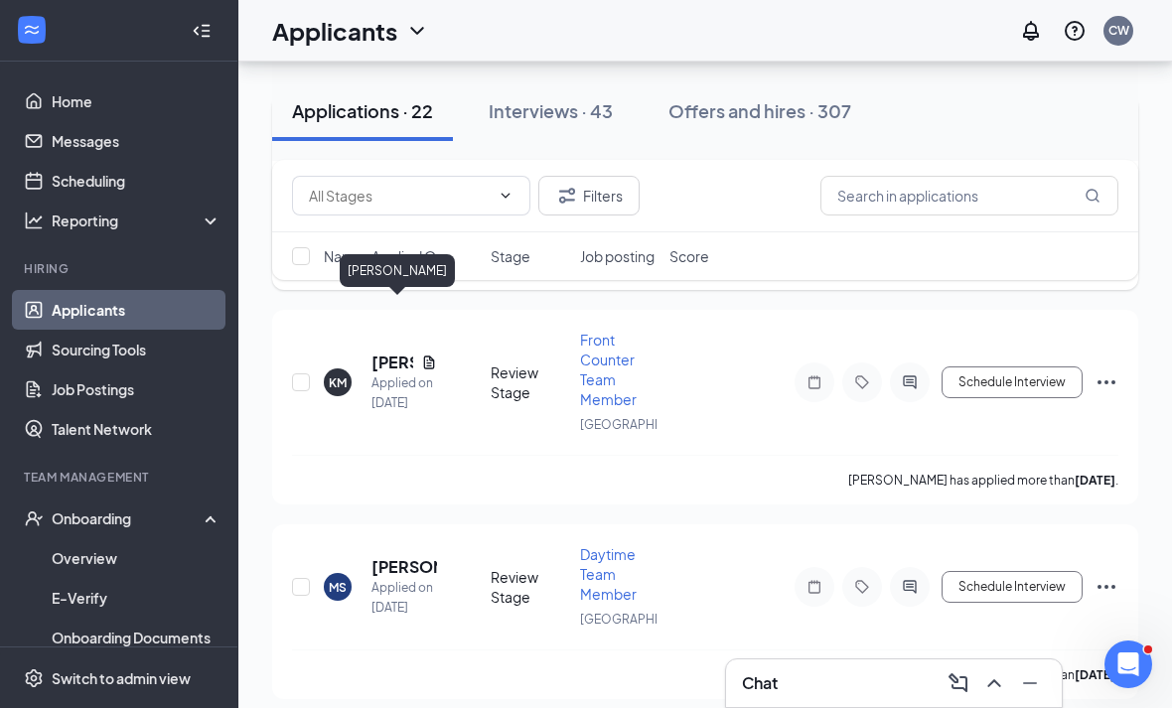
click at [380, 159] on h5 "Erika Garcia" at bounding box center [380, 148] width 18 height 22
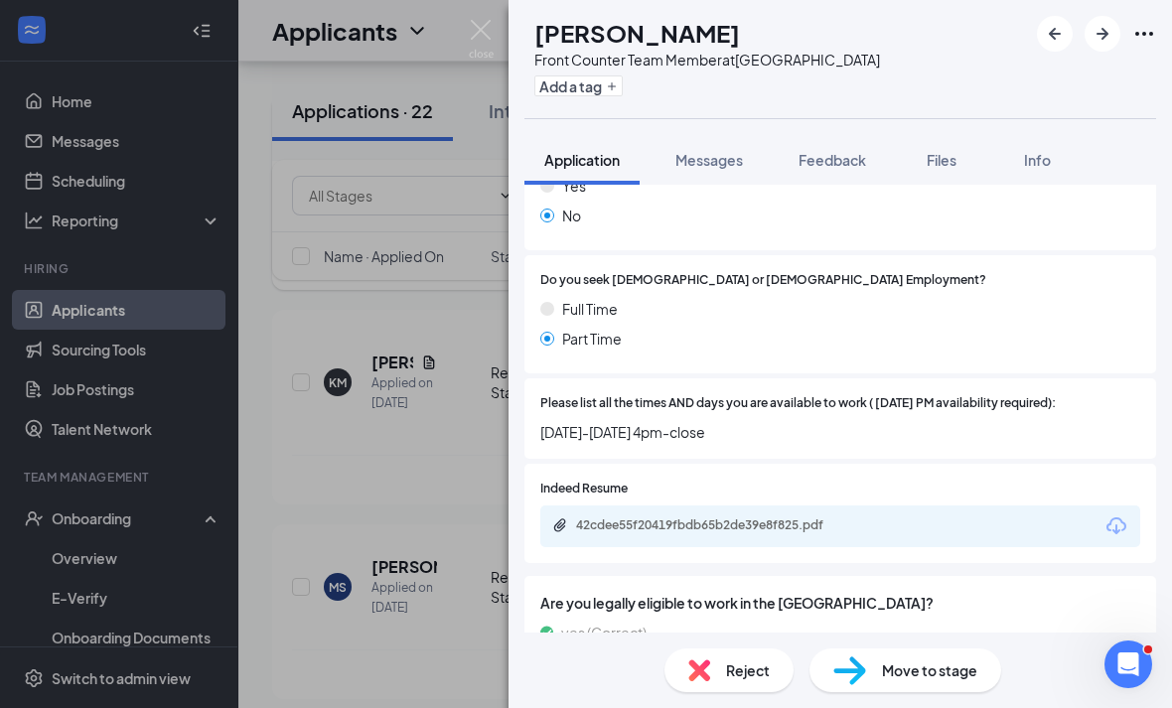
scroll to position [522, 0]
click at [846, 523] on div "42cdee55f20419fbdb65b2de39e8f825.pdf" at bounding box center [715, 526] width 278 height 16
click at [758, 679] on span "Reject" at bounding box center [748, 670] width 44 height 22
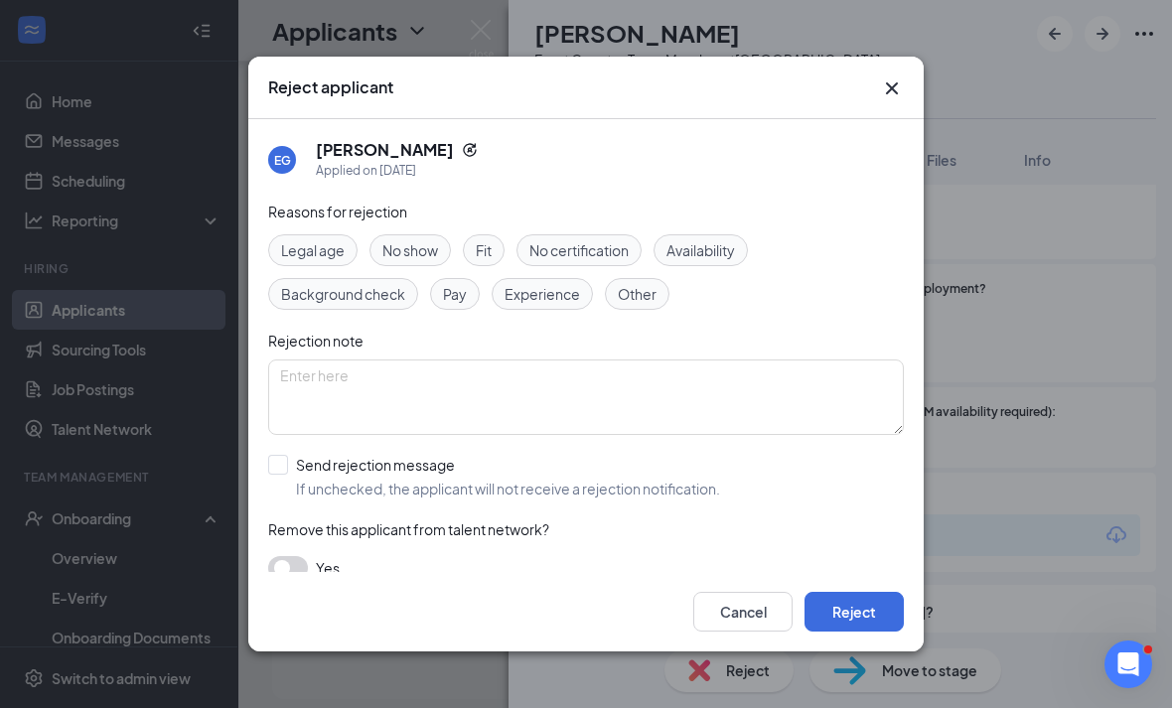
click at [720, 495] on div "Reasons for rejection Legal age No show Fit No certification Availability Backg…" at bounding box center [585, 400] width 635 height 399
click at [647, 479] on span "If unchecked, the applicant will not receive a rejection notification." at bounding box center [508, 489] width 424 height 20
click at [647, 474] on input "Send rejection message If unchecked, the applicant will not receive a rejection…" at bounding box center [494, 477] width 452 height 44
checkbox input "true"
click at [853, 631] on button "Reject" at bounding box center [853, 612] width 99 height 40
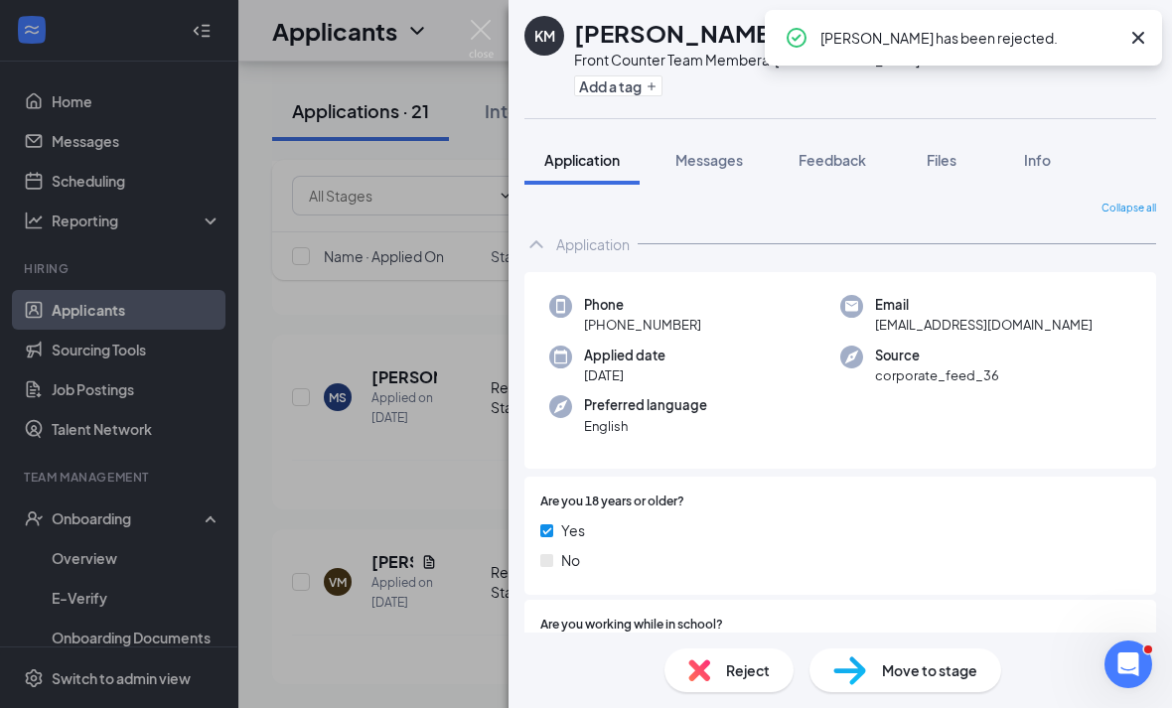
click at [480, 642] on div "KM Kylah McKenzie Front Counter Team Member at Eisenhower Park Add a tag Applic…" at bounding box center [586, 354] width 1172 height 708
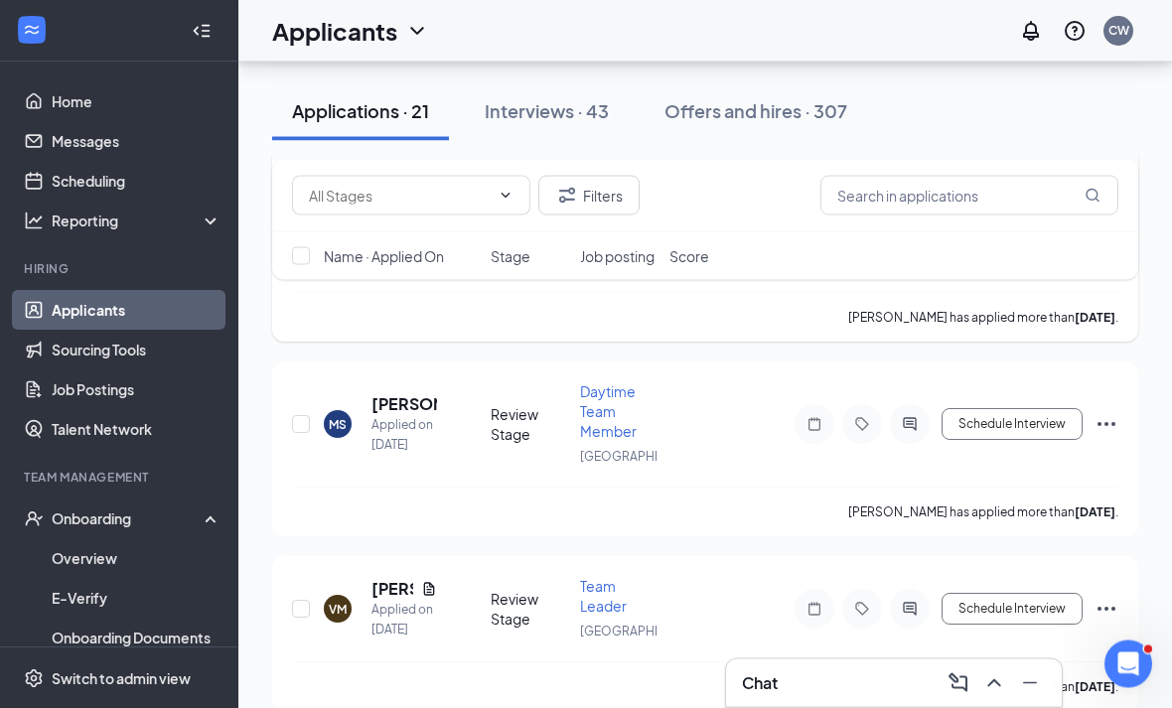
scroll to position [3879, 0]
click at [381, 210] on h5 "Kylah McKenzie" at bounding box center [392, 200] width 42 height 22
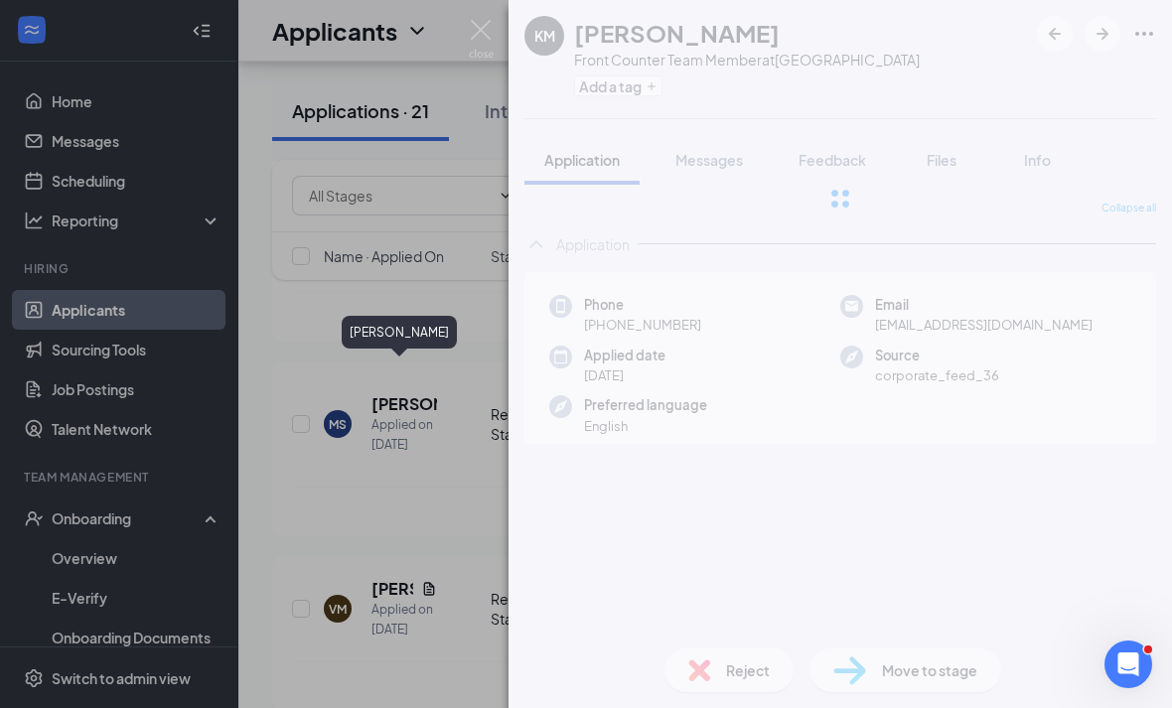
click at [376, 358] on div "KM Kylah McKenzie Front Counter Team Member at Eisenhower Park Add a tag Applic…" at bounding box center [586, 354] width 1172 height 708
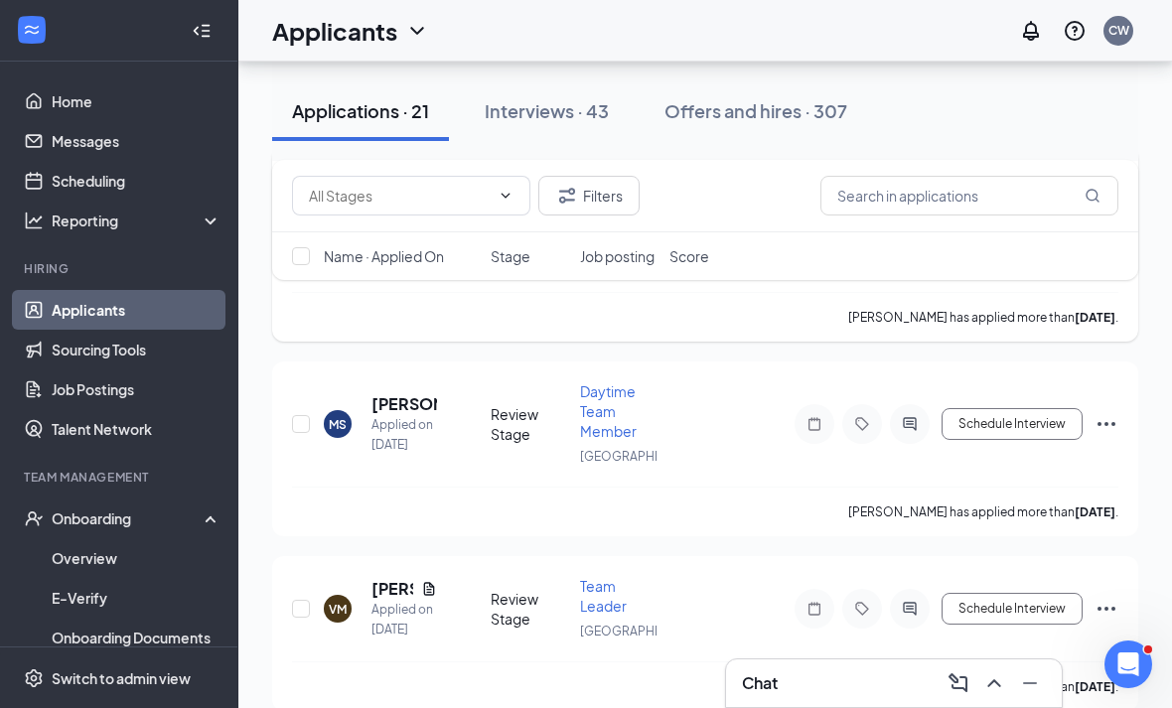
click at [377, 210] on h5 "Kylah McKenzie" at bounding box center [392, 200] width 42 height 22
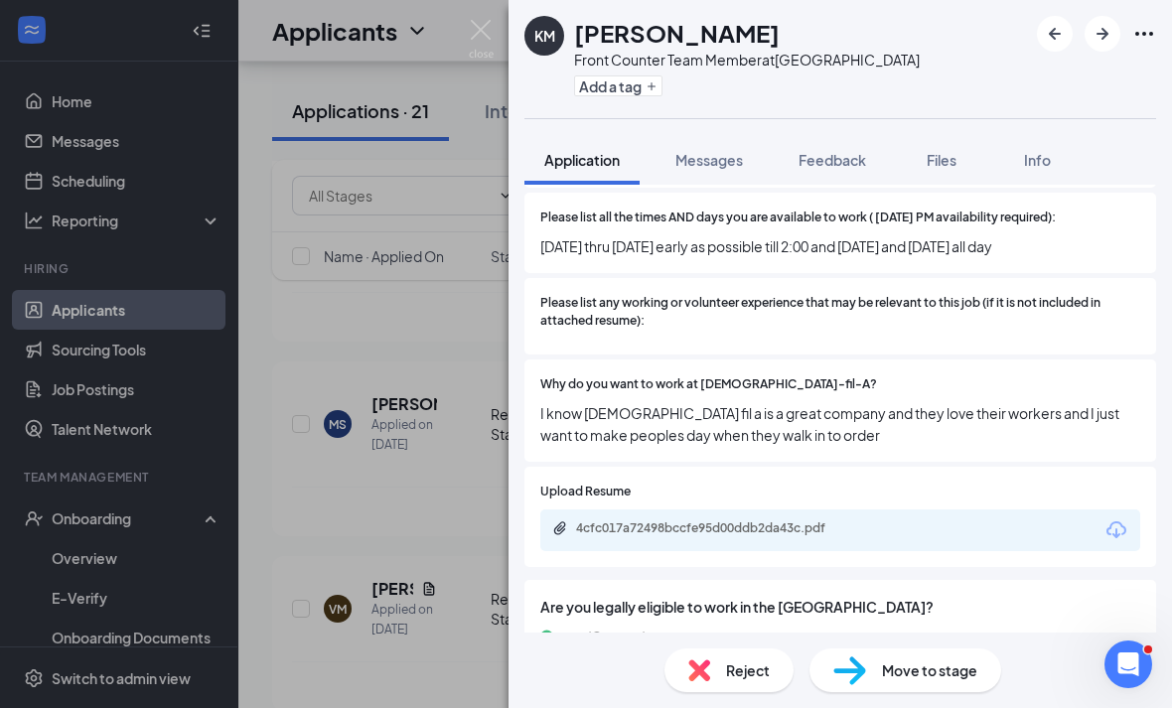
scroll to position [60, 0]
click at [863, 483] on div "Upload Resume 4cfc017a72498bccfe95d00ddb2da43c.pdf" at bounding box center [840, 517] width 600 height 69
click at [862, 483] on div "Upload Resume 4cfc017a72498bccfe95d00ddb2da43c.pdf" at bounding box center [840, 517] width 600 height 69
click at [861, 520] on div "4cfc017a72498bccfe95d00ddb2da43c.pdf" at bounding box center [713, 529] width 322 height 19
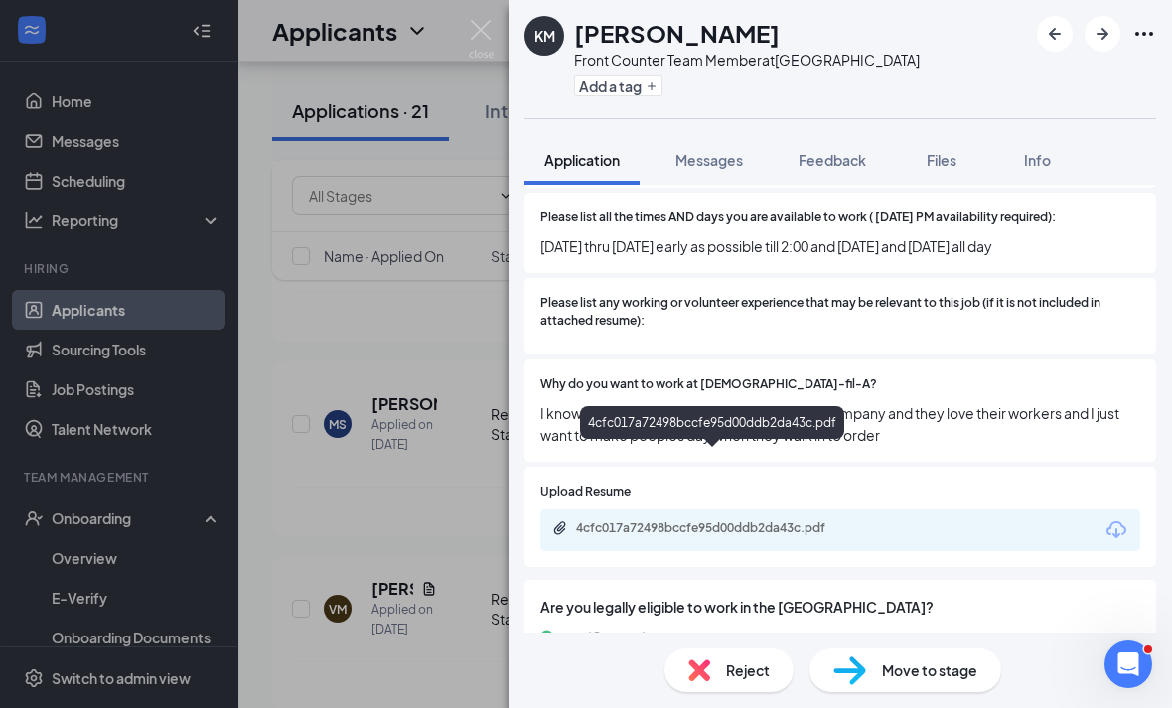
scroll to position [645, 0]
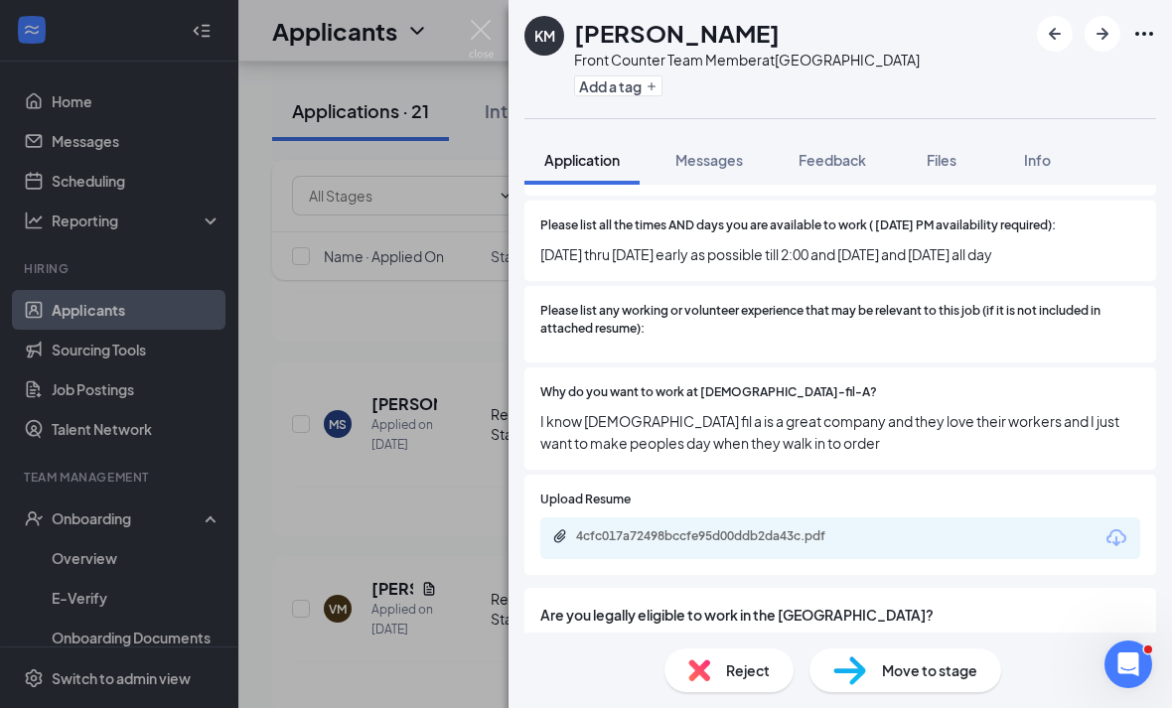
click at [757, 652] on div "Reject" at bounding box center [728, 670] width 129 height 44
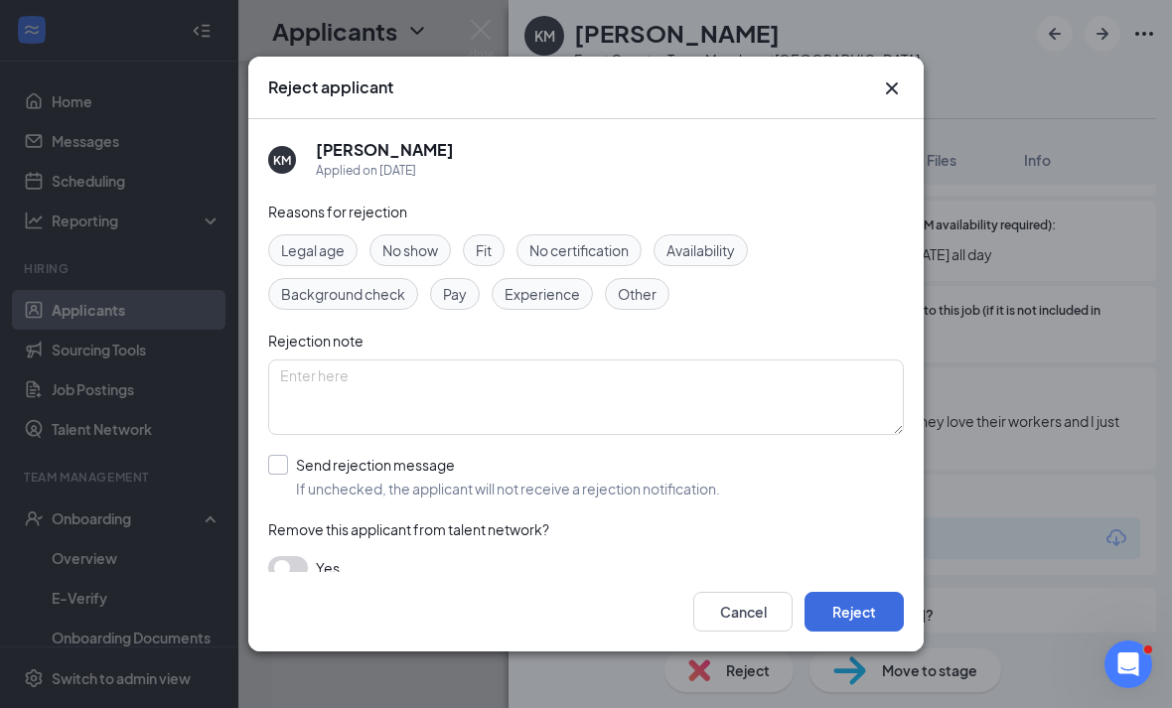
click at [685, 479] on span "If unchecked, the applicant will not receive a rejection notification." at bounding box center [508, 489] width 424 height 20
click at [685, 475] on input "Send rejection message If unchecked, the applicant will not receive a rejection…" at bounding box center [494, 477] width 452 height 44
checkbox input "true"
click at [833, 631] on button "Reject" at bounding box center [853, 612] width 99 height 40
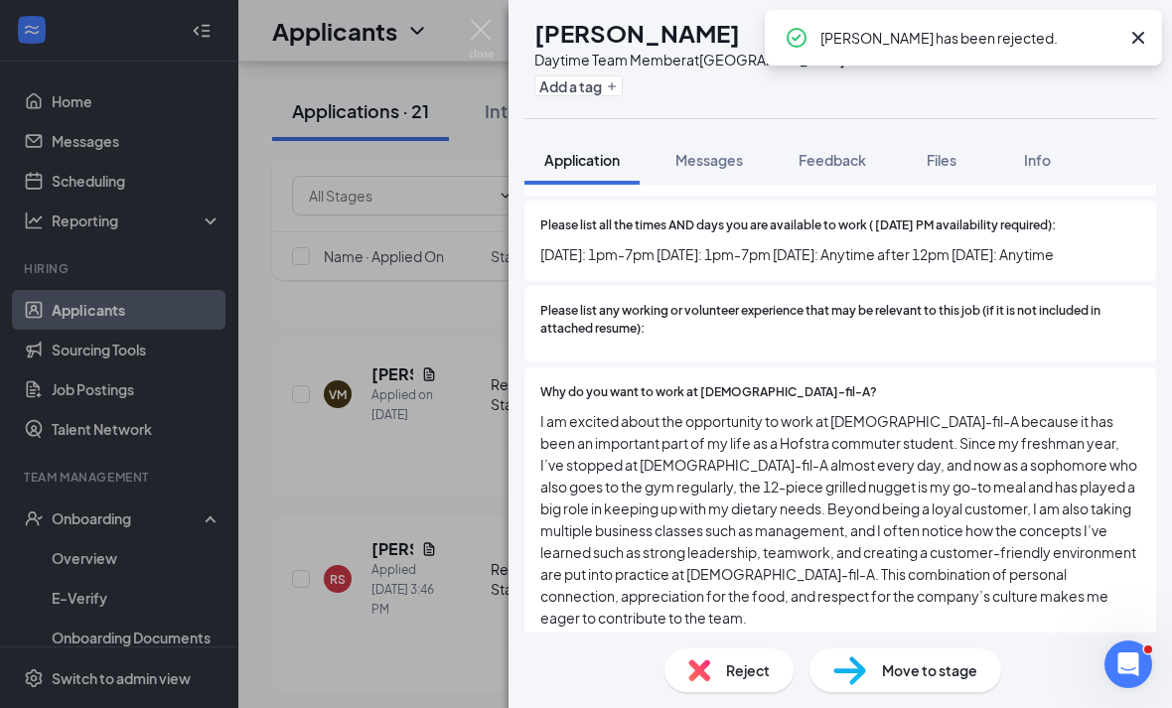
click at [443, 349] on div "MS Marco Sabbatino Daytime Team Member at Westbury Add a tag Application Messag…" at bounding box center [586, 354] width 1172 height 708
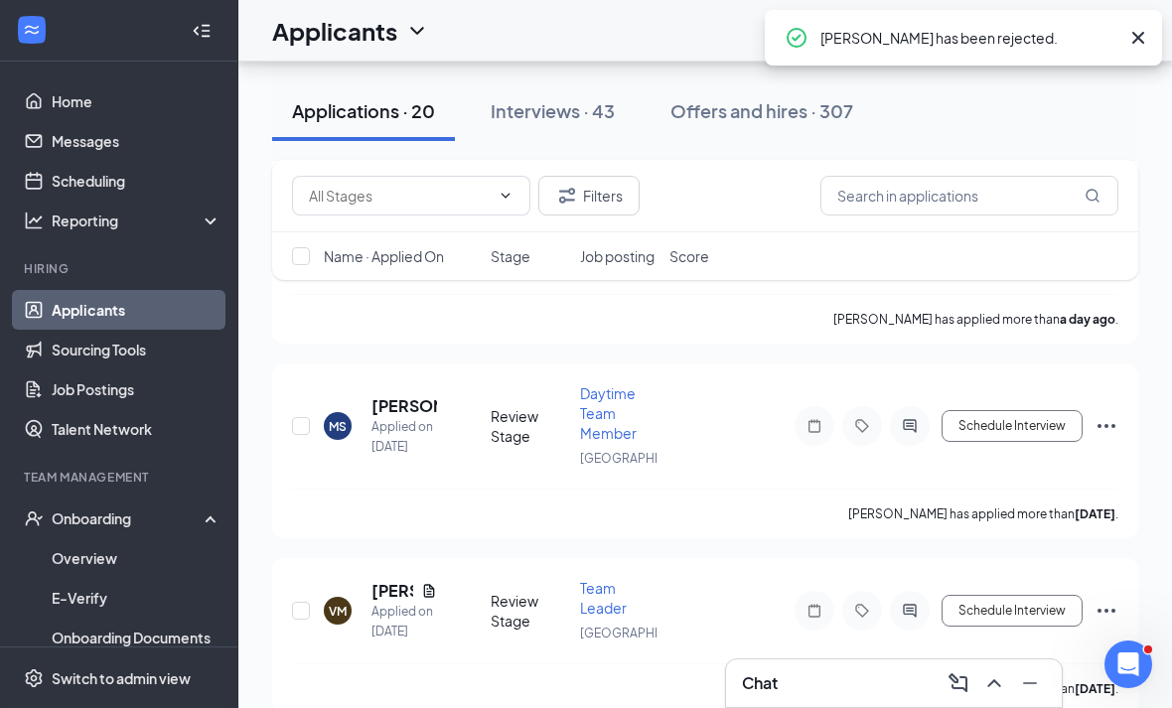
scroll to position [3556, 0]
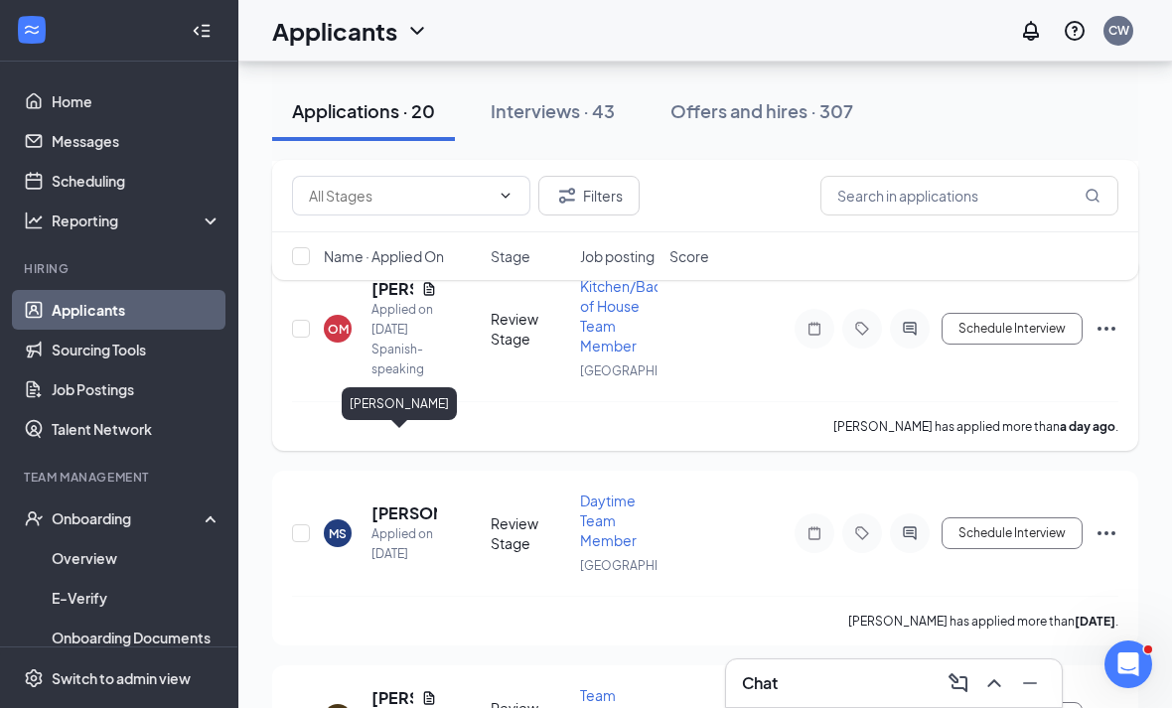
click at [364, 379] on div "OM Osmin Martinez Applied on Sep 14 Spanish-speaking" at bounding box center [401, 328] width 155 height 101
click at [356, 379] on div "OM Osmin Martinez Applied on Sep 14 Spanish-speaking" at bounding box center [401, 328] width 155 height 101
click at [400, 300] on h5 "Osmin Martinez" at bounding box center [392, 289] width 42 height 22
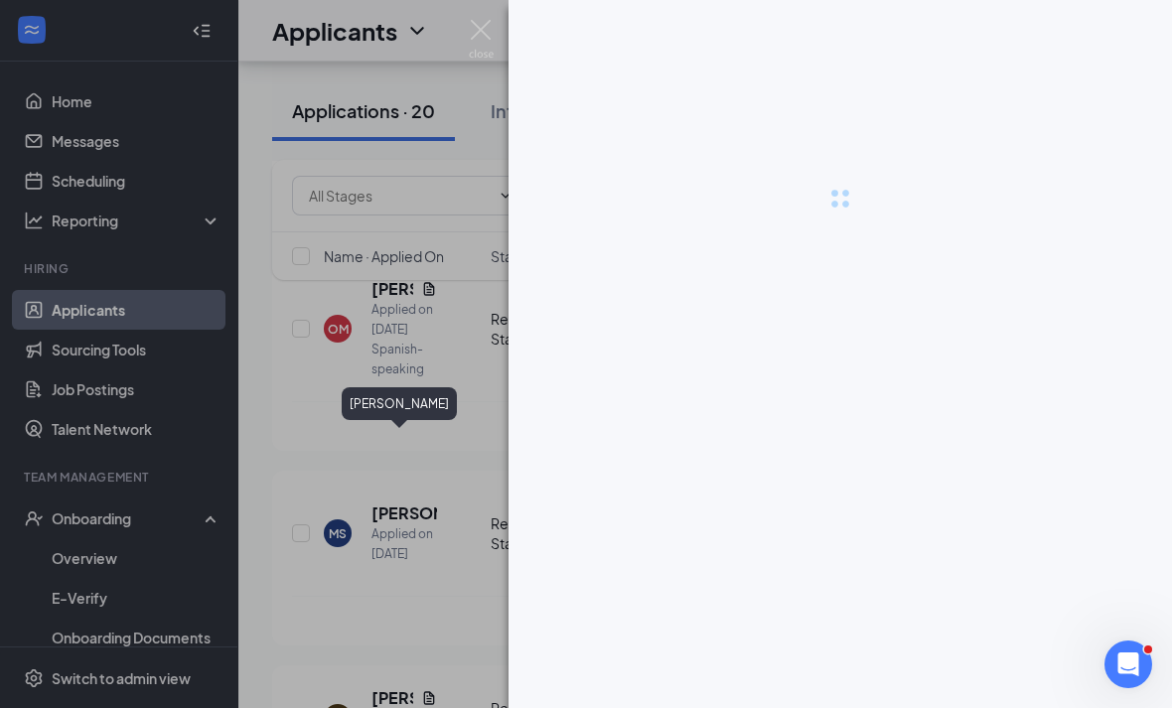
click at [379, 433] on div at bounding box center [586, 354] width 1172 height 708
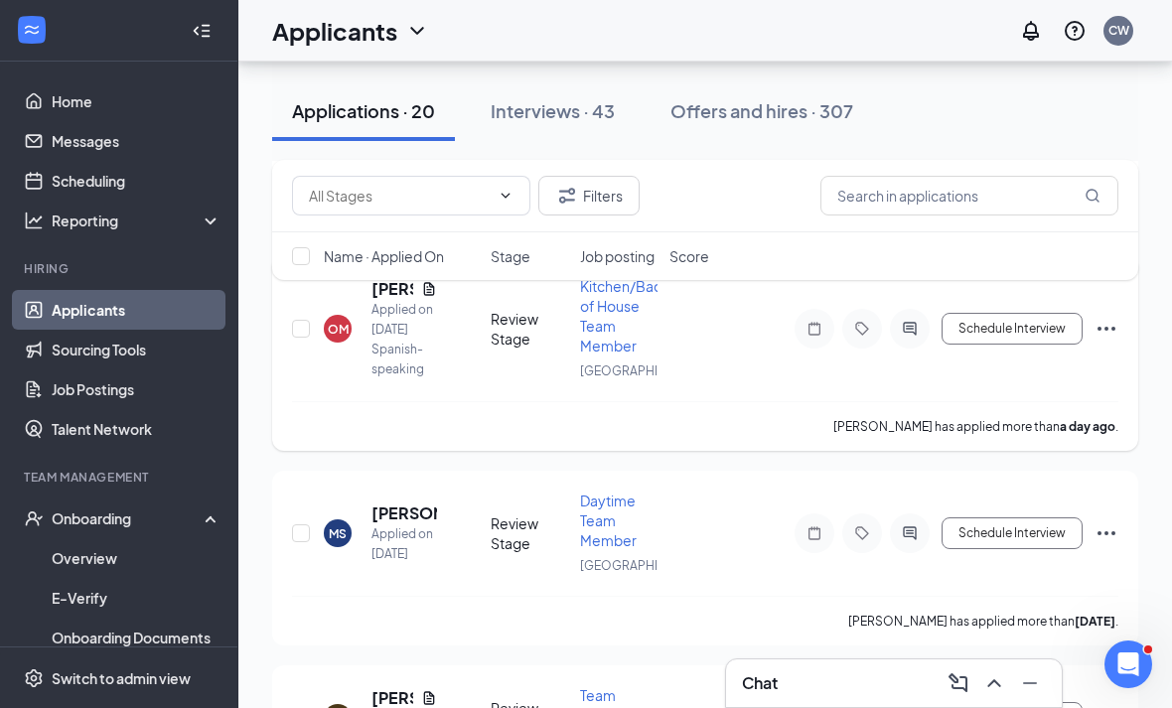
click at [381, 300] on h5 "Osmin Martinez" at bounding box center [392, 289] width 42 height 22
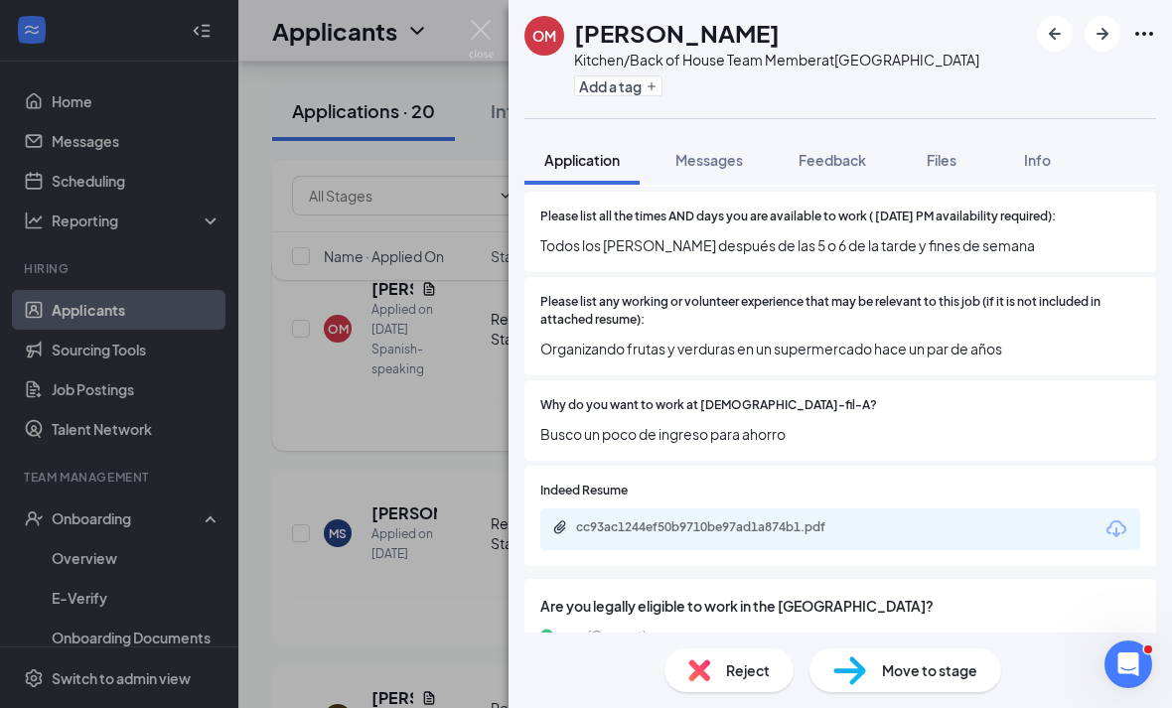
scroll to position [653, 0]
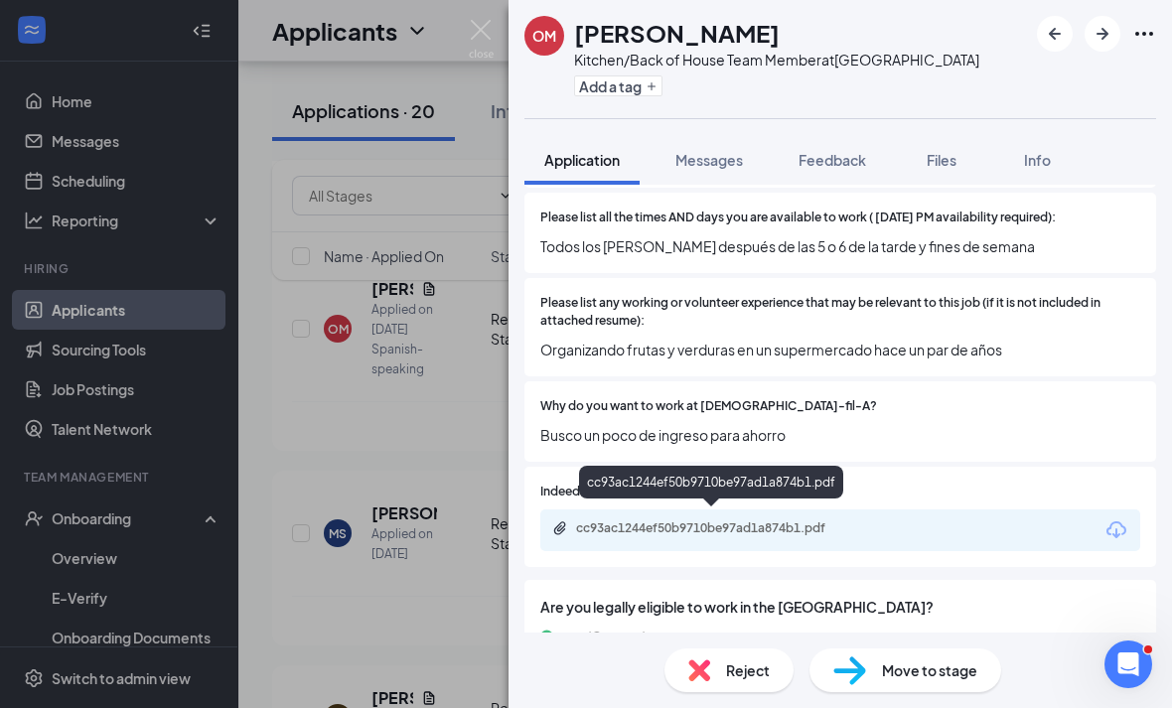
click at [823, 520] on div "cc93ac1244ef50b9710be97ad1a874b1.pdf" at bounding box center [715, 528] width 278 height 16
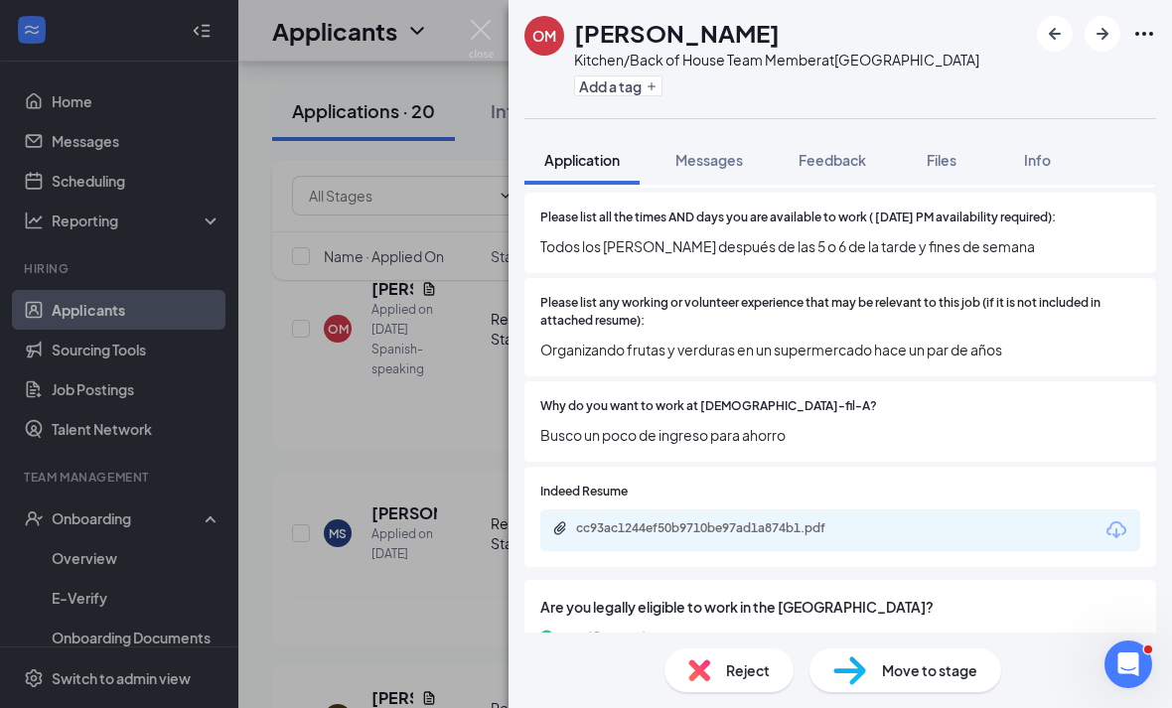
scroll to position [64, 0]
click at [765, 674] on span "Reject" at bounding box center [748, 670] width 44 height 22
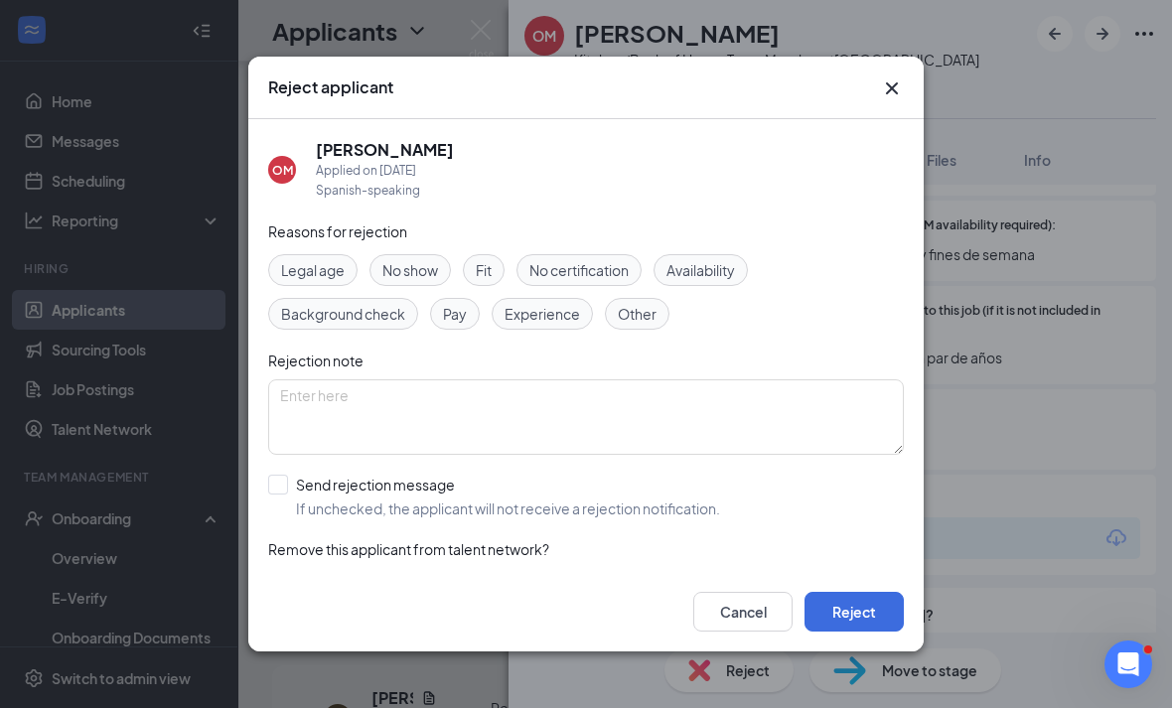
click at [792, 486] on div "Send rejection message If unchecked, the applicant will not receive a rejection…" at bounding box center [585, 497] width 635 height 44
click at [758, 475] on div "Send rejection message If unchecked, the applicant will not receive a rejection…" at bounding box center [585, 497] width 635 height 44
click at [720, 498] on span "If unchecked, the applicant will not receive a rejection notification." at bounding box center [508, 508] width 424 height 20
click at [720, 492] on input "Send rejection message If unchecked, the applicant will not receive a rejection…" at bounding box center [494, 497] width 452 height 44
checkbox input "true"
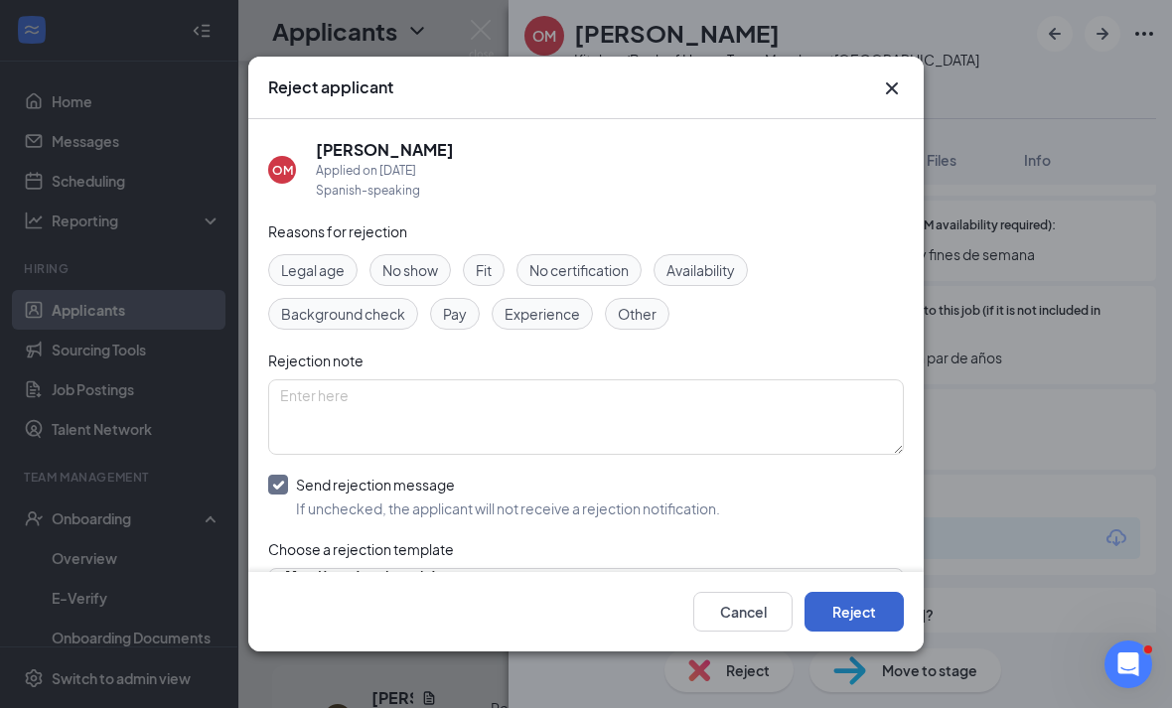
click at [819, 631] on button "Reject" at bounding box center [853, 612] width 99 height 40
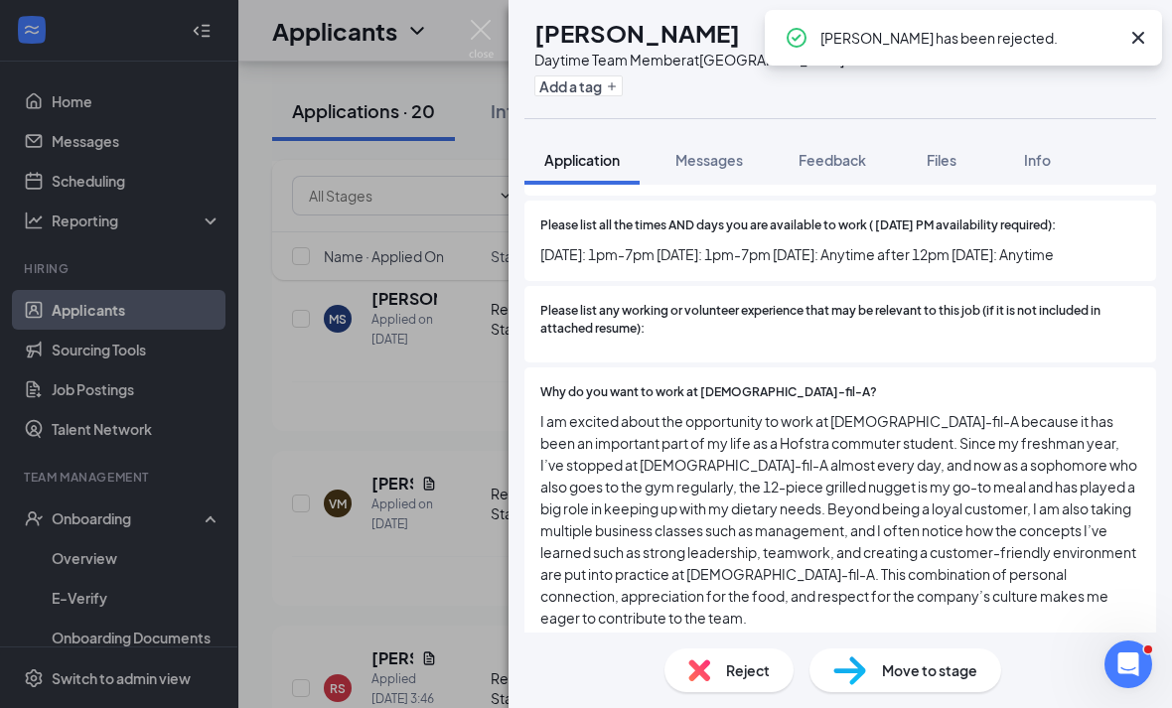
click at [468, 349] on div "MS Marco Sabbatino Daytime Team Member at Westbury Add a tag Application Messag…" at bounding box center [586, 354] width 1172 height 708
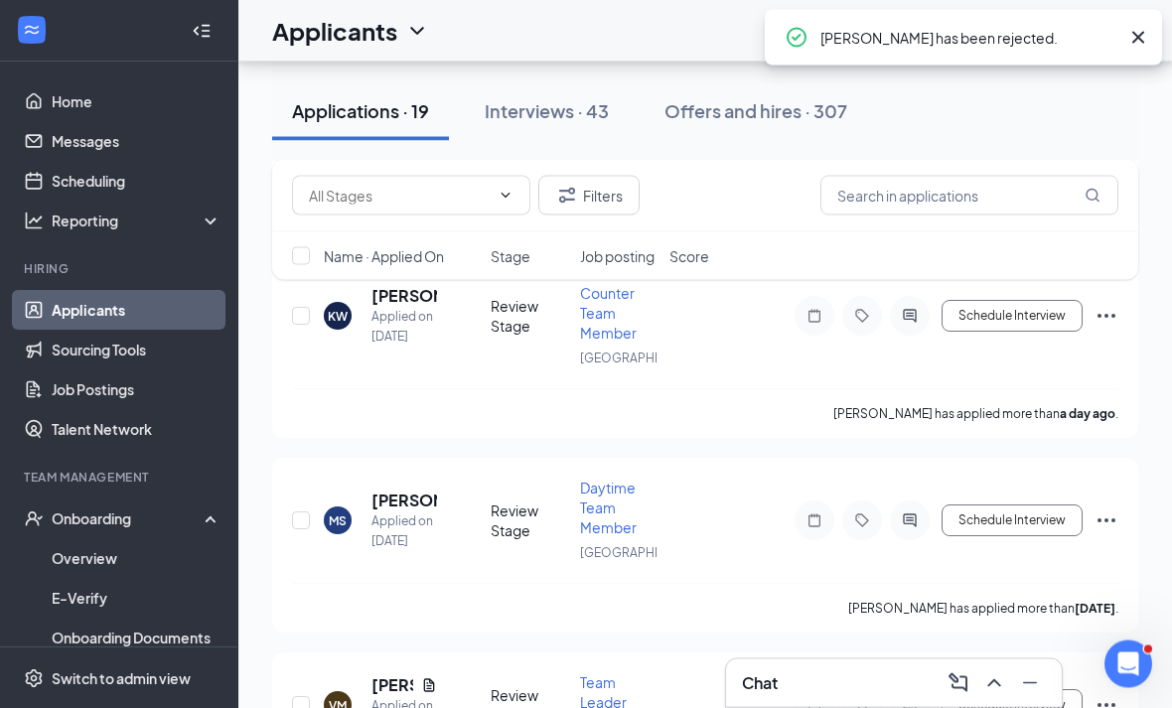
scroll to position [3337, 0]
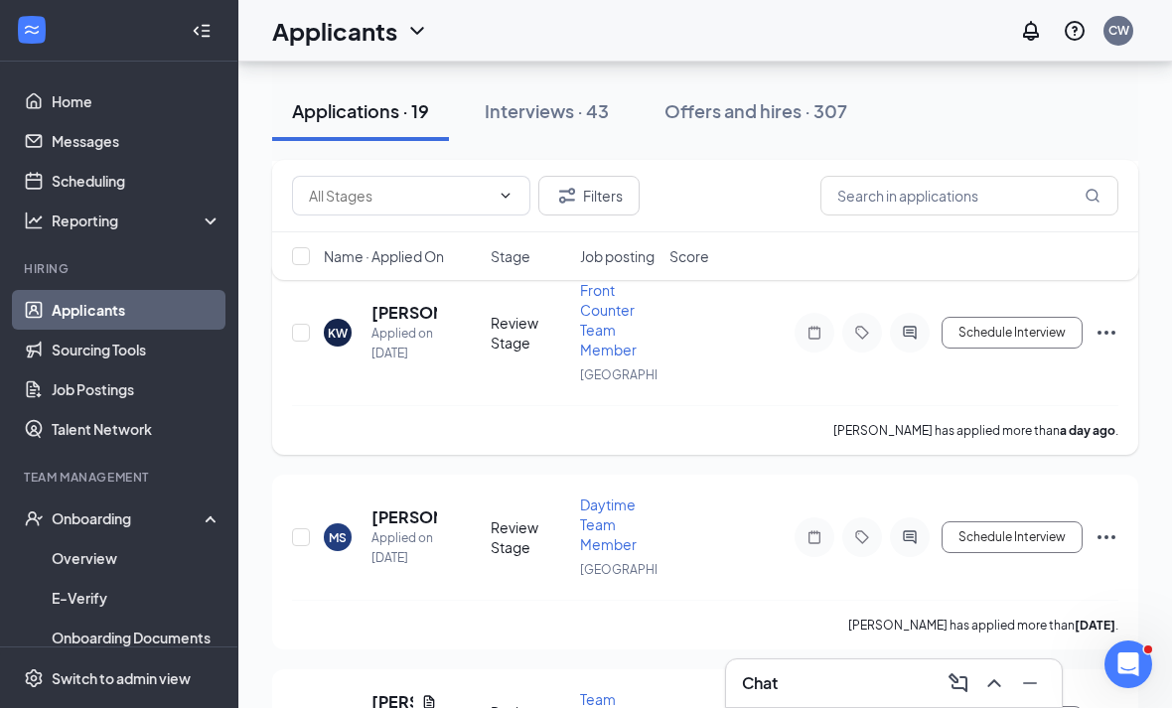
click at [367, 363] on div "KW kayden wright Applied on Sep 14" at bounding box center [401, 333] width 155 height 62
click at [391, 324] on h5 "kayden wright" at bounding box center [404, 313] width 66 height 22
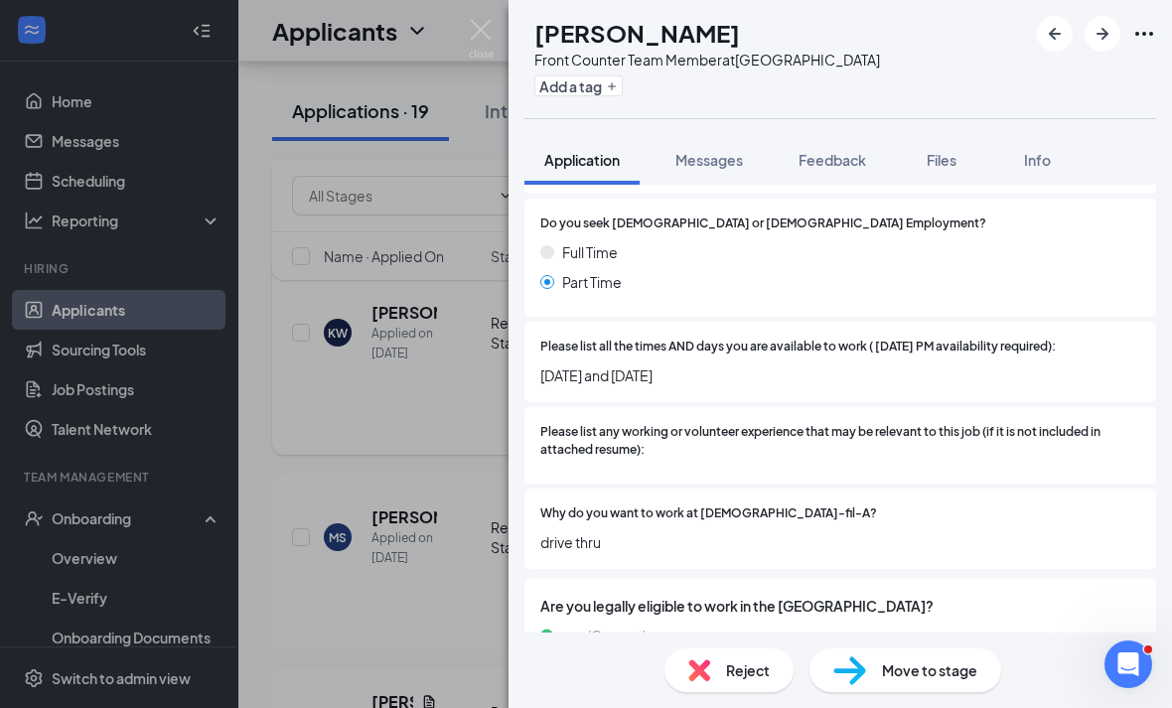
scroll to position [64, 0]
click at [754, 659] on span "Reject" at bounding box center [748, 670] width 44 height 22
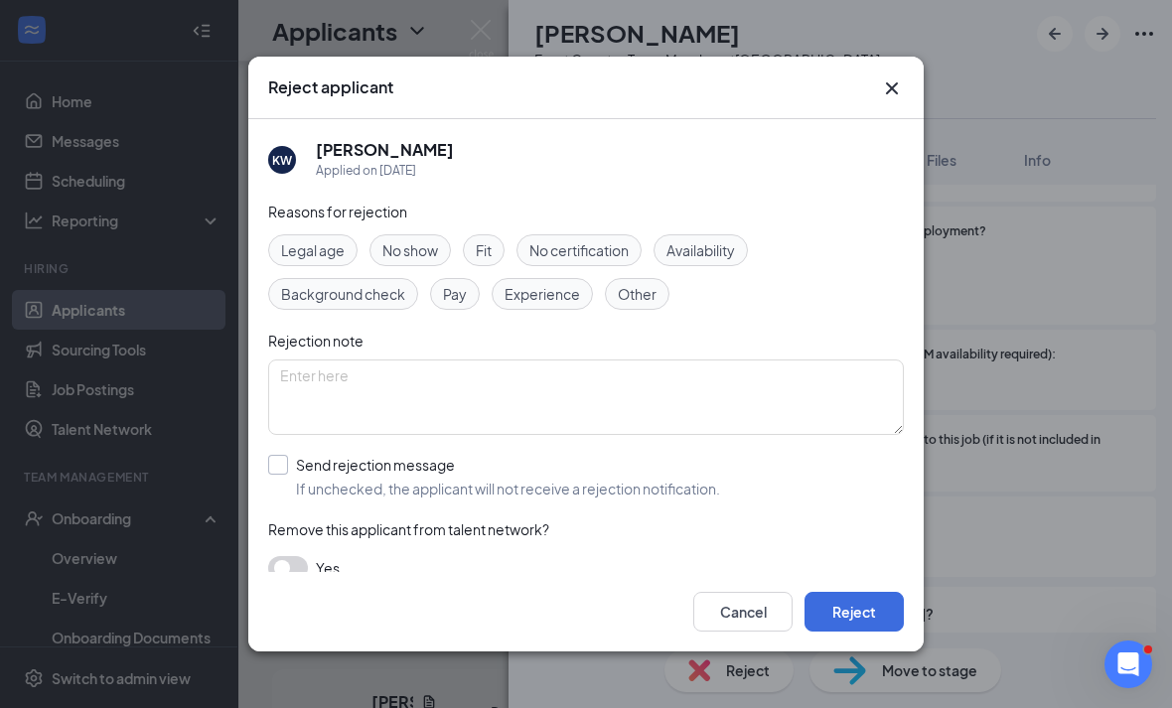
click at [364, 455] on div "Send rejection message" at bounding box center [508, 465] width 424 height 20
click at [364, 455] on input "Send rejection message If unchecked, the applicant will not receive a rejection…" at bounding box center [494, 477] width 452 height 44
checkbox input "true"
click at [828, 622] on button "Reject" at bounding box center [853, 612] width 99 height 40
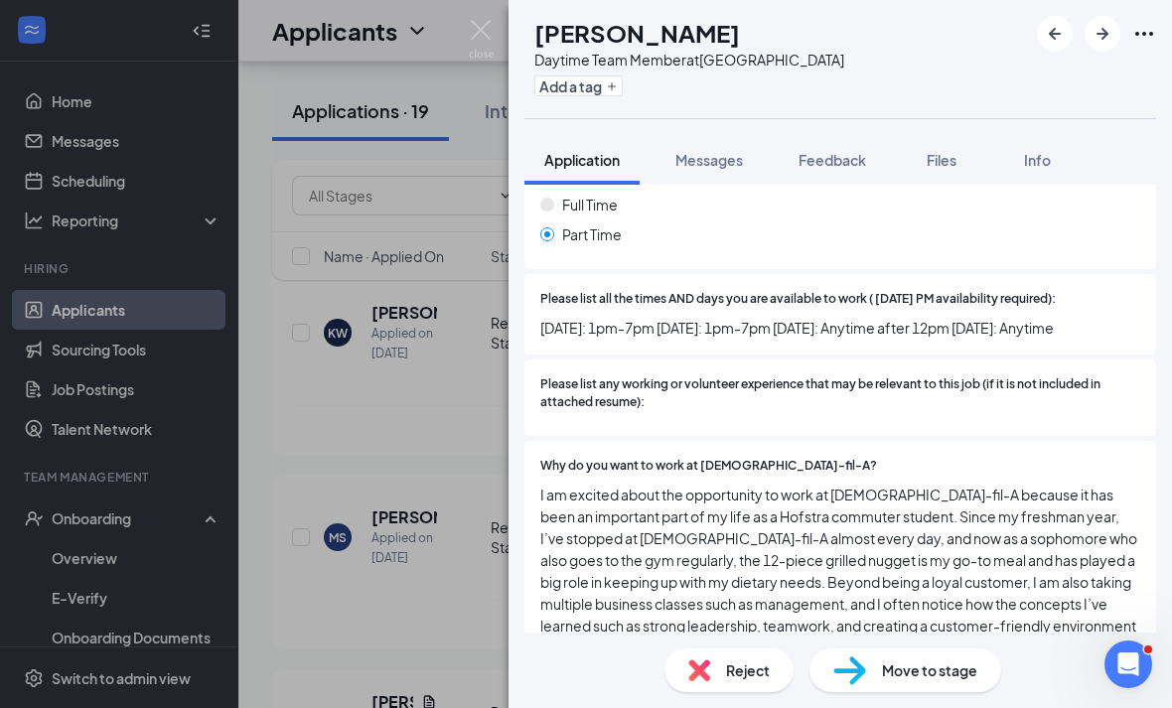
scroll to position [516, 0]
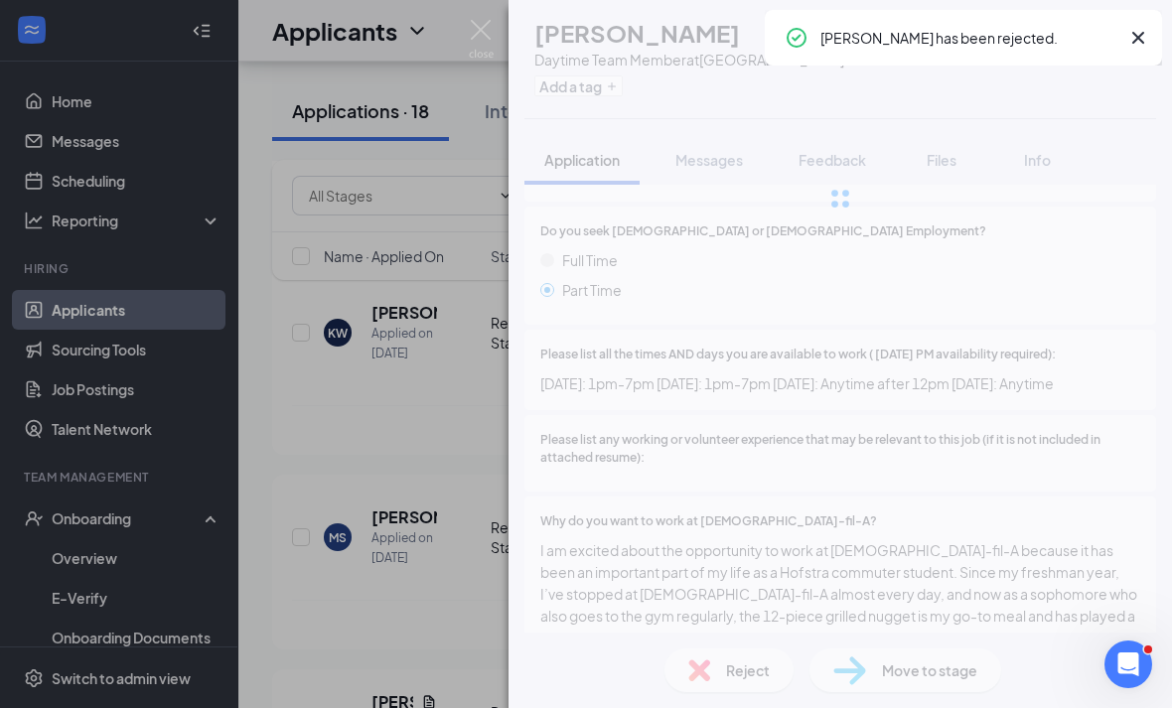
click at [867, 607] on span "I am excited about the opportunity to work at Chick-fil-A because it has been a…" at bounding box center [840, 648] width 600 height 218
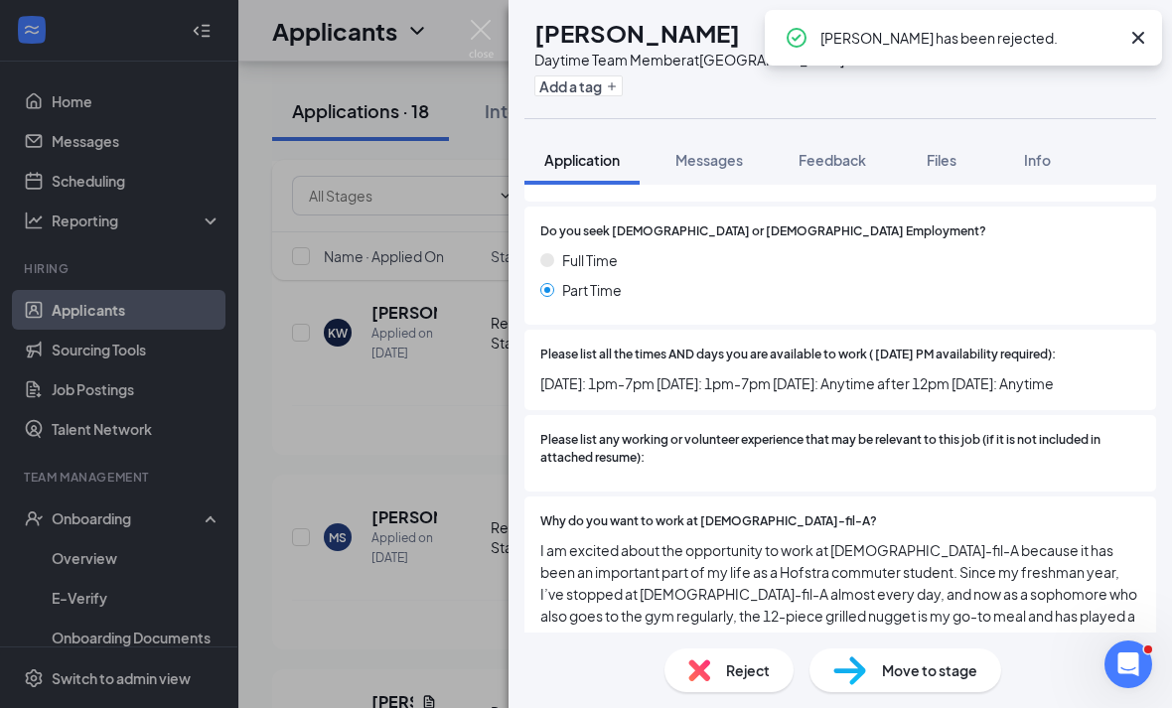
click at [364, 420] on div "MS Marco Sabbatino Daytime Team Member at Westbury Add a tag Application Messag…" at bounding box center [586, 354] width 1172 height 708
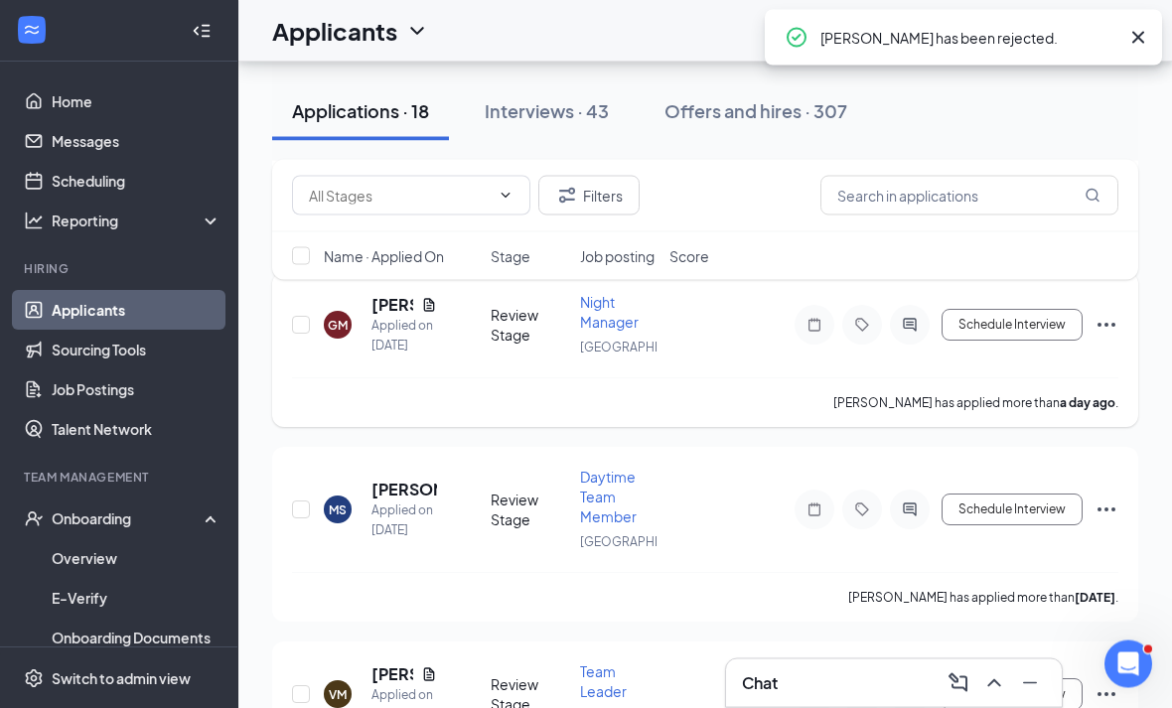
scroll to position [3150, 0]
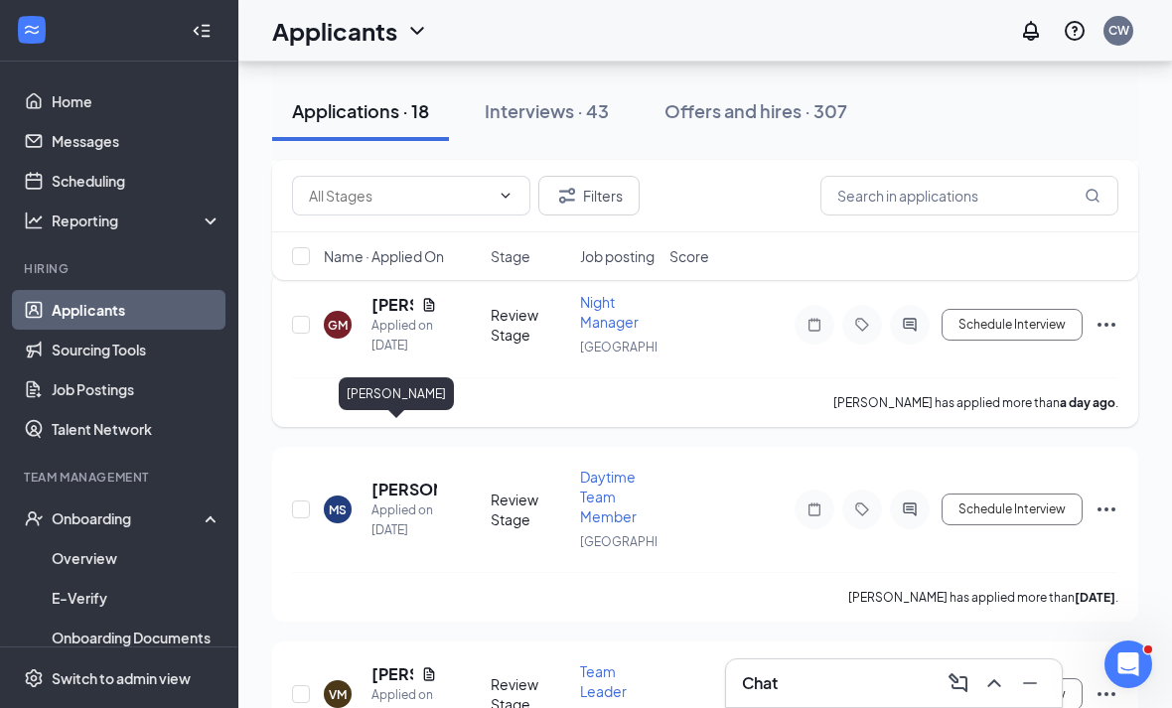
click at [380, 316] on h5 "[PERSON_NAME]" at bounding box center [392, 305] width 42 height 22
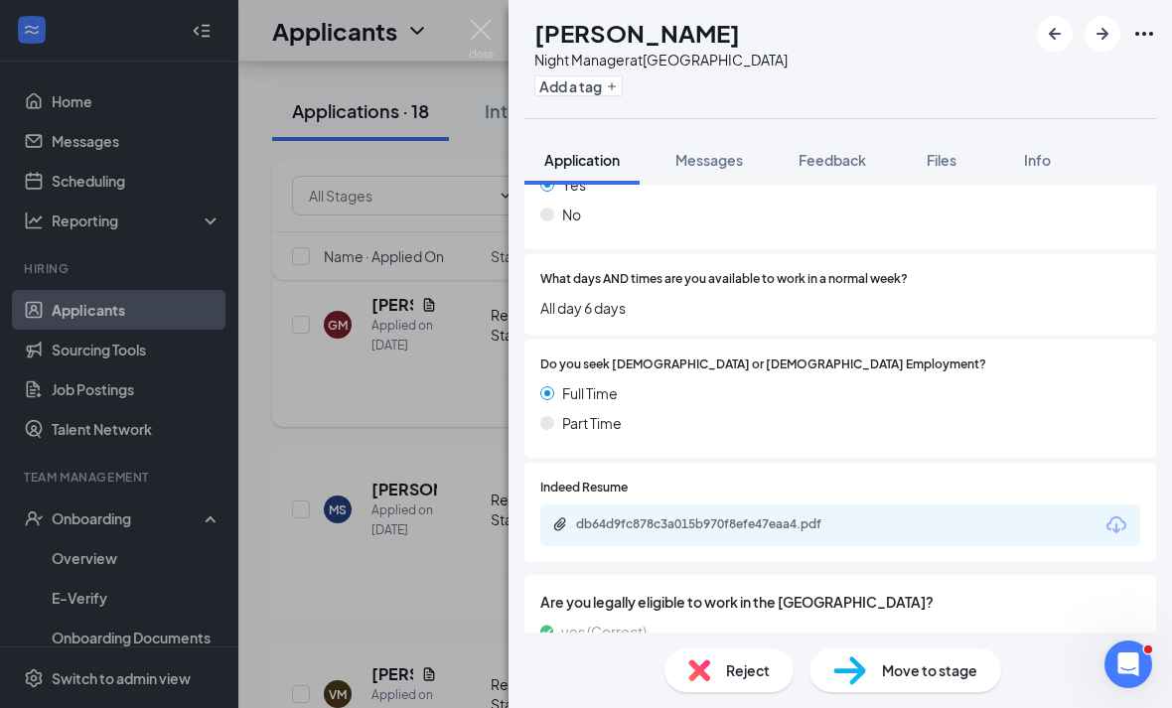
scroll to position [467, 0]
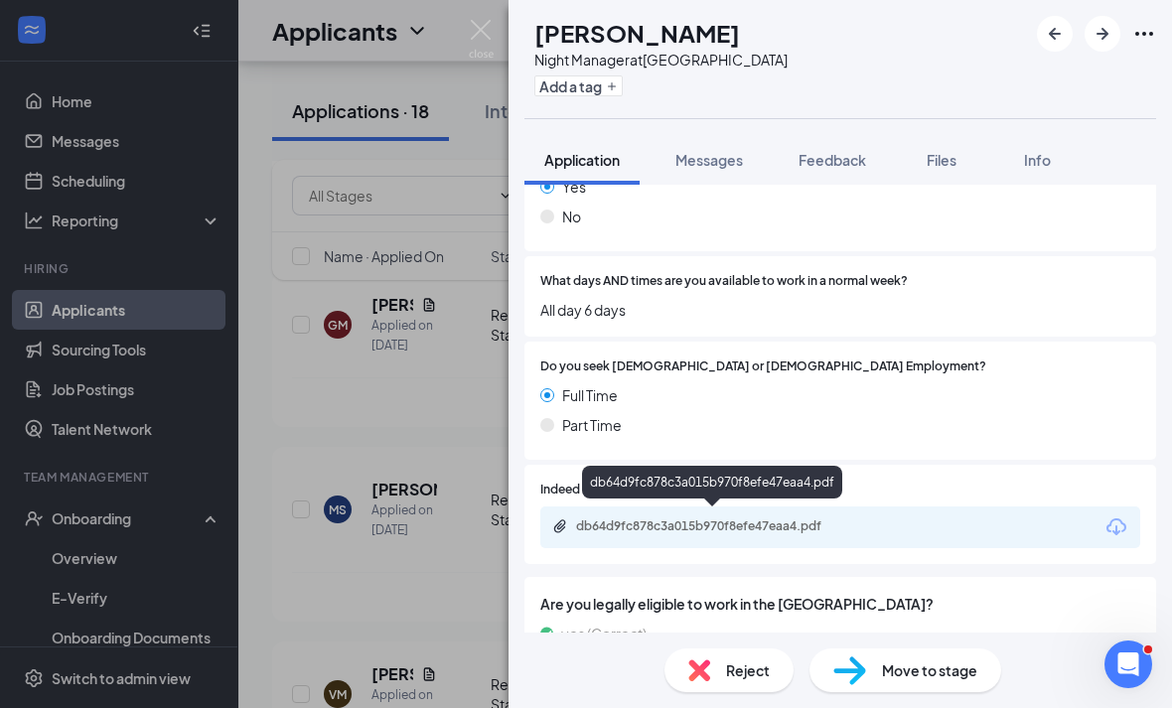
click at [786, 531] on div "db64d9fc878c3a015b970f8efe47eaa4.pdf" at bounding box center [840, 527] width 600 height 42
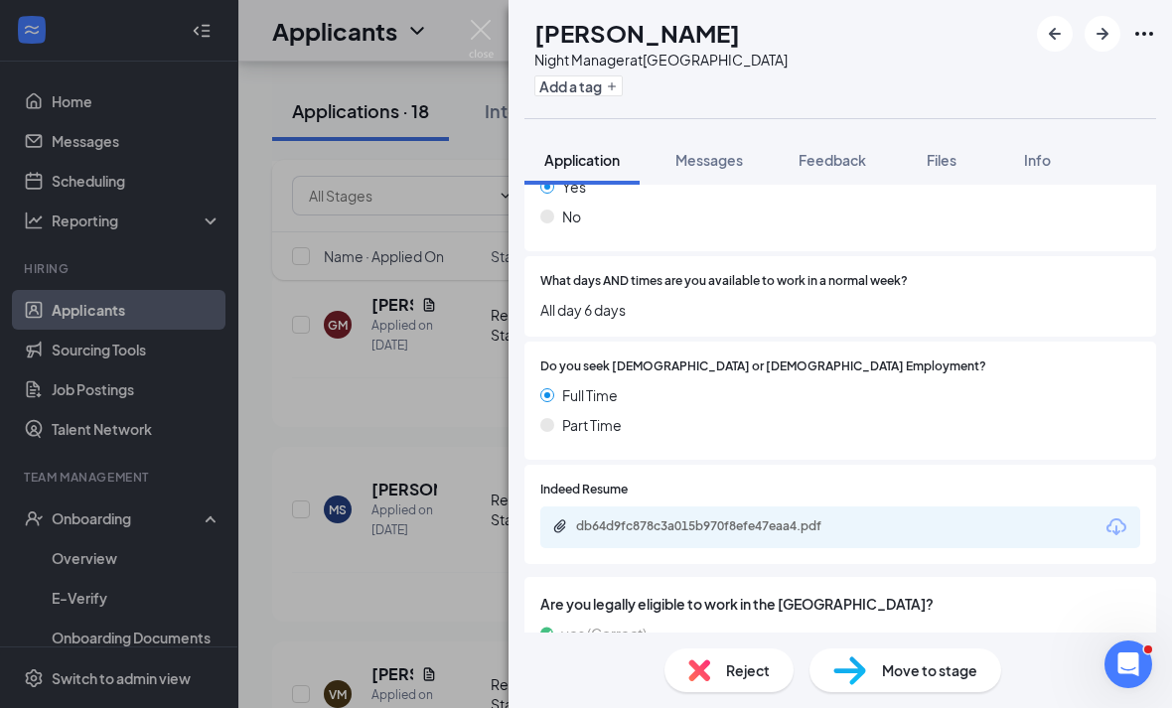
click at [798, 527] on div "db64d9fc878c3a015b970f8efe47eaa4.pdf" at bounding box center [713, 527] width 322 height 19
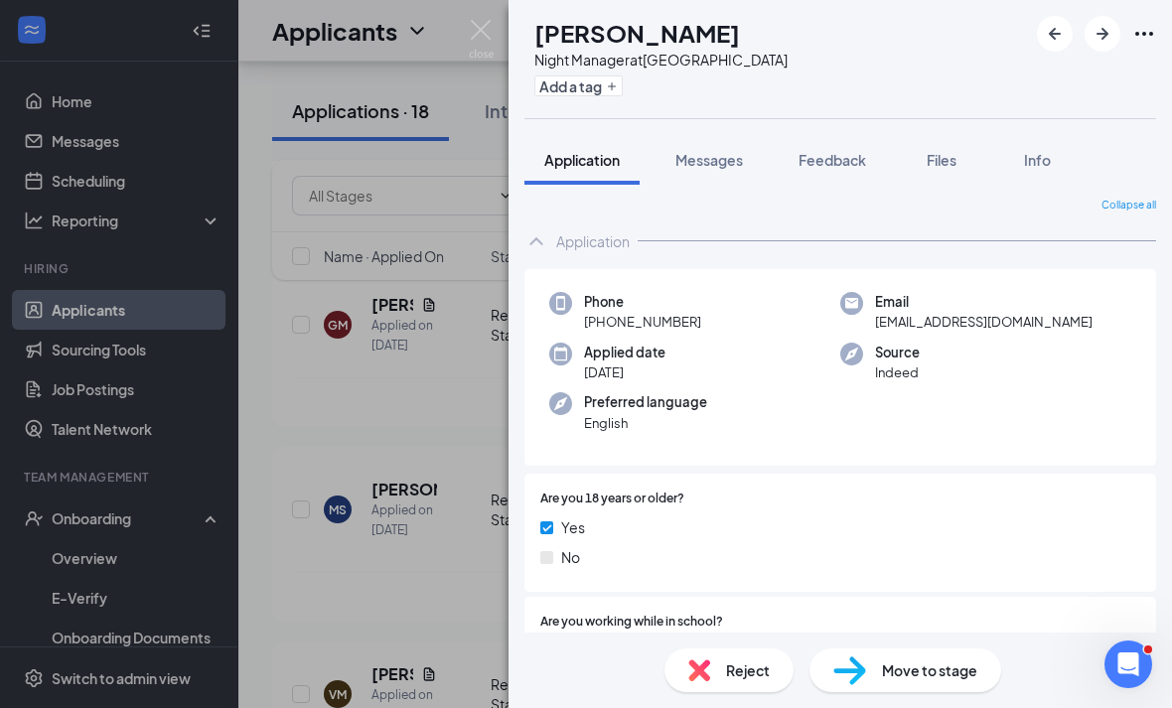
scroll to position [0, 0]
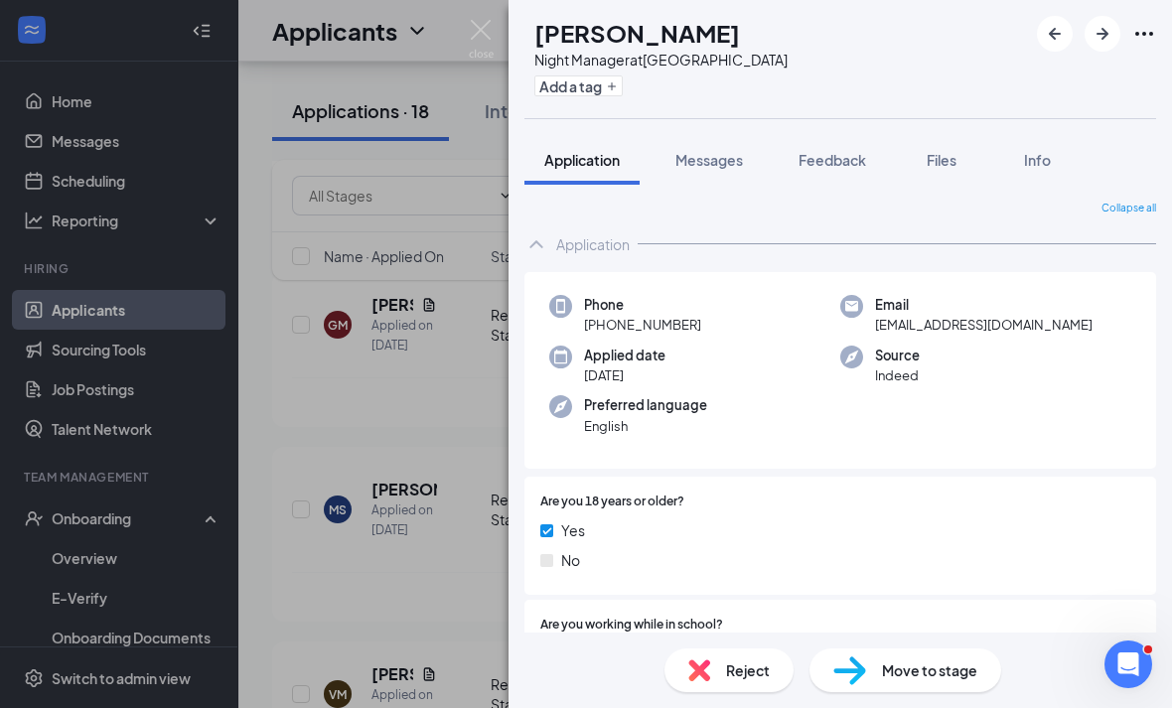
click at [119, 402] on div "GM Gennesis Mojica Night Manager at Westbury Add a tag Application Messages Fee…" at bounding box center [586, 354] width 1172 height 708
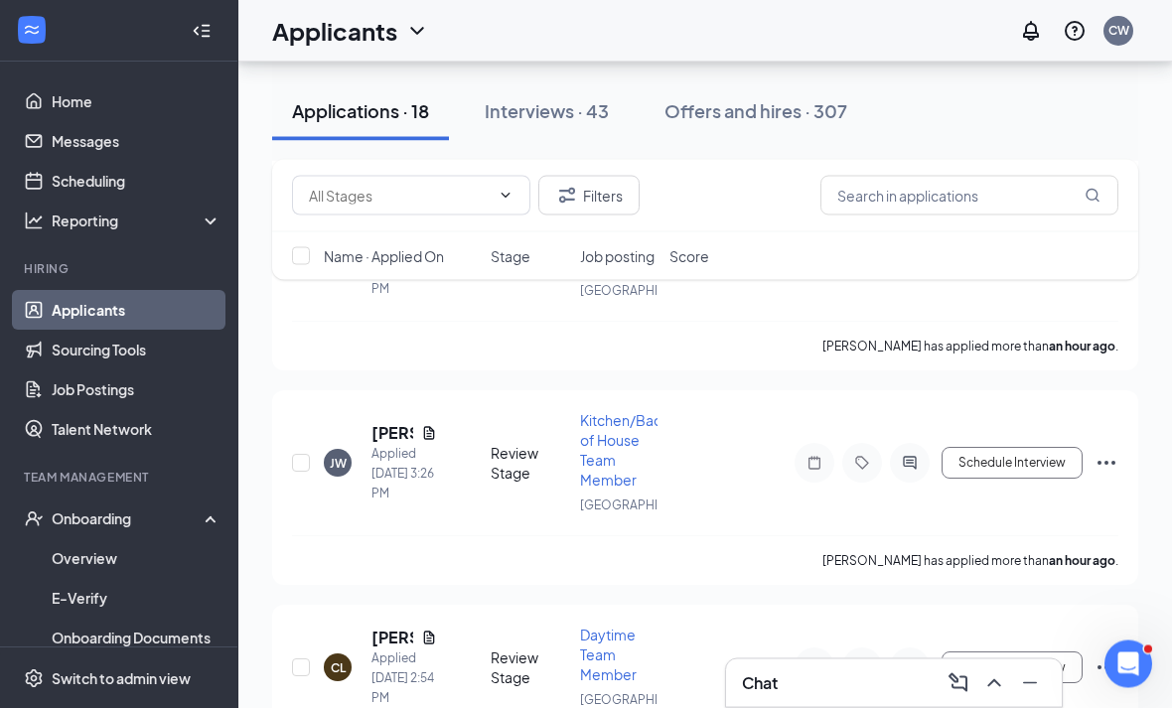
scroll to position [3981, 0]
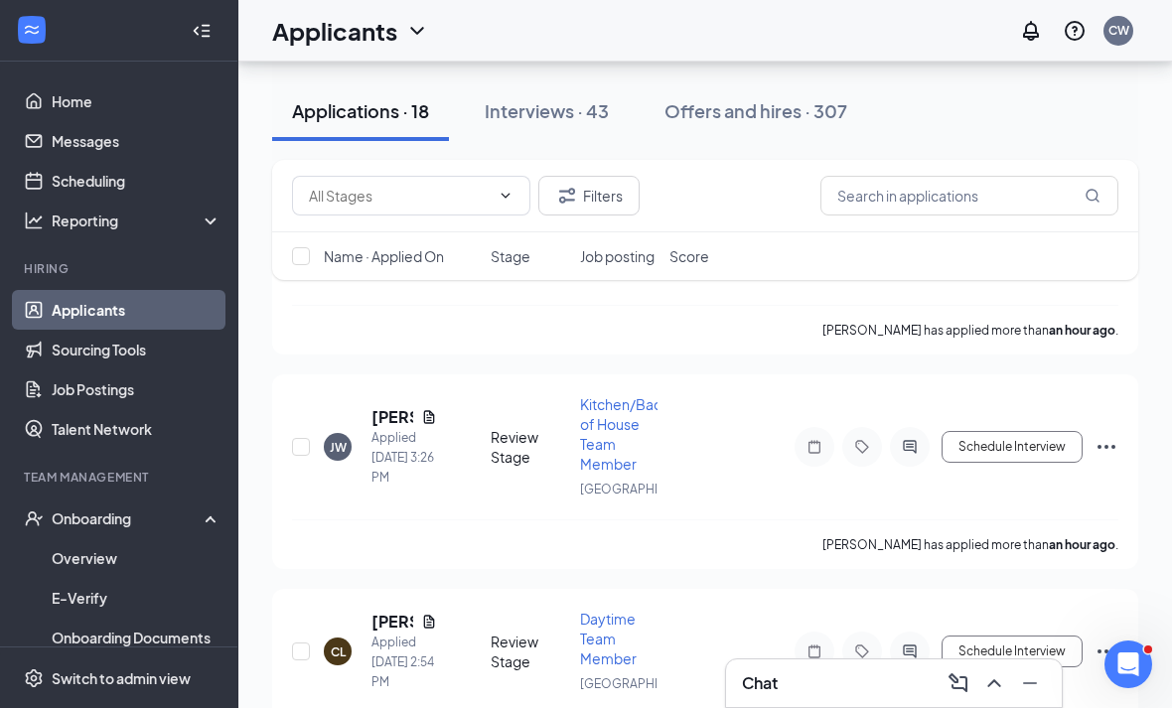
click at [303, 354] on div "Brady Mejicanos has applied more than an hour ago ." at bounding box center [705, 330] width 826 height 50
drag, startPoint x: 383, startPoint y: 351, endPoint x: 383, endPoint y: 310, distance: 41.7
click at [383, 223] on h5 "[PERSON_NAME]" at bounding box center [392, 213] width 42 height 22
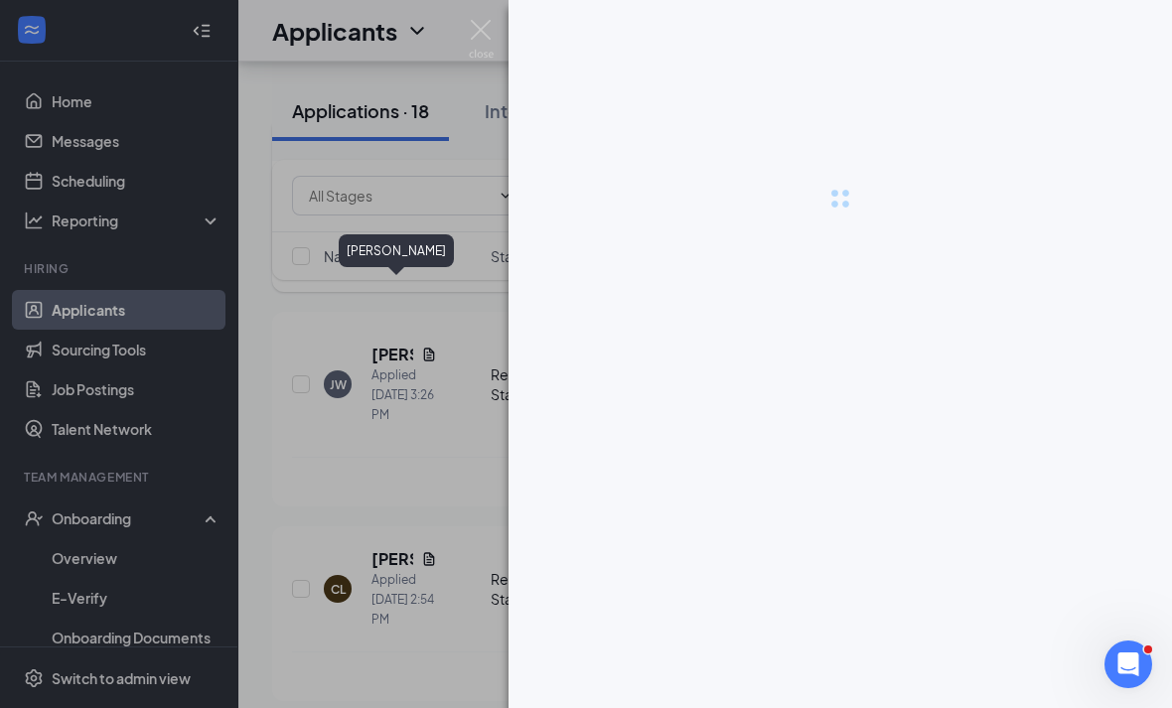
scroll to position [4045, 0]
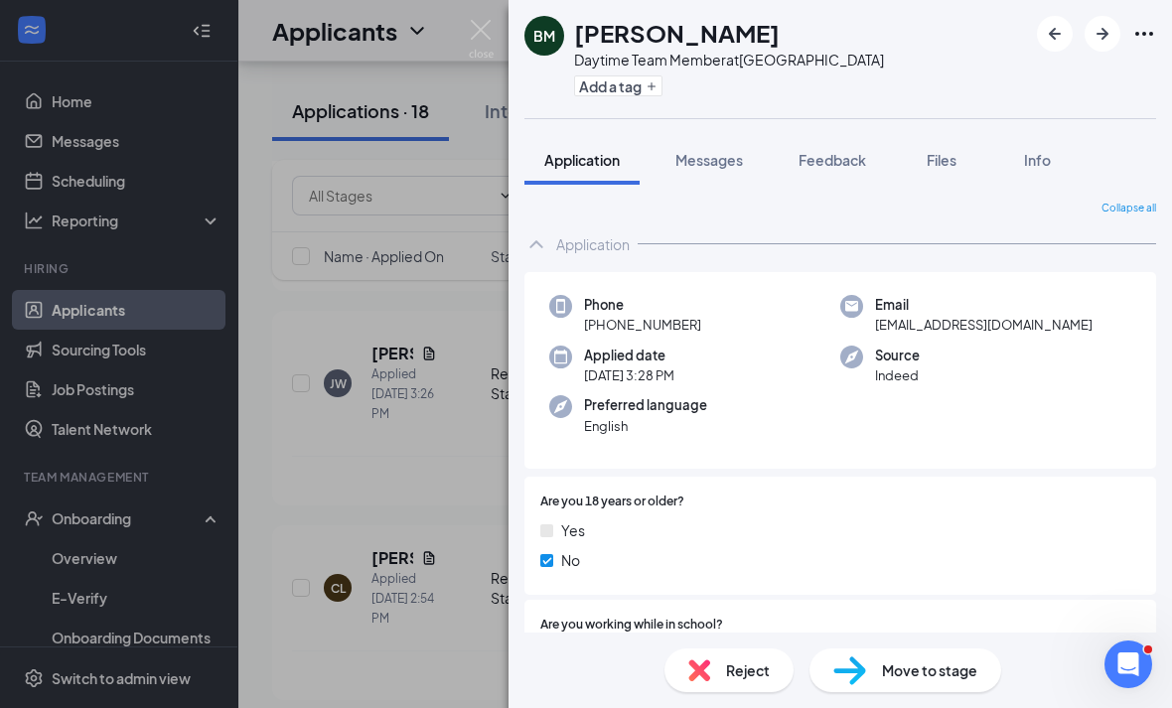
click at [425, 469] on div "BM Brady Mejicanos Daytime Team Member at Westbury Add a tag Application Messag…" at bounding box center [586, 354] width 1172 height 708
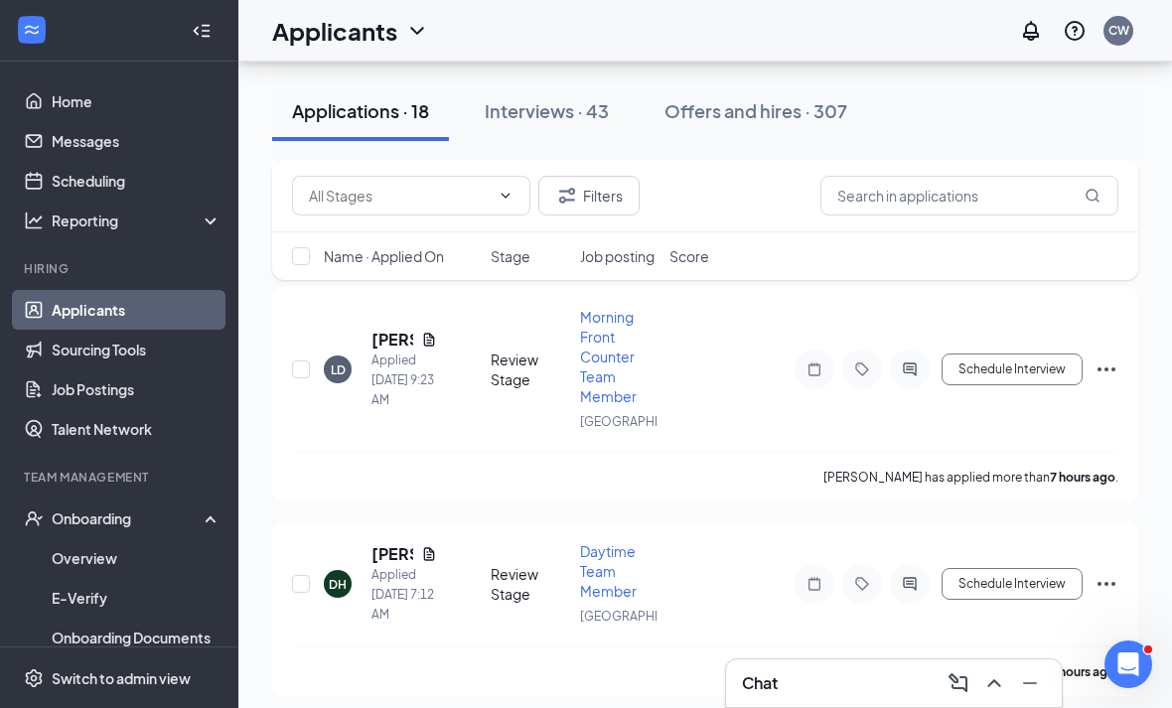
scroll to position [5032, 0]
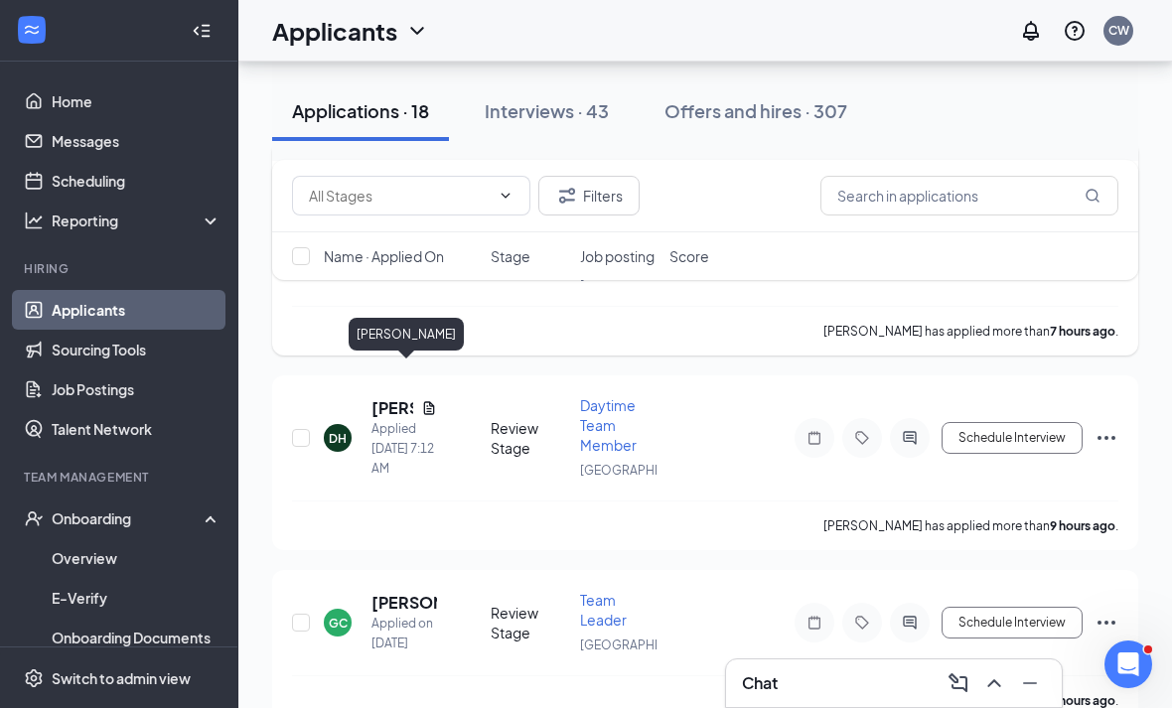
click at [405, 205] on h5 "Leandro diaz" at bounding box center [392, 194] width 42 height 22
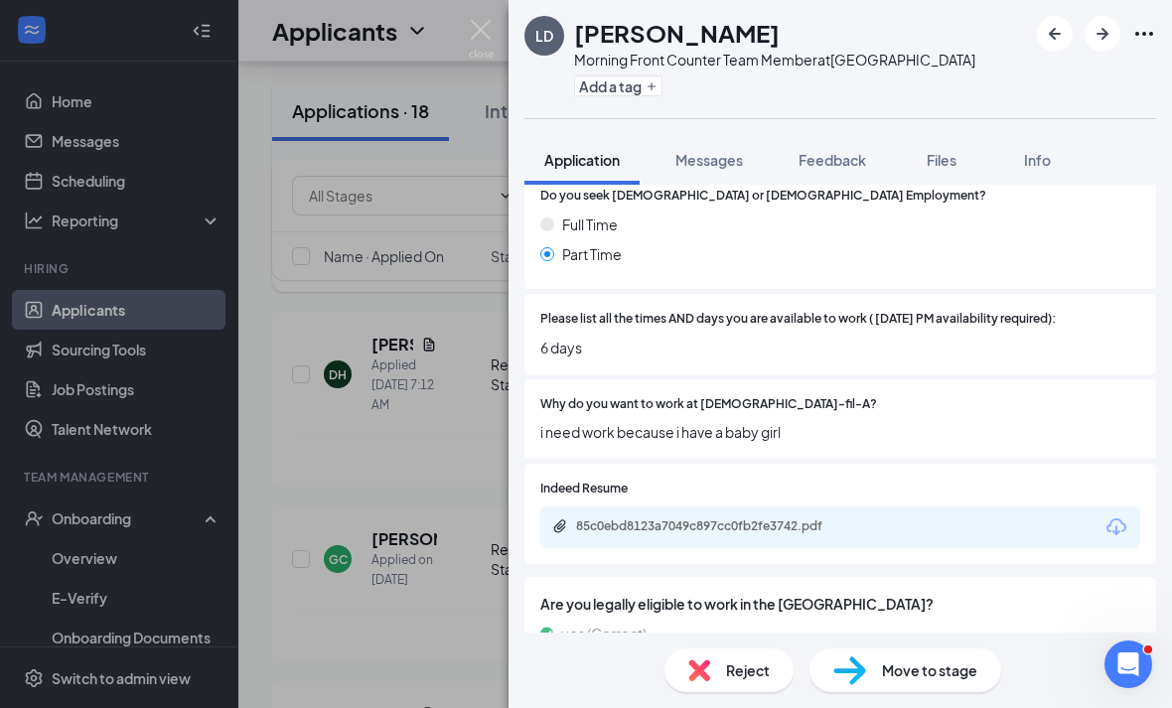
scroll to position [551, 0]
click at [901, 526] on div "85c0ebd8123a7049c897cc0fb2fe3742.pdf" at bounding box center [840, 528] width 600 height 42
click at [699, 507] on div "85c0ebd8123a7049c897cc0fb2fe3742.pdf" at bounding box center [840, 528] width 600 height 42
click at [698, 507] on div "85c0ebd8123a7049c897cc0fb2fe3742.pdf" at bounding box center [840, 528] width 600 height 42
click at [739, 519] on div "85c0ebd8123a7049c897cc0fb2fe3742.pdf" at bounding box center [715, 527] width 278 height 16
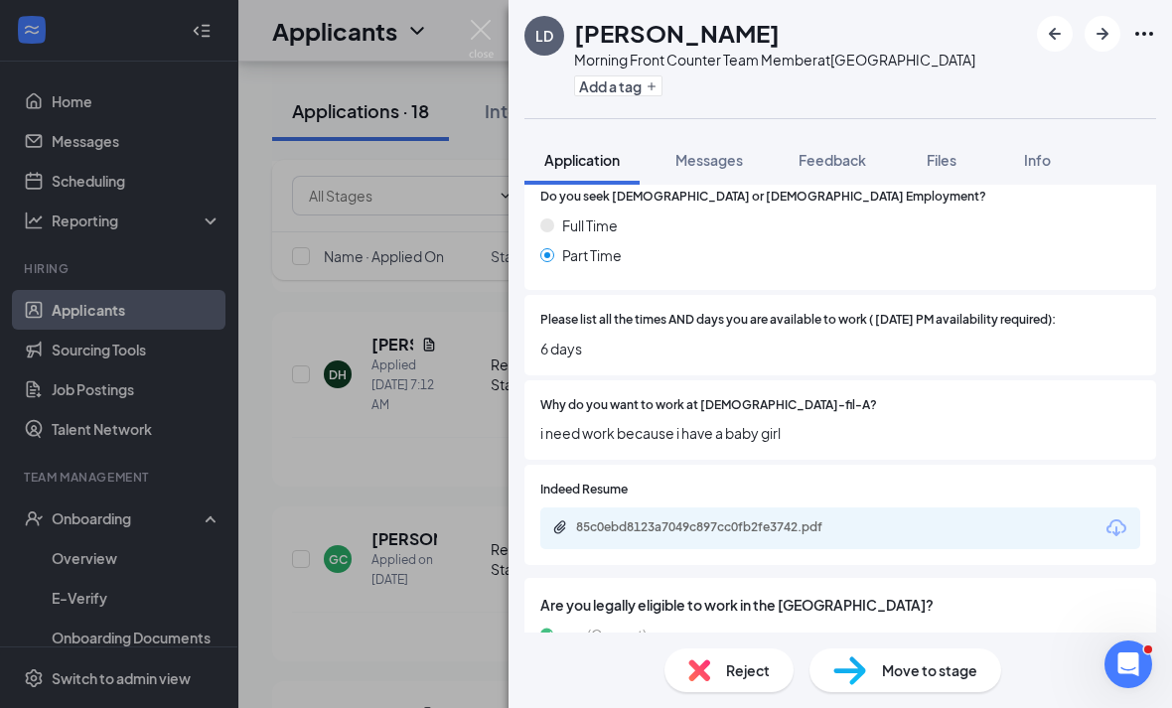
scroll to position [64, 0]
click at [766, 665] on span "Reject" at bounding box center [748, 670] width 44 height 22
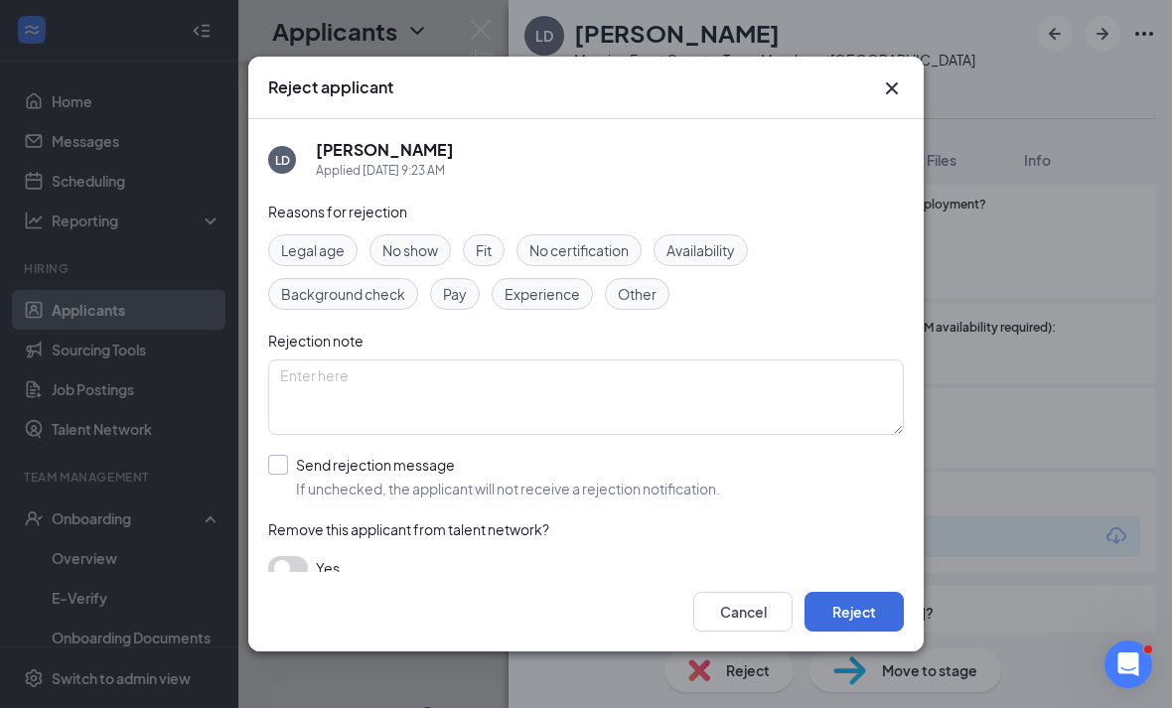
click at [538, 479] on span "If unchecked, the applicant will not receive a rejection notification." at bounding box center [508, 489] width 424 height 20
click at [538, 478] on input "Send rejection message If unchecked, the applicant will not receive a rejection…" at bounding box center [494, 477] width 452 height 44
checkbox input "true"
click at [891, 628] on button "Reject" at bounding box center [853, 612] width 99 height 40
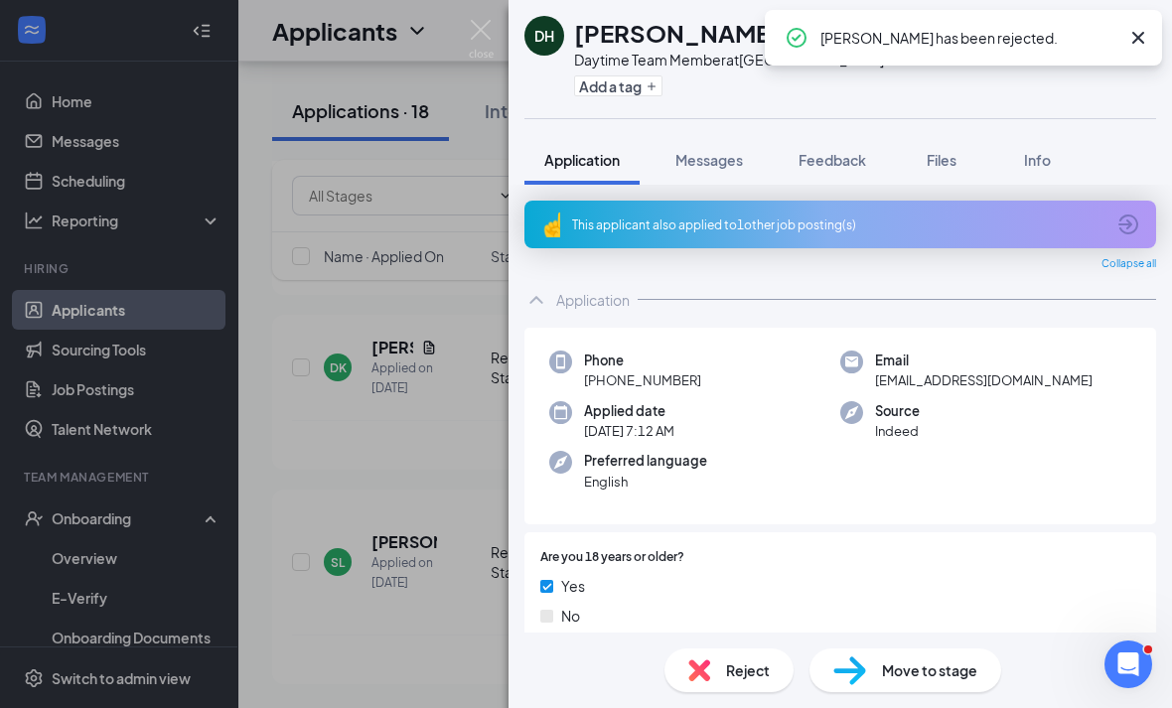
click at [485, 548] on div "DH Dominique Holland Daytime Team Member at Westbury Add a tag Application Mess…" at bounding box center [586, 354] width 1172 height 708
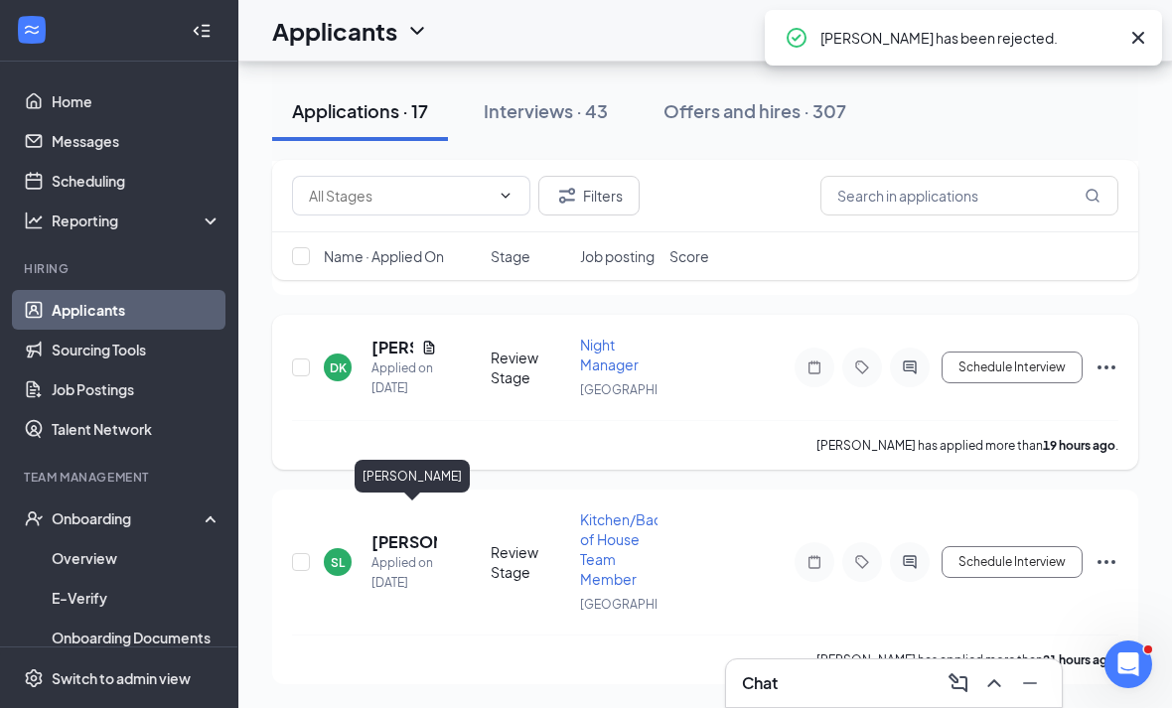
click at [375, 358] on h5 "[PERSON_NAME]" at bounding box center [392, 348] width 42 height 22
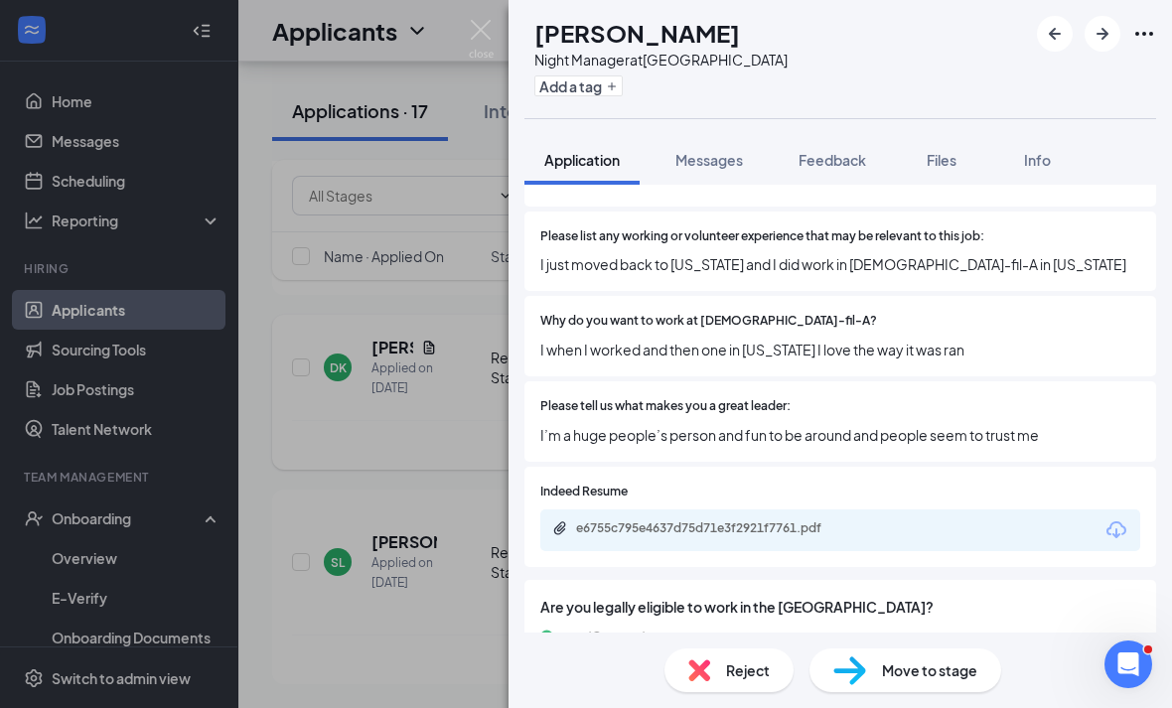
scroll to position [720, 0]
click at [831, 536] on div "e6755c795e4637d75d71e3f2921f7761.pdf" at bounding box center [840, 530] width 600 height 42
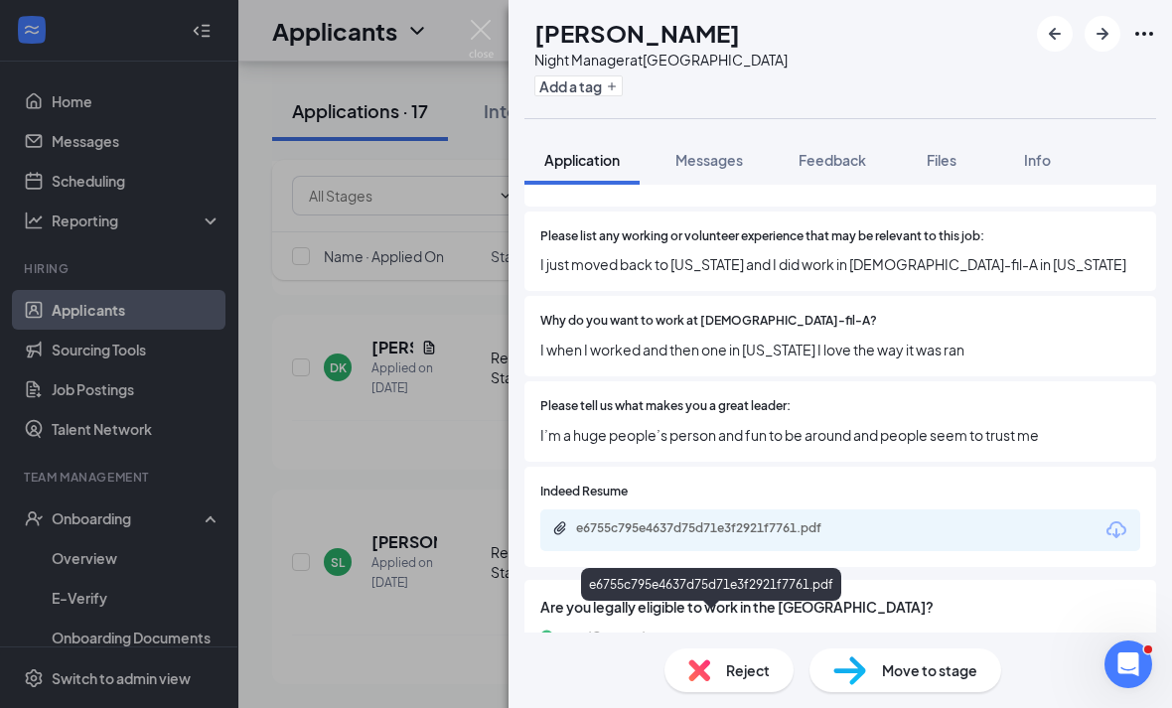
click at [834, 526] on div "e6755c795e4637d75d71e3f2921f7761.pdf" at bounding box center [715, 528] width 278 height 16
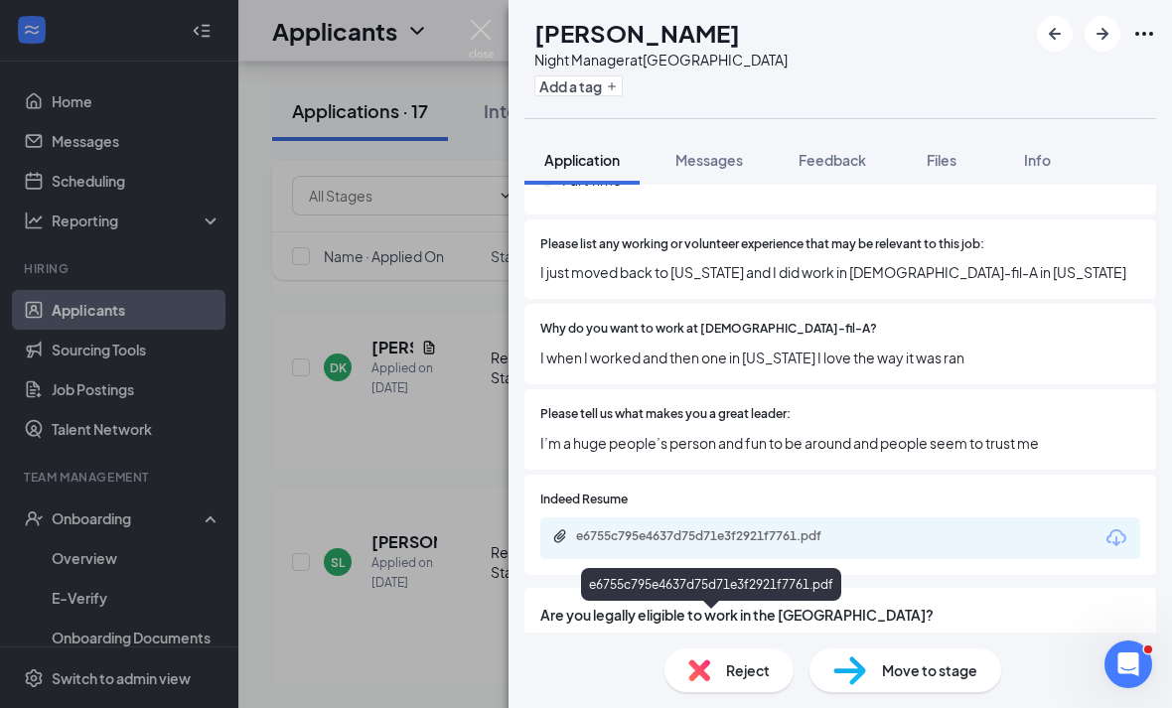
click at [425, 568] on div "DK Daniel Katz Night Manager at Westbury Add a tag Application Messages Feedbac…" at bounding box center [586, 354] width 1172 height 708
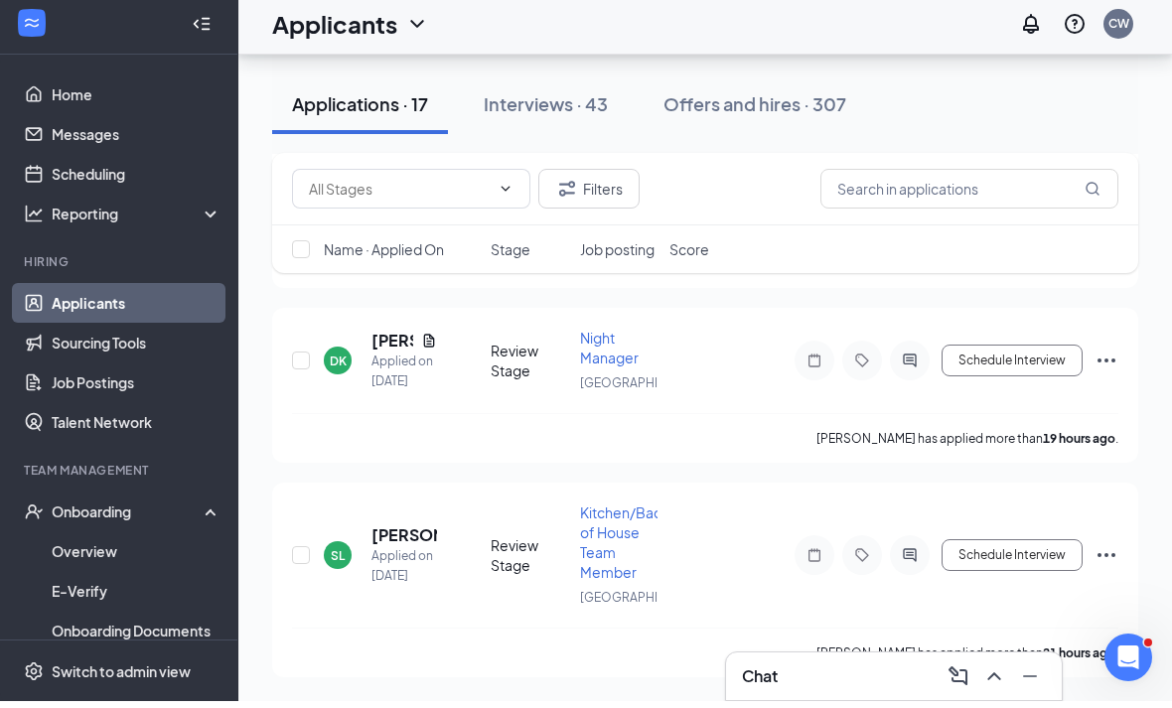
scroll to position [5115, 0]
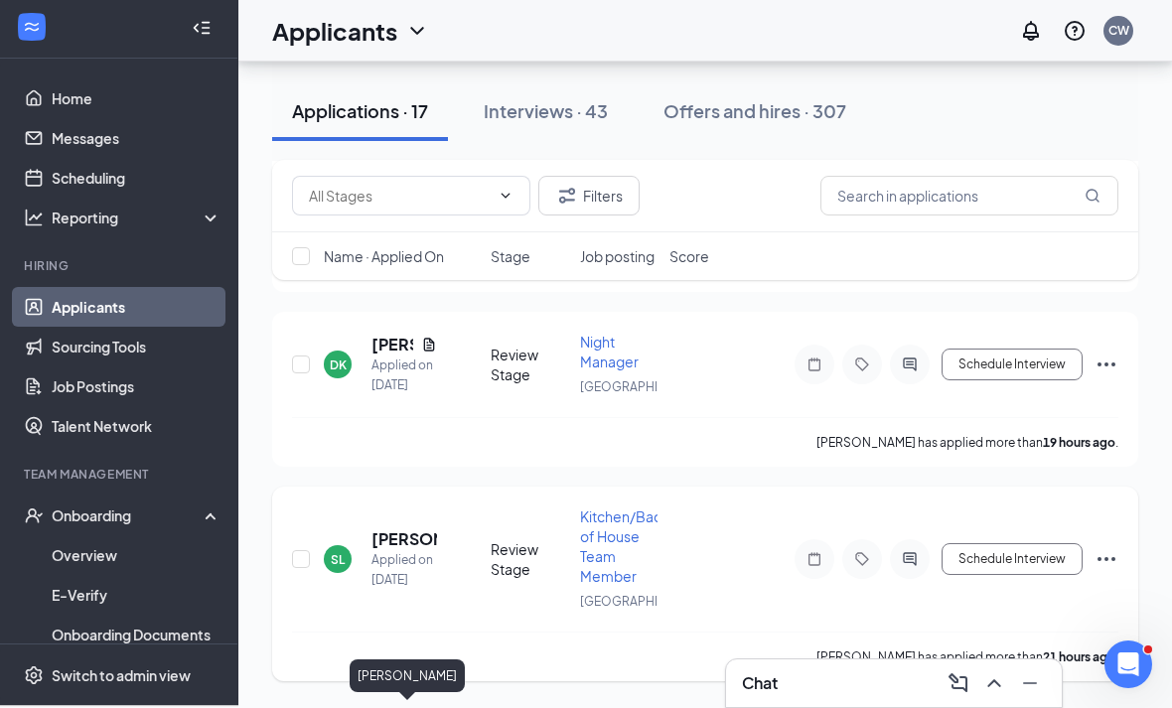
click at [399, 550] on h5 "Sergeline Loreus" at bounding box center [404, 539] width 66 height 22
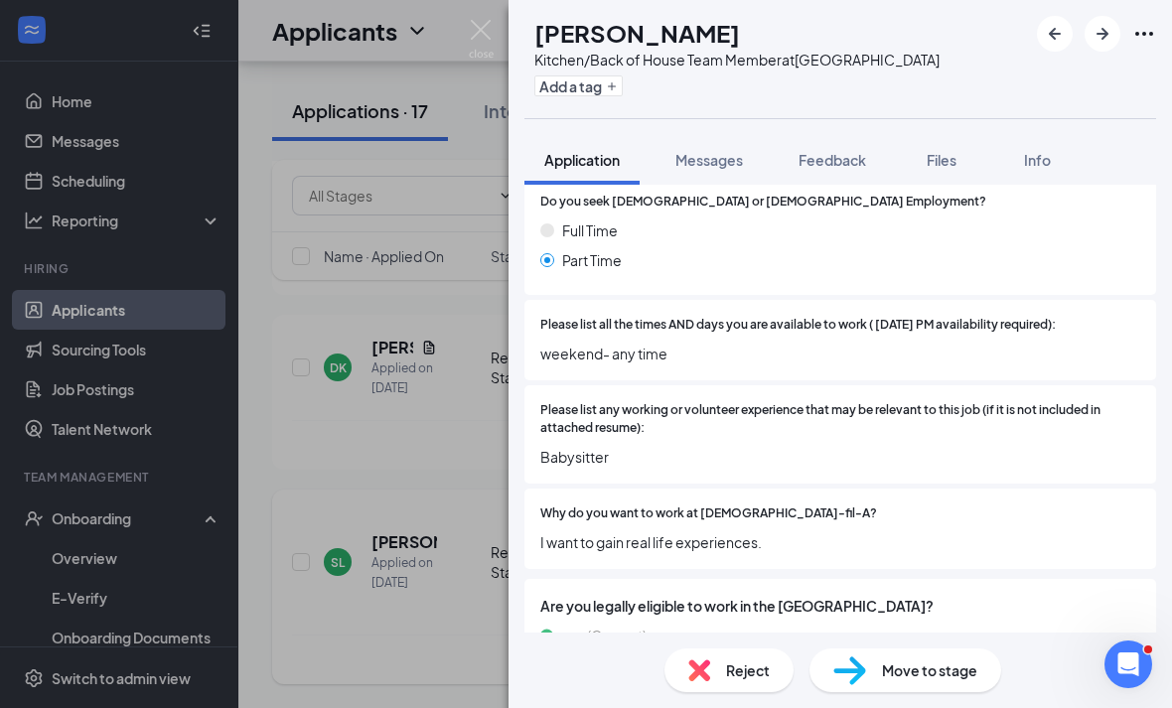
scroll to position [63, 0]
click at [769, 651] on div "Reject" at bounding box center [728, 670] width 129 height 44
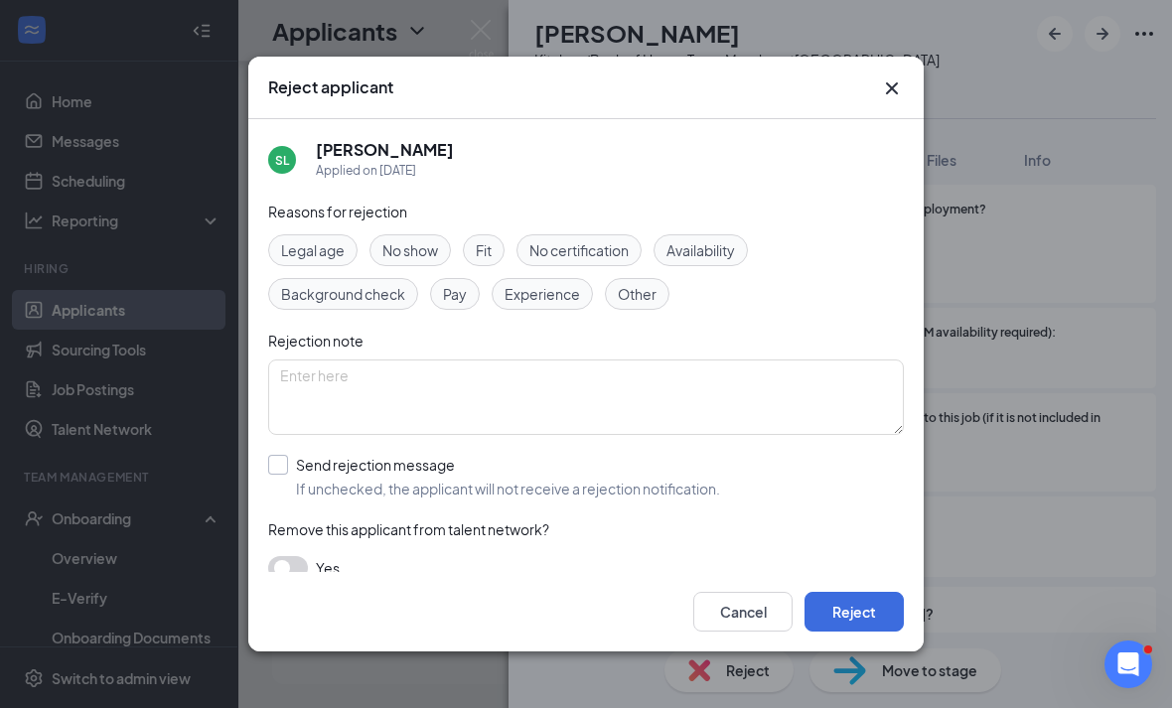
click at [642, 479] on span "If unchecked, the applicant will not receive a rejection notification." at bounding box center [508, 489] width 424 height 20
click at [642, 465] on input "Send rejection message If unchecked, the applicant will not receive a rejection…" at bounding box center [494, 477] width 452 height 44
checkbox input "true"
click at [847, 631] on button "Reject" at bounding box center [853, 612] width 99 height 40
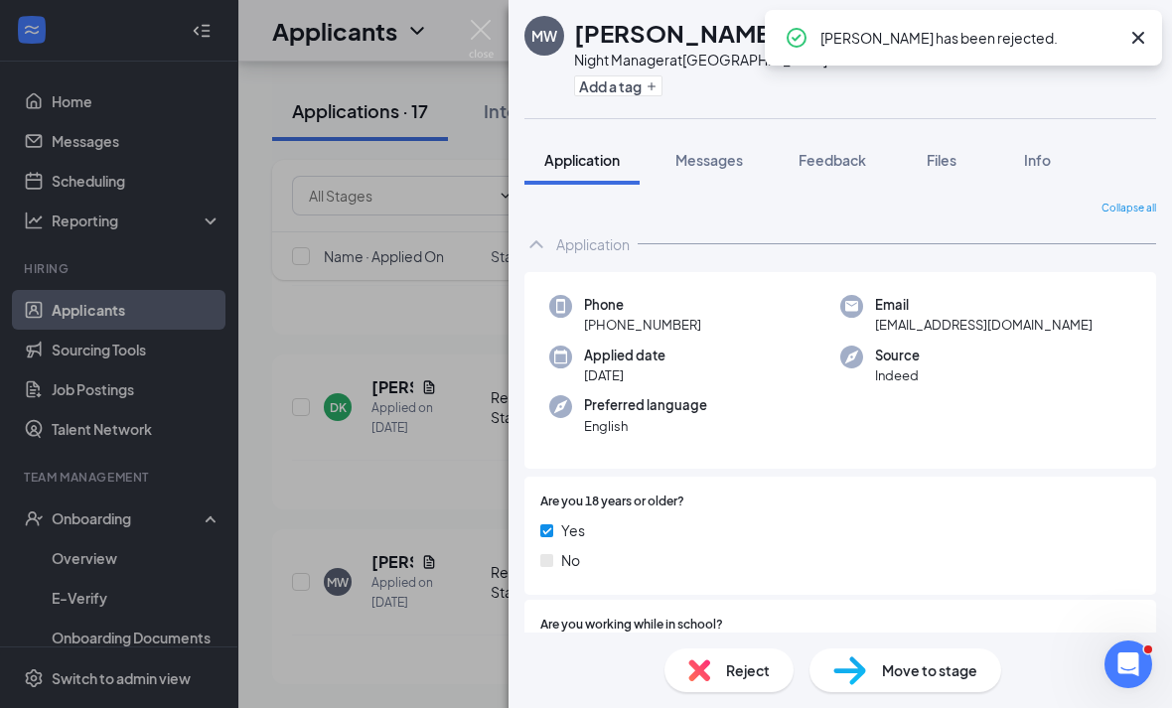
scroll to position [4947, 0]
click at [396, 518] on div "MW MICHELLA WALKER Night Manager at Westbury Add a tag Application Messages Fee…" at bounding box center [586, 354] width 1172 height 708
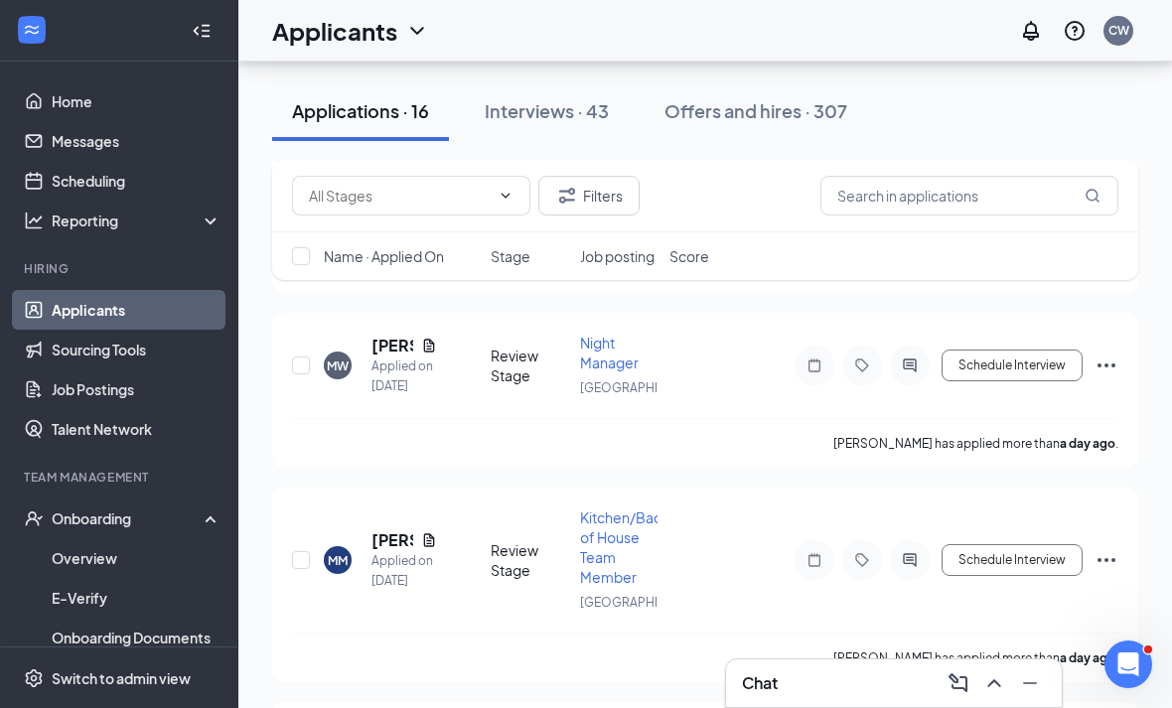
scroll to position [4990, 0]
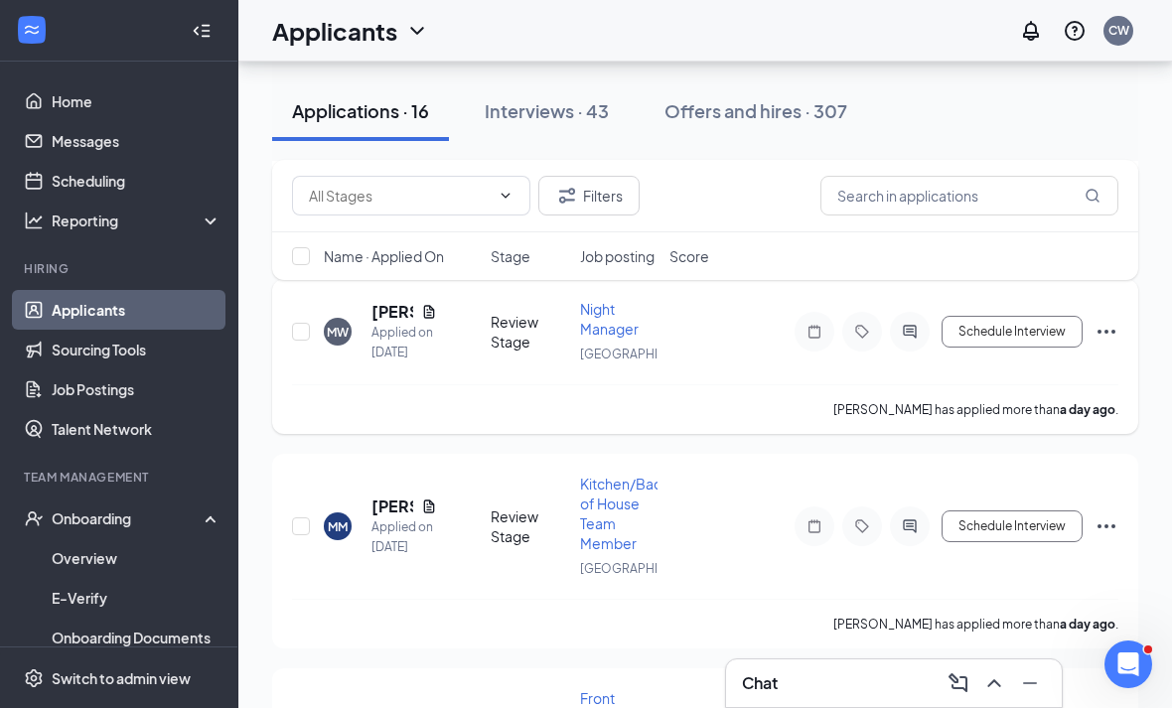
click at [389, 434] on div "MW MICHELLA WALKER Applied on Sep 14 Review Stage Night Manager Westbury Schedu…" at bounding box center [705, 356] width 866 height 155
click at [386, 323] on h5 "[PERSON_NAME]" at bounding box center [392, 312] width 42 height 22
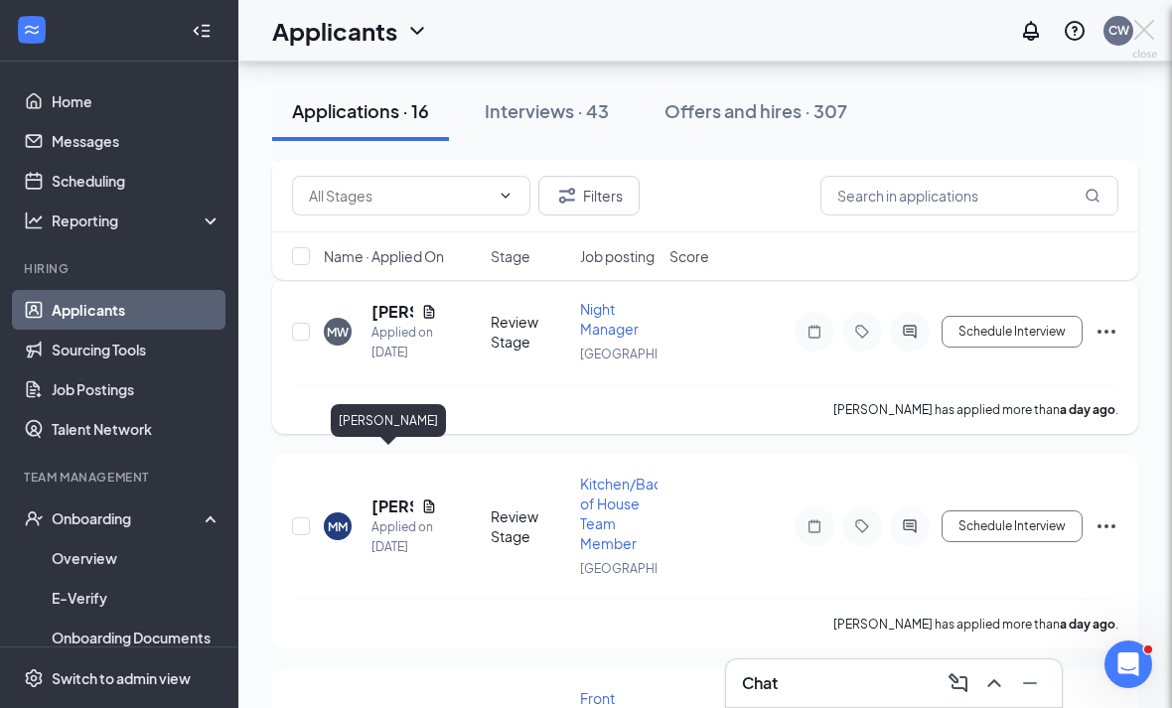
scroll to position [5054, 0]
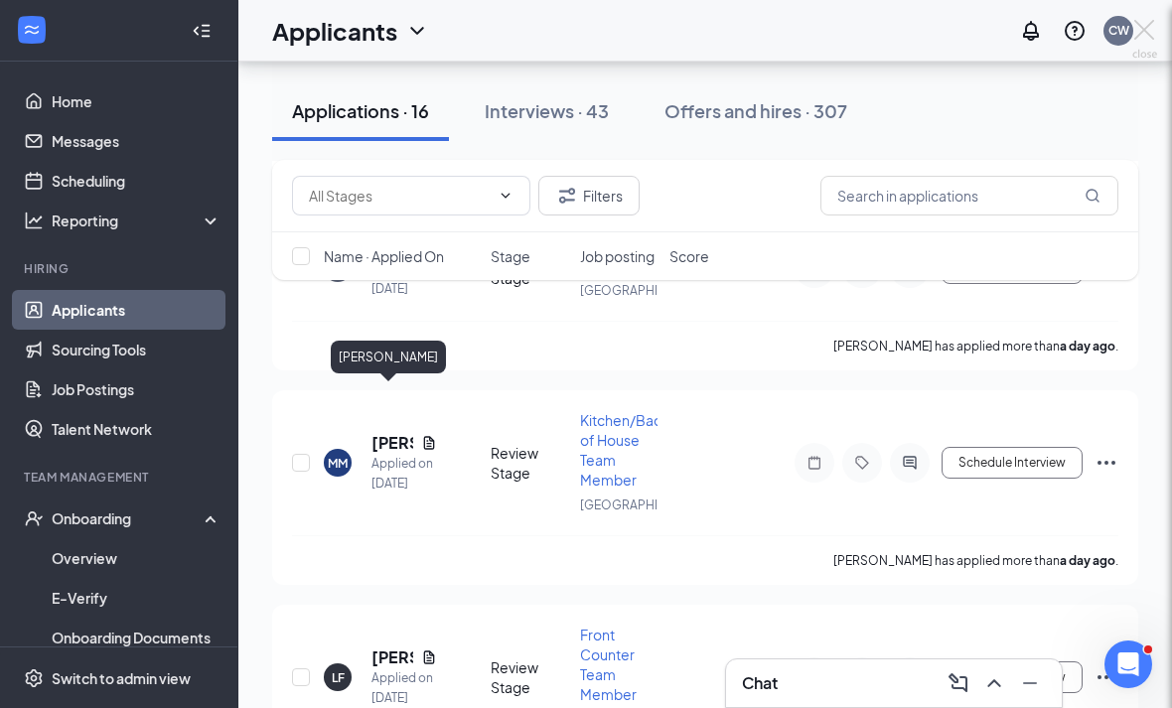
click at [385, 410] on div "MW MICHELLA WALKER Night Manager at Westbury Add a tag Application Messages Fee…" at bounding box center [586, 354] width 1172 height 708
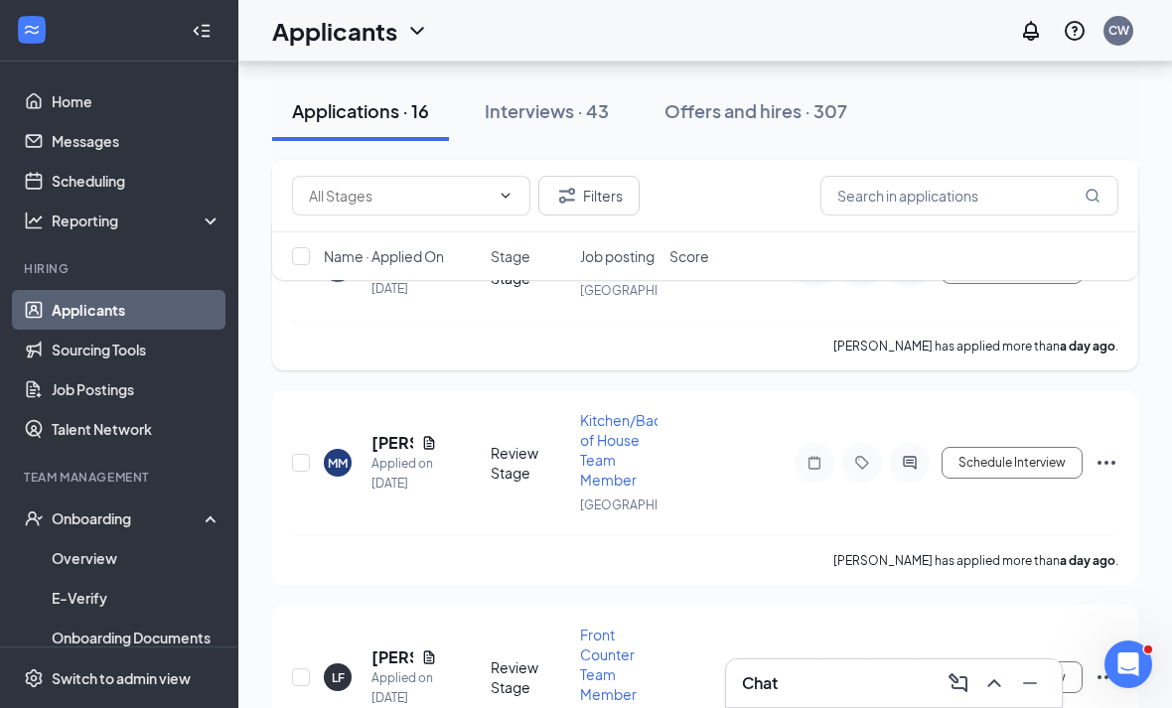
click at [365, 299] on div "MW MICHELLA WALKER Applied on Sep 14" at bounding box center [401, 268] width 155 height 62
click at [390, 259] on h5 "[PERSON_NAME]" at bounding box center [392, 248] width 42 height 22
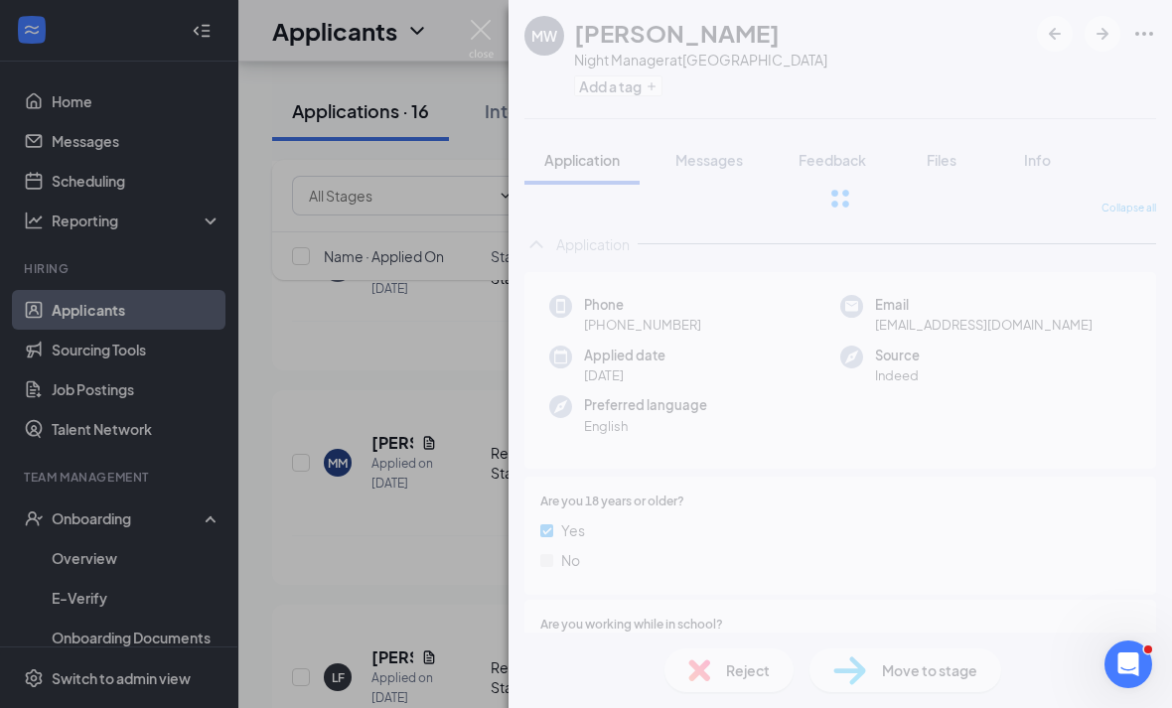
click at [379, 392] on div "MW MICHELLA WALKER Night Manager at Westbury Add a tag Application Messages Fee…" at bounding box center [586, 354] width 1172 height 708
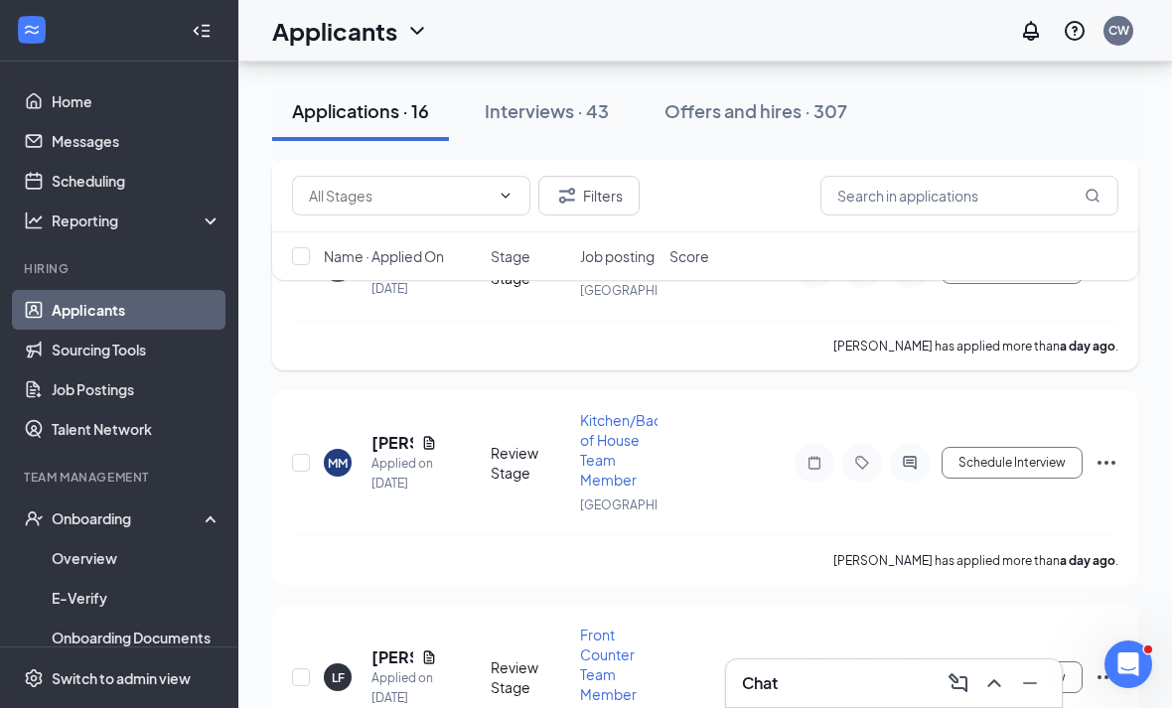
click at [385, 259] on h5 "[PERSON_NAME]" at bounding box center [392, 248] width 42 height 22
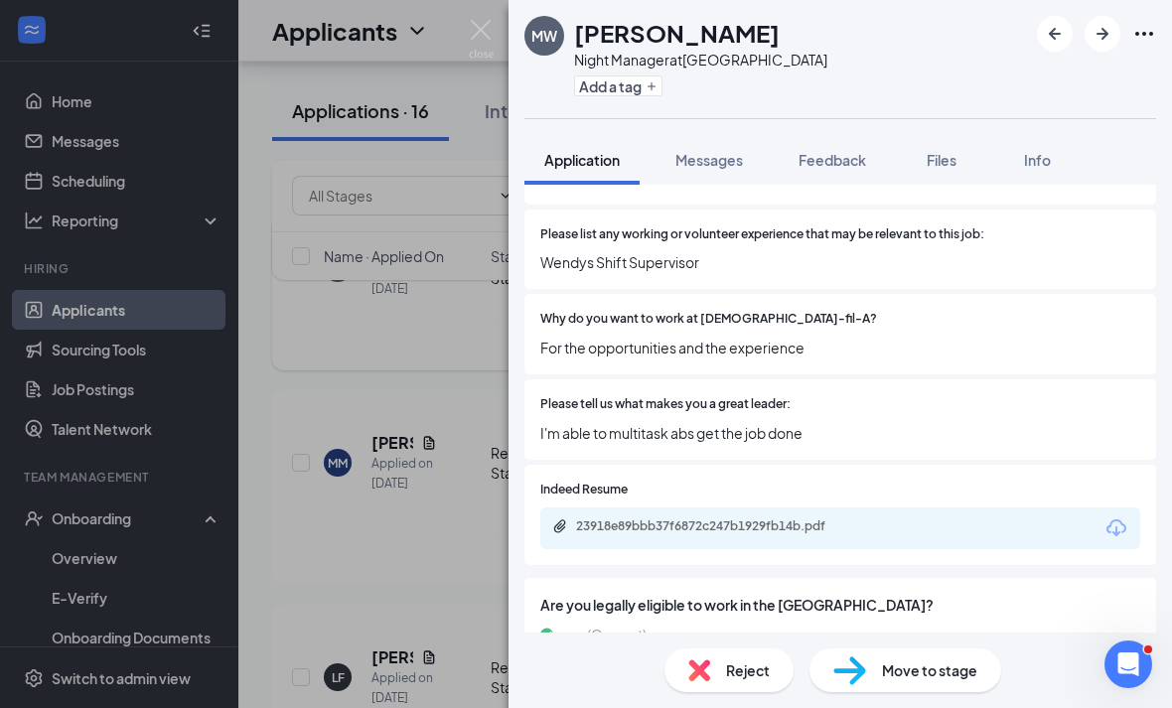
scroll to position [720, 0]
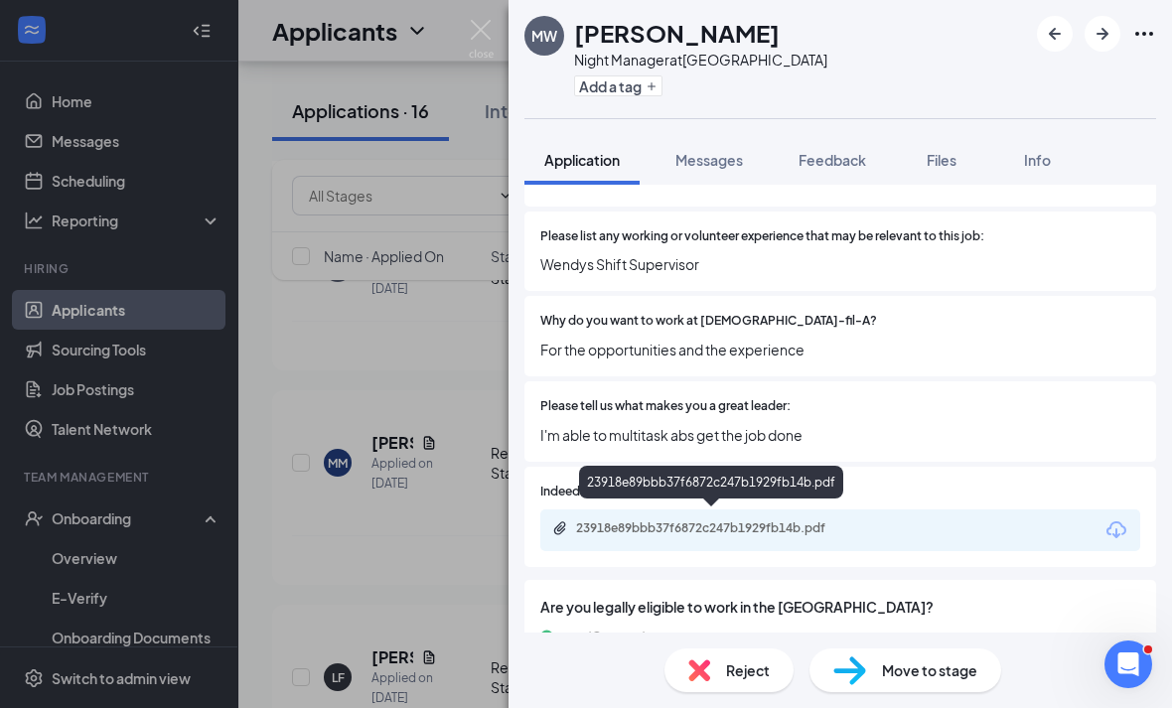
click at [725, 502] on div "23918e89bbb37f6872c247b1929fb14b.pdf" at bounding box center [711, 486] width 264 height 41
click at [725, 501] on div "23918e89bbb37f6872c247b1929fb14b.pdf" at bounding box center [711, 486] width 264 height 41
click at [736, 509] on div "23918e89bbb37f6872c247b1929fb14b.pdf" at bounding box center [840, 530] width 600 height 42
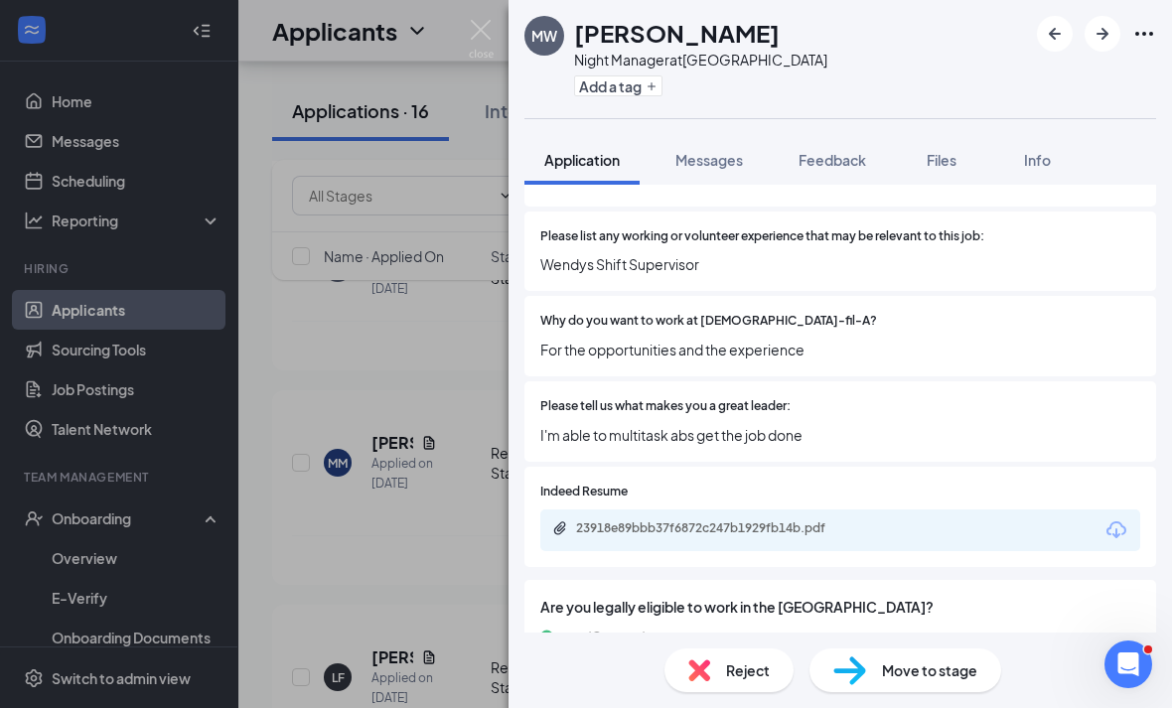
click at [741, 538] on div "23918e89bbb37f6872c247b1929fb14b.pdf" at bounding box center [840, 530] width 600 height 42
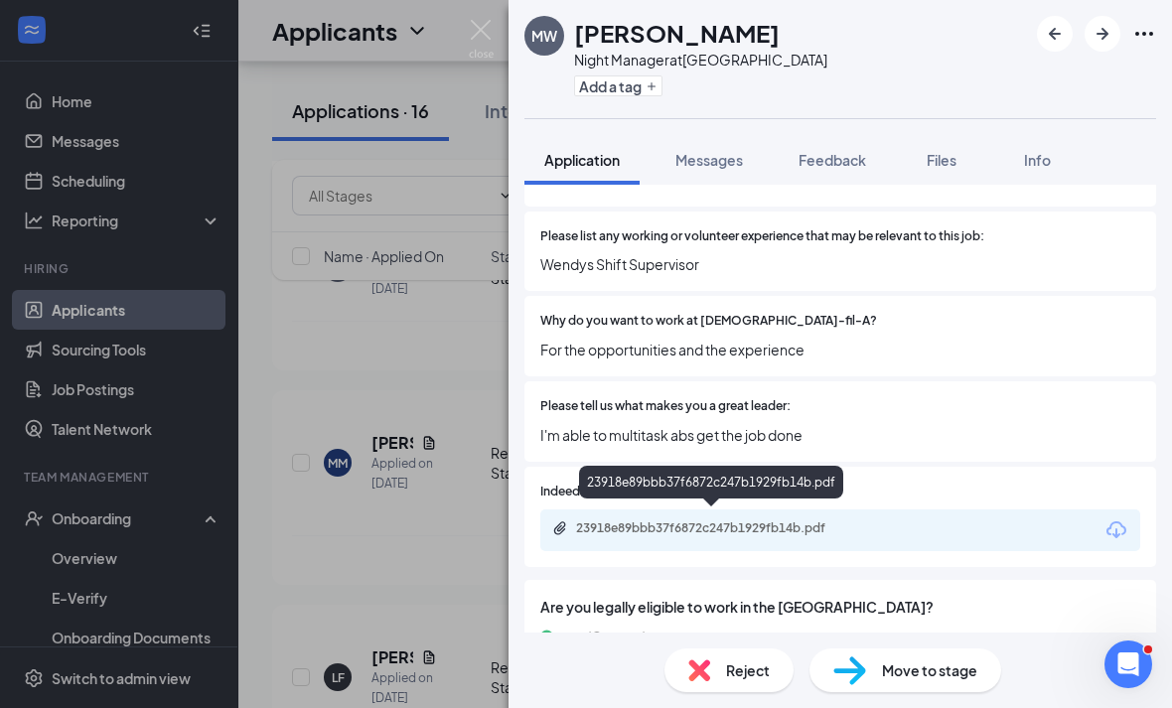
click at [760, 520] on div "23918e89bbb37f6872c247b1929fb14b.pdf" at bounding box center [715, 528] width 278 height 16
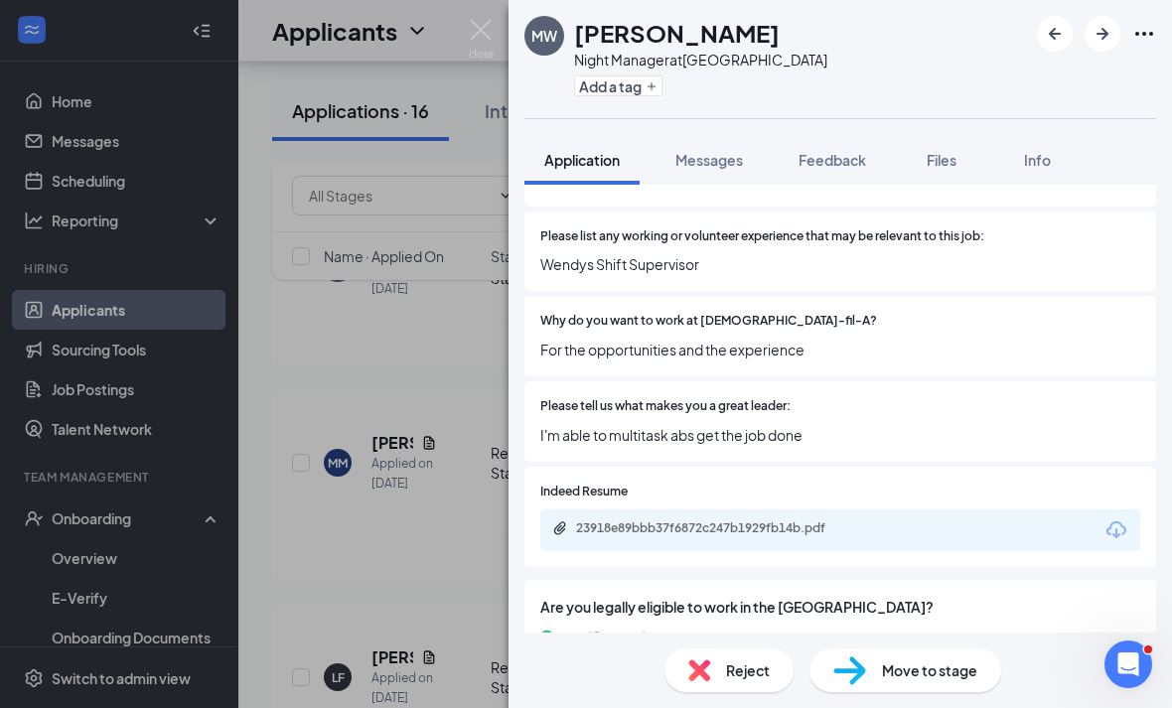
scroll to position [64, 0]
click at [765, 669] on span "Reject" at bounding box center [748, 670] width 44 height 22
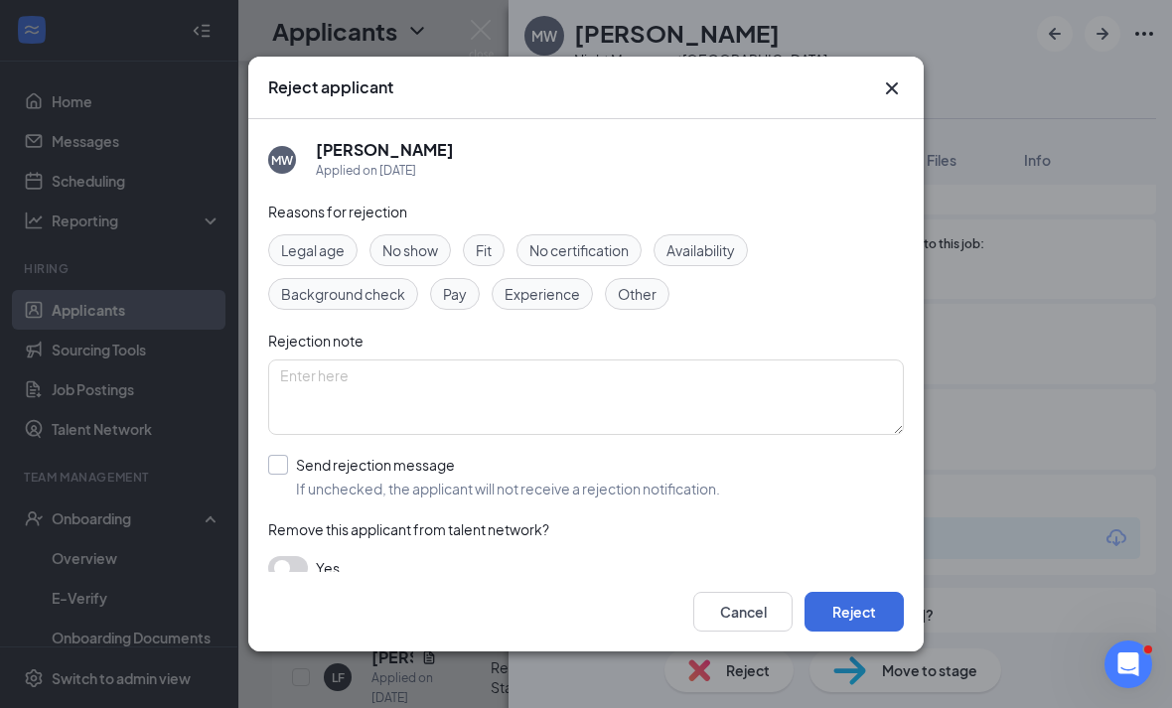
click at [633, 479] on span "If unchecked, the applicant will not receive a rejection notification." at bounding box center [508, 489] width 424 height 20
click at [633, 476] on input "Send rejection message If unchecked, the applicant will not receive a rejection…" at bounding box center [494, 477] width 452 height 44
checkbox input "true"
click at [892, 76] on icon "Cross" at bounding box center [892, 88] width 24 height 24
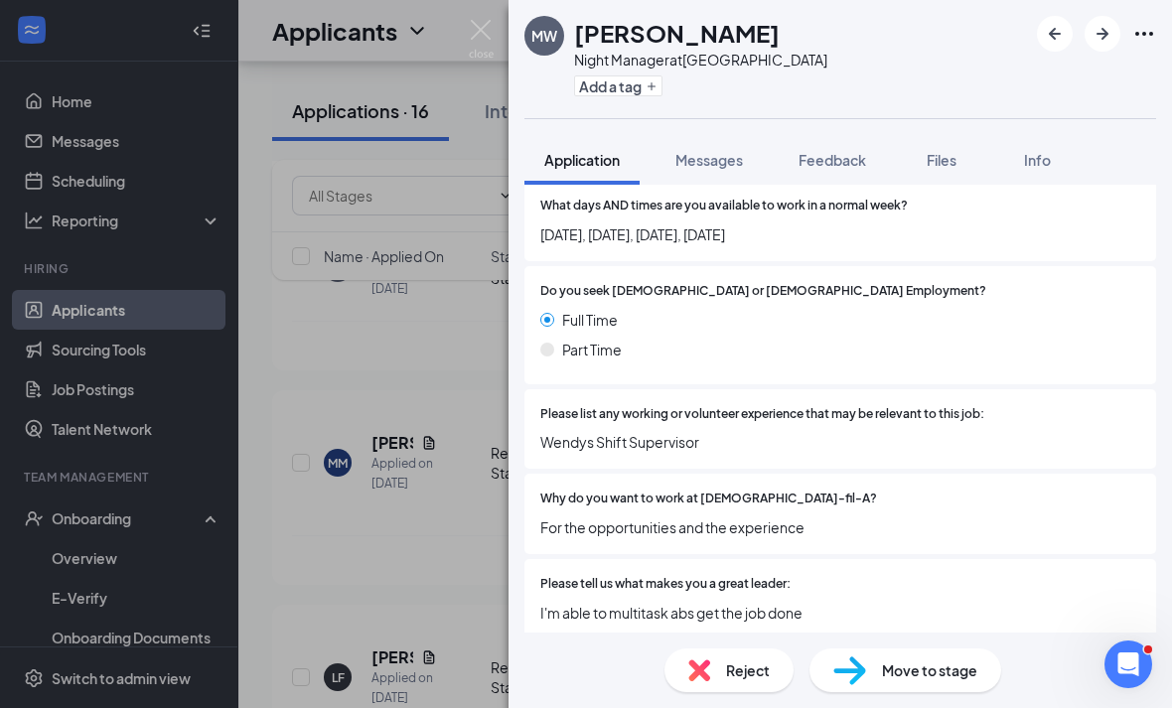
scroll to position [575, 0]
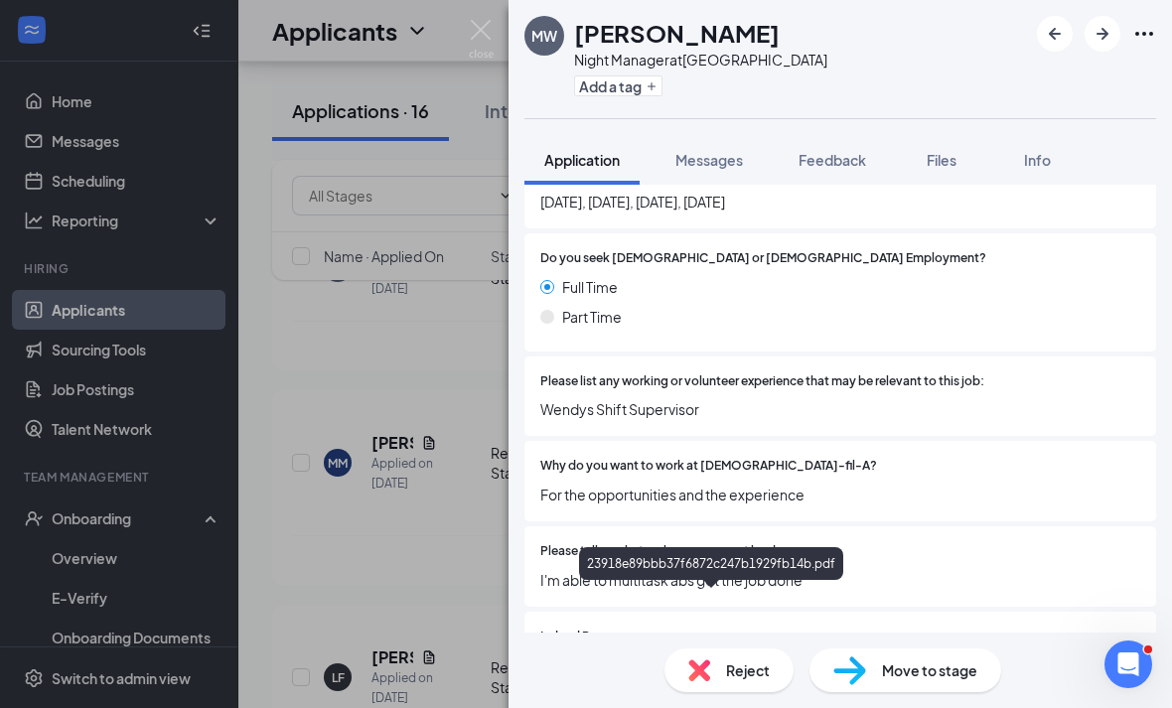
click at [720, 665] on div "23918e89bbb37f6872c247b1929fb14b.pdf" at bounding box center [715, 673] width 278 height 16
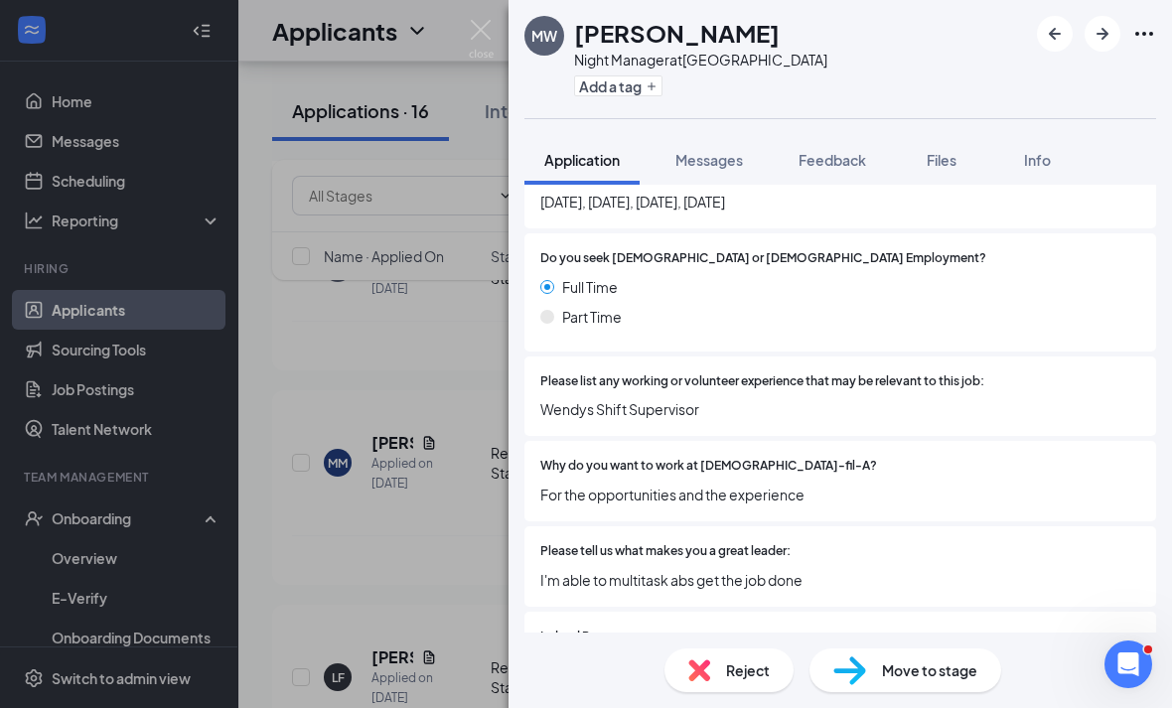
click at [737, 667] on span "Reject" at bounding box center [748, 670] width 44 height 22
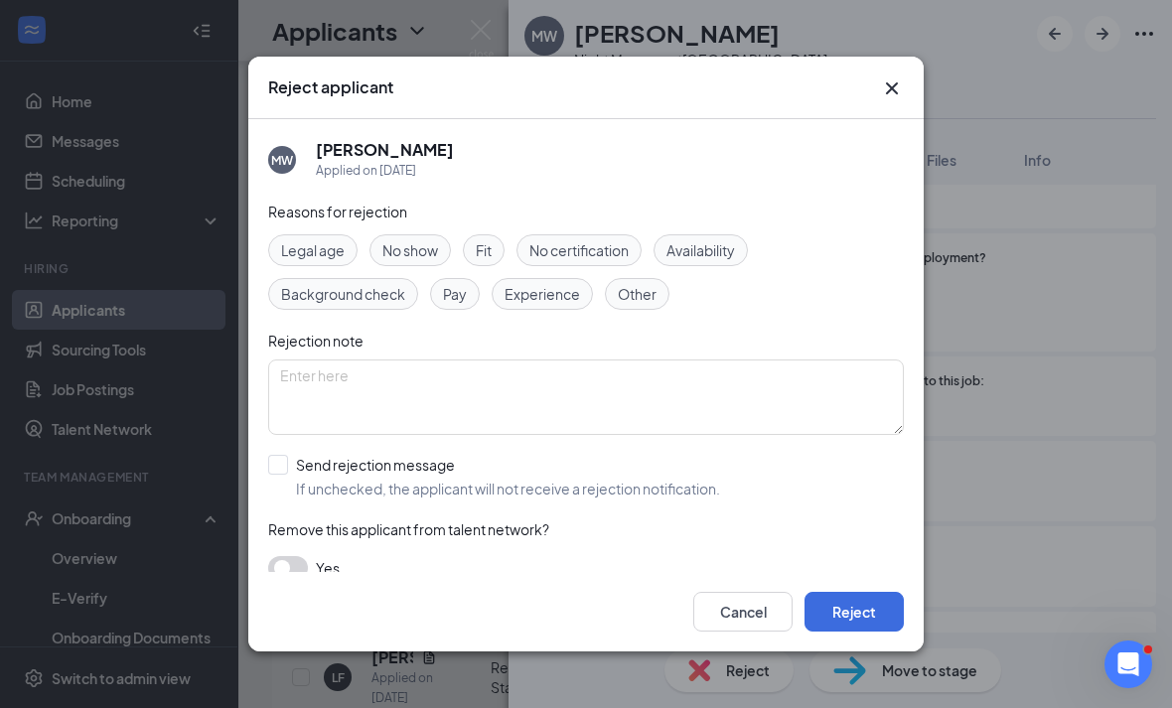
click at [889, 82] on icon "Cross" at bounding box center [892, 88] width 12 height 12
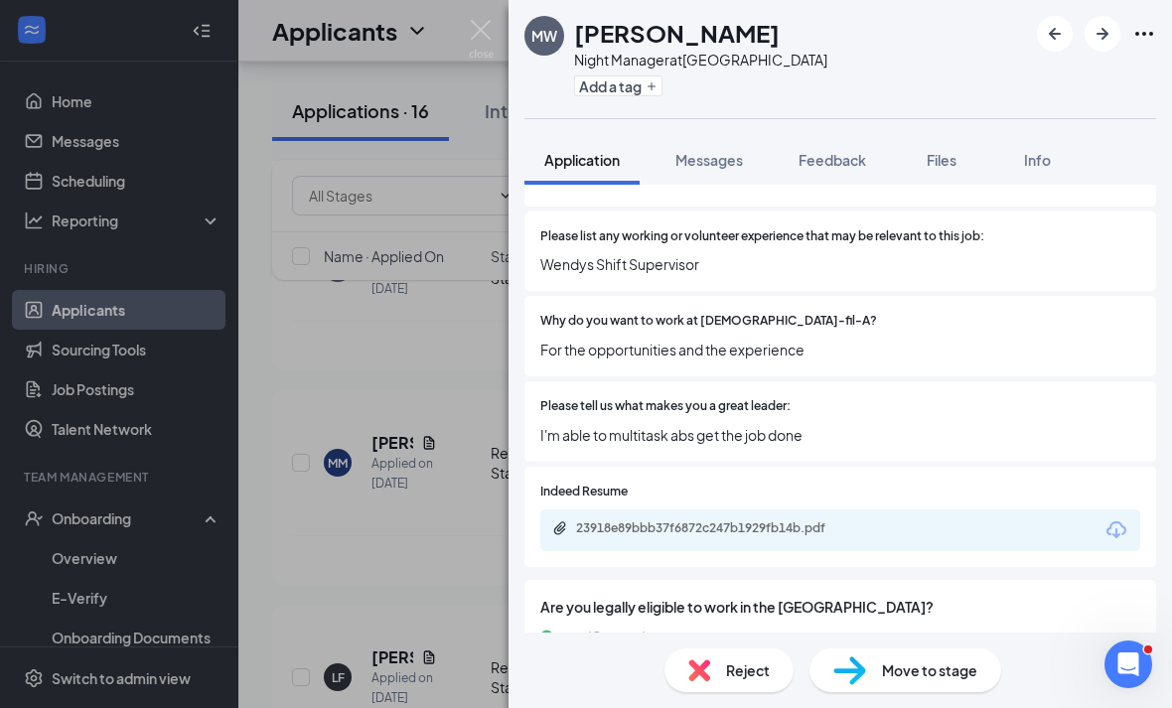
scroll to position [64, 0]
click at [424, 608] on div "MW MICHELLA WALKER Night Manager at Westbury Add a tag Application Messages Fee…" at bounding box center [586, 354] width 1172 height 708
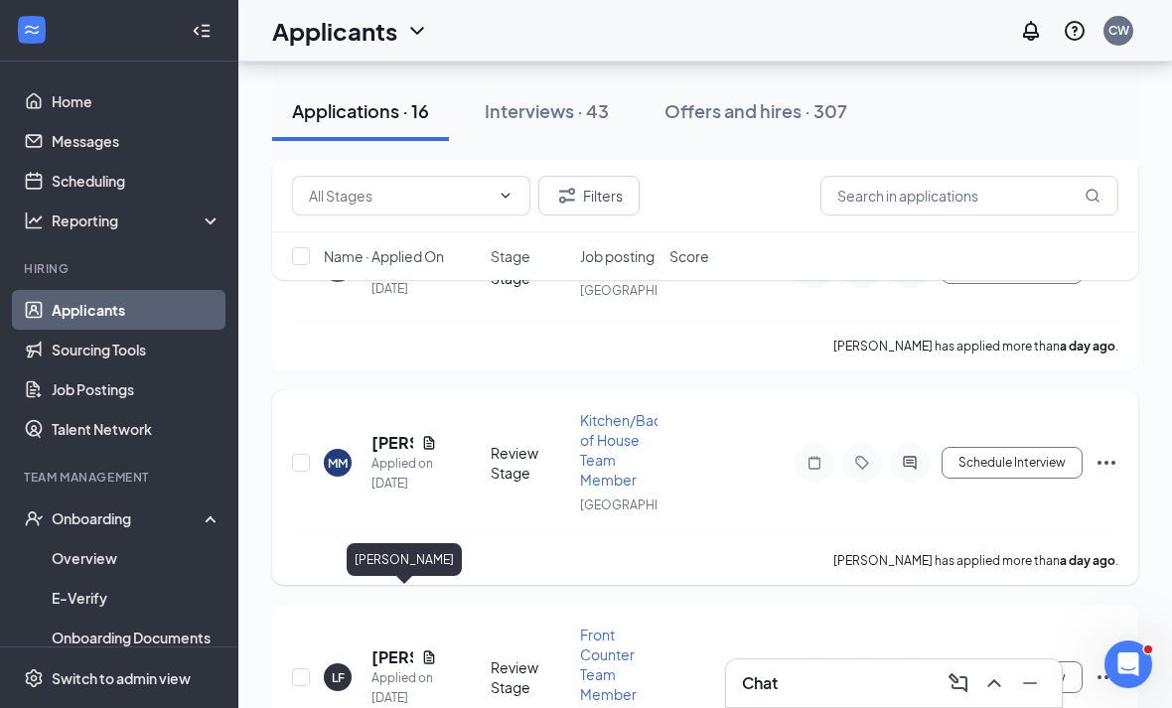
click at [386, 454] on h5 "Melissa Masih" at bounding box center [392, 443] width 42 height 22
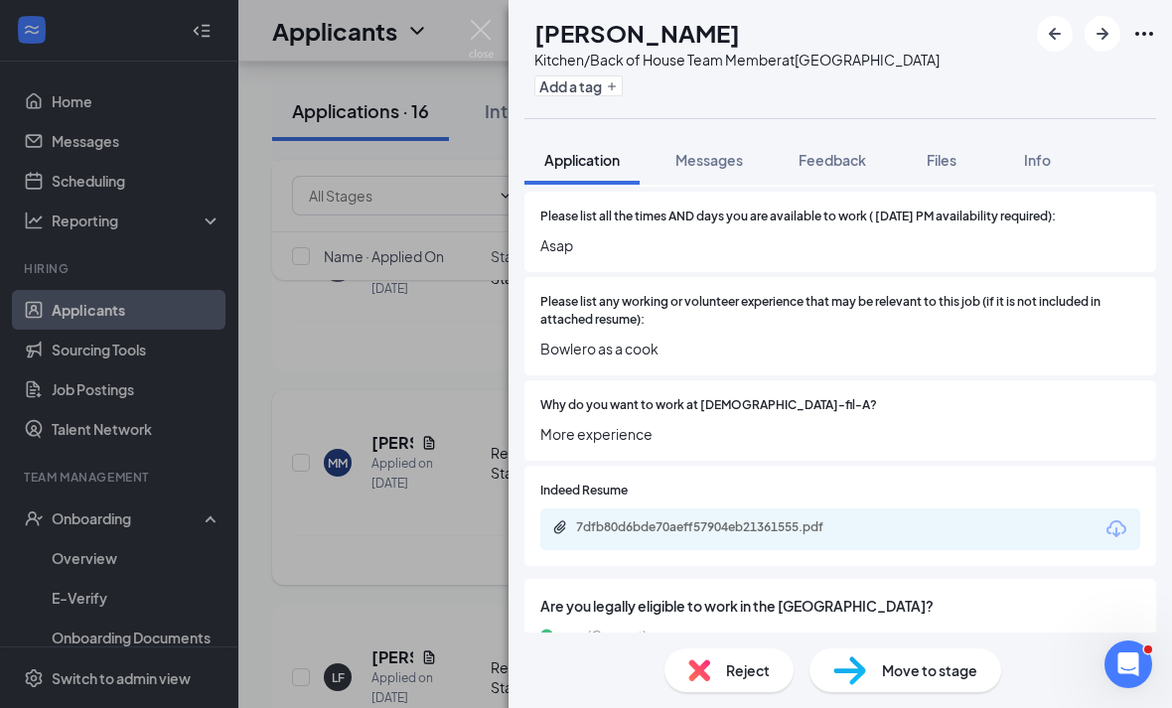
scroll to position [653, 0]
click at [663, 533] on div "7dfb80d6bde70aeff57904eb21361555.pdf" at bounding box center [840, 530] width 600 height 42
click at [634, 509] on div "7dfb80d6bde70aeff57904eb21361555.pdf" at bounding box center [840, 530] width 600 height 42
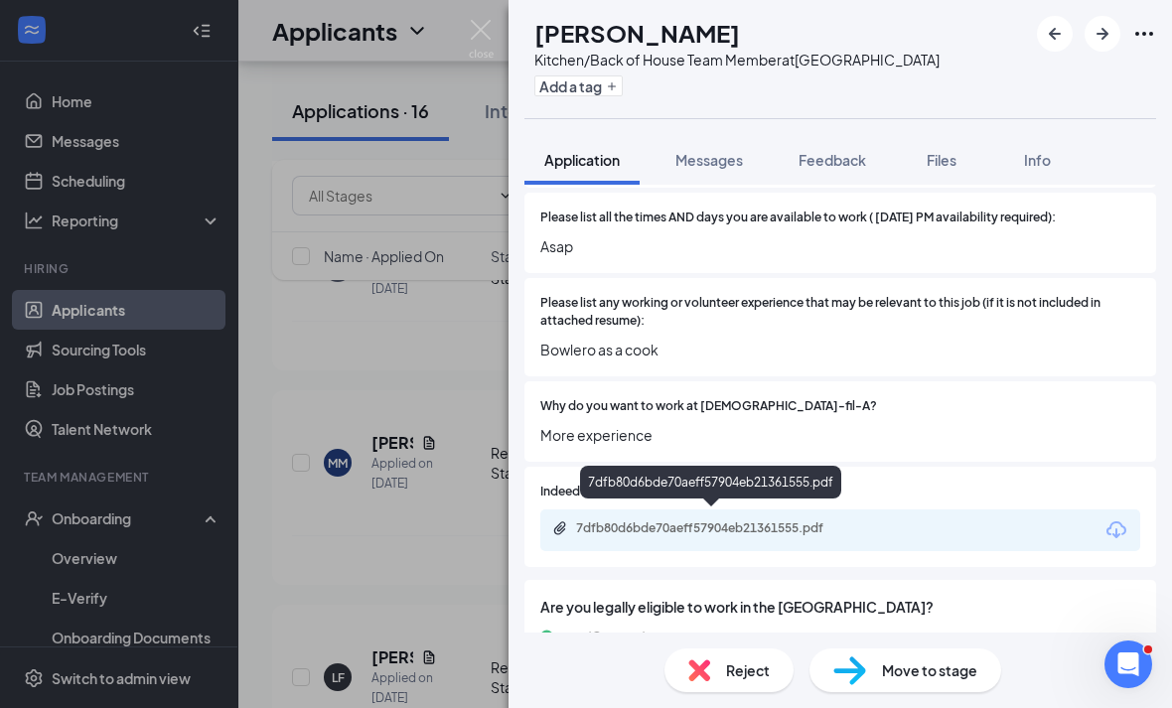
click at [621, 525] on div "7dfb80d6bde70aeff57904eb21361555.pdf" at bounding box center [715, 528] width 278 height 16
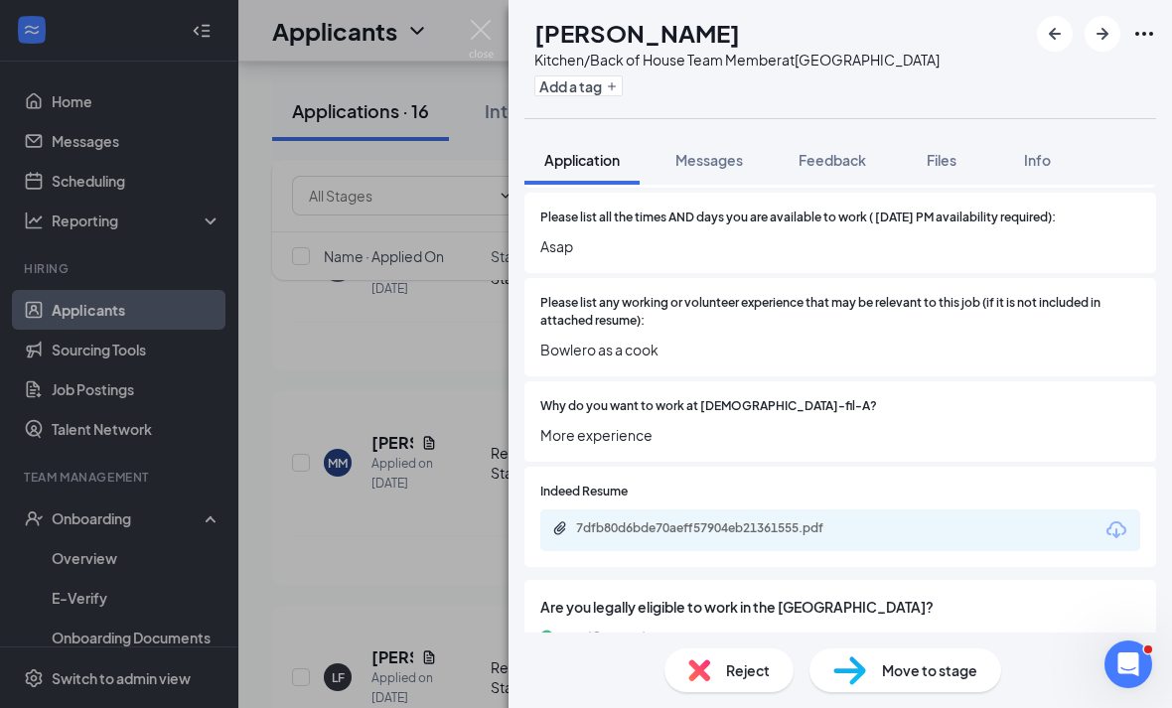
scroll to position [64, 0]
click at [761, 671] on span "Reject" at bounding box center [748, 670] width 44 height 22
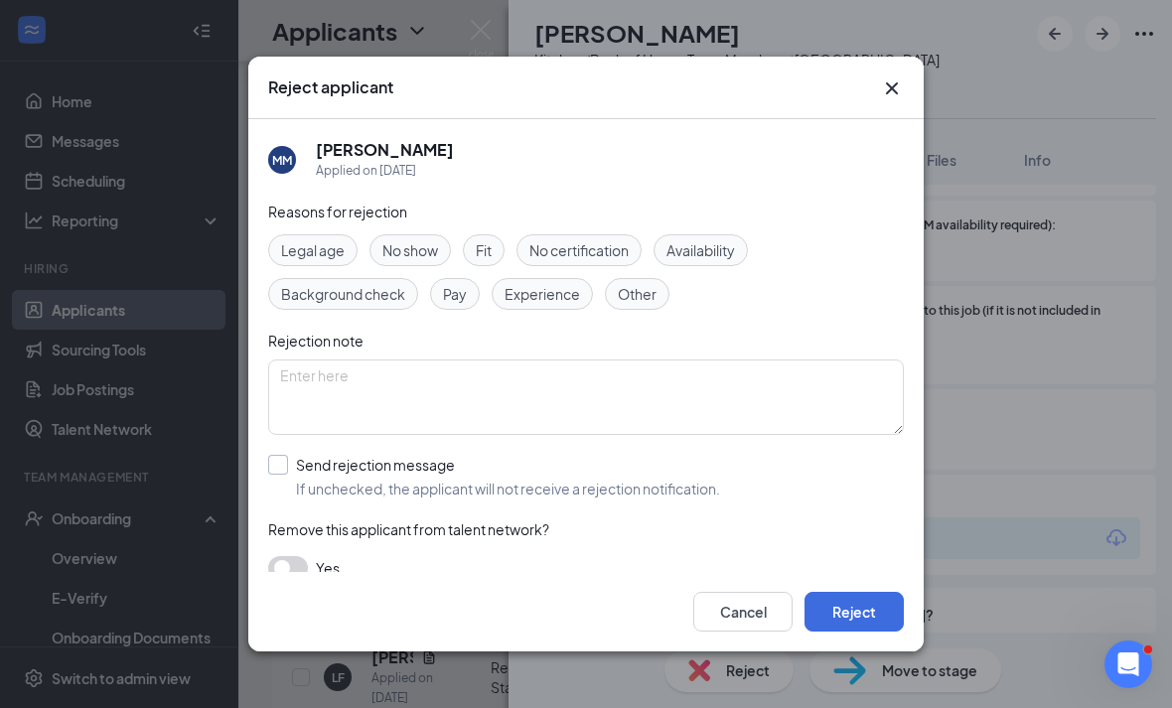
click at [471, 461] on div "Send rejection message If unchecked, the applicant will not receive a rejection…" at bounding box center [508, 477] width 424 height 44
click at [471, 461] on input "Send rejection message If unchecked, the applicant will not receive a rejection…" at bounding box center [494, 477] width 452 height 44
checkbox input "true"
click at [885, 631] on button "Reject" at bounding box center [853, 612] width 99 height 40
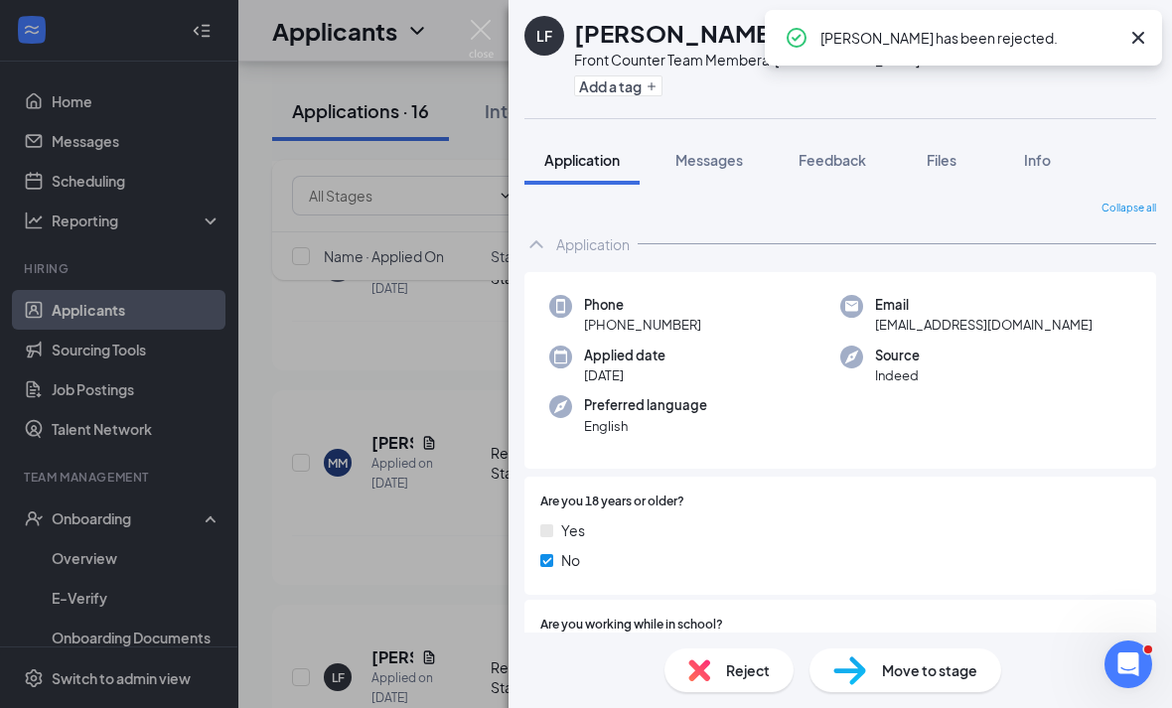
click at [310, 323] on div "LF Lindsay Fernandez Front Counter Team Member at Eisenhower Park Add a tag App…" at bounding box center [586, 354] width 1172 height 708
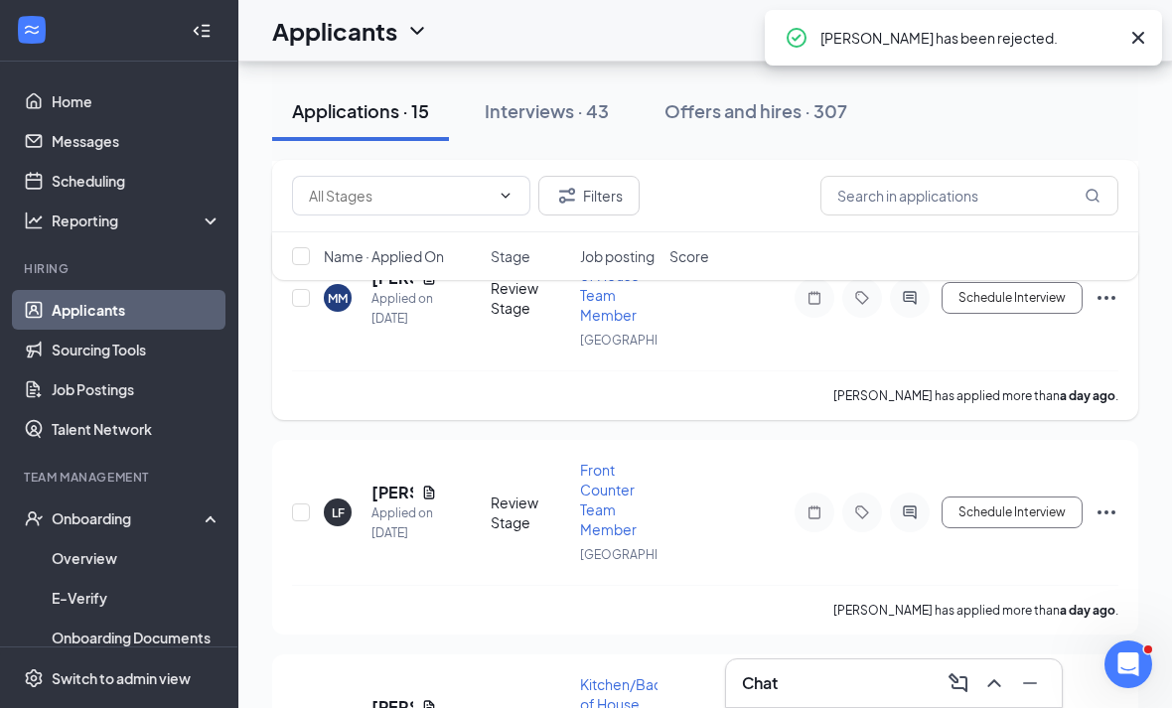
scroll to position [5478, 0]
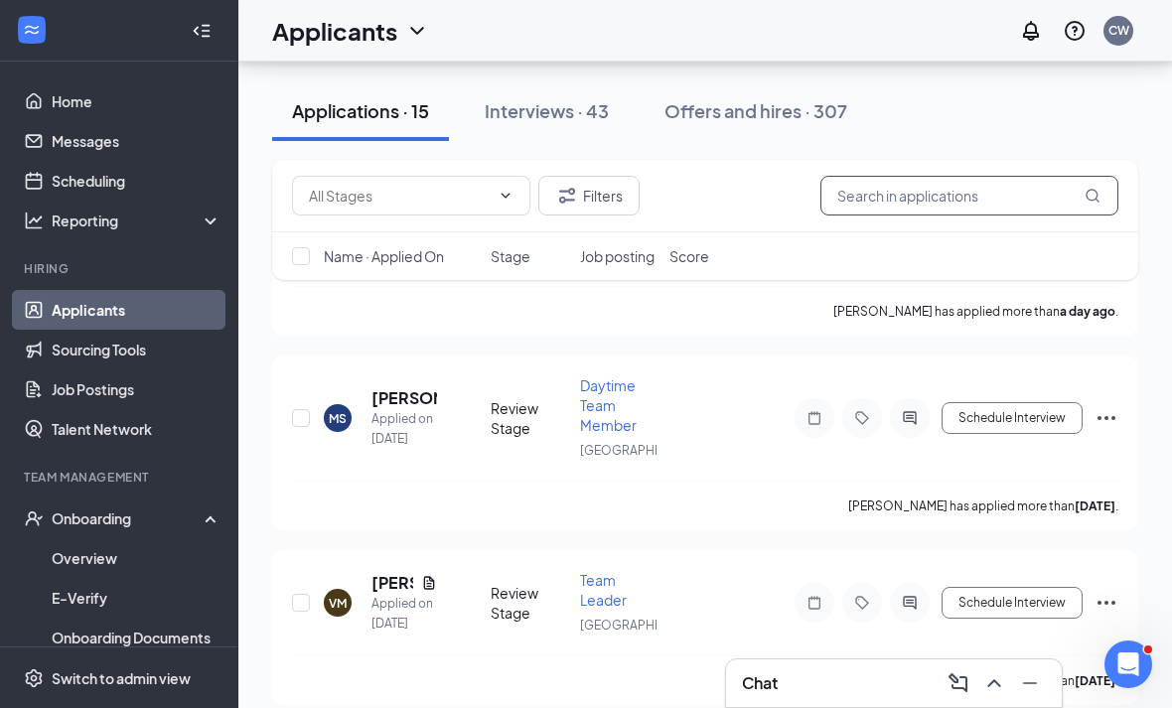
click at [869, 209] on input "text" at bounding box center [969, 196] width 298 height 40
type input ";"
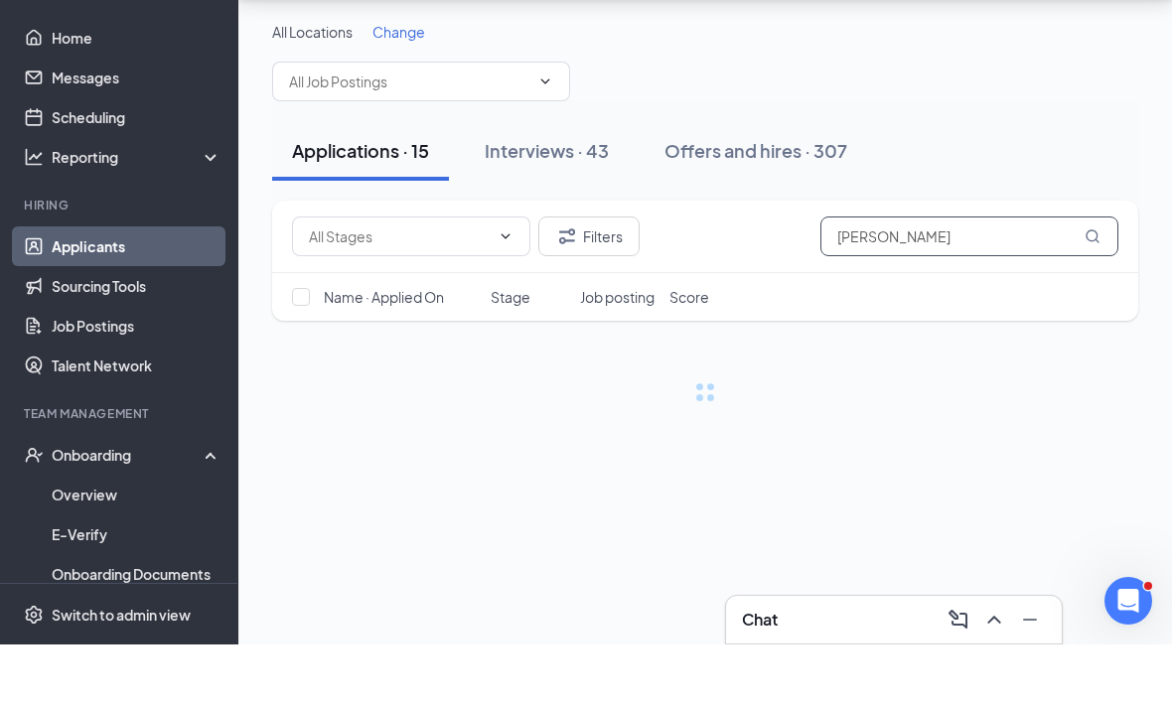
scroll to position [64, 0]
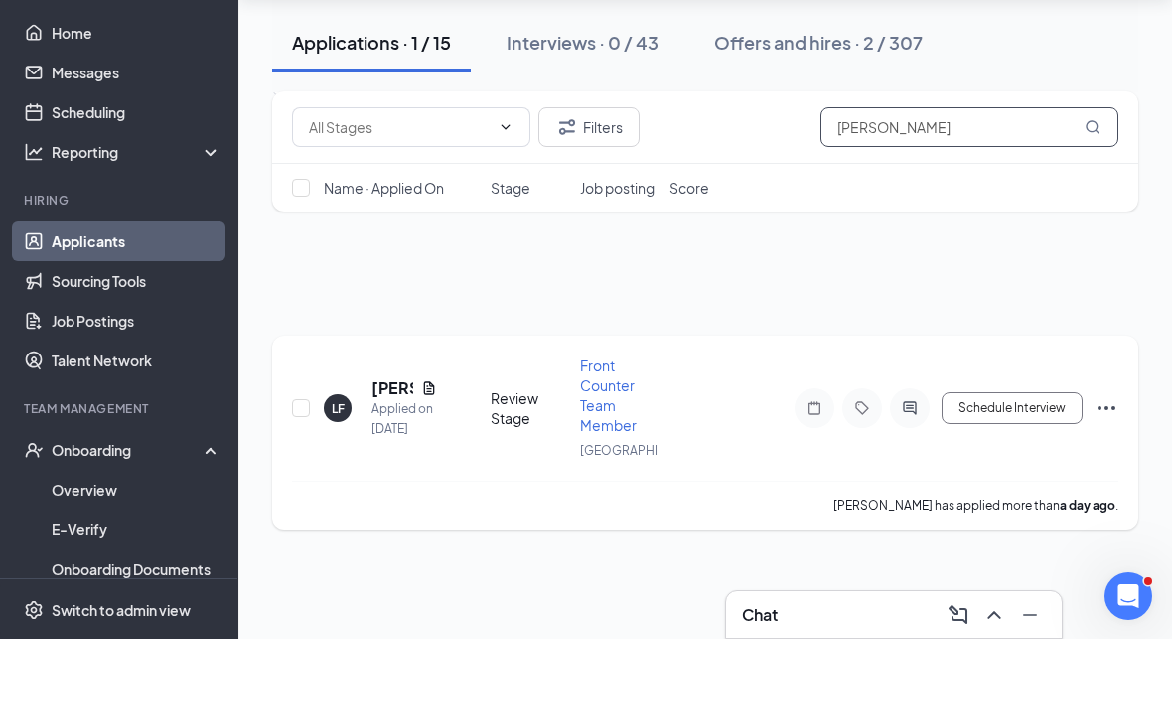
type input "Lind"
click at [372, 446] on h5 "Lindsay Fernandez" at bounding box center [392, 457] width 42 height 22
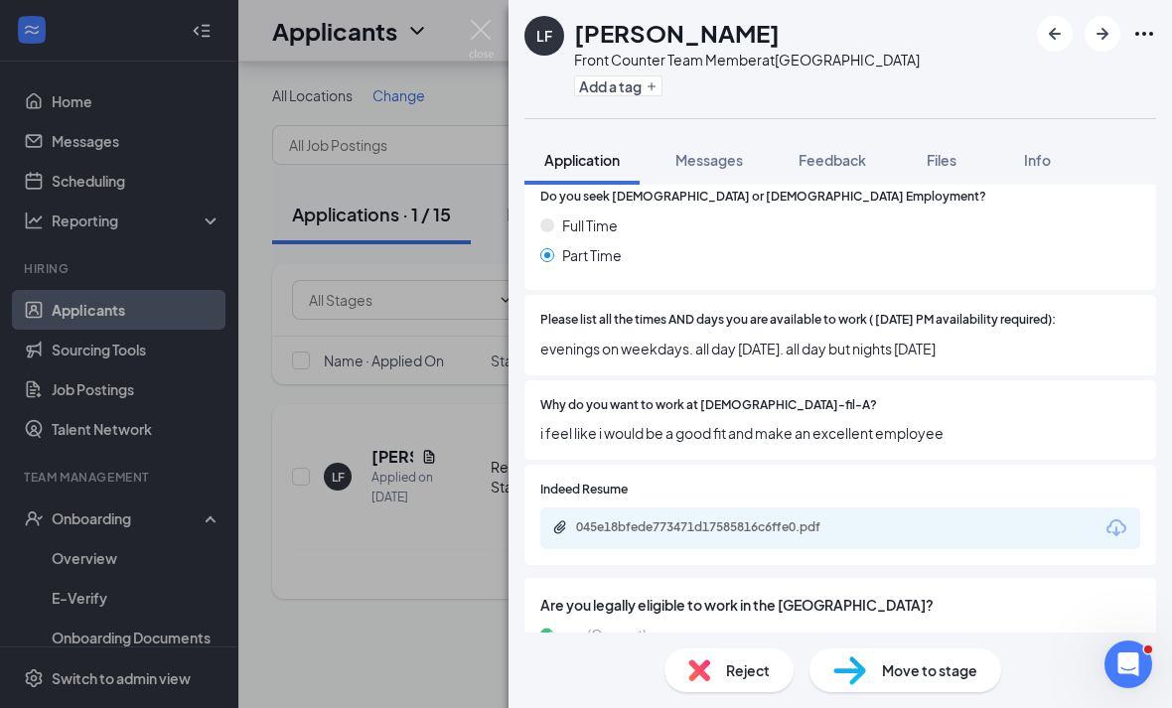
scroll to position [56, 0]
click at [762, 658] on div "Reject" at bounding box center [728, 670] width 129 height 44
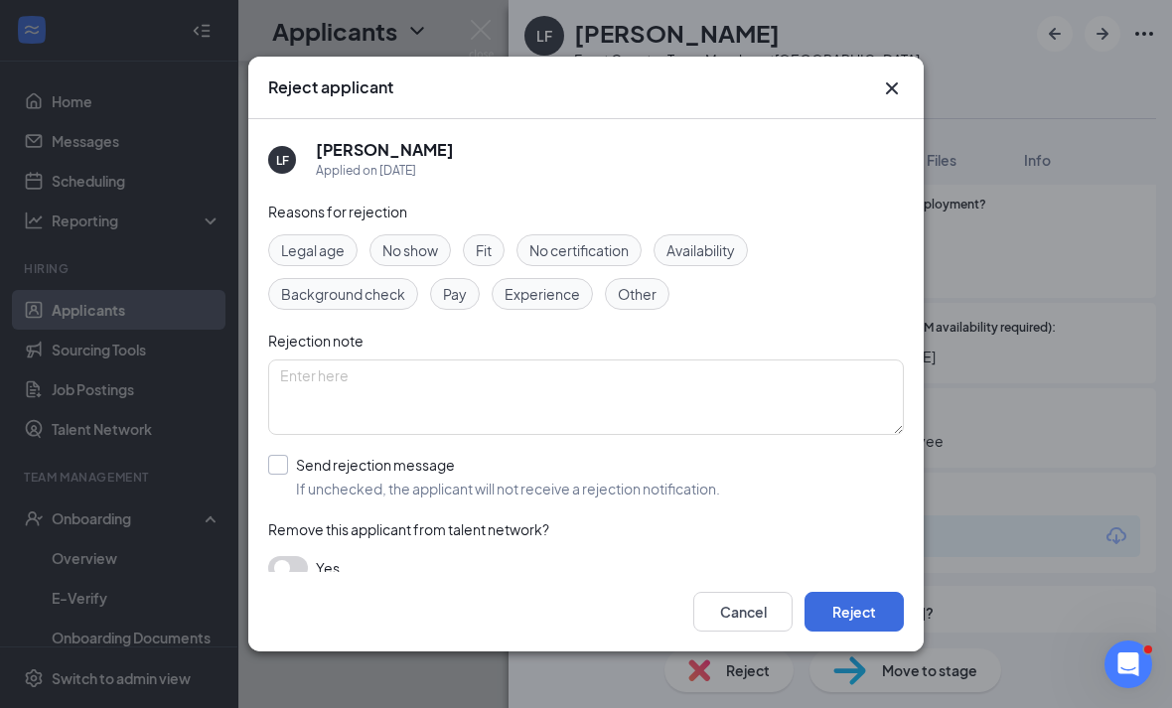
click at [455, 460] on div "Send rejection message" at bounding box center [508, 465] width 424 height 20
click at [455, 460] on input "Send rejection message If unchecked, the applicant will not receive a rejection…" at bounding box center [494, 477] width 452 height 44
checkbox input "true"
click at [853, 630] on button "Reject" at bounding box center [853, 612] width 99 height 40
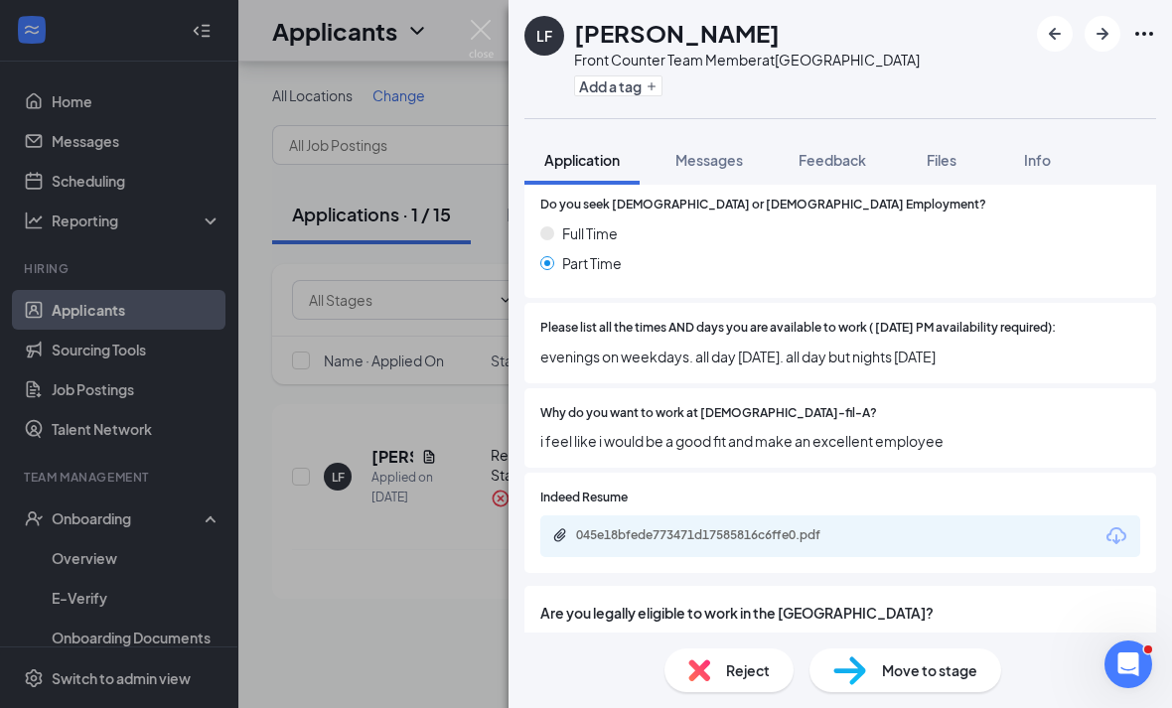
click at [468, 26] on div "LF Lindsay Fernandez Front Counter Team Member at Eisenhower Park Add a tag App…" at bounding box center [586, 354] width 1172 height 708
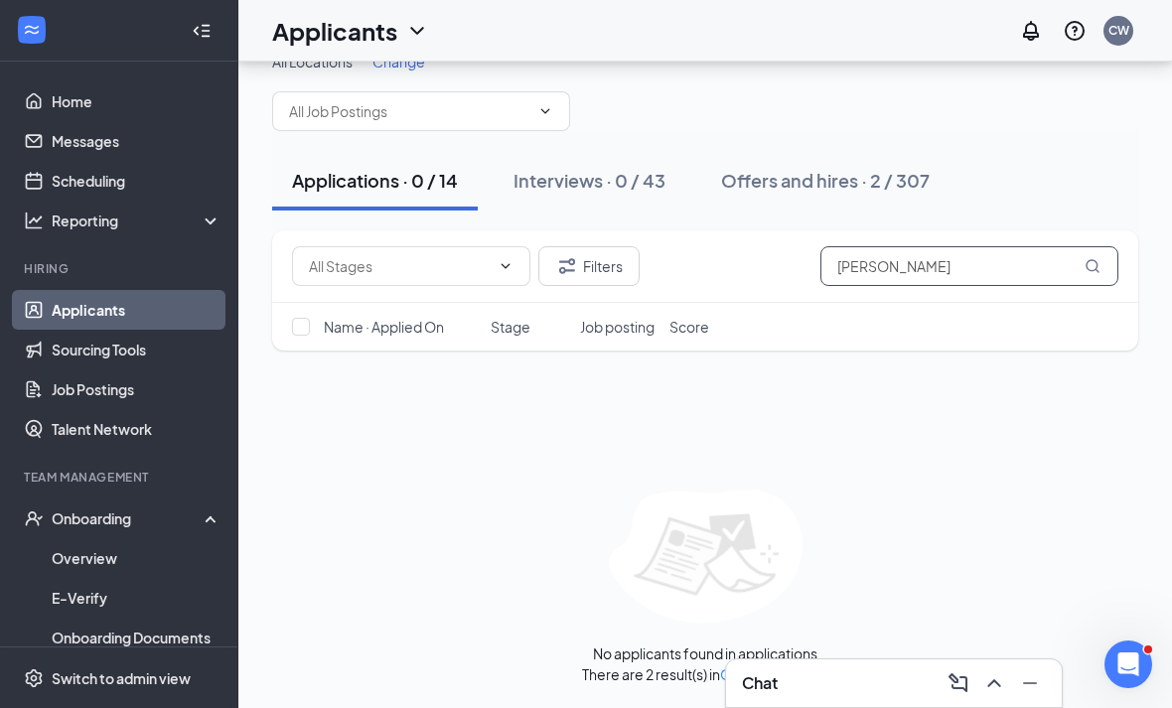
click at [889, 246] on input "Lind" at bounding box center [969, 266] width 298 height 40
type input "L"
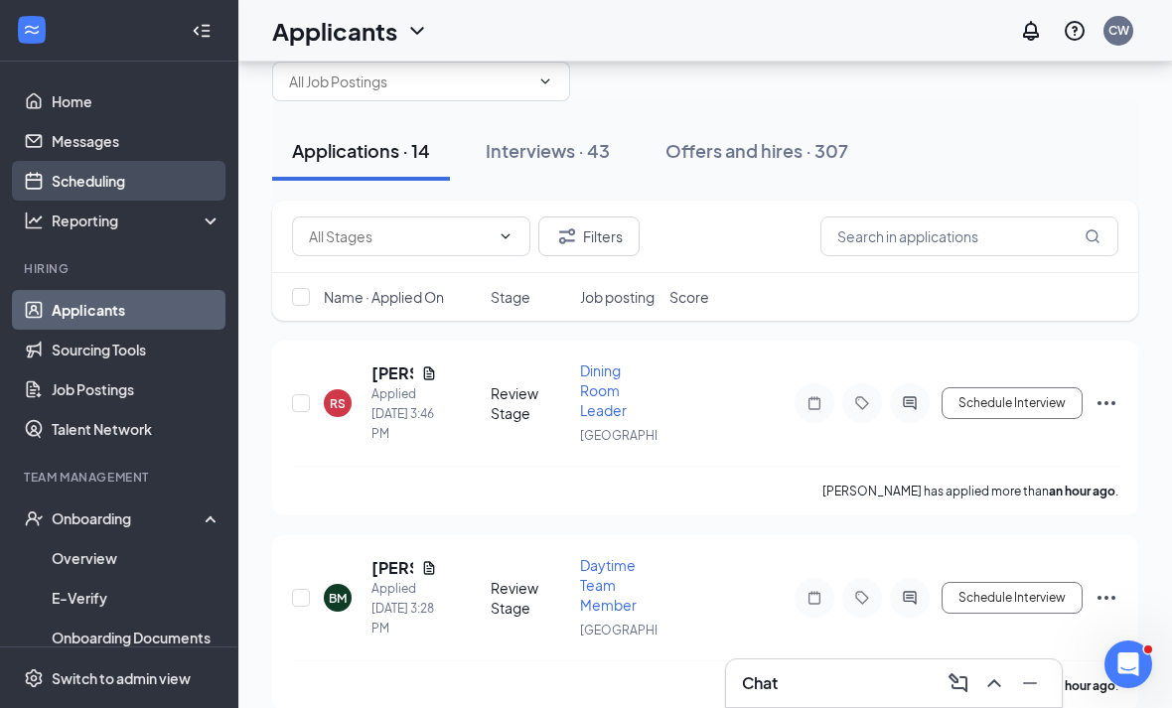
click at [72, 176] on link "Scheduling" at bounding box center [137, 181] width 170 height 40
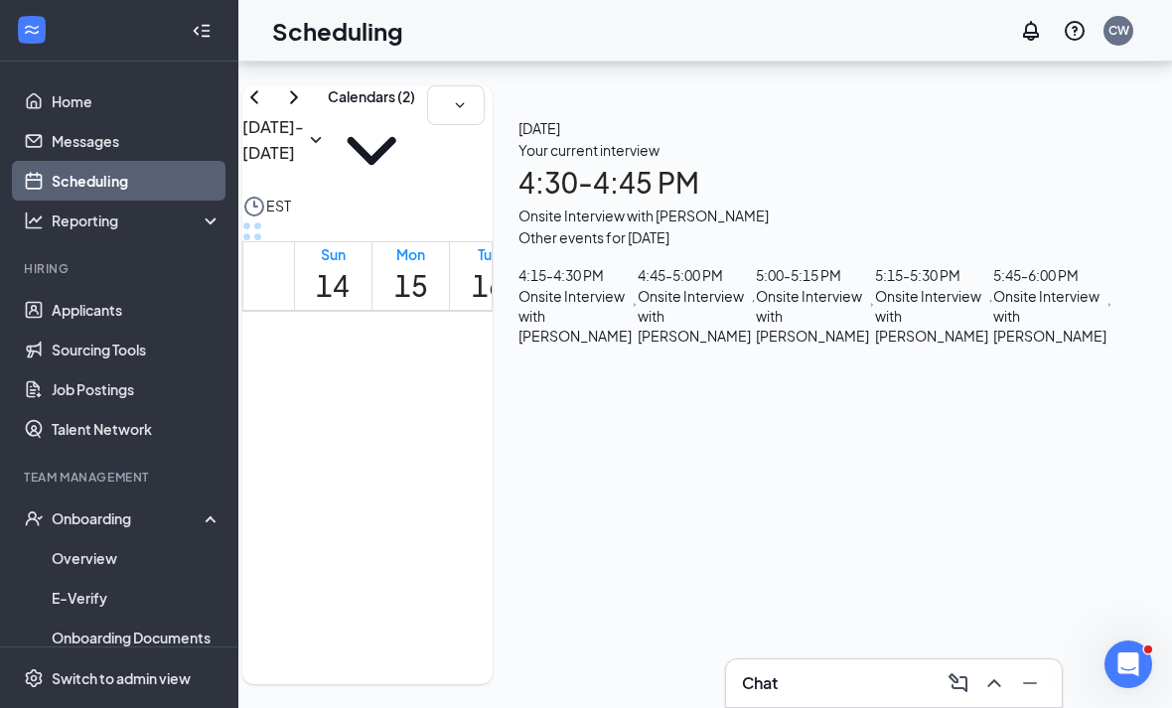
scroll to position [198, 0]
click at [751, 280] on div "4:45 - 5:00 PM" at bounding box center [693, 275] width 113 height 22
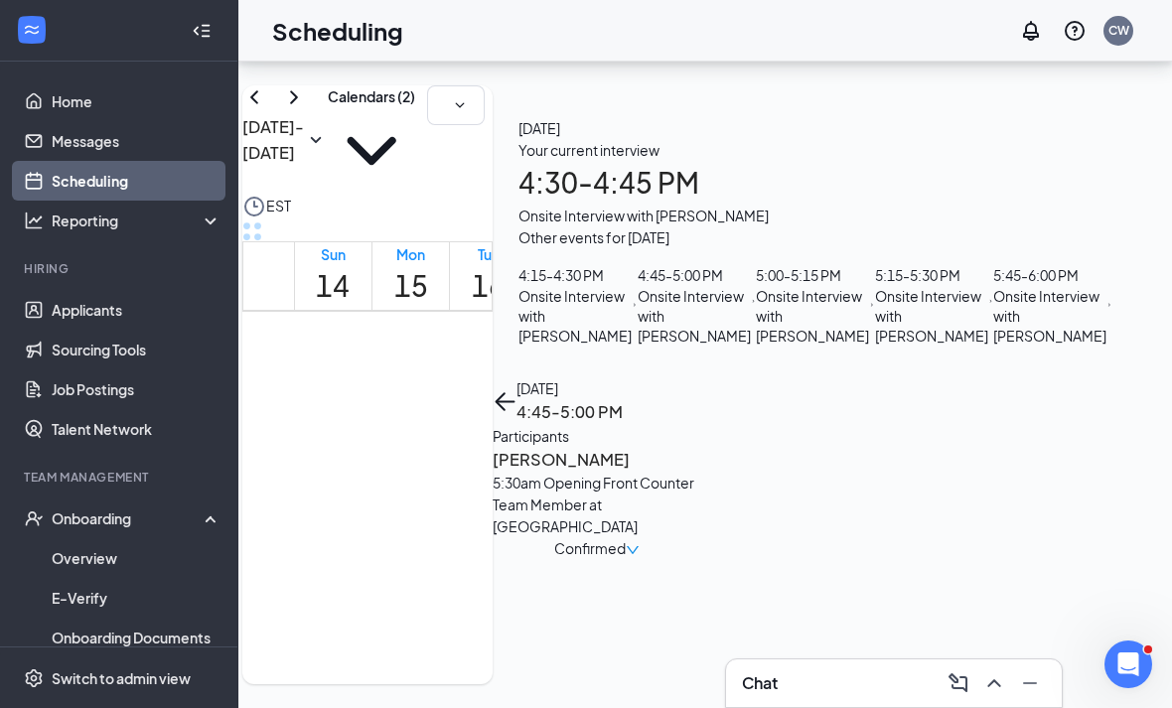
click at [701, 447] on h3 "Moises Osorio" at bounding box center [596, 460] width 209 height 26
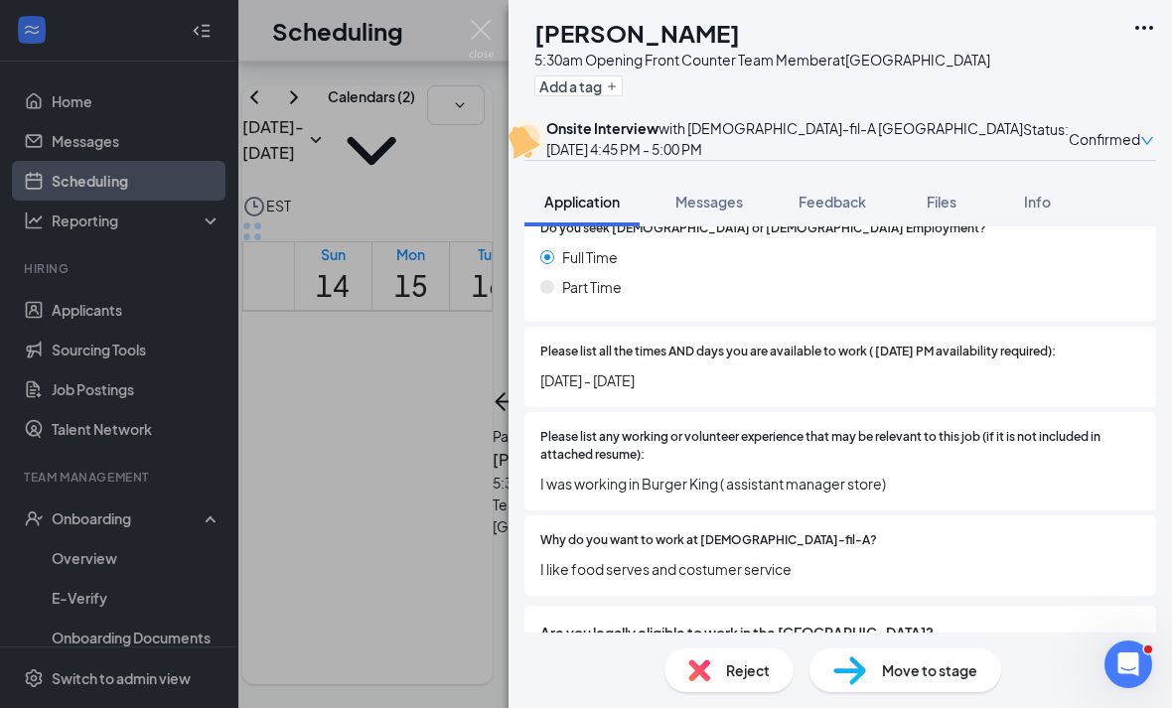
scroll to position [544, 0]
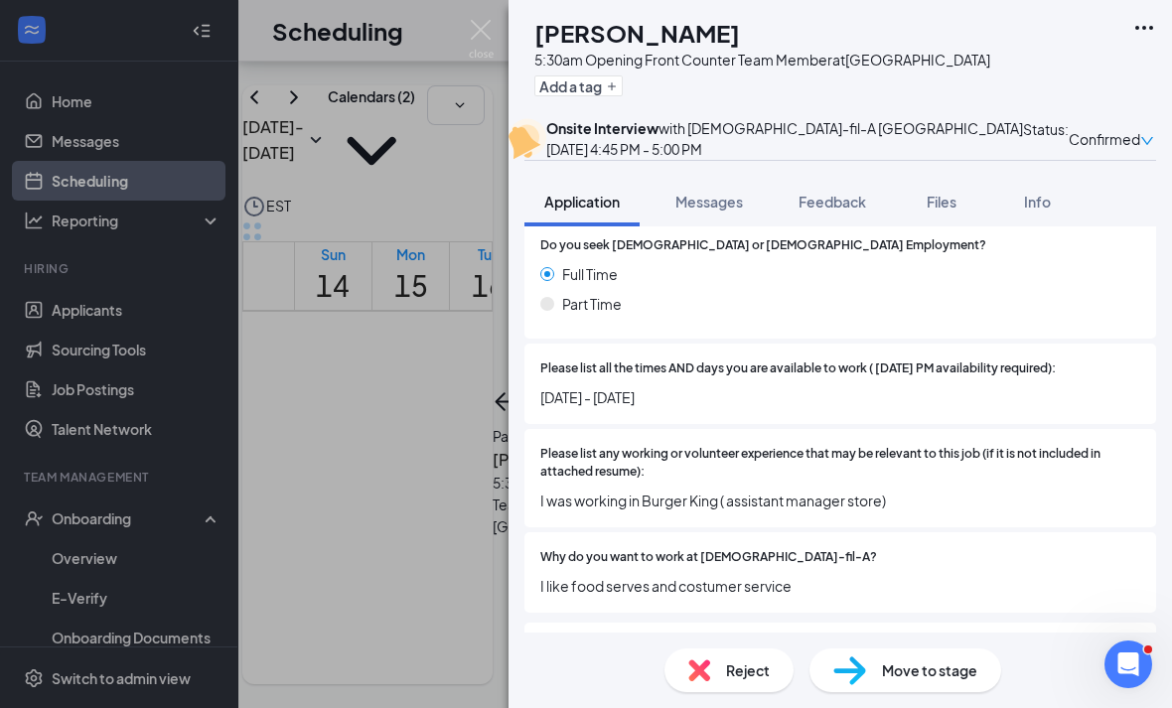
click at [496, 620] on div "MO Moises Osorio 5:30am Opening Front Counter Team Member at Westbury Add a tag…" at bounding box center [586, 354] width 1172 height 708
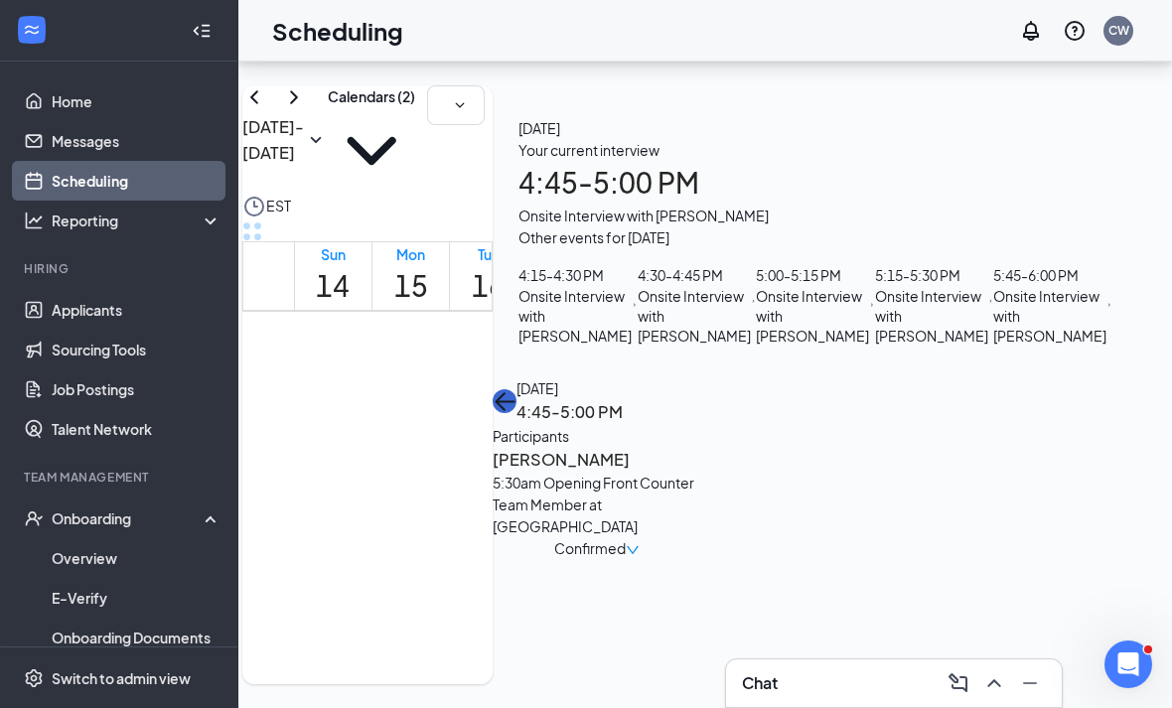
click at [516, 389] on button "back-button" at bounding box center [504, 401] width 24 height 24
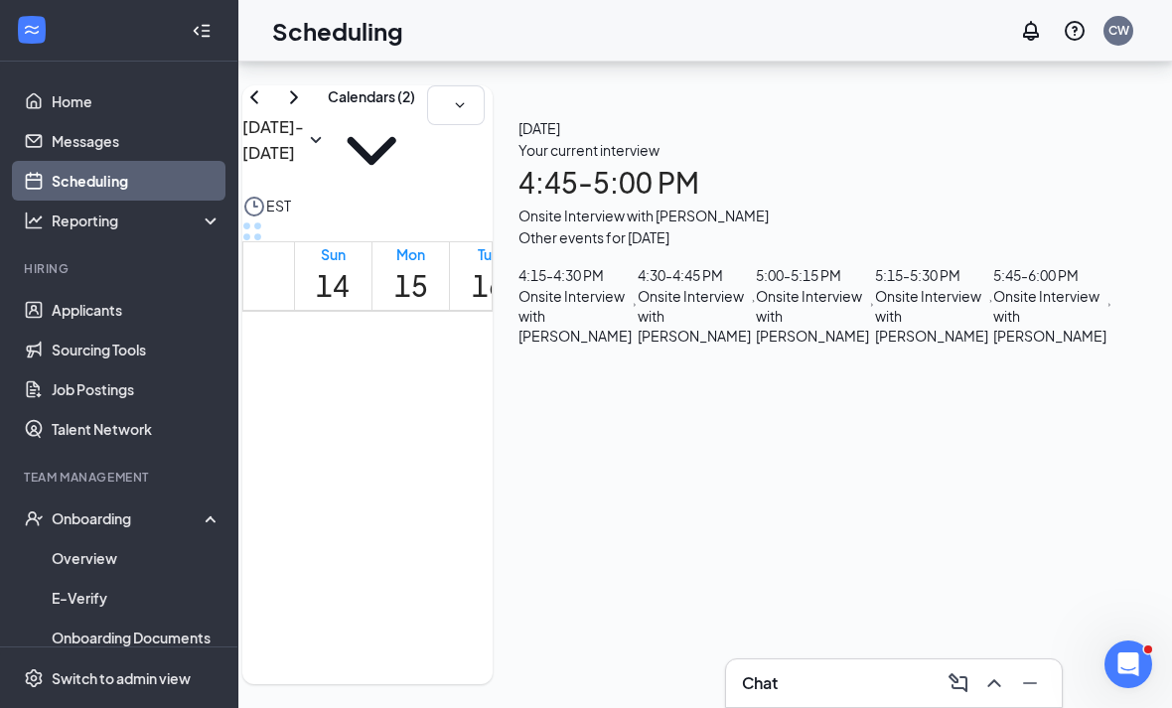
click at [995, 689] on icon "ChevronUp" at bounding box center [994, 683] width 24 height 24
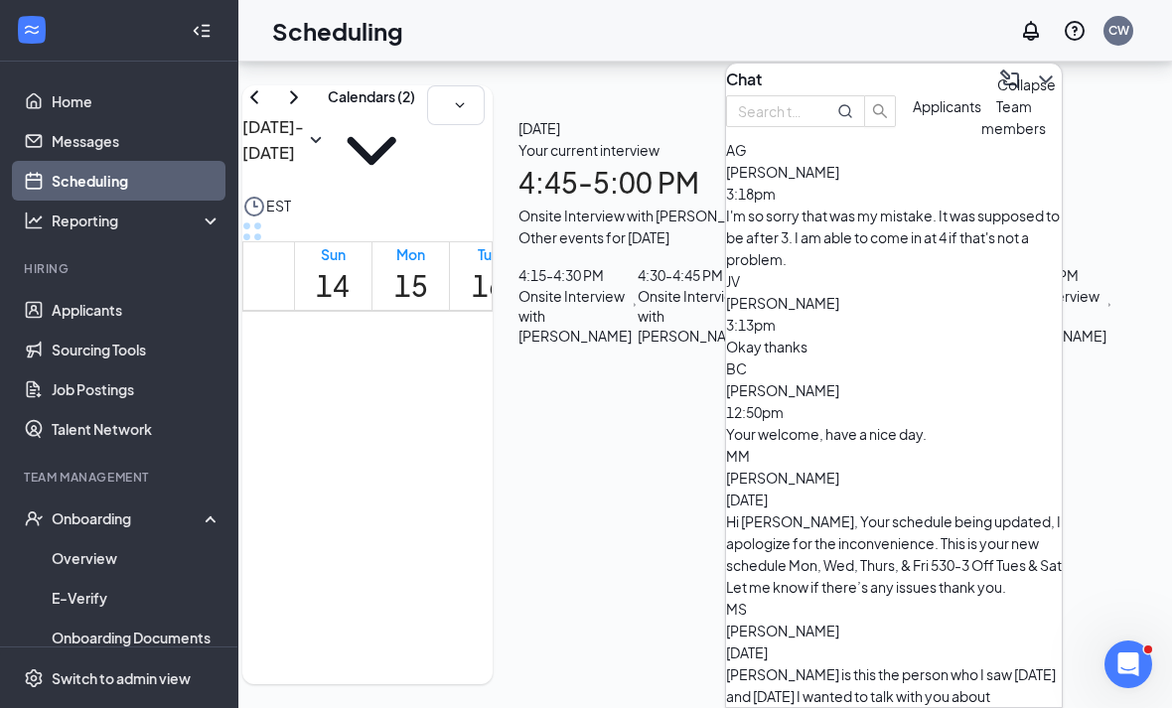
click at [1034, 68] on icon "ChevronDown" at bounding box center [1046, 80] width 24 height 24
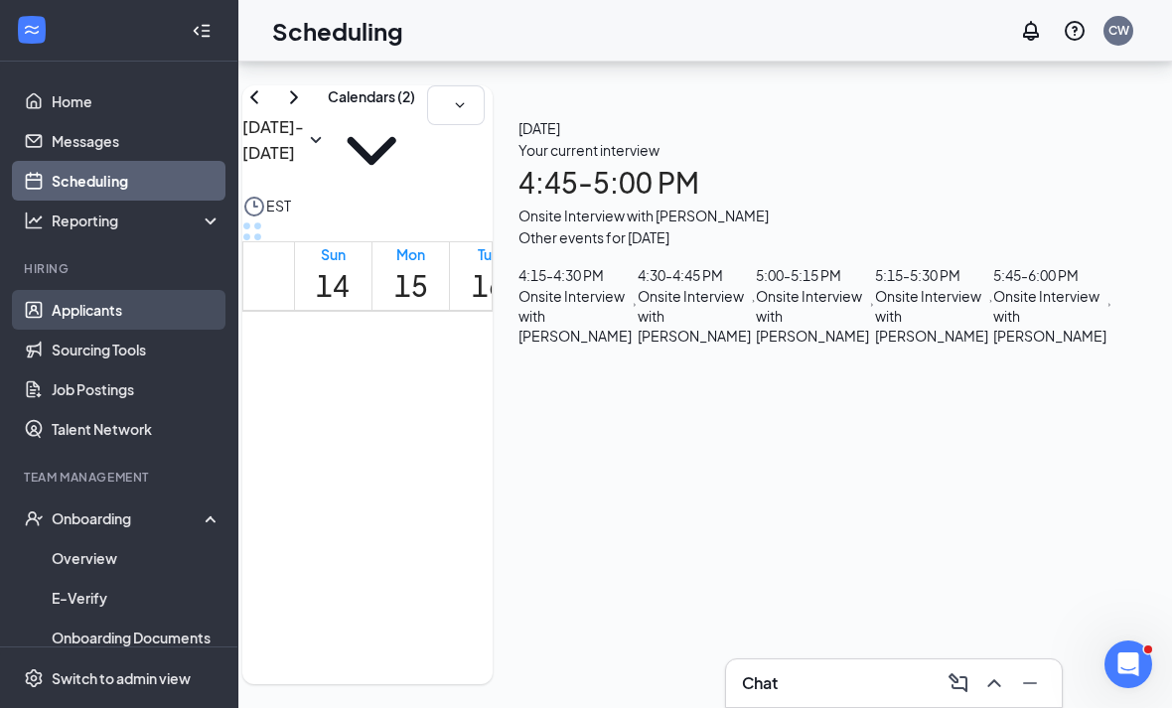
click at [131, 290] on link "Applicants" at bounding box center [137, 310] width 170 height 40
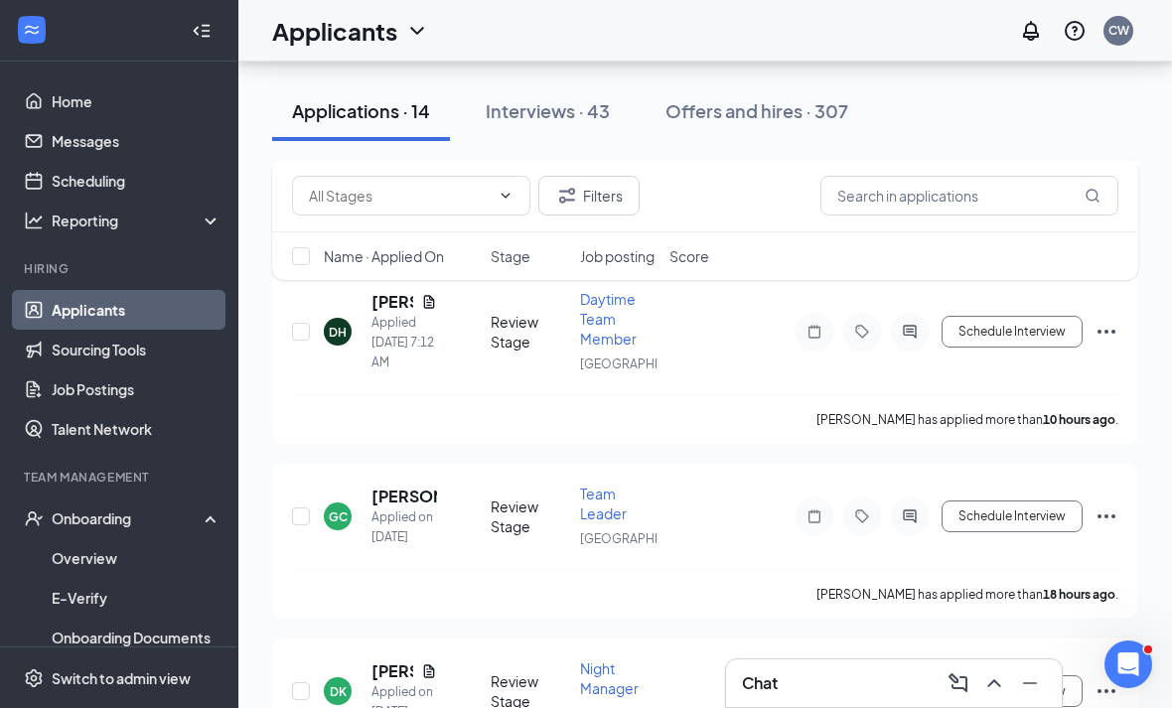
scroll to position [4329, 0]
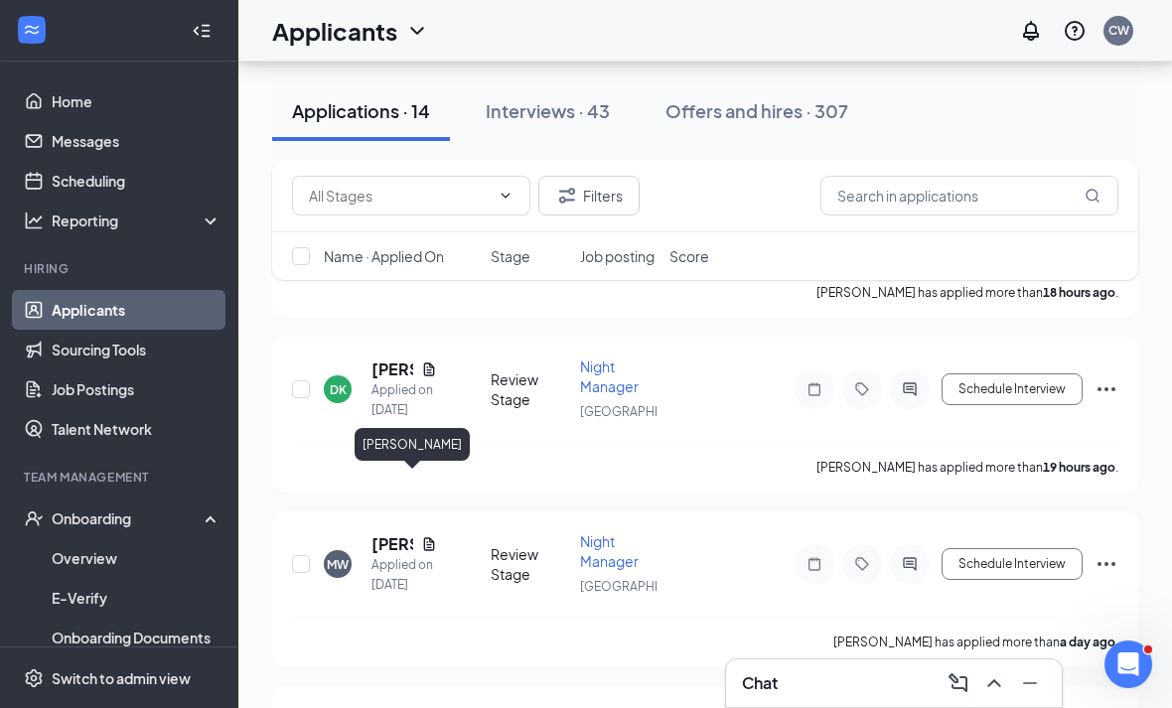
click at [369, 468] on div "[PERSON_NAME]" at bounding box center [411, 448] width 115 height 41
click at [373, 380] on h5 "[PERSON_NAME]" at bounding box center [392, 369] width 42 height 22
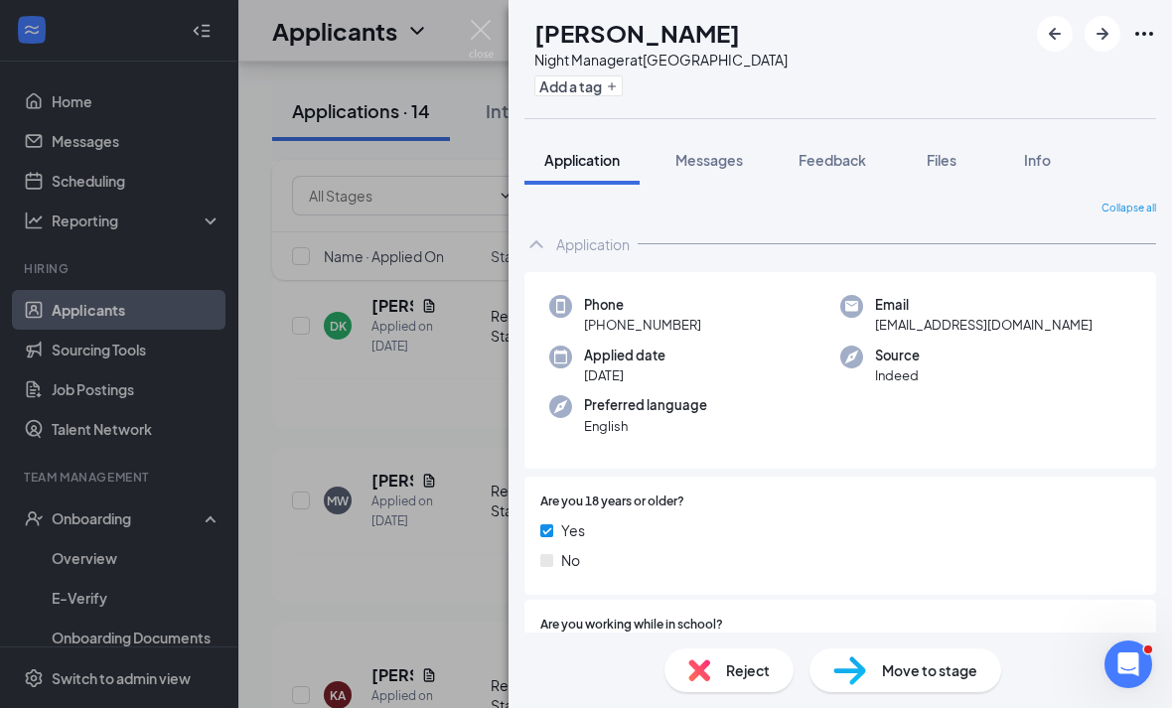
click at [458, 224] on div "DK Daniel Katz Night Manager at Westbury Add a tag Application Messages Feedbac…" at bounding box center [586, 354] width 1172 height 708
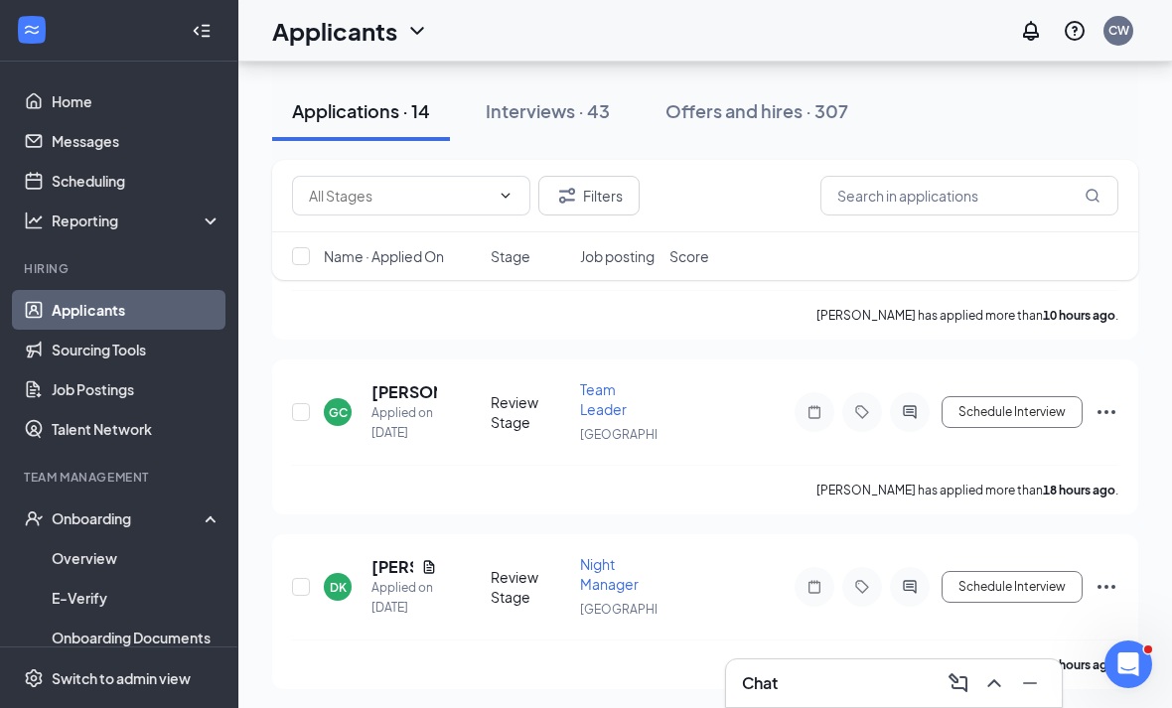
scroll to position [4129, 0]
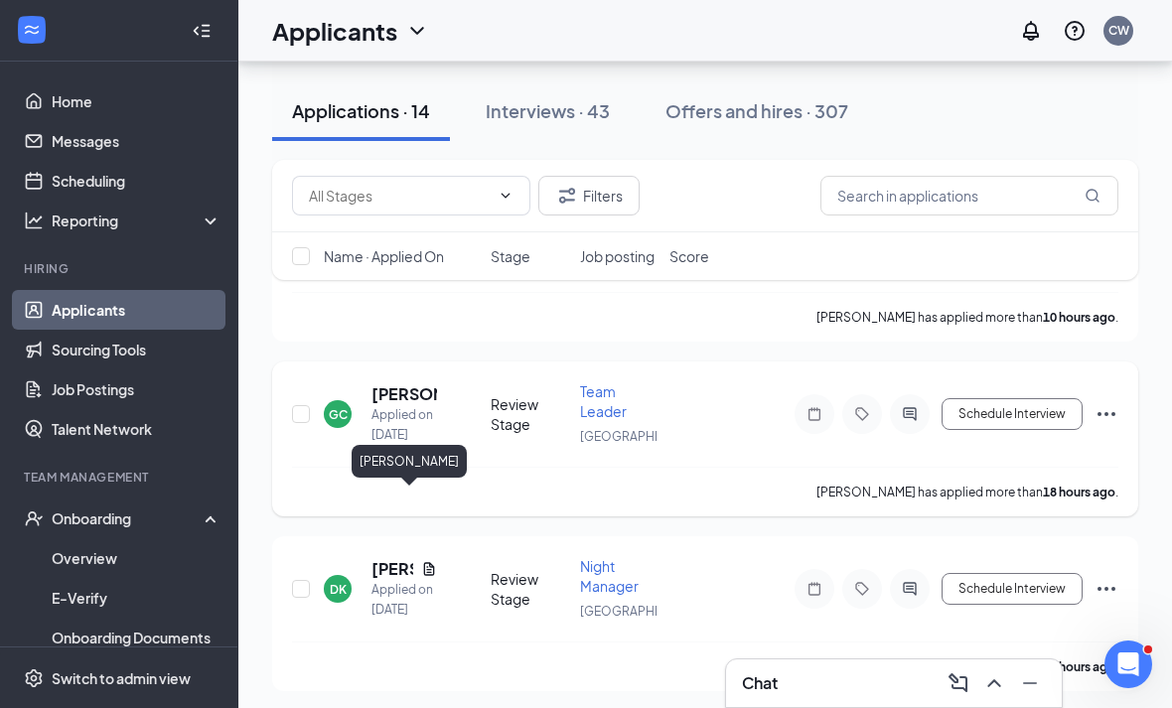
click at [392, 405] on h5 "[PERSON_NAME]" at bounding box center [404, 394] width 66 height 22
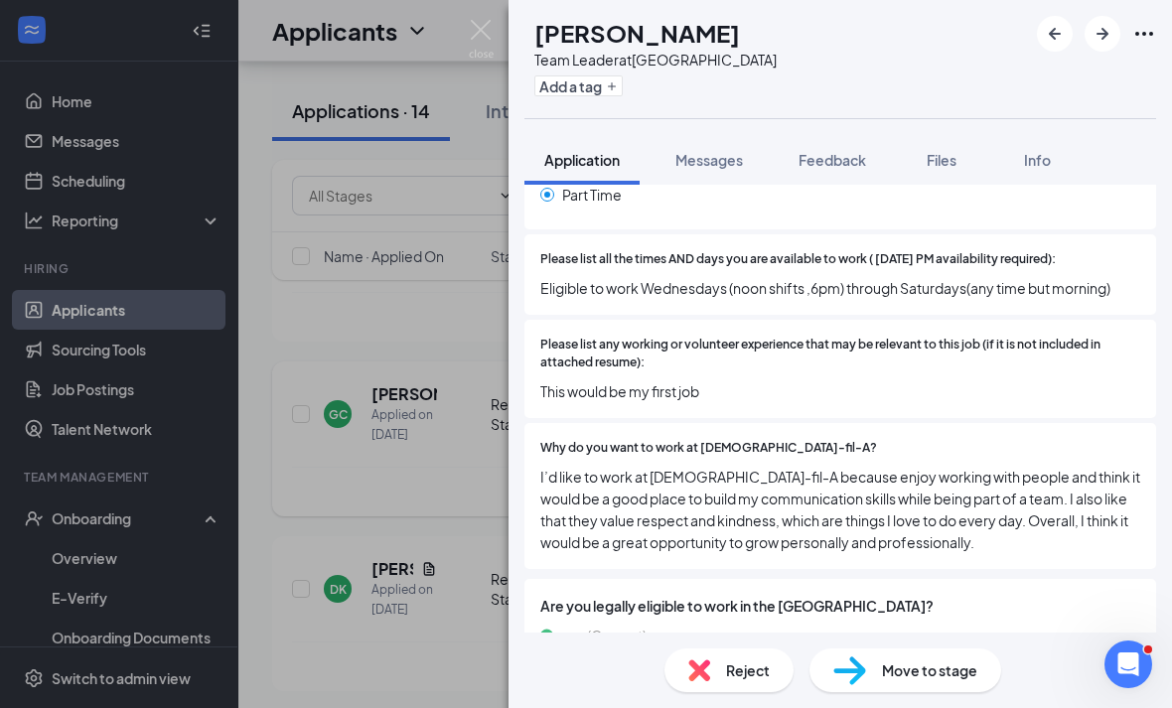
scroll to position [612, 0]
click at [454, 310] on div "GC Gianna Cruzado Team Leader at Eisenhower Park Add a tag Application Messages…" at bounding box center [586, 354] width 1172 height 708
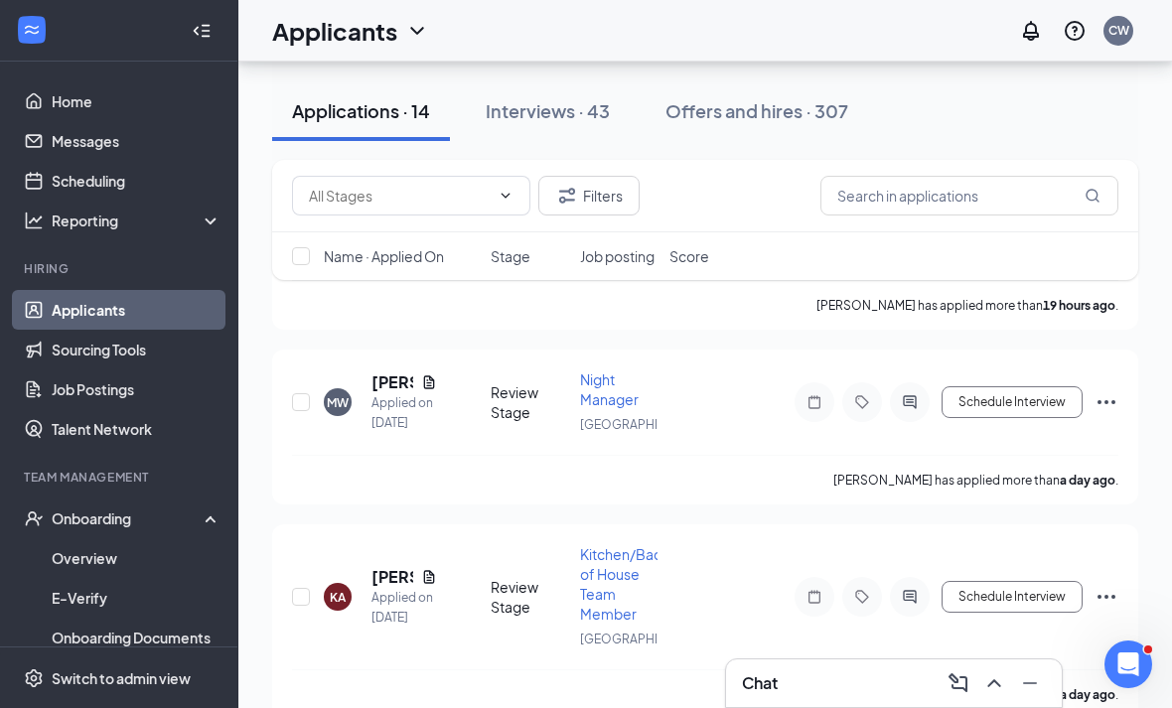
scroll to position [4597, 0]
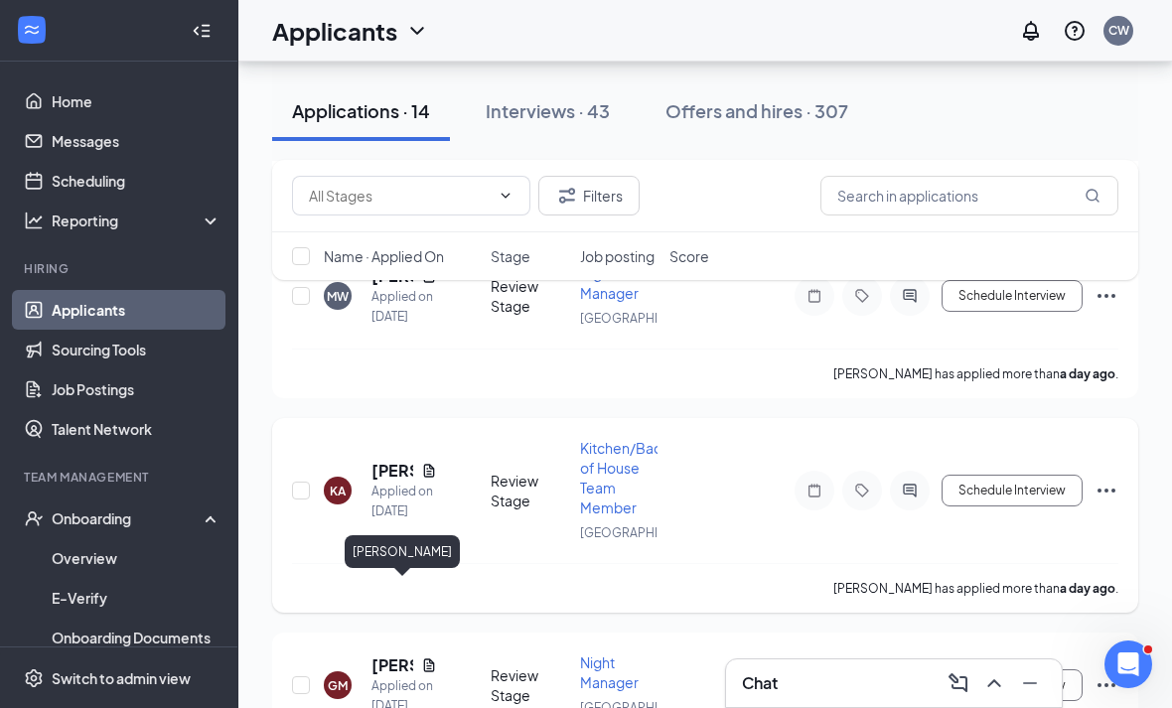
click at [381, 482] on h5 "[PERSON_NAME]" at bounding box center [392, 471] width 42 height 22
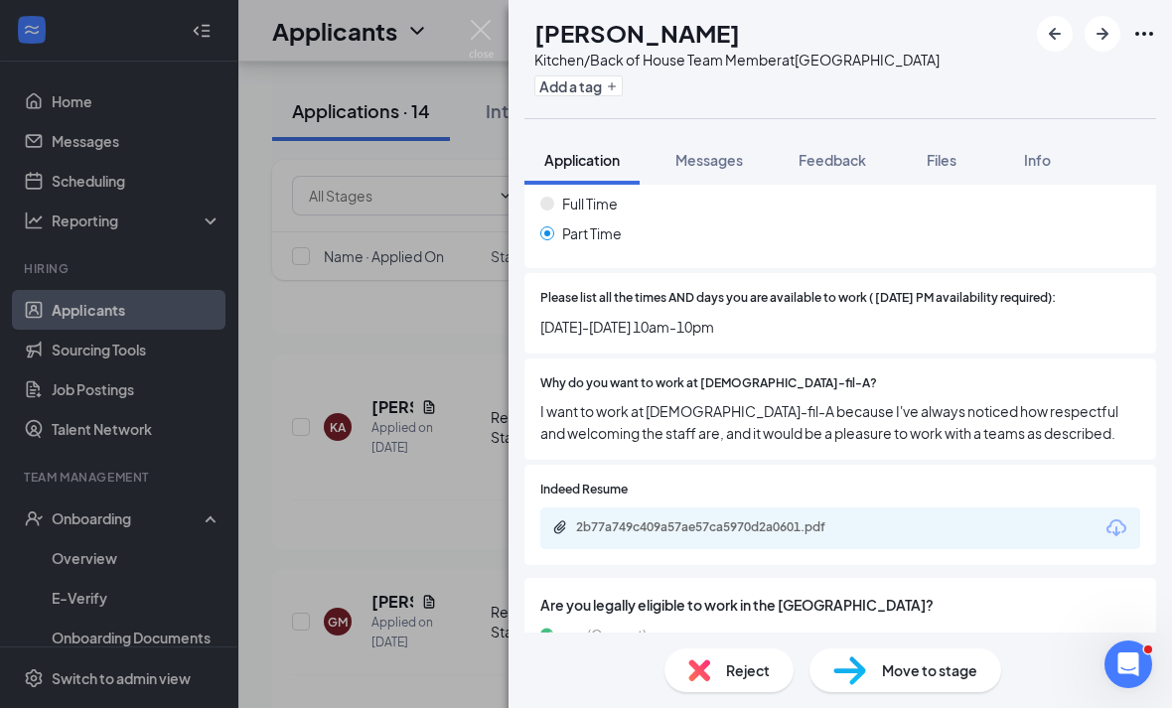
scroll to position [1, 0]
click at [934, 520] on div "2b77a749c409a57ae57ca5970d2a0601.pdf" at bounding box center [840, 528] width 600 height 42
click at [952, 492] on div "Indeed Resume 2b77a749c409a57ae57ca5970d2a0601.pdf" at bounding box center [840, 515] width 600 height 69
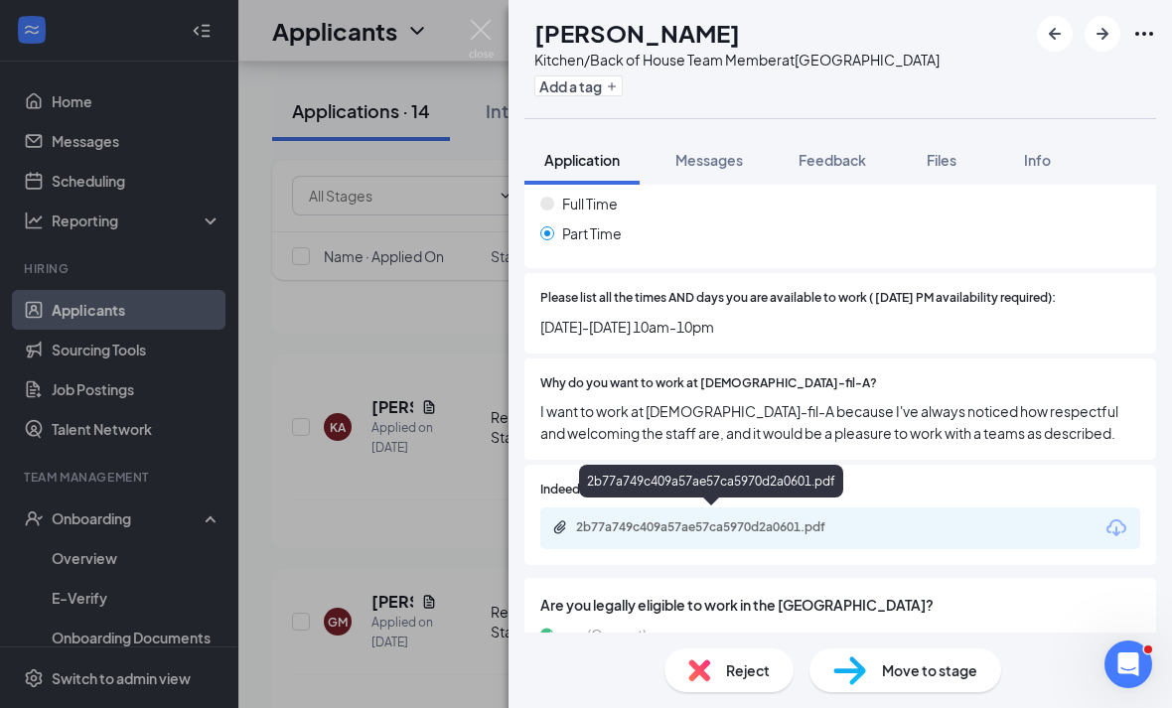
click at [798, 536] on div "2b77a749c409a57ae57ca5970d2a0601.pdf" at bounding box center [840, 528] width 600 height 42
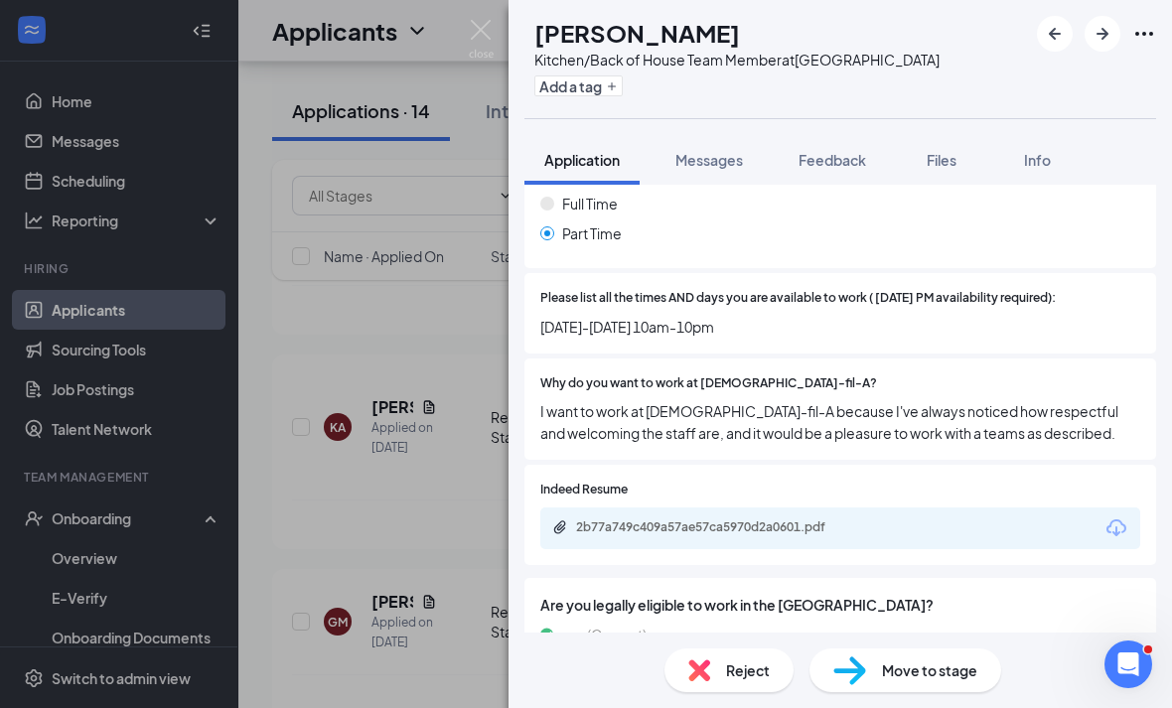
click at [803, 540] on div "Indeed Resume 2b77a749c409a57ae57ca5970d2a0601.pdf" at bounding box center [839, 515] width 631 height 100
click at [809, 519] on div "2b77a749c409a57ae57ca5970d2a0601.pdf" at bounding box center [715, 527] width 278 height 16
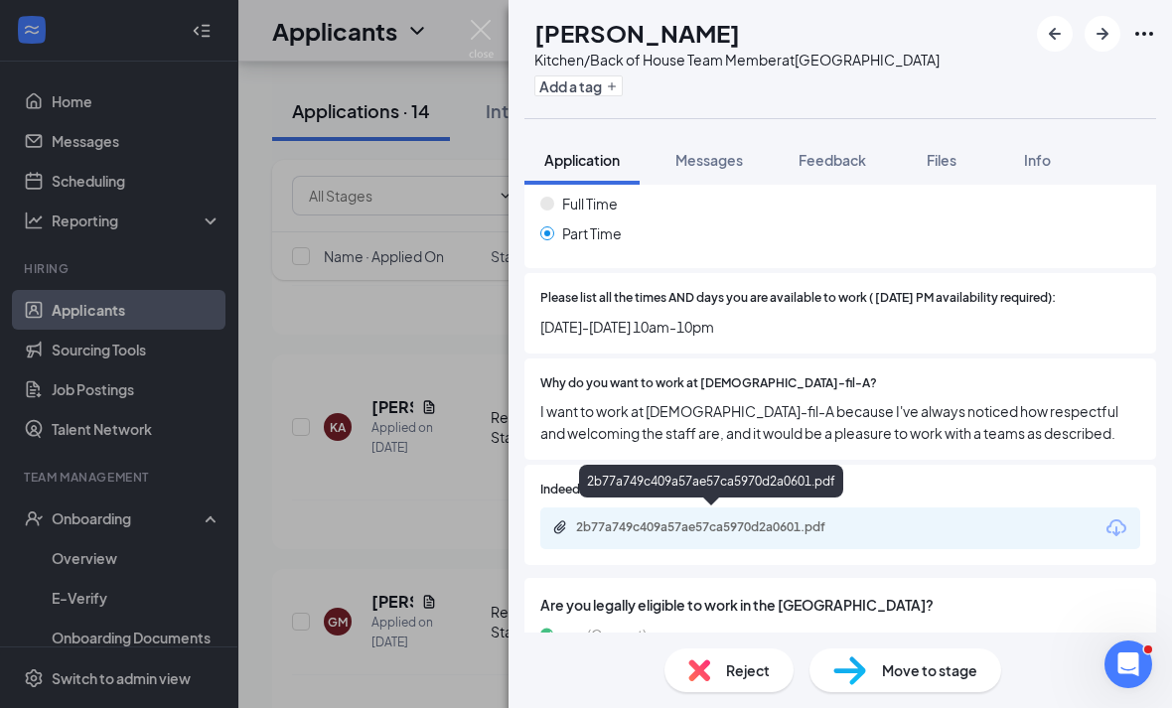
scroll to position [621, 0]
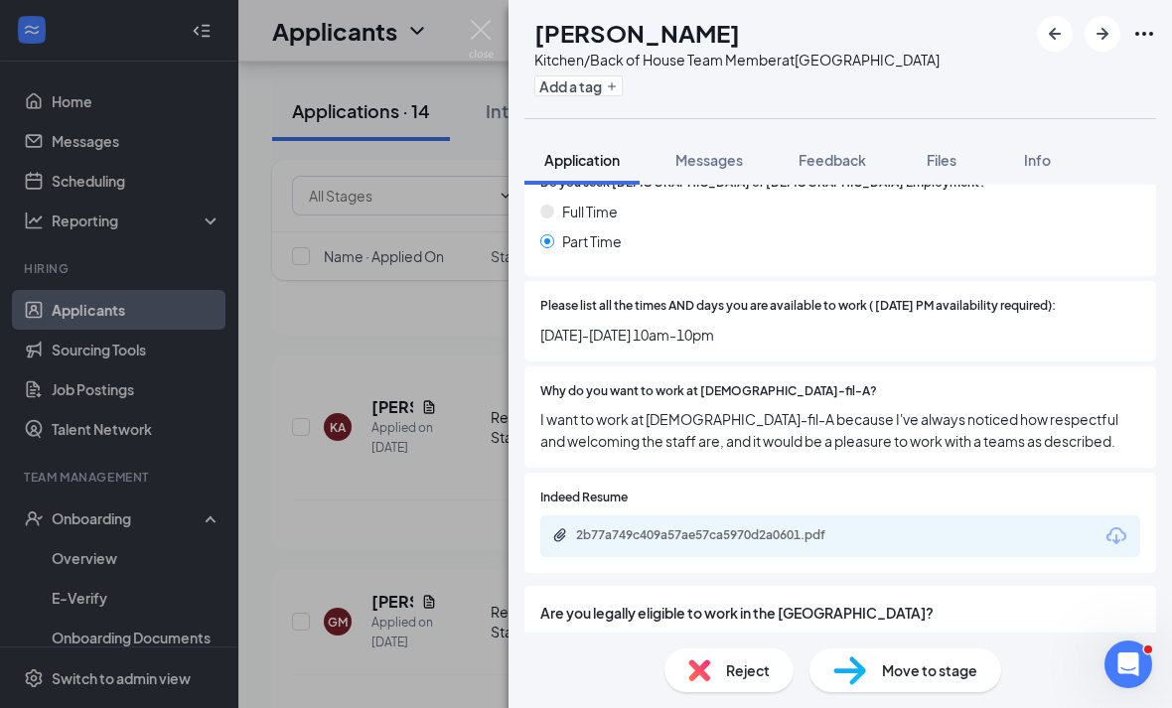
click at [433, 203] on div "KA Kelvin Argueta Kitchen/Back of House Team Member at Eisenhower Park Add a ta…" at bounding box center [586, 354] width 1172 height 708
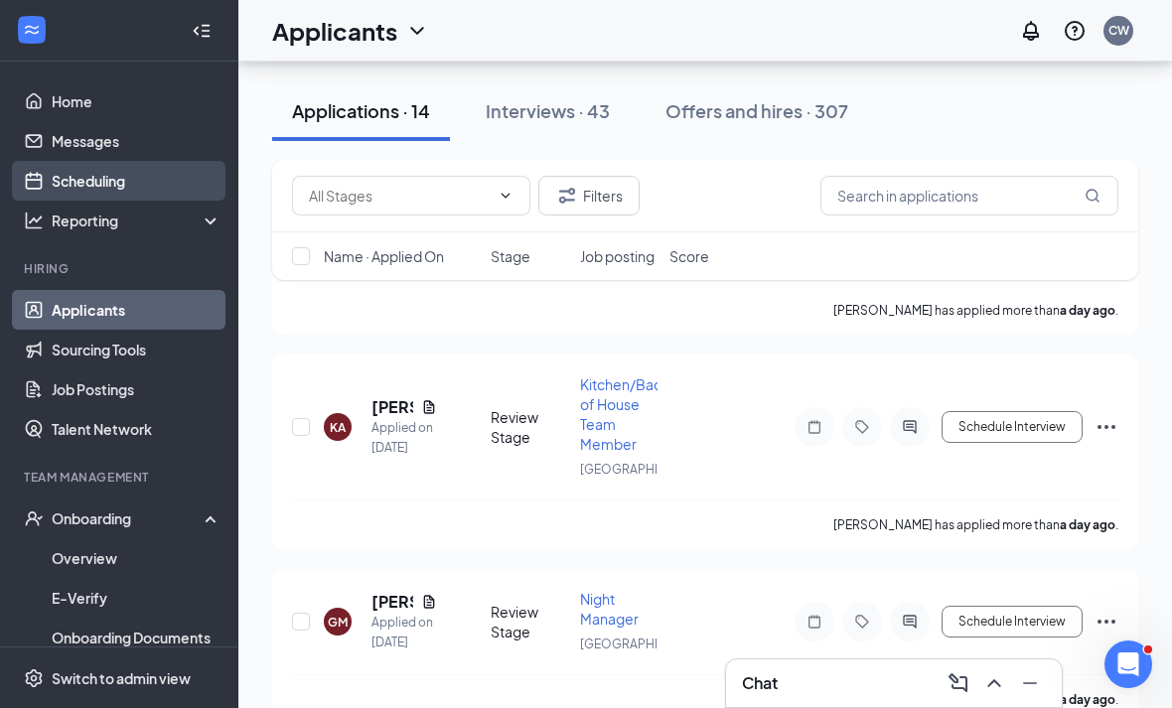
click at [147, 179] on link "Scheduling" at bounding box center [137, 181] width 170 height 40
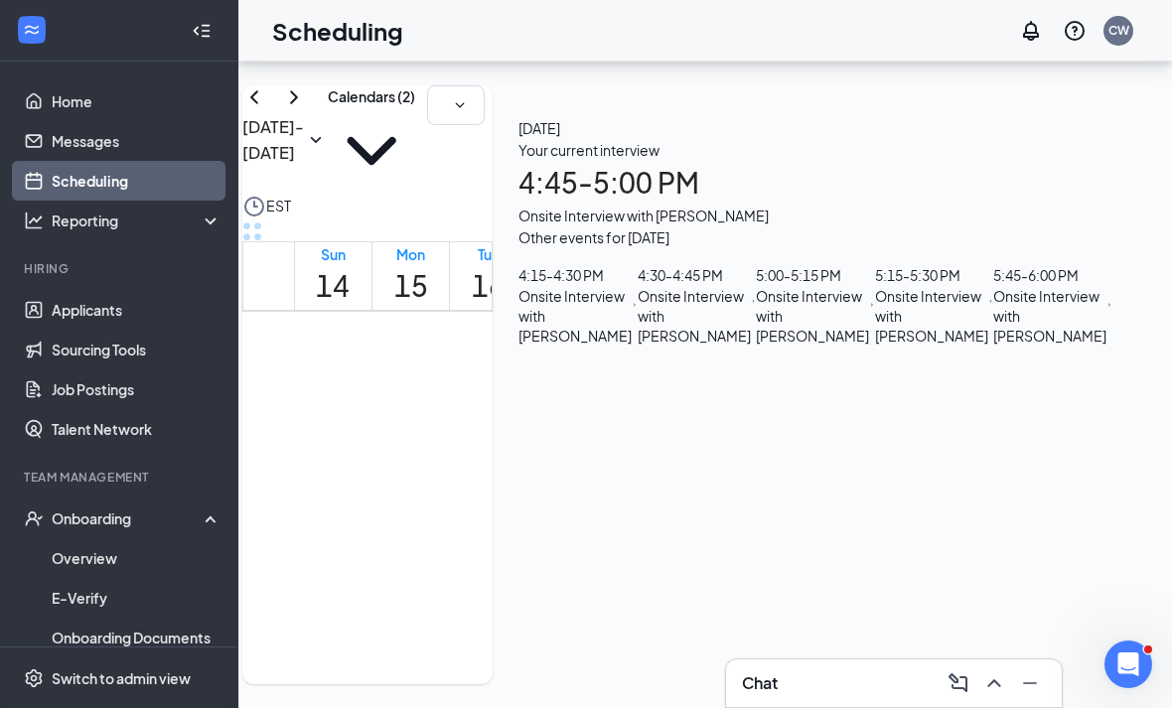
scroll to position [198, 0]
click at [875, 346] on div "5:00 - 5:15 PM Onsite Interview with Jacob Rivas" at bounding box center [815, 304] width 119 height 81
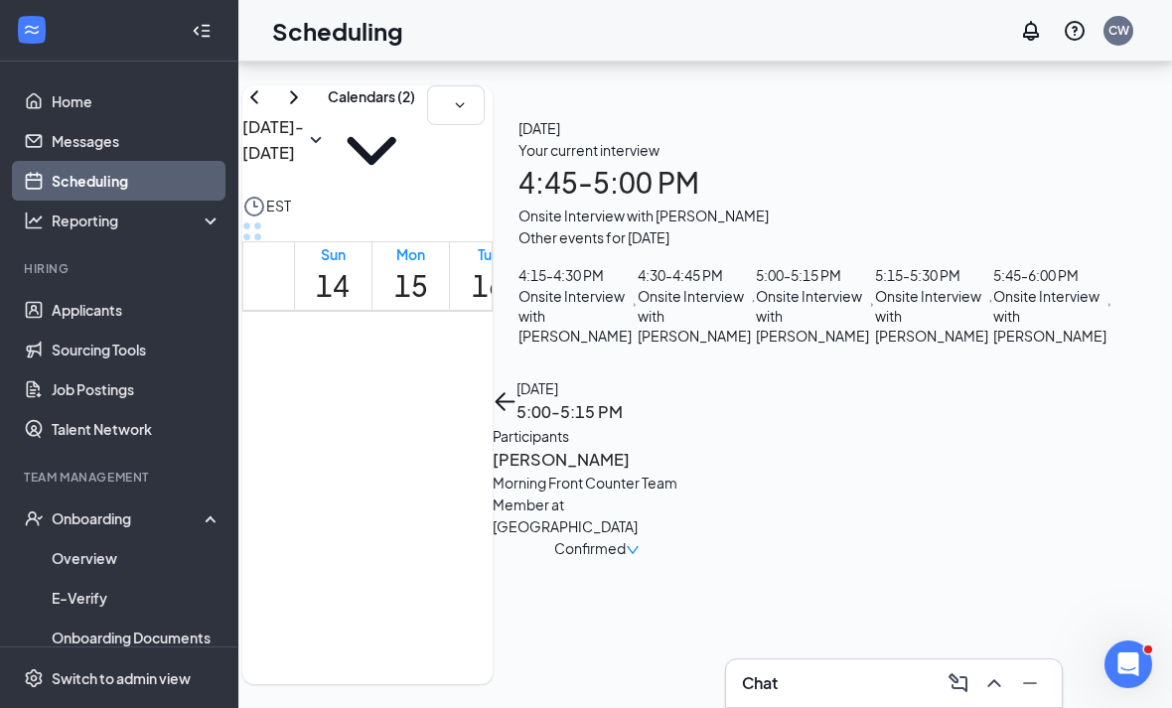
click at [701, 447] on h3 "[PERSON_NAME]" at bounding box center [596, 460] width 209 height 26
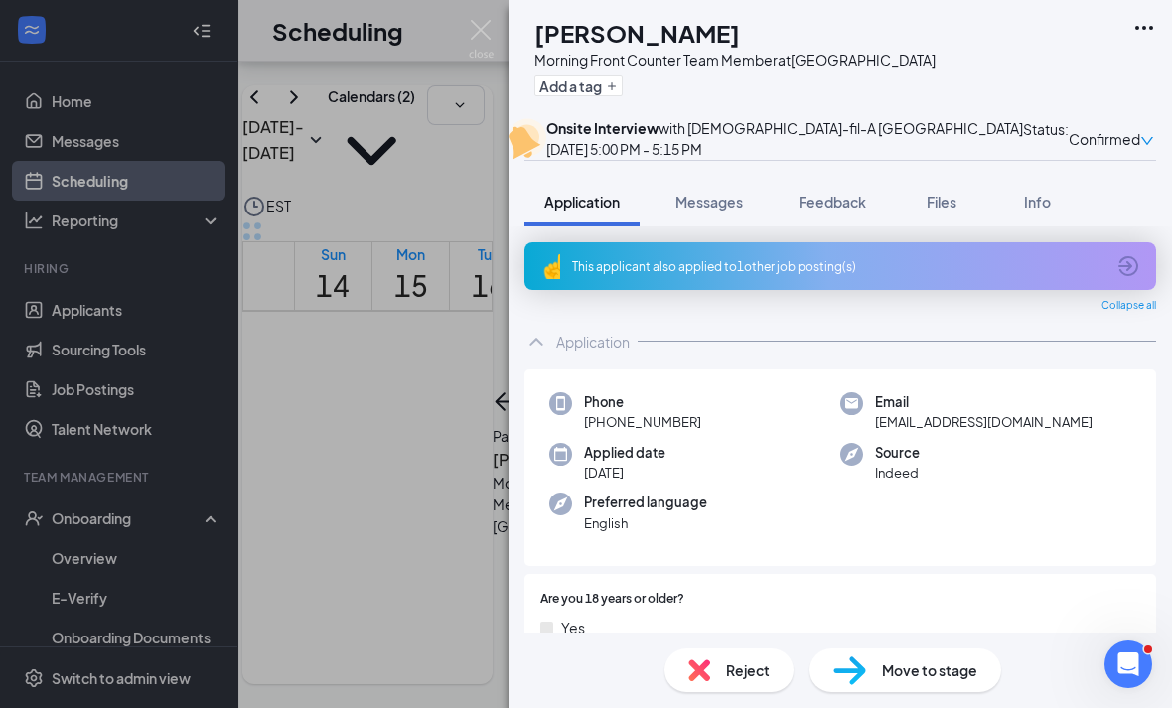
click at [1138, 290] on div "This applicant also applied to 1 other job posting(s)" at bounding box center [839, 266] width 631 height 48
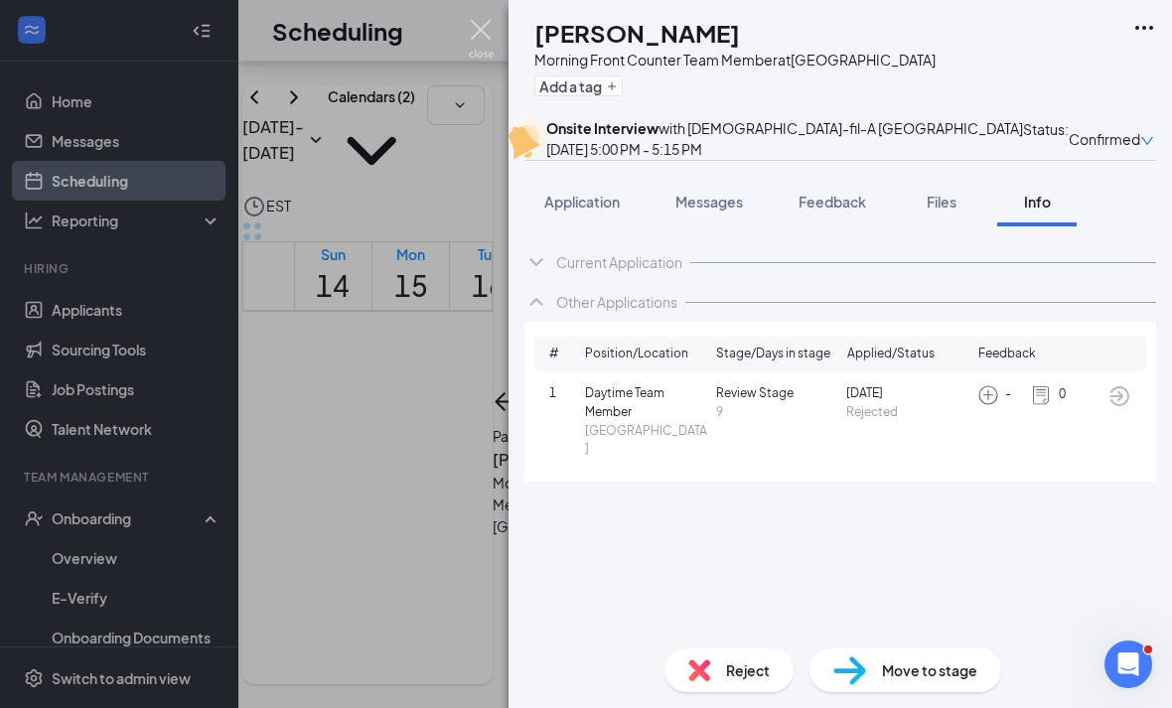
click at [489, 34] on img at bounding box center [481, 39] width 25 height 39
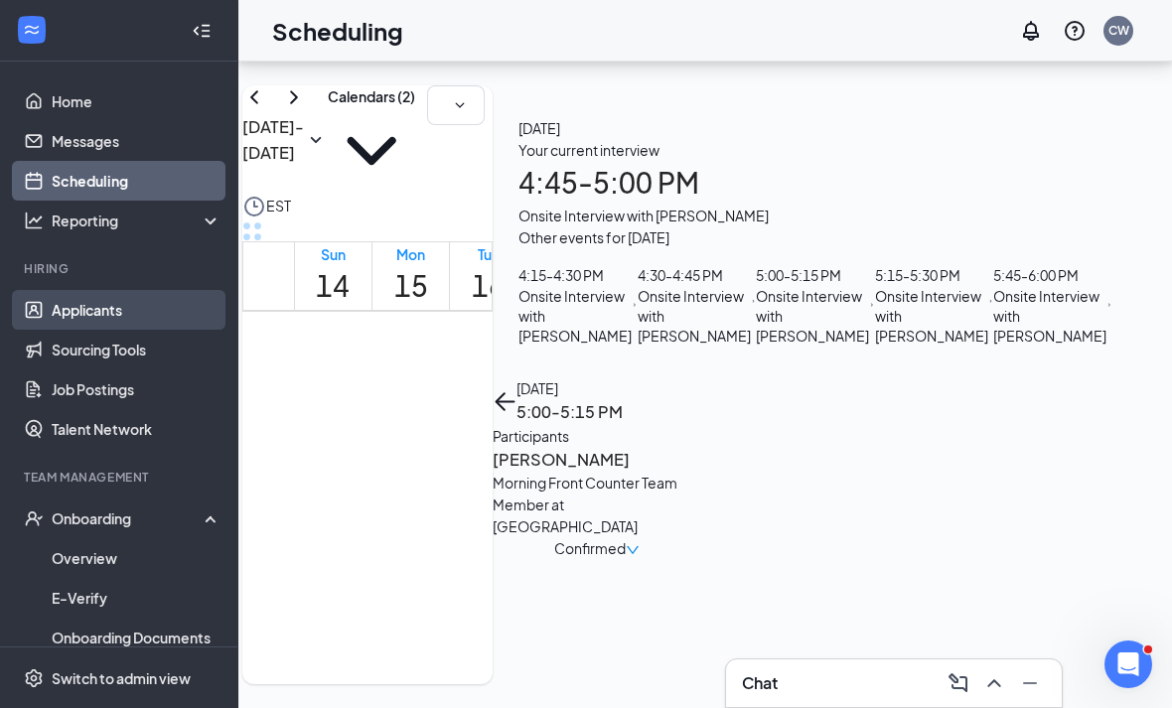
click at [80, 290] on link "Applicants" at bounding box center [137, 310] width 170 height 40
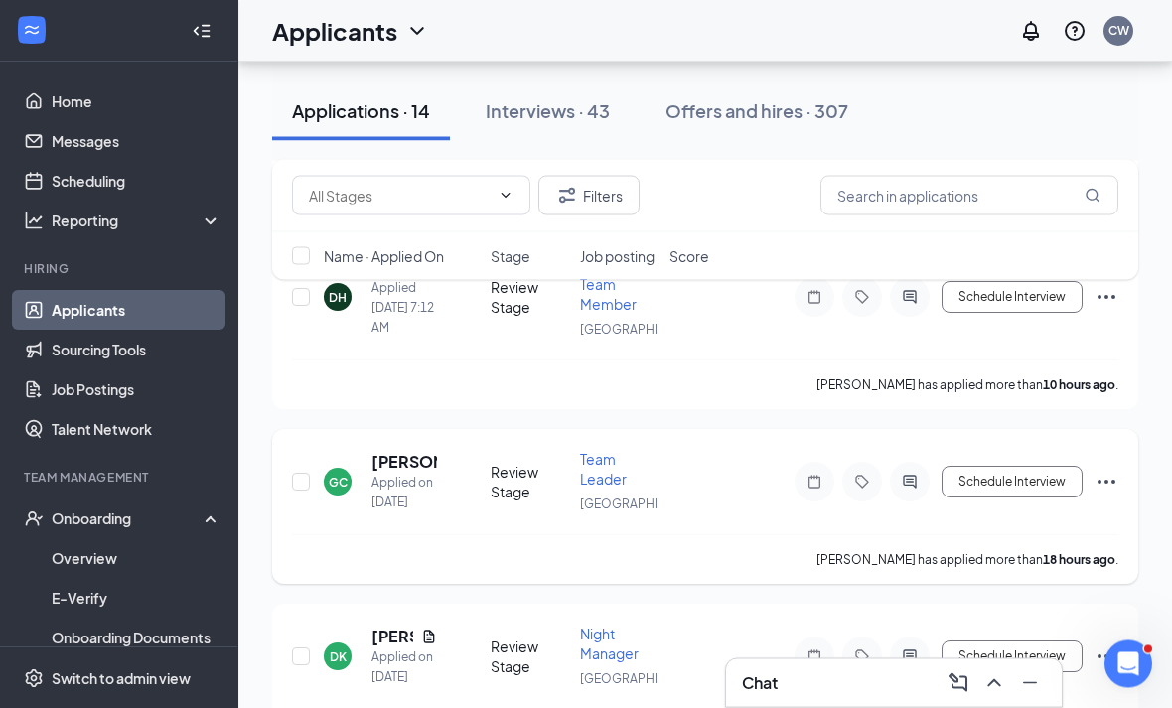
scroll to position [4062, 0]
click at [366, 512] on div "GC Gianna Cruzado Applied on Sep 14" at bounding box center [401, 482] width 155 height 62
click at [382, 473] on h5 "[PERSON_NAME]" at bounding box center [404, 462] width 66 height 22
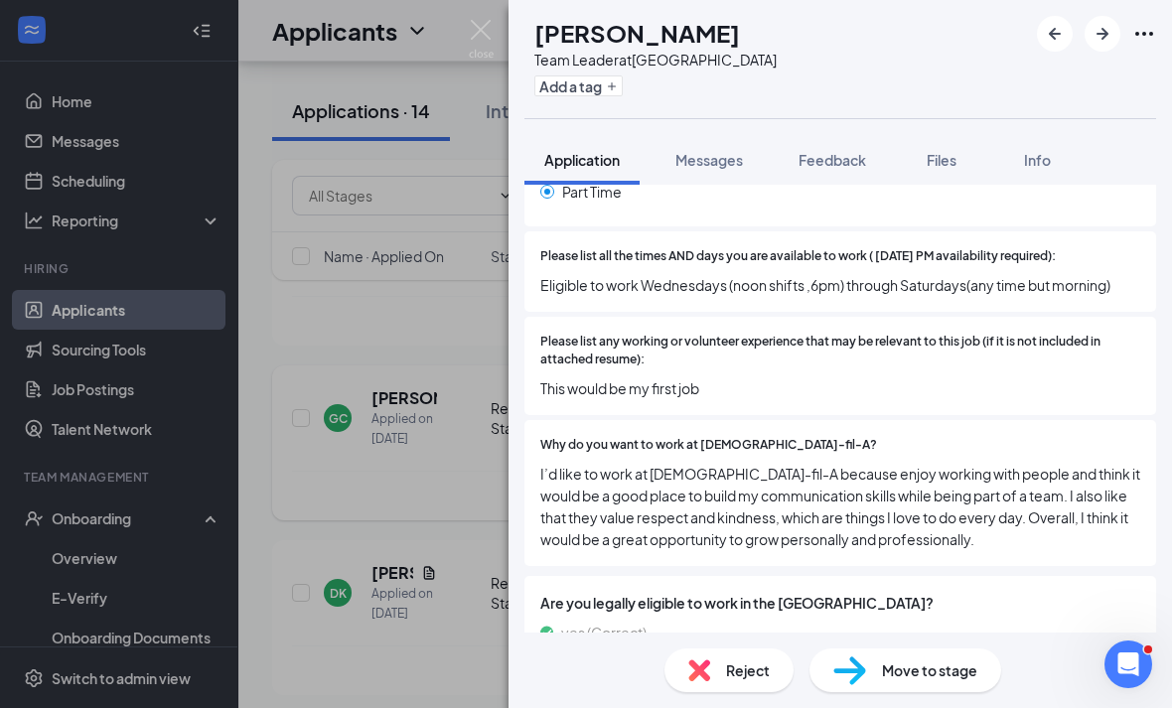
scroll to position [613, 0]
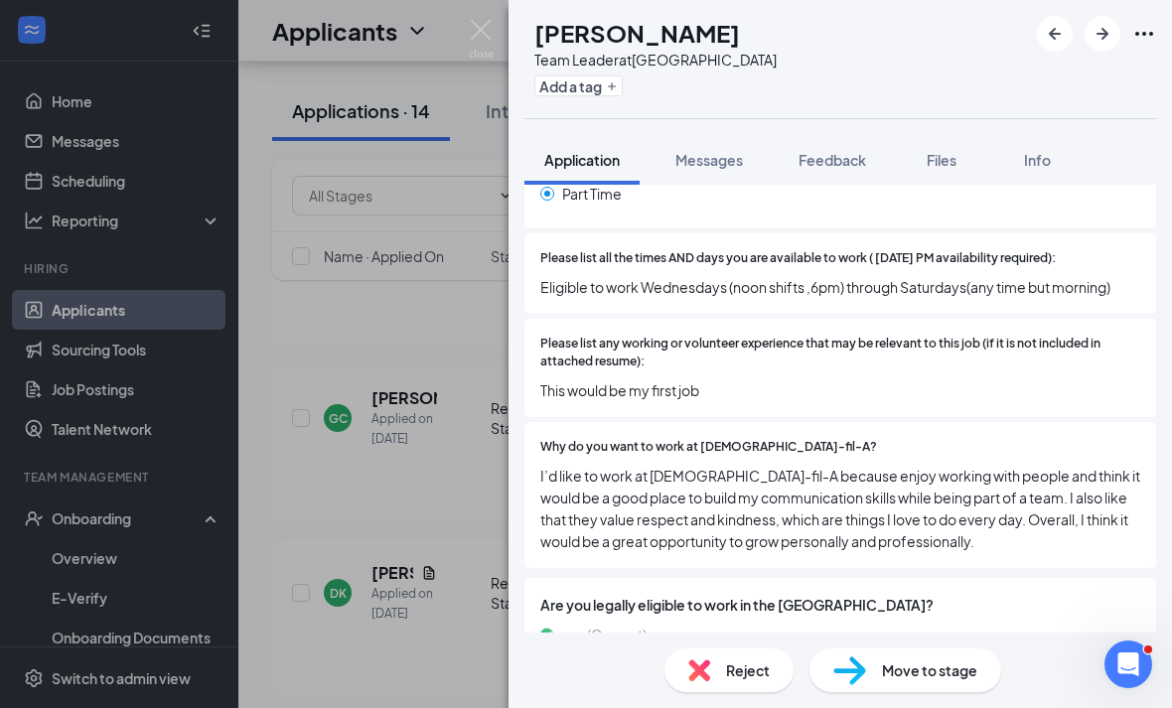
click at [402, 256] on div "GC Gianna Cruzado Team Leader at Eisenhower Park Add a tag Application Messages…" at bounding box center [586, 354] width 1172 height 708
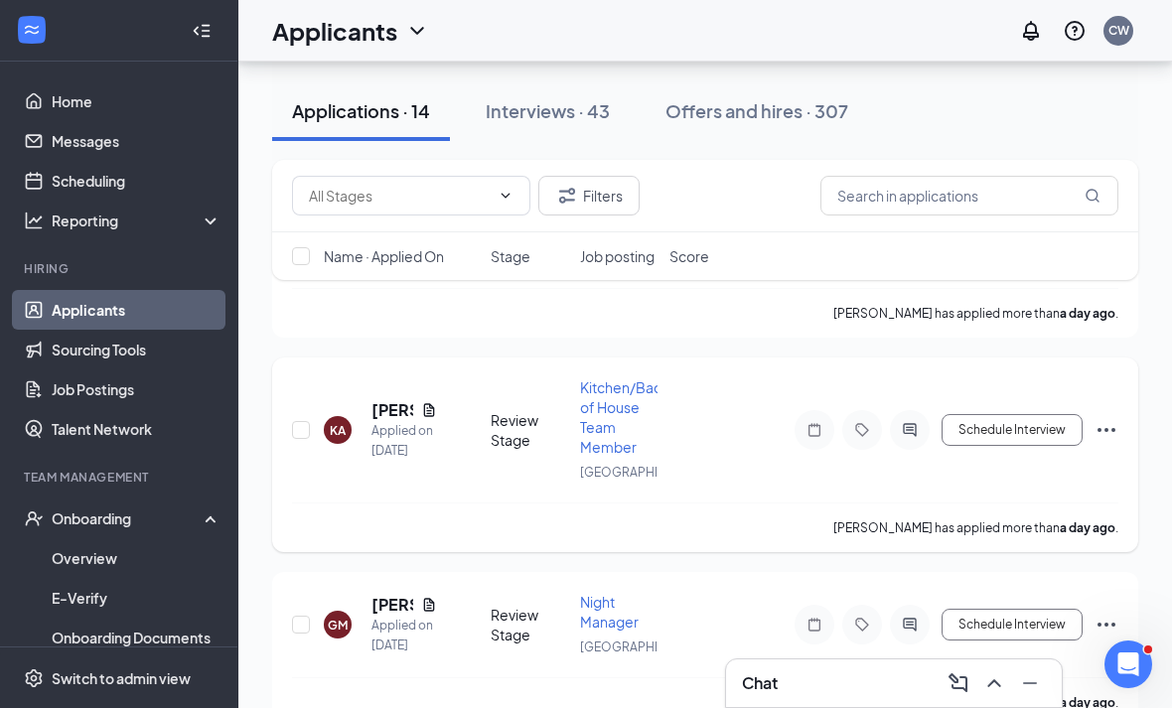
click at [366, 461] on div "KA Kelvin Argueta Applied on Sep 14" at bounding box center [401, 430] width 155 height 62
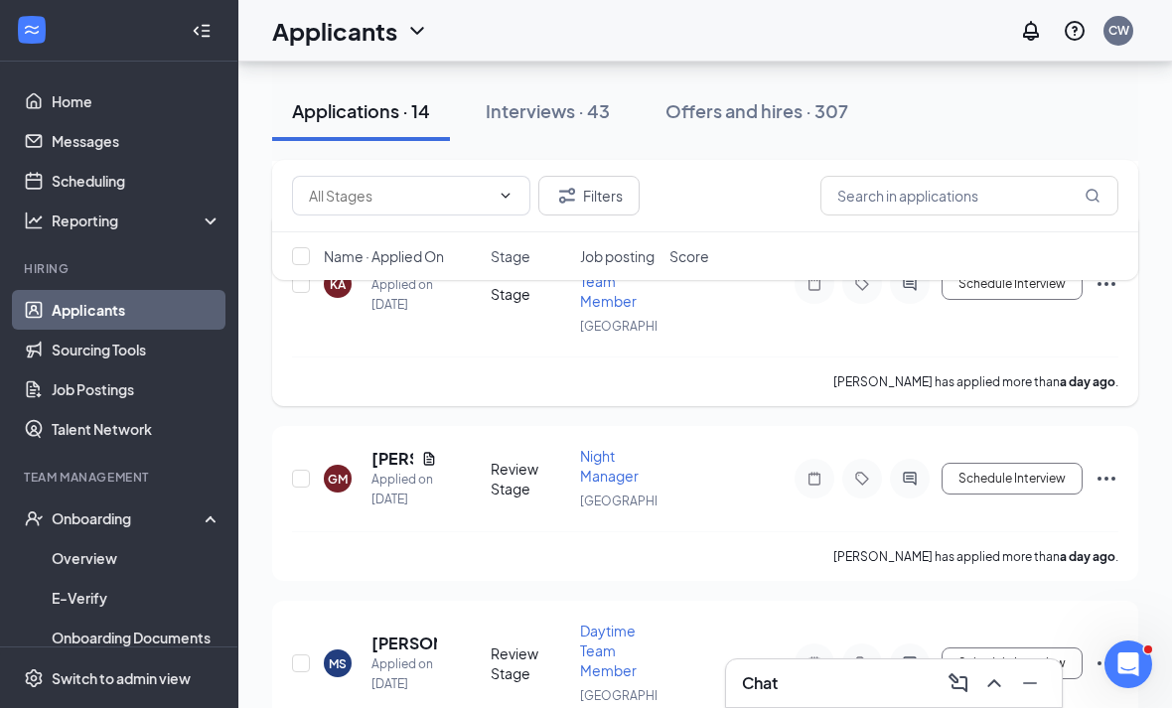
scroll to position [5088, 0]
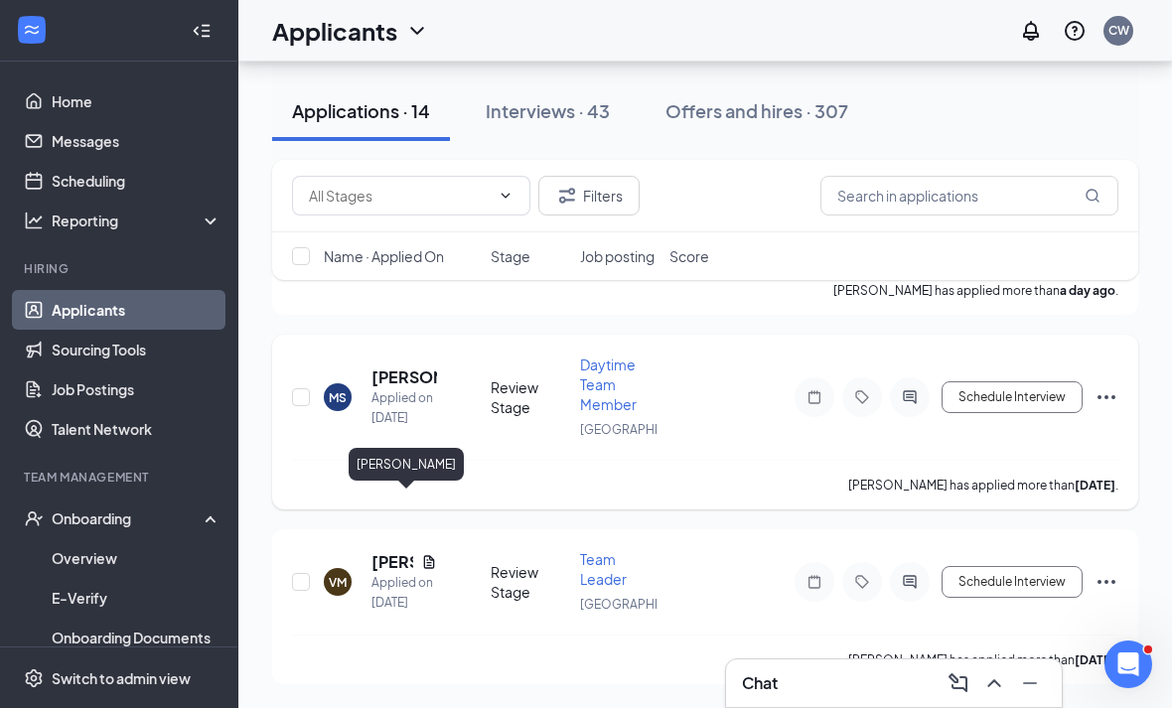
click at [379, 388] on h5 "[PERSON_NAME]" at bounding box center [404, 377] width 66 height 22
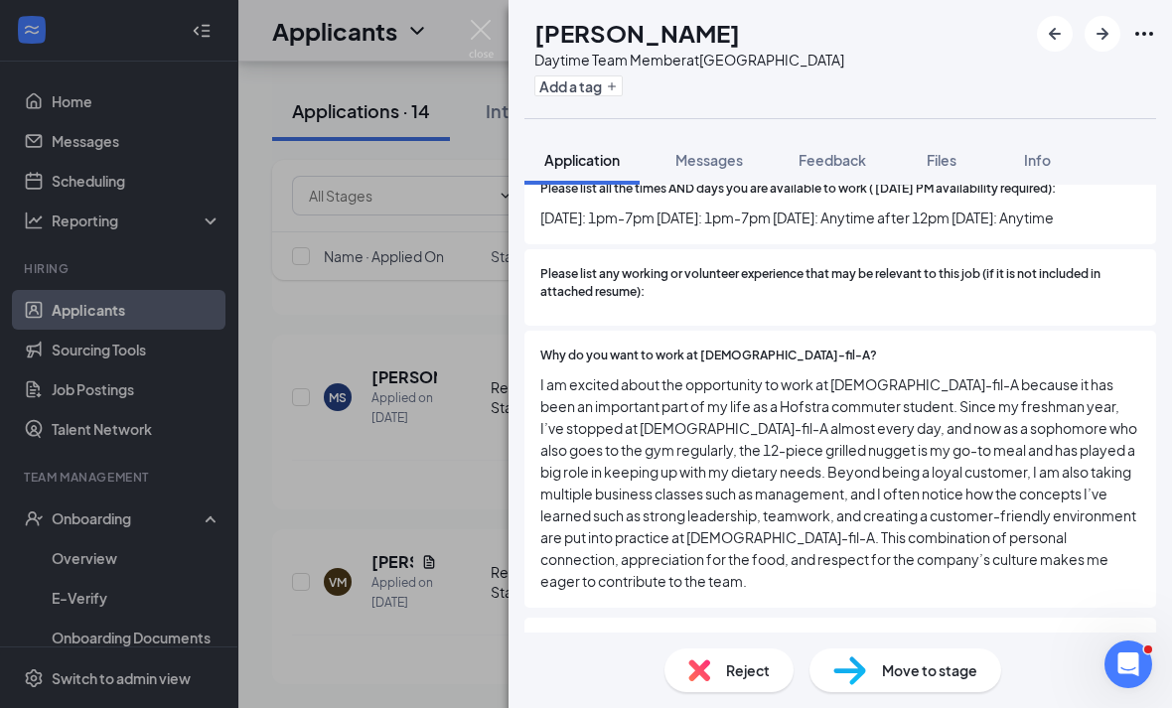
scroll to position [685, 0]
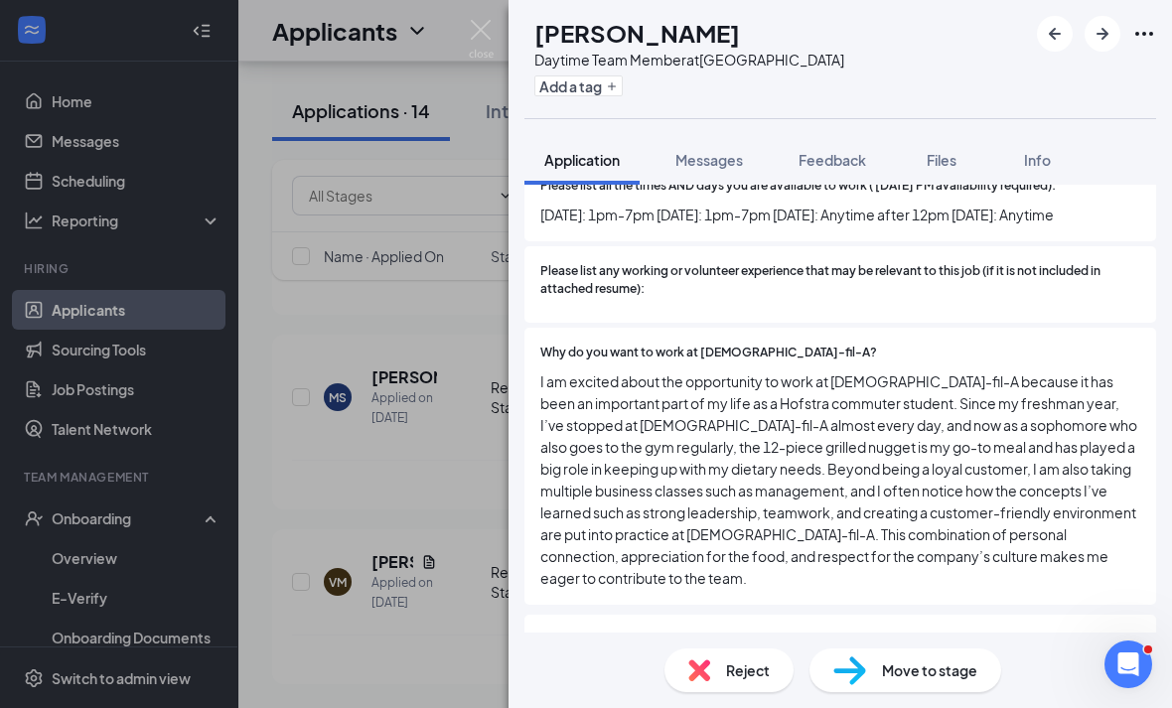
click at [390, 439] on div "MS Marco Sabbatino Daytime Team Member at Westbury Add a tag Application Messag…" at bounding box center [586, 354] width 1172 height 708
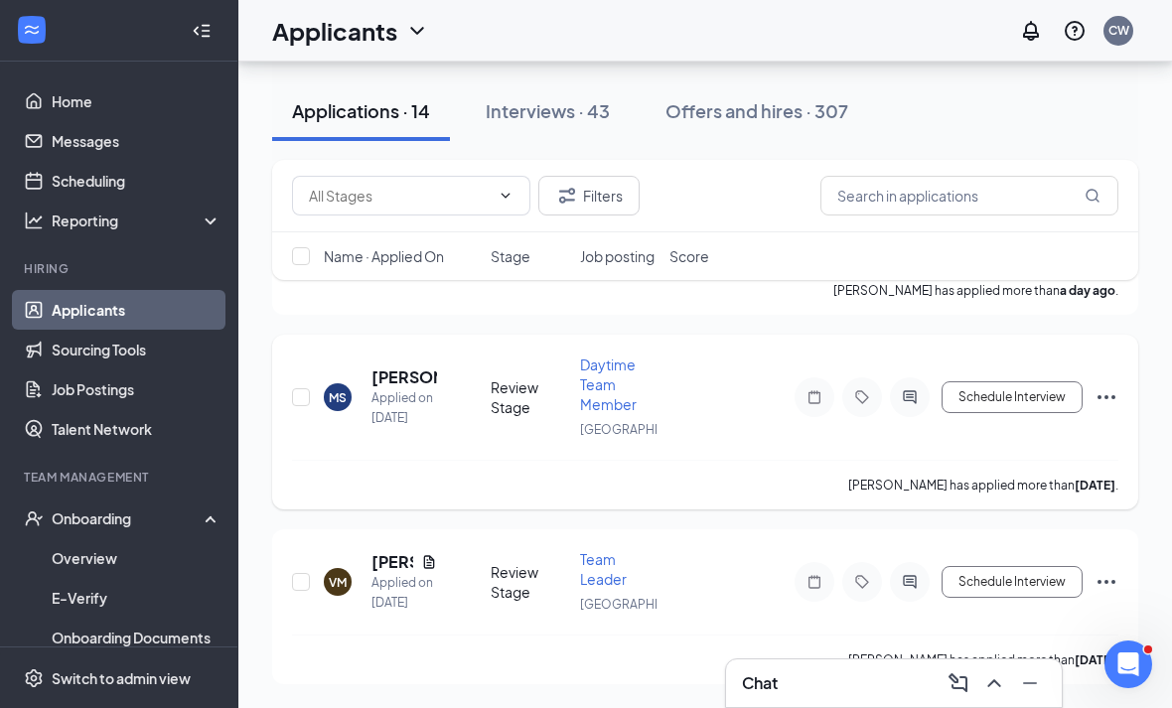
click at [334, 390] on div "MS Marco Sabbatino Applied on Sep 11 Review Stage Daytime Team Member Westbury …" at bounding box center [705, 422] width 866 height 175
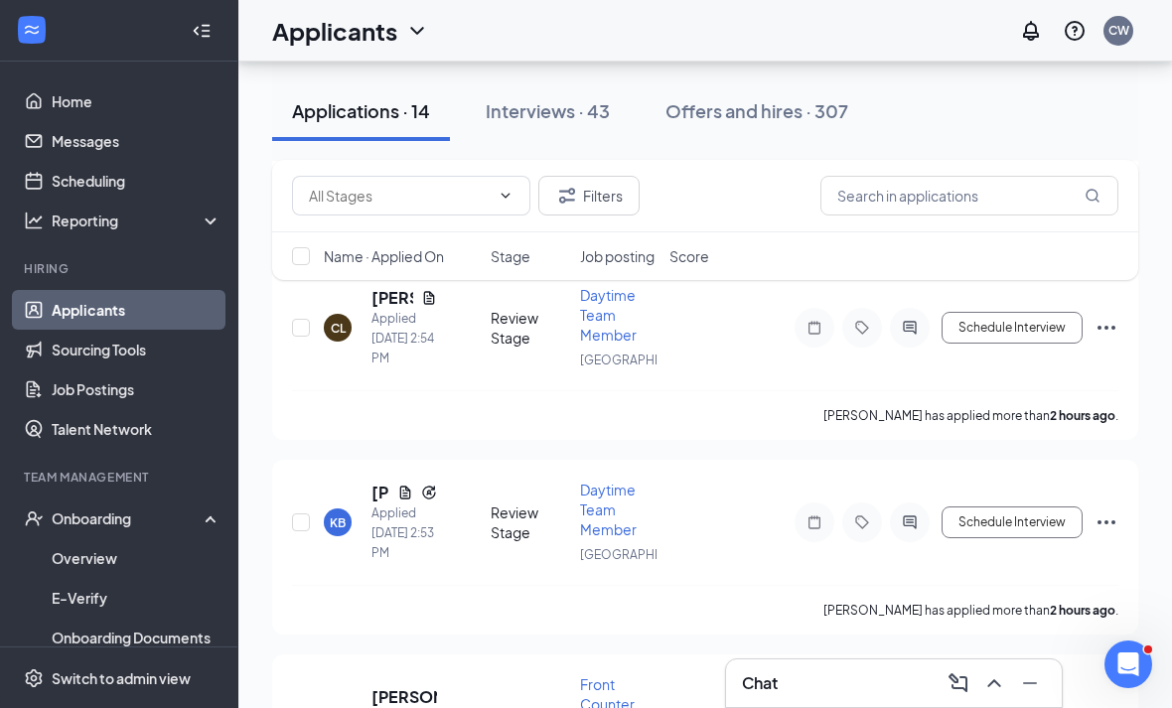
scroll to position [3391, 0]
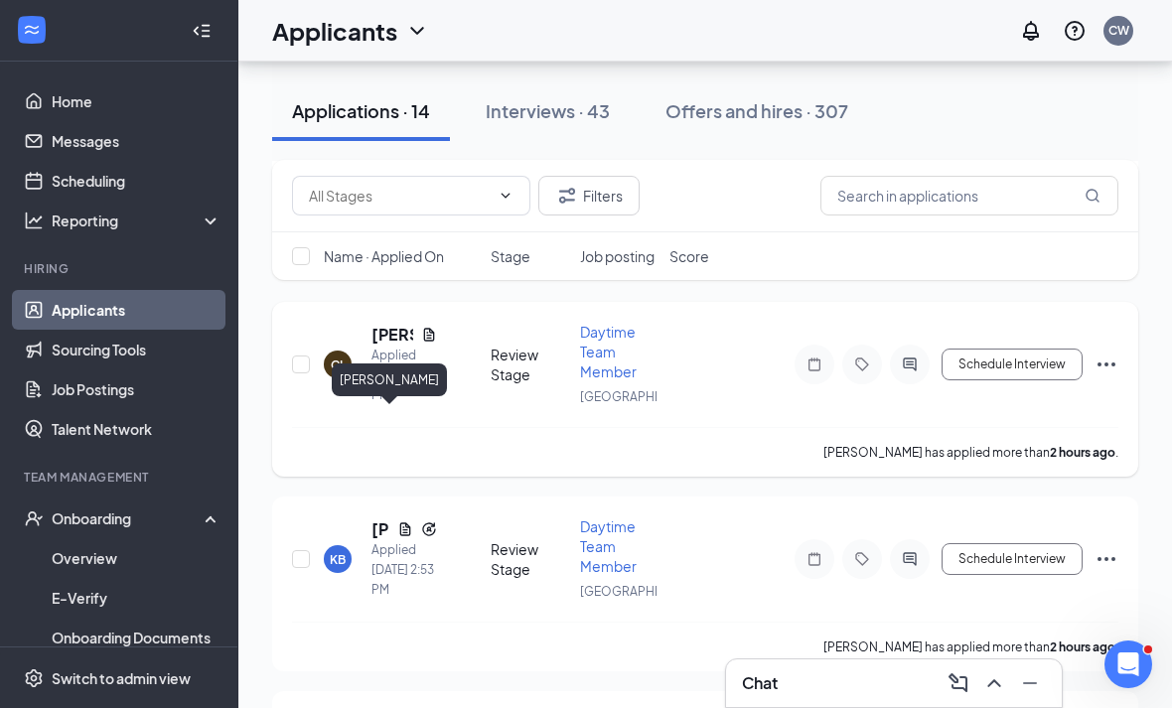
click at [381, 346] on h5 "Cassandre Loiseau" at bounding box center [392, 335] width 42 height 22
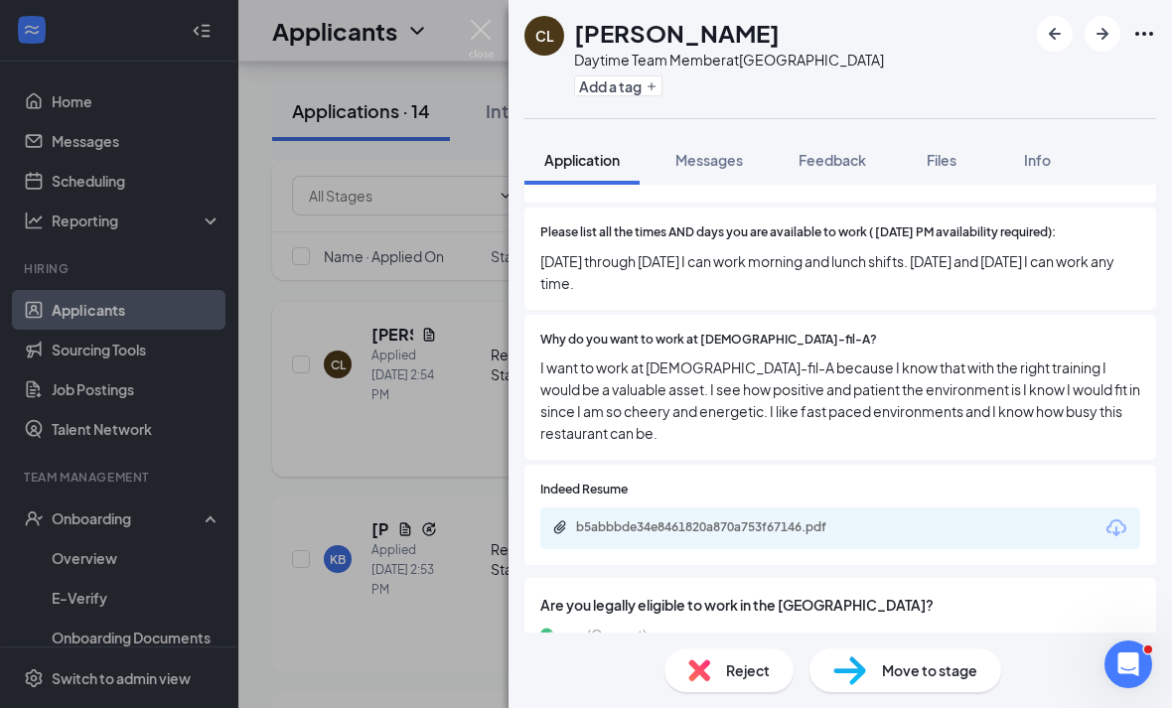
scroll to position [64, 0]
click at [762, 653] on div "Reject" at bounding box center [728, 670] width 129 height 44
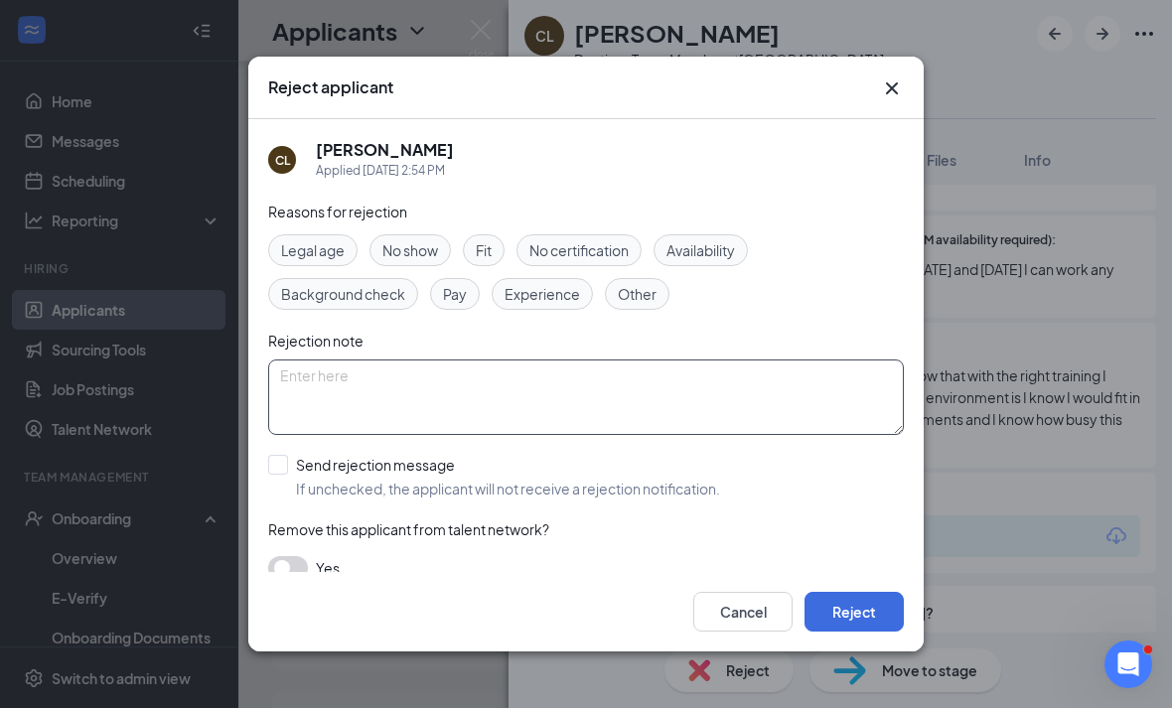
click at [600, 419] on textarea at bounding box center [585, 396] width 635 height 75
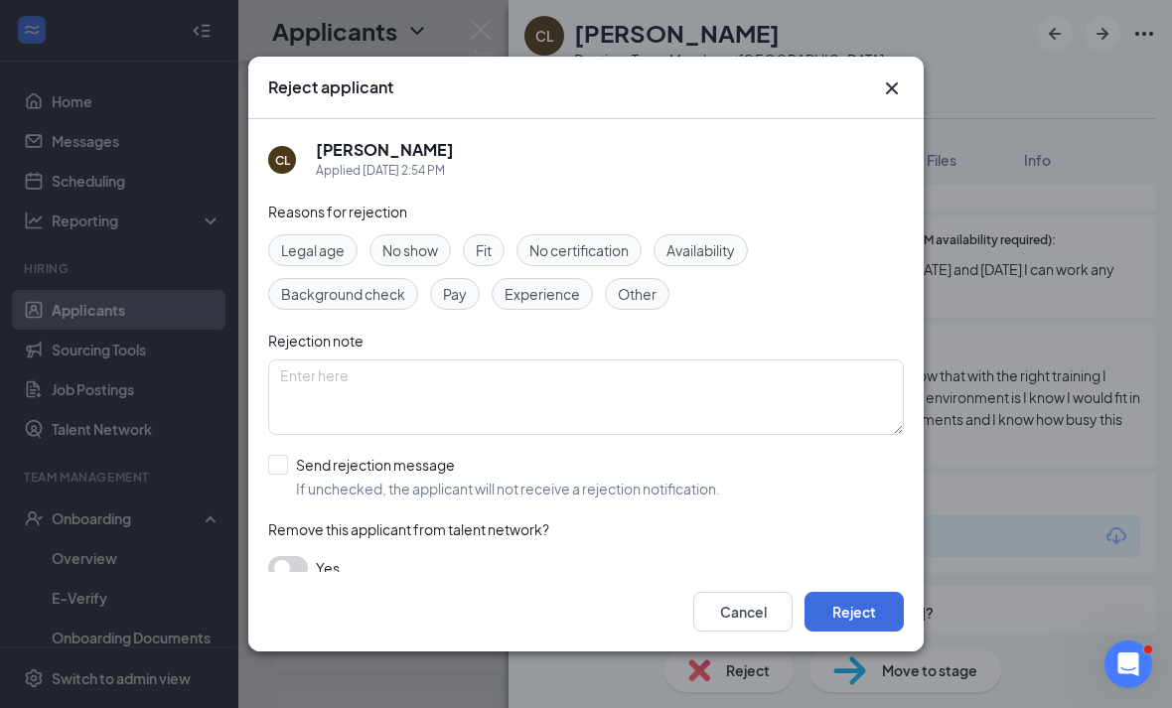
click at [628, 502] on div "Reasons for rejection Legal age No show Fit No certification Availability Backg…" at bounding box center [585, 400] width 635 height 399
click at [594, 455] on div "Send rejection message" at bounding box center [508, 465] width 424 height 20
click at [594, 455] on input "Send rejection message If unchecked, the applicant will not receive a rejection…" at bounding box center [494, 477] width 452 height 44
checkbox input "true"
click at [851, 631] on button "Reject" at bounding box center [853, 612] width 99 height 40
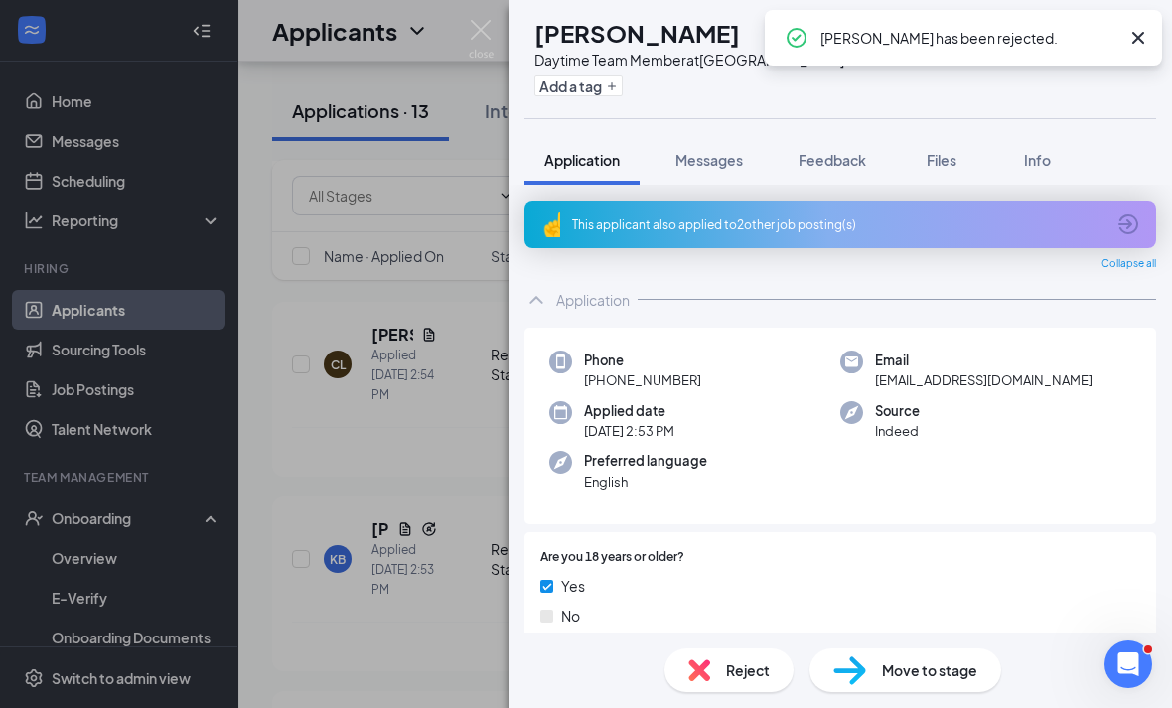
click at [471, 564] on div "KB Kailani Bandoo Daytime Team Member at Westbury Add a tag Application Message…" at bounding box center [586, 354] width 1172 height 708
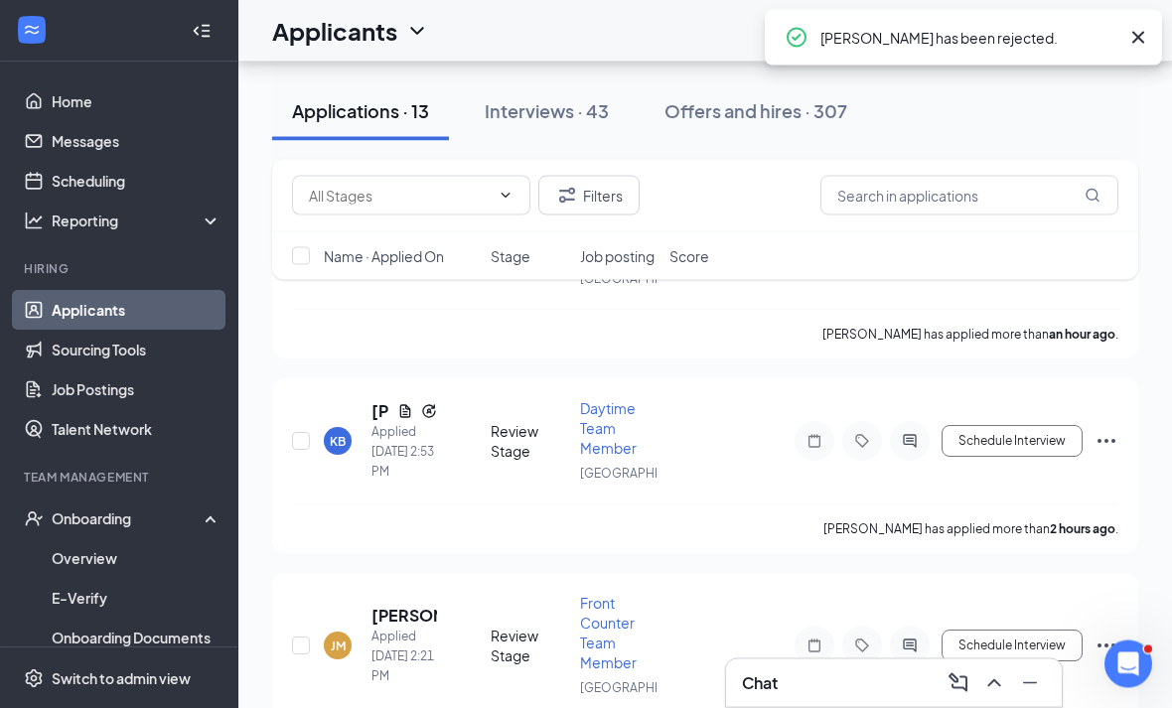
scroll to position [3120, 0]
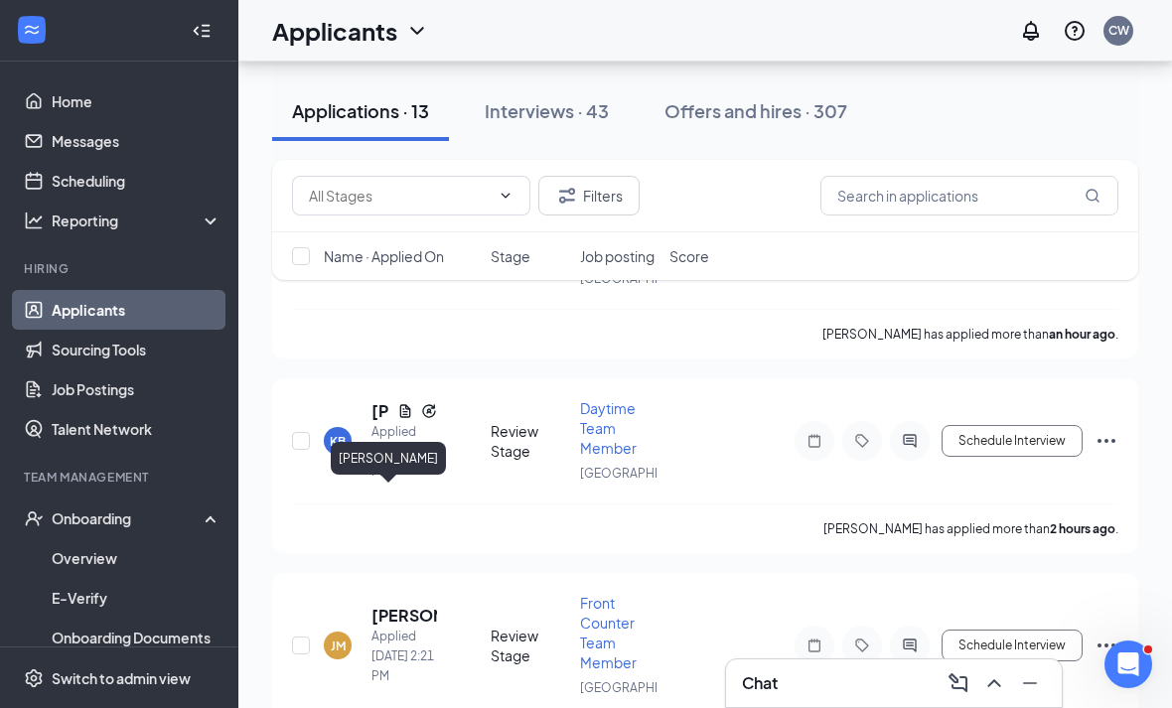
click at [395, 482] on div "[PERSON_NAME]" at bounding box center [388, 462] width 115 height 41
click at [387, 474] on div "[PERSON_NAME]" at bounding box center [388, 458] width 115 height 33
click at [388, 422] on h5 "[PERSON_NAME]" at bounding box center [380, 411] width 18 height 22
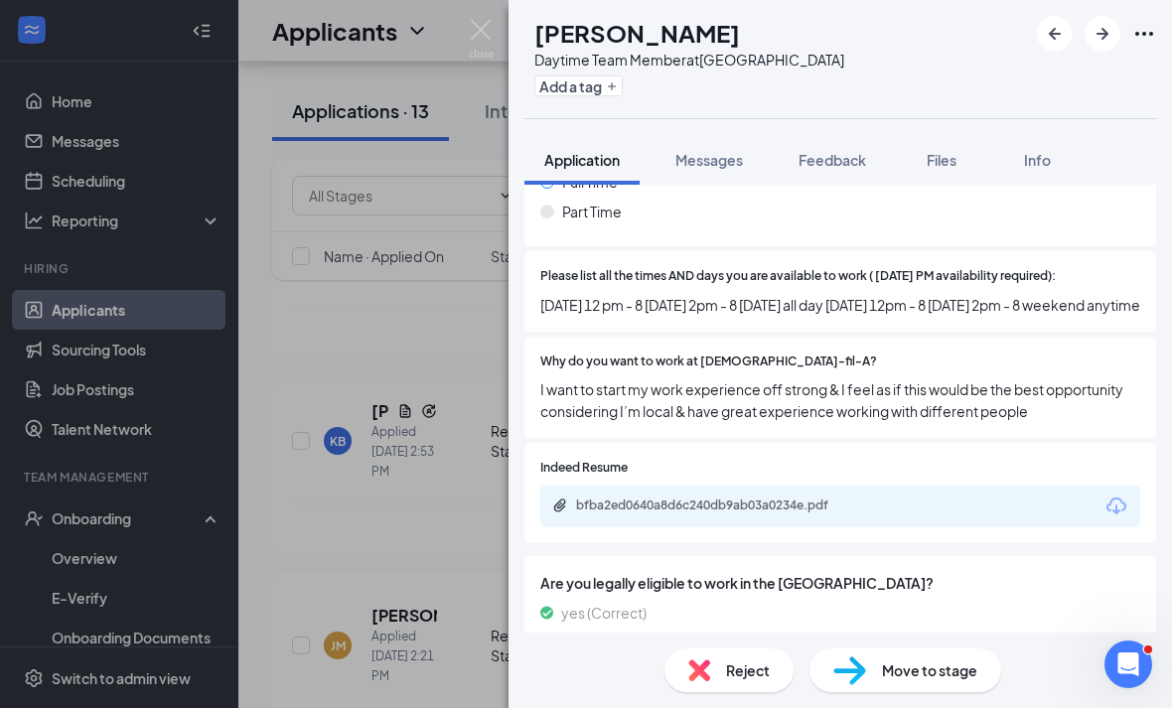
scroll to position [25, 0]
click at [1080, 551] on div "Are you legally eligible to work in the US? yes (Correct) no" at bounding box center [839, 616] width 631 height 131
click at [181, 257] on div "KB Kailani Bandoo Daytime Team Member at Westbury Add a tag Application Message…" at bounding box center [586, 354] width 1172 height 708
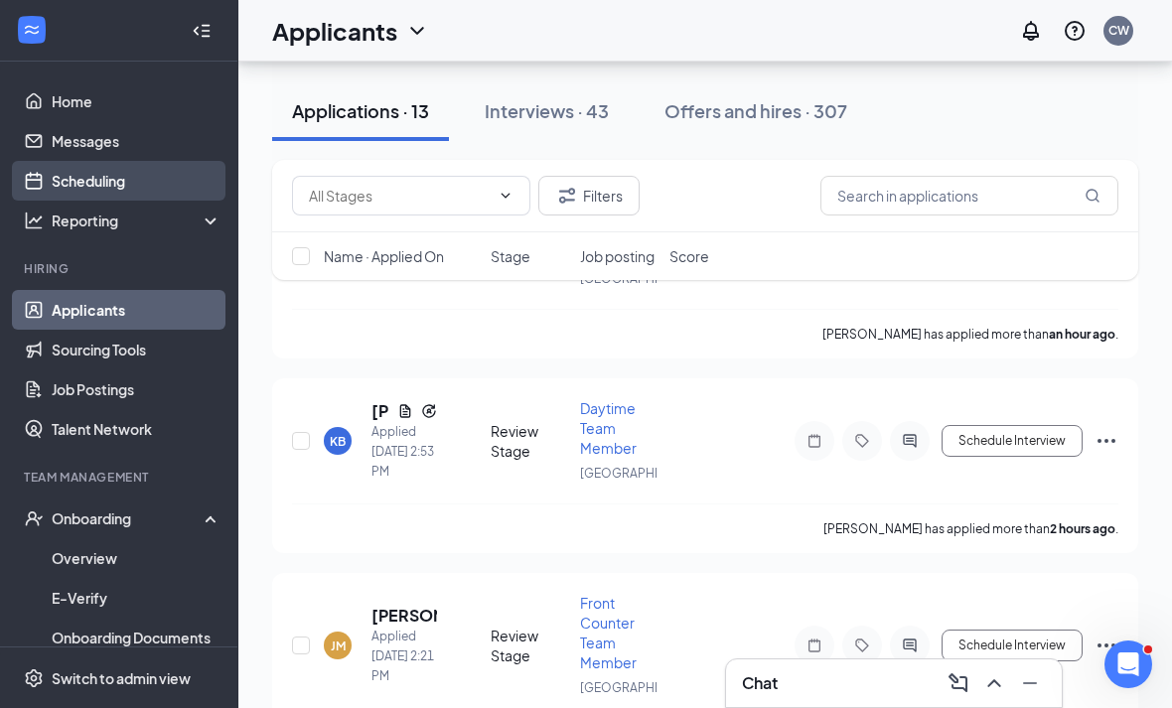
click at [52, 186] on link "Scheduling" at bounding box center [137, 181] width 170 height 40
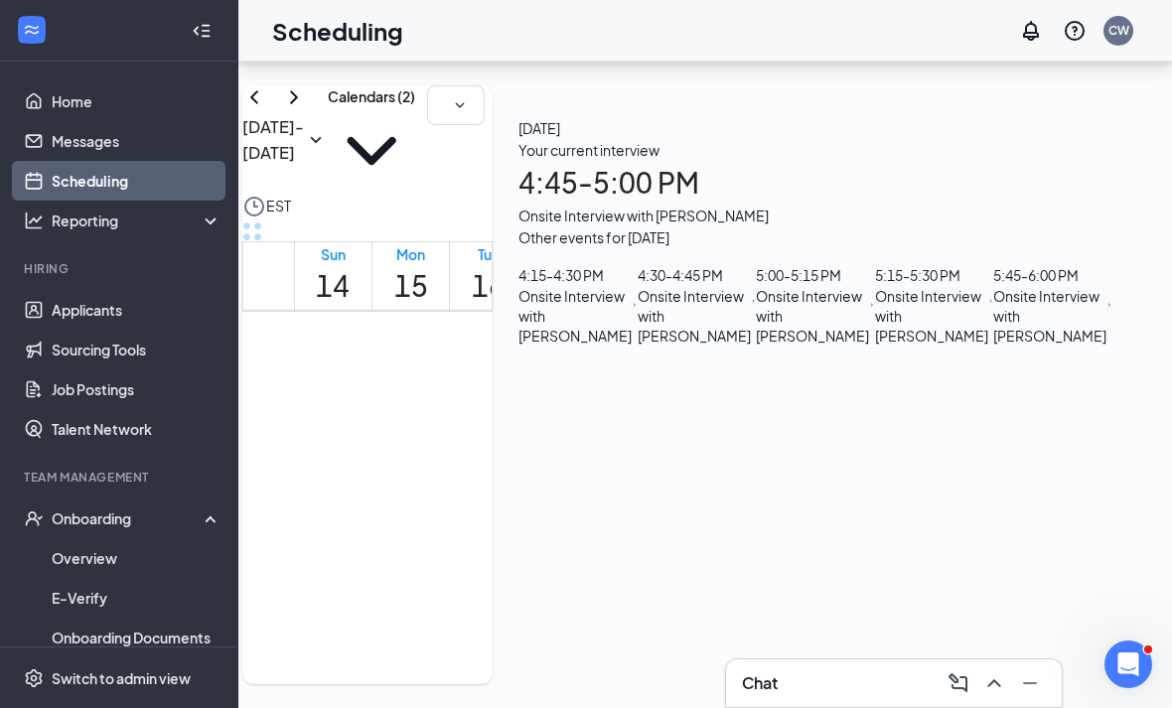
click at [979, 195] on h1 "4:45 - 5:00 PM" at bounding box center [815, 183] width 594 height 44
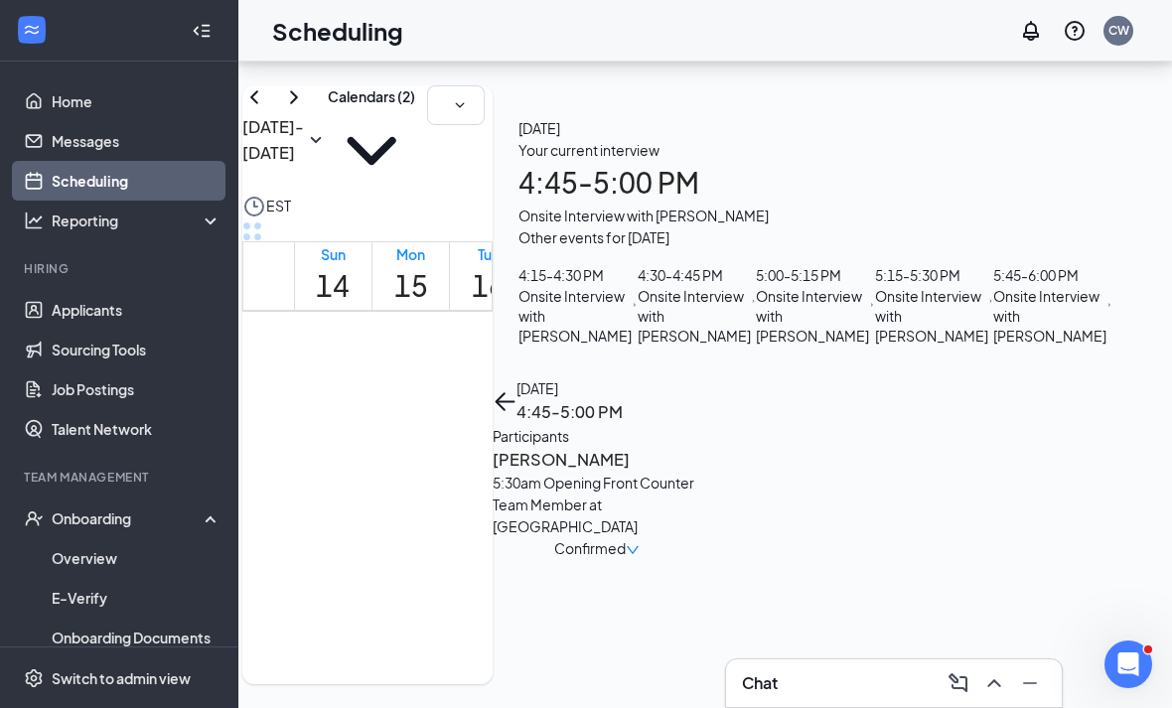
click at [701, 447] on h3 "Moises Osorio" at bounding box center [596, 460] width 209 height 26
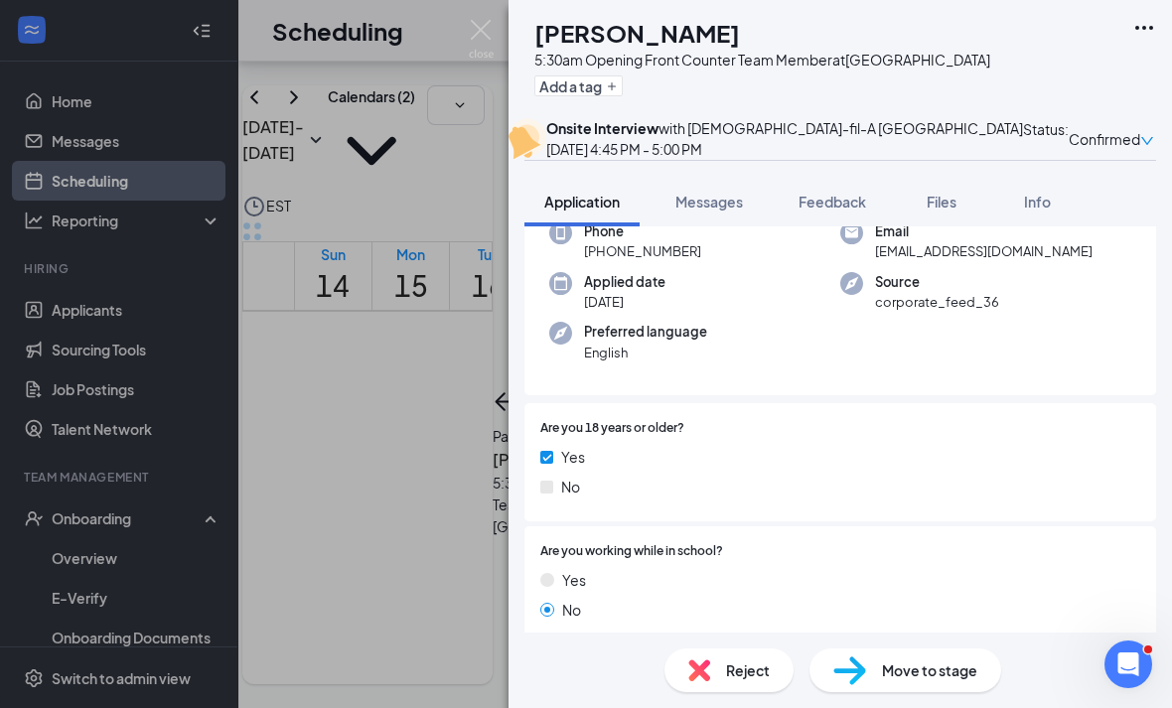
scroll to position [114, 0]
click at [480, 495] on div "MO Moises Osorio 5:30am Opening Front Counter Team Member at Westbury Add a tag…" at bounding box center [586, 354] width 1172 height 708
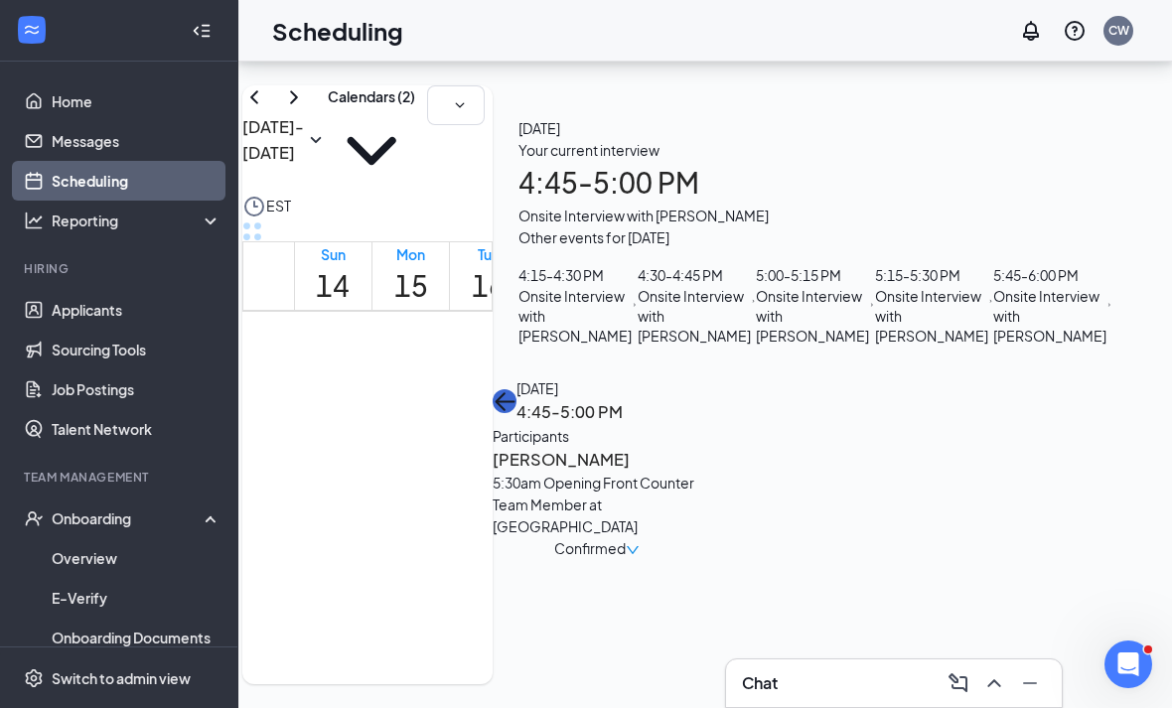
click at [516, 389] on icon "ArrowLeft" at bounding box center [504, 401] width 24 height 24
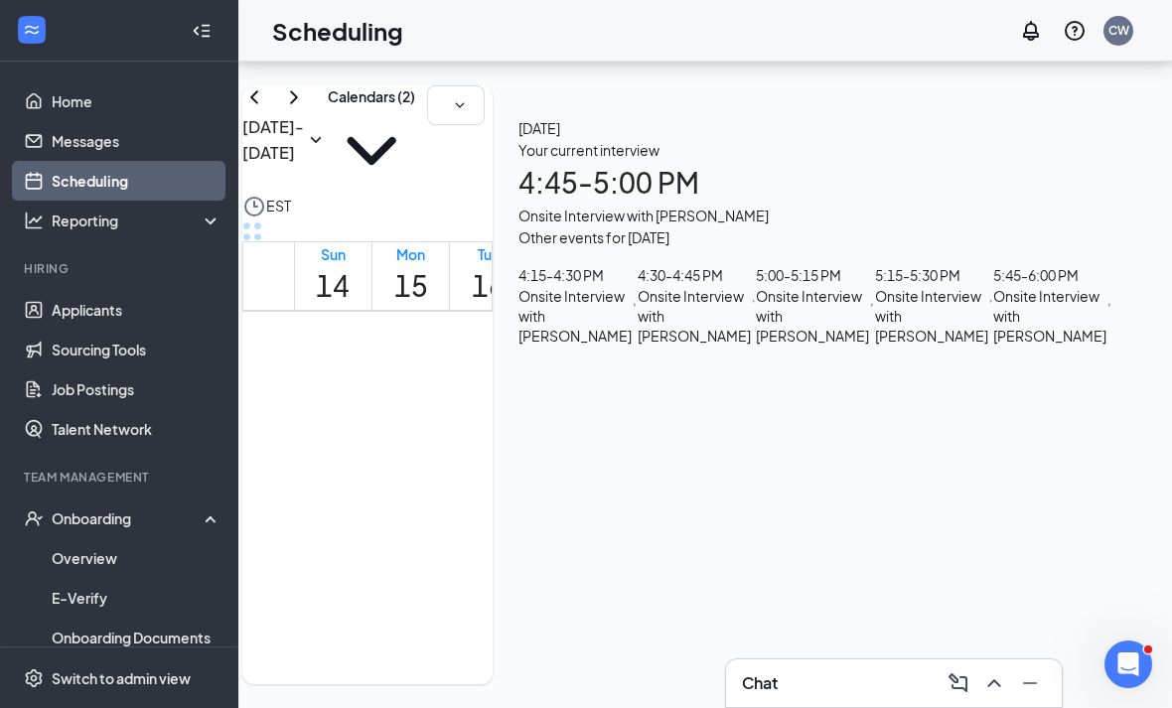
scroll to position [74, 0]
click at [1040, 139] on div "Your current interview 4:45 - 5:00 PM Onsite Interview with Moises Osorio" at bounding box center [815, 182] width 594 height 87
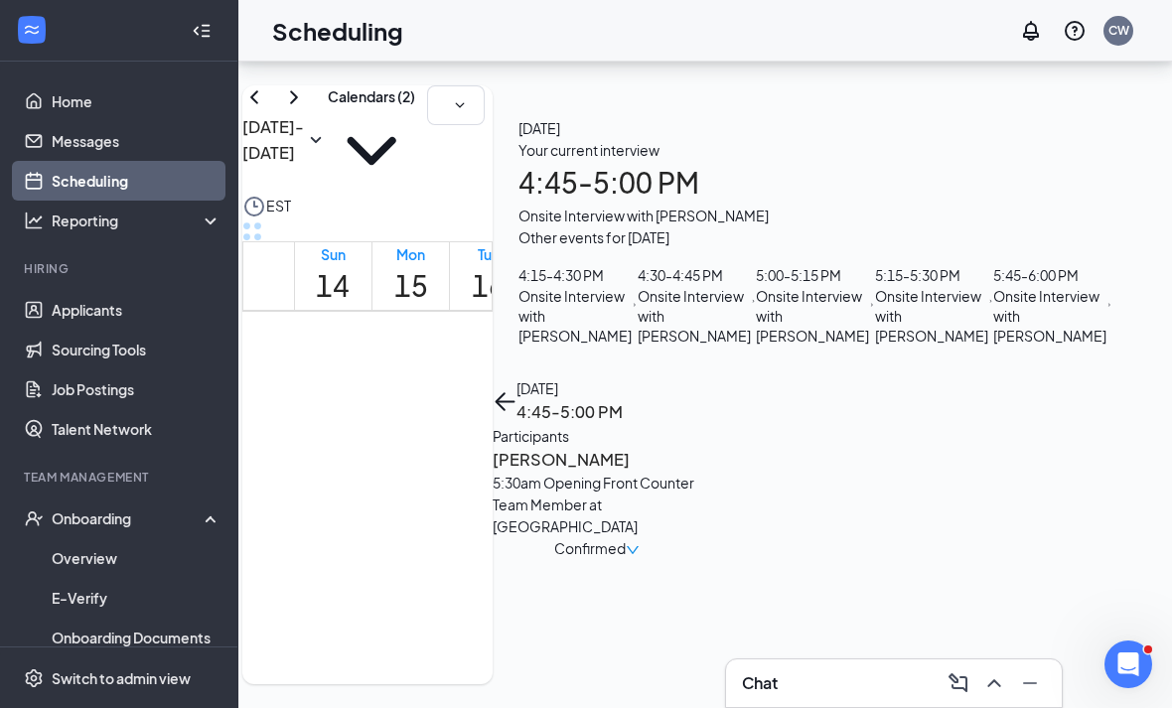
click at [701, 472] on div "5:30am Opening Front Counter Team Member at Westbury" at bounding box center [596, 505] width 209 height 66
click at [701, 447] on h3 "Moises Osorio" at bounding box center [596, 460] width 209 height 26
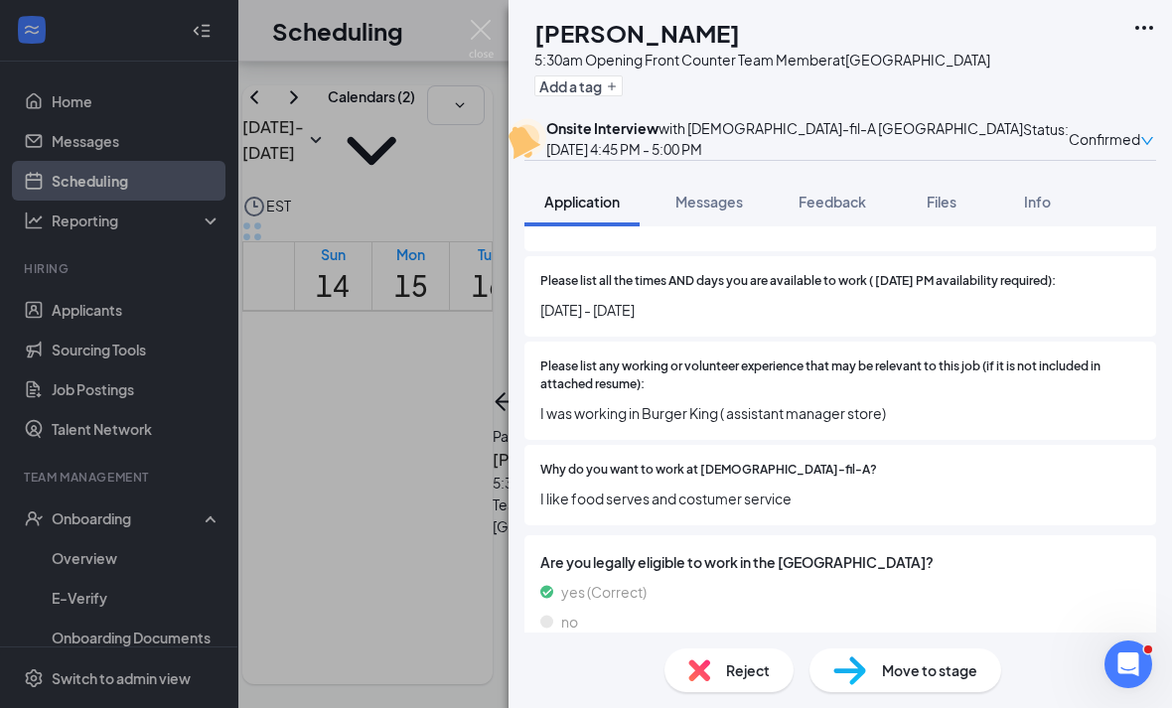
scroll to position [630, 0]
click at [823, 226] on button "Feedback" at bounding box center [831, 202] width 107 height 50
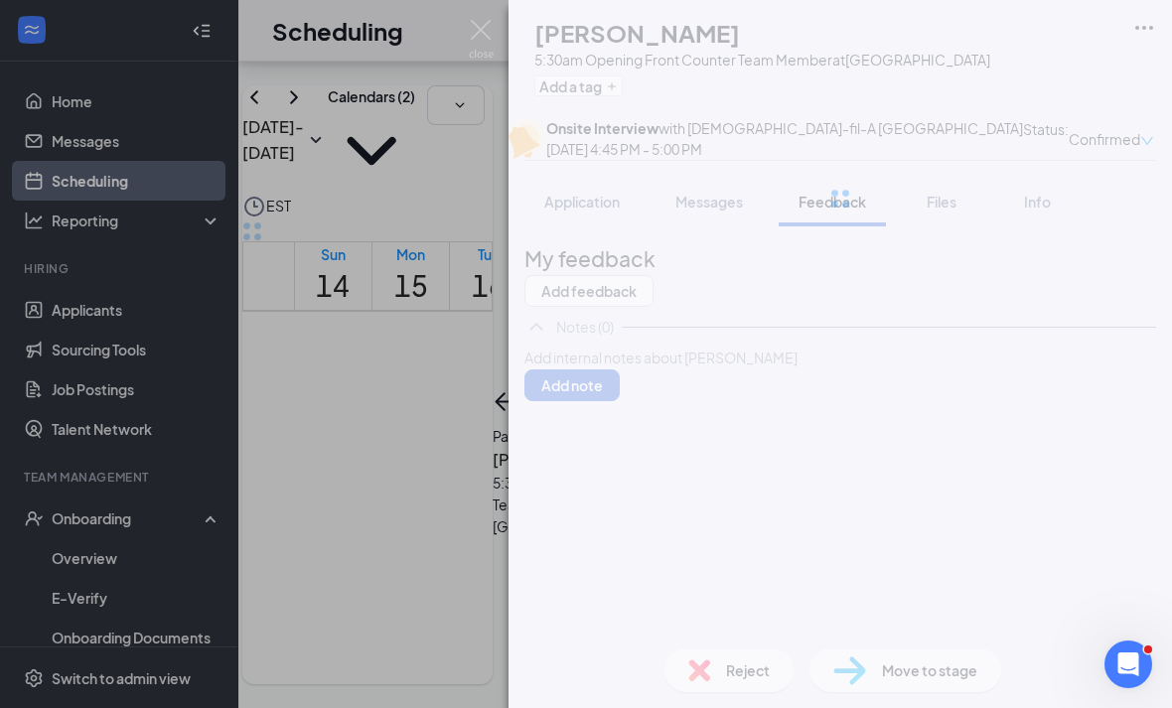
click at [936, 245] on div at bounding box center [839, 198] width 663 height 397
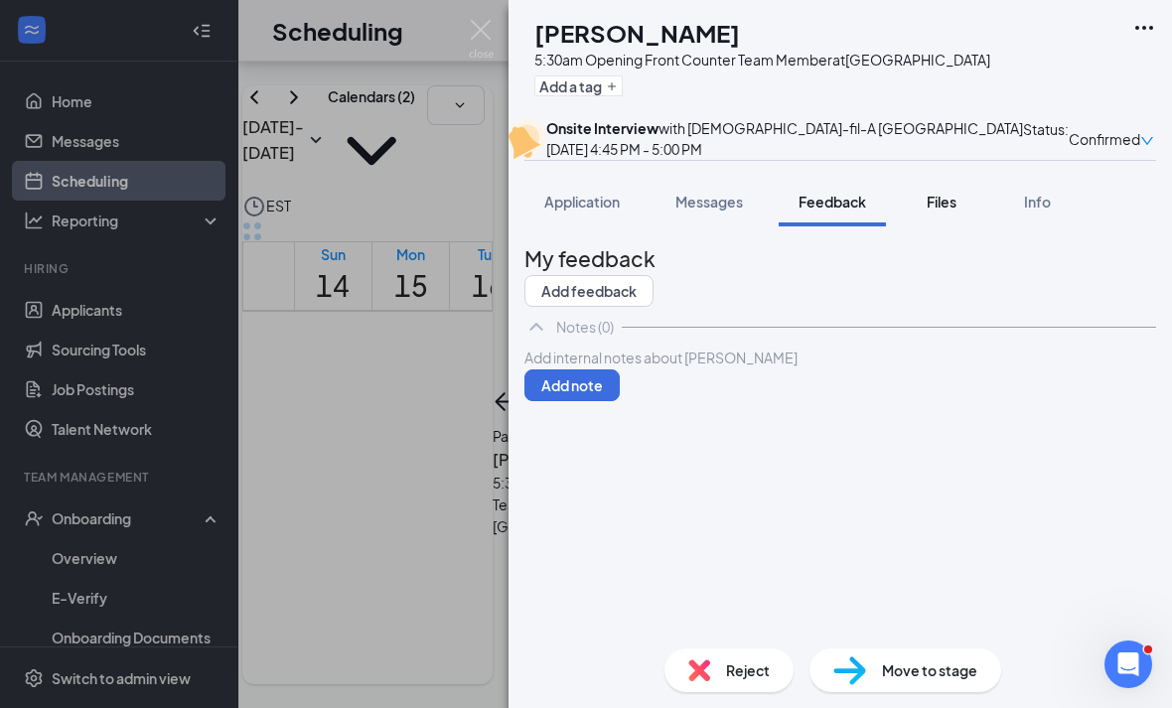
click at [952, 210] on span "Files" at bounding box center [941, 202] width 30 height 18
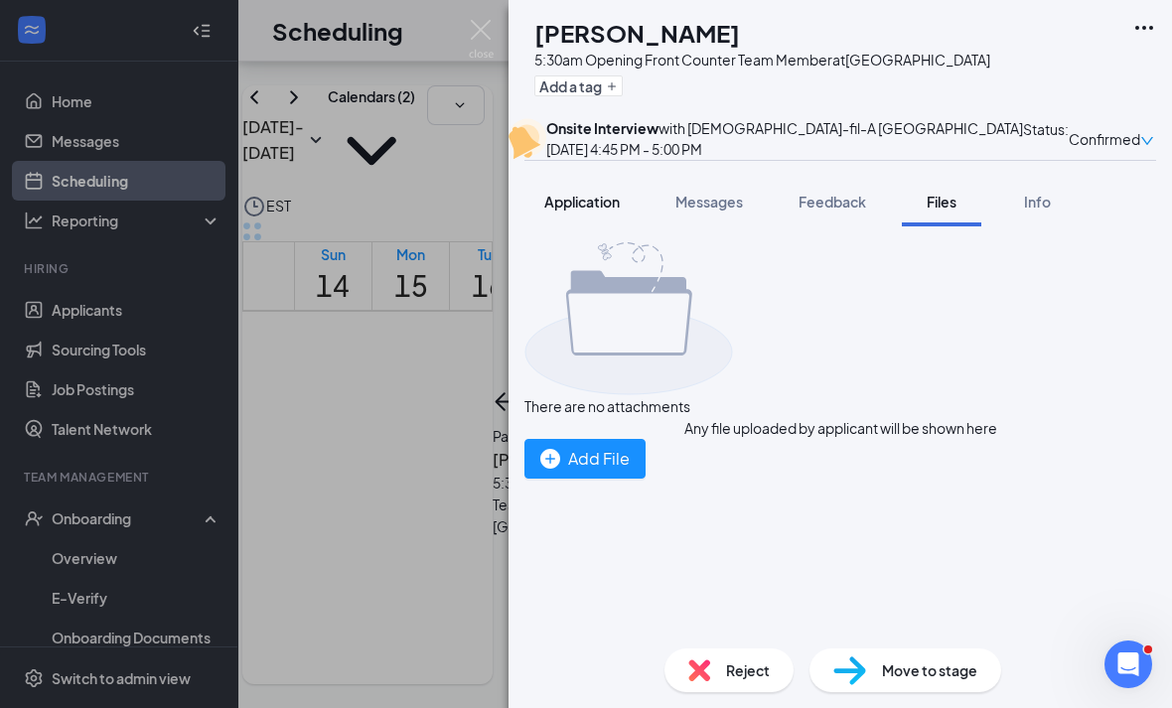
click at [572, 226] on button "Application" at bounding box center [581, 202] width 115 height 50
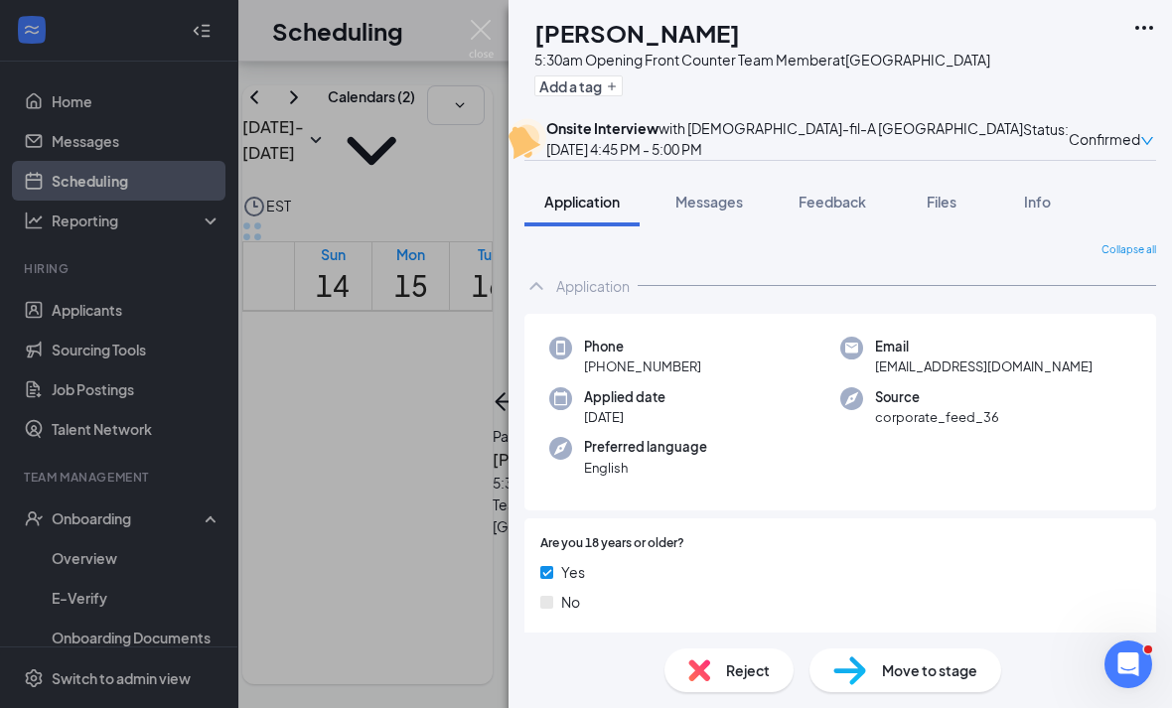
click at [395, 255] on div "MO Moises Osorio 5:30am Opening Front Counter Team Member at Westbury Add a tag…" at bounding box center [586, 354] width 1172 height 708
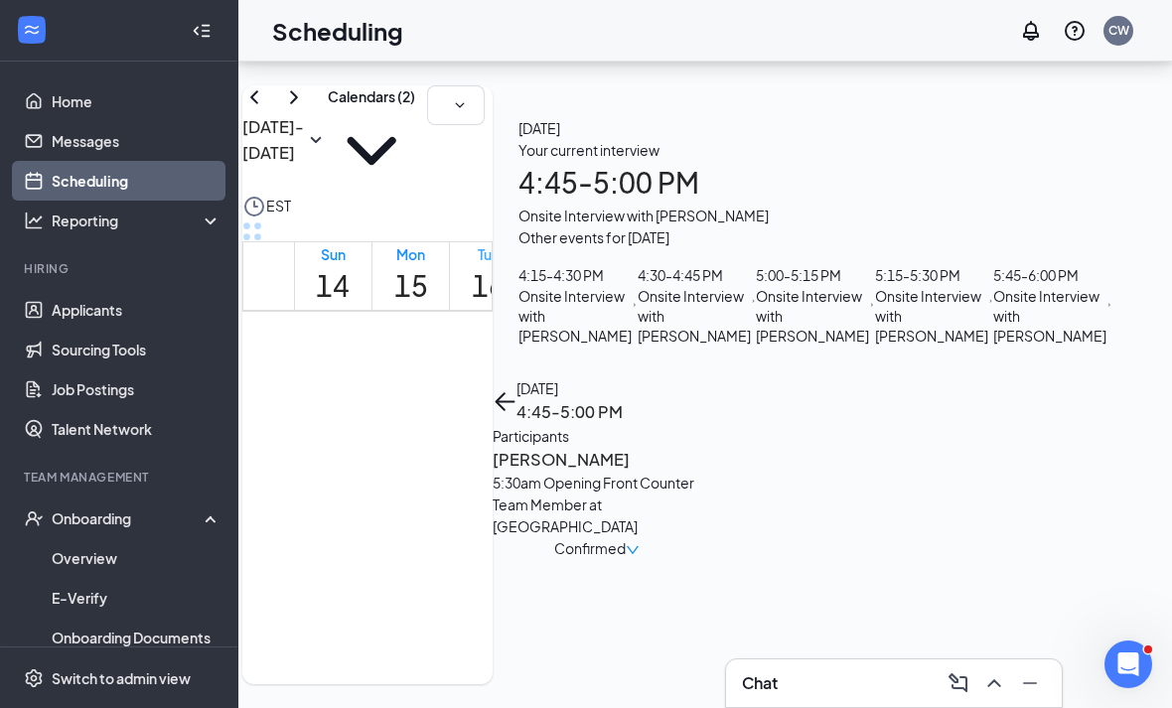
scroll to position [57, 0]
click at [701, 447] on div "Moises Osorio 5:30am Opening Front Counter Team Member at Westbury Confirmed" at bounding box center [596, 503] width 209 height 113
click at [701, 472] on div "5:30am Opening Front Counter Team Member at Westbury" at bounding box center [596, 505] width 209 height 66
click at [701, 447] on h3 "Moises Osorio" at bounding box center [596, 460] width 209 height 26
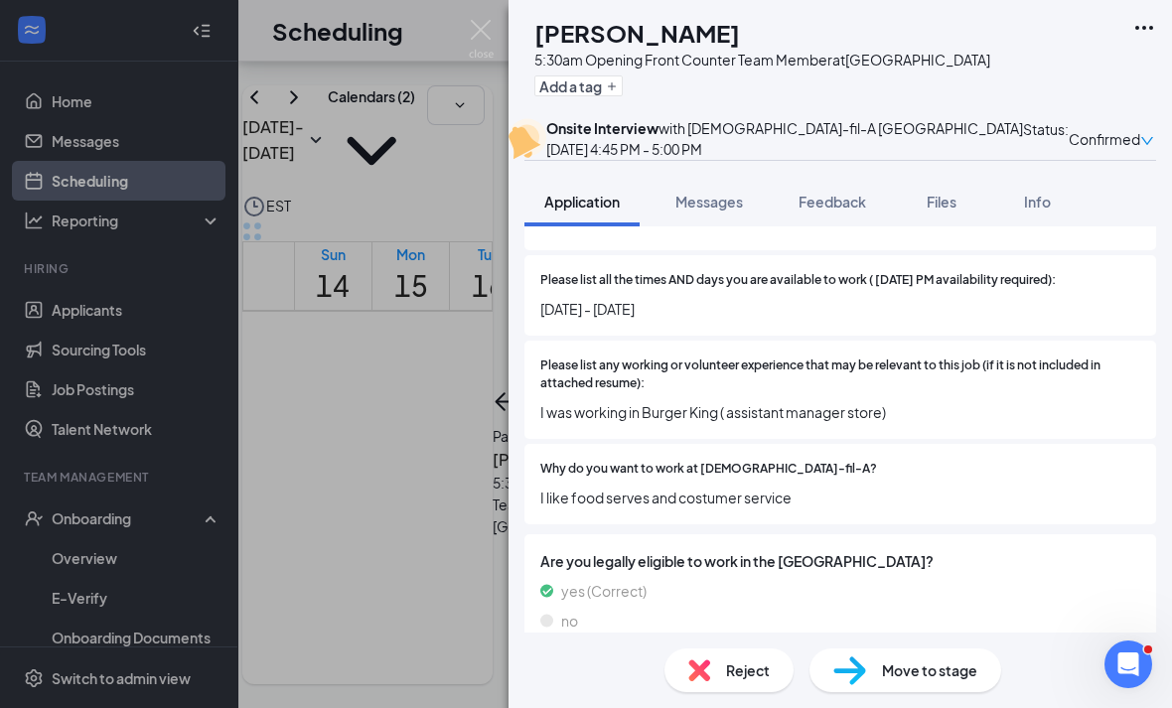
scroll to position [630, 0]
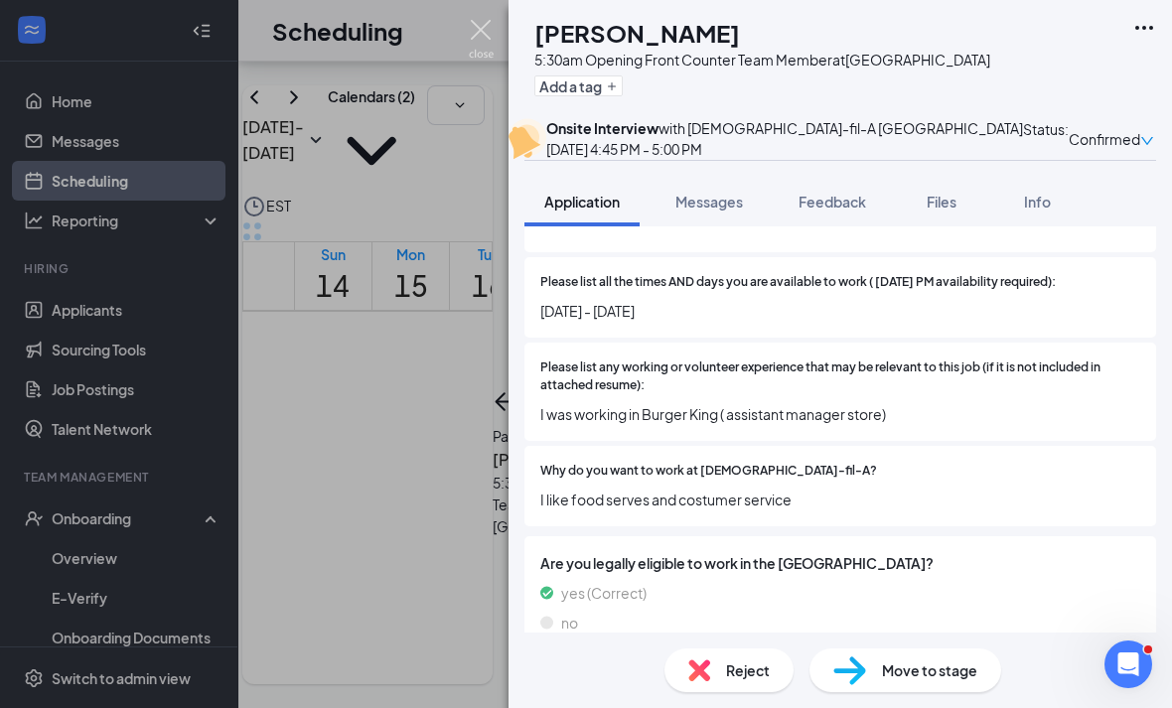
click at [483, 39] on img at bounding box center [481, 39] width 25 height 39
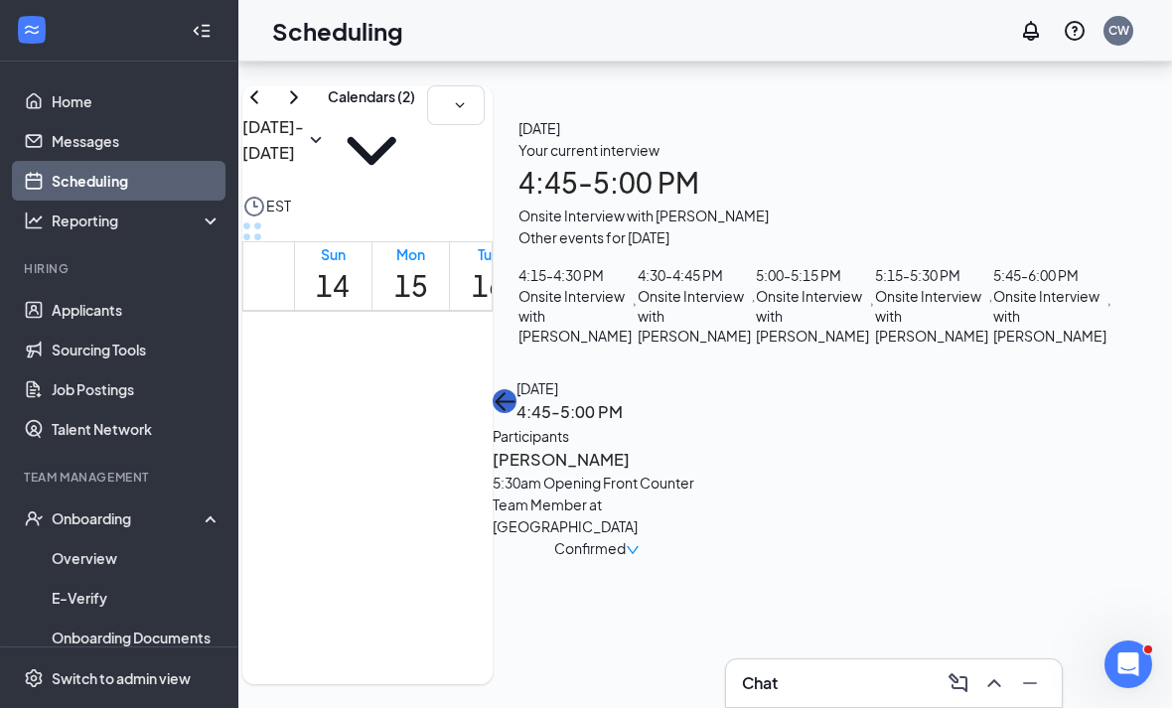
click at [516, 389] on icon "ArrowLeft" at bounding box center [504, 401] width 24 height 24
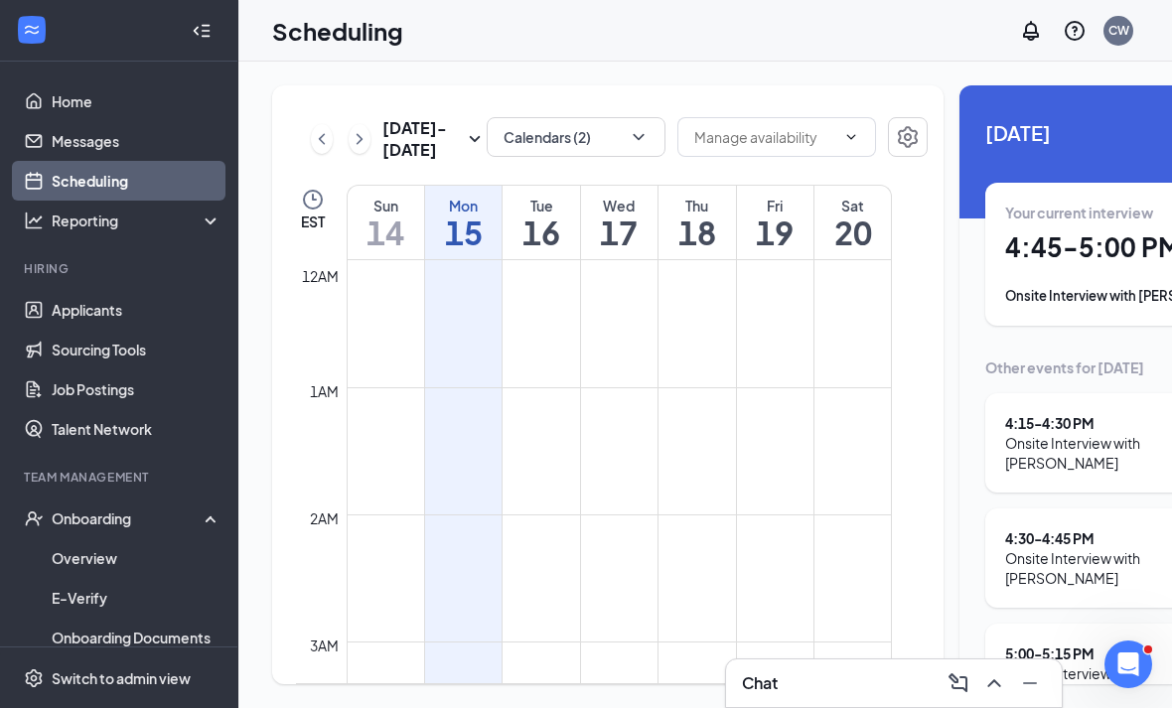
scroll to position [976, 0]
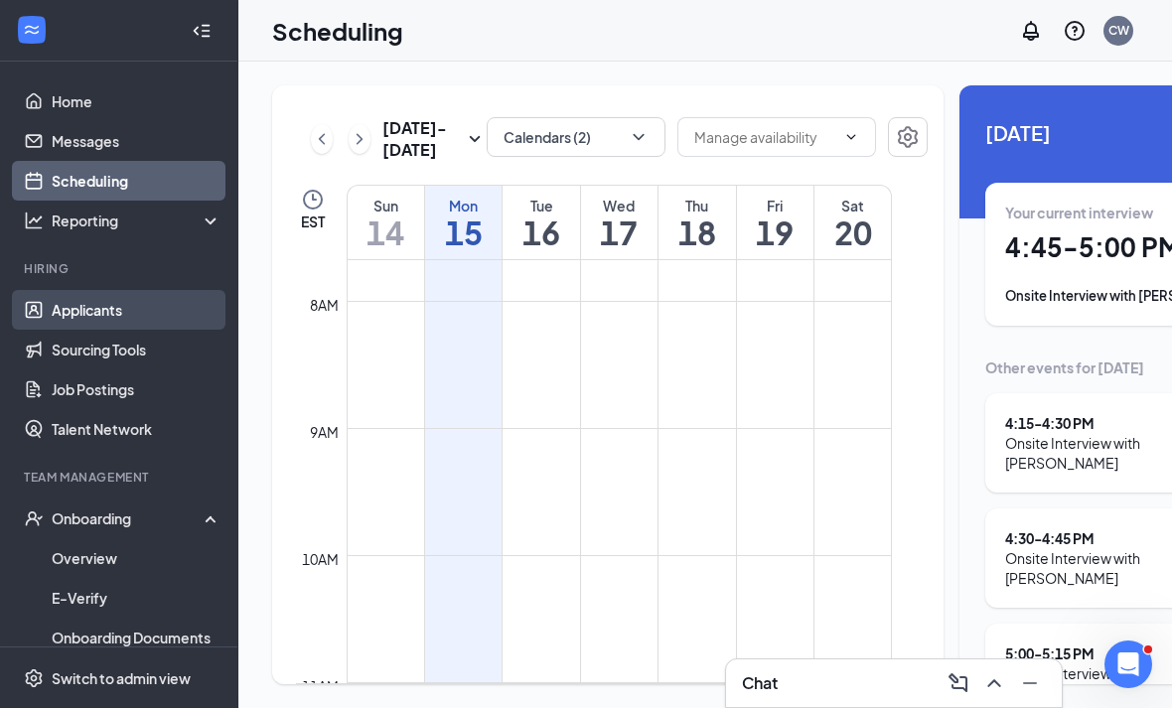
click at [122, 305] on link "Applicants" at bounding box center [137, 310] width 170 height 40
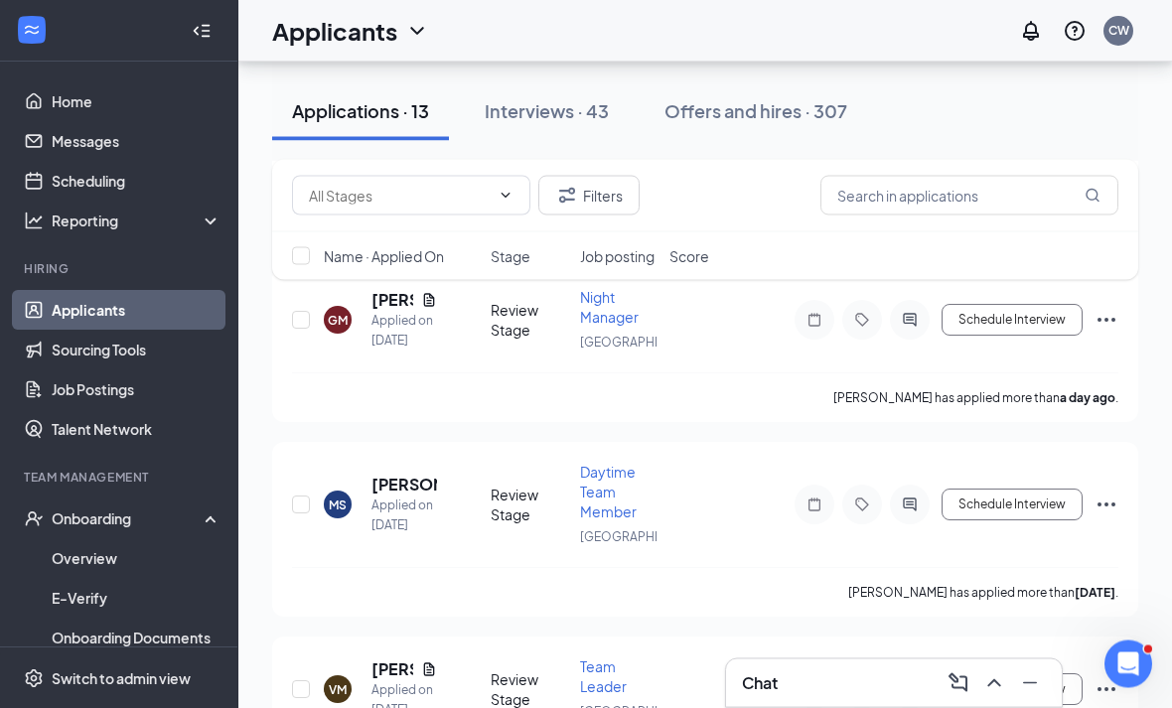
scroll to position [2324, 0]
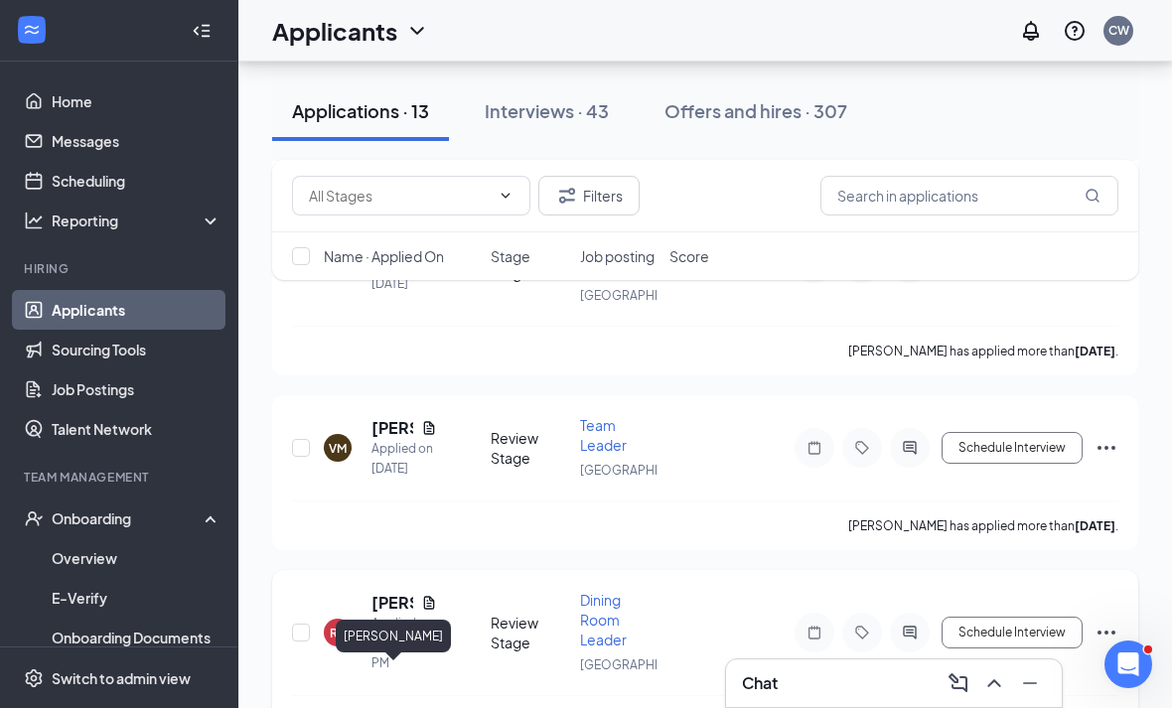
click at [383, 614] on h5 "[PERSON_NAME]" at bounding box center [392, 603] width 42 height 22
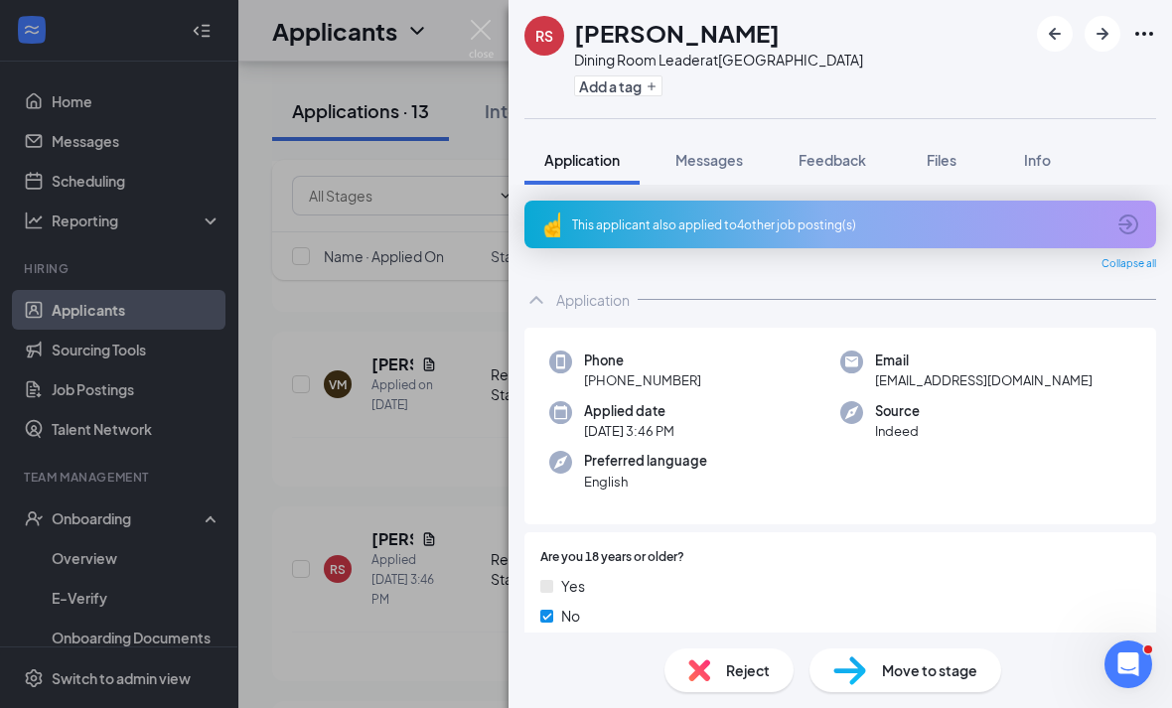
click at [502, 43] on div "RS [PERSON_NAME] Dining Room Leader at [GEOGRAPHIC_DATA] Add a tag Application …" at bounding box center [586, 354] width 1172 height 708
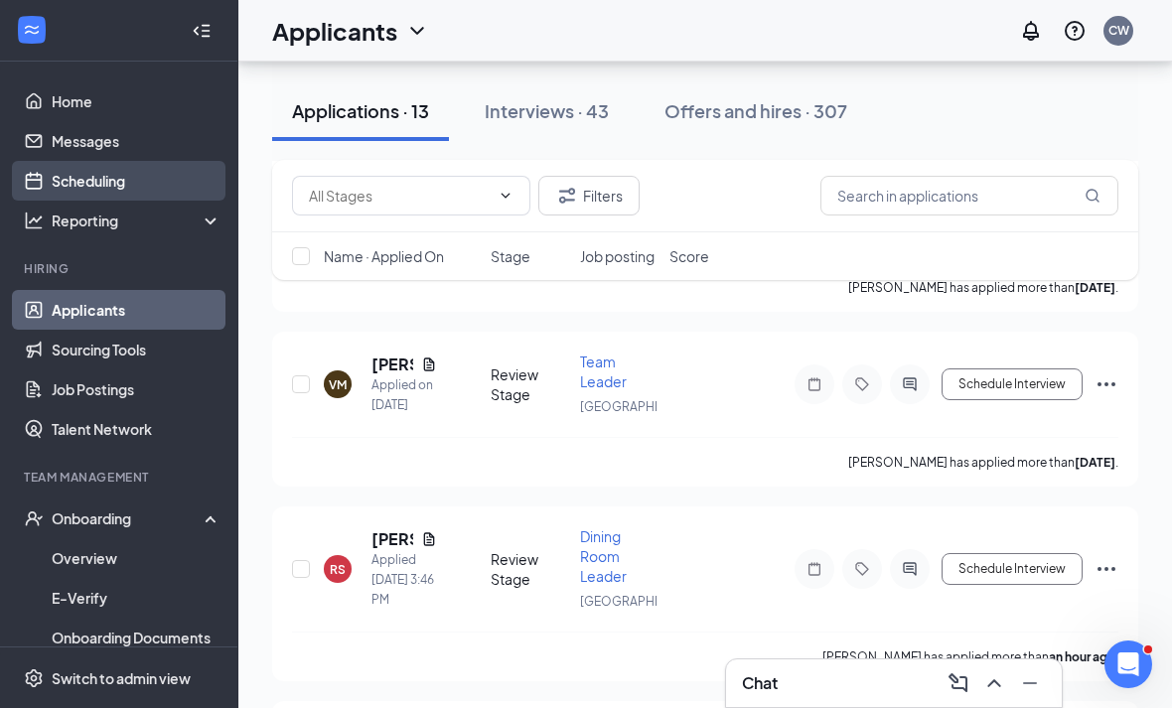
click at [93, 191] on link "Scheduling" at bounding box center [137, 181] width 170 height 40
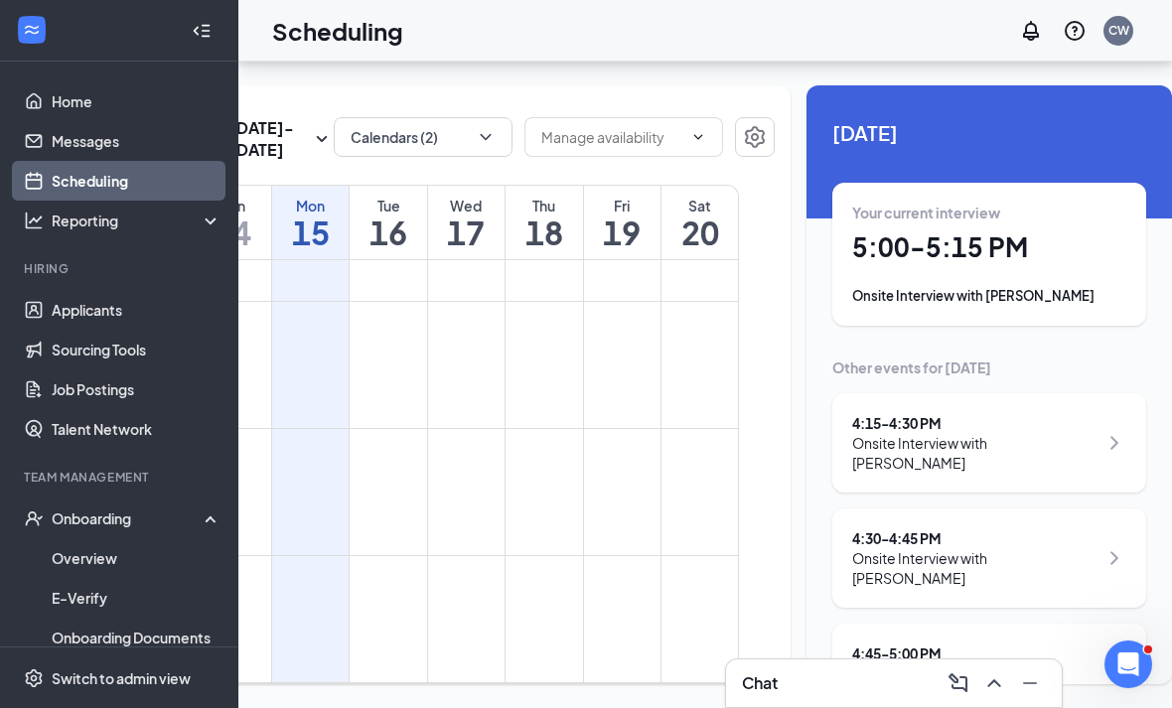
click at [957, 230] on h1 "5:00 - 5:15 PM" at bounding box center [989, 247] width 274 height 34
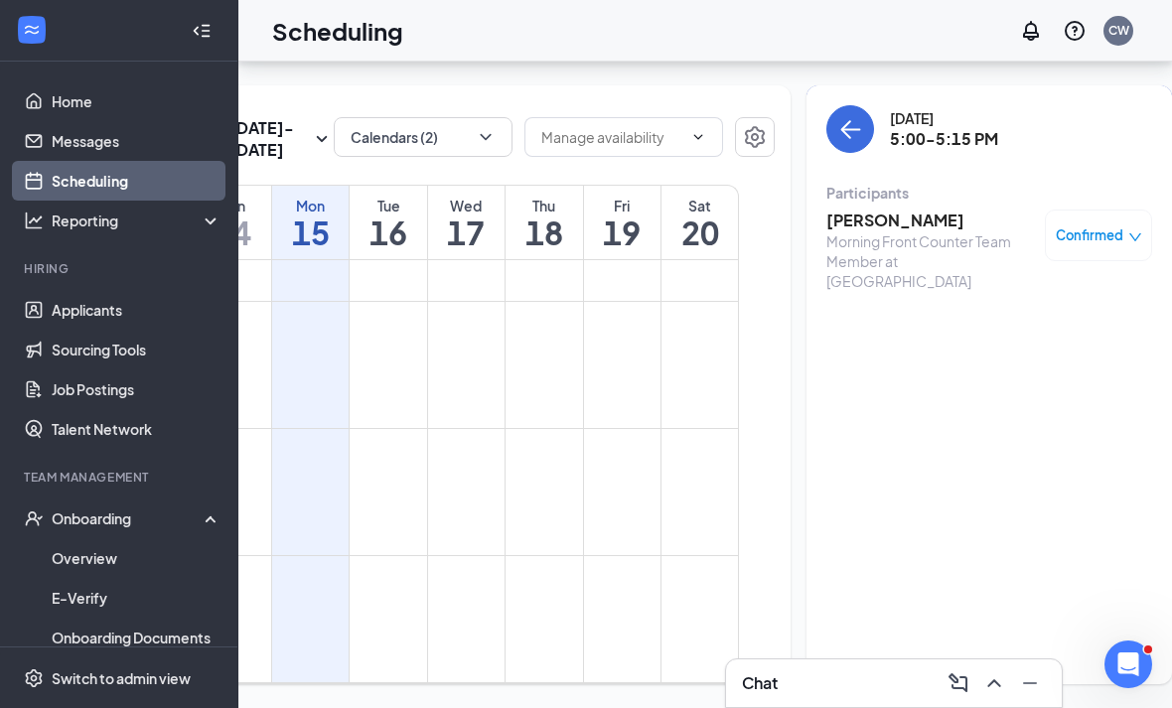
click at [826, 231] on div "Morning Front Counter Team Member at [GEOGRAPHIC_DATA]" at bounding box center [930, 261] width 209 height 60
click at [826, 209] on h3 "[PERSON_NAME]" at bounding box center [930, 220] width 209 height 22
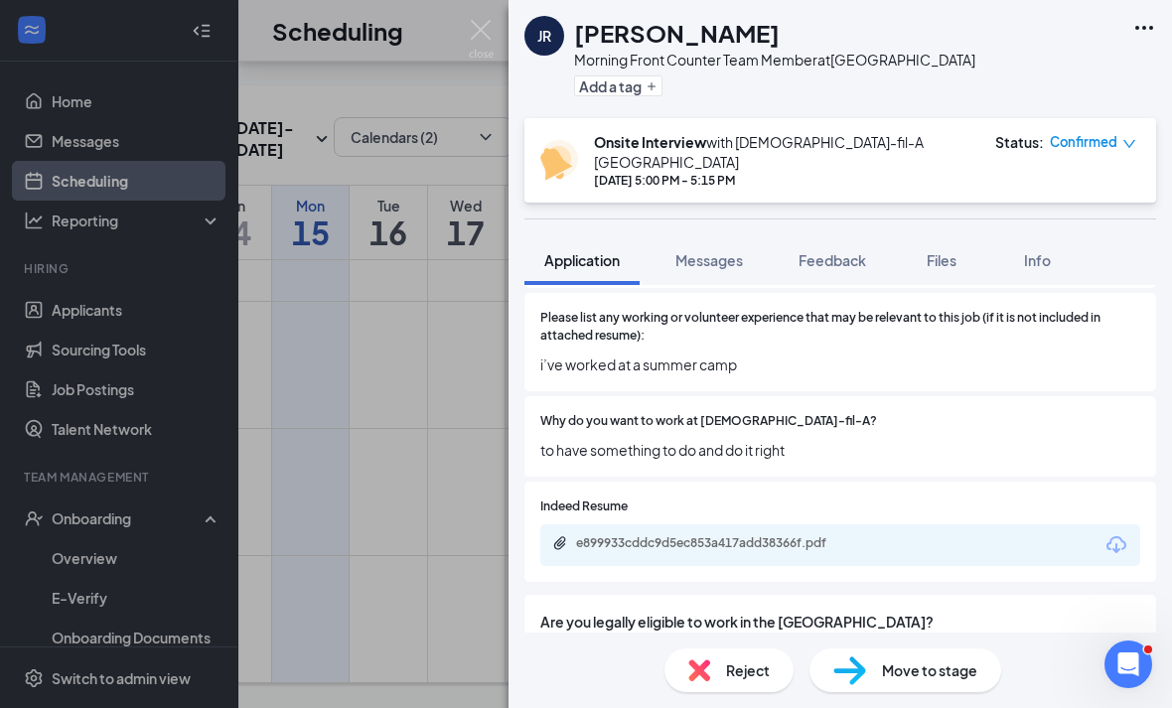
scroll to position [793, 0]
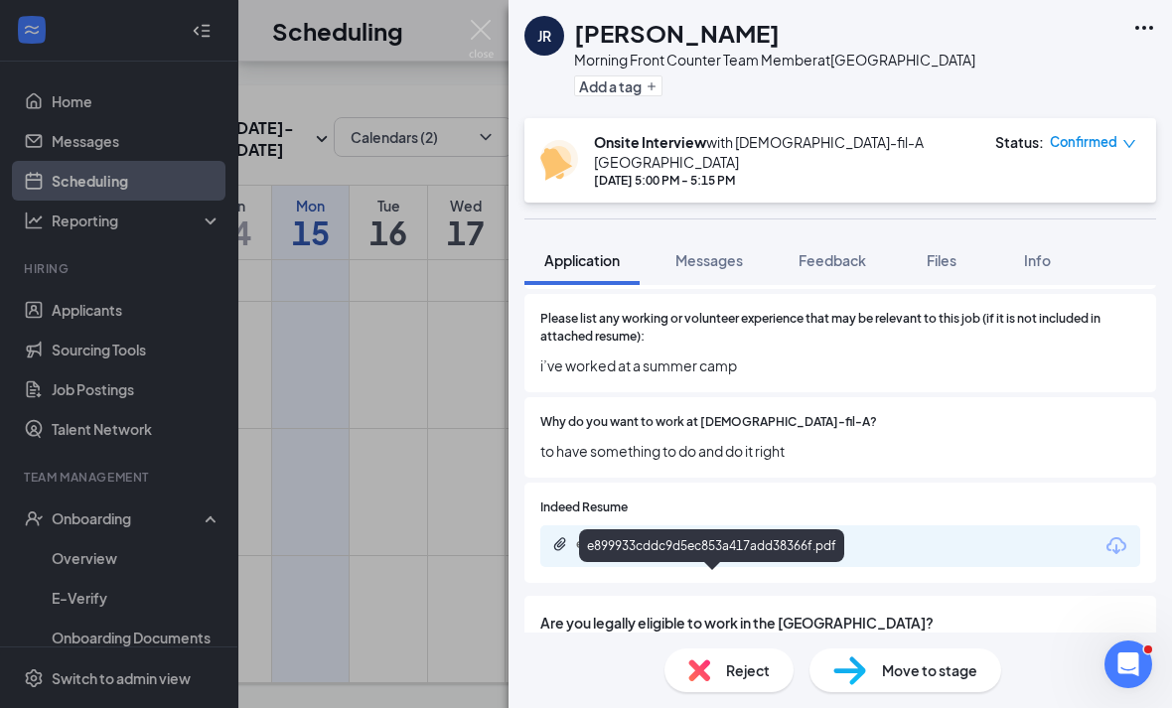
click at [763, 536] on div "e899933cddc9d5ec853a417add38366f.pdf" at bounding box center [715, 544] width 278 height 16
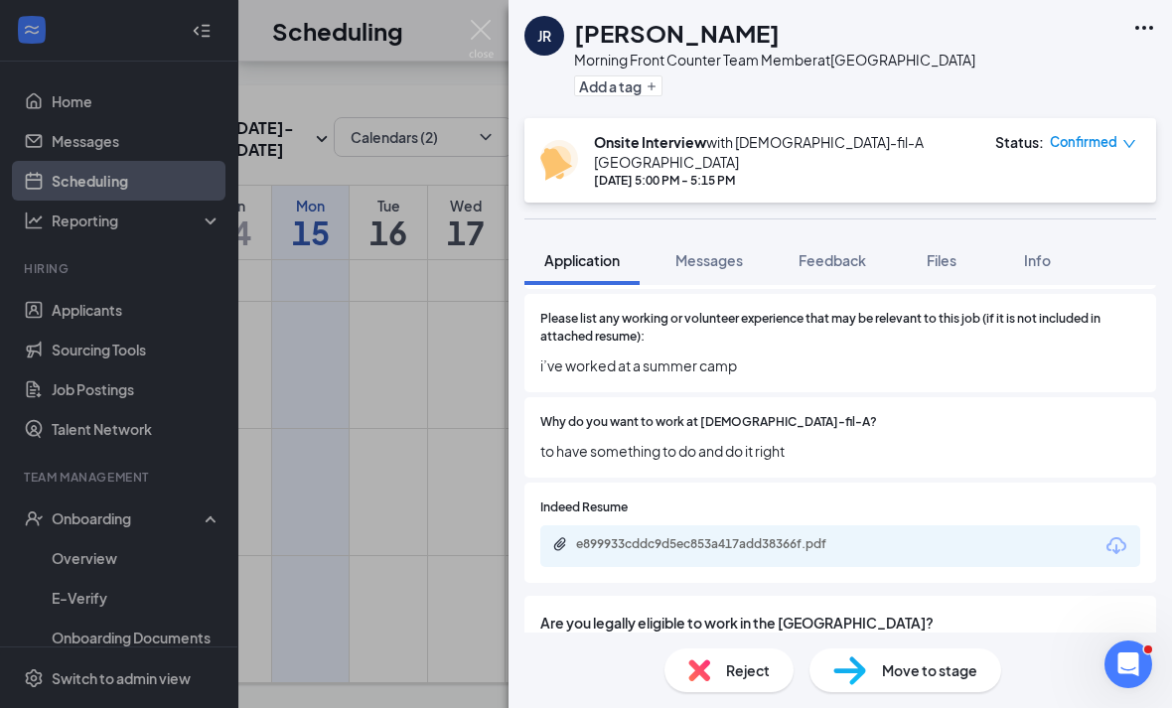
scroll to position [785, 0]
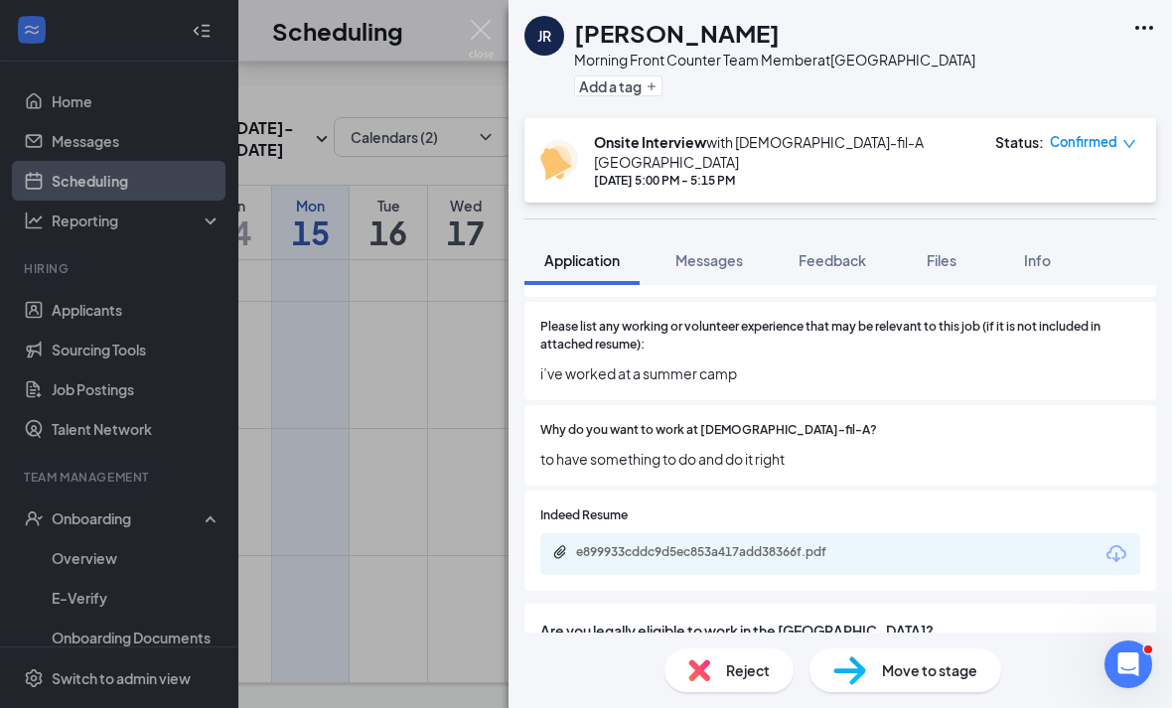
click at [492, 30] on img at bounding box center [481, 39] width 25 height 39
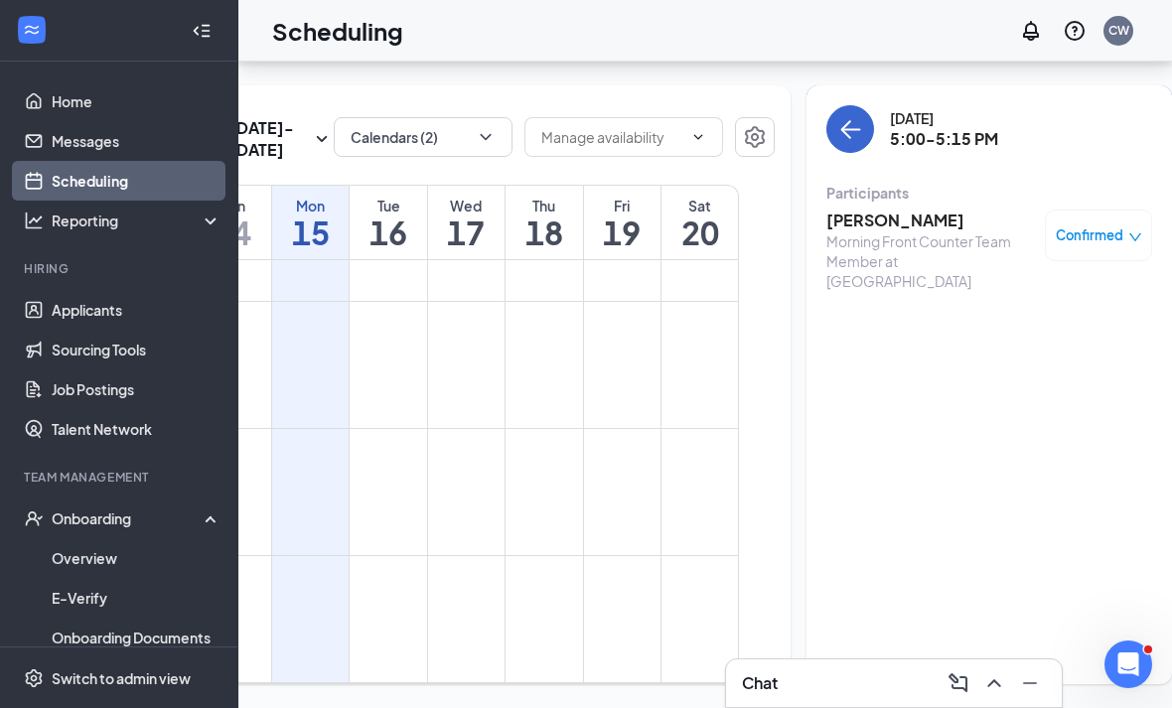
click at [838, 117] on icon "ArrowLeft" at bounding box center [850, 129] width 24 height 24
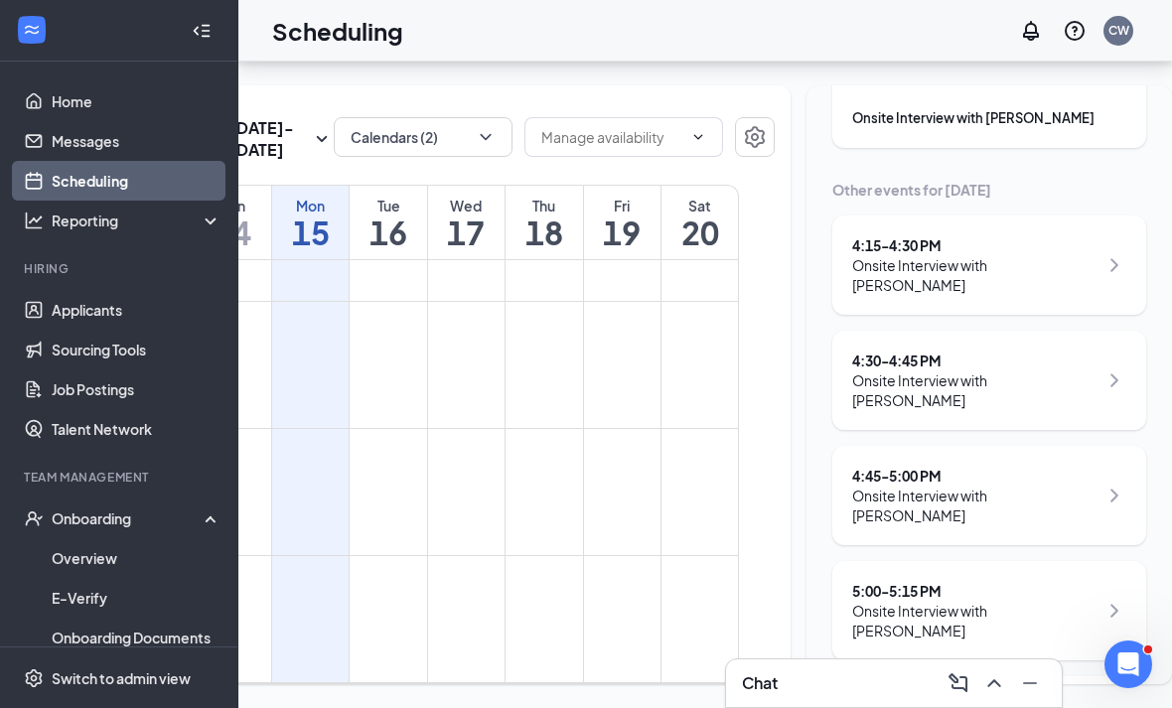
scroll to position [178, 0]
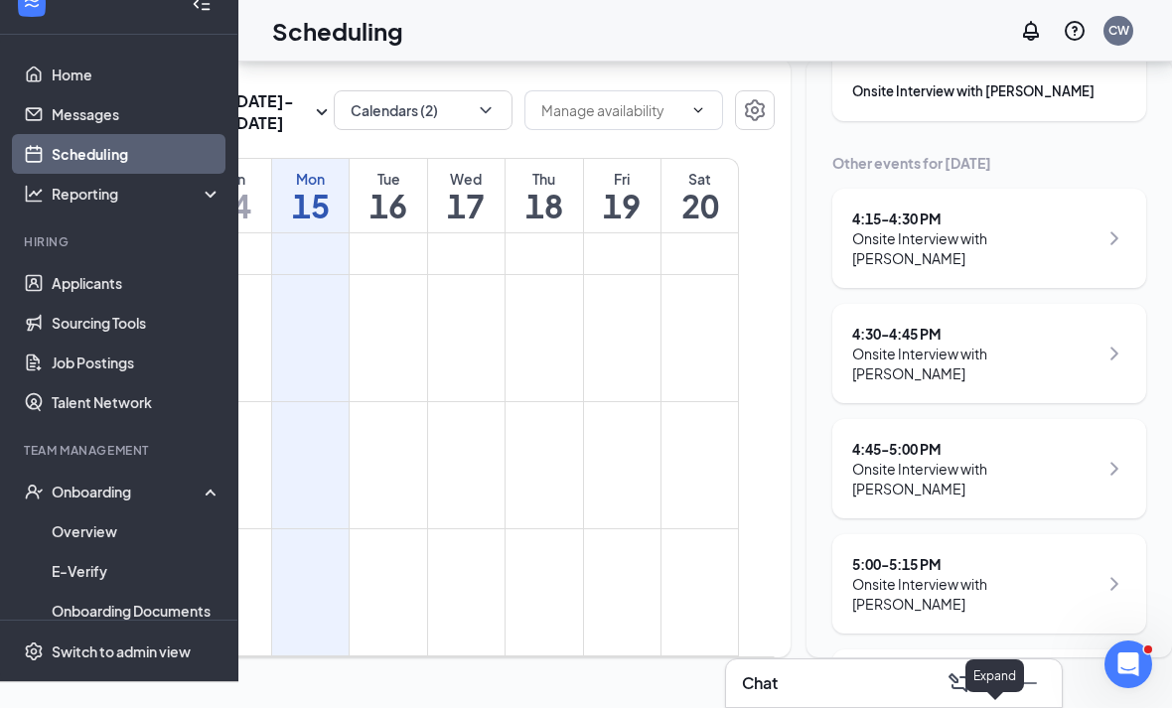
click at [985, 694] on icon "ChevronUp" at bounding box center [994, 683] width 24 height 24
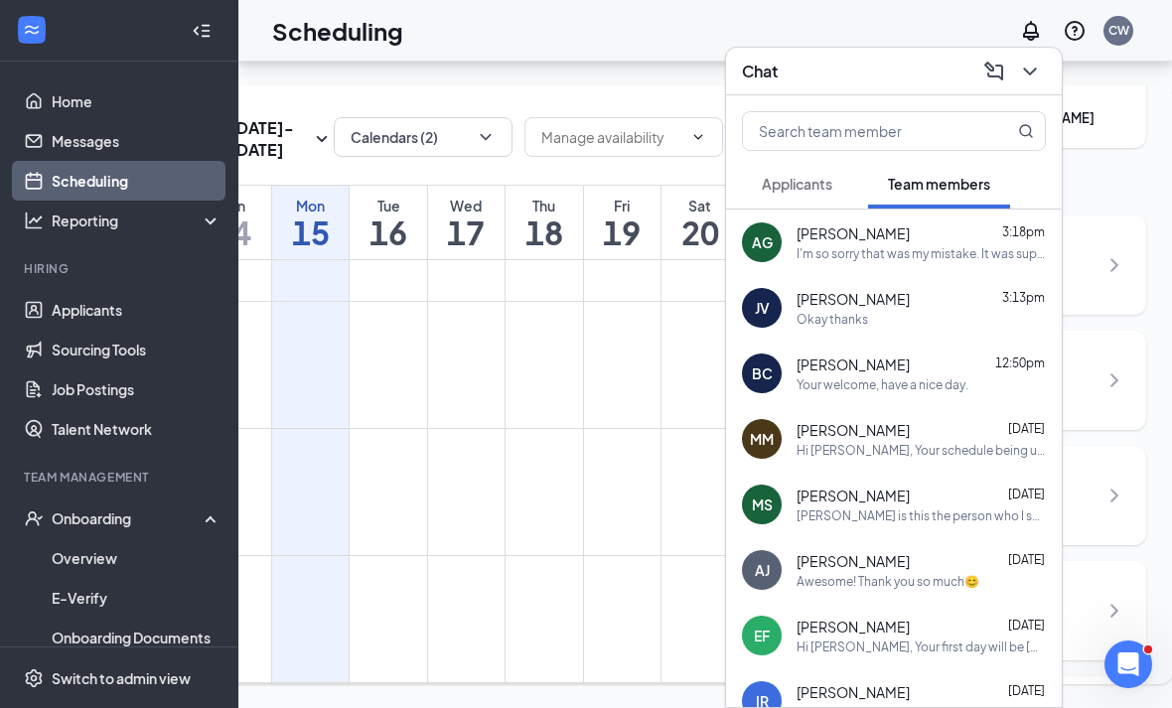
click at [814, 228] on span "[PERSON_NAME]" at bounding box center [852, 233] width 113 height 20
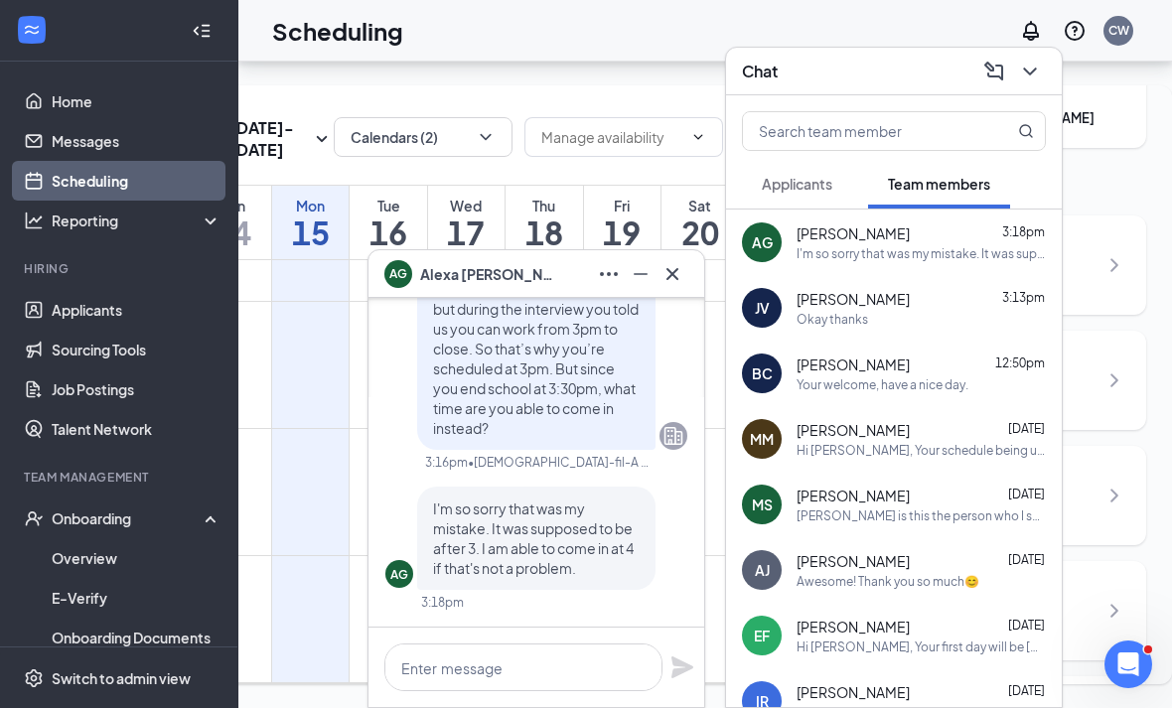
click at [687, 285] on button at bounding box center [672, 274] width 32 height 32
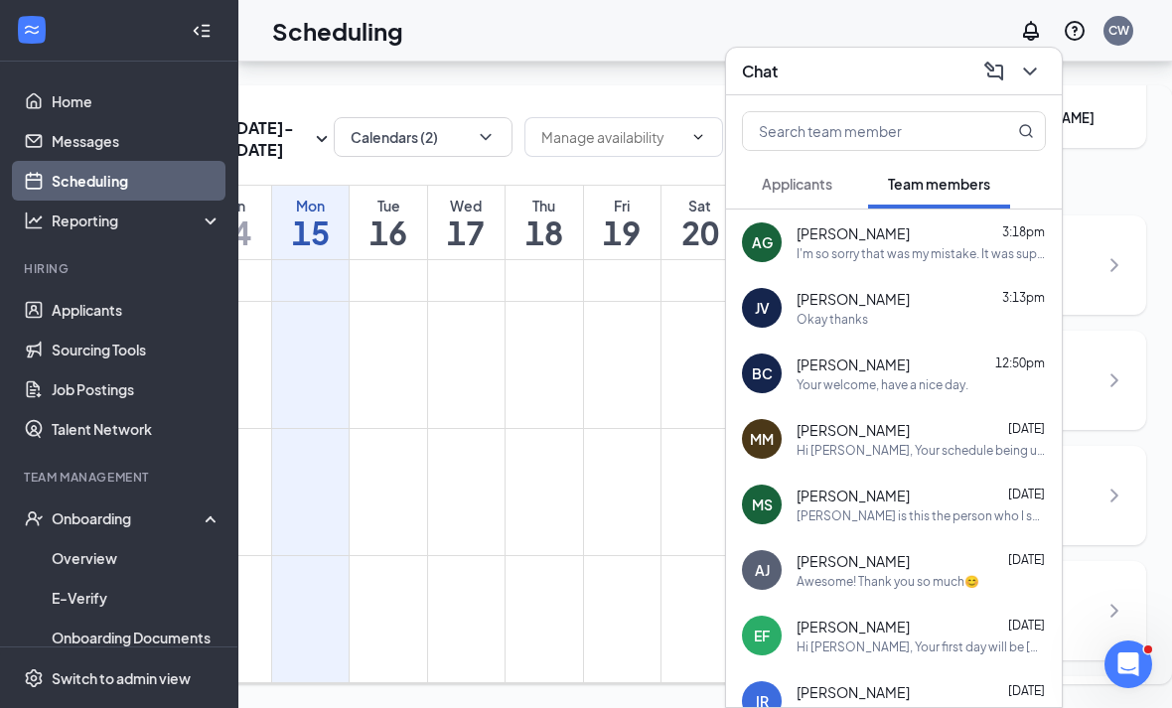
click at [1019, 76] on icon "ChevronDown" at bounding box center [1030, 72] width 24 height 24
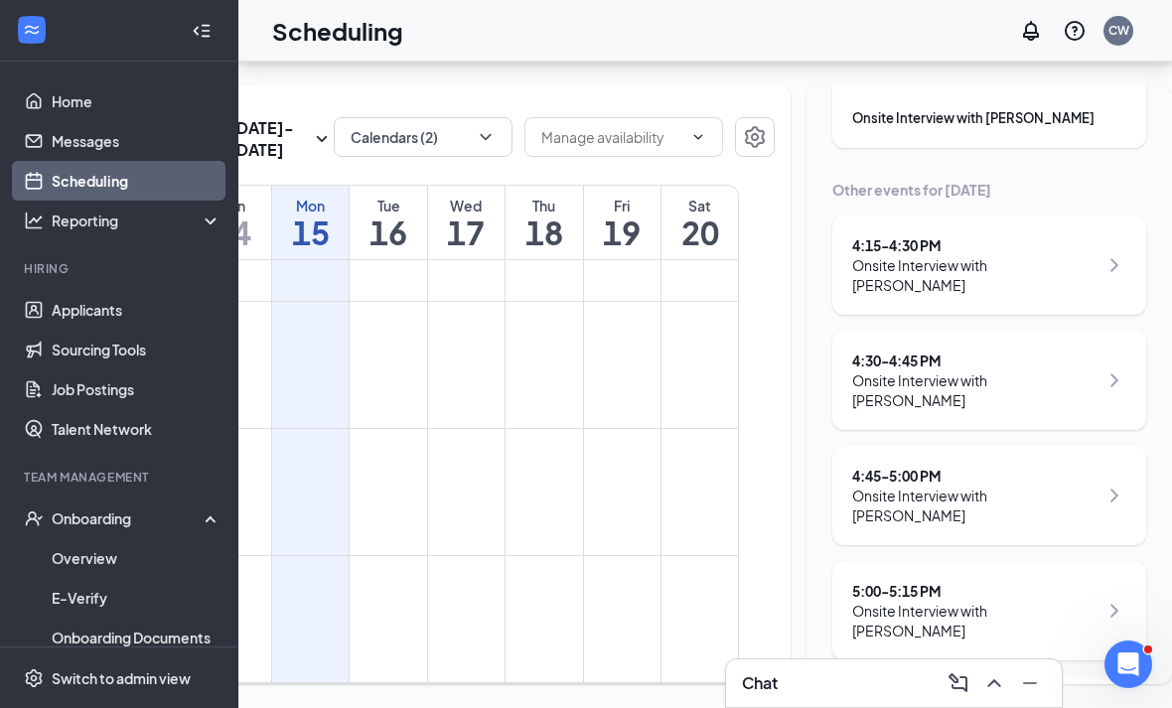
scroll to position [164, 0]
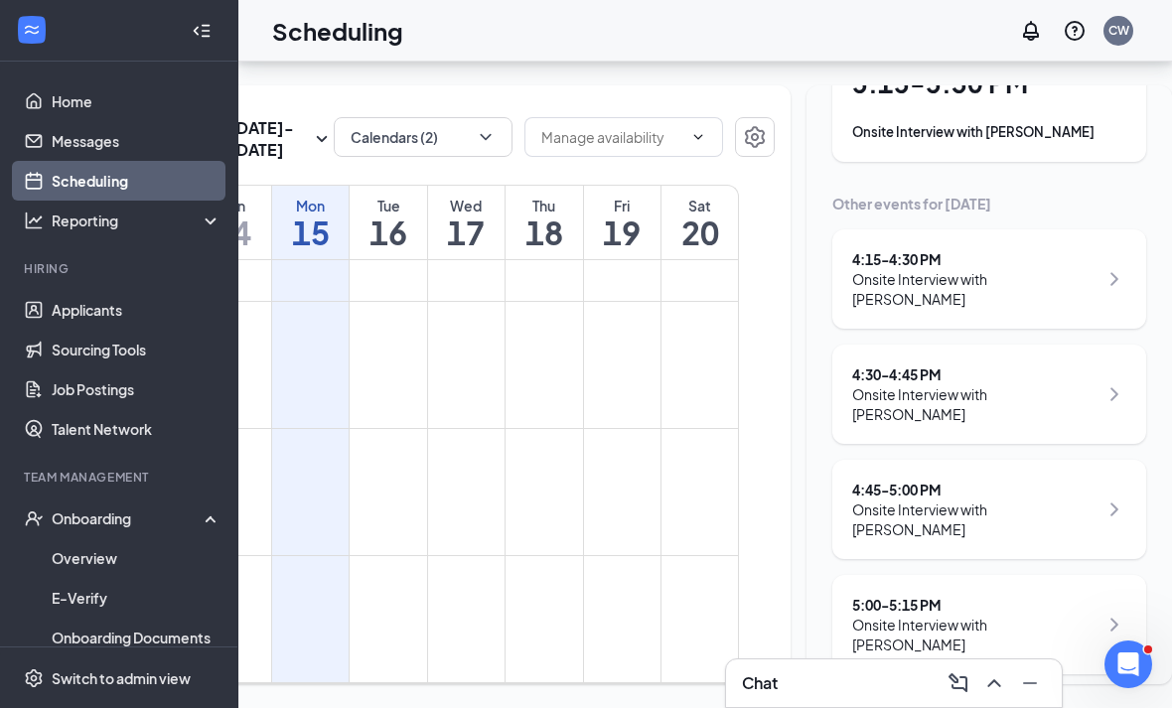
click at [874, 595] on div "5:00 - 5:15 PM" at bounding box center [974, 605] width 245 height 20
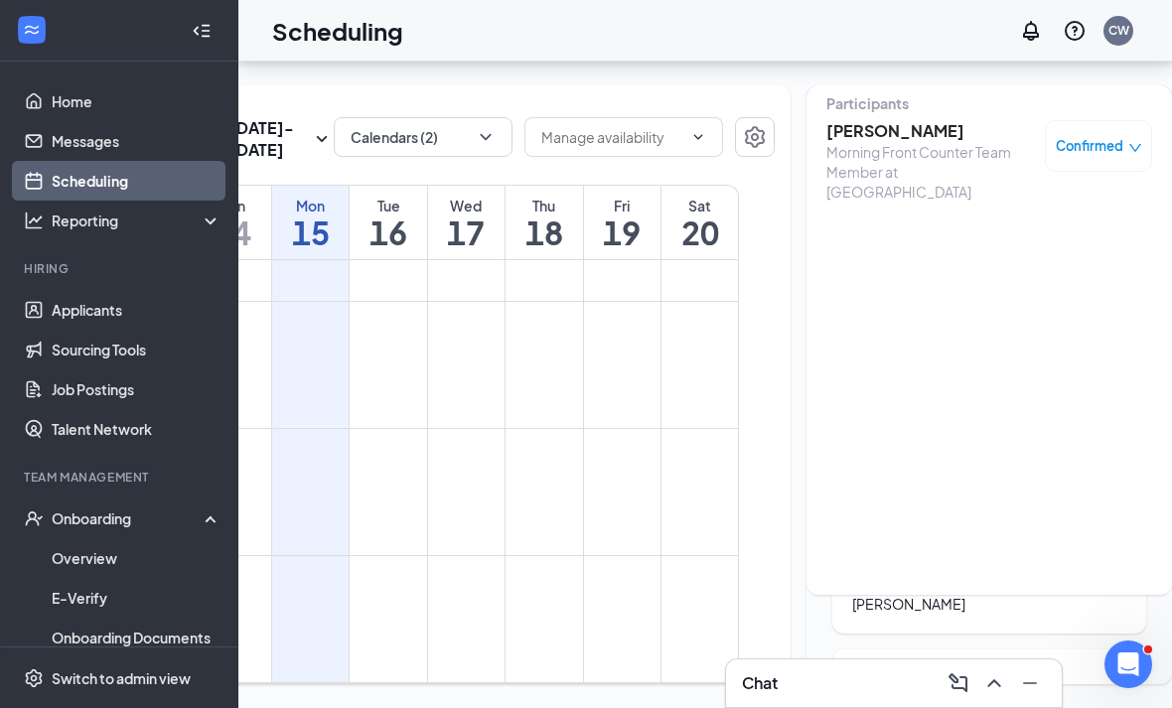
scroll to position [32, 0]
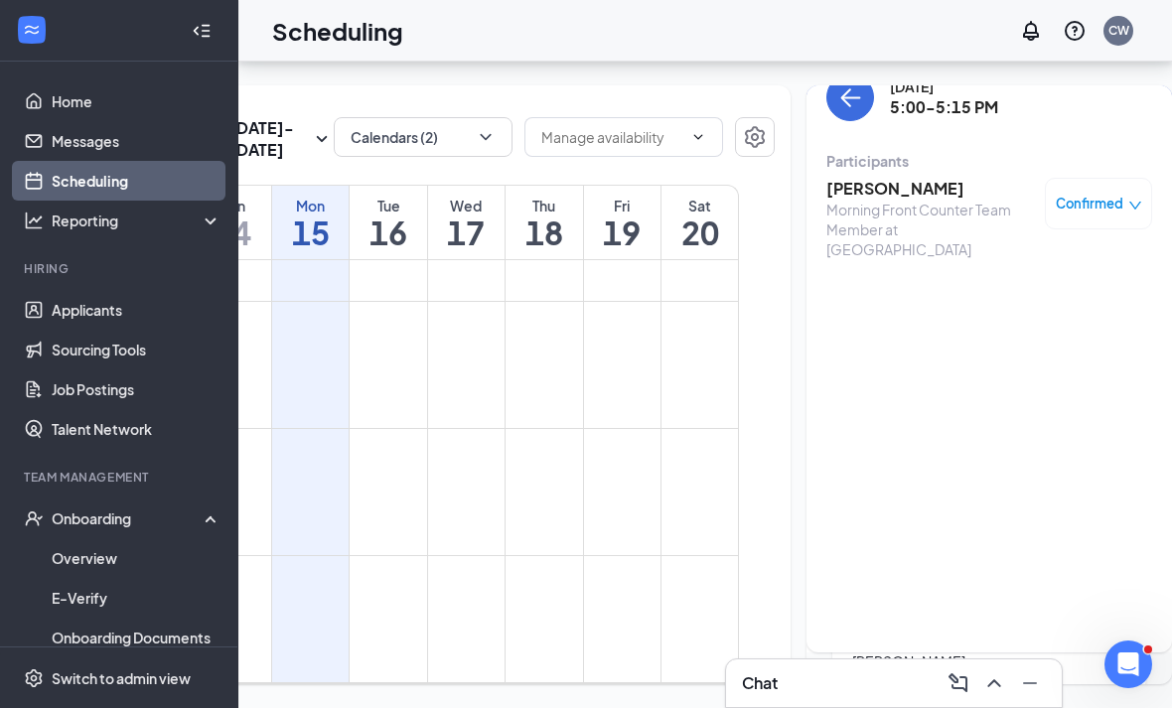
click at [826, 178] on h3 "[PERSON_NAME]" at bounding box center [930, 189] width 209 height 22
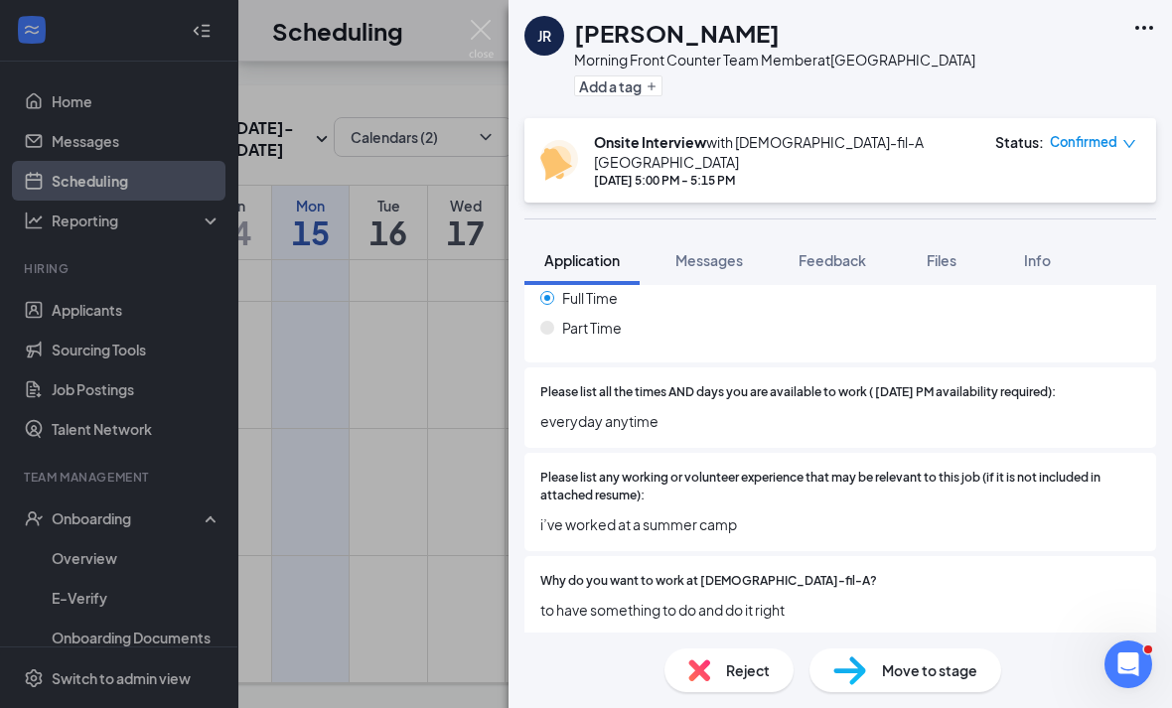
scroll to position [660, 0]
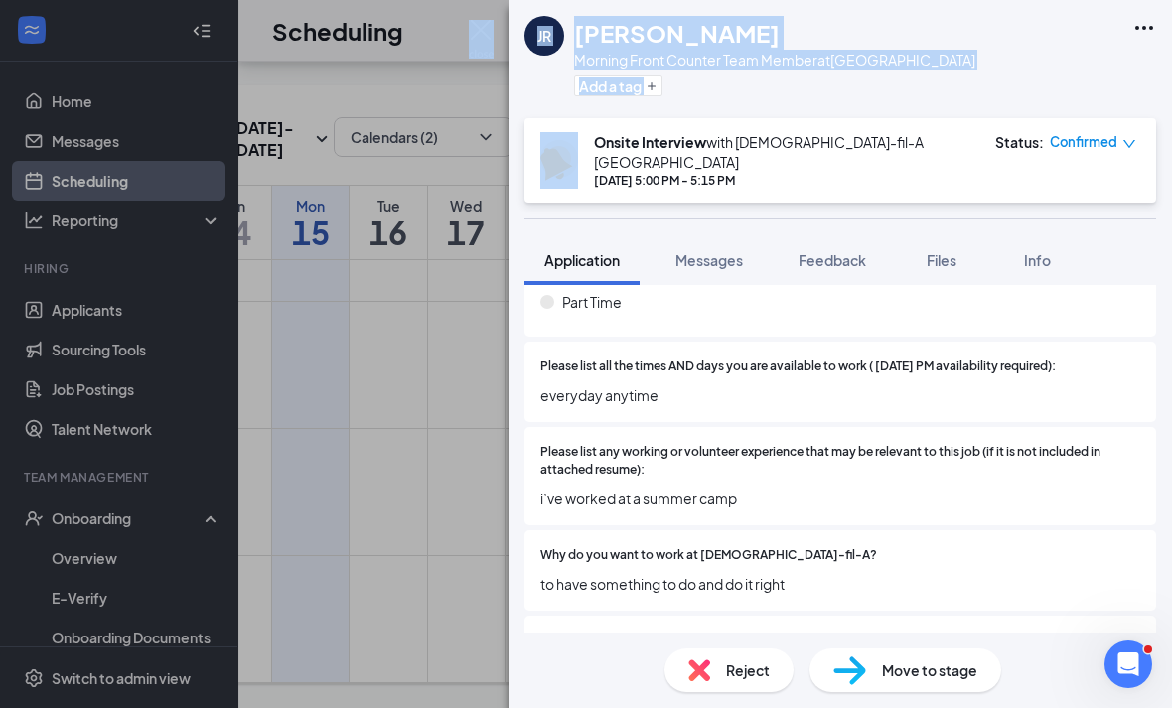
drag, startPoint x: 488, startPoint y: 41, endPoint x: 1064, endPoint y: 70, distance: 576.6
click at [1064, 70] on div "JR [PERSON_NAME] Morning Front Counter Team Member at [GEOGRAPHIC_DATA] Add a t…" at bounding box center [839, 354] width 663 height 708
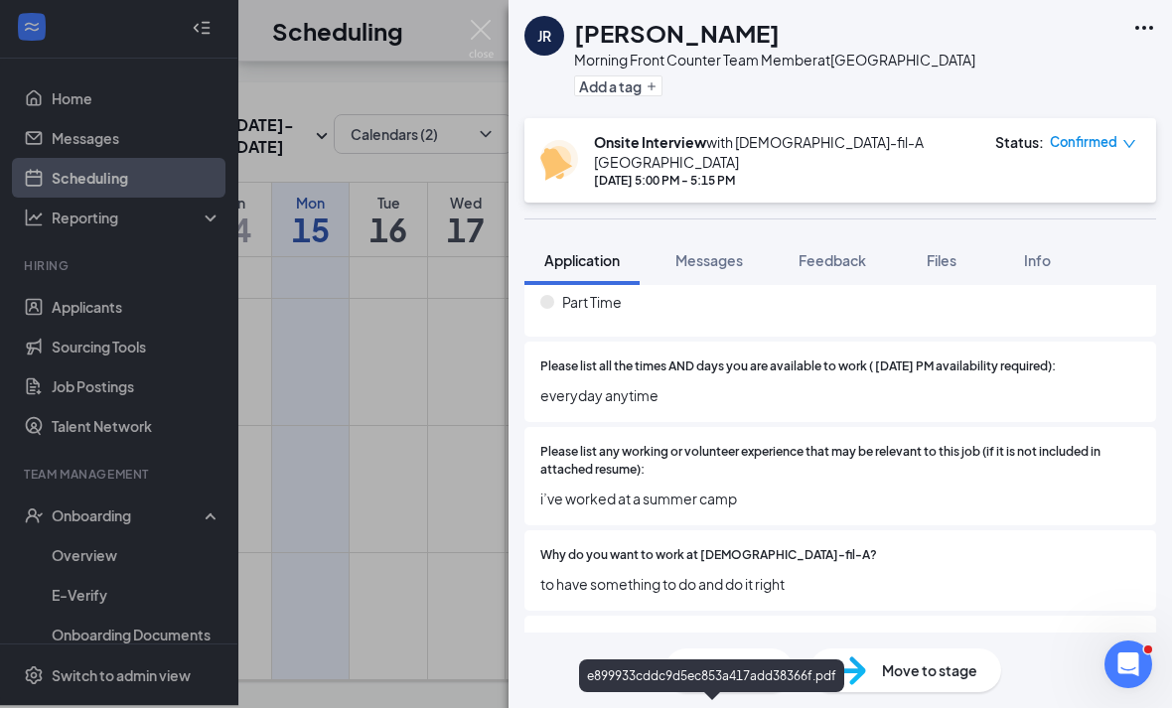
click at [671, 659] on div "e899933cddc9d5ec853a417add38366f.pdf" at bounding box center [711, 679] width 265 height 41
click at [672, 669] on div "e899933cddc9d5ec853a417add38366f.pdf" at bounding box center [715, 677] width 278 height 16
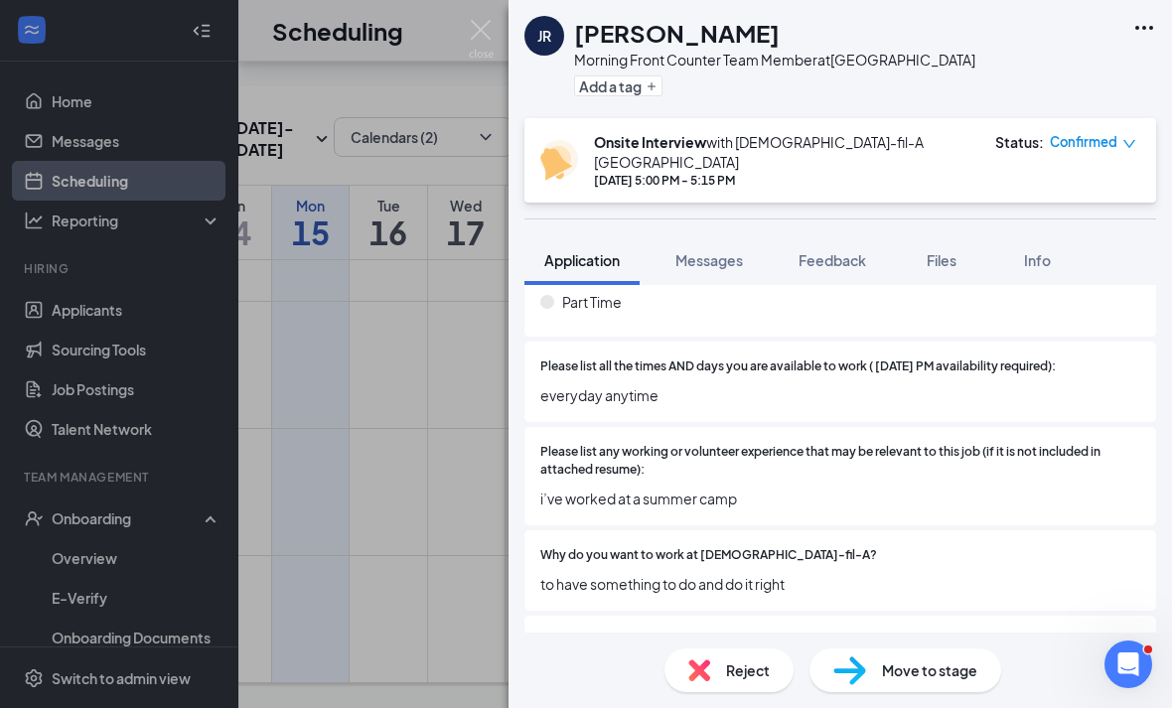
click at [299, 282] on div "JR [PERSON_NAME] Morning Front Counter Team Member at [GEOGRAPHIC_DATA] Add a t…" at bounding box center [586, 354] width 1172 height 708
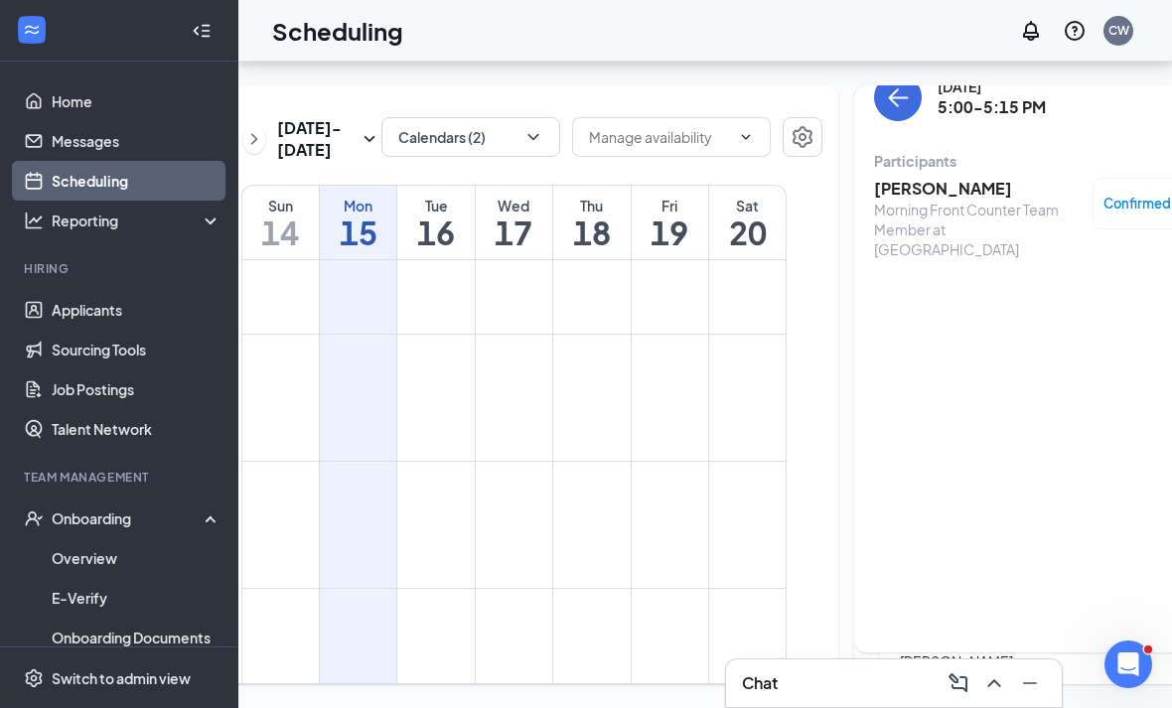
scroll to position [0, 81]
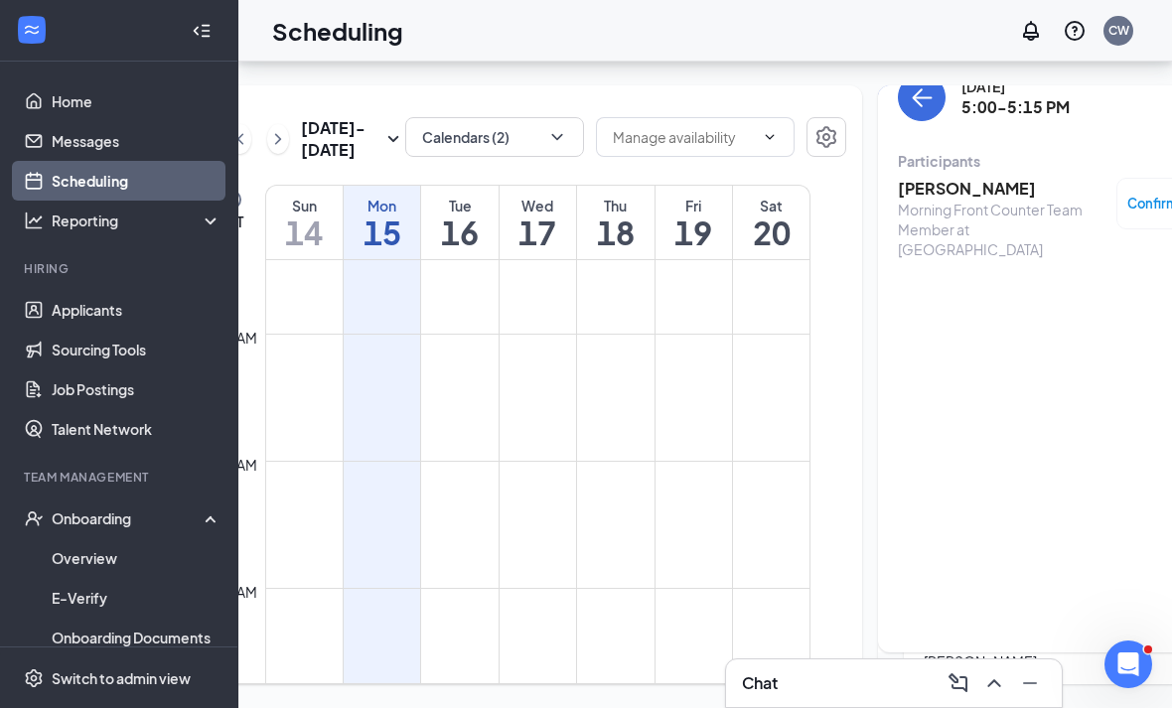
click at [284, 127] on icon "ChevronRight" at bounding box center [278, 139] width 20 height 24
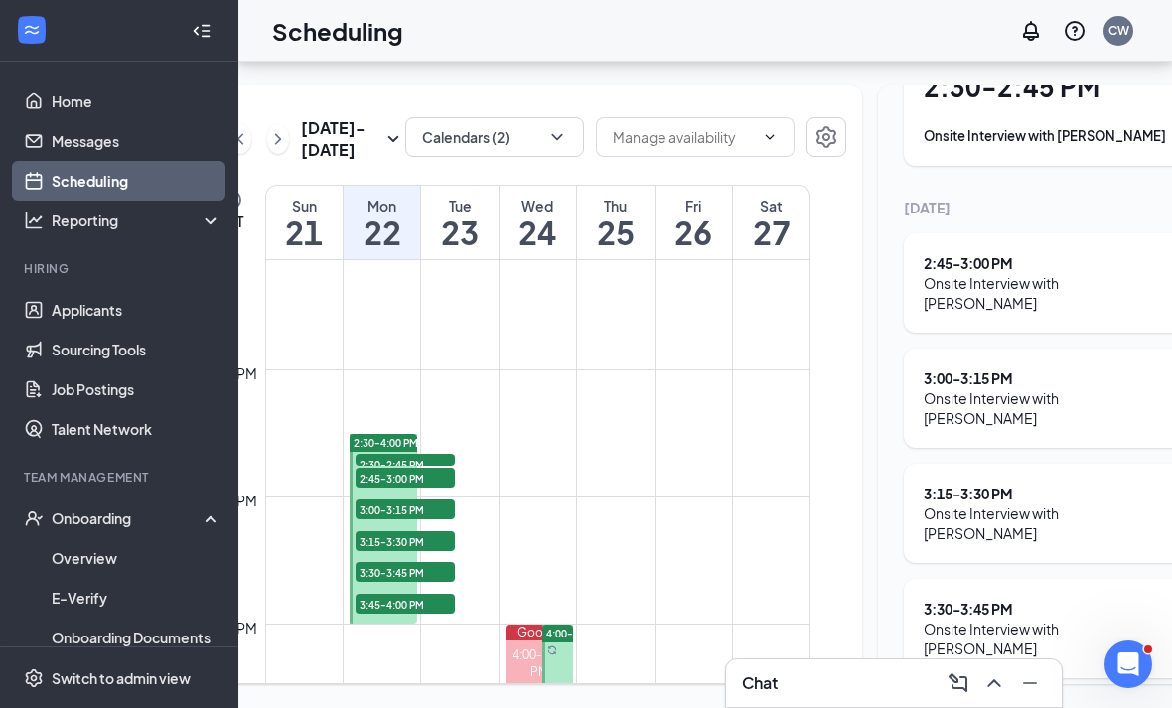
scroll to position [158, 0]
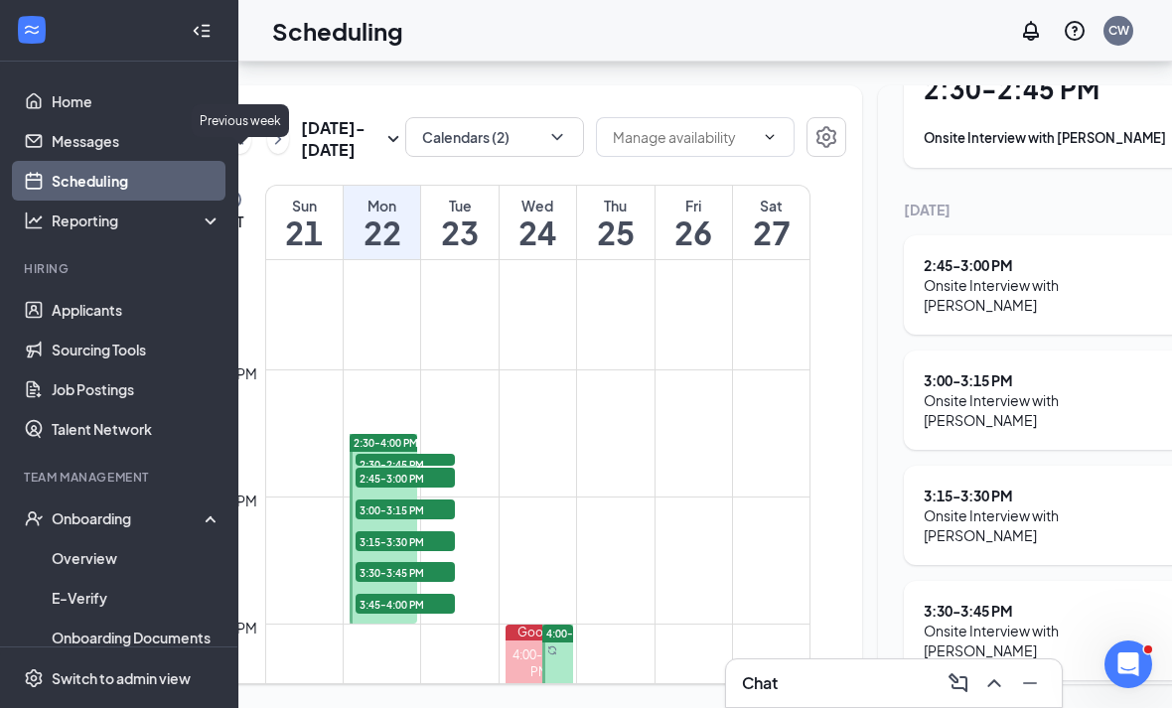
click at [244, 127] on icon "ChevronLeft" at bounding box center [240, 139] width 20 height 24
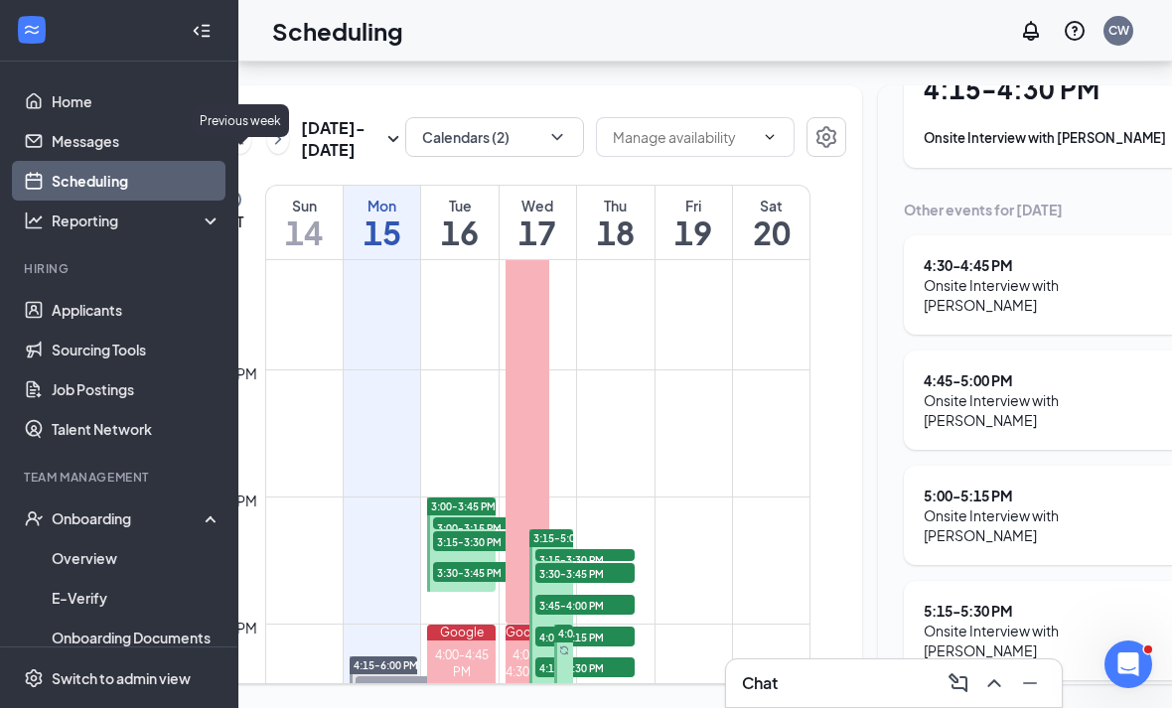
scroll to position [976, 0]
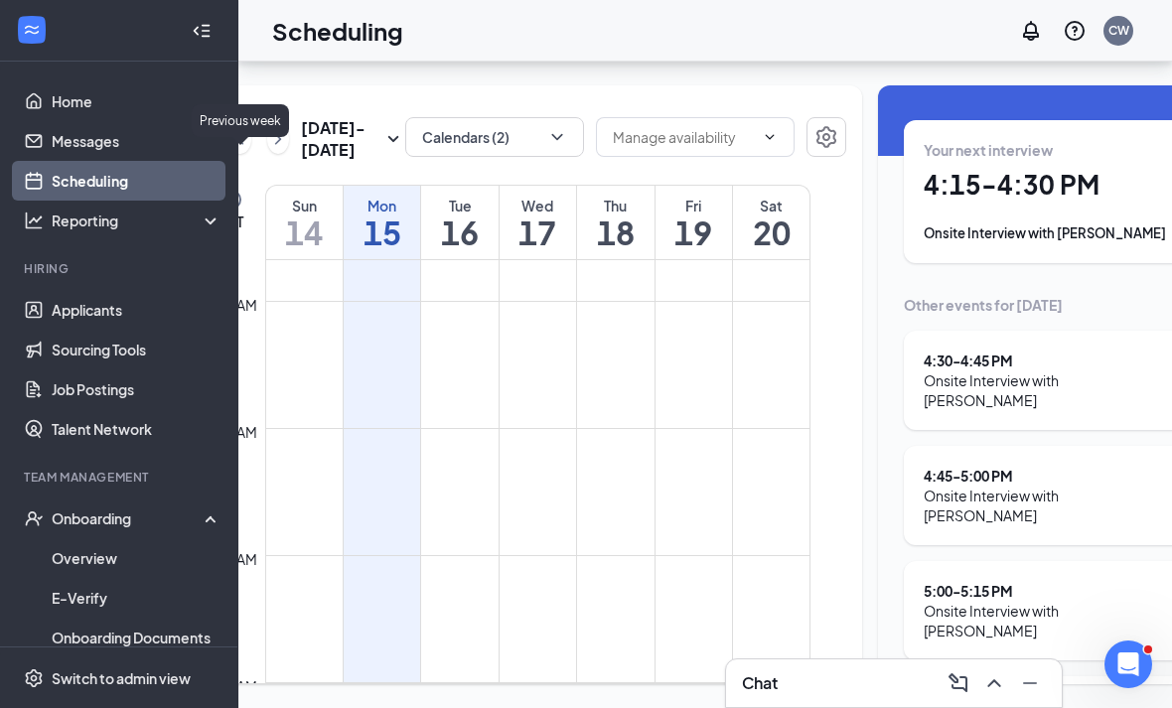
click at [243, 127] on icon "ChevronLeft" at bounding box center [240, 139] width 20 height 24
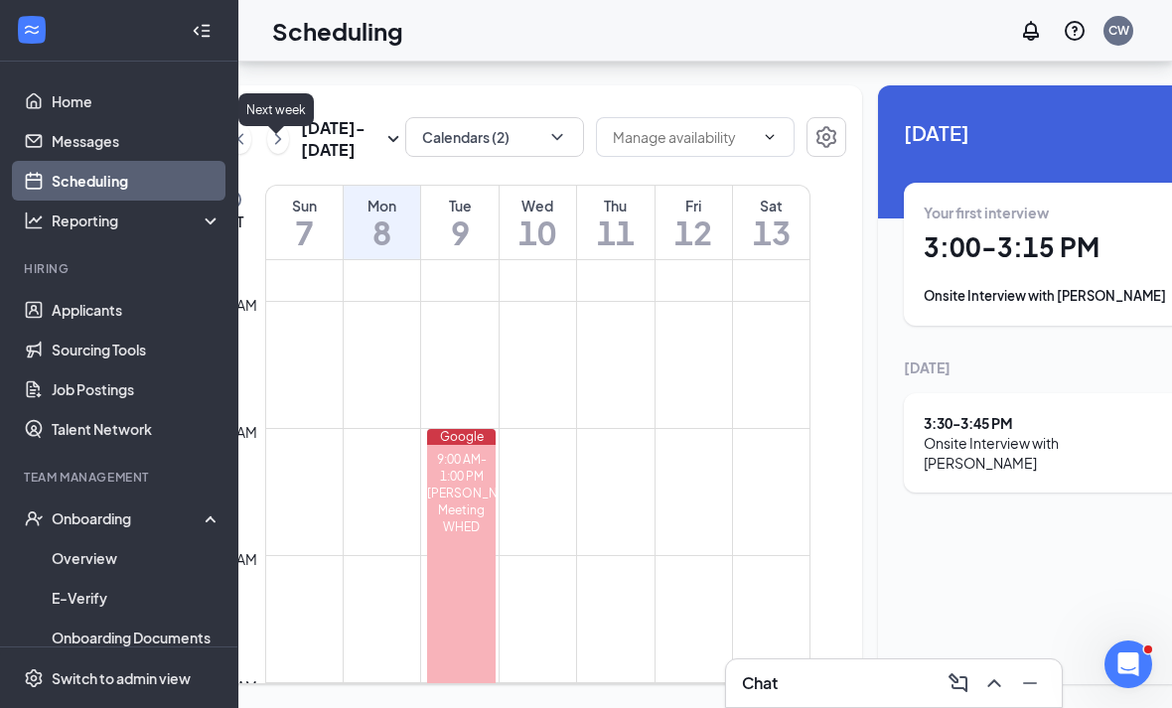
click at [281, 127] on icon "ChevronRight" at bounding box center [278, 139] width 20 height 24
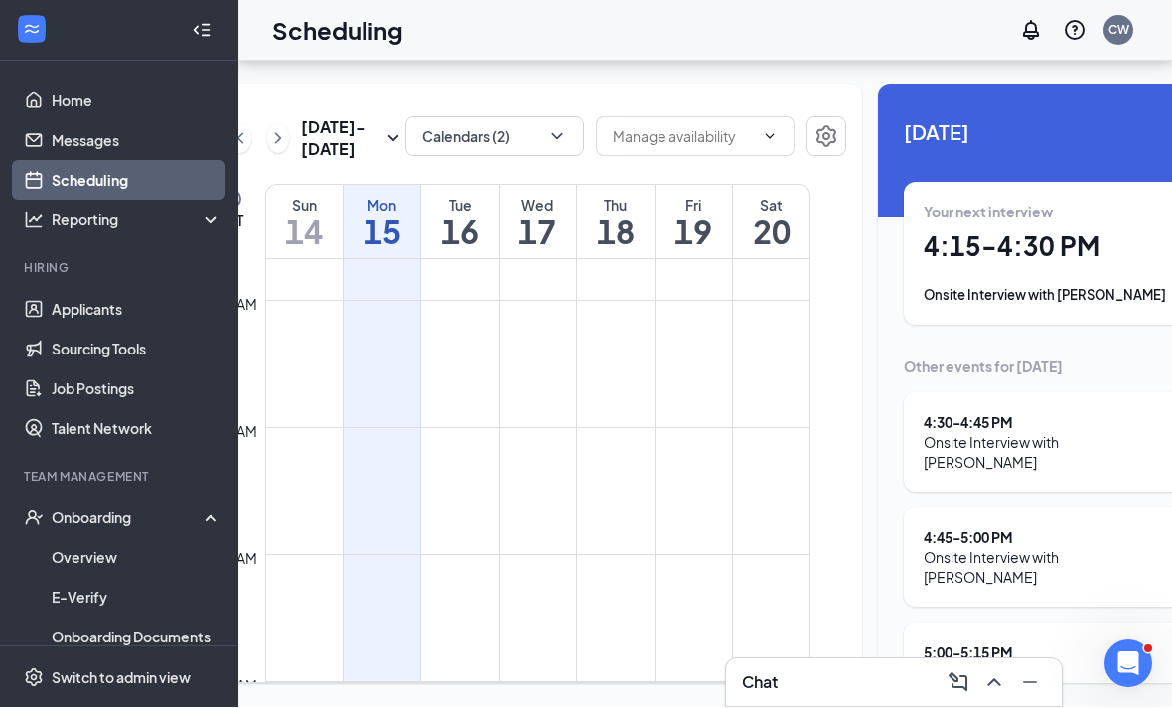
click at [472, 215] on h1 "16" at bounding box center [459, 232] width 76 height 34
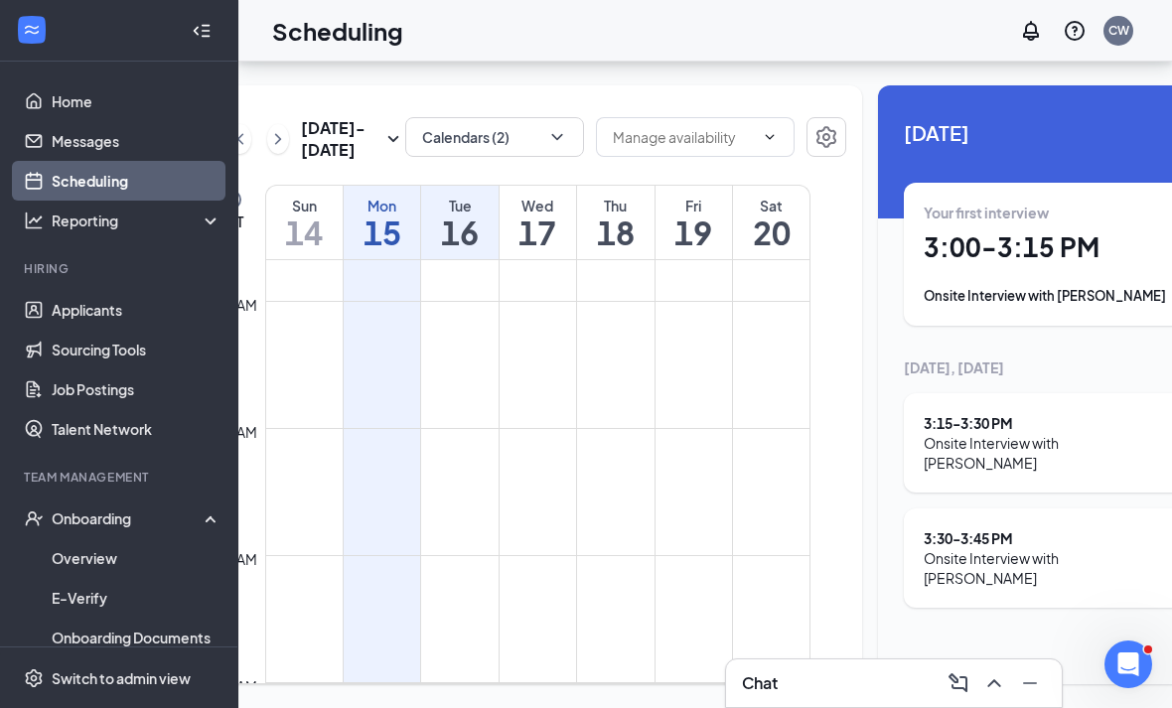
click at [377, 215] on h1 "15" at bounding box center [382, 232] width 76 height 34
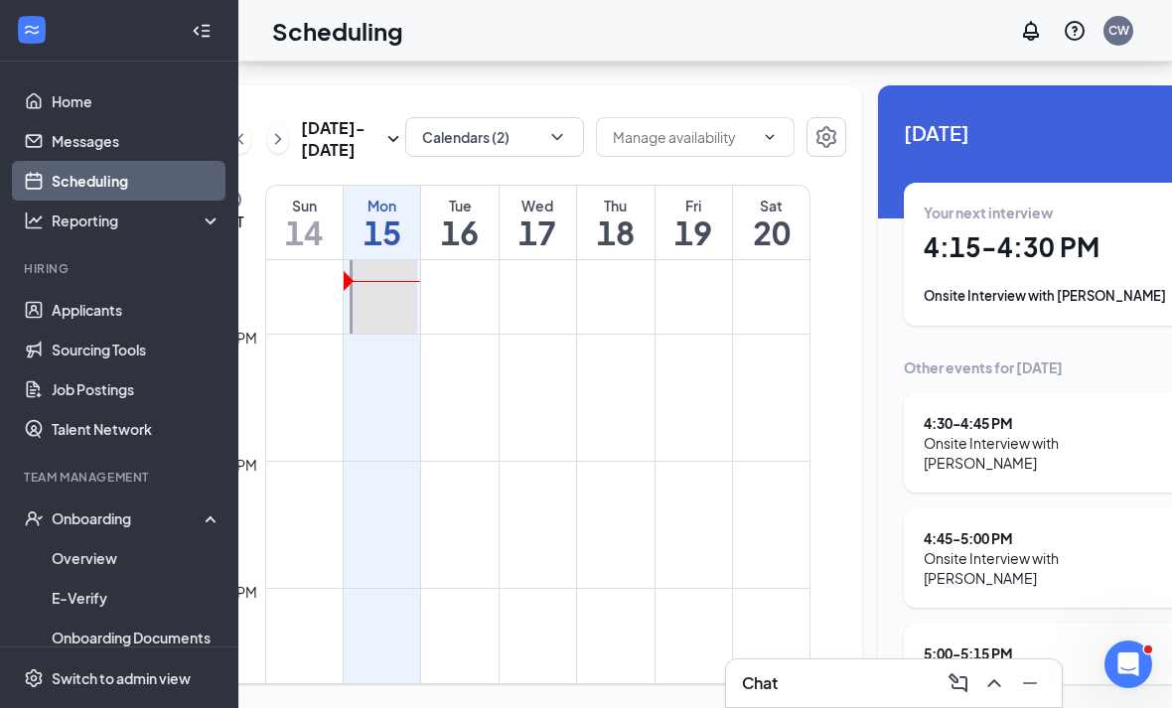
click at [296, 215] on h1 "14" at bounding box center [304, 232] width 76 height 34
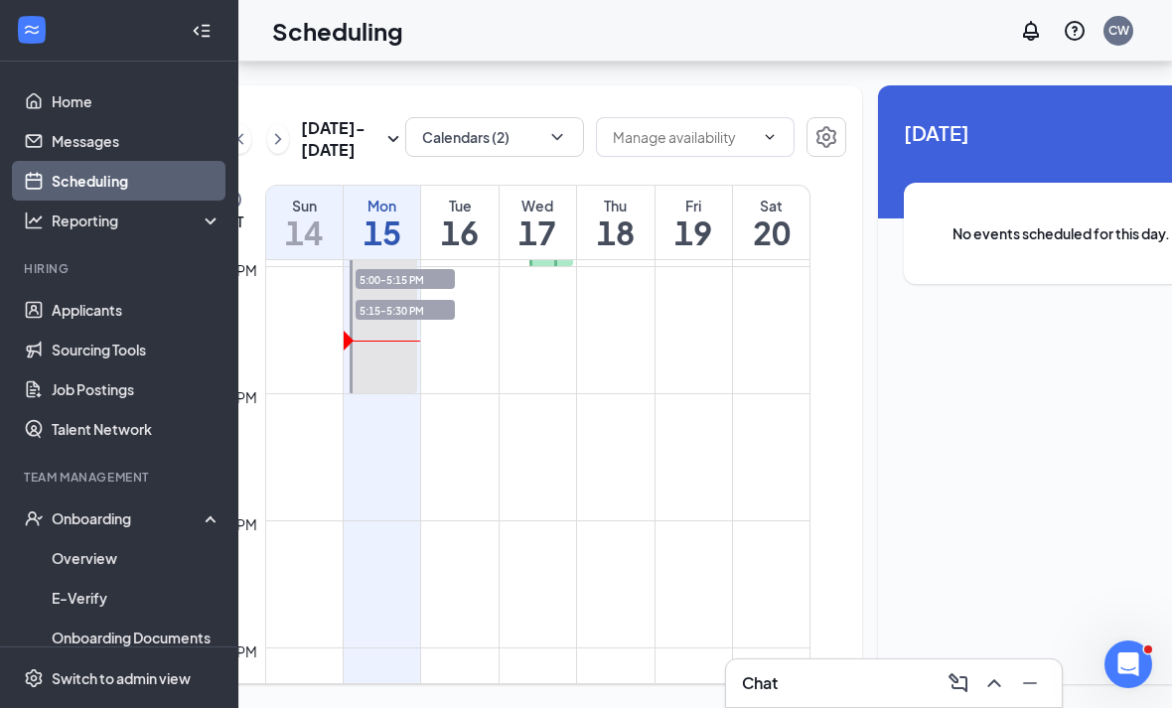
scroll to position [2064, 0]
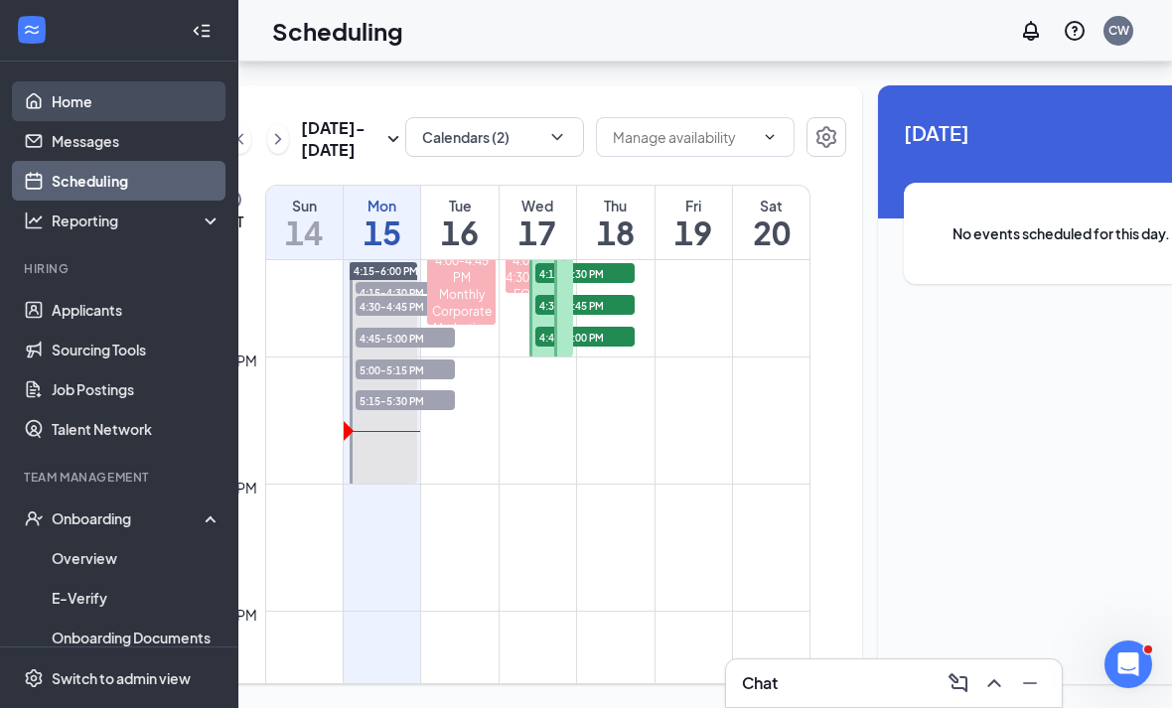
click at [77, 81] on link "Home" at bounding box center [137, 101] width 170 height 40
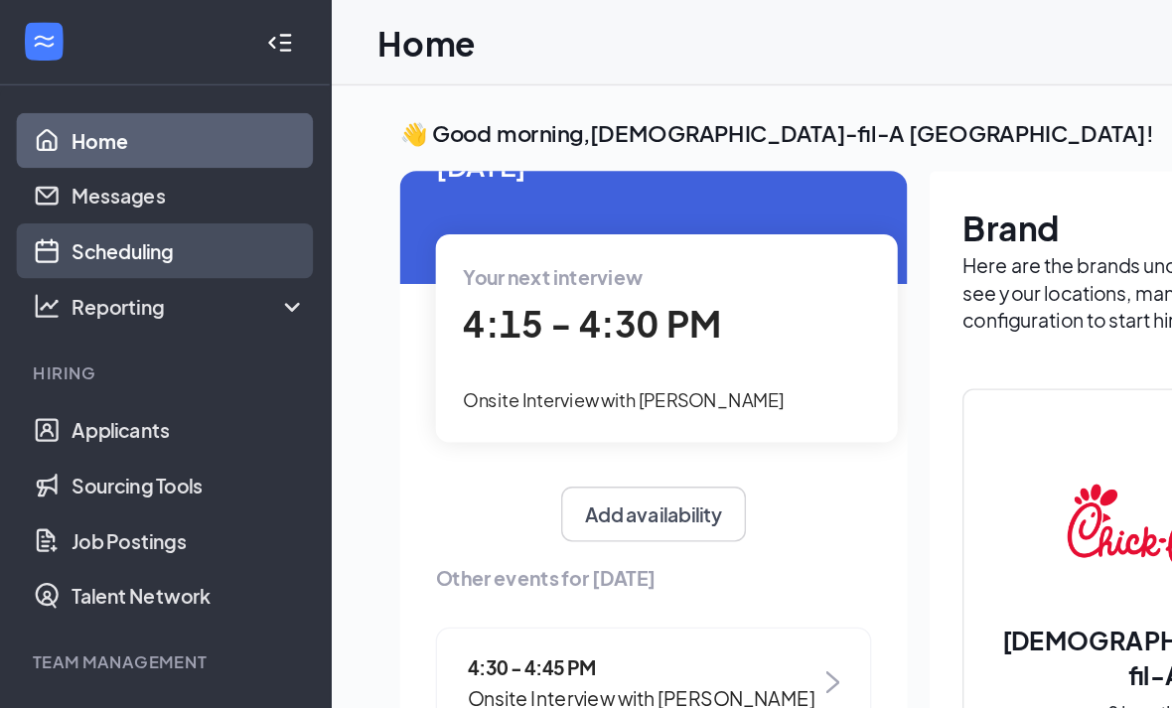
scroll to position [58, 0]
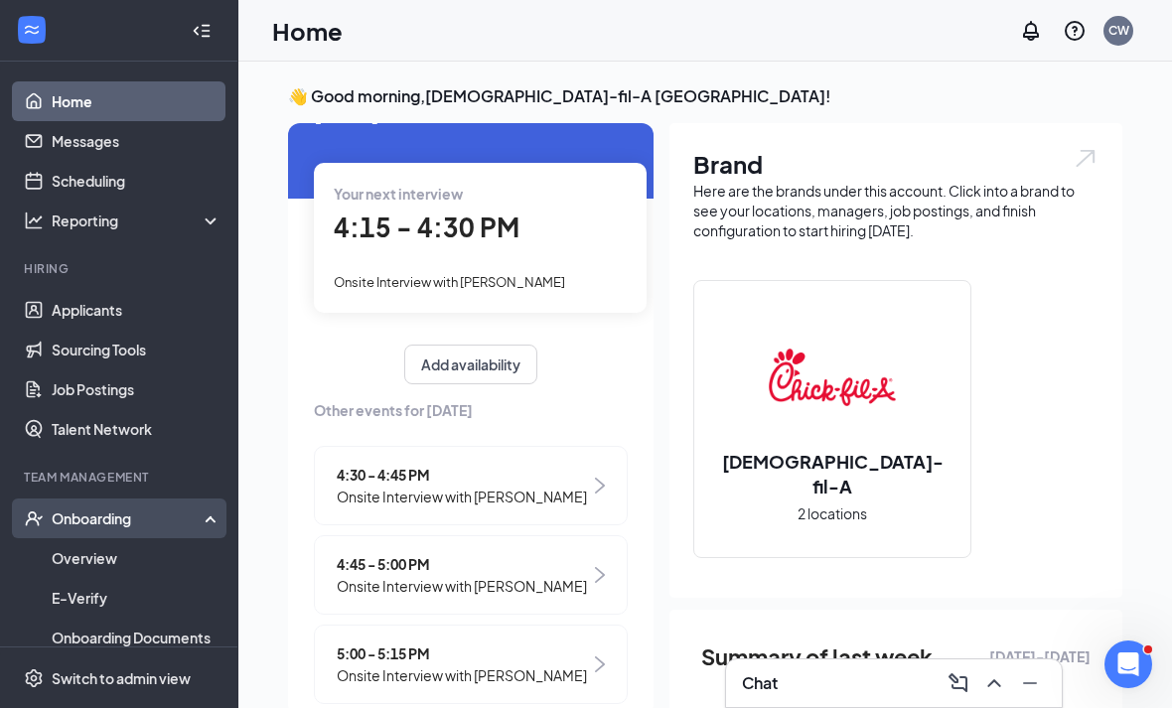
click at [142, 507] on div "Onboarding" at bounding box center [119, 518] width 238 height 40
click at [128, 522] on div "Onboarding" at bounding box center [128, 518] width 153 height 20
click at [110, 571] on link "Overview" at bounding box center [137, 558] width 170 height 40
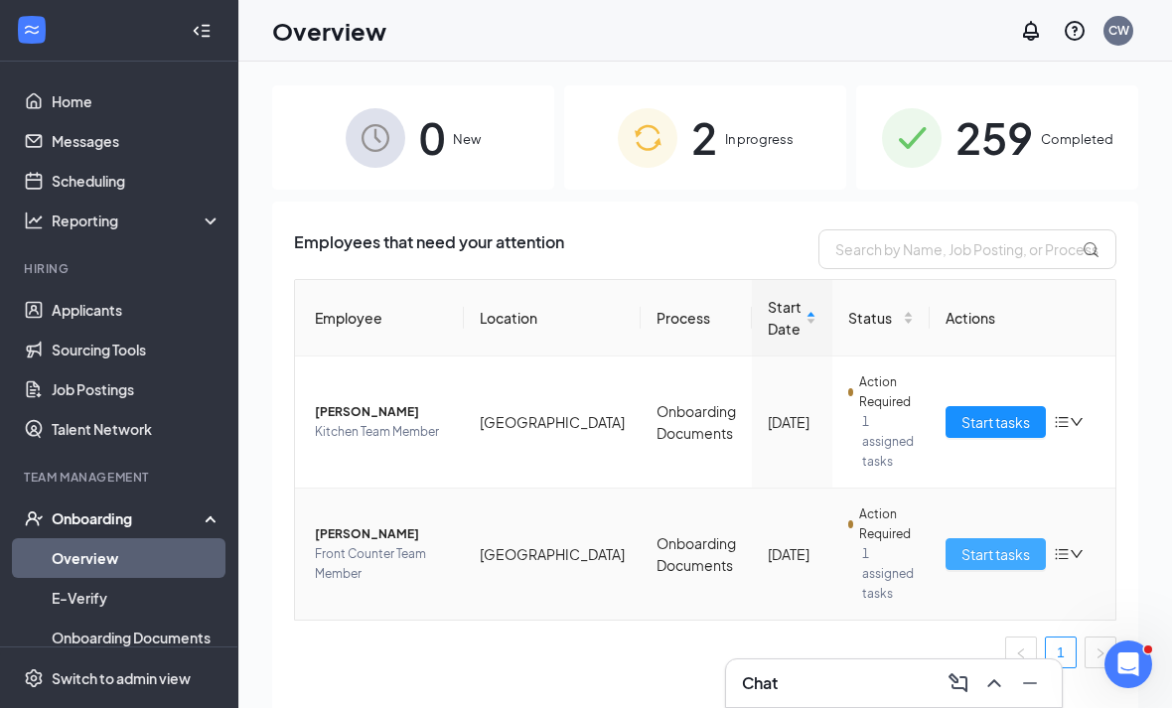
click at [979, 555] on span "Start tasks" at bounding box center [995, 554] width 69 height 22
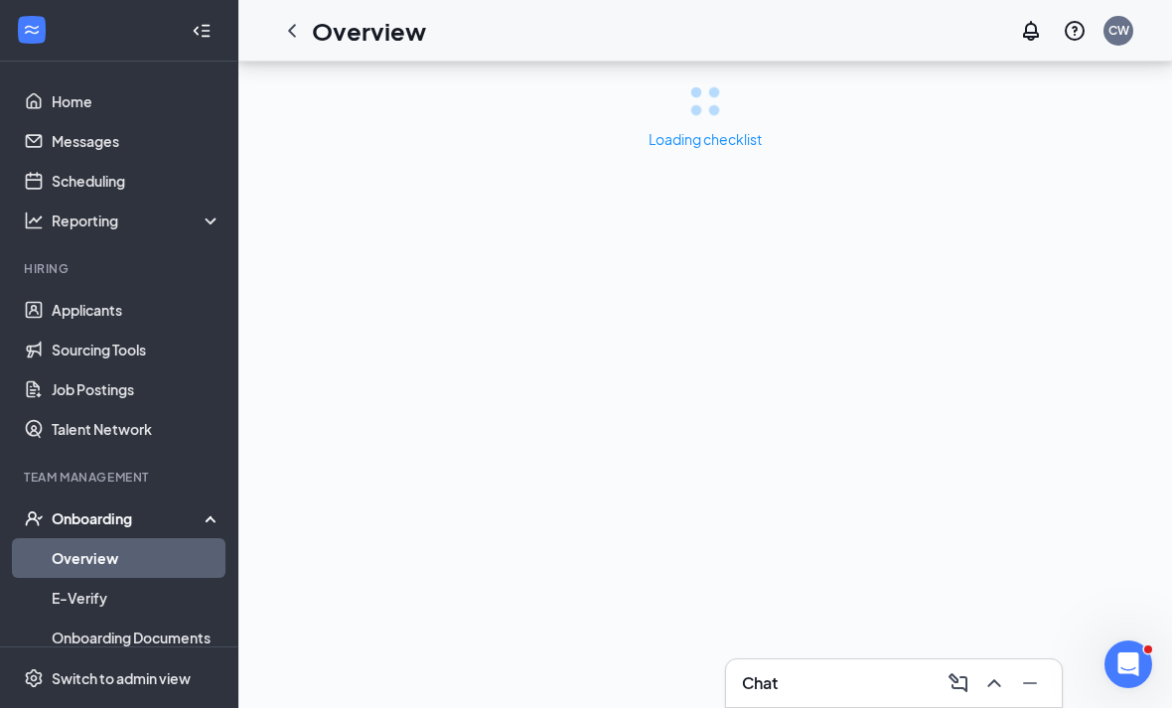
scroll to position [64, 0]
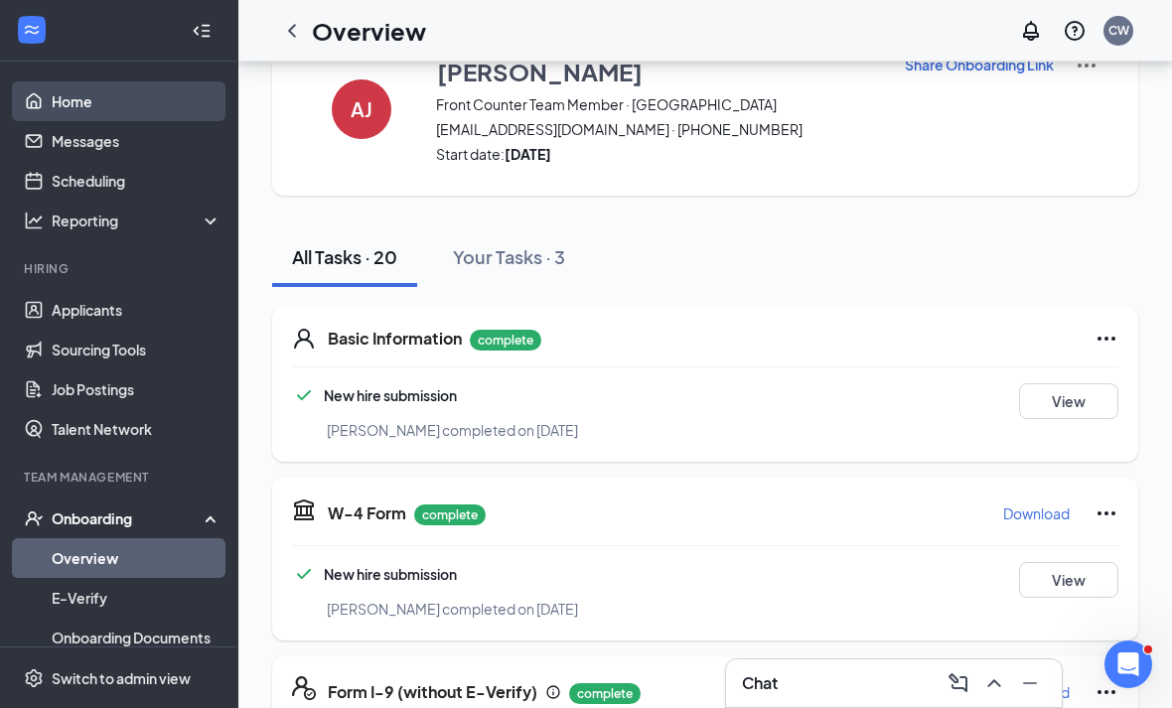
click at [127, 99] on link "Home" at bounding box center [137, 101] width 170 height 40
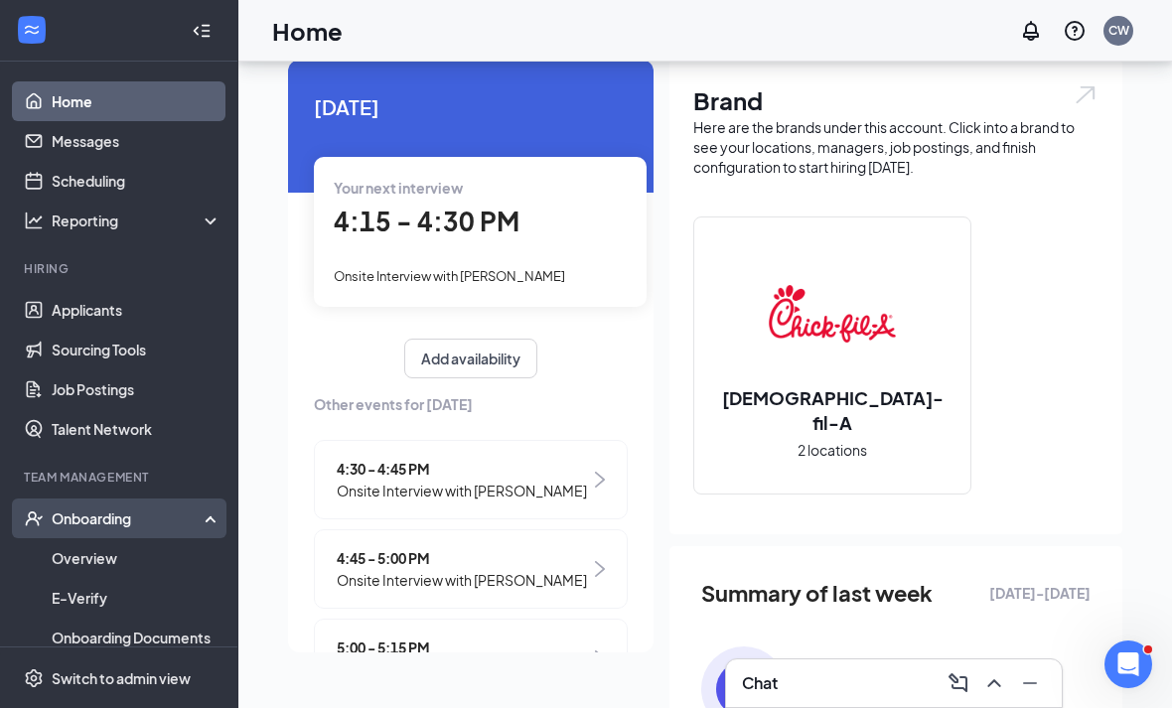
click at [85, 526] on div "Onboarding" at bounding box center [128, 518] width 153 height 20
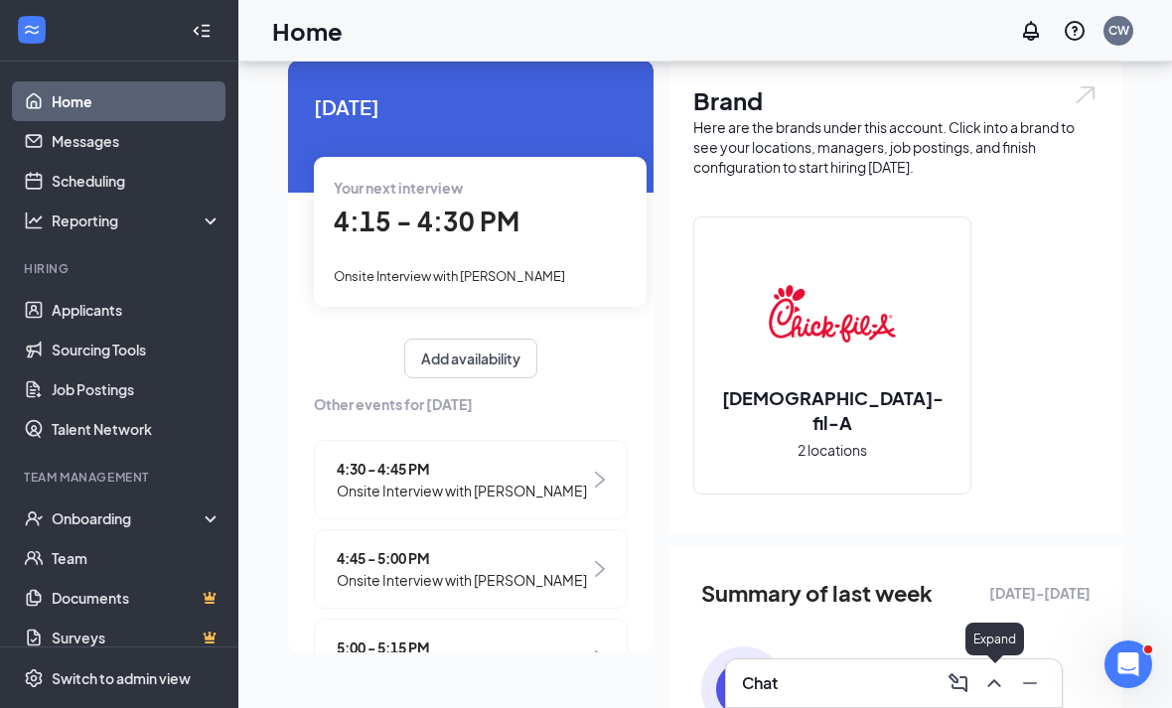
drag, startPoint x: 985, startPoint y: 669, endPoint x: 985, endPoint y: 700, distance: 30.8
click at [985, 669] on button at bounding box center [994, 683] width 32 height 32
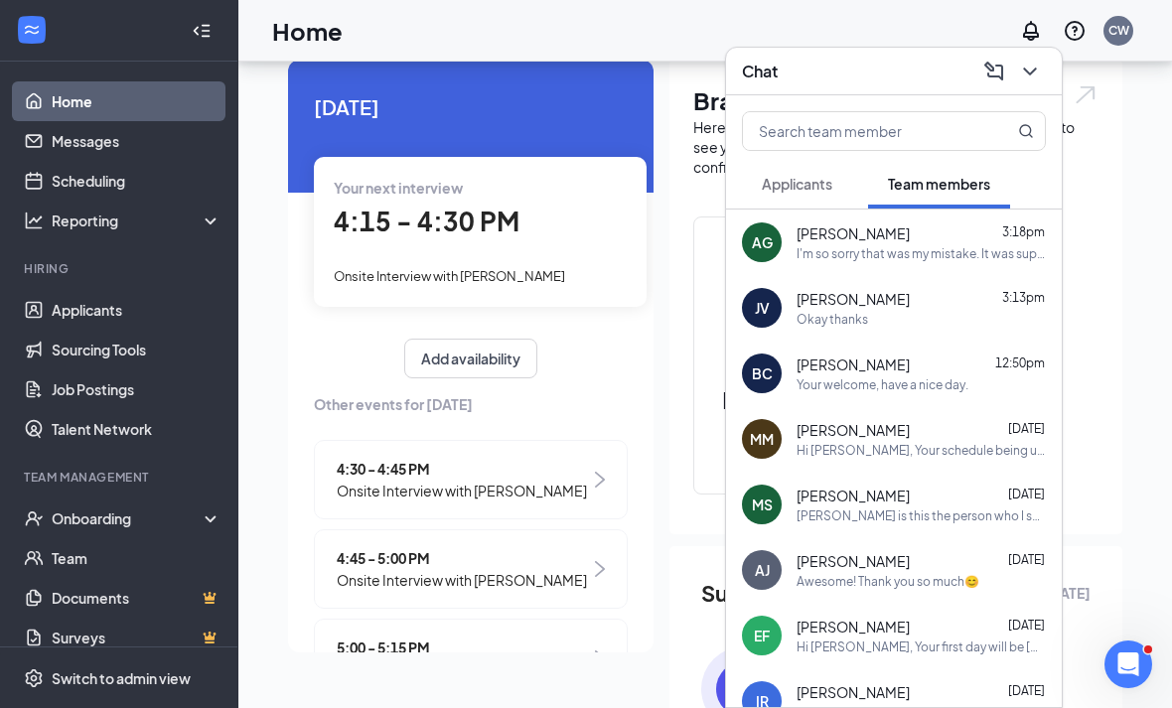
click at [931, 237] on div "[PERSON_NAME] 3:18pm" at bounding box center [920, 233] width 249 height 20
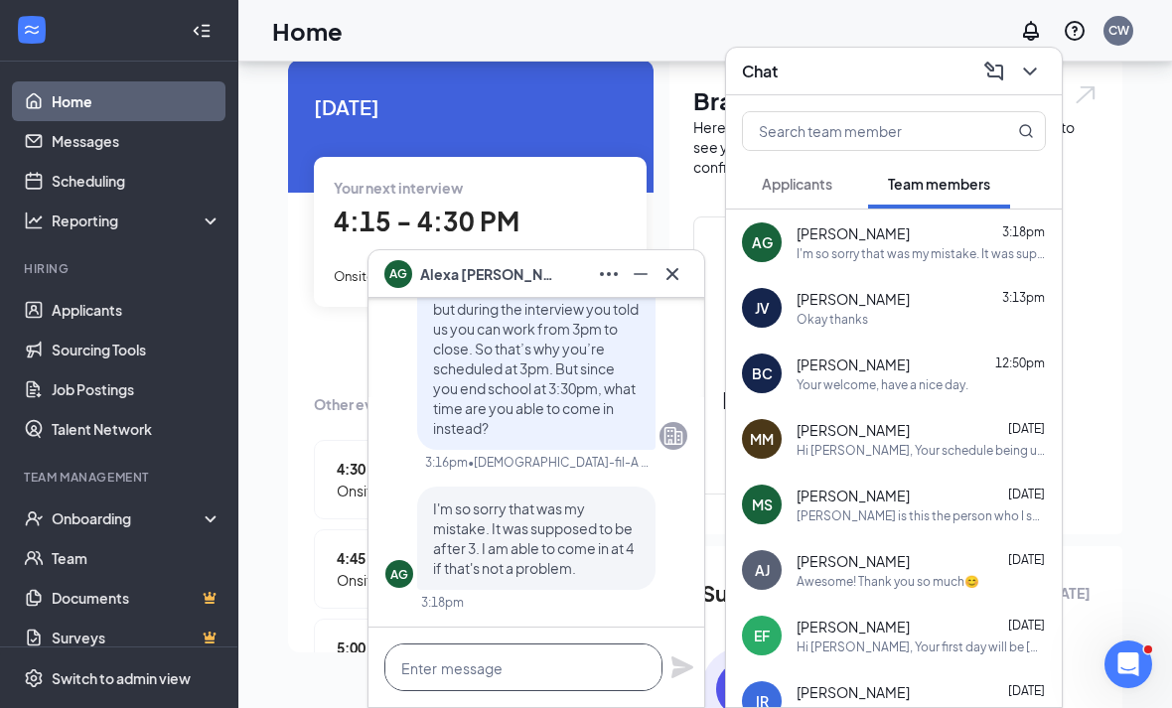
drag, startPoint x: 520, startPoint y: 657, endPoint x: 520, endPoint y: 1005, distance: 347.5
click at [520, 657] on div "AG [PERSON_NAME] AG [PERSON_NAME] Team member Front Counter Team Member • Westb…" at bounding box center [704, 521] width 933 height 1046
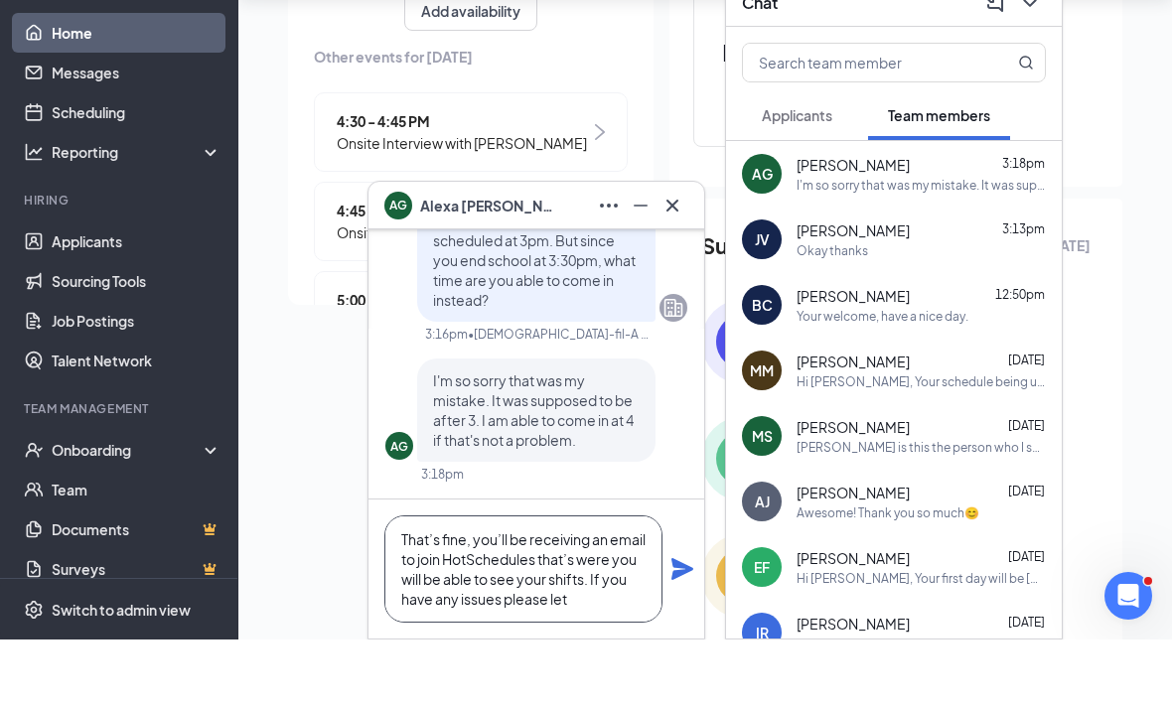
scroll to position [21, 0]
type textarea "That’s fine, you’ll be receiving an email to join HotSchedules that’s were you …"
click at [685, 626] on icon "Plane" at bounding box center [682, 638] width 24 height 24
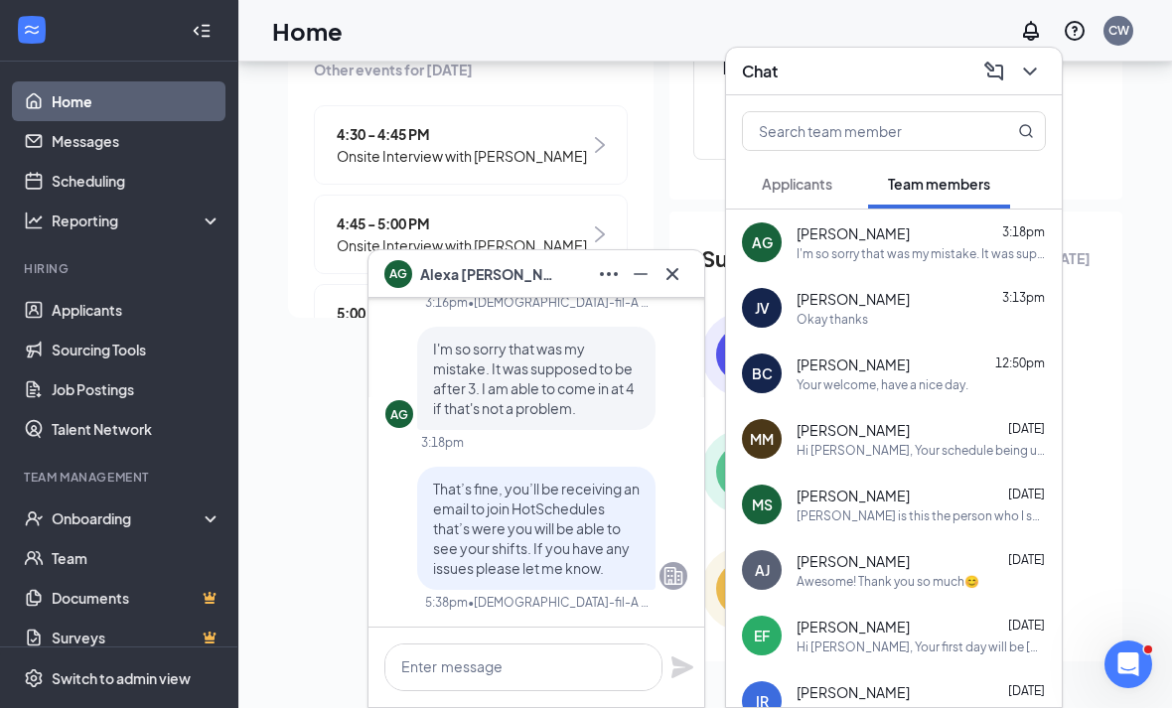
scroll to position [0, 0]
click at [674, 282] on icon "Cross" at bounding box center [672, 274] width 24 height 24
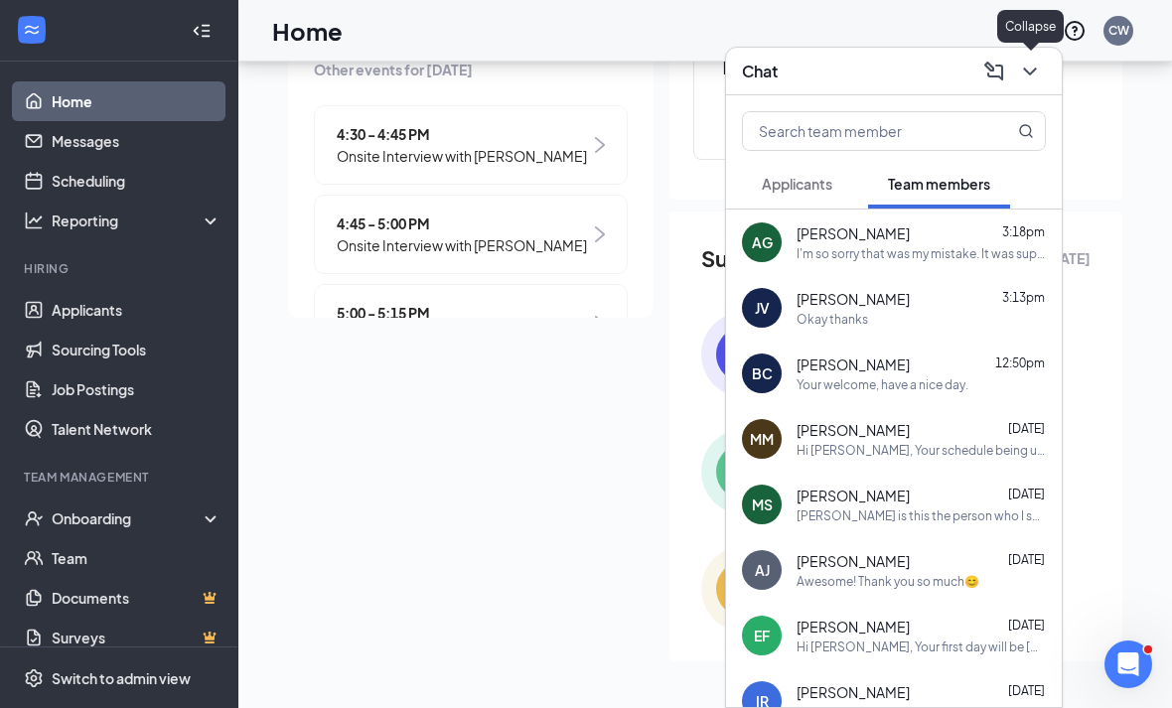
click at [1028, 77] on icon "ChevronDown" at bounding box center [1030, 72] width 24 height 24
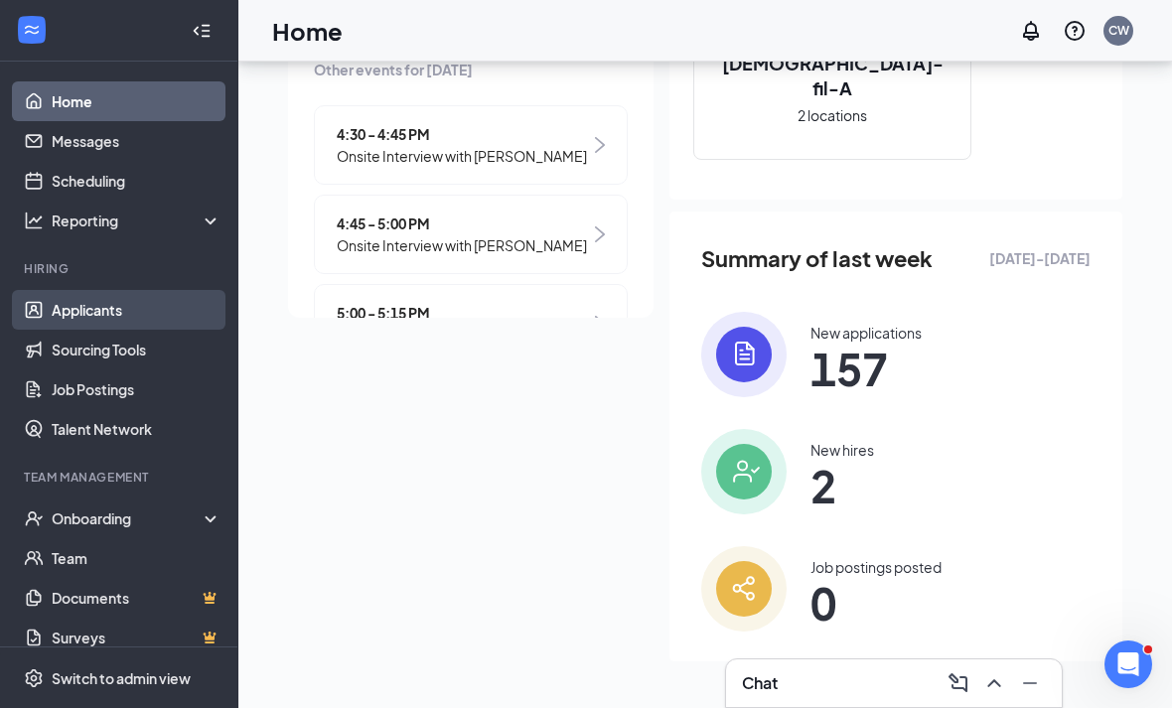
click at [98, 290] on link "Applicants" at bounding box center [137, 310] width 170 height 40
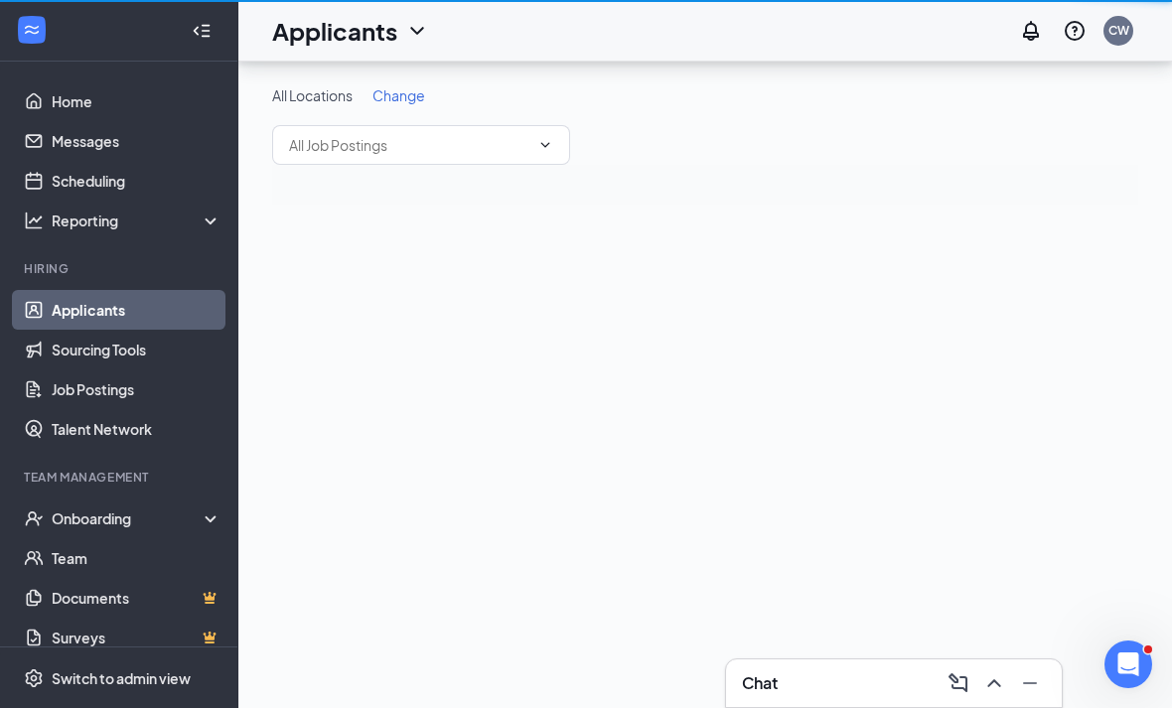
scroll to position [64, 0]
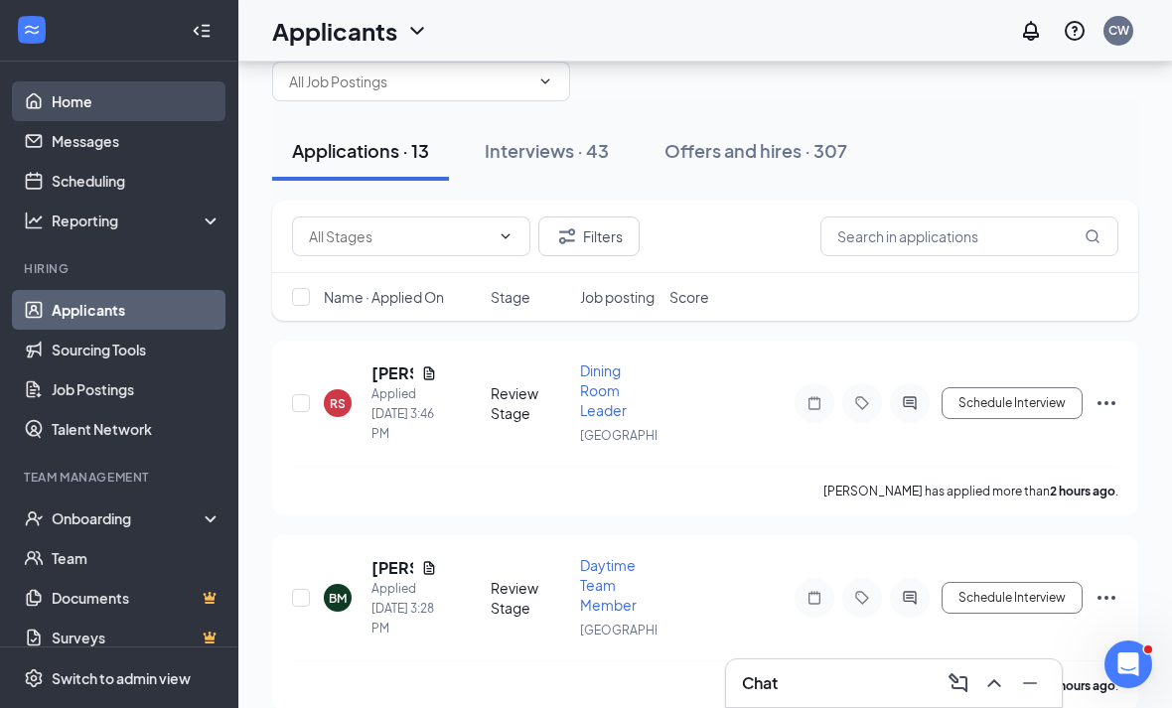
click at [181, 103] on link "Home" at bounding box center [137, 101] width 170 height 40
